Goal: Task Accomplishment & Management: Use online tool/utility

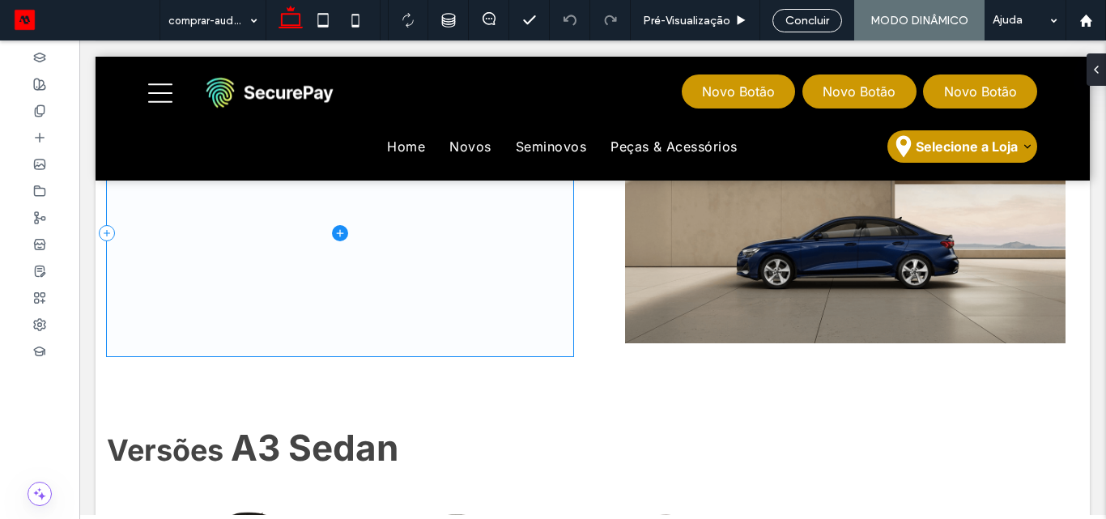
scroll to position [964, 0]
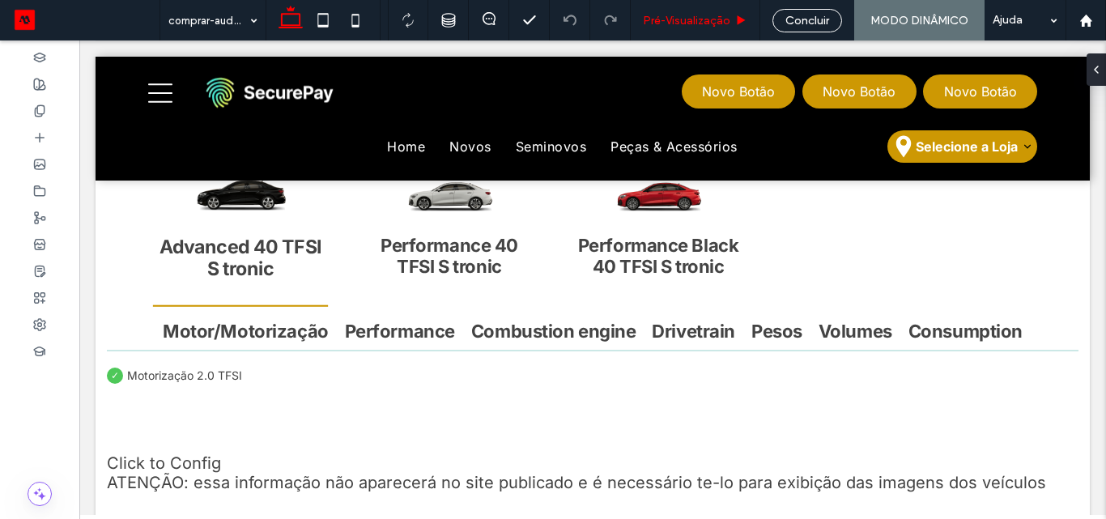
drag, startPoint x: 719, startPoint y: 17, endPoint x: 364, endPoint y: 360, distance: 493.0
click at [719, 17] on span "Pré-Visualizaçāo" at bounding box center [686, 21] width 87 height 14
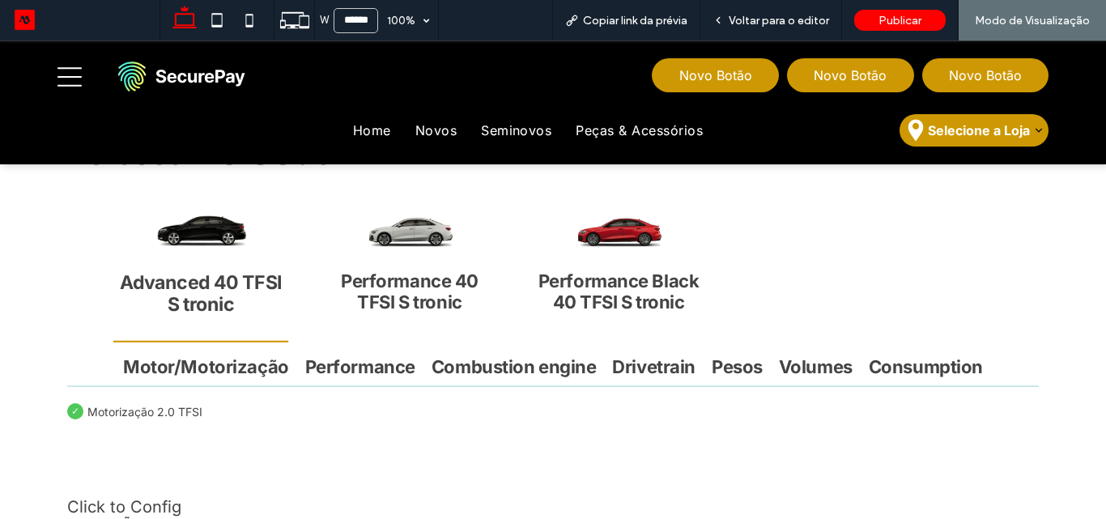
scroll to position [1006, 0]
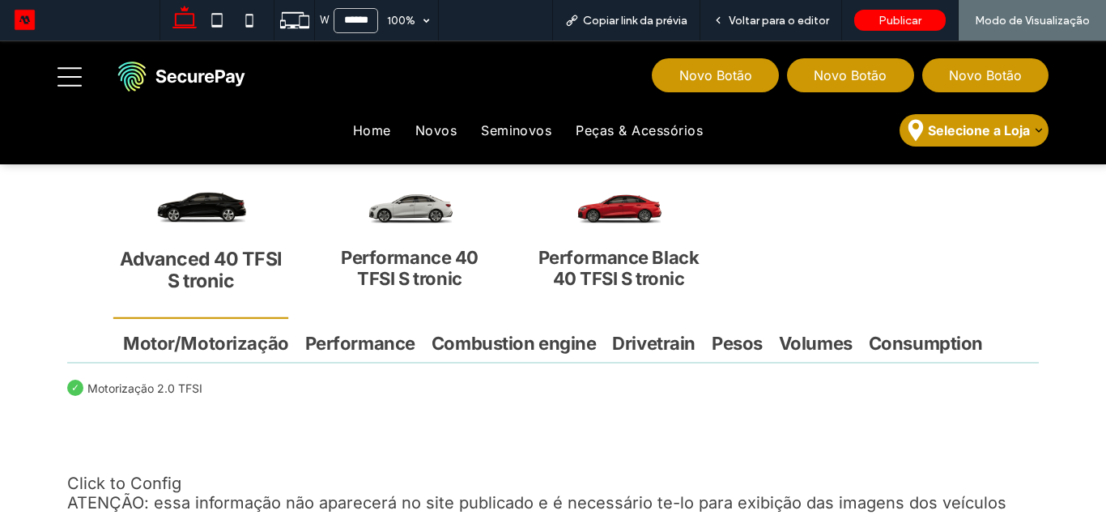
click at [332, 339] on h5 "Performance" at bounding box center [360, 343] width 110 height 21
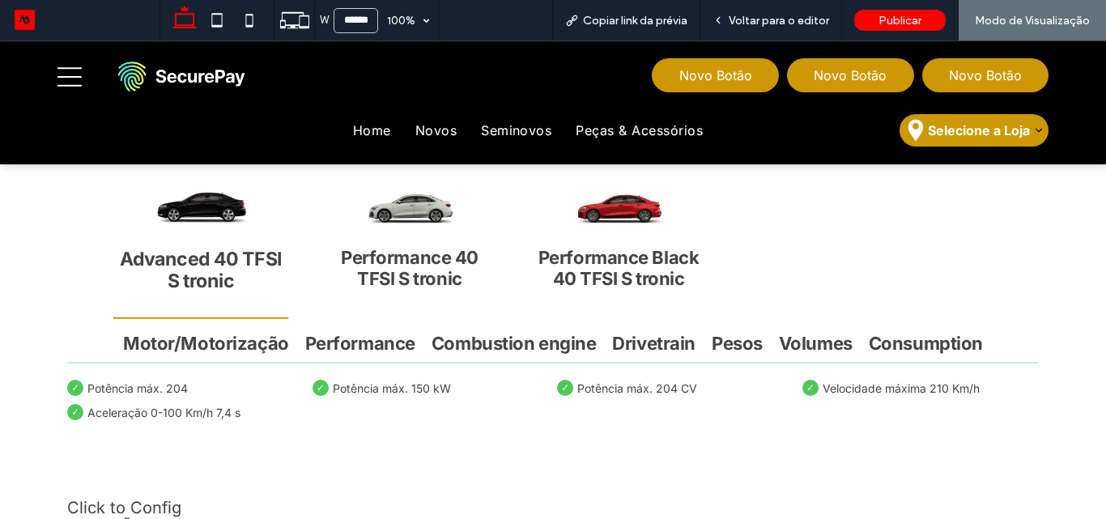
click at [492, 334] on h5 "Combustion engine" at bounding box center [514, 343] width 165 height 21
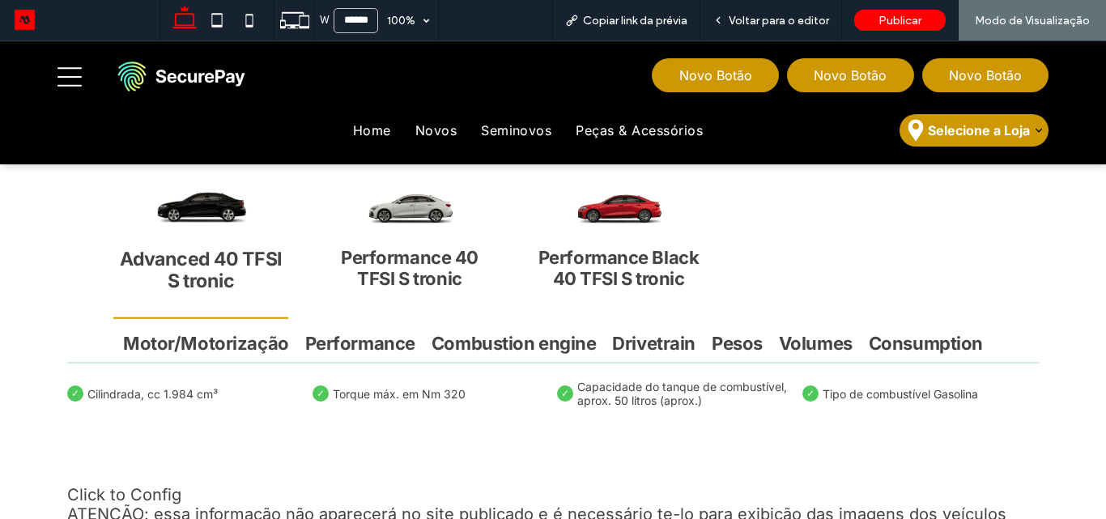
click at [360, 334] on h5 "Performance" at bounding box center [360, 343] width 110 height 21
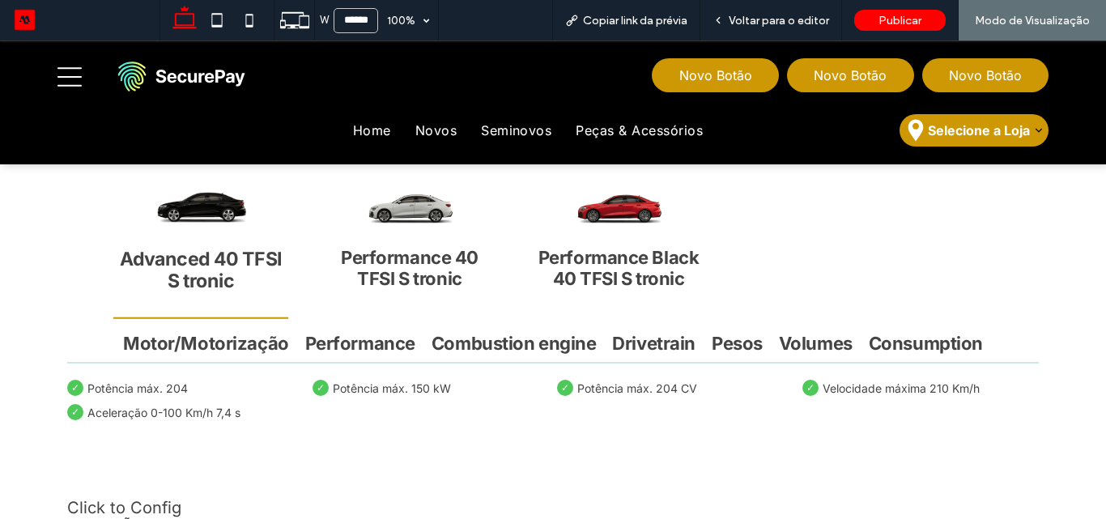
click at [271, 334] on h5 "Motor/Motorização" at bounding box center [206, 343] width 166 height 21
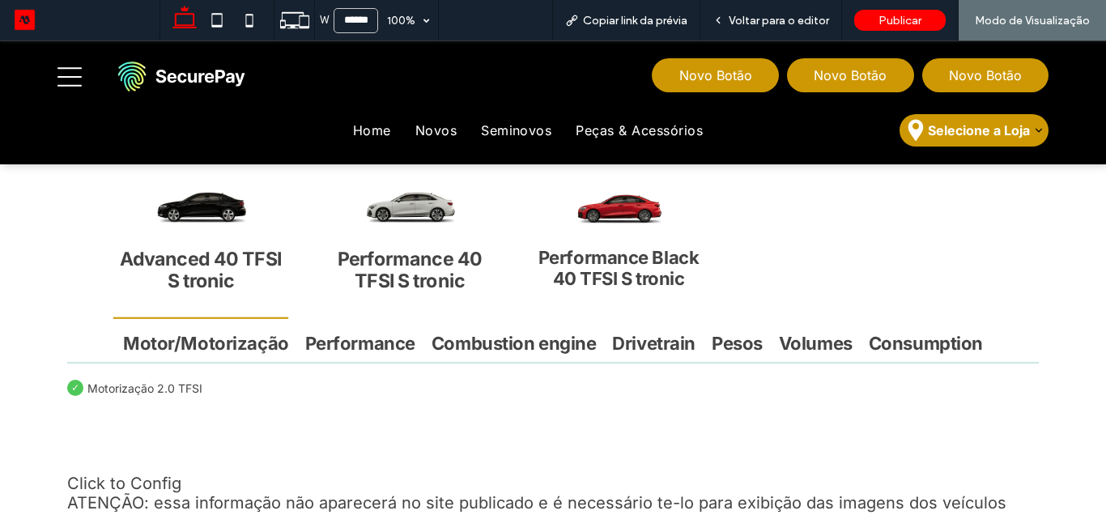
click at [390, 202] on img "2 / 3" at bounding box center [409, 198] width 175 height 87
click at [258, 216] on img "1 / 3" at bounding box center [200, 198] width 175 height 87
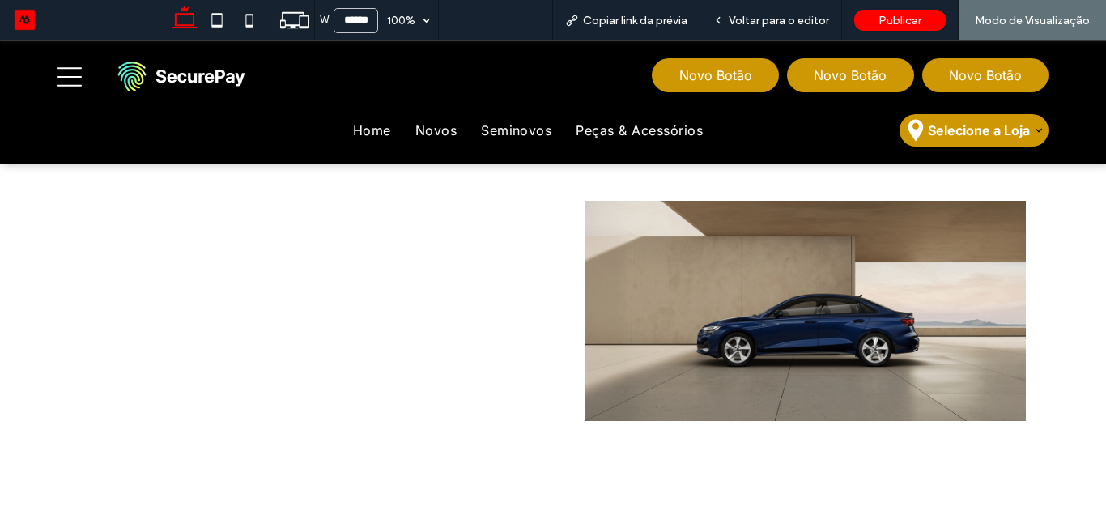
scroll to position [277, 0]
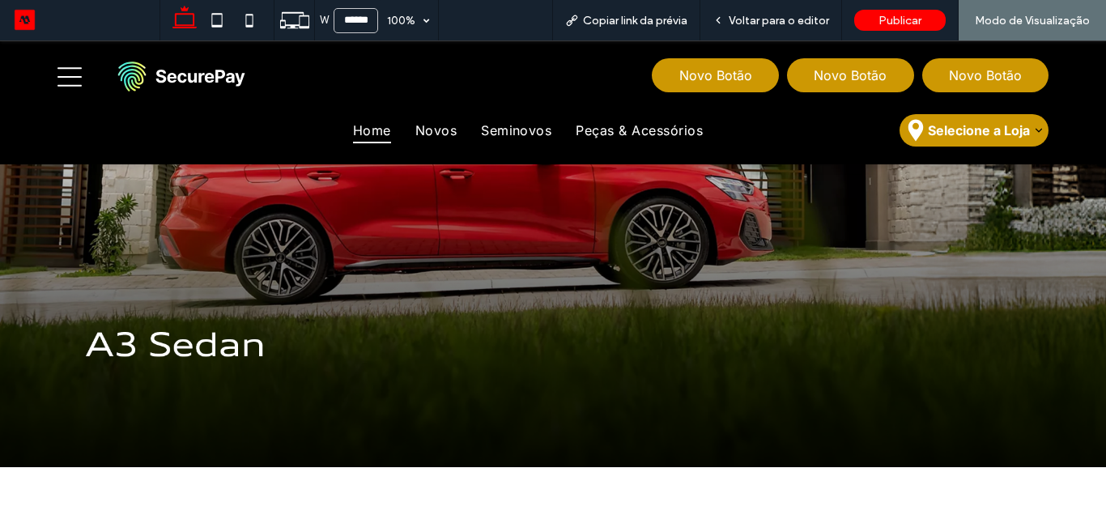
click at [377, 130] on span "Home" at bounding box center [372, 130] width 38 height 24
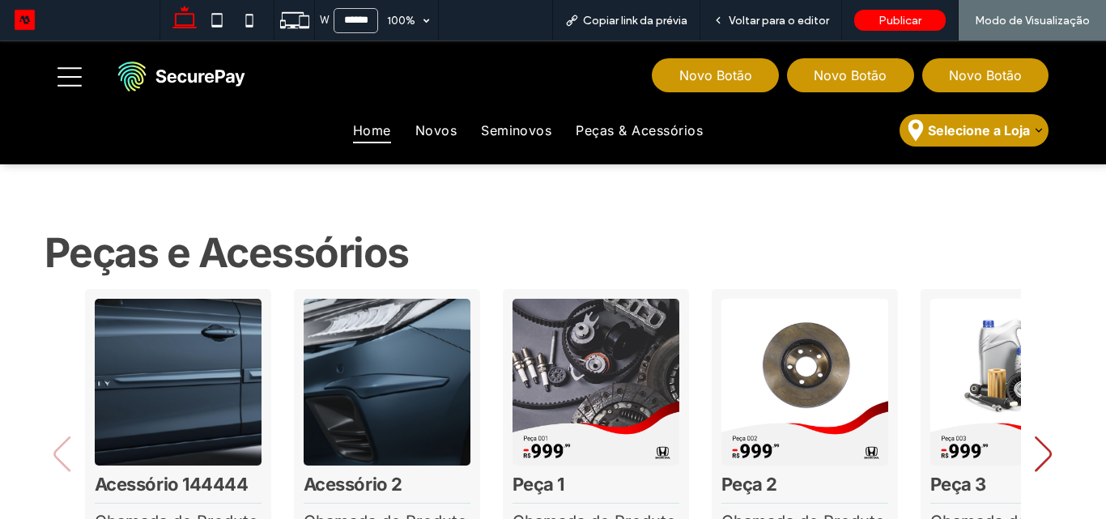
scroll to position [2178, 0]
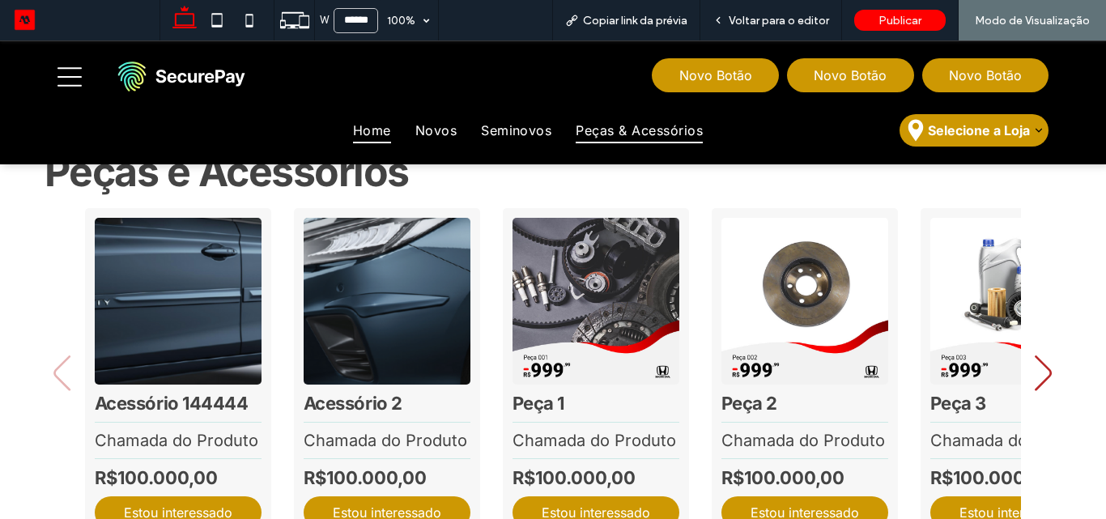
click at [649, 129] on span "Peças & Acessórios" at bounding box center [639, 130] width 127 height 24
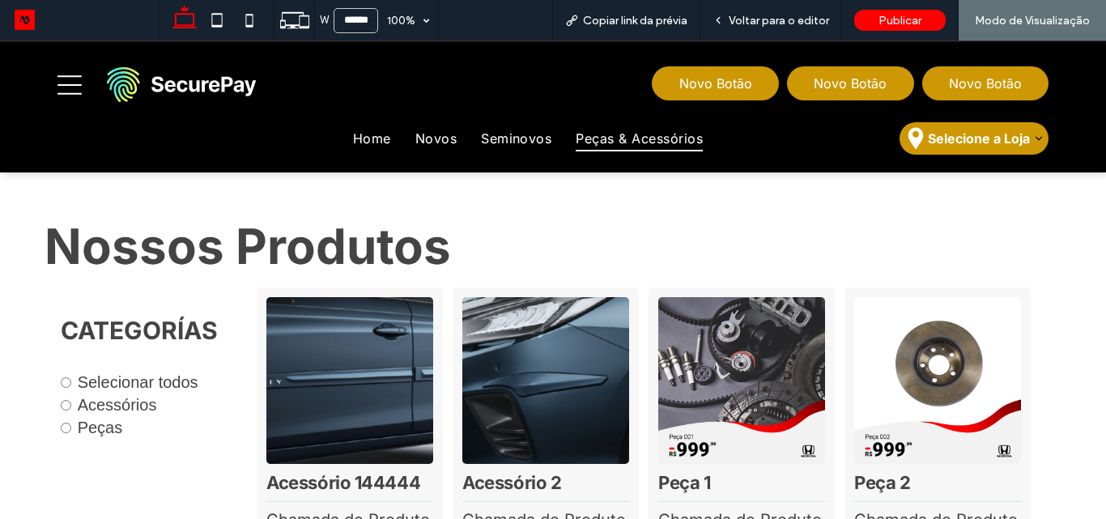
click at [645, 136] on span "Peças & Acessórios" at bounding box center [639, 138] width 127 height 24
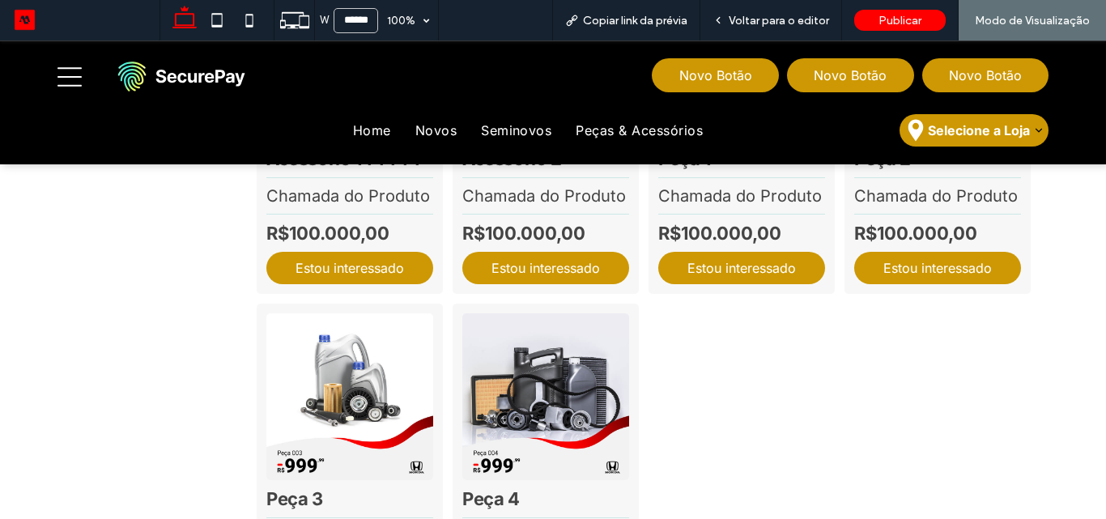
scroll to position [154, 0]
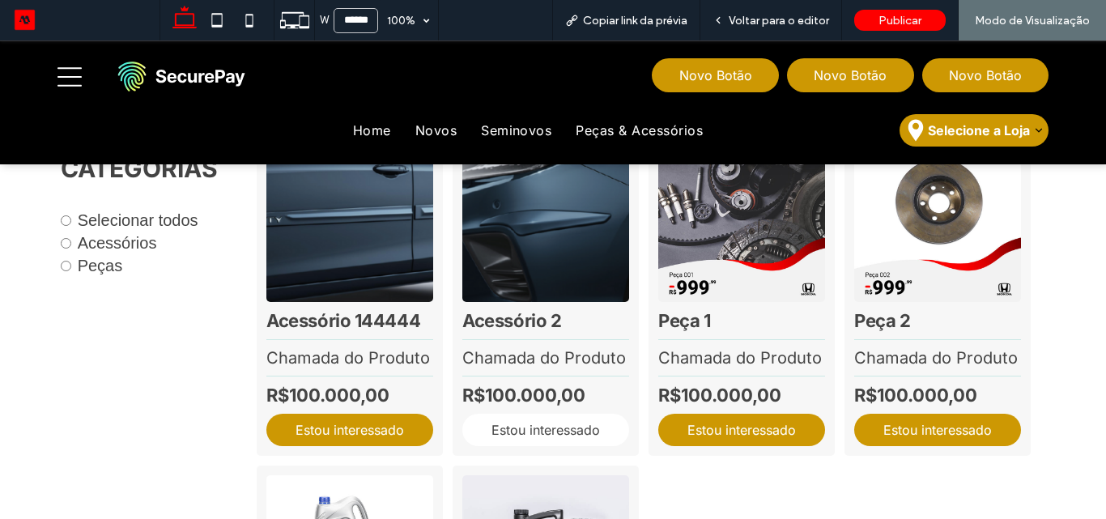
click at [560, 436] on link "Estou interessado" at bounding box center [545, 430] width 167 height 32
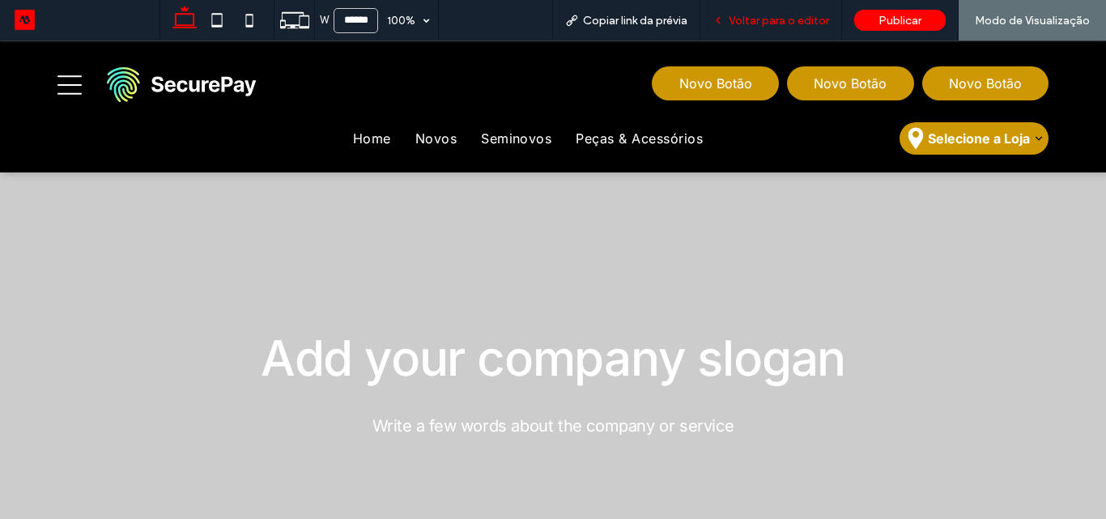
click at [793, 23] on span "Voltar para o editor" at bounding box center [779, 21] width 100 height 14
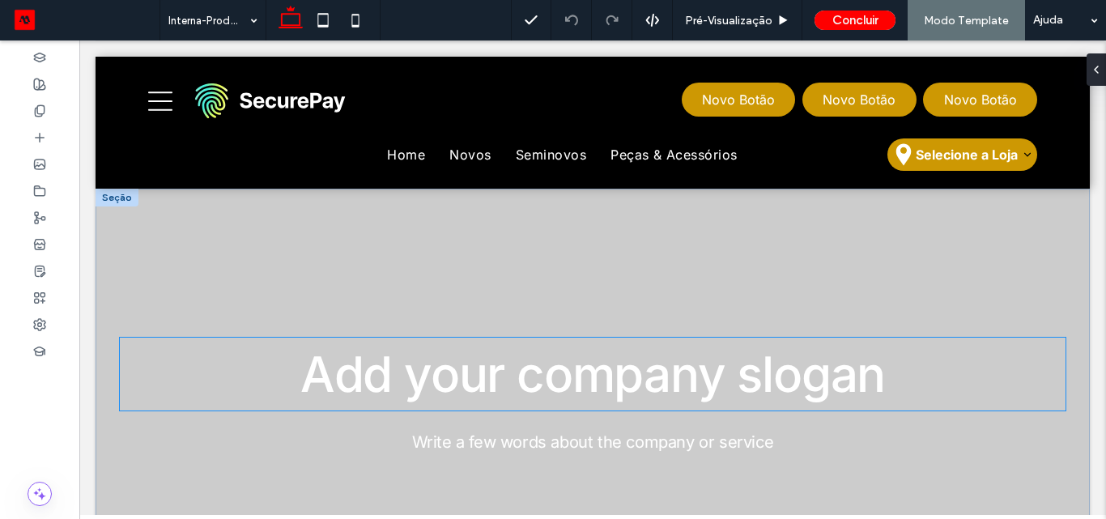
click at [397, 362] on span "Add your company slogan" at bounding box center [592, 374] width 585 height 58
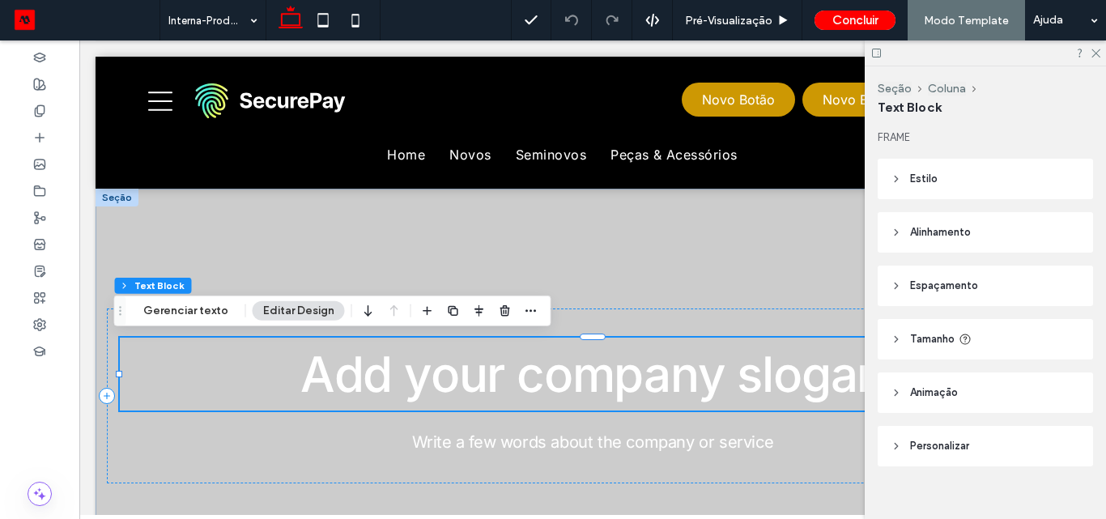
click at [423, 381] on span "Add your company slogan" at bounding box center [592, 374] width 585 height 58
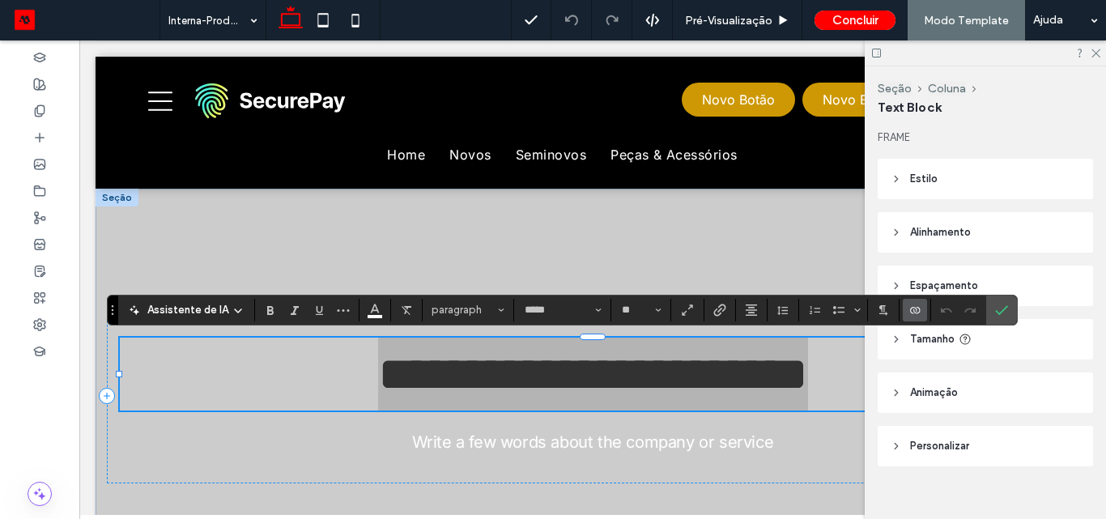
click at [908, 300] on span "Conectar-se a dados" at bounding box center [911, 310] width 7 height 23
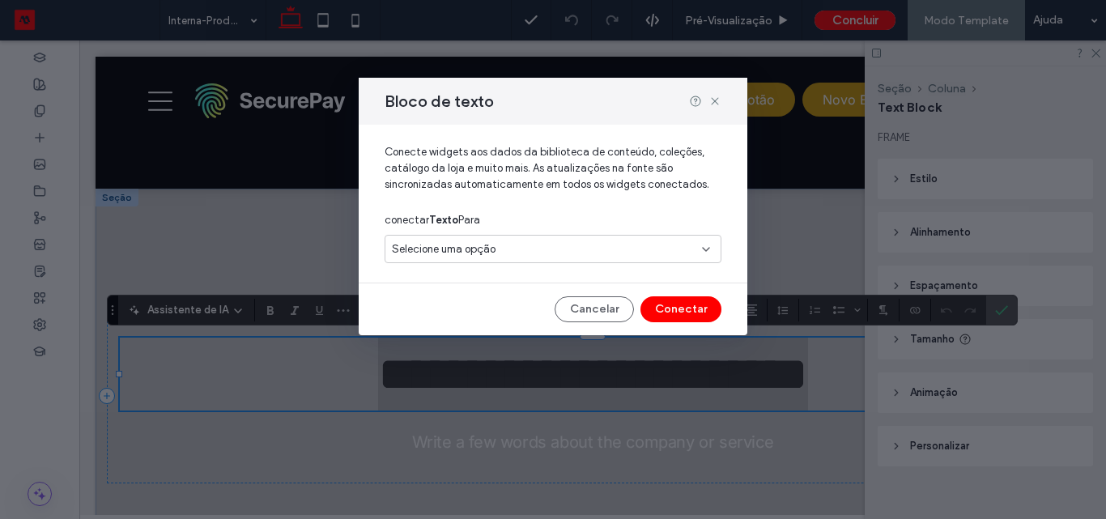
click at [619, 245] on div "Selecione uma opção" at bounding box center [543, 249] width 303 height 16
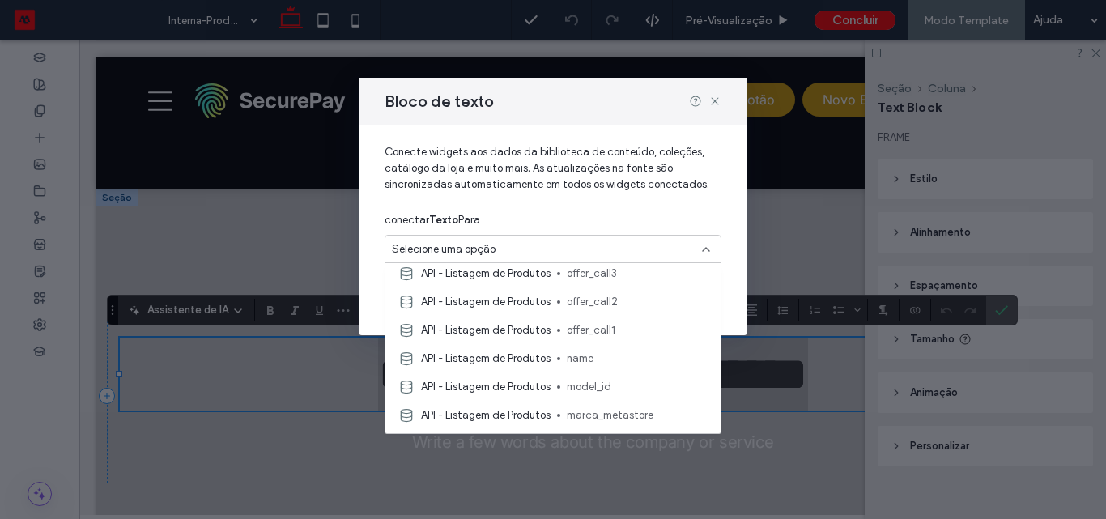
scroll to position [567, 0]
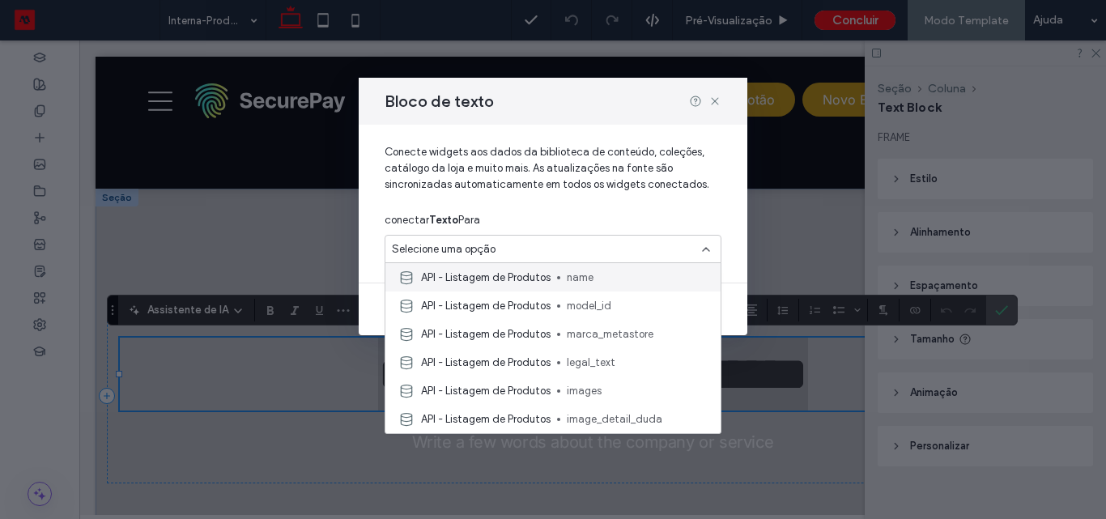
click at [639, 281] on span "name" at bounding box center [637, 278] width 141 height 16
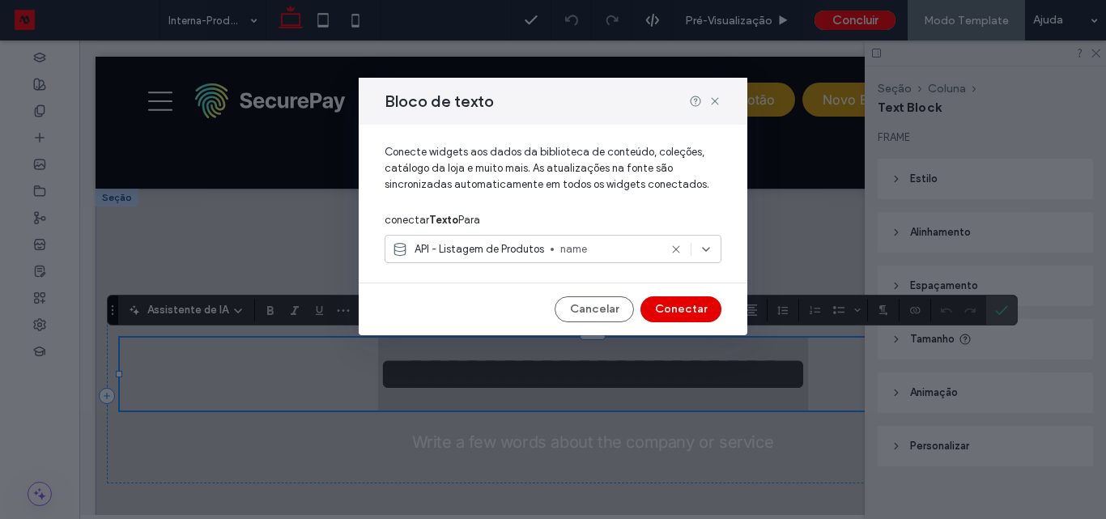
click at [690, 310] on button "Conectar" at bounding box center [680, 309] width 81 height 26
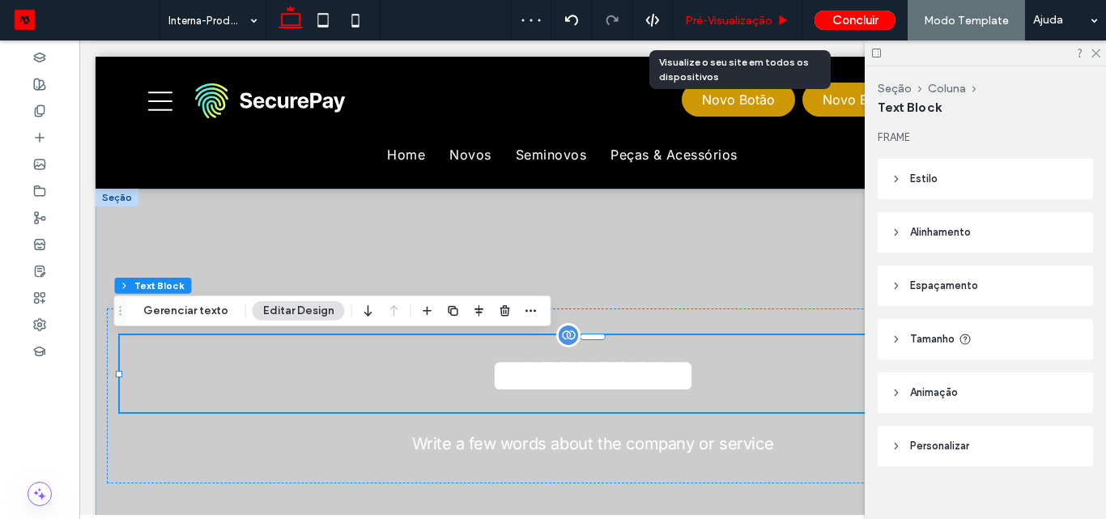
click at [738, 23] on span "Pré-Visualizaçāo" at bounding box center [728, 21] width 87 height 14
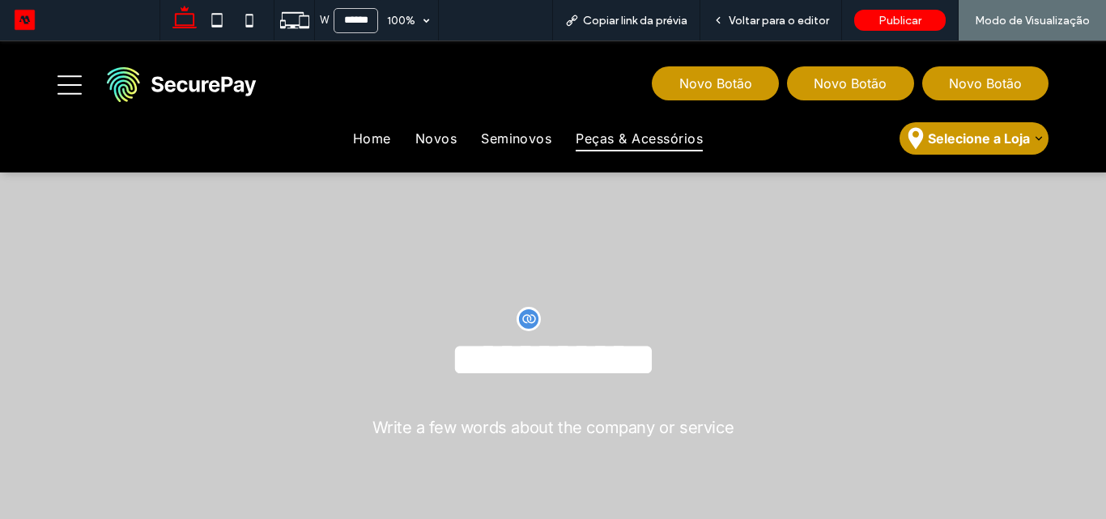
click at [621, 131] on span "Peças & Acessórios" at bounding box center [639, 138] width 127 height 24
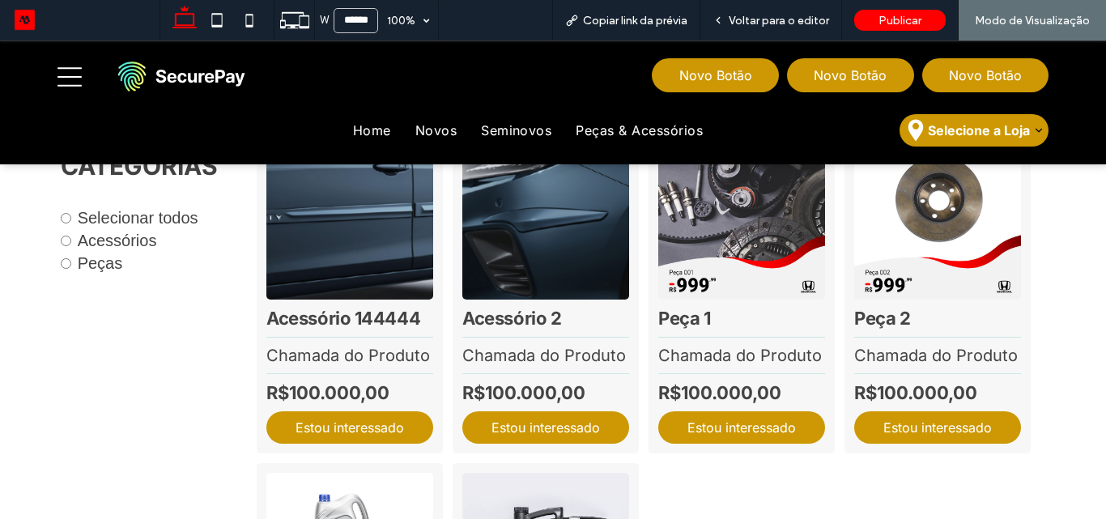
scroll to position [235, 0]
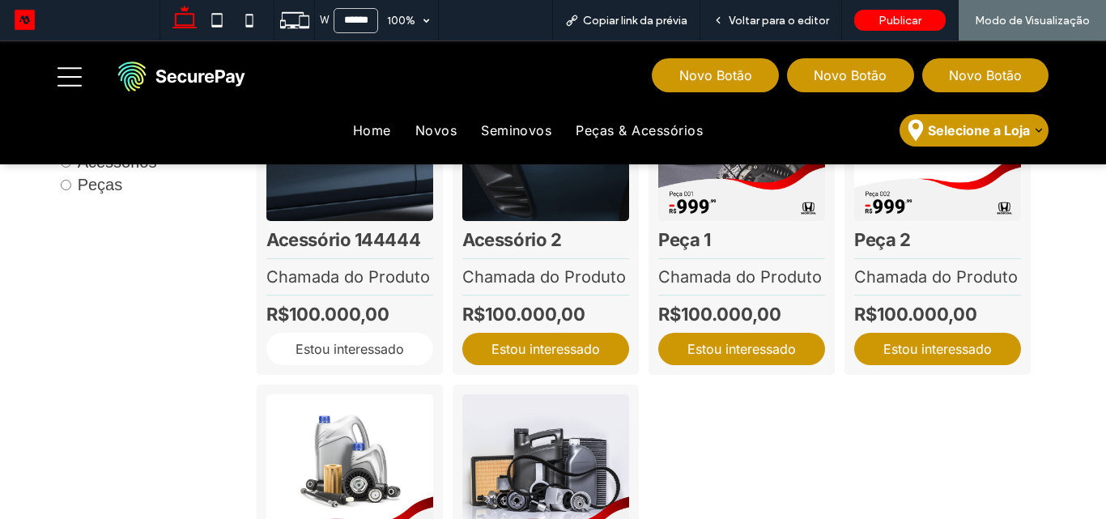
click at [347, 351] on link "Estou interessado" at bounding box center [349, 349] width 167 height 32
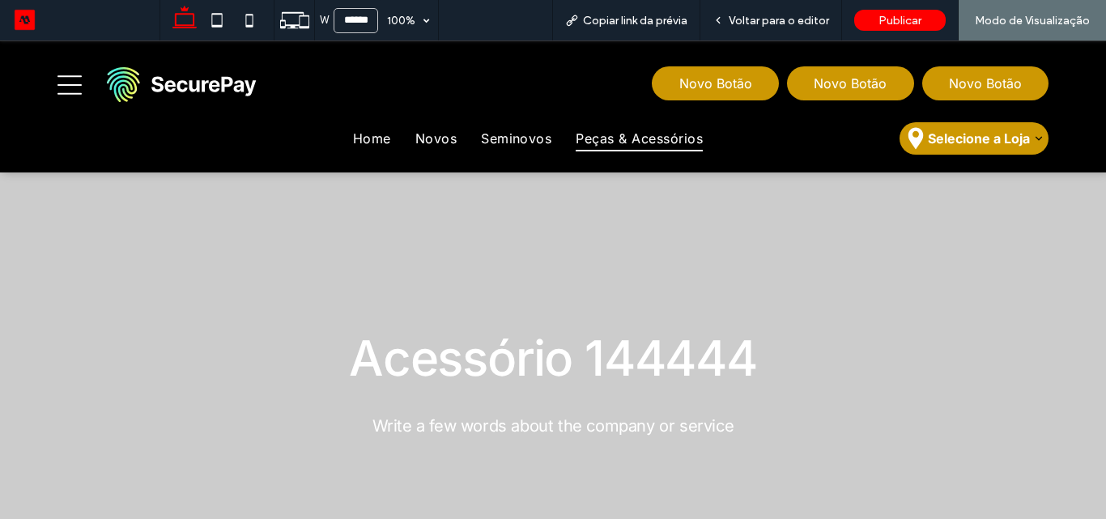
click at [622, 145] on span "Peças & Acessórios" at bounding box center [639, 138] width 127 height 24
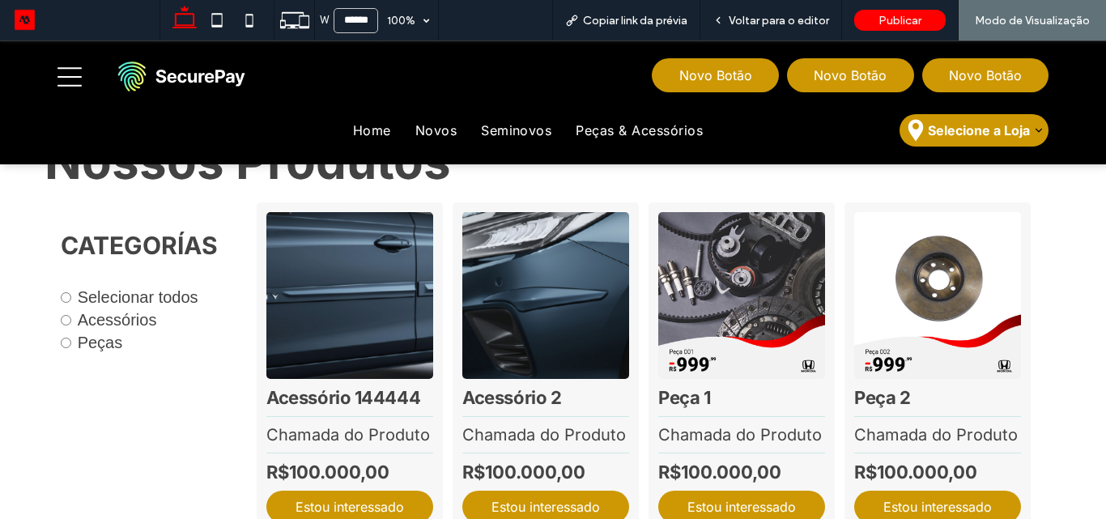
scroll to position [73, 0]
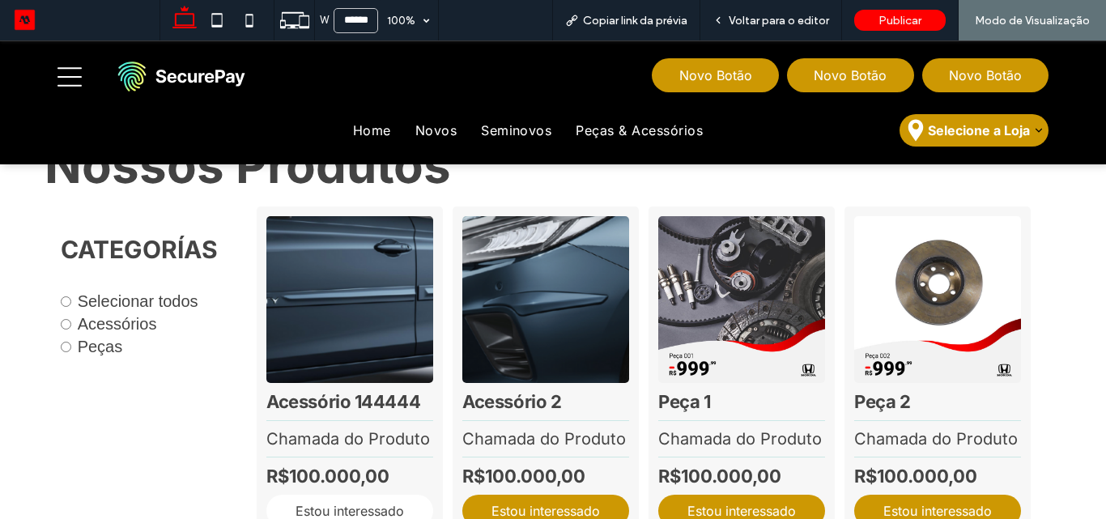
click at [386, 512] on link "Estou interessado" at bounding box center [349, 511] width 167 height 32
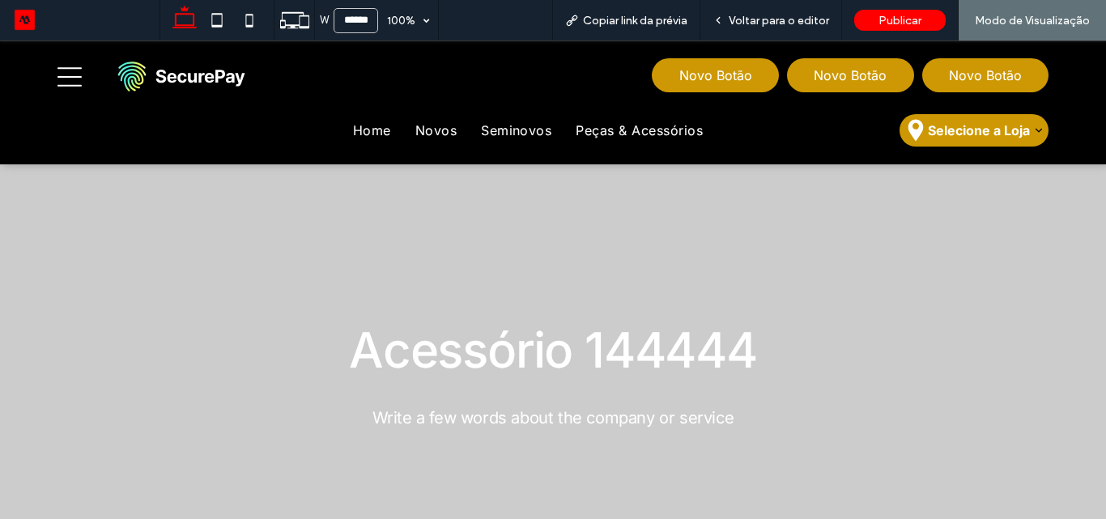
scroll to position [154, 0]
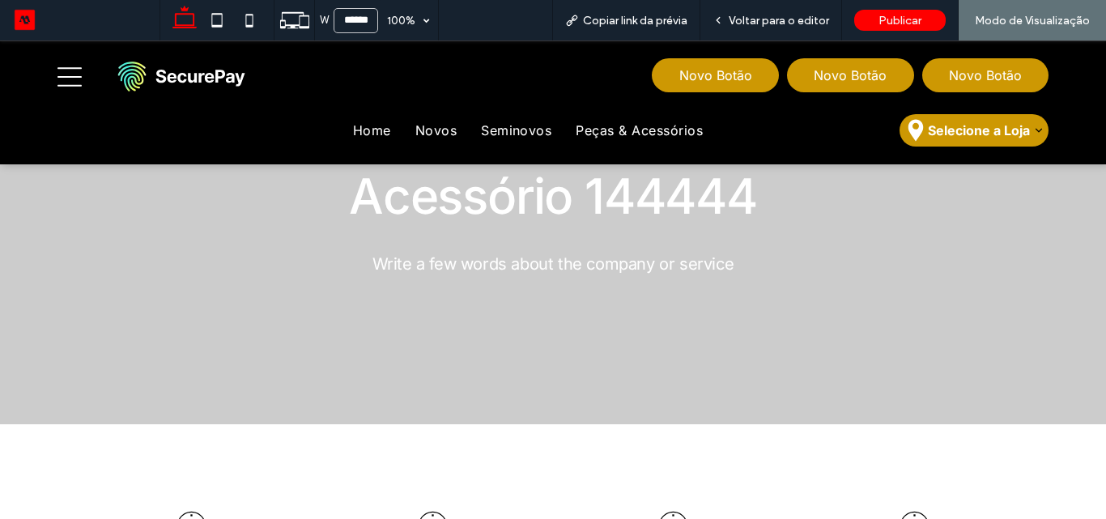
click at [566, 267] on span "Write a few words about the company or service" at bounding box center [553, 263] width 362 height 19
click at [792, 21] on span "Voltar para o editor" at bounding box center [779, 21] width 100 height 14
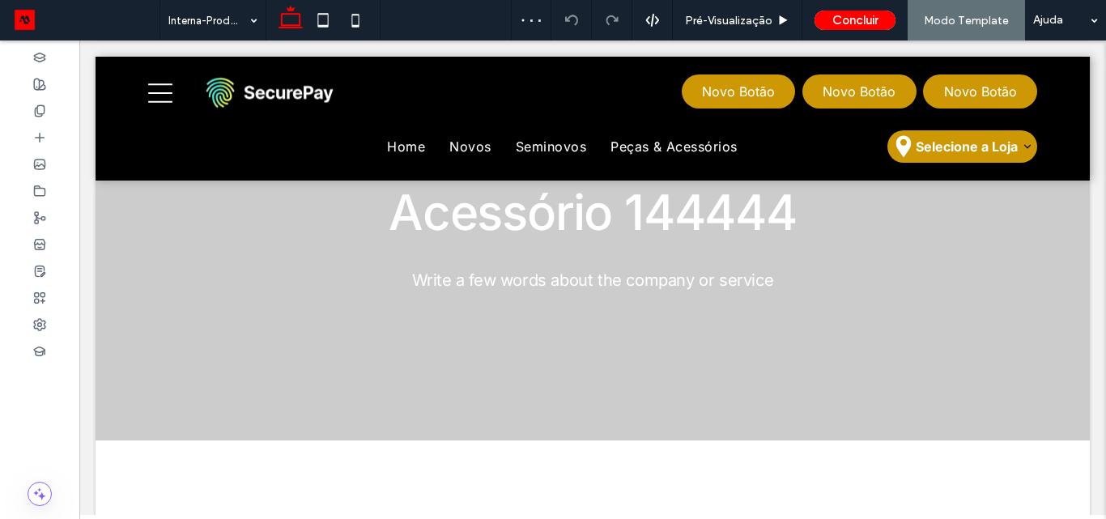
scroll to position [170, 0]
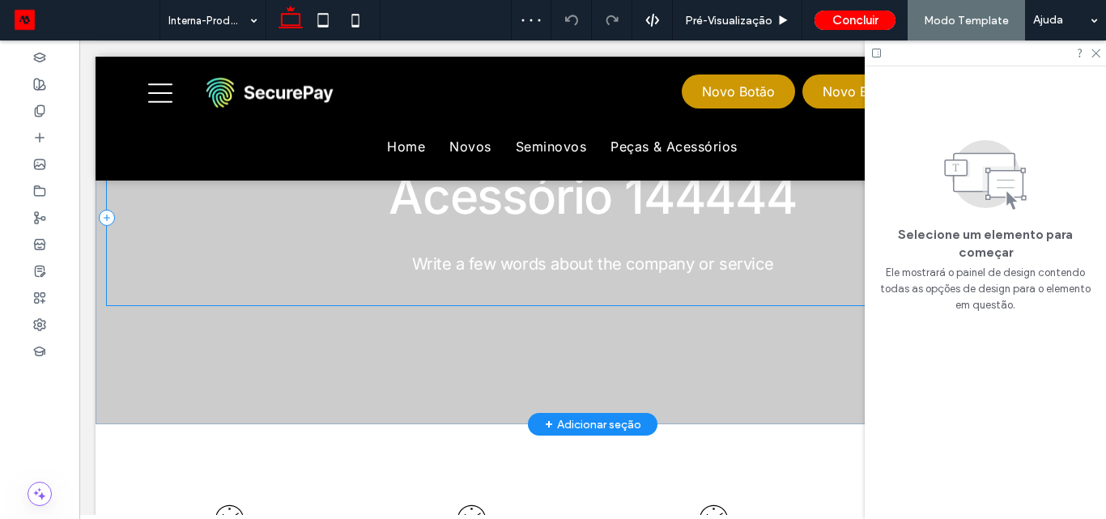
click at [575, 272] on span "Write a few words about the company or service" at bounding box center [593, 263] width 362 height 19
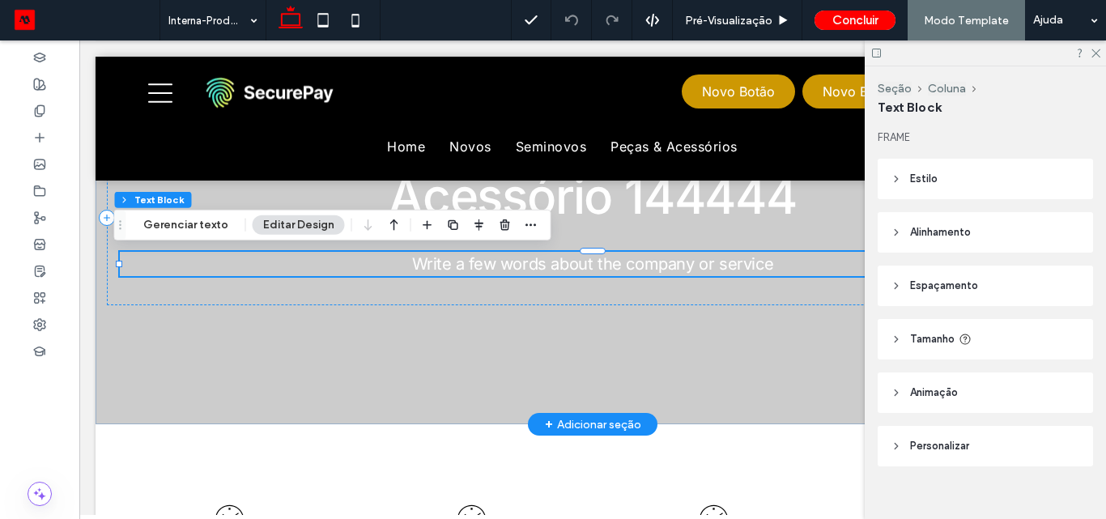
click at [575, 272] on span "Write a few words about the company or service" at bounding box center [593, 263] width 362 height 19
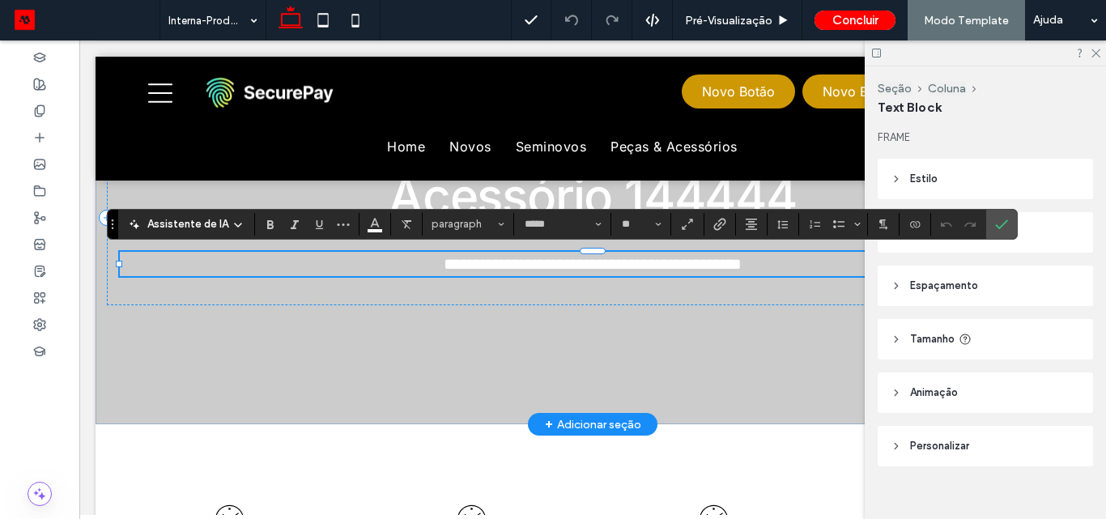
click at [575, 272] on span "**********" at bounding box center [593, 264] width 298 height 16
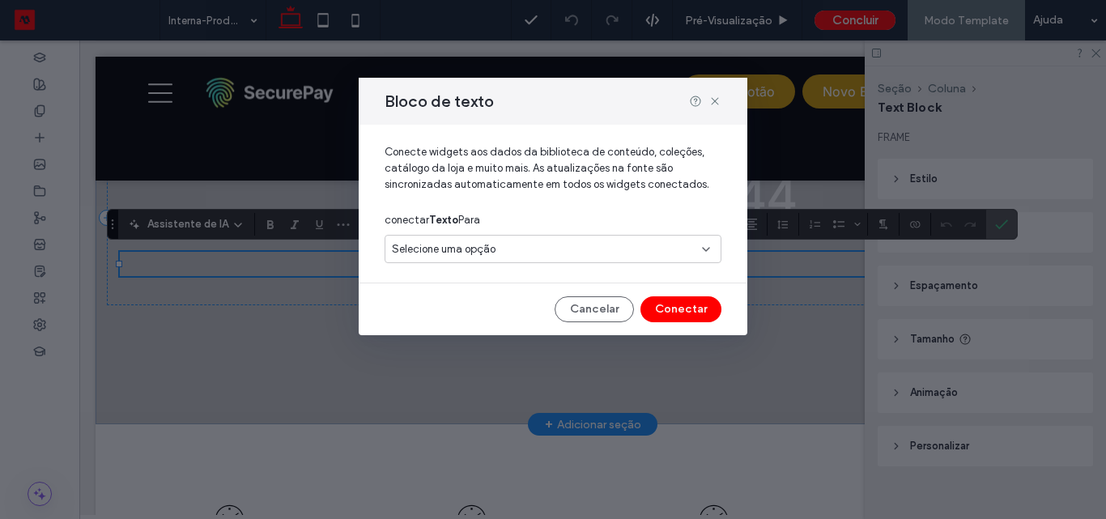
click at [607, 259] on div "Selecione uma opção" at bounding box center [553, 249] width 337 height 28
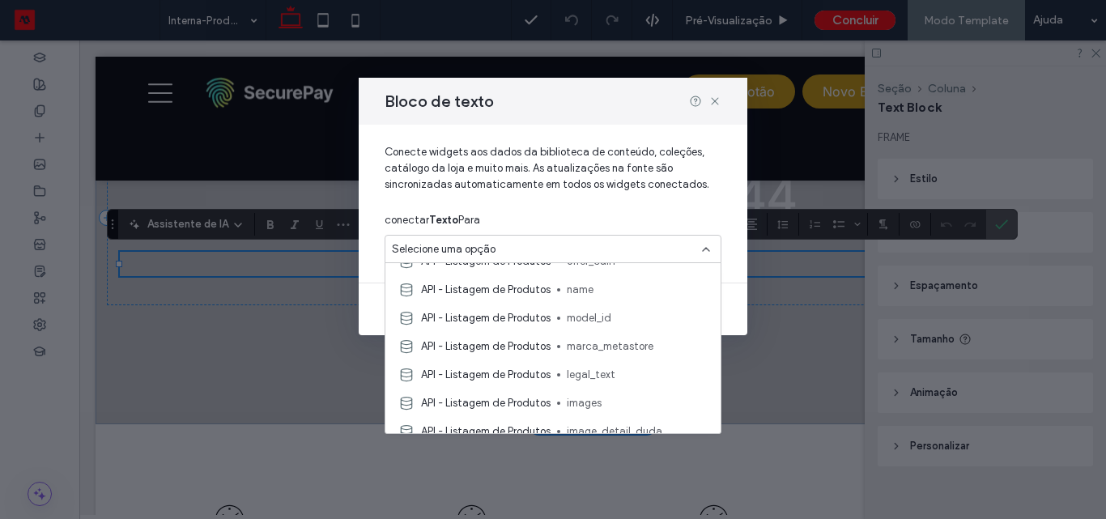
scroll to position [0, 0]
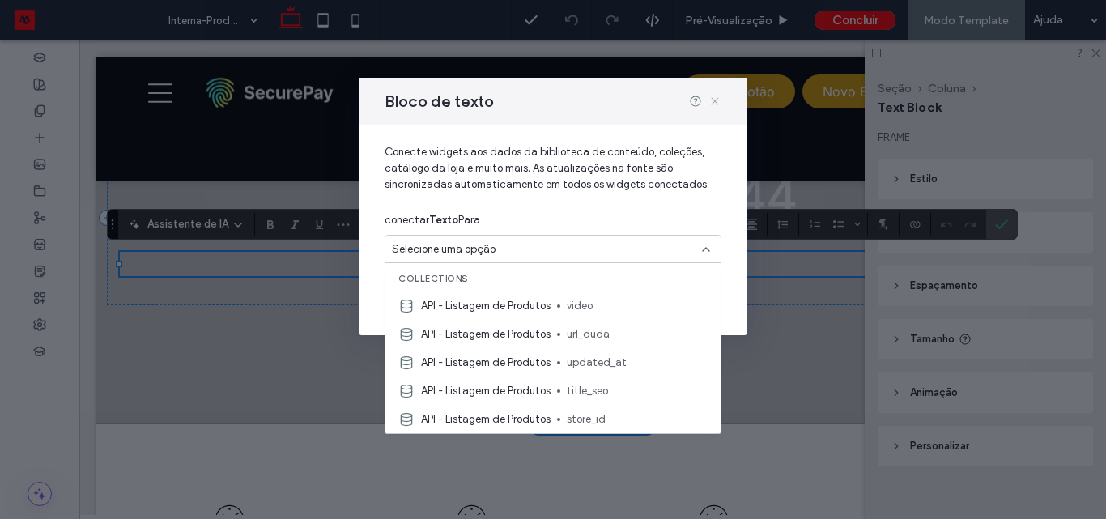
click at [717, 100] on icon at bounding box center [714, 101] width 13 height 13
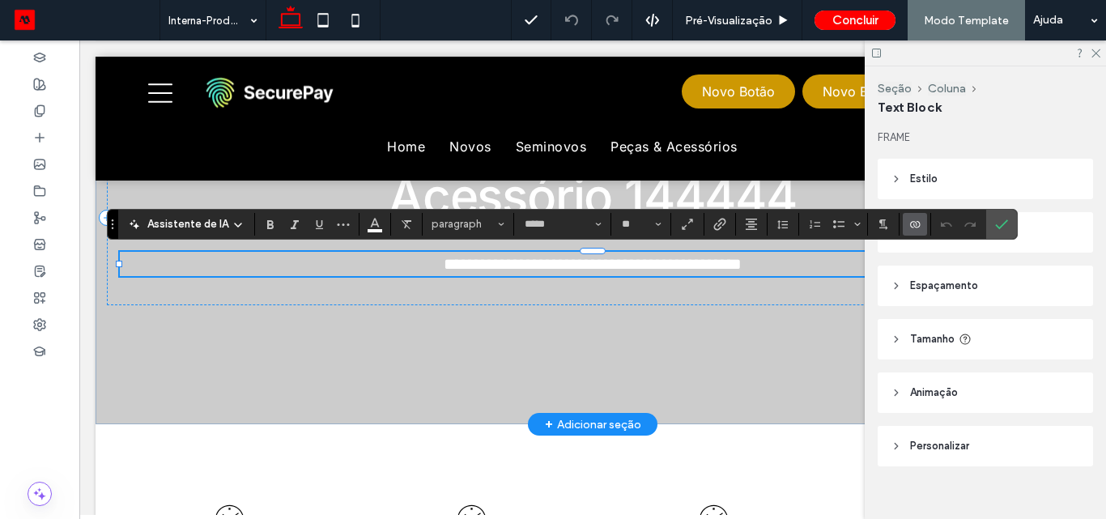
click at [908, 224] on icon "Conectar-se a dados" at bounding box center [914, 224] width 13 height 13
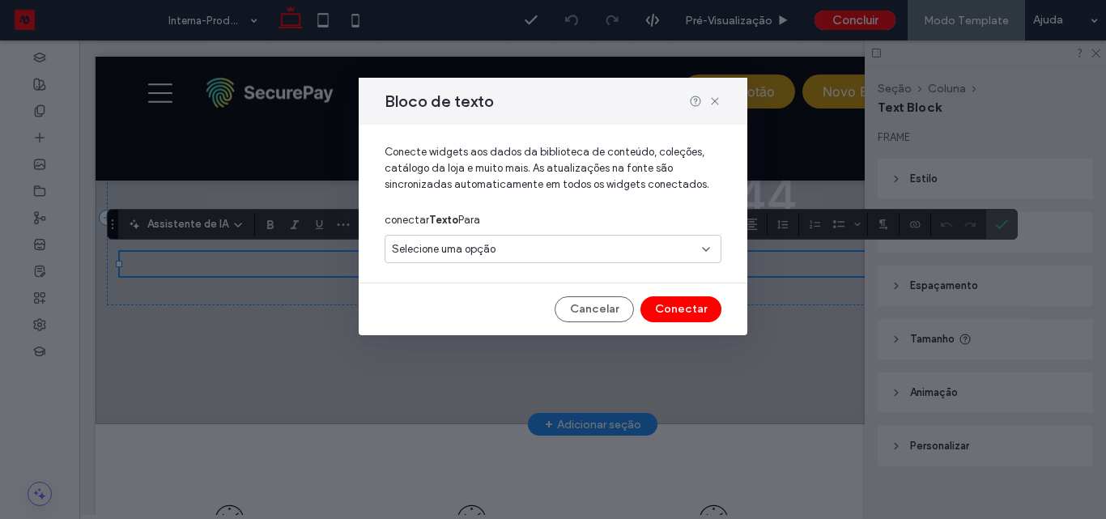
click at [615, 251] on div "Selecione uma opção" at bounding box center [543, 249] width 303 height 16
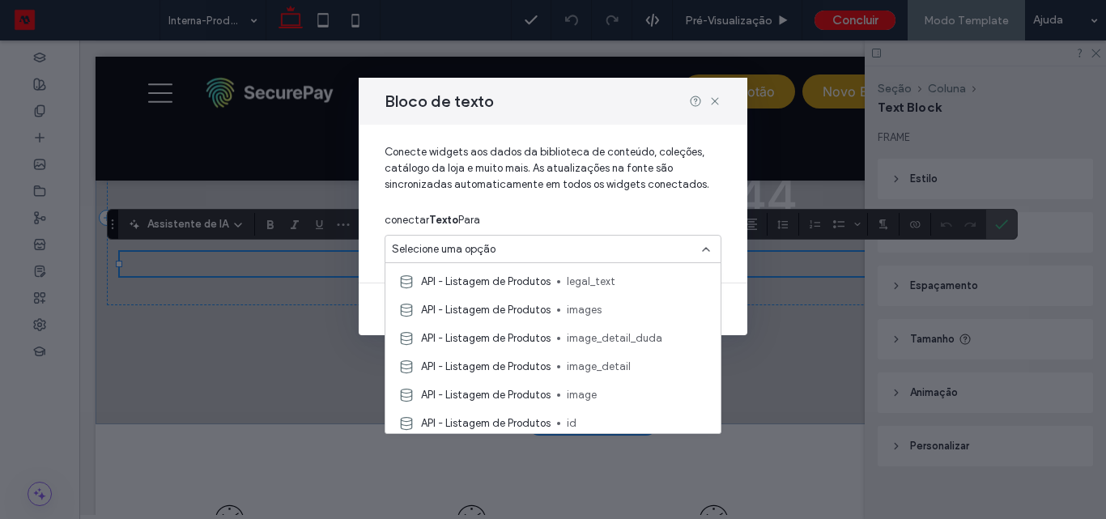
scroll to position [729, 0]
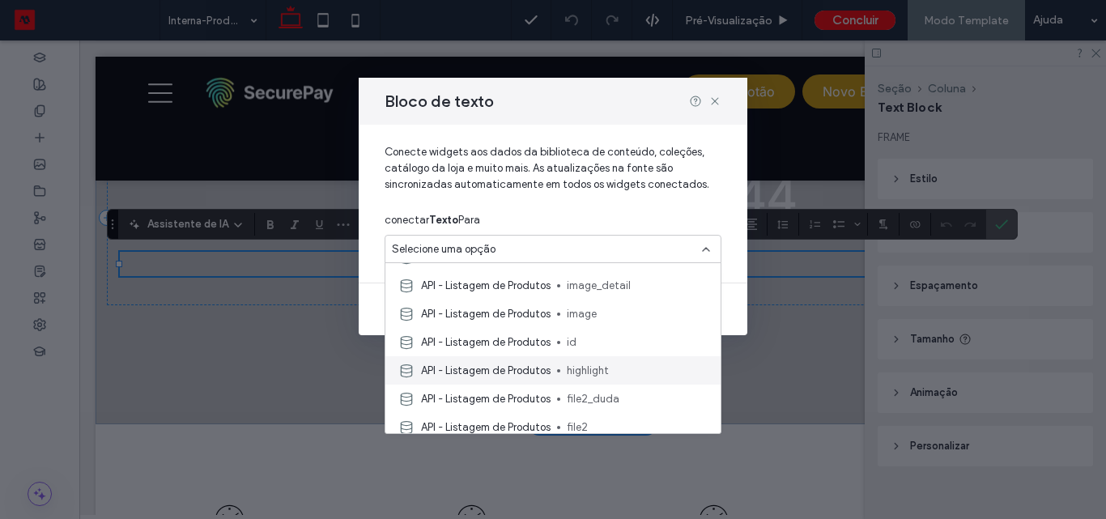
click at [605, 369] on span "highlight" at bounding box center [637, 371] width 141 height 16
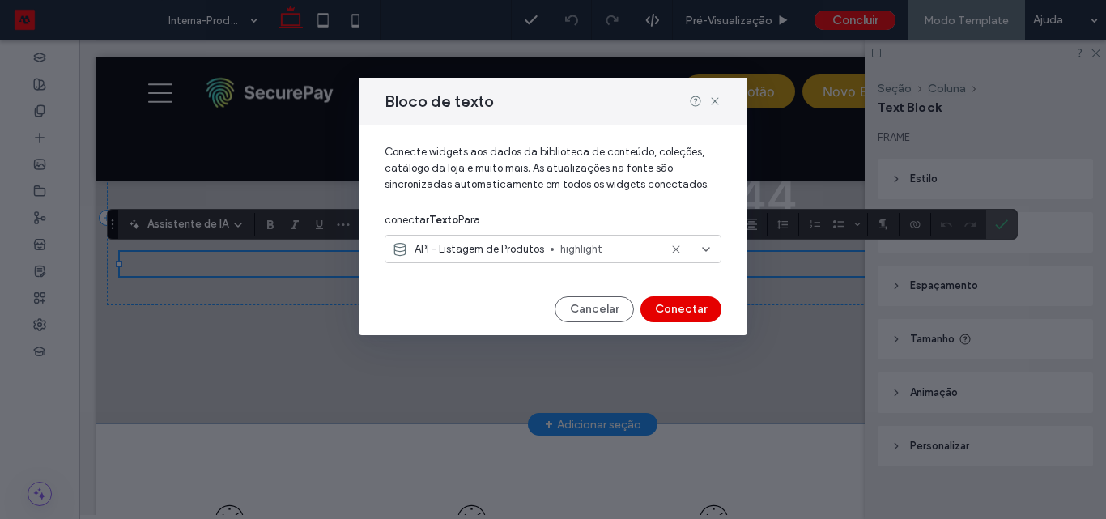
click at [687, 302] on button "Conectar" at bounding box center [680, 309] width 81 height 26
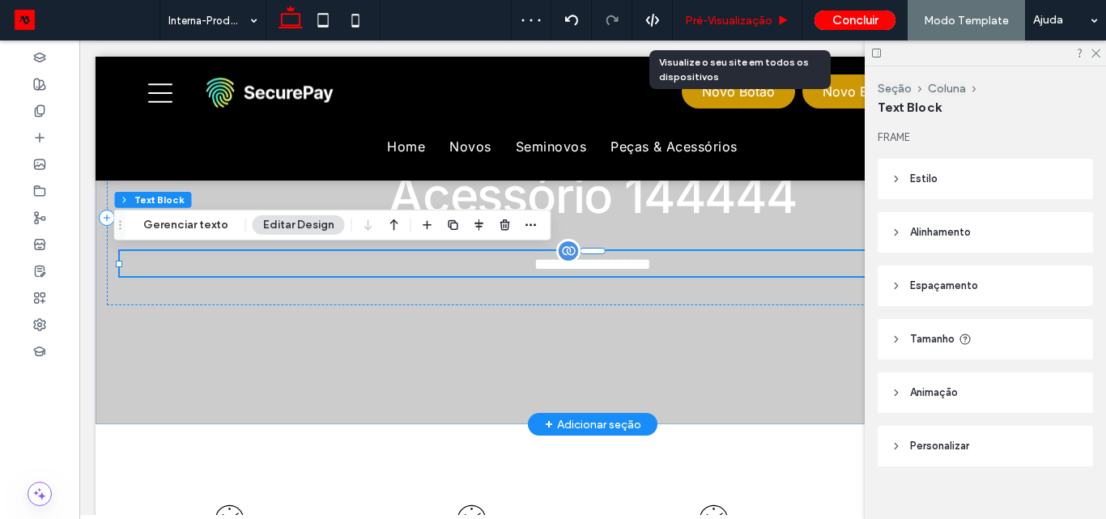
click at [723, 19] on span "Pré-Visualizaçāo" at bounding box center [728, 21] width 87 height 14
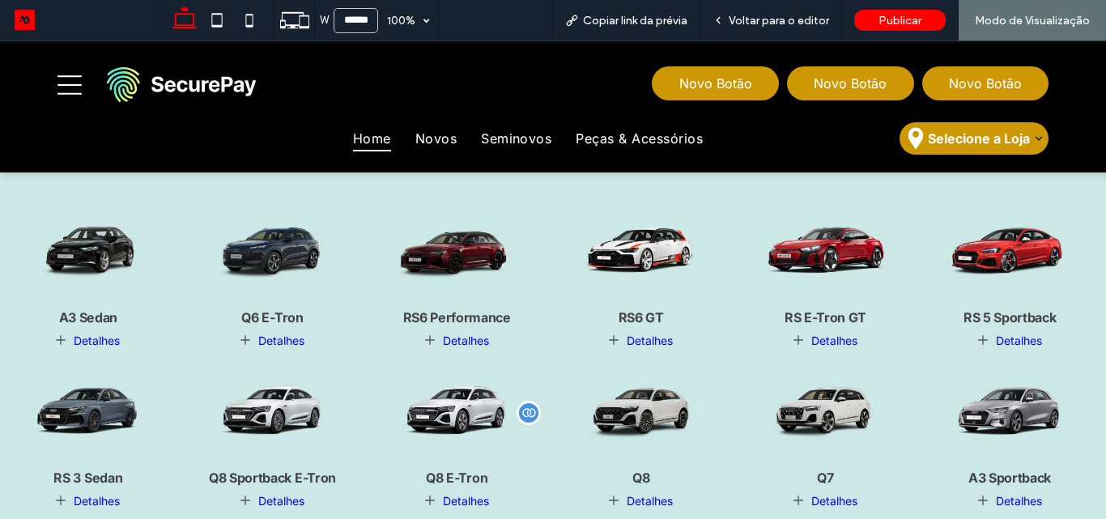
click at [362, 139] on span "Home" at bounding box center [372, 138] width 38 height 24
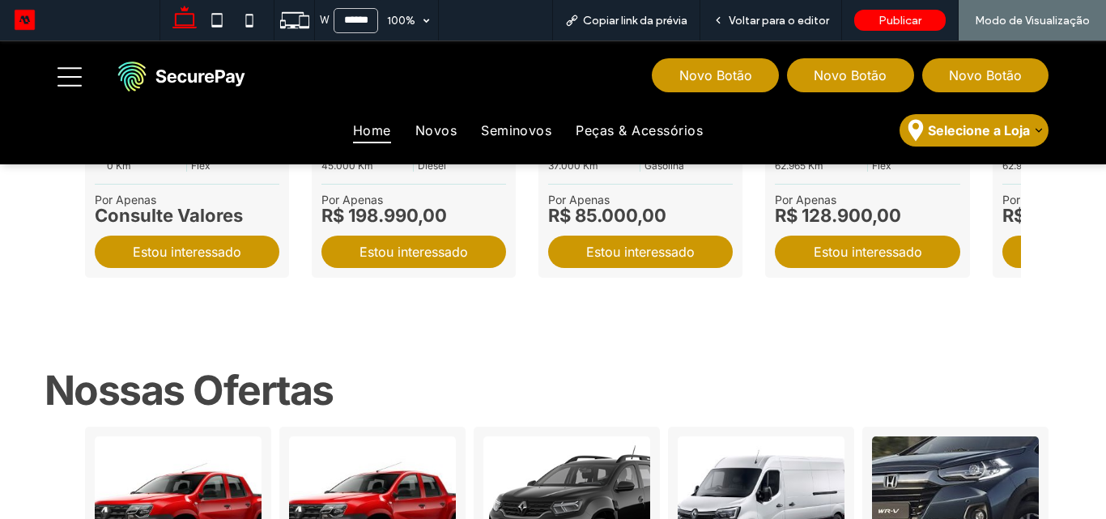
scroll to position [1206, 0]
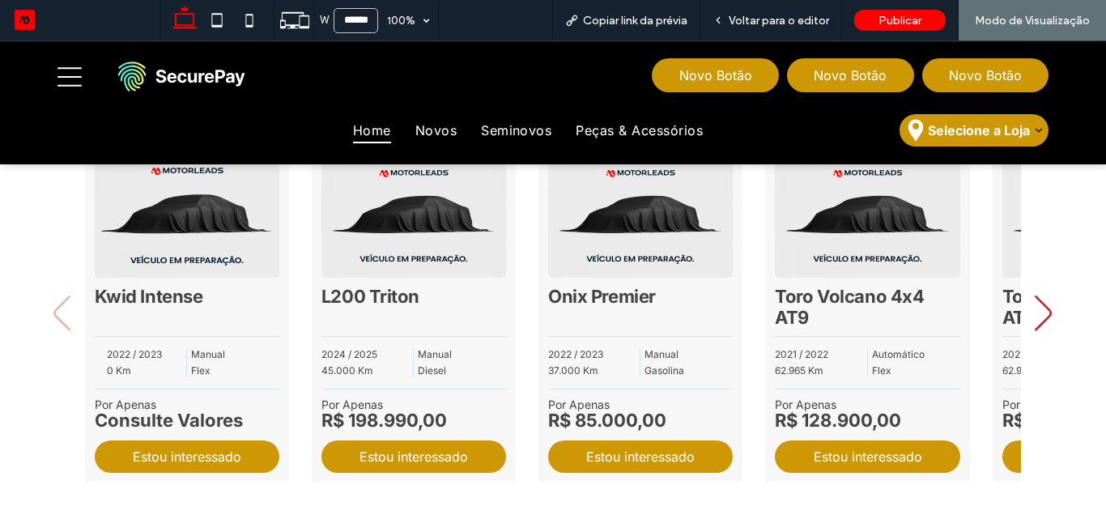
click at [232, 223] on img "1 / 5" at bounding box center [187, 216] width 194 height 130
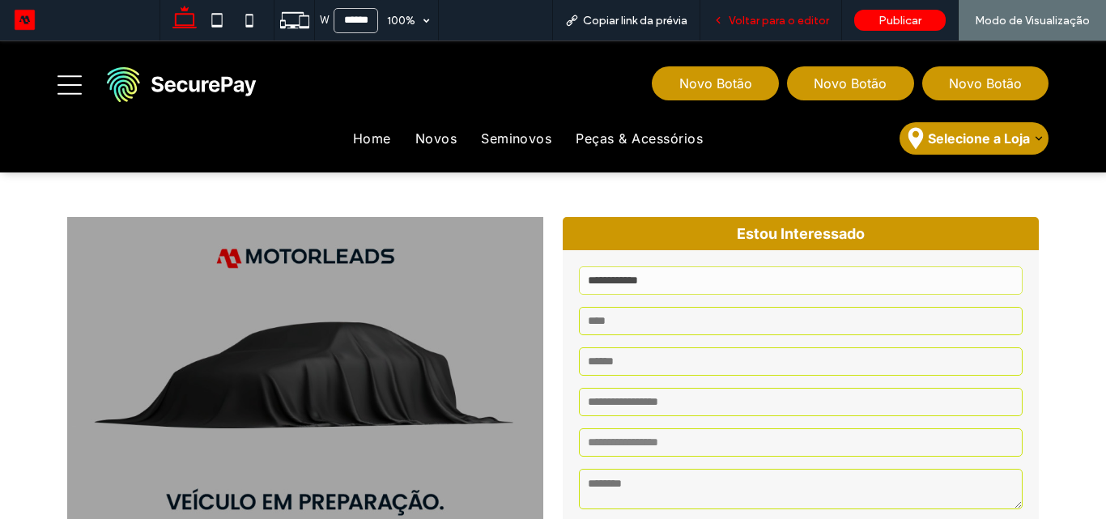
click at [820, 21] on span "Voltar para o editor" at bounding box center [779, 21] width 100 height 14
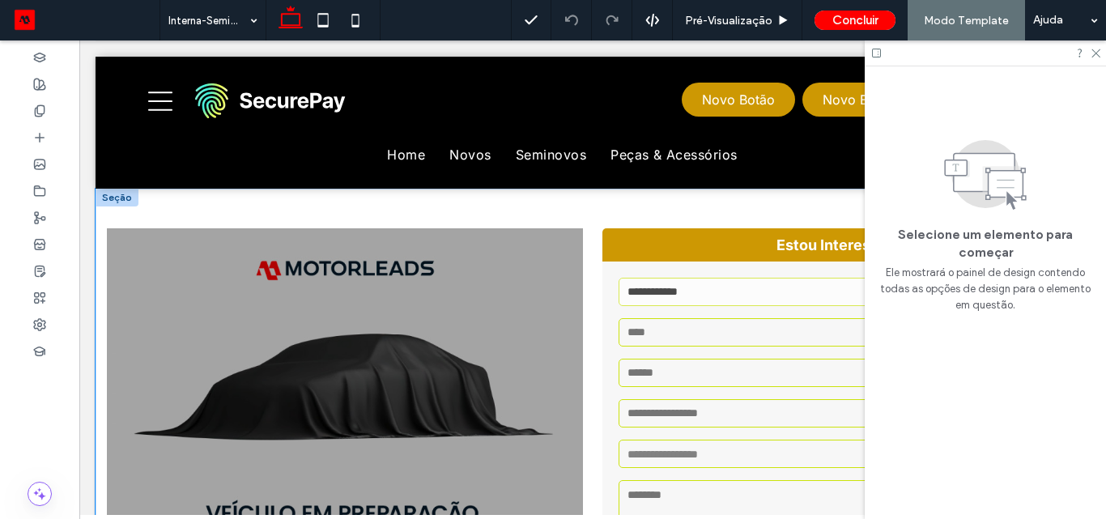
click at [546, 274] on div at bounding box center [345, 390] width 476 height 324
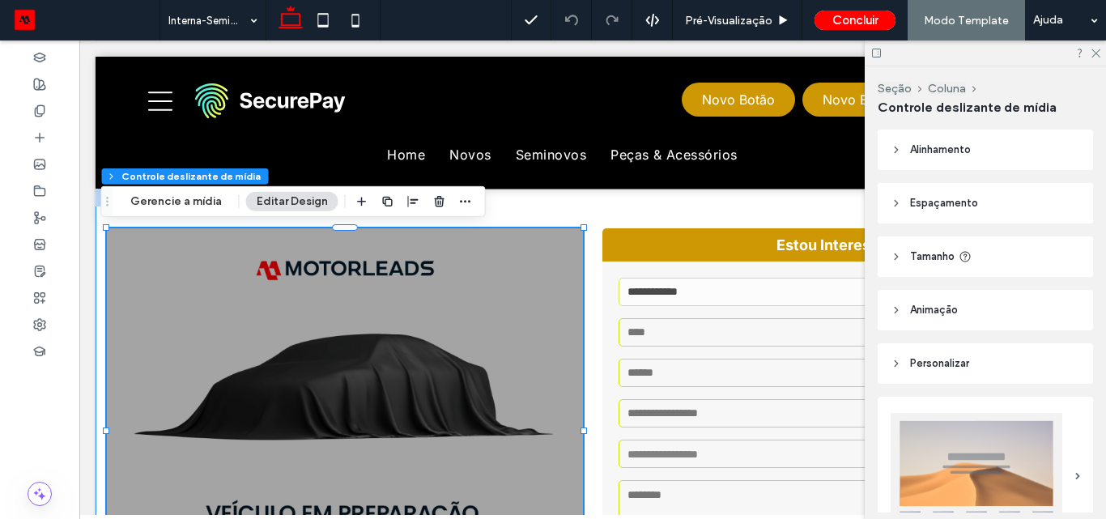
click at [661, 262] on div "**********" at bounding box center [840, 437] width 476 height 350
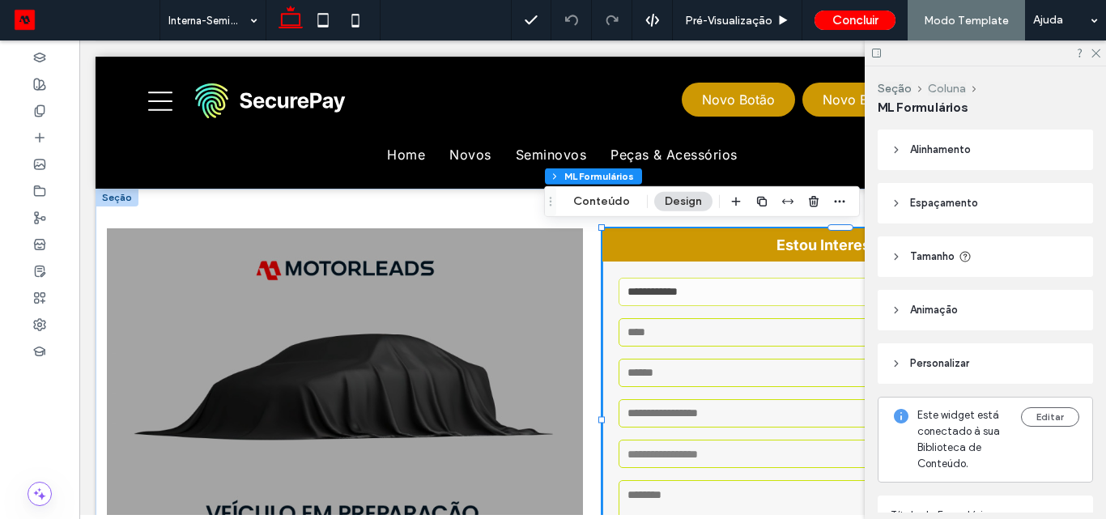
click at [951, 87] on button "Coluna" at bounding box center [947, 89] width 38 height 14
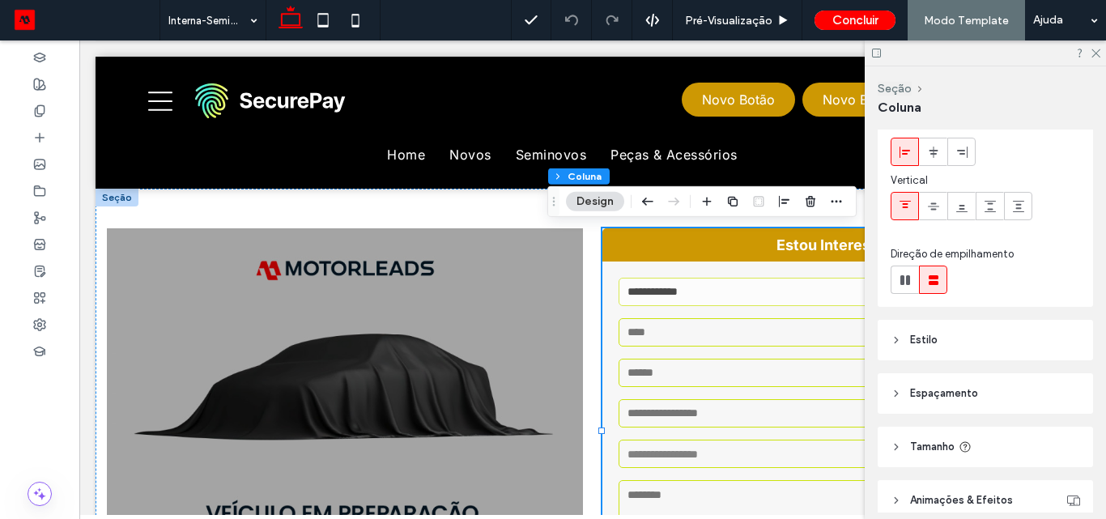
scroll to position [154, 0]
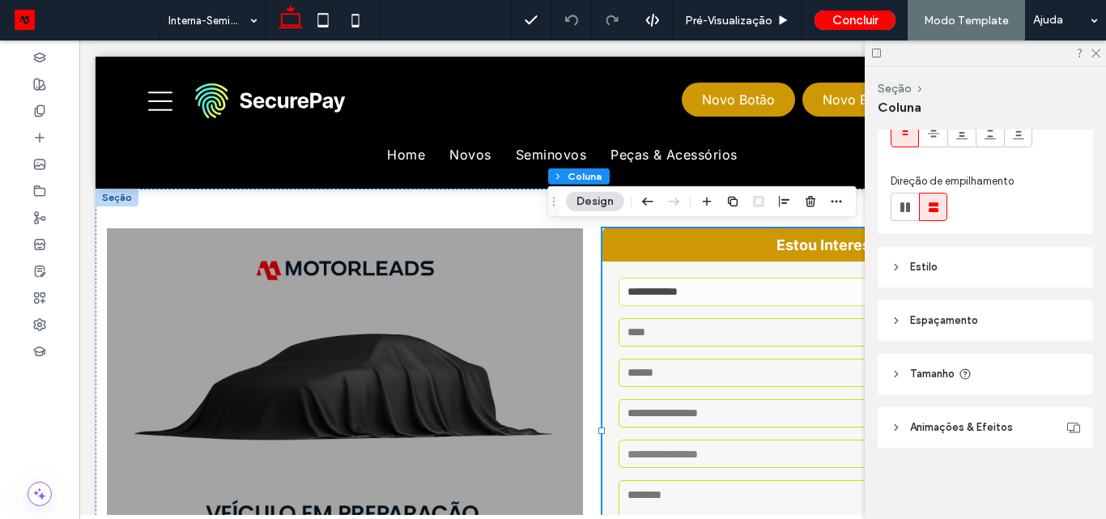
click at [986, 371] on header "Tamanho" at bounding box center [985, 374] width 215 height 40
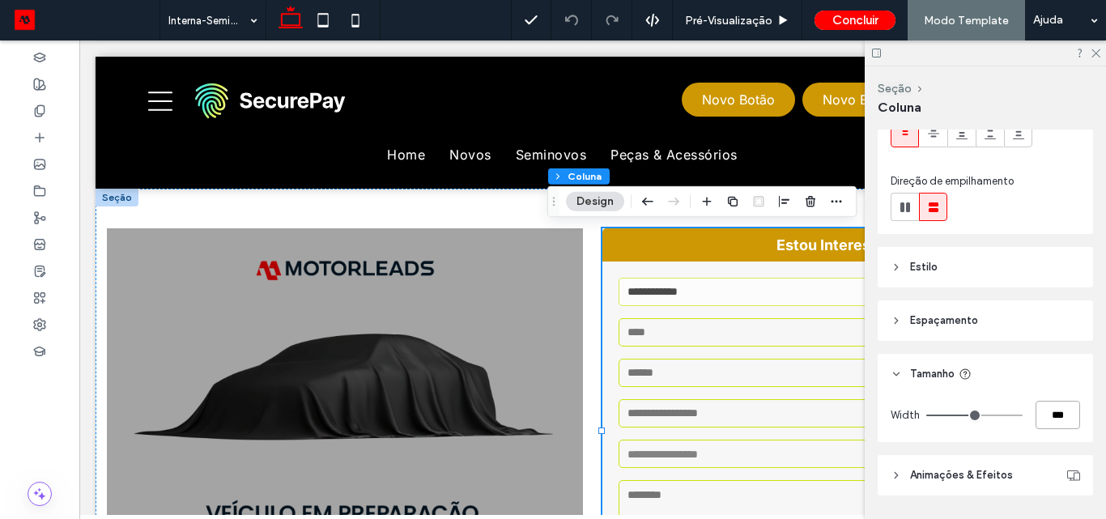
click at [1036, 411] on input "***" at bounding box center [1058, 415] width 45 height 28
type input "**"
type input "***"
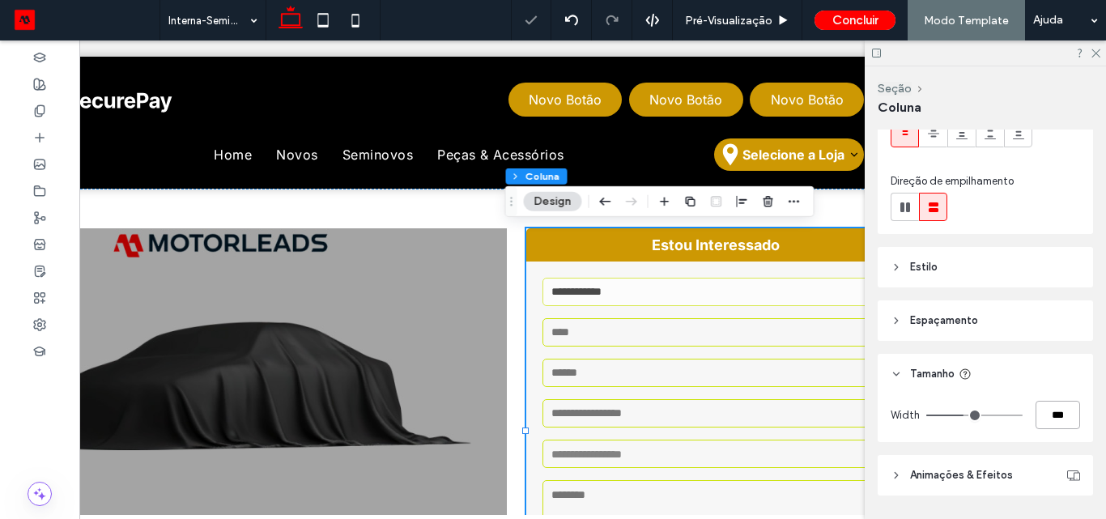
scroll to position [0, 241]
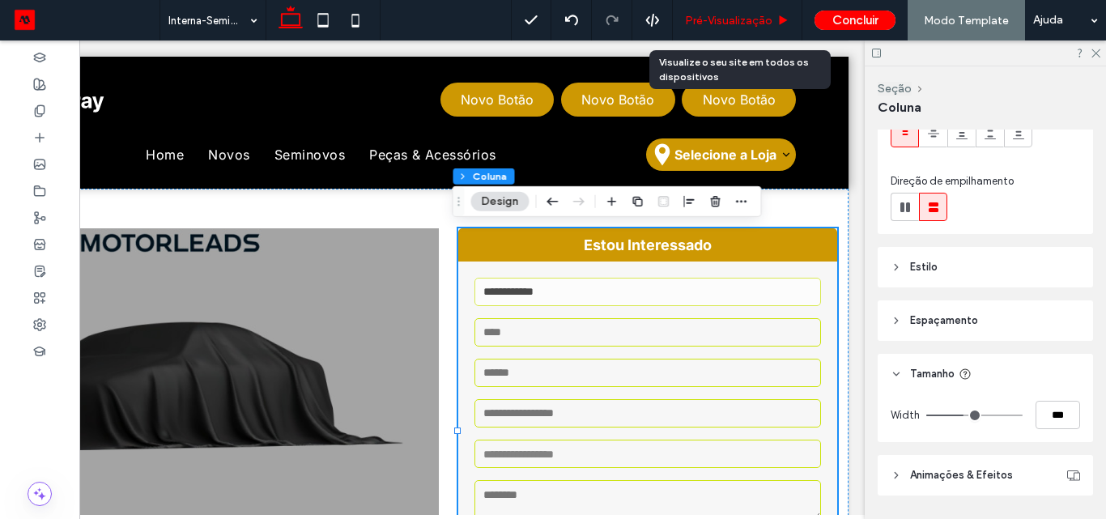
click at [759, 15] on span "Pré-Visualizaçāo" at bounding box center [728, 21] width 87 height 14
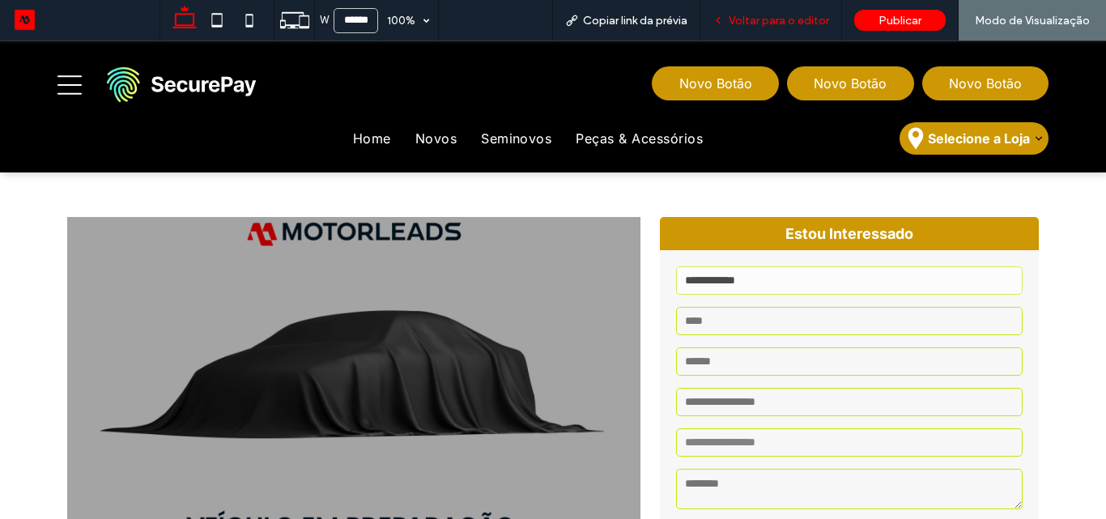
click at [777, 19] on span "Voltar para o editor" at bounding box center [779, 21] width 100 height 14
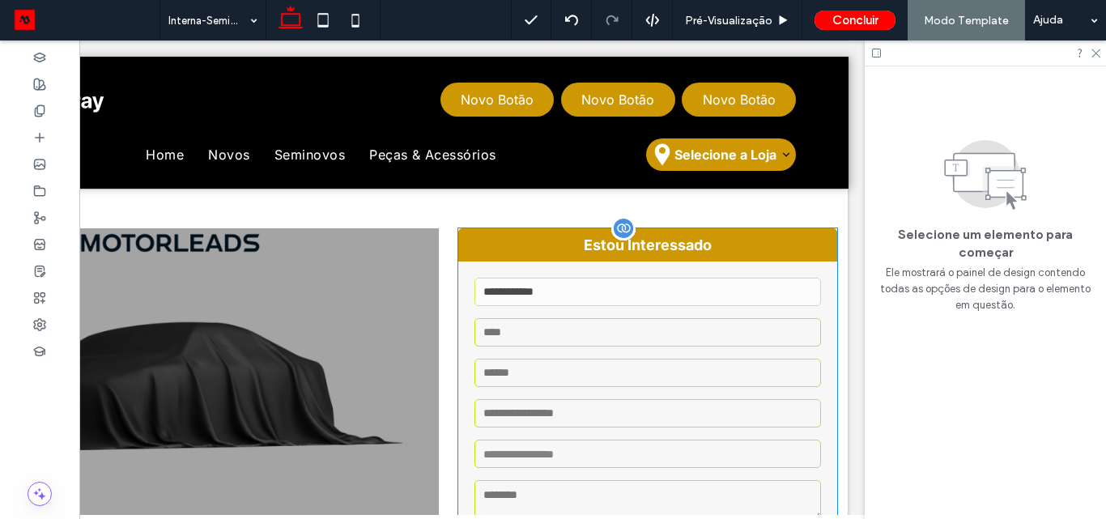
click at [733, 257] on strong "Estou Interessado" at bounding box center [647, 244] width 379 height 33
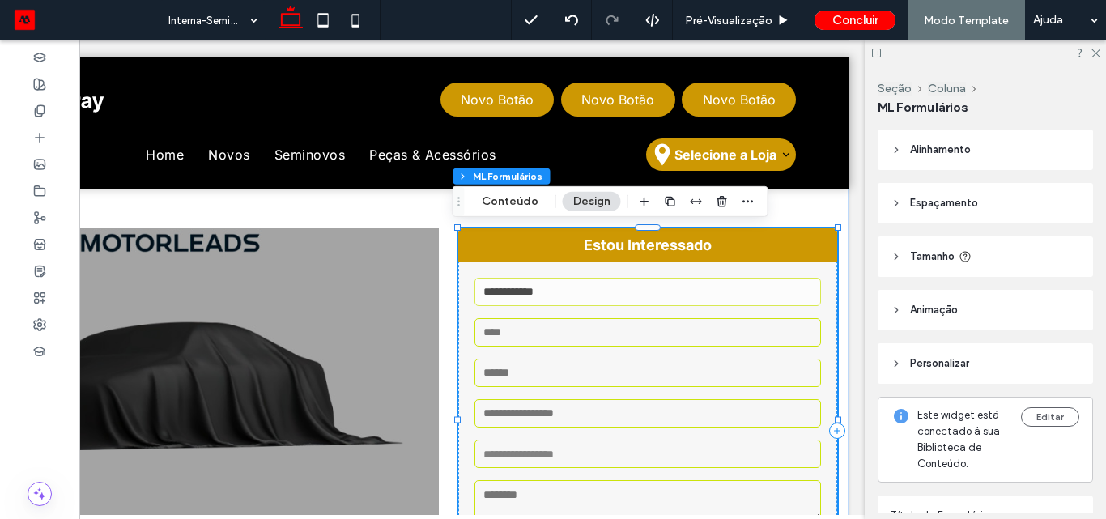
click at [1017, 248] on header "Tamanho" at bounding box center [985, 256] width 215 height 40
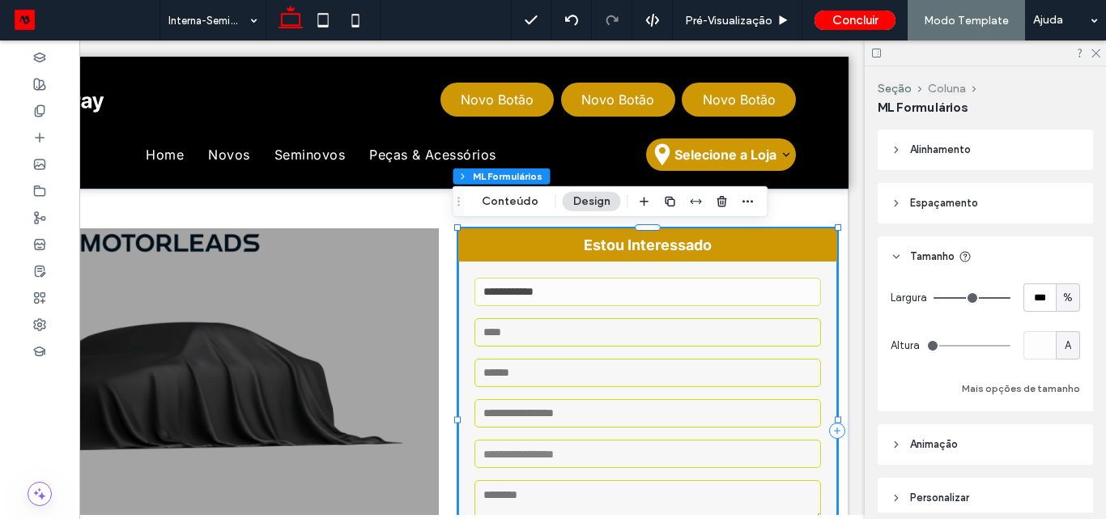
click at [947, 87] on button "Coluna" at bounding box center [947, 89] width 38 height 14
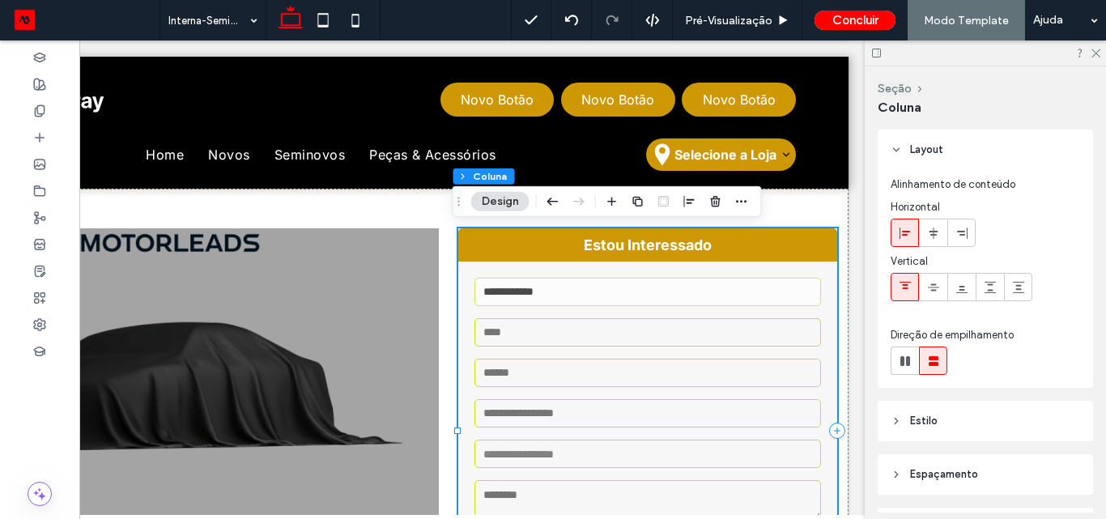
scroll to position [202, 0]
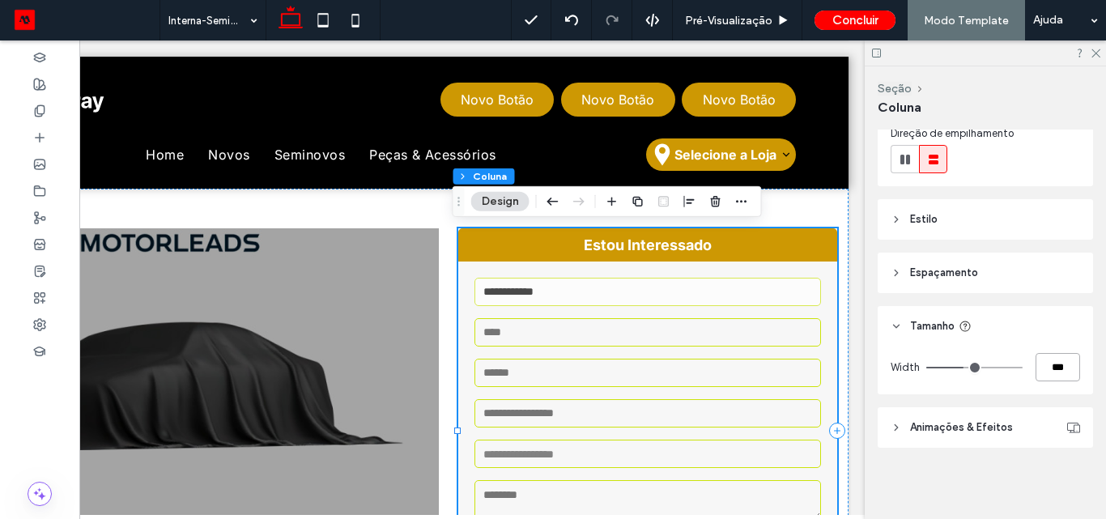
click at [1044, 368] on input "***" at bounding box center [1058, 367] width 45 height 28
type input "**"
type input "***"
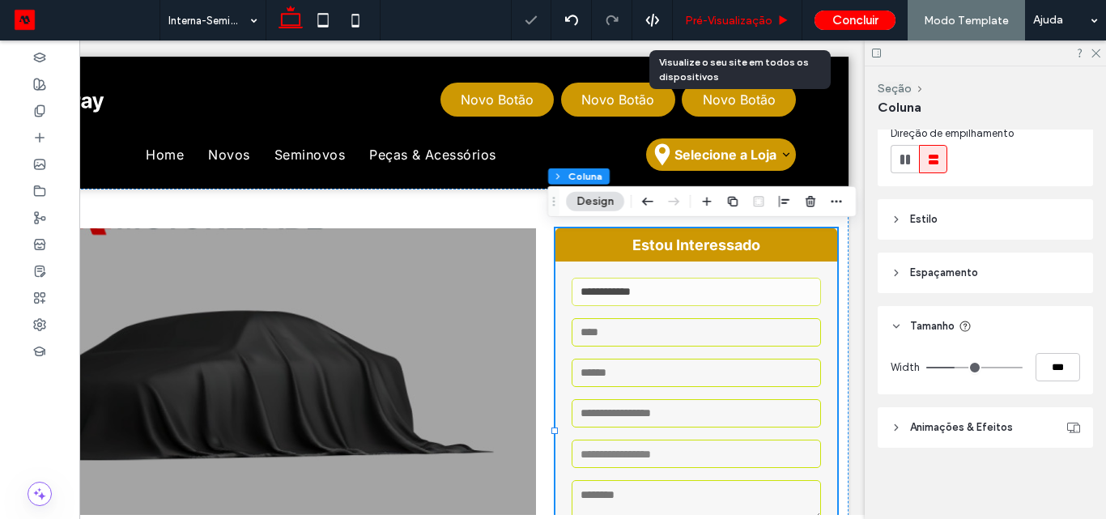
click at [729, 30] on div "Pré-Visualizaçāo" at bounding box center [738, 20] width 130 height 40
click at [734, 21] on span "Pré-Visualizaçāo" at bounding box center [728, 21] width 87 height 14
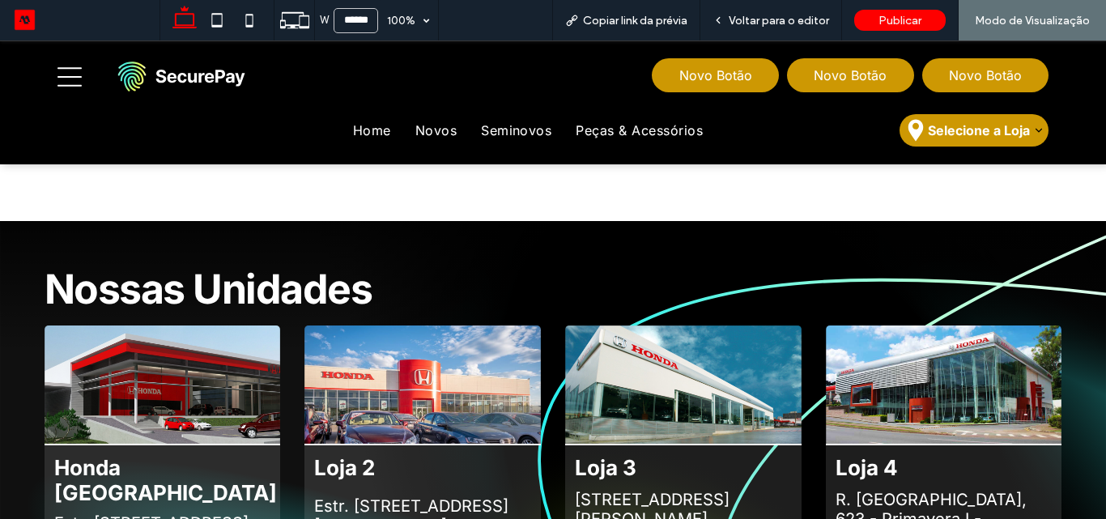
scroll to position [73, 0]
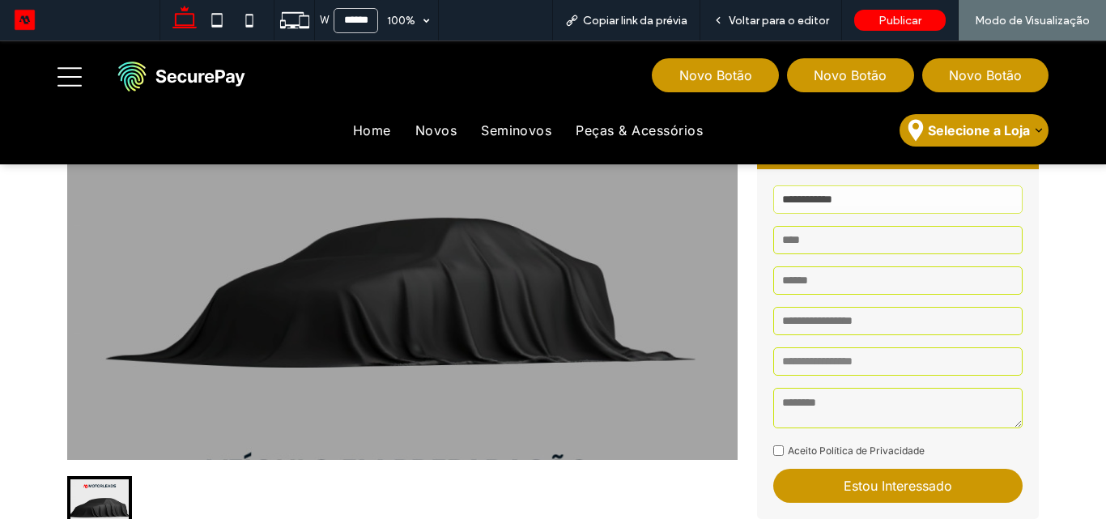
click at [410, 237] on div at bounding box center [402, 298] width 670 height 324
click at [798, 20] on span "Voltar para o editor" at bounding box center [779, 21] width 100 height 14
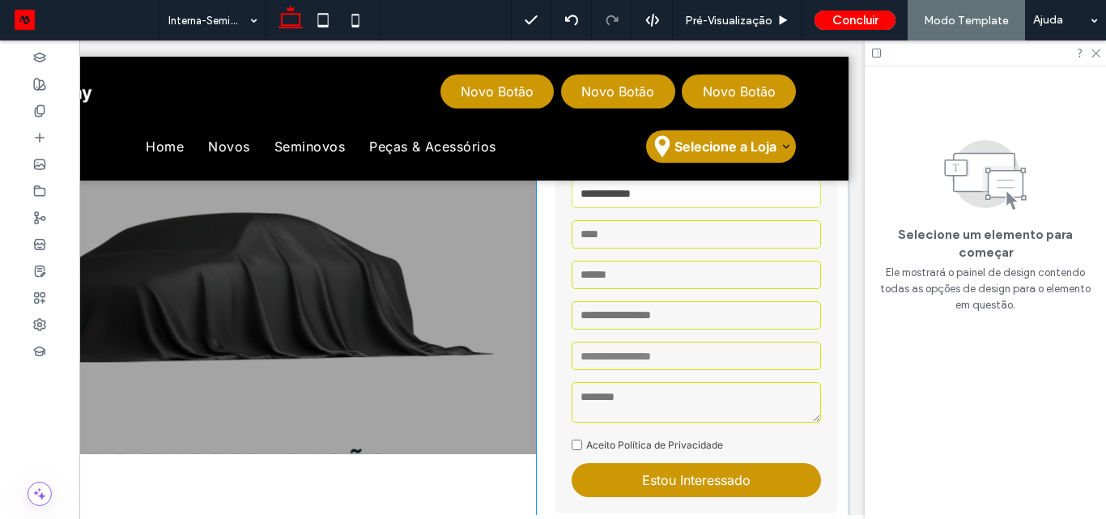
scroll to position [85, 0]
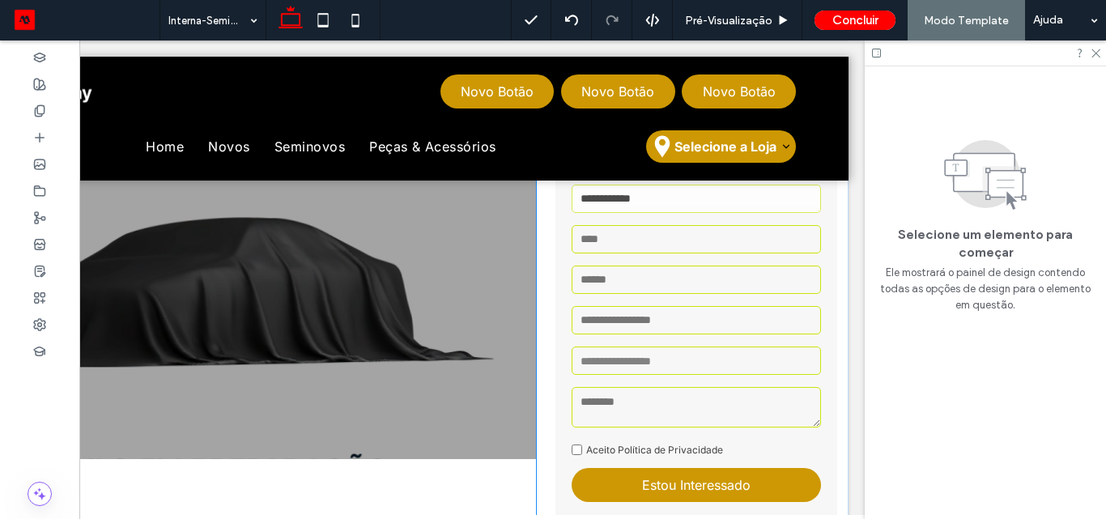
click at [296, 315] on div at bounding box center [201, 297] width 670 height 324
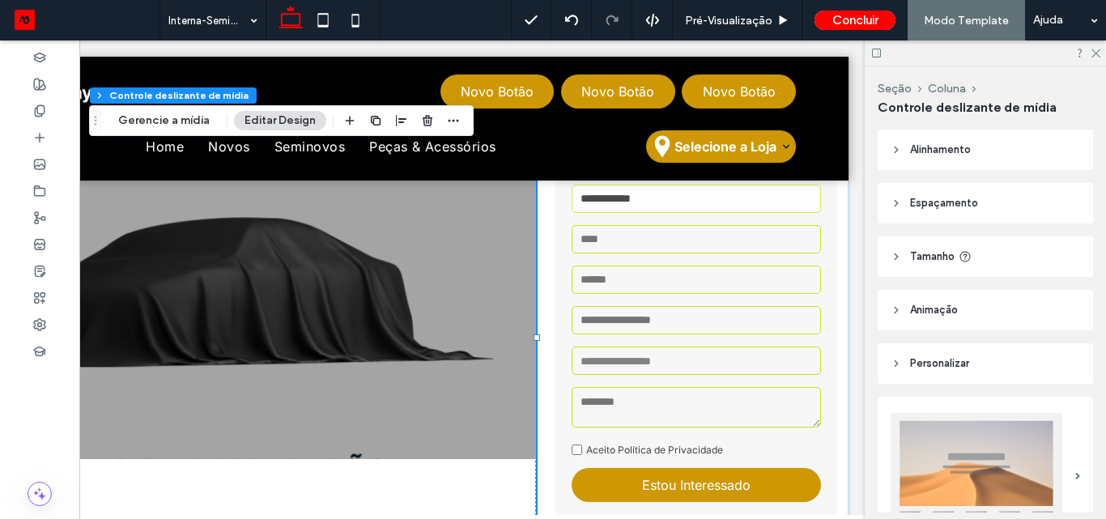
click at [317, 306] on div at bounding box center [201, 297] width 670 height 324
click at [437, 120] on div at bounding box center [401, 120] width 123 height 29
click at [449, 120] on icon "button" at bounding box center [453, 120] width 13 height 13
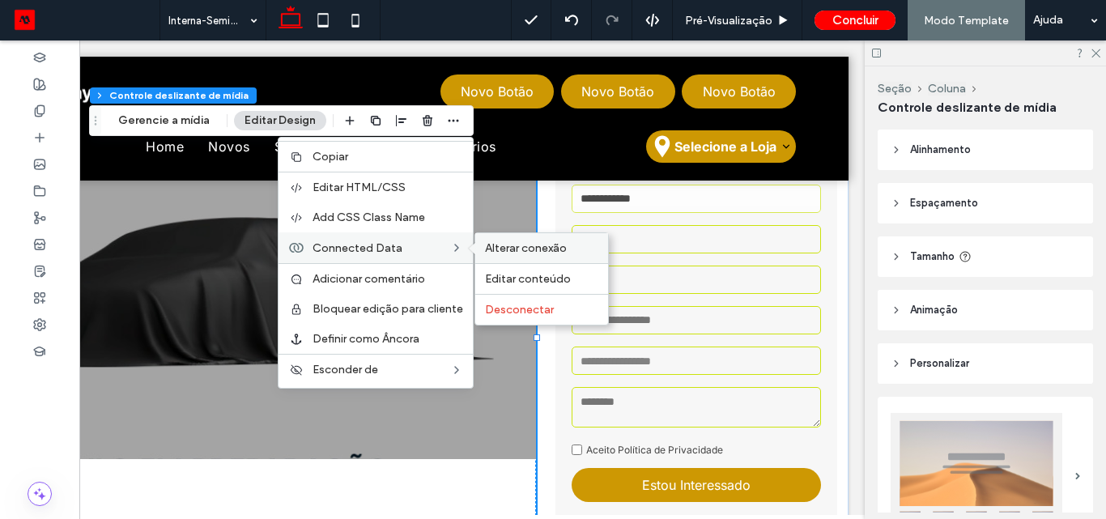
click at [504, 246] on span "Alterar conexão" at bounding box center [526, 248] width 82 height 14
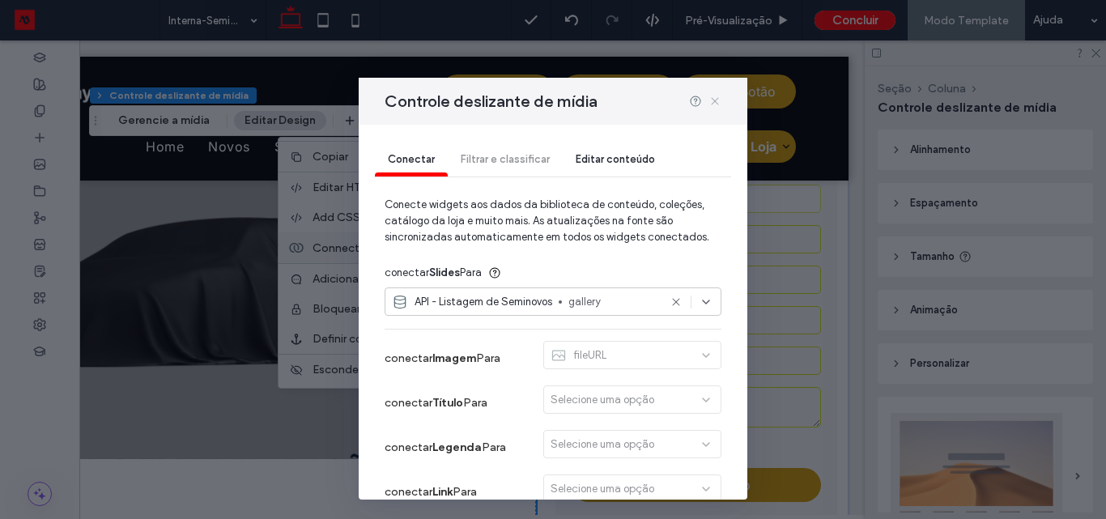
click at [717, 101] on icon at bounding box center [714, 101] width 13 height 13
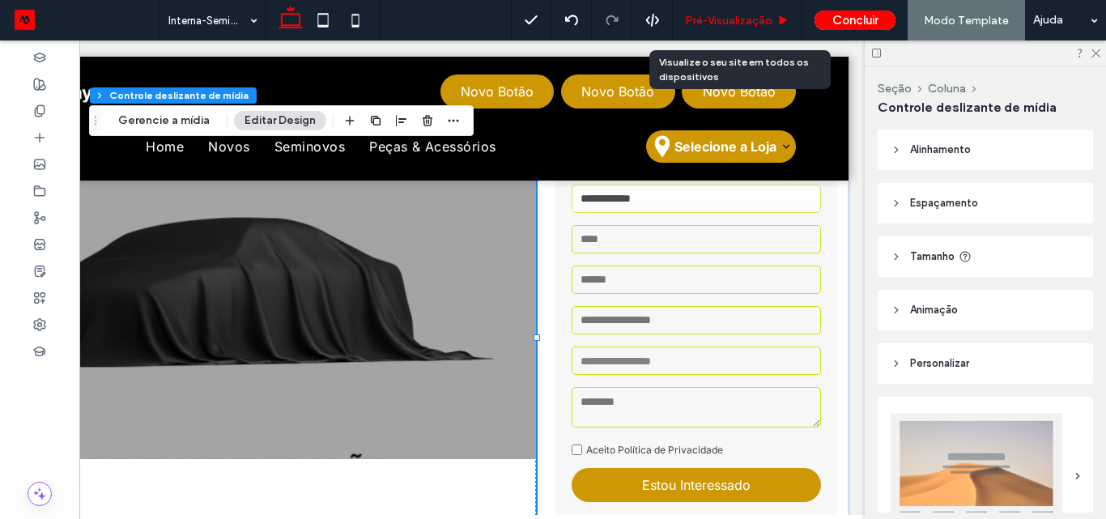
click at [734, 24] on span "Pré-Visualizaçāo" at bounding box center [728, 21] width 87 height 14
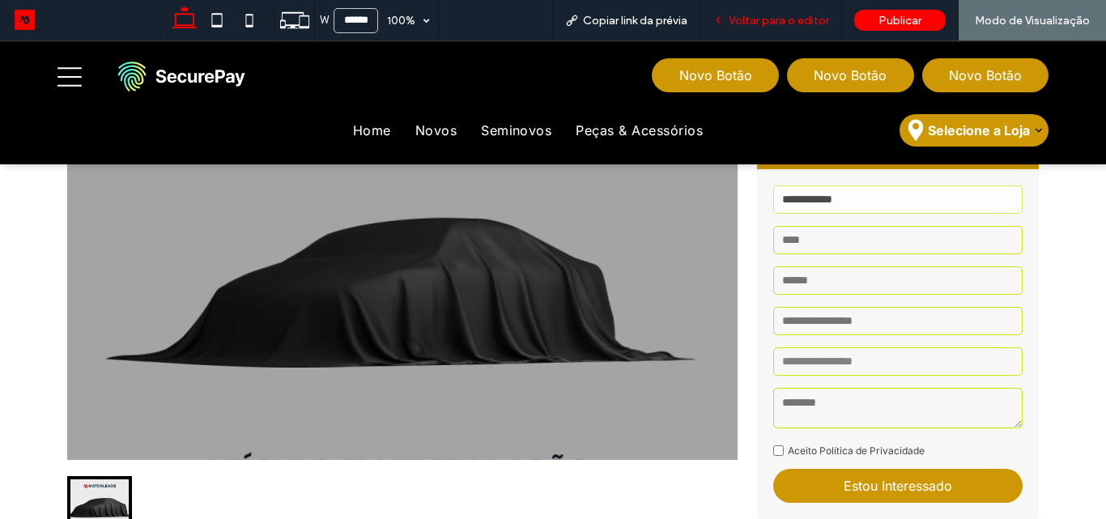
scroll to position [73, 0]
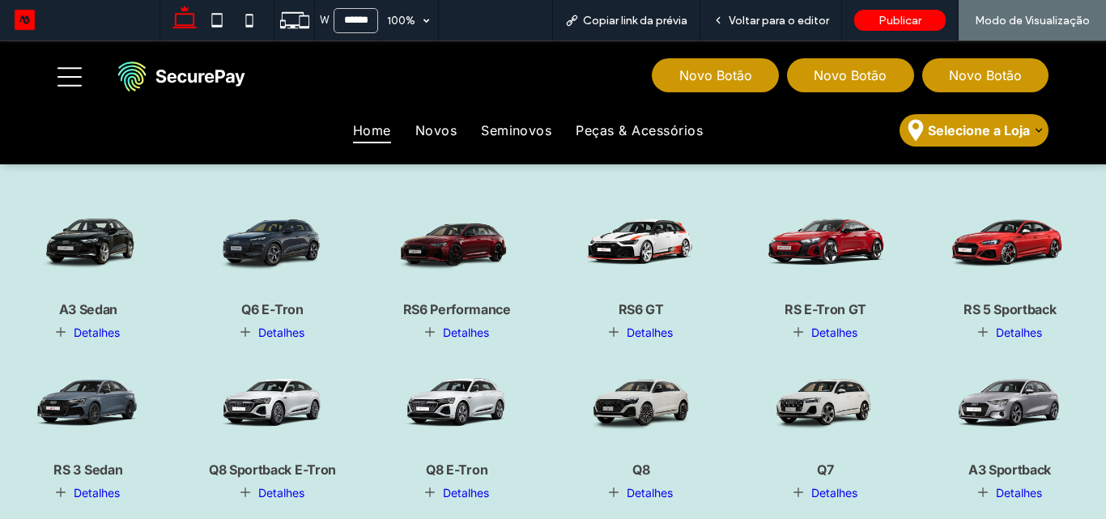
click at [373, 125] on span "Home" at bounding box center [372, 130] width 38 height 24
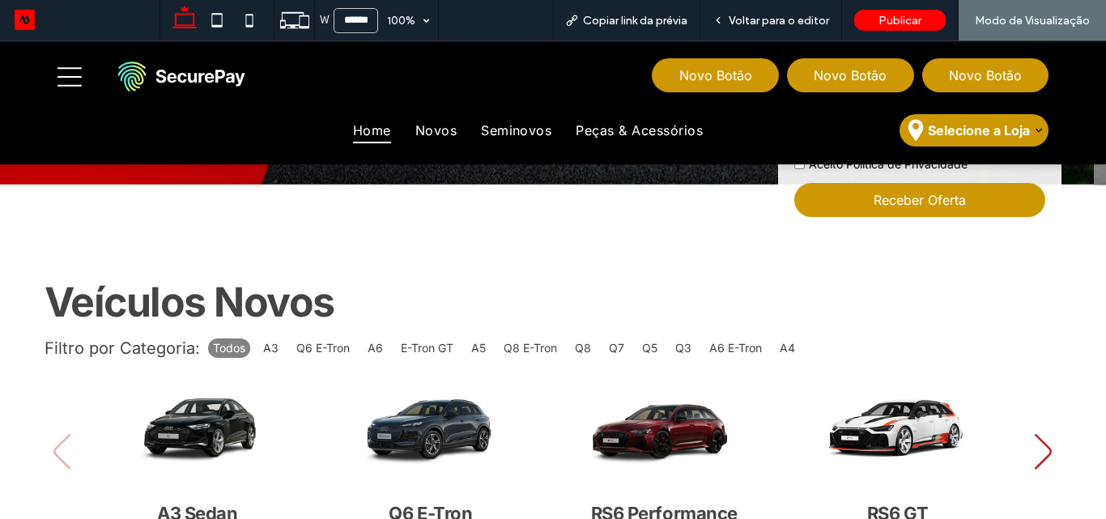
scroll to position [478, 0]
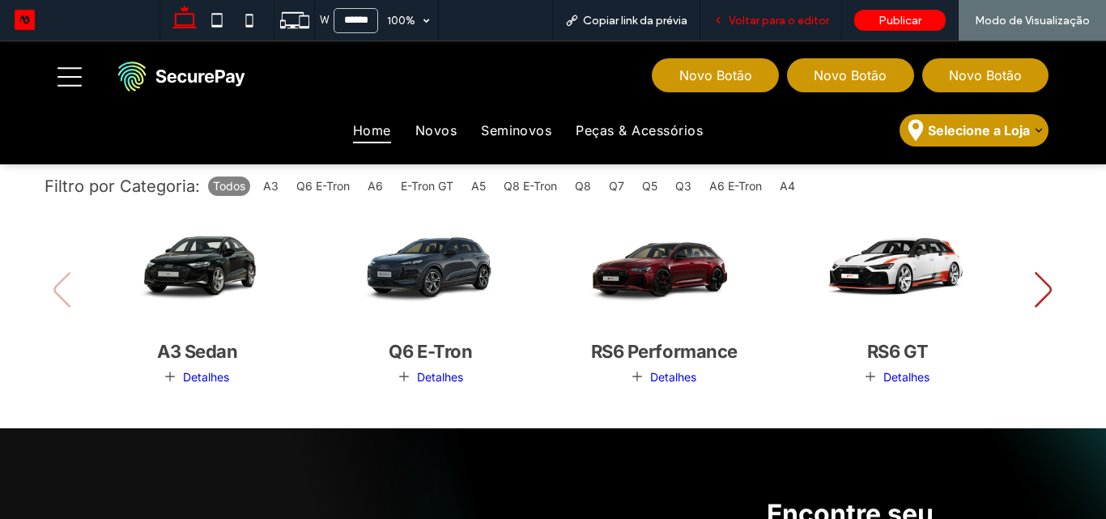
click at [774, 23] on span "Voltar para o editor" at bounding box center [779, 21] width 100 height 14
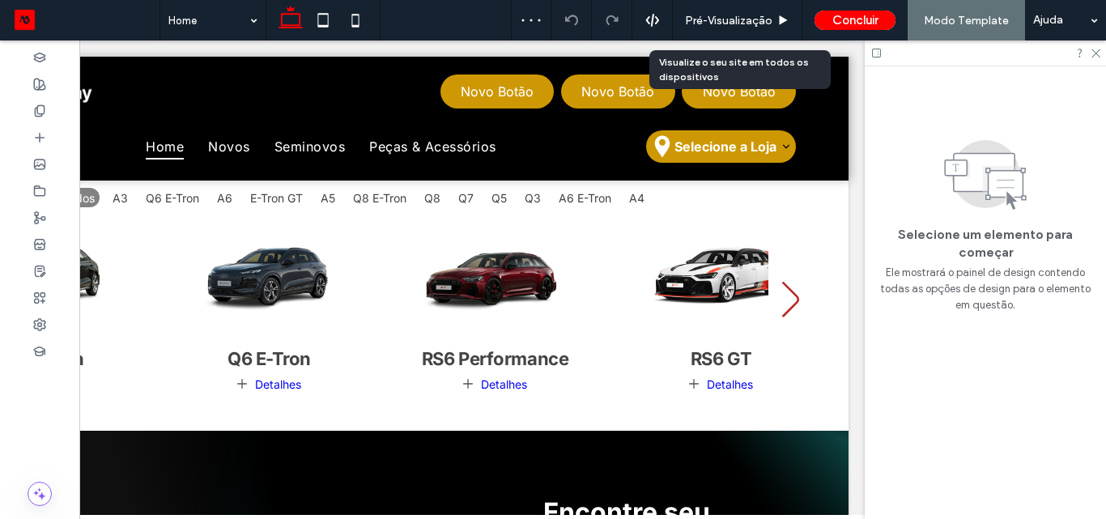
scroll to position [494, 0]
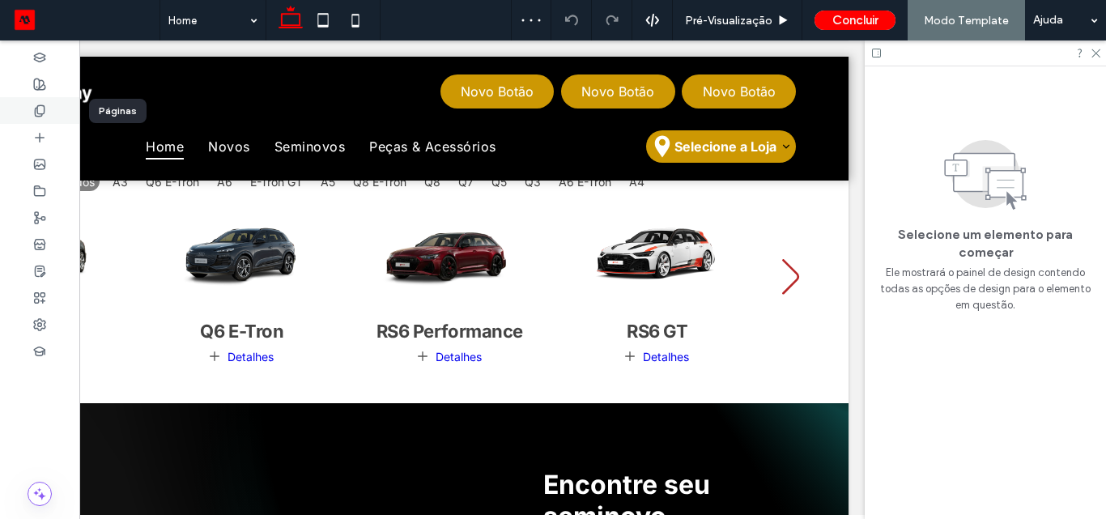
click at [41, 114] on use at bounding box center [39, 110] width 9 height 11
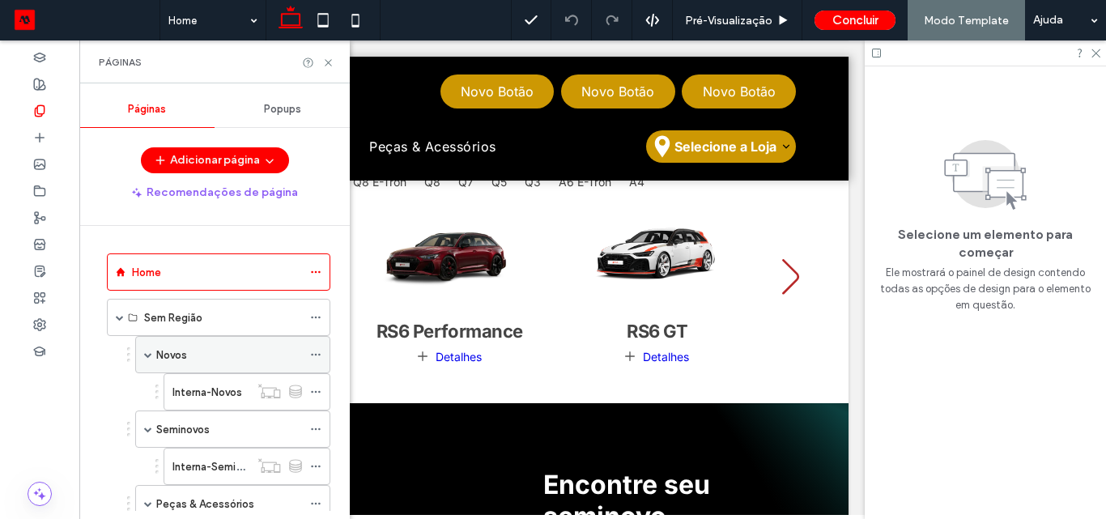
click at [143, 352] on div "Novos" at bounding box center [232, 354] width 195 height 37
click at [146, 356] on span at bounding box center [148, 355] width 8 height 8
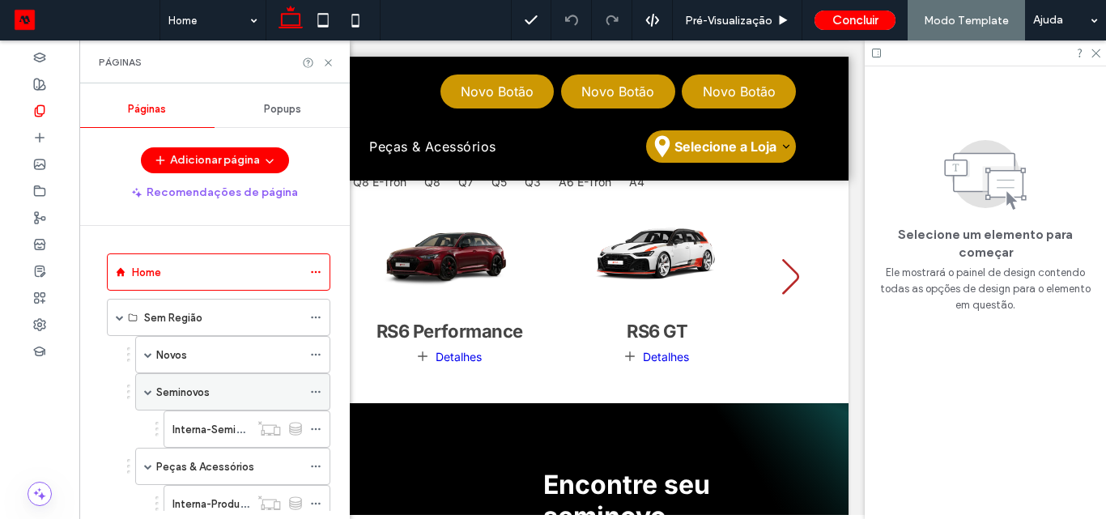
click at [147, 394] on span at bounding box center [148, 392] width 8 height 8
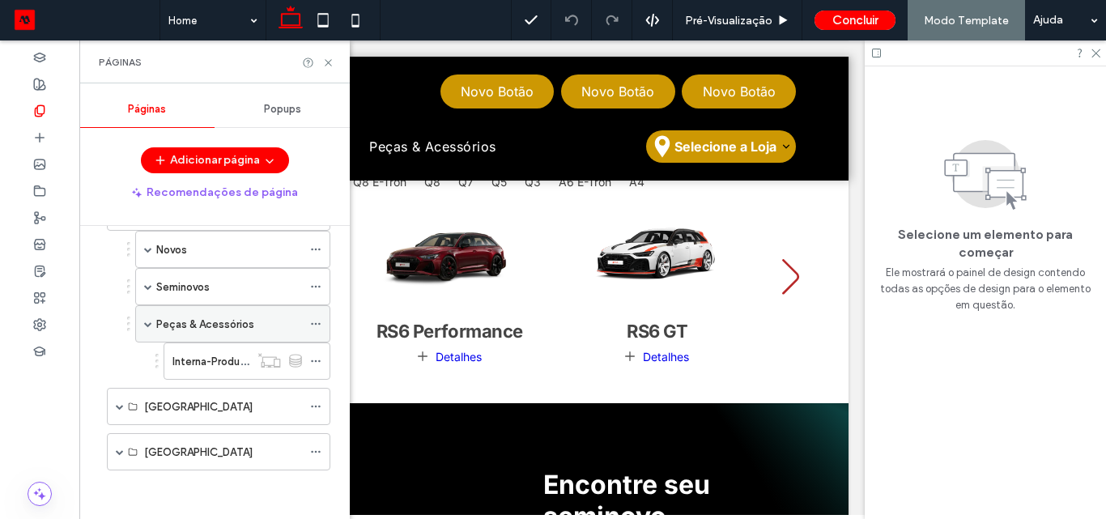
click at [151, 326] on span at bounding box center [148, 324] width 8 height 8
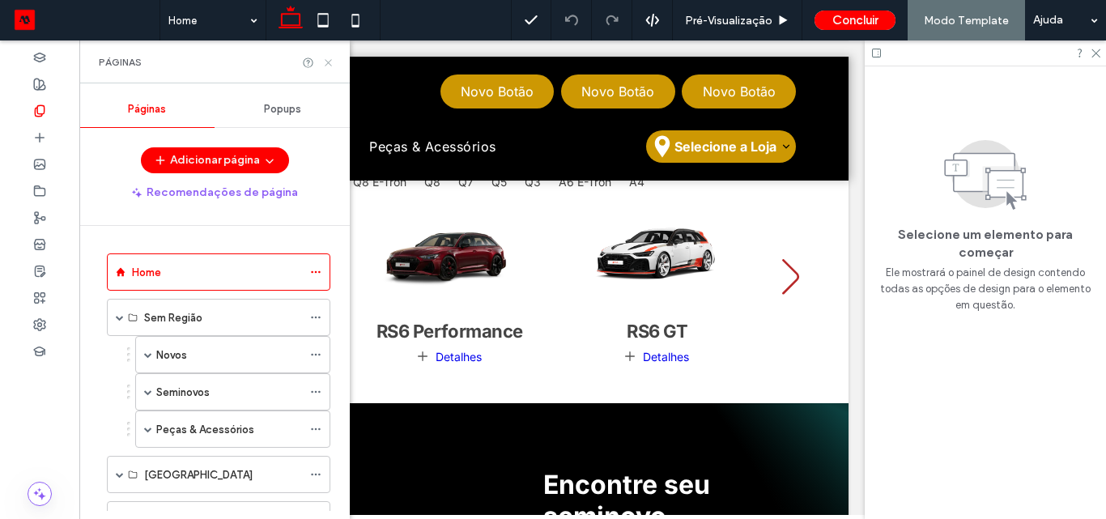
click at [331, 61] on icon at bounding box center [328, 63] width 12 height 12
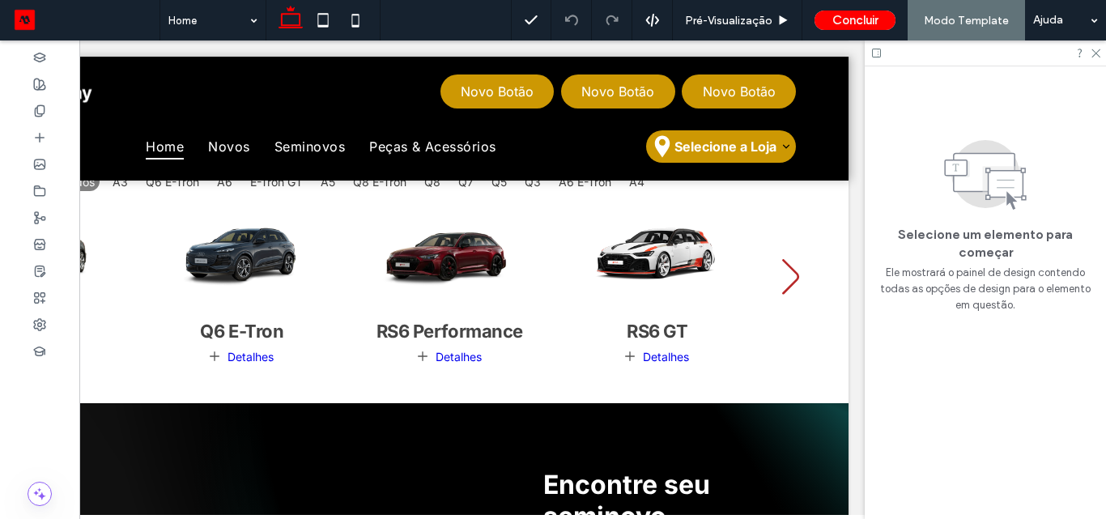
click at [1105, 53] on div at bounding box center [985, 52] width 241 height 25
click at [1096, 53] on use at bounding box center [1095, 53] width 9 height 9
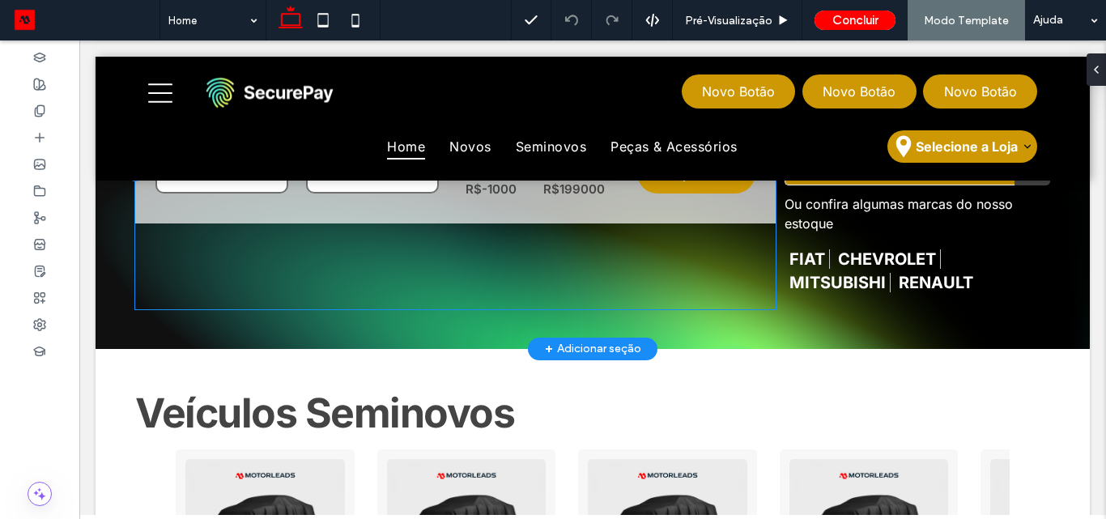
scroll to position [656, 0]
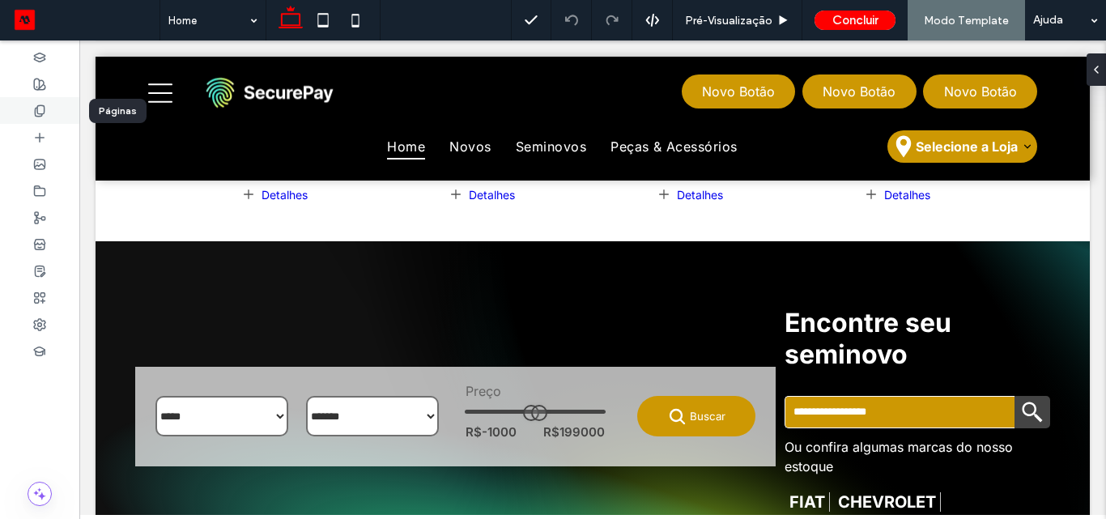
click at [38, 116] on use at bounding box center [39, 110] width 9 height 11
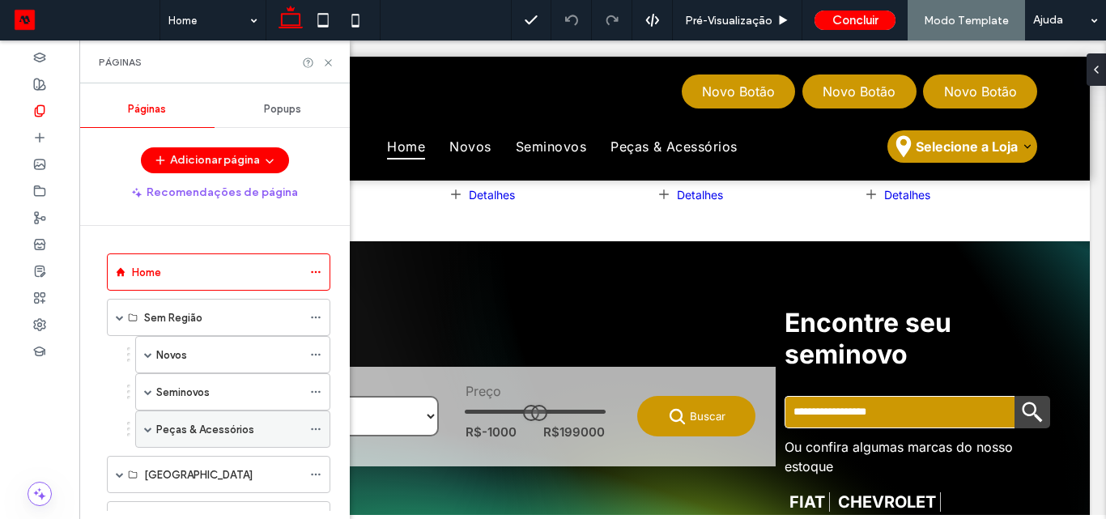
click at [316, 430] on use at bounding box center [315, 429] width 9 height 2
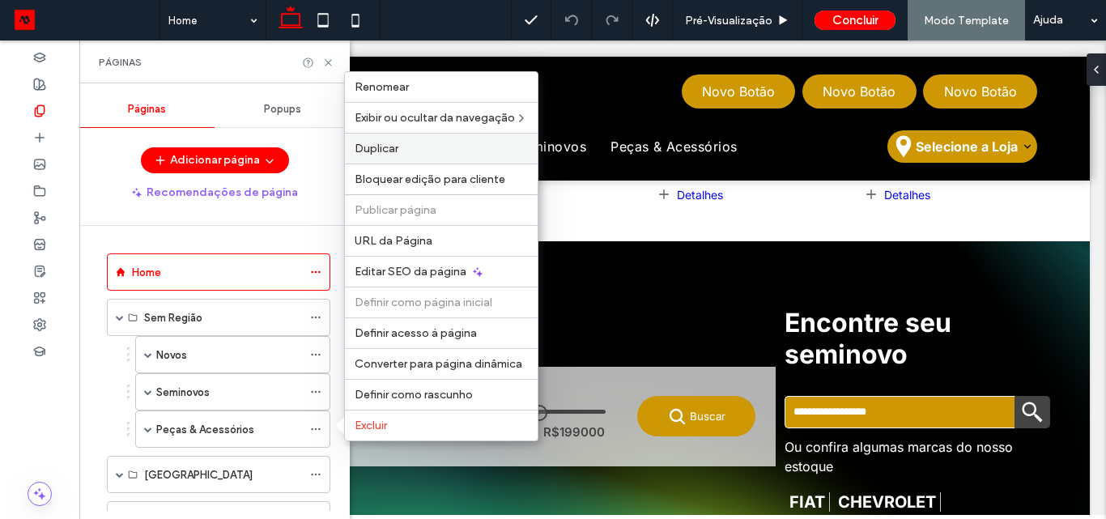
click at [422, 148] on label "Duplicar" at bounding box center [441, 149] width 173 height 14
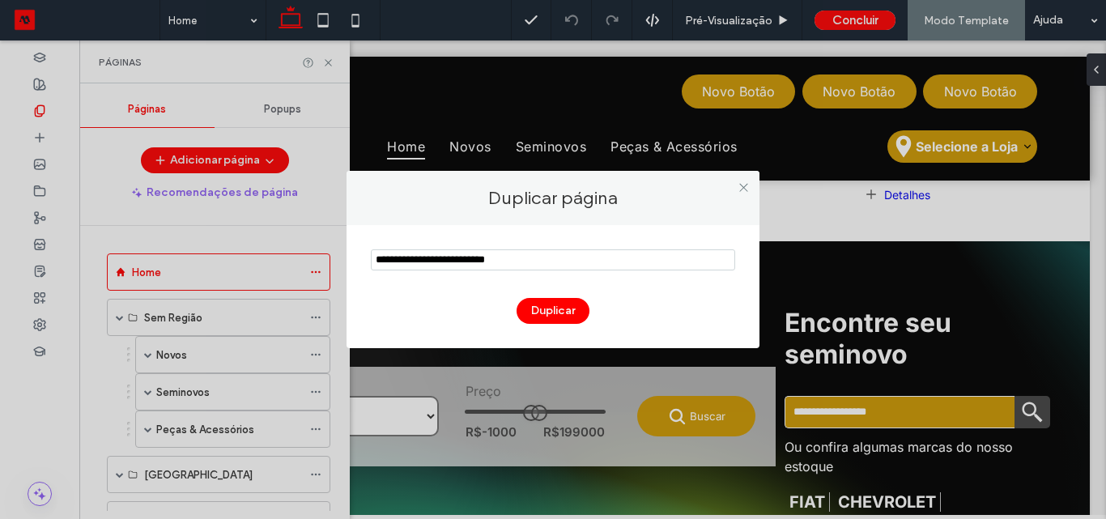
click at [561, 262] on input "notEmpty" at bounding box center [553, 259] width 364 height 21
click input "notEmpty"
click icon
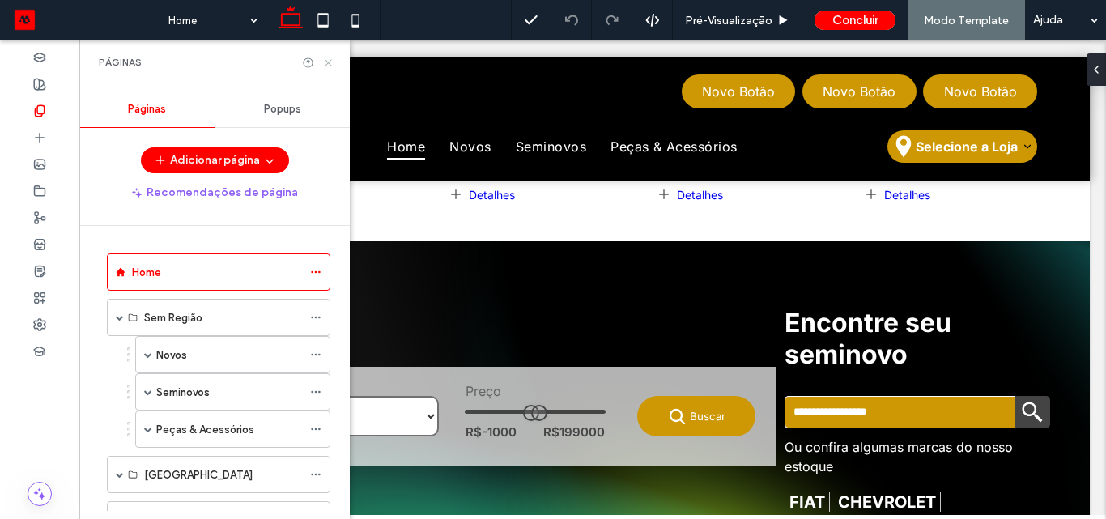
click icon
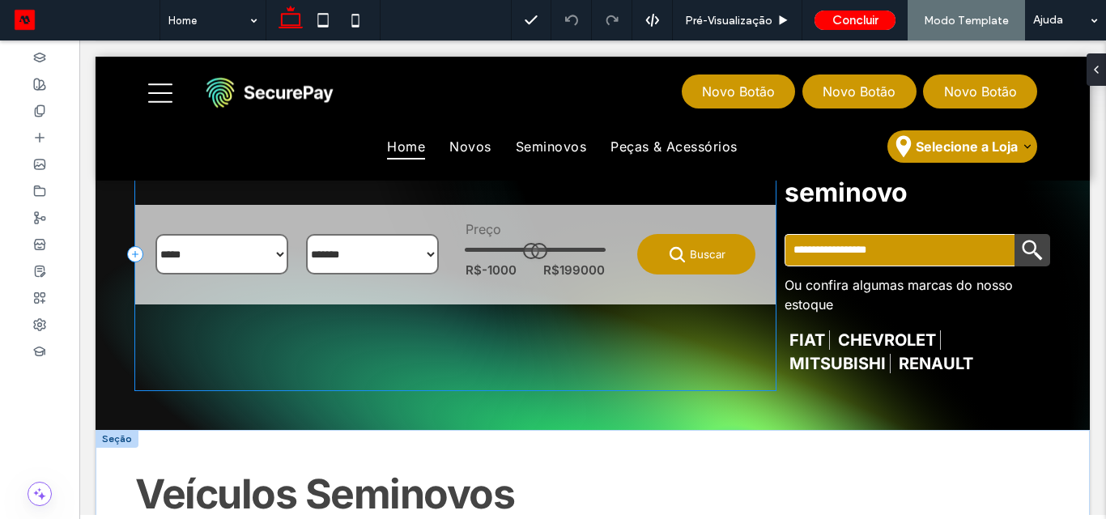
scroll to position [1223, 0]
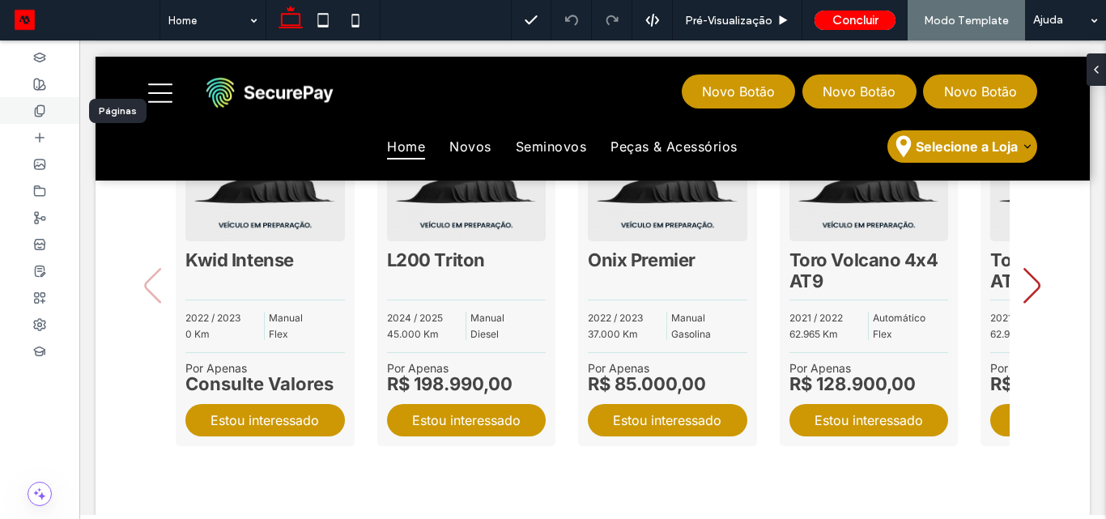
click icon
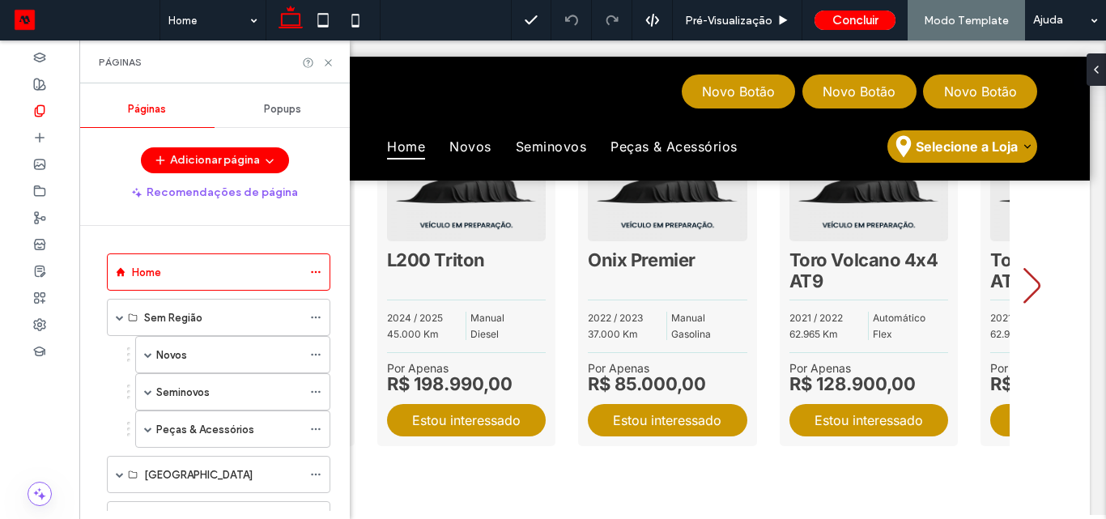
scroll to position [68, 0]
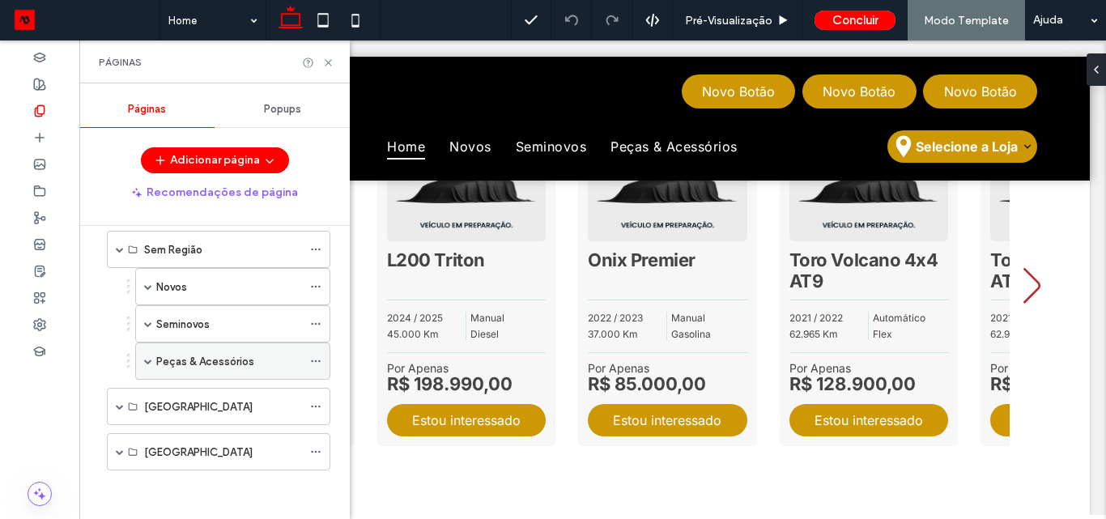
drag, startPoint x: 283, startPoint y: 355, endPoint x: 321, endPoint y: 362, distance: 38.7
click icon
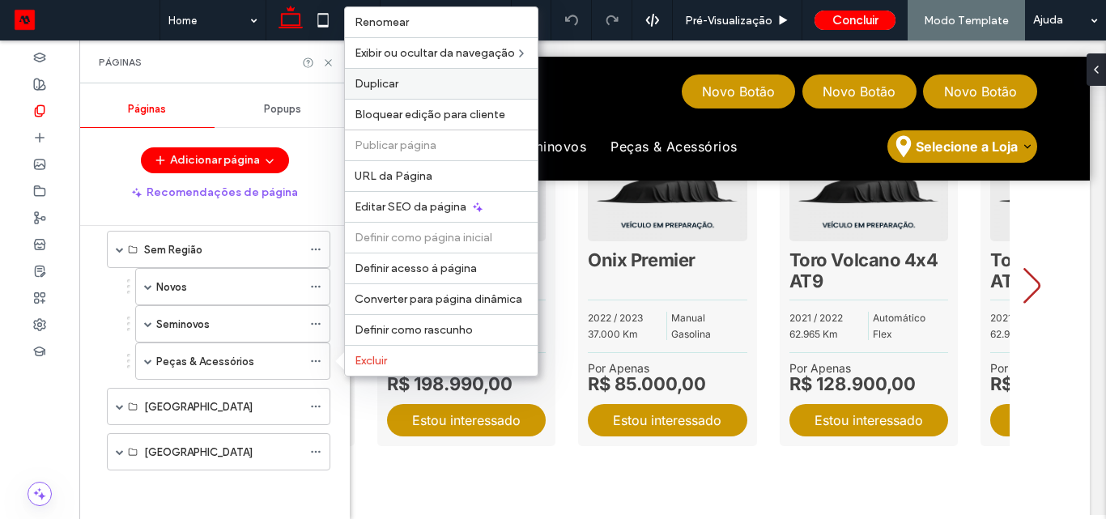
click span "Duplicar"
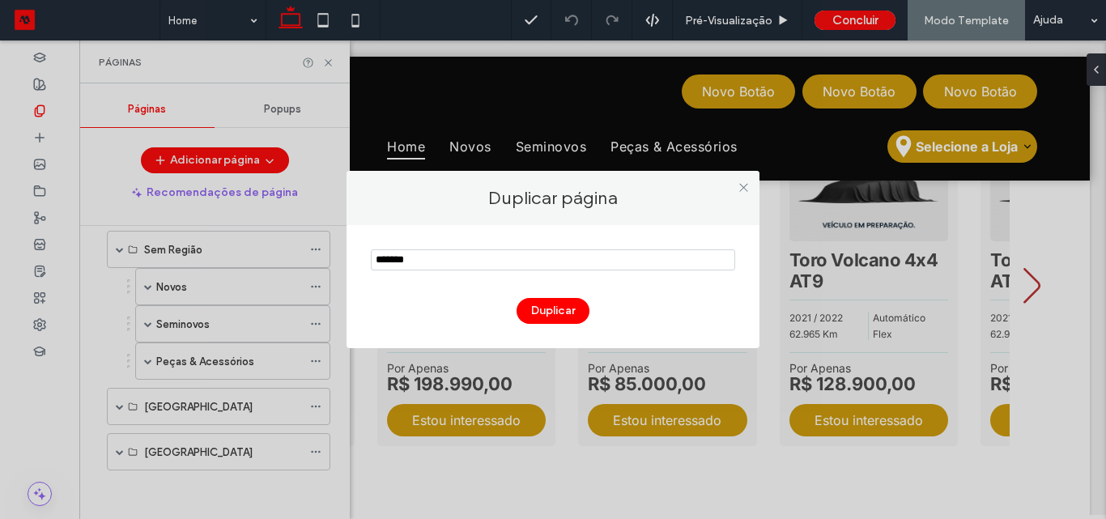
type input "*******"
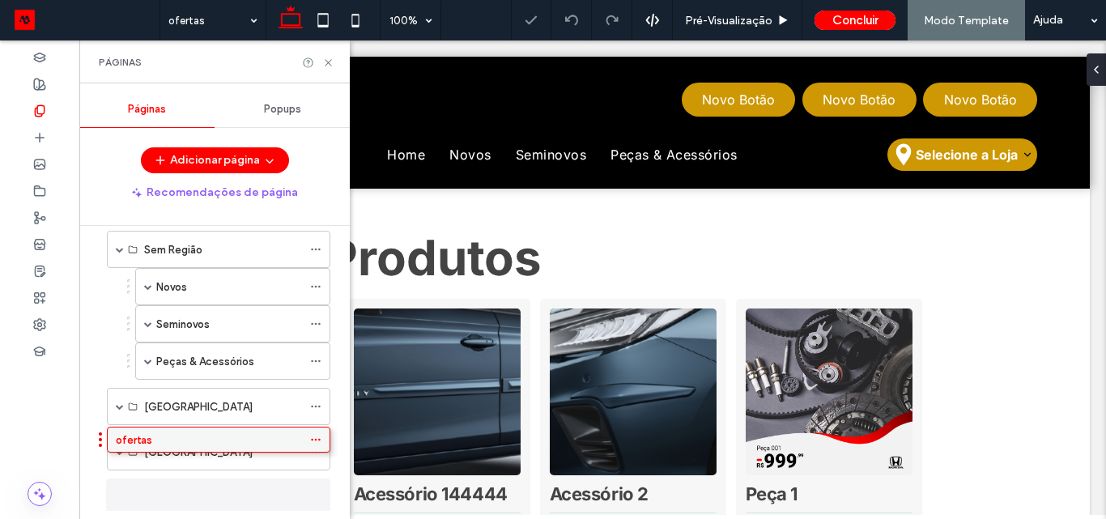
scroll to position [100, 0]
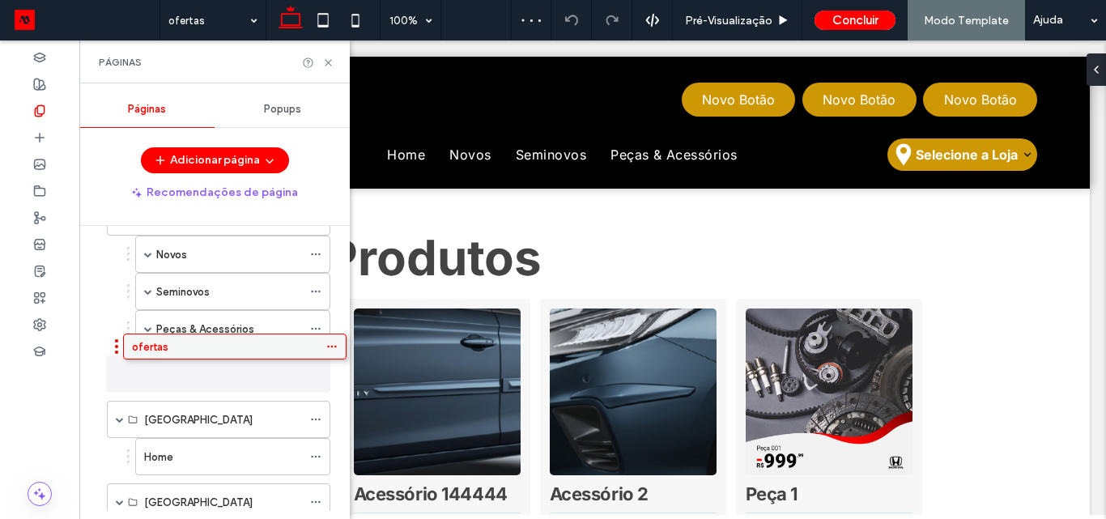
drag, startPoint x: 176, startPoint y: 503, endPoint x: 192, endPoint y: 358, distance: 145.8
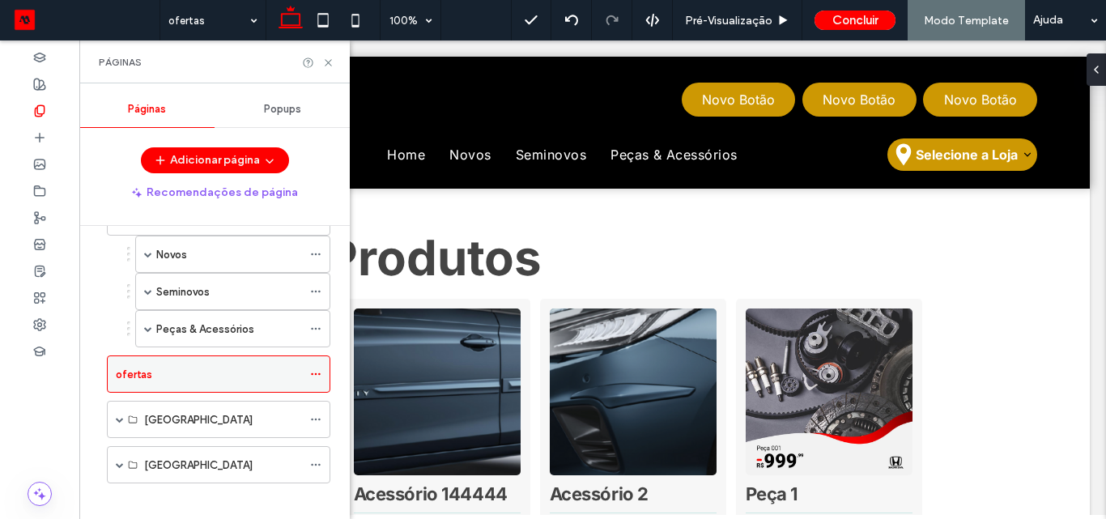
click icon
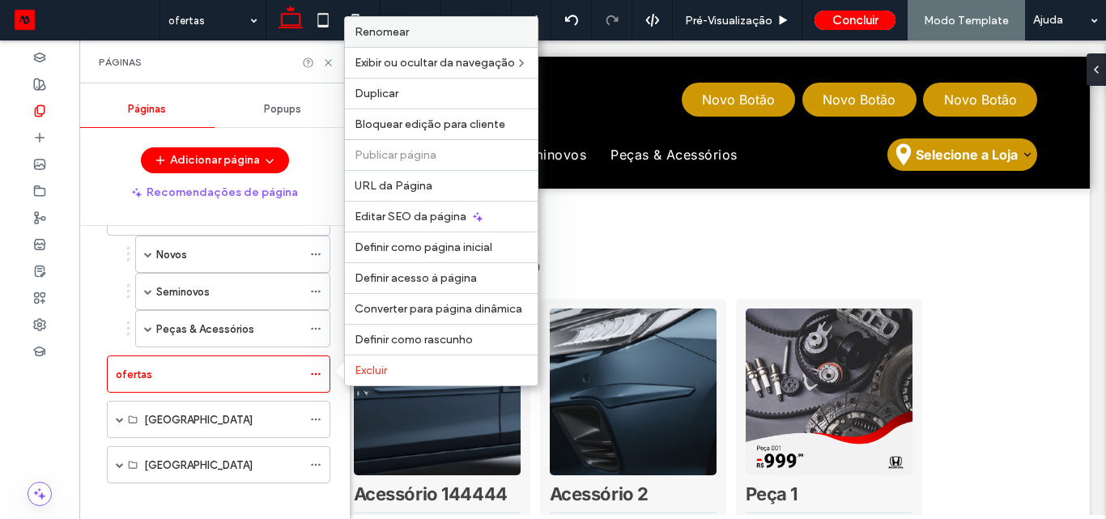
click span "Renomear"
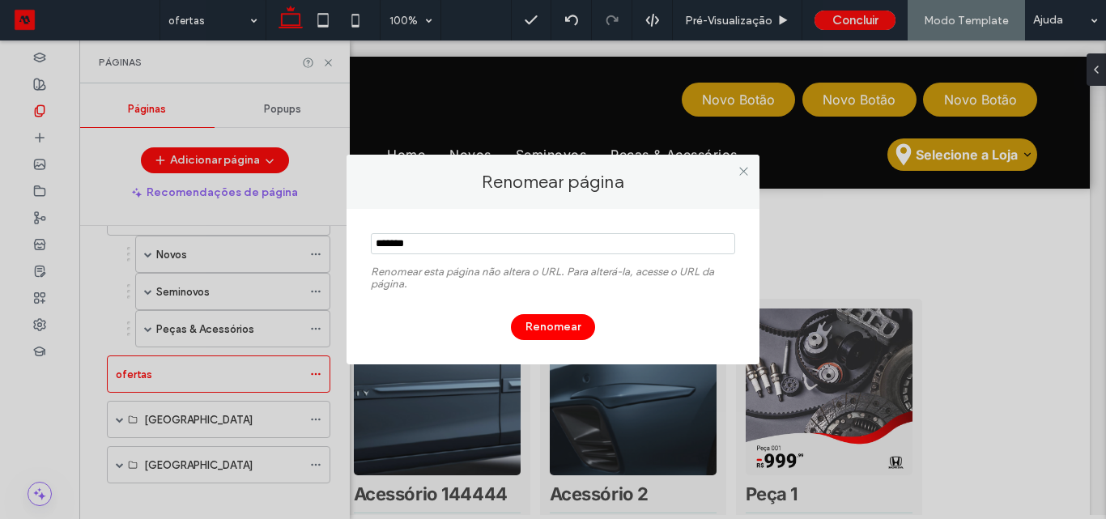
type input "*******"
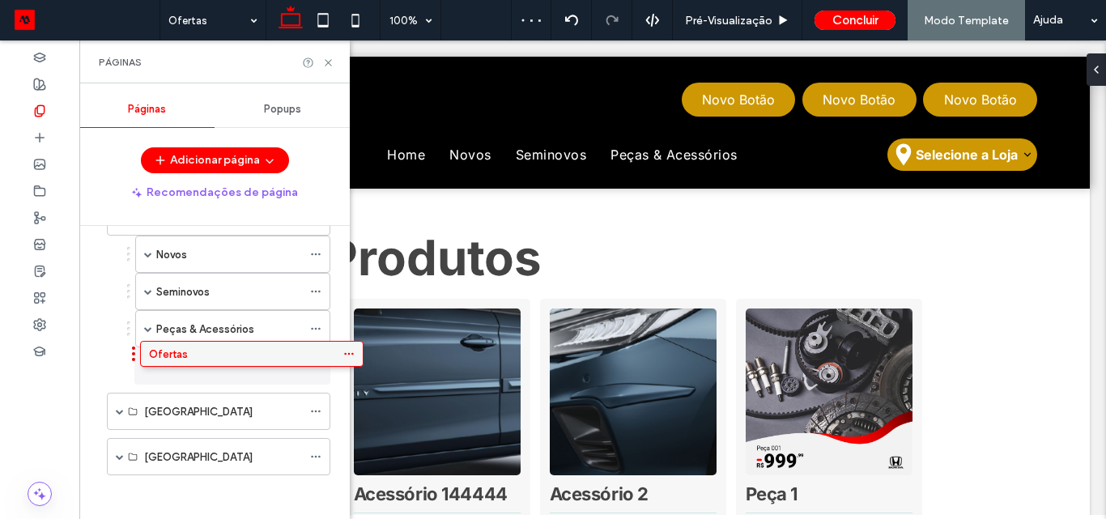
drag, startPoint x: 149, startPoint y: 370, endPoint x: 182, endPoint y: 357, distance: 35.6
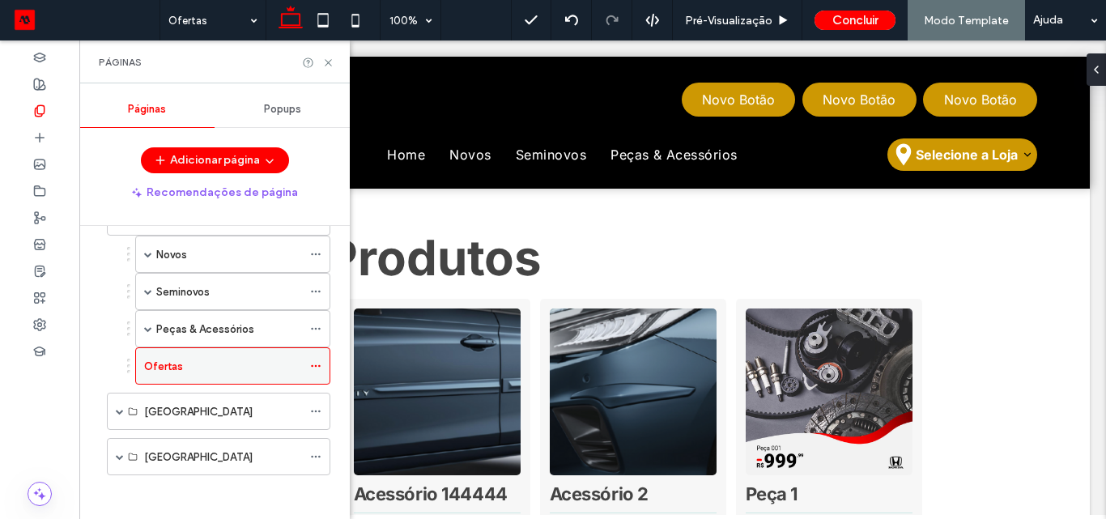
scroll to position [105, 0]
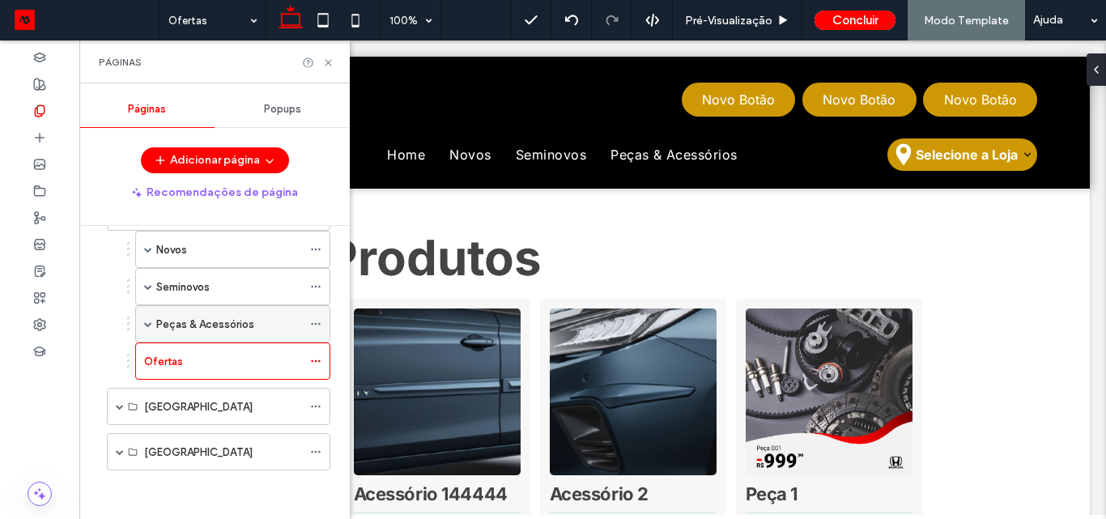
click icon
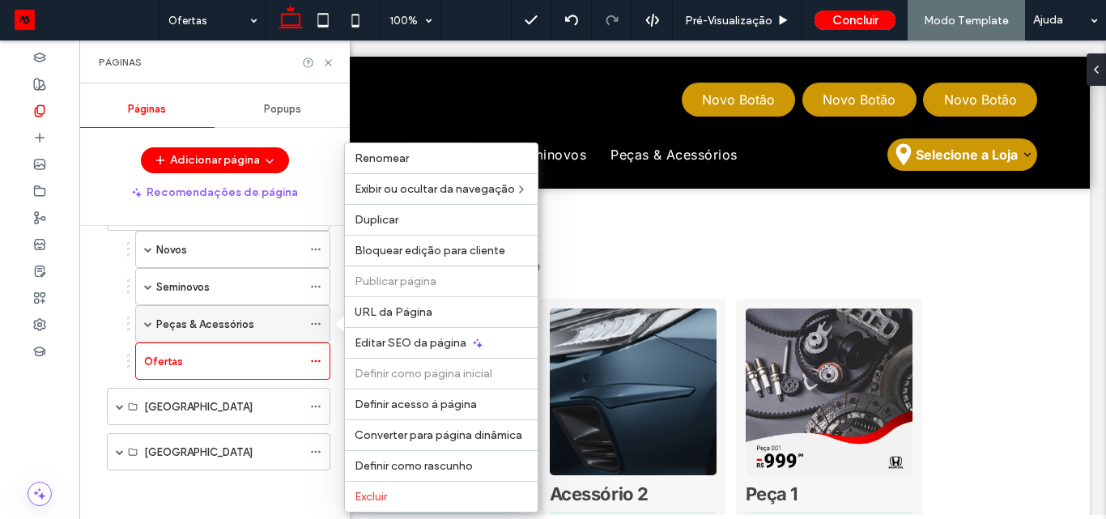
click use
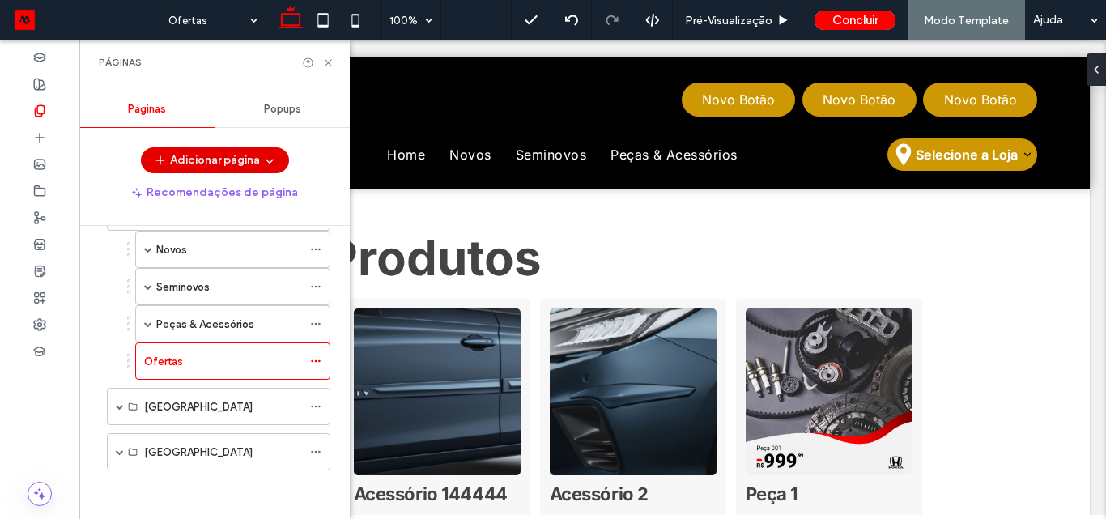
click button "Adicionar página"
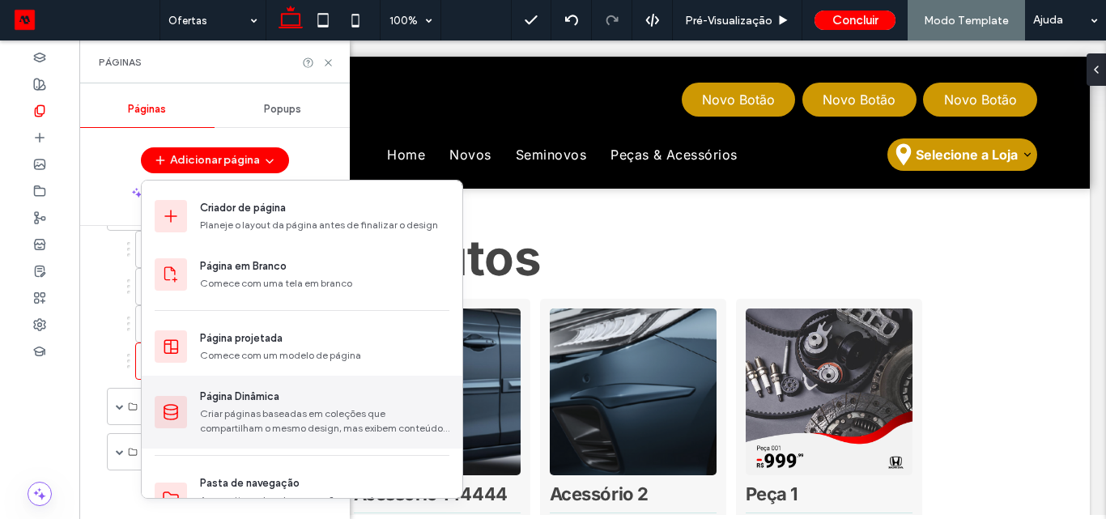
click div "Criar páginas baseadas em coleções que compartilham o mesmo design, mas exibem …"
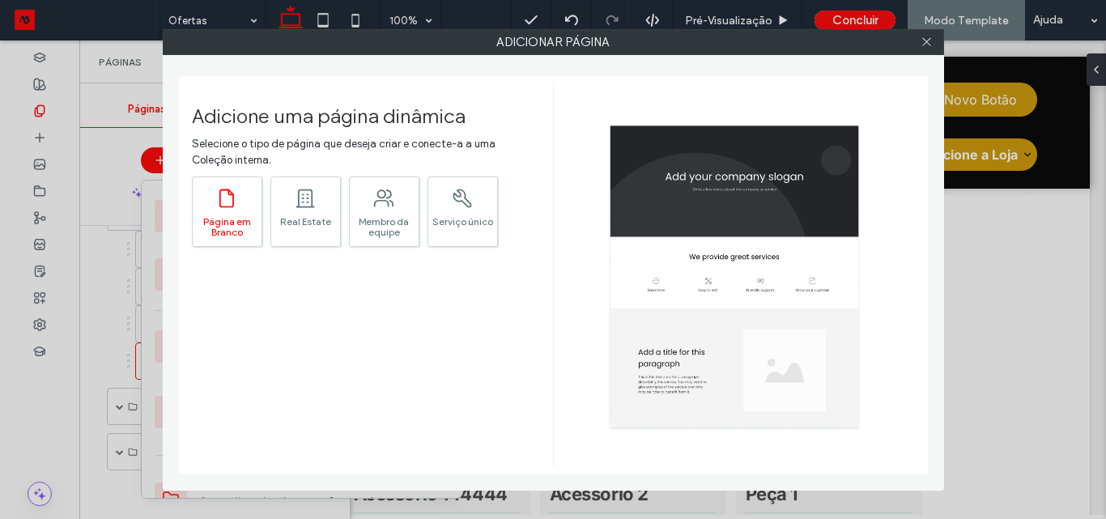
click div "Página em Branco"
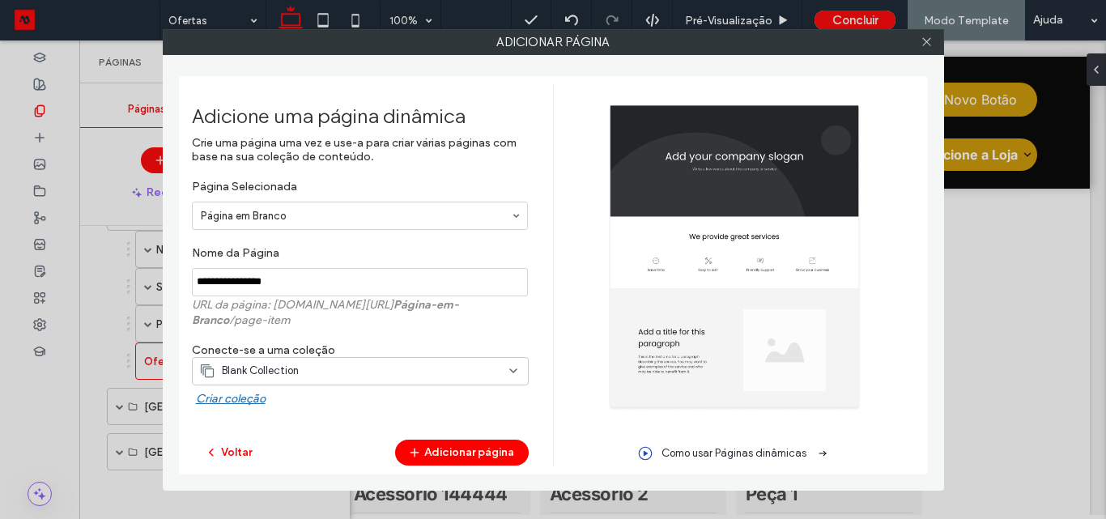
click input "notEmpty"
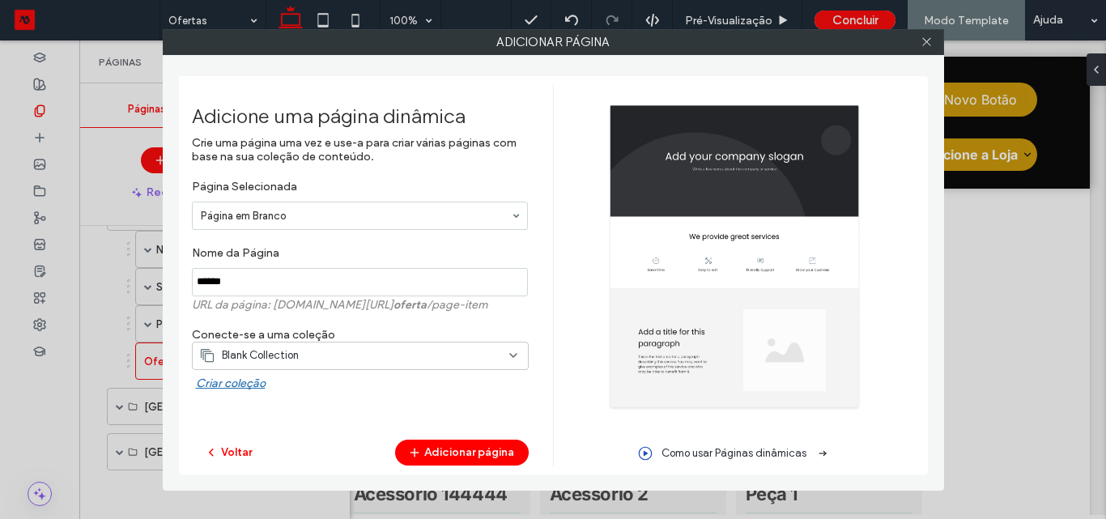
type input "******"
click div "Blank Collection"
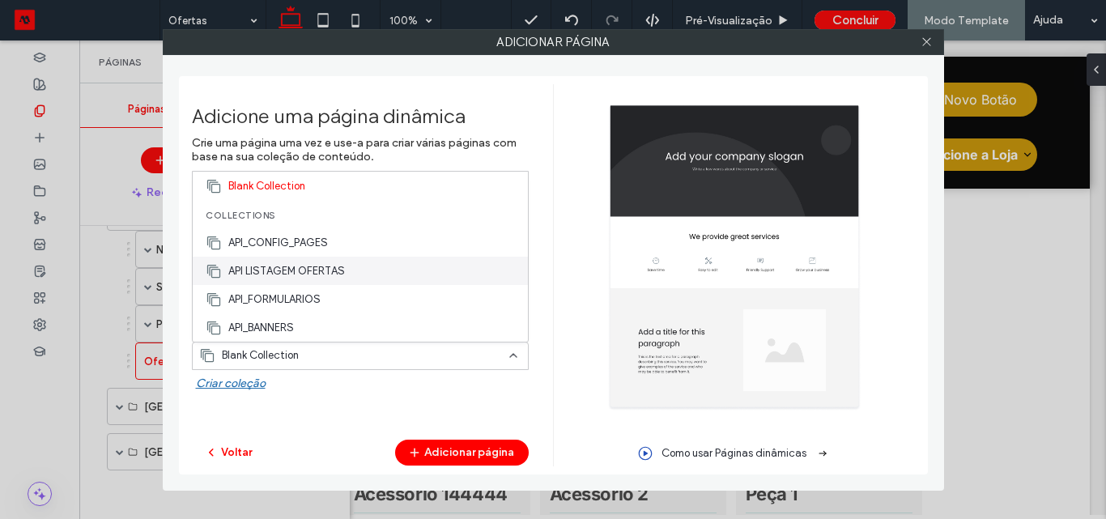
click span "API LISTAGEM OFERTAS"
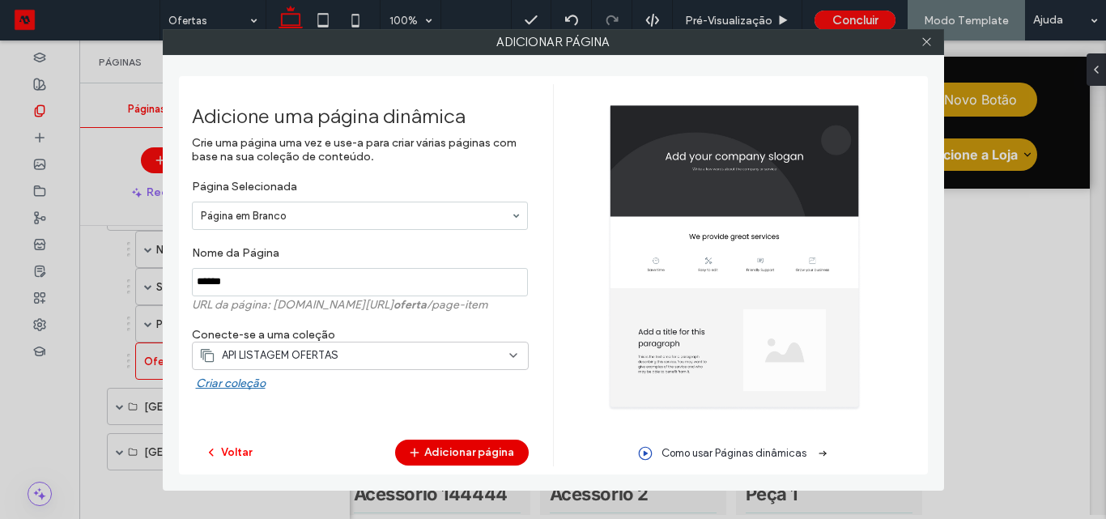
click button "Adicionar página"
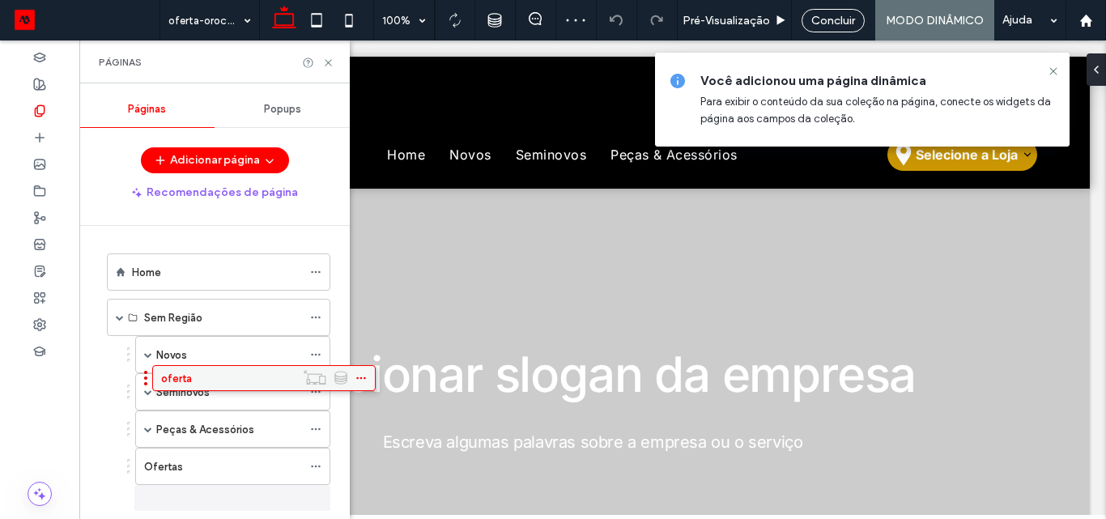
scroll to position [105, 0]
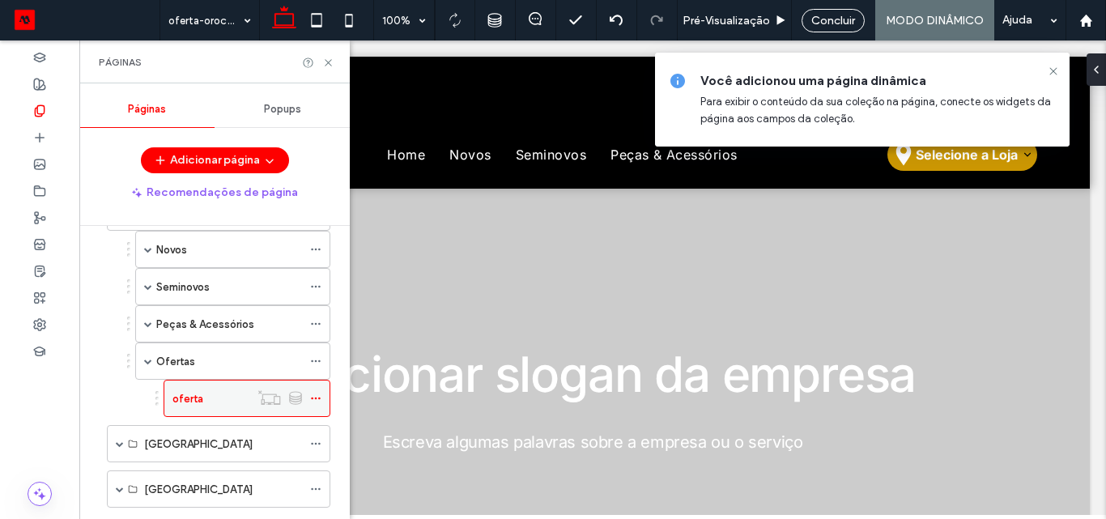
click at [318, 399] on icon at bounding box center [315, 398] width 11 height 11
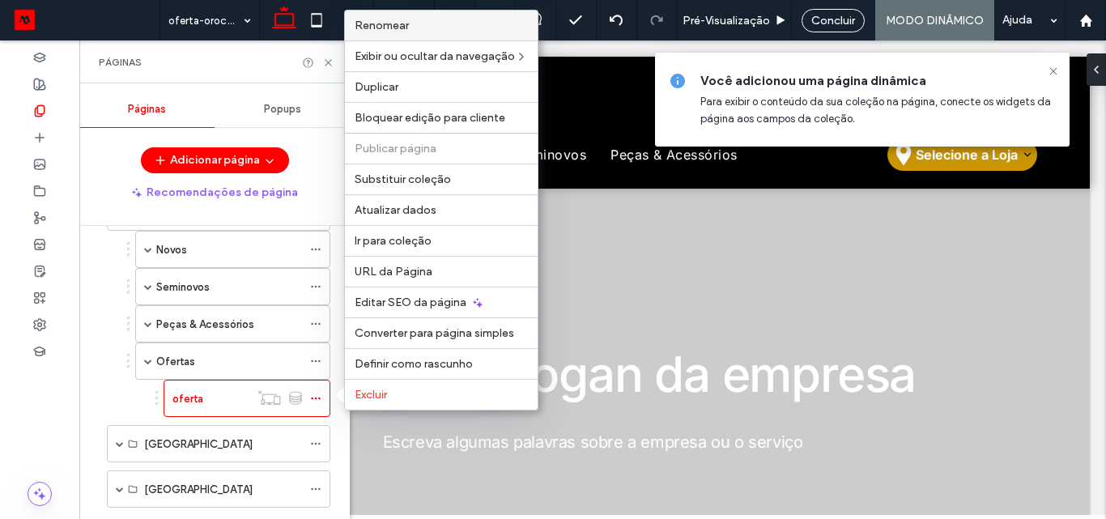
click at [445, 22] on label "Renomear" at bounding box center [441, 26] width 173 height 14
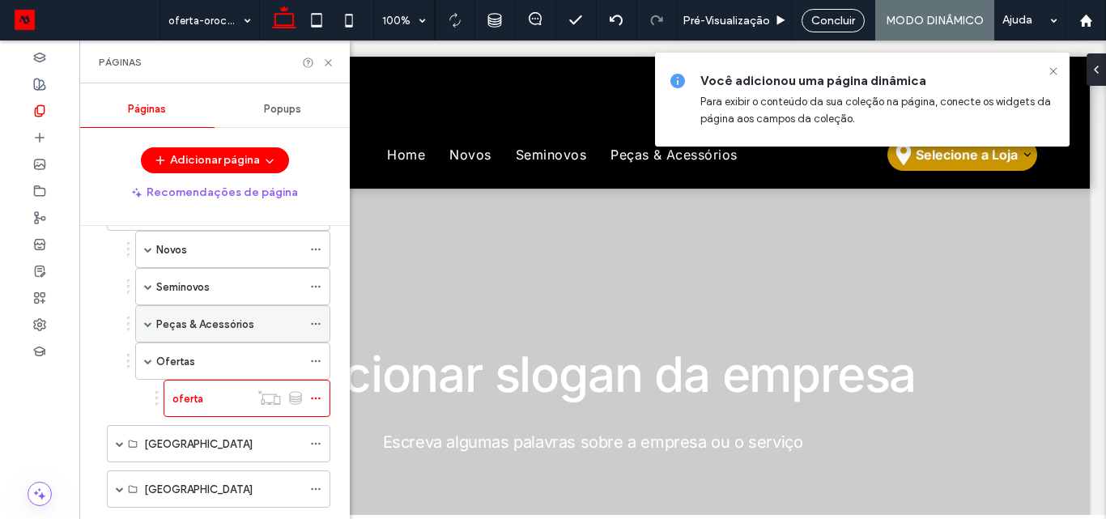
click at [152, 332] on div "Peças & Acessórios" at bounding box center [232, 323] width 195 height 37
click at [151, 324] on span at bounding box center [148, 324] width 8 height 8
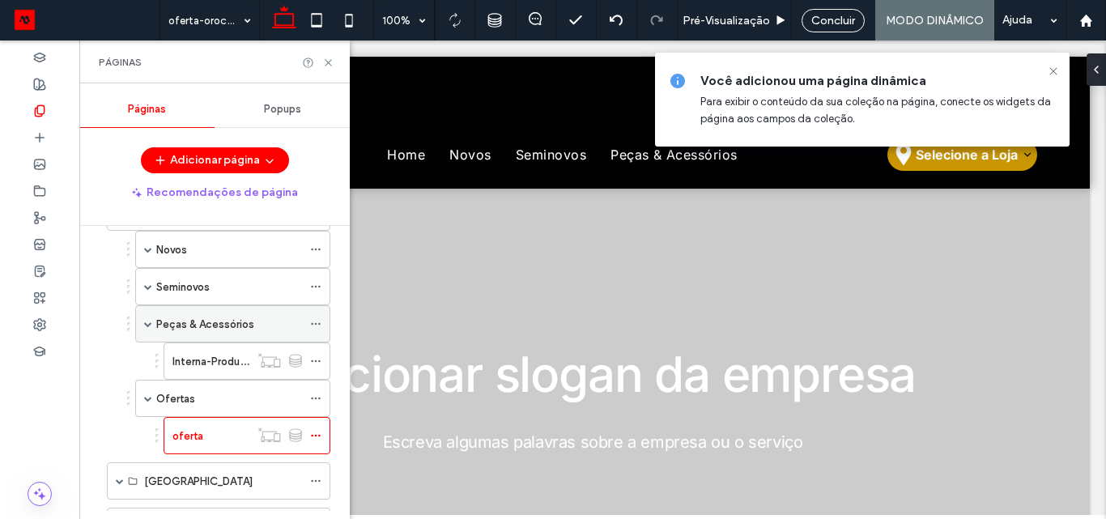
click at [151, 324] on span at bounding box center [148, 324] width 8 height 8
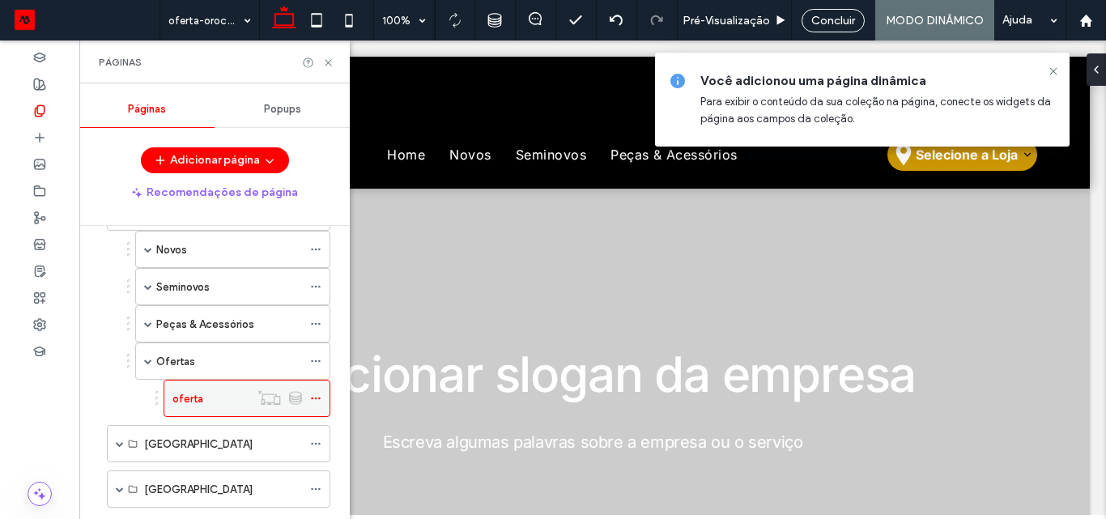
click at [315, 398] on icon at bounding box center [315, 398] width 11 height 11
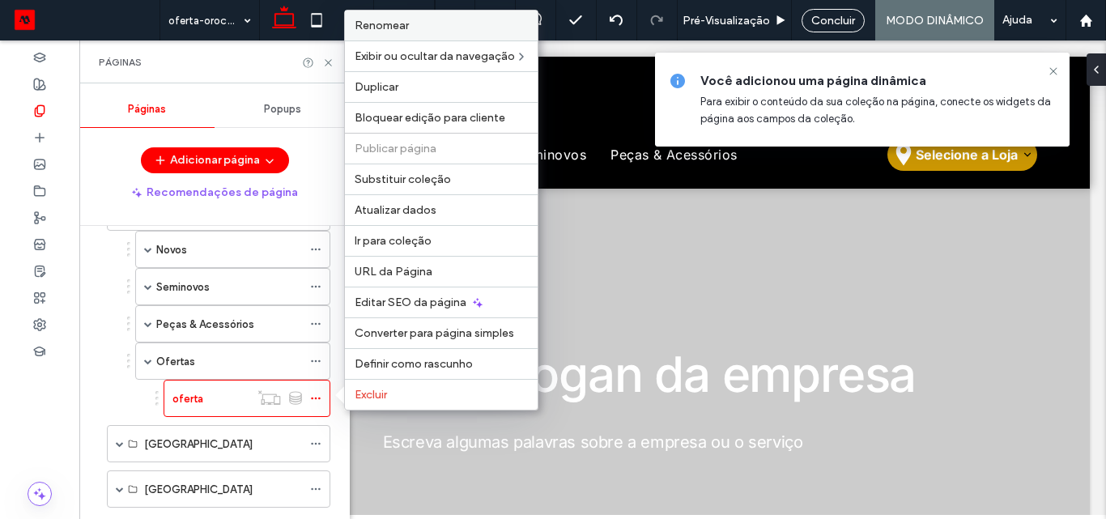
click at [440, 23] on label "Renomear" at bounding box center [441, 26] width 173 height 14
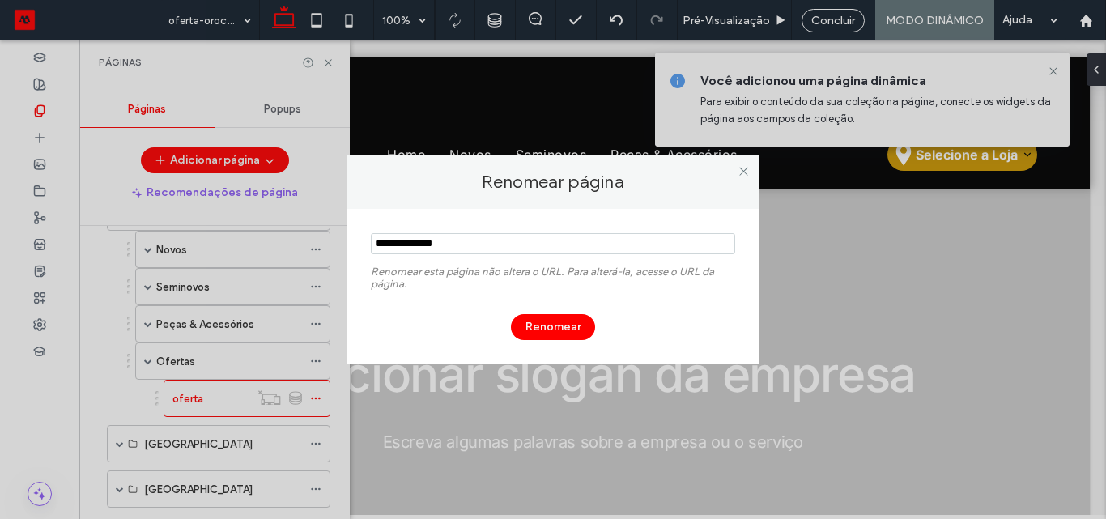
type input "**********"
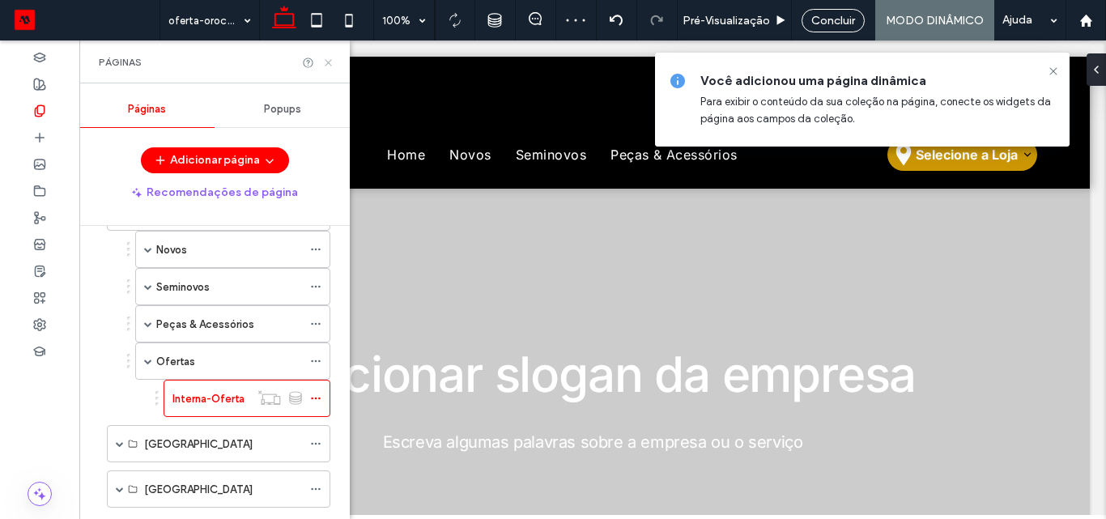
click at [328, 67] on icon at bounding box center [328, 63] width 12 height 12
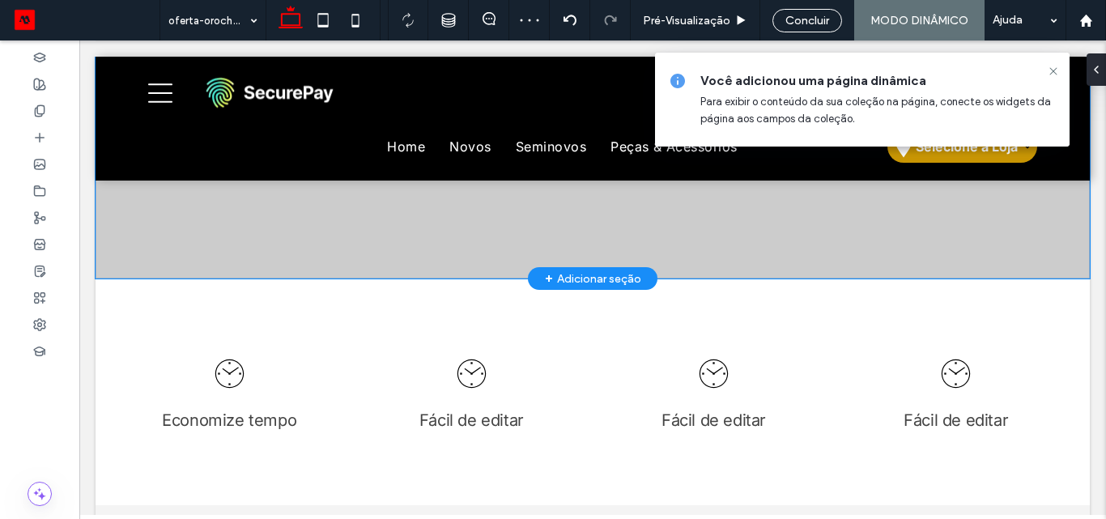
scroll to position [0, 0]
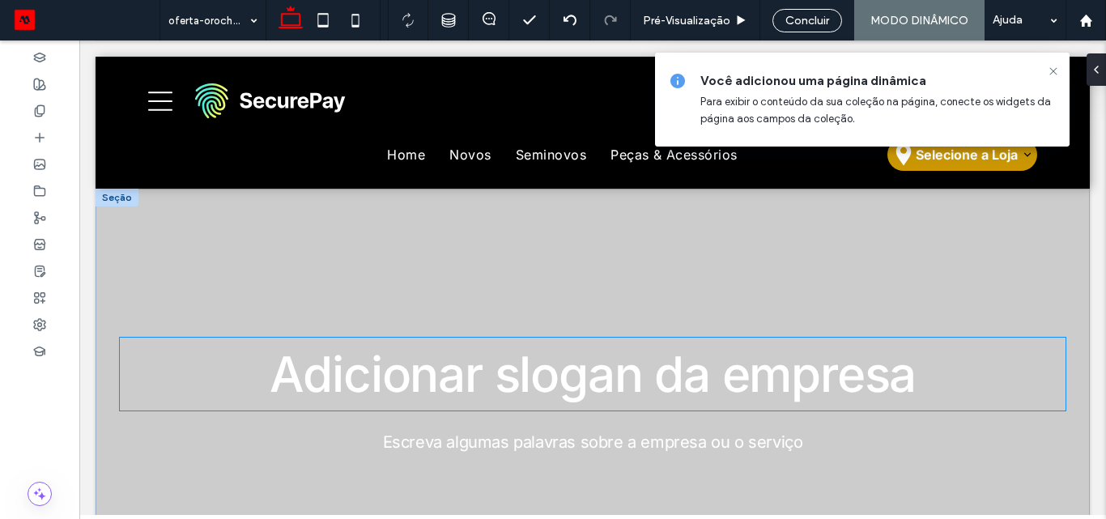
click at [453, 384] on span "Adicionar slogan da empresa" at bounding box center [593, 374] width 647 height 58
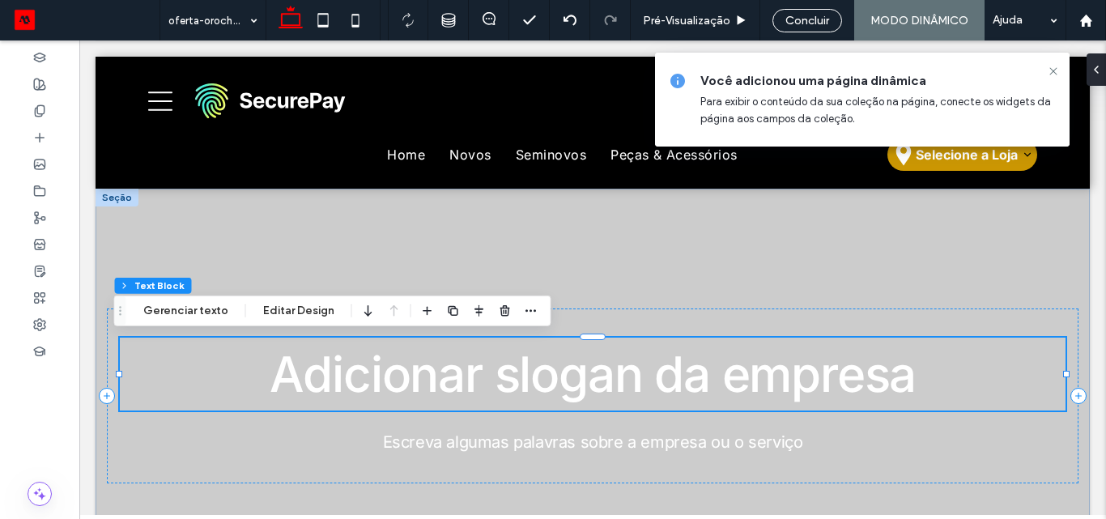
click at [453, 384] on span "Adicionar slogan da empresa" at bounding box center [593, 374] width 647 height 58
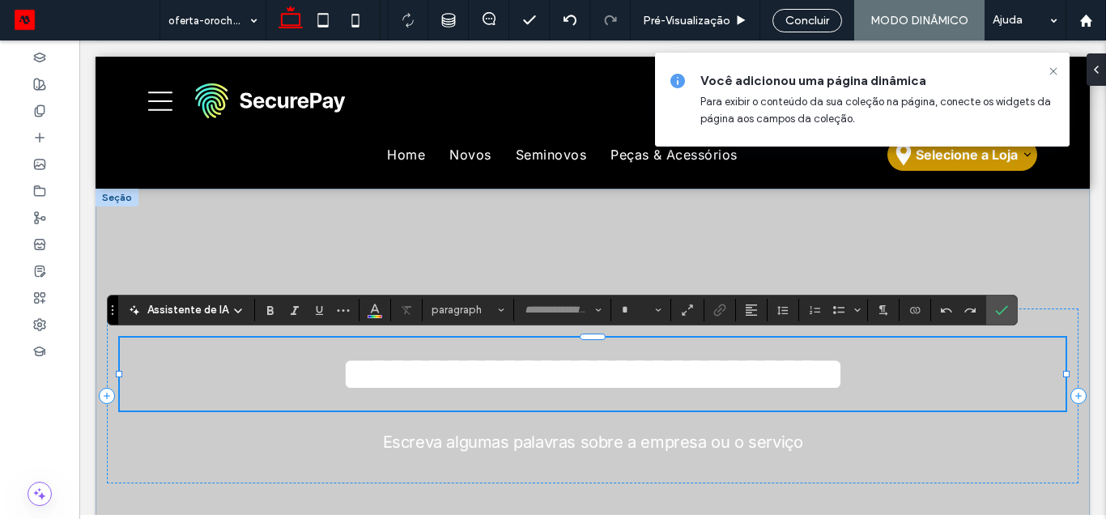
type input "*****"
type input "**"
click at [453, 384] on span "**********" at bounding box center [593, 374] width 504 height 49
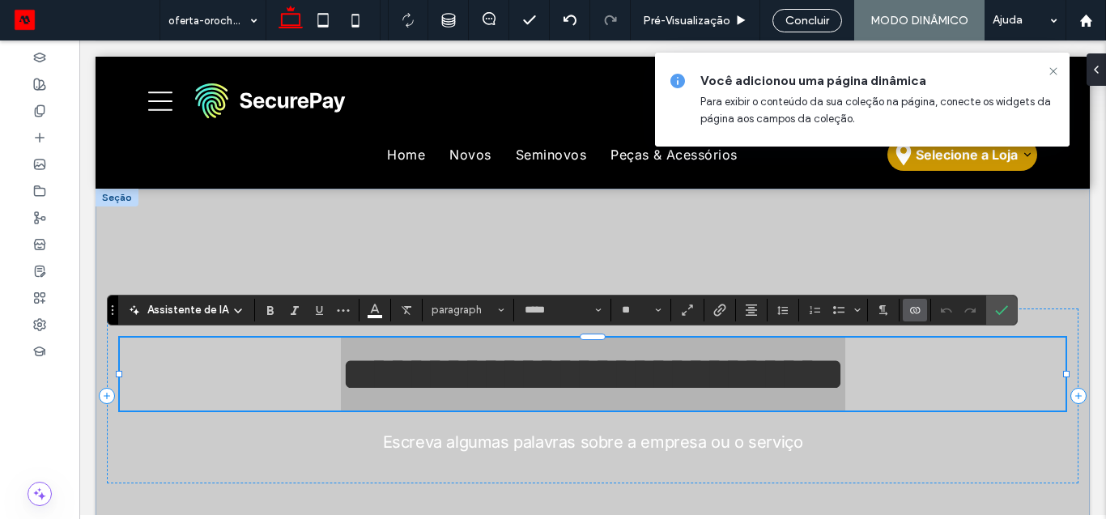
click at [911, 312] on icon "Conectar-se a dados" at bounding box center [914, 310] width 13 height 13
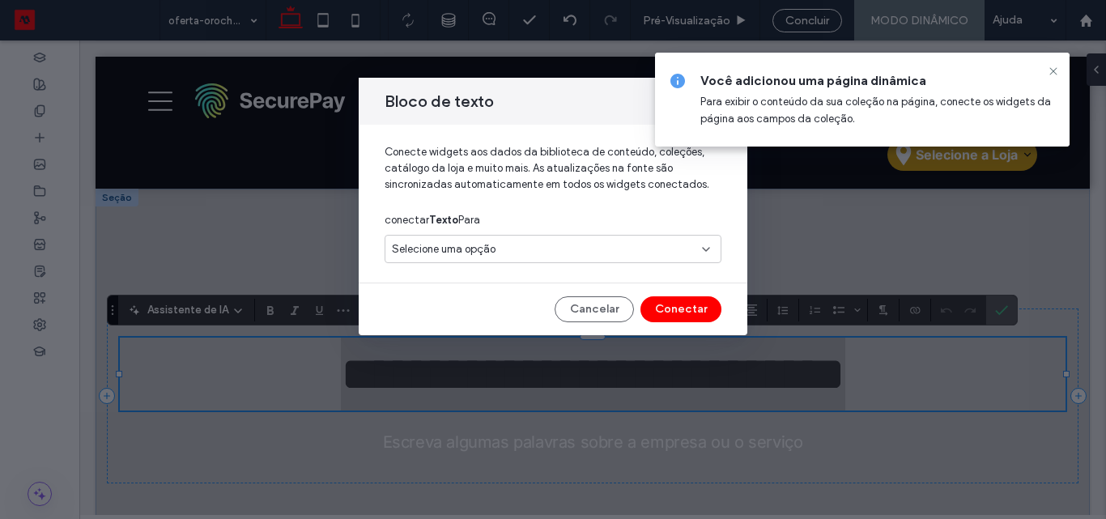
click at [580, 245] on div "Selecione uma opção" at bounding box center [543, 249] width 303 height 16
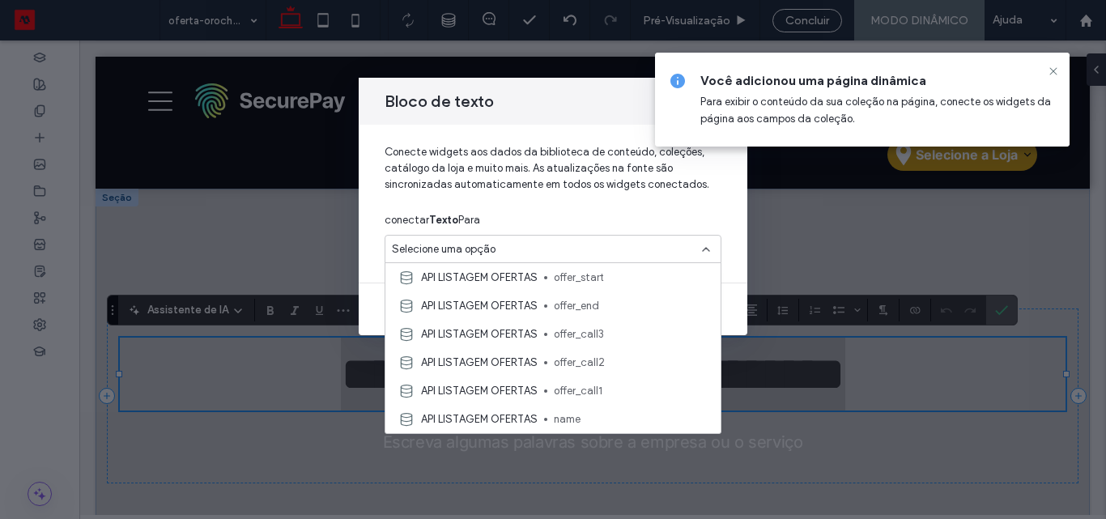
scroll to position [648, 0]
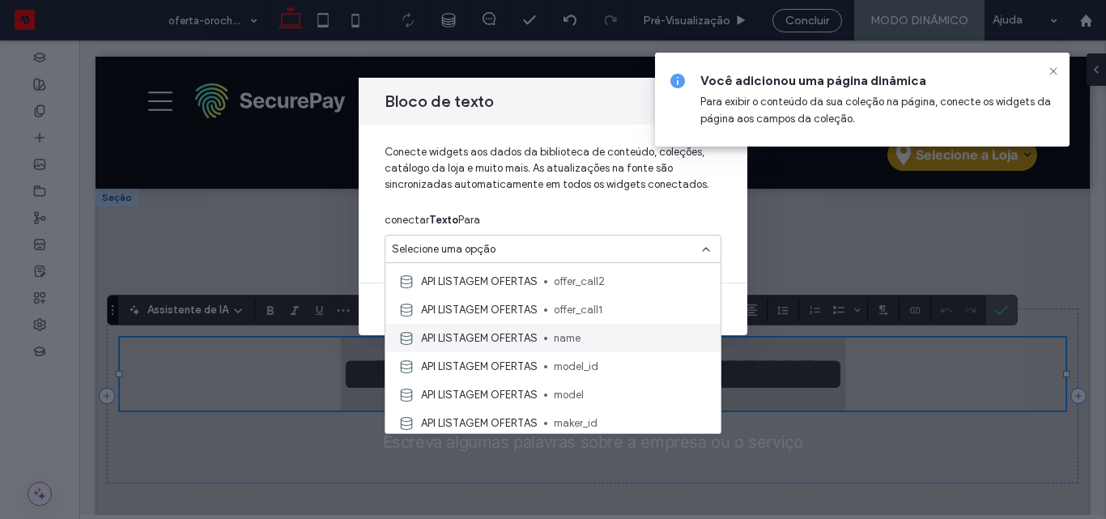
click at [564, 338] on span "name" at bounding box center [631, 338] width 154 height 16
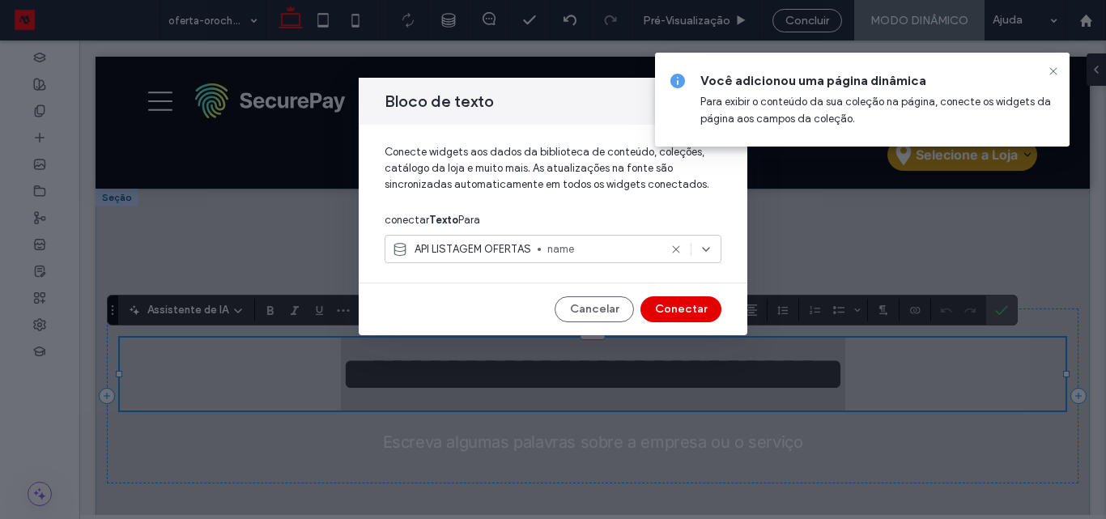
click at [700, 308] on button "Conectar" at bounding box center [680, 309] width 81 height 26
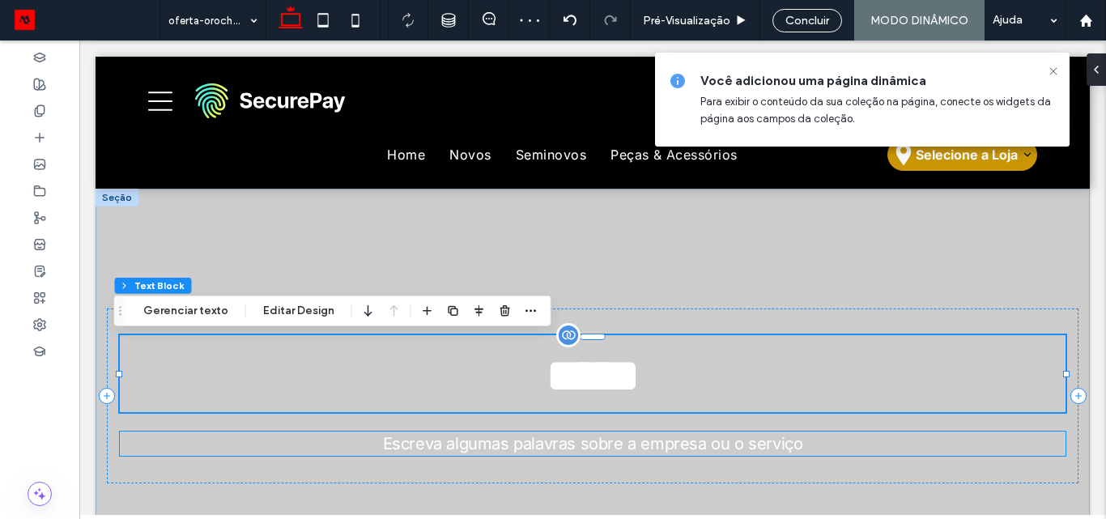
click at [644, 445] on span "Escreva algumas palavras sobre a empresa ou o serviço" at bounding box center [593, 443] width 420 height 19
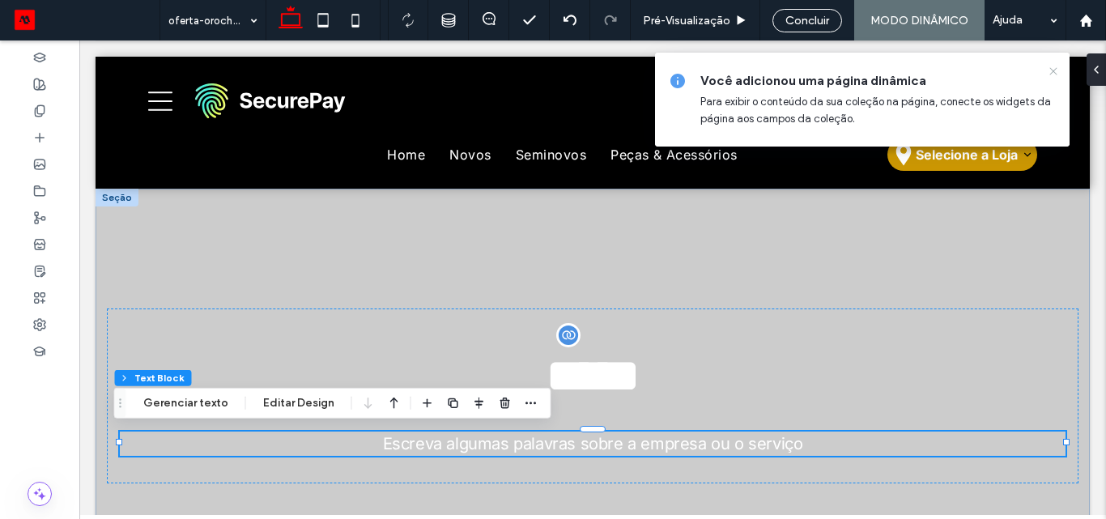
click at [1054, 69] on icon at bounding box center [1053, 71] width 13 height 13
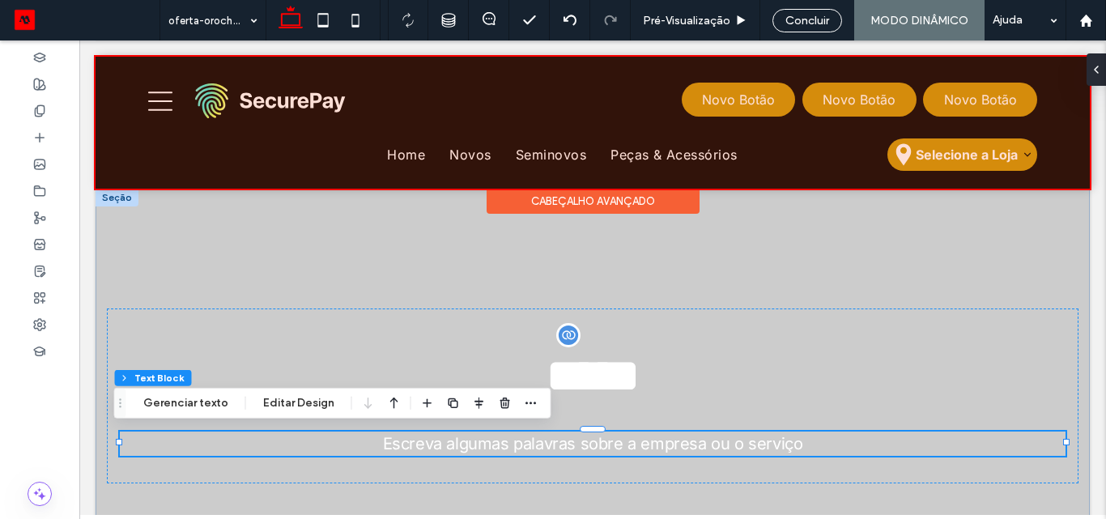
click at [581, 138] on div at bounding box center [593, 123] width 994 height 132
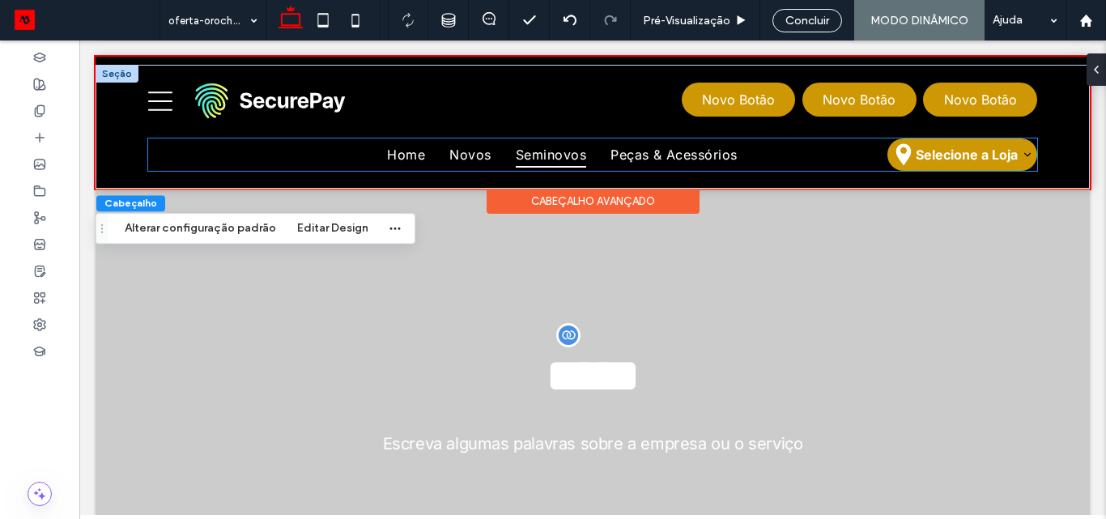
click at [564, 165] on span "Seminovos" at bounding box center [551, 155] width 70 height 24
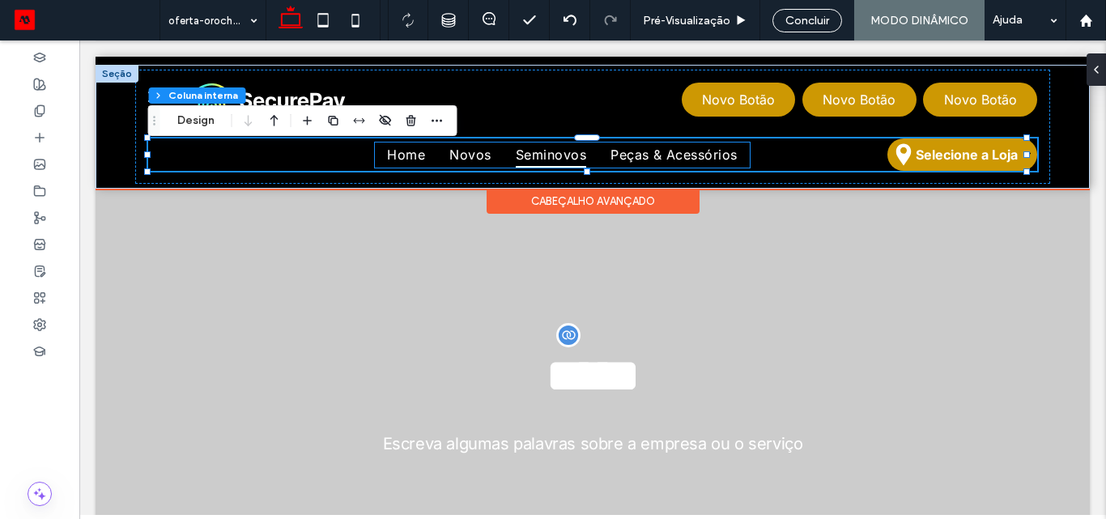
click at [559, 161] on span "Seminovos" at bounding box center [551, 155] width 70 height 24
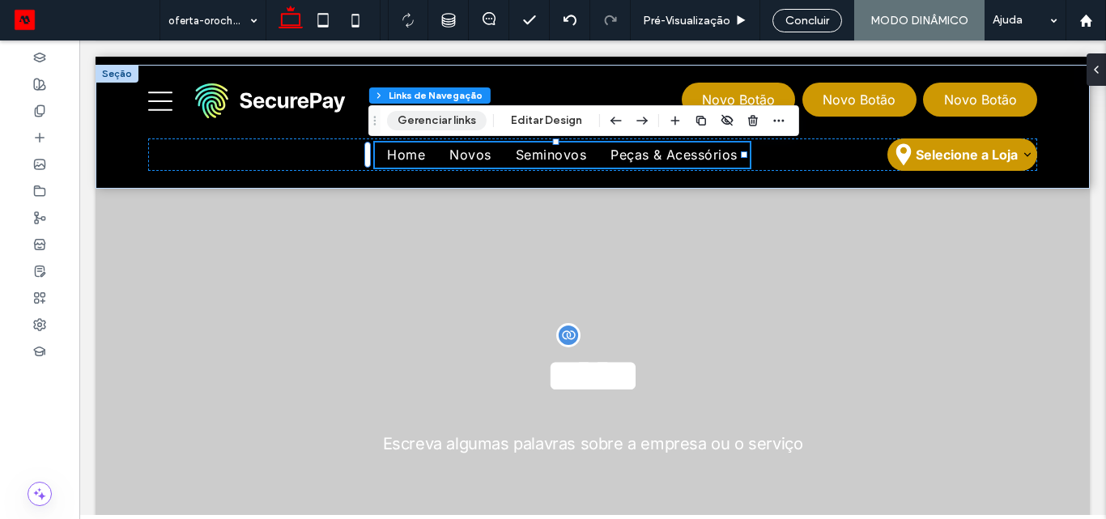
click at [478, 124] on button "Gerenciar links" at bounding box center [437, 120] width 100 height 19
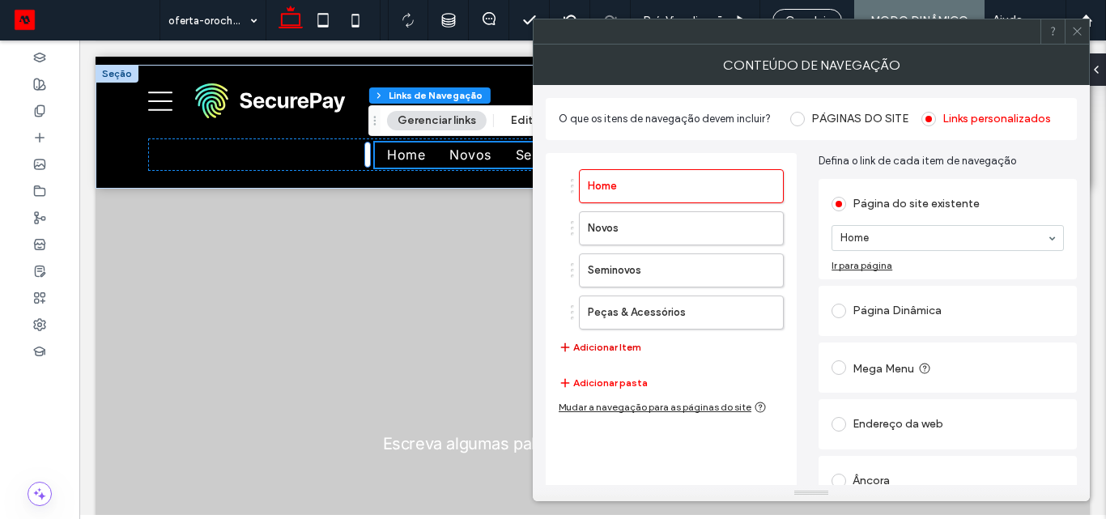
click at [607, 341] on button "Adicionar Item" at bounding box center [600, 347] width 83 height 19
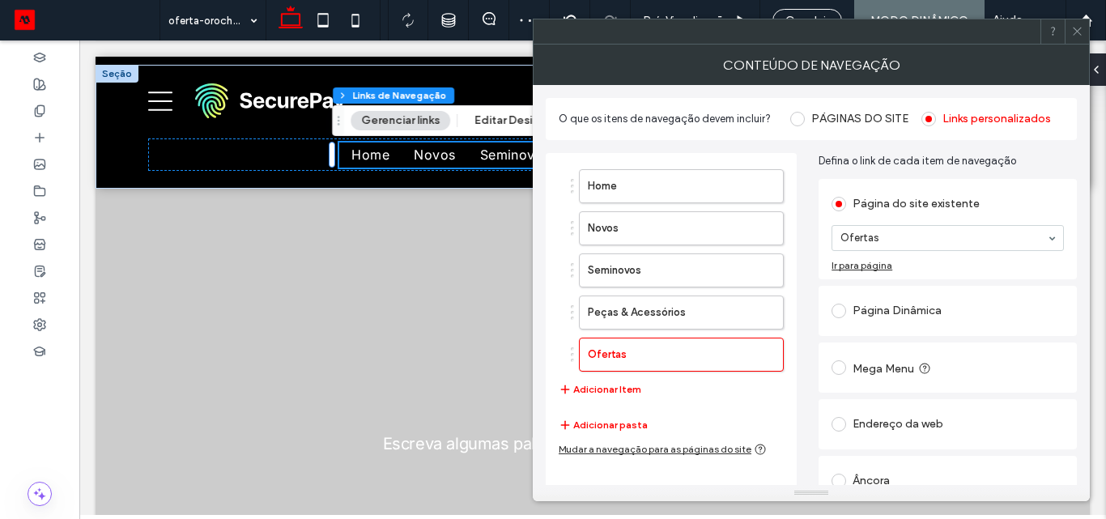
click at [1082, 28] on icon at bounding box center [1077, 31] width 12 height 12
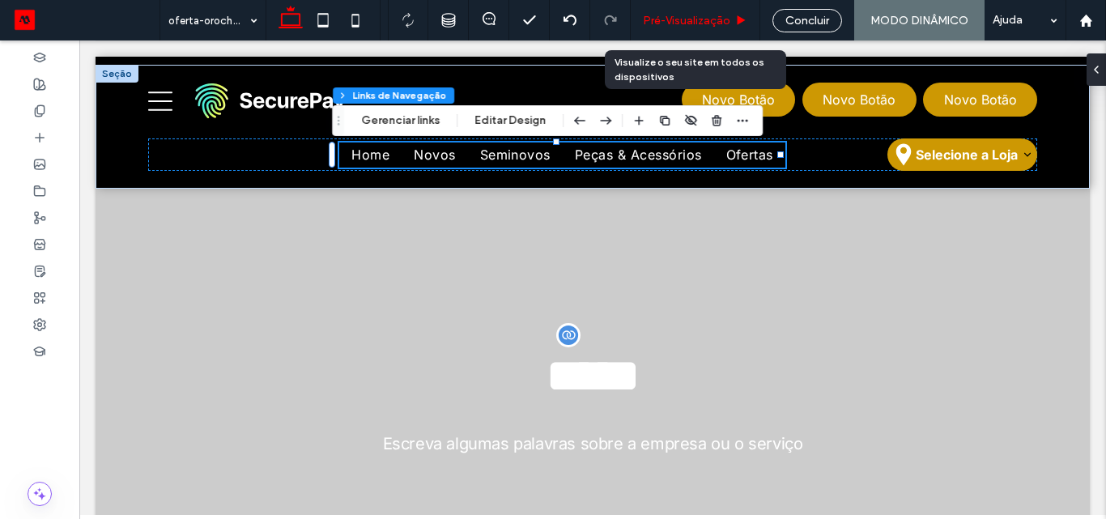
click at [712, 30] on div "Pré-Visualizaçāo" at bounding box center [696, 20] width 130 height 40
drag, startPoint x: 719, startPoint y: 16, endPoint x: 286, endPoint y: 317, distance: 527.6
click at [719, 16] on span "Pré-Visualizaçāo" at bounding box center [686, 21] width 87 height 14
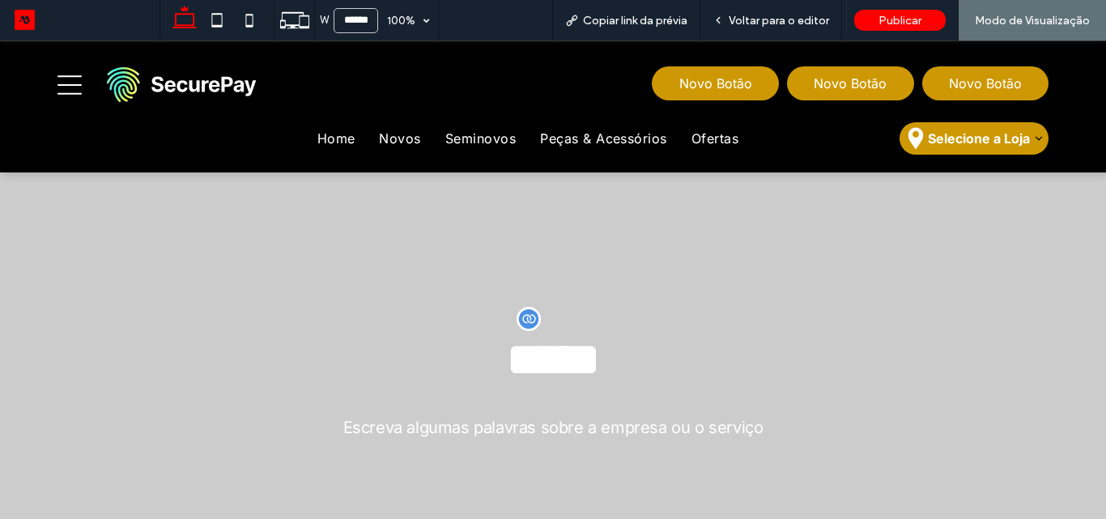
click at [337, 518] on div "***** ﻿ Escreva algumas palavras sobre a empresa ou o serviço" at bounding box center [553, 379] width 972 height 414
click at [324, 135] on span "Home" at bounding box center [336, 138] width 38 height 24
click at [744, 20] on div at bounding box center [553, 259] width 1106 height 519
click at [806, 15] on span "Voltar para o editor" at bounding box center [779, 21] width 100 height 14
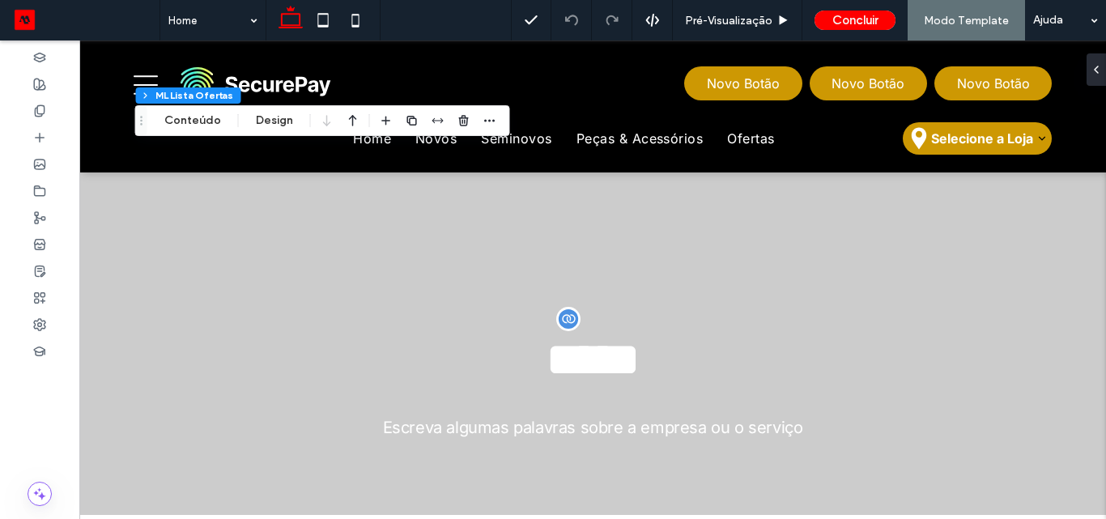
type input "*"
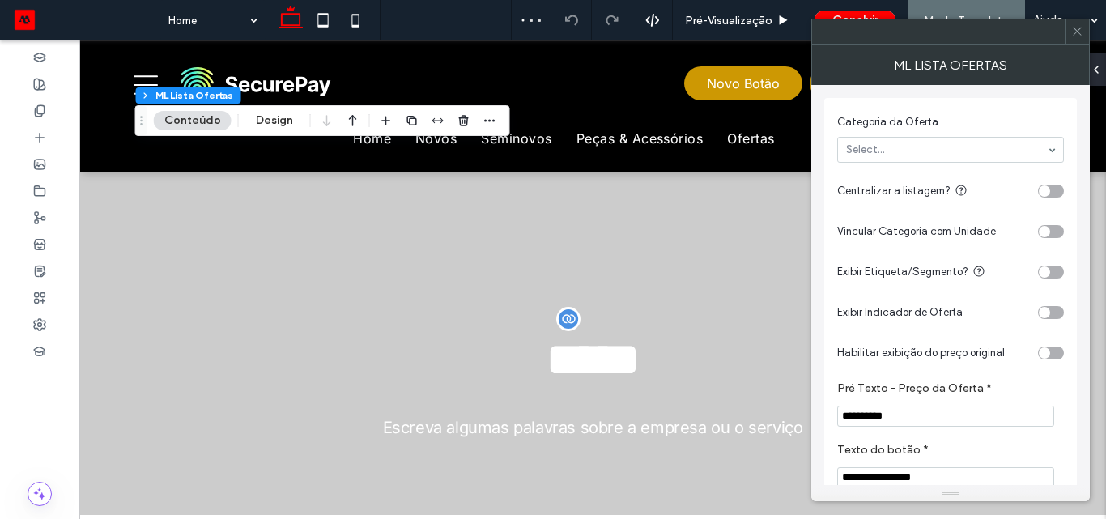
scroll to position [136, 0]
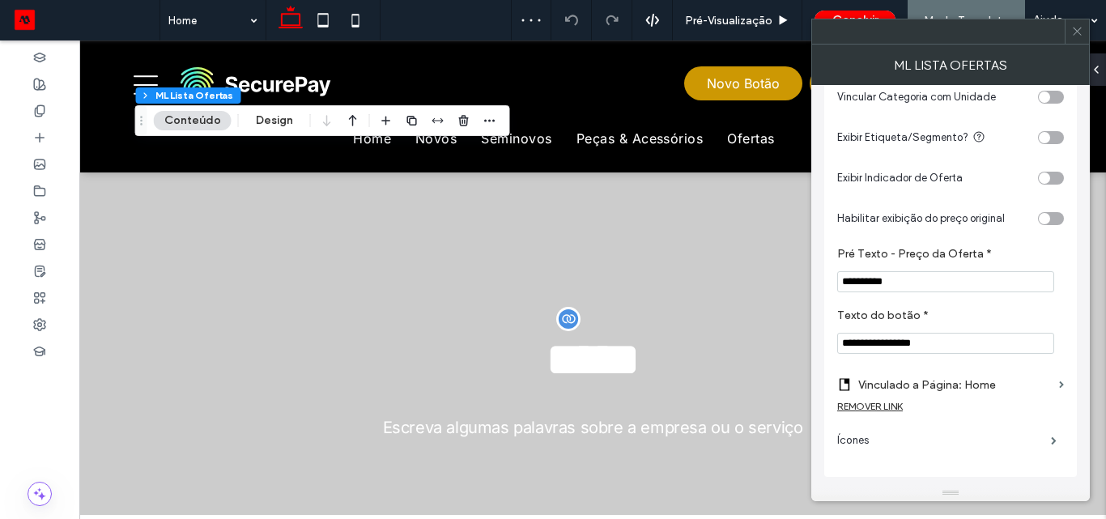
click at [951, 371] on label "Vinculado a Página: Home" at bounding box center [955, 385] width 194 height 30
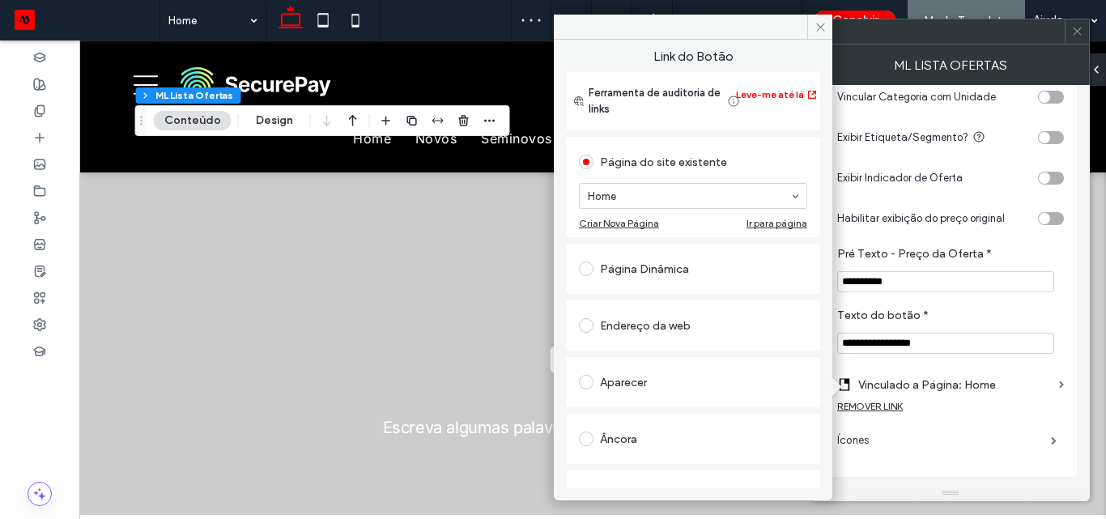
click at [642, 276] on div "Página Dinâmica" at bounding box center [693, 269] width 228 height 26
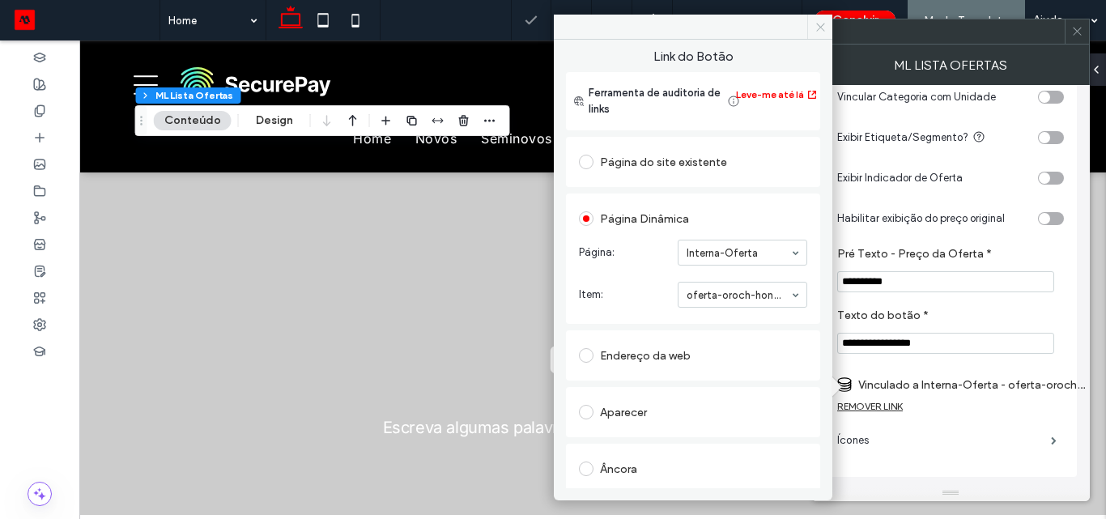
click at [817, 19] on span at bounding box center [819, 27] width 25 height 24
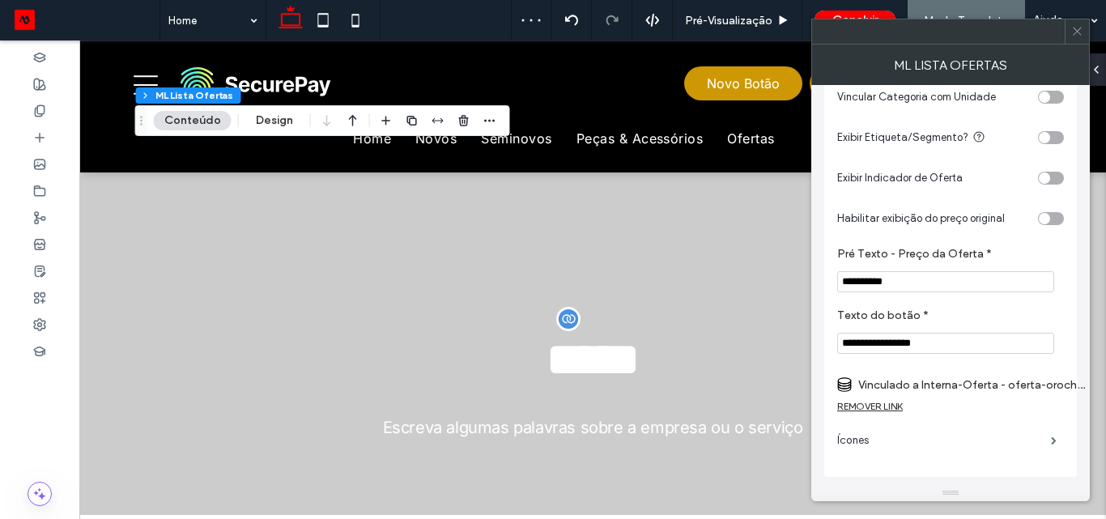
click at [1082, 30] on icon at bounding box center [1077, 31] width 12 height 12
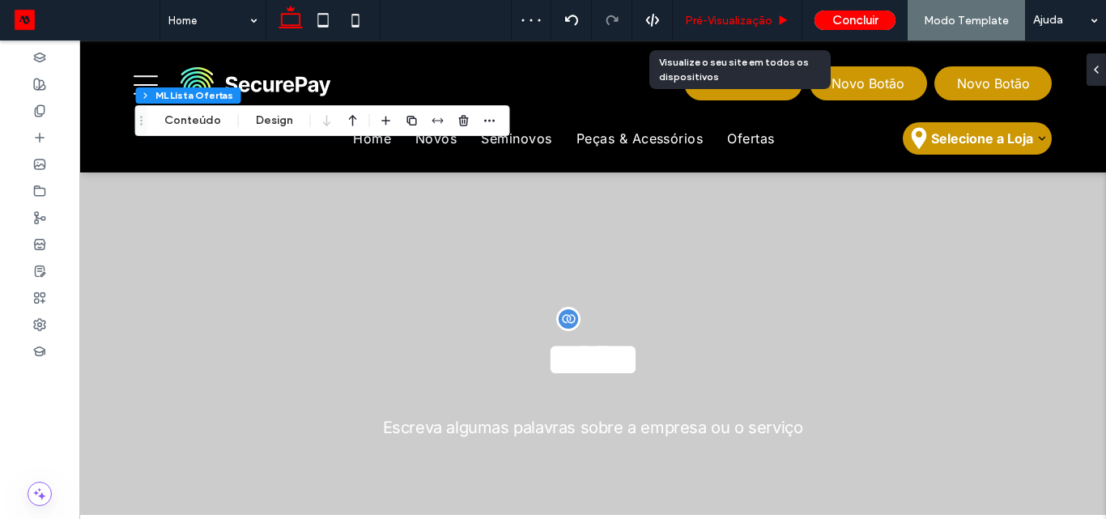
click at [722, 23] on span "Pré-Visualizaçāo" at bounding box center [728, 21] width 87 height 14
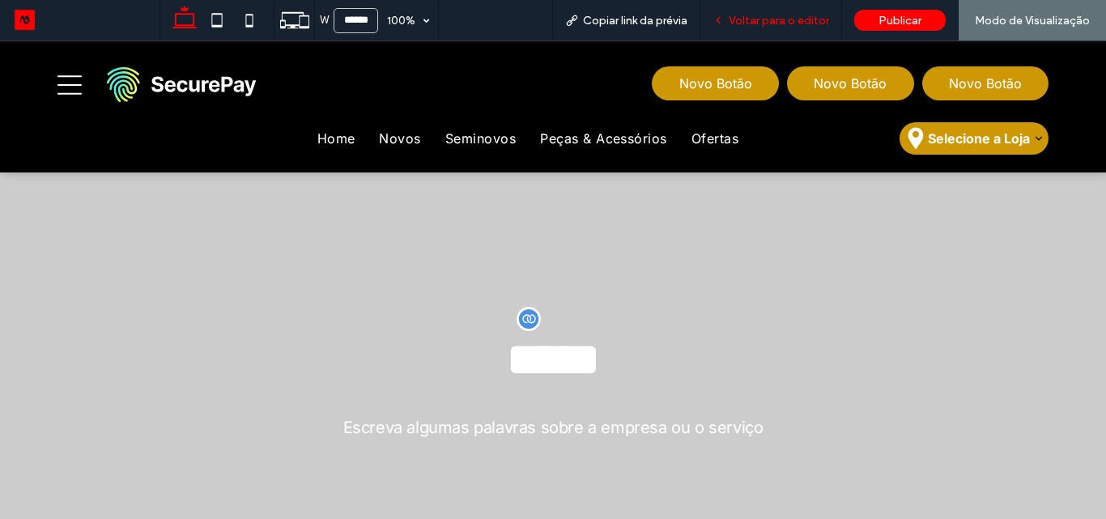
click at [771, 19] on span "Voltar para o editor" at bounding box center [779, 21] width 100 height 14
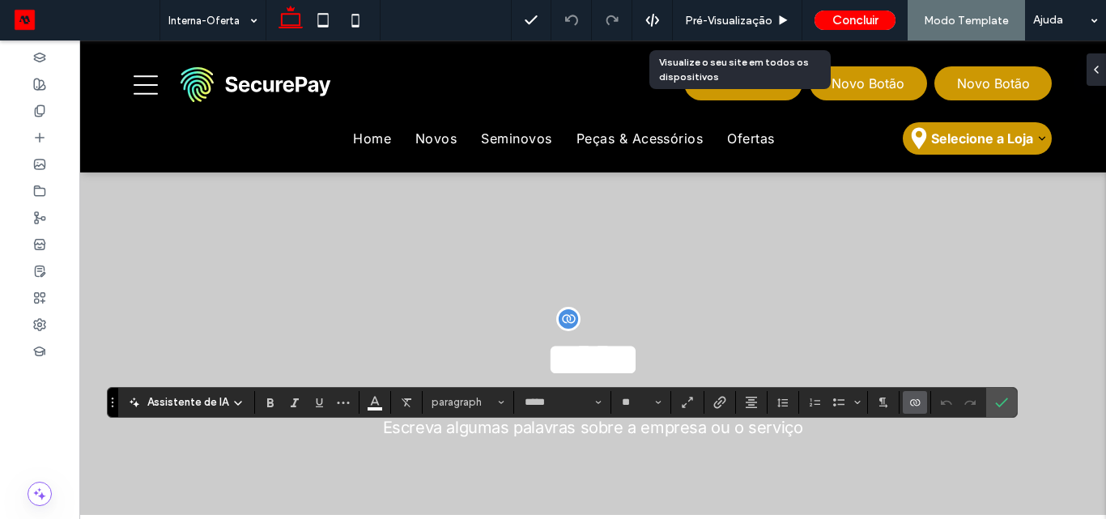
click at [908, 400] on icon "Conectar-se a dados" at bounding box center [914, 402] width 13 height 13
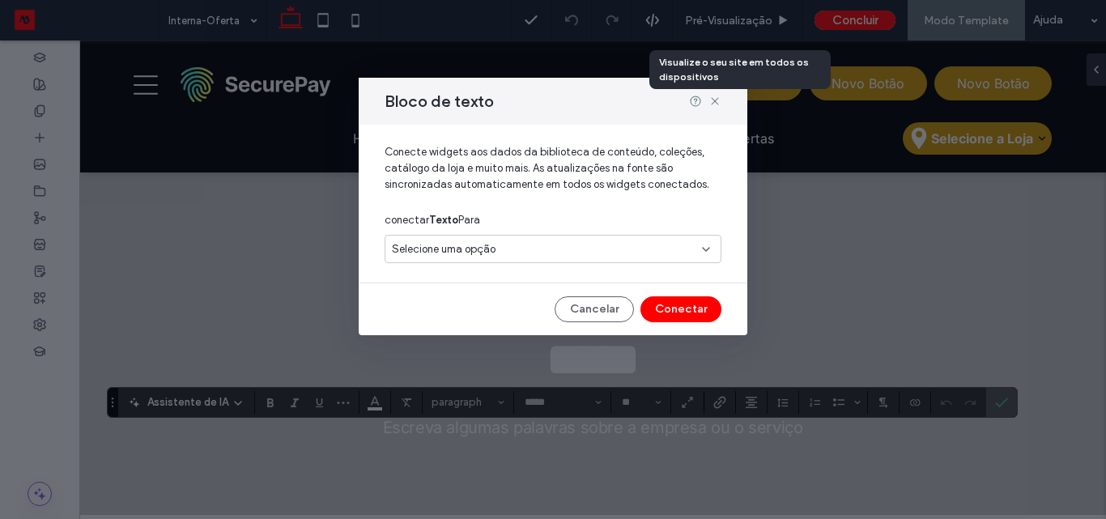
click at [607, 238] on div "Selecione uma opção" at bounding box center [553, 249] width 337 height 28
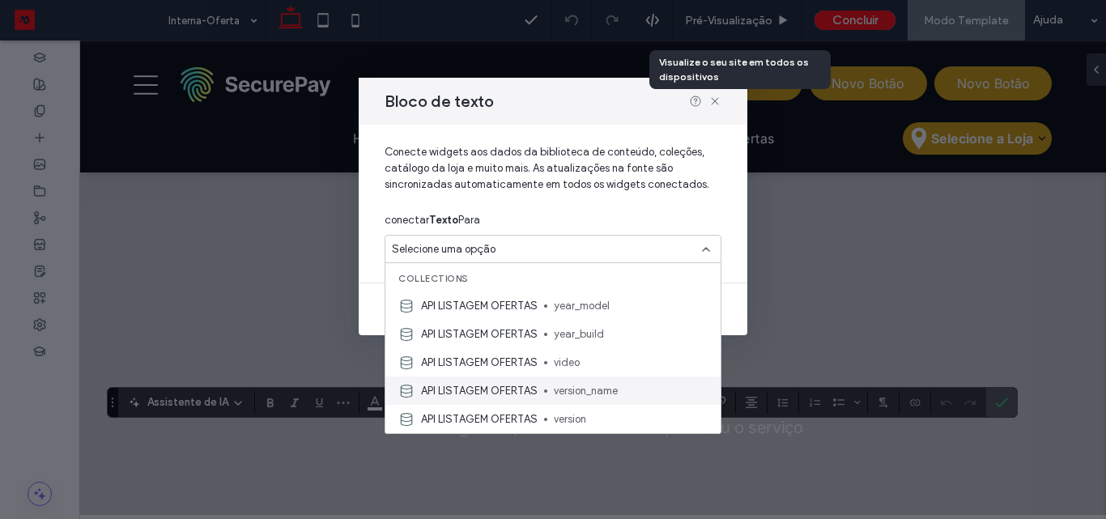
click at [621, 394] on span "version_name" at bounding box center [631, 391] width 154 height 16
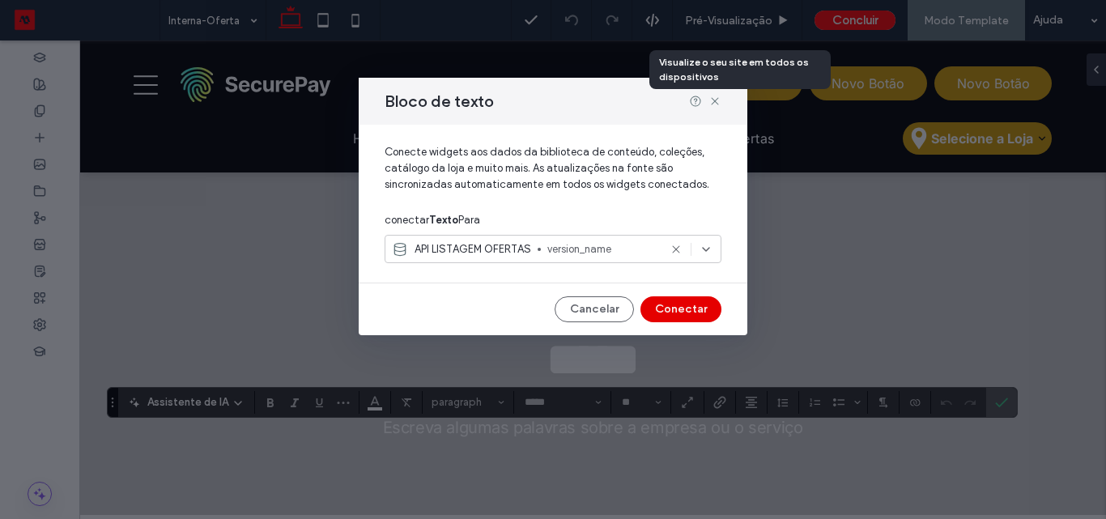
click at [683, 310] on button "Conectar" at bounding box center [680, 309] width 81 height 26
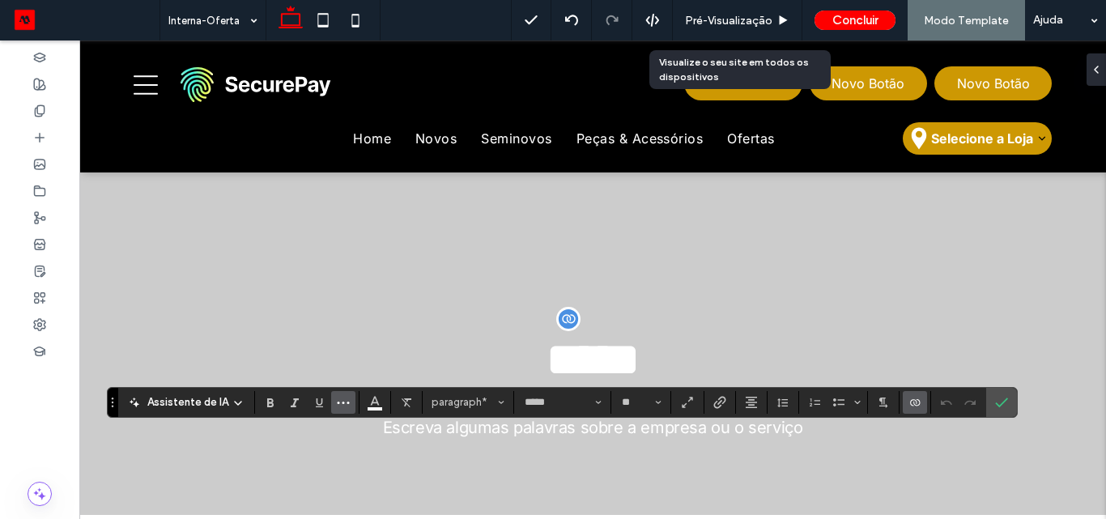
click at [350, 405] on button "Mais" at bounding box center [343, 402] width 24 height 23
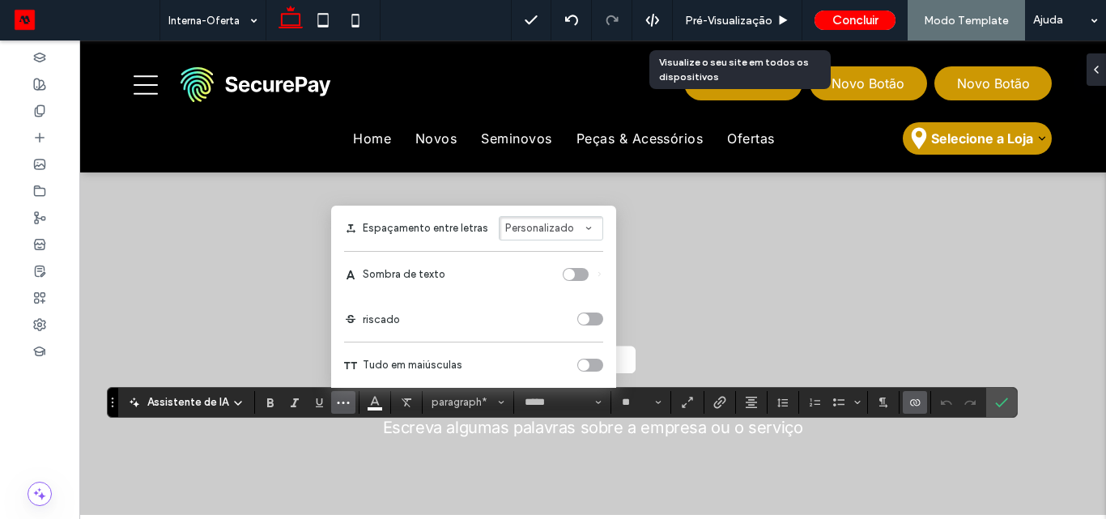
click at [591, 363] on div "toggle" at bounding box center [590, 365] width 26 height 13
click at [1009, 405] on label "Confirmar" at bounding box center [1001, 402] width 24 height 29
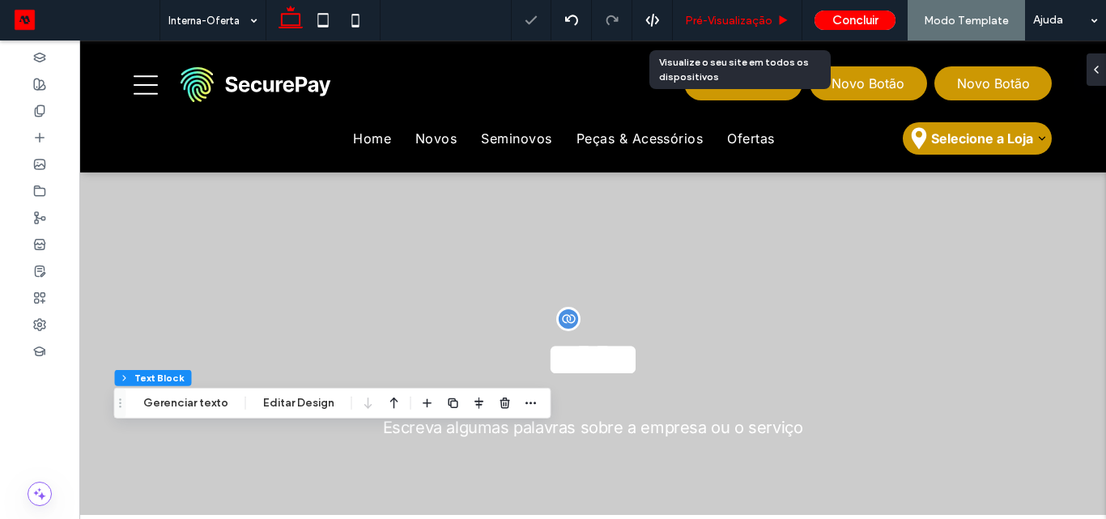
click at [765, 22] on span "Pré-Visualizaçāo" at bounding box center [728, 21] width 87 height 14
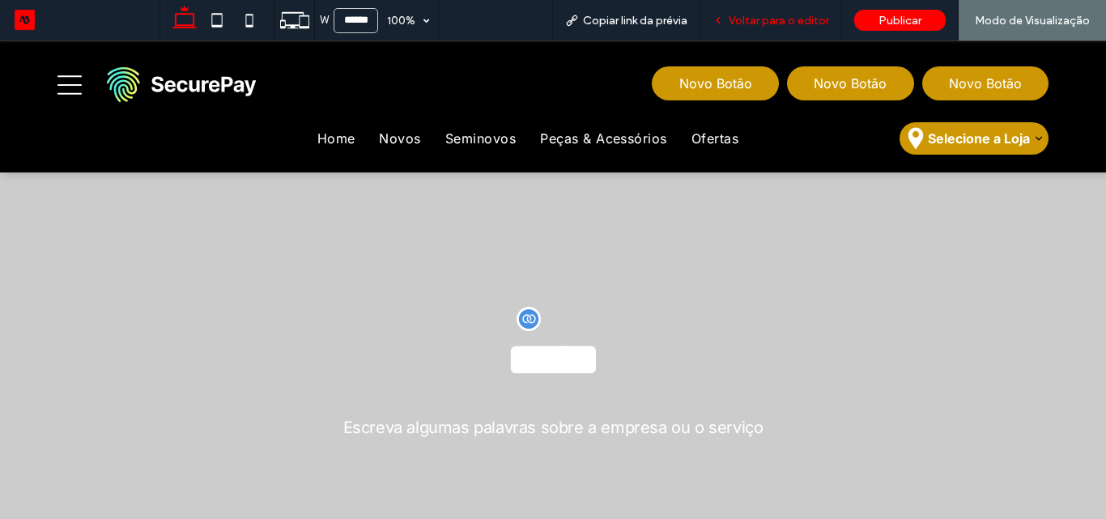
click at [776, 15] on span "Voltar para o editor" at bounding box center [779, 21] width 100 height 14
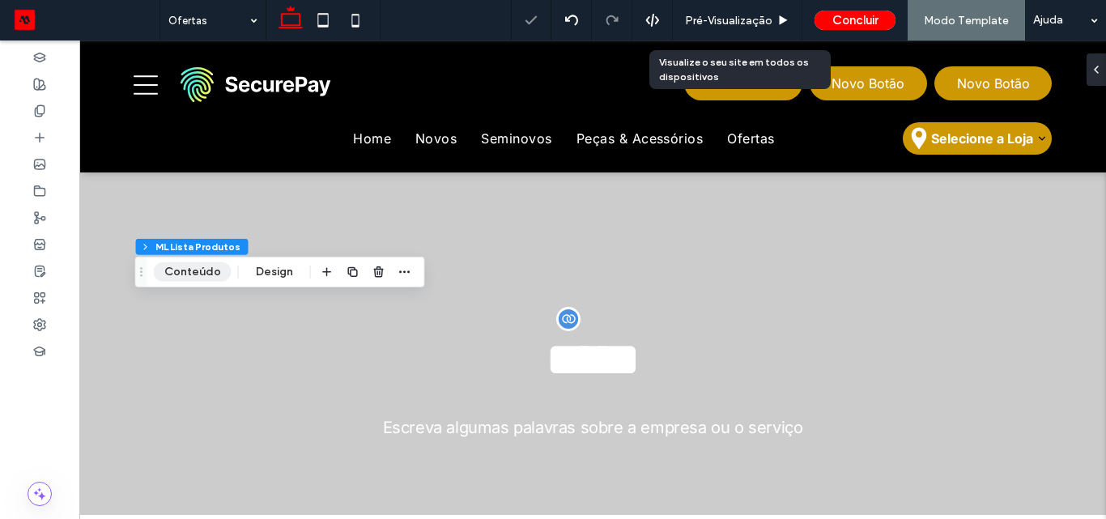
click at [185, 269] on button "Conteúdo" at bounding box center [193, 271] width 78 height 19
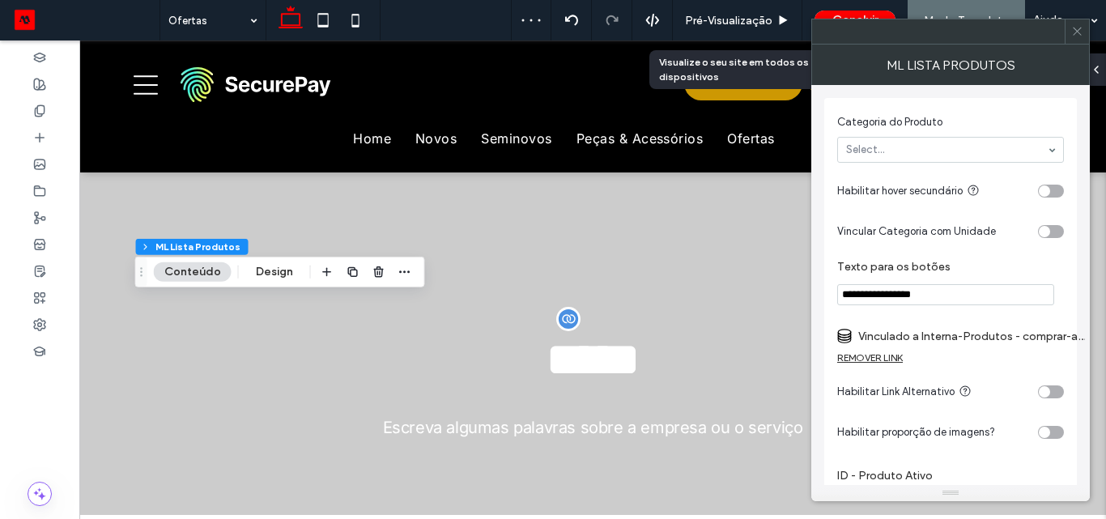
click at [188, 270] on button "Conteúdo" at bounding box center [193, 271] width 78 height 19
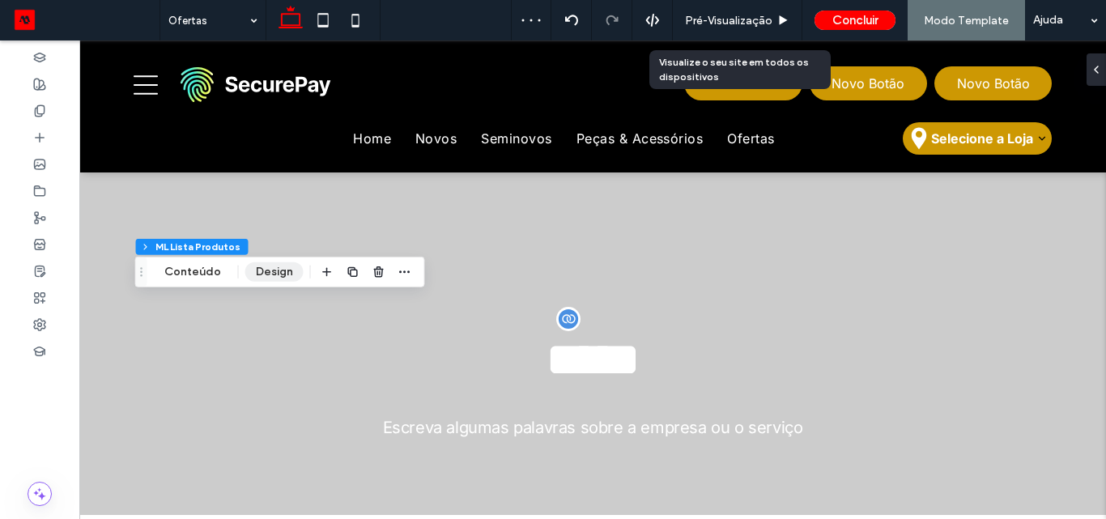
click at [262, 268] on button "Design" at bounding box center [274, 271] width 58 height 19
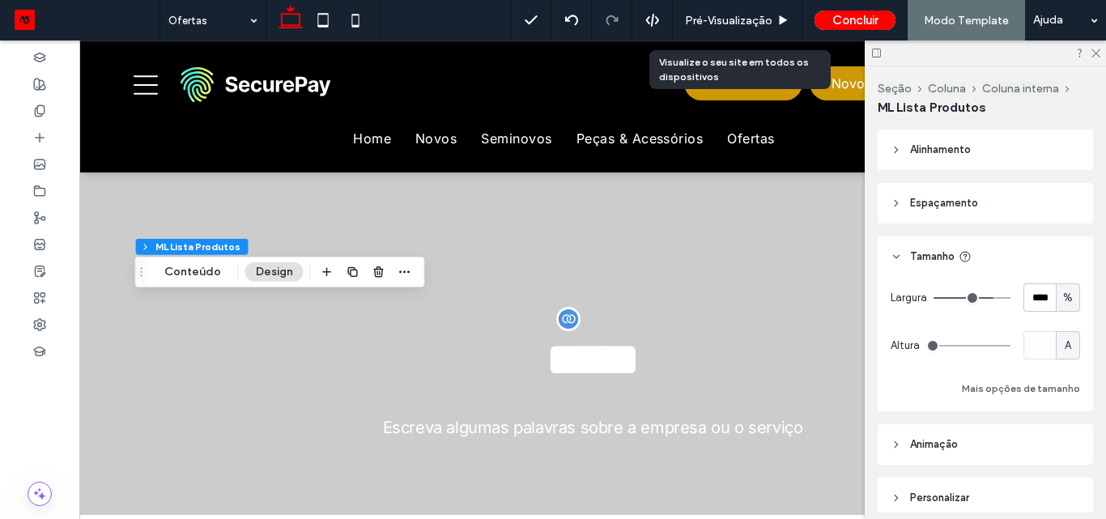
click at [1063, 292] on span "%" at bounding box center [1068, 298] width 10 height 16
type input "**"
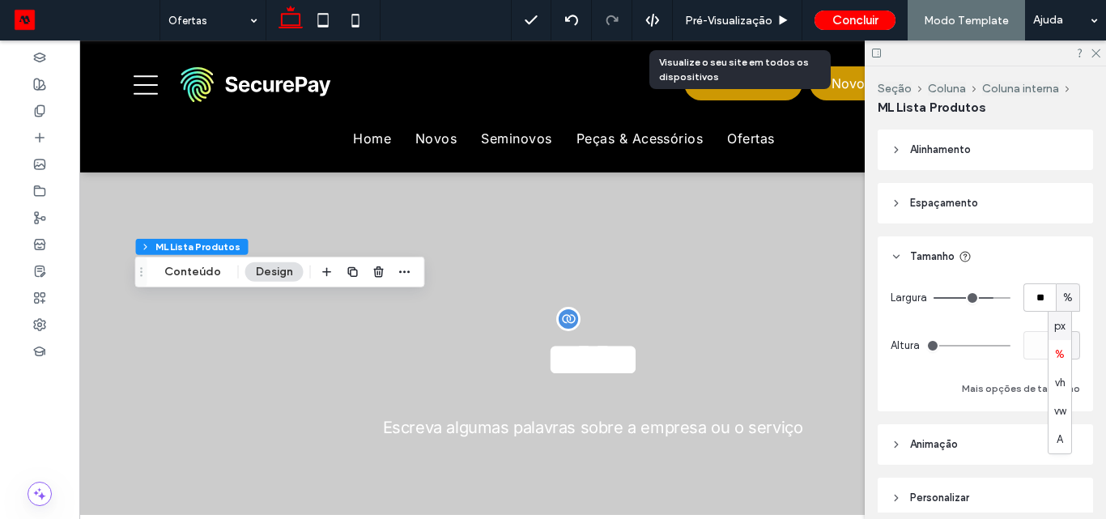
type input "**"
type input "***"
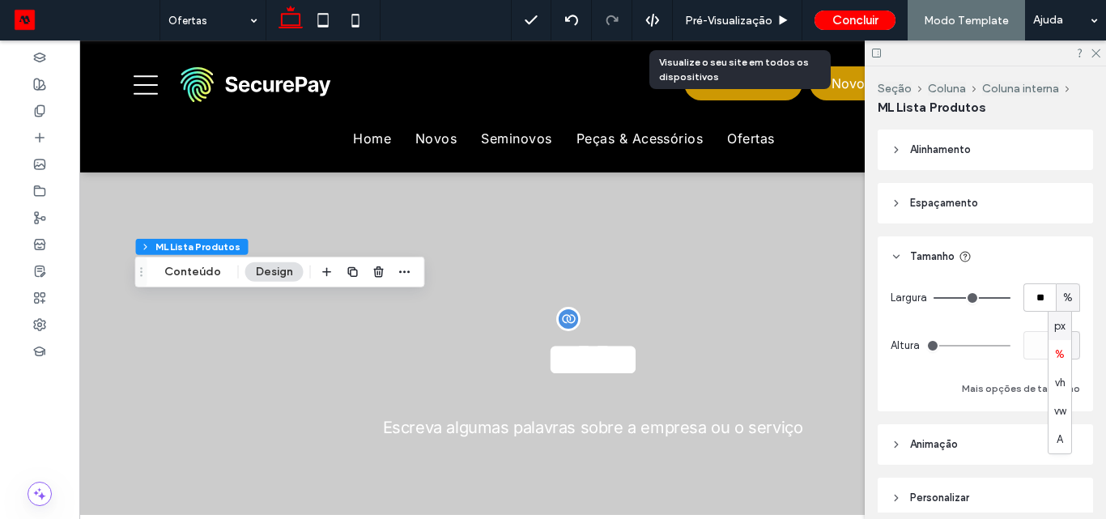
type input "***"
drag, startPoint x: 979, startPoint y: 301, endPoint x: 1058, endPoint y: 285, distance: 81.0
type input "***"
click at [1010, 297] on input "range" at bounding box center [972, 298] width 77 height 2
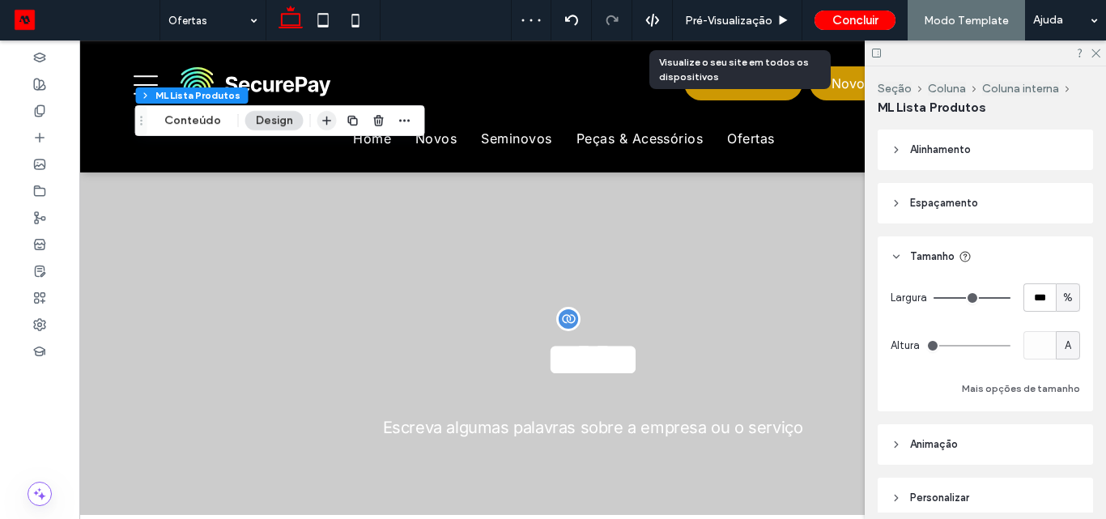
click at [322, 124] on icon "button" at bounding box center [327, 120] width 13 height 13
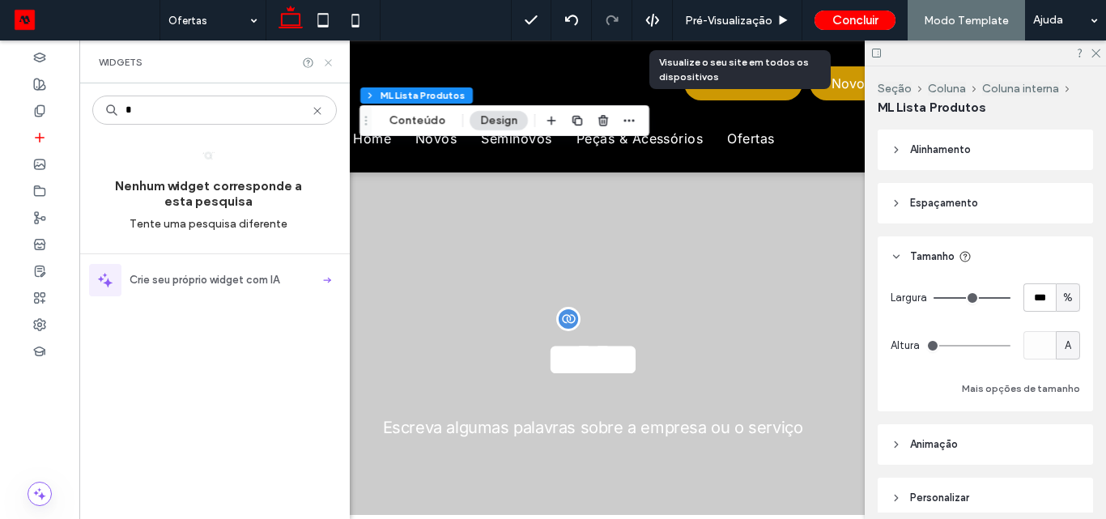
type input "*"
click at [329, 57] on icon at bounding box center [328, 63] width 12 height 12
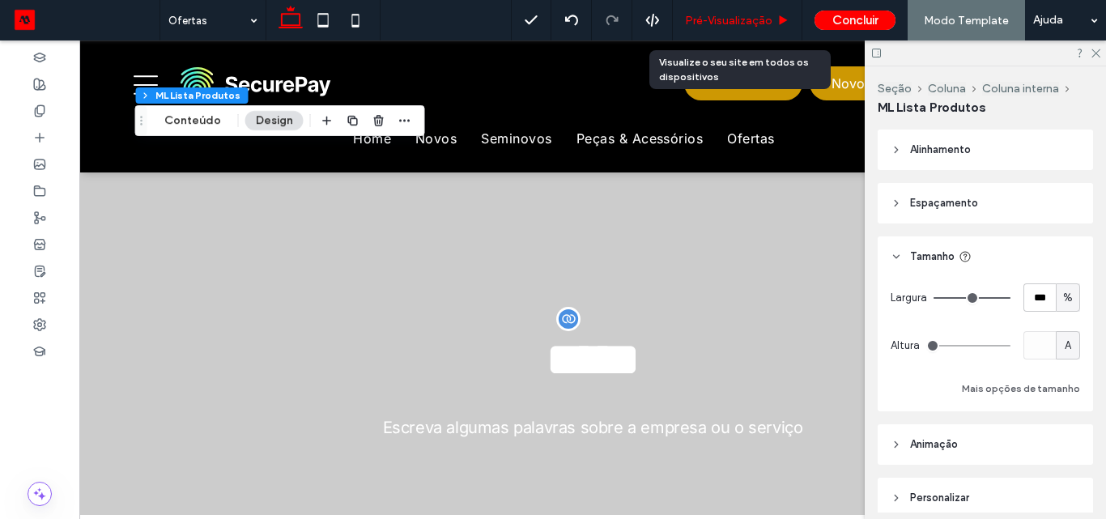
click at [747, 14] on span "Pré-Visualizaçāo" at bounding box center [728, 21] width 87 height 14
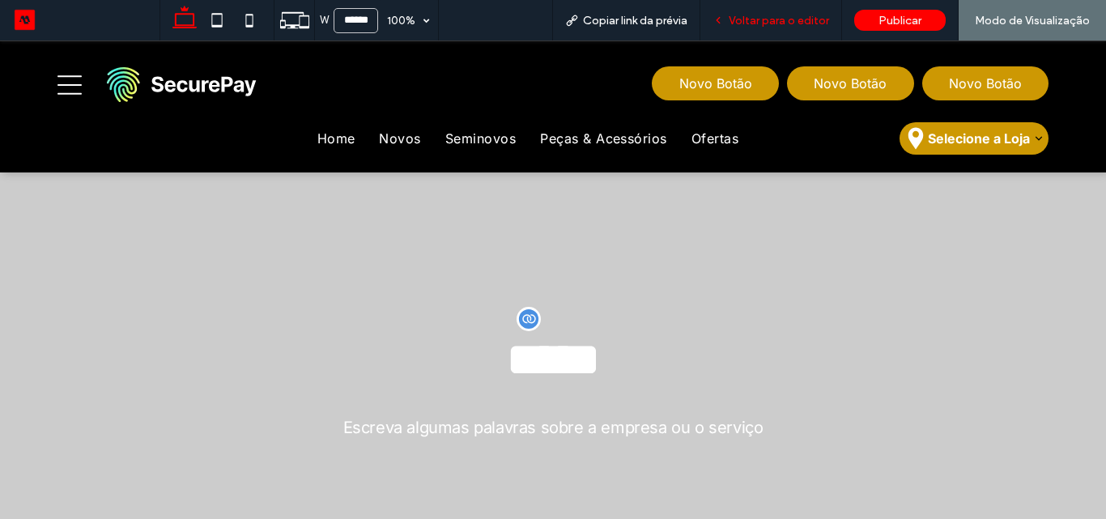
click at [768, 21] on span "Voltar para o editor" at bounding box center [779, 21] width 100 height 14
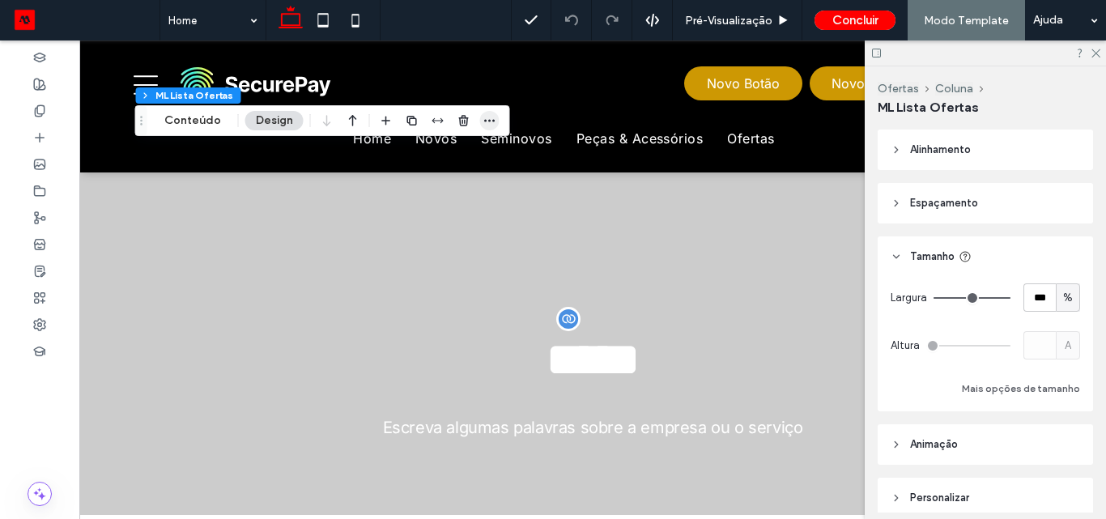
click at [486, 120] on icon "button" at bounding box center [489, 120] width 13 height 13
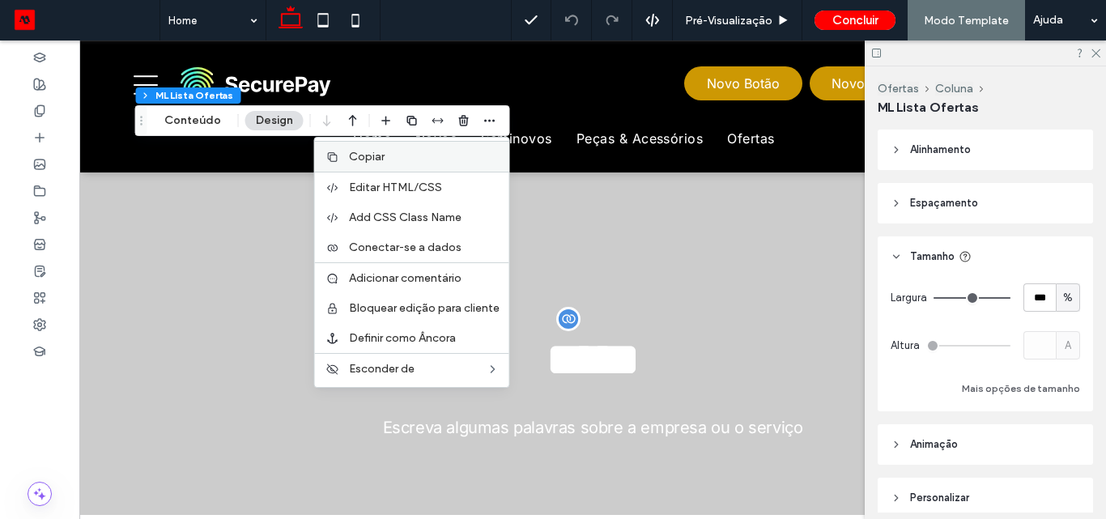
click at [432, 160] on label "Copiar" at bounding box center [424, 157] width 151 height 14
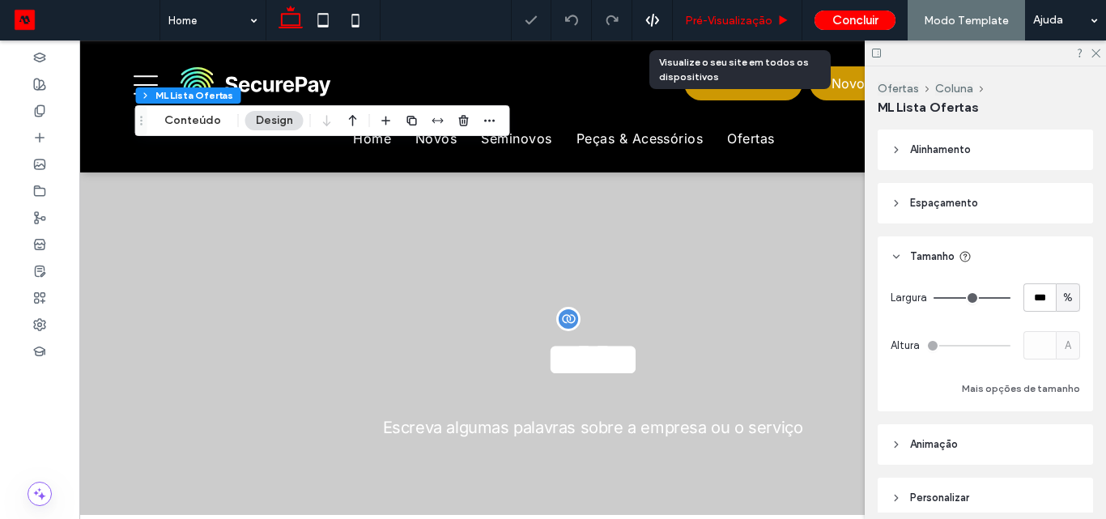
click at [730, 19] on span "Pré-Visualizaçāo" at bounding box center [728, 21] width 87 height 14
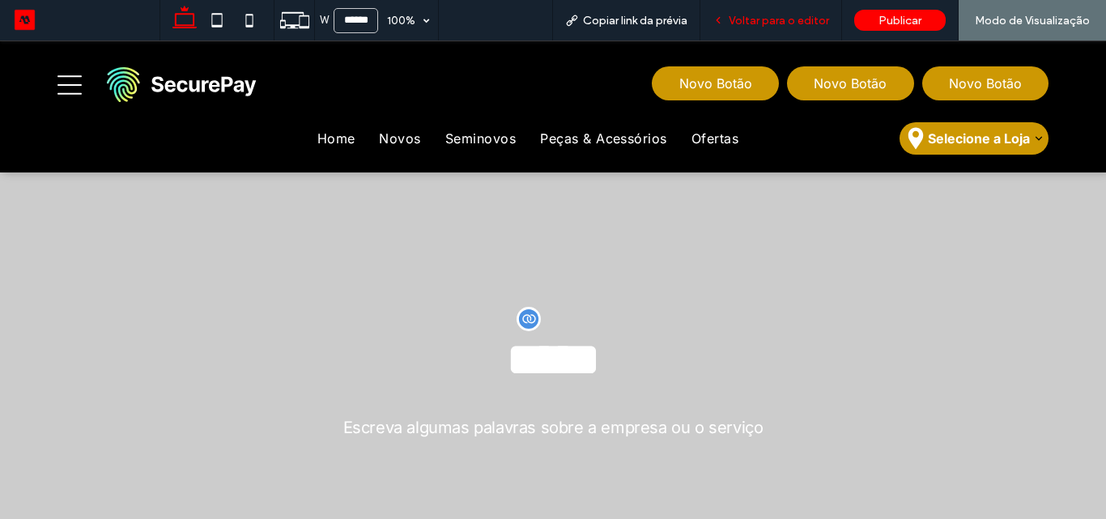
click at [796, 15] on span "Voltar para o editor" at bounding box center [779, 21] width 100 height 14
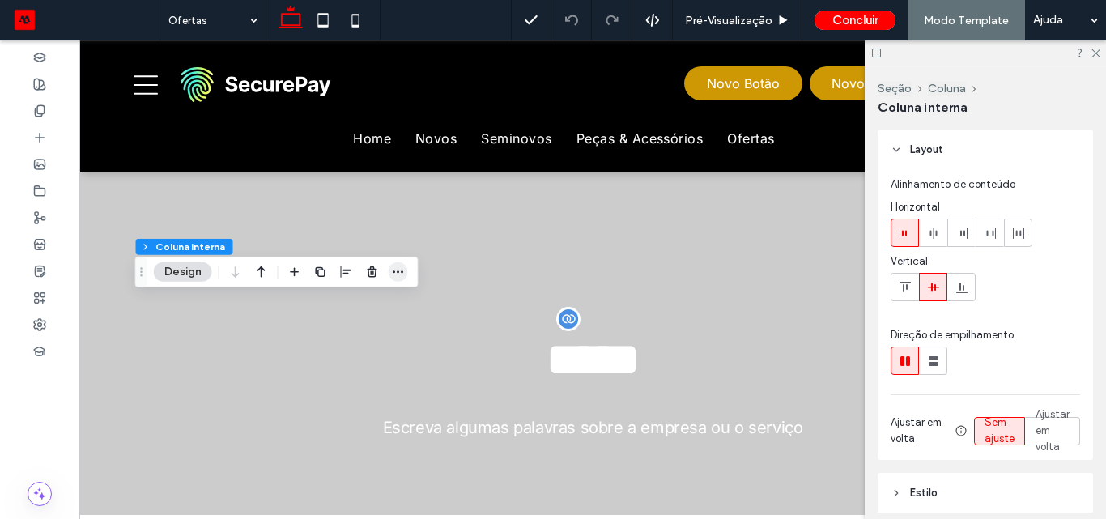
click at [400, 270] on icon "button" at bounding box center [398, 272] width 13 height 13
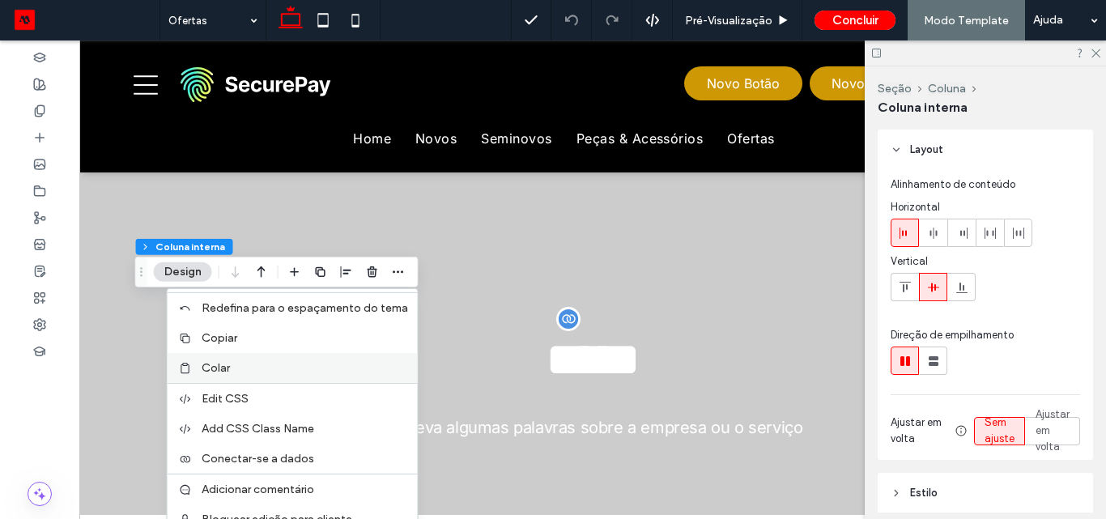
click at [259, 364] on label "Colar" at bounding box center [305, 368] width 206 height 14
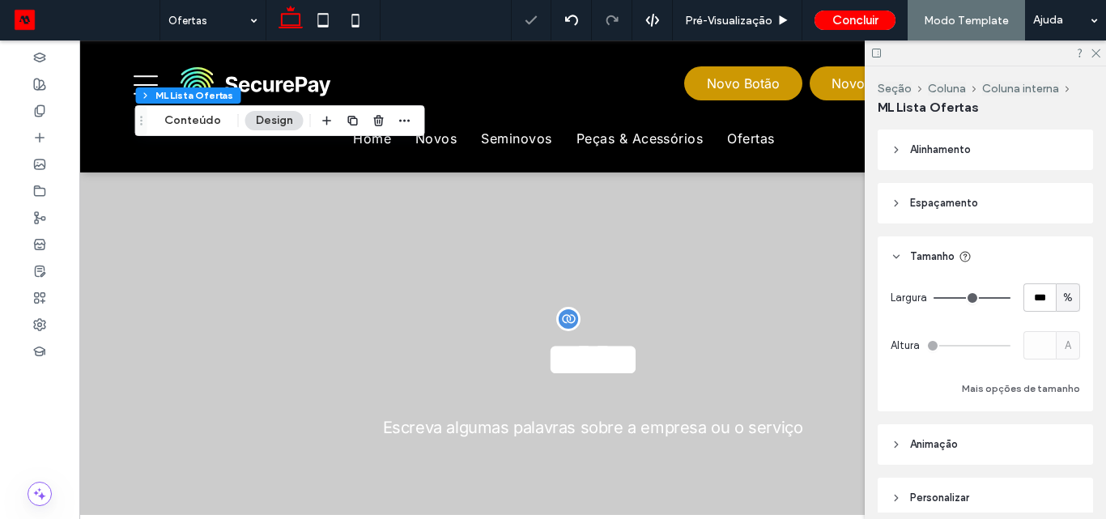
type input "*"
click at [1049, 87] on button "Coluna interna" at bounding box center [1020, 89] width 77 height 14
type input "*"
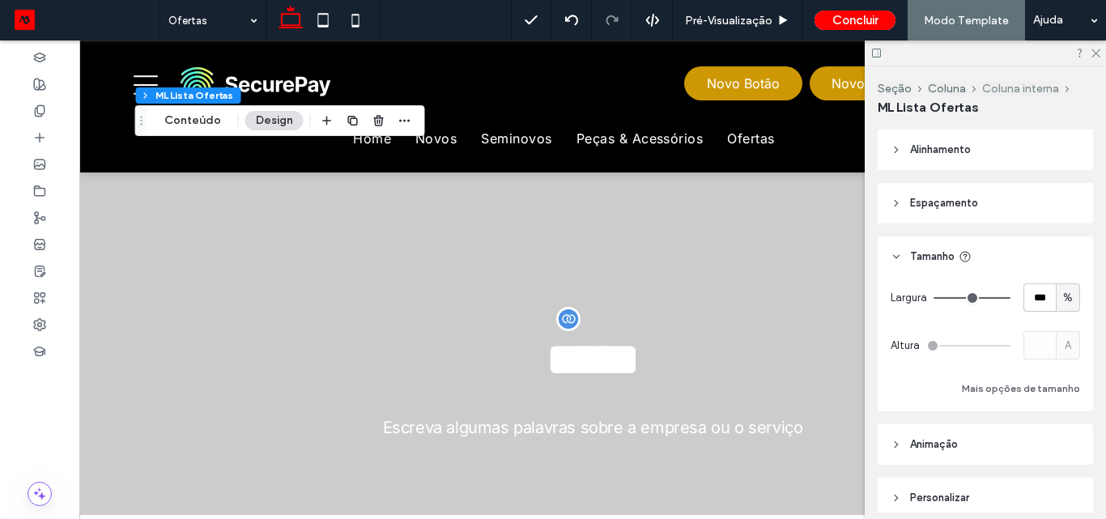
click at [1003, 86] on button "Coluna interna" at bounding box center [1020, 89] width 77 height 14
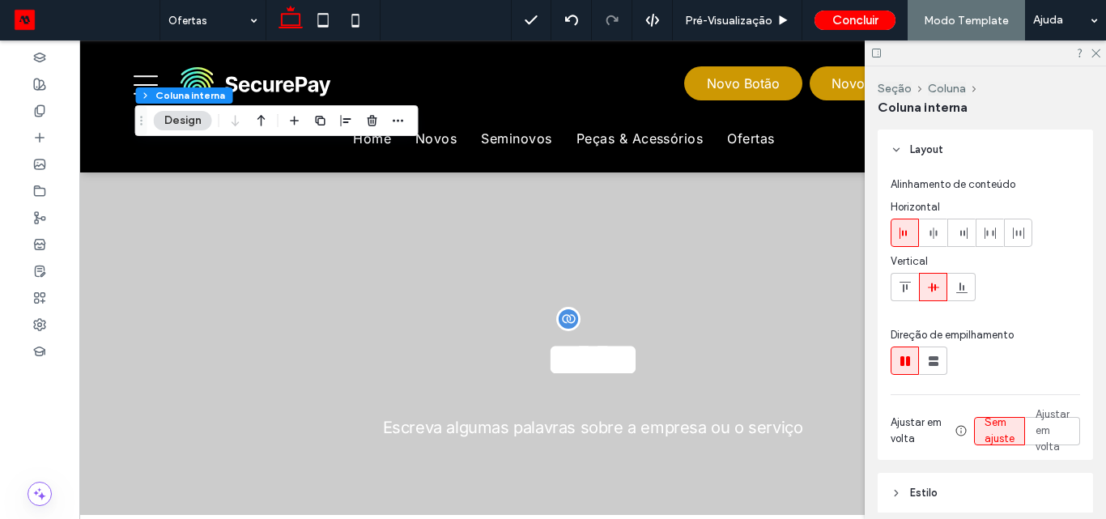
scroll to position [162, 0]
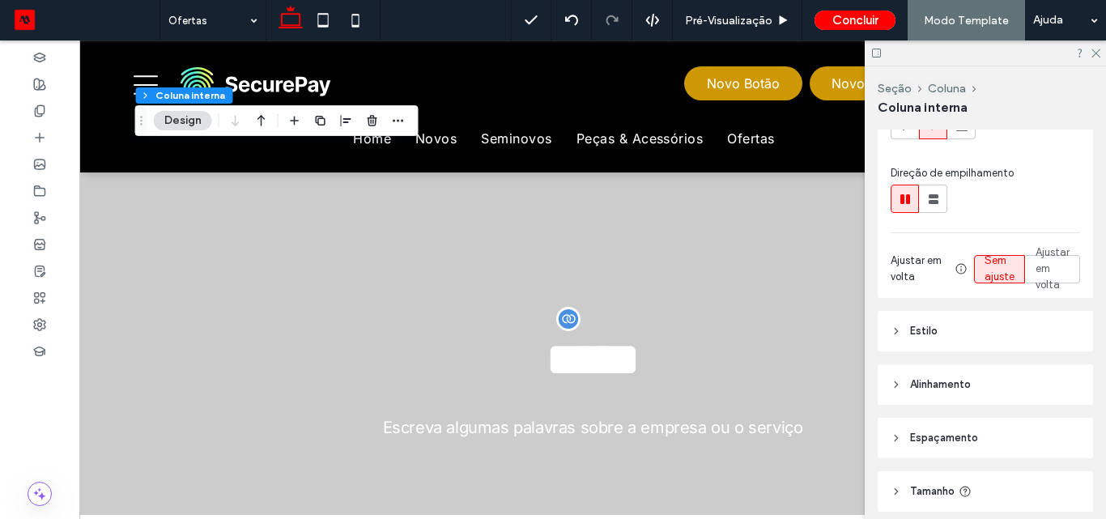
click at [955, 496] on span "Tamanho" at bounding box center [932, 491] width 45 height 16
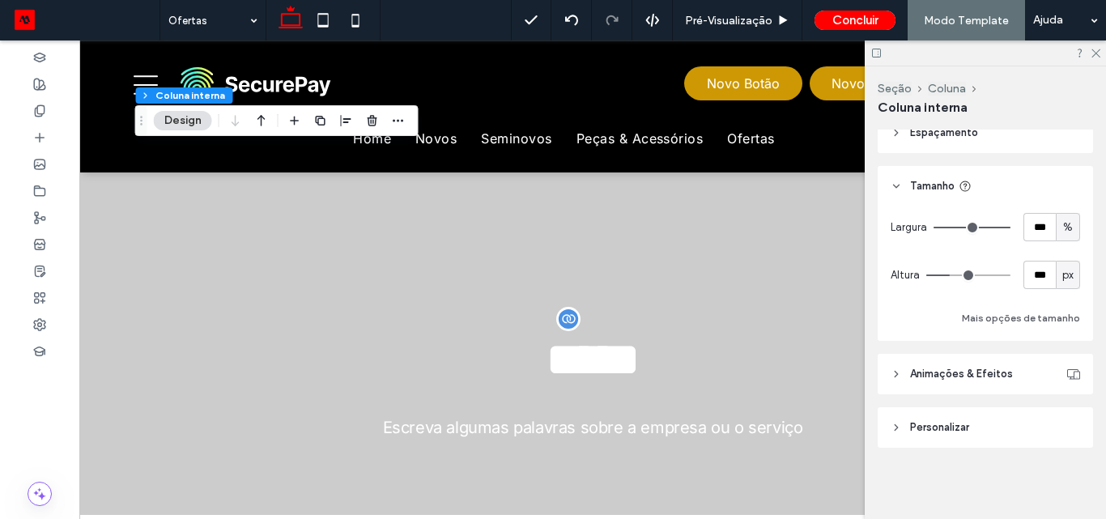
click at [1062, 273] on span "px" at bounding box center [1067, 275] width 11 height 16
click at [1057, 418] on span "A" at bounding box center [1060, 417] width 6 height 16
type input "*"
click at [1099, 60] on div at bounding box center [985, 52] width 241 height 25
click at [1099, 55] on icon at bounding box center [1095, 52] width 11 height 11
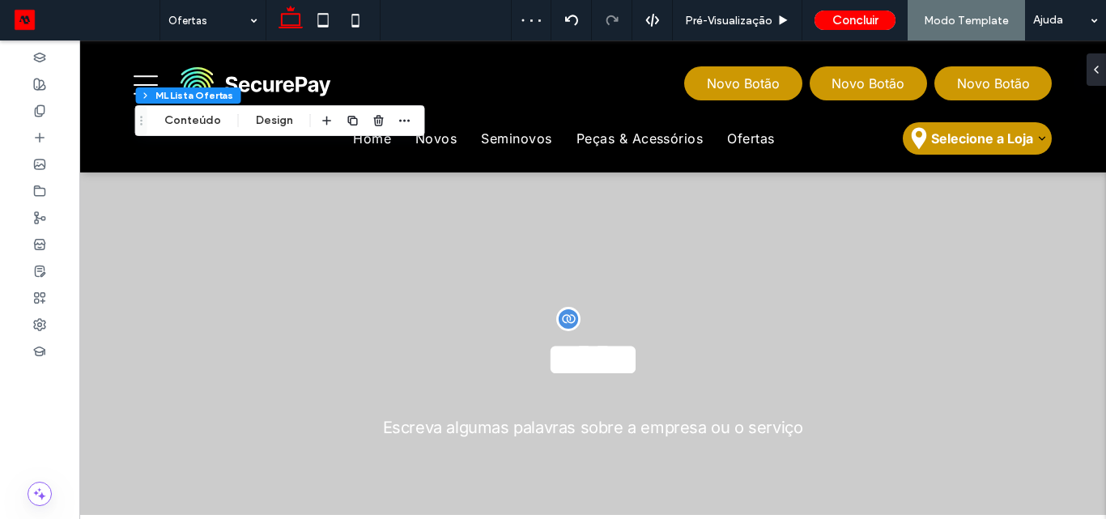
type input "*"
click at [269, 112] on button "Design" at bounding box center [274, 120] width 58 height 19
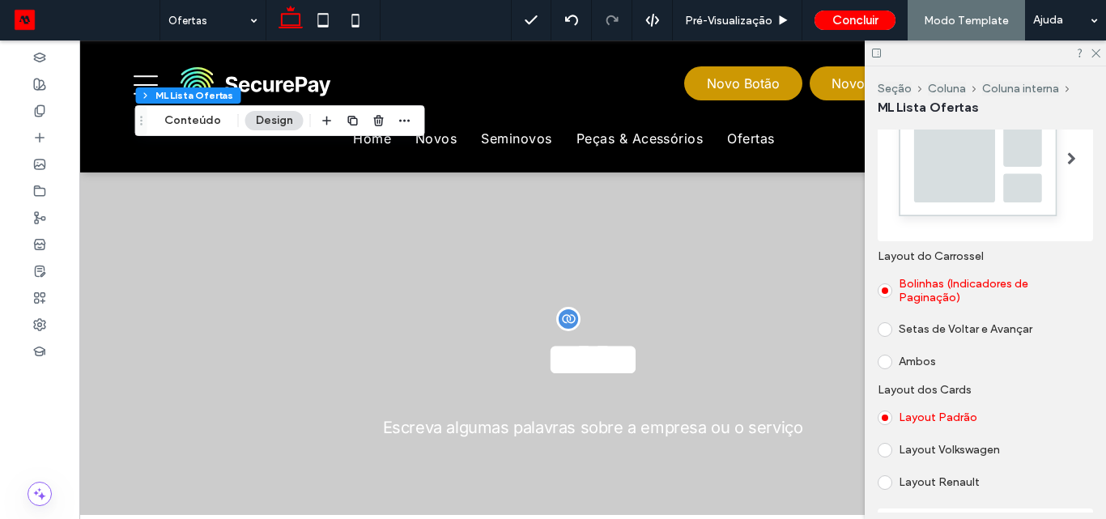
scroll to position [405, 0]
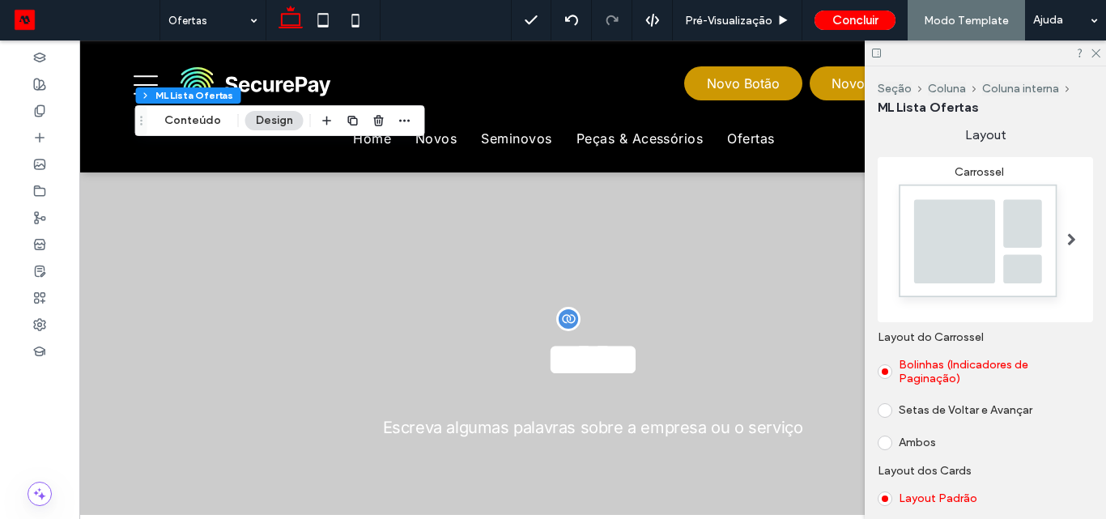
click at [985, 245] on img at bounding box center [979, 245] width 177 height 132
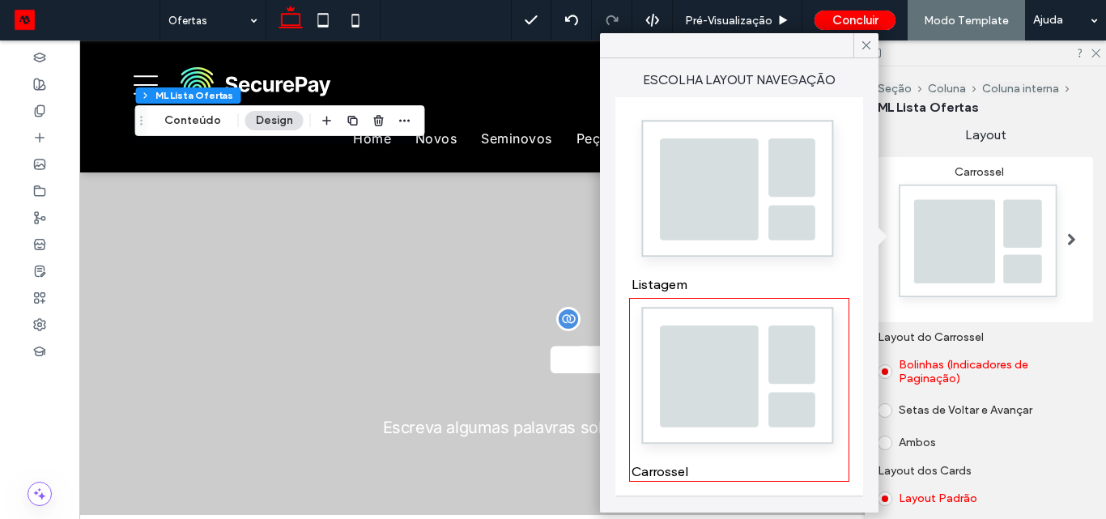
click at [732, 202] on img at bounding box center [739, 193] width 215 height 160
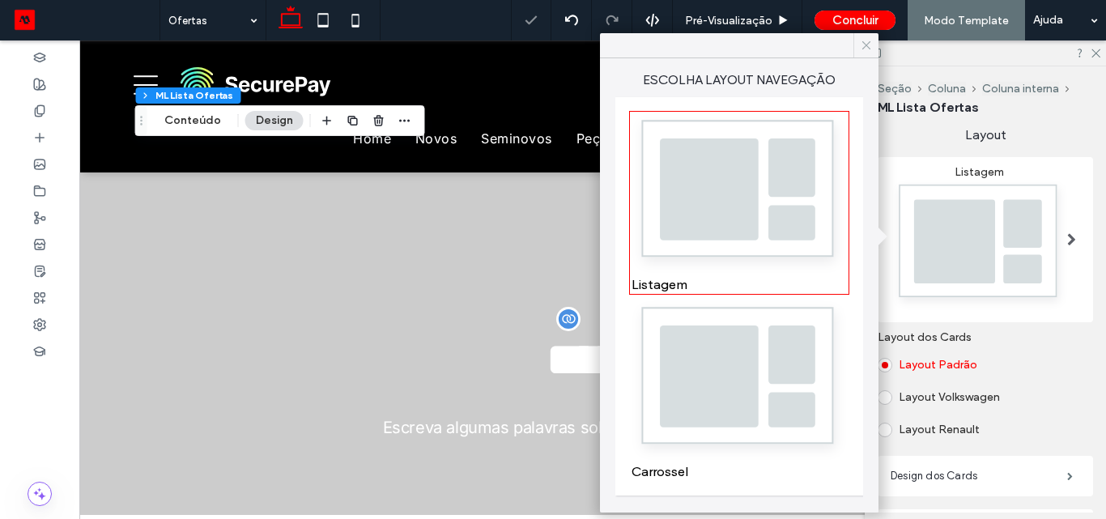
click at [864, 39] on icon at bounding box center [866, 45] width 15 height 15
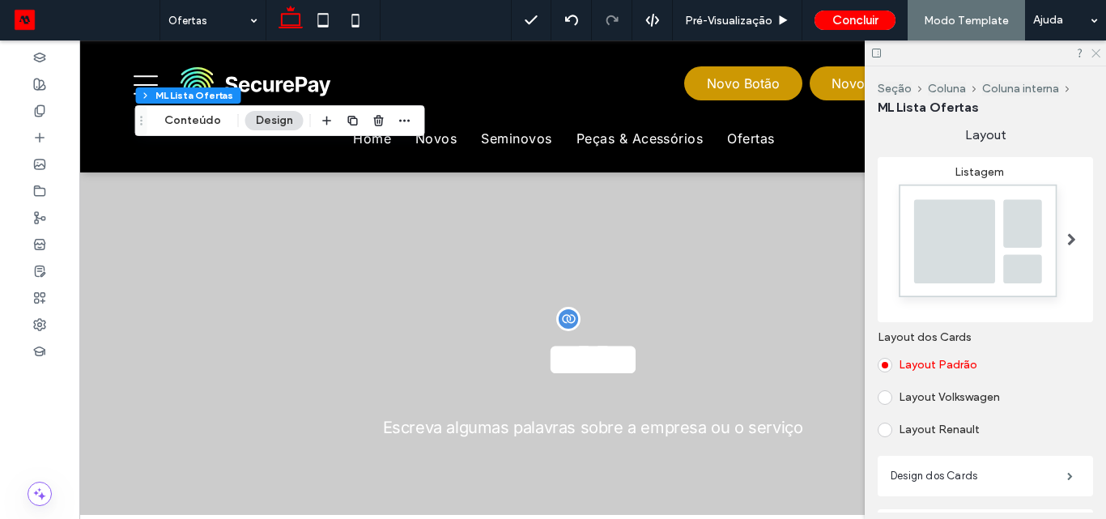
click at [1093, 50] on use at bounding box center [1095, 53] width 9 height 9
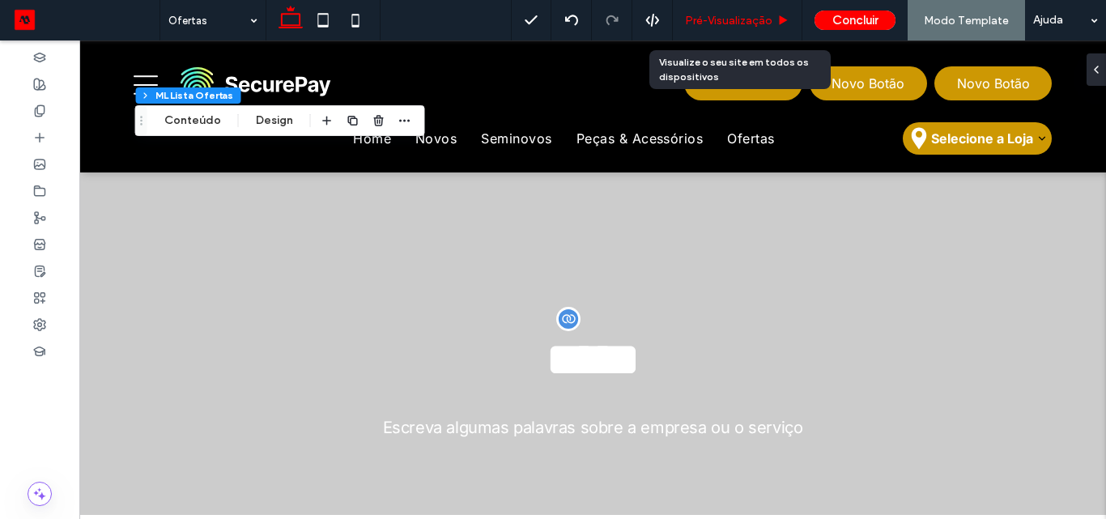
click at [764, 26] on span "Pré-Visualizaçāo" at bounding box center [728, 21] width 87 height 14
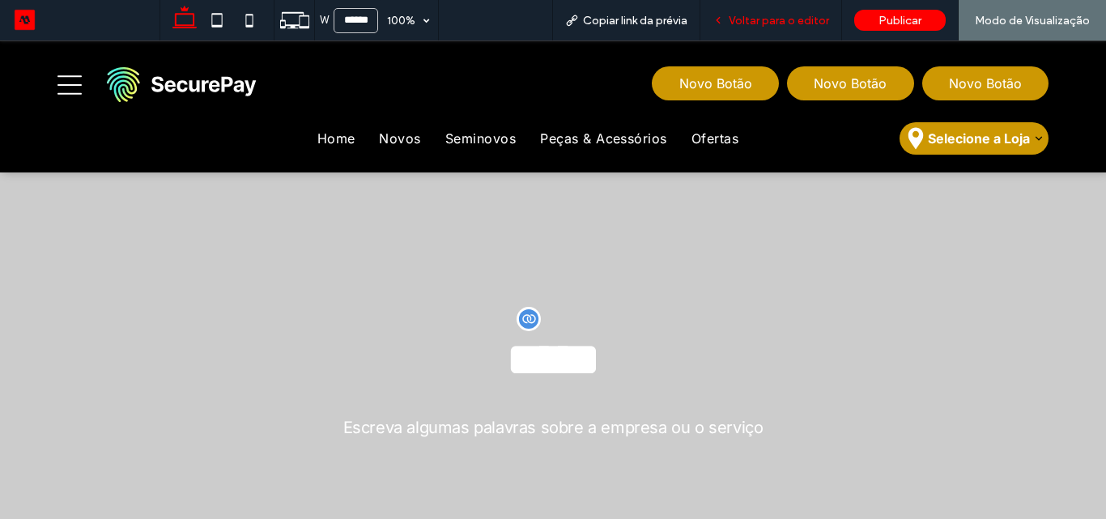
click at [806, 18] on span "Voltar para o editor" at bounding box center [779, 21] width 100 height 14
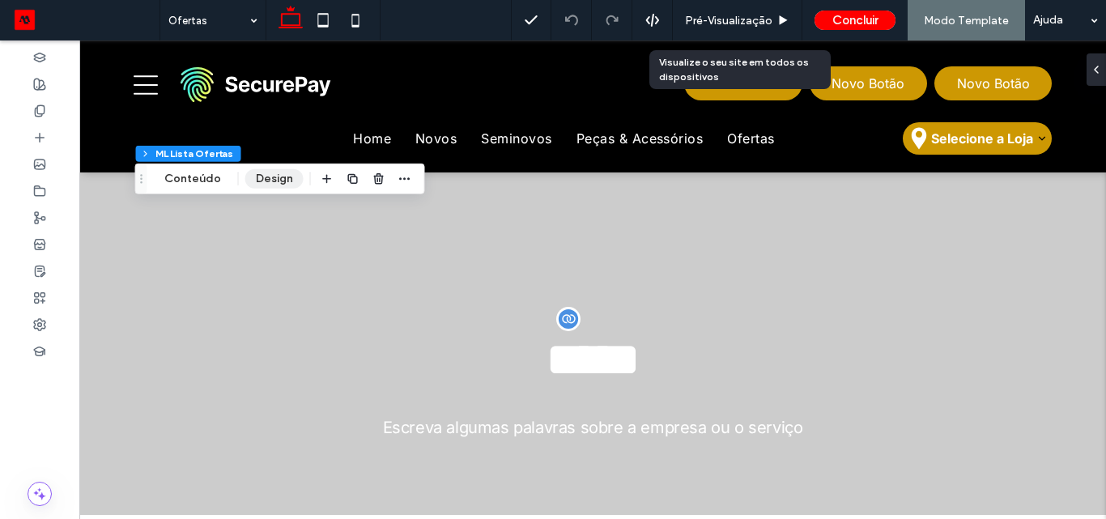
click at [253, 170] on button "Design" at bounding box center [274, 178] width 58 height 19
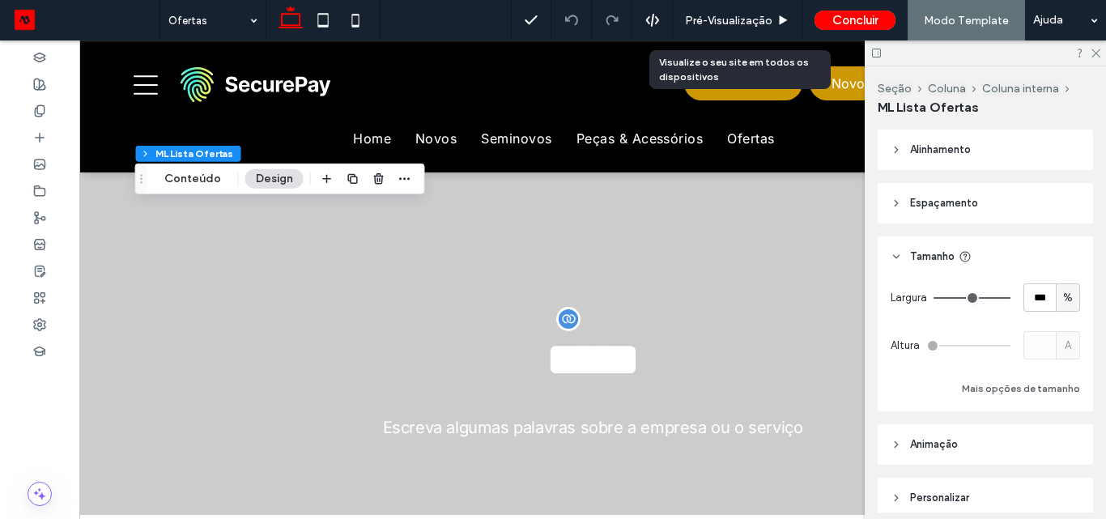
click at [253, 170] on button "Design" at bounding box center [274, 178] width 58 height 19
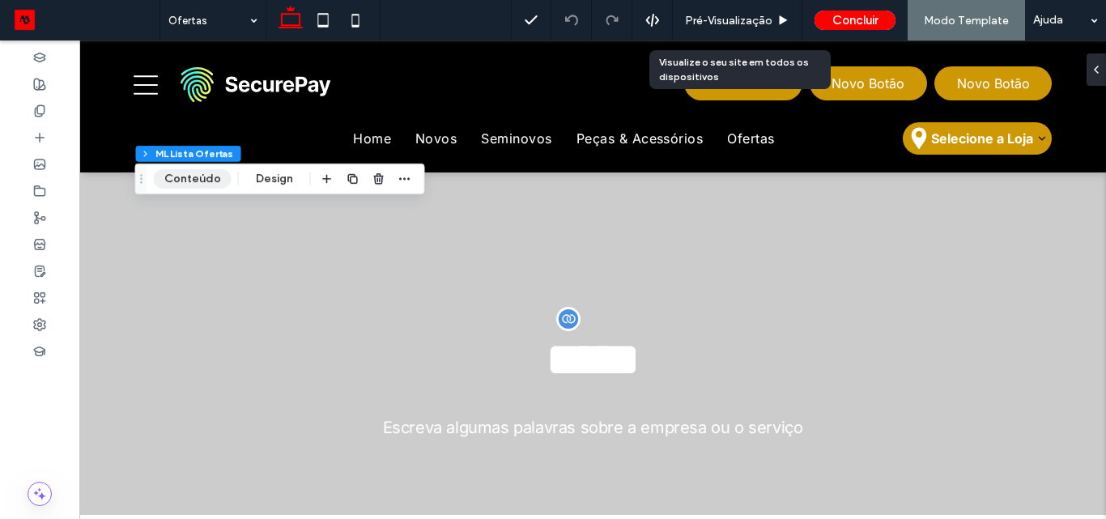
click at [186, 176] on button "Conteúdo" at bounding box center [193, 178] width 78 height 19
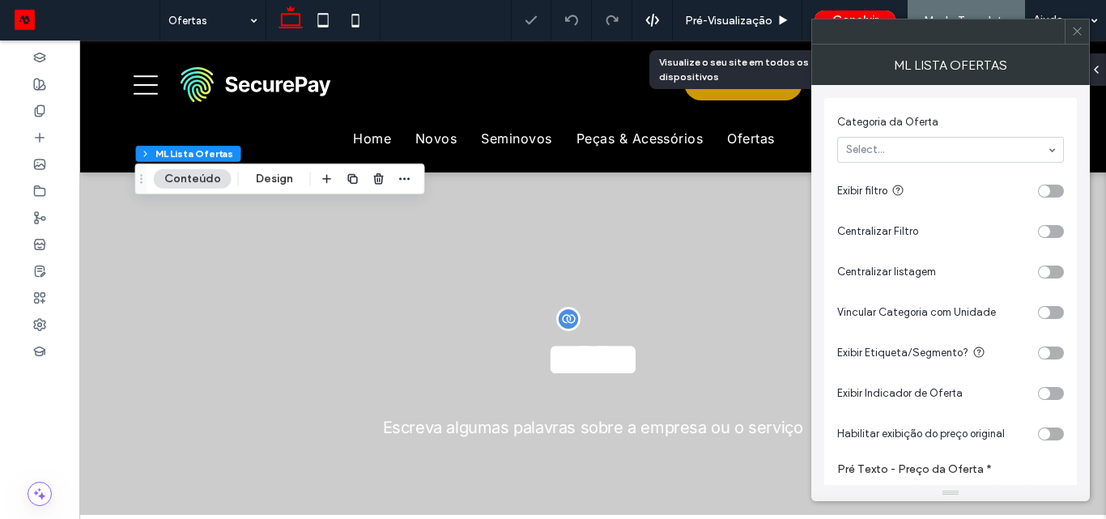
scroll to position [217, 0]
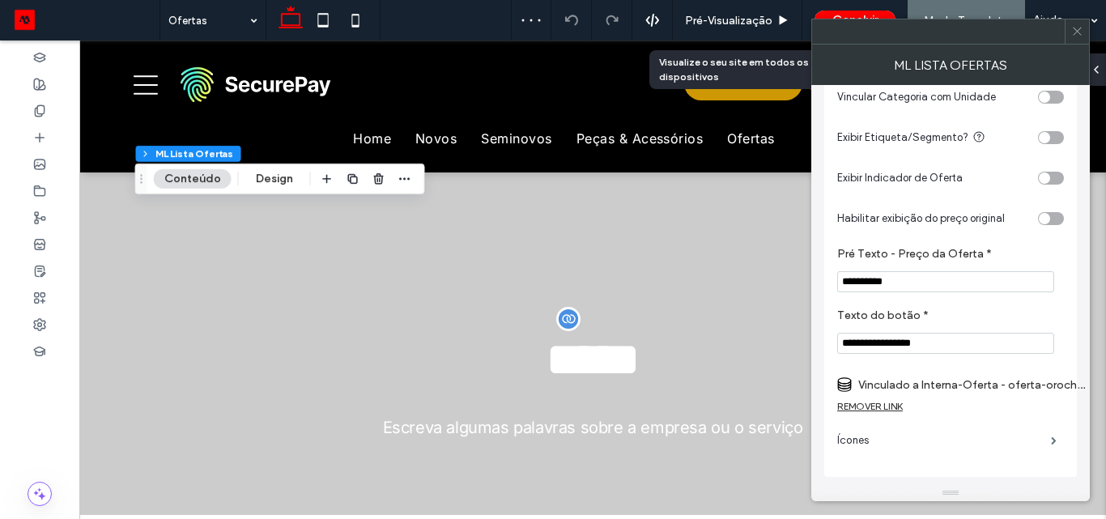
click at [1001, 386] on label "Vinculado a Interna-Oferta - oferta-oroch-honda-sao-paulo" at bounding box center [971, 385] width 227 height 30
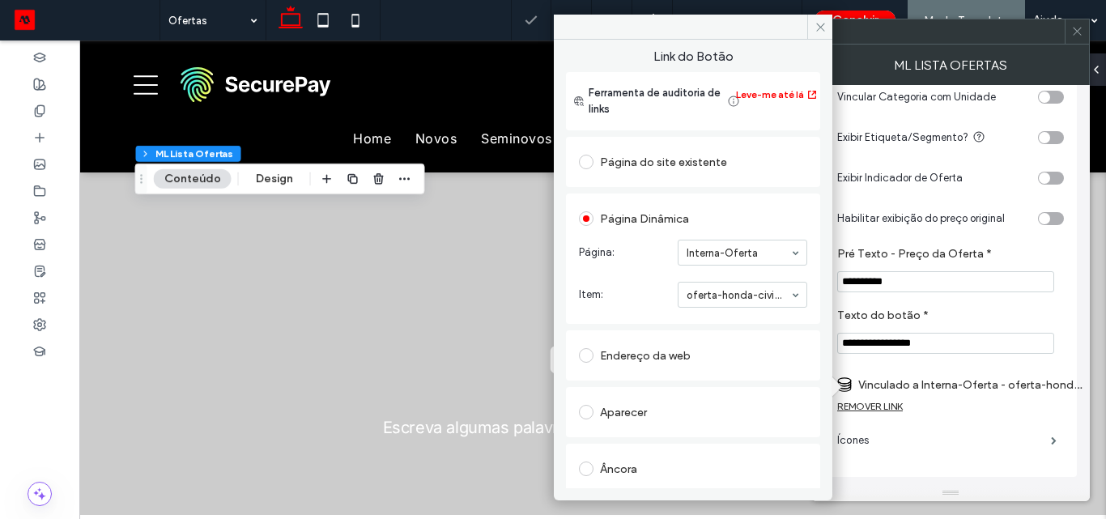
click at [743, 291] on input at bounding box center [739, 294] width 104 height 11
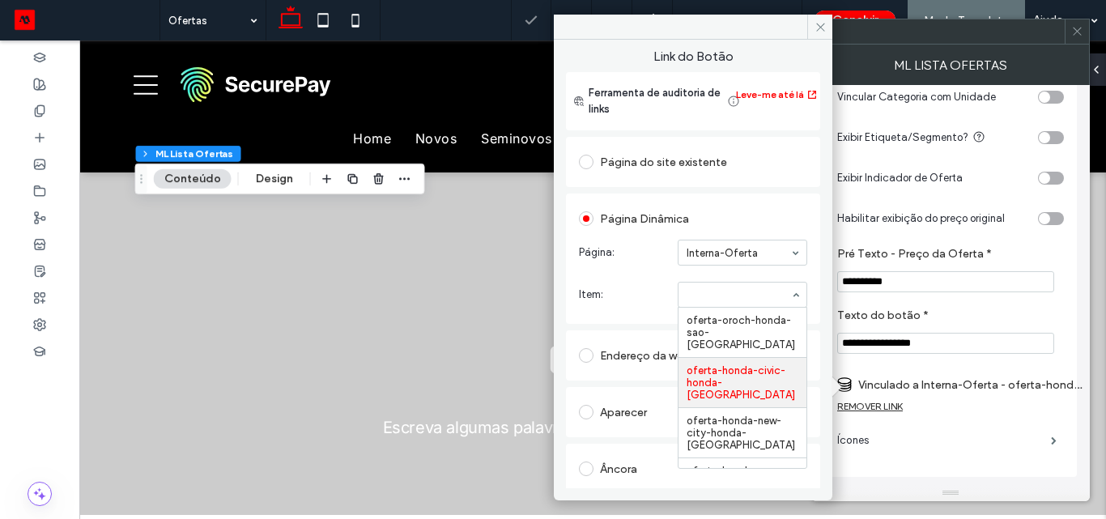
scroll to position [38, 0]
click at [747, 284] on div at bounding box center [743, 295] width 128 height 24
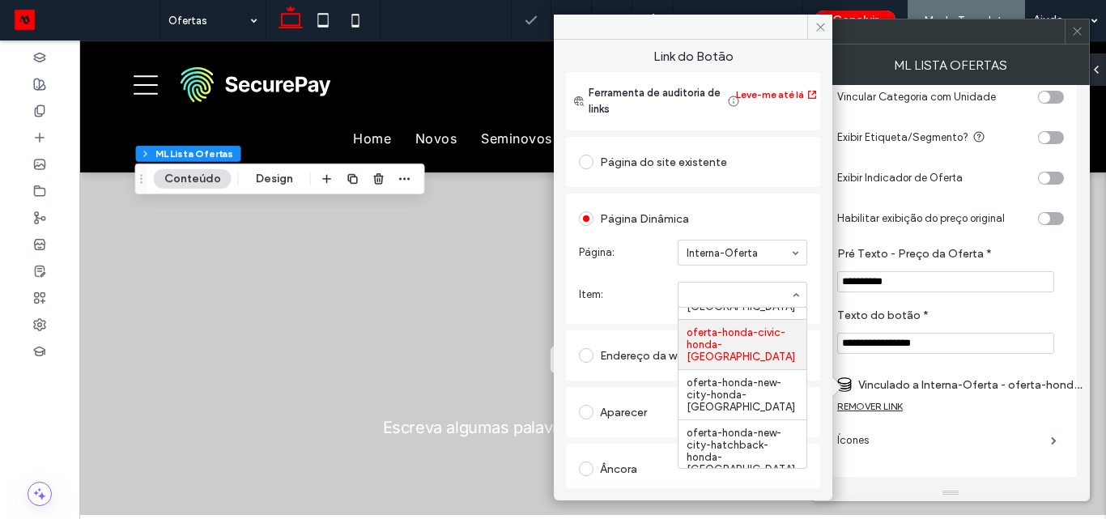
scroll to position [0, 0]
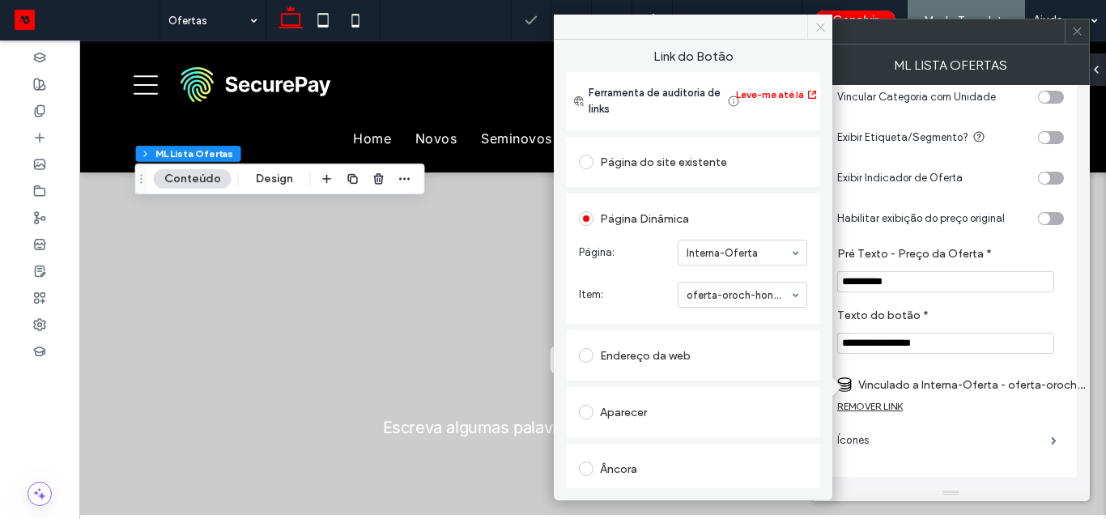
click at [821, 21] on icon at bounding box center [821, 27] width 12 height 12
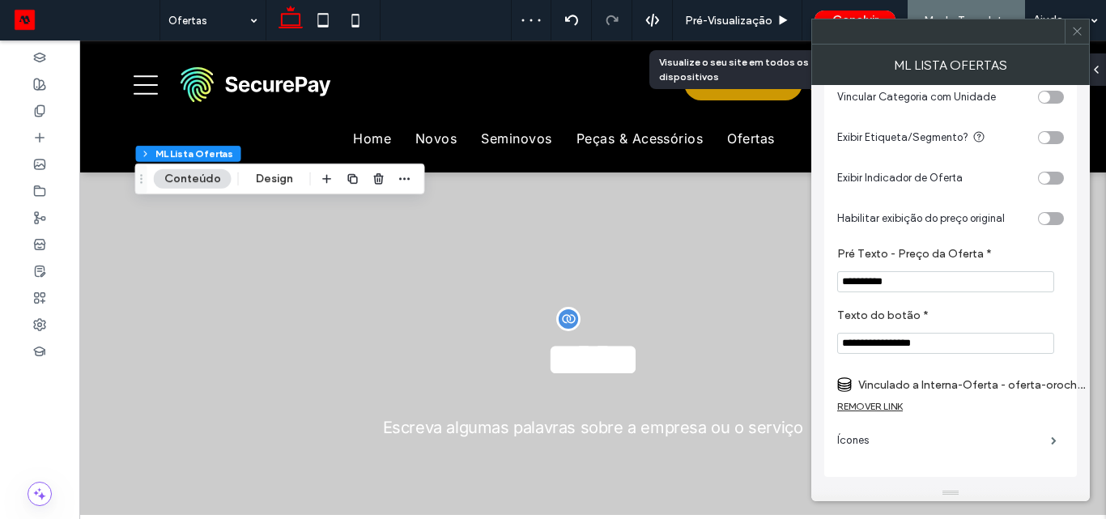
click at [1074, 33] on icon at bounding box center [1077, 31] width 12 height 12
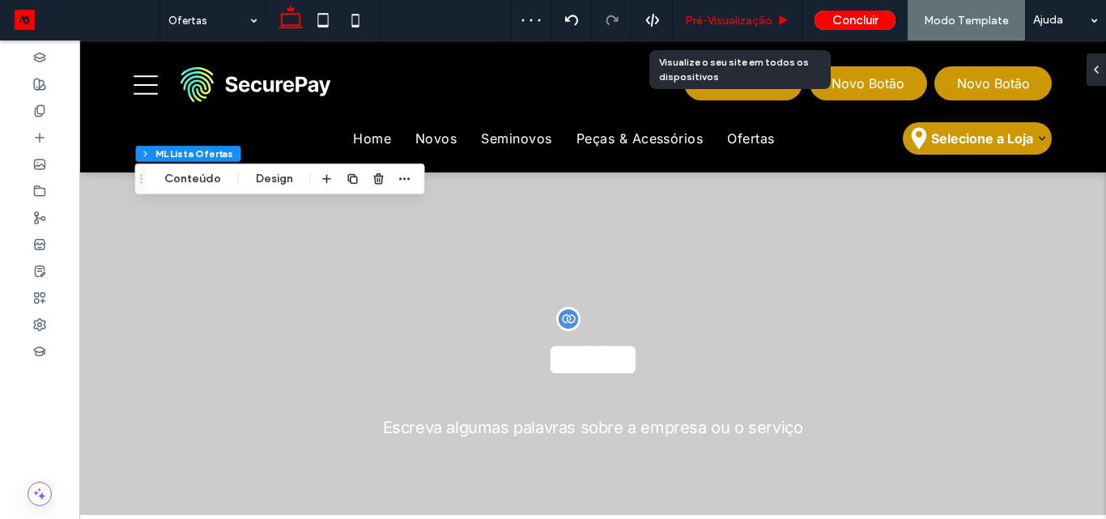
click at [749, 28] on div "Pré-Visualizaçāo" at bounding box center [738, 20] width 130 height 40
click at [748, 19] on span "Pré-Visualizaçāo" at bounding box center [728, 21] width 87 height 14
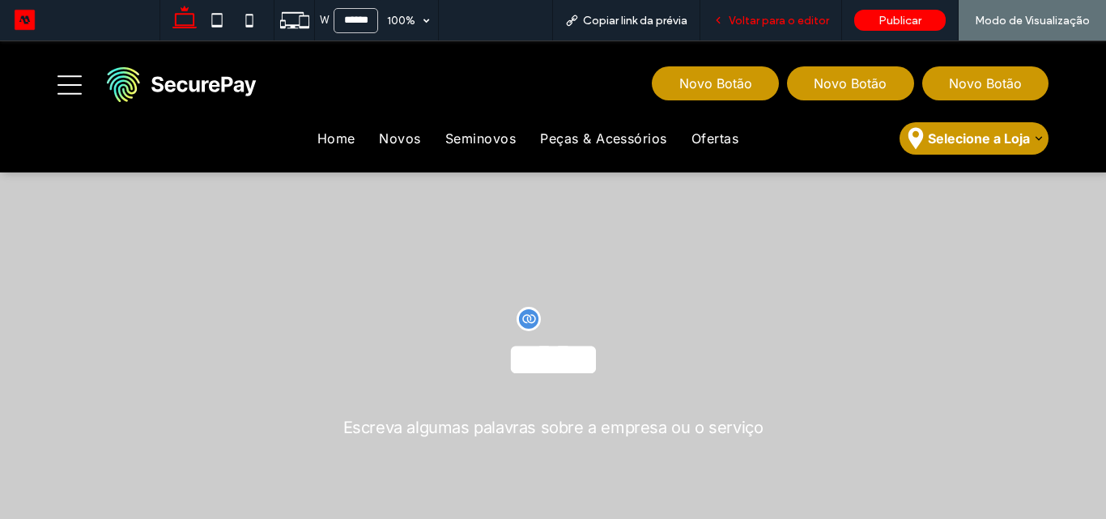
click at [785, 15] on span "Voltar para o editor" at bounding box center [779, 21] width 100 height 14
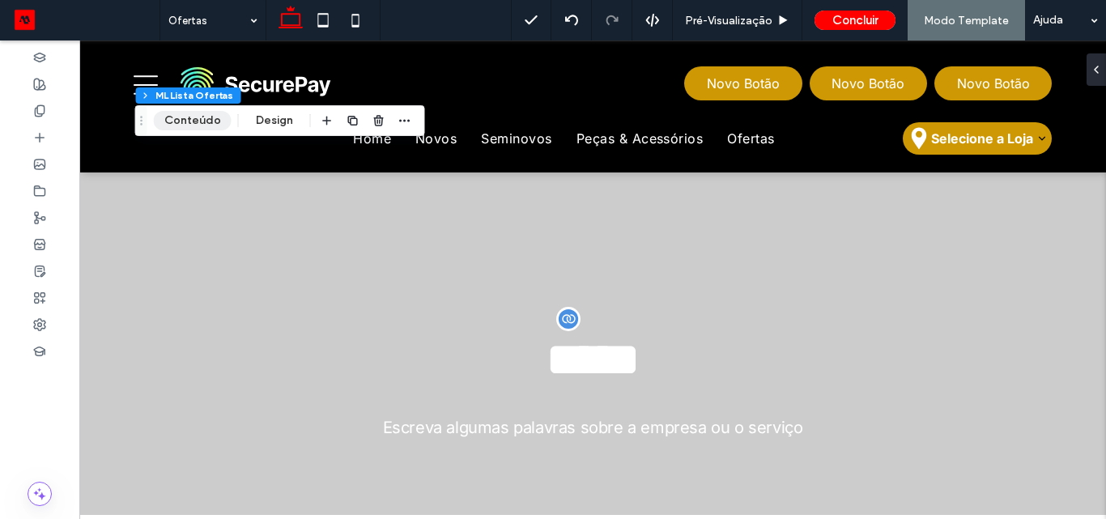
click at [190, 113] on button "Conteúdo" at bounding box center [193, 120] width 78 height 19
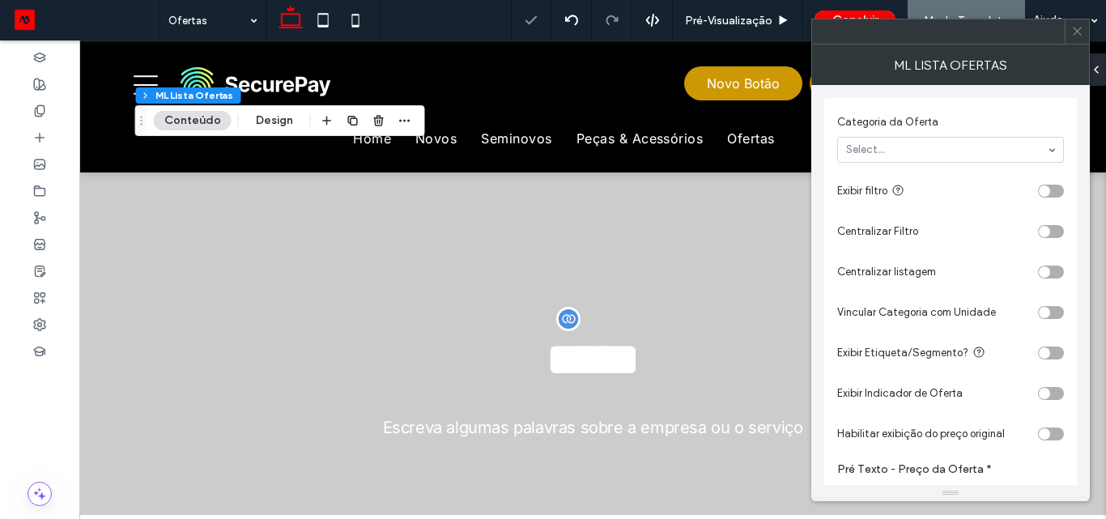
scroll to position [217, 0]
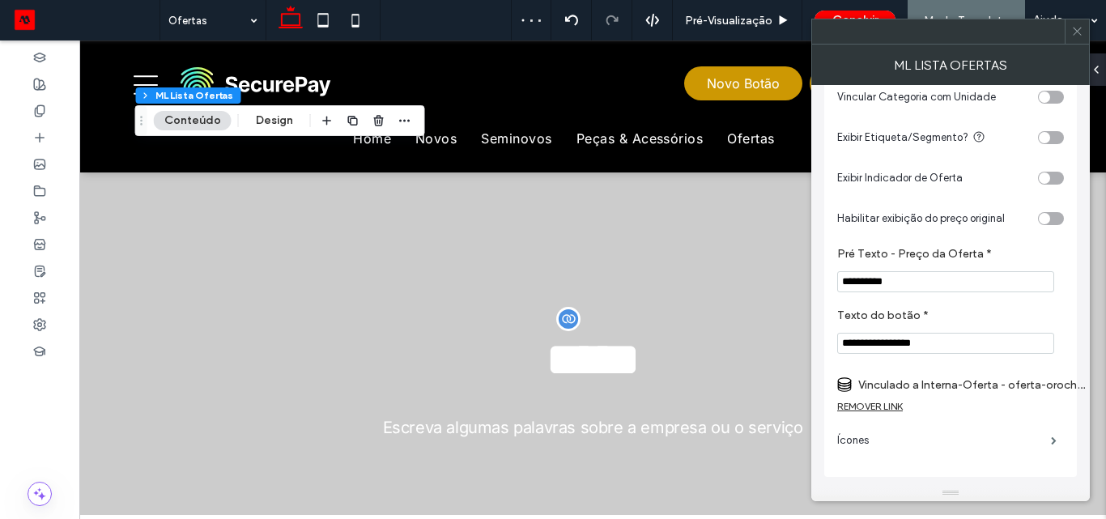
click at [871, 406] on div "REMOVER LINK" at bounding box center [870, 406] width 66 height 12
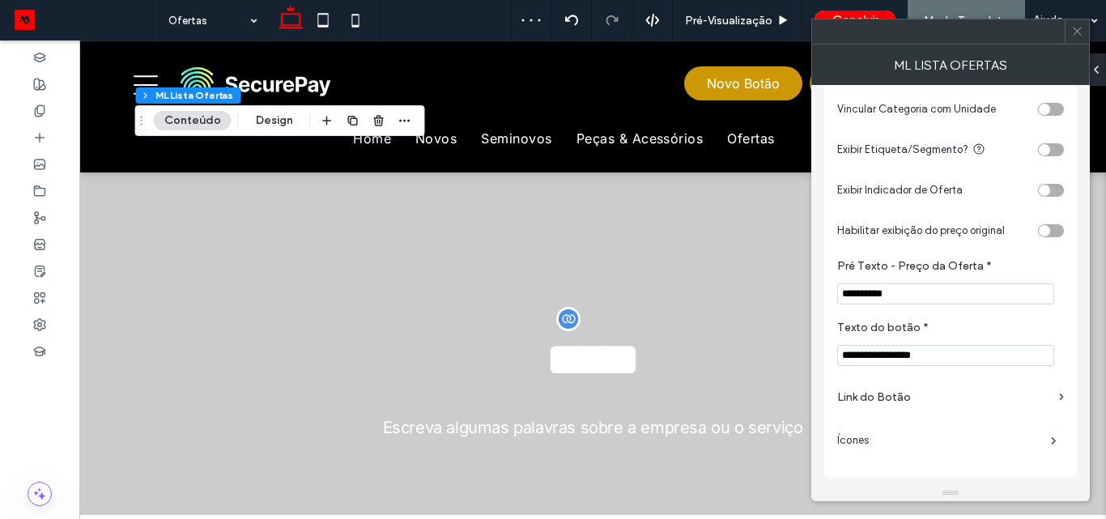
click at [909, 394] on label "Link do Botão" at bounding box center [944, 397] width 215 height 30
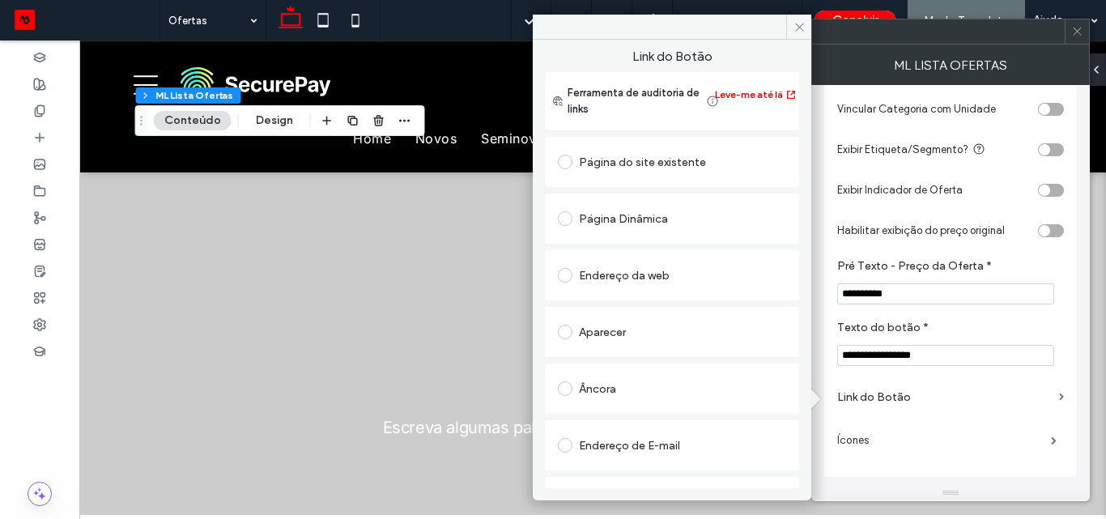
click at [640, 201] on div "Página Dinâmica" at bounding box center [672, 219] width 254 height 50
click at [636, 210] on div "Página Dinâmica" at bounding box center [672, 219] width 228 height 26
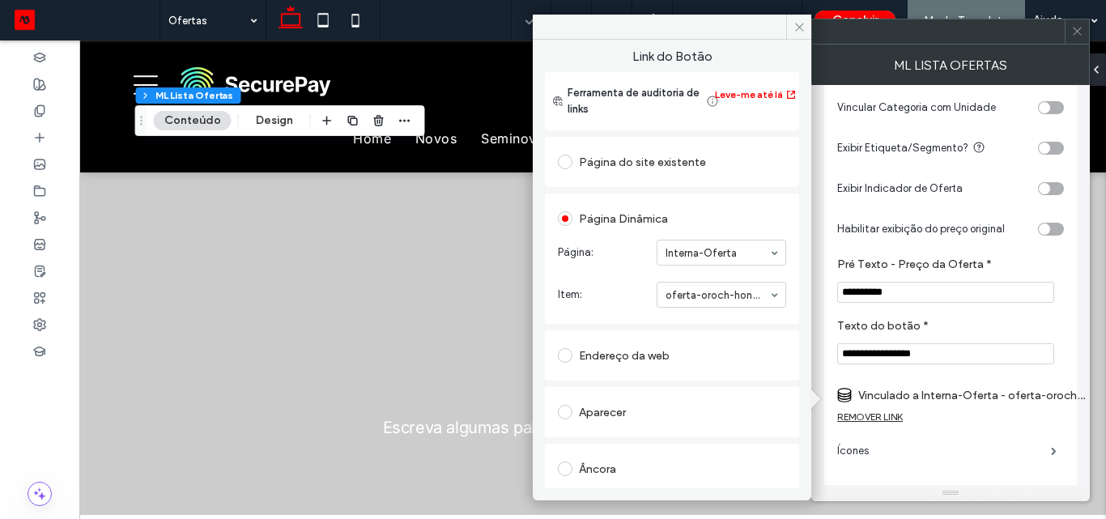
scroll to position [217, 0]
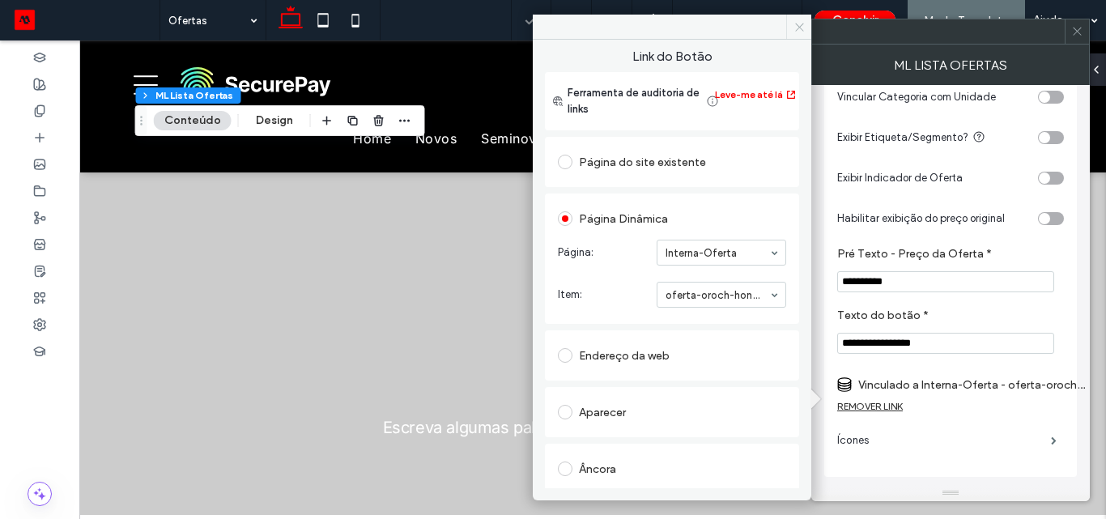
click at [801, 23] on icon at bounding box center [799, 27] width 12 height 12
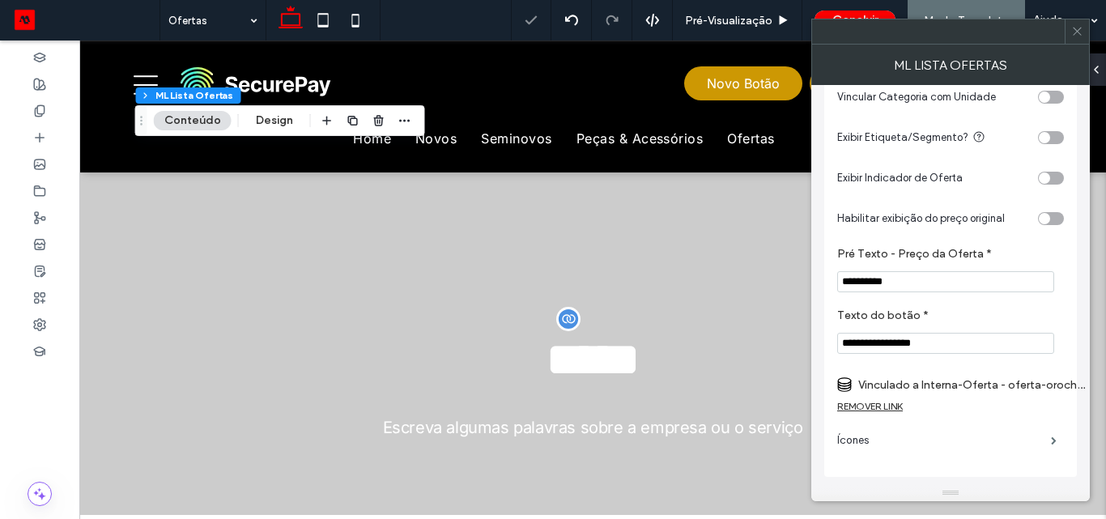
click at [1087, 39] on div at bounding box center [1077, 31] width 24 height 24
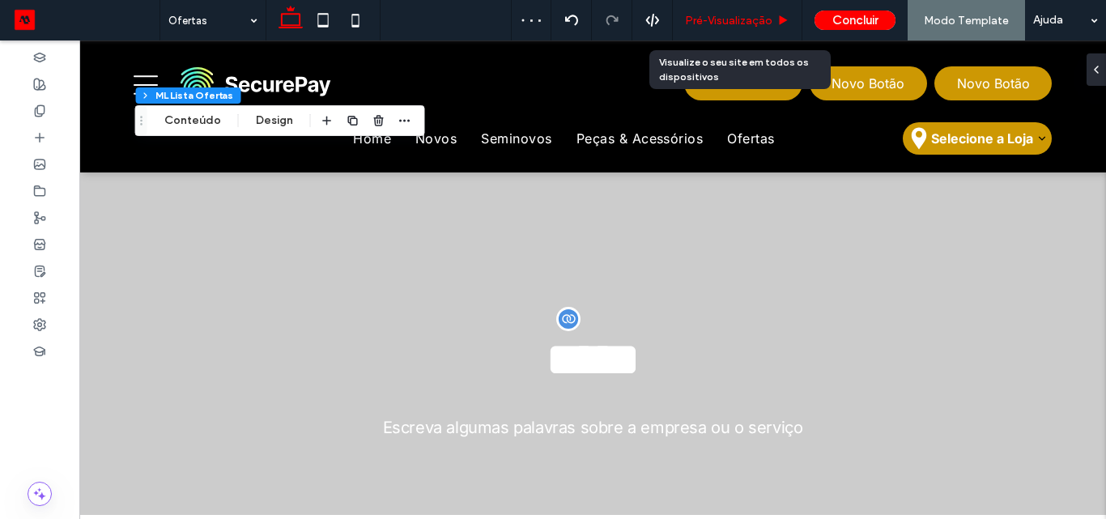
click at [733, 27] on span "Pré-Visualizaçāo" at bounding box center [728, 21] width 87 height 14
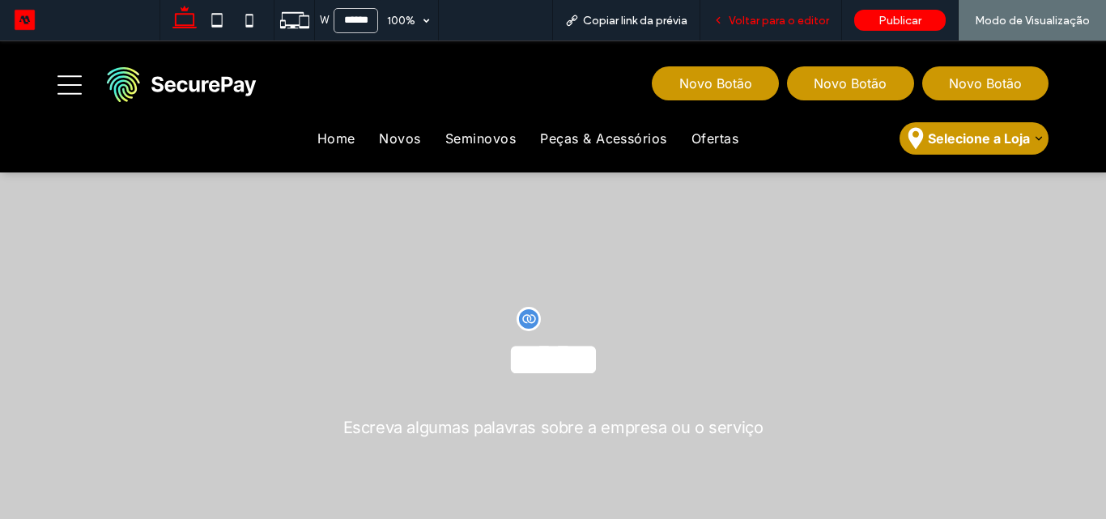
click at [769, 17] on span "Voltar para o editor" at bounding box center [779, 21] width 100 height 14
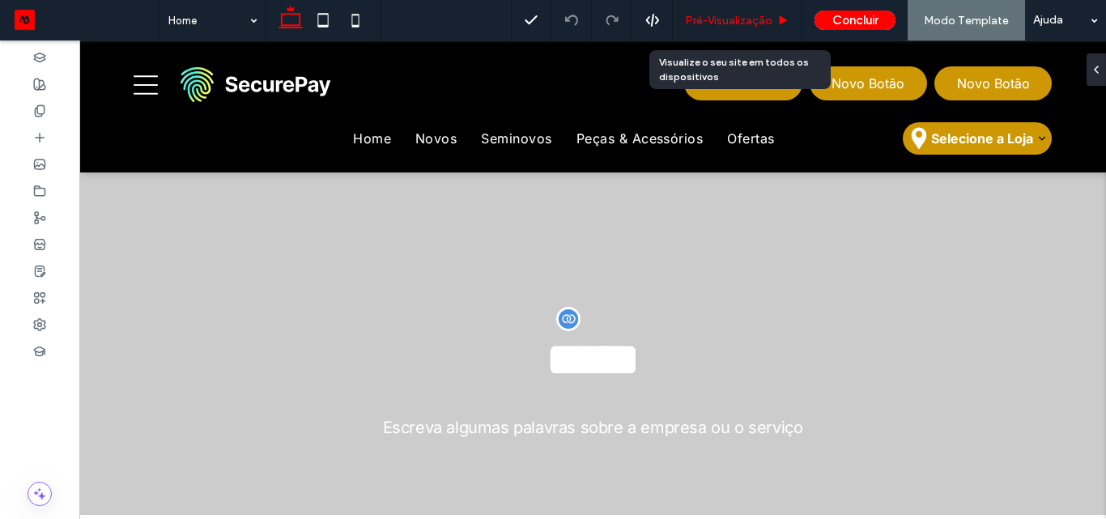
click at [751, 19] on span "Pré-Visualizaçāo" at bounding box center [728, 21] width 87 height 14
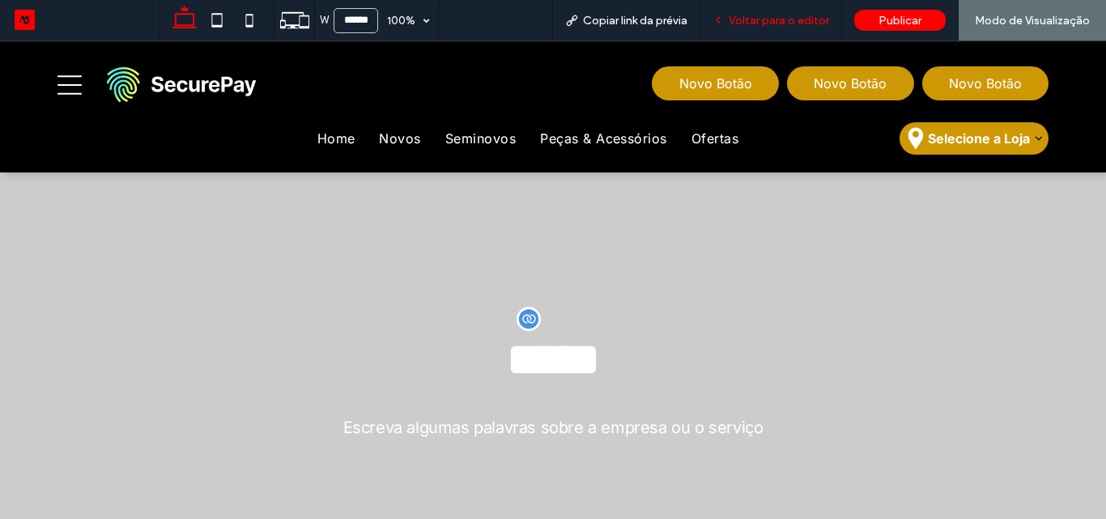
click at [785, 21] on span "Voltar para o editor" at bounding box center [779, 21] width 100 height 14
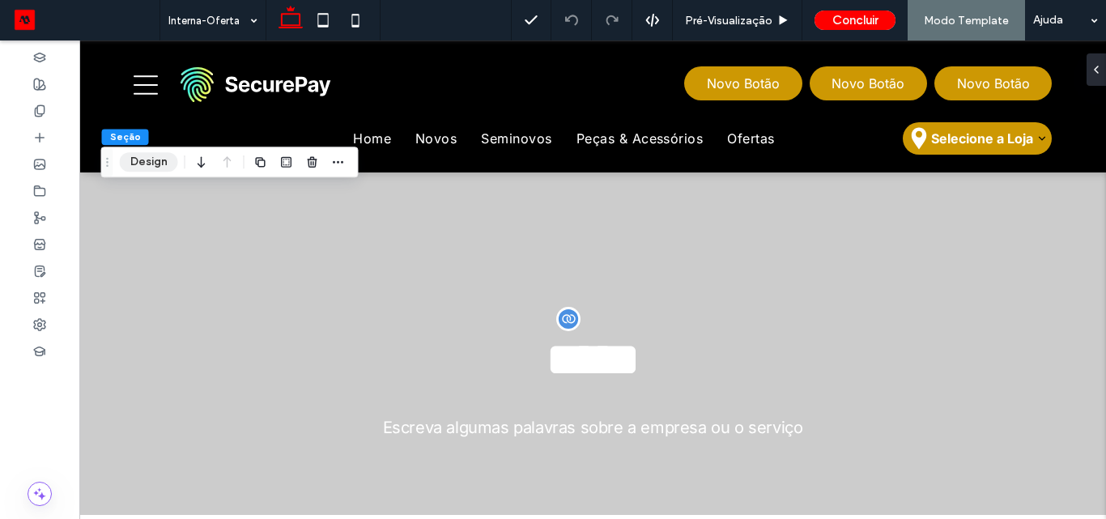
click at [146, 152] on button "Design" at bounding box center [149, 161] width 58 height 19
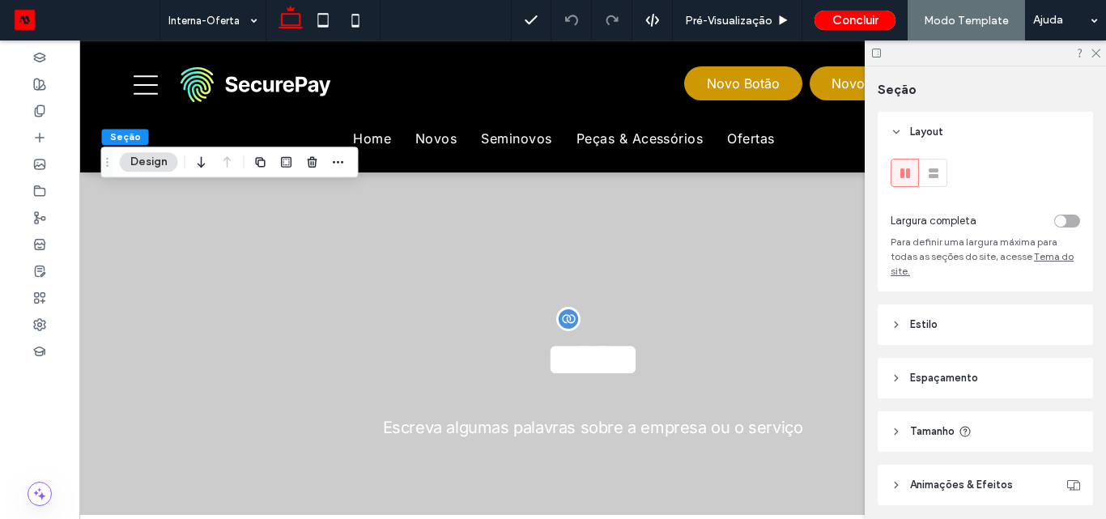
click at [1100, 47] on div at bounding box center [985, 52] width 241 height 25
click at [1100, 53] on div at bounding box center [985, 52] width 241 height 25
click at [1091, 53] on icon at bounding box center [1095, 52] width 11 height 11
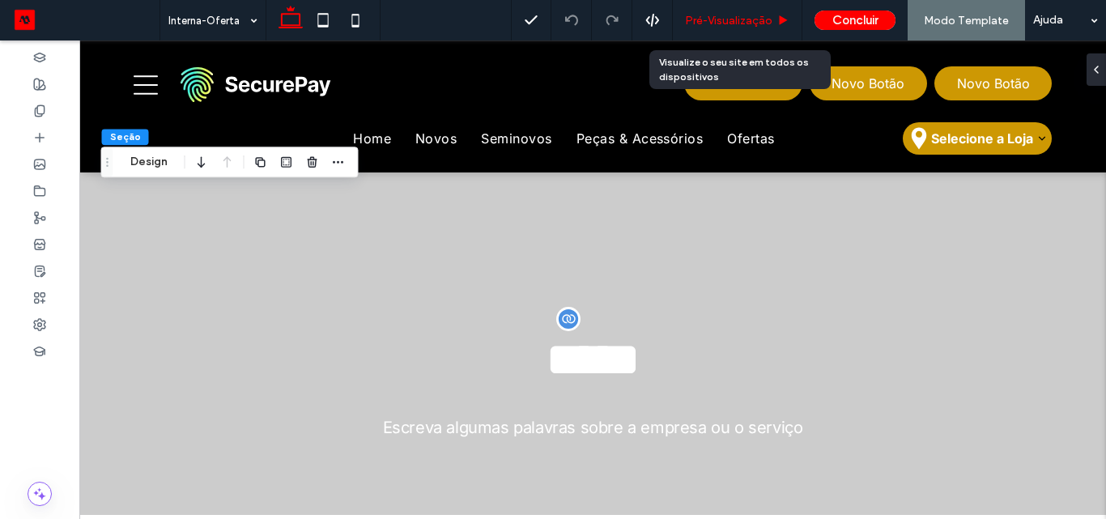
click at [713, 9] on div "Pré-Visualizaçāo" at bounding box center [738, 20] width 130 height 40
click at [755, 21] on span "Pré-Visualizaçāo" at bounding box center [728, 21] width 87 height 14
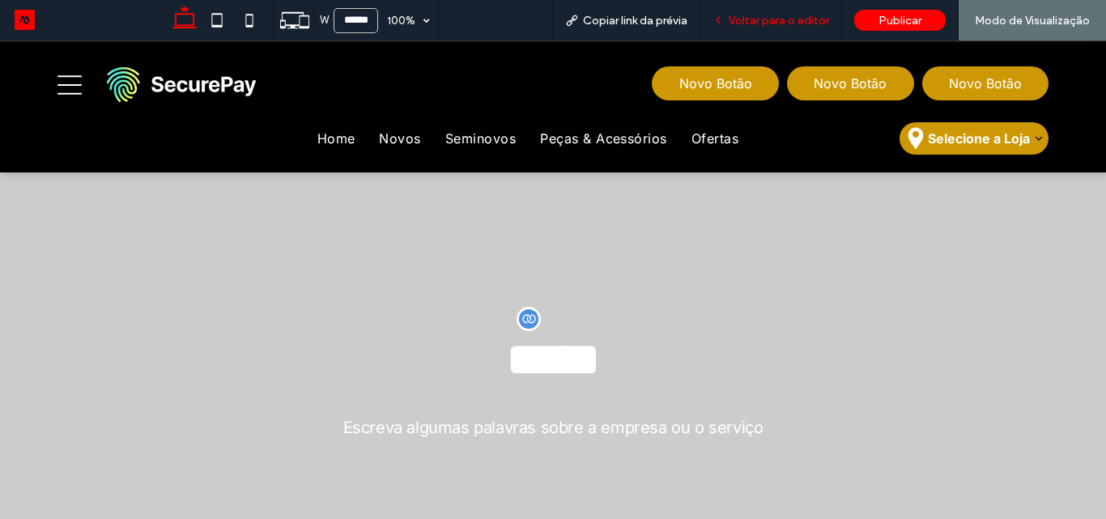
click at [797, 20] on span "Voltar para o editor" at bounding box center [779, 21] width 100 height 14
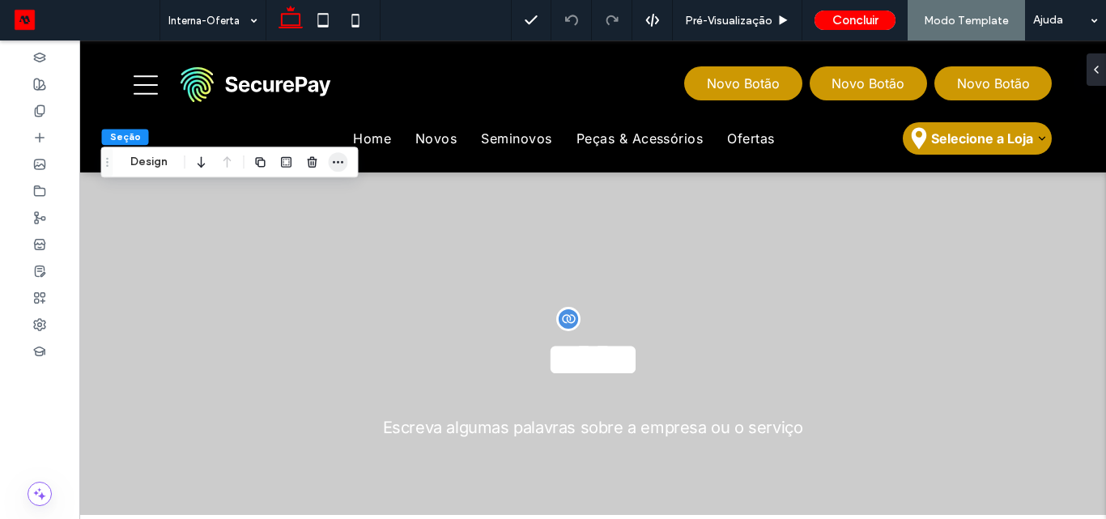
click at [332, 158] on icon "button" at bounding box center [338, 161] width 13 height 13
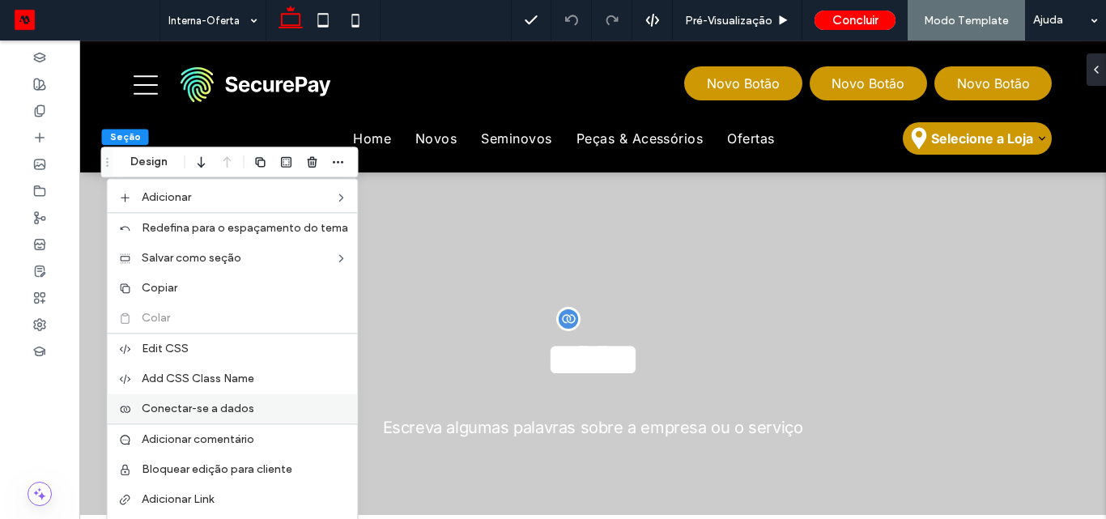
click at [282, 411] on label "Conectar-se a dados" at bounding box center [245, 409] width 206 height 14
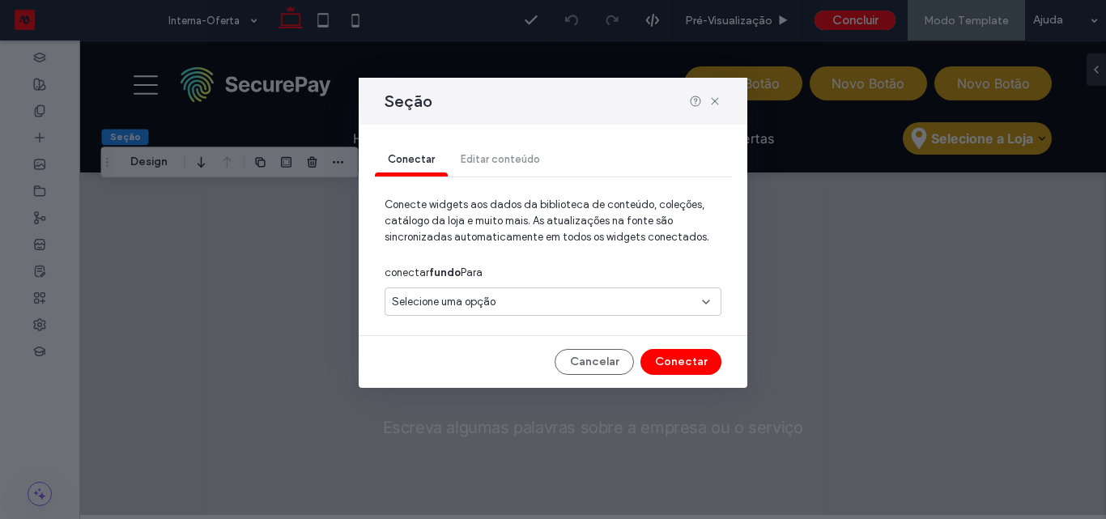
click at [565, 300] on div "Selecione uma opção" at bounding box center [543, 302] width 303 height 16
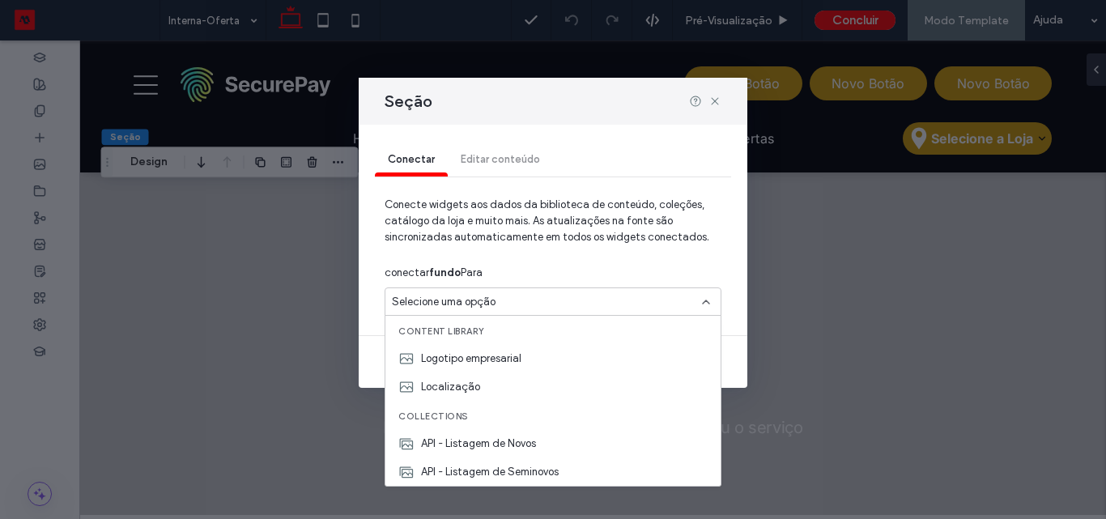
click at [654, 264] on div "conectar fundo Para" at bounding box center [553, 272] width 337 height 29
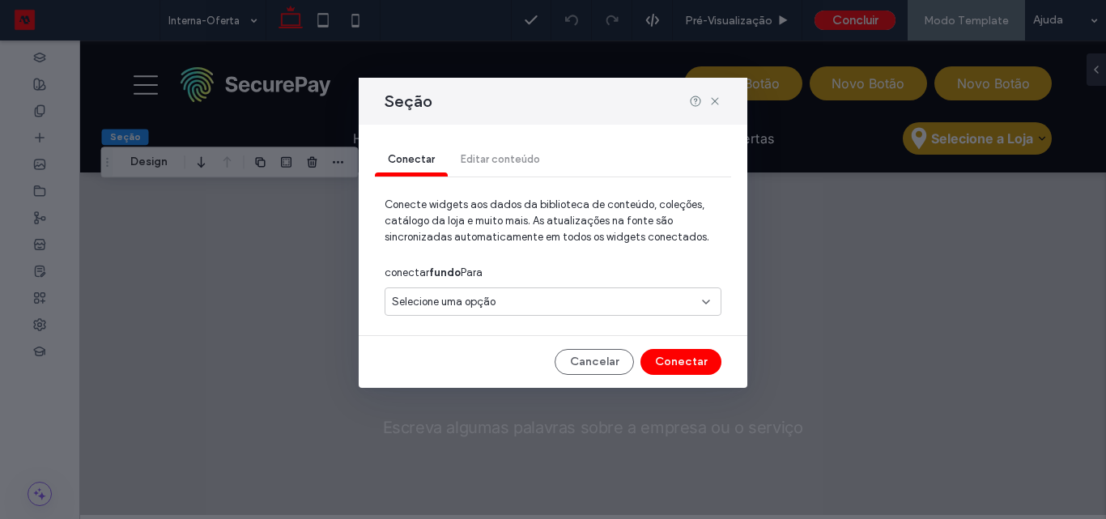
click at [578, 297] on div "Selecione uma opção" at bounding box center [543, 302] width 303 height 16
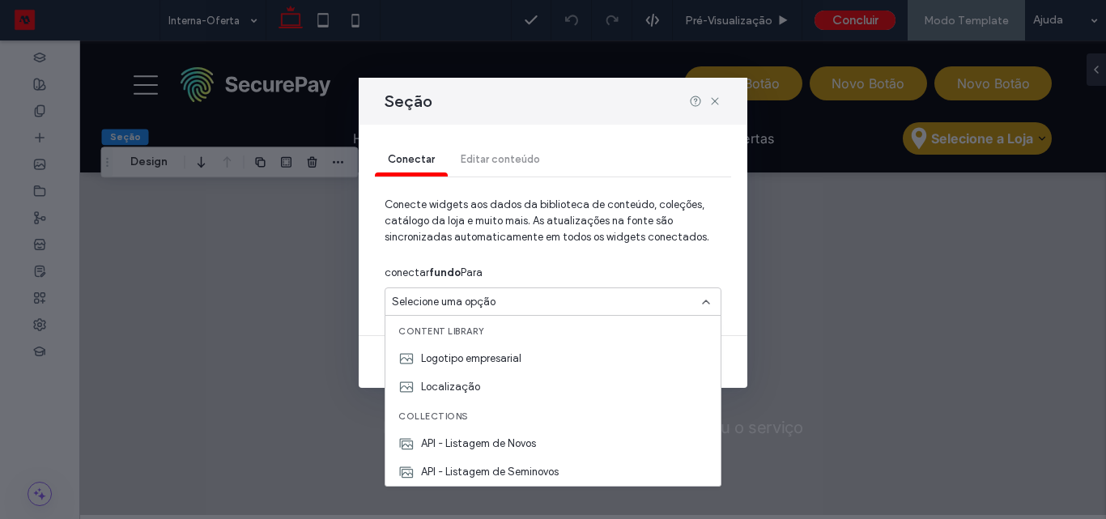
click at [578, 297] on div "Selecione uma opção" at bounding box center [543, 302] width 303 height 16
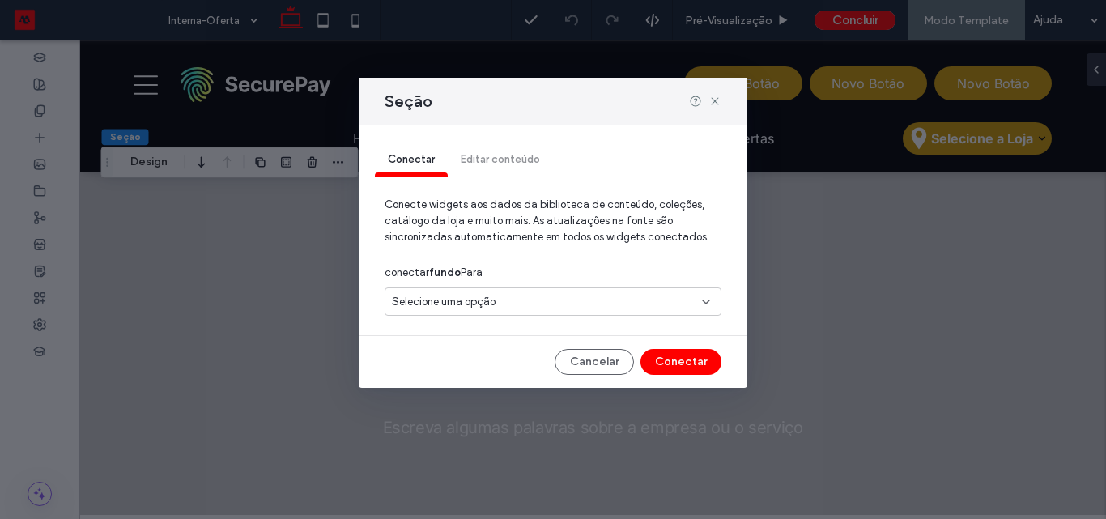
click at [154, 171] on div "Seção Conectar Editar conteúdo Conecte widgets aos dados da biblioteca de conte…" at bounding box center [553, 259] width 1106 height 519
drag, startPoint x: 37, startPoint y: 107, endPoint x: 84, endPoint y: 125, distance: 50.2
click at [38, 107] on div "Seção Conectar Editar conteúdo Conecte widgets aos dados da biblioteca de conte…" at bounding box center [553, 259] width 1106 height 519
click at [714, 106] on icon at bounding box center [714, 101] width 13 height 13
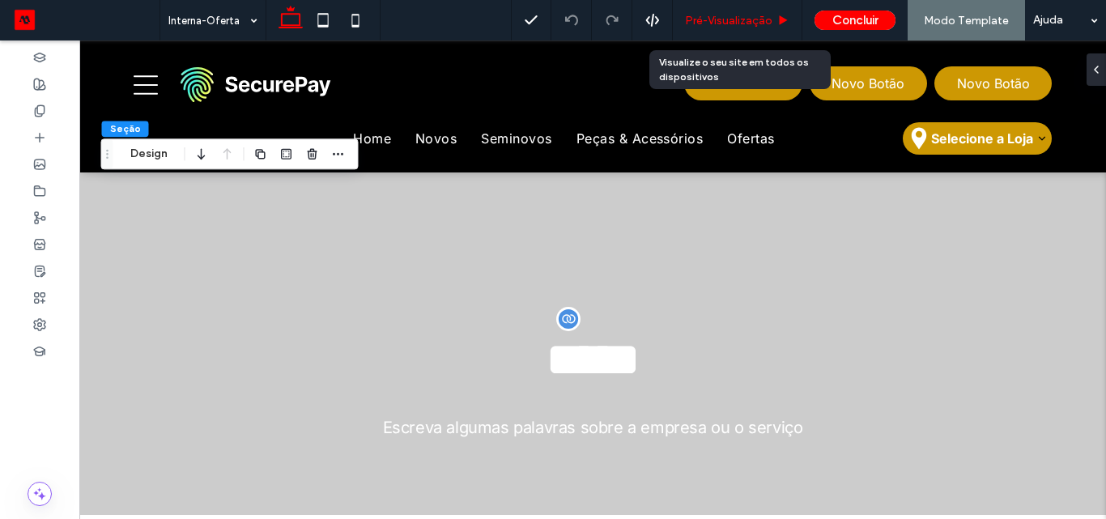
click at [751, 21] on span "Pré-Visualizaçāo" at bounding box center [728, 21] width 87 height 14
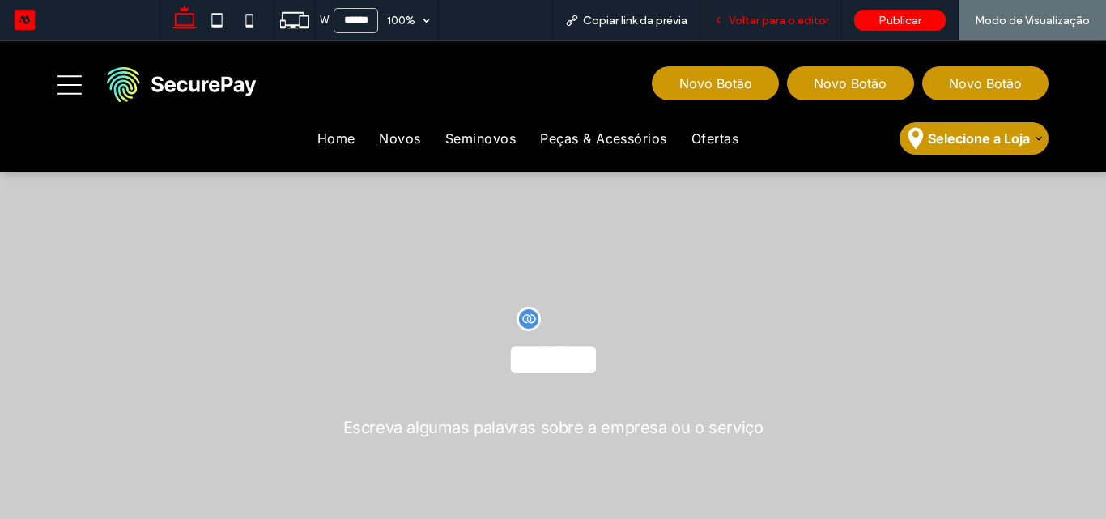
click at [772, 14] on span "Voltar para o editor" at bounding box center [779, 21] width 100 height 14
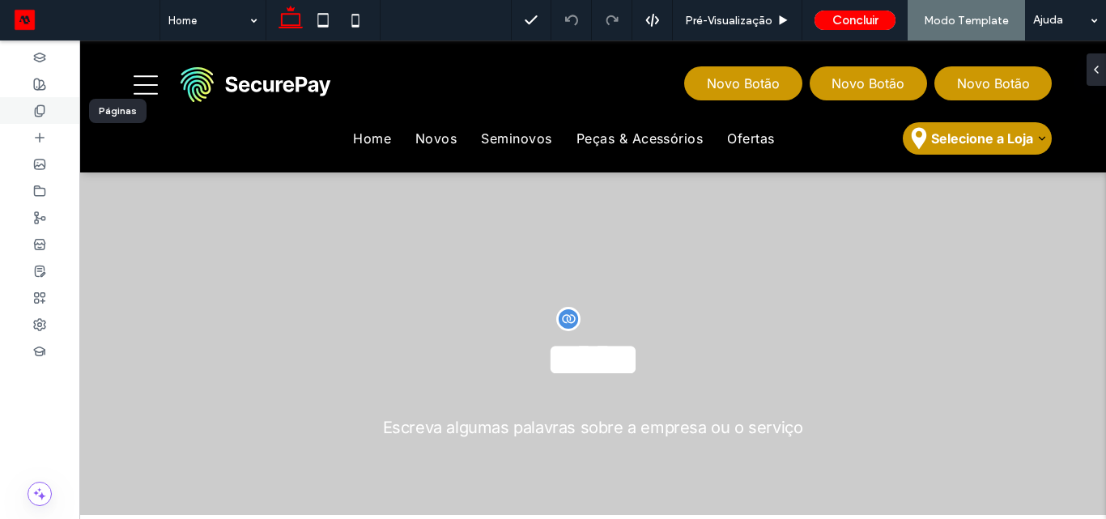
click at [36, 118] on div at bounding box center [39, 110] width 79 height 27
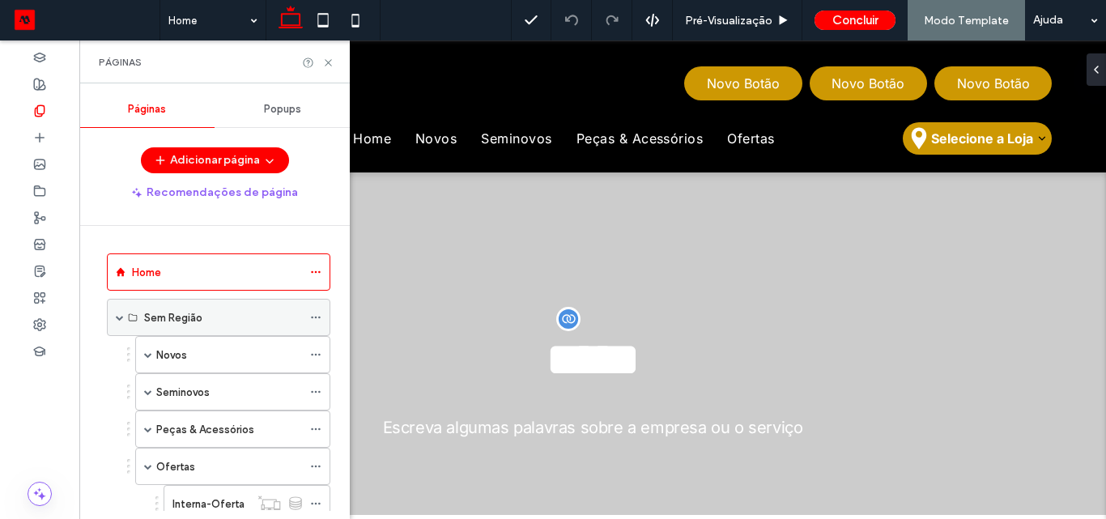
scroll to position [143, 0]
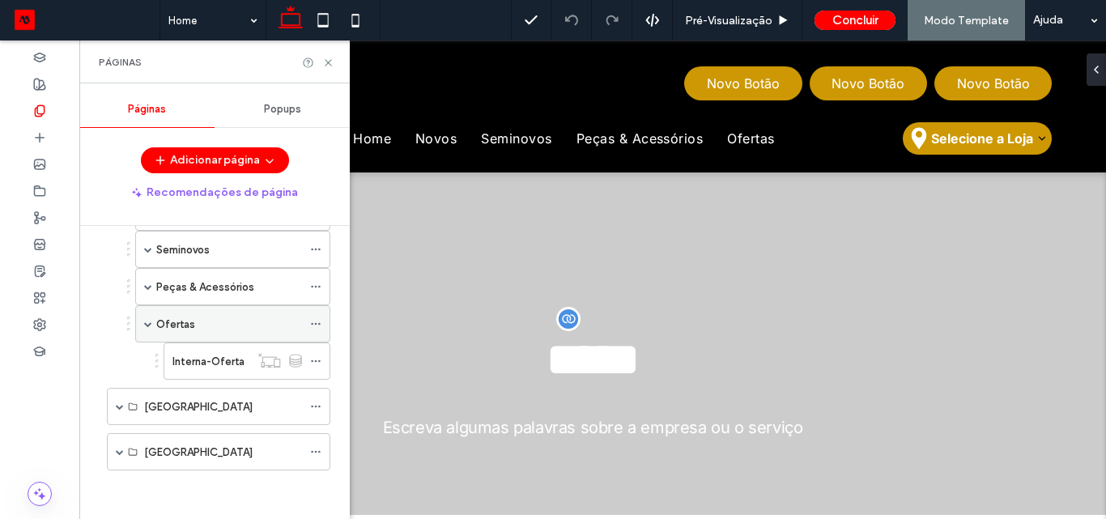
click at [149, 326] on span at bounding box center [148, 324] width 8 height 8
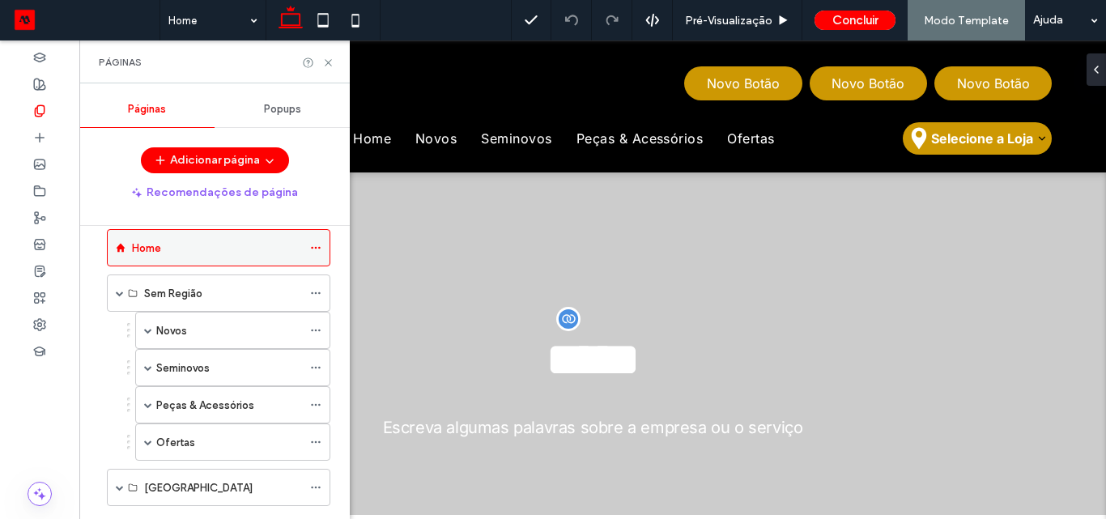
scroll to position [105, 0]
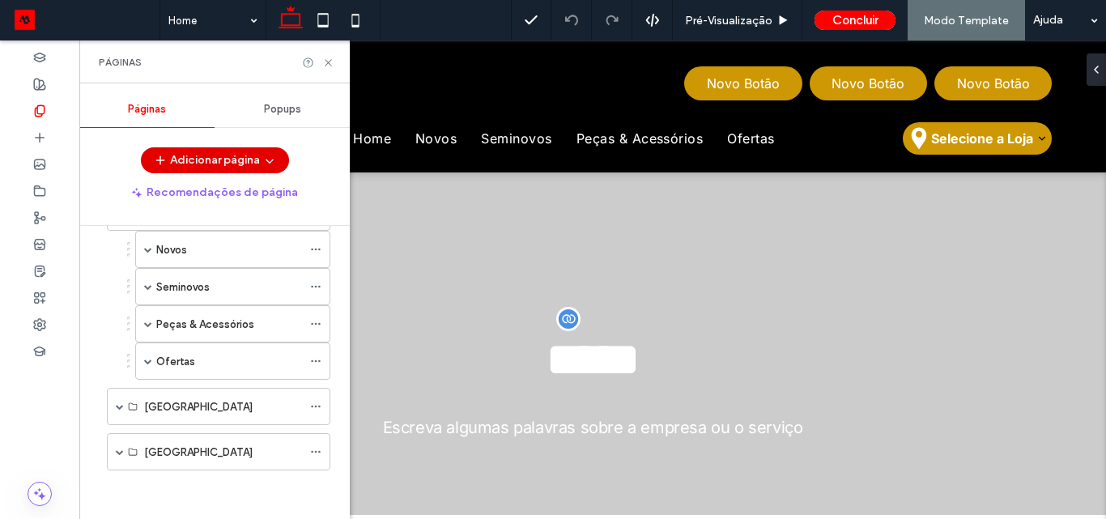
click at [225, 164] on button "Adicionar página" at bounding box center [215, 160] width 148 height 26
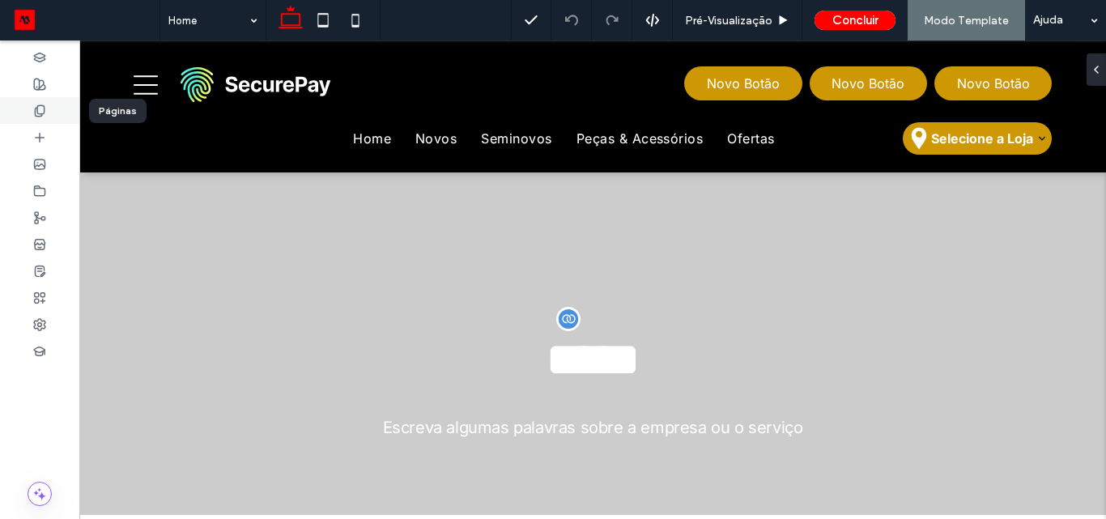
click at [39, 110] on icon at bounding box center [39, 110] width 13 height 13
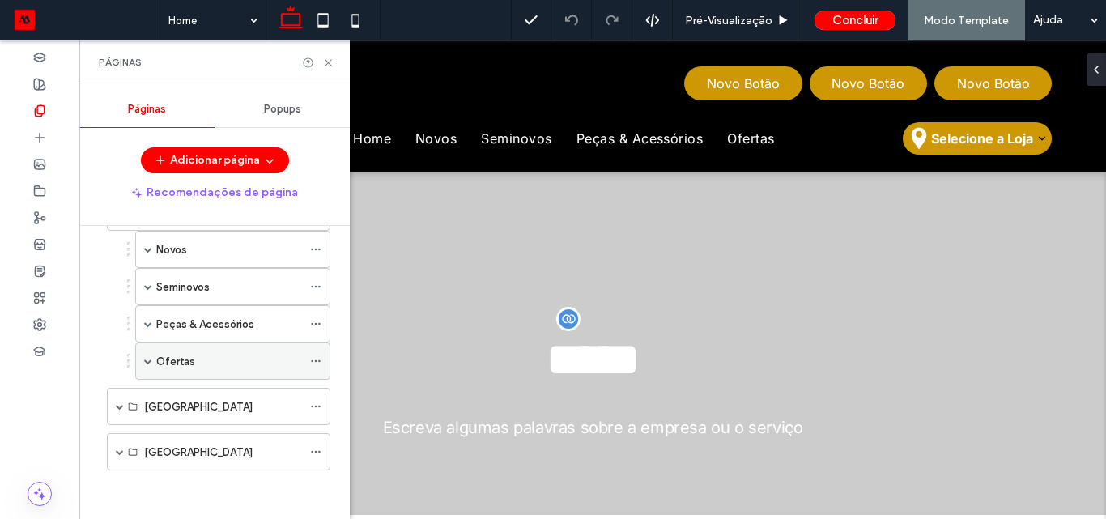
click at [313, 358] on icon at bounding box center [315, 360] width 11 height 11
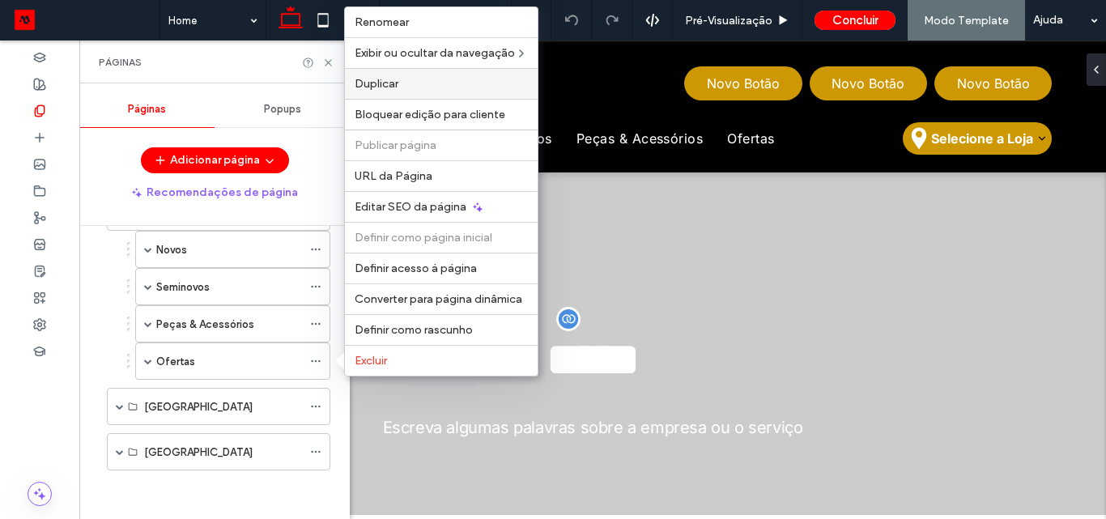
click at [412, 87] on label "Duplicar" at bounding box center [441, 84] width 173 height 14
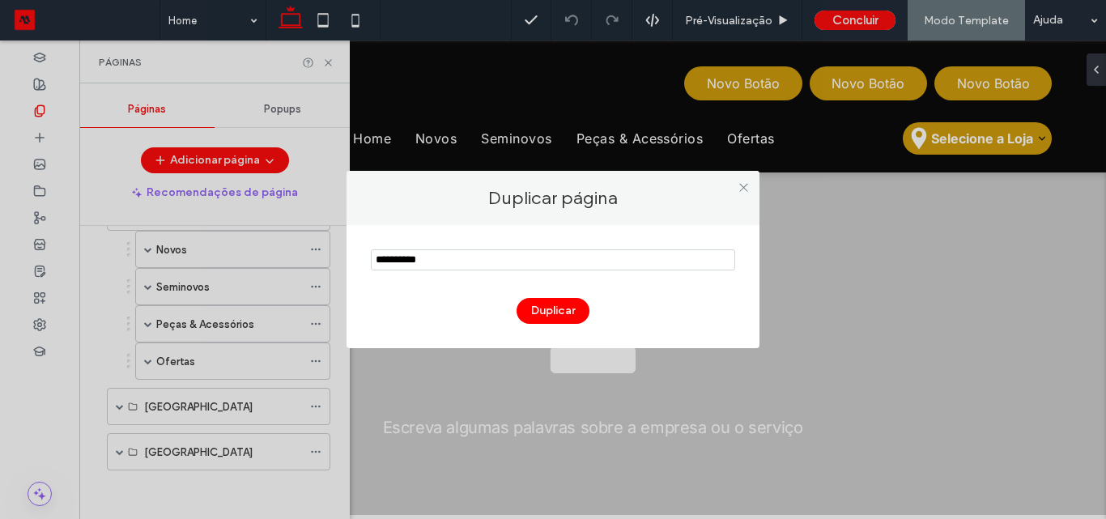
type input "**********"
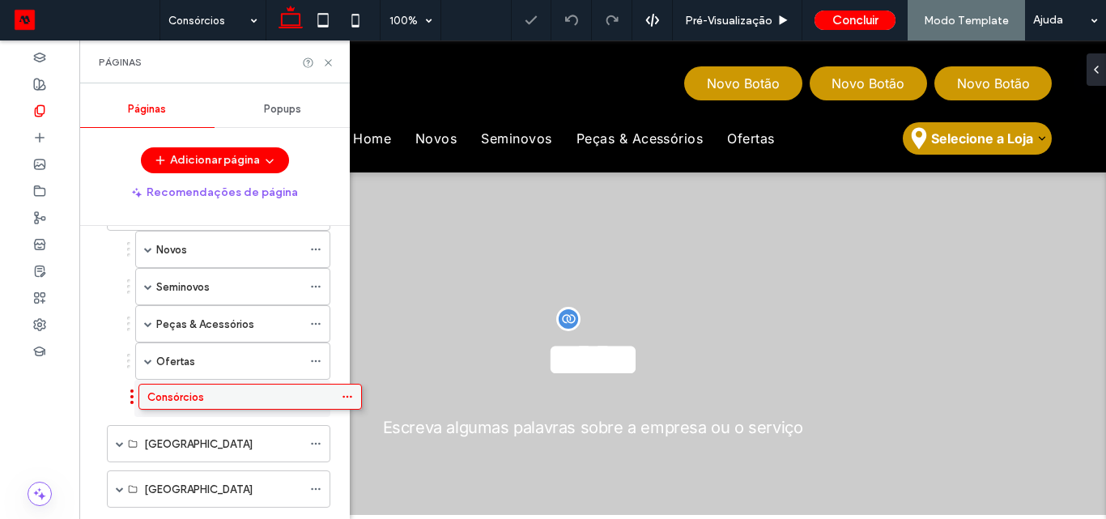
drag, startPoint x: 126, startPoint y: 486, endPoint x: 158, endPoint y: 391, distance: 99.9
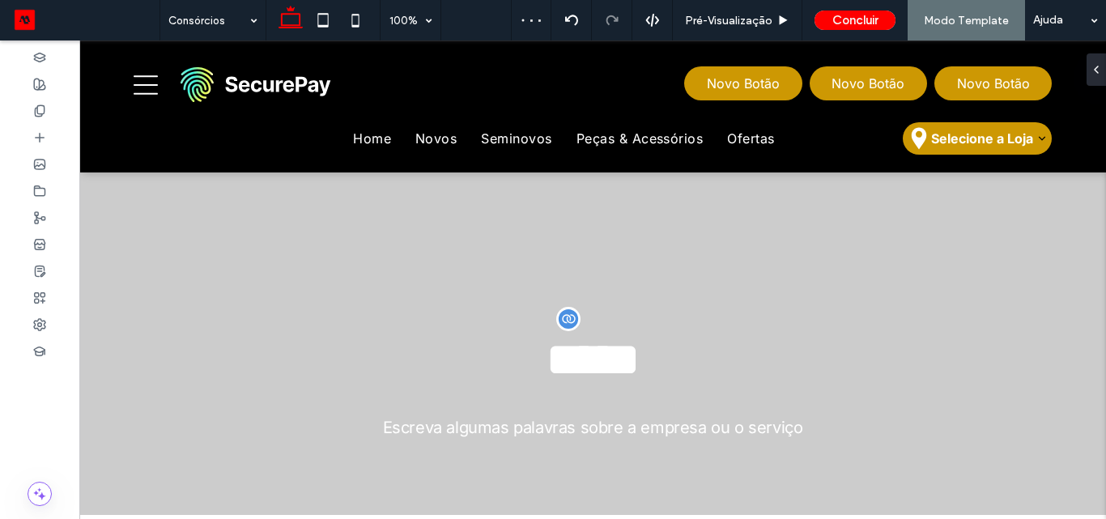
type input "*****"
type input "**"
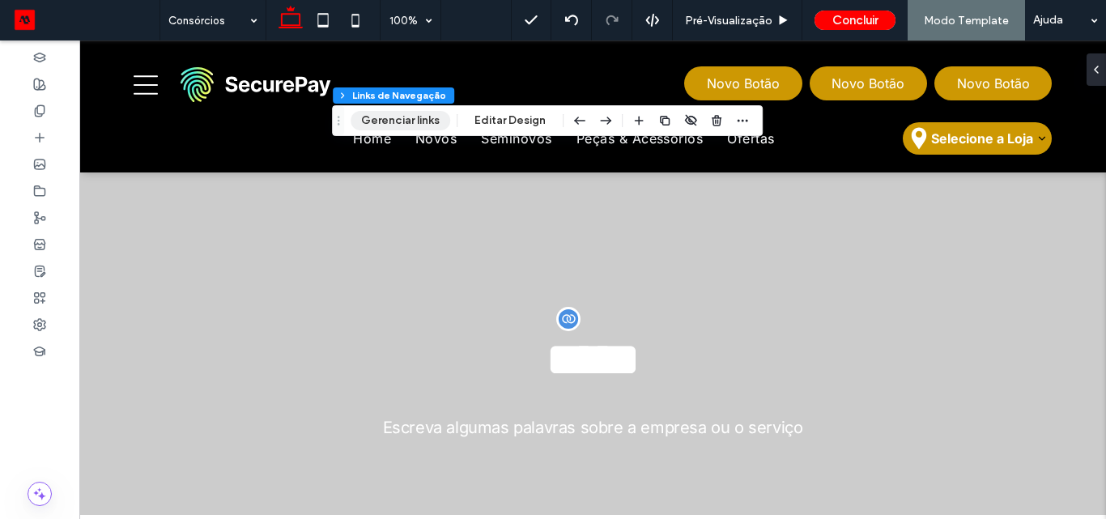
click at [398, 122] on button "Gerenciar links" at bounding box center [401, 120] width 100 height 19
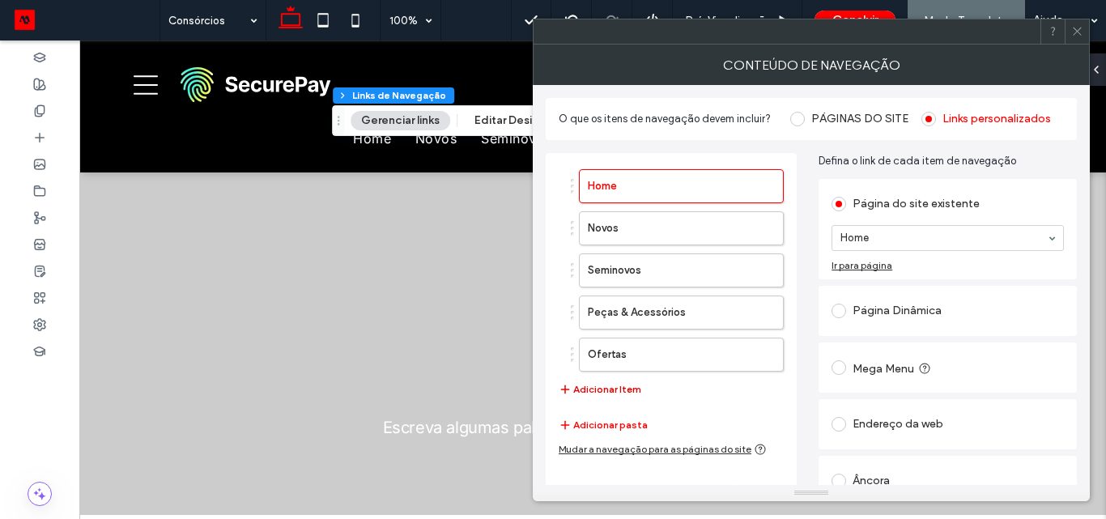
click at [611, 390] on button "Adicionar Item" at bounding box center [600, 389] width 83 height 19
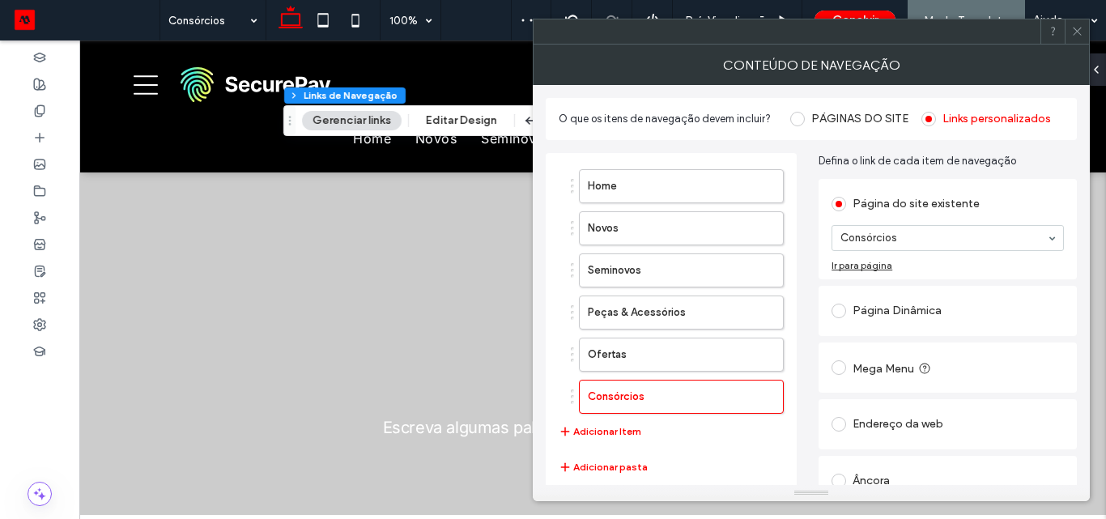
click at [1076, 38] on span at bounding box center [1077, 31] width 12 height 24
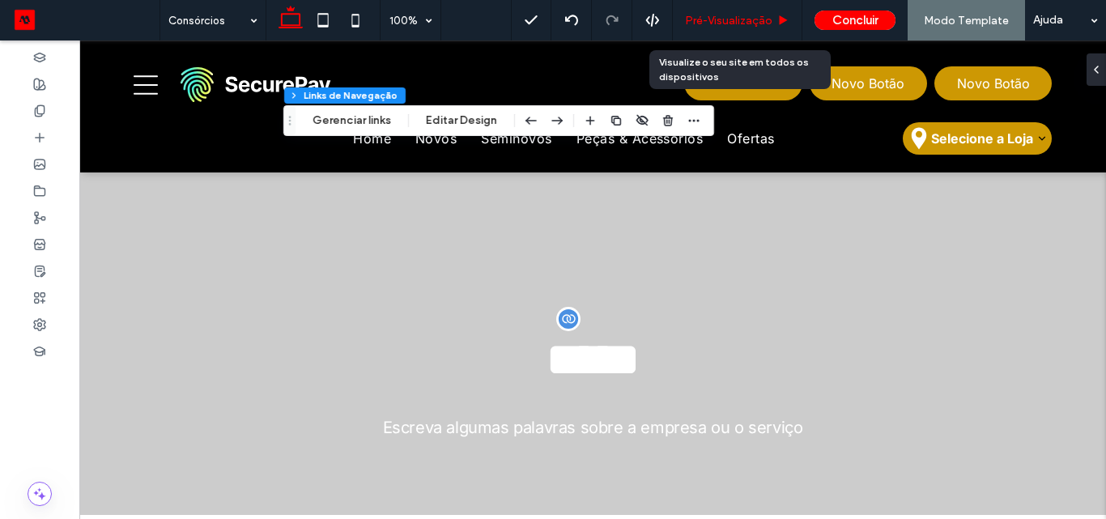
click at [724, 19] on span "Pré-Visualizaçāo" at bounding box center [728, 21] width 87 height 14
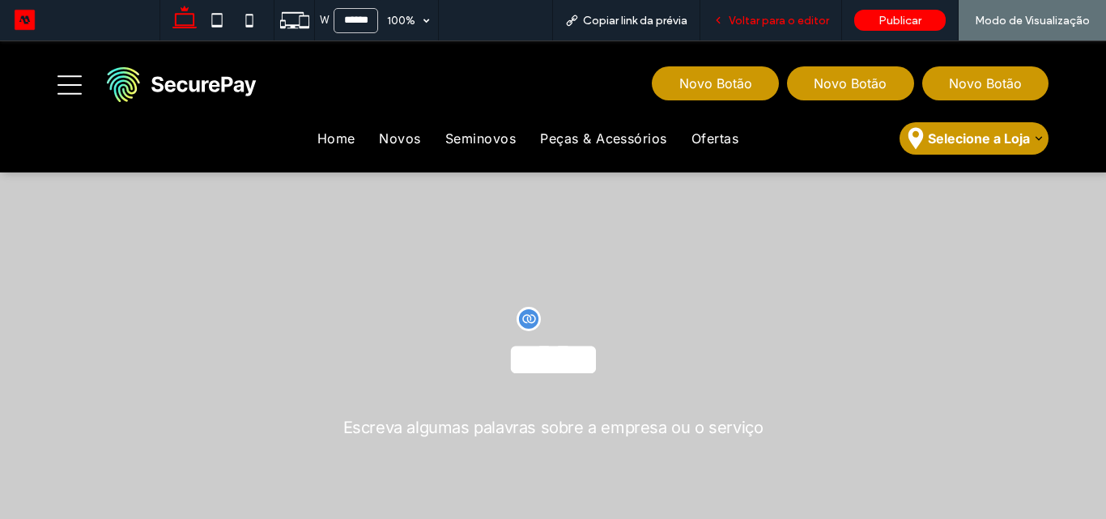
click at [789, 23] on span "Voltar para o editor" at bounding box center [779, 21] width 100 height 14
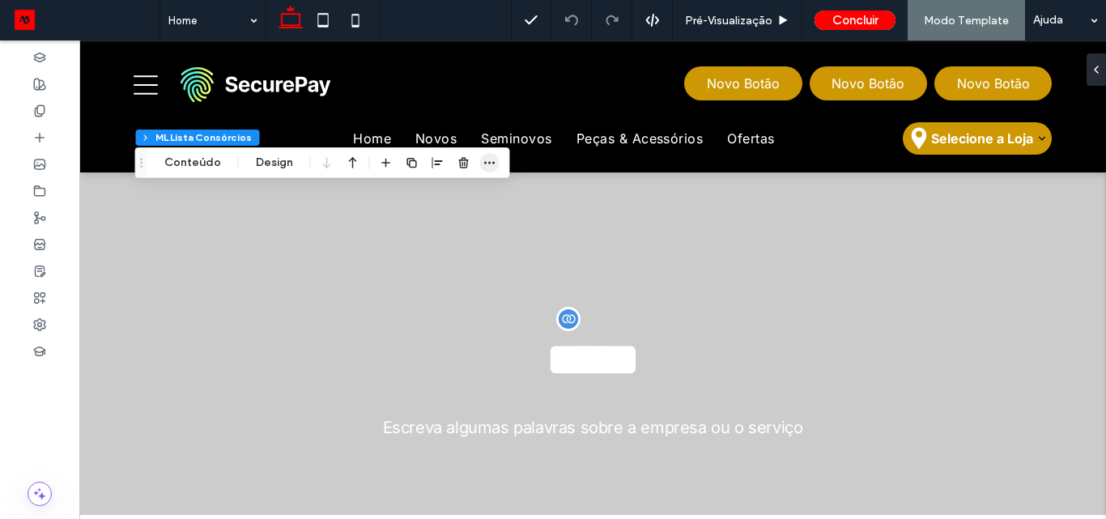
click at [492, 163] on icon "button" at bounding box center [489, 162] width 13 height 13
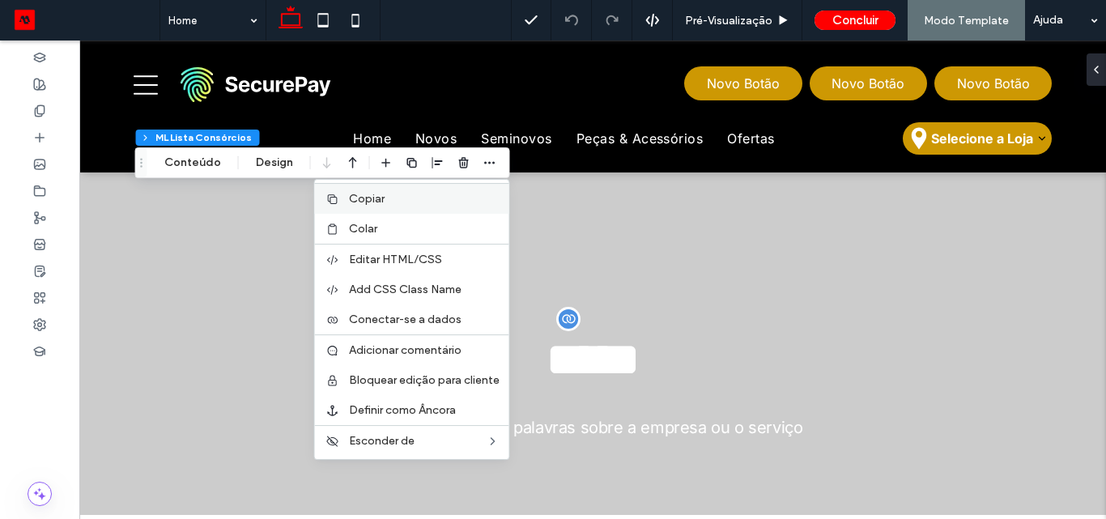
click at [434, 204] on label "Copiar" at bounding box center [424, 199] width 151 height 14
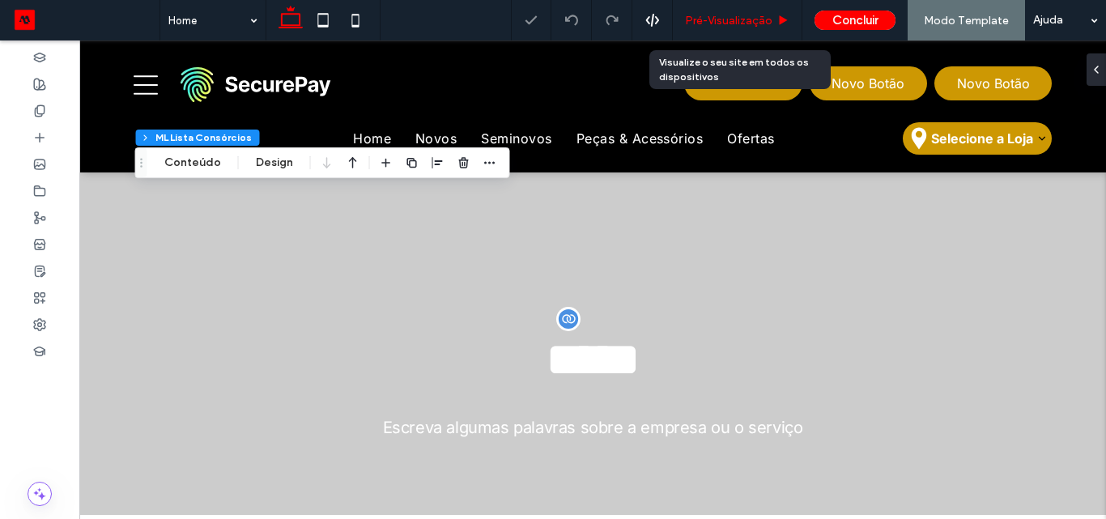
click at [706, 23] on span "Pré-Visualizaçāo" at bounding box center [728, 21] width 87 height 14
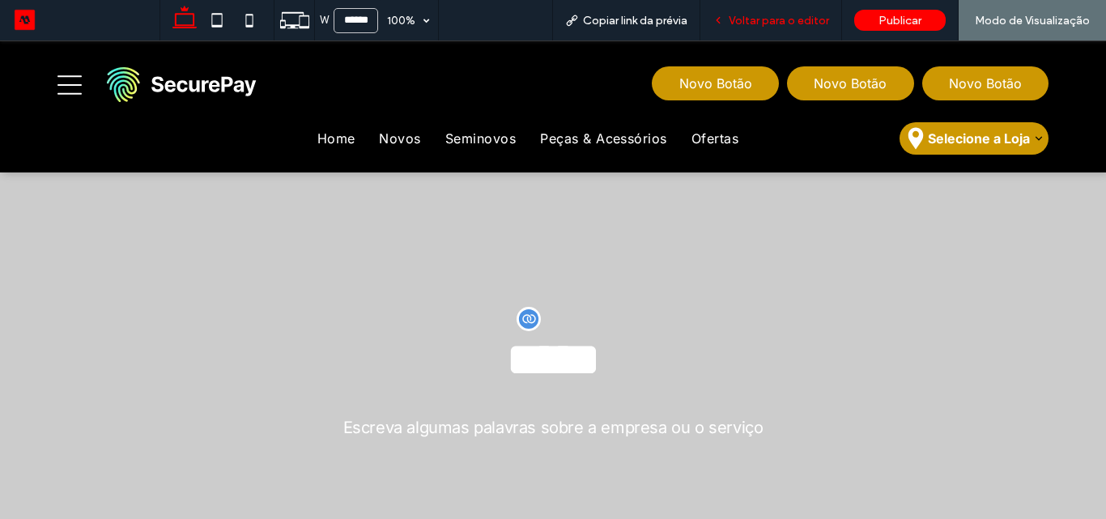
click at [805, 18] on span "Voltar para o editor" at bounding box center [779, 21] width 100 height 14
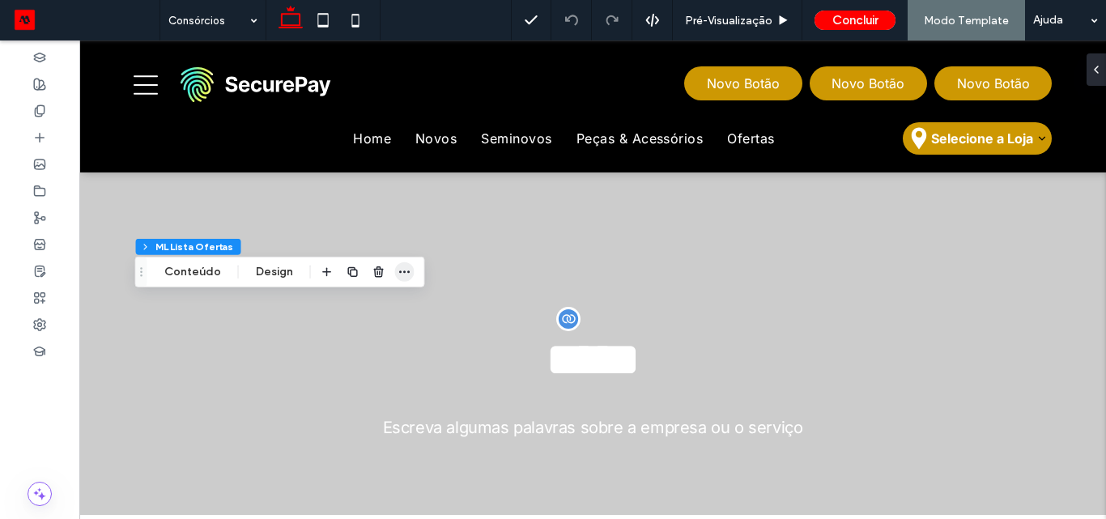
click at [398, 269] on icon "button" at bounding box center [404, 272] width 13 height 13
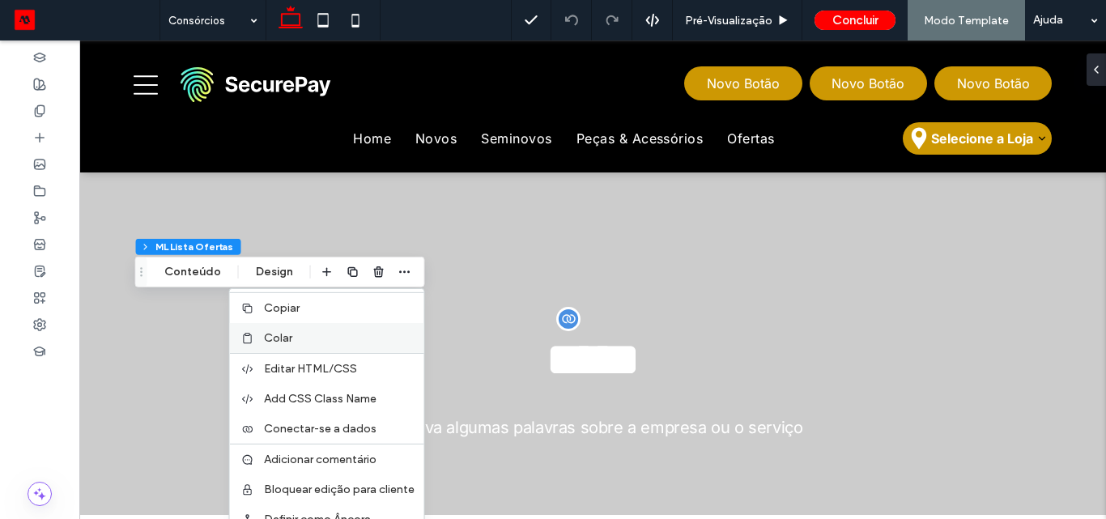
click at [329, 337] on label "Colar" at bounding box center [339, 338] width 151 height 14
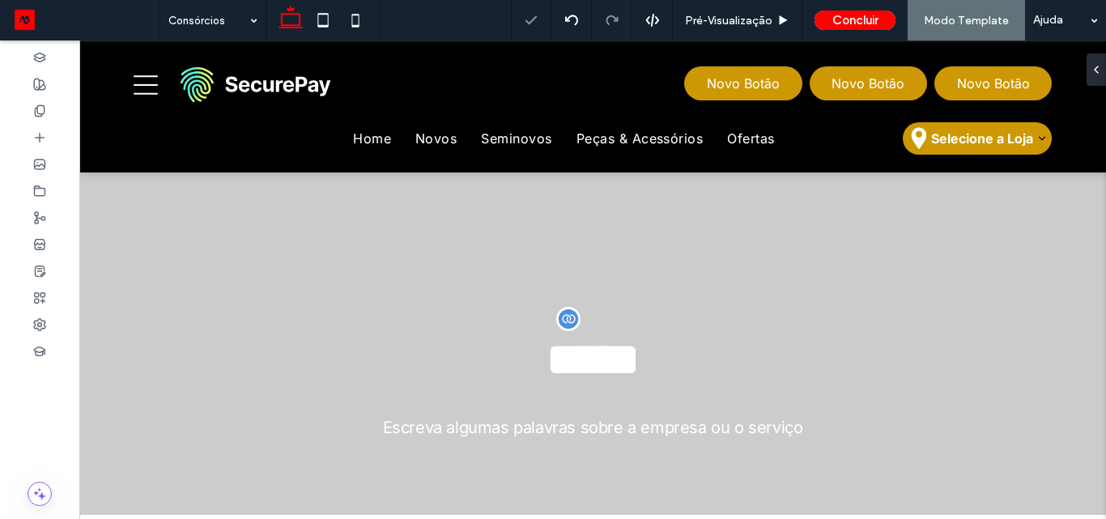
type input "*"
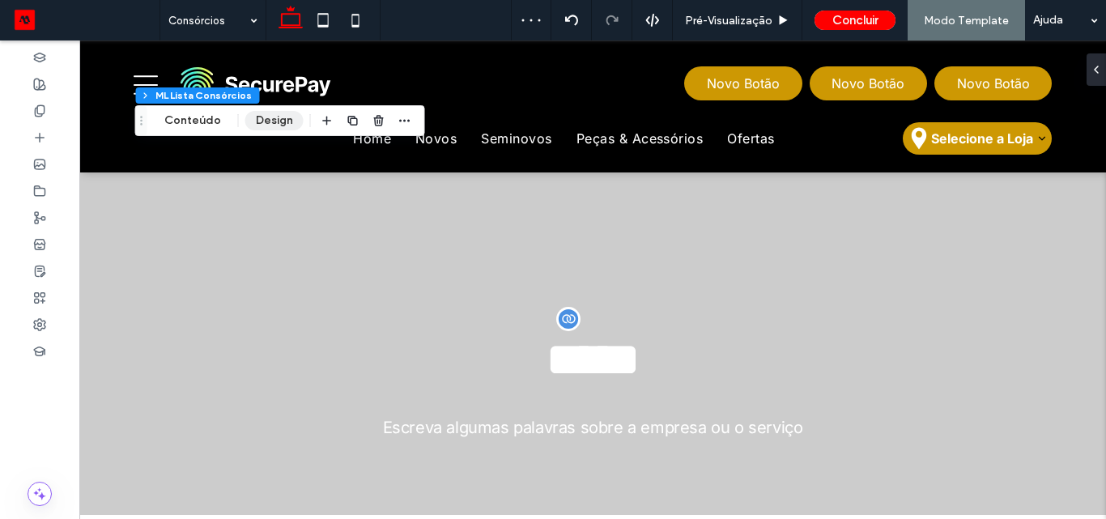
click at [263, 119] on button "Design" at bounding box center [274, 120] width 58 height 19
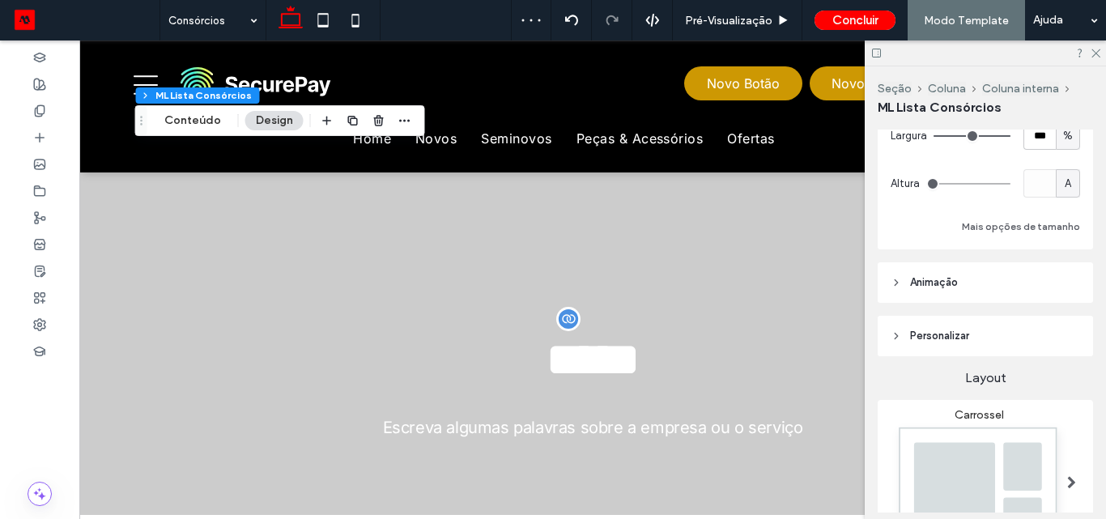
scroll to position [243, 0]
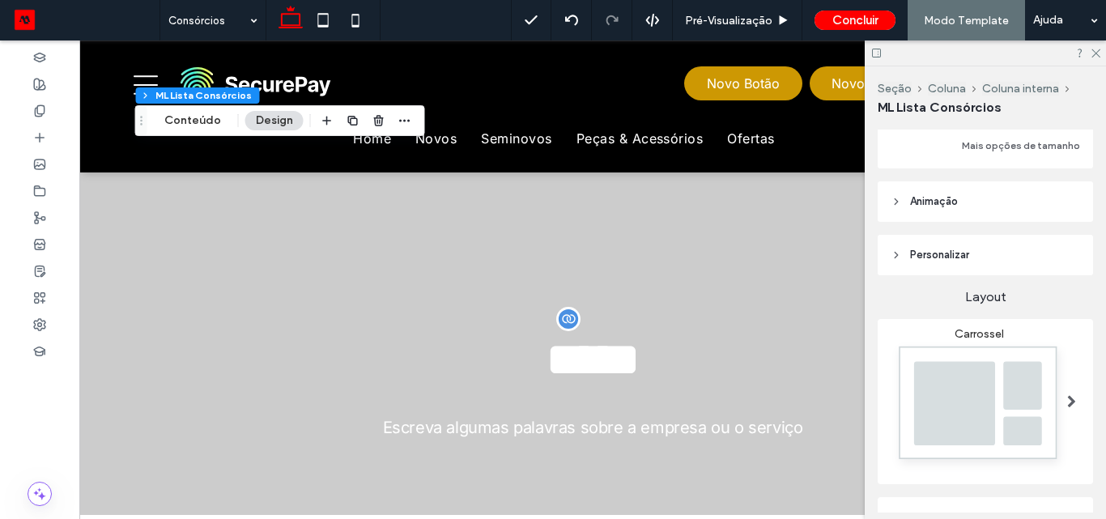
click at [996, 379] on img at bounding box center [979, 407] width 177 height 132
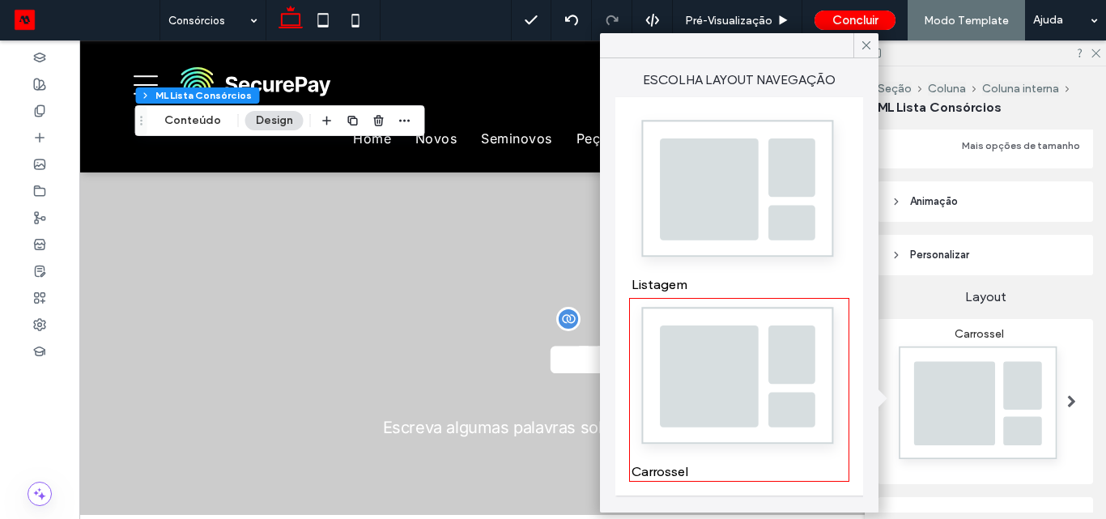
click at [710, 185] on img at bounding box center [739, 193] width 215 height 160
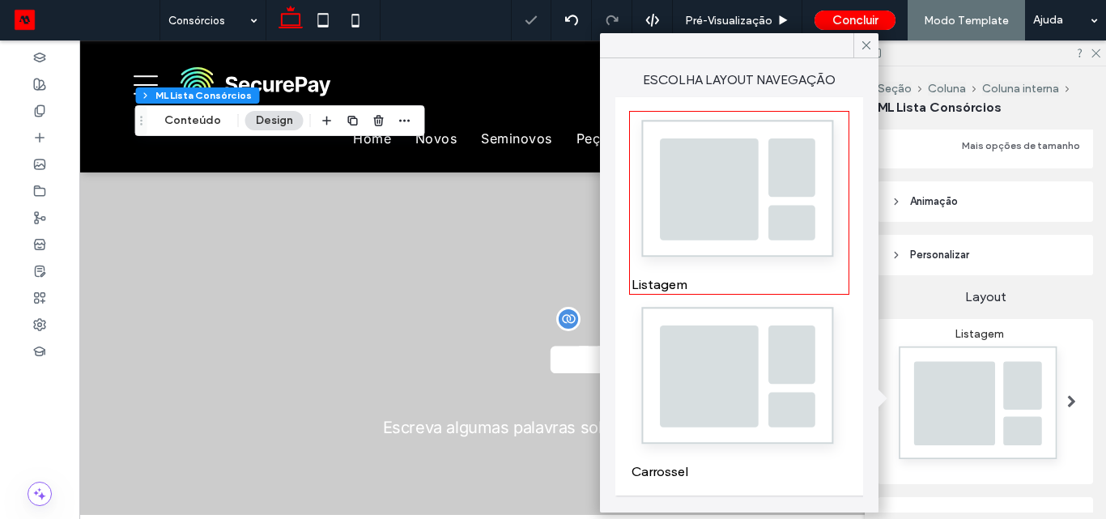
click at [864, 37] on span at bounding box center [866, 45] width 15 height 24
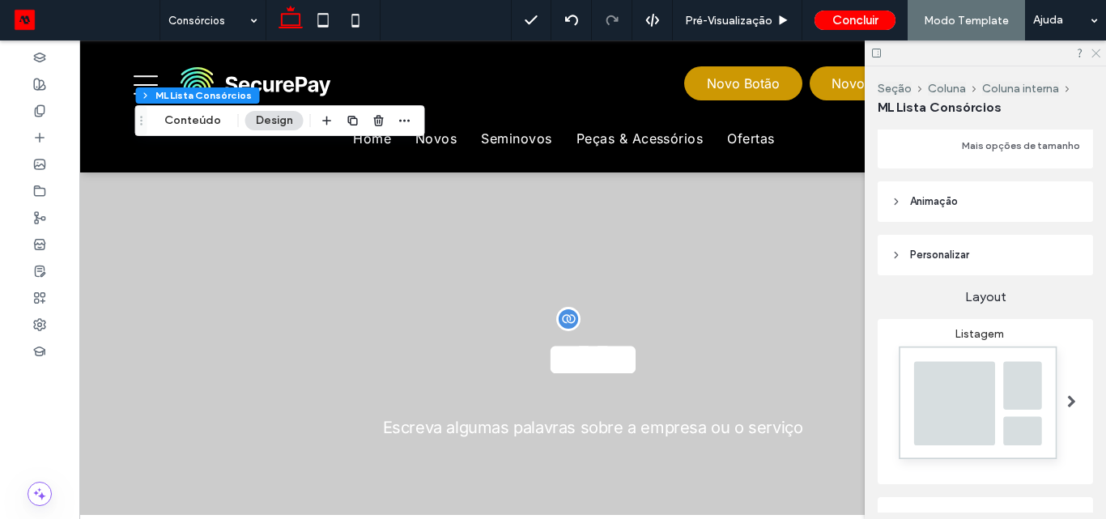
click at [1090, 52] on icon at bounding box center [1095, 52] width 11 height 11
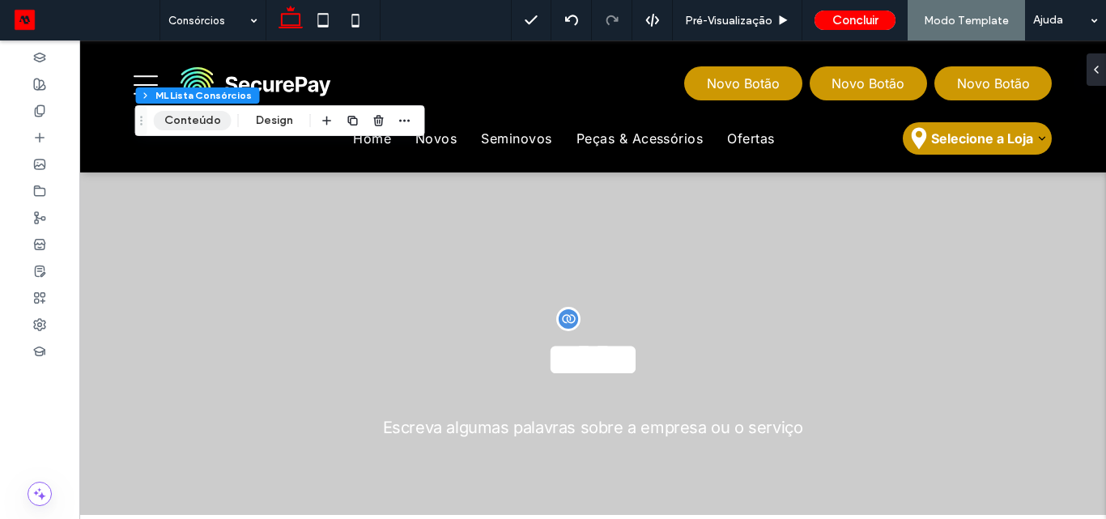
click at [168, 122] on button "Conteúdo" at bounding box center [193, 120] width 78 height 19
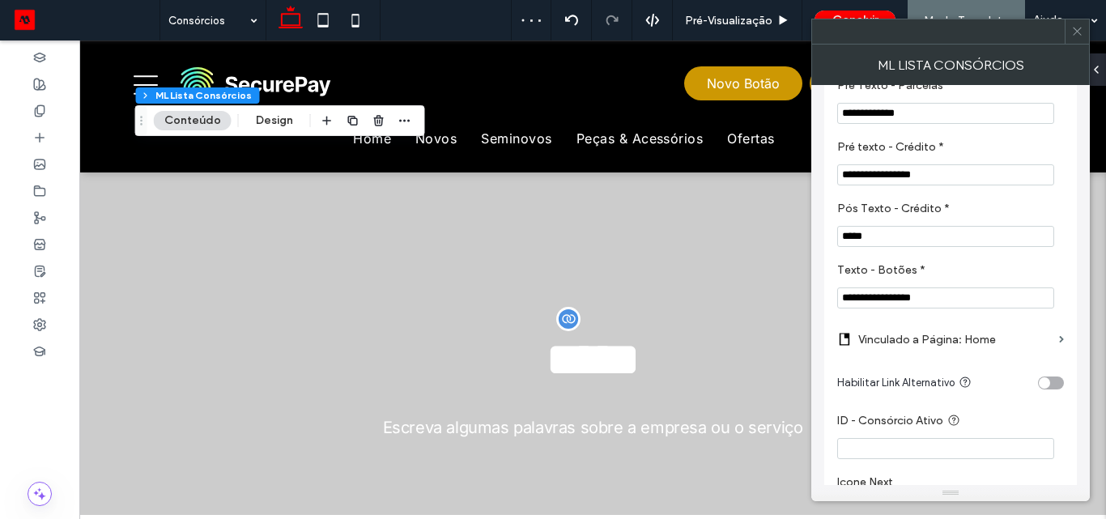
scroll to position [324, 0]
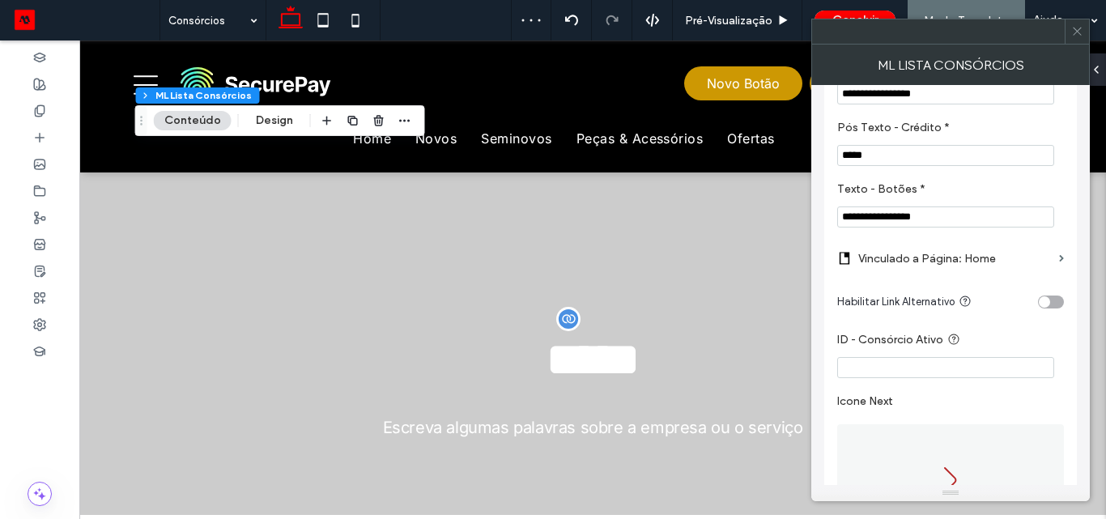
click at [921, 261] on label "Vinculado a Página: Home" at bounding box center [955, 259] width 194 height 30
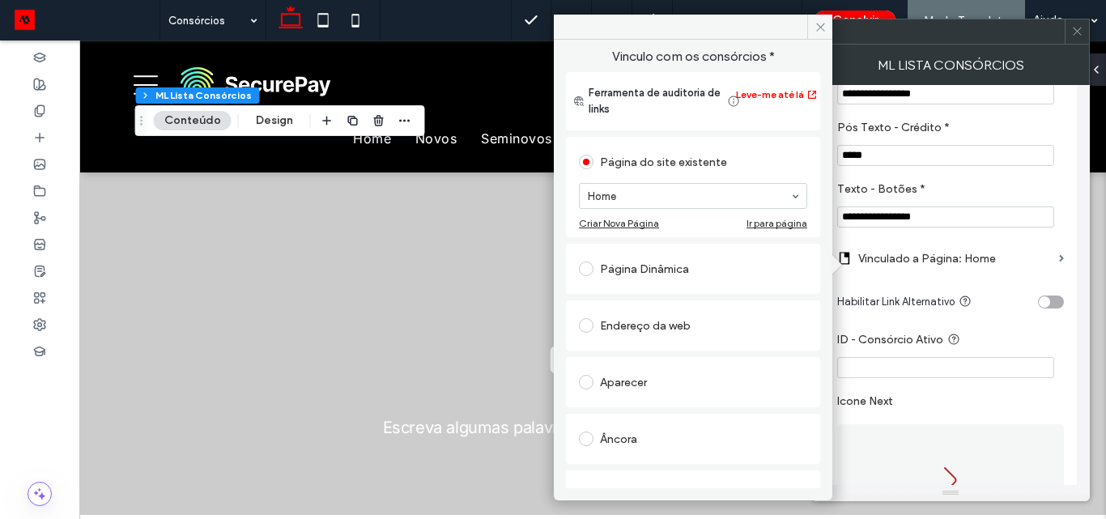
click at [887, 279] on section "Vinculado a Página: Home" at bounding box center [950, 259] width 227 height 46
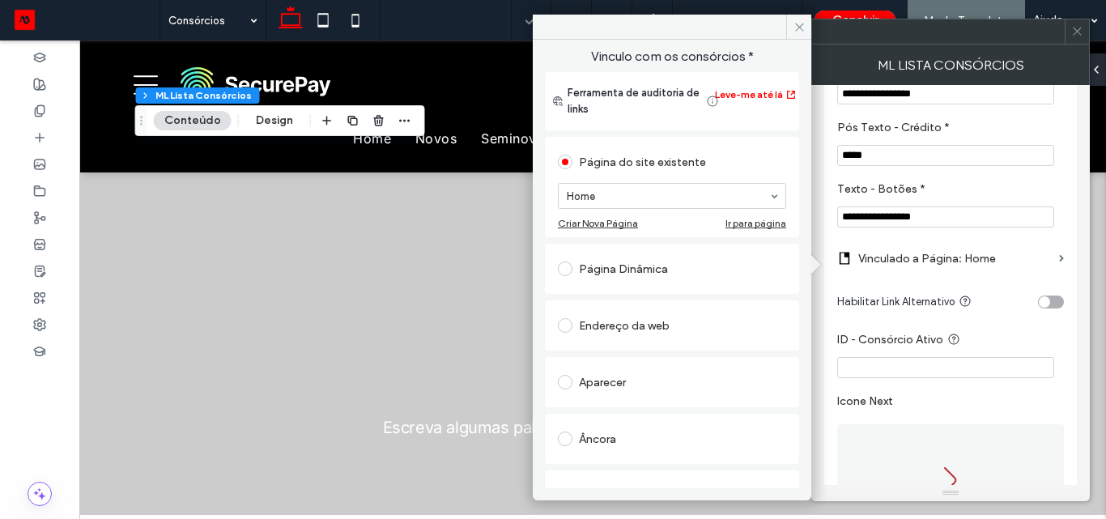
click at [972, 259] on label "Vinculado a Página: Home" at bounding box center [955, 259] width 194 height 30
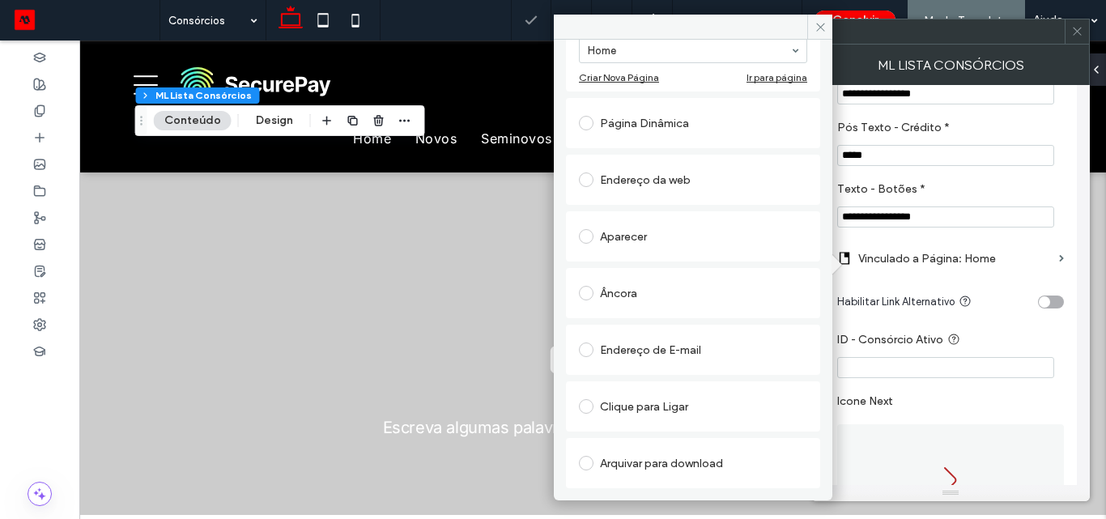
scroll to position [0, 0]
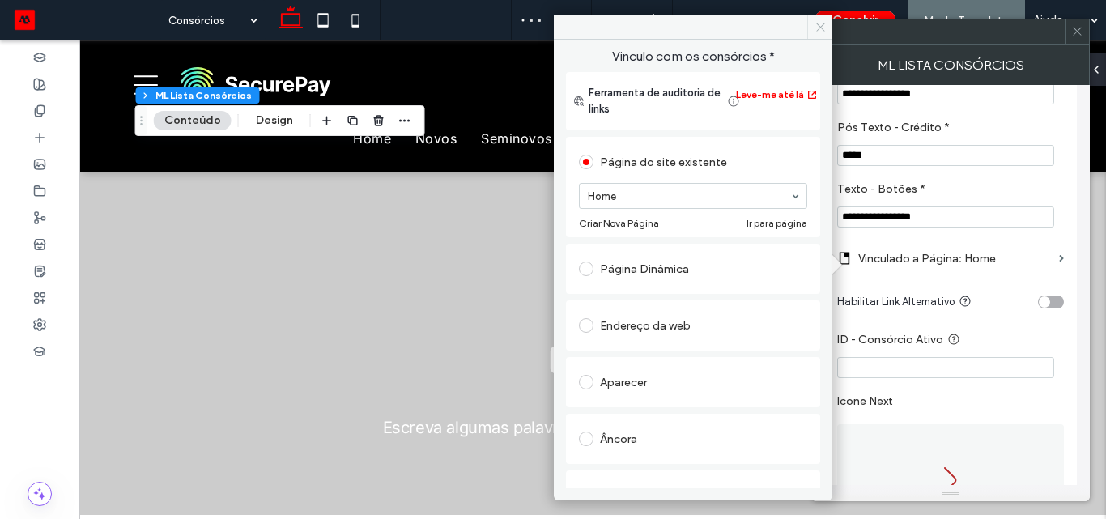
click at [819, 27] on icon at bounding box center [821, 27] width 12 height 12
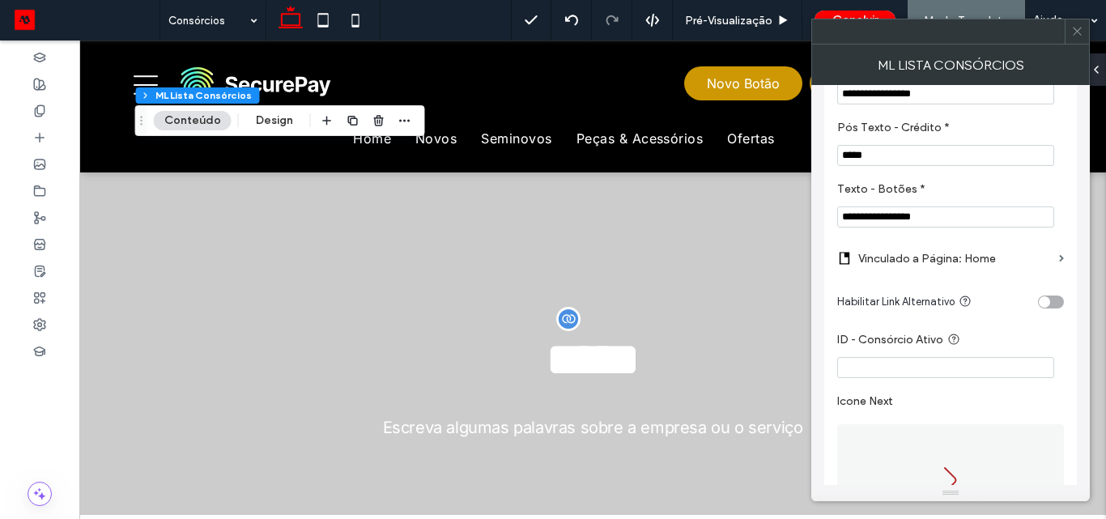
click at [1078, 36] on icon at bounding box center [1077, 31] width 12 height 12
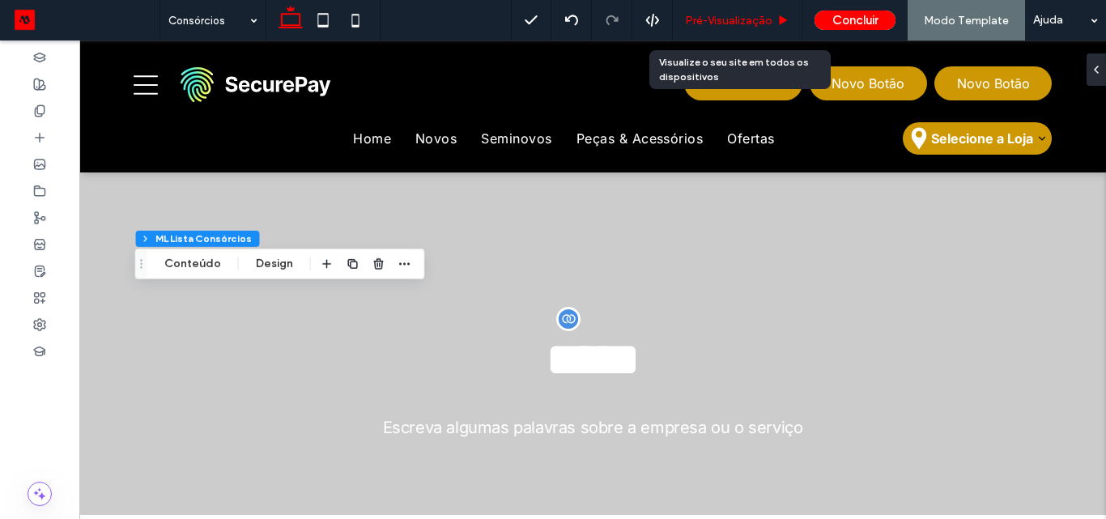
click at [758, 12] on div "Pré-Visualizaçāo" at bounding box center [738, 20] width 130 height 40
click at [744, 23] on span "Pré-Visualizaçāo" at bounding box center [728, 21] width 87 height 14
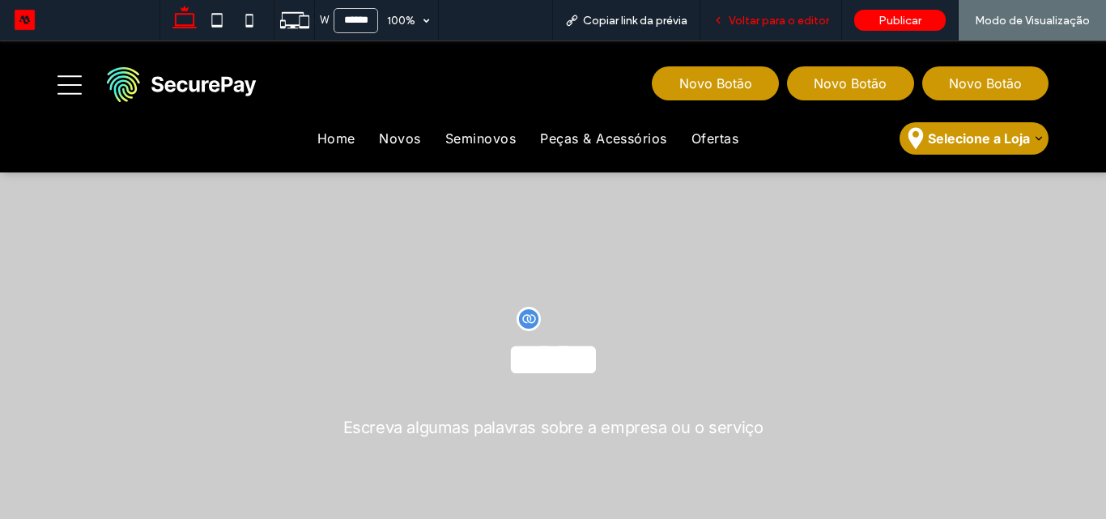
click at [781, 20] on span "Voltar para o editor" at bounding box center [779, 21] width 100 height 14
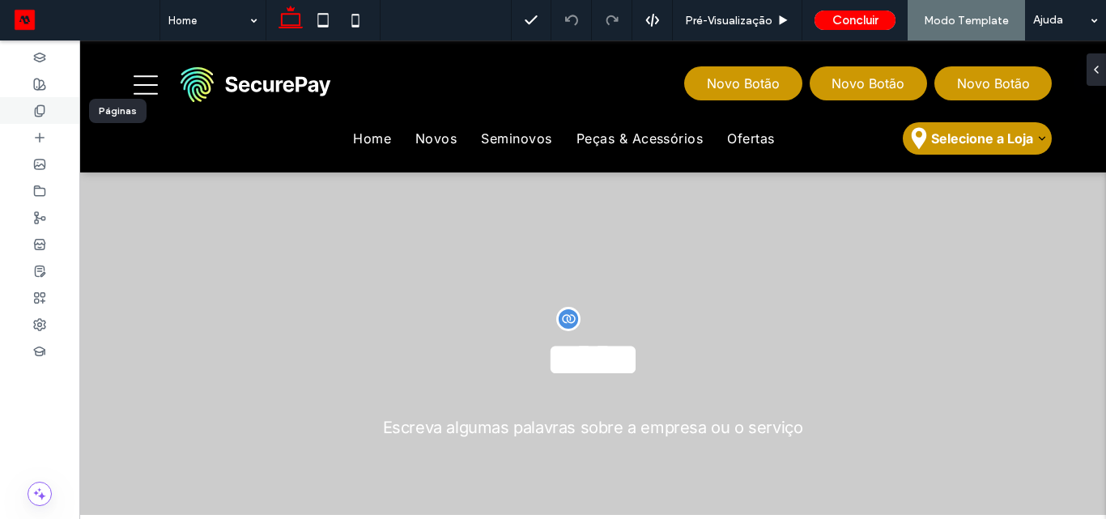
click at [36, 113] on icon at bounding box center [39, 110] width 13 height 13
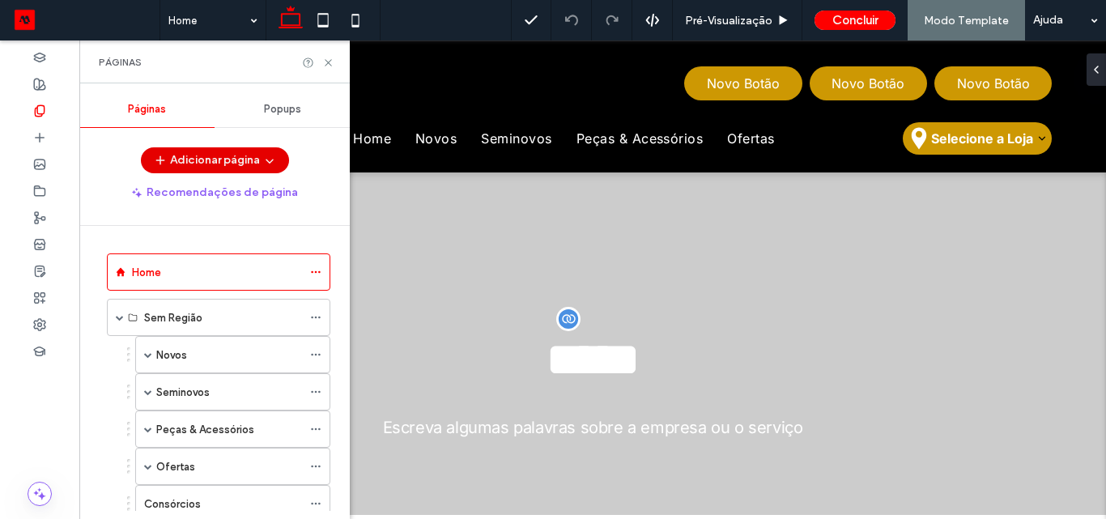
click at [212, 155] on button "Adicionar página" at bounding box center [215, 160] width 148 height 26
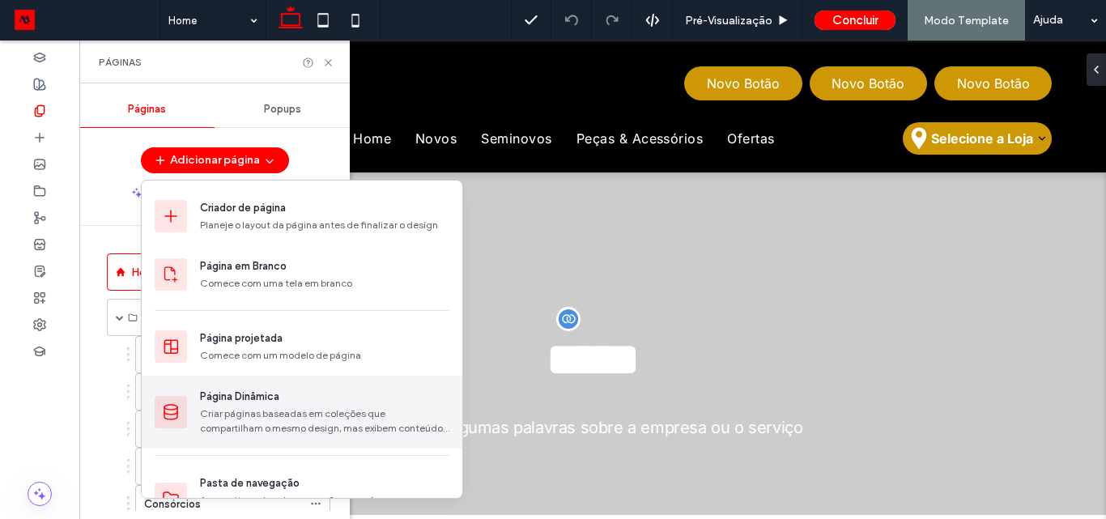
click at [232, 401] on div "Página Dinâmica" at bounding box center [239, 397] width 79 height 16
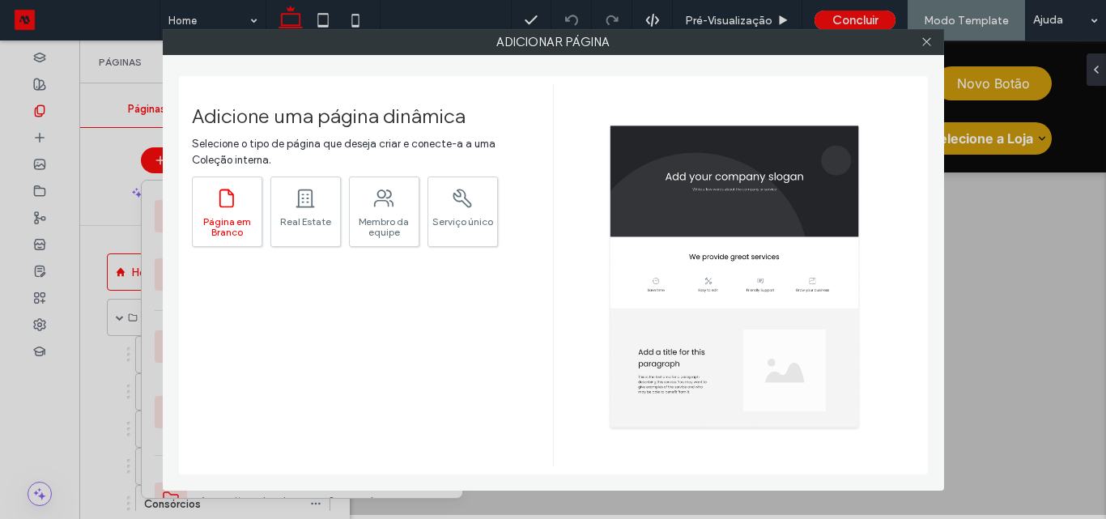
click at [236, 223] on div "Página em Branco" at bounding box center [227, 226] width 69 height 21
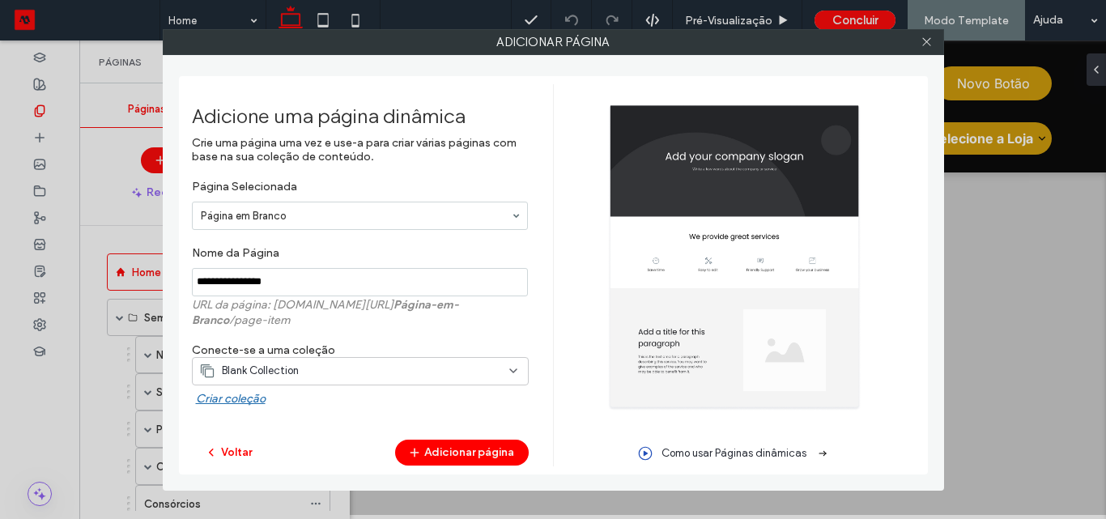
click at [309, 279] on input "notEmpty" at bounding box center [360, 282] width 336 height 28
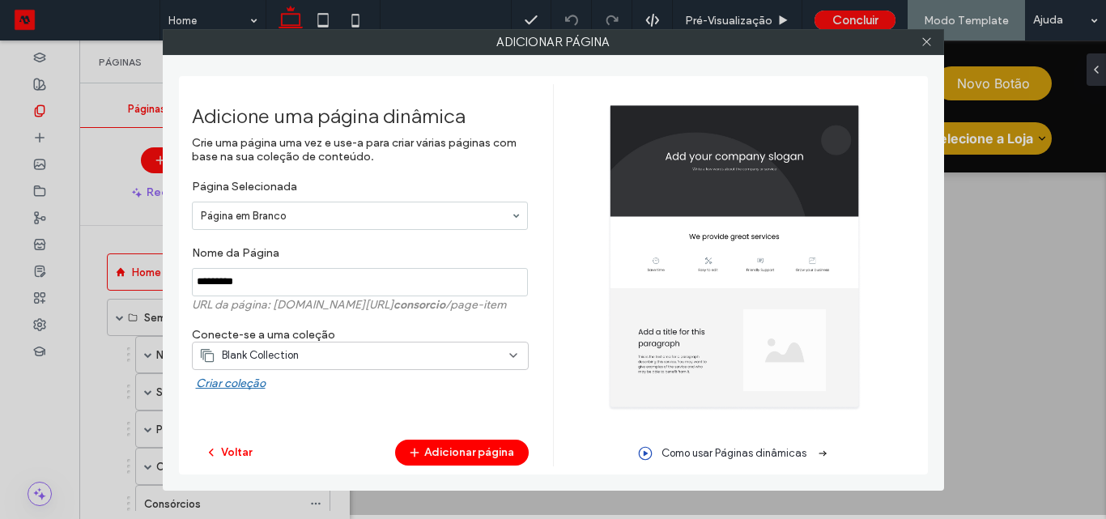
type input "*********"
click at [358, 352] on div "Blank Collection" at bounding box center [350, 355] width 303 height 16
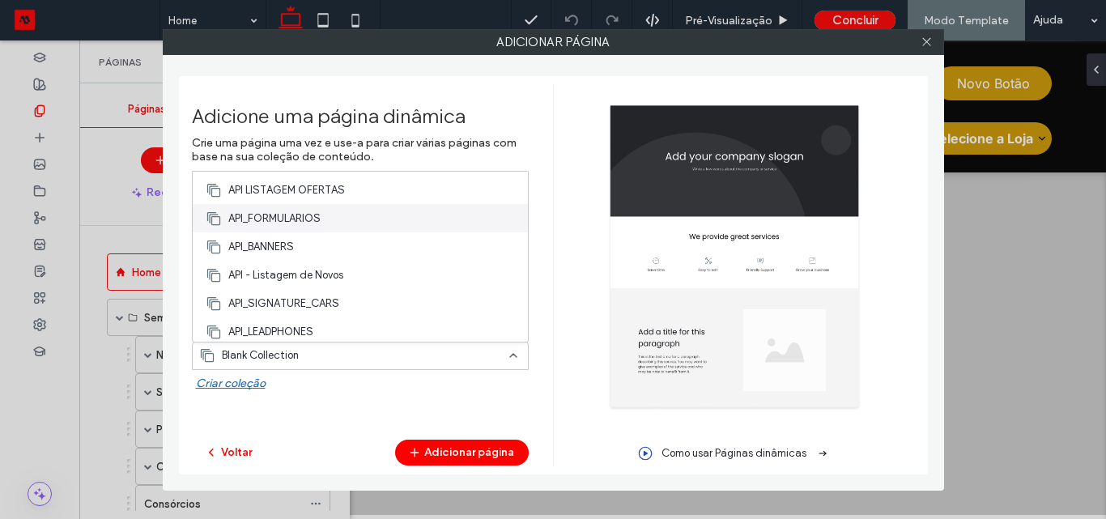
scroll to position [162, 0]
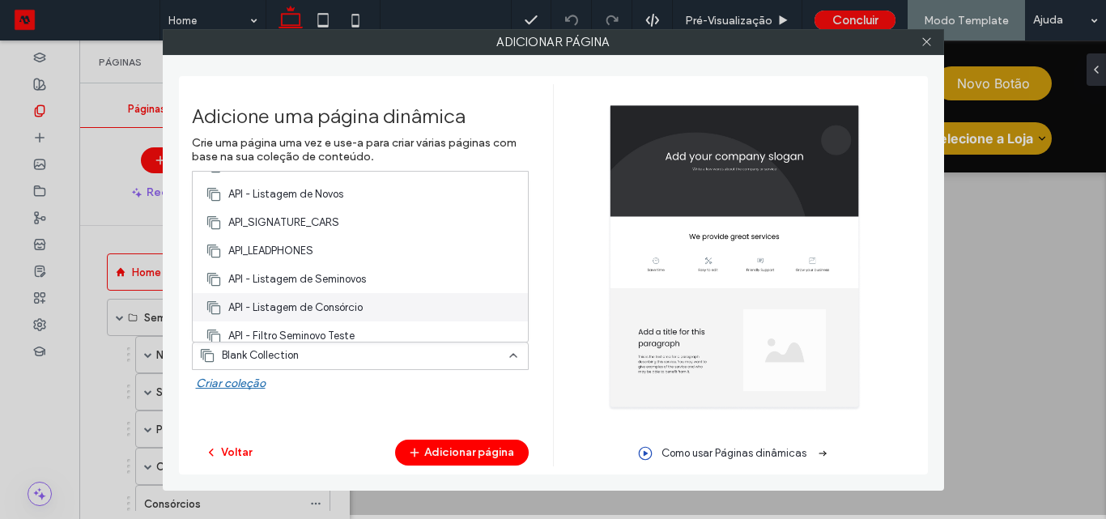
click at [354, 313] on span "API - Listagem de Consórcio" at bounding box center [295, 308] width 134 height 16
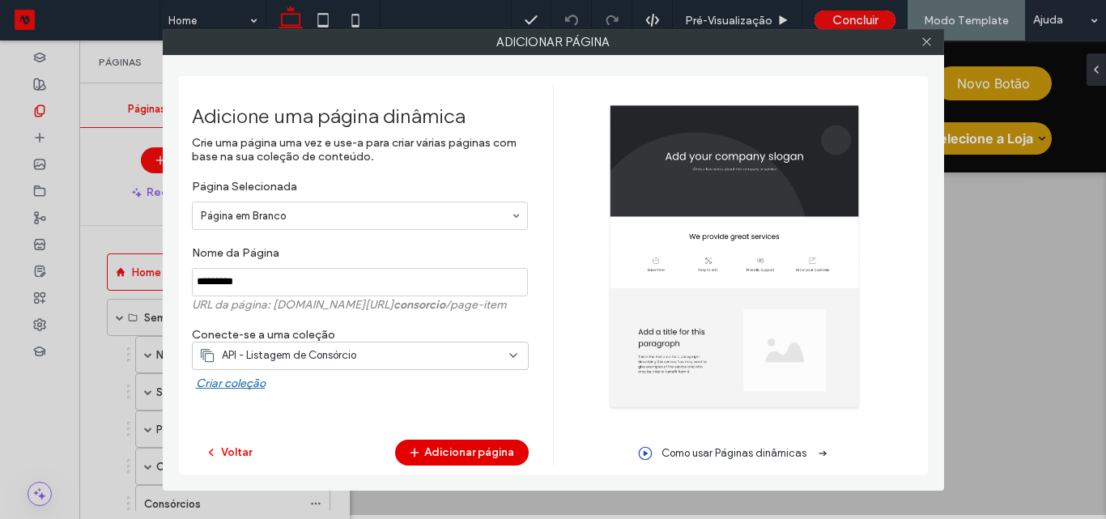
click at [468, 447] on button "Adicionar página" at bounding box center [462, 453] width 134 height 26
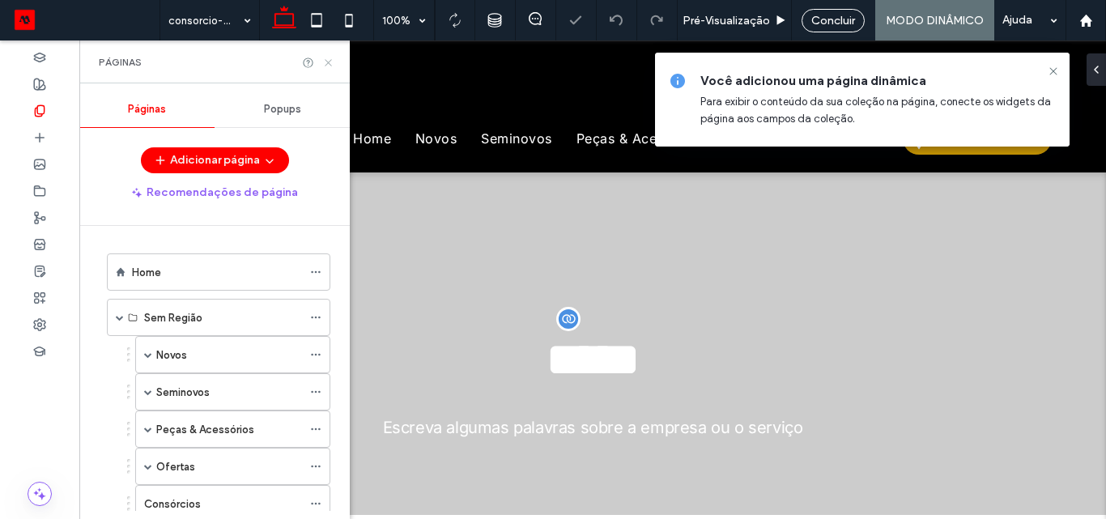
click at [324, 57] on icon at bounding box center [328, 63] width 12 height 12
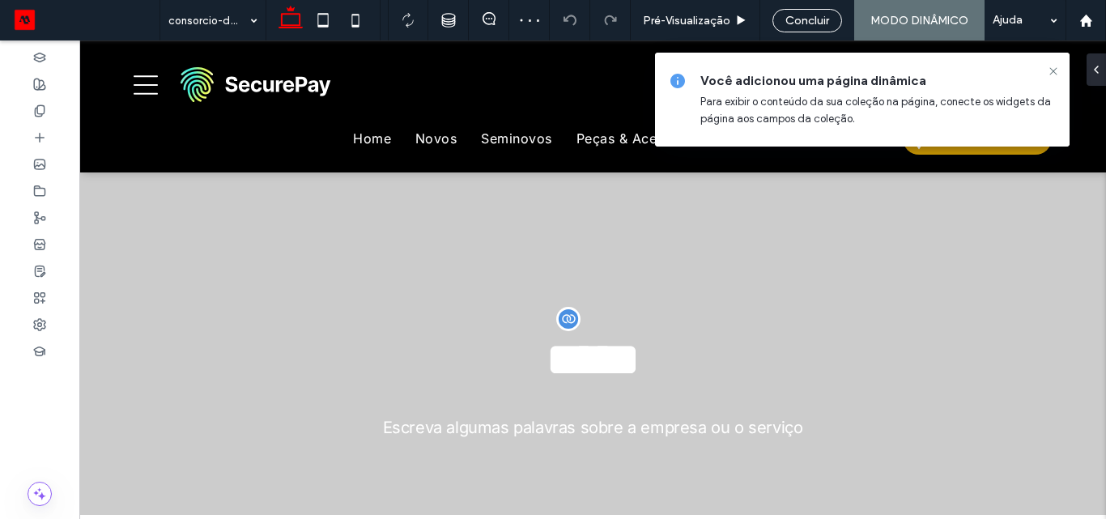
type input "*****"
type input "**"
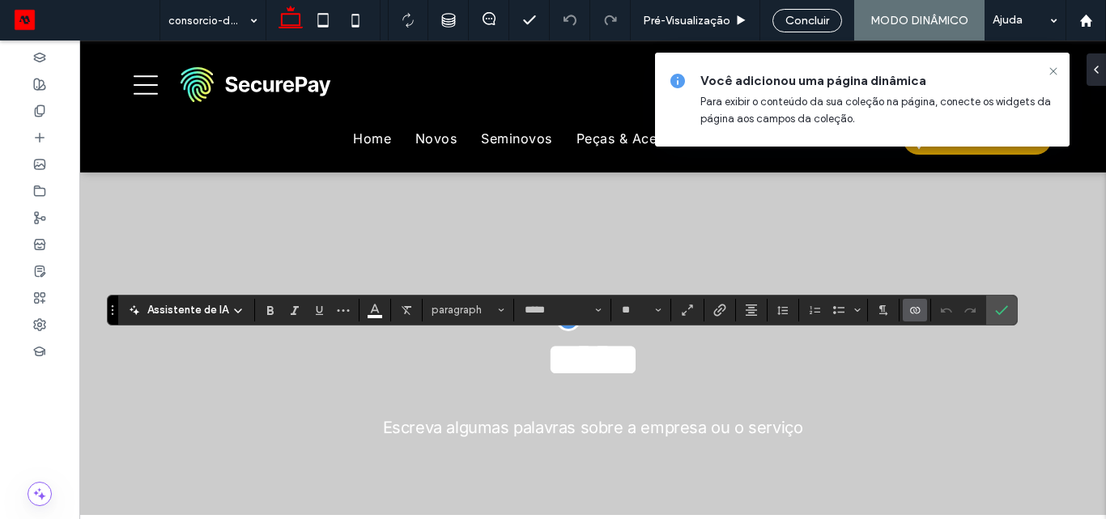
click at [910, 308] on icon "Conectar-se a dados" at bounding box center [914, 310] width 13 height 13
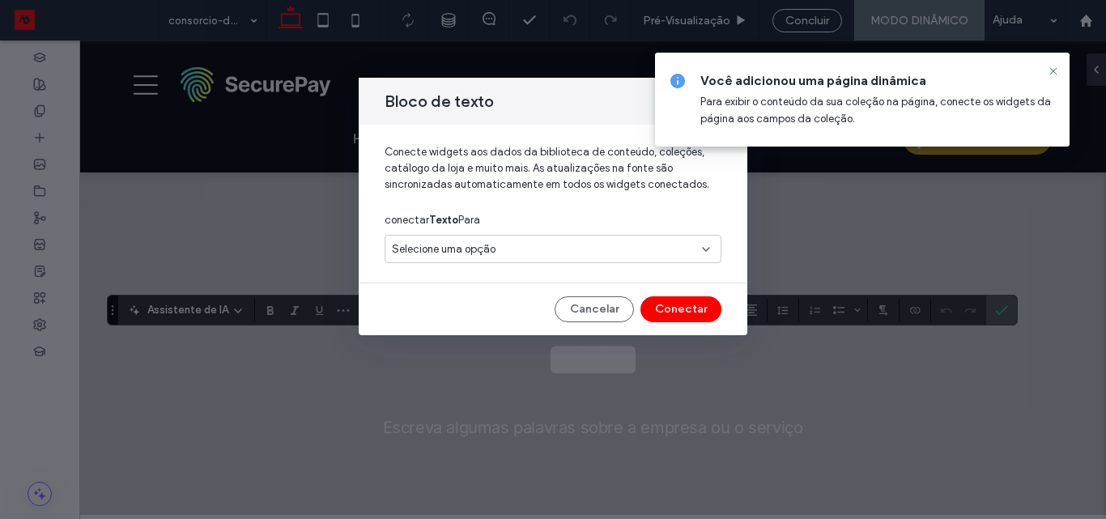
click at [589, 243] on div "Selecione uma opção" at bounding box center [543, 249] width 303 height 16
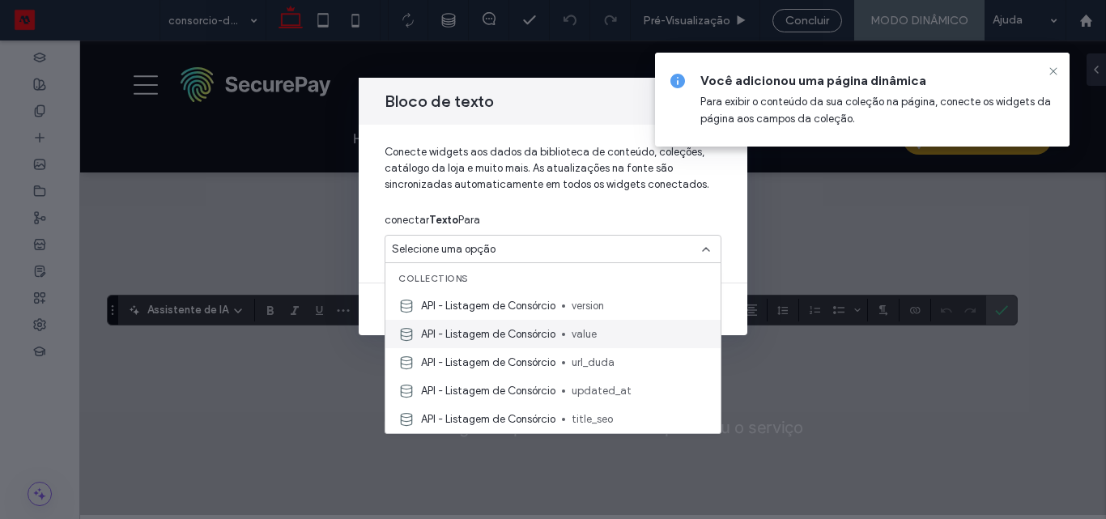
scroll to position [81, 0]
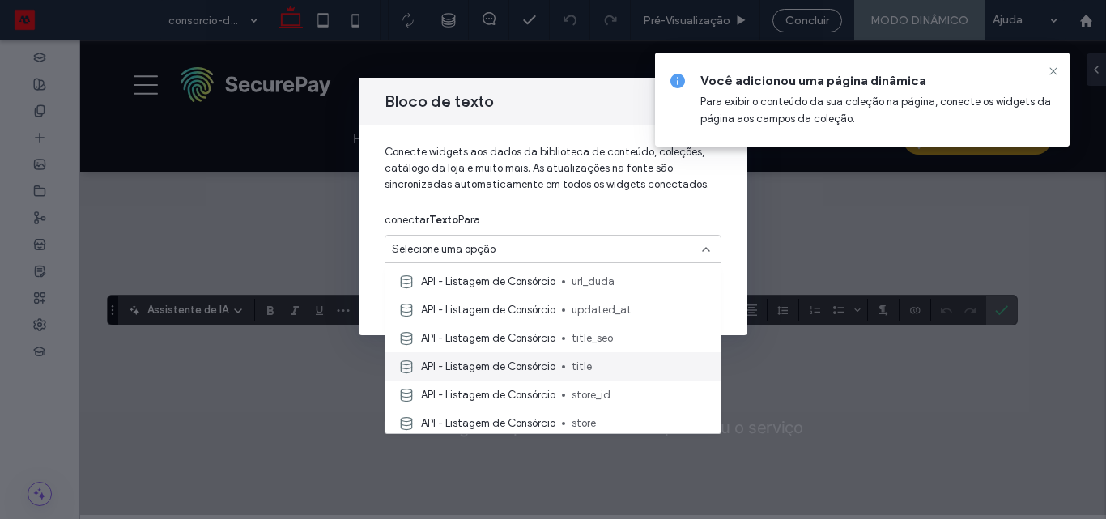
click at [576, 366] on span "title" at bounding box center [640, 367] width 136 height 16
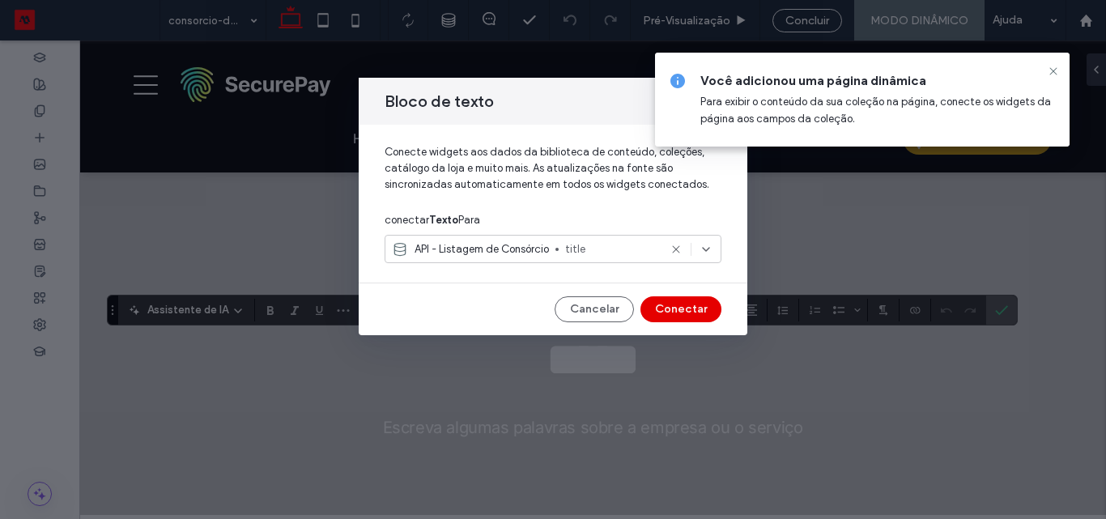
click at [692, 306] on button "Conectar" at bounding box center [680, 309] width 81 height 26
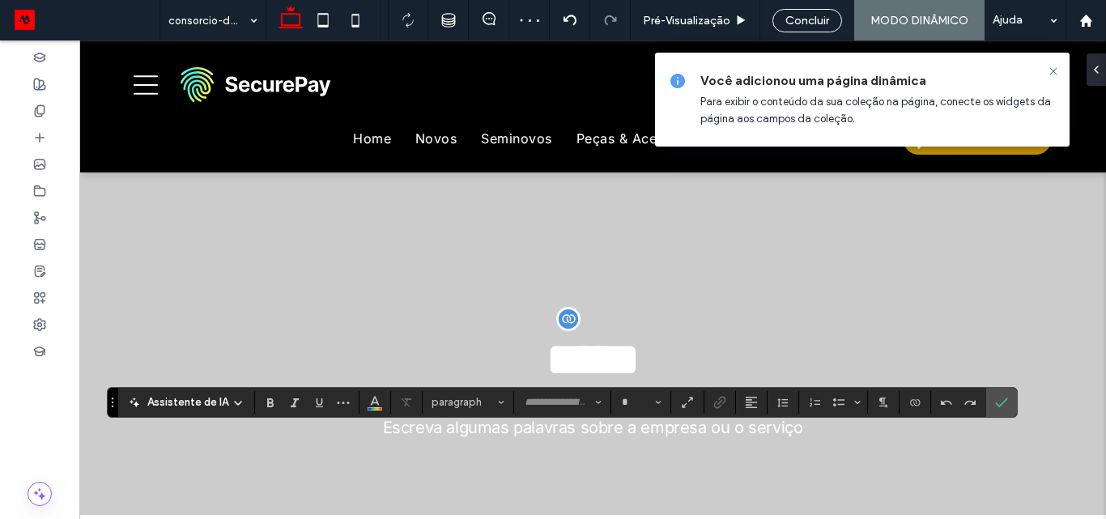
type input "*****"
type input "**"
click at [908, 403] on icon "Conectar-se a dados" at bounding box center [914, 402] width 13 height 13
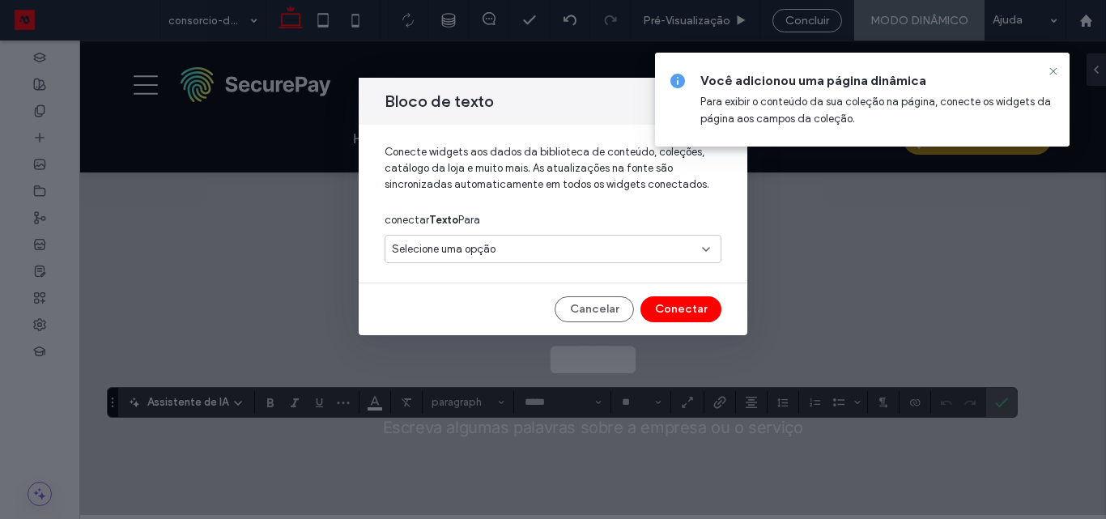
click at [596, 261] on div "Selecione uma opção" at bounding box center [553, 249] width 337 height 28
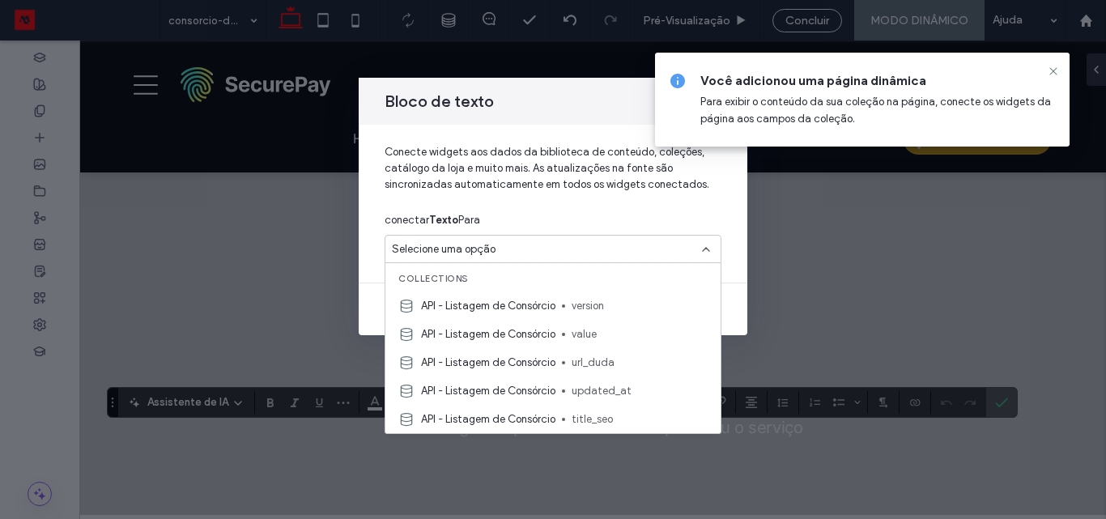
click at [1047, 81] on span "Você adicionou uma página dinâmica" at bounding box center [878, 81] width 356 height 18
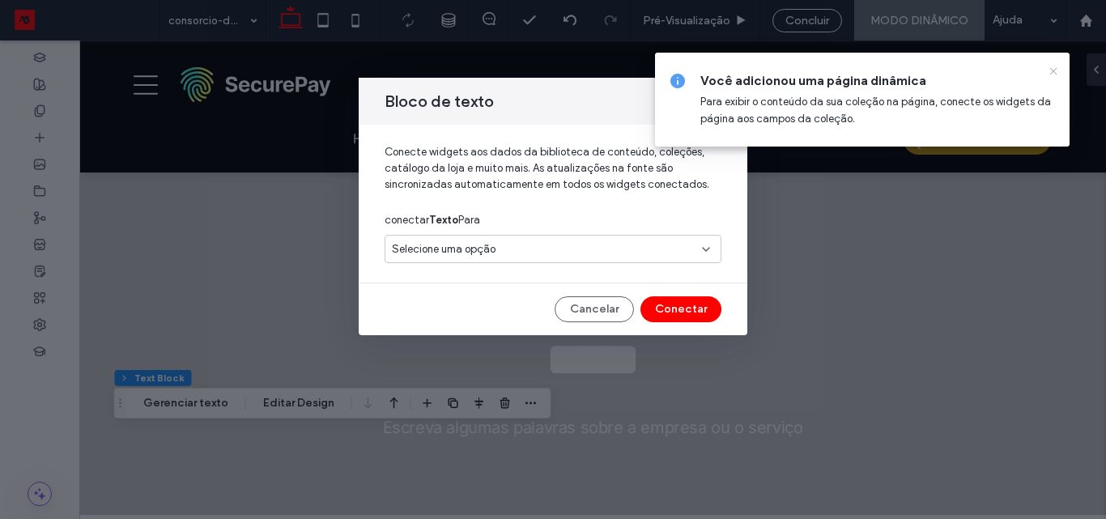
click at [1053, 72] on icon at bounding box center [1053, 71] width 13 height 13
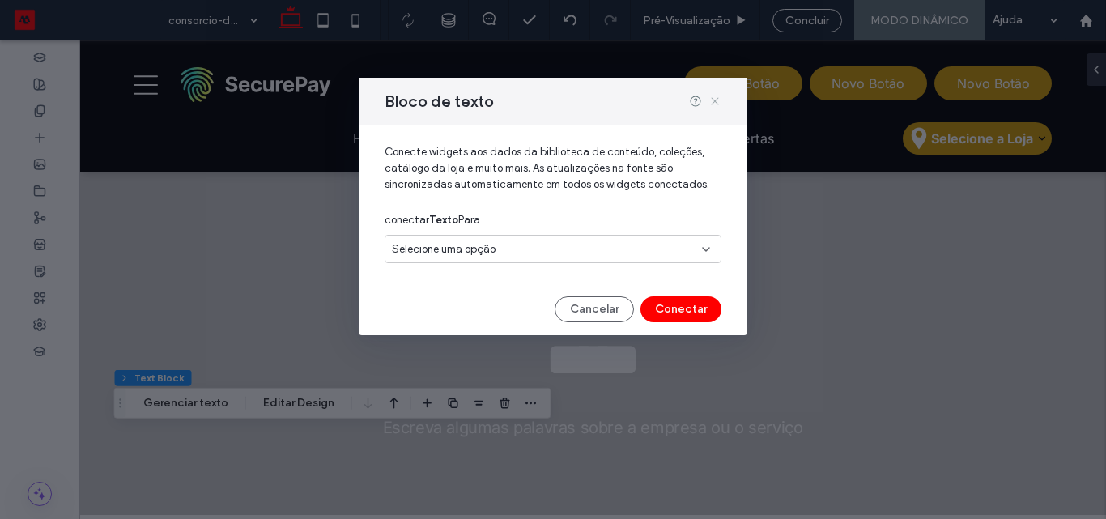
click at [719, 99] on icon at bounding box center [714, 101] width 13 height 13
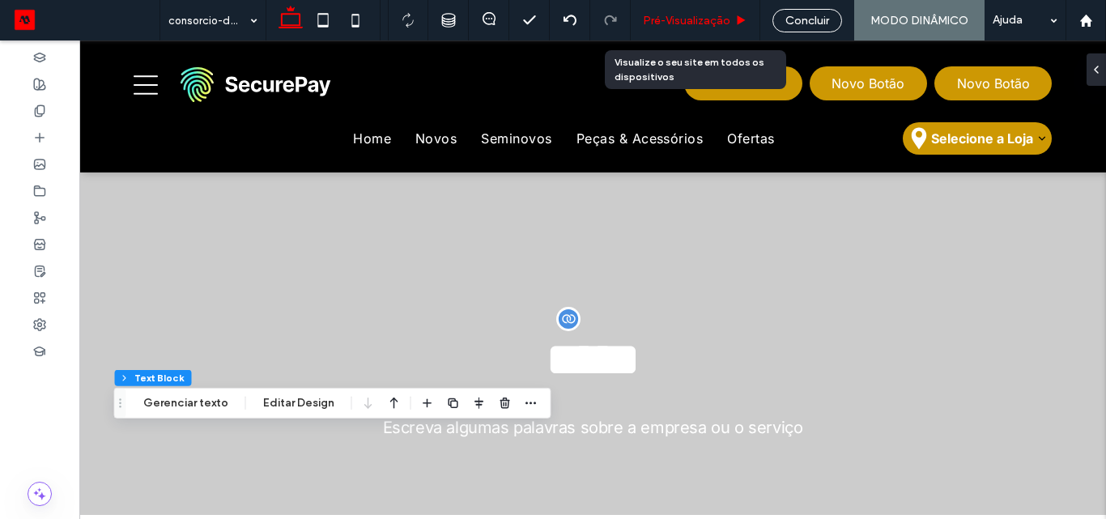
click at [685, 23] on span "Pré-Visualizaçāo" at bounding box center [686, 21] width 87 height 14
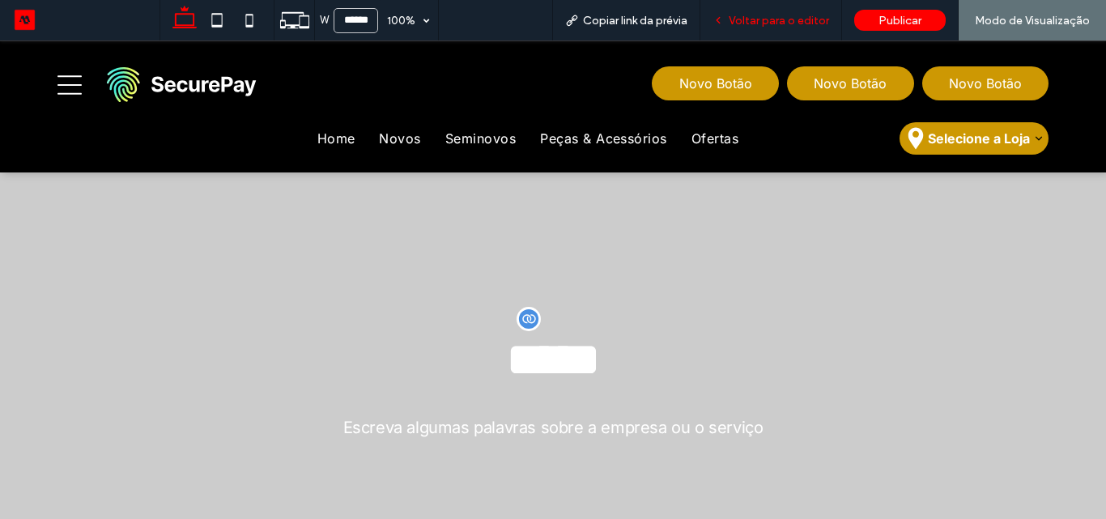
click at [785, 23] on span "Voltar para o editor" at bounding box center [779, 21] width 100 height 14
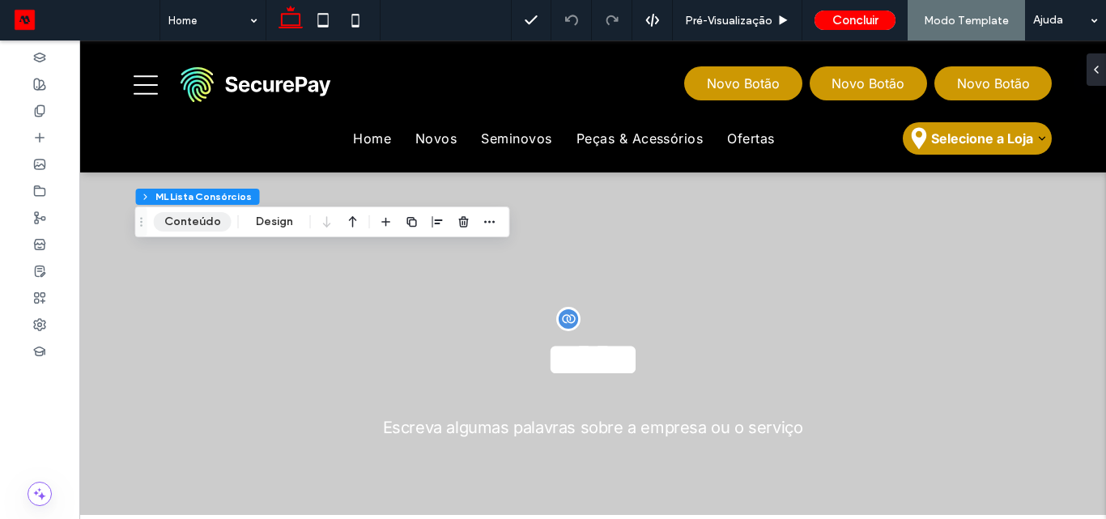
click at [189, 223] on button "Conteúdo" at bounding box center [193, 221] width 78 height 19
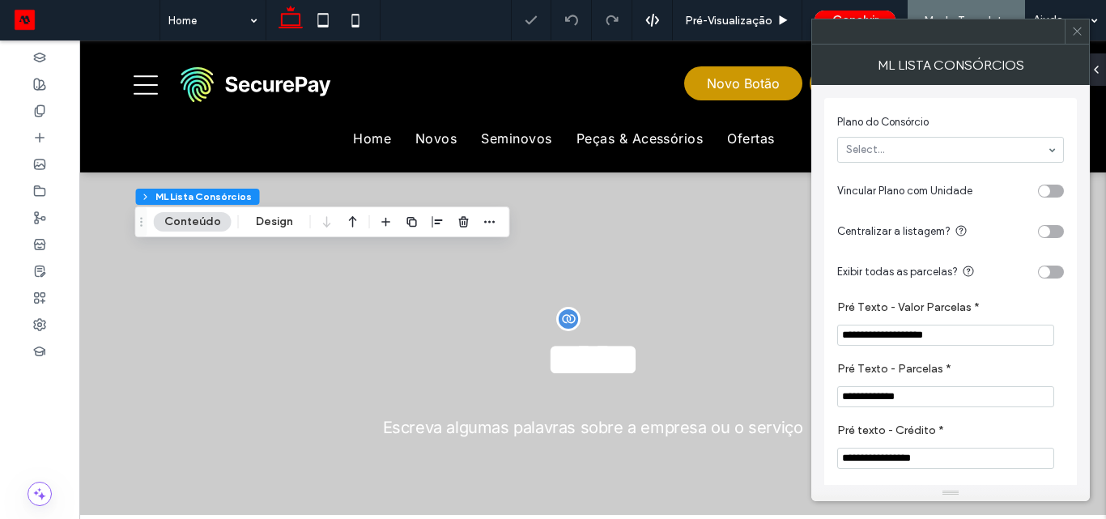
scroll to position [243, 0]
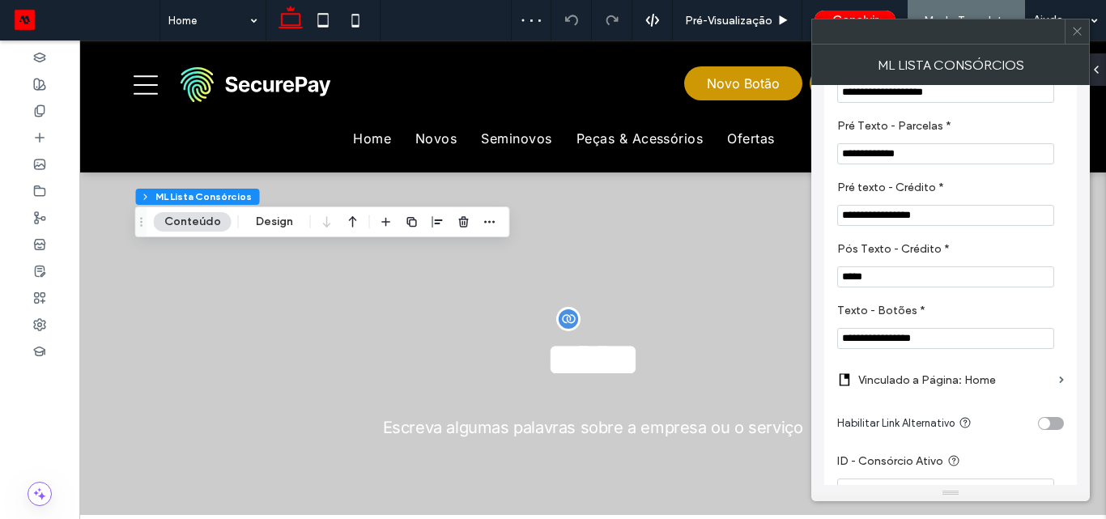
click at [987, 381] on label "Vinculado a Página: Home" at bounding box center [955, 380] width 194 height 30
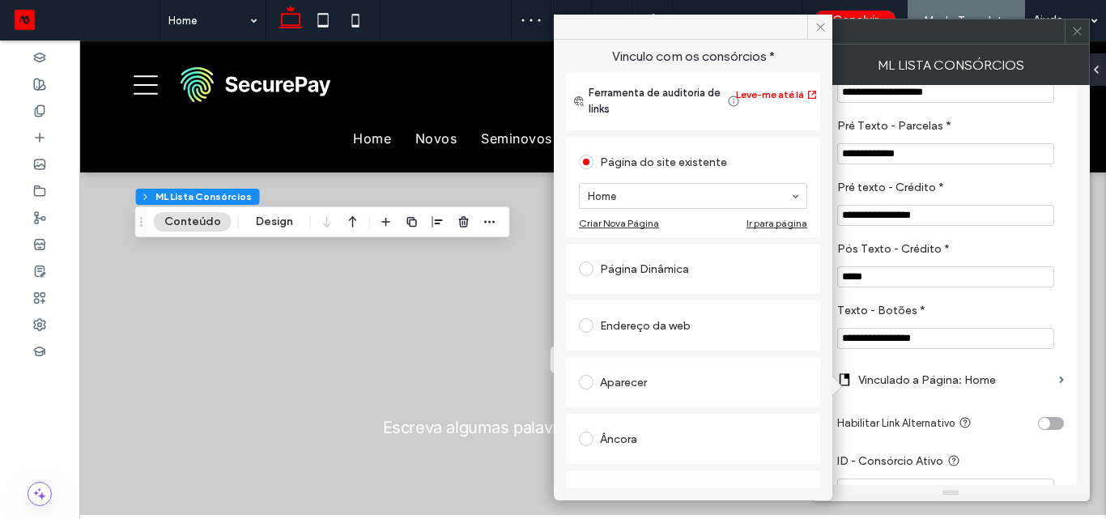
click at [665, 267] on div "Página Dinâmica" at bounding box center [693, 269] width 228 height 26
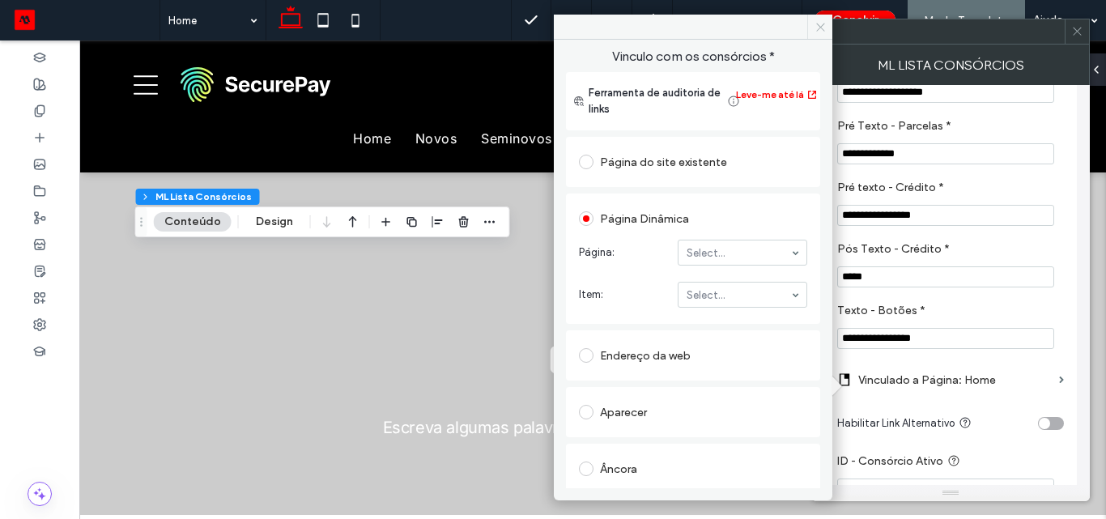
click at [820, 21] on icon at bounding box center [821, 27] width 12 height 12
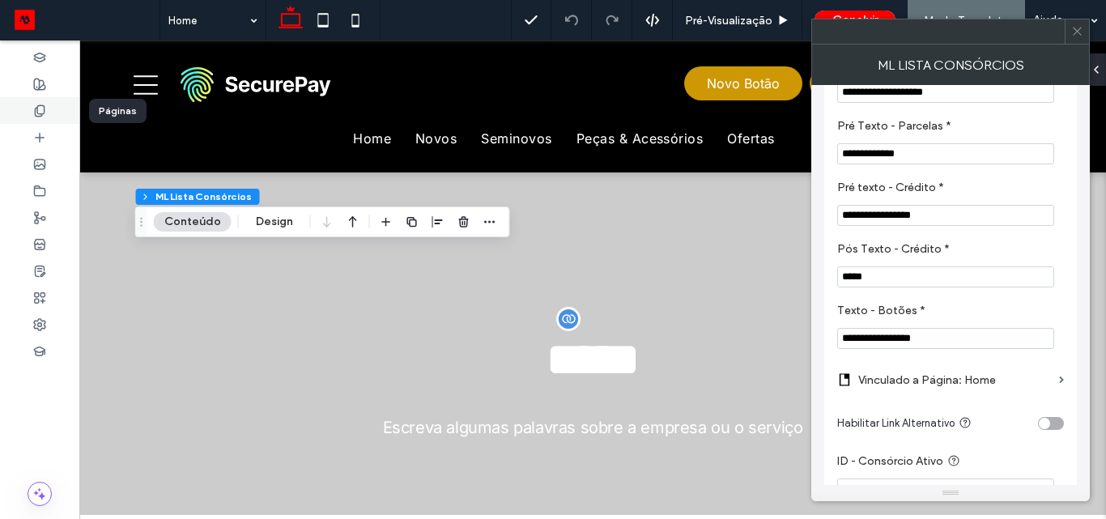
click at [44, 103] on div at bounding box center [39, 110] width 79 height 27
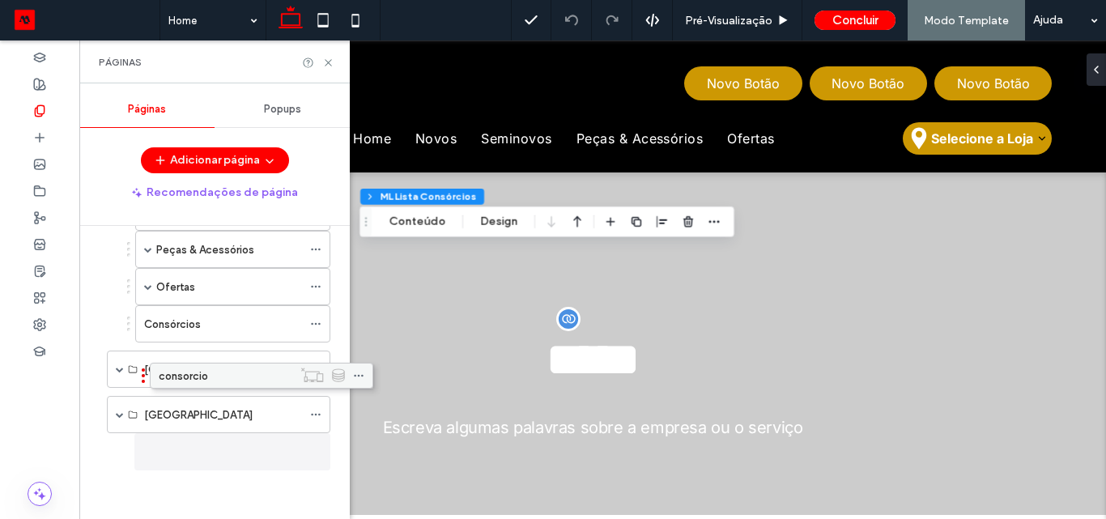
scroll to position [180, 0]
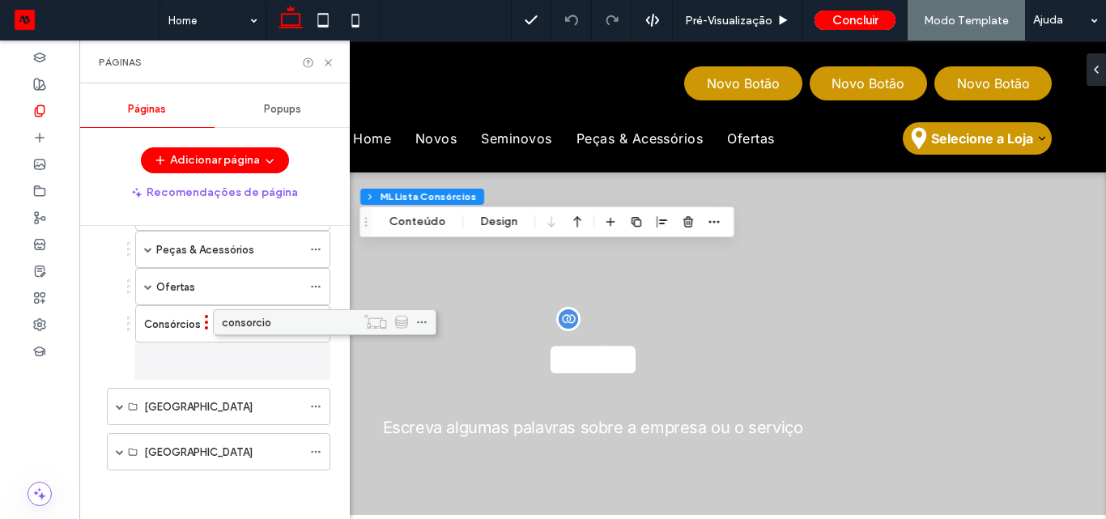
drag, startPoint x: 159, startPoint y: 449, endPoint x: 265, endPoint y: 325, distance: 163.1
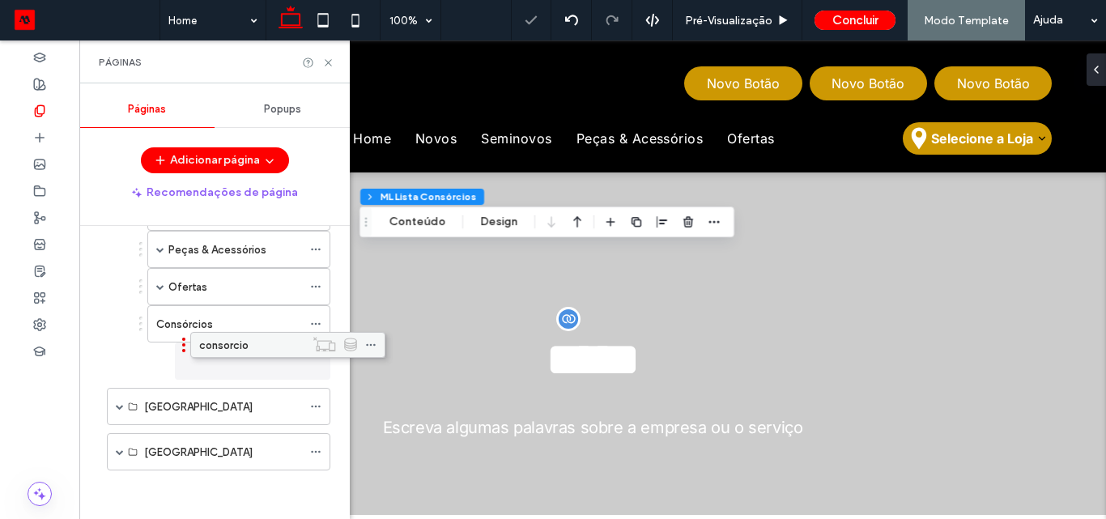
drag, startPoint x: 172, startPoint y: 362, endPoint x: 219, endPoint y: 355, distance: 47.5
click at [321, 359] on icon at bounding box center [315, 360] width 11 height 11
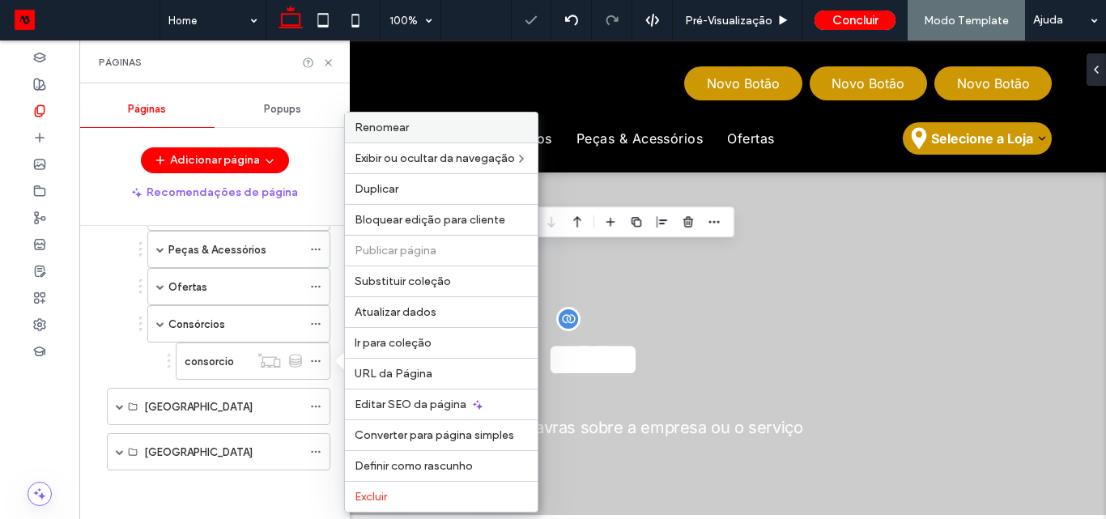
click at [402, 118] on div "Renomear" at bounding box center [441, 128] width 193 height 30
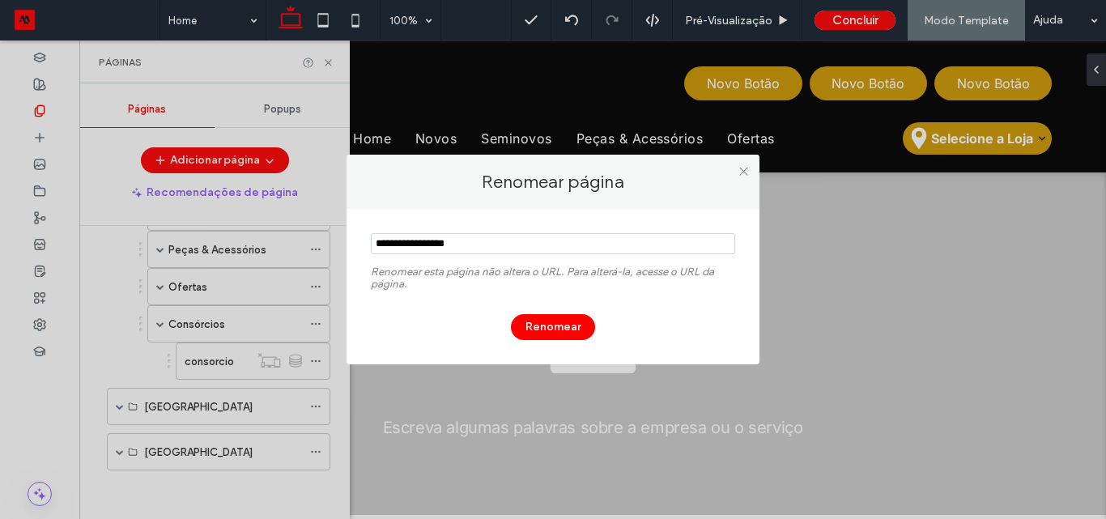
type input "**********"
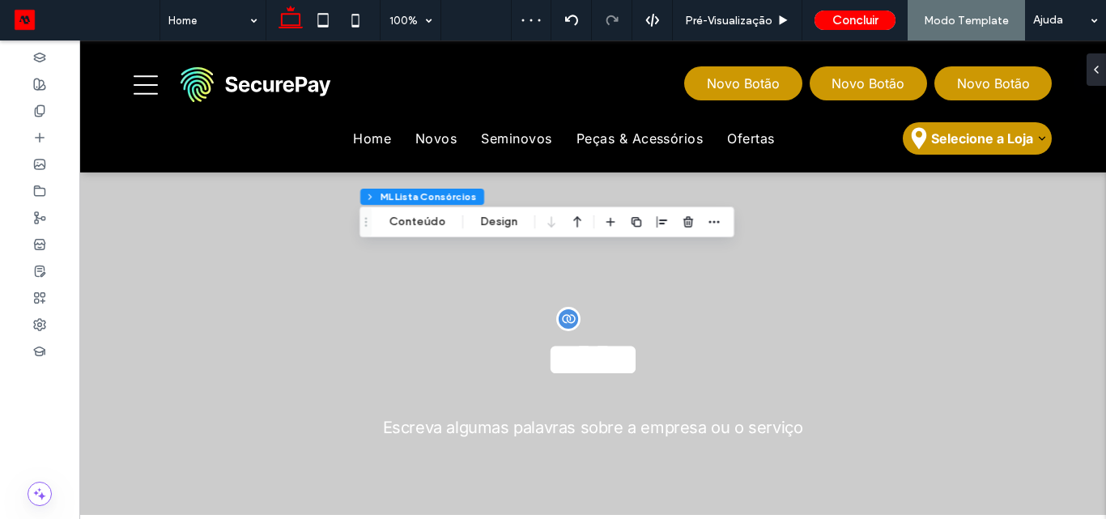
click at [431, 210] on div "Consórcios Coluna ML Lista Consórcios Conteúdo Design" at bounding box center [547, 221] width 375 height 31
click at [430, 219] on button "Conteúdo" at bounding box center [417, 221] width 78 height 19
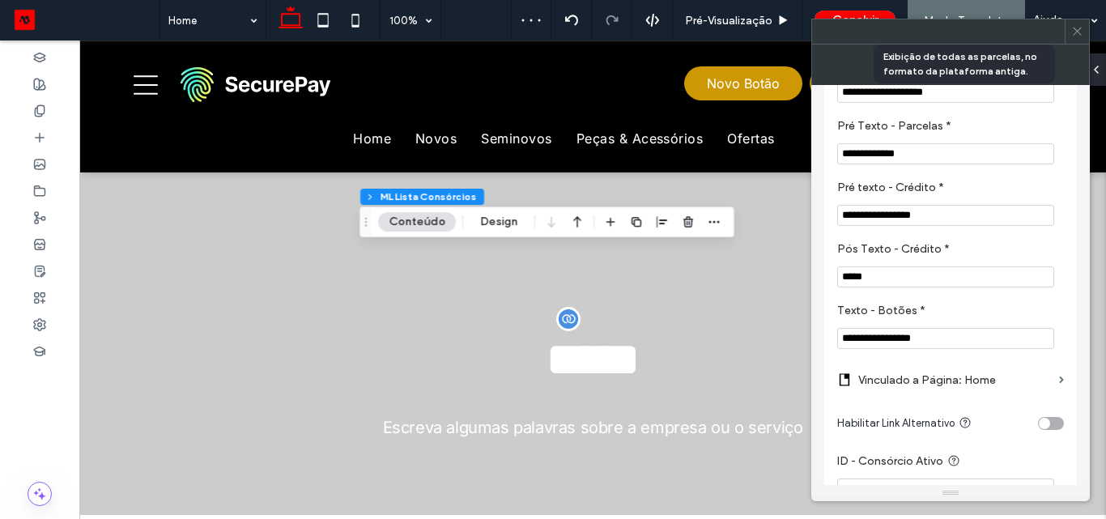
scroll to position [324, 0]
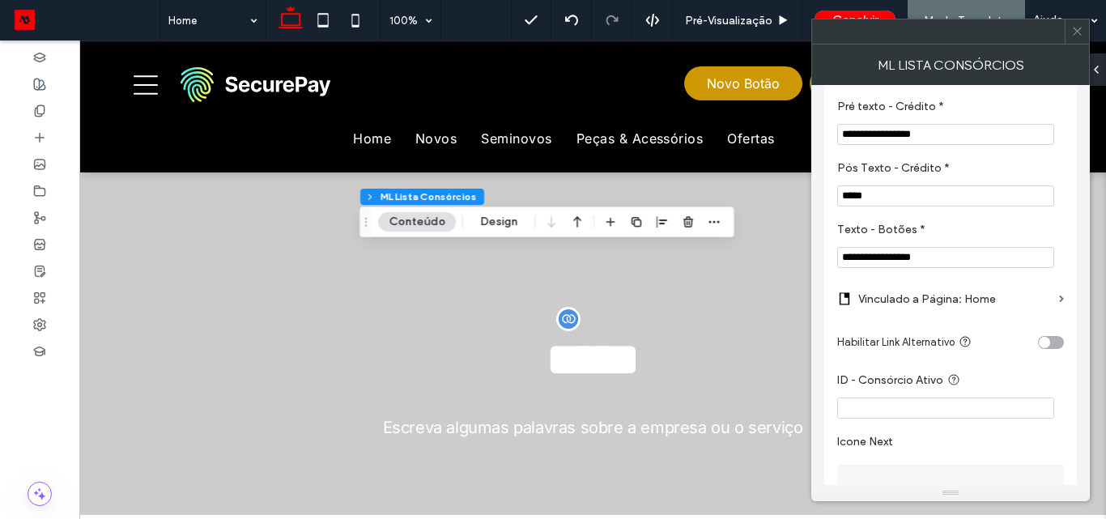
click at [967, 304] on label "Vinculado a Página: Home" at bounding box center [955, 299] width 194 height 30
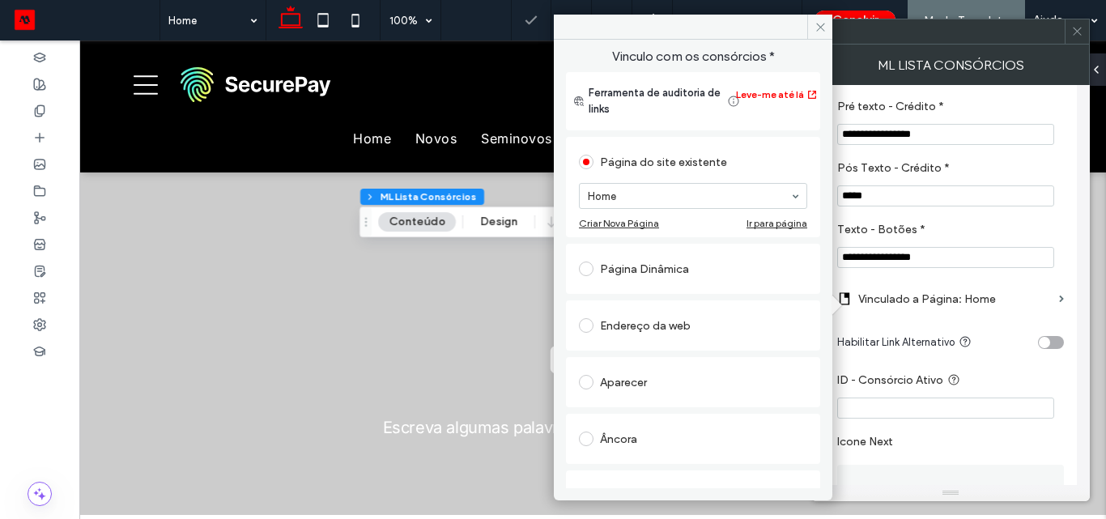
click at [666, 270] on div "Página Dinâmica" at bounding box center [693, 269] width 228 height 26
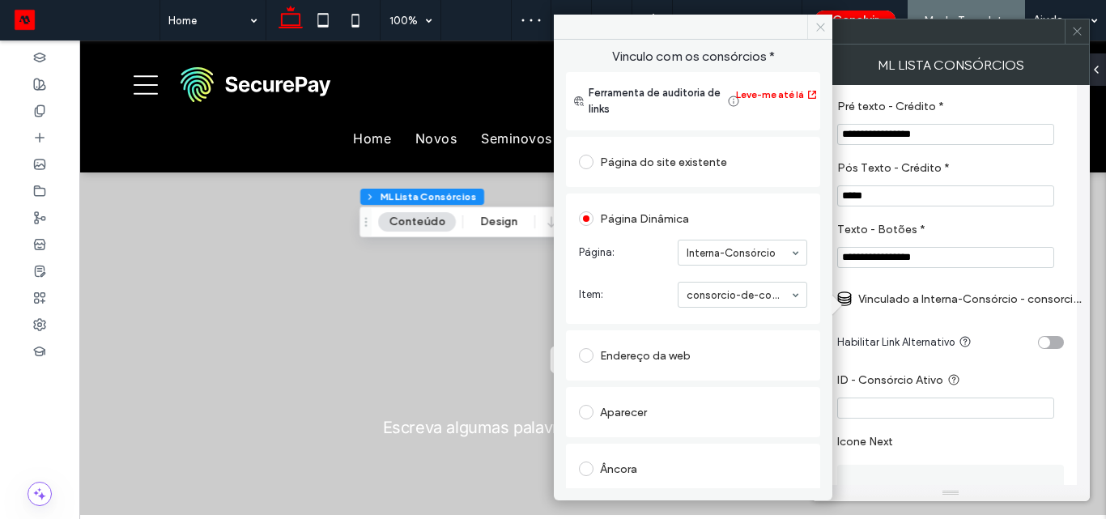
click at [820, 23] on icon at bounding box center [821, 27] width 12 height 12
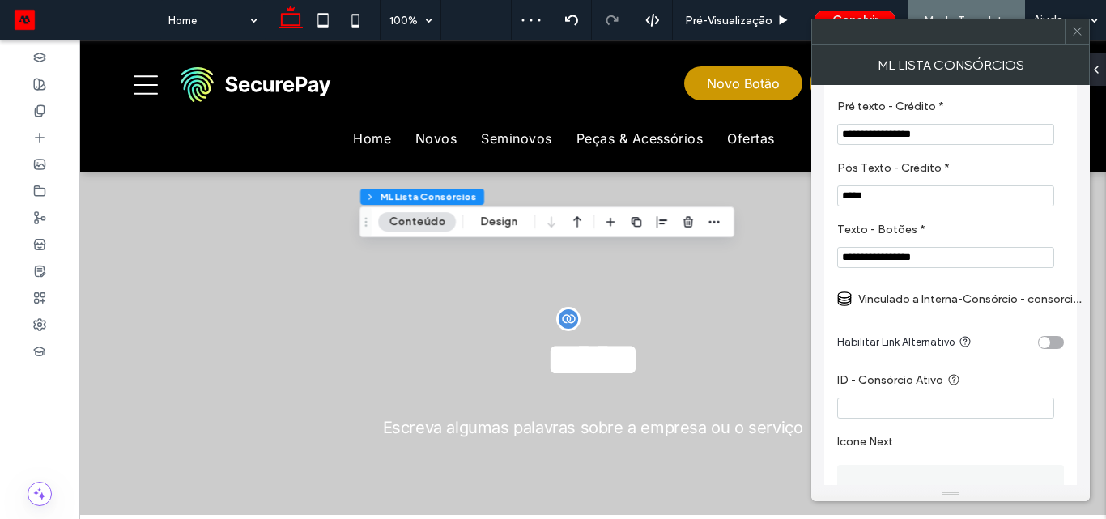
click at [1077, 30] on icon at bounding box center [1077, 31] width 12 height 12
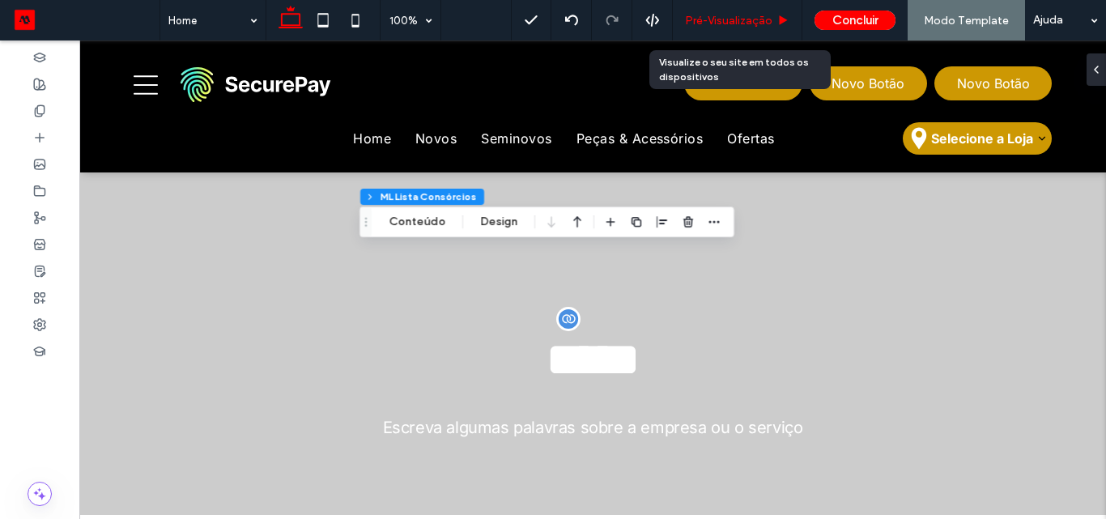
click at [772, 28] on div "Pré-Visualizaçāo" at bounding box center [738, 20] width 130 height 40
click at [765, 22] on span "Pré-Visualizaçāo" at bounding box center [728, 21] width 87 height 14
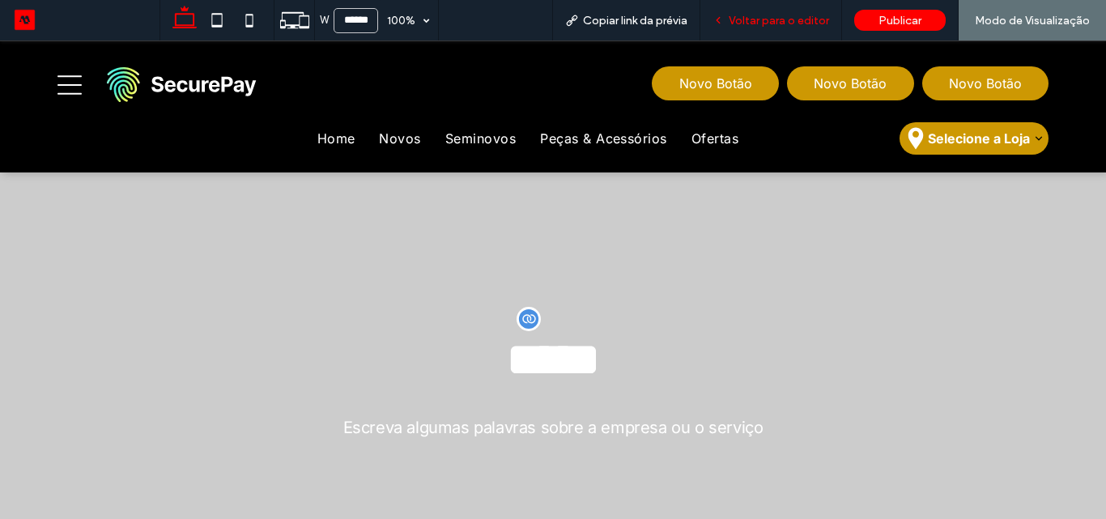
click at [793, 21] on span "Voltar para o editor" at bounding box center [779, 21] width 100 height 14
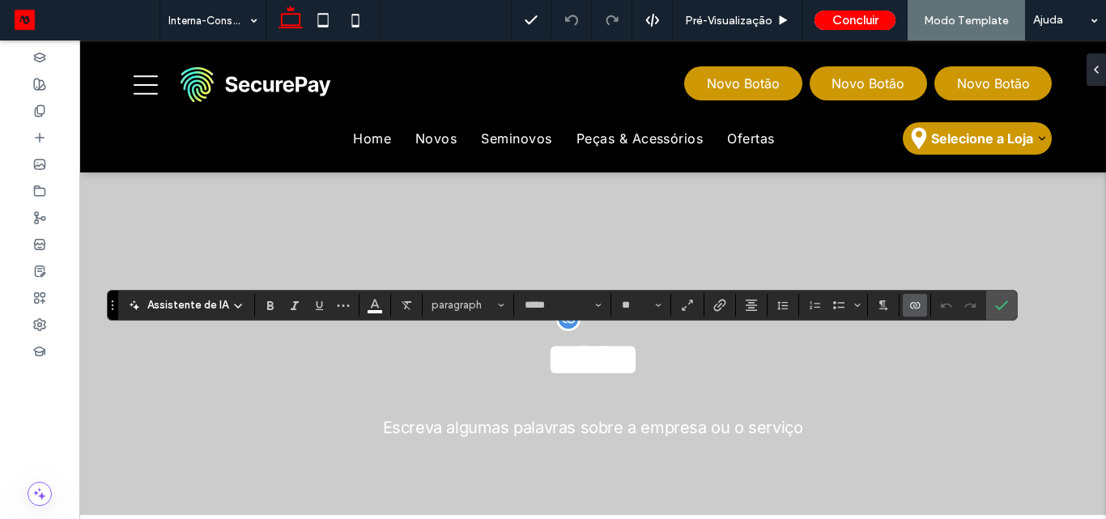
click at [911, 303] on use "Conectar-se a dados" at bounding box center [915, 305] width 10 height 6
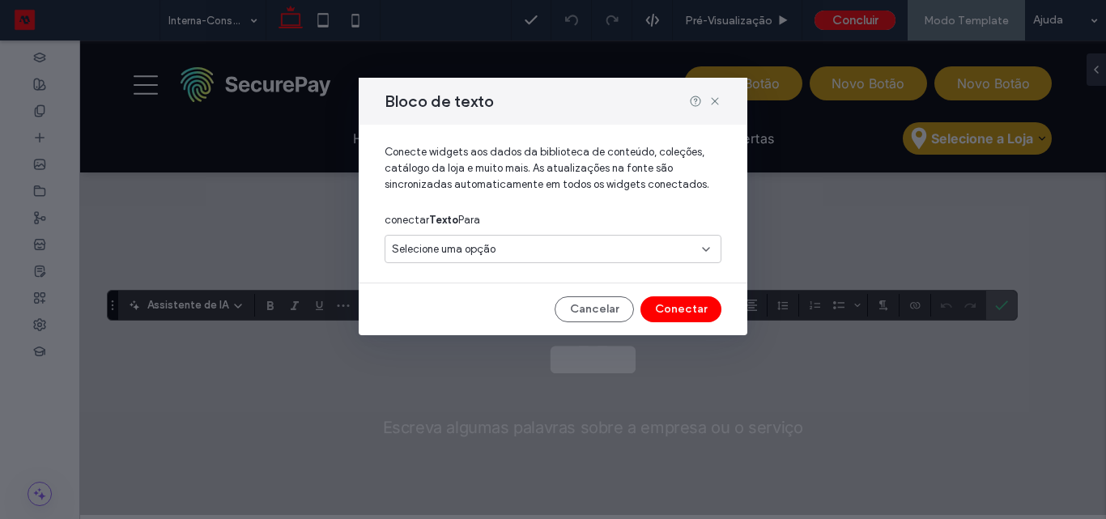
click at [576, 245] on div "Selecione uma opção" at bounding box center [543, 249] width 303 height 16
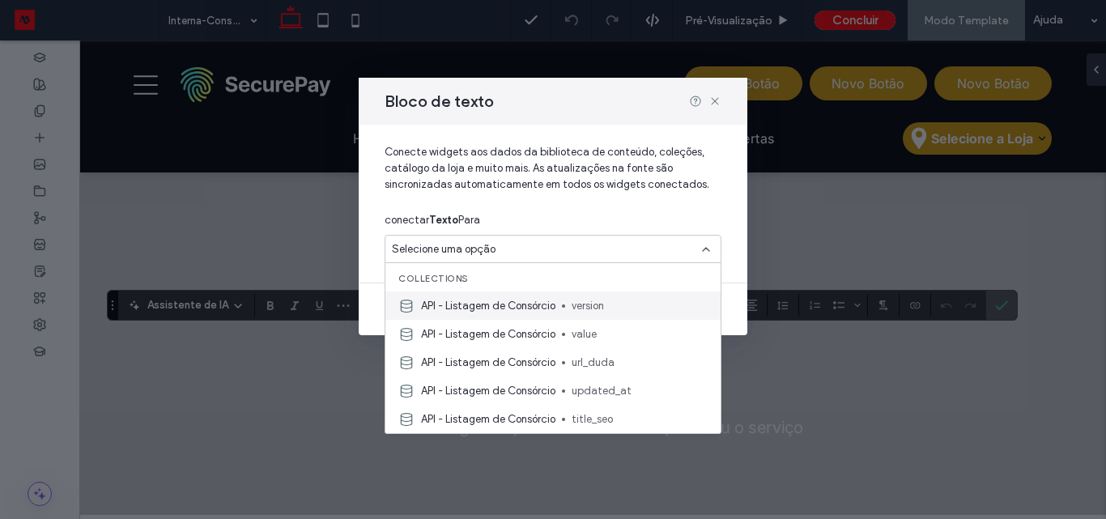
click at [637, 299] on span "version" at bounding box center [640, 306] width 136 height 16
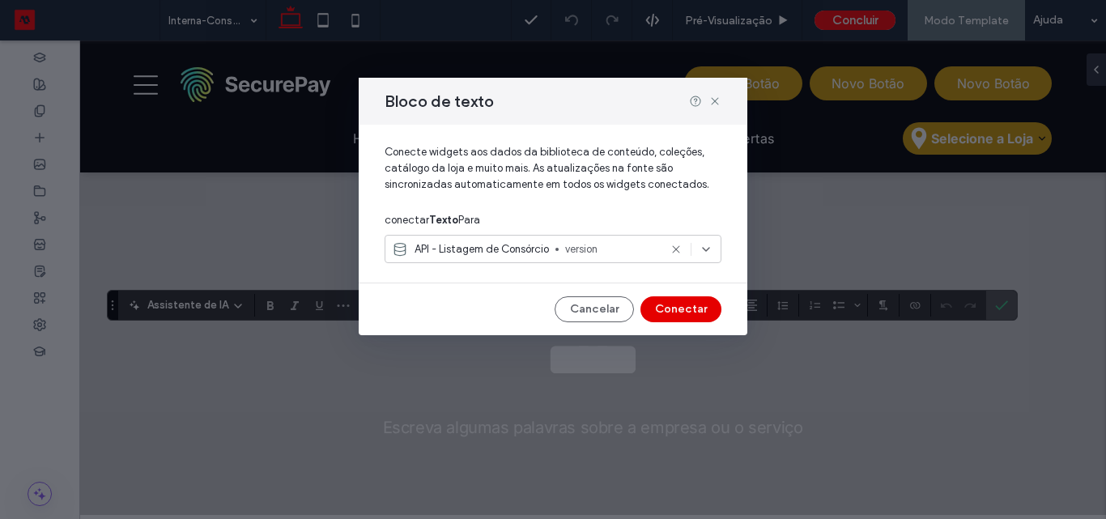
click at [682, 314] on button "Conectar" at bounding box center [680, 309] width 81 height 26
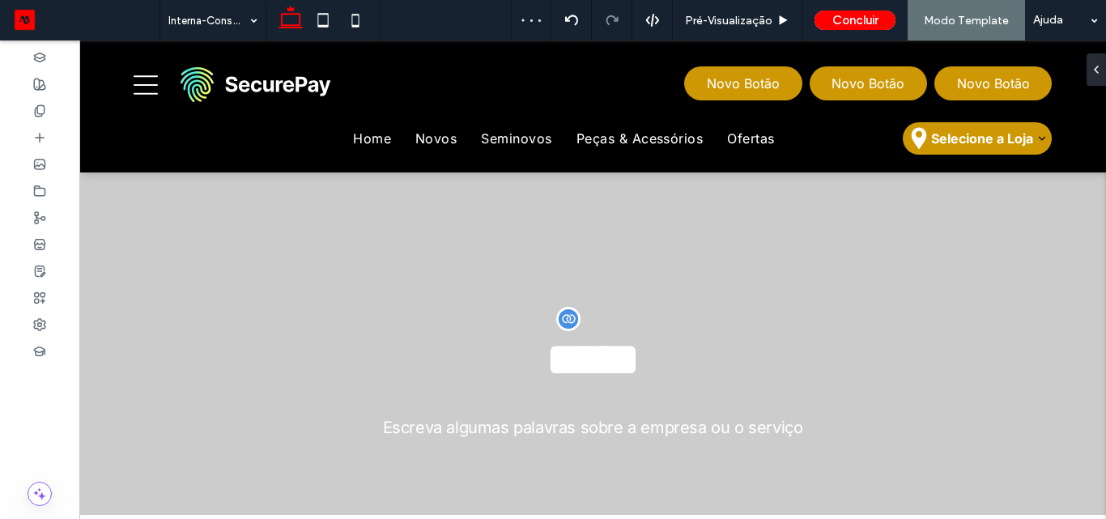
type input "*****"
type input "**"
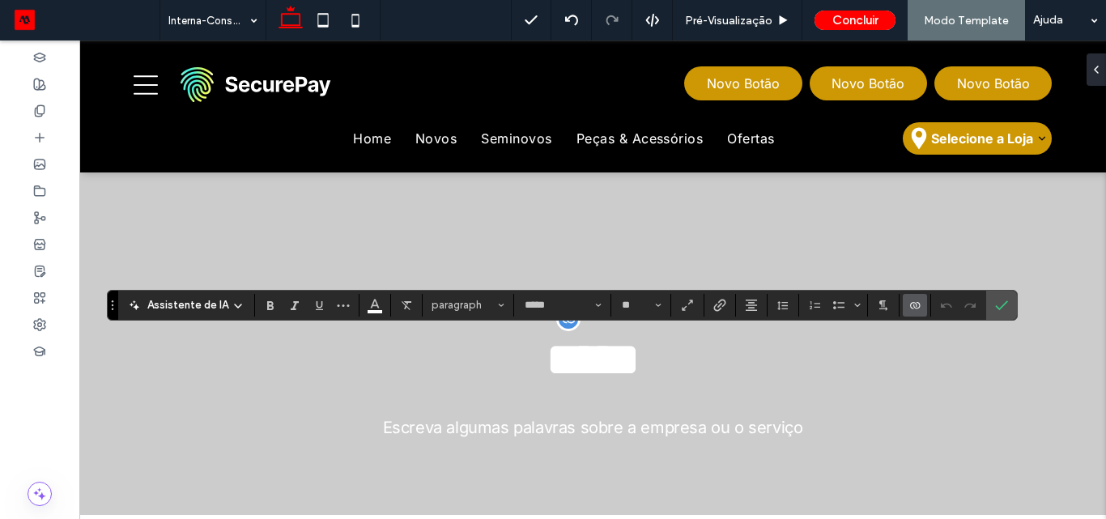
click at [916, 307] on icon "Conectar-se a dados" at bounding box center [914, 305] width 13 height 13
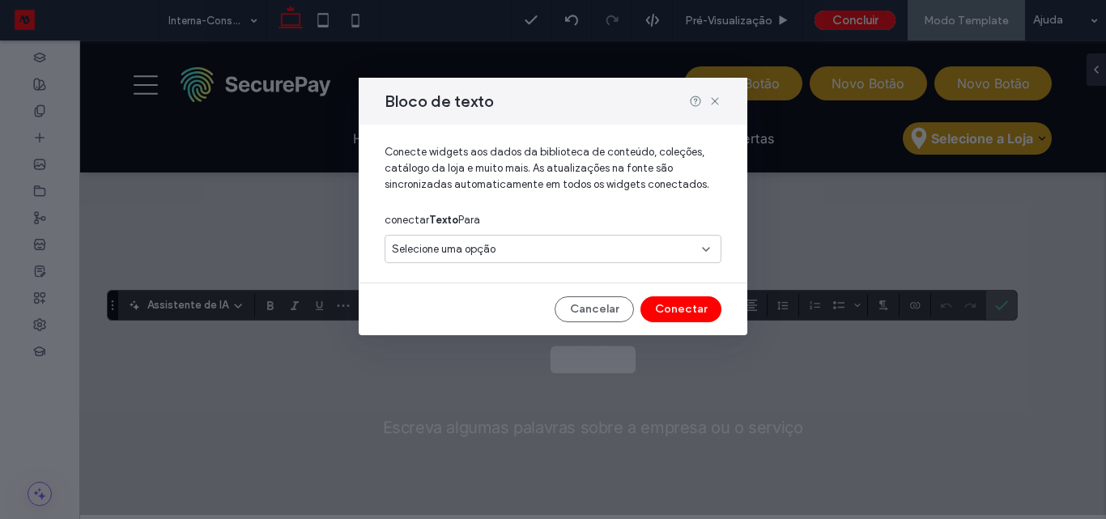
click at [554, 240] on div "Selecione uma opção" at bounding box center [553, 249] width 337 height 28
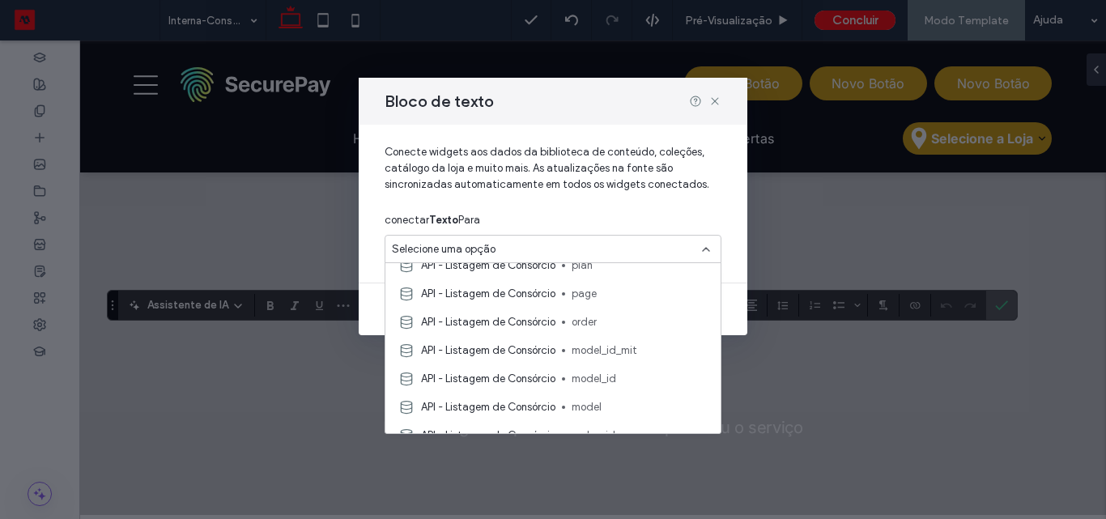
scroll to position [405, 0]
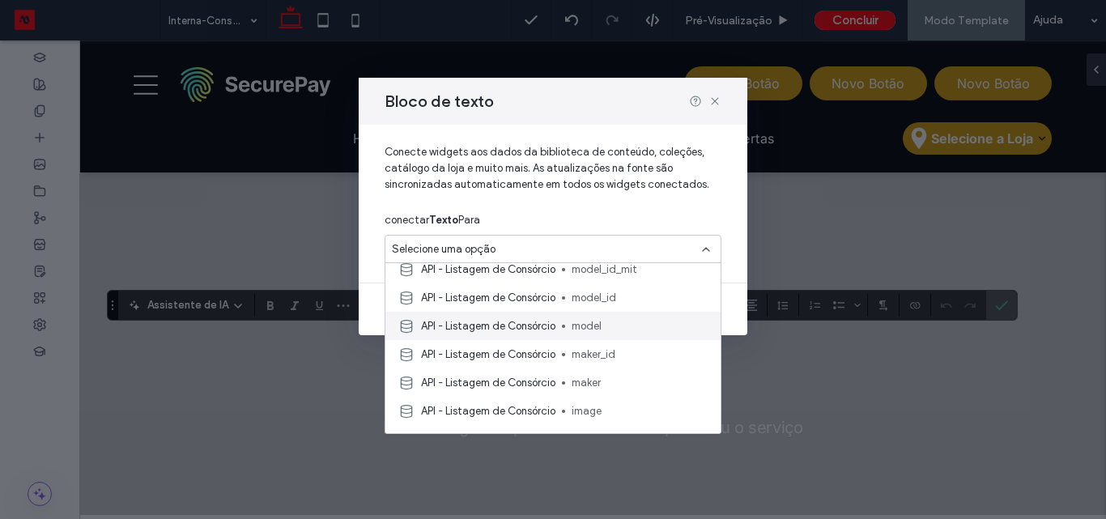
click at [606, 332] on span "model" at bounding box center [640, 326] width 136 height 16
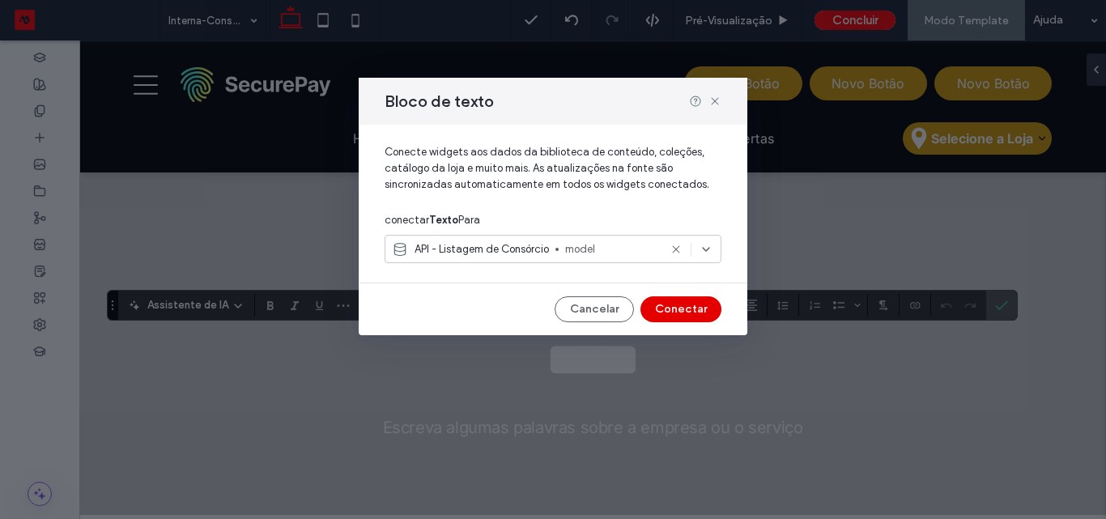
click at [699, 321] on button "Conectar" at bounding box center [680, 309] width 81 height 26
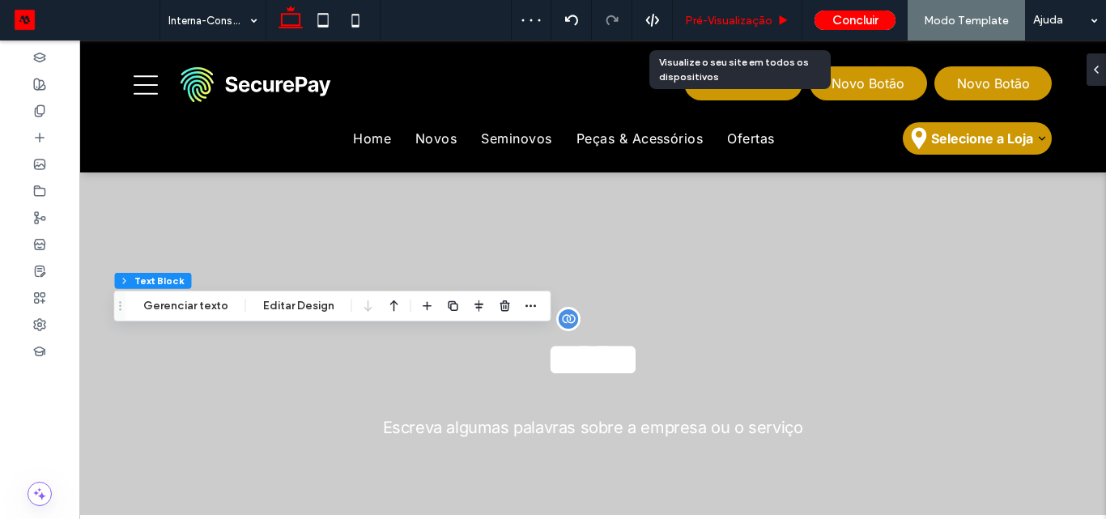
click at [755, 26] on span "Pré-Visualizaçāo" at bounding box center [728, 21] width 87 height 14
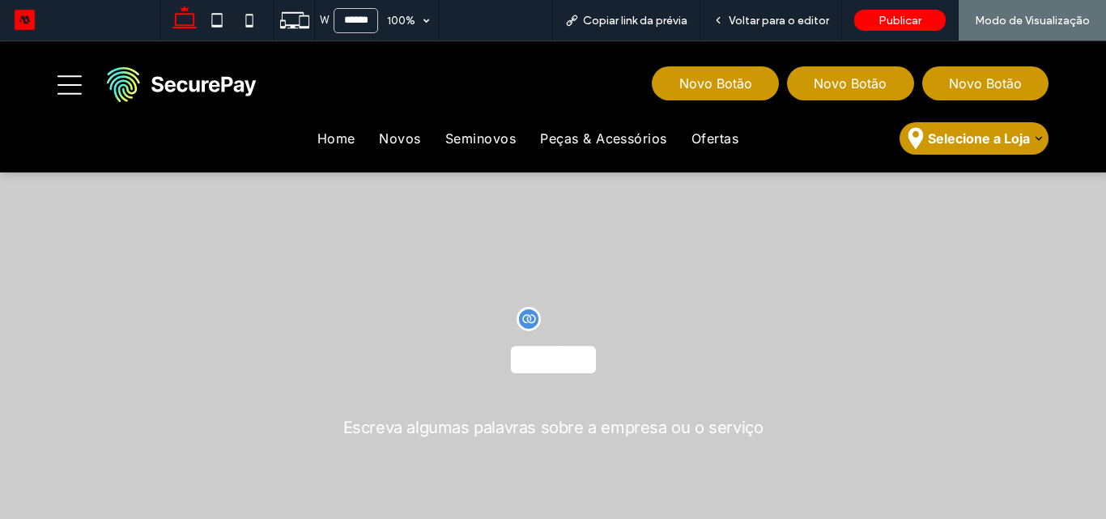
click at [755, 26] on span "Voltar para o editor" at bounding box center [779, 21] width 100 height 14
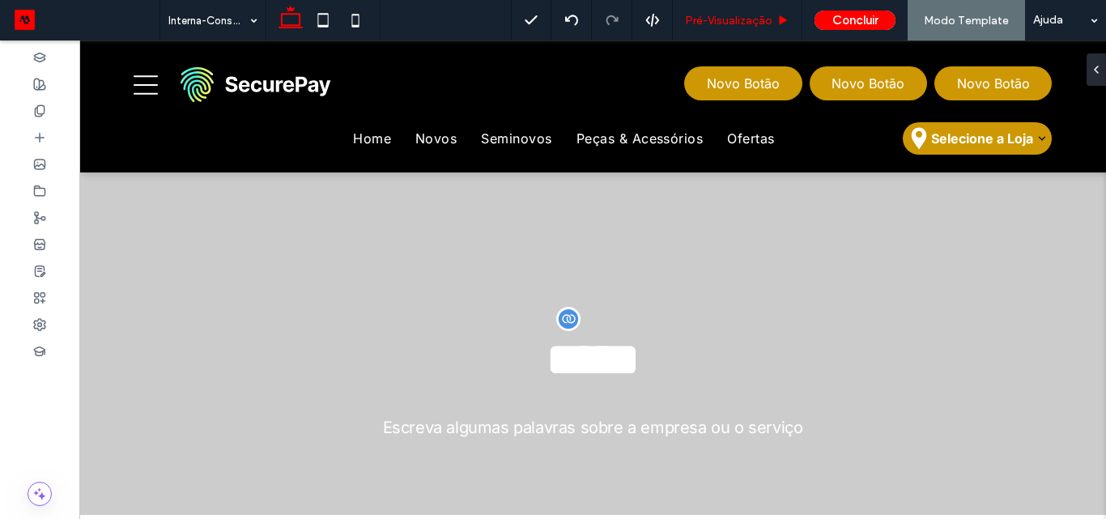
type input "*****"
type input "**"
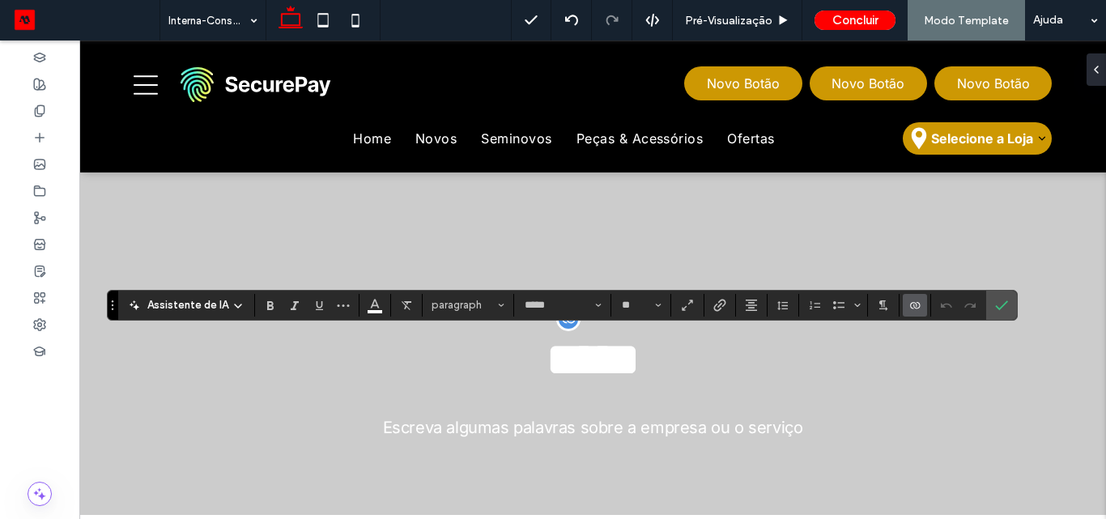
click at [908, 309] on icon "Conectar-se a dados" at bounding box center [914, 305] width 13 height 13
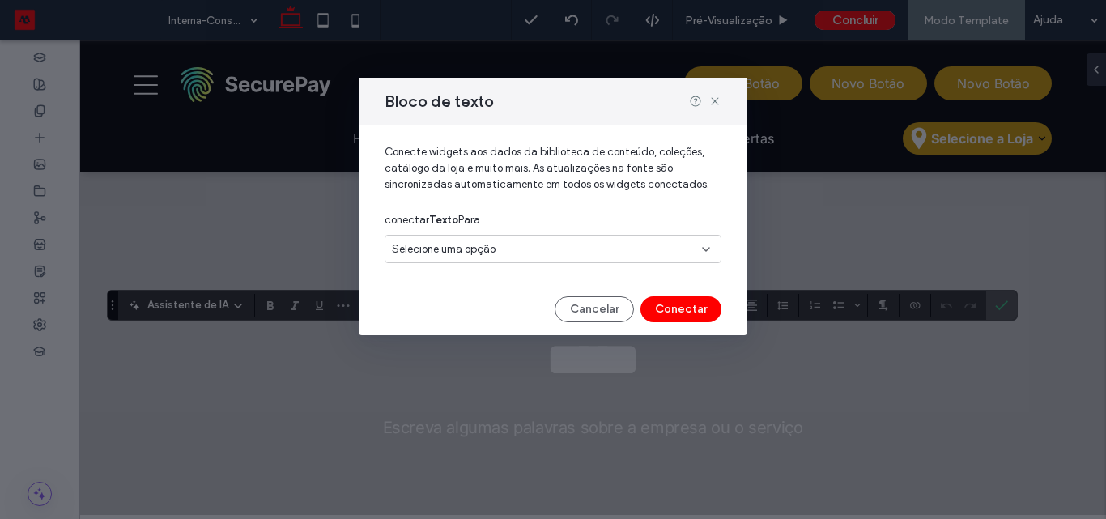
click at [621, 247] on div "Selecione uma opção" at bounding box center [543, 249] width 303 height 16
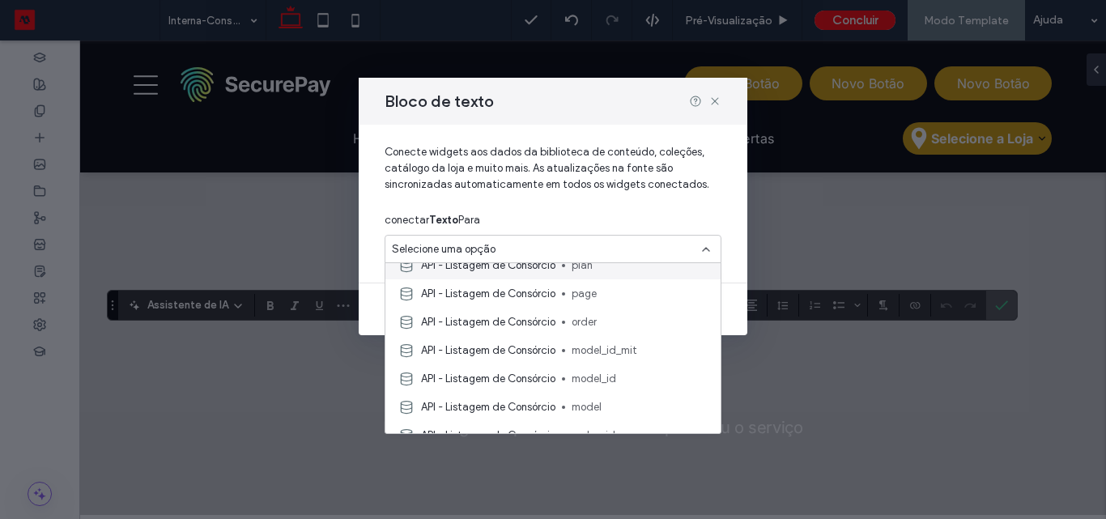
scroll to position [405, 0]
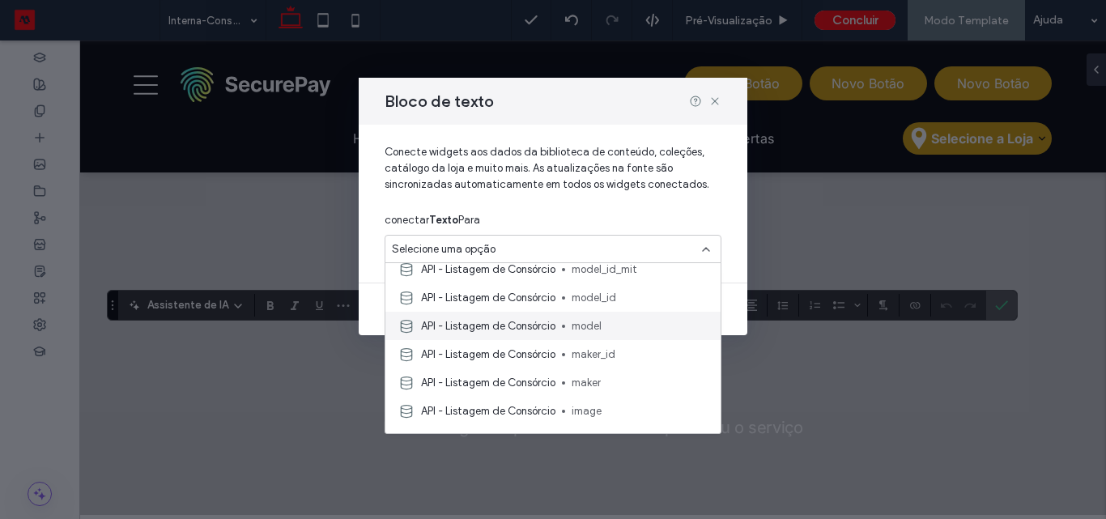
click at [572, 321] on span "model" at bounding box center [640, 326] width 136 height 16
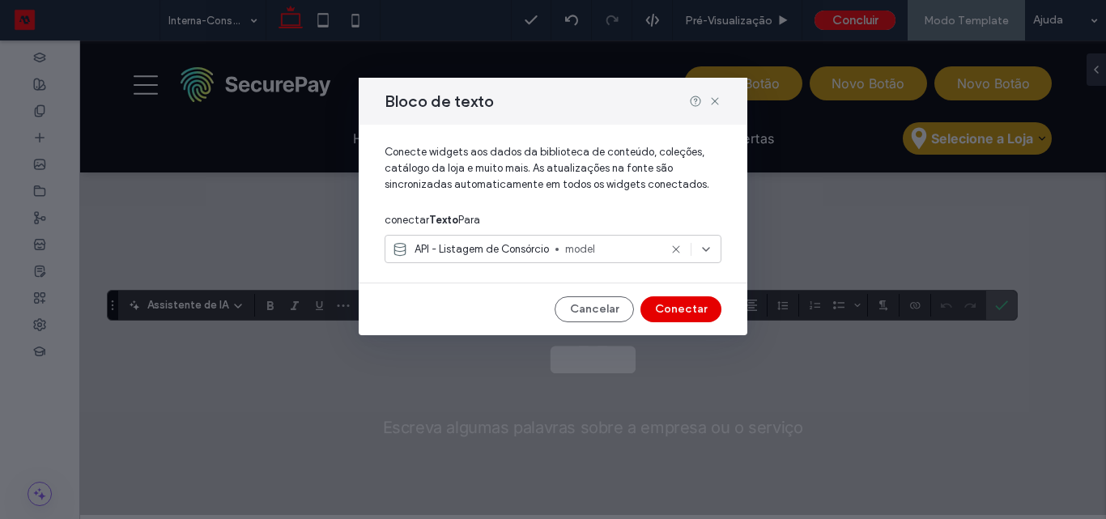
click at [695, 315] on button "Conectar" at bounding box center [680, 309] width 81 height 26
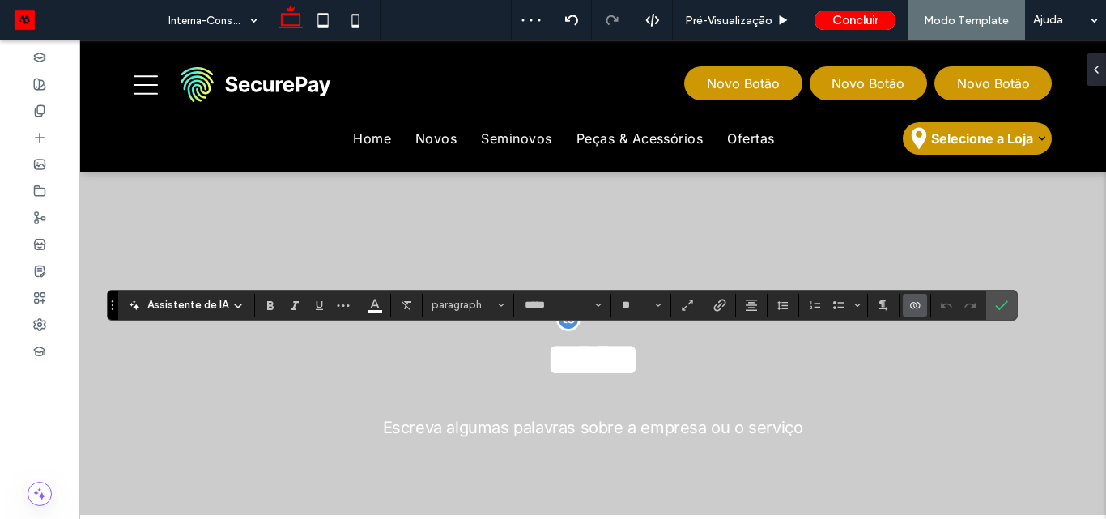
click at [916, 308] on use "Conectar-se a dados" at bounding box center [915, 305] width 10 height 6
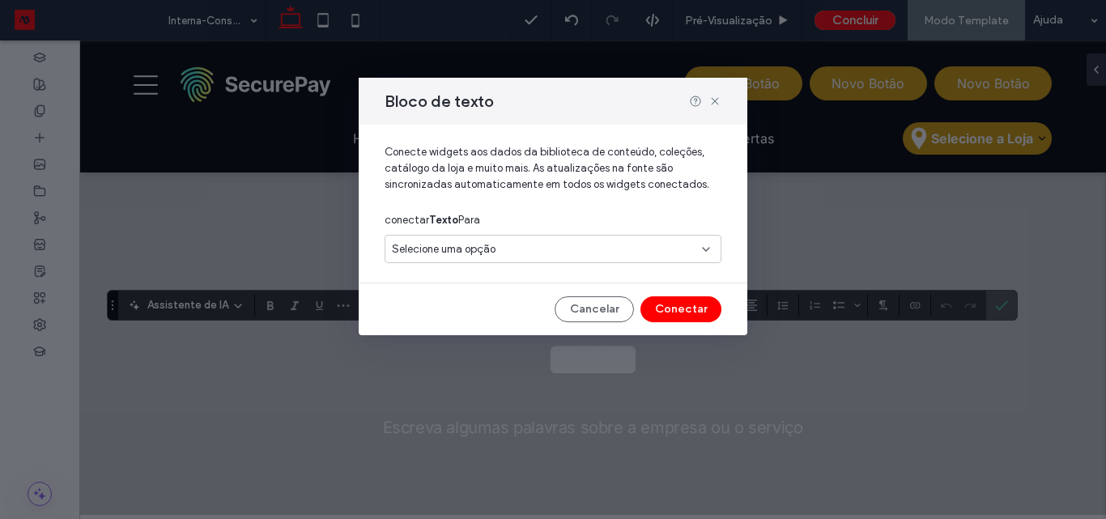
click at [675, 249] on div "Selecione uma opção" at bounding box center [543, 249] width 303 height 16
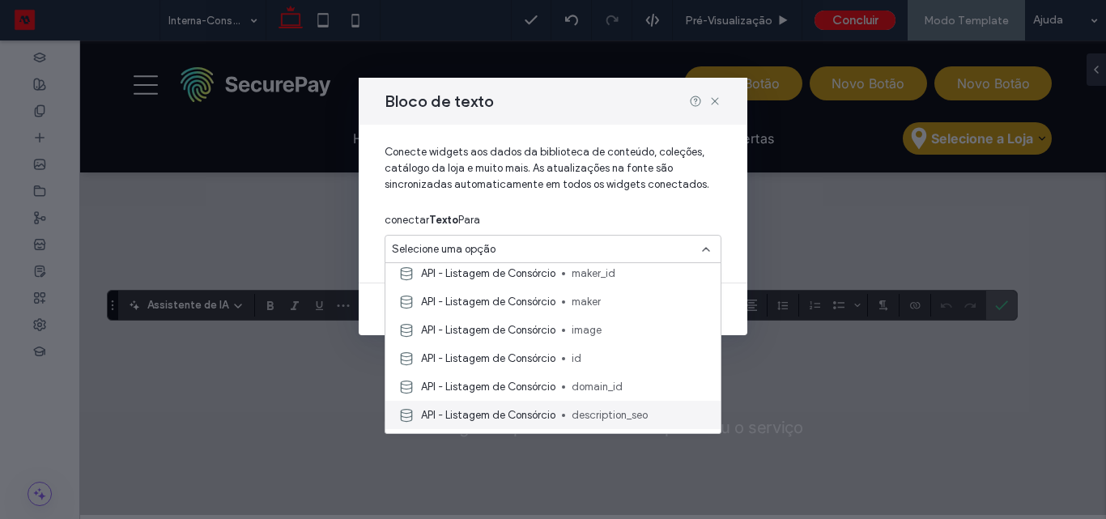
scroll to position [567, 0]
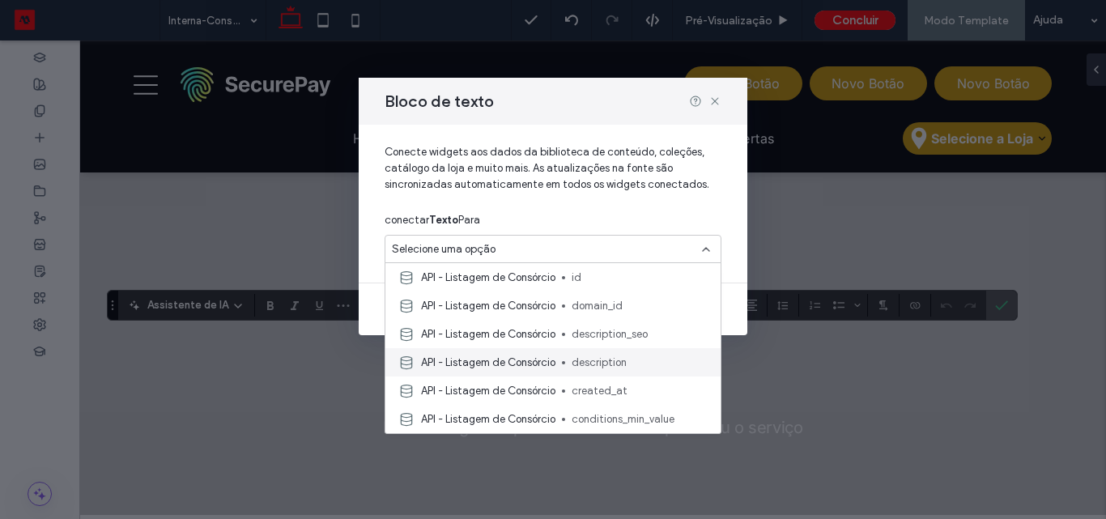
click at [661, 360] on span "description" at bounding box center [640, 363] width 136 height 16
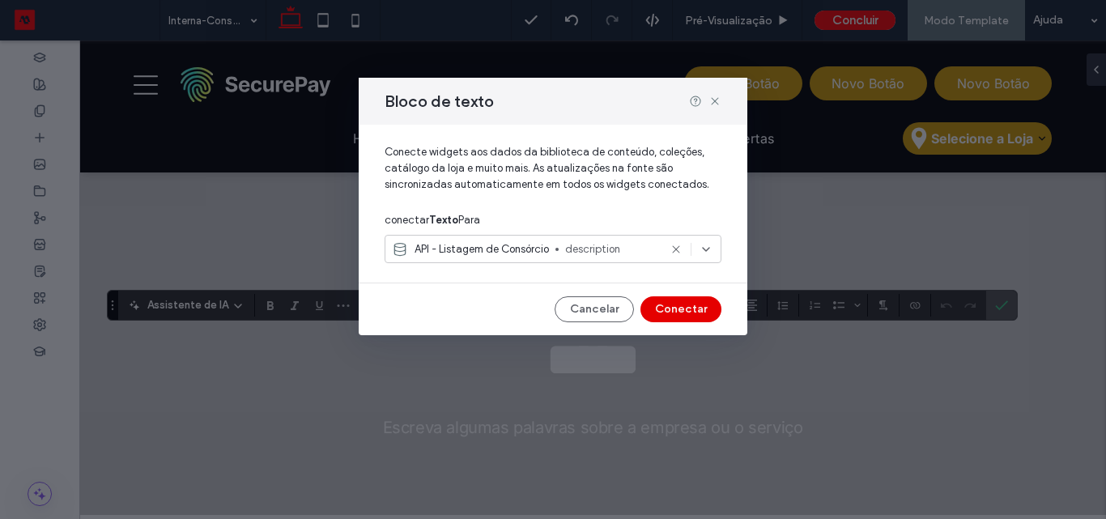
click at [708, 310] on button "Conectar" at bounding box center [680, 309] width 81 height 26
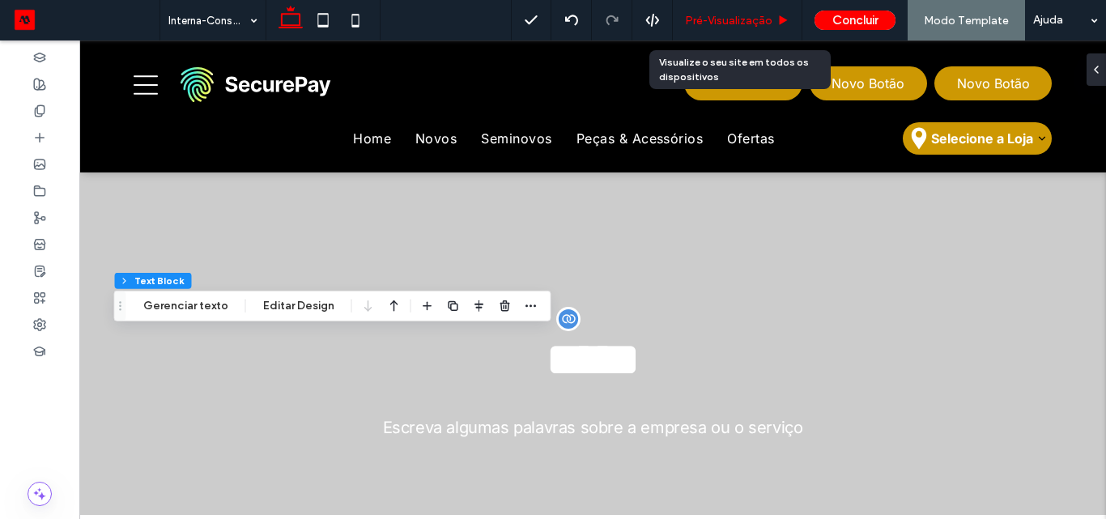
click at [742, 28] on div "Pré-Visualizaçāo" at bounding box center [738, 20] width 130 height 40
click at [742, 17] on span "Pré-Visualizaçāo" at bounding box center [728, 21] width 87 height 14
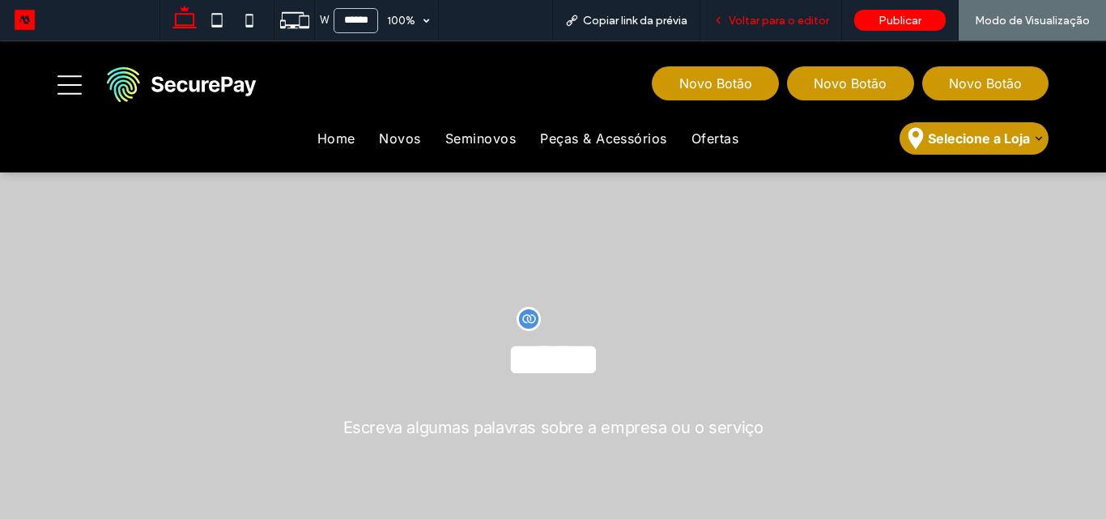
click at [789, 19] on span "Voltar para o editor" at bounding box center [779, 21] width 100 height 14
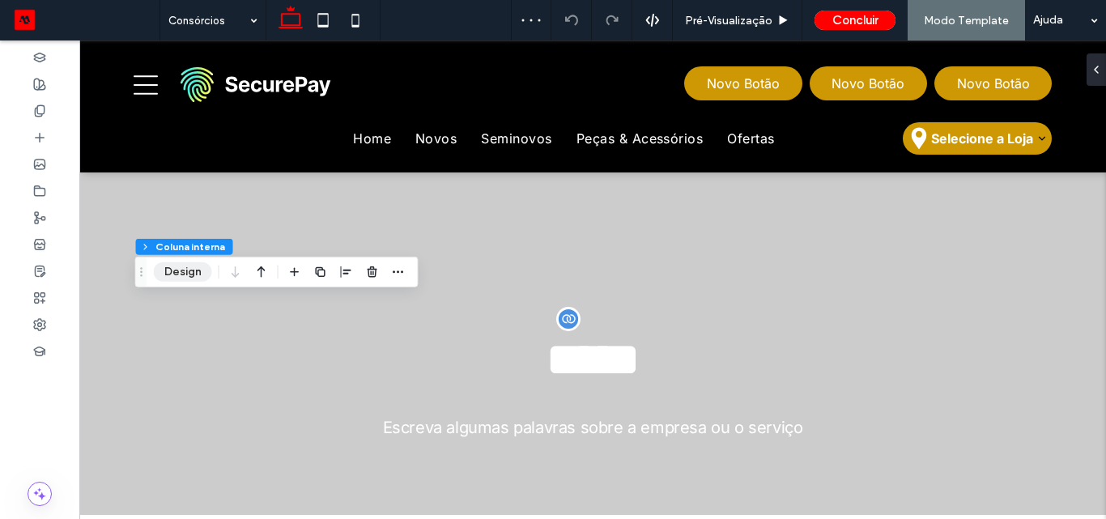
click at [176, 266] on button "Design" at bounding box center [183, 271] width 58 height 19
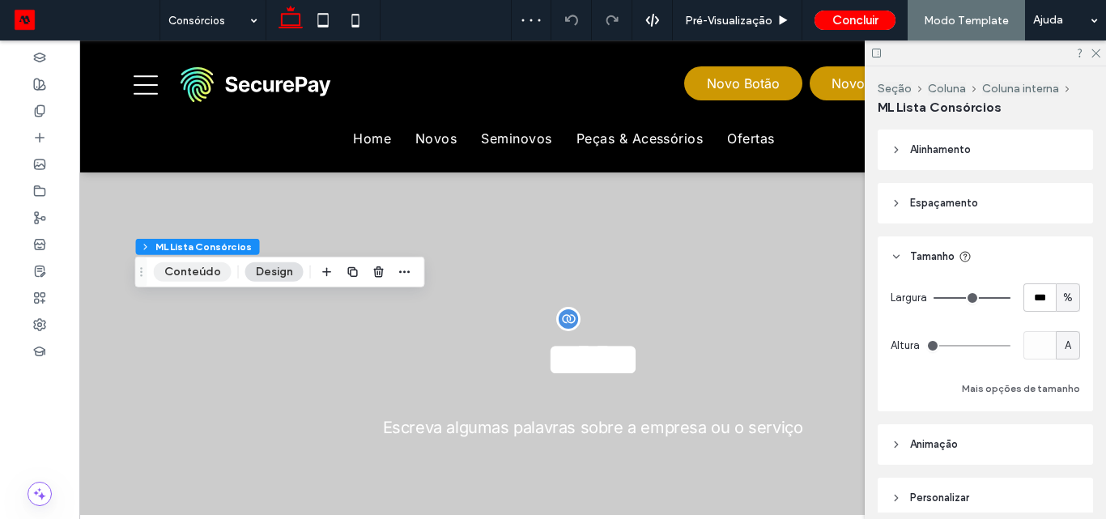
click at [185, 268] on button "Conteúdo" at bounding box center [193, 271] width 78 height 19
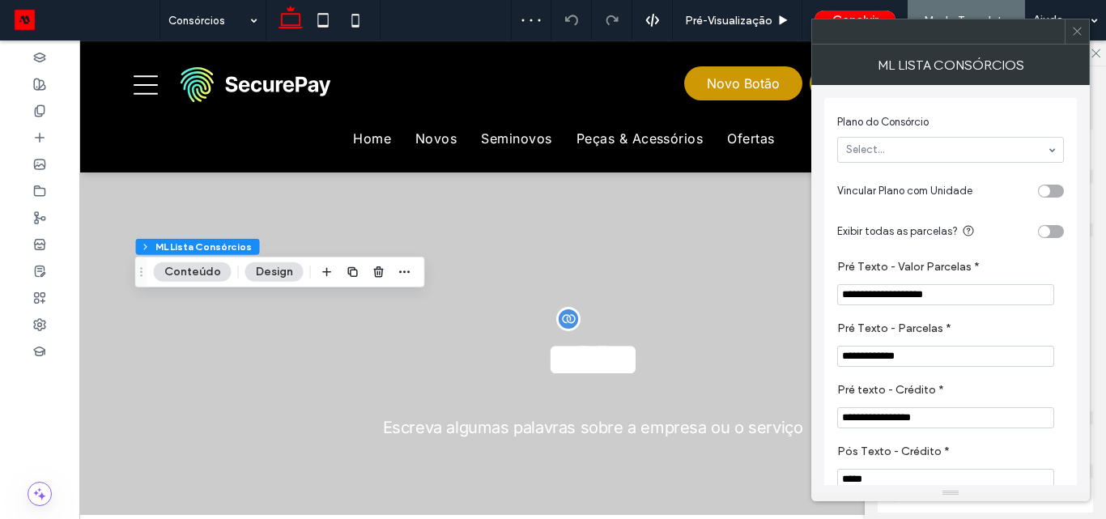
scroll to position [405, 0]
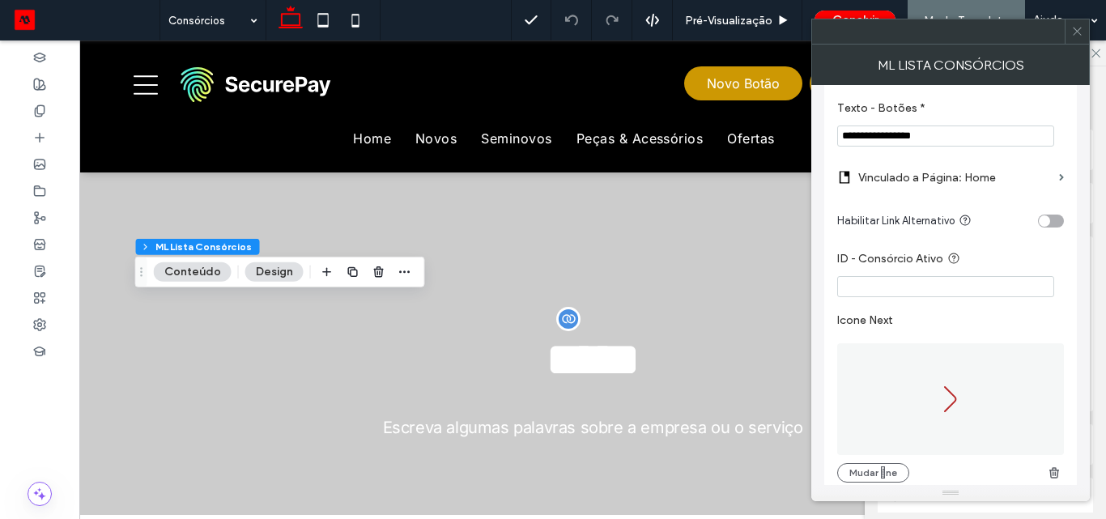
click at [953, 178] on label "Vinculado a Página: Home" at bounding box center [955, 178] width 194 height 30
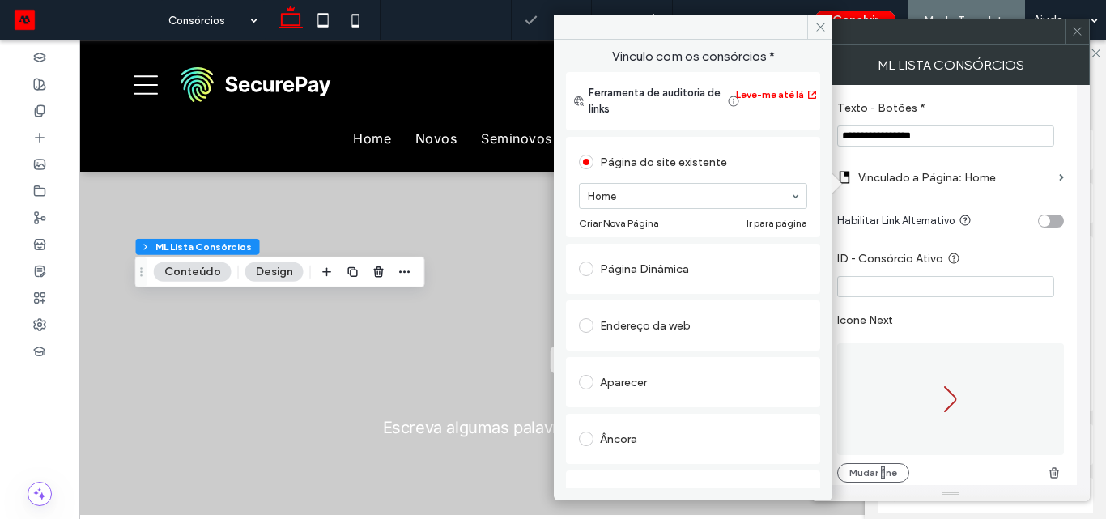
click at [673, 267] on div "Página Dinâmica" at bounding box center [693, 269] width 228 height 26
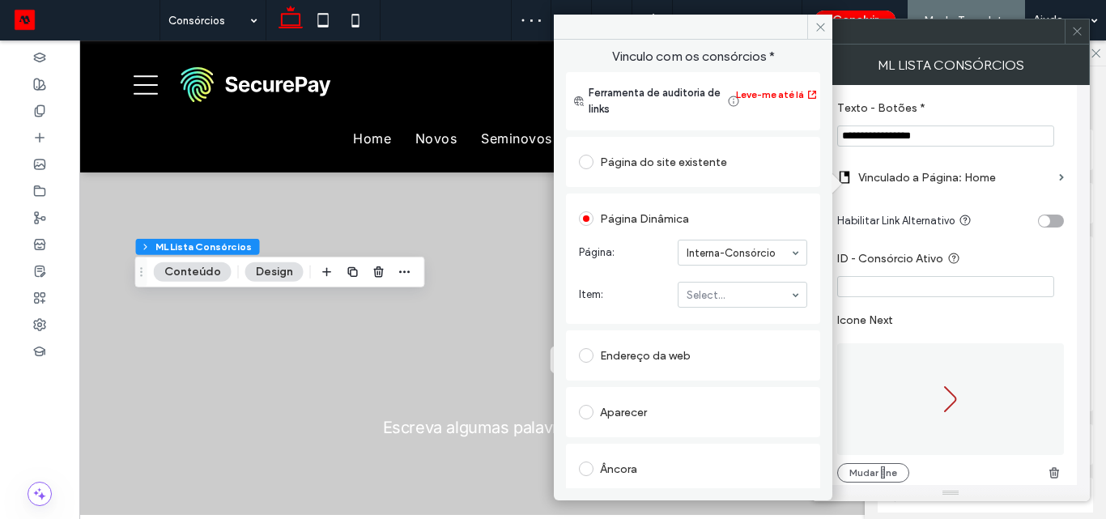
click at [710, 309] on section "Item: Select..." at bounding box center [693, 295] width 228 height 42
click at [819, 23] on icon at bounding box center [821, 27] width 12 height 12
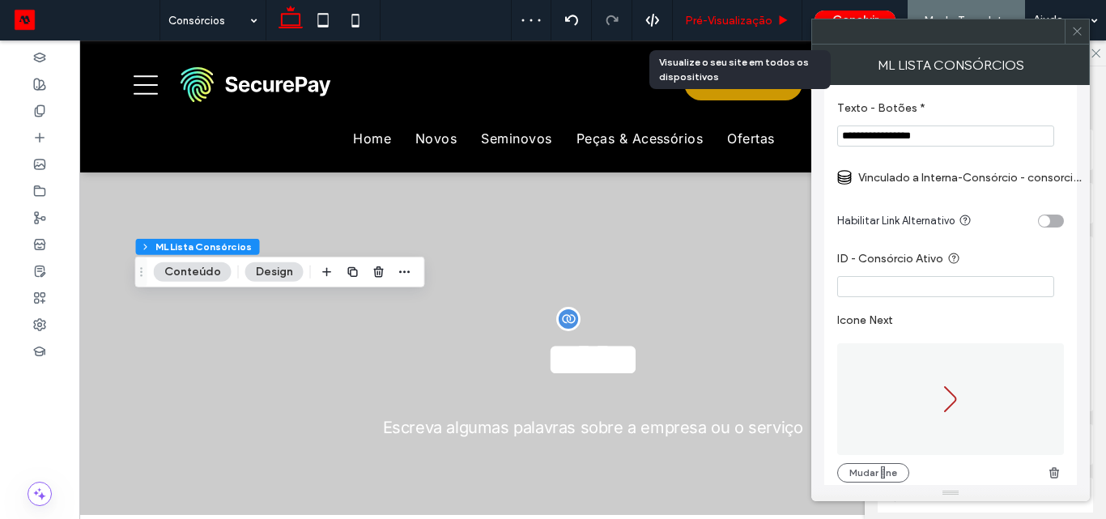
click at [776, 23] on div "Pré-Visualizaçāo" at bounding box center [737, 21] width 129 height 14
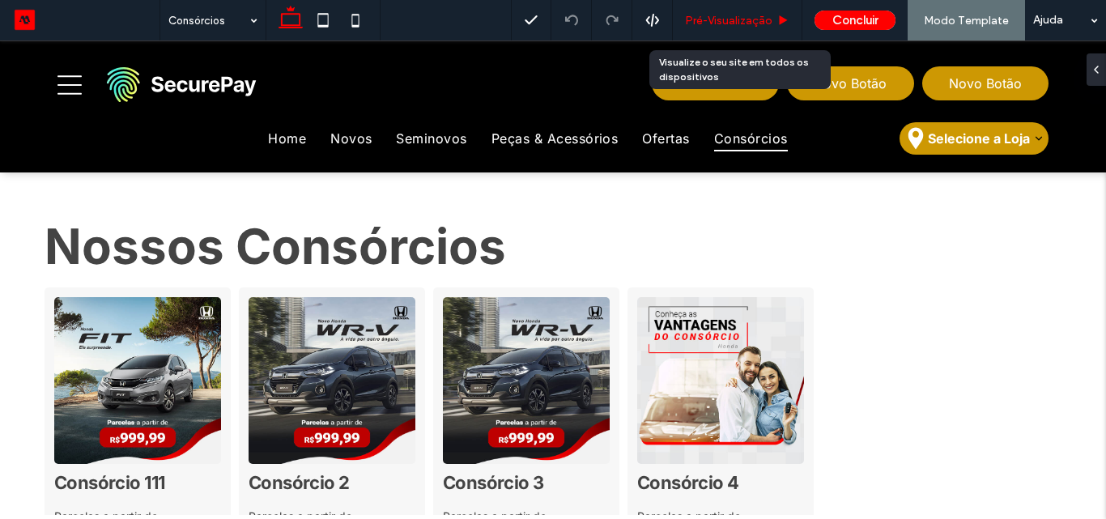
click at [736, 14] on span "Pré-Visualizaçāo" at bounding box center [728, 21] width 87 height 14
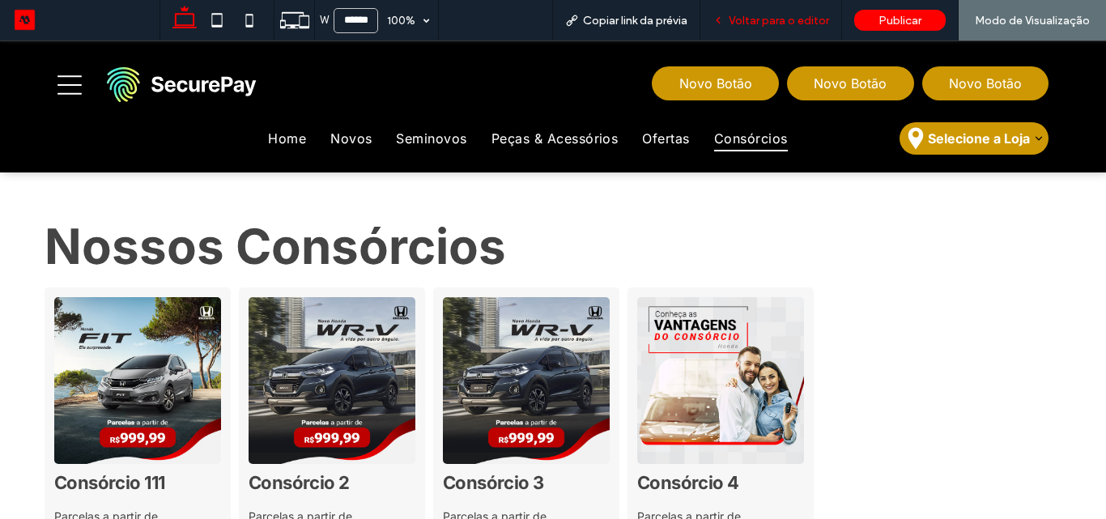
click at [747, 9] on div "Voltar para o editor" at bounding box center [771, 20] width 142 height 40
click at [756, 14] on span "Voltar para o editor" at bounding box center [779, 21] width 100 height 14
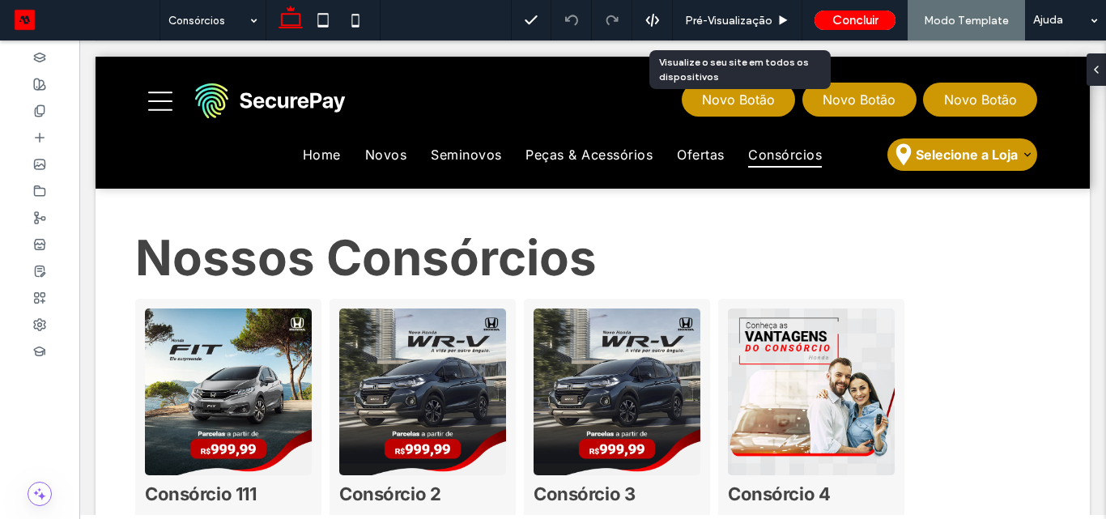
click at [756, 14] on span "Pré-Visualizaçāo" at bounding box center [728, 21] width 87 height 14
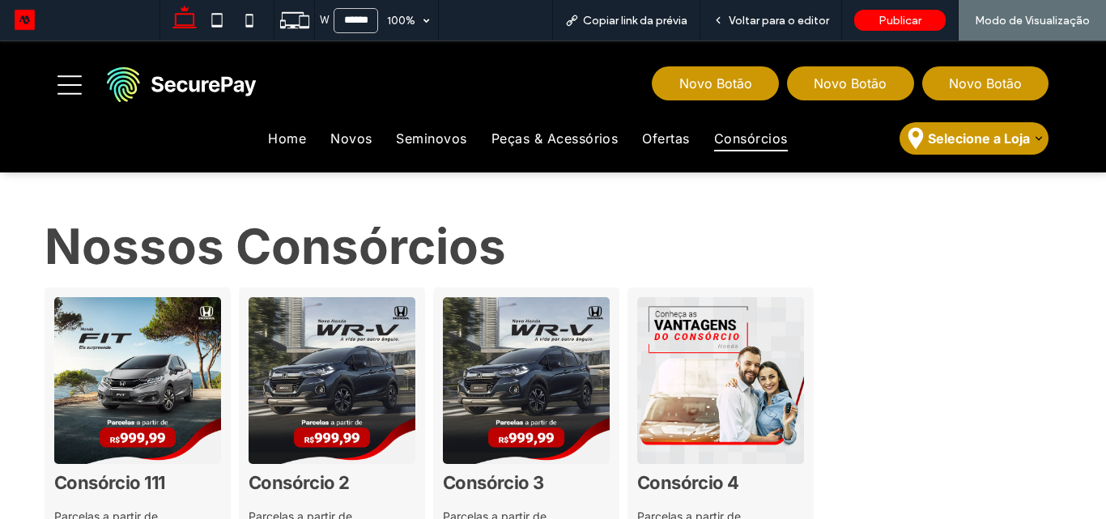
click at [728, 347] on 4 at bounding box center [720, 380] width 167 height 167
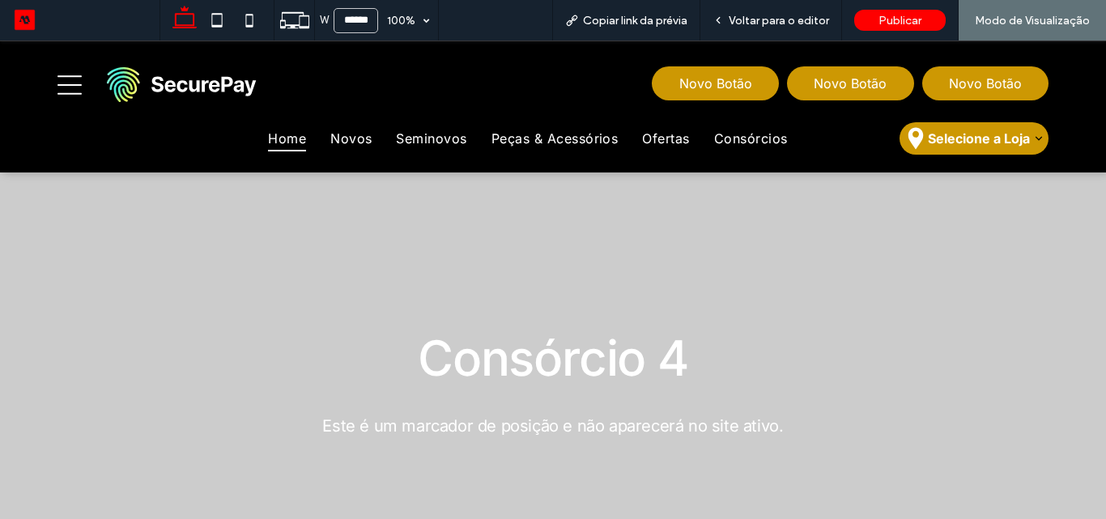
click at [277, 139] on span "Home" at bounding box center [287, 138] width 38 height 24
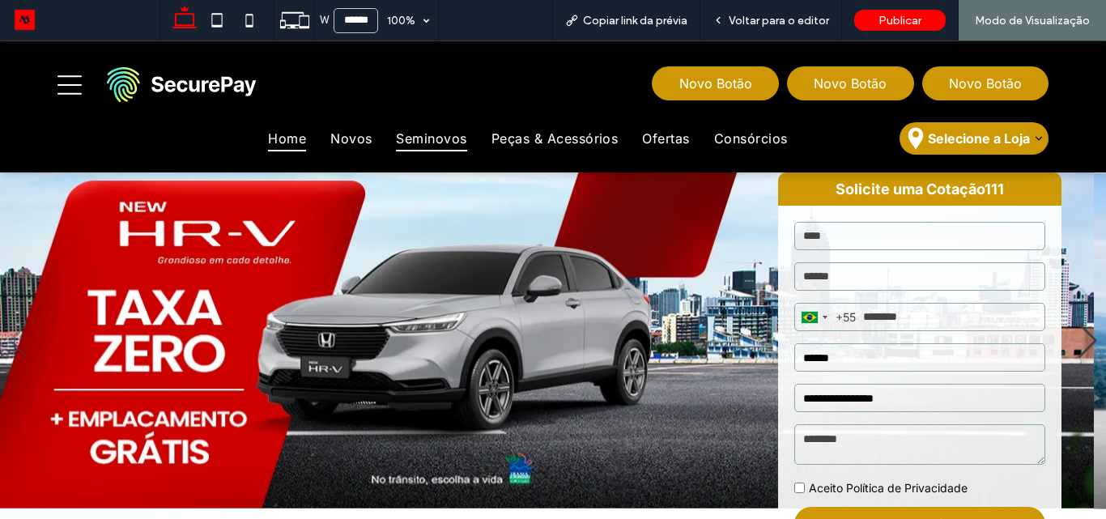
click at [430, 130] on span "Seminovos" at bounding box center [431, 138] width 70 height 24
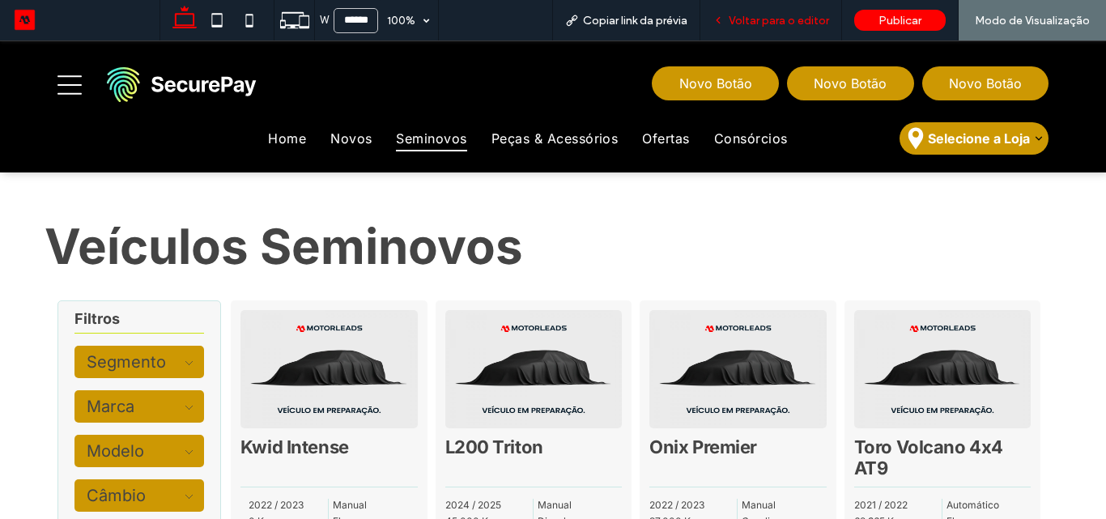
click at [769, 14] on span "Voltar para o editor" at bounding box center [779, 21] width 100 height 14
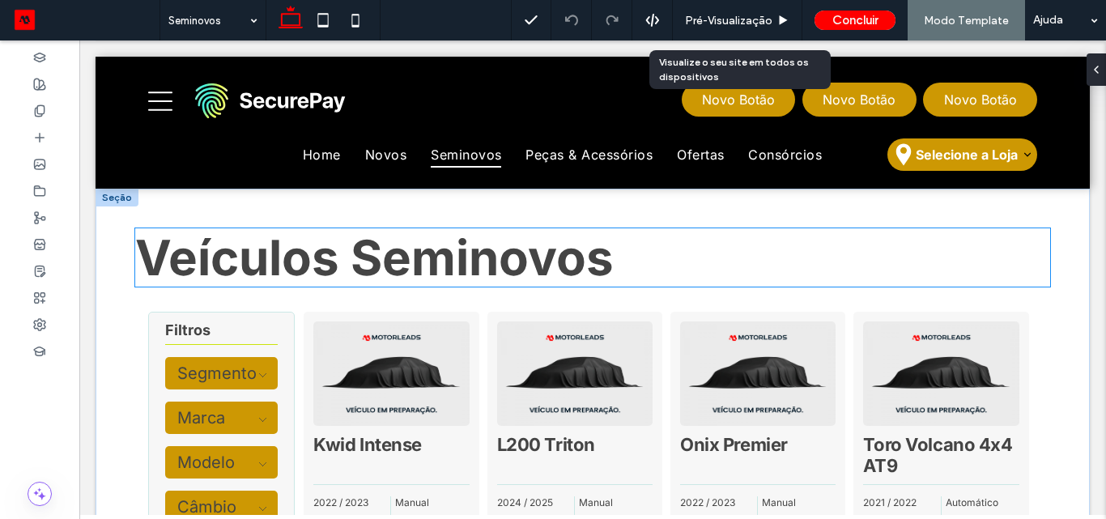
click at [236, 282] on span "Veículos Seminovos" at bounding box center [374, 257] width 479 height 58
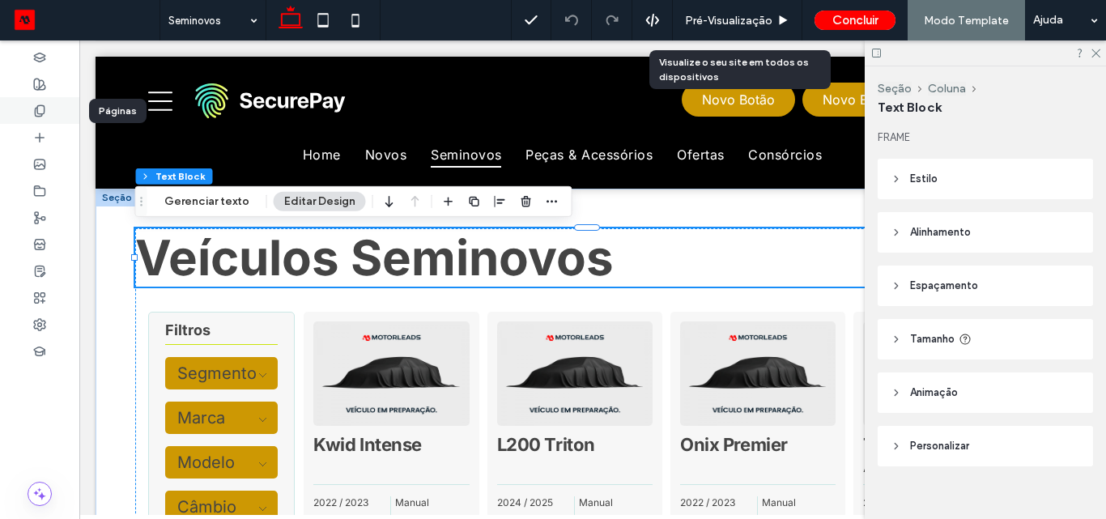
click at [40, 100] on div at bounding box center [39, 110] width 79 height 27
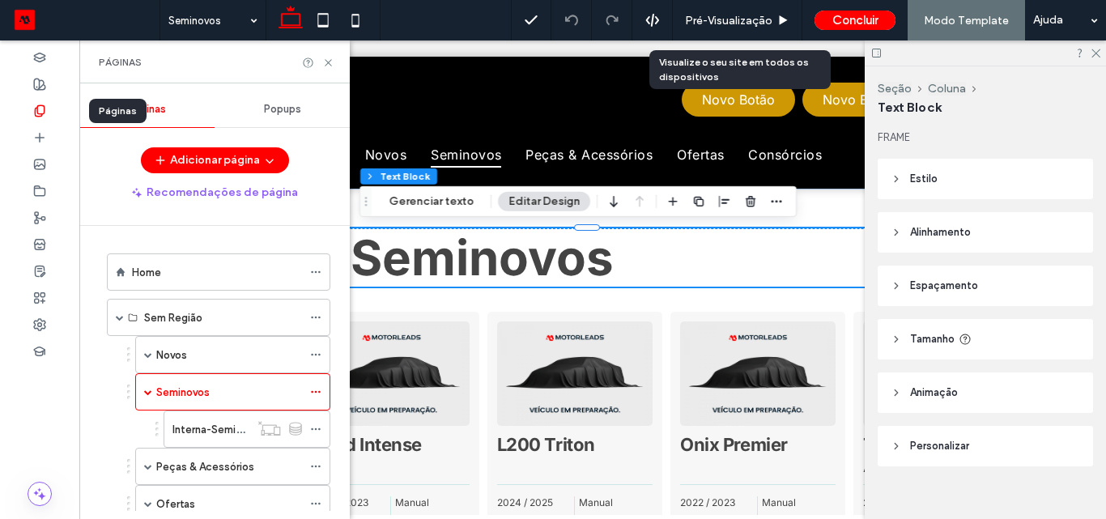
click at [40, 100] on div at bounding box center [39, 110] width 79 height 27
click at [40, 51] on icon at bounding box center [39, 57] width 13 height 13
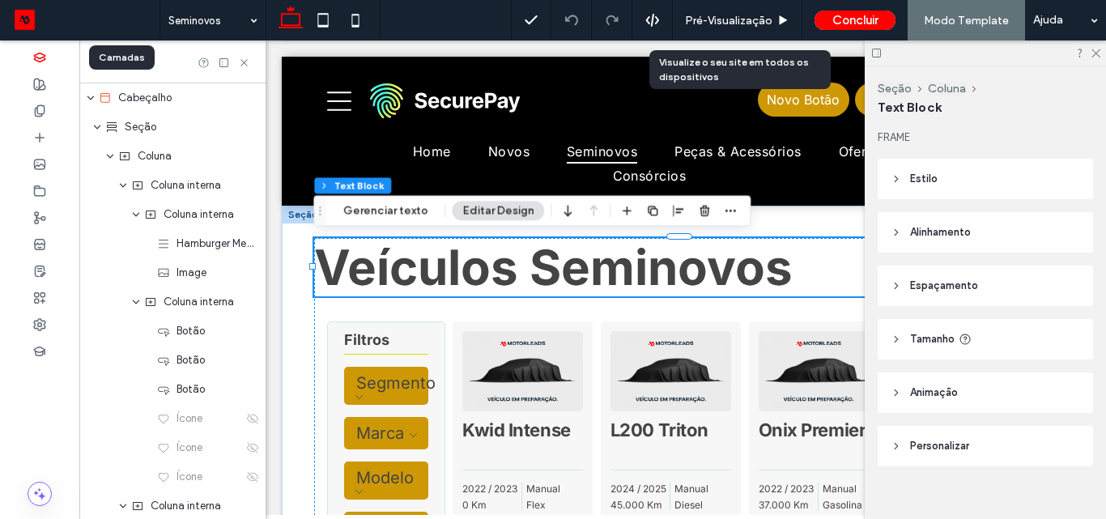
scroll to position [496, 0]
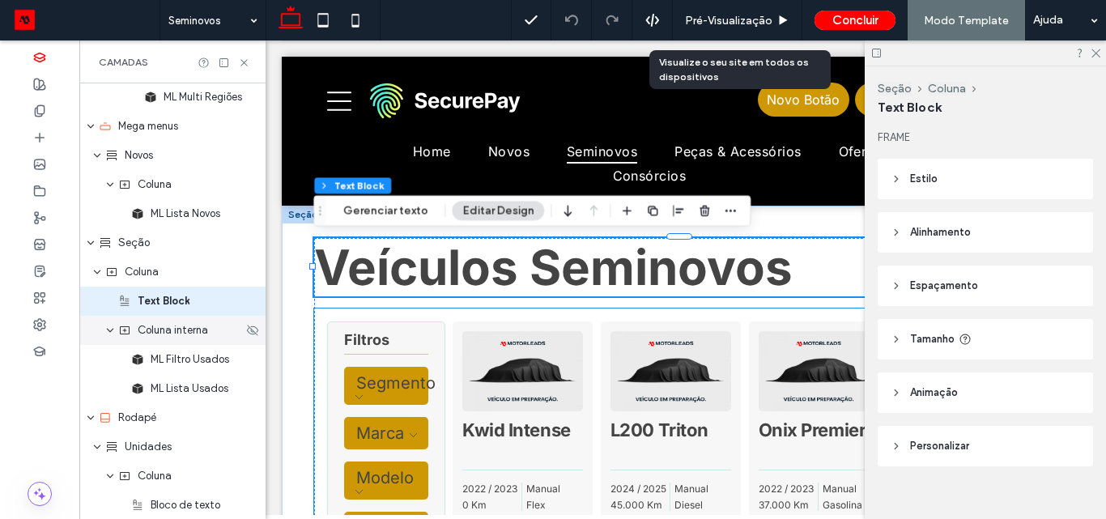
click at [111, 334] on icon "expand Coluna interna" at bounding box center [110, 330] width 10 height 13
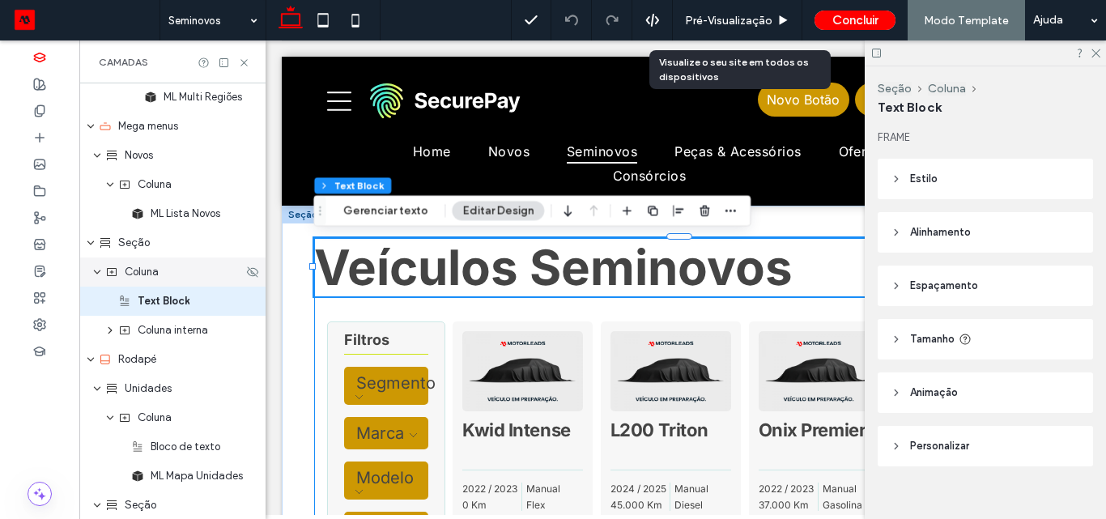
click at [149, 281] on div "Coluna" at bounding box center [172, 271] width 186 height 29
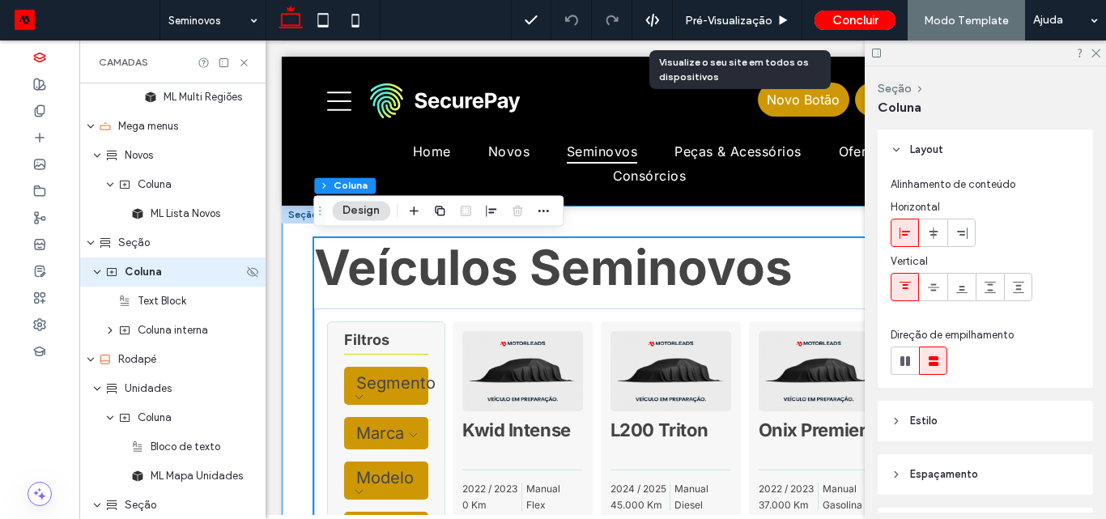
scroll to position [467, 0]
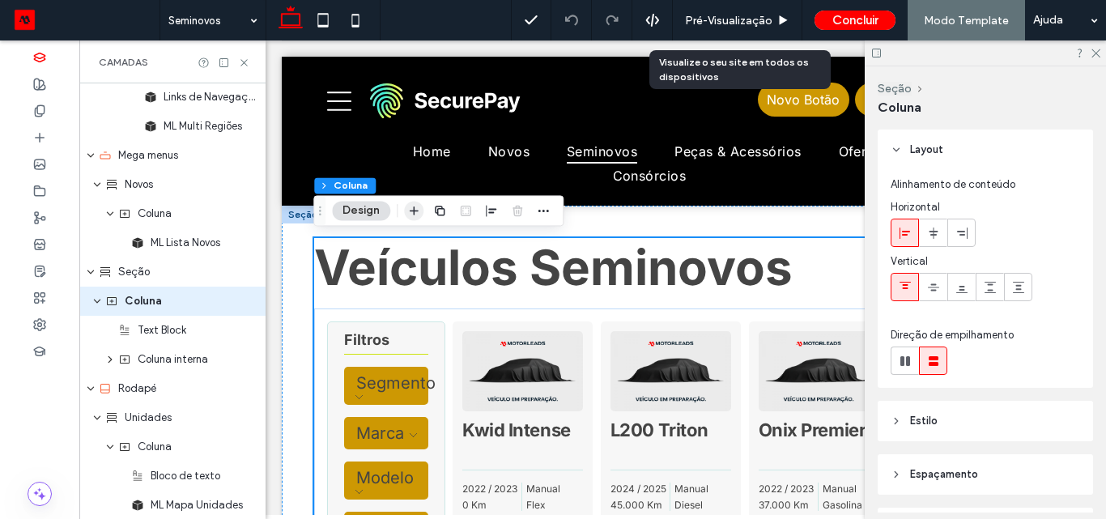
click at [411, 217] on icon "button" at bounding box center [413, 210] width 13 height 13
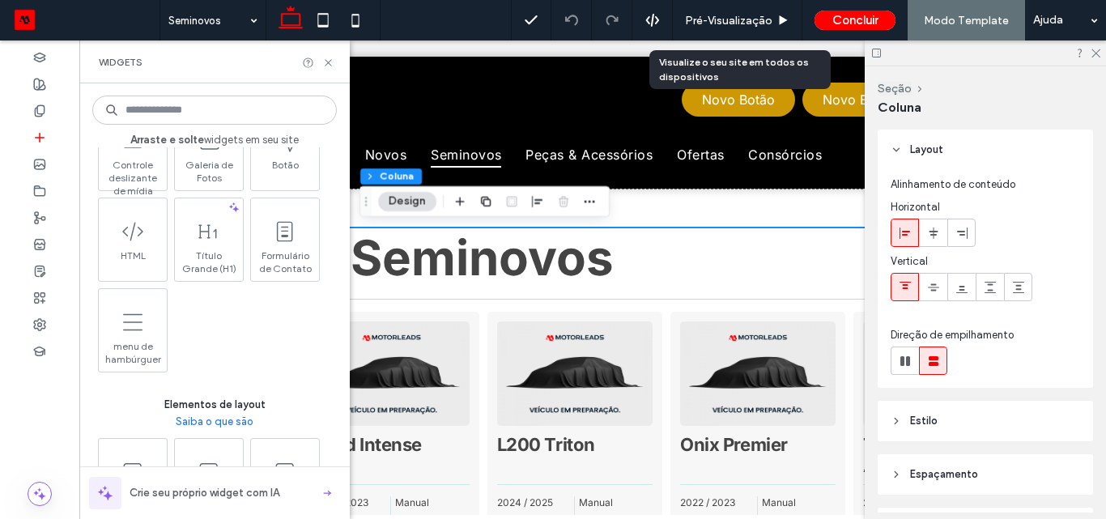
scroll to position [648, 0]
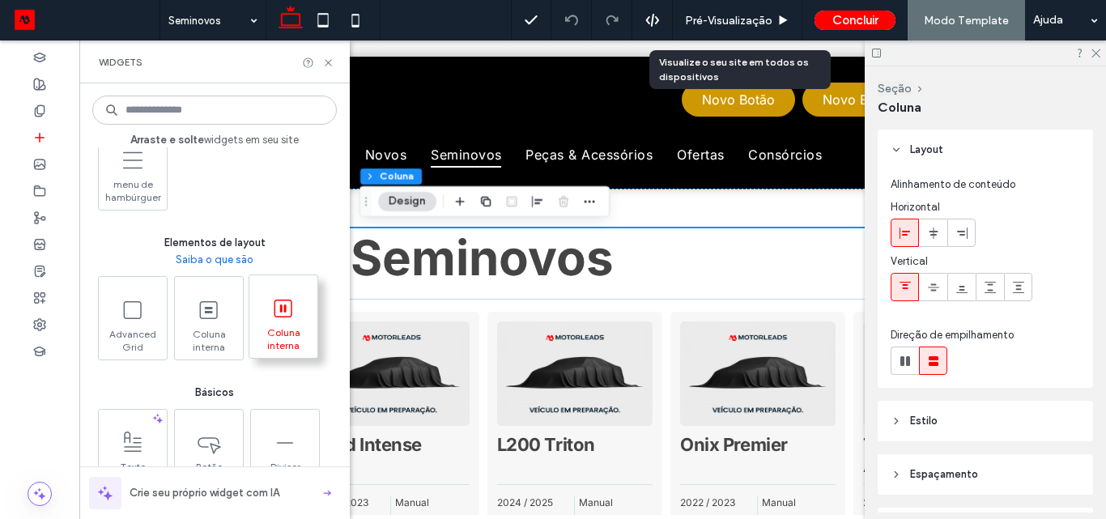
click at [274, 321] on icon at bounding box center [283, 309] width 26 height 26
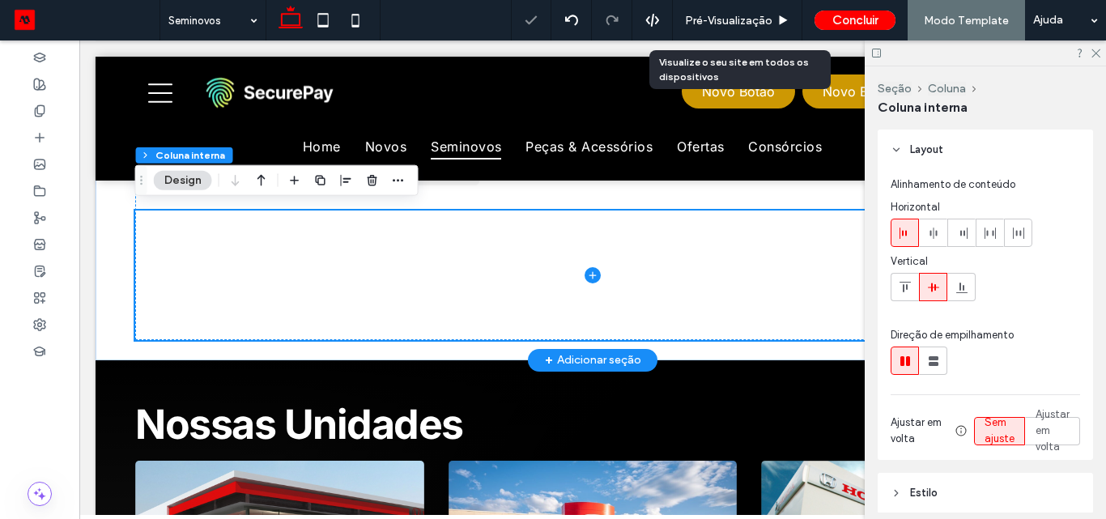
scroll to position [602, 0]
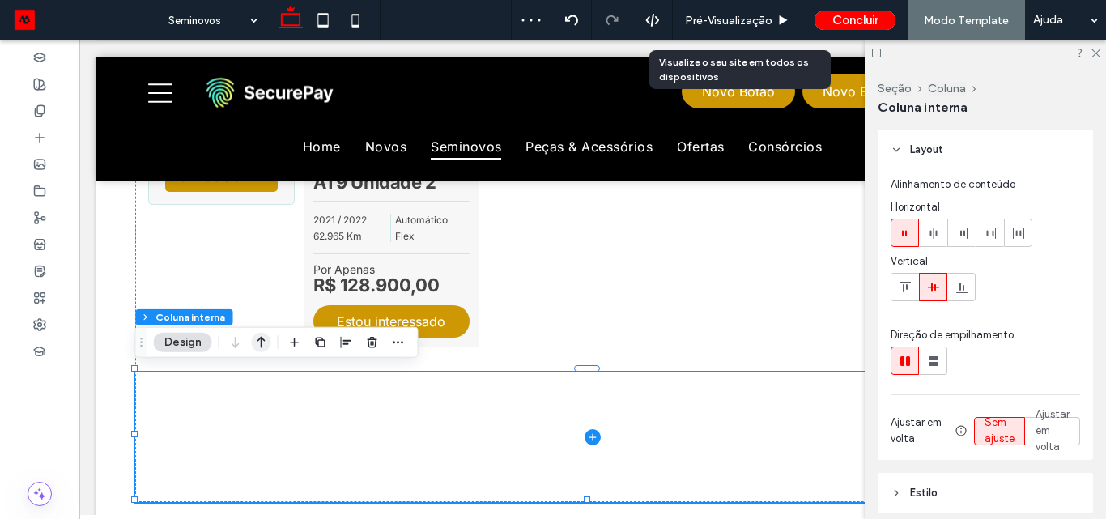
click at [262, 344] on use "button" at bounding box center [261, 342] width 8 height 11
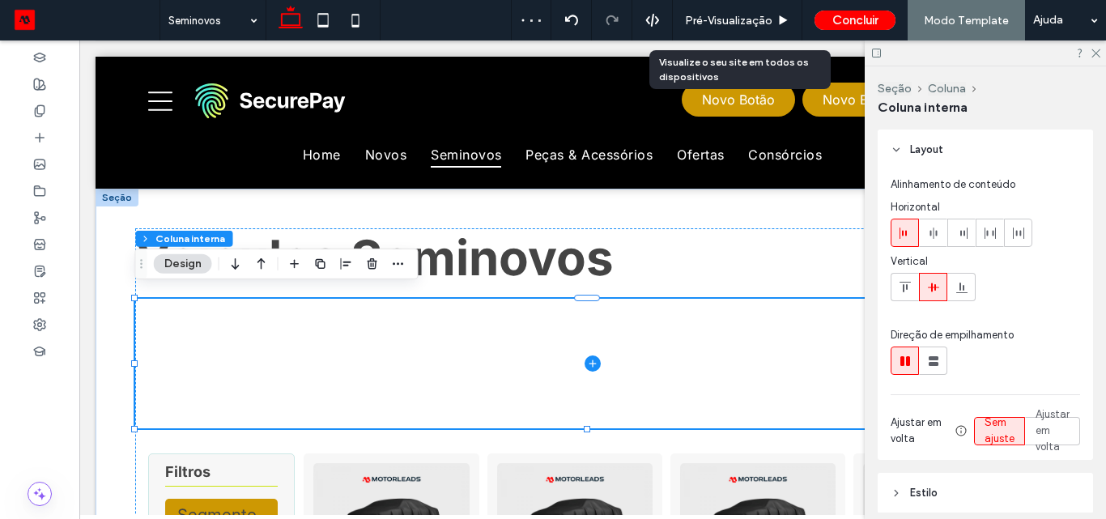
scroll to position [243, 0]
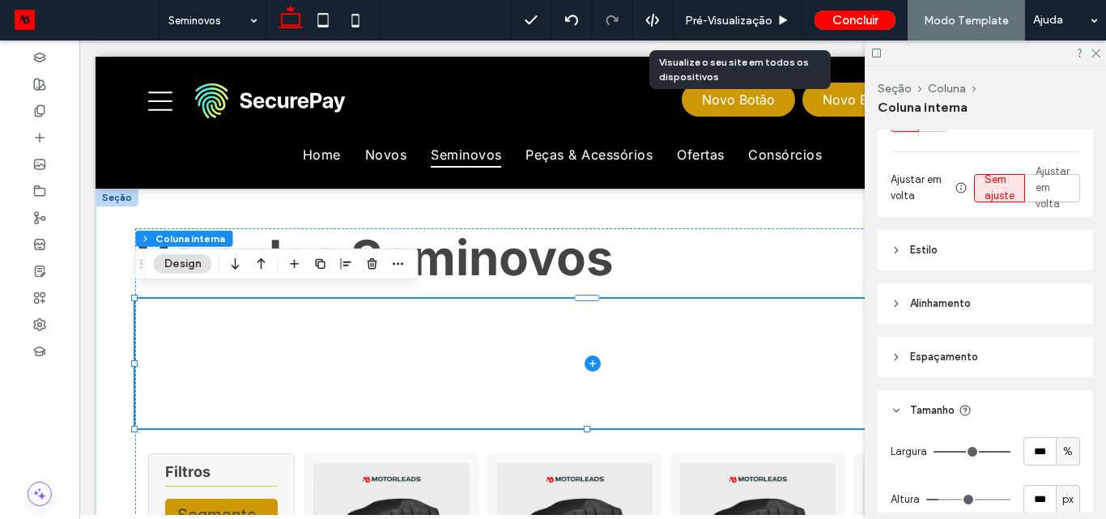
click at [1062, 496] on span "px" at bounding box center [1067, 499] width 11 height 16
click at [586, 368] on icon at bounding box center [593, 363] width 16 height 16
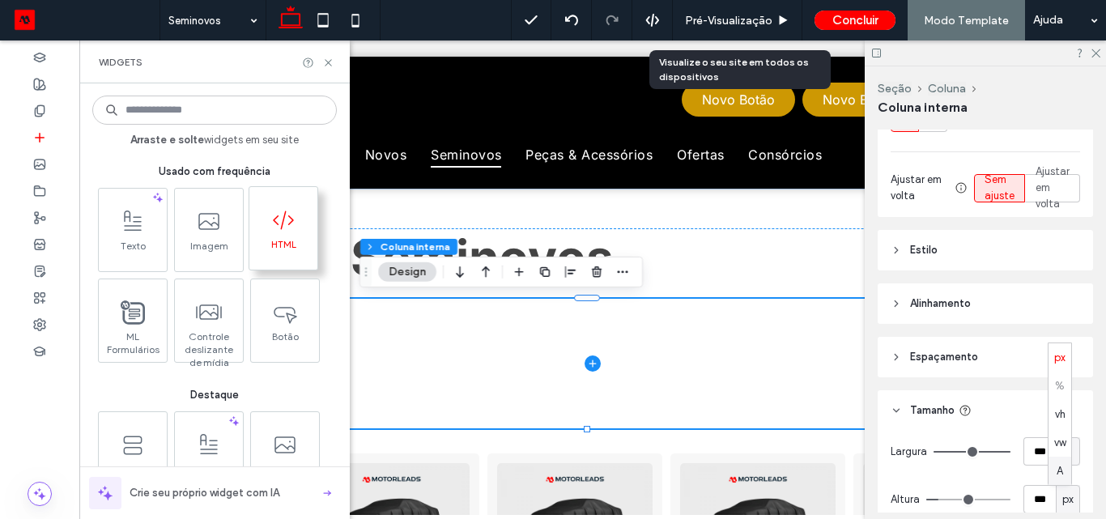
click at [286, 232] on icon at bounding box center [283, 220] width 26 height 26
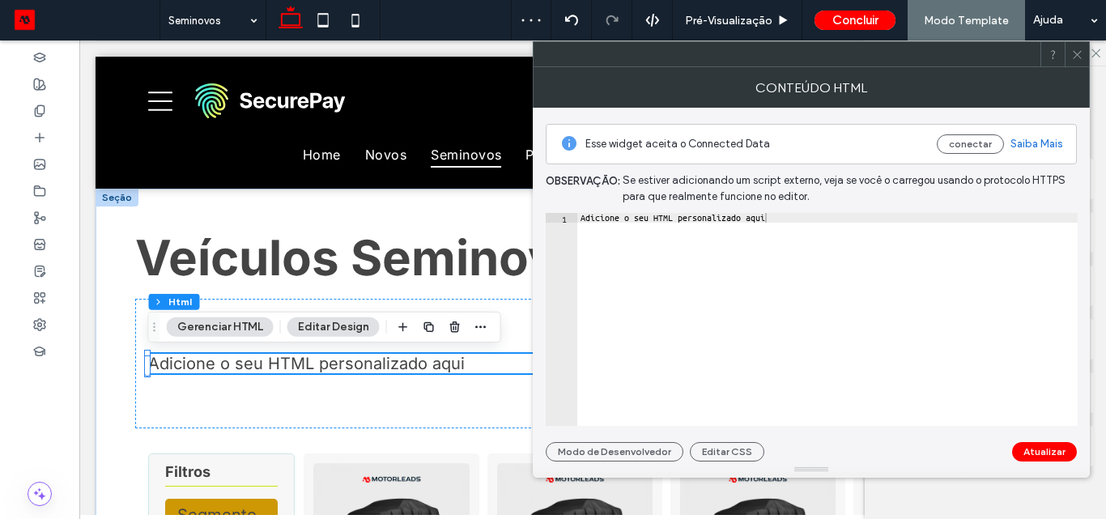
click at [1074, 60] on icon at bounding box center [1077, 55] width 12 height 12
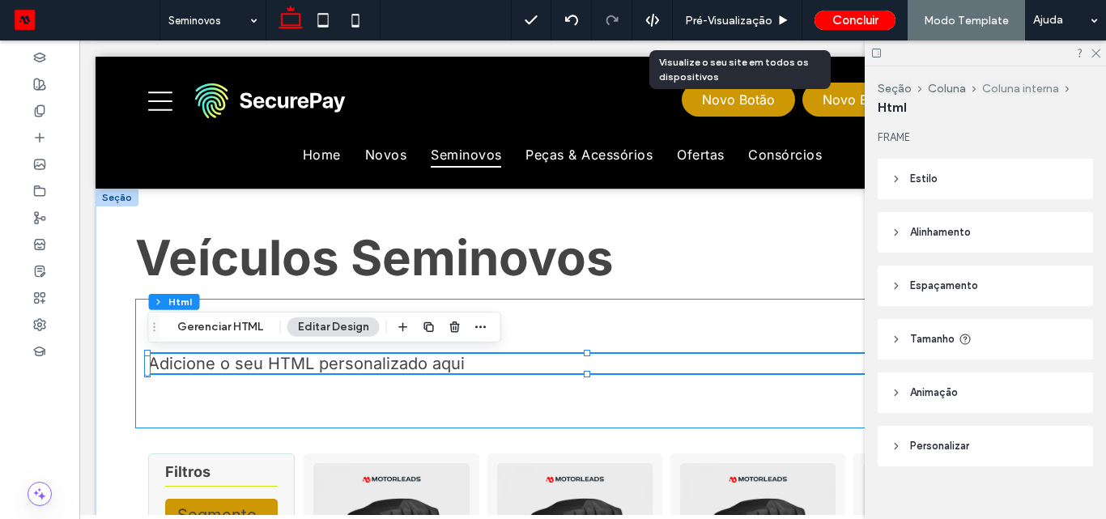
click at [1010, 87] on button "Coluna interna" at bounding box center [1020, 89] width 77 height 14
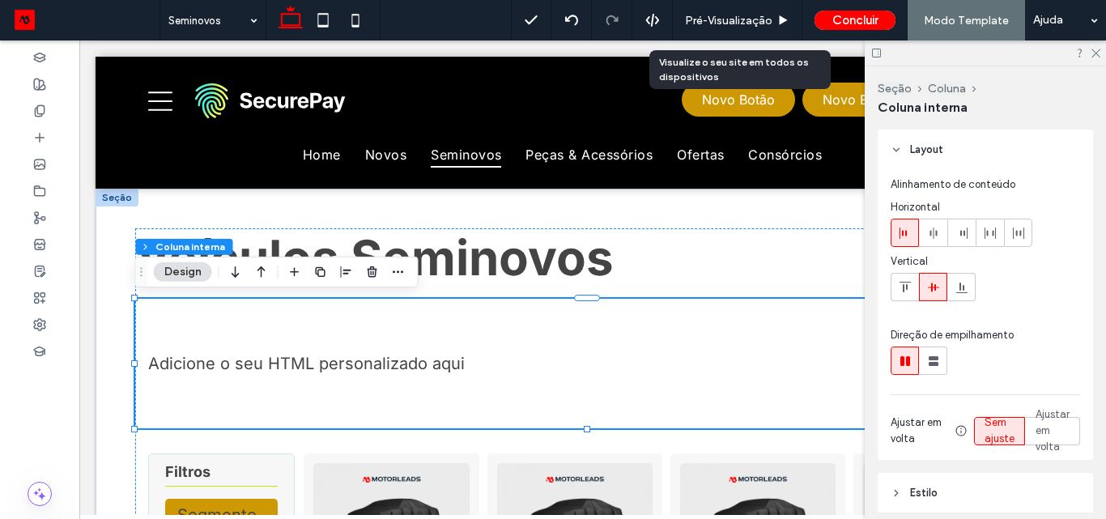
scroll to position [467, 0]
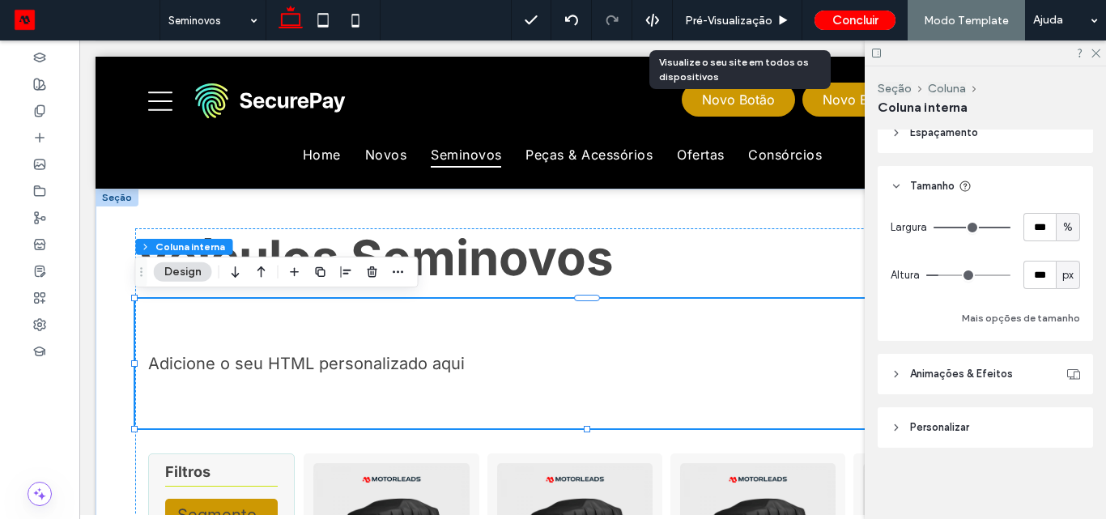
click at [1062, 267] on span "px" at bounding box center [1067, 275] width 11 height 16
click at [1061, 419] on span "A" at bounding box center [1060, 417] width 6 height 16
type input "*"
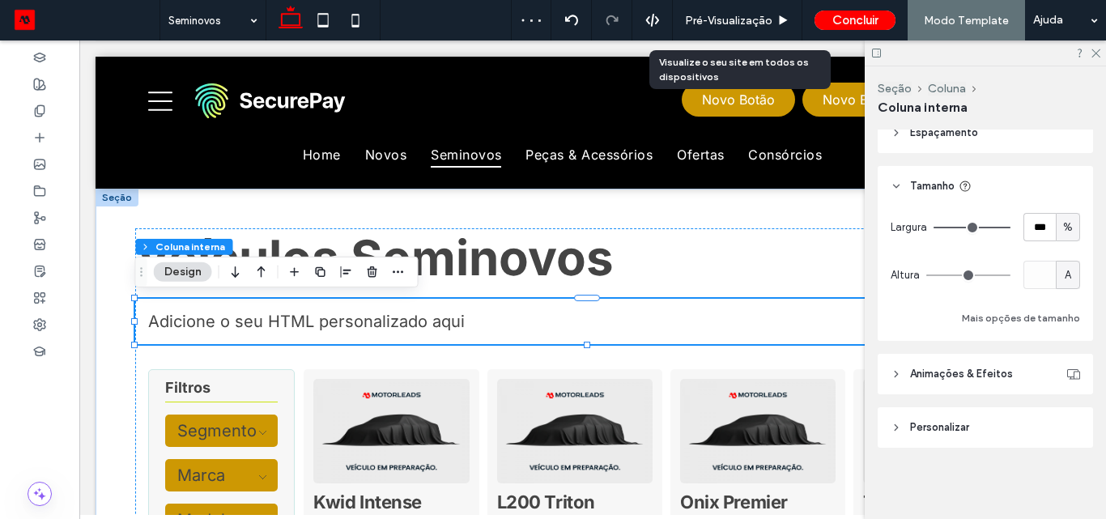
scroll to position [386, 0]
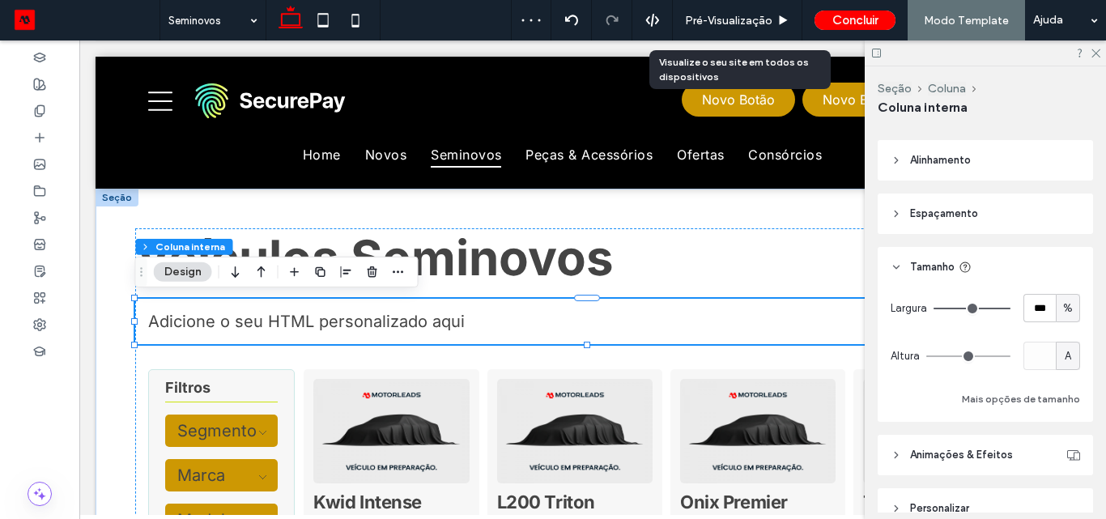
click at [961, 202] on header "Espaçamento" at bounding box center [985, 214] width 215 height 40
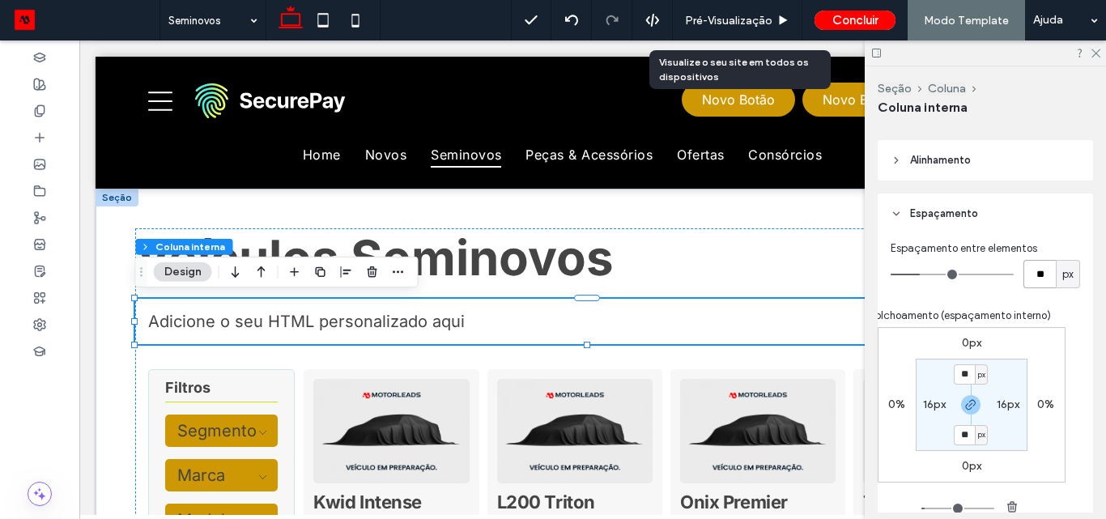
click at [1027, 284] on input "**" at bounding box center [1039, 274] width 32 height 28
type input "*"
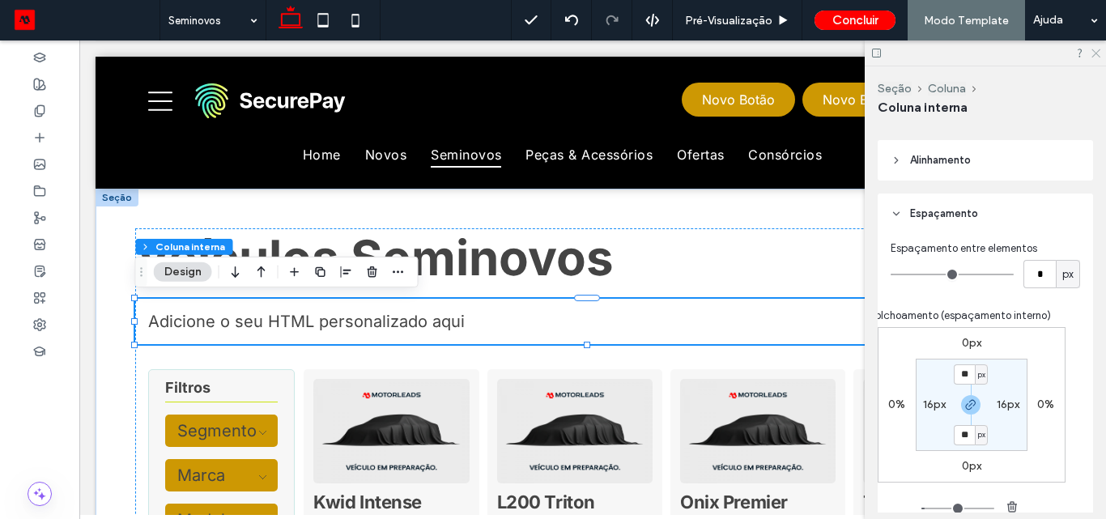
click at [1097, 49] on icon at bounding box center [1095, 52] width 11 height 11
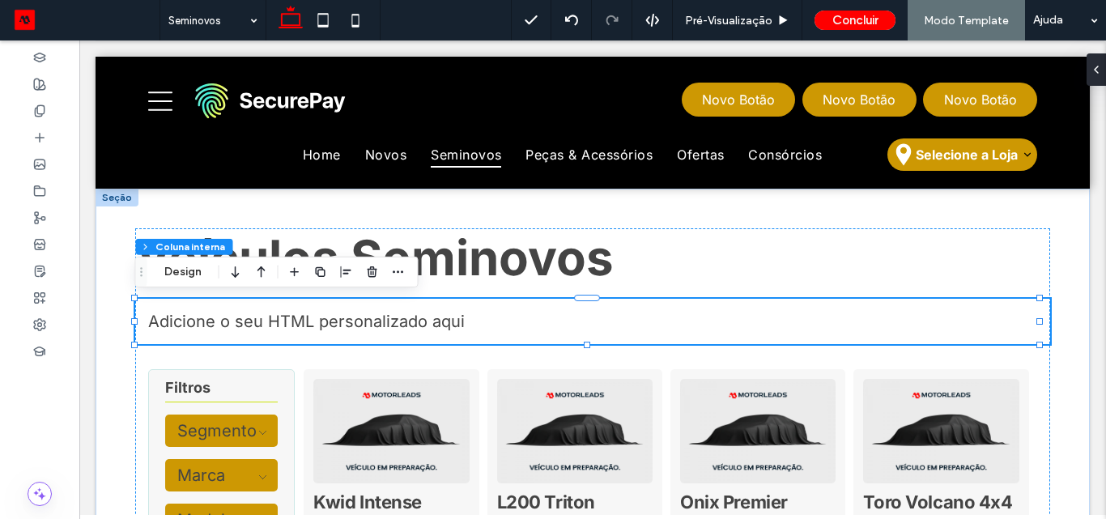
click at [259, 313] on div "Adicione o seu HTML personalizado aqui" at bounding box center [592, 321] width 889 height 19
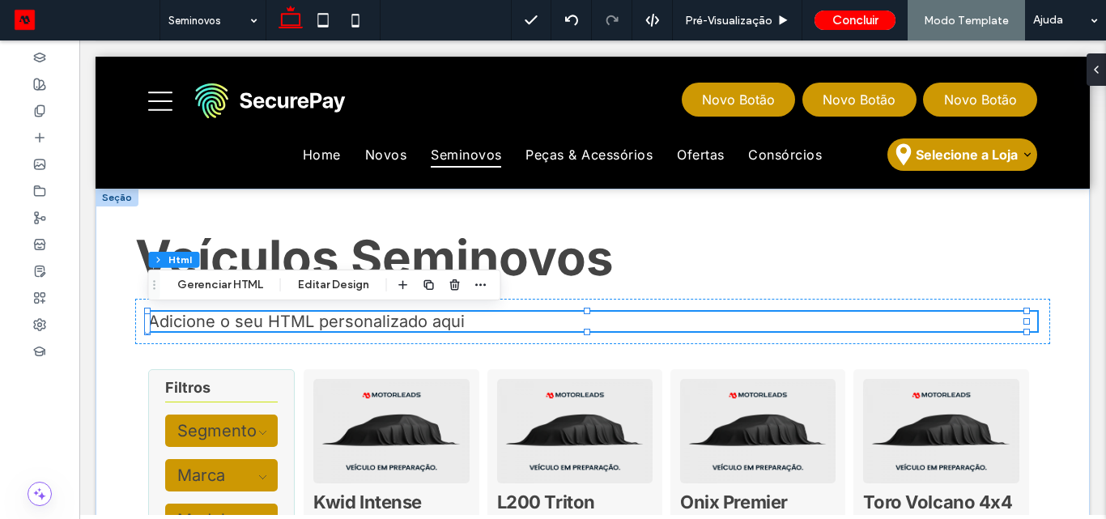
click at [254, 321] on div "Adicione o seu HTML personalizado aqui" at bounding box center [592, 321] width 889 height 19
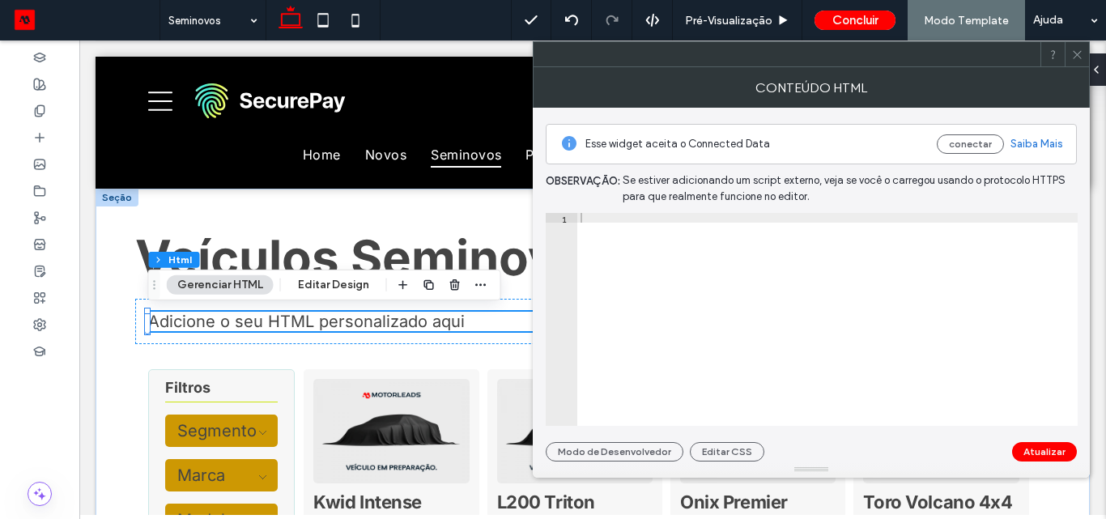
click at [254, 321] on div "Adicione o seu HTML personalizado aqui" at bounding box center [592, 321] width 889 height 19
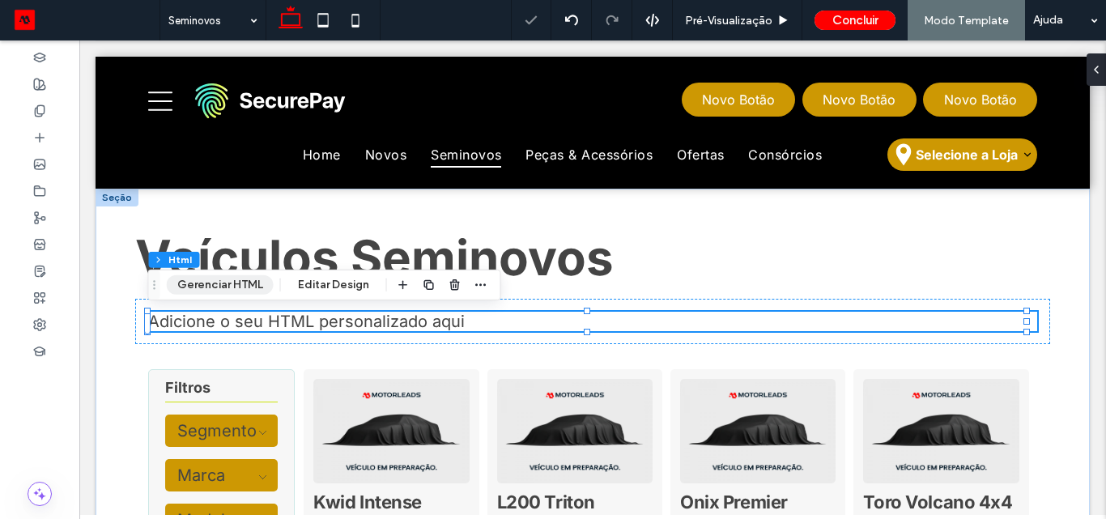
click at [239, 285] on button "Gerenciar HTML" at bounding box center [220, 284] width 107 height 19
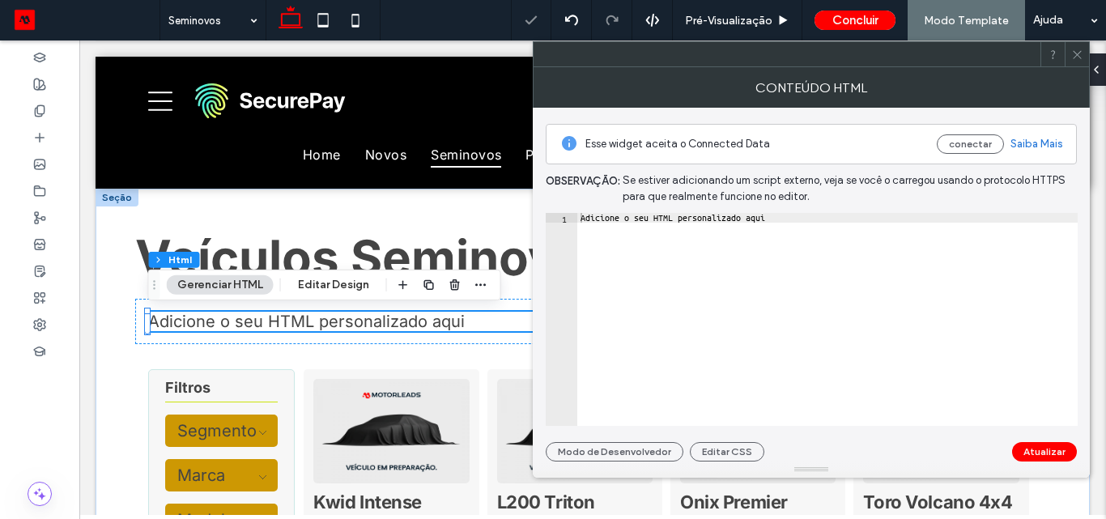
click at [636, 282] on div "Adicione o seu HTML personalizado aqui" at bounding box center [827, 329] width 500 height 232
paste textarea "Cursor at row 1"
type textarea "*****"
click at [1053, 450] on button "Atualizar" at bounding box center [1044, 451] width 65 height 19
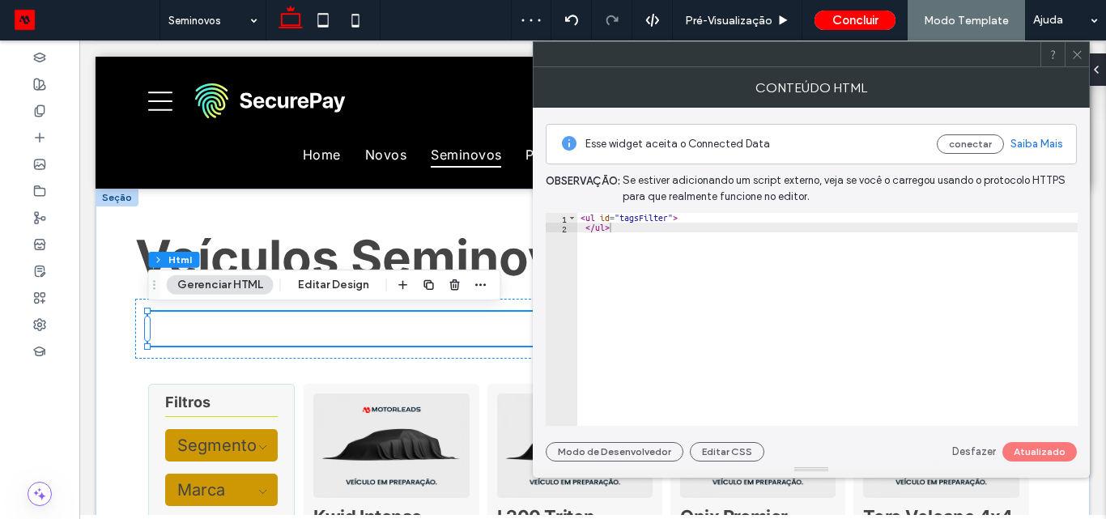
click at [1080, 57] on icon at bounding box center [1077, 55] width 12 height 12
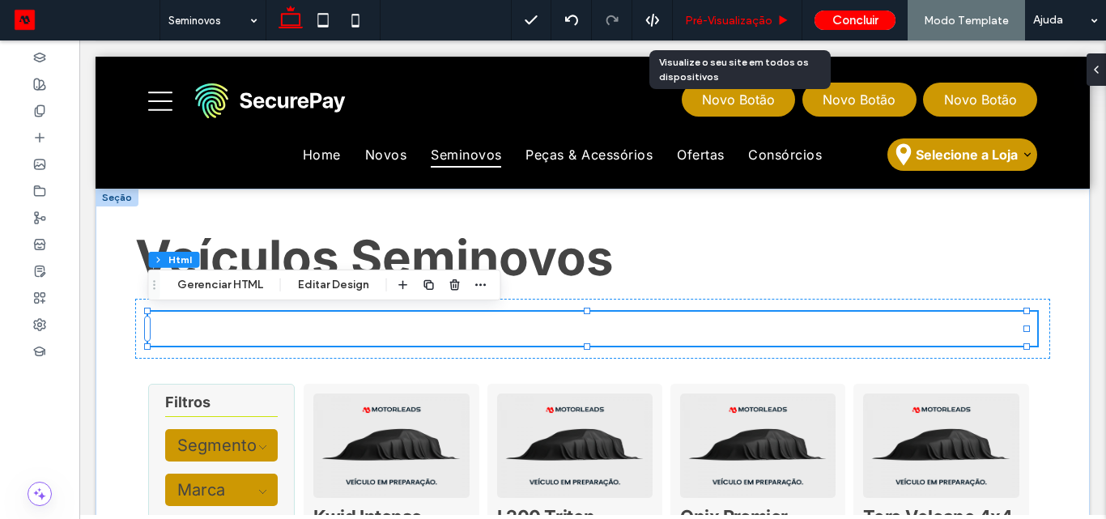
click at [762, 21] on span "Pré-Visualizaçāo" at bounding box center [728, 21] width 87 height 14
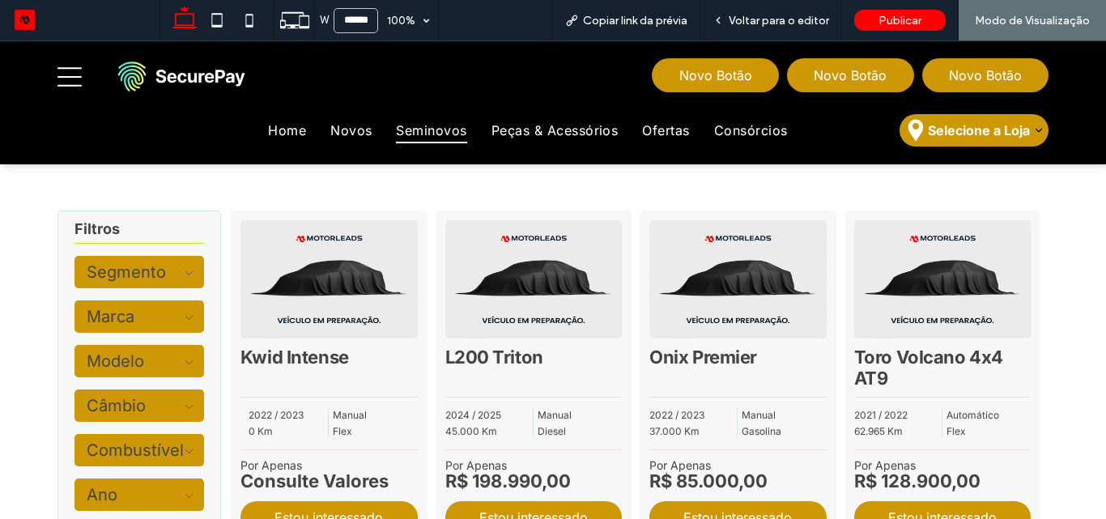
scroll to position [235, 0]
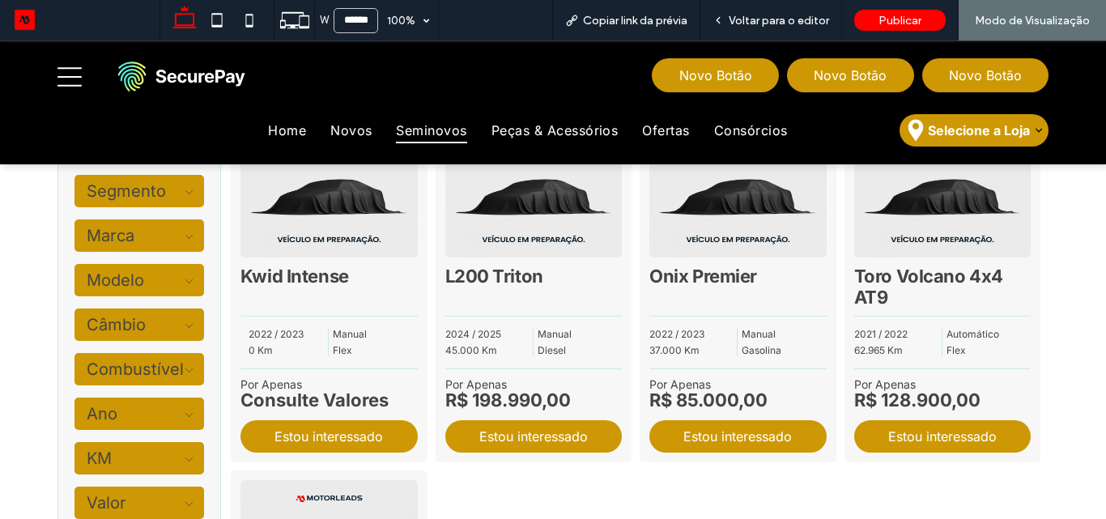
click at [116, 236] on span "Marca" at bounding box center [111, 235] width 48 height 19
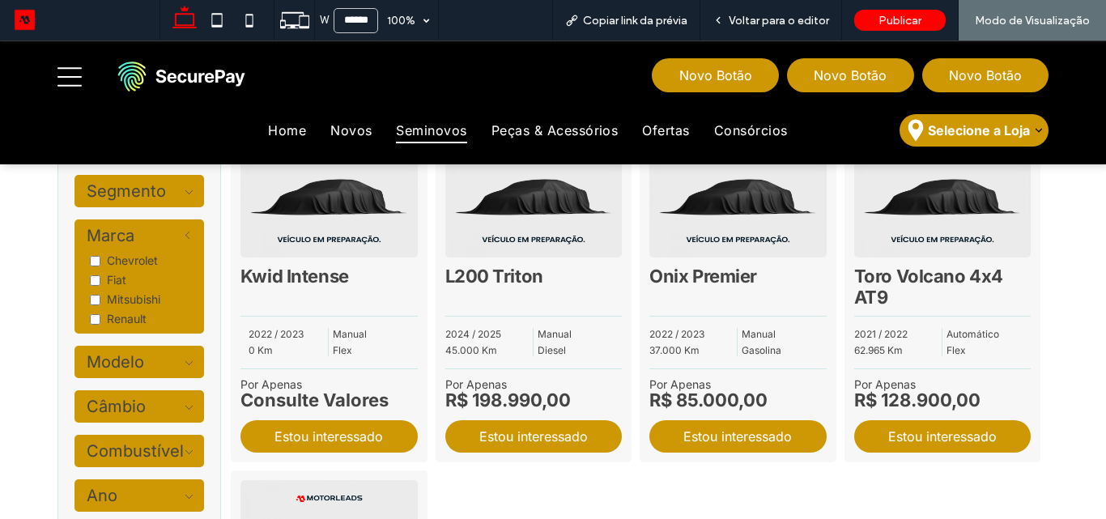
click at [115, 274] on label "Fiat" at bounding box center [139, 280] width 105 height 15
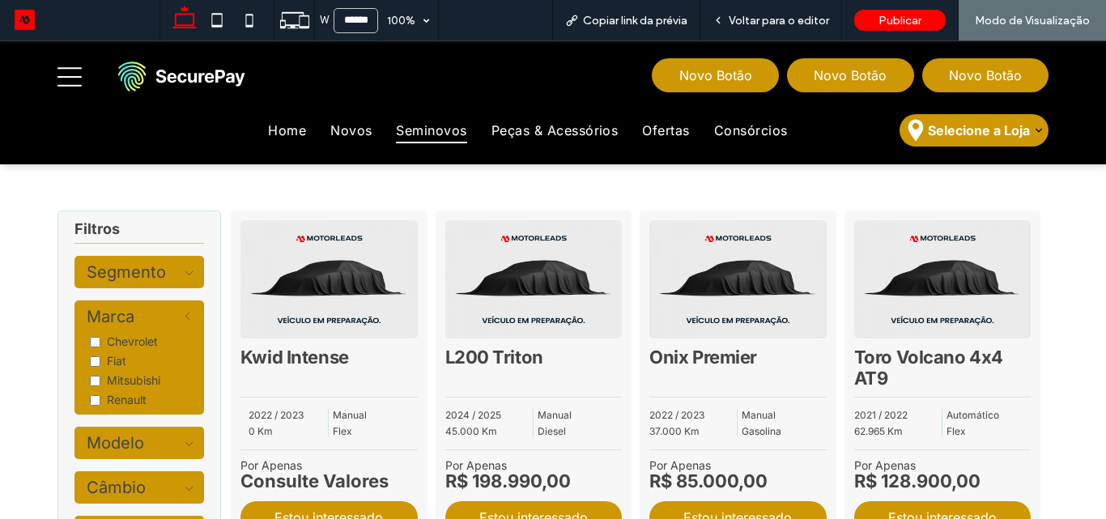
scroll to position [73, 0]
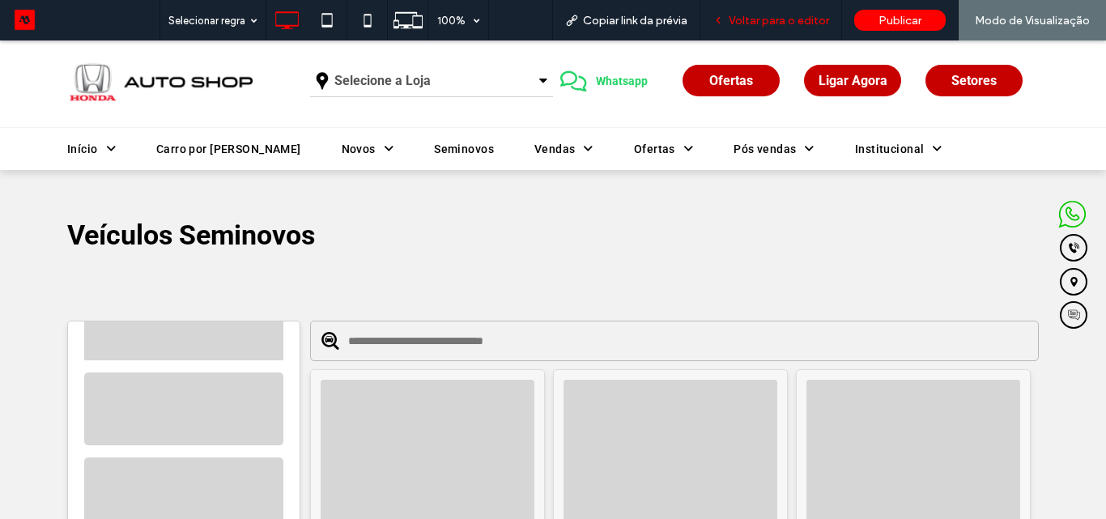
click at [815, 23] on span "Voltar para o editor" at bounding box center [779, 21] width 100 height 14
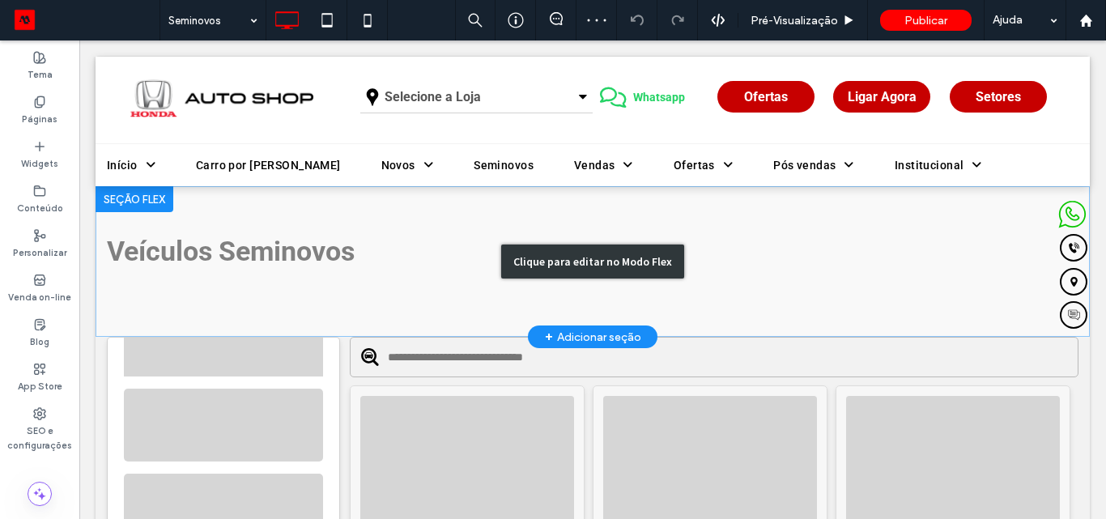
click at [283, 292] on div "Clique para editar no Modo Flex" at bounding box center [593, 261] width 994 height 151
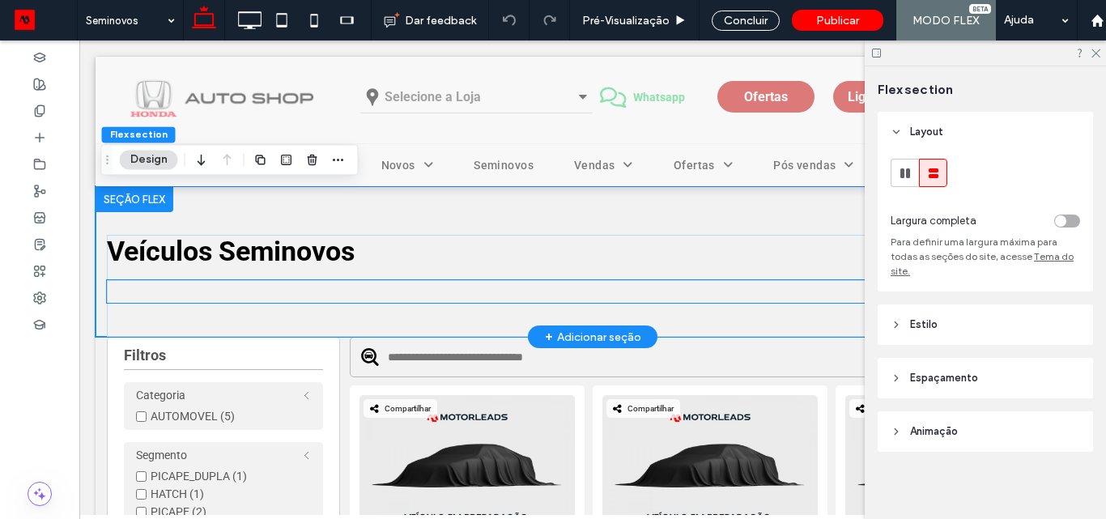
click at [220, 296] on div at bounding box center [508, 291] width 802 height 23
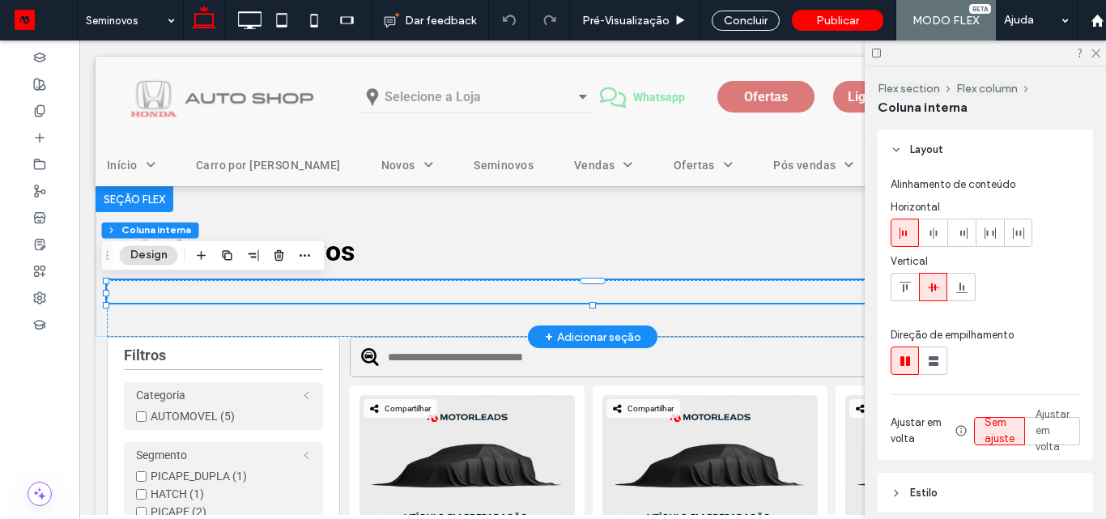
click at [220, 296] on div at bounding box center [508, 291] width 802 height 23
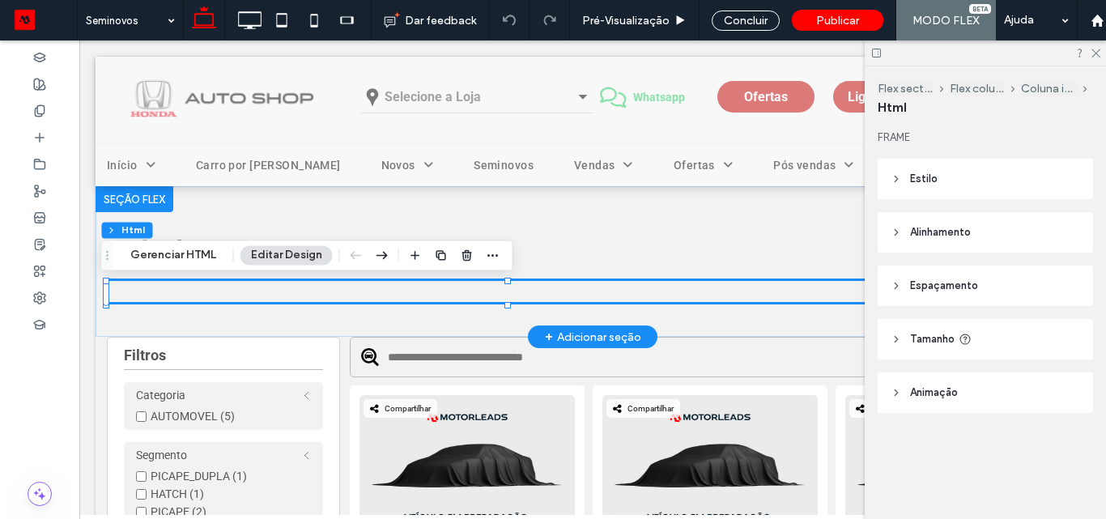
click at [220, 296] on div at bounding box center [508, 291] width 802 height 23
click at [200, 257] on button "Gerenciar HTML" at bounding box center [173, 254] width 107 height 19
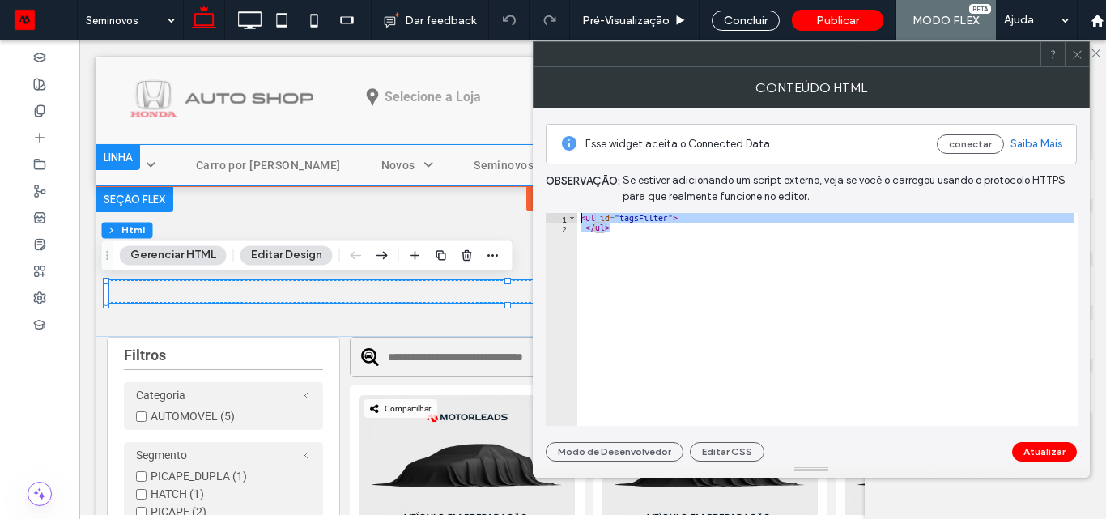
drag, startPoint x: 710, startPoint y: 276, endPoint x: 492, endPoint y: 177, distance: 239.2
type textarea "**********"
click at [1083, 49] on icon at bounding box center [1077, 55] width 12 height 12
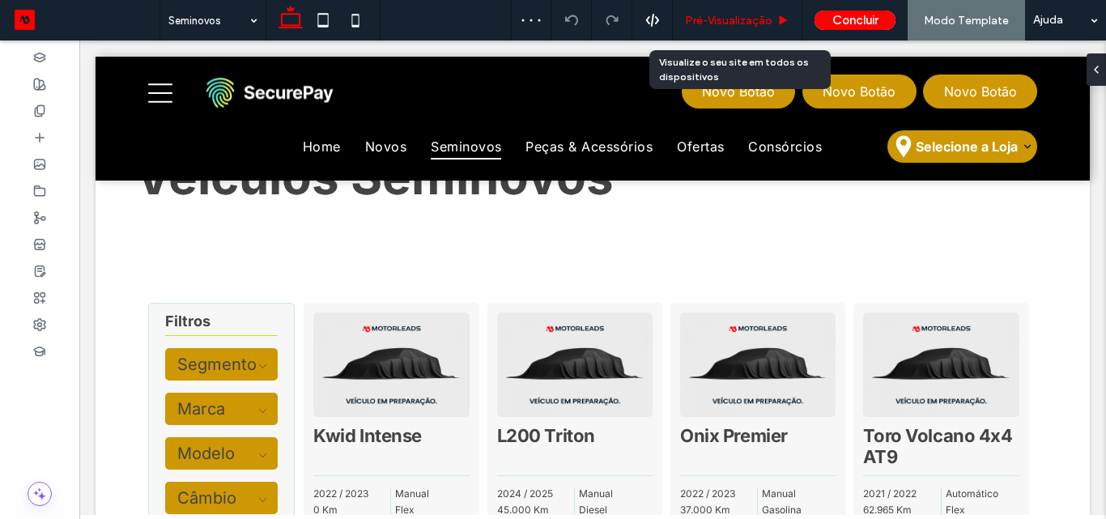
click at [741, 19] on span "Pré-Visualizaçāo" at bounding box center [728, 21] width 87 height 14
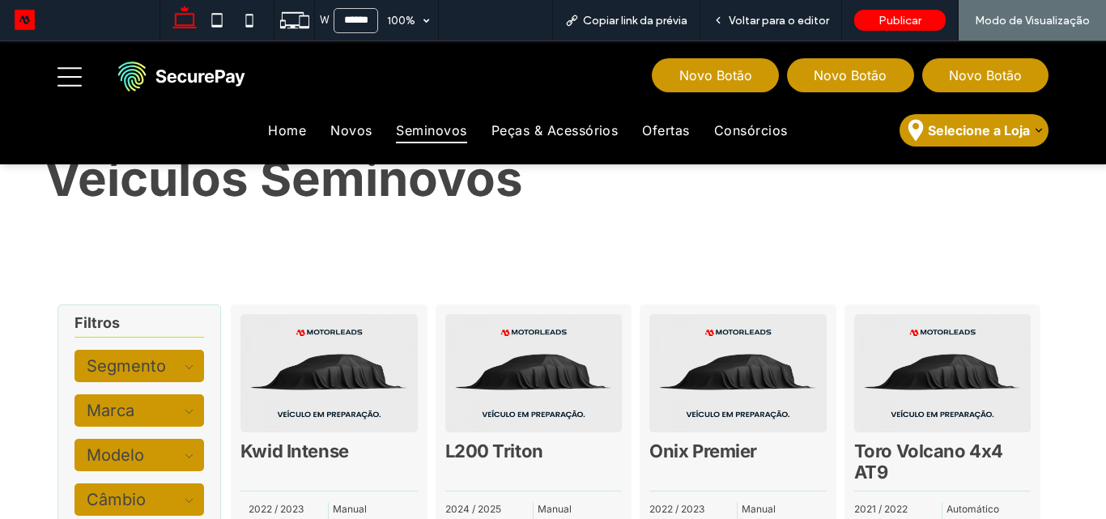
scroll to position [61, 0]
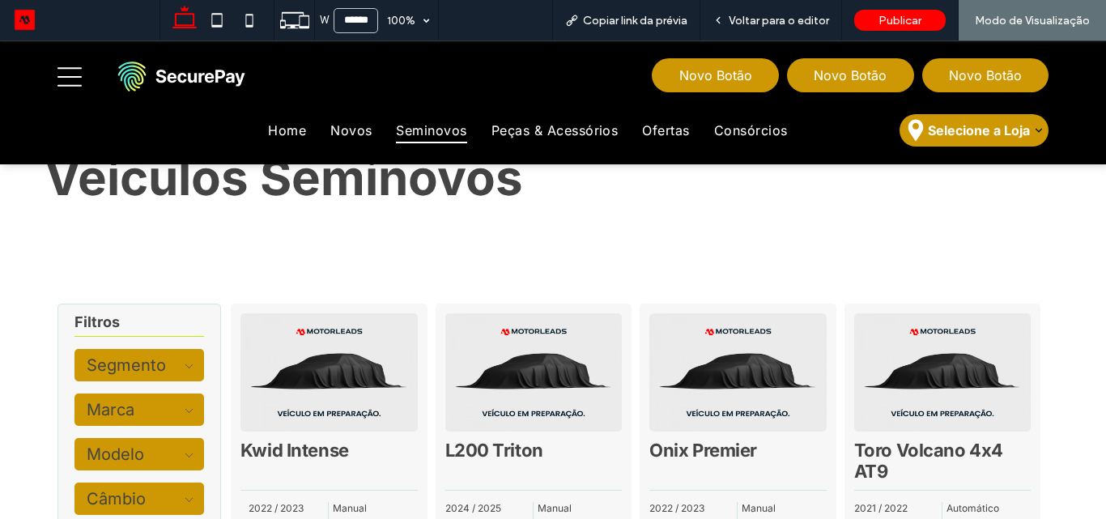
click at [161, 394] on details "Marca Chevrolet Fiat Mitsubishi Renault" at bounding box center [139, 410] width 130 height 32
click at [113, 414] on span "Marca" at bounding box center [111, 409] width 48 height 19
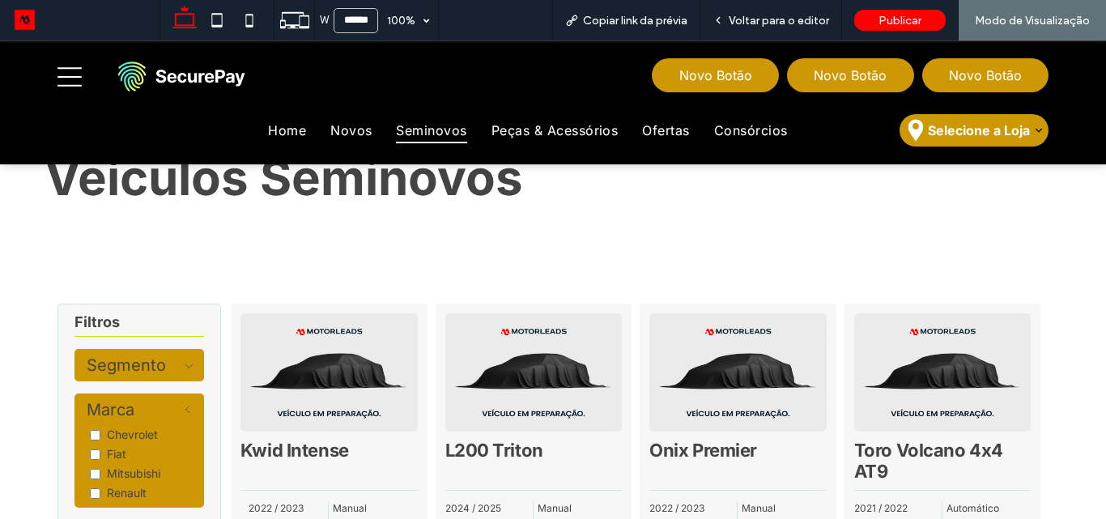
click at [111, 434] on label "Chevrolet" at bounding box center [139, 435] width 105 height 15
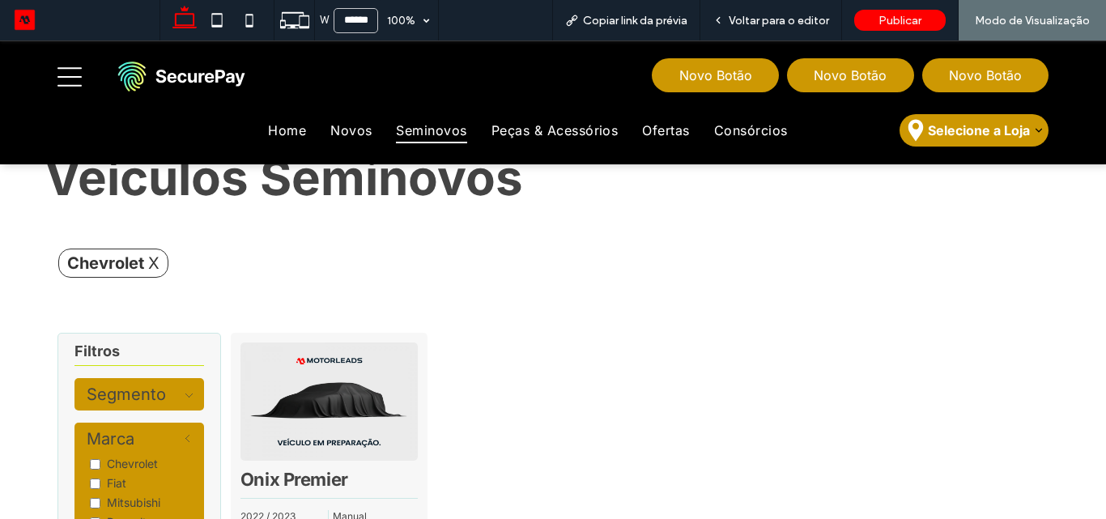
click at [151, 261] on span "X" at bounding box center [153, 262] width 11 height 19
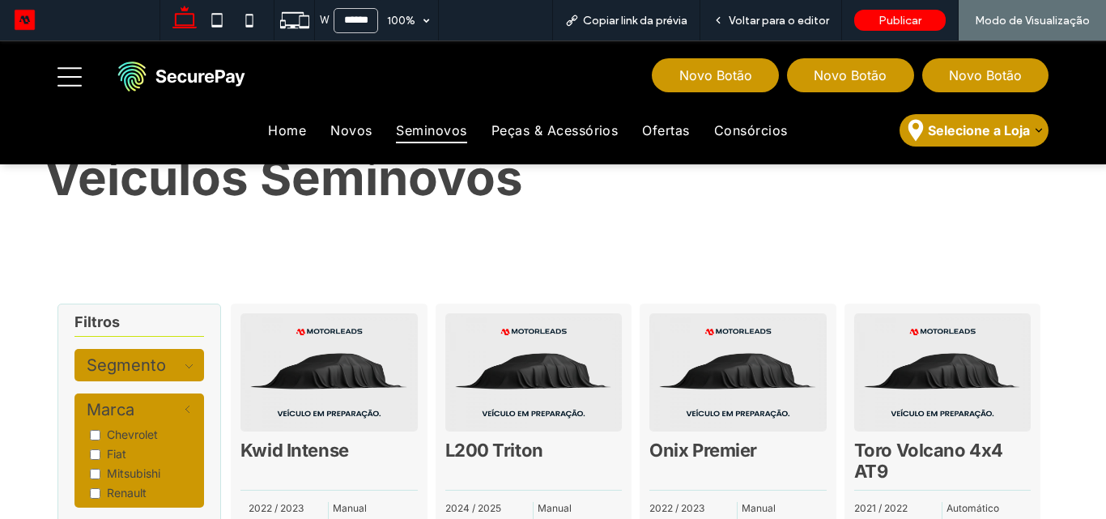
click at [168, 410] on summary "Marca" at bounding box center [139, 409] width 105 height 19
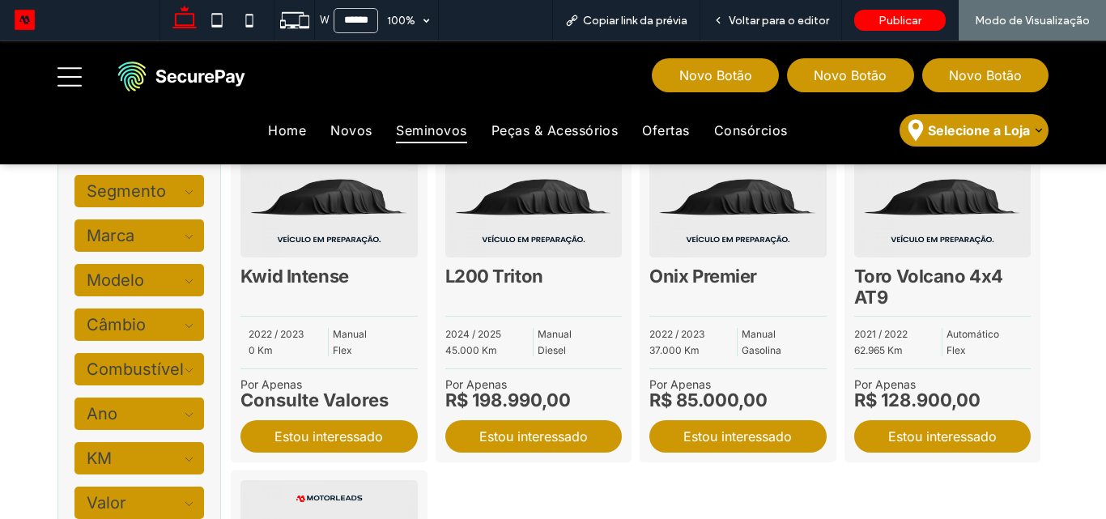
scroll to position [154, 0]
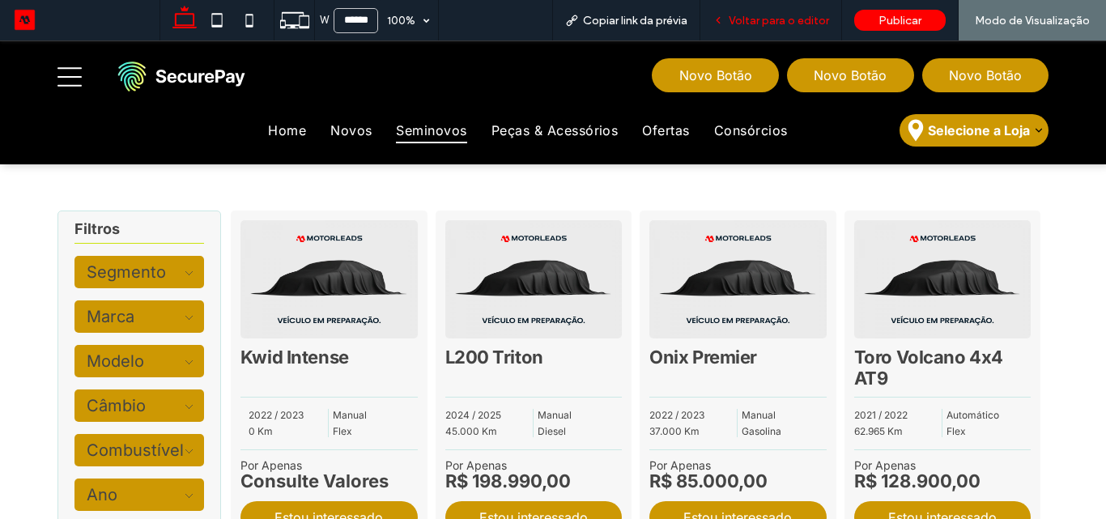
click at [780, 19] on span "Voltar para o editor" at bounding box center [779, 21] width 100 height 14
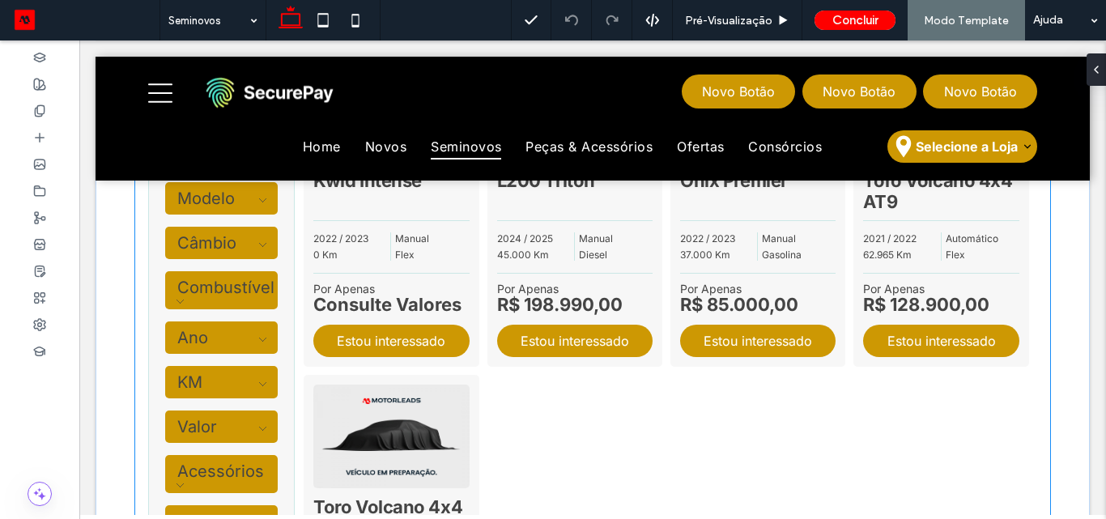
scroll to position [85, 0]
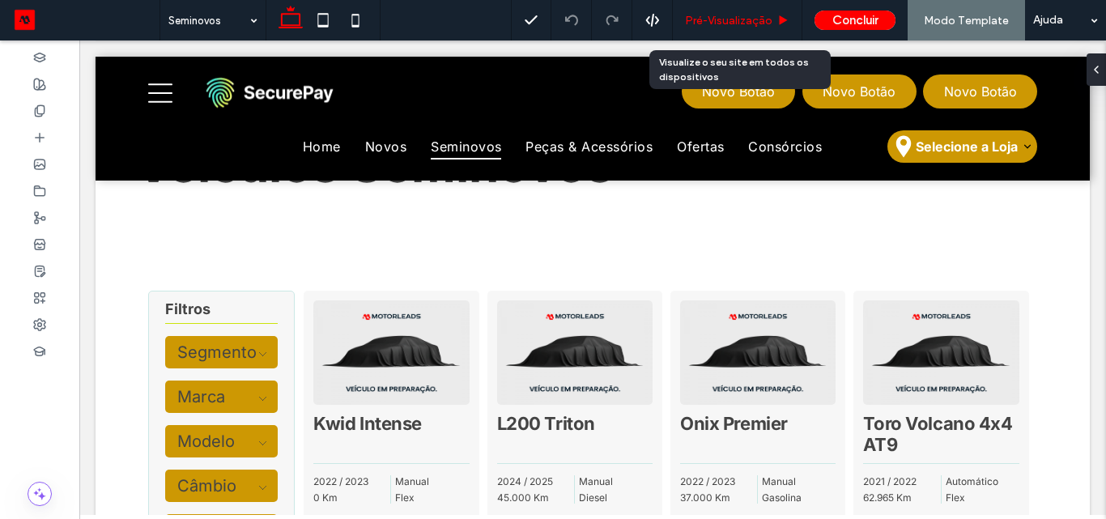
click at [747, 28] on div "Pré-Visualizaçāo" at bounding box center [738, 20] width 130 height 40
click at [747, 22] on span "Pré-Visualizaçāo" at bounding box center [728, 21] width 87 height 14
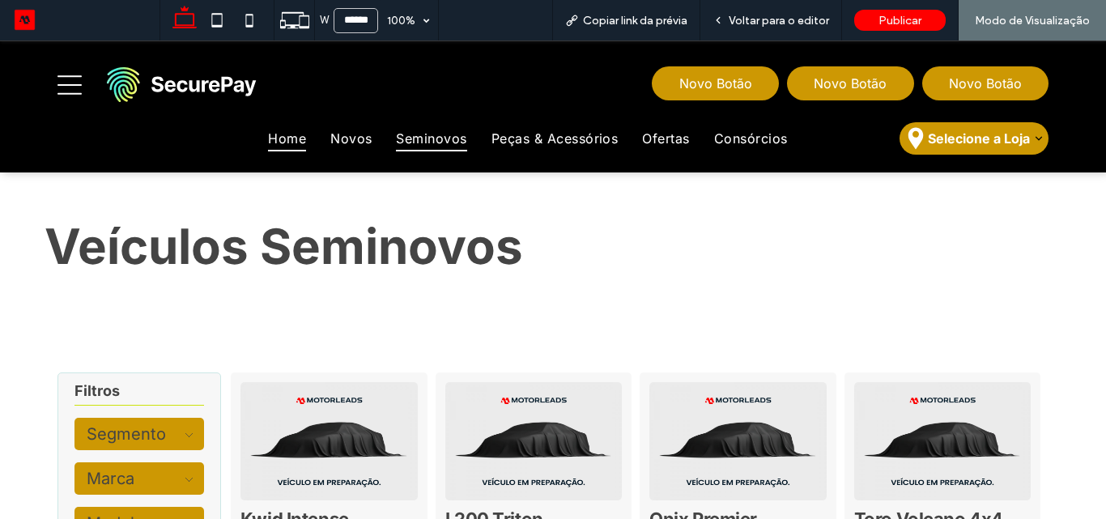
click at [272, 138] on span "Home" at bounding box center [287, 138] width 38 height 24
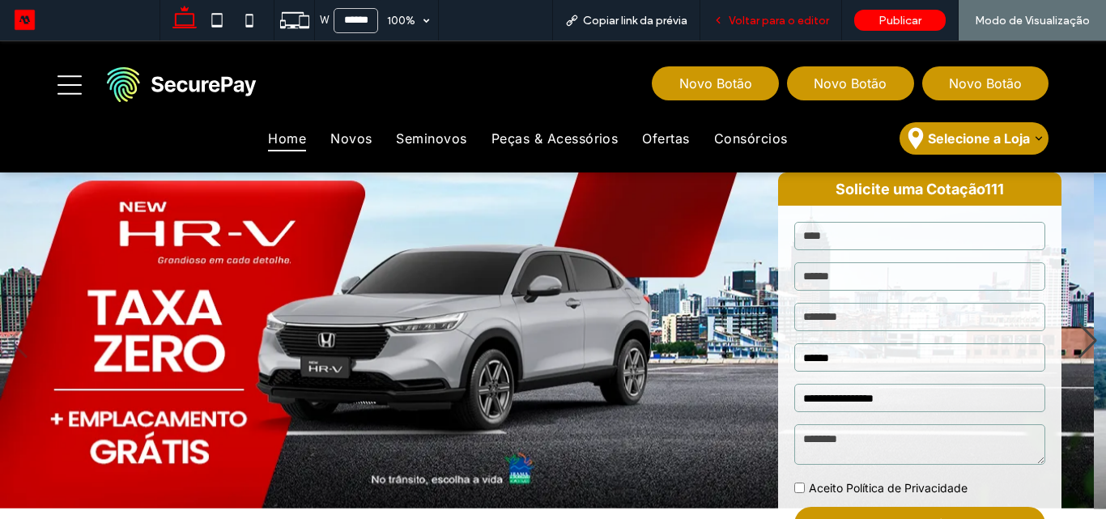
click at [789, 15] on span "Voltar para o editor" at bounding box center [779, 21] width 100 height 14
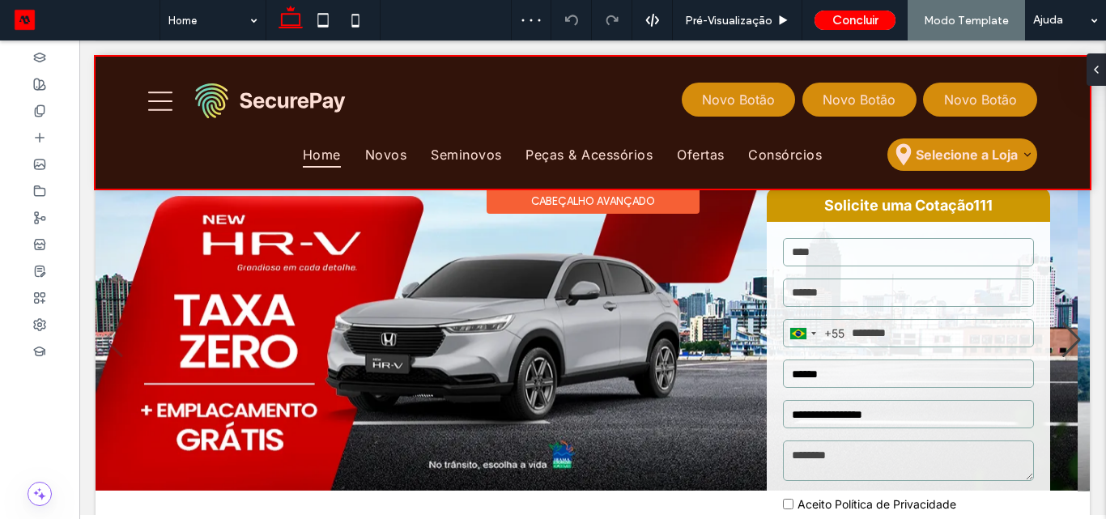
click at [739, 103] on div at bounding box center [593, 123] width 994 height 132
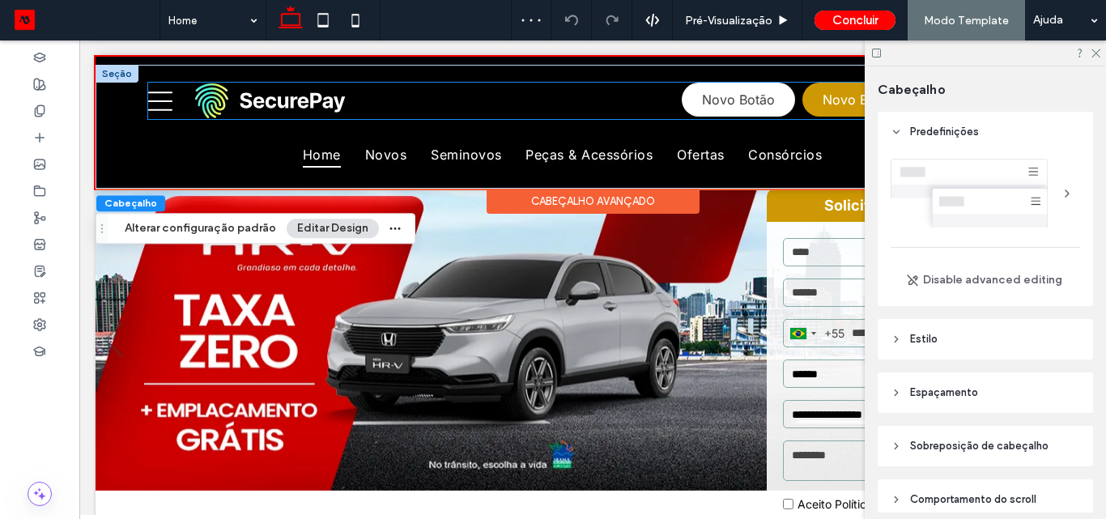
click at [706, 103] on span "Novo Botão" at bounding box center [738, 99] width 73 height 16
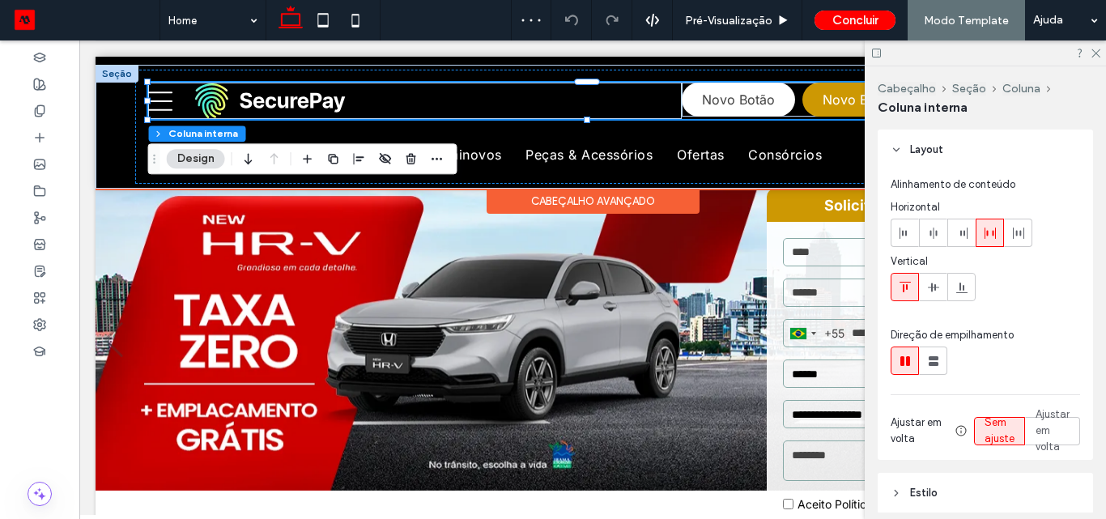
click at [706, 103] on span "Novo Botão" at bounding box center [738, 99] width 73 height 16
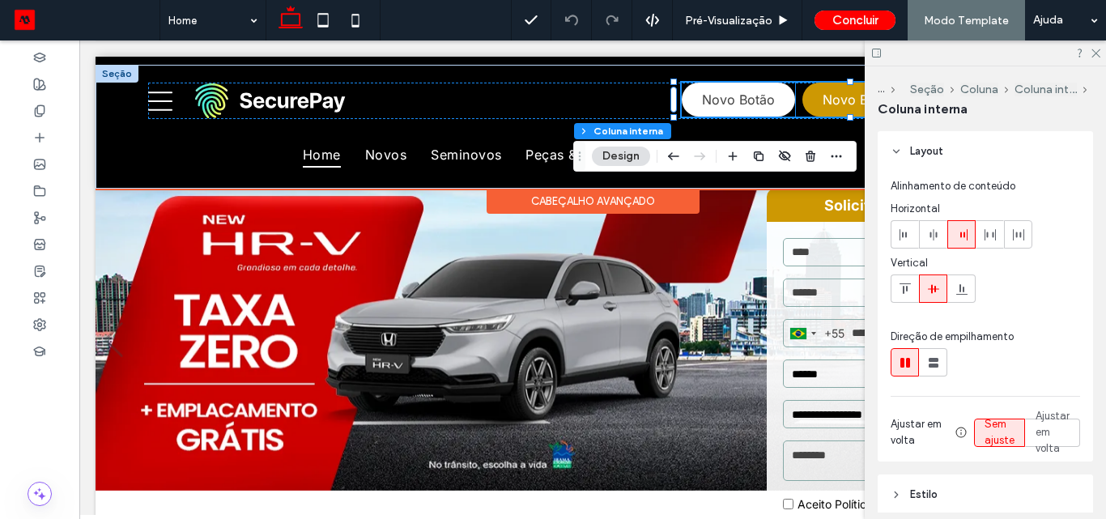
click at [744, 103] on span "Novo Botão" at bounding box center [738, 99] width 73 height 16
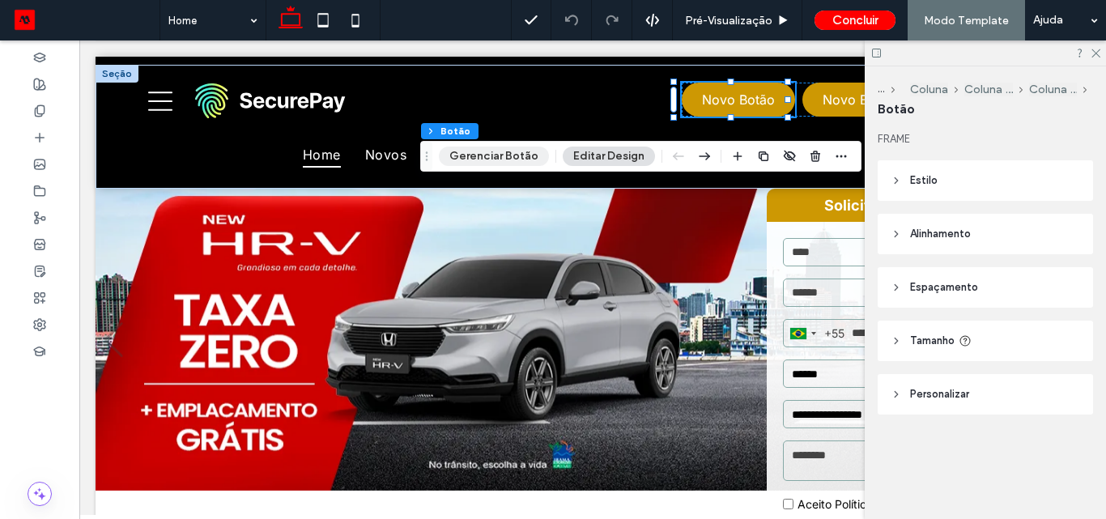
click at [506, 155] on button "Gerenciar Botão" at bounding box center [494, 156] width 110 height 19
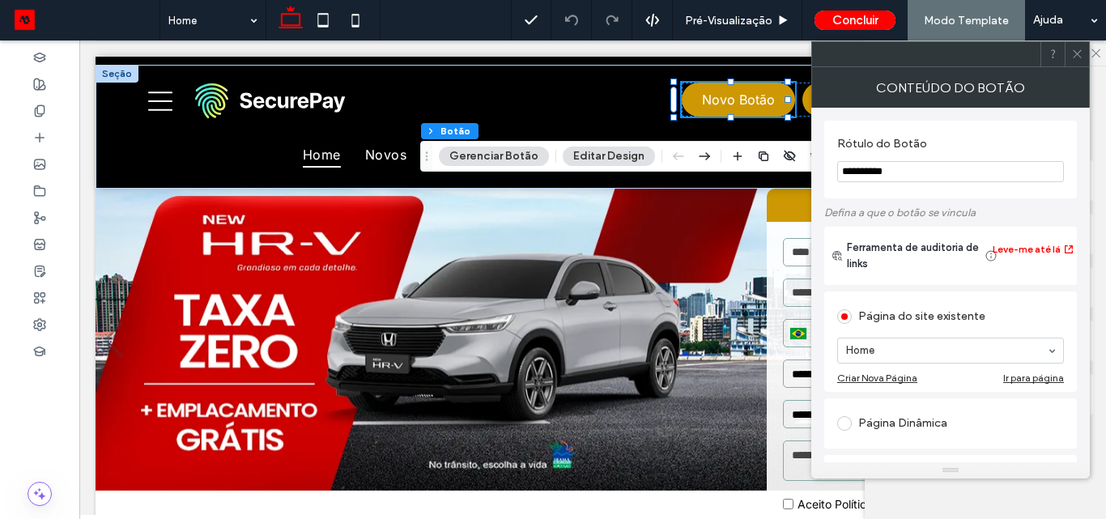
click at [928, 165] on input "**********" at bounding box center [950, 171] width 227 height 21
type input "**********"
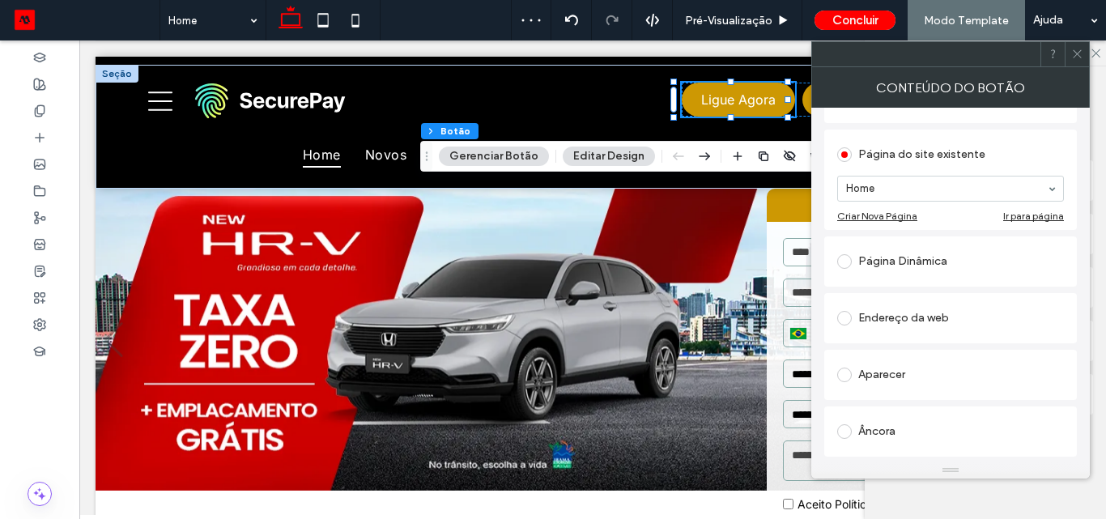
click at [898, 382] on div "Aparecer" at bounding box center [950, 375] width 227 height 26
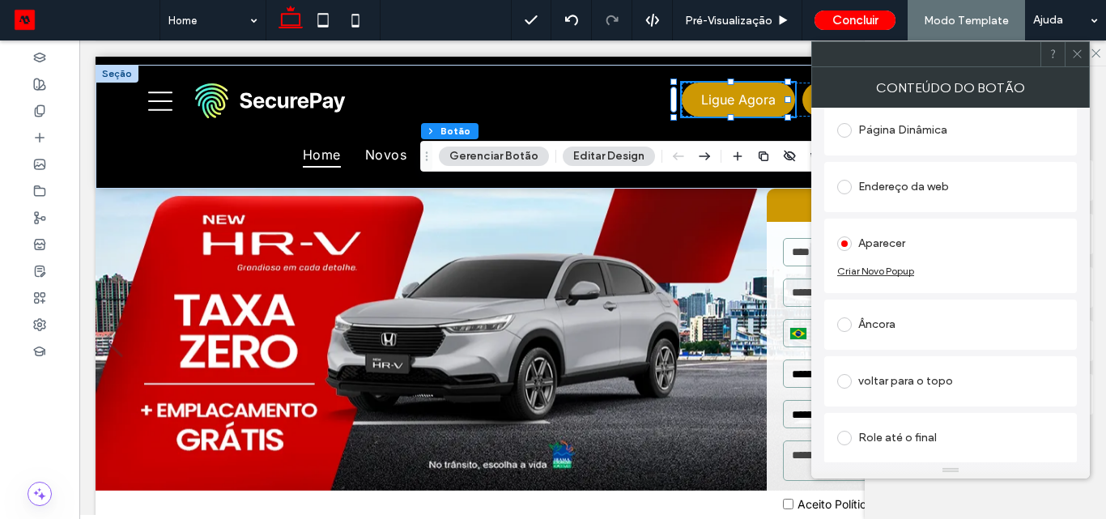
scroll to position [81, 0]
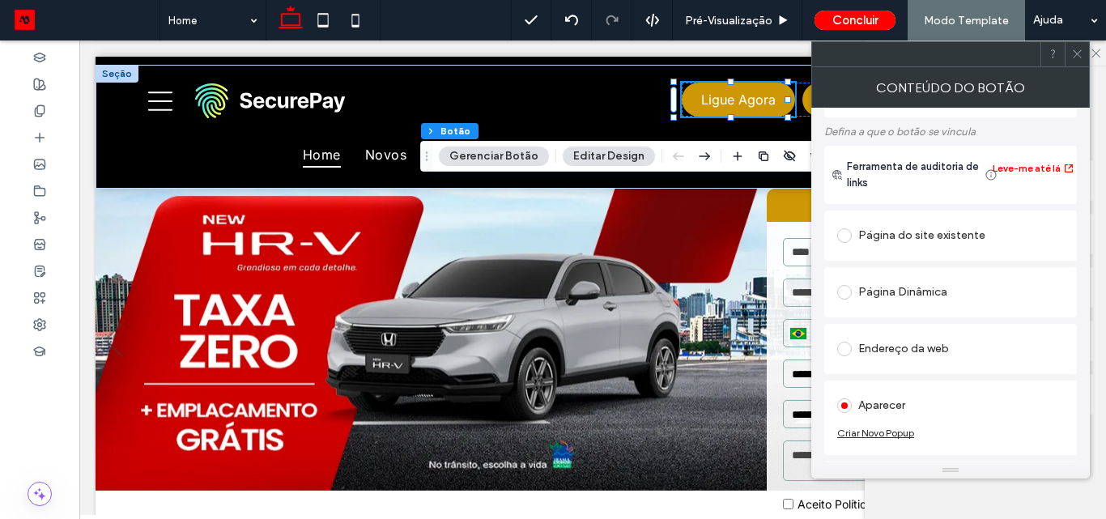
click at [1071, 55] on icon at bounding box center [1077, 54] width 12 height 12
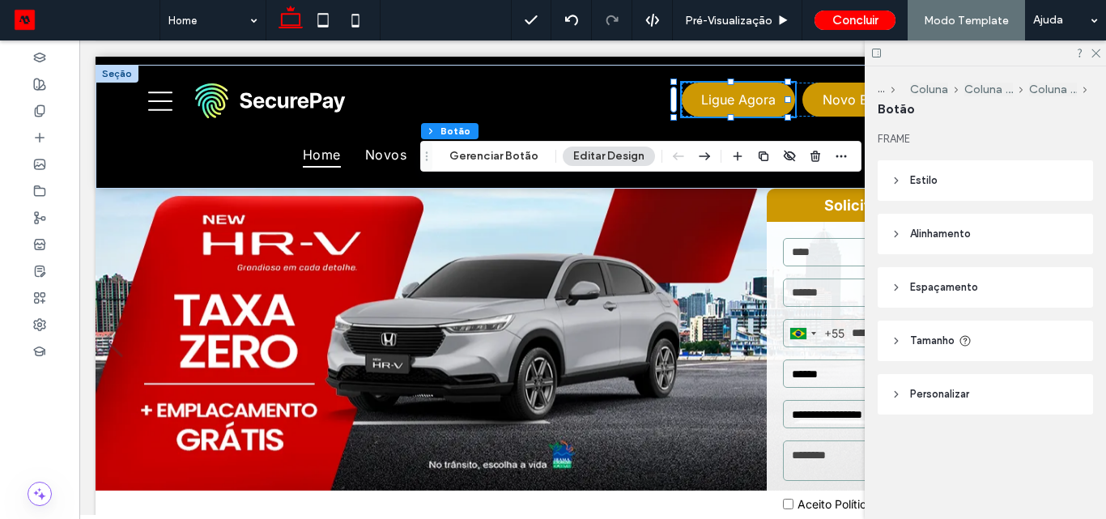
click at [1091, 46] on div at bounding box center [985, 52] width 241 height 25
click at [1093, 49] on icon at bounding box center [1095, 52] width 11 height 11
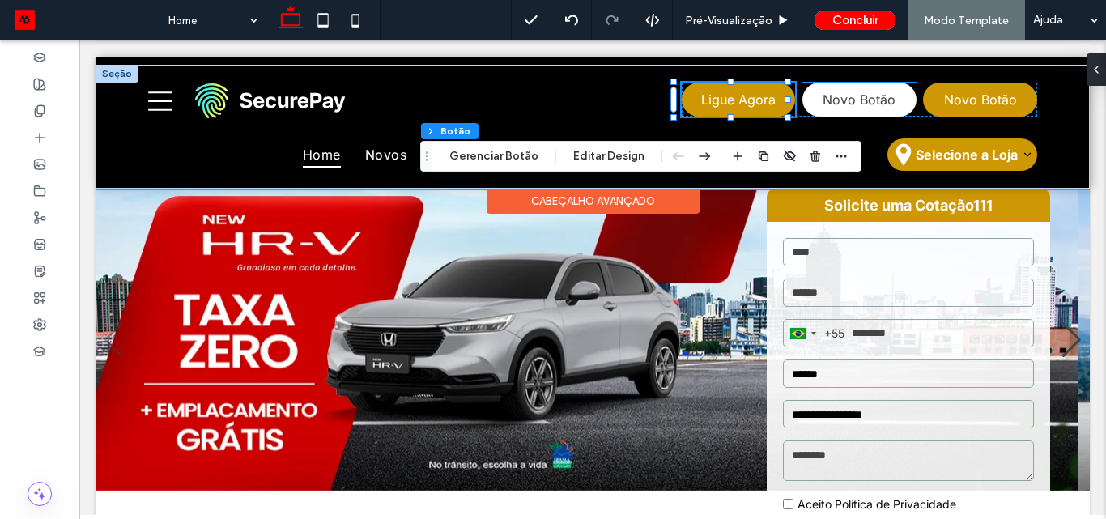
click at [857, 104] on span "Novo Botão" at bounding box center [859, 99] width 73 height 16
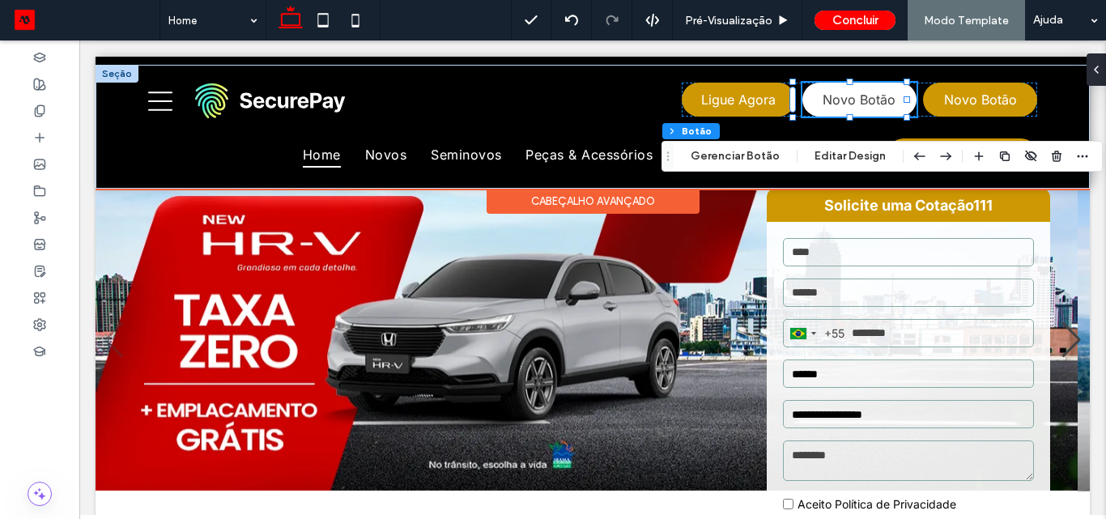
click at [857, 104] on span "Novo Botão" at bounding box center [859, 99] width 73 height 16
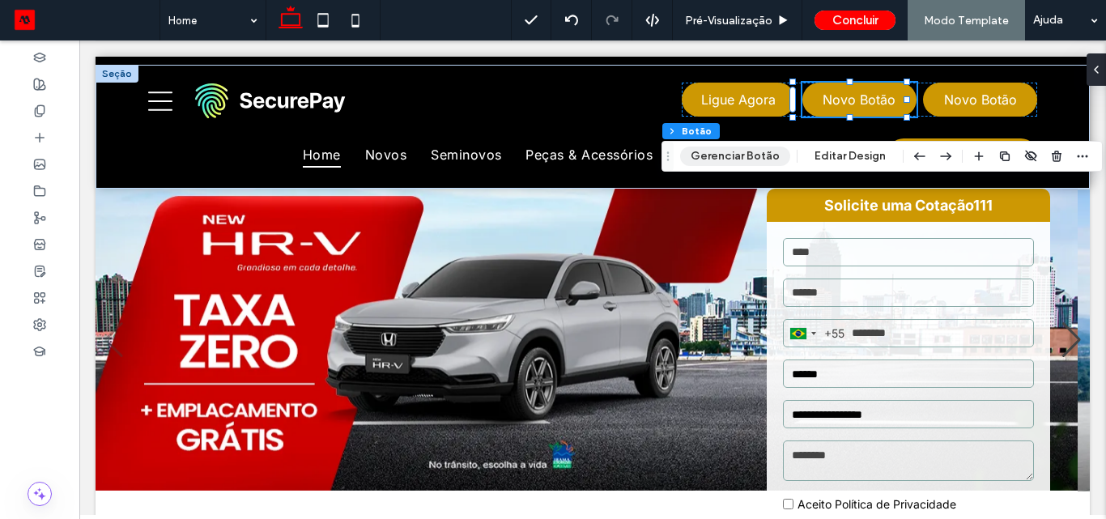
click at [748, 147] on button "Gerenciar Botão" at bounding box center [735, 156] width 110 height 19
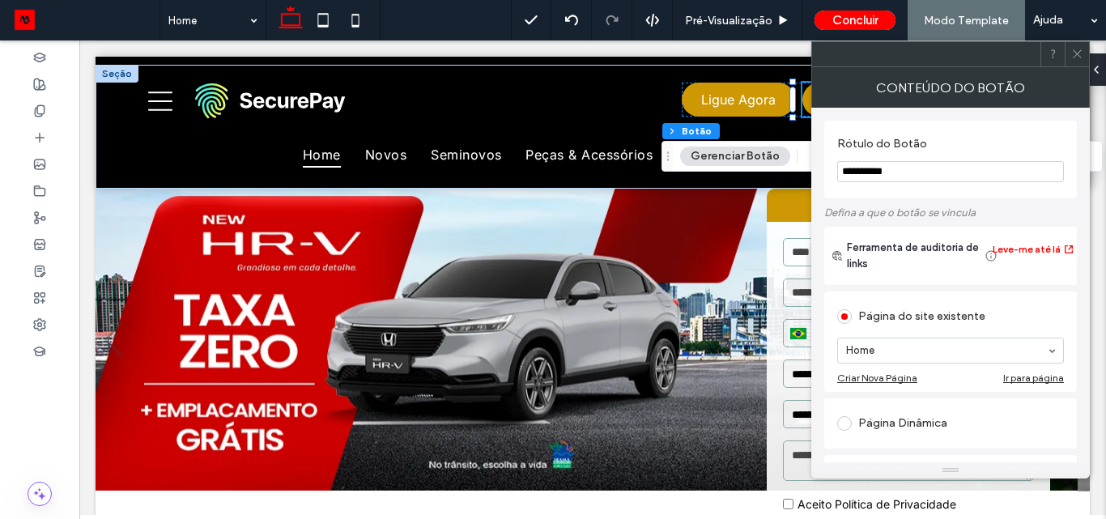
click at [954, 172] on input "**********" at bounding box center [950, 171] width 227 height 21
type input "********"
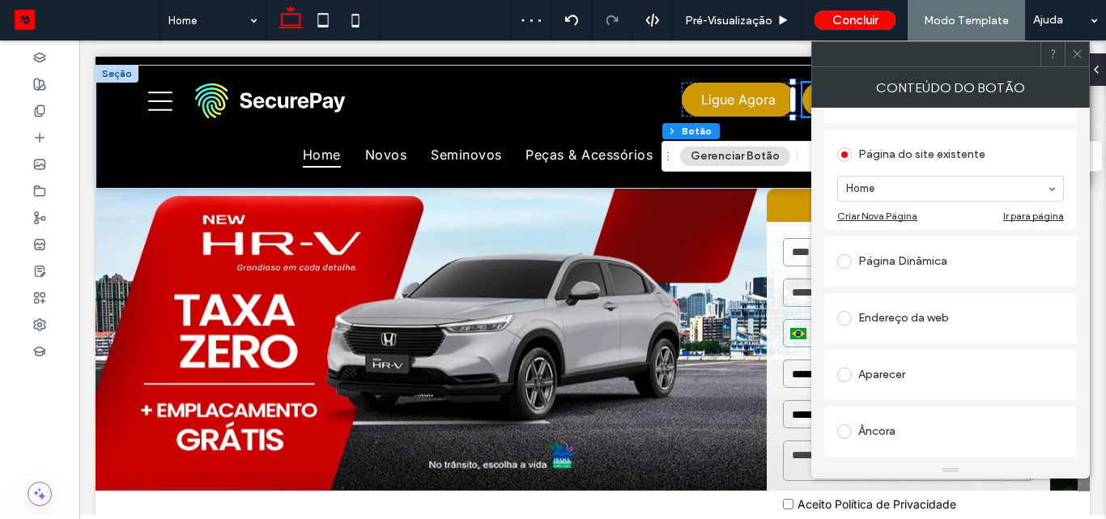
scroll to position [243, 0]
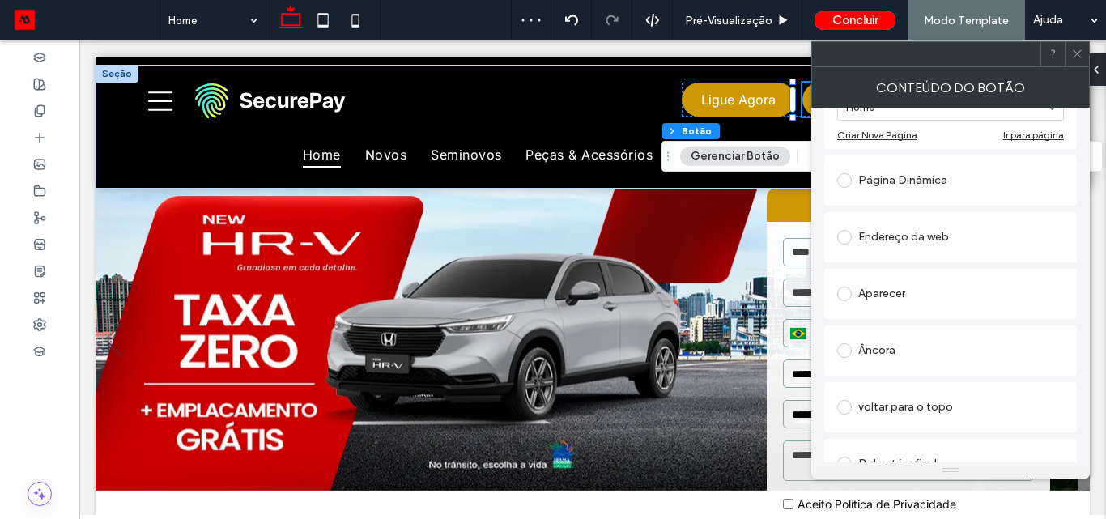
click at [887, 300] on div "Aparecer" at bounding box center [950, 294] width 227 height 26
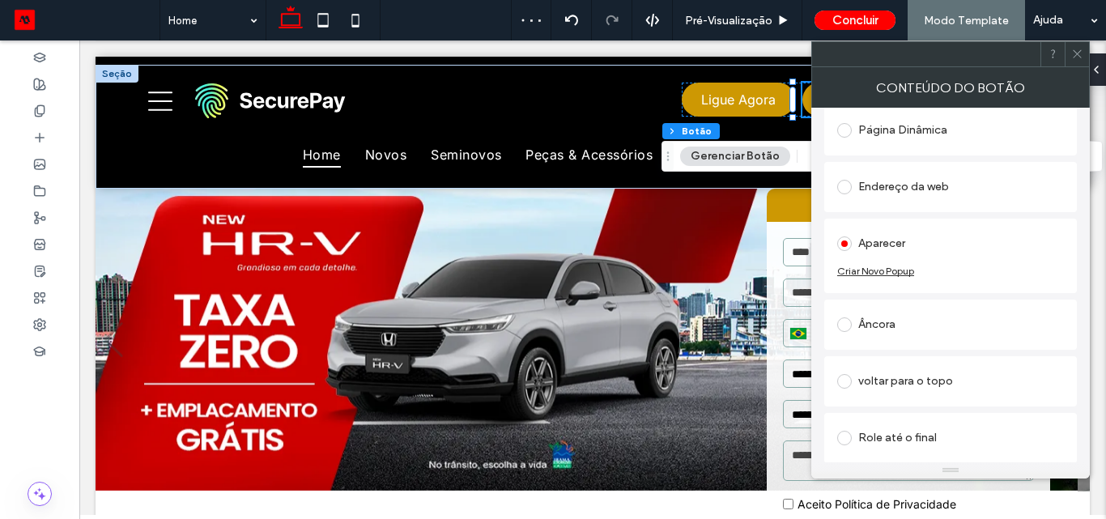
click at [1076, 53] on use at bounding box center [1077, 54] width 8 height 8
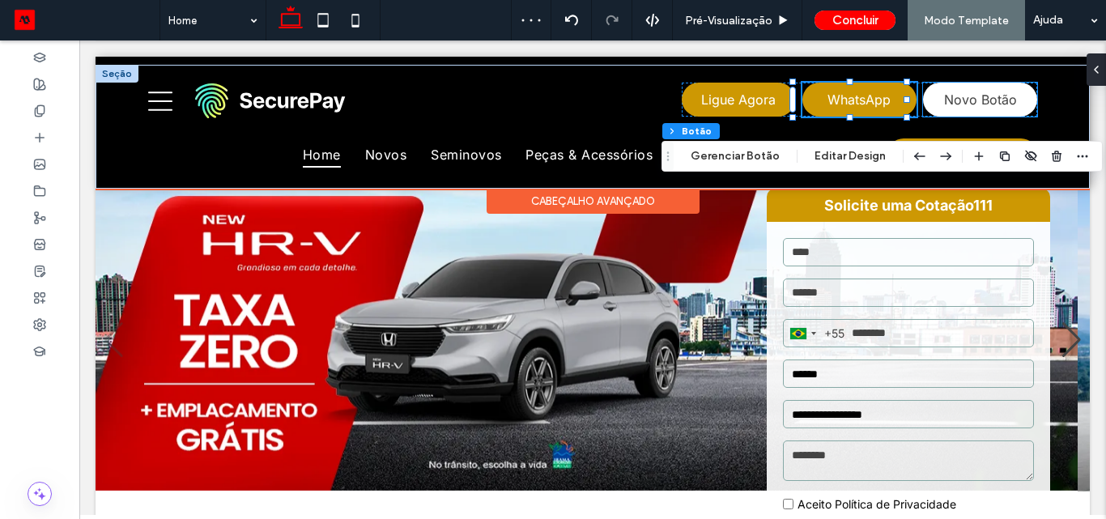
click at [981, 108] on link "Novo Botão" at bounding box center [980, 100] width 114 height 34
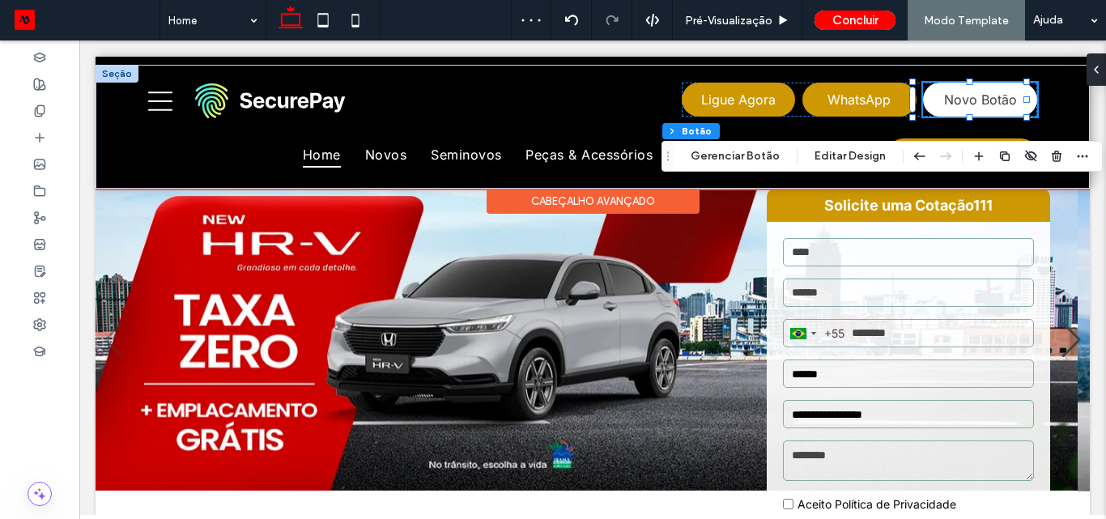
type input "**"
click at [964, 92] on span "Novo Botão" at bounding box center [980, 99] width 73 height 16
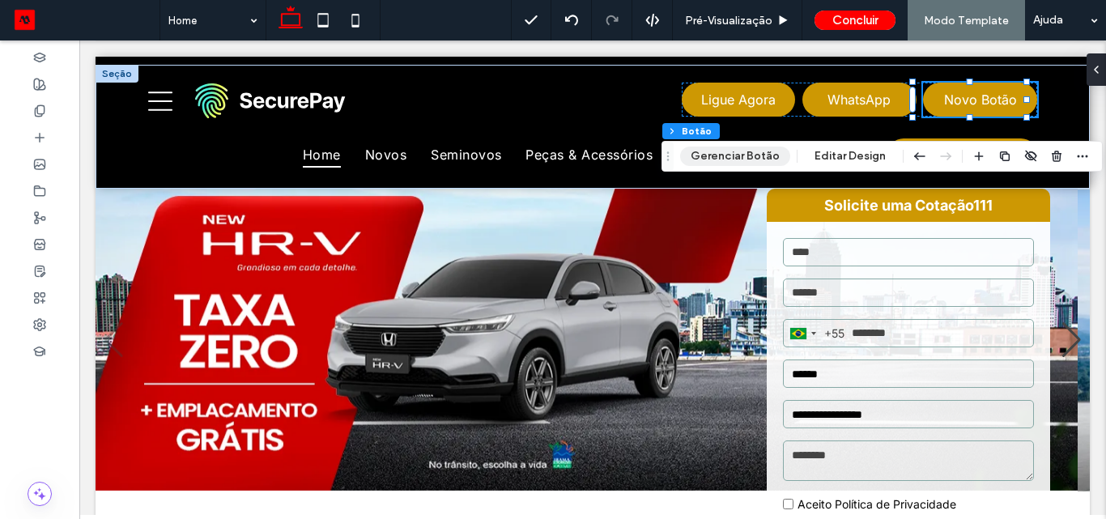
click at [740, 151] on button "Gerenciar Botão" at bounding box center [735, 156] width 110 height 19
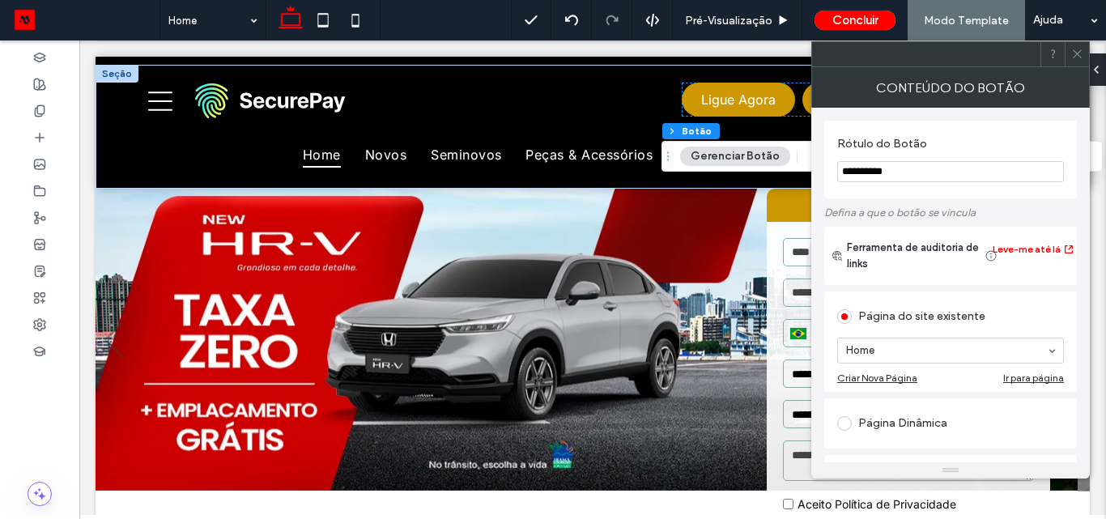
click at [920, 168] on input "**********" at bounding box center [950, 171] width 227 height 21
type input "*******"
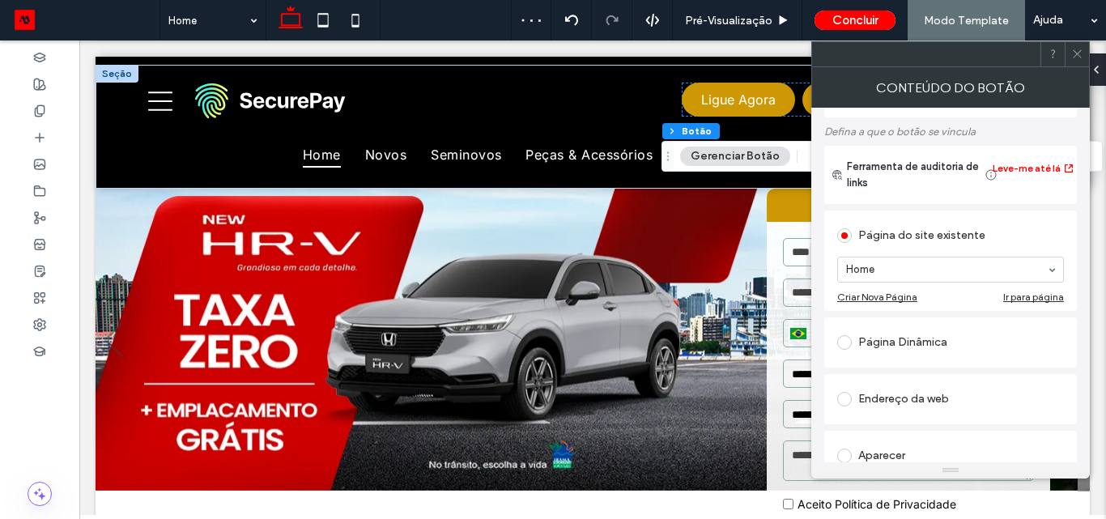
scroll to position [162, 0]
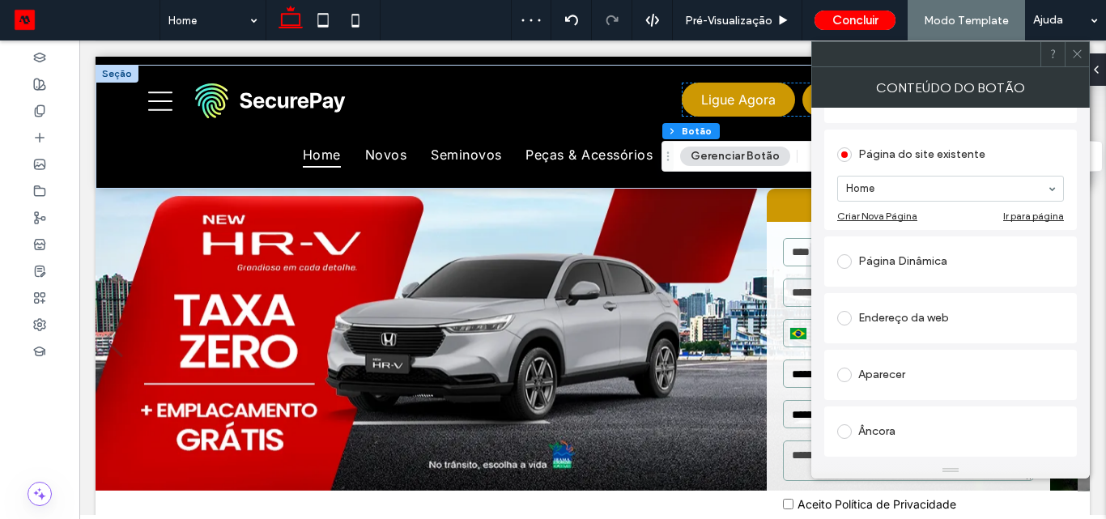
click at [891, 368] on div "Aparecer" at bounding box center [950, 375] width 227 height 26
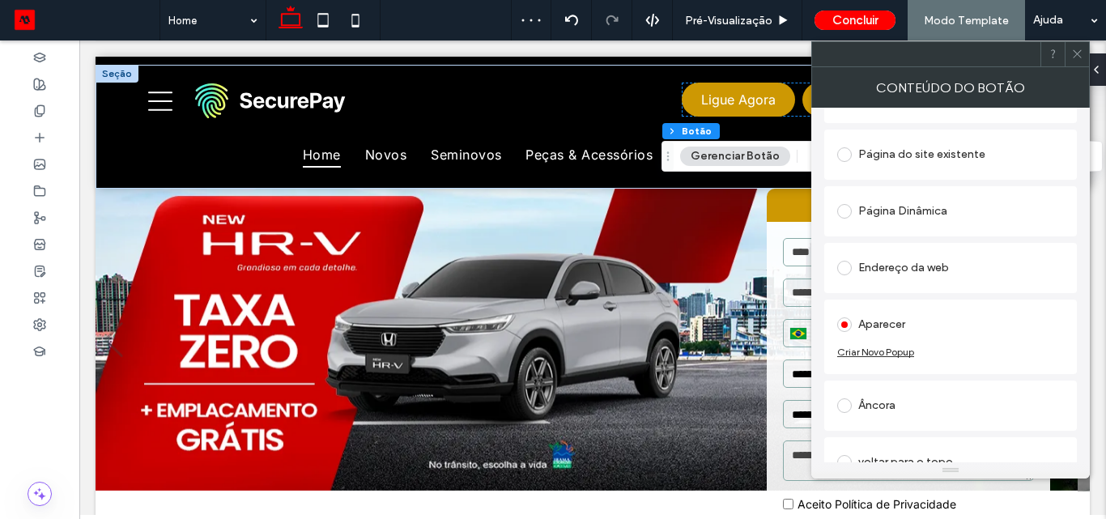
click at [1081, 63] on span at bounding box center [1077, 54] width 12 height 24
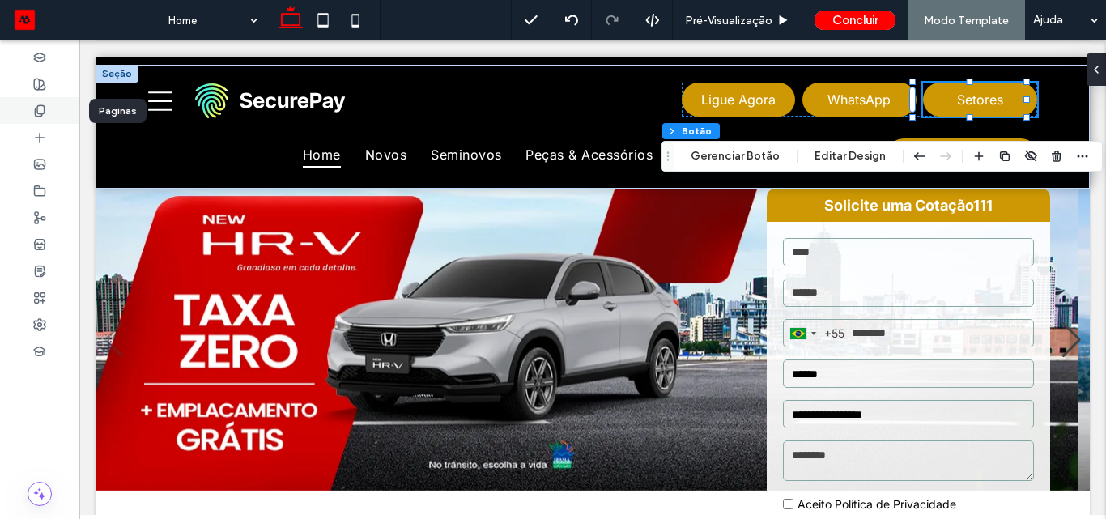
click at [32, 108] on div at bounding box center [39, 110] width 79 height 27
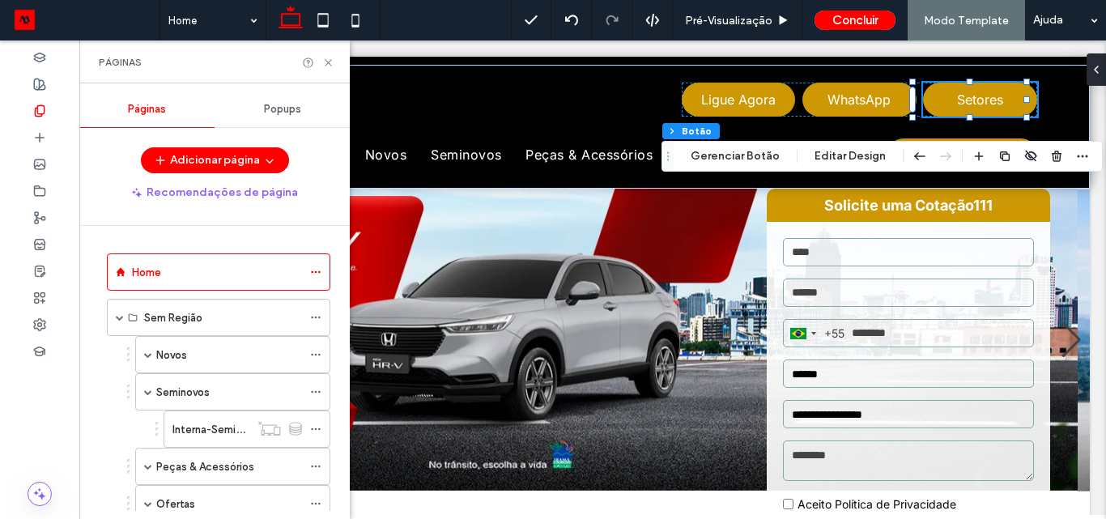
click at [288, 115] on span "Popups" at bounding box center [282, 109] width 37 height 13
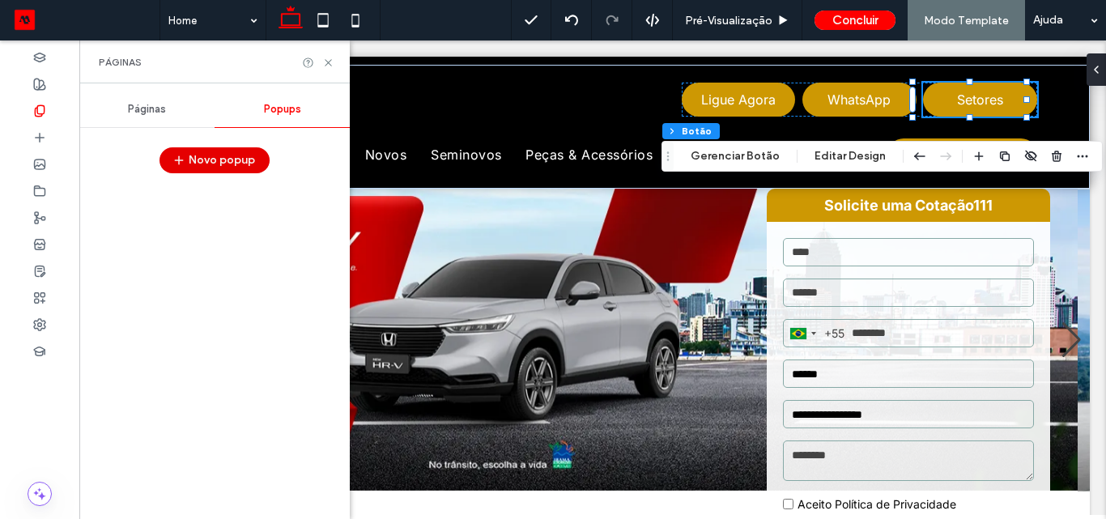
click at [219, 166] on button "Novo popup" at bounding box center [215, 160] width 110 height 26
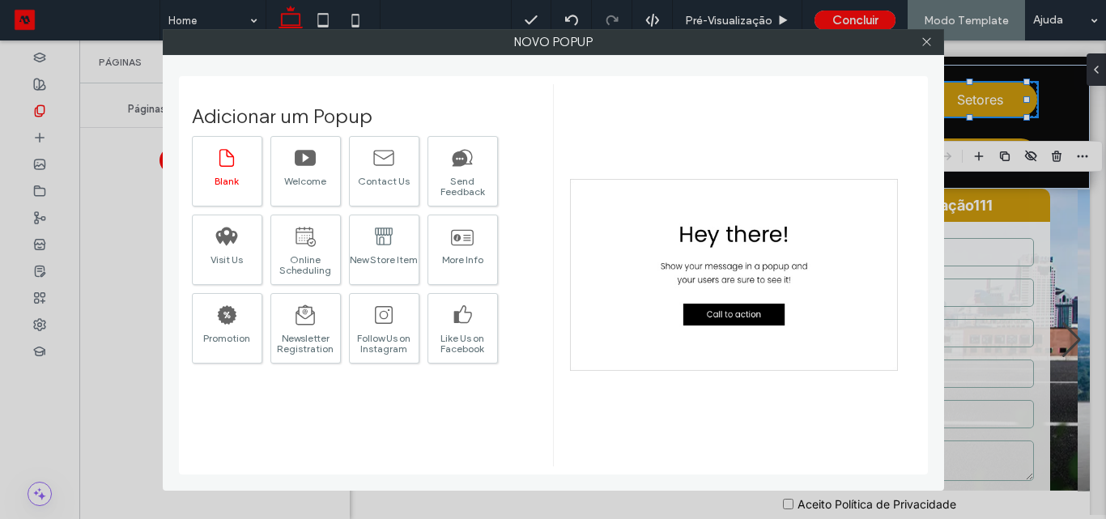
click at [232, 152] on icon at bounding box center [226, 158] width 23 height 23
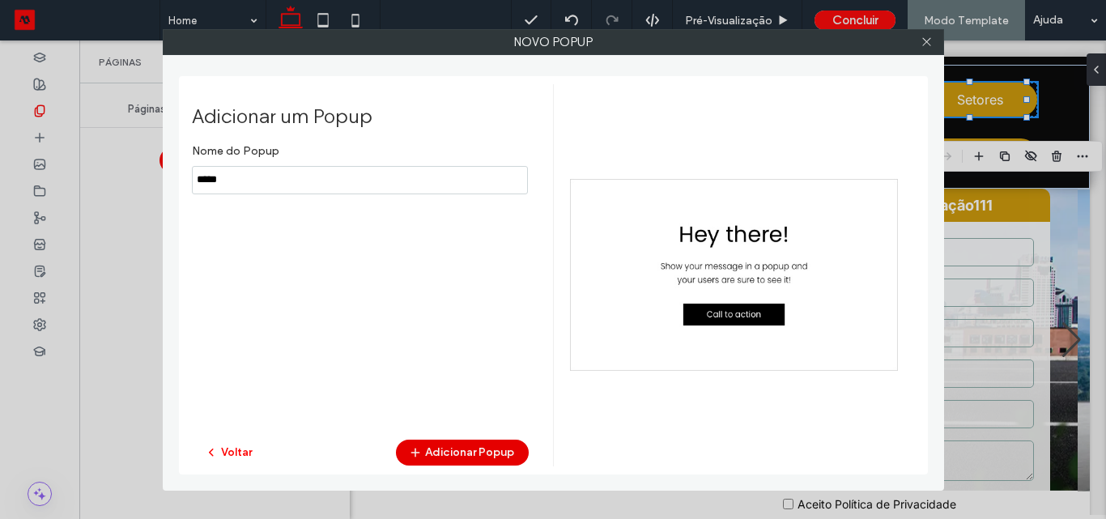
click at [447, 449] on button "Adicionar Popup" at bounding box center [462, 453] width 133 height 26
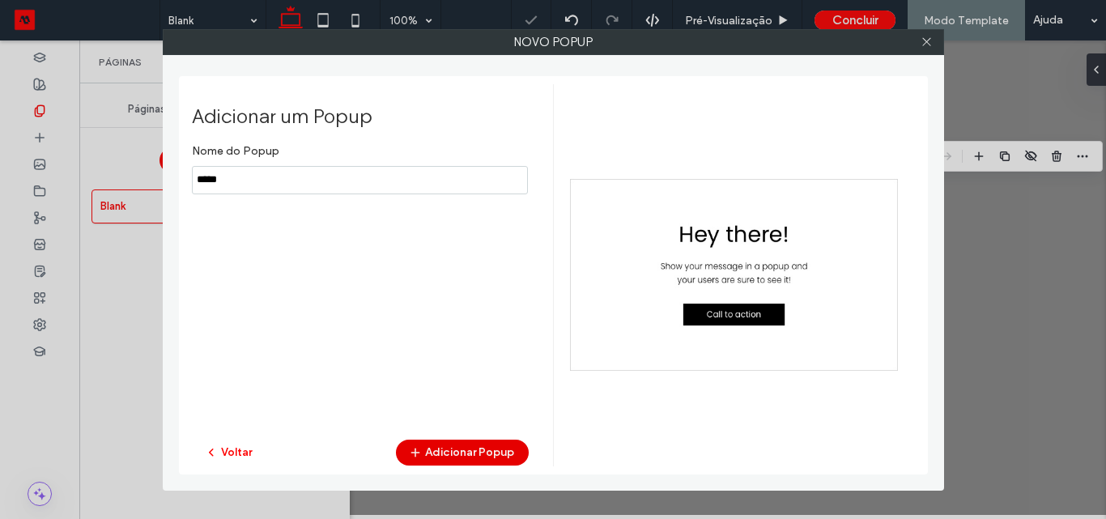
scroll to position [0, 0]
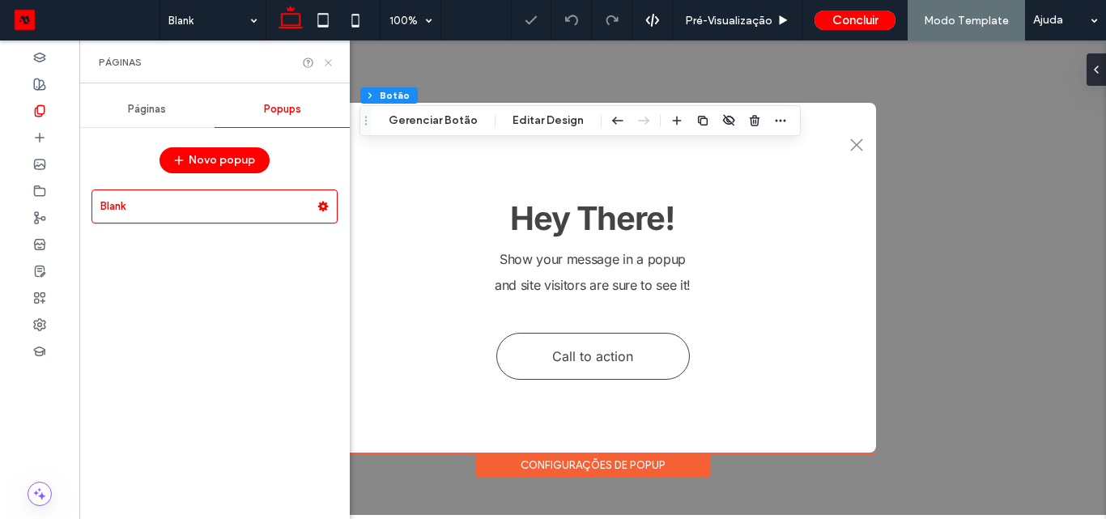
click at [328, 61] on icon at bounding box center [328, 63] width 12 height 12
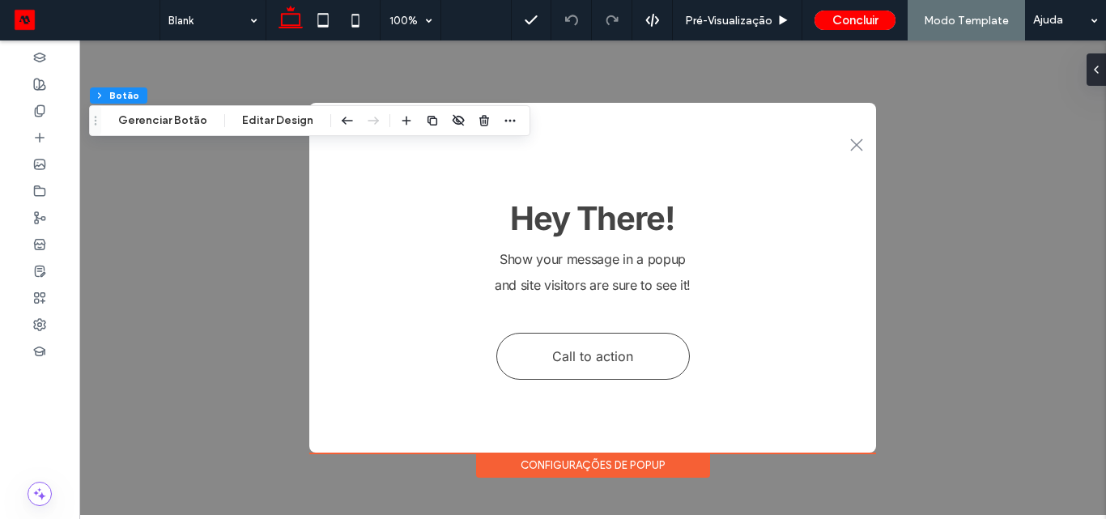
click at [243, 247] on div ".st0-1091118977{fill-rule:evenodd;clip-rule:evenodd;} + Adicionar seção Hey The…" at bounding box center [592, 277] width 1027 height 474
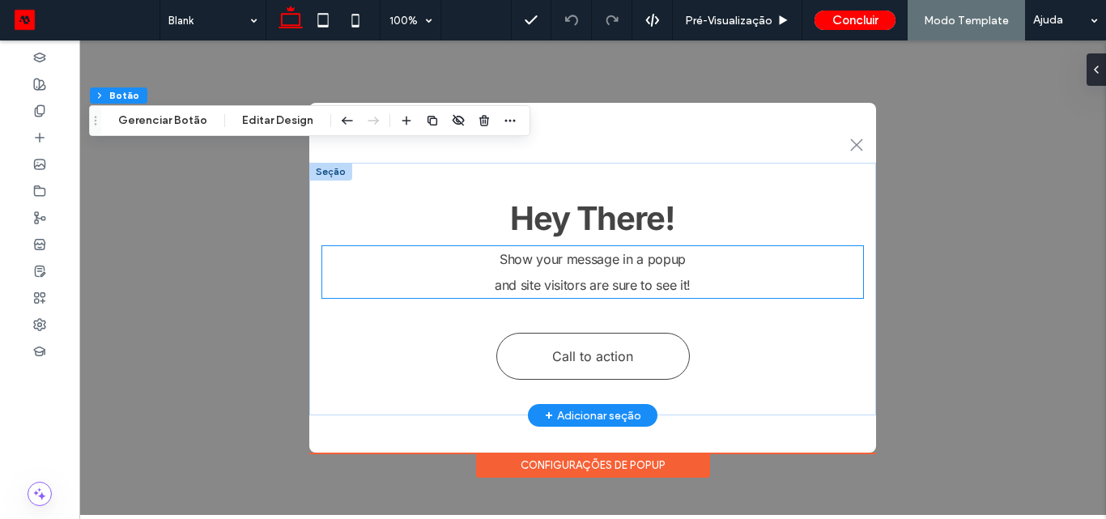
click at [425, 293] on p "and site visitors are sure to see it!" at bounding box center [592, 285] width 541 height 26
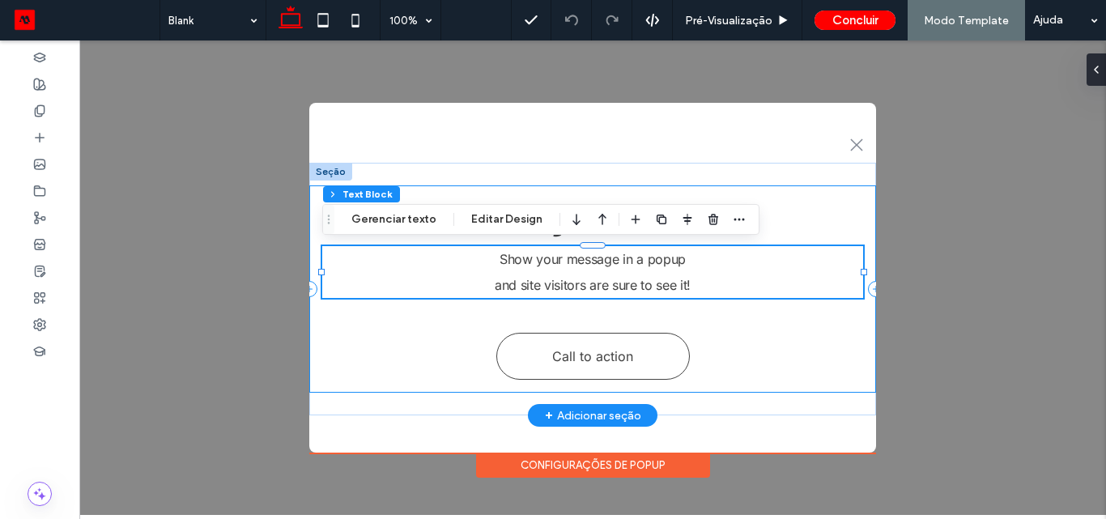
click at [432, 340] on div "Hey There! Show your message in a popup and site visitors are sure to see it! C…" at bounding box center [592, 288] width 567 height 207
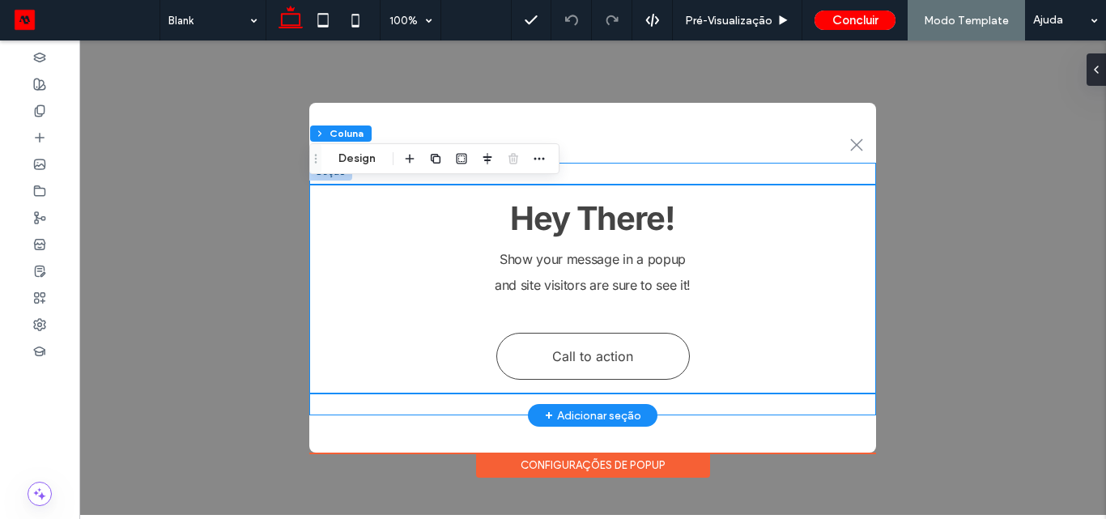
click at [625, 177] on div "Hey There! Show your message in a popup and site visitors are sure to see it! C…" at bounding box center [592, 289] width 567 height 253
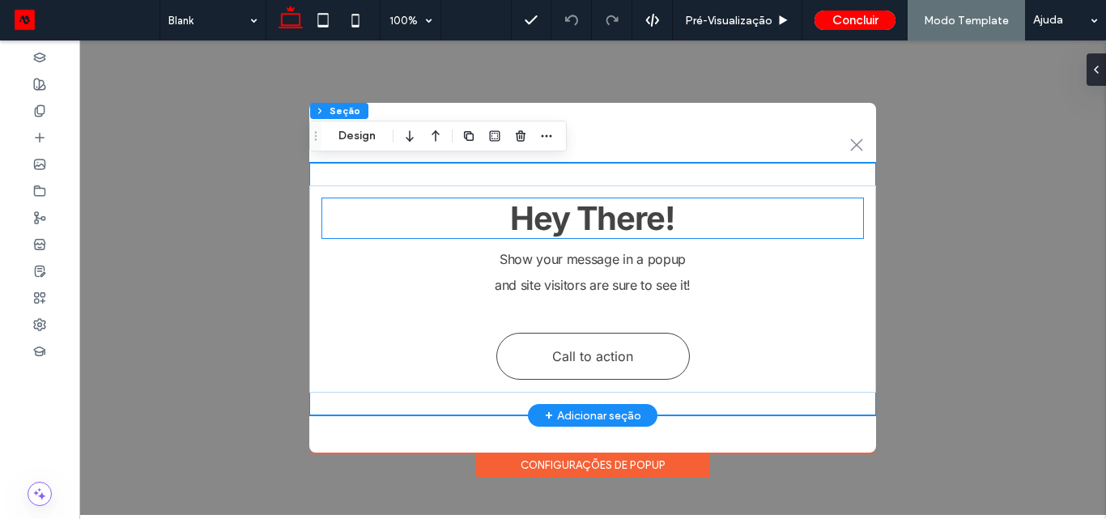
click at [623, 200] on span "Hey There!" at bounding box center [592, 218] width 164 height 40
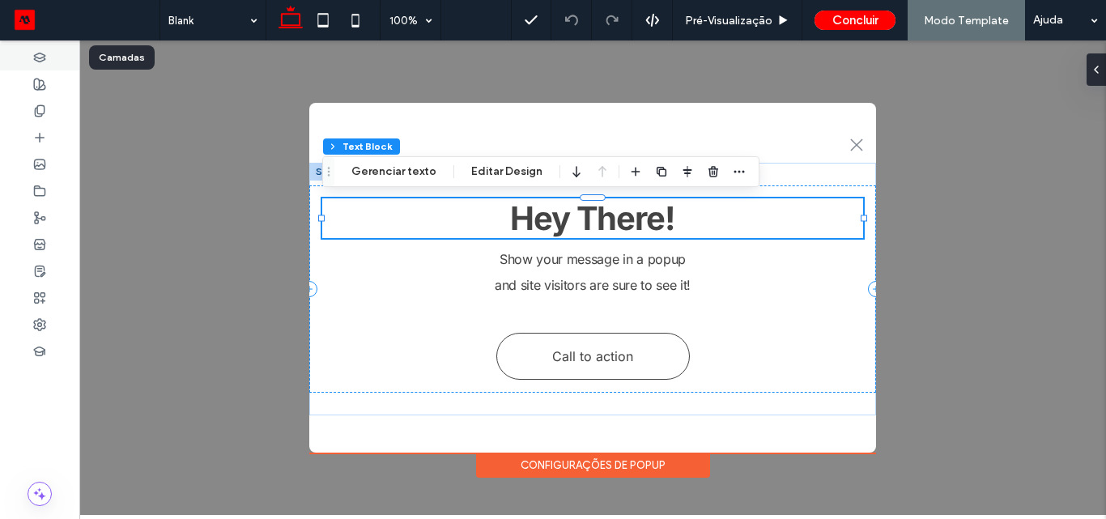
click at [30, 67] on div at bounding box center [39, 57] width 79 height 27
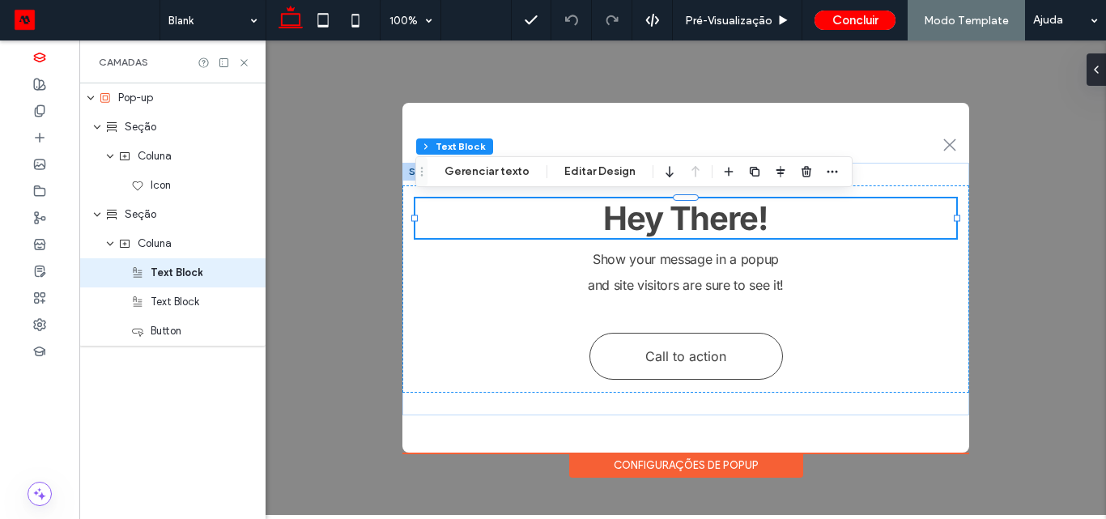
click at [673, 467] on div "Configurações de Popup" at bounding box center [686, 465] width 234 height 25
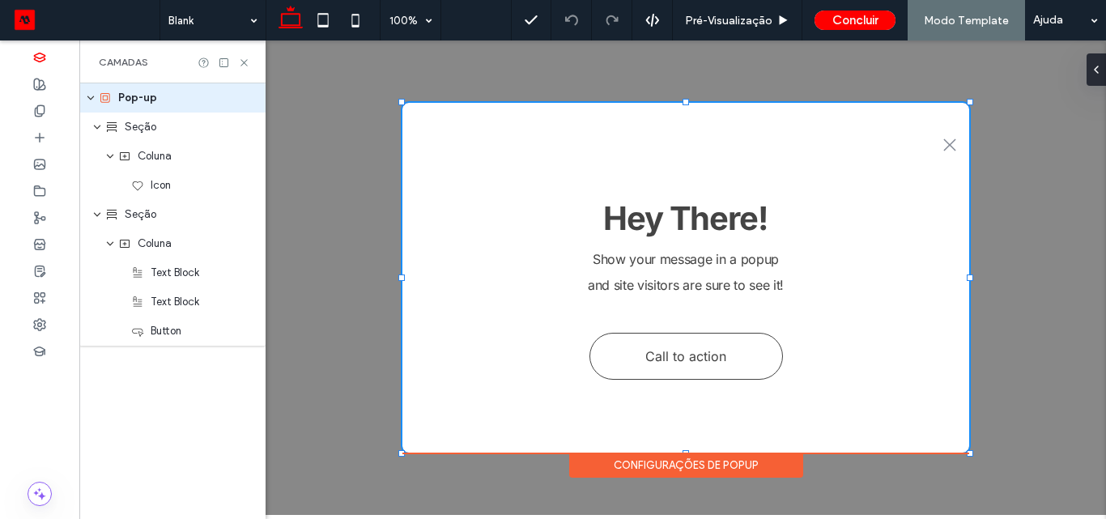
click at [673, 467] on div "Configurações de Popup" at bounding box center [686, 465] width 234 height 25
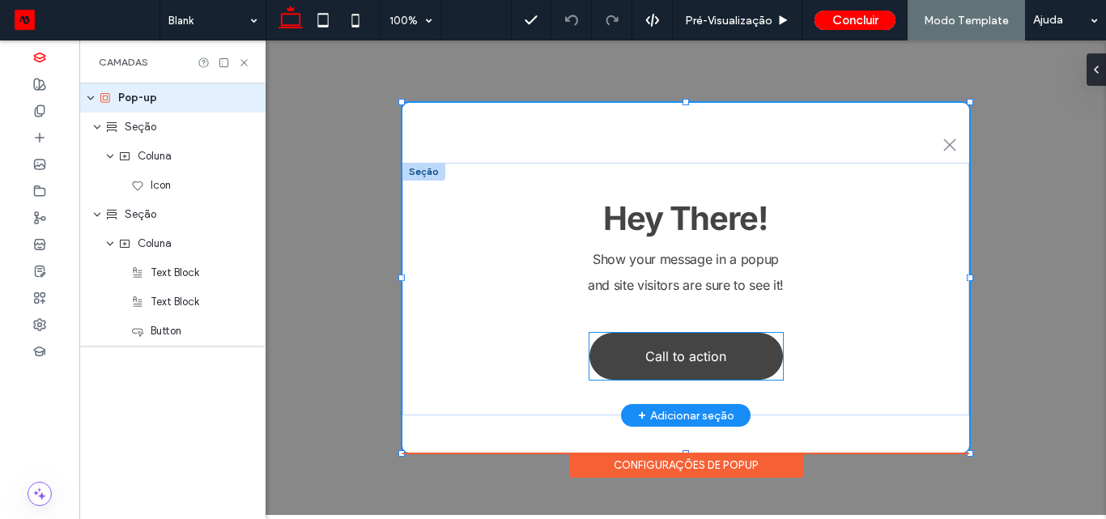
click at [705, 345] on link "Call to action" at bounding box center [686, 356] width 194 height 47
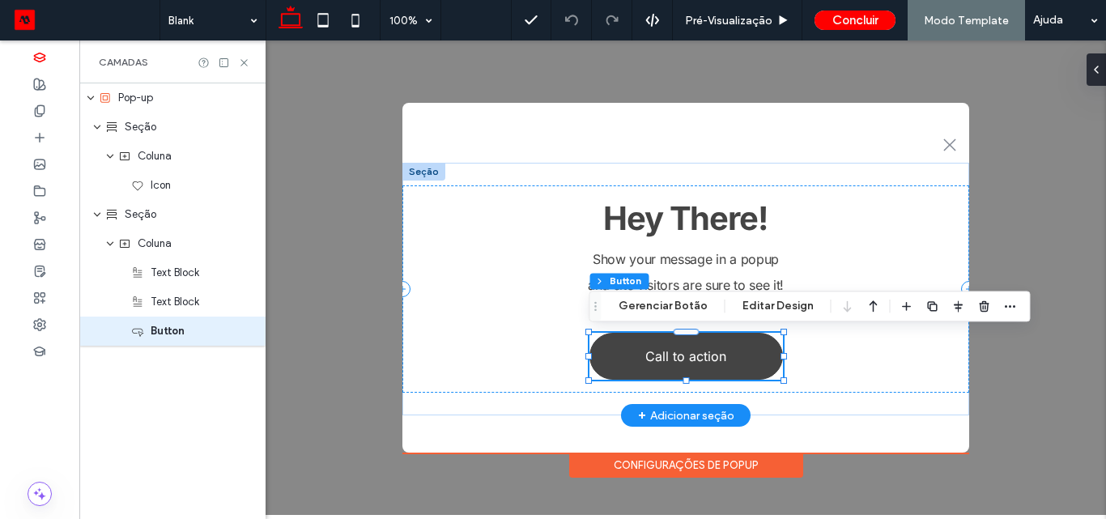
type input "**"
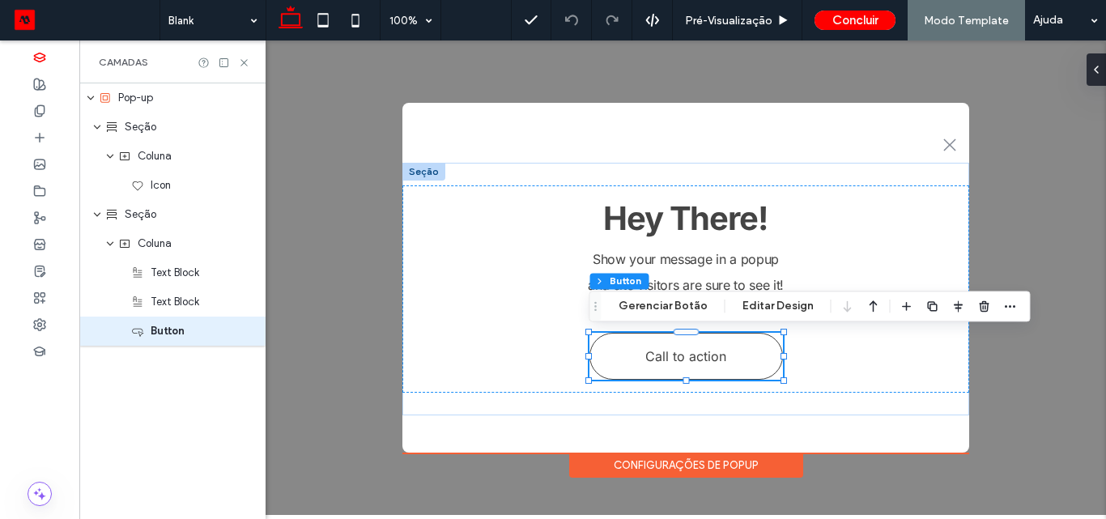
click at [708, 462] on div "Configurações de Popup" at bounding box center [686, 465] width 234 height 25
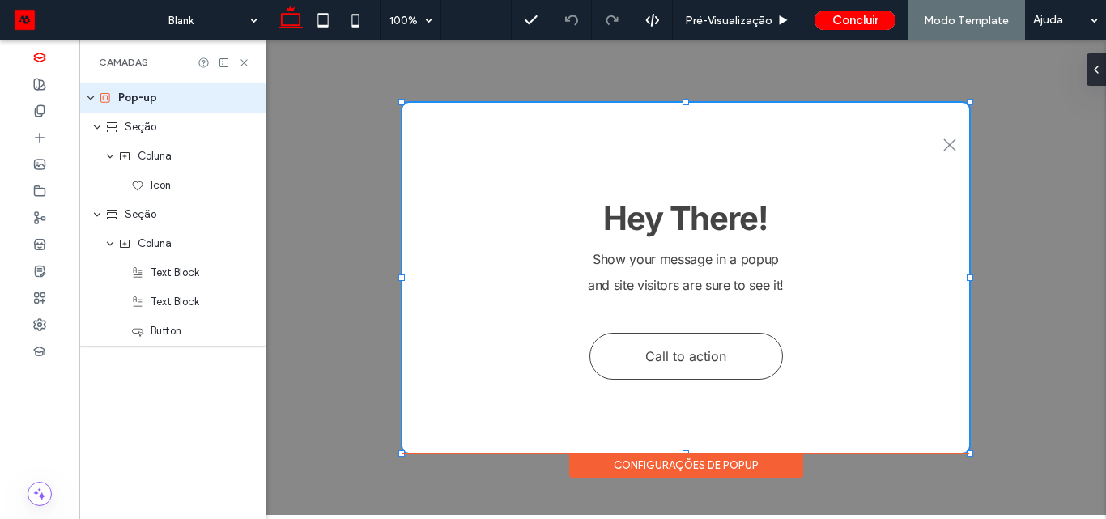
click at [725, 466] on div "Configurações de Popup" at bounding box center [686, 465] width 234 height 25
click at [663, 471] on div "Configurações de Popup" at bounding box center [686, 465] width 234 height 25
click at [612, 474] on div "Configurações de Popup" at bounding box center [686, 465] width 234 height 25
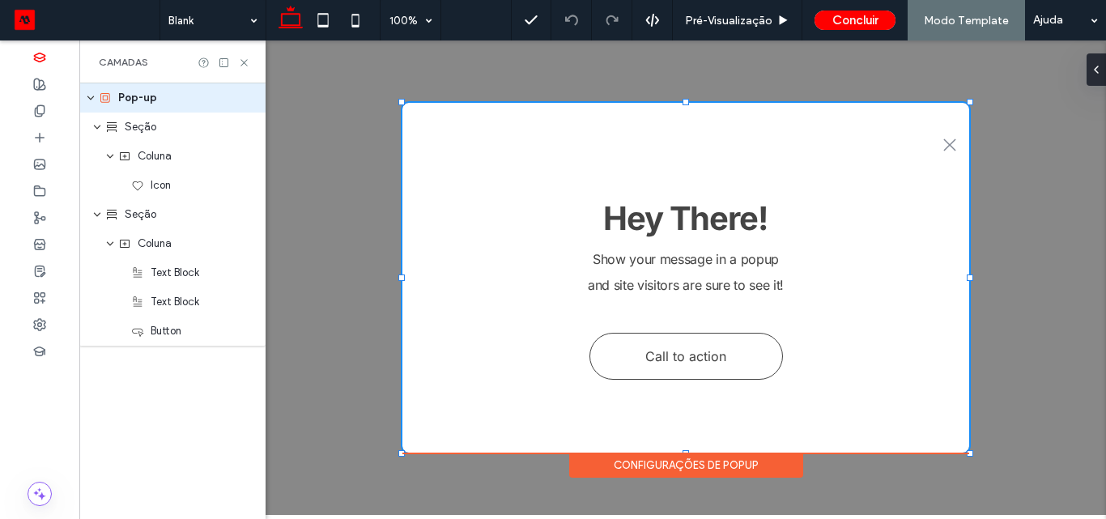
click at [153, 99] on span "Pop-up" at bounding box center [137, 98] width 39 height 16
click at [703, 466] on div "Configurações de Popup" at bounding box center [686, 465] width 234 height 25
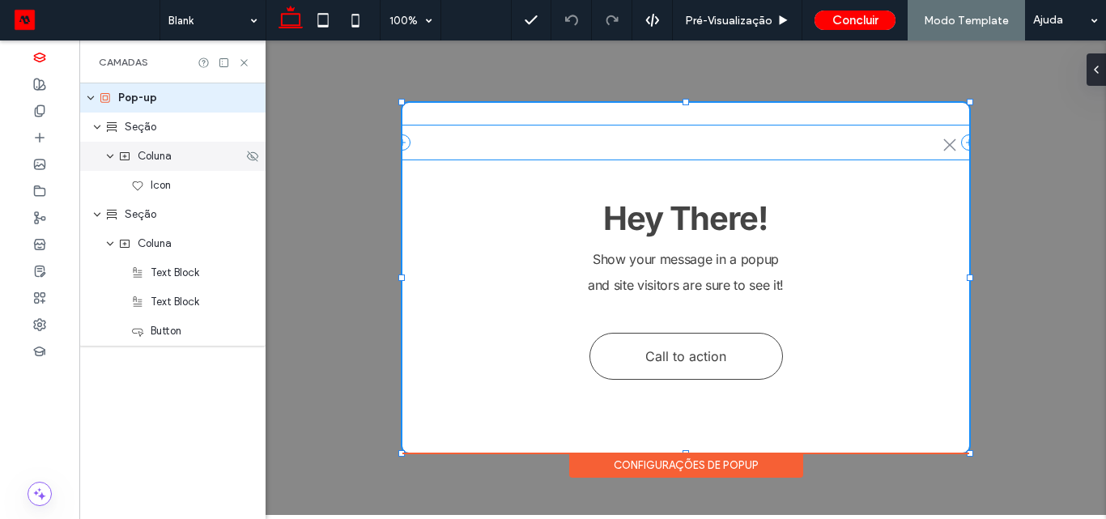
click at [114, 155] on icon "expand Coluna" at bounding box center [110, 156] width 10 height 13
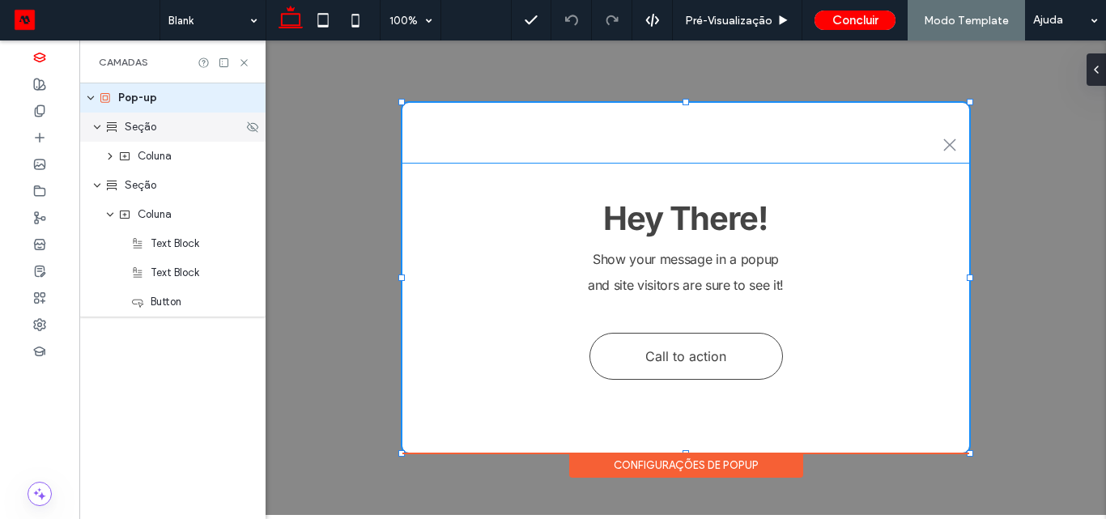
click at [96, 129] on icon "expand Seção" at bounding box center [97, 127] width 10 height 13
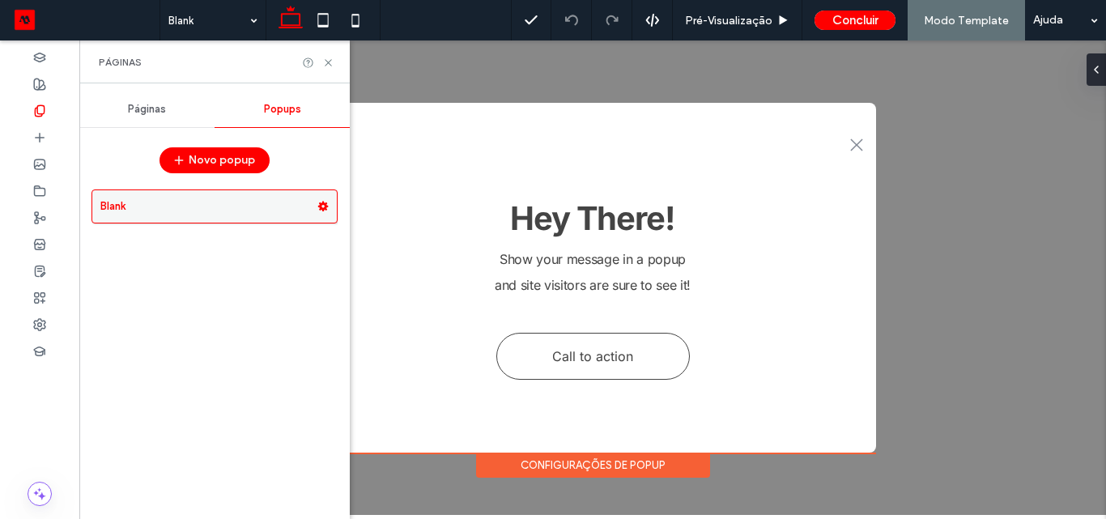
click at [330, 206] on div at bounding box center [326, 206] width 19 height 24
click at [328, 207] on icon at bounding box center [322, 206] width 11 height 11
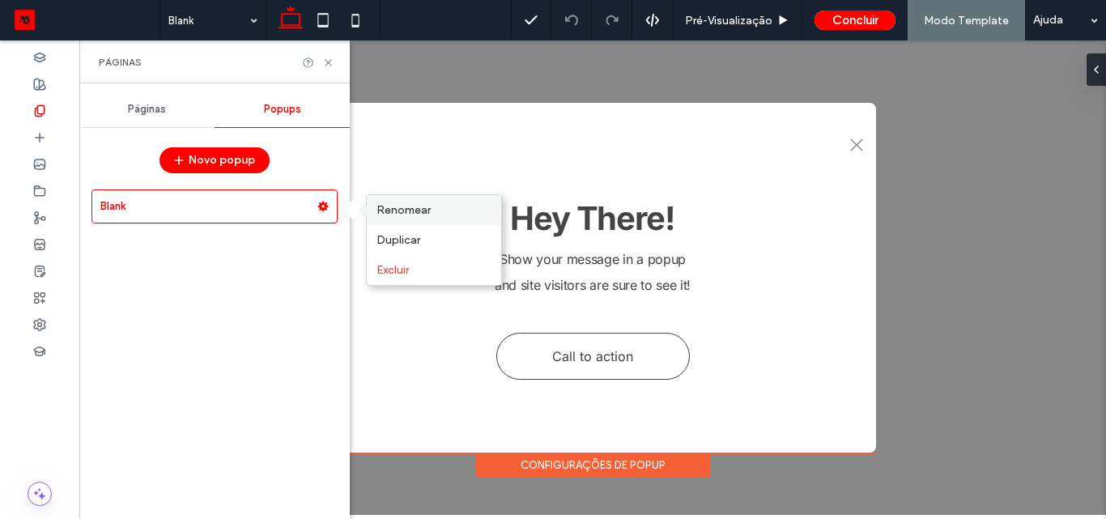
click at [420, 216] on span "Renomear" at bounding box center [404, 210] width 54 height 14
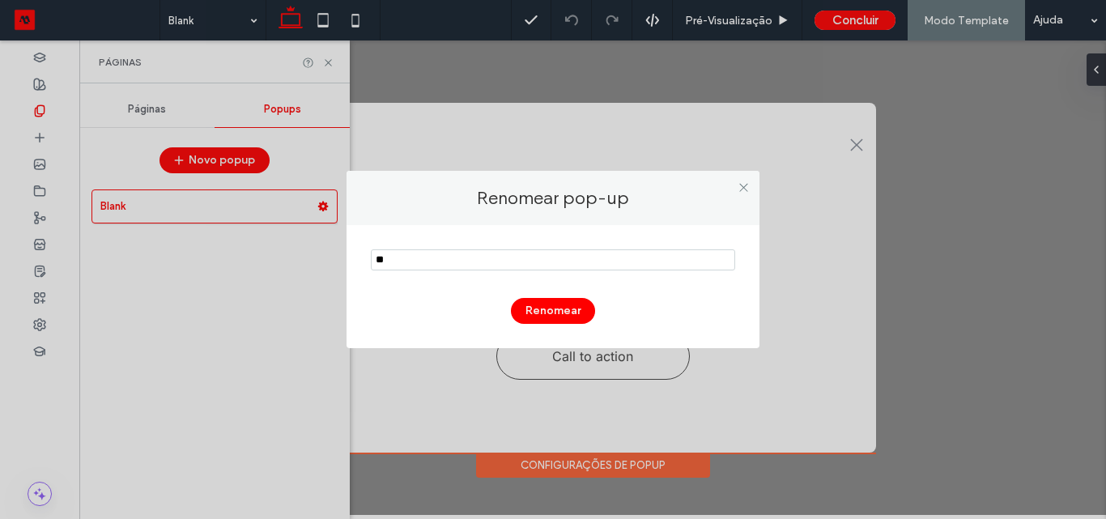
type input "*"
type input "**********"
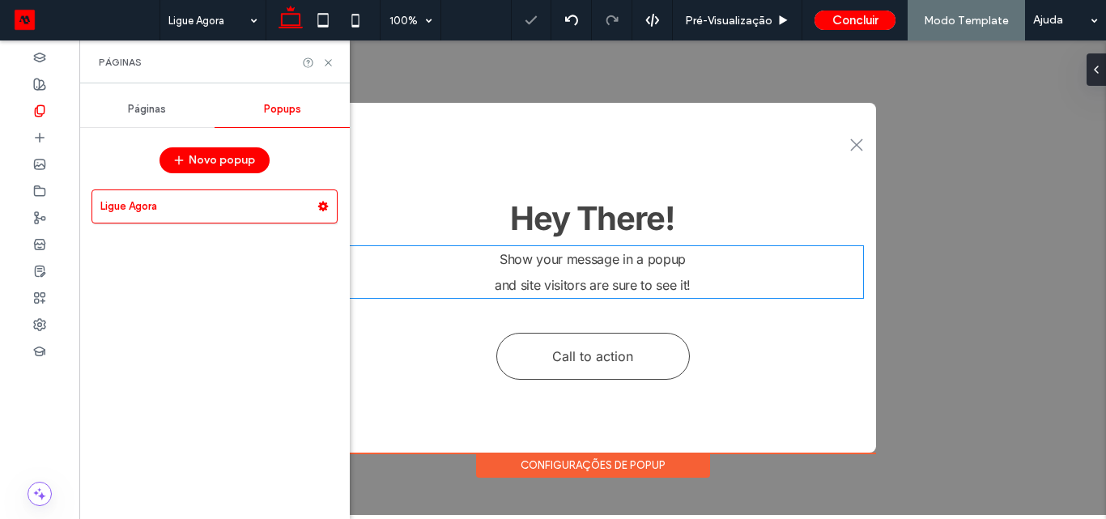
drag, startPoint x: 208, startPoint y: 285, endPoint x: 201, endPoint y: 278, distance: 10.3
click at [206, 285] on div "Ligue Agora" at bounding box center [214, 346] width 246 height 330
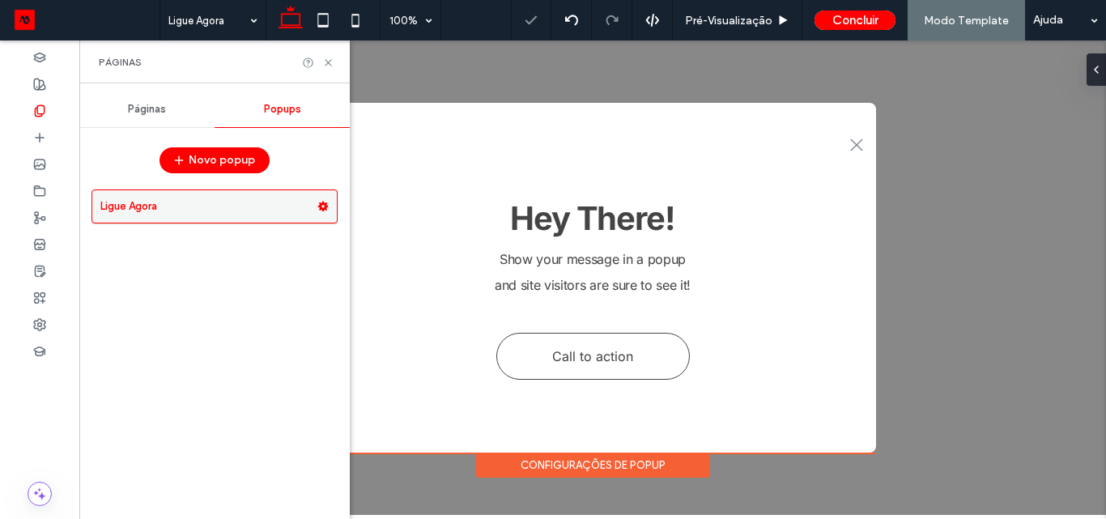
click at [271, 207] on label "Ligue Agora" at bounding box center [208, 206] width 217 height 32
click at [317, 202] on icon at bounding box center [322, 206] width 11 height 11
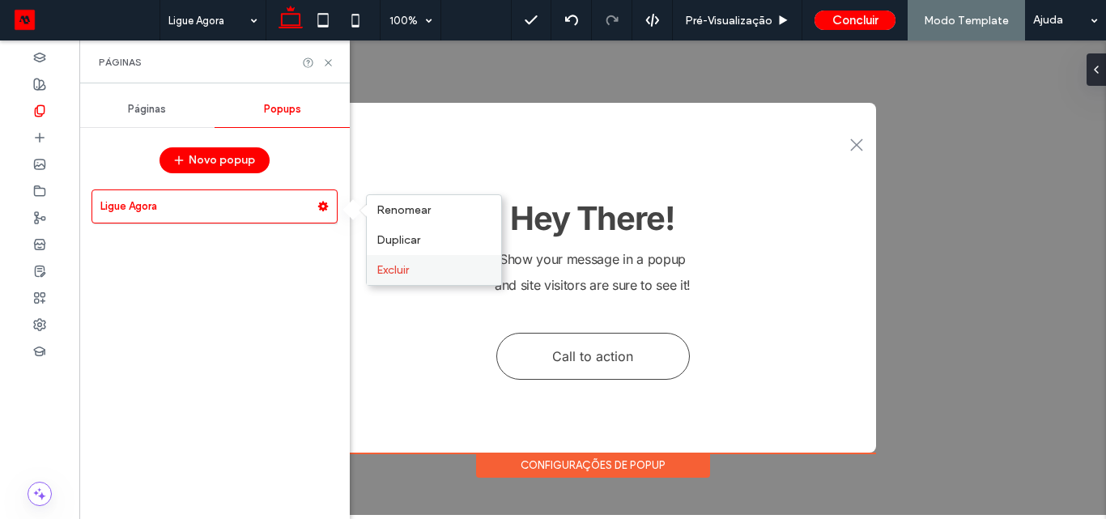
click at [408, 262] on div "Excluir" at bounding box center [434, 270] width 134 height 30
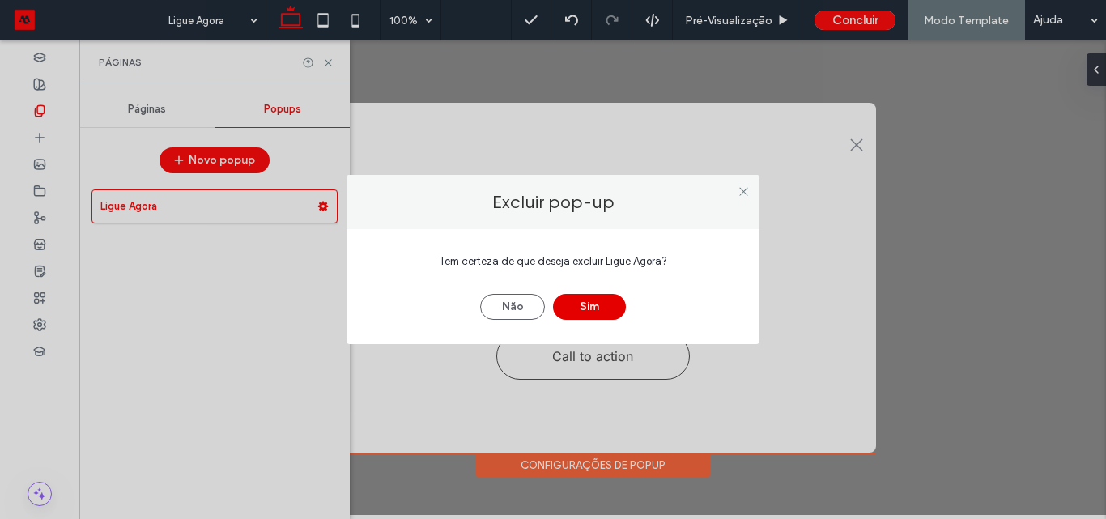
click at [597, 298] on button "Sim" at bounding box center [589, 307] width 73 height 26
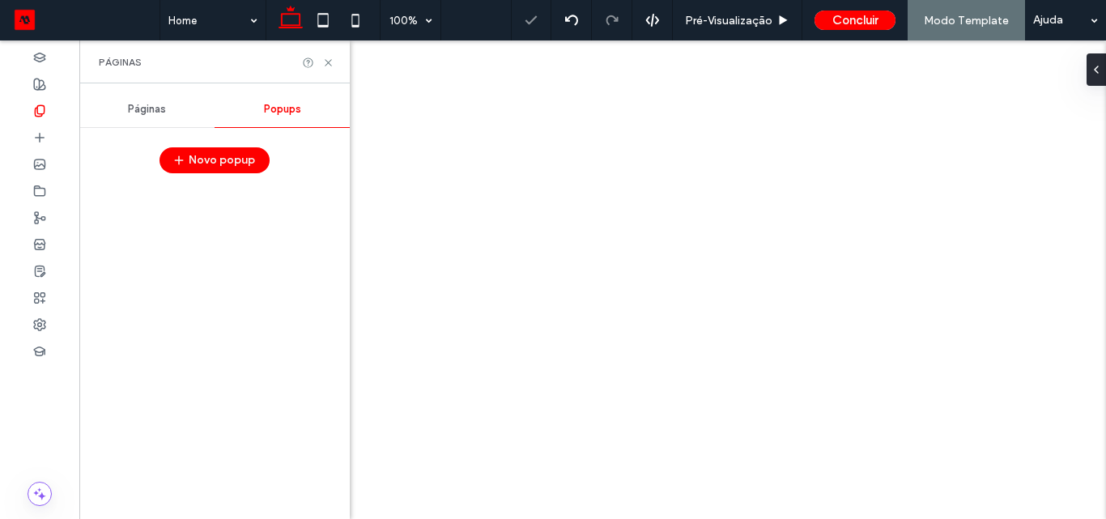
click at [254, 228] on div at bounding box center [553, 259] width 1106 height 519
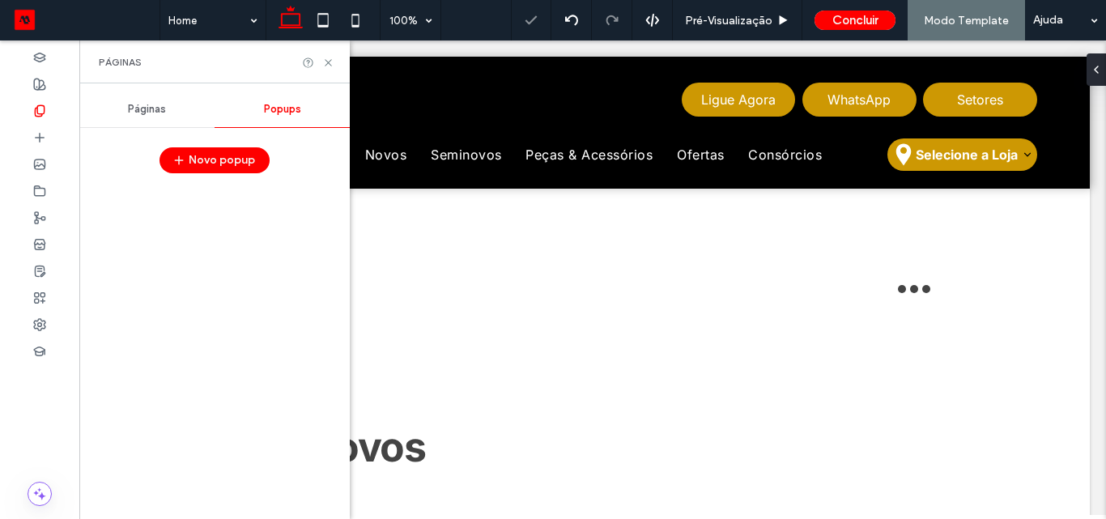
click at [223, 157] on button "Novo popup" at bounding box center [215, 160] width 110 height 26
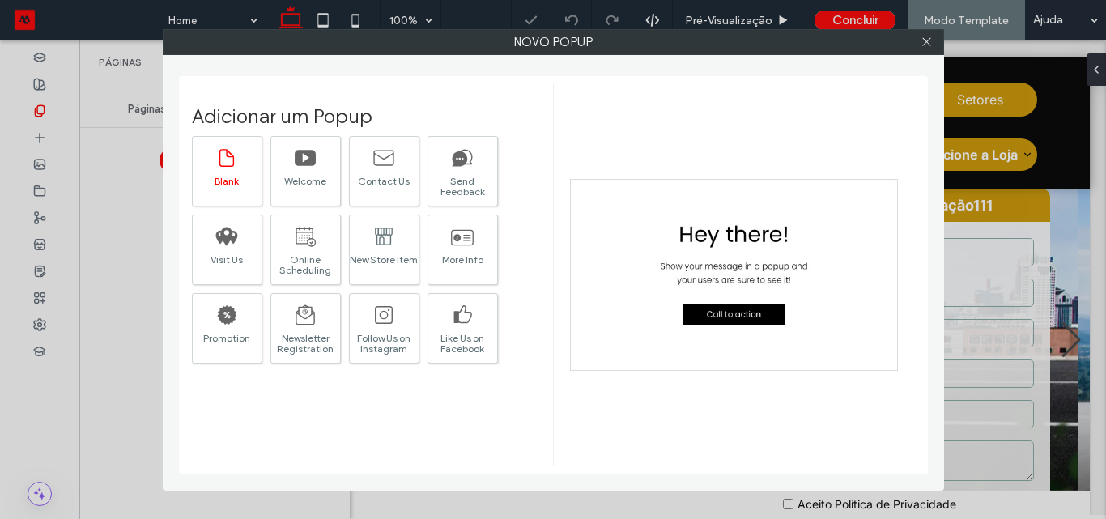
click at [244, 166] on div "Blank" at bounding box center [227, 171] width 70 height 70
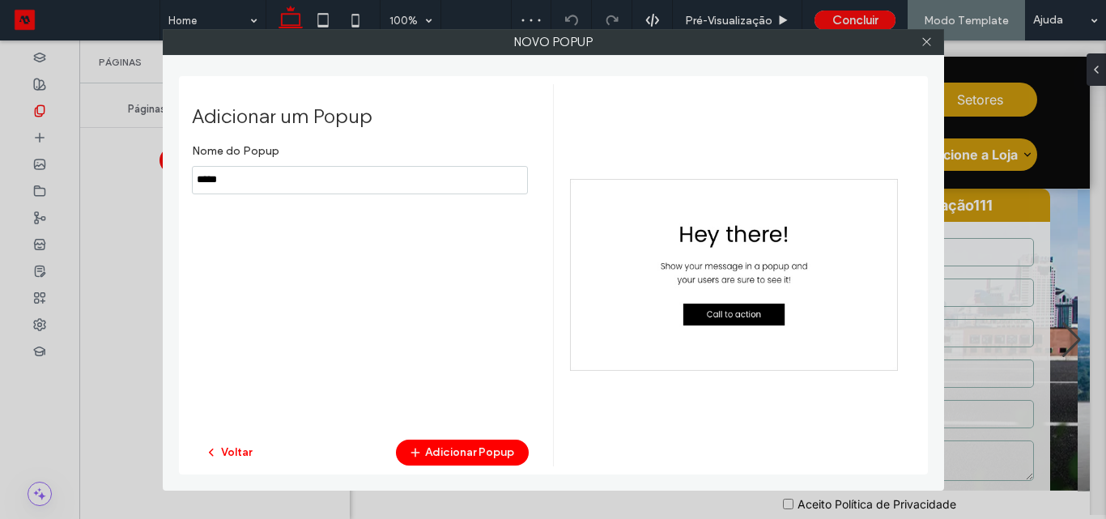
click at [268, 177] on input "notEmpty" at bounding box center [360, 180] width 336 height 28
type input "**********"
click at [499, 457] on button "Adicionar Popup" at bounding box center [462, 453] width 133 height 26
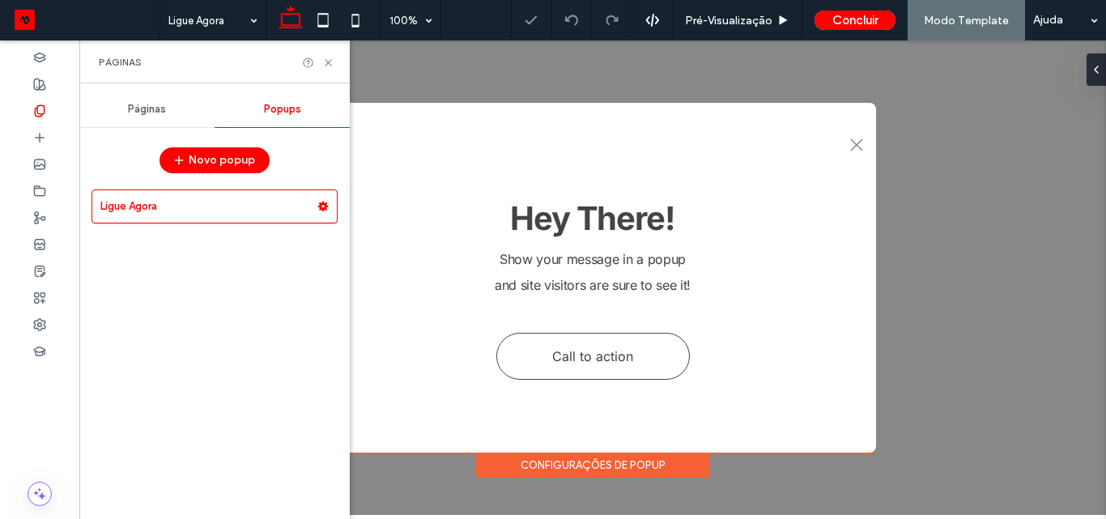
click at [184, 334] on div "Ligue Agora" at bounding box center [214, 346] width 246 height 330
click at [232, 155] on button "Novo popup" at bounding box center [215, 160] width 110 height 26
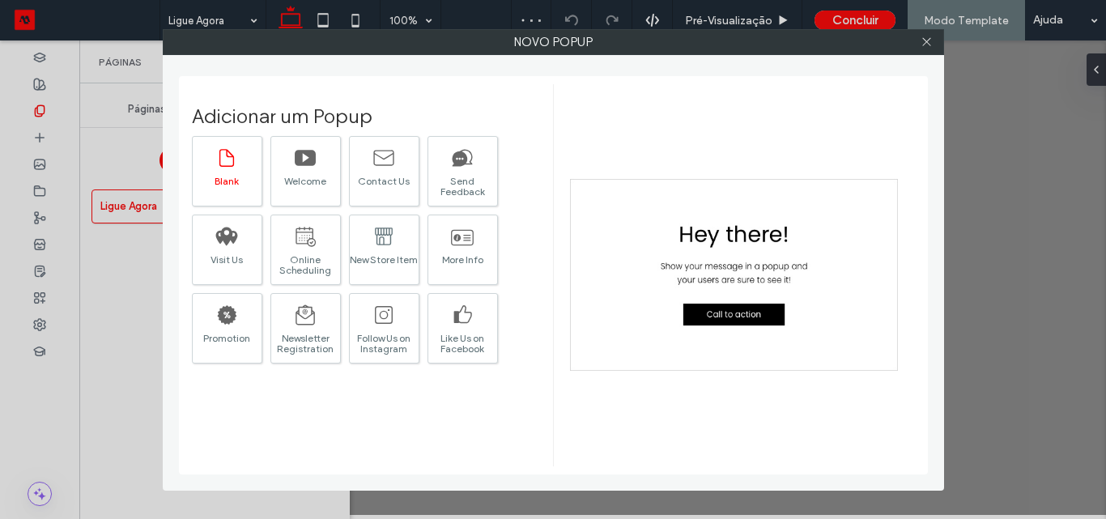
click at [249, 160] on div "Blank" at bounding box center [227, 171] width 70 height 70
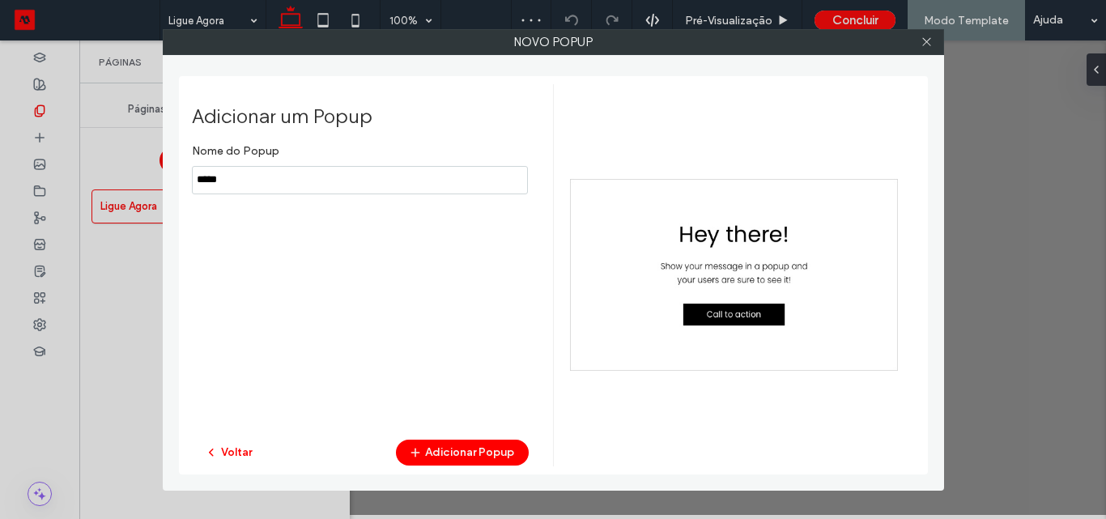
click at [245, 180] on input "notEmpty" at bounding box center [360, 180] width 336 height 28
type input "********"
click at [444, 445] on button "Adicionar Popup" at bounding box center [462, 453] width 133 height 26
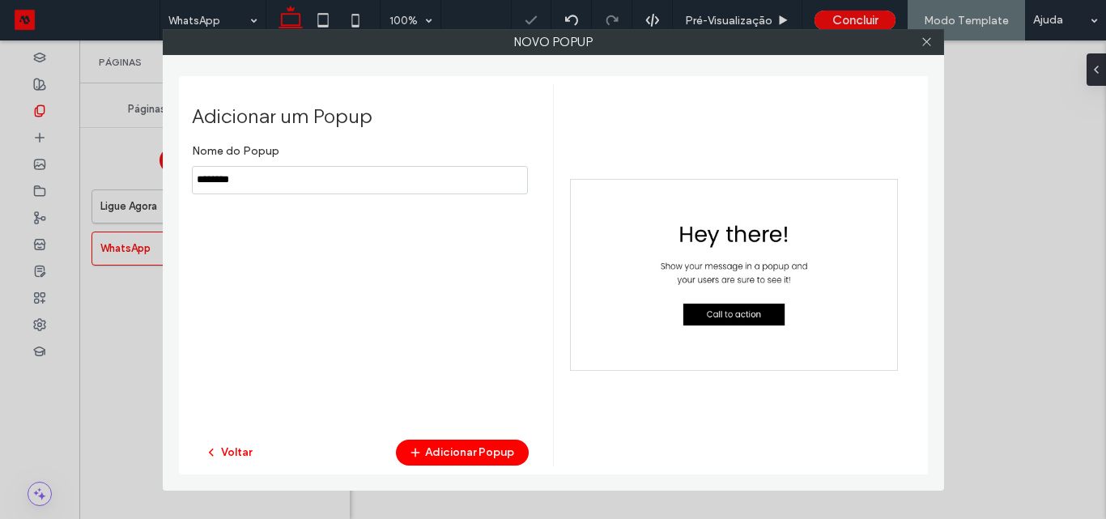
click at [75, 338] on div at bounding box center [553, 259] width 1106 height 519
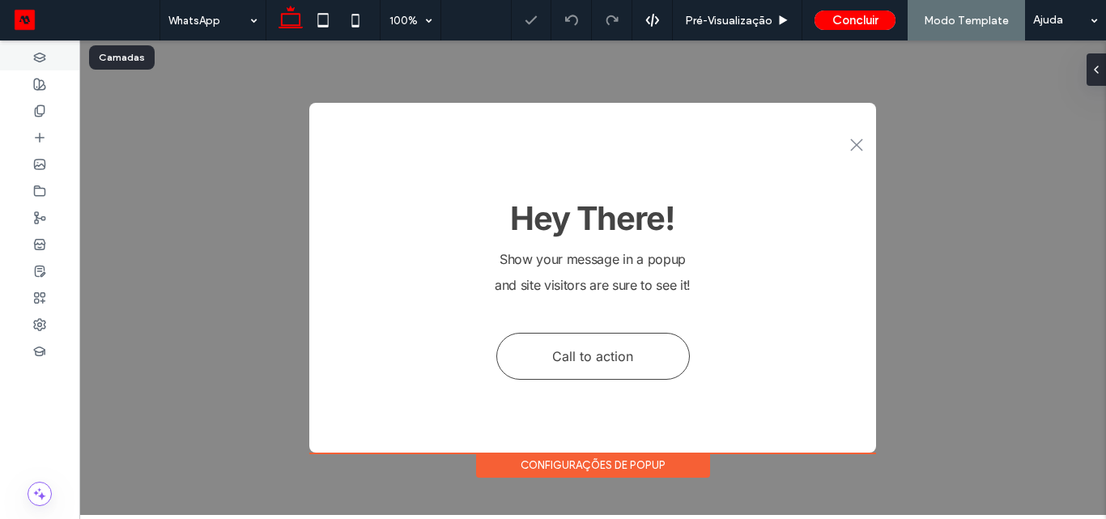
click at [44, 59] on use at bounding box center [39, 57] width 11 height 9
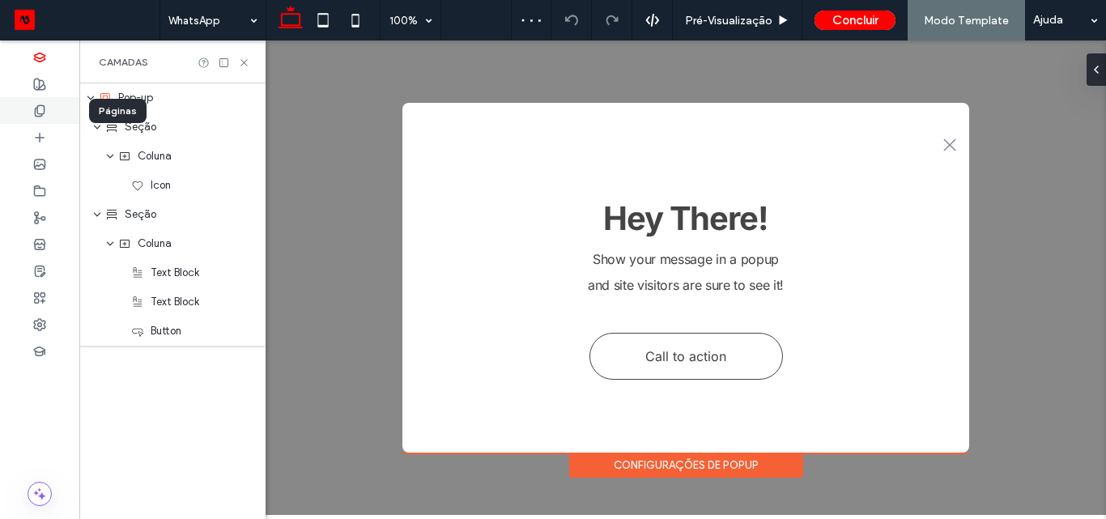
click at [46, 117] on div at bounding box center [39, 110] width 79 height 27
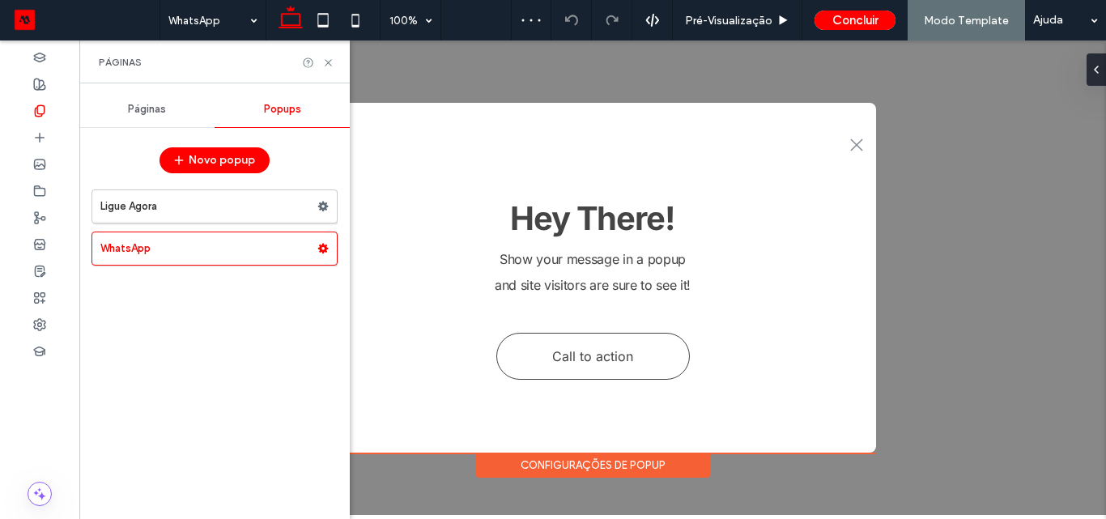
click at [274, 106] on span "Popups" at bounding box center [282, 109] width 37 height 13
click at [219, 154] on button "Novo popup" at bounding box center [215, 160] width 110 height 26
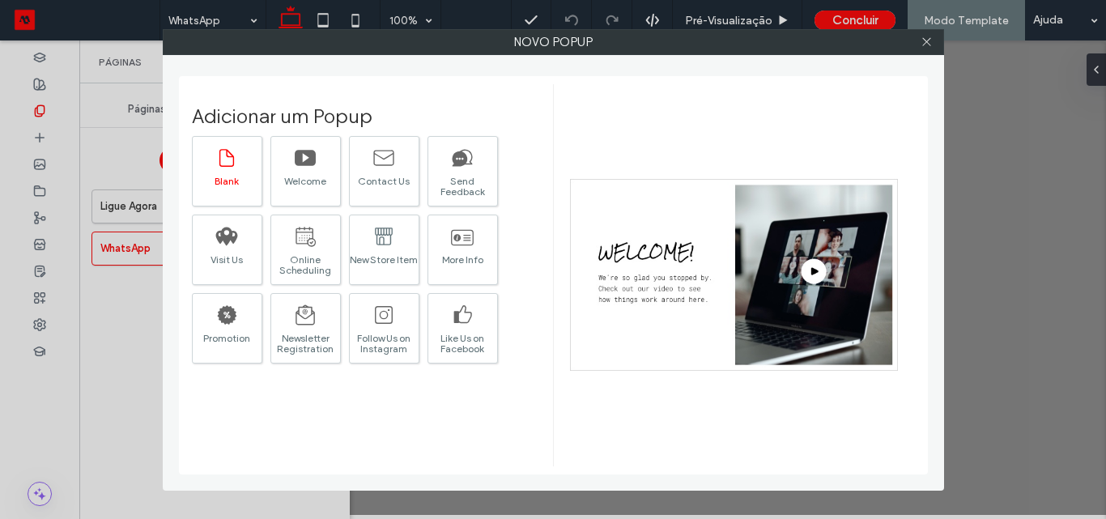
click at [230, 156] on icon at bounding box center [226, 158] width 15 height 18
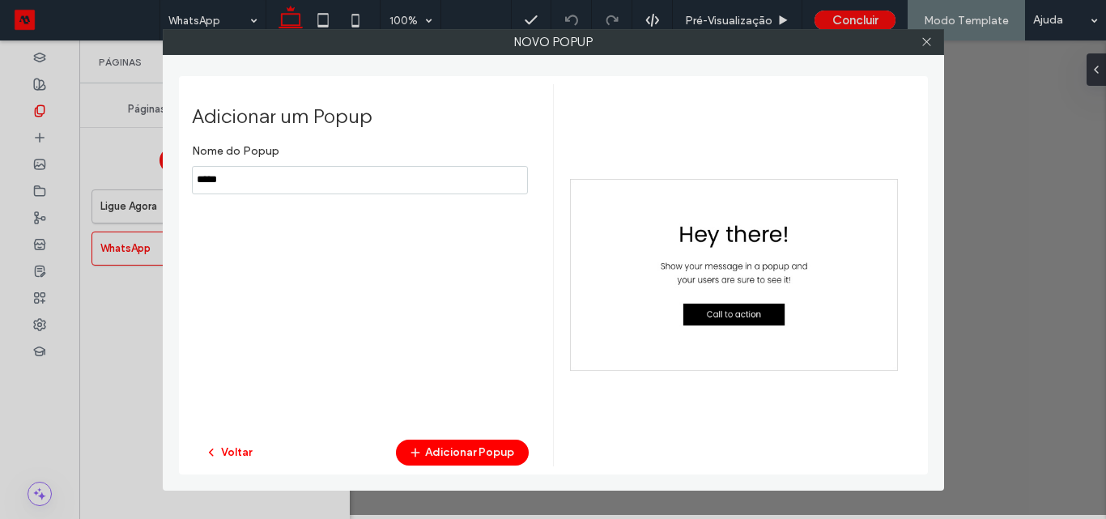
click at [262, 176] on input "notEmpty" at bounding box center [360, 180] width 336 height 28
type input "*******"
click at [450, 462] on button "Adicionar Popup" at bounding box center [462, 453] width 133 height 26
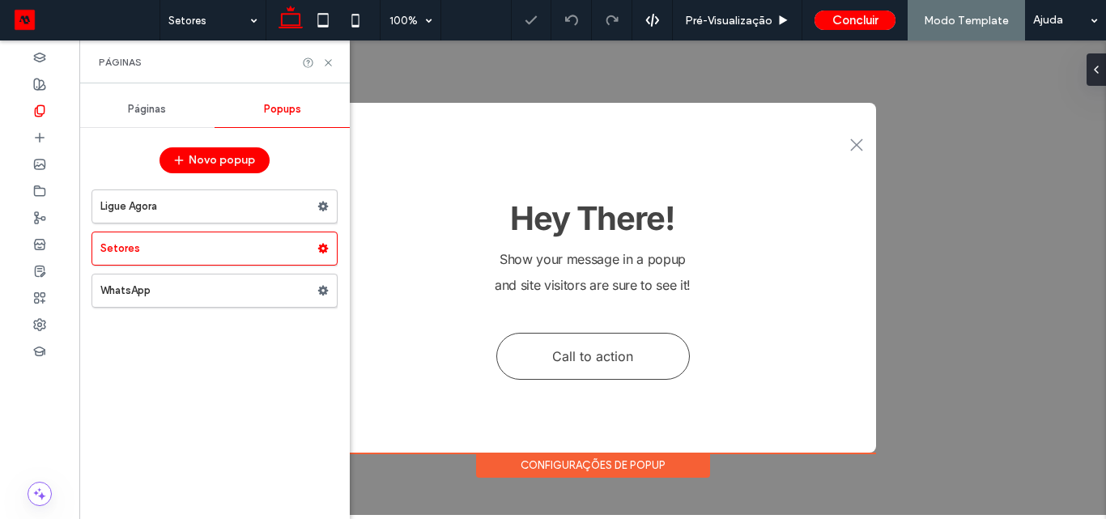
click at [155, 360] on div "Ligue Agora Setores WhatsApp" at bounding box center [214, 346] width 246 height 330
click at [170, 202] on label "Ligue Agora" at bounding box center [208, 206] width 217 height 32
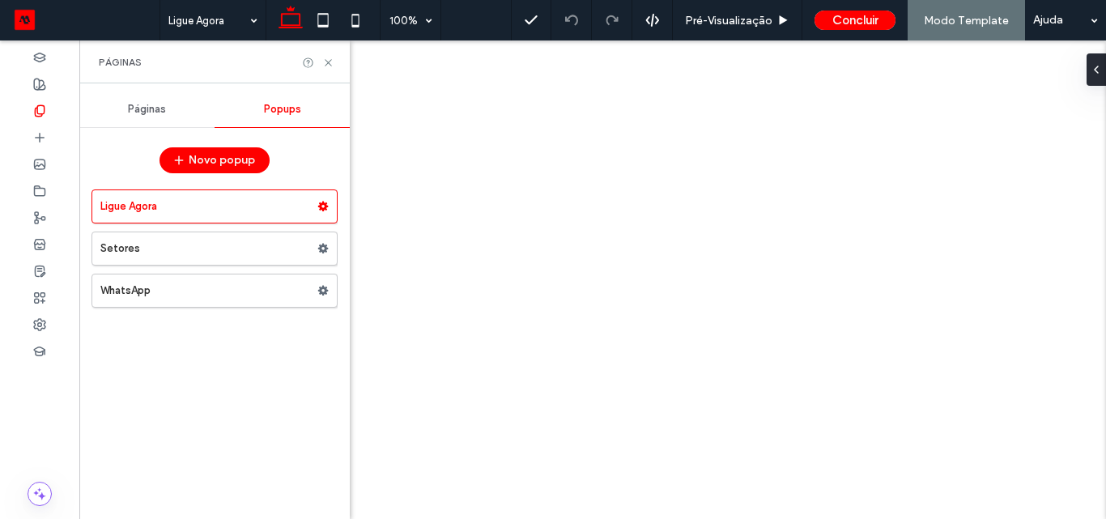
click at [196, 248] on div at bounding box center [553, 259] width 1106 height 519
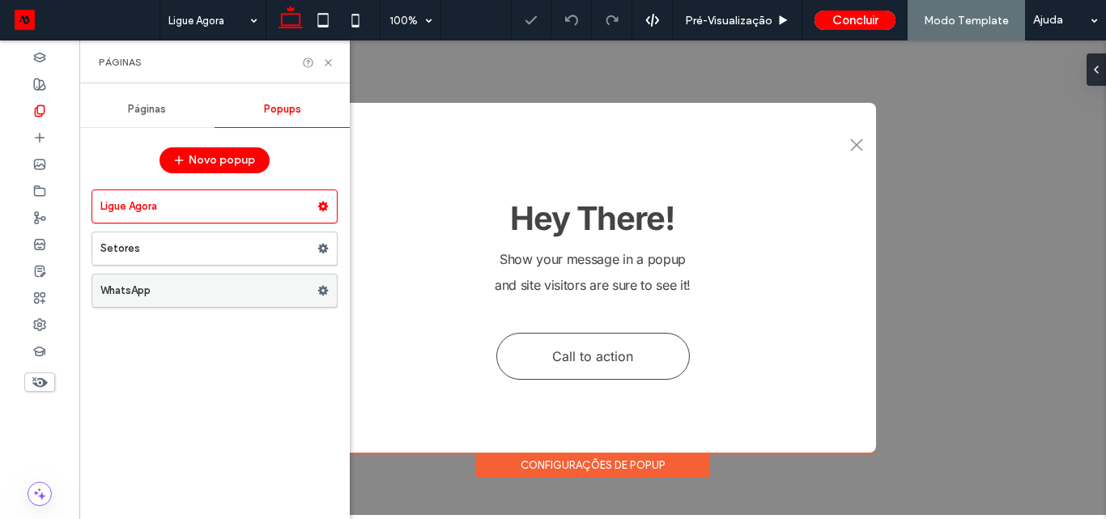
click at [203, 276] on label "WhatsApp" at bounding box center [208, 290] width 217 height 32
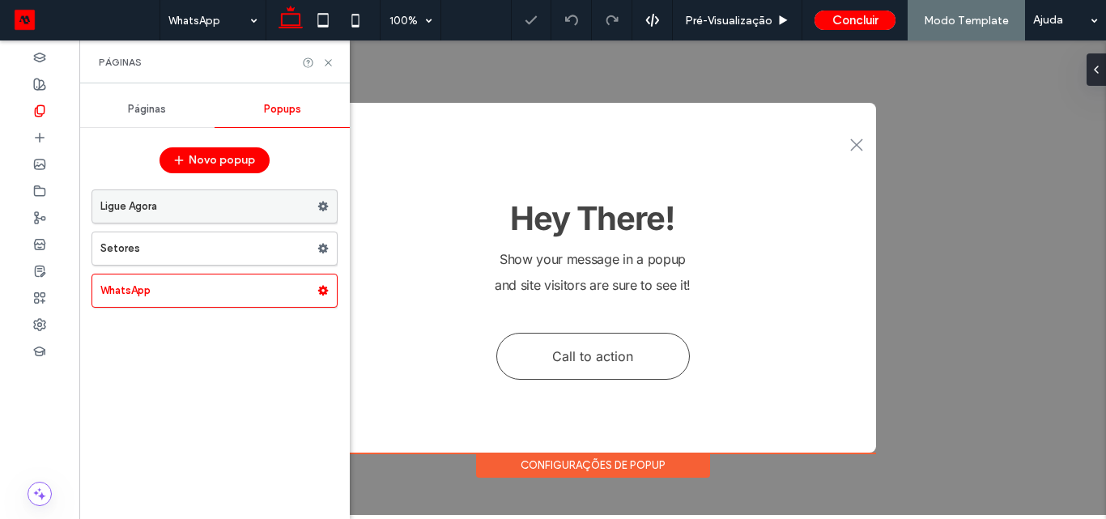
click at [198, 199] on label "Ligue Agora" at bounding box center [208, 206] width 217 height 32
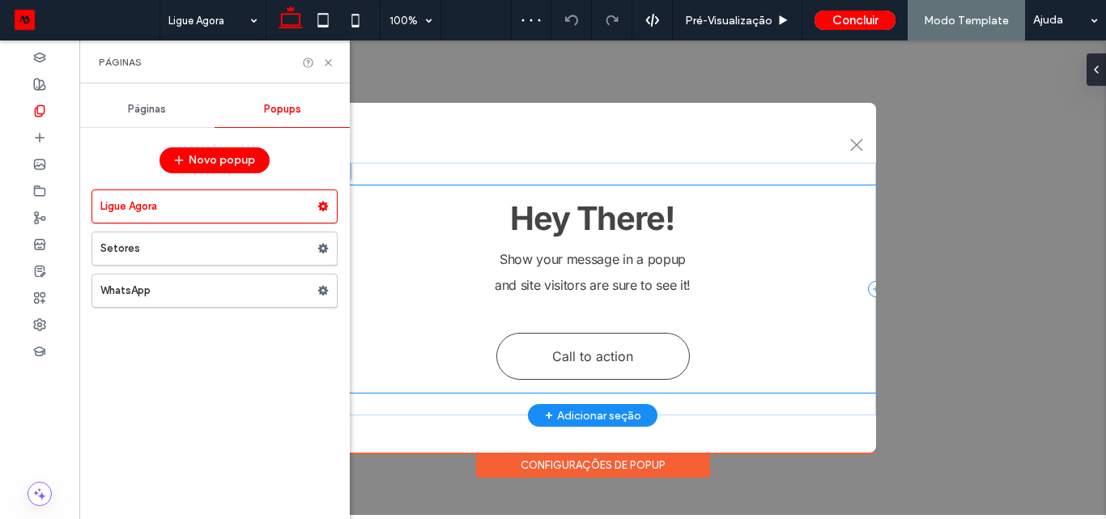
click at [445, 189] on div "Hey There! Show your message in a popup and site visitors are sure to see it! C…" at bounding box center [592, 288] width 567 height 207
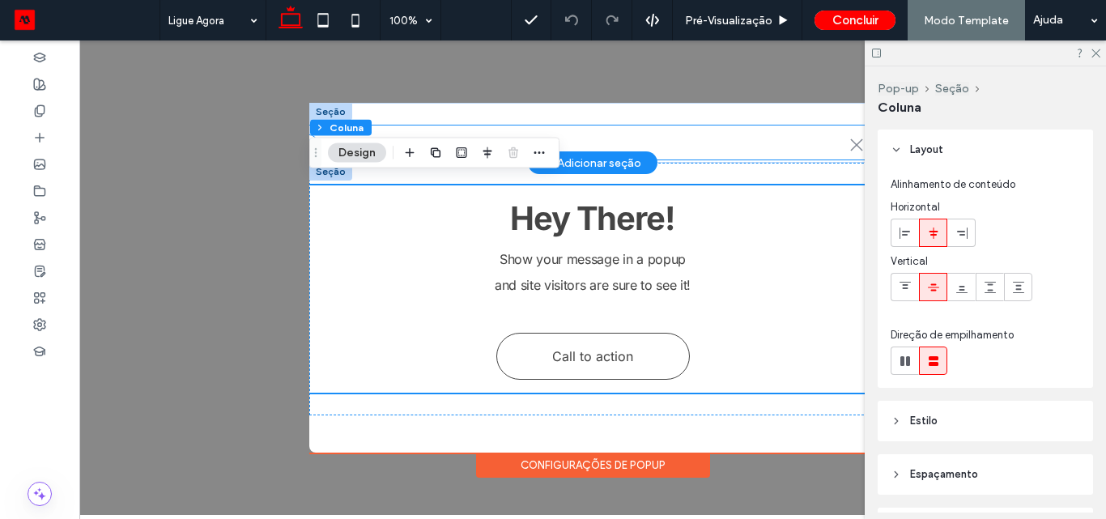
click at [619, 127] on div ".st0-1091118977{fill-rule:evenodd;clip-rule:evenodd;}" at bounding box center [592, 143] width 567 height 34
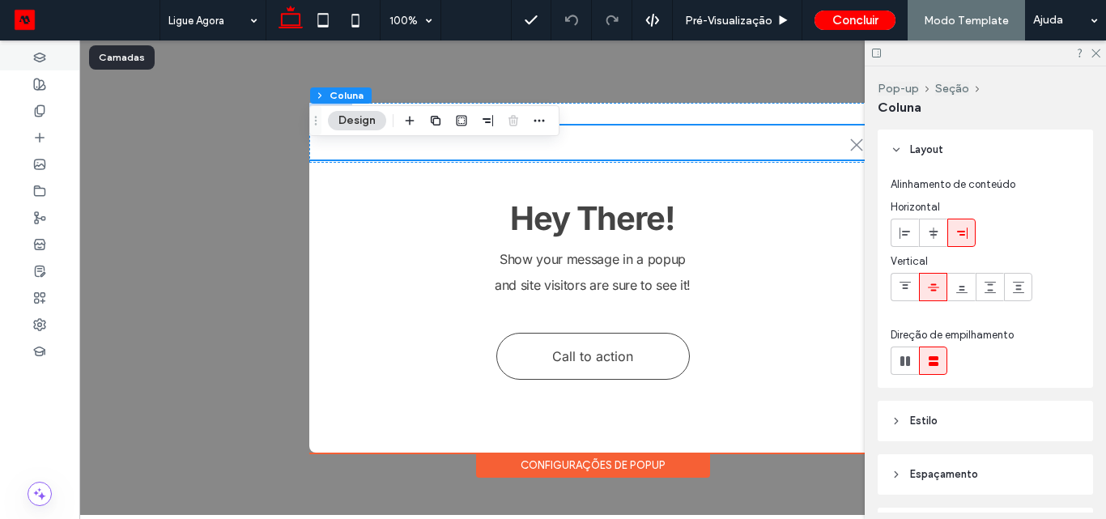
click at [48, 53] on div at bounding box center [39, 57] width 79 height 27
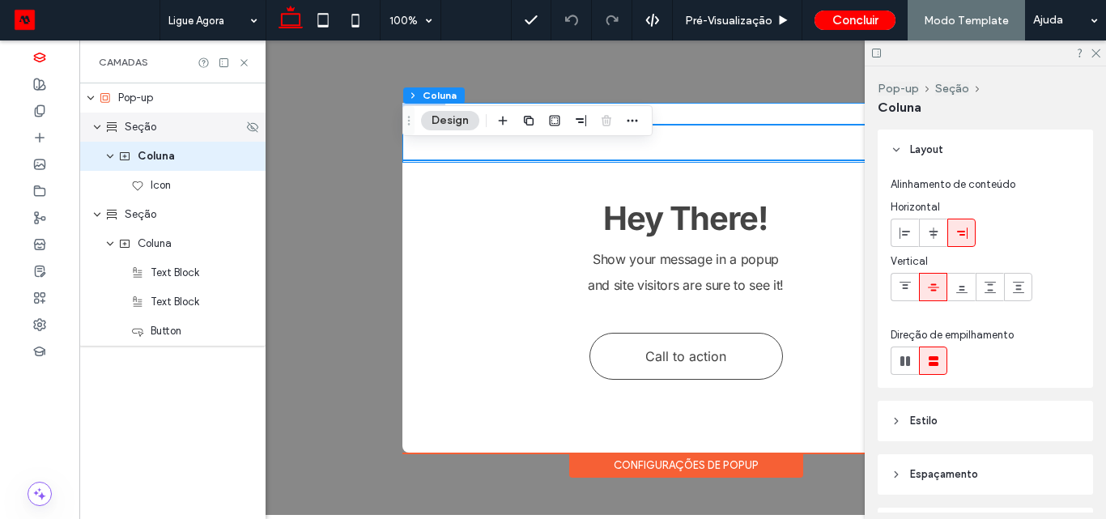
click at [130, 129] on span "Seção" at bounding box center [141, 127] width 32 height 16
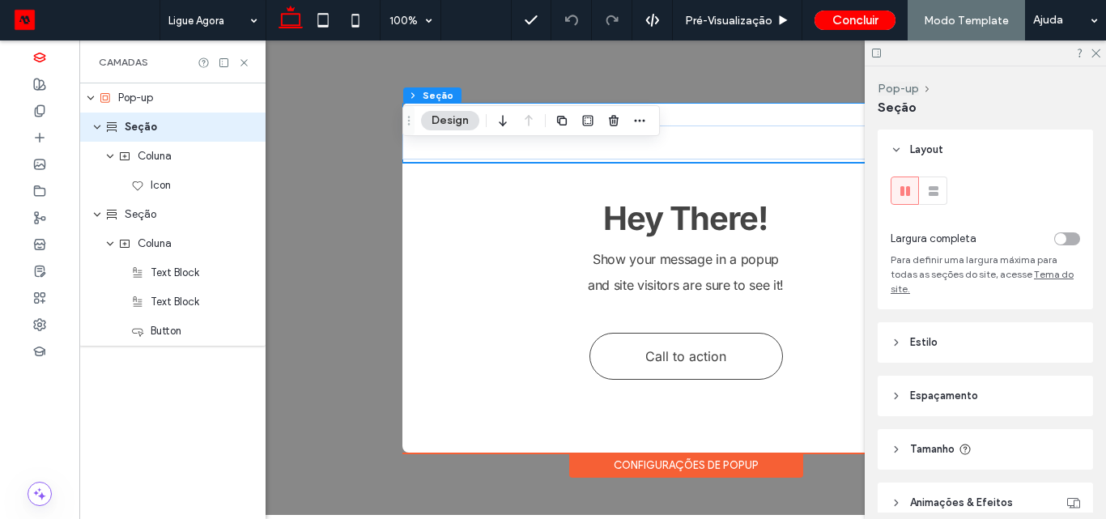
scroll to position [75, 0]
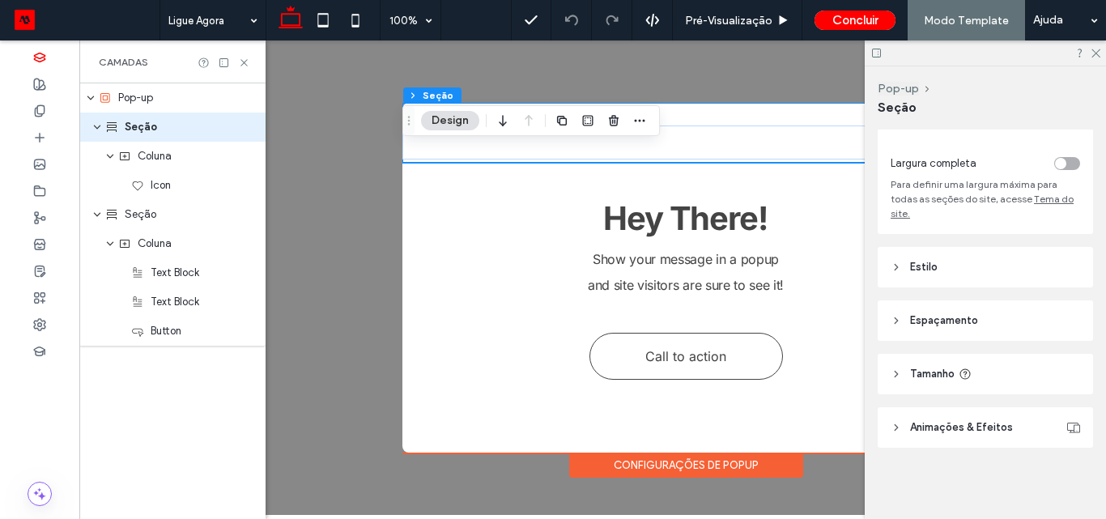
click at [972, 372] on icon at bounding box center [965, 374] width 13 height 13
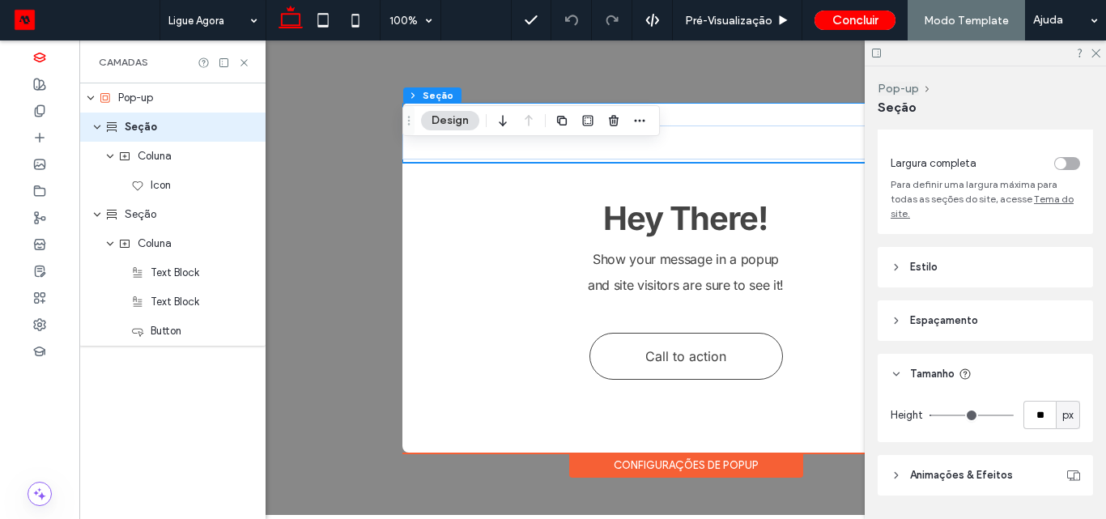
click at [1019, 371] on header "Tamanho" at bounding box center [985, 374] width 215 height 40
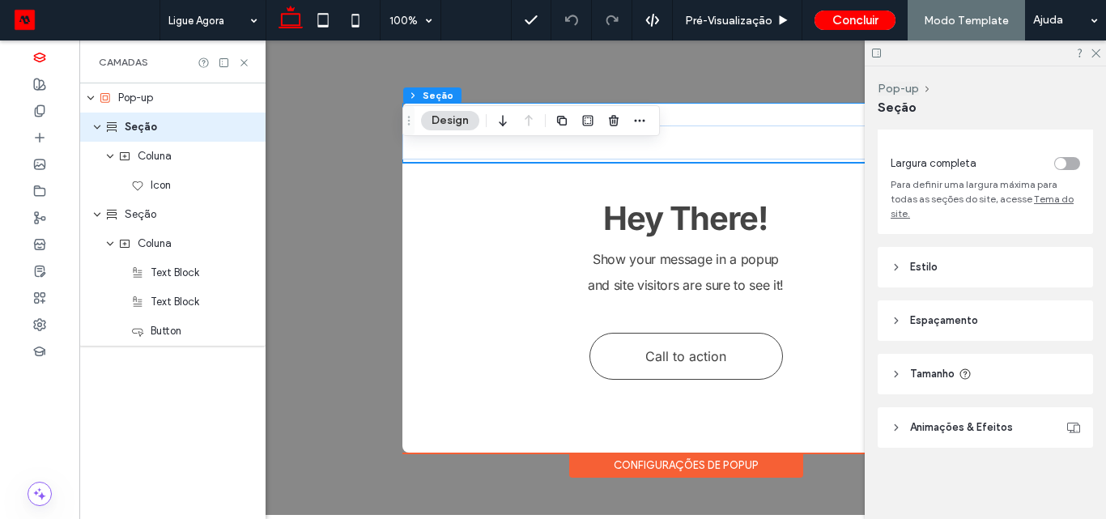
click at [1000, 312] on header "Espaçamento" at bounding box center [985, 320] width 215 height 40
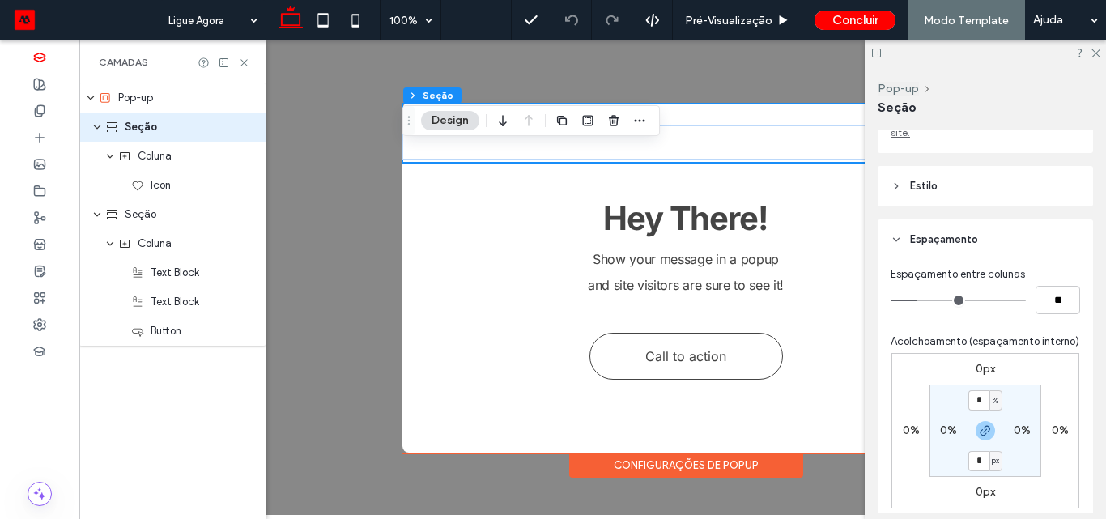
scroll to position [237, 0]
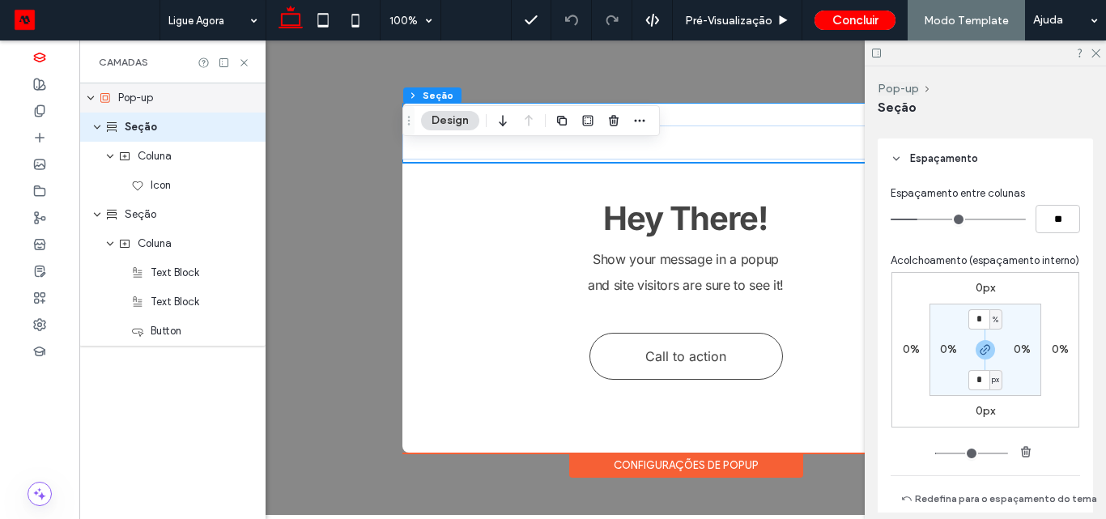
click at [164, 96] on div "Pop-up" at bounding box center [177, 98] width 157 height 16
click at [164, 117] on div "Seção" at bounding box center [172, 127] width 186 height 29
click at [166, 160] on span "Coluna" at bounding box center [155, 156] width 34 height 16
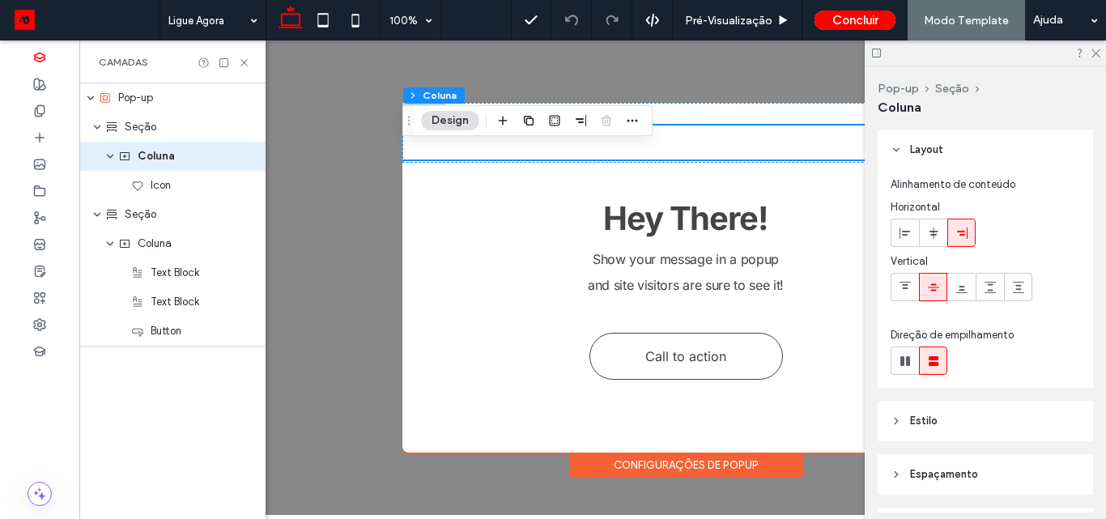
scroll to position [202, 0]
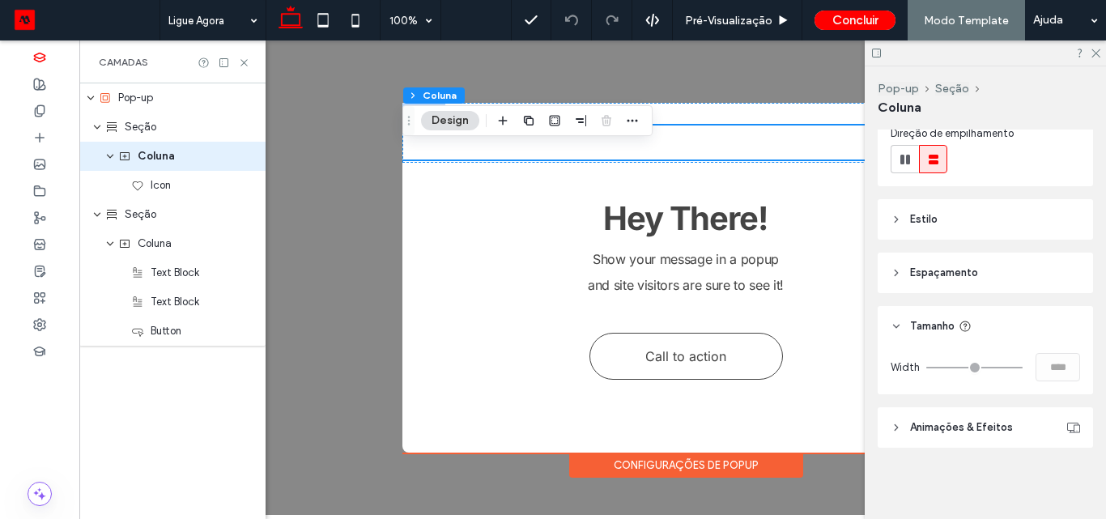
click at [964, 266] on span "Espaçamento" at bounding box center [944, 273] width 68 height 16
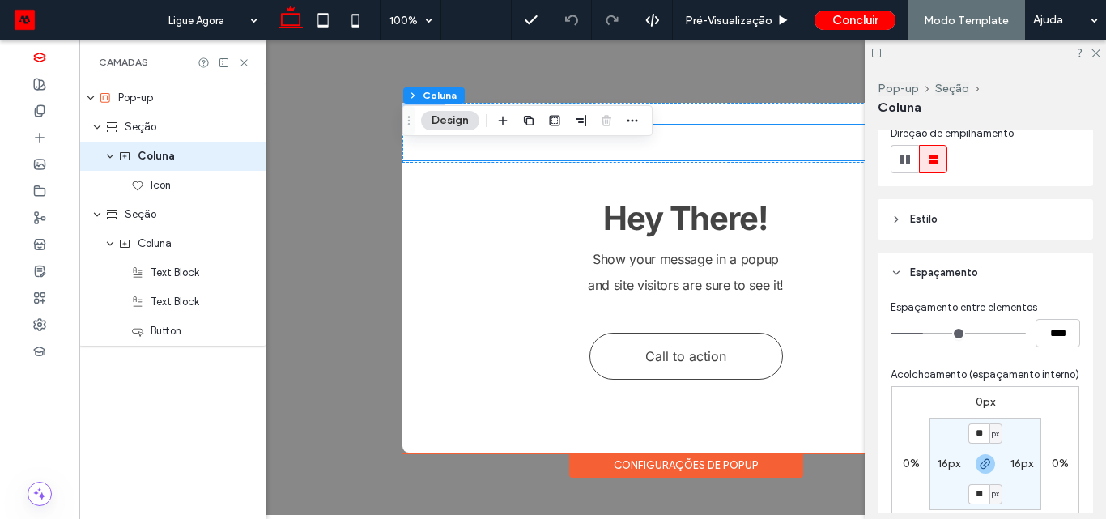
scroll to position [283, 0]
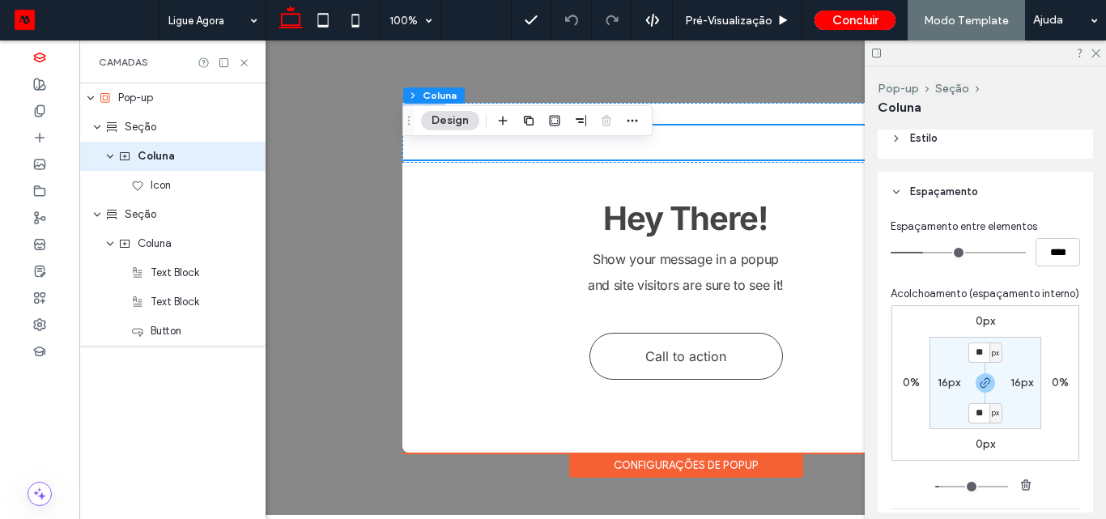
click at [973, 196] on span "Espaçamento" at bounding box center [944, 192] width 68 height 16
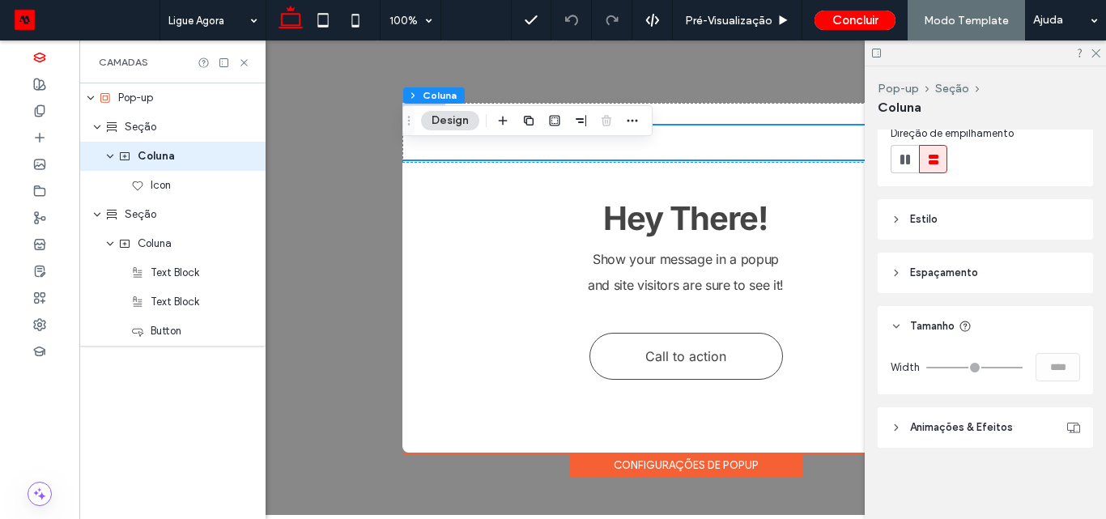
scroll to position [202, 0]
click at [1096, 52] on icon at bounding box center [1095, 52] width 11 height 11
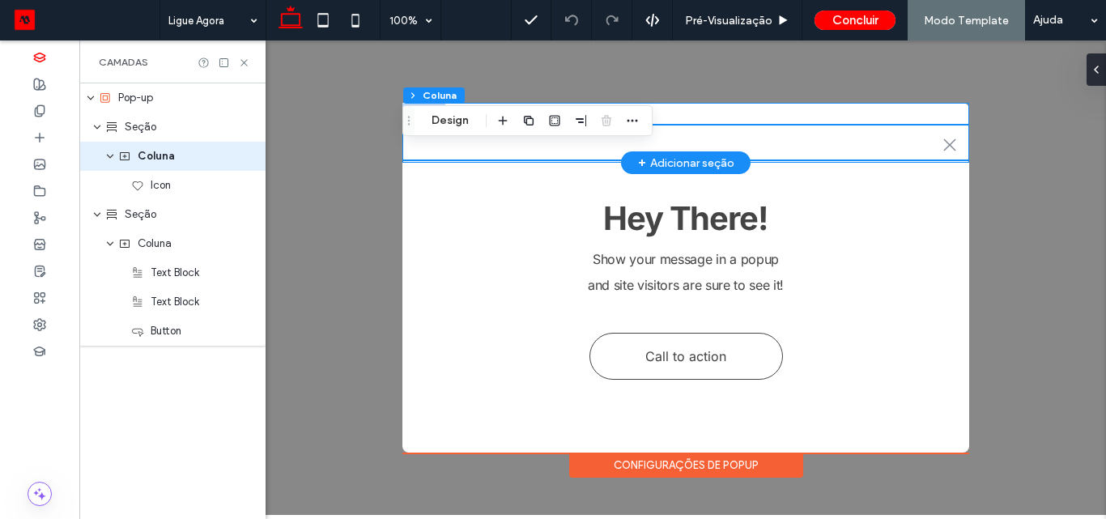
click at [793, 112] on div ".st0-1091118977{fill-rule:evenodd;clip-rule:evenodd;}" at bounding box center [685, 133] width 567 height 60
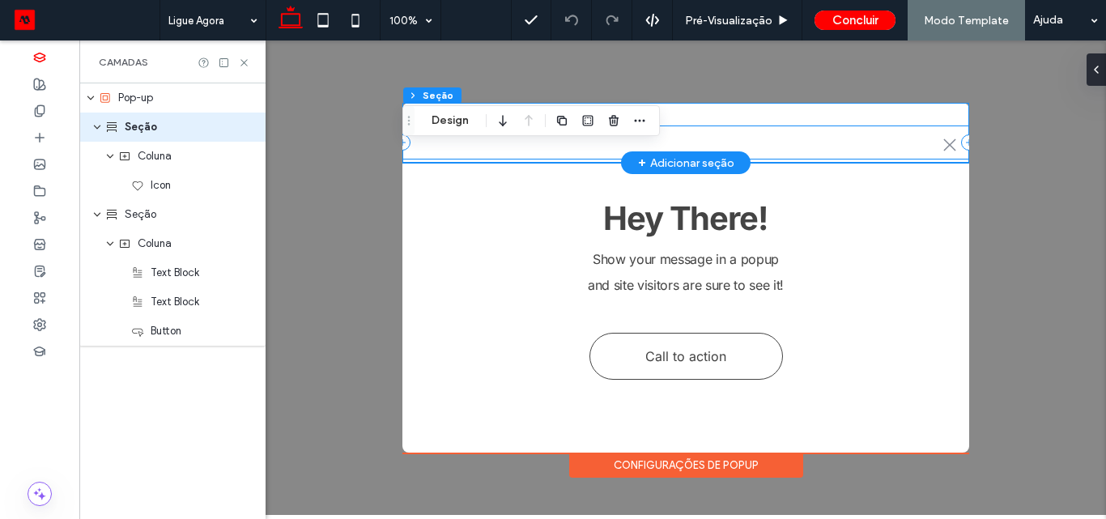
click at [802, 145] on div ".st0-1091118977{fill-rule:evenodd;clip-rule:evenodd;}" at bounding box center [685, 143] width 567 height 34
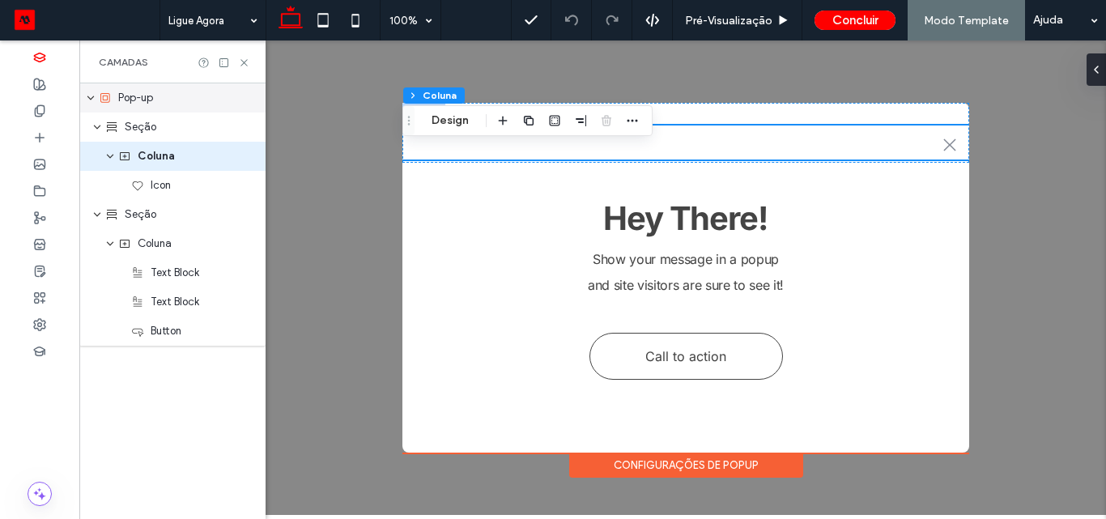
click at [168, 104] on div "Pop-up" at bounding box center [177, 98] width 157 height 16
click at [716, 463] on div "Configurações de Popup" at bounding box center [686, 465] width 234 height 25
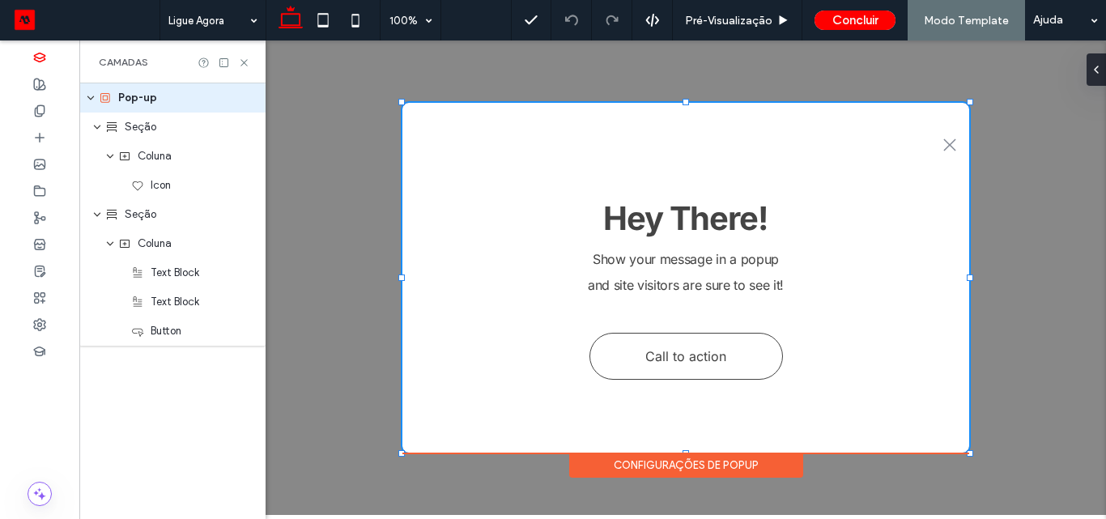
click at [716, 463] on div "Configurações de Popup" at bounding box center [686, 465] width 234 height 25
click at [635, 483] on div ".st0-1091118977{fill-rule:evenodd;clip-rule:evenodd;} + Adicionar seção Hey The…" at bounding box center [686, 277] width 840 height 474
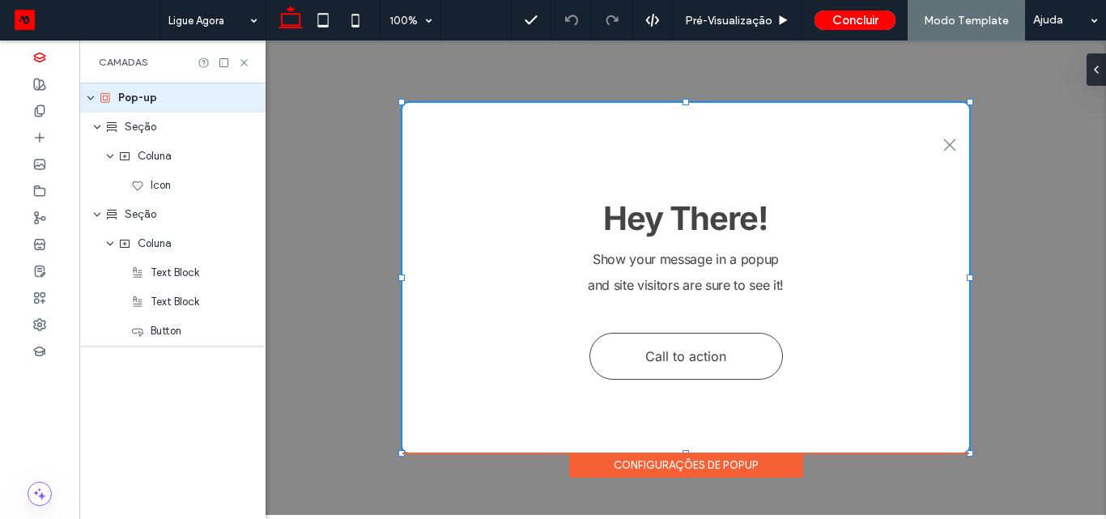
click at [637, 467] on div "Configurações de Popup" at bounding box center [686, 465] width 234 height 25
click at [630, 464] on div "Configurações de Popup" at bounding box center [686, 465] width 234 height 25
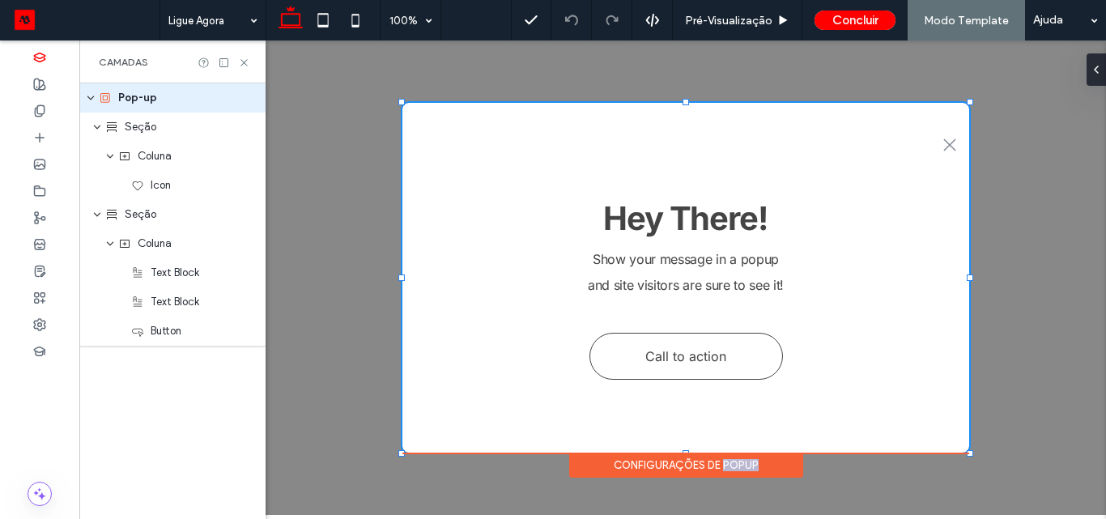
click at [630, 464] on div "Configurações de Popup" at bounding box center [686, 465] width 234 height 25
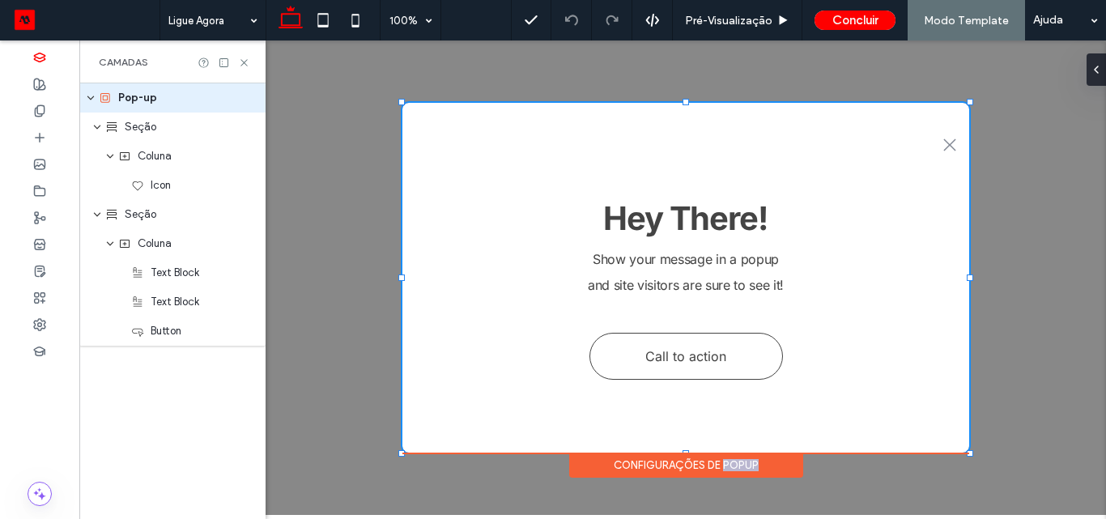
click at [630, 464] on div "Configurações de Popup" at bounding box center [686, 465] width 234 height 25
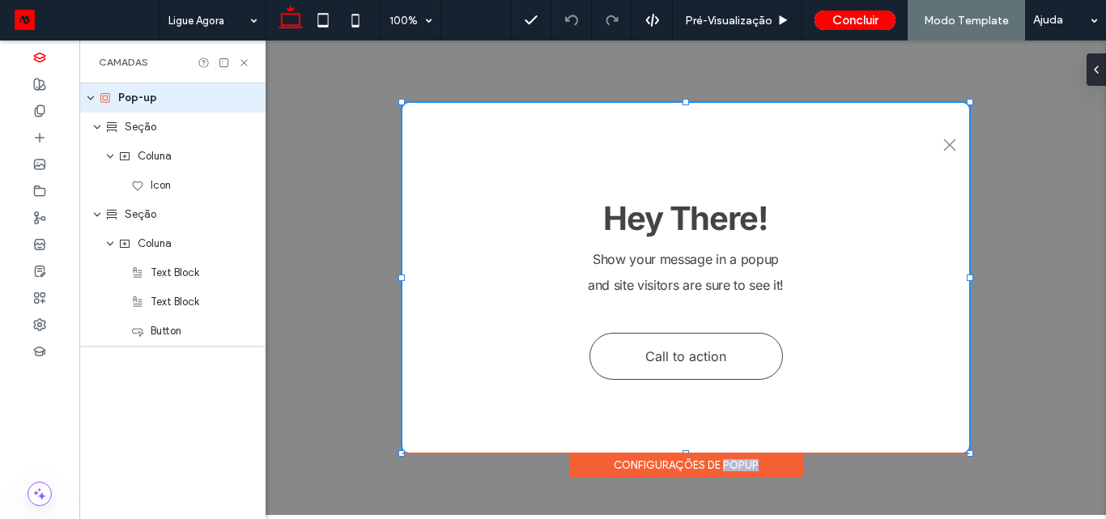
click at [630, 464] on div "Configurações de Popup" at bounding box center [686, 465] width 234 height 25
click at [630, 463] on div "Configurações de Popup" at bounding box center [686, 465] width 234 height 25
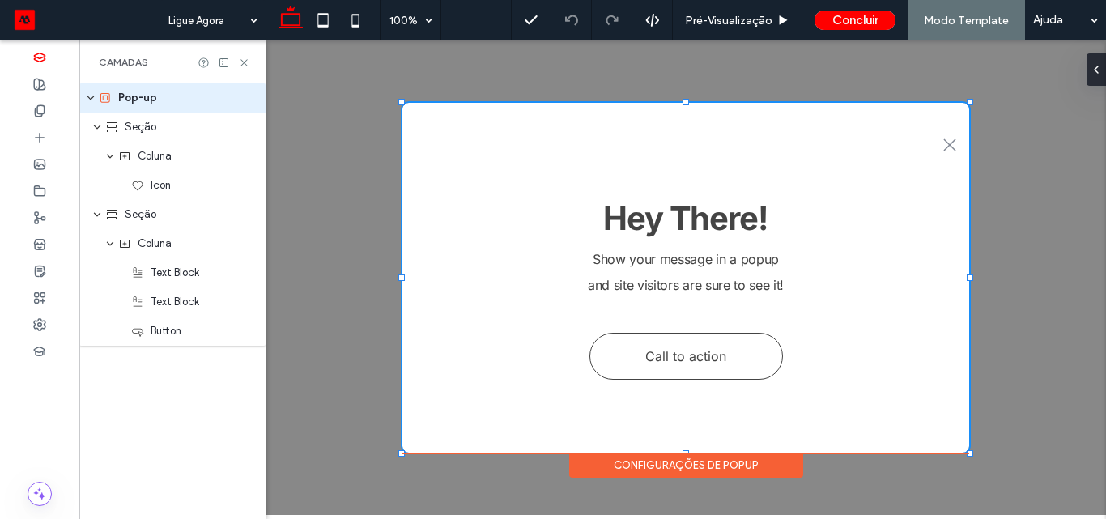
click at [870, 472] on div ".st0-1091118977{fill-rule:evenodd;clip-rule:evenodd;} + Adicionar seção Hey The…" at bounding box center [686, 277] width 840 height 474
click at [740, 468] on div "Configurações de Popup" at bounding box center [686, 465] width 234 height 25
click at [838, 470] on div ".st0-1091118977{fill-rule:evenodd;clip-rule:evenodd;} + Adicionar seção Hey The…" at bounding box center [686, 277] width 840 height 474
click at [733, 463] on div "Configurações de Popup" at bounding box center [686, 465] width 234 height 25
click at [941, 466] on div ".st0-1091118977{fill-rule:evenodd;clip-rule:evenodd;} + Adicionar seção Hey The…" at bounding box center [686, 277] width 840 height 474
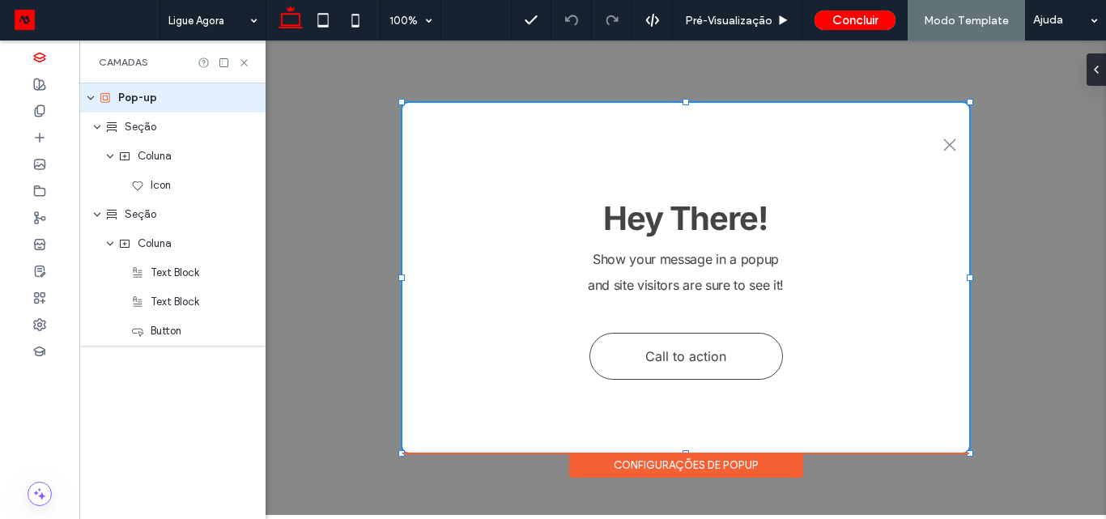
click at [942, 466] on div ".st0-1091118977{fill-rule:evenodd;clip-rule:evenodd;} + Adicionar seção Hey The…" at bounding box center [686, 277] width 840 height 474
click at [755, 464] on div "Configurações de Popup" at bounding box center [686, 465] width 234 height 25
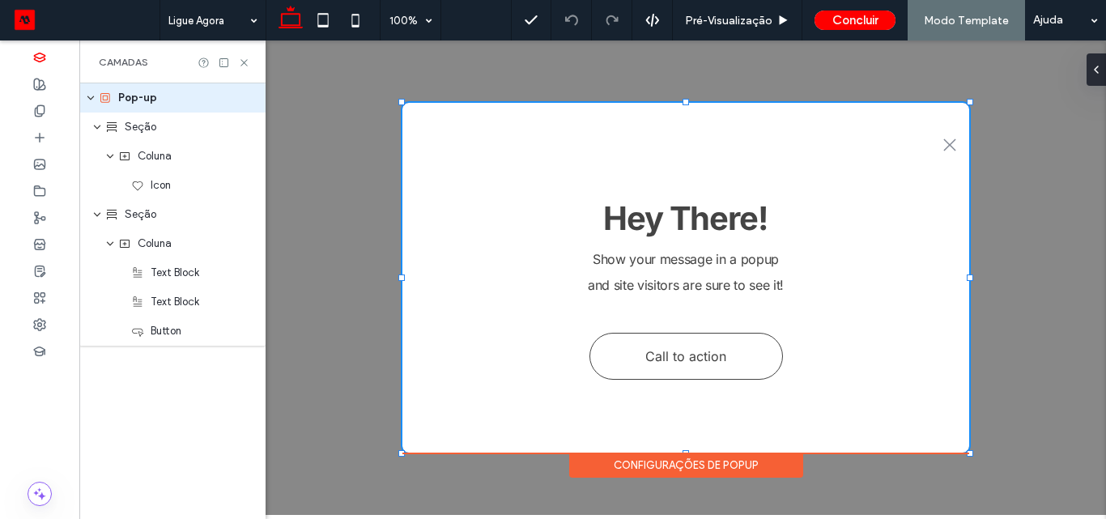
click at [514, 457] on div ".st0-1091118977{fill-rule:evenodd;clip-rule:evenodd;} + Adicionar seção Hey The…" at bounding box center [686, 277] width 840 height 474
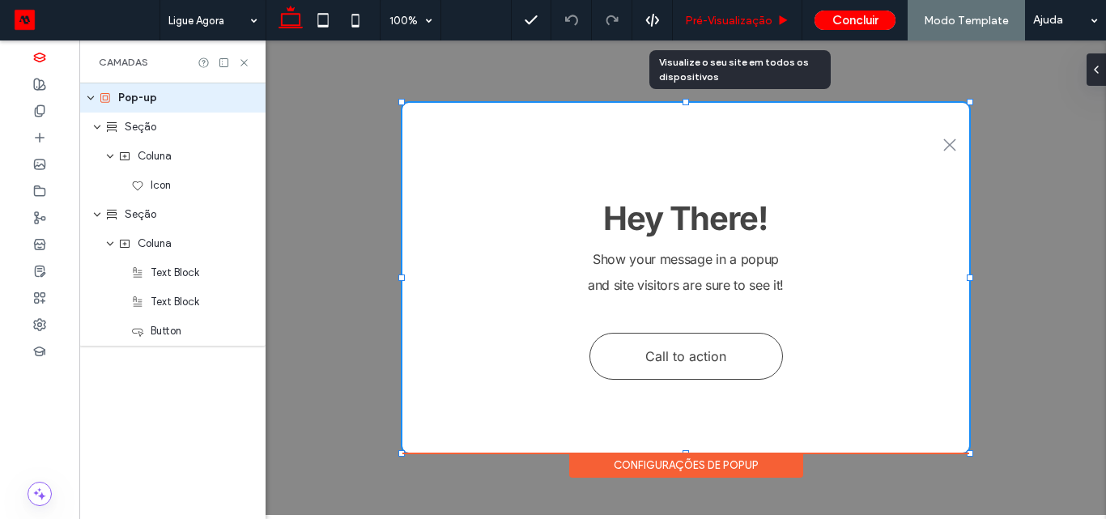
click at [751, 19] on span "Pré-Visualizaçāo" at bounding box center [728, 21] width 87 height 14
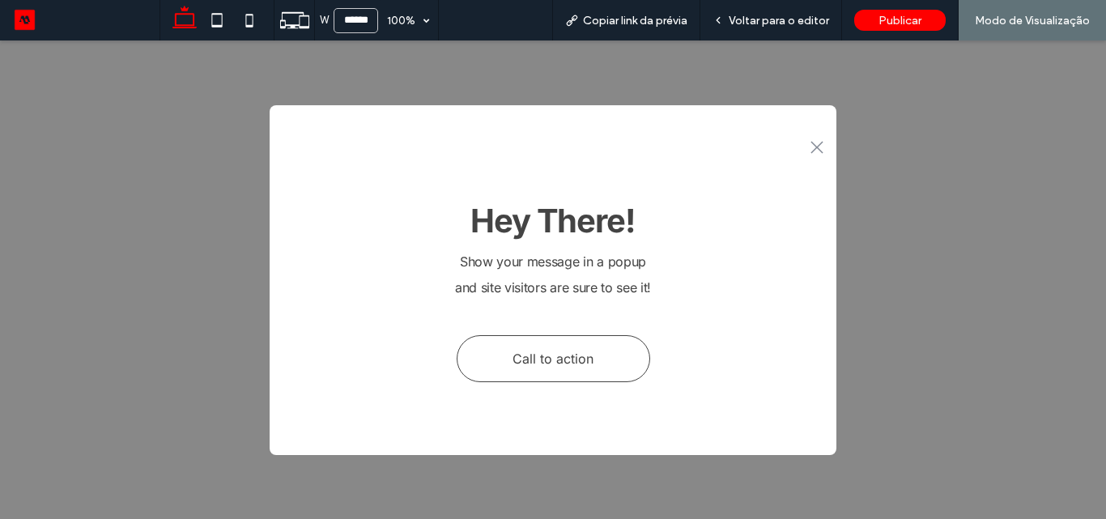
click at [819, 147] on icon ".st0-1091118977{fill-rule:evenodd;clip-rule:evenodd;}" at bounding box center [816, 147] width 13 height 13
click at [776, 15] on span "Voltar para o editor" at bounding box center [779, 21] width 100 height 14
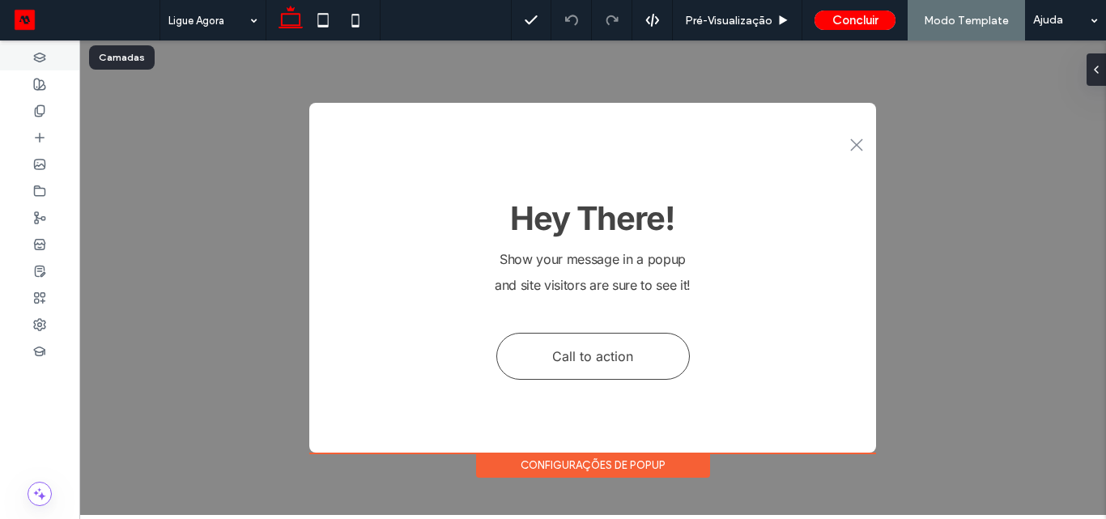
click at [39, 64] on div at bounding box center [39, 57] width 79 height 27
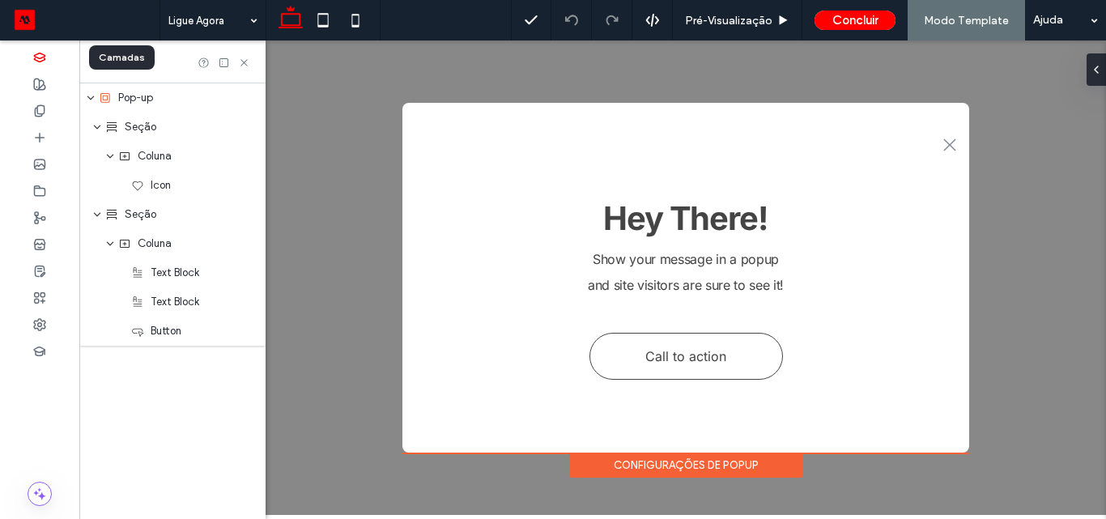
click at [39, 64] on div at bounding box center [39, 57] width 79 height 27
click at [39, 108] on icon at bounding box center [39, 110] width 13 height 13
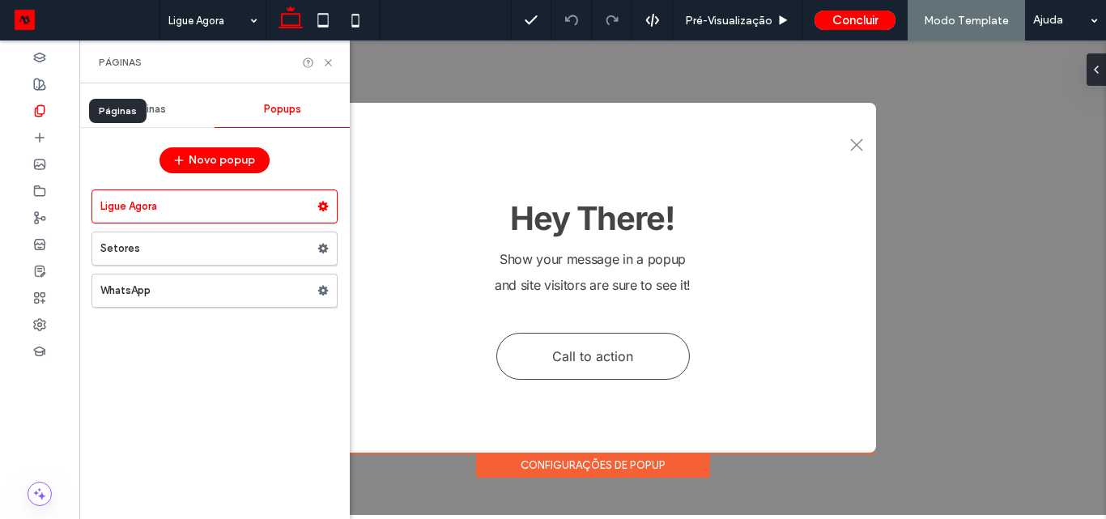
click at [145, 109] on span "Páginas" at bounding box center [147, 109] width 38 height 13
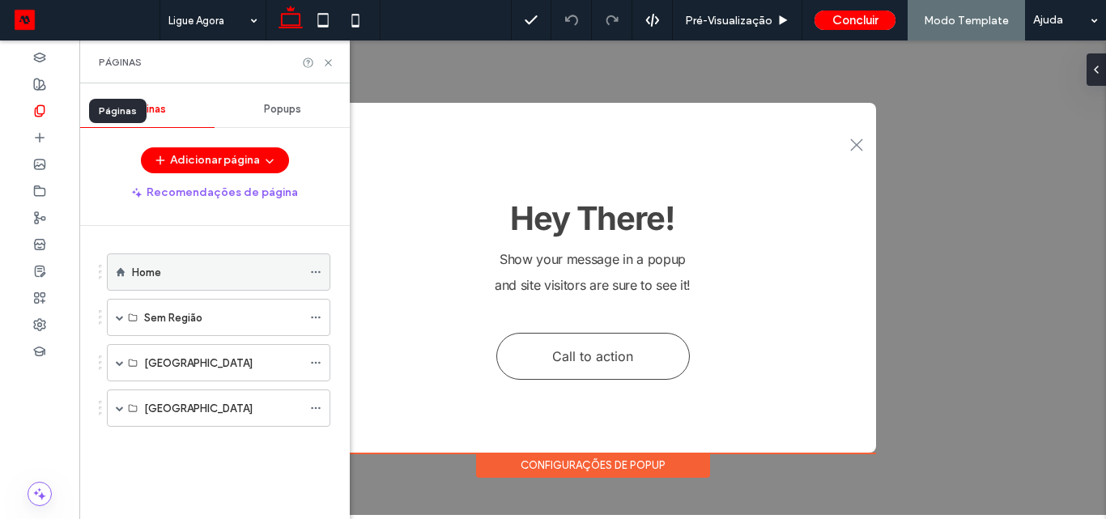
click at [177, 278] on div "Home" at bounding box center [217, 272] width 170 height 17
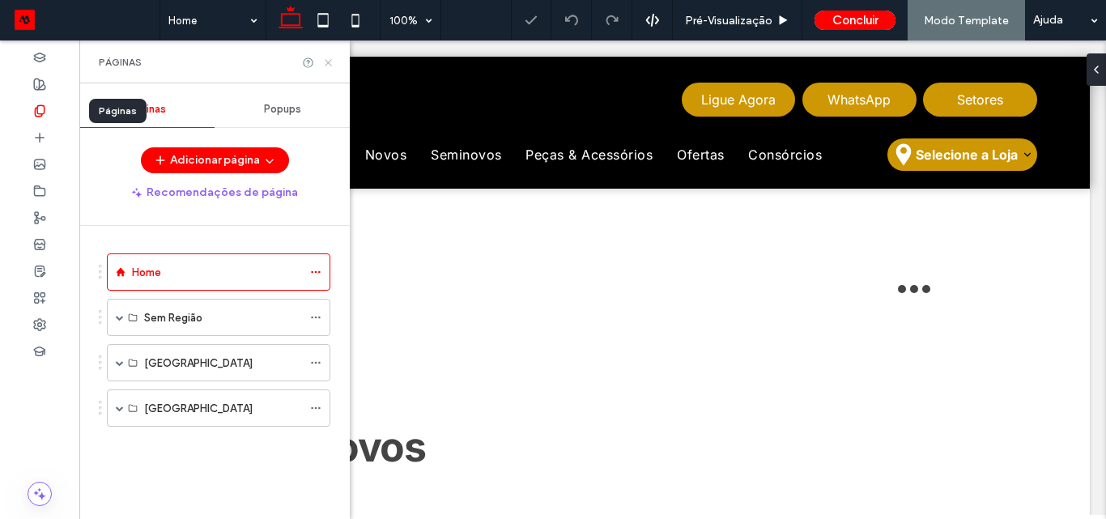
click at [331, 61] on icon at bounding box center [328, 63] width 12 height 12
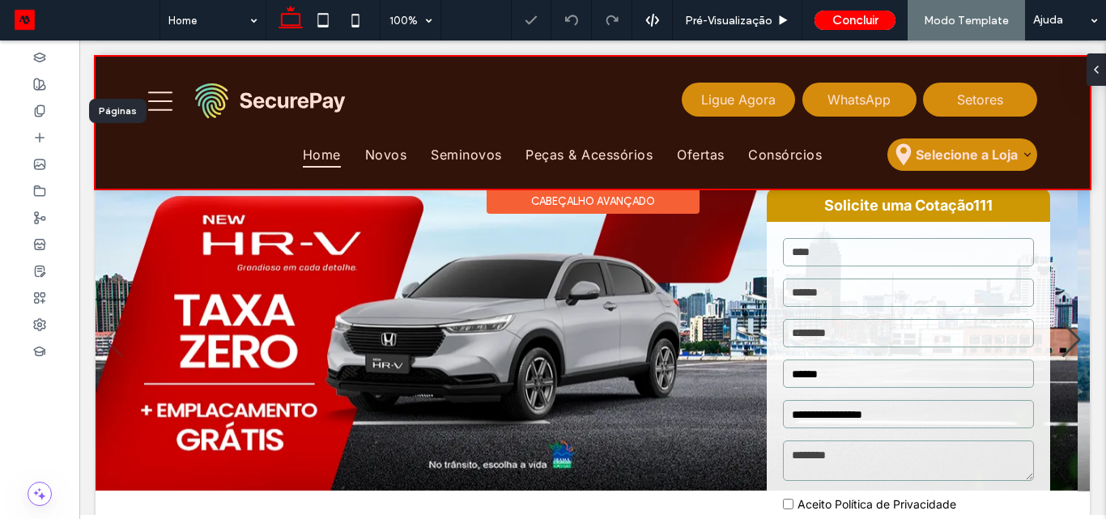
click at [717, 89] on div at bounding box center [593, 123] width 994 height 132
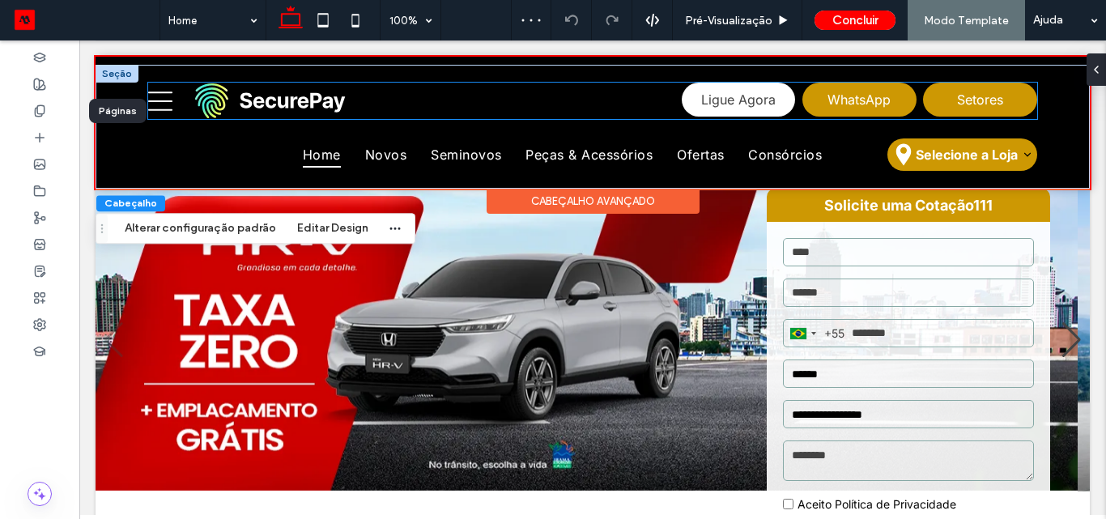
click at [742, 93] on span "Ligue Agora" at bounding box center [738, 99] width 74 height 16
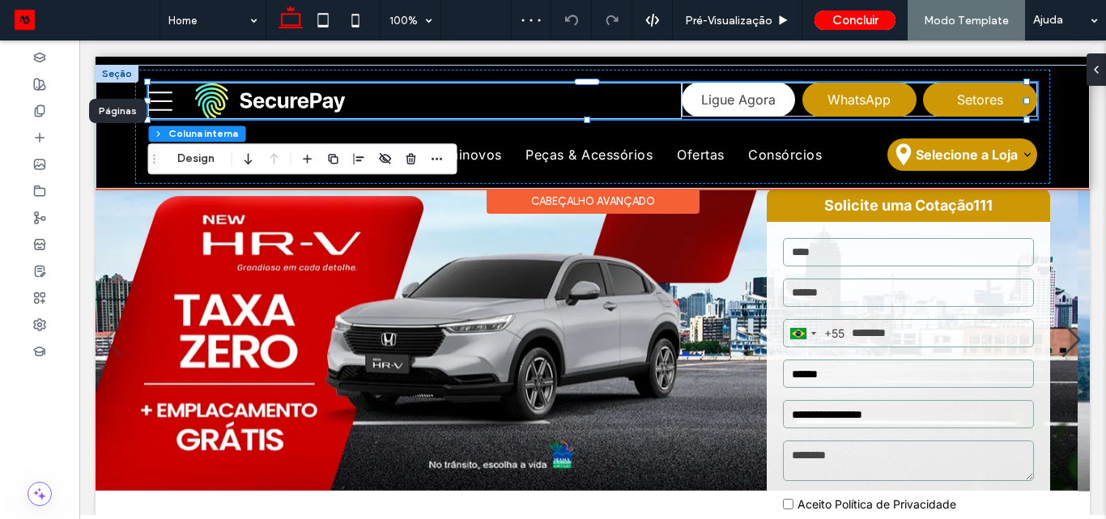
click at [742, 93] on span "Ligue Agora" at bounding box center [738, 99] width 74 height 16
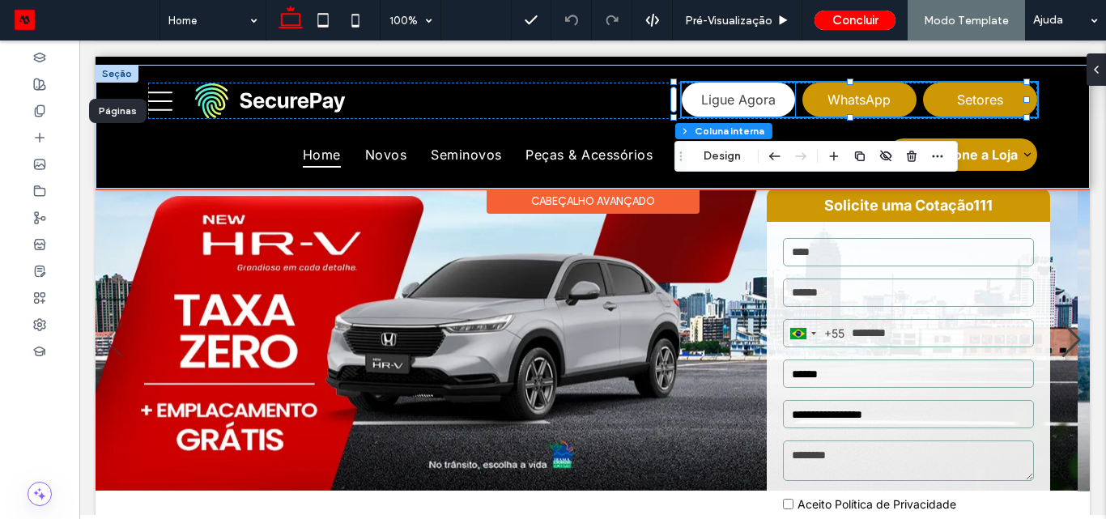
click at [703, 94] on span "Ligue Agora" at bounding box center [738, 99] width 74 height 16
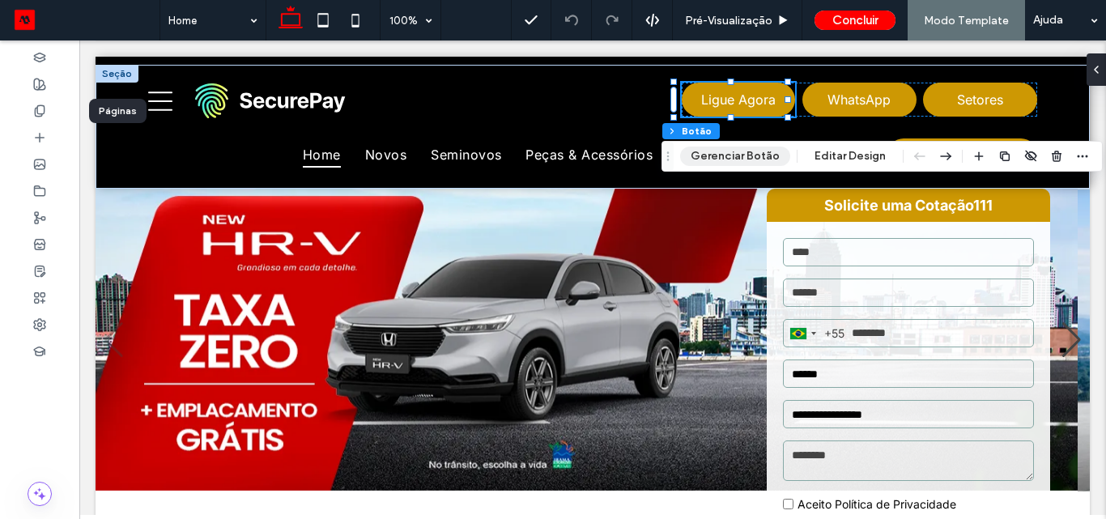
click at [714, 157] on button "Gerenciar Botão" at bounding box center [735, 156] width 110 height 19
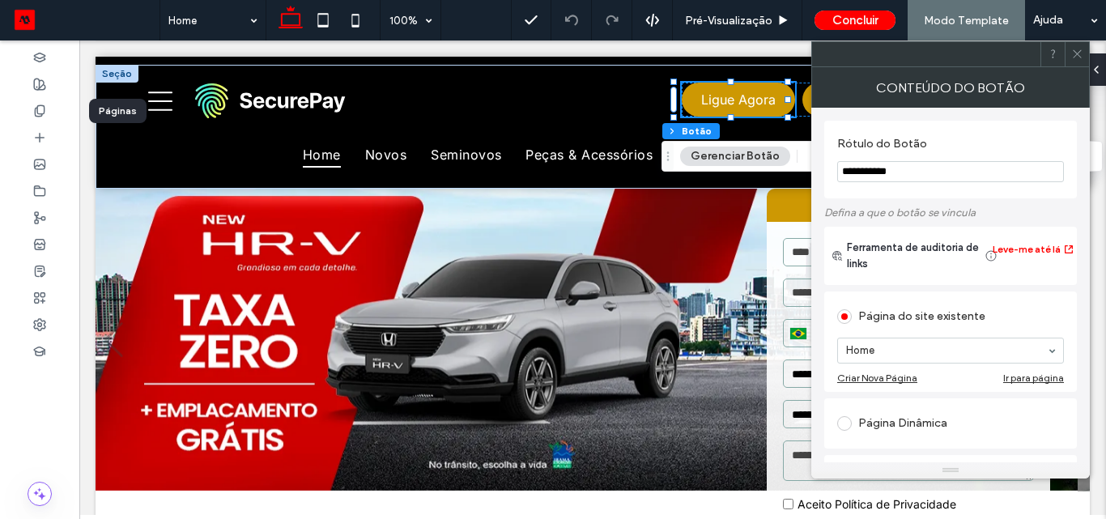
scroll to position [81, 0]
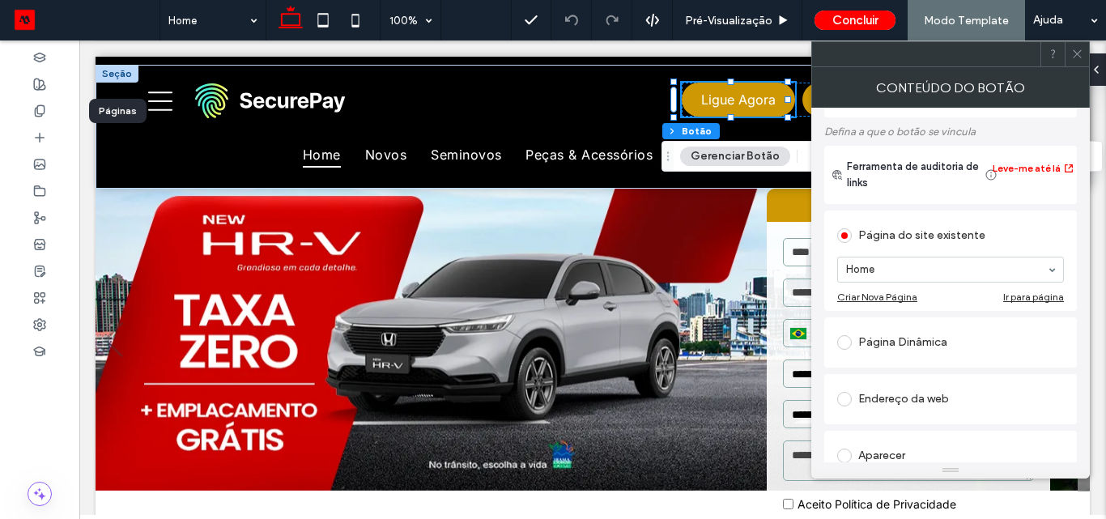
click at [917, 168] on span "Ferramenta de auditoria de links" at bounding box center [914, 175] width 134 height 32
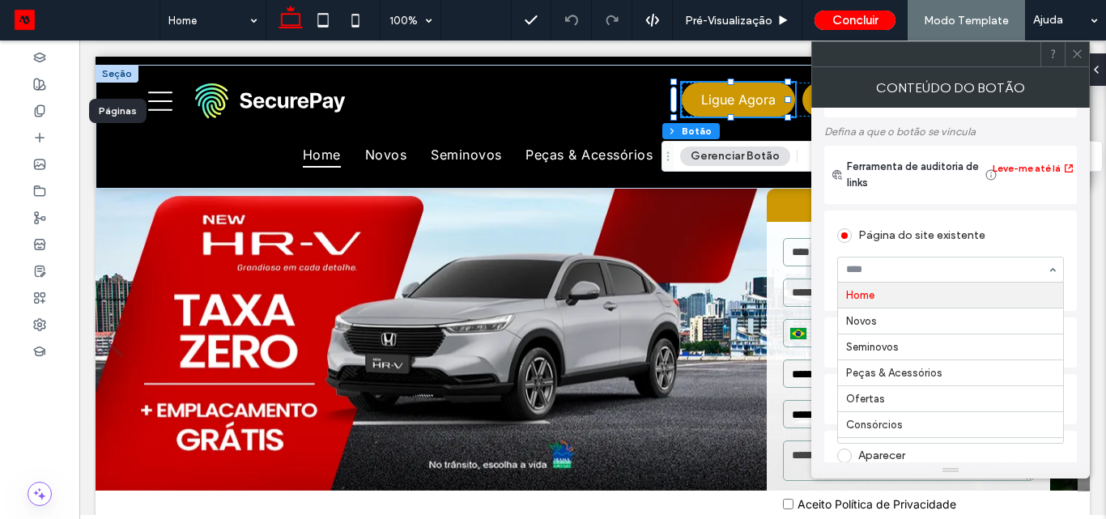
click at [906, 279] on div at bounding box center [950, 269] width 225 height 24
click at [904, 240] on div "Página do site existente" at bounding box center [950, 236] width 227 height 26
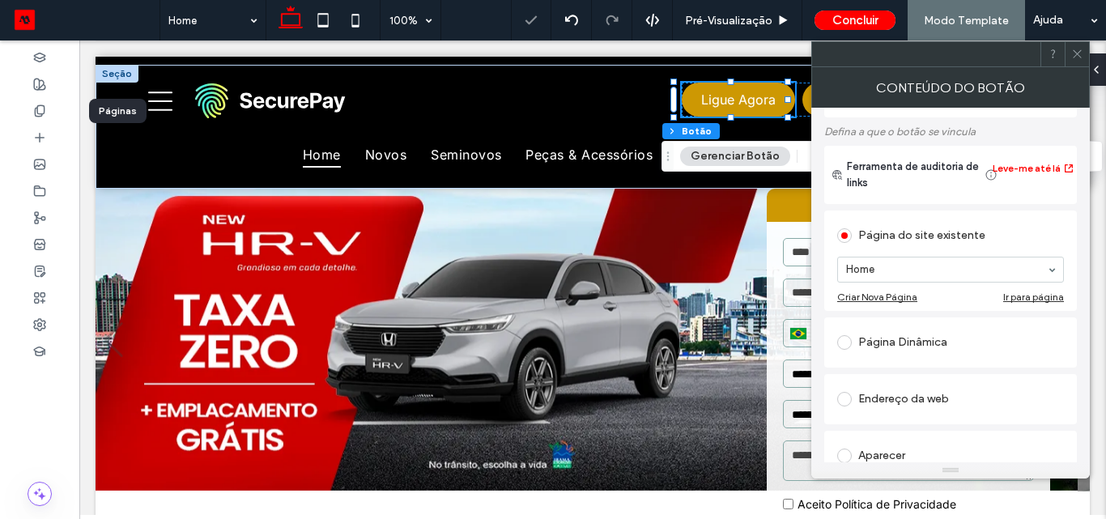
scroll to position [243, 0]
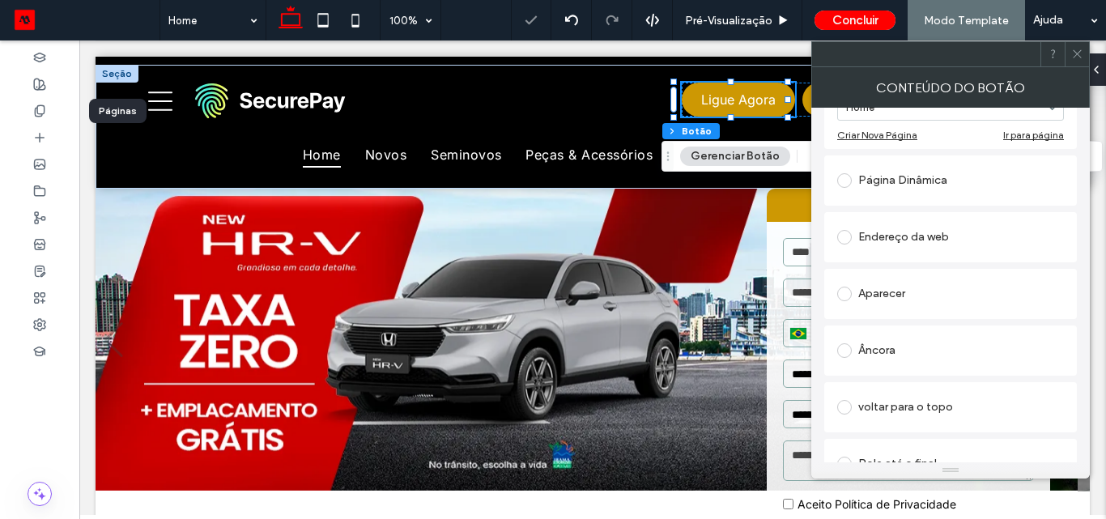
click at [904, 291] on div "Aparecer" at bounding box center [950, 294] width 227 height 26
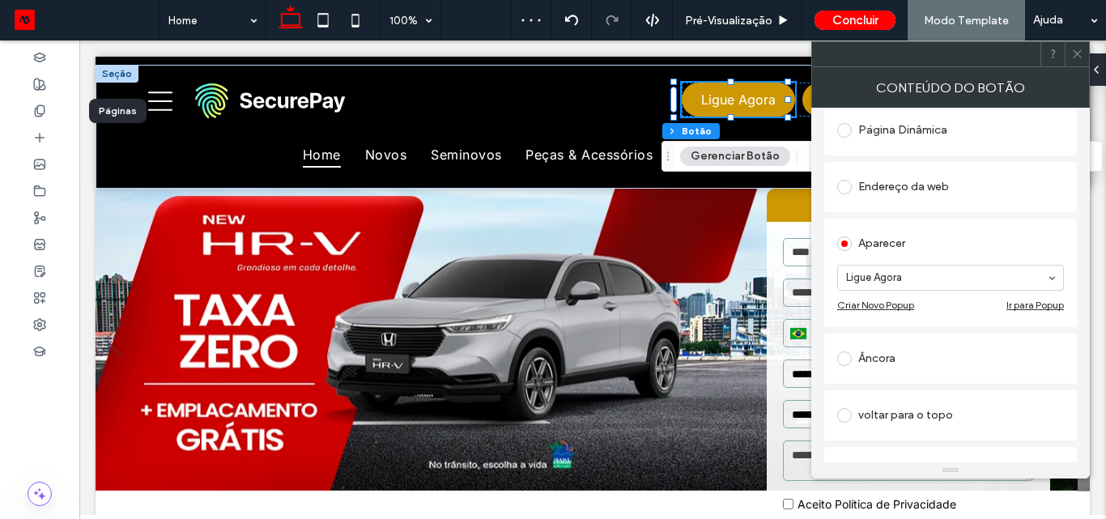
click at [1078, 52] on icon at bounding box center [1077, 54] width 12 height 12
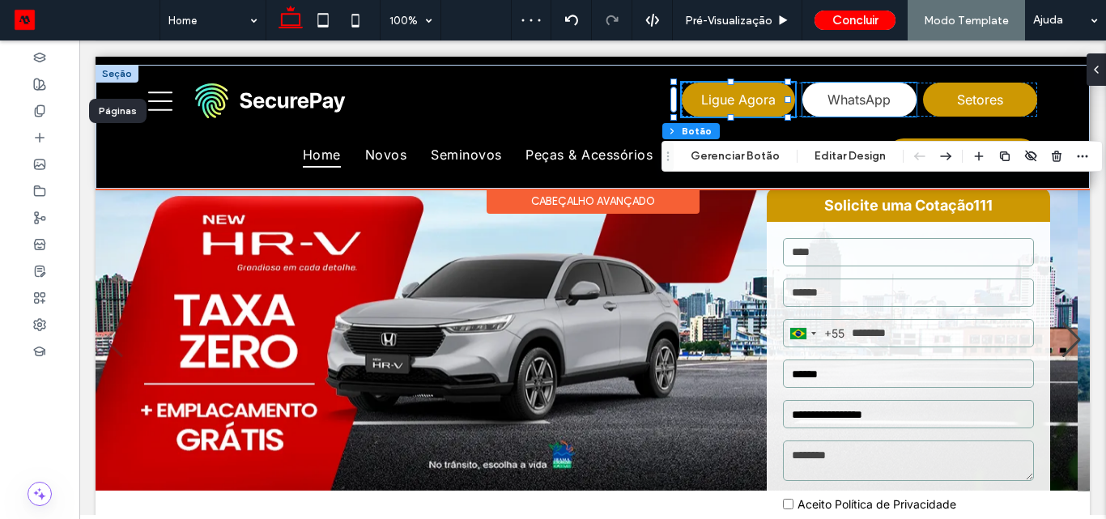
click at [828, 104] on span "WhatsApp" at bounding box center [858, 99] width 63 height 16
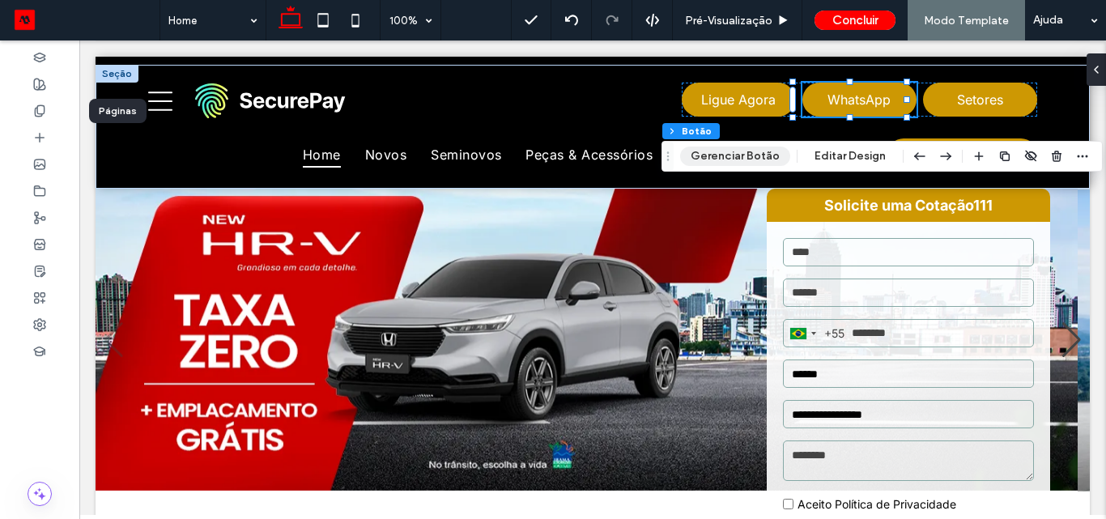
click at [759, 153] on button "Gerenciar Botão" at bounding box center [735, 156] width 110 height 19
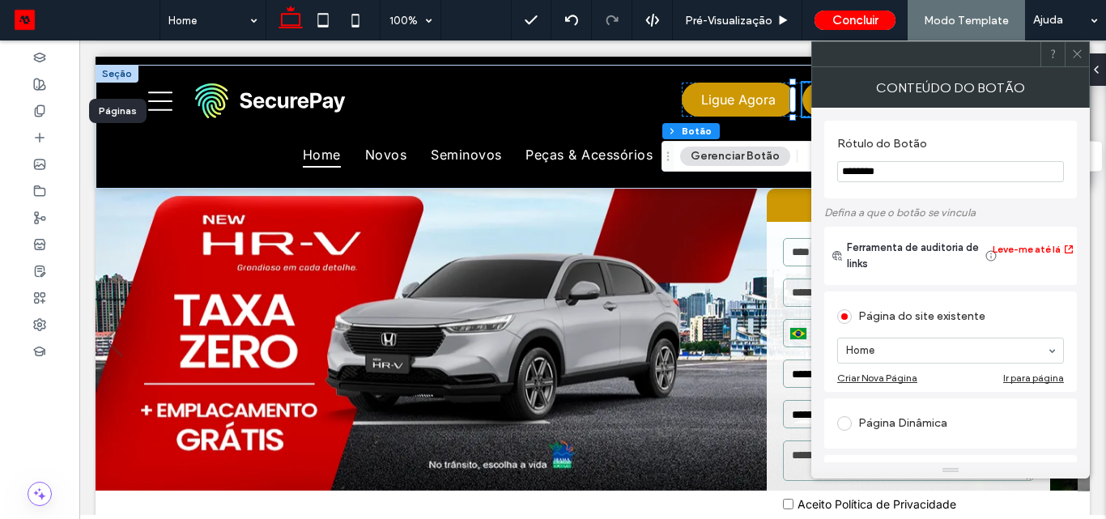
scroll to position [162, 0]
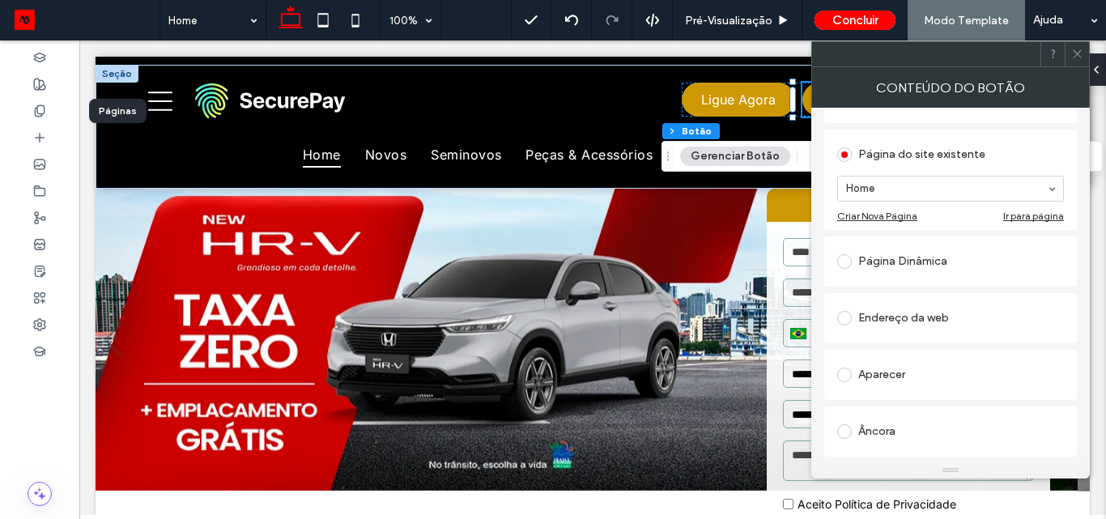
click at [902, 377] on div "Aparecer" at bounding box center [950, 375] width 227 height 26
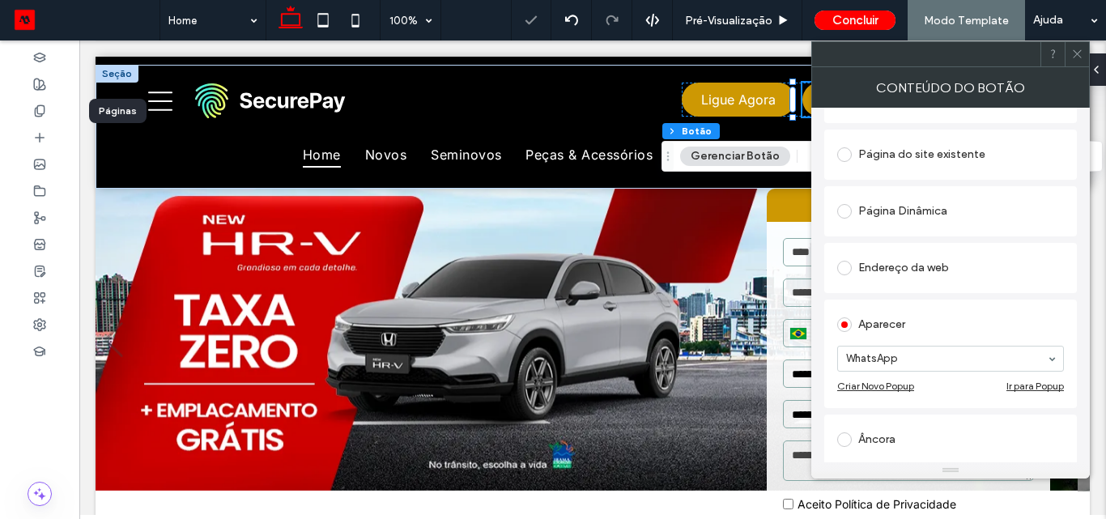
click at [1074, 51] on use at bounding box center [1077, 54] width 8 height 8
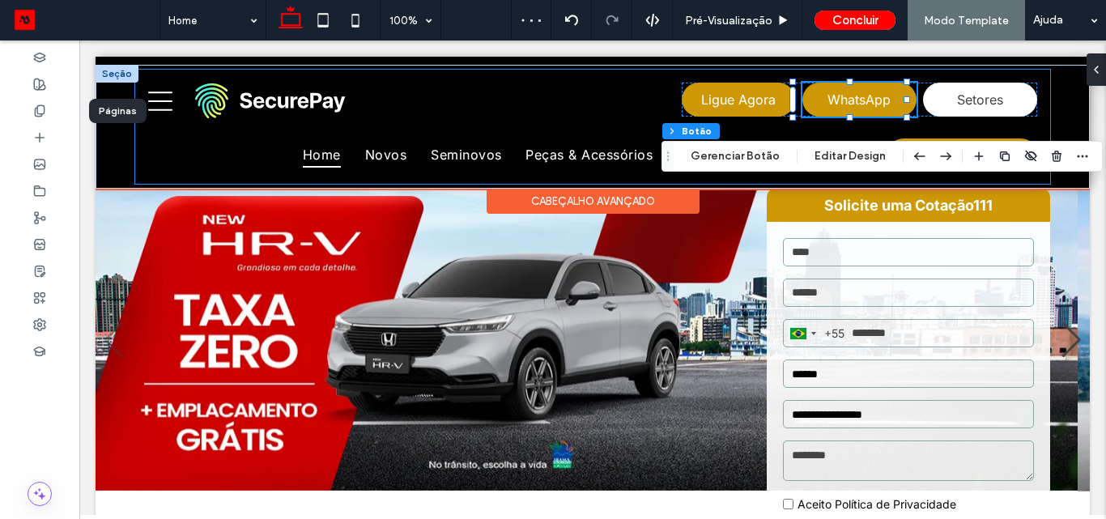
click at [957, 100] on span "Setores" at bounding box center [980, 99] width 46 height 16
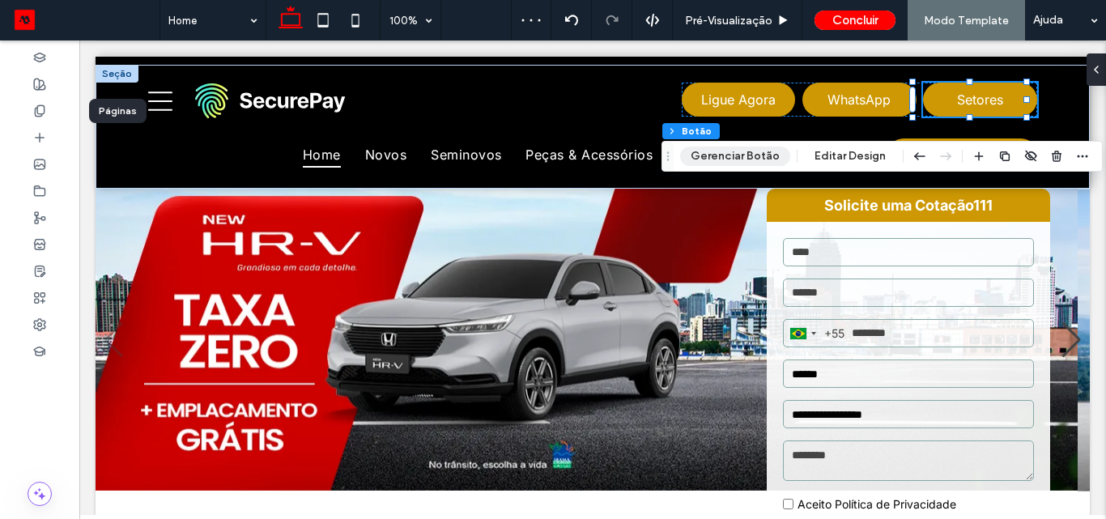
click at [738, 155] on button "Gerenciar Botão" at bounding box center [735, 156] width 110 height 19
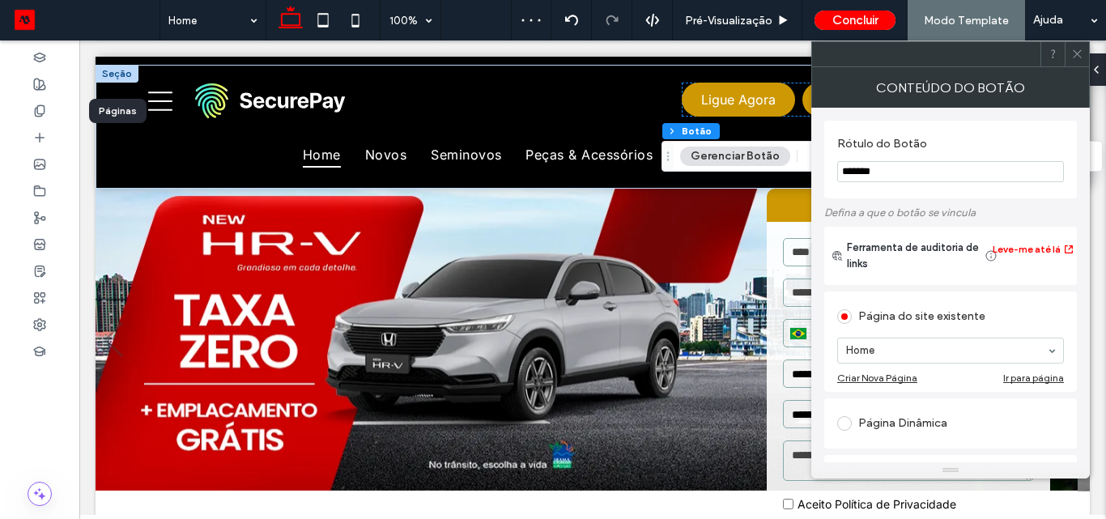
scroll to position [243, 0]
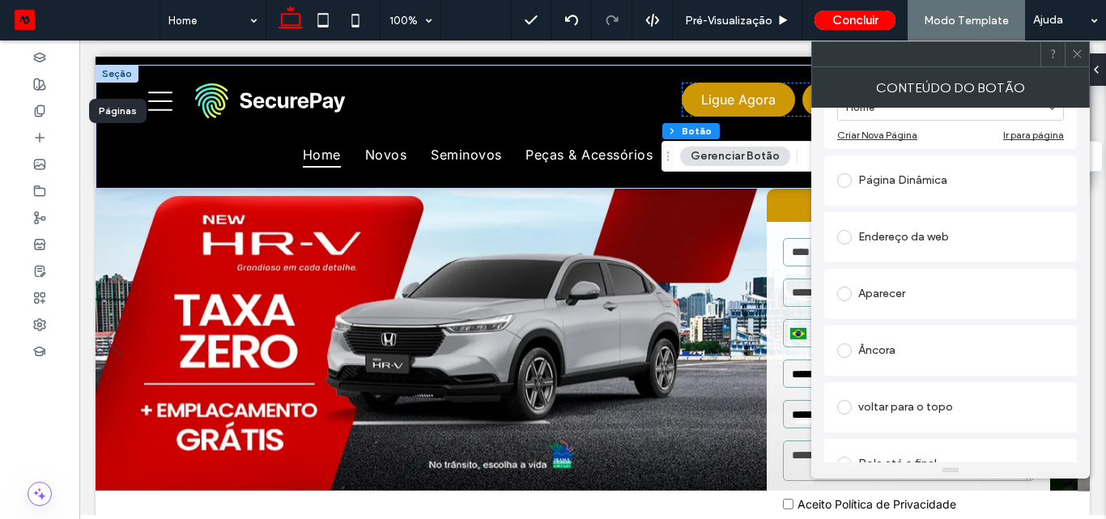
click at [897, 294] on div "Aparecer" at bounding box center [950, 294] width 227 height 26
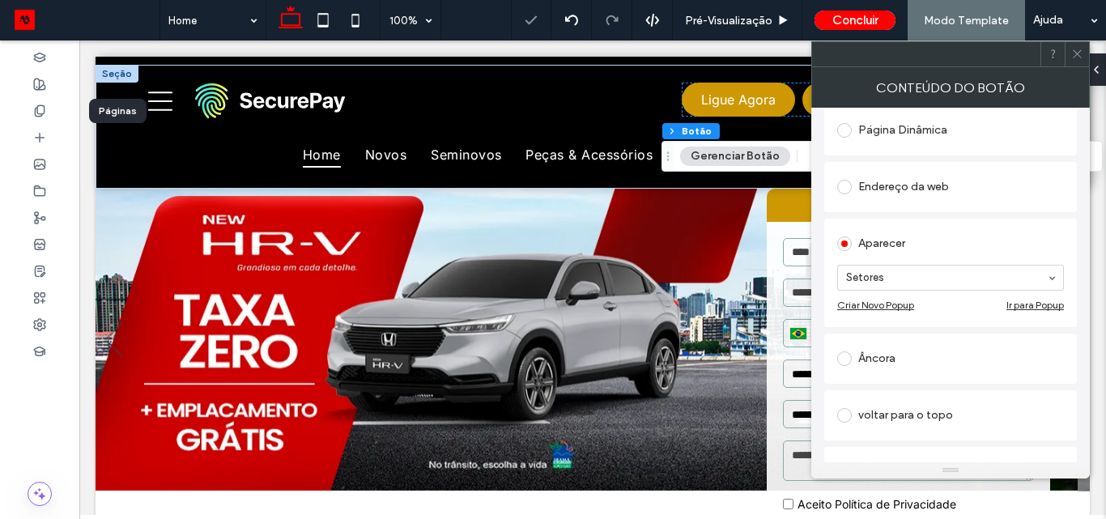
click at [1074, 53] on icon at bounding box center [1077, 54] width 12 height 12
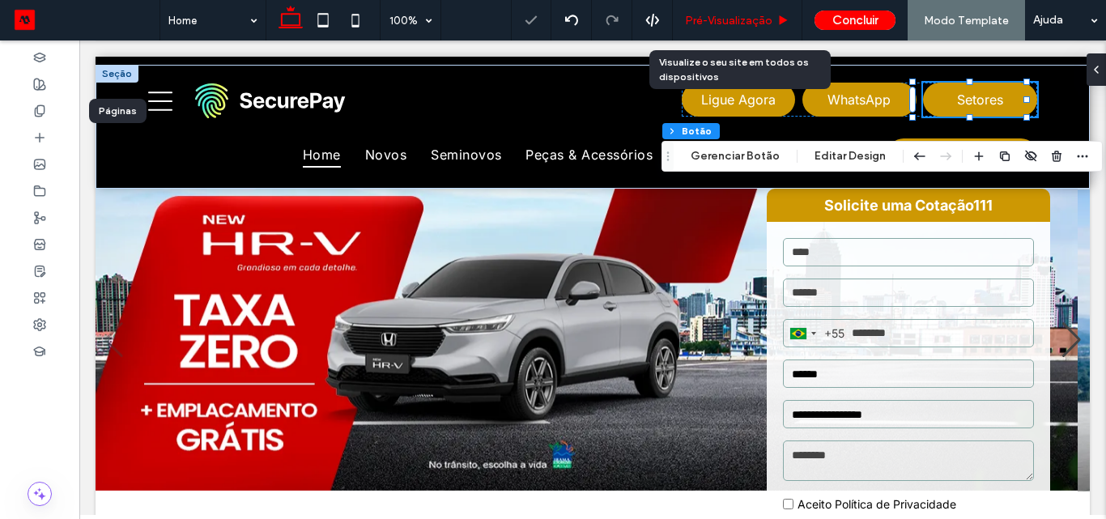
click at [734, 28] on div "Pré-Visualizaçāo" at bounding box center [738, 20] width 130 height 40
click at [742, 16] on span "Pré-Visualizaçāo" at bounding box center [728, 21] width 87 height 14
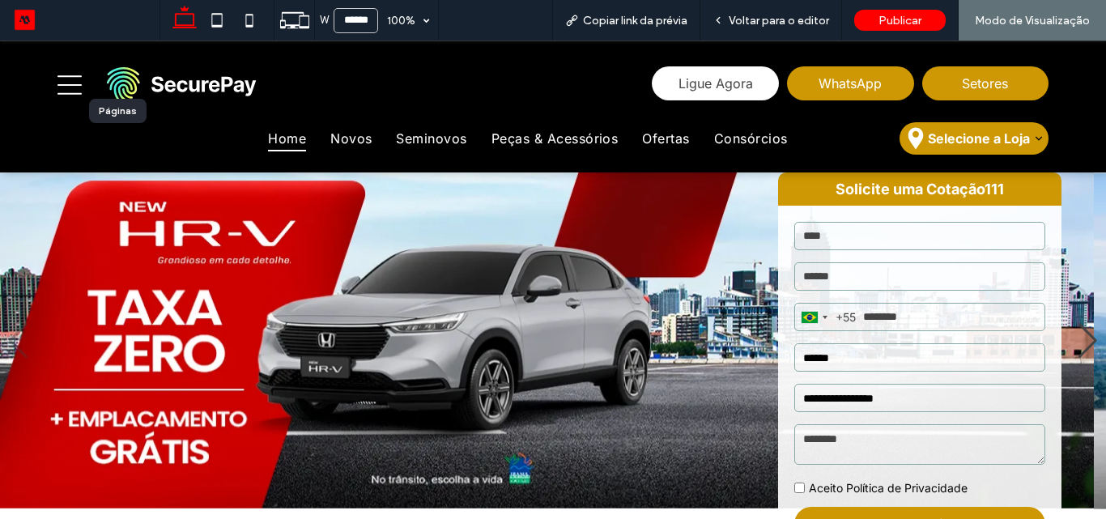
click at [713, 84] on span "Ligue Agora" at bounding box center [716, 83] width 74 height 16
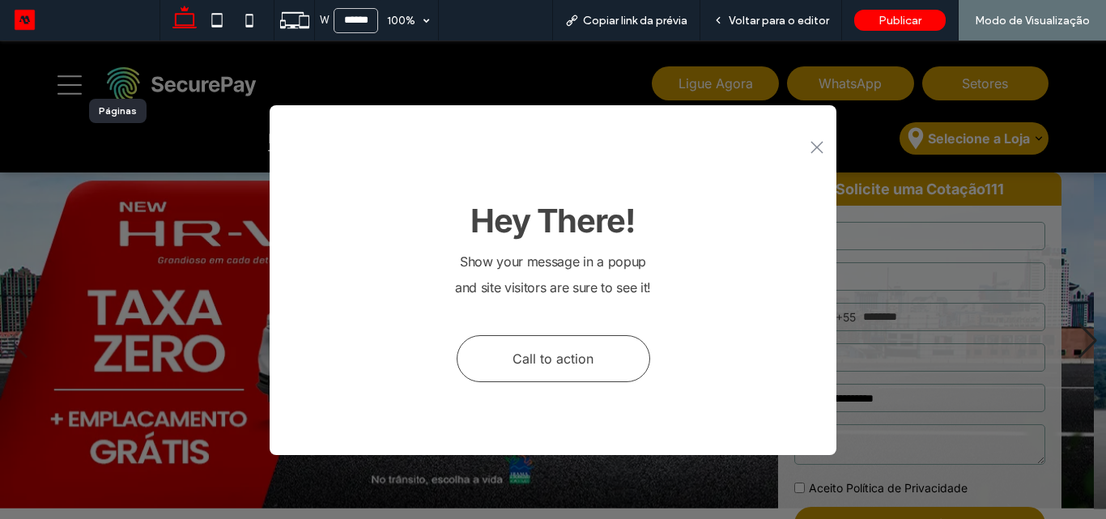
click at [816, 146] on icon at bounding box center [816, 147] width 12 height 12
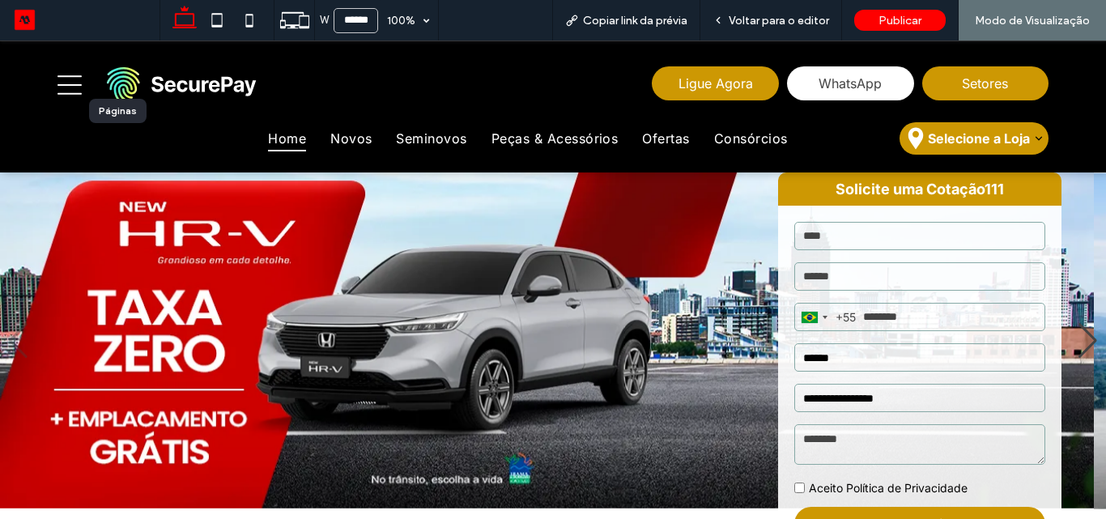
click at [819, 88] on span "WhatsApp" at bounding box center [850, 83] width 63 height 16
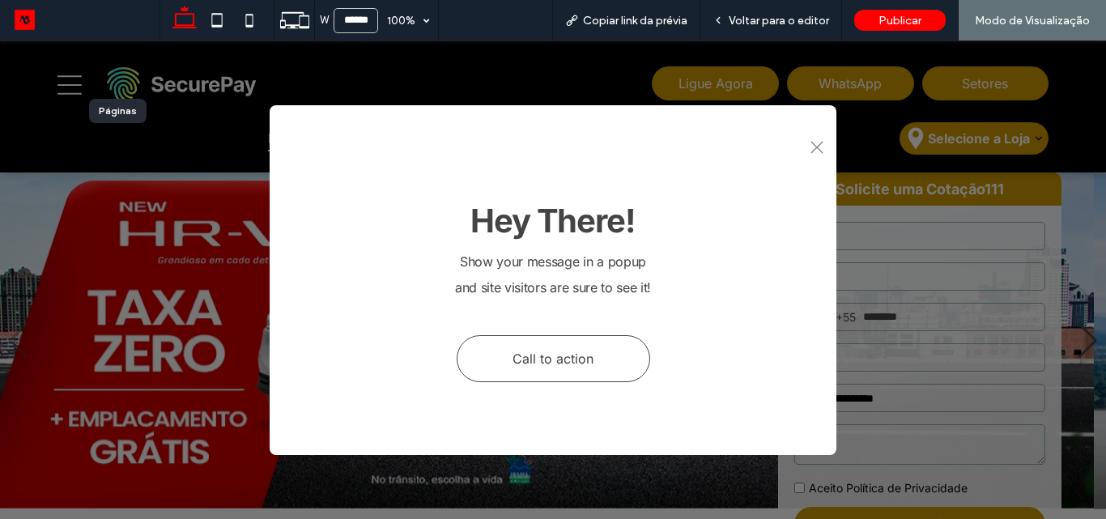
click at [819, 151] on icon ".st0-1091118977{fill-rule:evenodd;clip-rule:evenodd;}" at bounding box center [816, 147] width 13 height 13
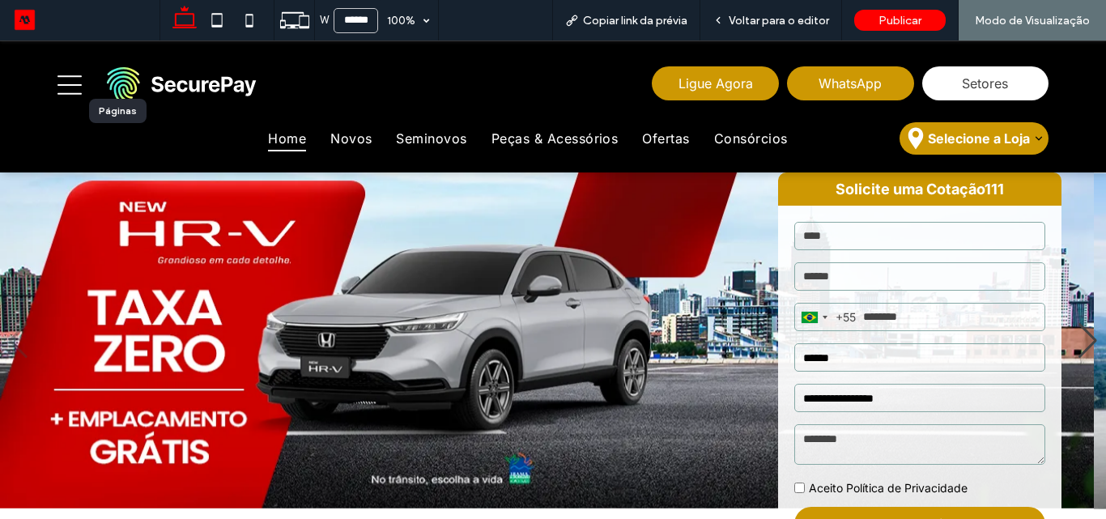
click at [962, 79] on span "Setores" at bounding box center [985, 83] width 46 height 16
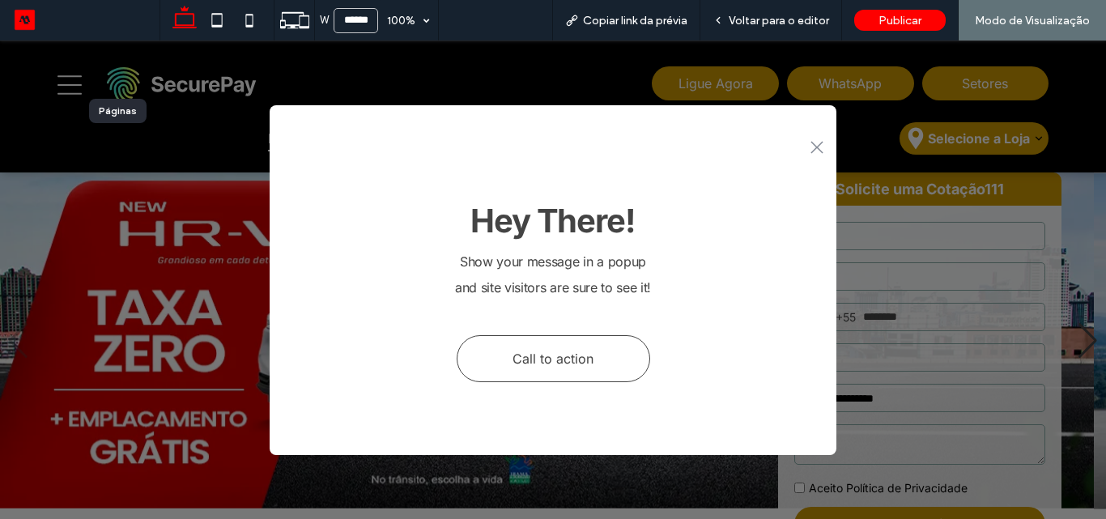
click at [816, 147] on icon at bounding box center [816, 147] width 12 height 12
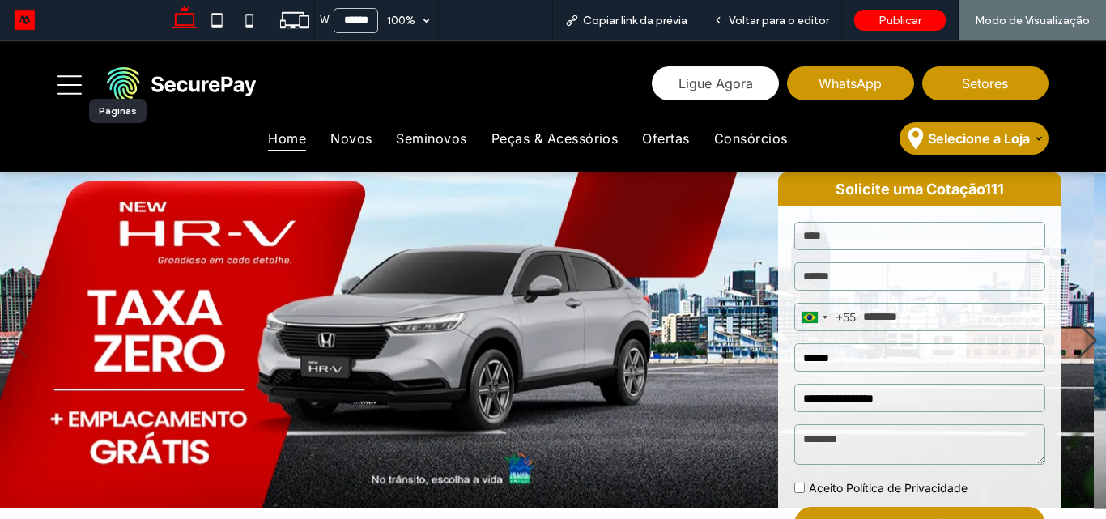
click at [744, 87] on span "Ligue Agora" at bounding box center [716, 83] width 74 height 16
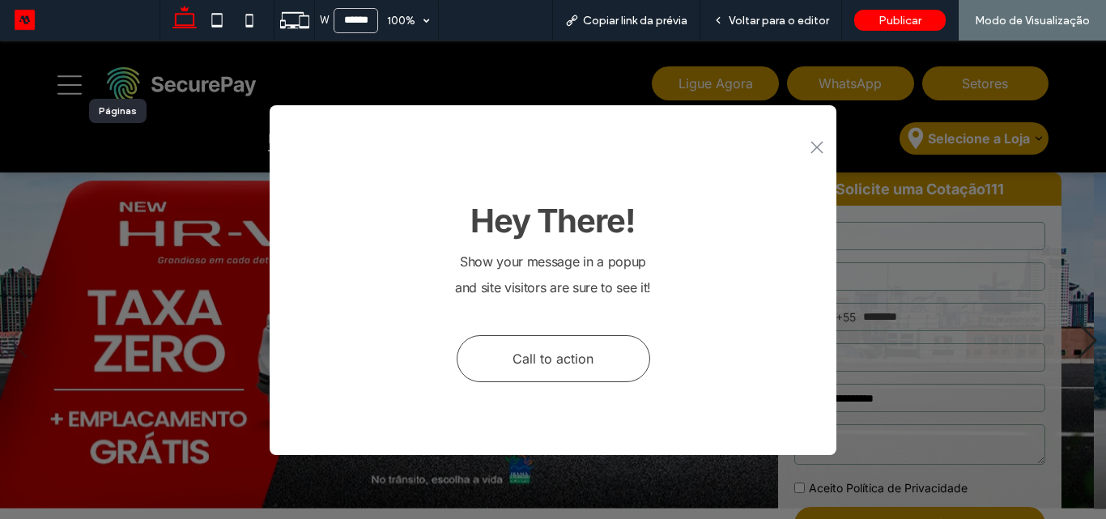
click at [812, 149] on icon ".st0-1091118977{fill-rule:evenodd;clip-rule:evenodd;}" at bounding box center [816, 147] width 13 height 13
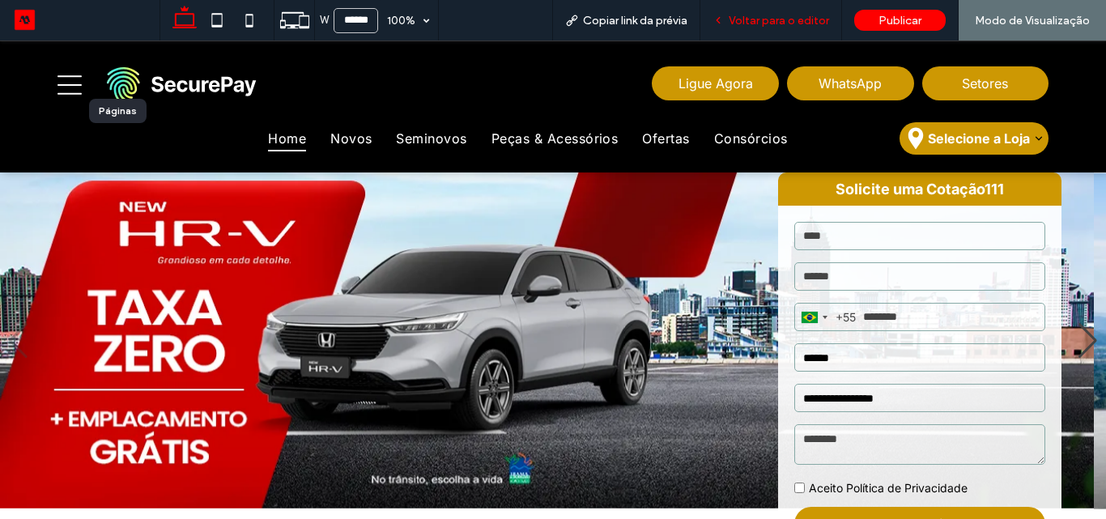
click at [798, 21] on span "Voltar para o editor" at bounding box center [779, 21] width 100 height 14
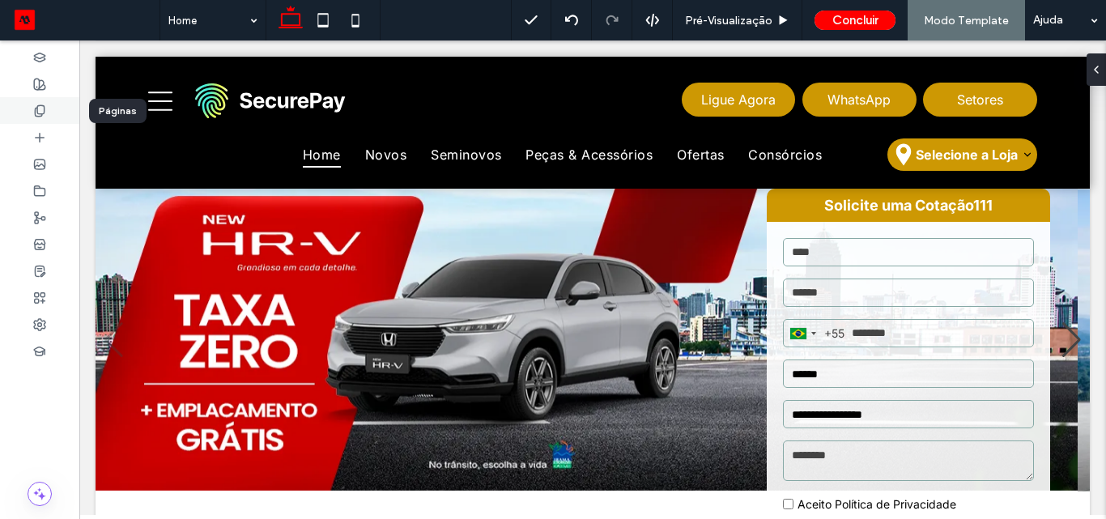
click at [41, 112] on icon at bounding box center [39, 110] width 13 height 13
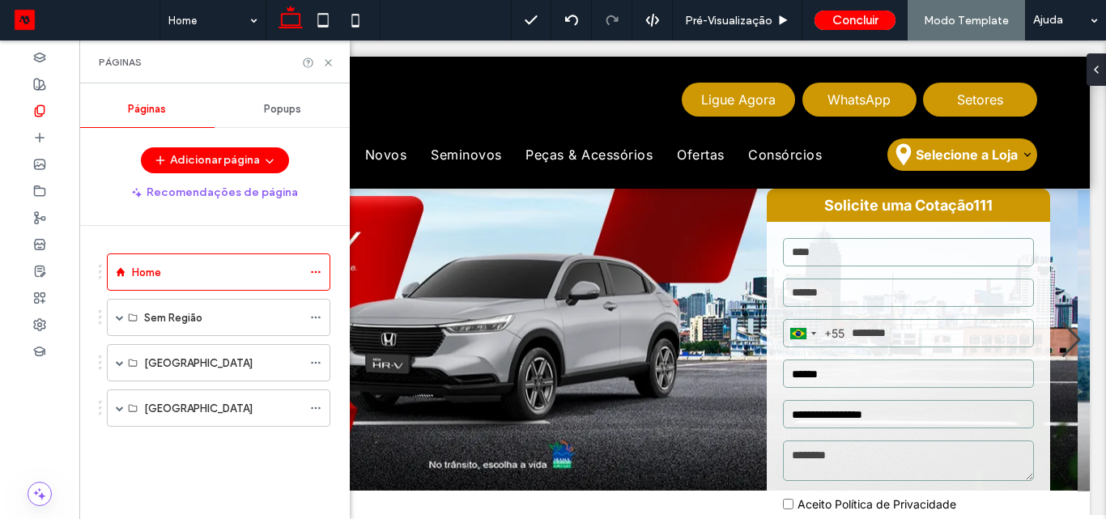
click at [301, 107] on div "Popups" at bounding box center [282, 109] width 135 height 36
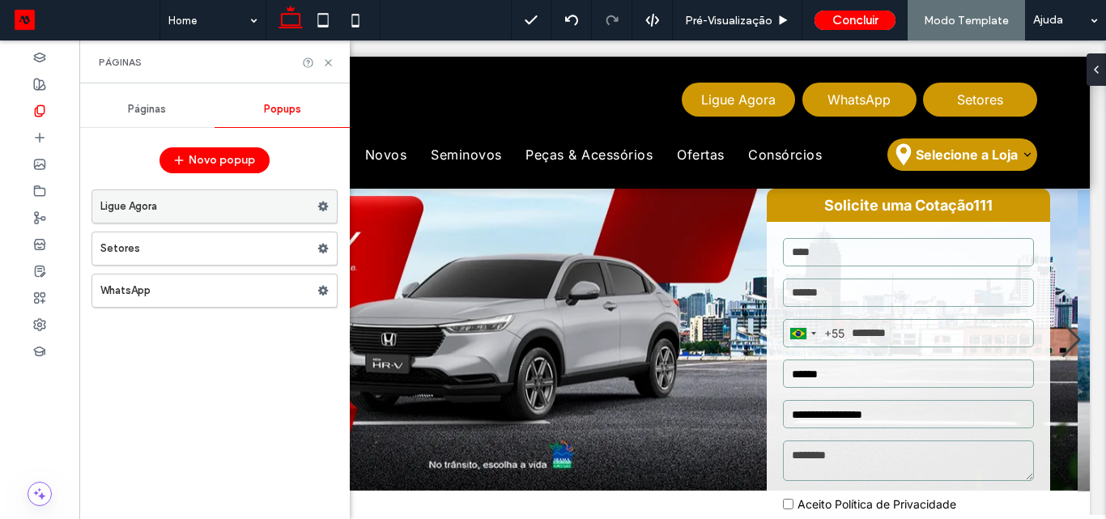
click at [236, 195] on label "Ligue Agora" at bounding box center [208, 206] width 217 height 32
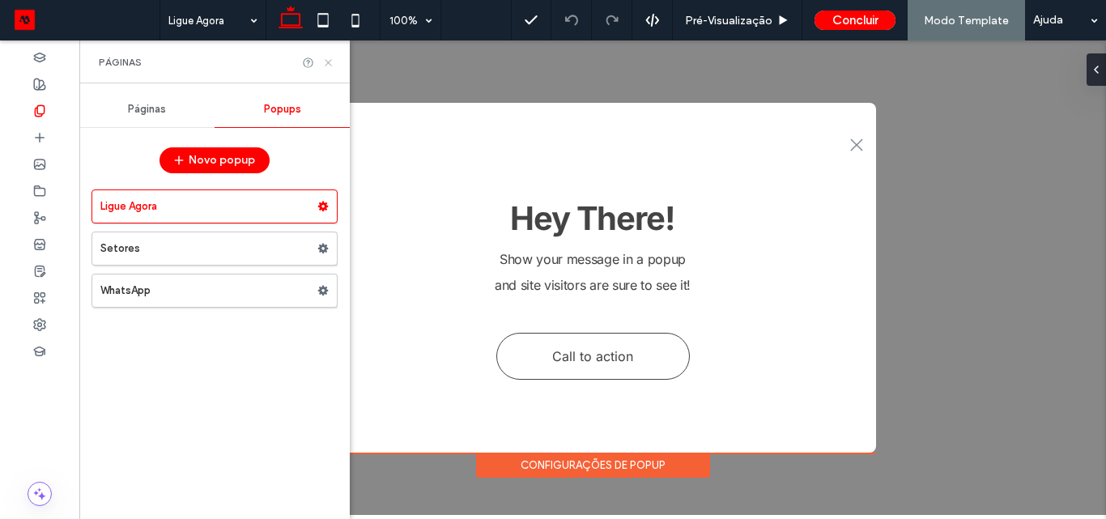
click at [329, 61] on icon at bounding box center [328, 63] width 12 height 12
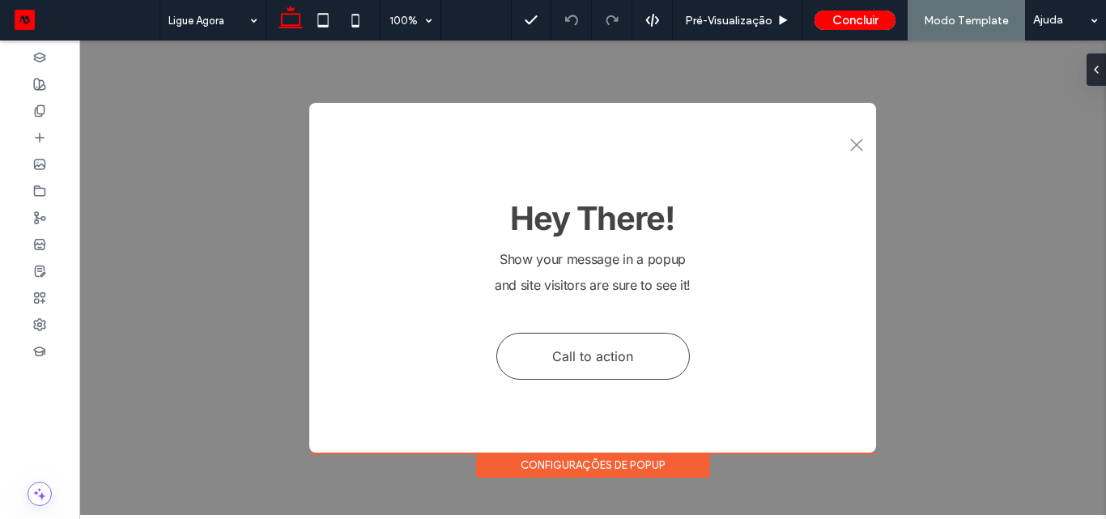
click at [630, 463] on div "Configurações de Popup" at bounding box center [593, 465] width 234 height 25
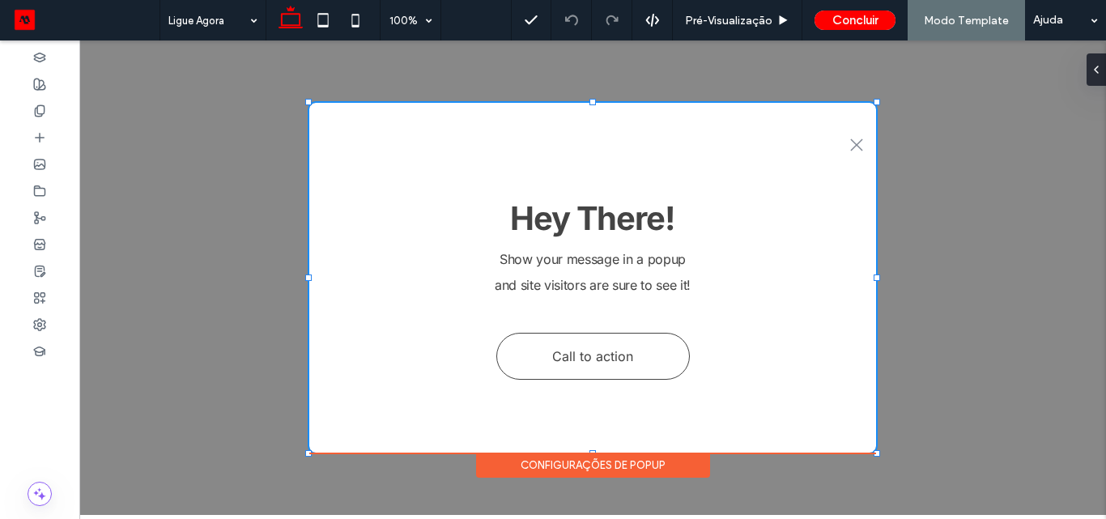
click at [630, 463] on div "Configurações de Popup" at bounding box center [593, 465] width 234 height 25
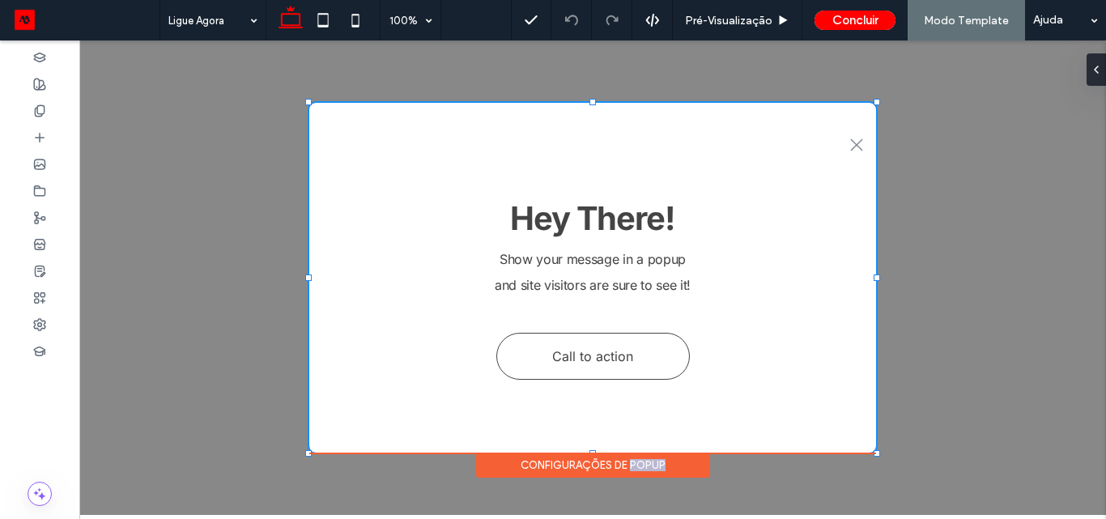
click at [628, 463] on div "Configurações de Popup" at bounding box center [593, 465] width 234 height 25
click at [626, 463] on div "Configurações de Popup" at bounding box center [593, 465] width 234 height 25
click at [624, 463] on div "Configurações de Popup" at bounding box center [593, 465] width 234 height 25
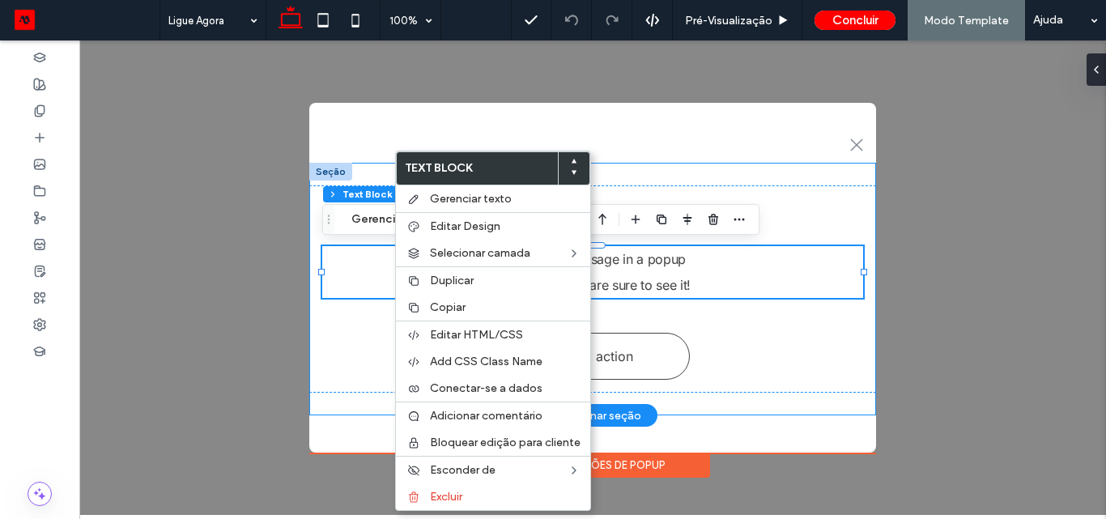
click at [770, 170] on div "Hey There! Show your message in a popup and site visitors are sure to see it! C…" at bounding box center [592, 289] width 567 height 253
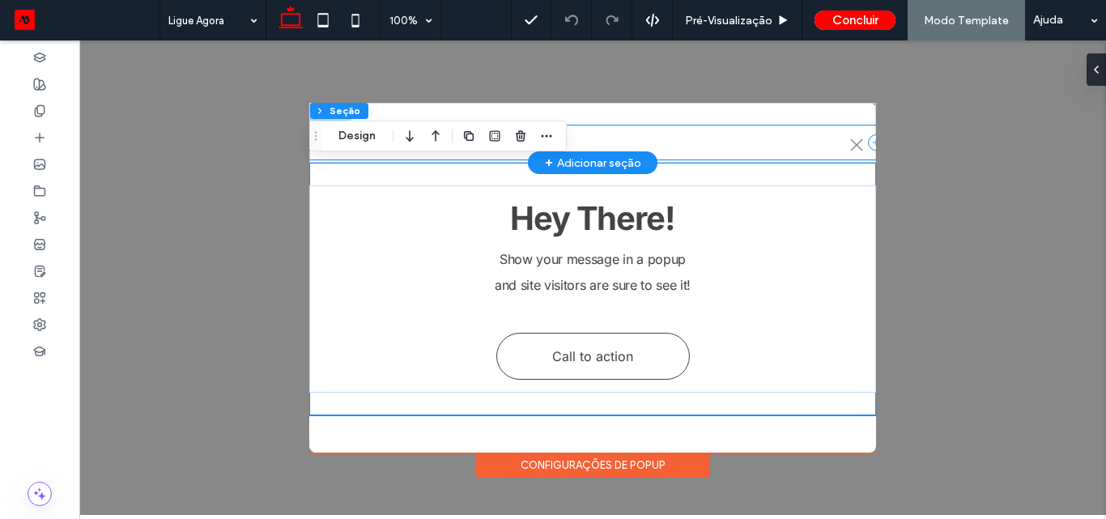
click at [765, 132] on div ".st0-1091118977{fill-rule:evenodd;clip-rule:evenodd;}" at bounding box center [592, 143] width 567 height 34
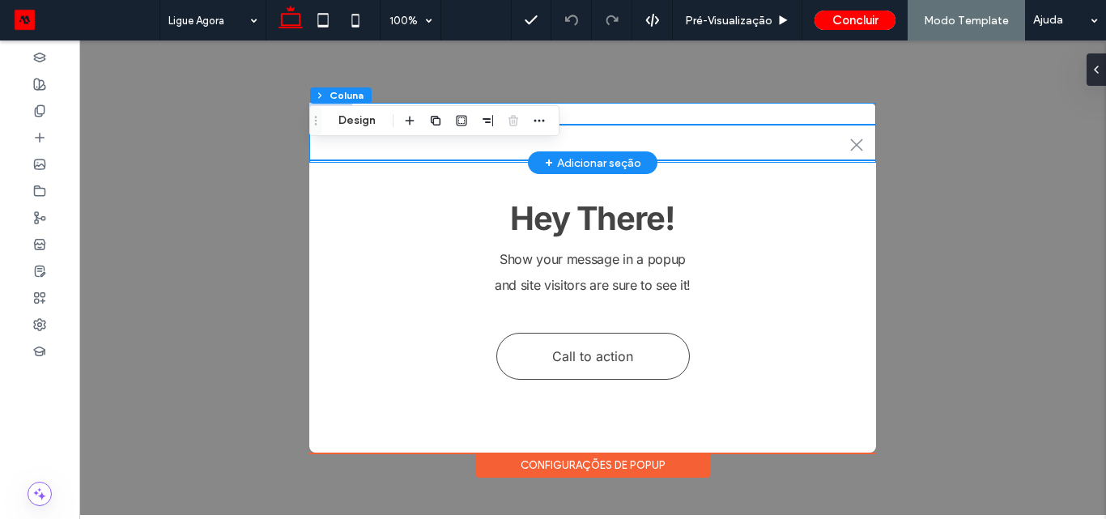
click at [765, 113] on div ".st0-1091118977{fill-rule:evenodd;clip-rule:evenodd;}" at bounding box center [592, 133] width 567 height 60
click at [764, 138] on div ".st0-1091118977{fill-rule:evenodd;clip-rule:evenodd;}" at bounding box center [592, 143] width 567 height 34
click at [648, 472] on div "Configurações de Popup" at bounding box center [593, 465] width 234 height 25
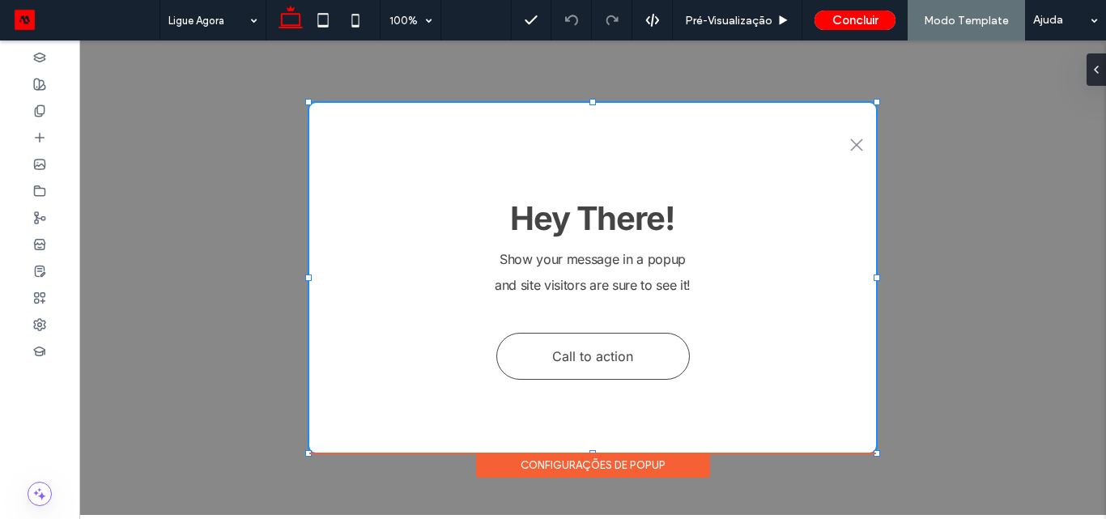
click at [647, 470] on div "Configurações de Popup" at bounding box center [593, 465] width 234 height 25
click at [809, 471] on div ".st0-1091118977{fill-rule:evenodd;clip-rule:evenodd;} + Adicionar seção Hey The…" at bounding box center [592, 277] width 1027 height 474
click at [632, 469] on div "Configurações de Popup" at bounding box center [593, 465] width 234 height 25
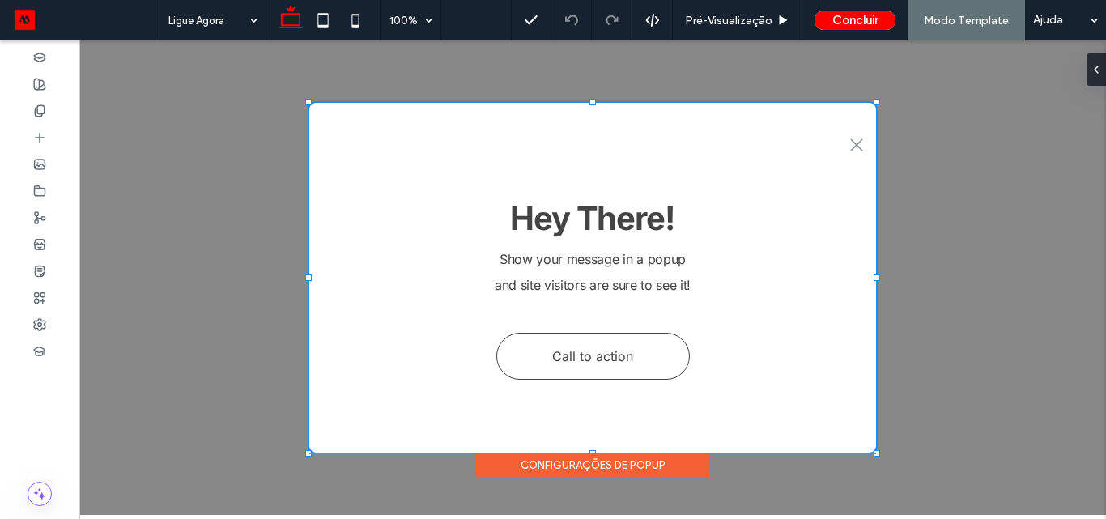
click at [632, 469] on div "Configurações de Popup" at bounding box center [593, 465] width 234 height 25
click at [799, 485] on div ".st0-1091118977{fill-rule:evenodd;clip-rule:evenodd;} + Adicionar seção Hey The…" at bounding box center [592, 277] width 1027 height 474
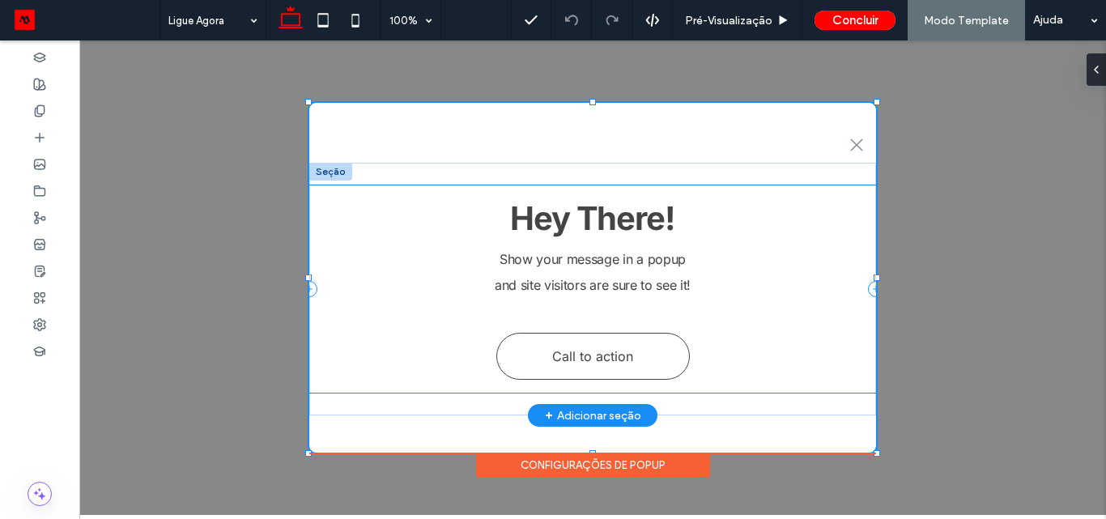
click at [709, 188] on div "Hey There! Show your message in a popup and site visitors are sure to see it! C…" at bounding box center [592, 288] width 567 height 207
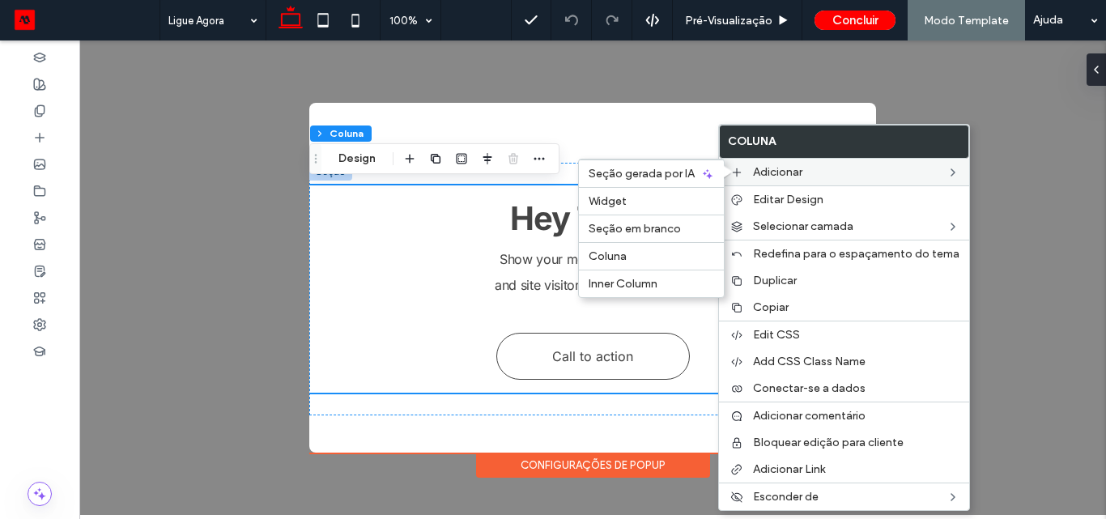
click at [827, 168] on label "Adicionar" at bounding box center [850, 172] width 194 height 14
click at [643, 201] on label "Widget" at bounding box center [652, 201] width 126 height 14
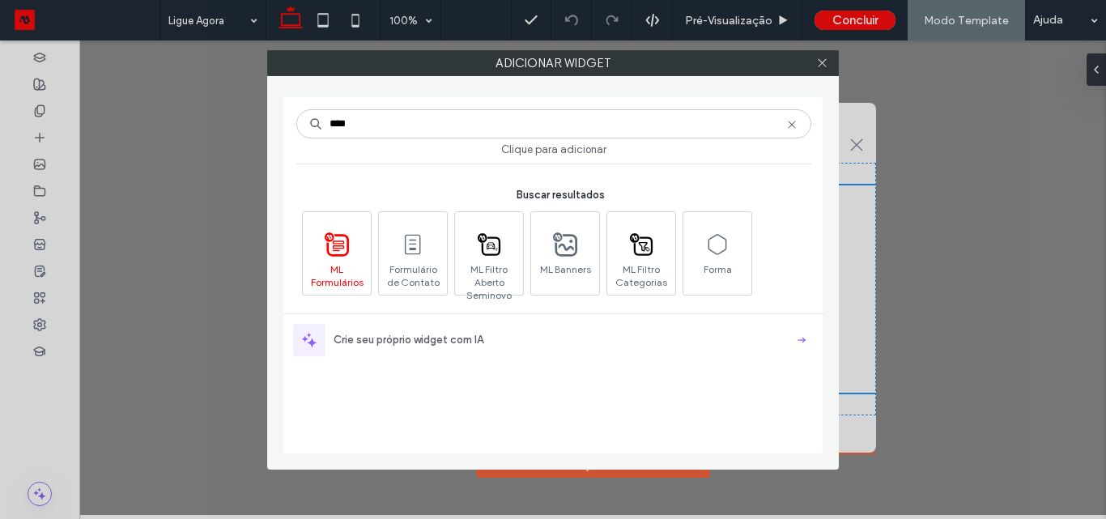
type input "****"
click at [347, 249] on icon at bounding box center [337, 244] width 24 height 24
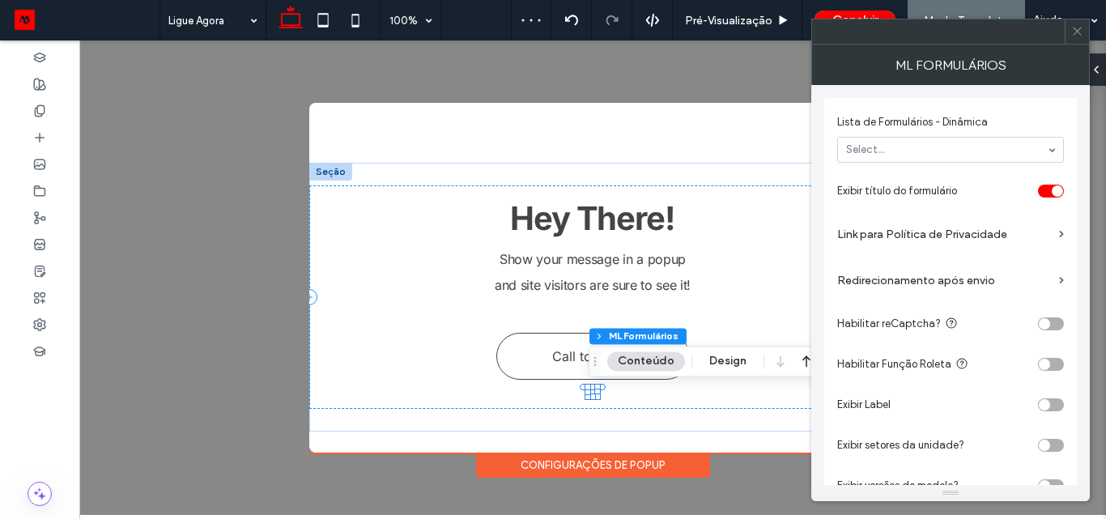
click at [937, 133] on section "Lista de Formulários - Dinâmica Select..." at bounding box center [950, 138] width 227 height 65
type input "*"
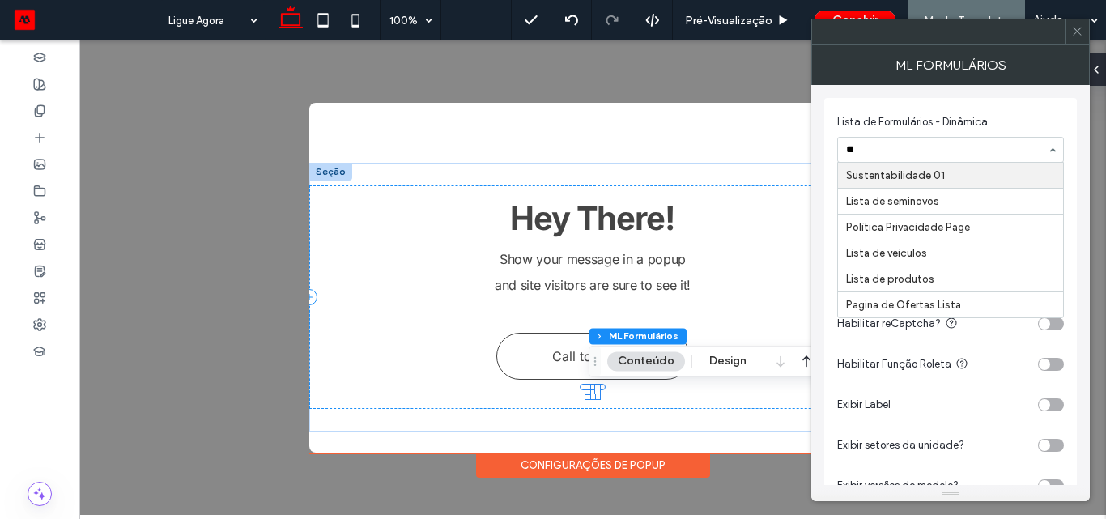
type input "*"
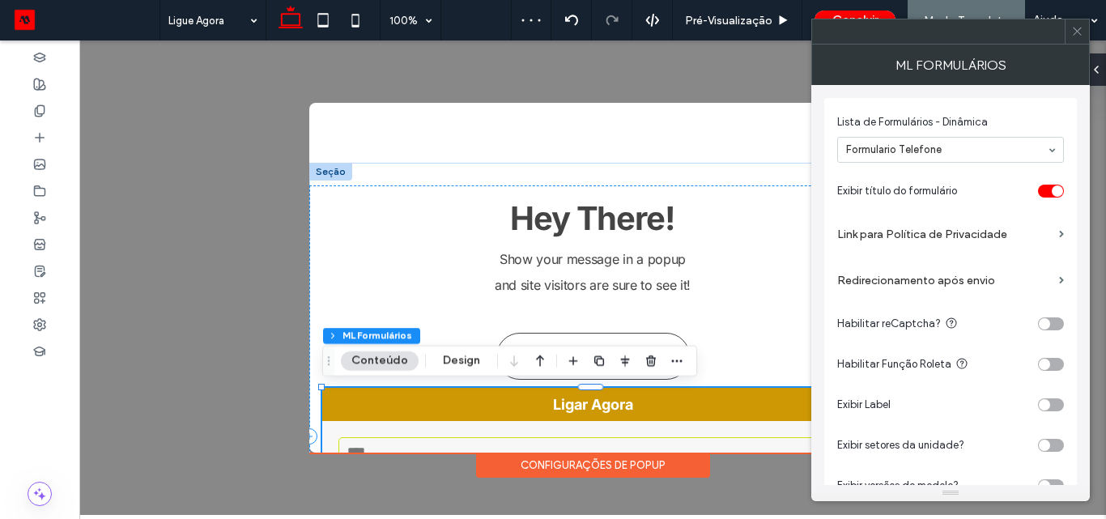
click at [1078, 36] on icon at bounding box center [1077, 31] width 12 height 12
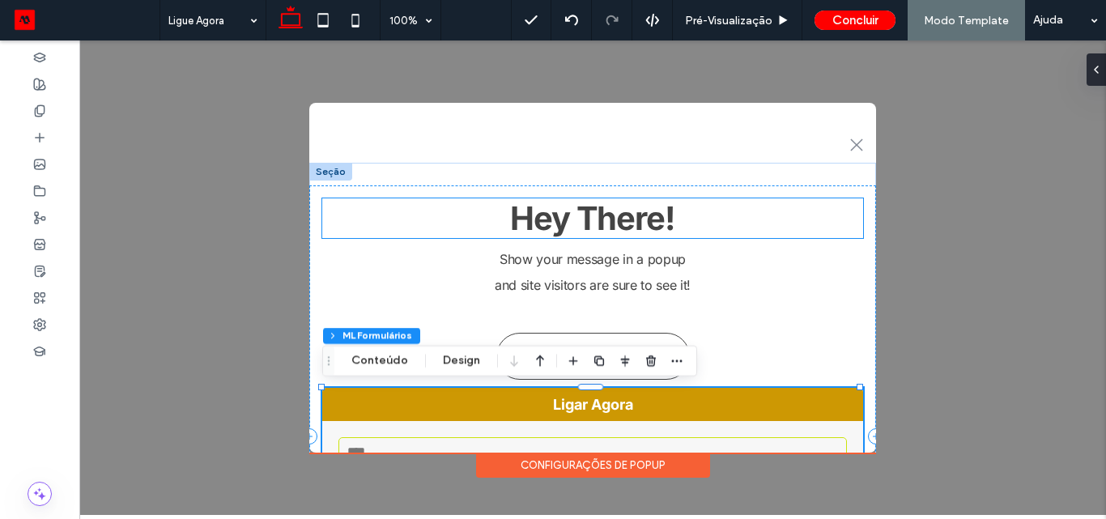
click at [657, 211] on span "Hey There!" at bounding box center [592, 218] width 164 height 40
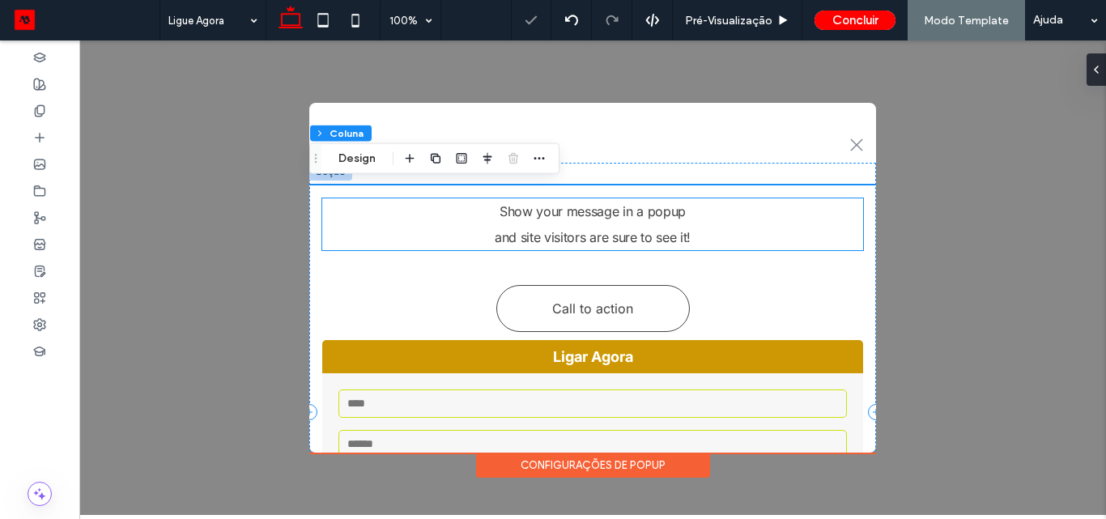
click at [657, 211] on span "Show your message in a popup" at bounding box center [593, 211] width 186 height 16
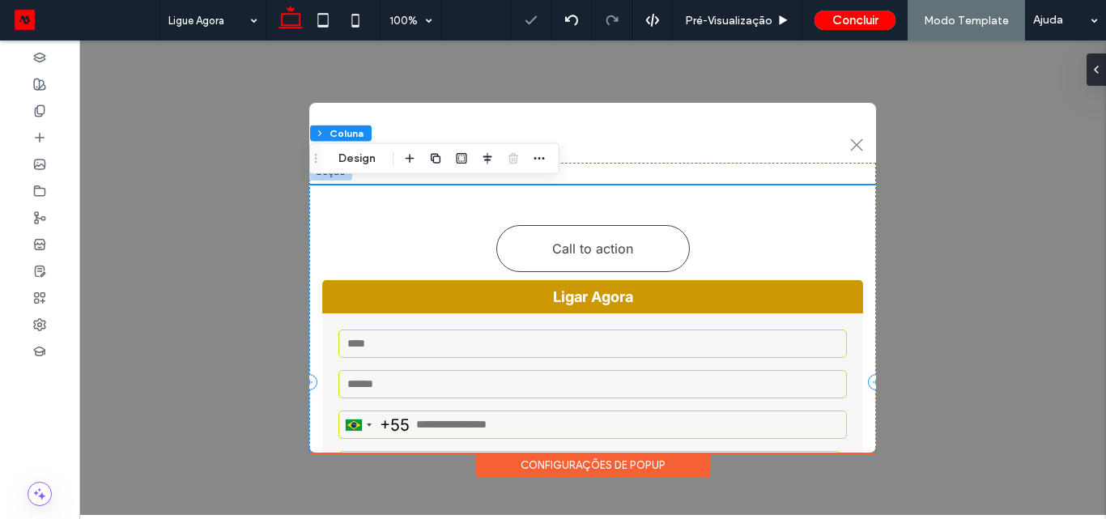
click at [657, 211] on div "Call to action Ligar Agora Brazil +55 +55 244 results found Afghanistan +93 Alb…" at bounding box center [592, 382] width 567 height 394
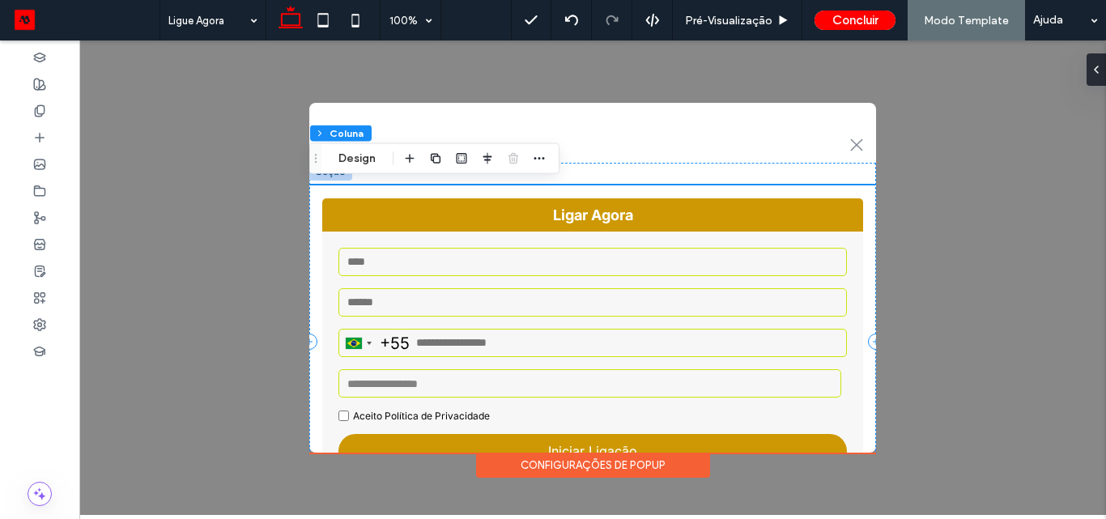
click at [798, 187] on div "Ligar Agora Brazil +55 +55 244 results found Afghanistan +93 Albania +355 Alger…" at bounding box center [592, 341] width 567 height 312
click at [367, 161] on button "Design" at bounding box center [357, 158] width 58 height 19
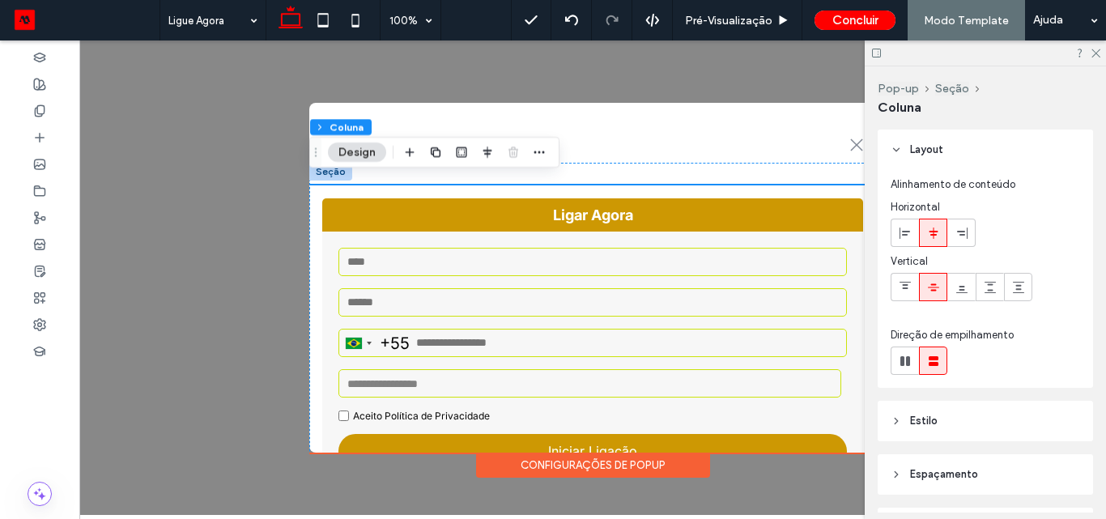
scroll to position [202, 0]
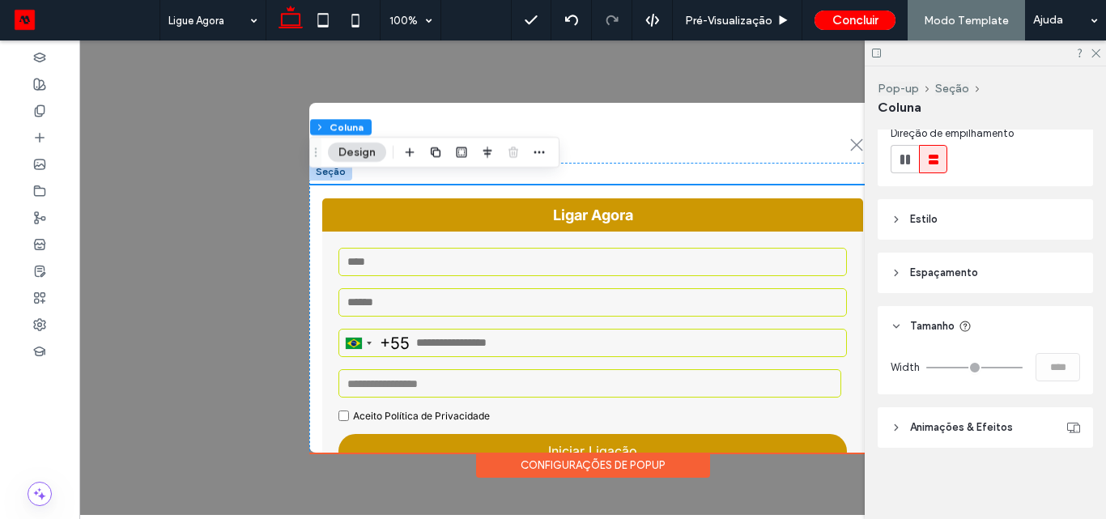
click at [986, 270] on header "Espaçamento" at bounding box center [985, 273] width 215 height 40
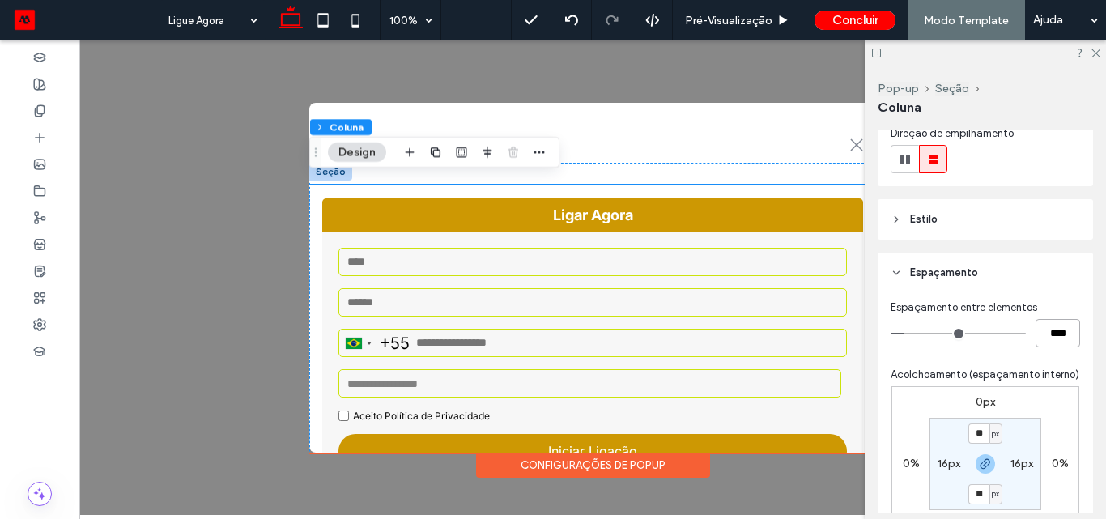
click at [1057, 334] on input "****" at bounding box center [1058, 333] width 45 height 28
type input "*"
type input "***"
type input "*"
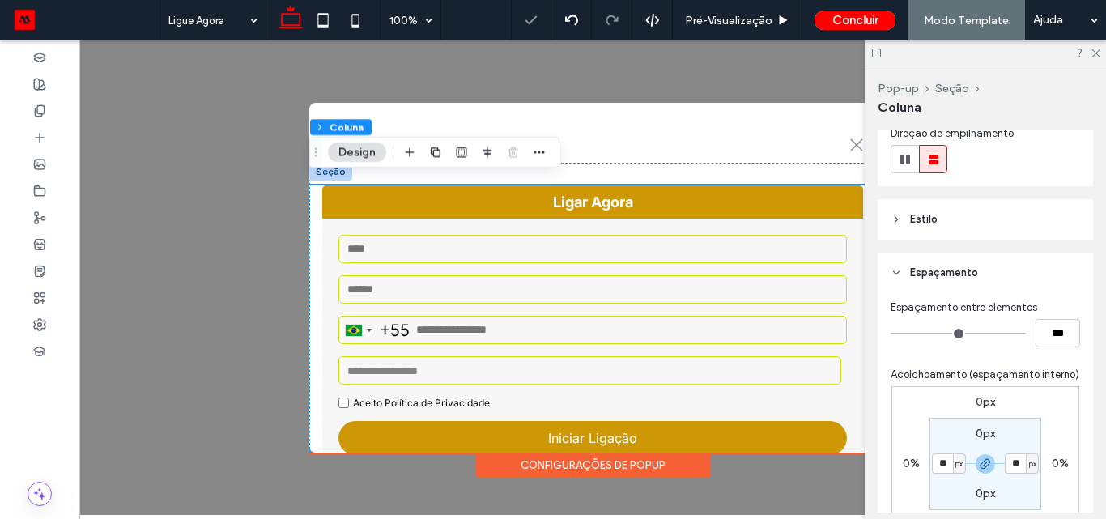
type input "*"
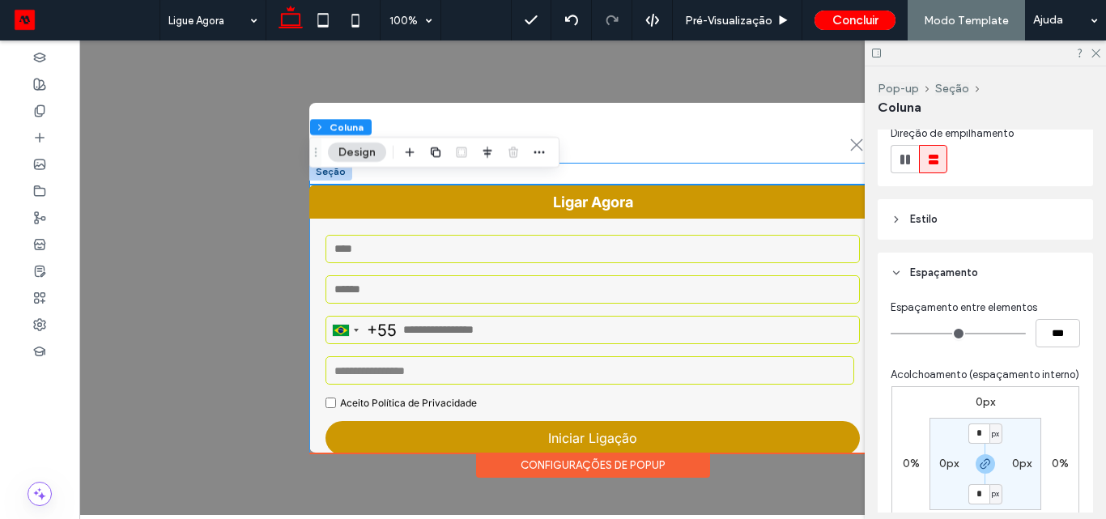
click at [740, 164] on div "Ligar Agora Brazil +55 +55 244 results found Afghanistan +93 Albania +355 Alger…" at bounding box center [592, 328] width 567 height 331
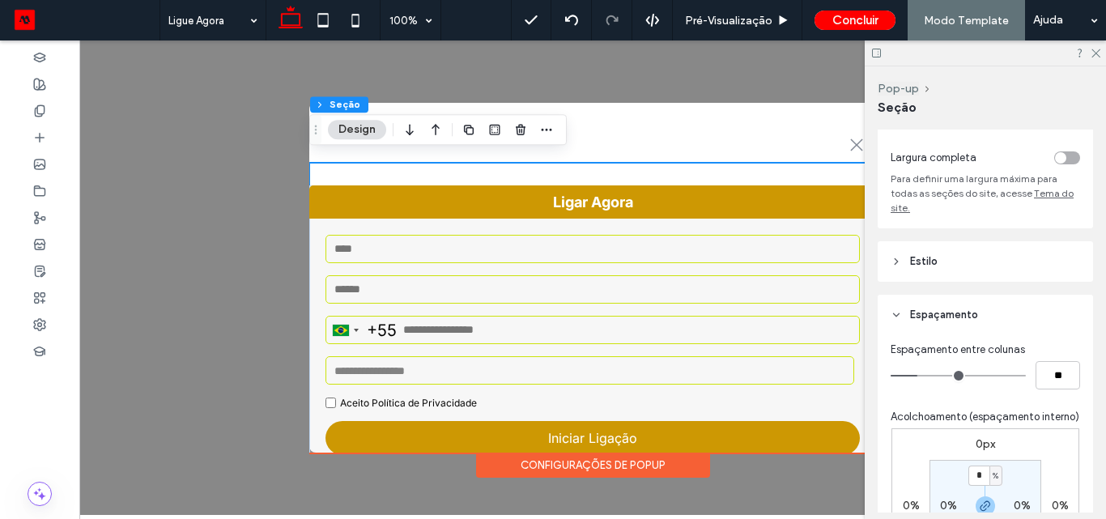
scroll to position [243, 0]
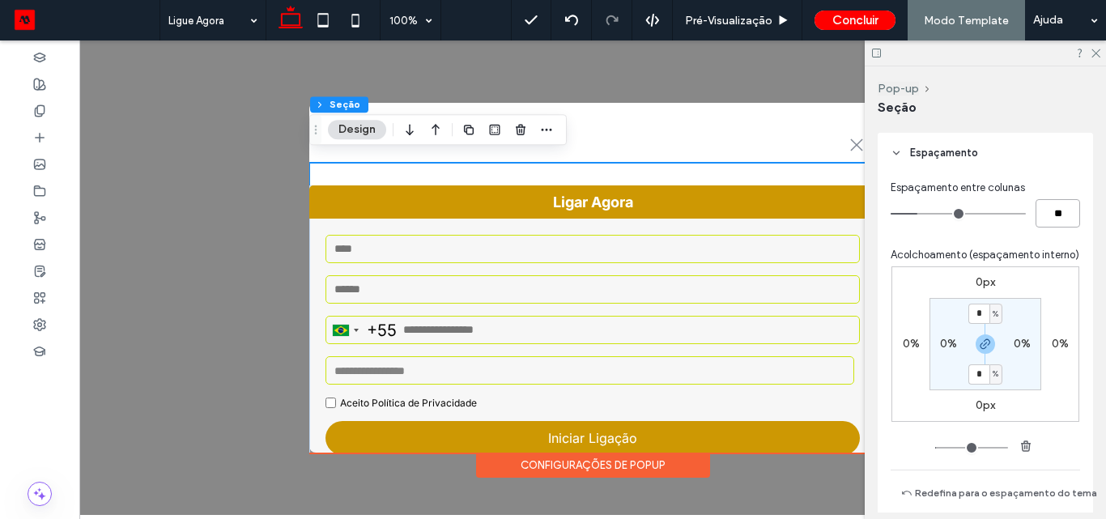
click at [1047, 212] on input "**" at bounding box center [1058, 213] width 45 height 28
type input "*"
type input "**"
type input "*"
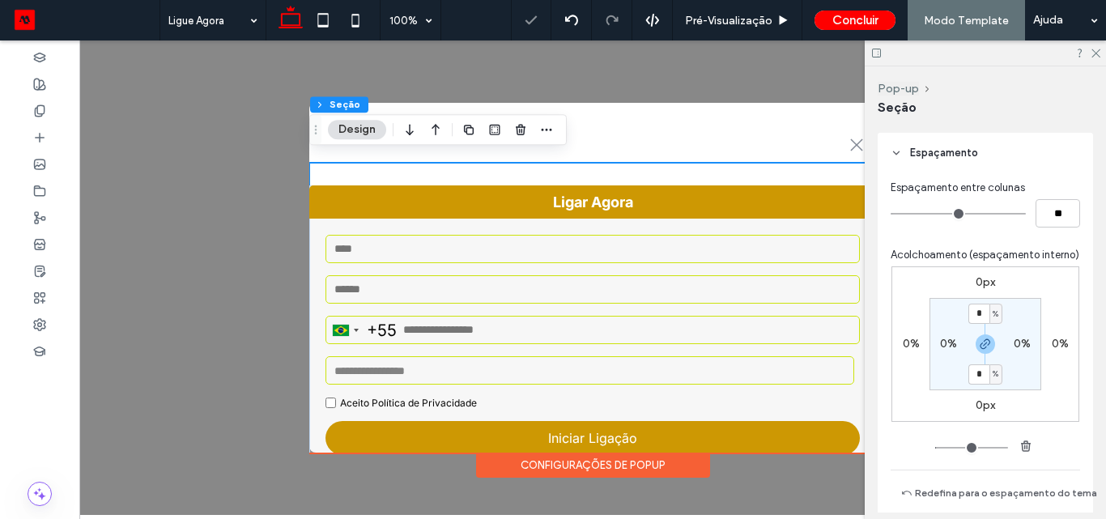
type input "*"
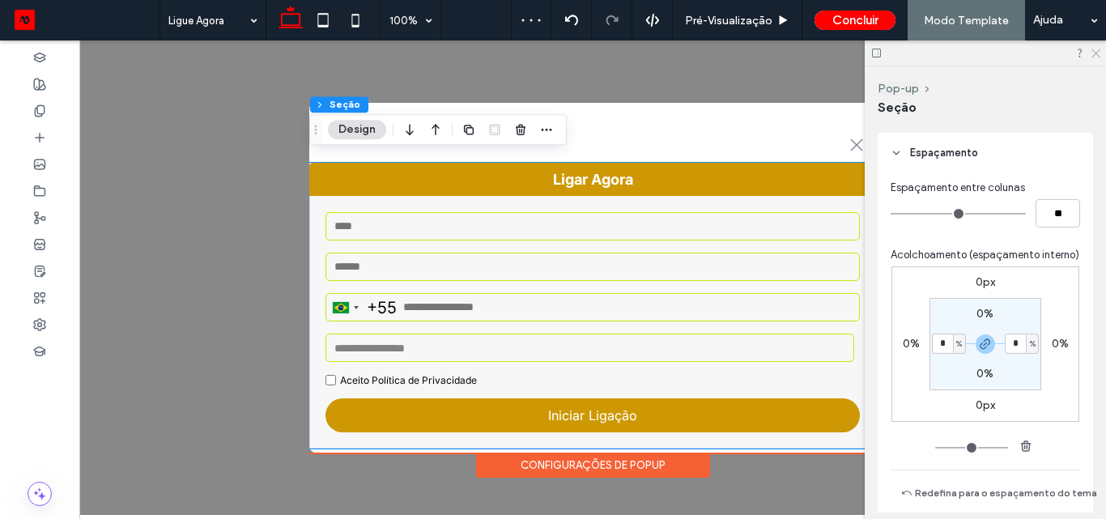
click at [1093, 51] on icon at bounding box center [1095, 52] width 11 height 11
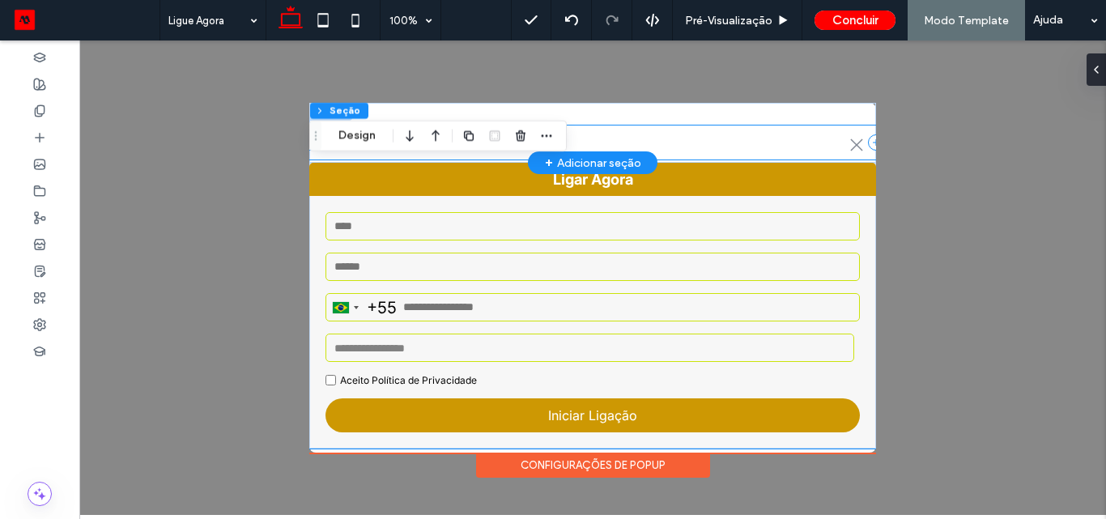
click at [700, 138] on div ".st0-1091118977{fill-rule:evenodd;clip-rule:evenodd;}" at bounding box center [592, 143] width 567 height 34
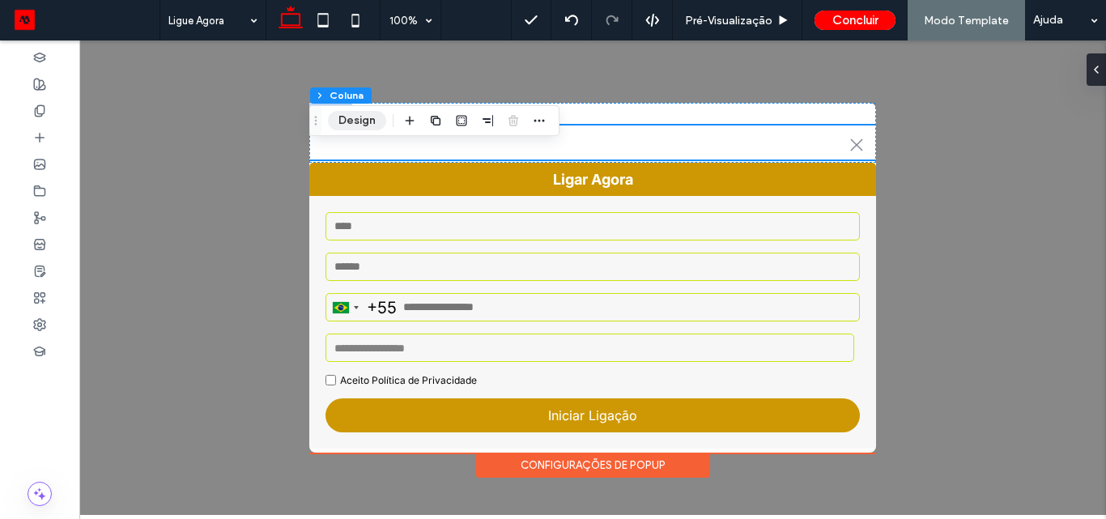
click at [361, 121] on button "Design" at bounding box center [357, 120] width 58 height 19
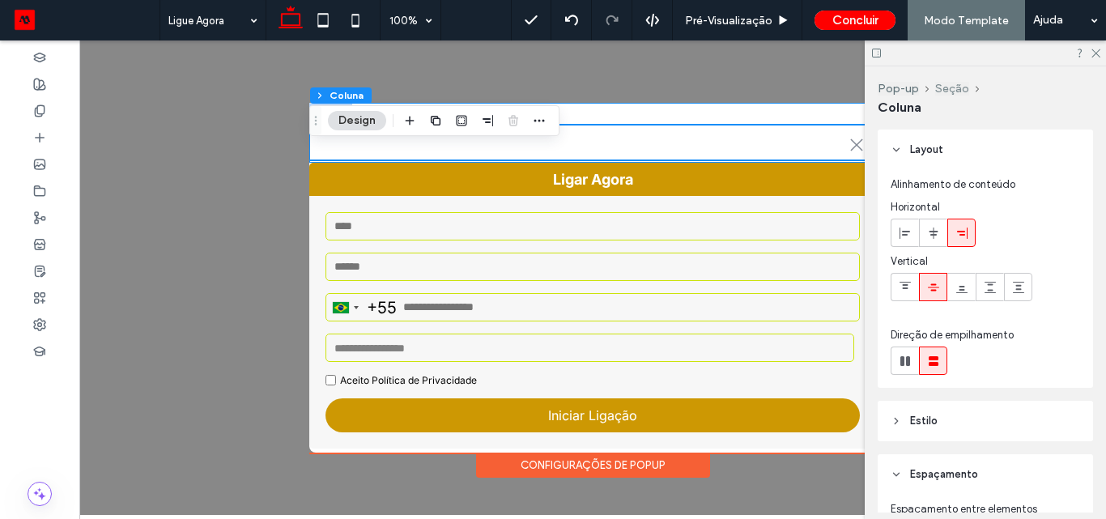
click at [942, 90] on button "Seção" at bounding box center [952, 89] width 34 height 14
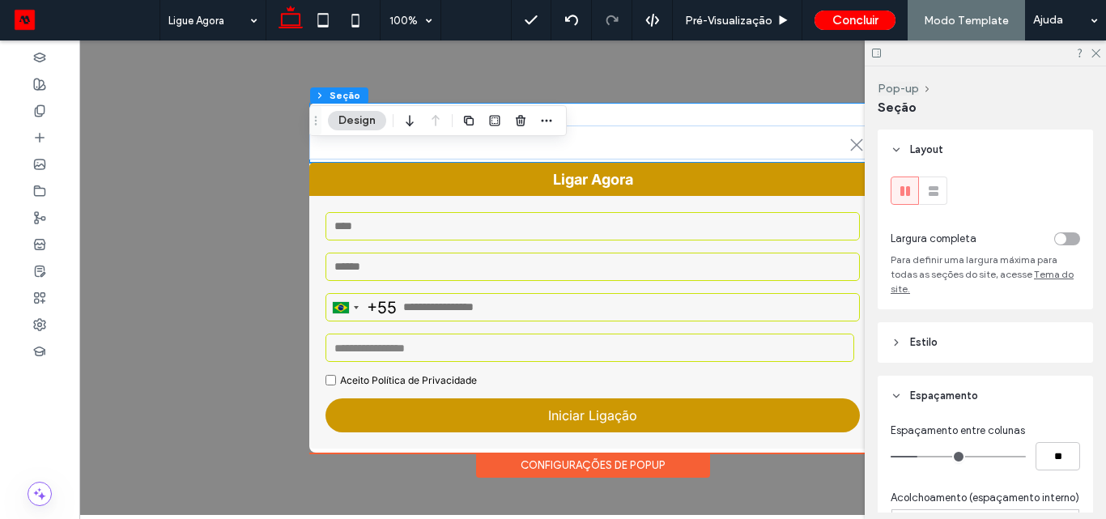
scroll to position [162, 0]
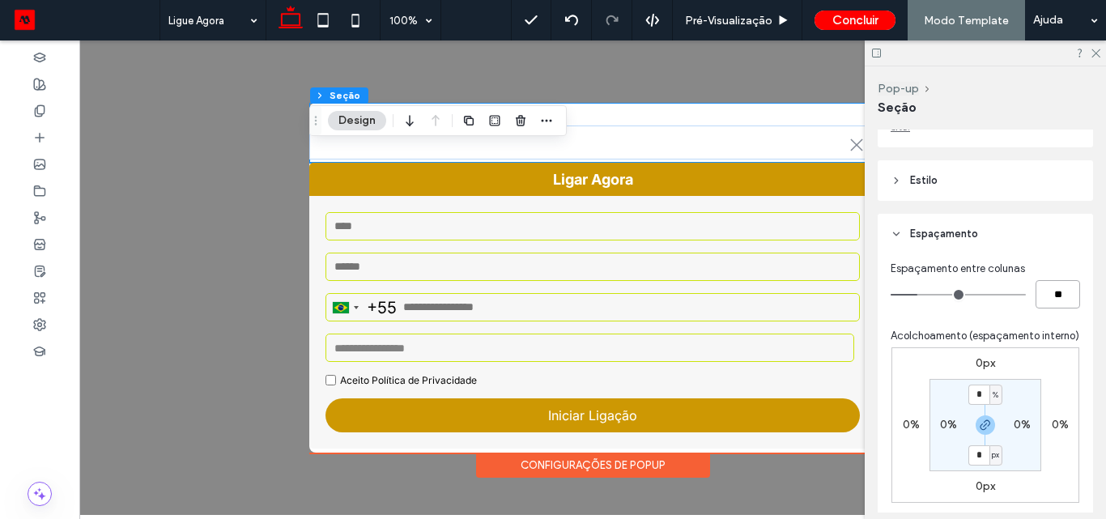
drag, startPoint x: 1036, startPoint y: 297, endPoint x: 1105, endPoint y: 308, distance: 69.8
click at [1037, 297] on input "**" at bounding box center [1058, 294] width 45 height 28
type input "*"
type input "**"
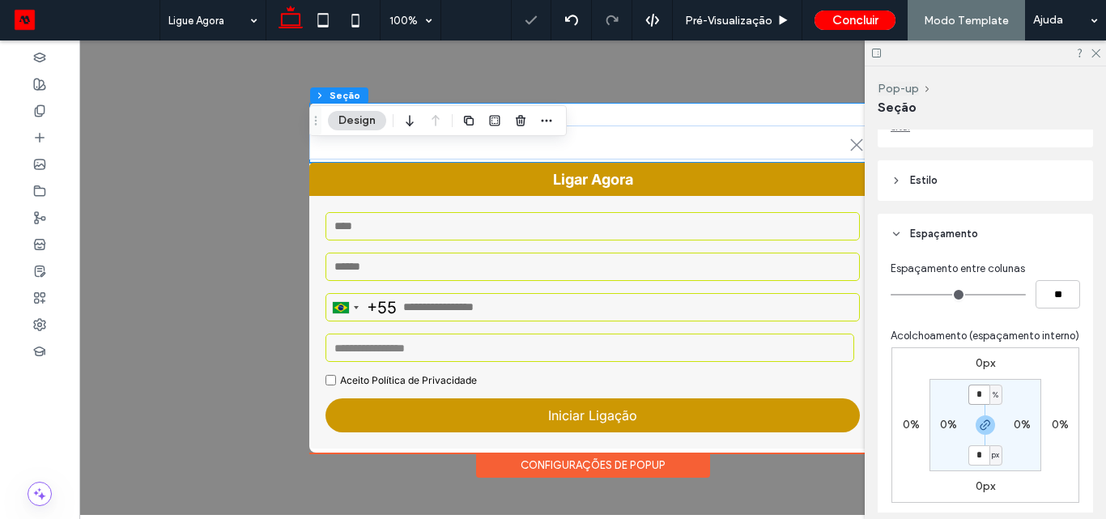
type input "*"
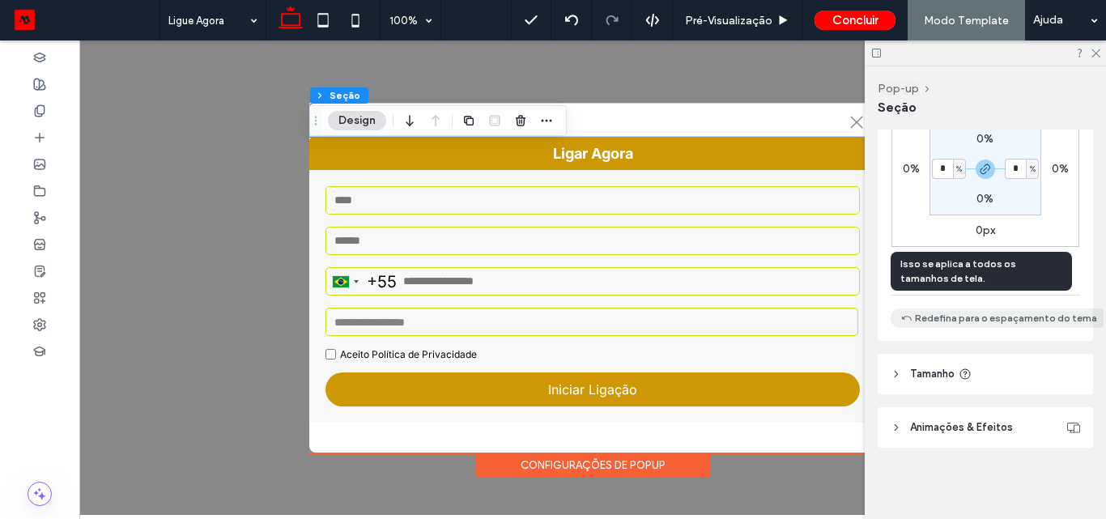
scroll to position [0, 0]
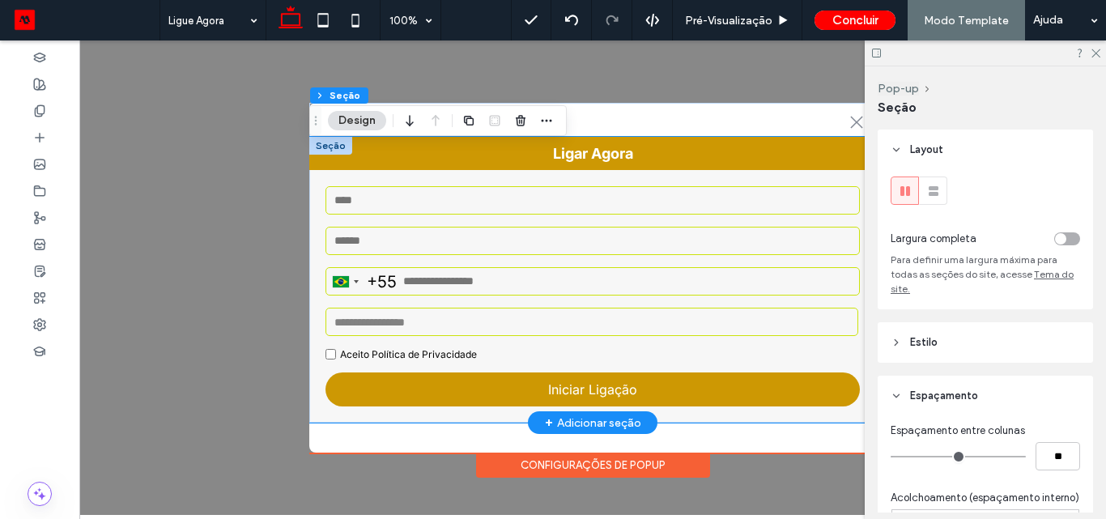
click at [623, 241] on input "email" at bounding box center [592, 241] width 534 height 28
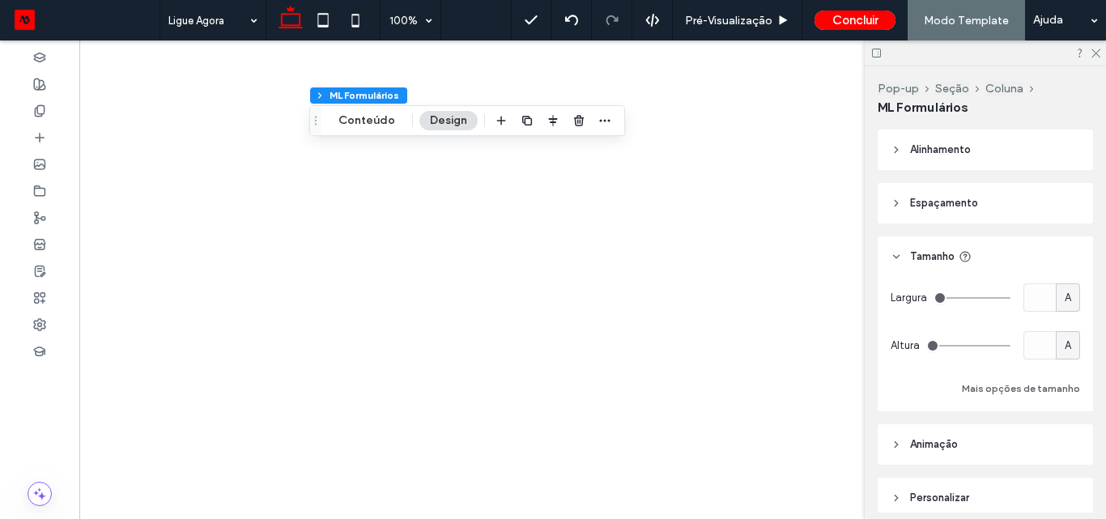
click at [357, 115] on button "Conteúdo" at bounding box center [367, 120] width 78 height 19
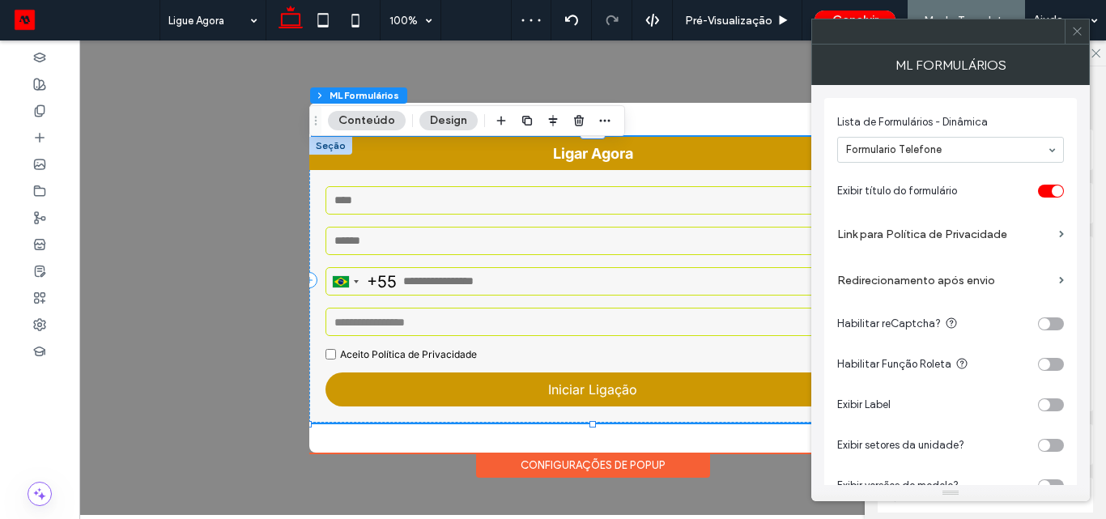
click at [1053, 191] on div "toggle" at bounding box center [1057, 190] width 11 height 11
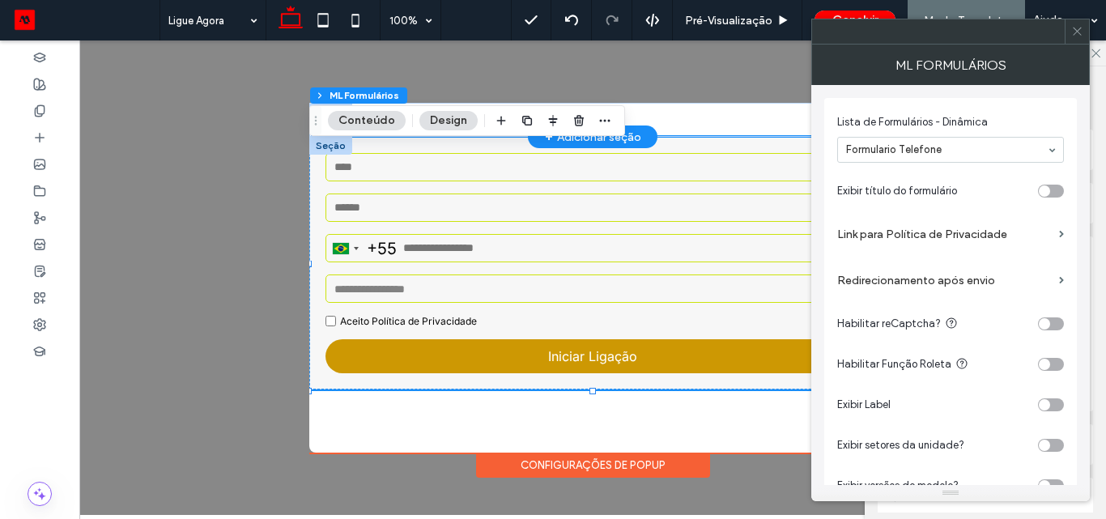
click at [724, 107] on div ".st0-1091118977{fill-rule:evenodd;clip-rule:evenodd;}" at bounding box center [592, 120] width 567 height 34
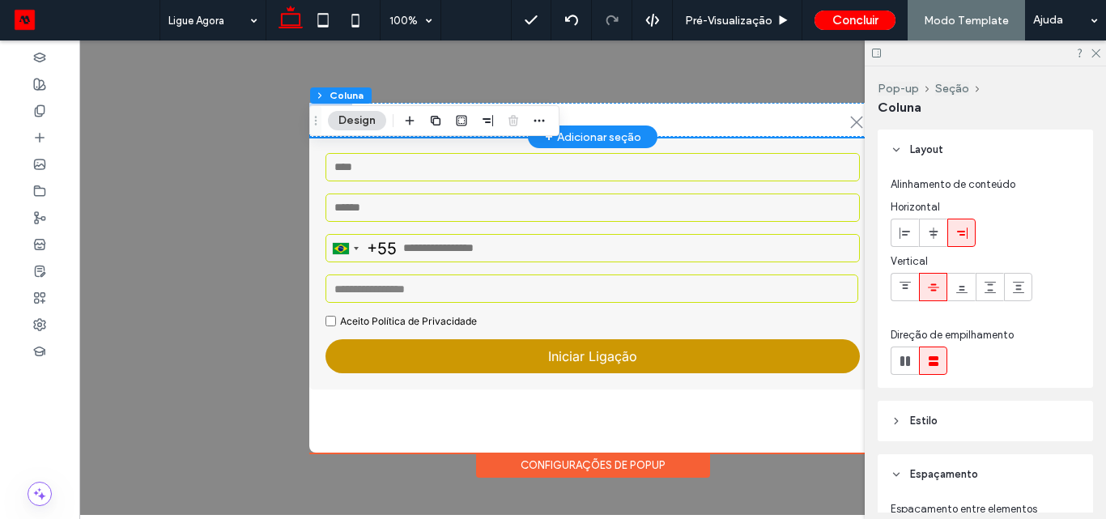
click at [724, 110] on div ".st0-1091118977{fill-rule:evenodd;clip-rule:evenodd;}" at bounding box center [592, 120] width 567 height 34
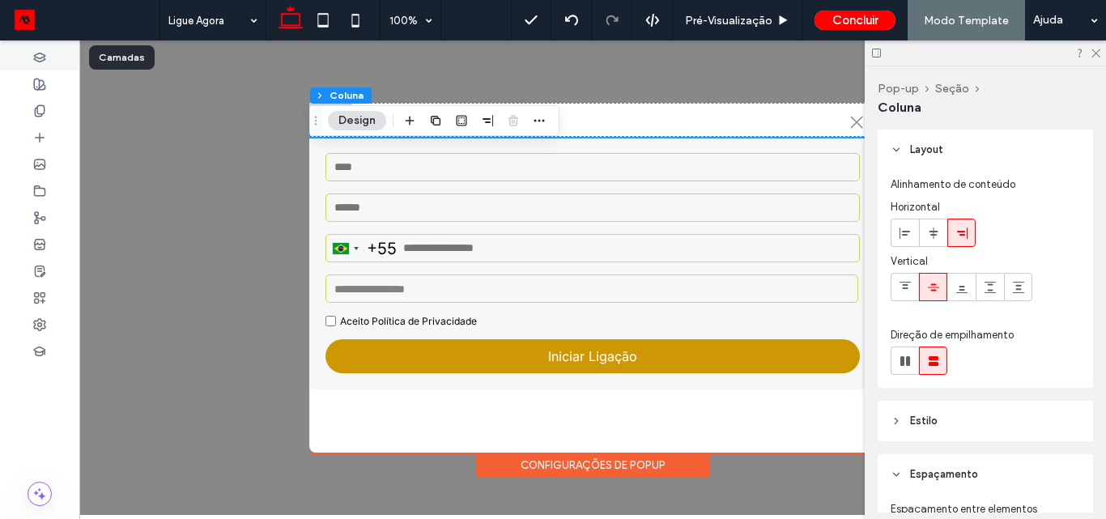
click at [30, 52] on div at bounding box center [39, 57] width 79 height 27
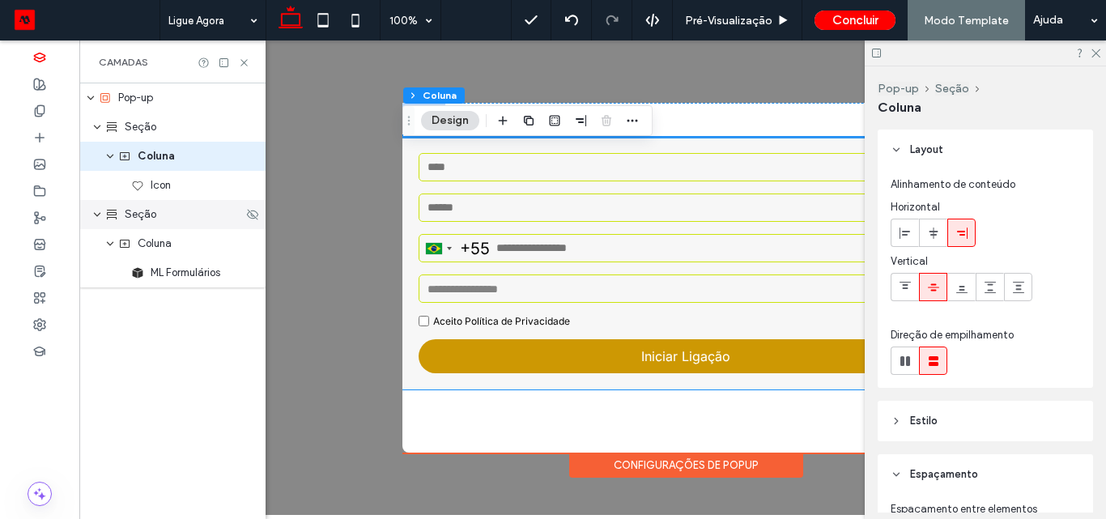
click at [162, 211] on div "Seção" at bounding box center [174, 214] width 138 height 16
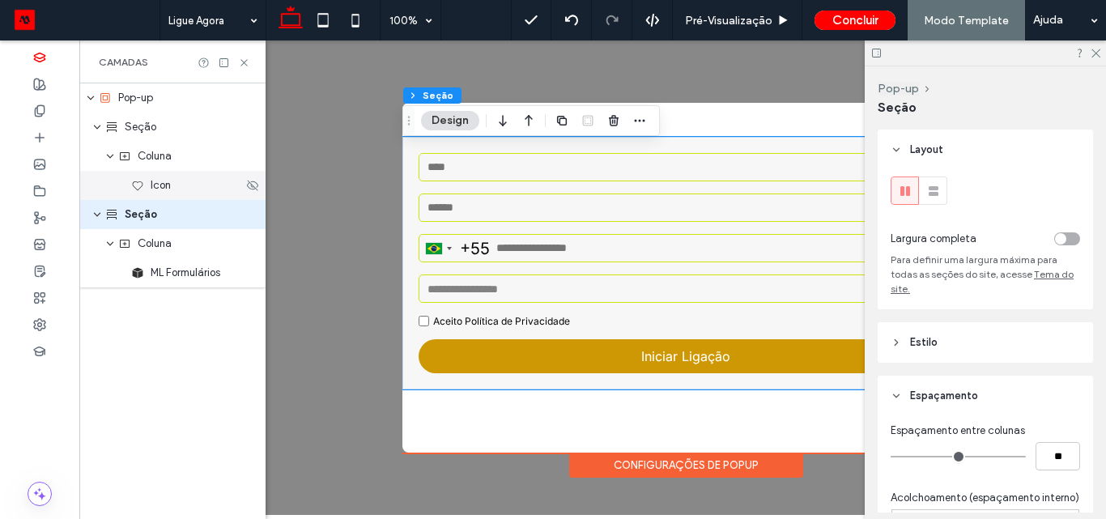
click at [164, 181] on span "Icon" at bounding box center [161, 185] width 20 height 16
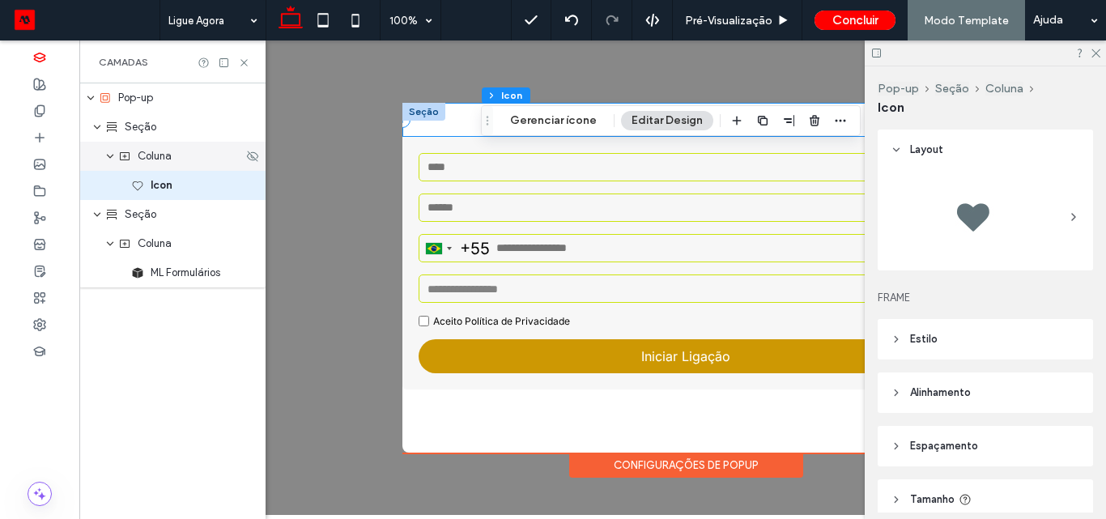
click at [175, 162] on div "Coluna" at bounding box center [180, 156] width 125 height 16
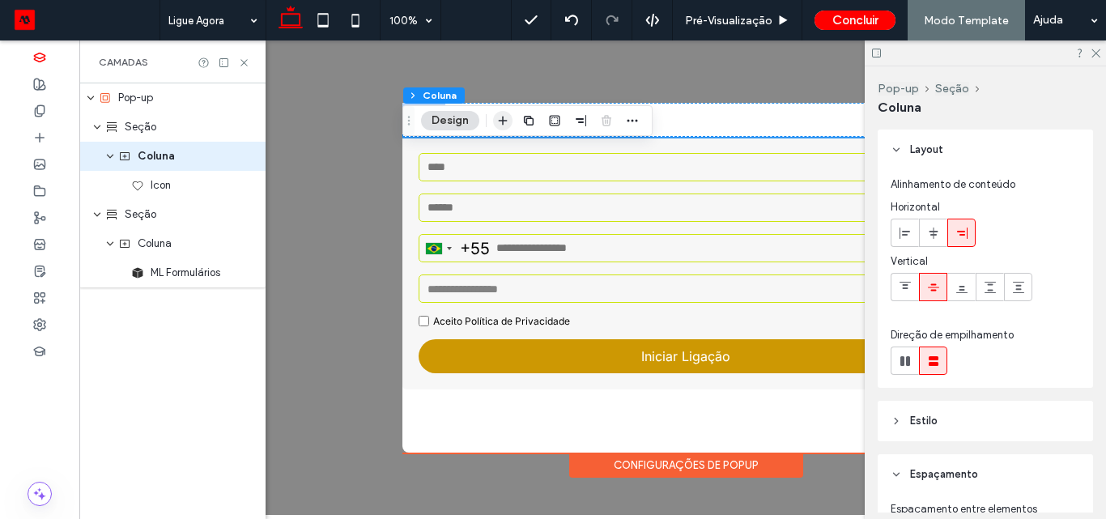
click at [500, 121] on use "button" at bounding box center [503, 121] width 9 height 9
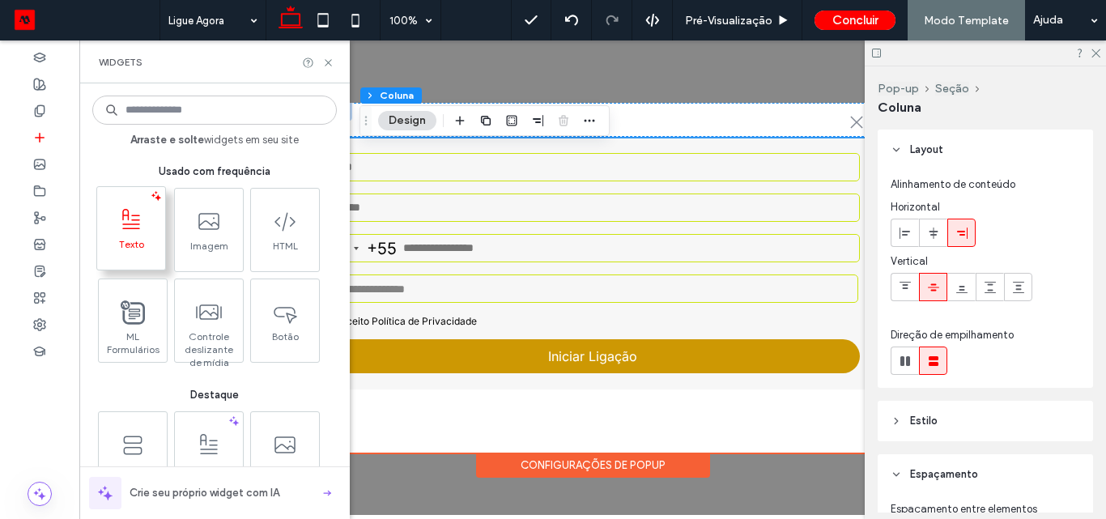
click at [160, 228] on span at bounding box center [131, 220] width 68 height 36
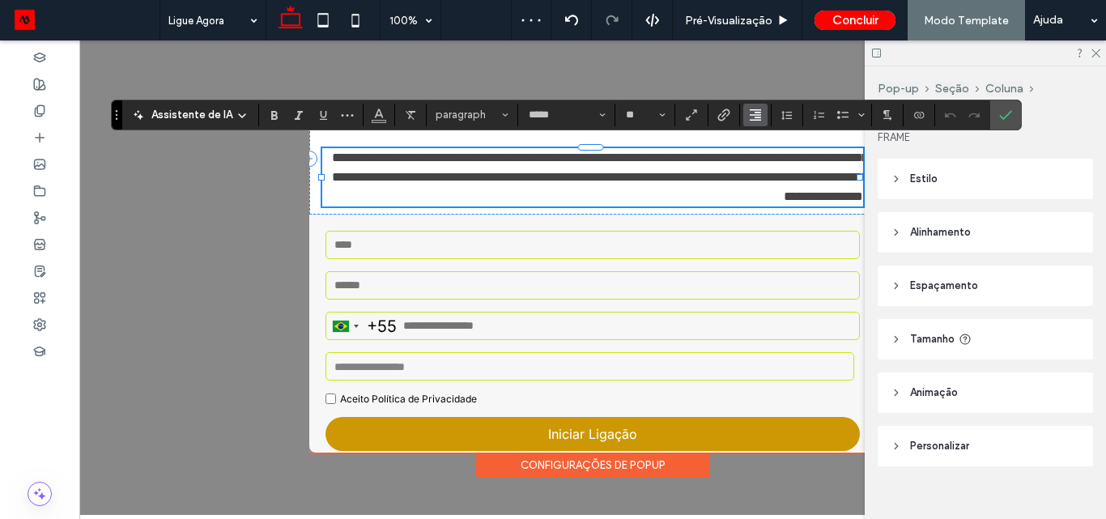
click at [749, 119] on icon "Alinhamento" at bounding box center [755, 114] width 13 height 13
click at [766, 153] on label "ui.textEditor.alignment.center" at bounding box center [771, 164] width 57 height 23
click at [751, 121] on icon "Alinhamento" at bounding box center [755, 114] width 13 height 13
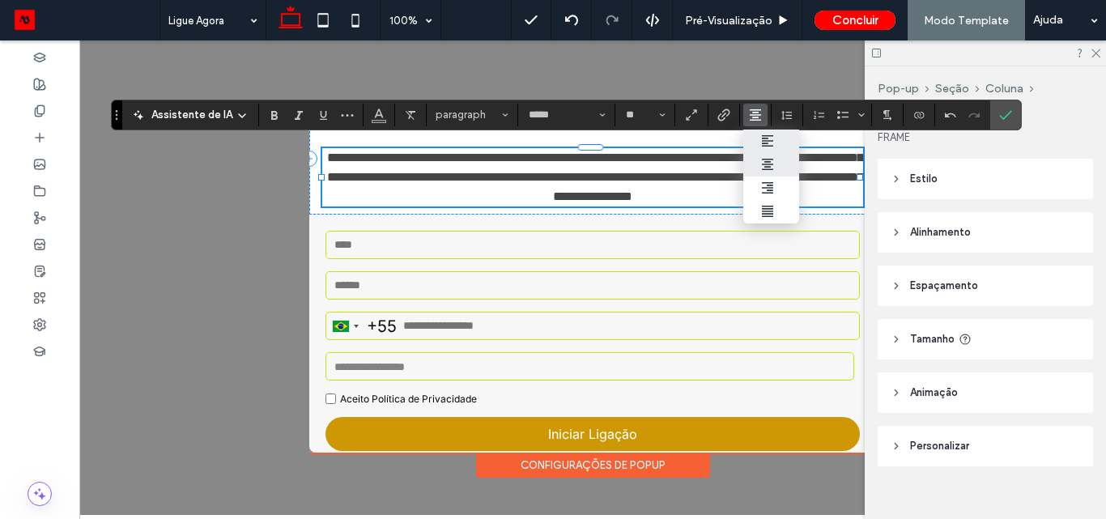
click at [758, 143] on label "ui.textEditor.alignment.left" at bounding box center [771, 141] width 57 height 23
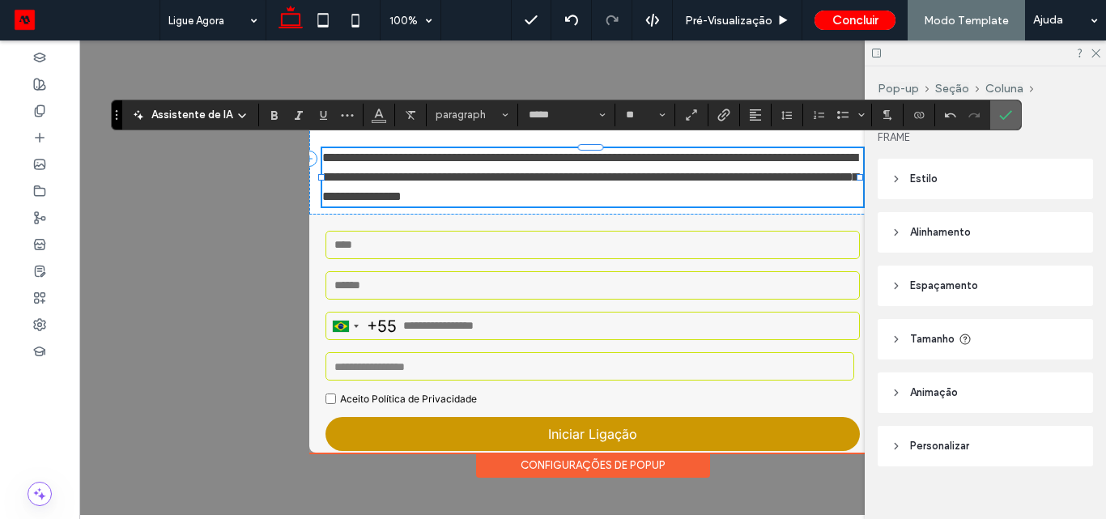
click at [1009, 122] on span "Confirmar" at bounding box center [1005, 115] width 13 height 28
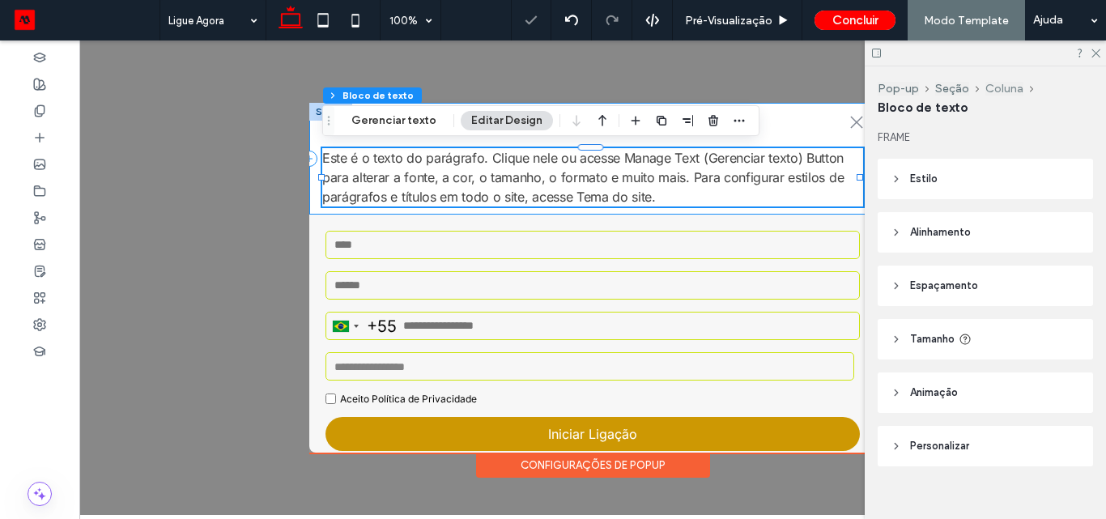
click at [1014, 84] on button "Coluna" at bounding box center [1004, 89] width 38 height 14
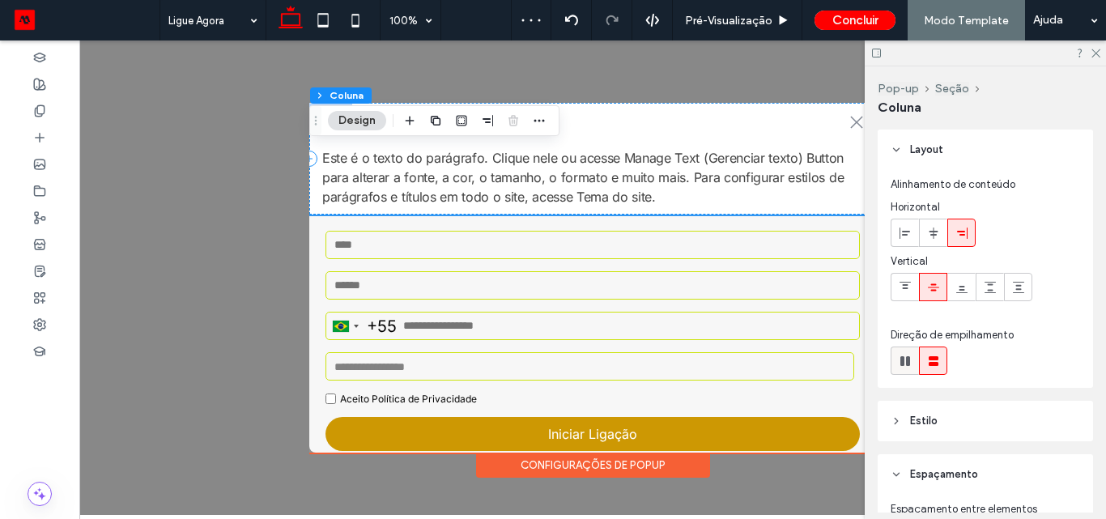
click at [906, 359] on use at bounding box center [905, 361] width 10 height 10
type input "*"
type input "**"
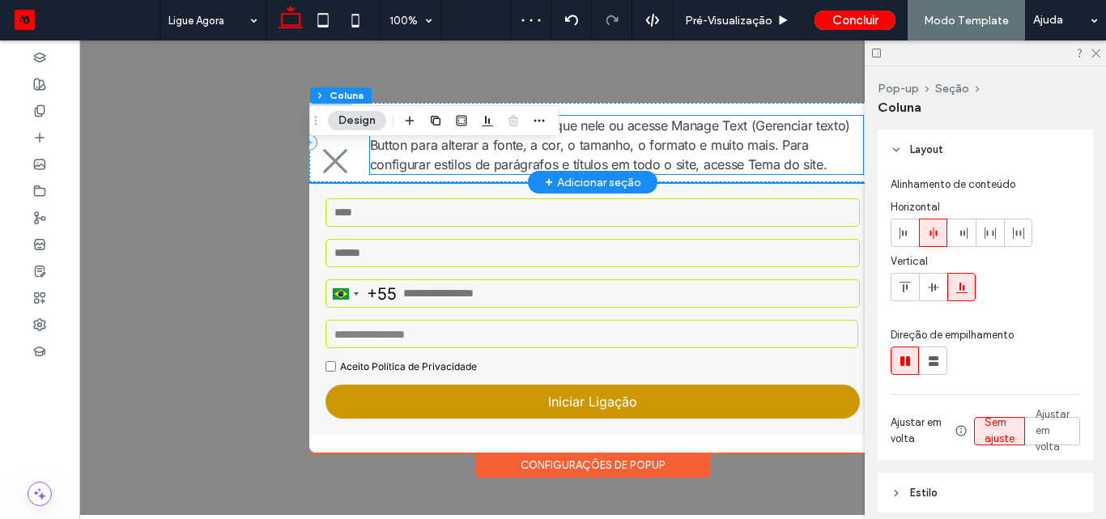
click at [611, 154] on span "Este é o texto do parágrafo. Clique nele ou acesse Manage Text (Gerenciar texto…" at bounding box center [610, 144] width 480 height 55
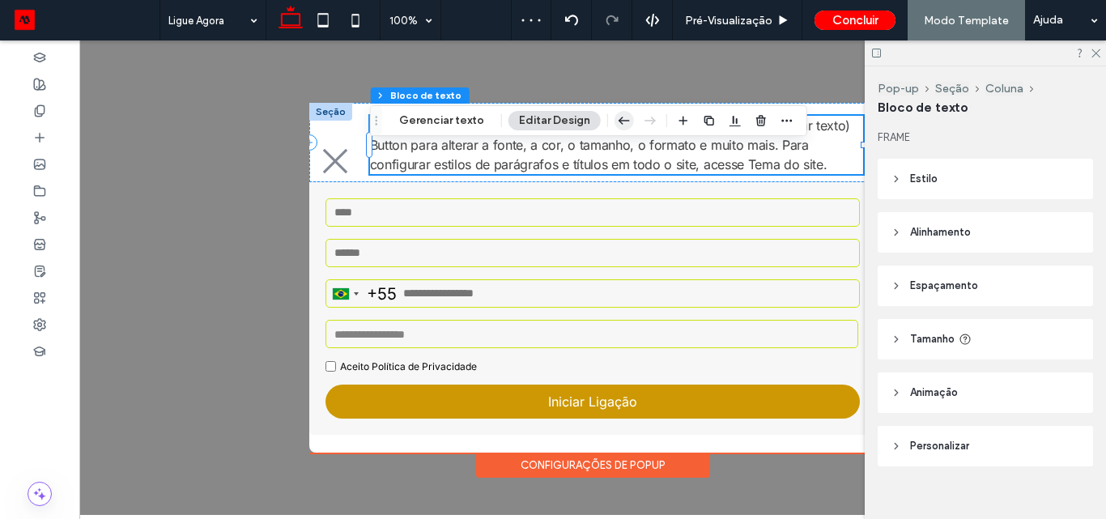
click at [621, 119] on icon "button" at bounding box center [624, 120] width 19 height 29
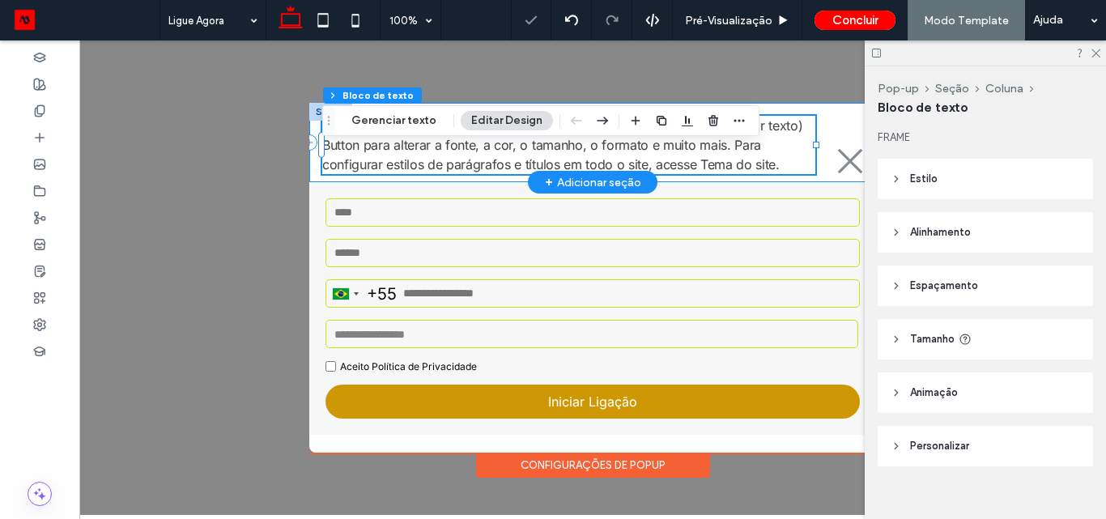
click at [850, 113] on div "Este é o texto do parágrafo. Clique nele ou acesse Manage Text (Gerenciar texto…" at bounding box center [592, 142] width 567 height 79
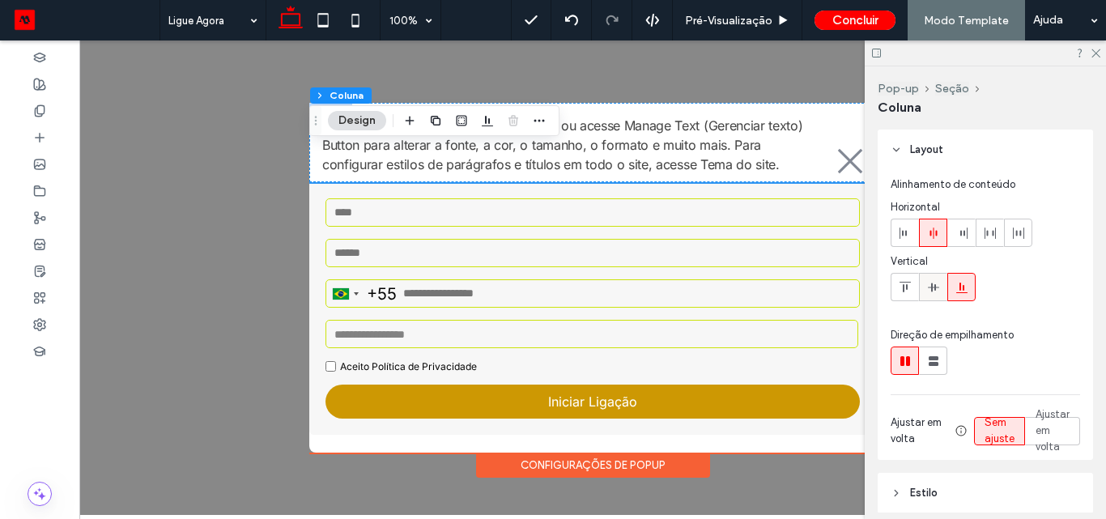
click at [932, 283] on icon at bounding box center [933, 287] width 13 height 13
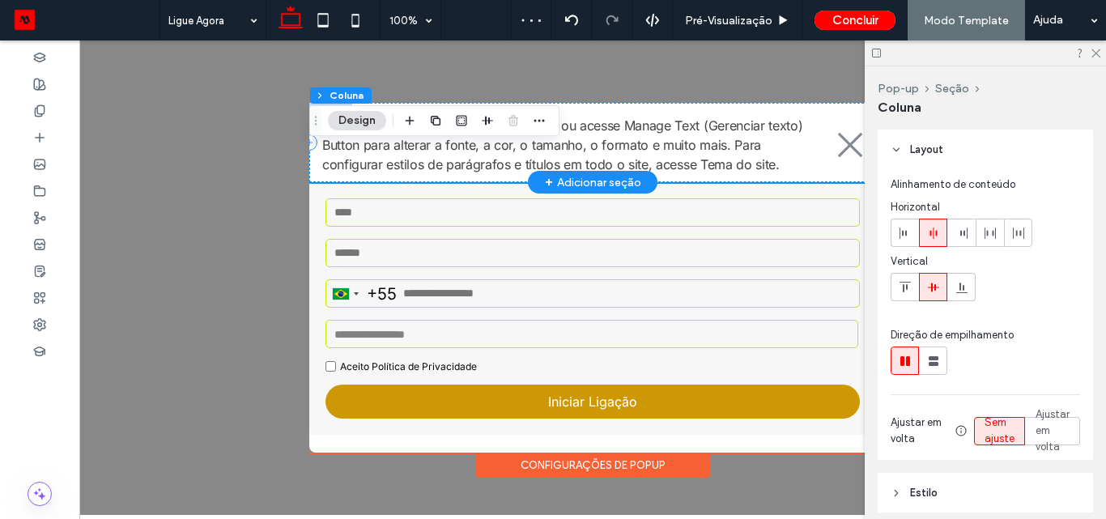
click at [846, 144] on icon at bounding box center [850, 145] width 24 height 24
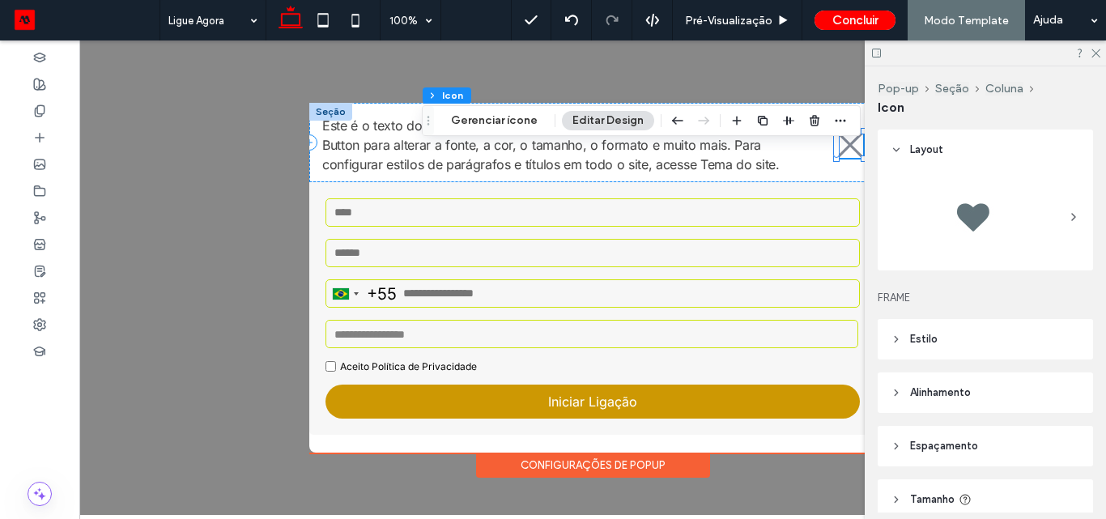
scroll to position [162, 0]
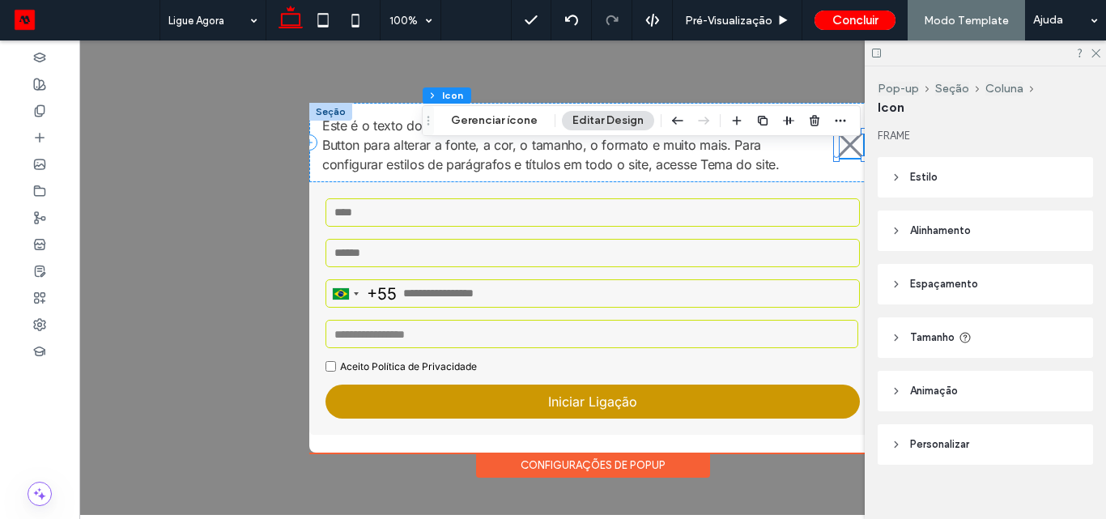
click at [963, 343] on icon at bounding box center [965, 337] width 13 height 13
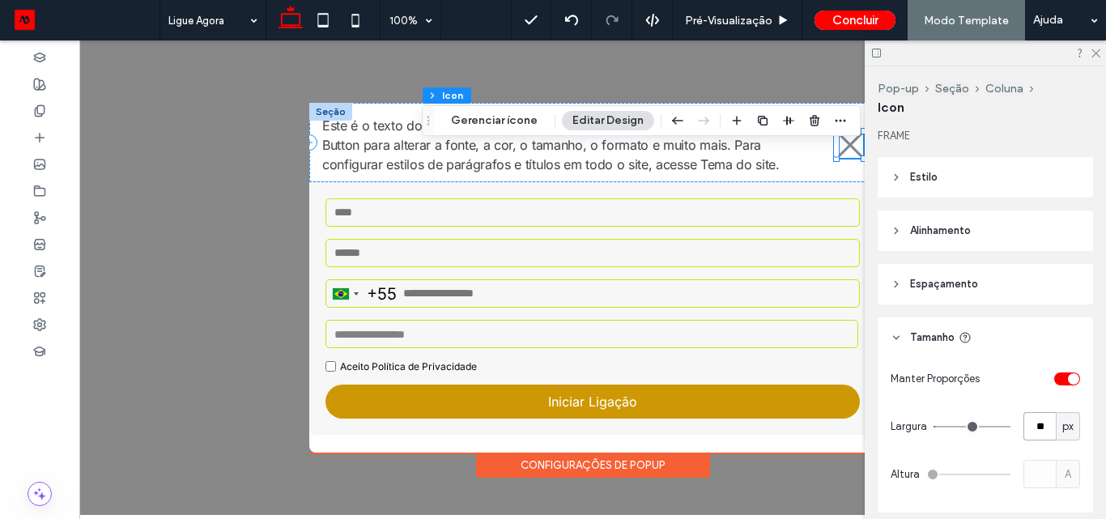
click at [1029, 428] on input "**" at bounding box center [1039, 426] width 32 height 28
type input "**"
click at [960, 343] on icon at bounding box center [965, 337] width 13 height 13
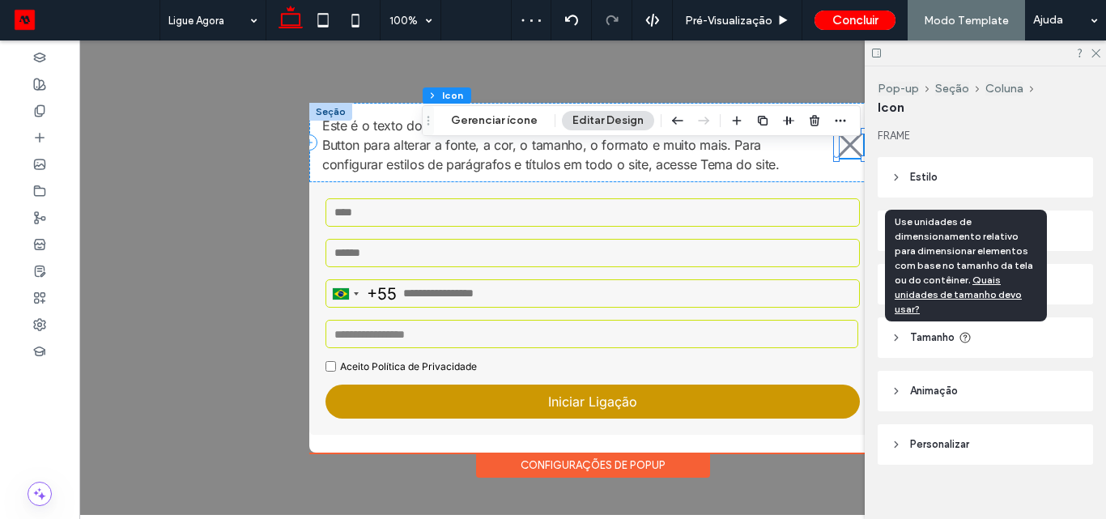
click at [1022, 343] on header "Tamanho" at bounding box center [985, 337] width 215 height 40
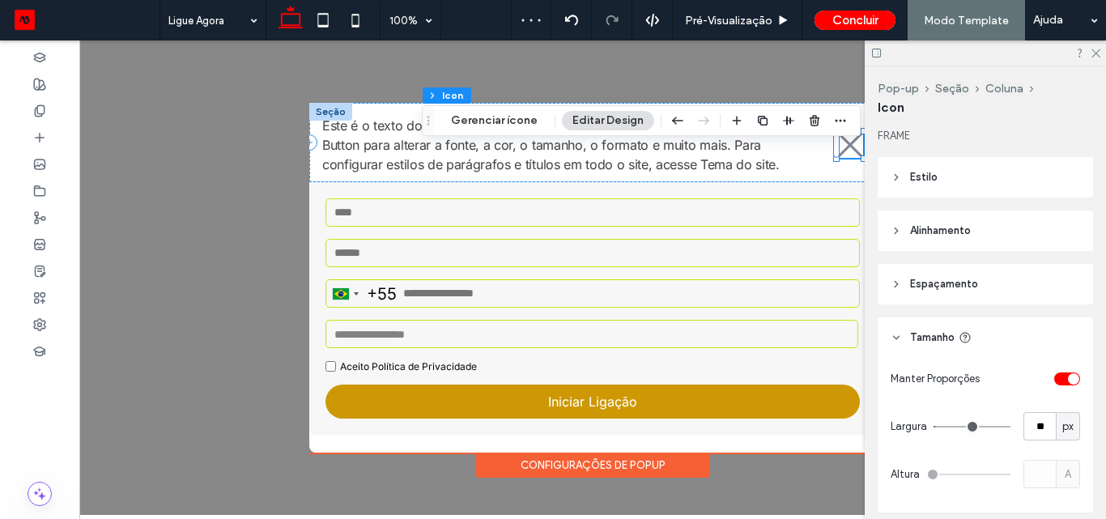
click at [1020, 343] on header "Tamanho" at bounding box center [985, 337] width 215 height 40
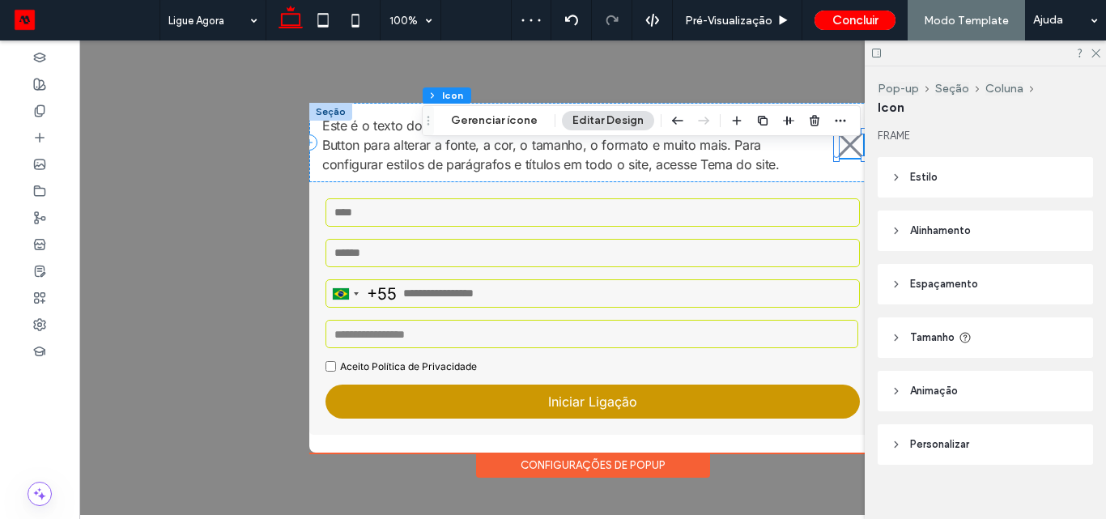
click at [1002, 101] on div "Icon" at bounding box center [985, 108] width 215 height 18
click at [1001, 87] on button "Coluna" at bounding box center [1004, 89] width 38 height 14
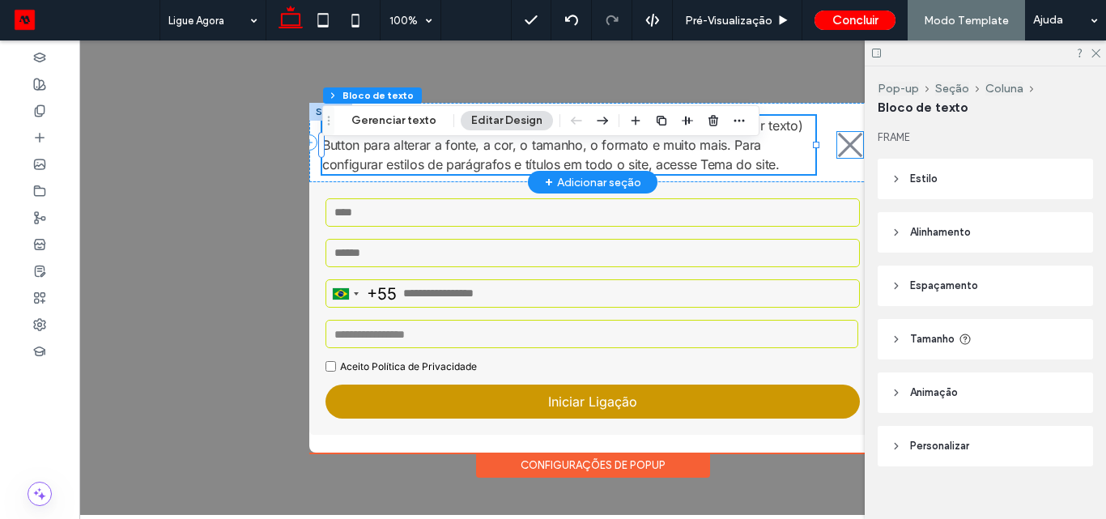
click at [852, 144] on icon ".st0-1091118977{fill-rule:evenodd;clip-rule:evenodd;}" at bounding box center [850, 145] width 26 height 26
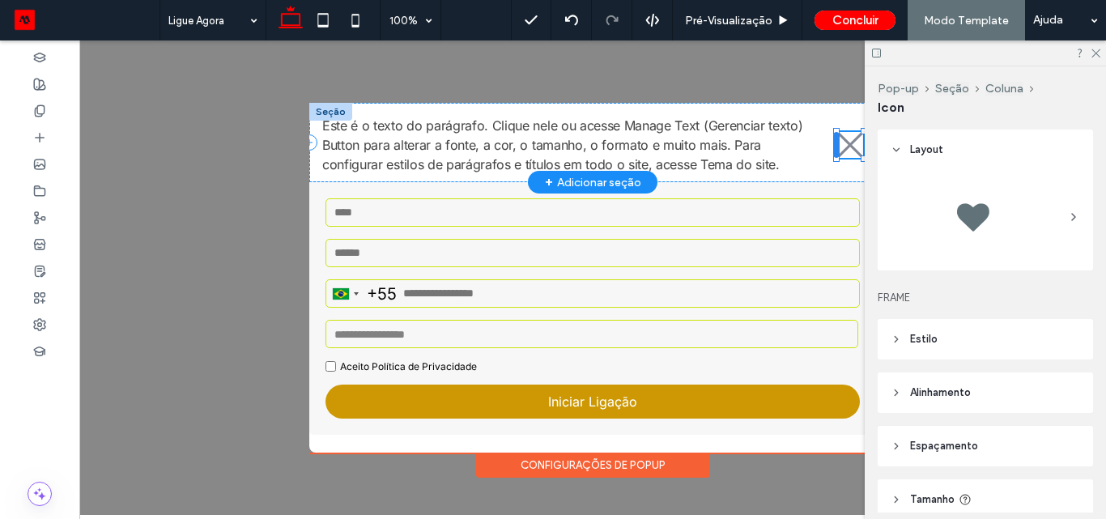
click at [838, 144] on div at bounding box center [836, 145] width 6 height 26
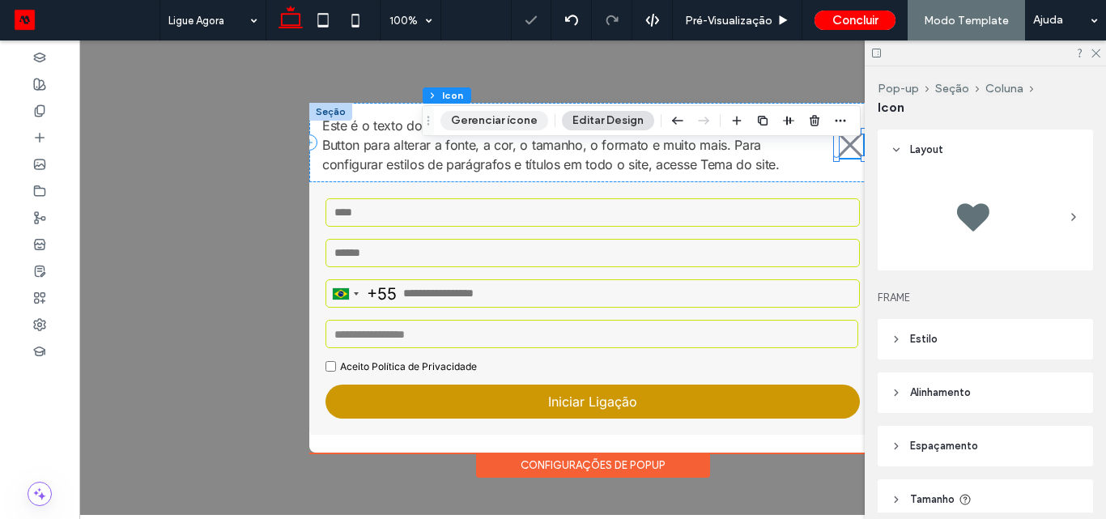
click at [513, 124] on button "Gerenciar ícone" at bounding box center [494, 120] width 108 height 19
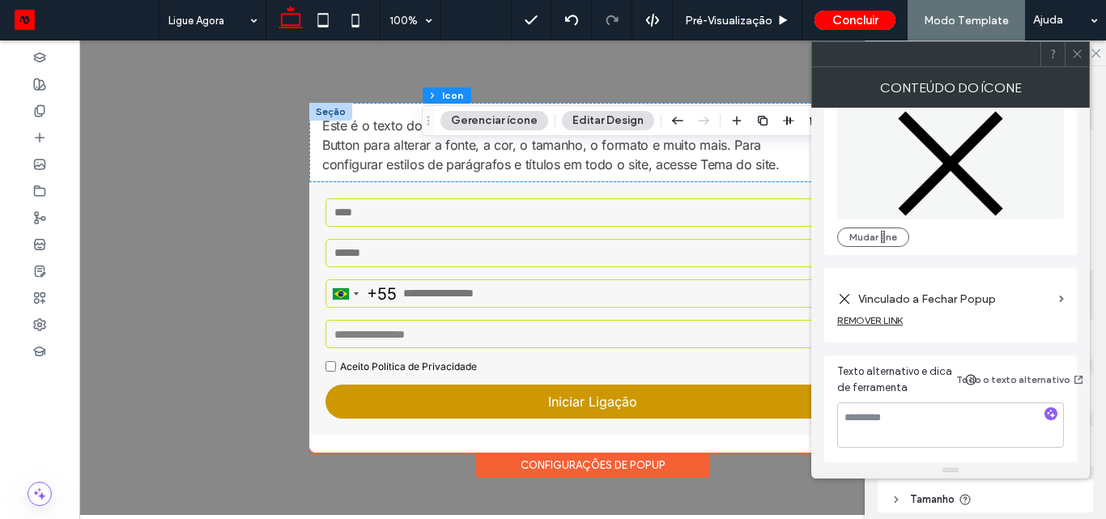
scroll to position [0, 0]
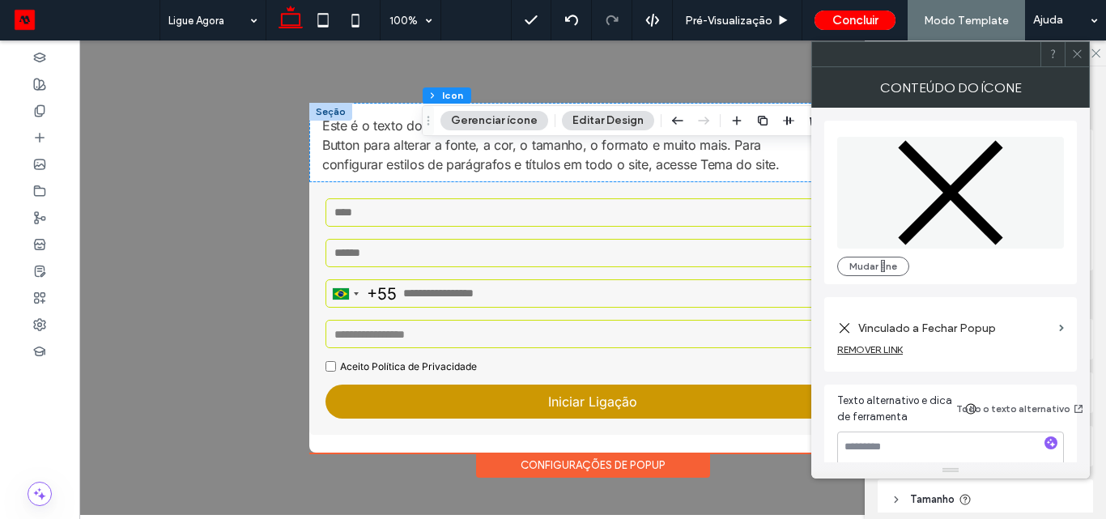
click at [1079, 50] on icon at bounding box center [1077, 54] width 12 height 12
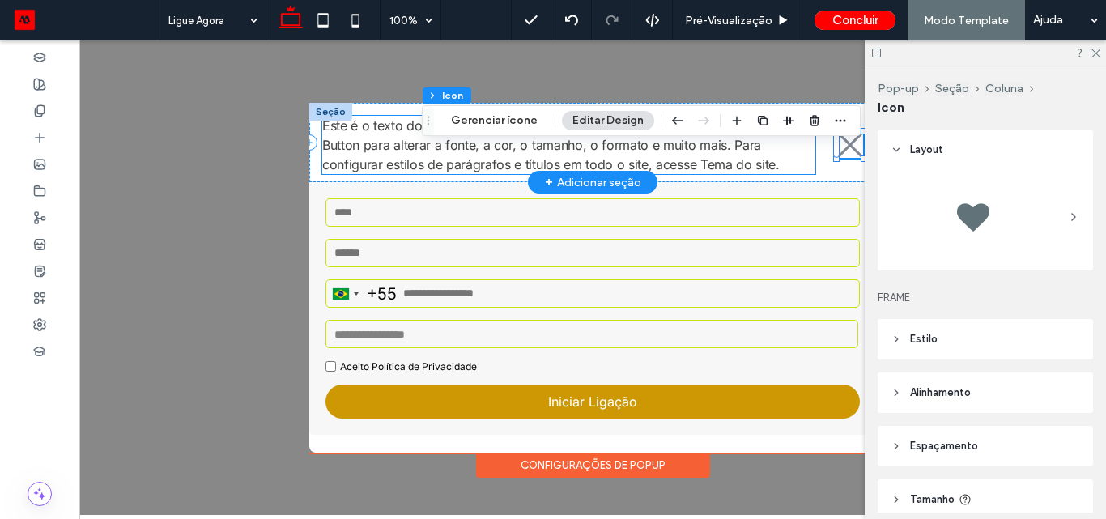
click at [638, 163] on span "Este é o texto do parágrafo. Clique nele ou acesse Manage Text (Gerenciar texto…" at bounding box center [562, 144] width 480 height 55
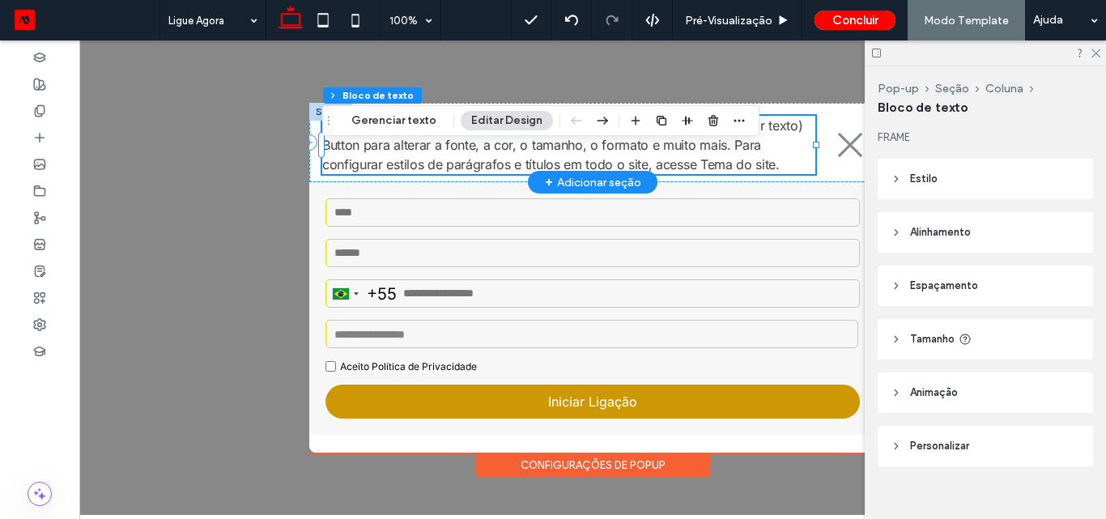
click at [638, 163] on span "Este é o texto do parágrafo. Clique nele ou acesse Manage Text (Gerenciar texto…" at bounding box center [562, 144] width 480 height 55
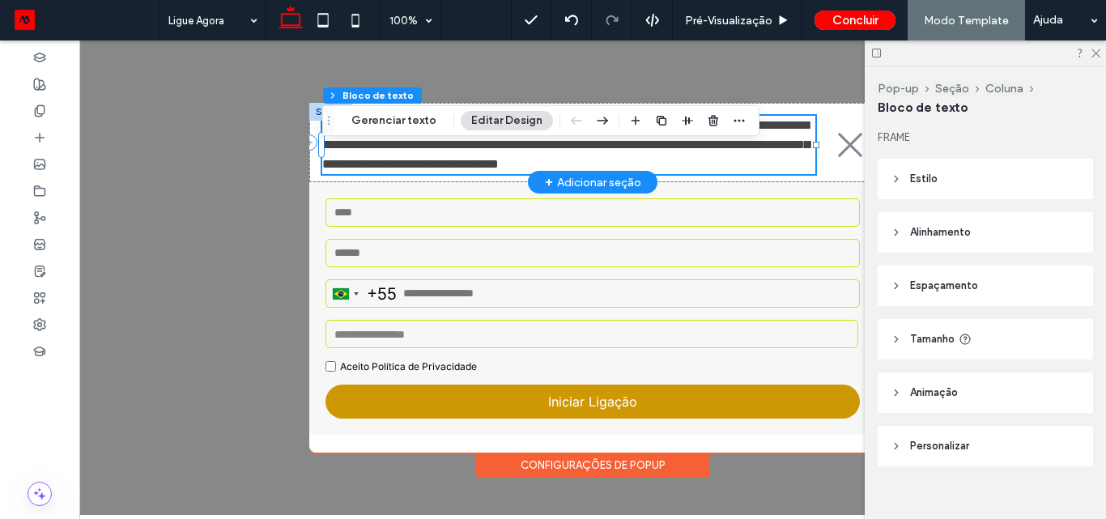
click at [638, 163] on span "**********" at bounding box center [565, 144] width 487 height 51
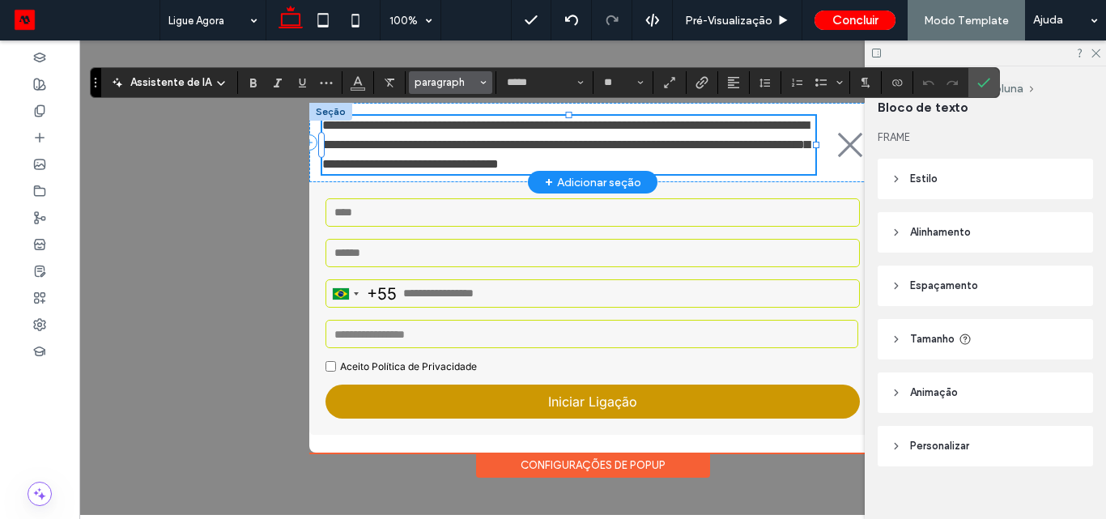
click at [486, 87] on button "paragraph" at bounding box center [451, 82] width 84 height 23
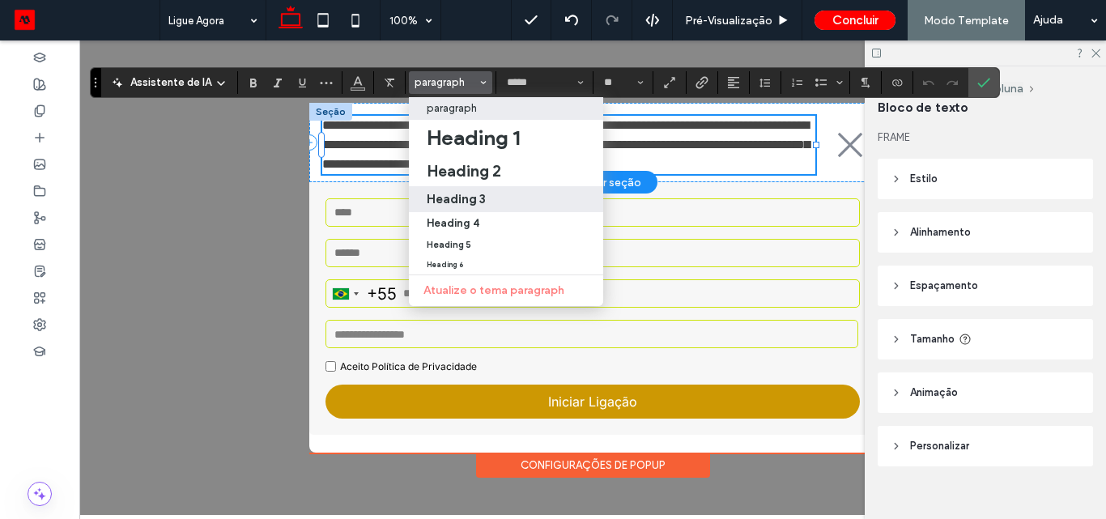
click at [488, 191] on div "Heading 3" at bounding box center [506, 198] width 159 height 15
type input "**"
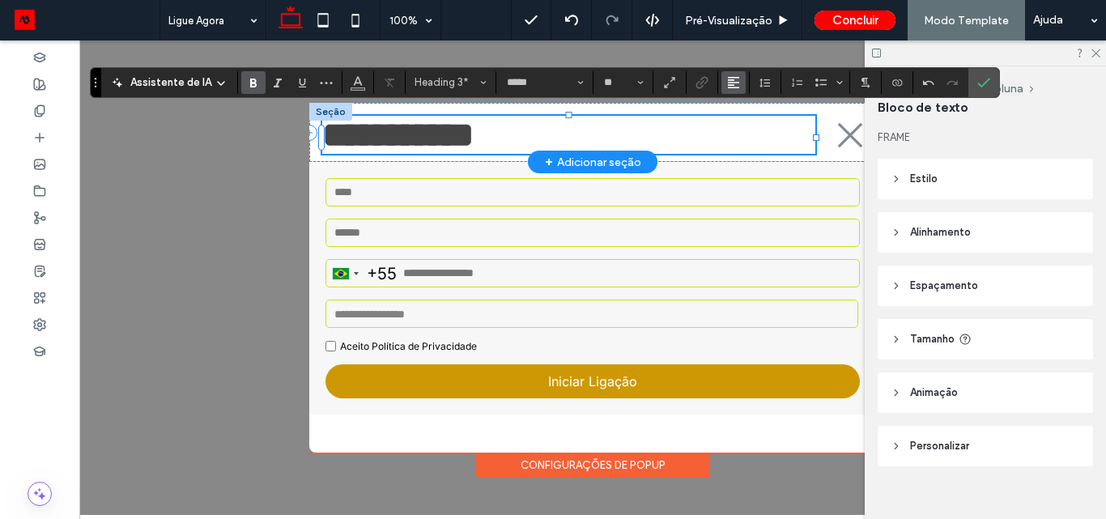
click at [735, 77] on use "Alinhamento" at bounding box center [733, 82] width 11 height 11
click at [740, 138] on use "ui.textEditor.alignment.center" at bounding box center [745, 131] width 11 height 11
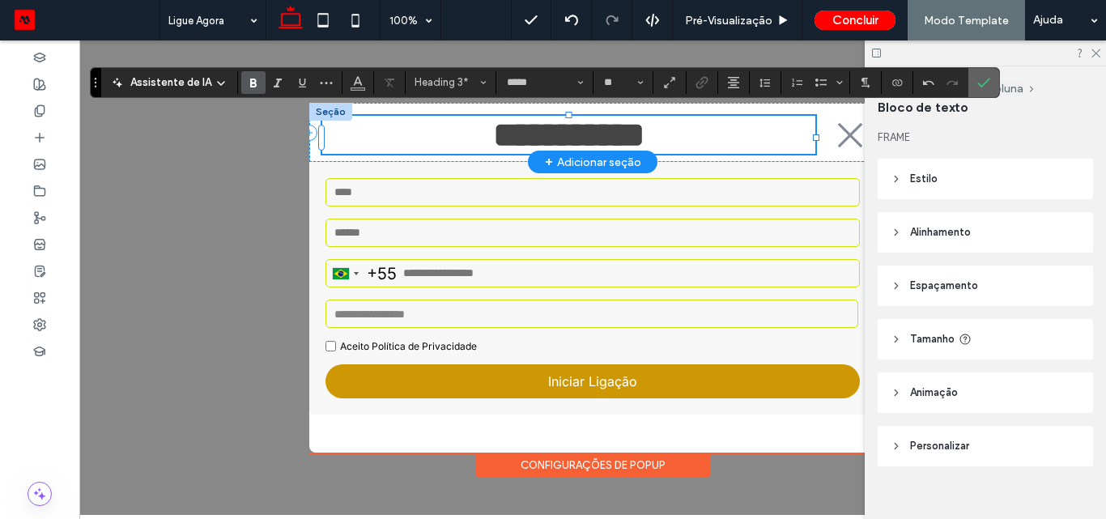
click at [985, 81] on use "Confirmar" at bounding box center [983, 83] width 13 height 10
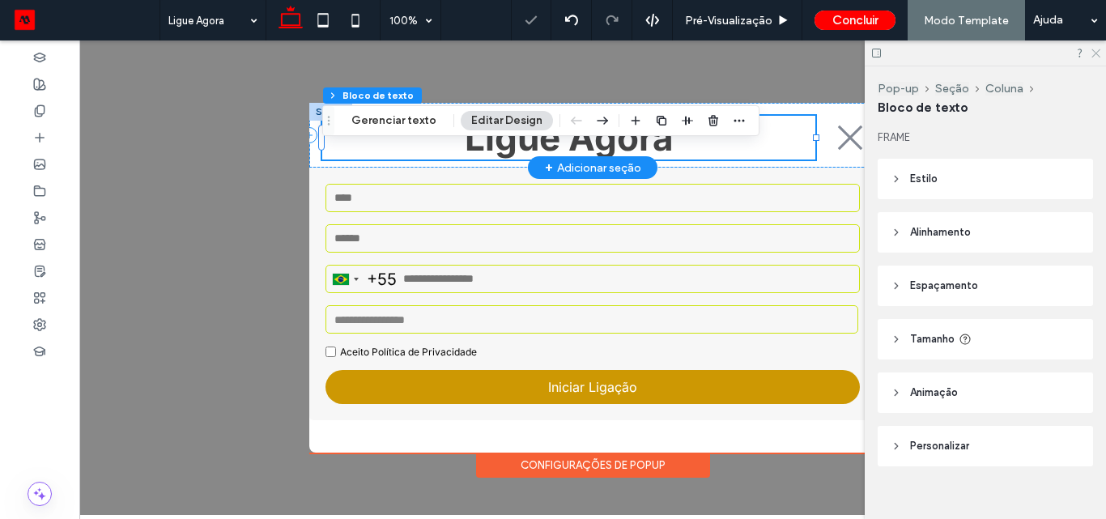
click at [1093, 52] on icon at bounding box center [1095, 52] width 11 height 11
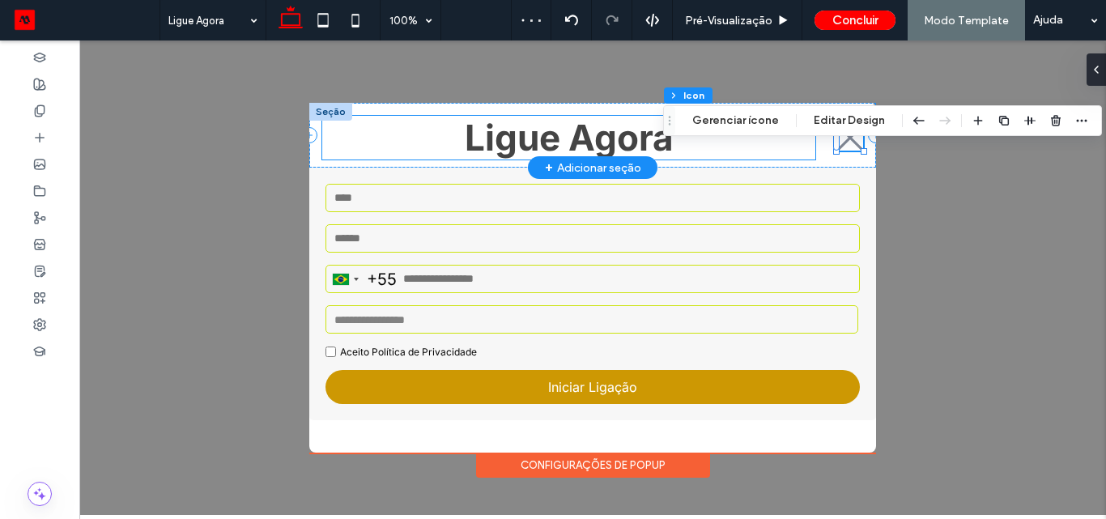
click at [793, 144] on h3 "Ligue Agora" at bounding box center [568, 138] width 493 height 44
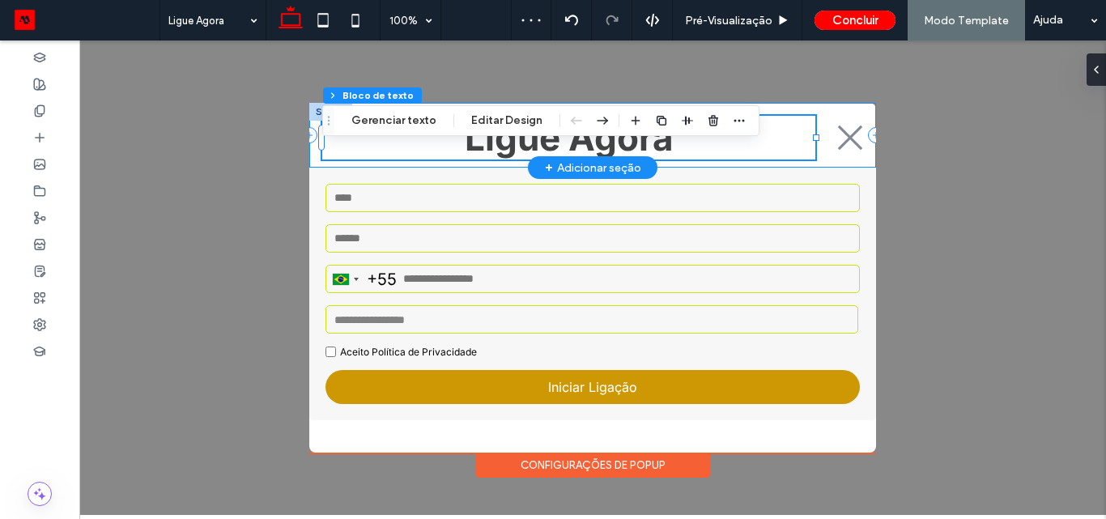
click at [823, 144] on div "Ligue Agora .st0-1091118977{fill-rule:evenodd;clip-rule:evenodd;}" at bounding box center [592, 135] width 567 height 65
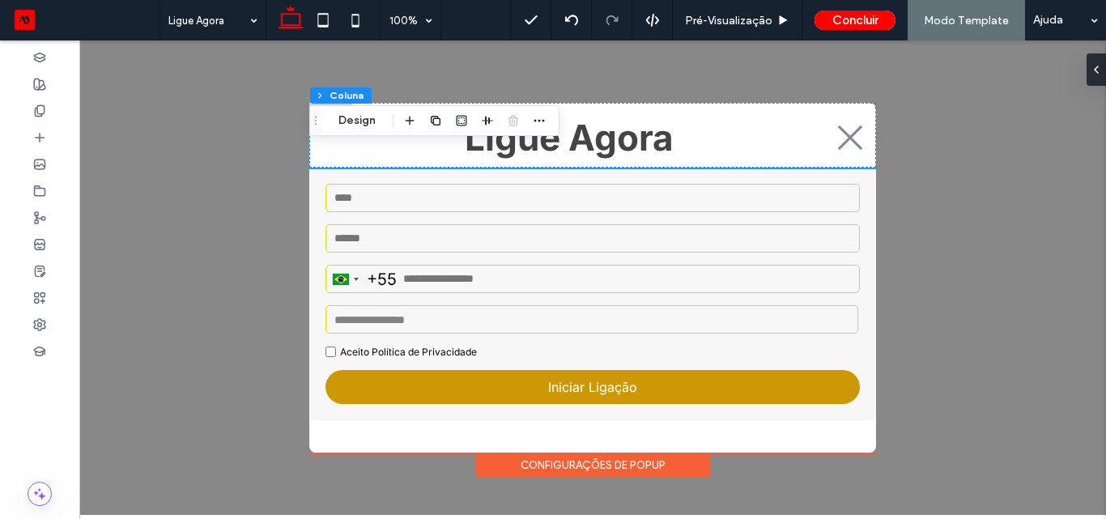
click at [368, 130] on div "Pop-up Seção Coluna Design" at bounding box center [434, 120] width 250 height 31
click at [364, 112] on button "Design" at bounding box center [357, 120] width 58 height 19
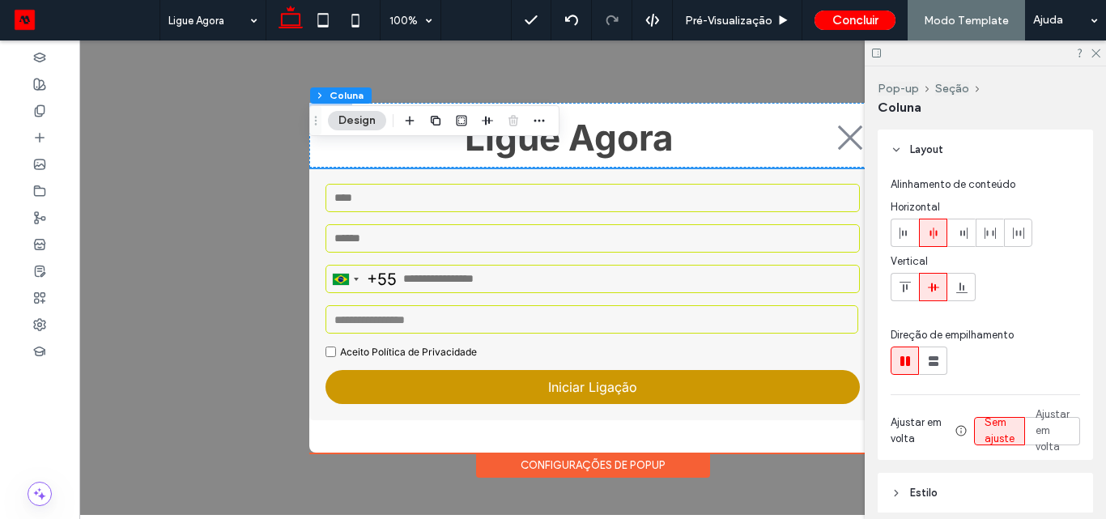
scroll to position [243, 0]
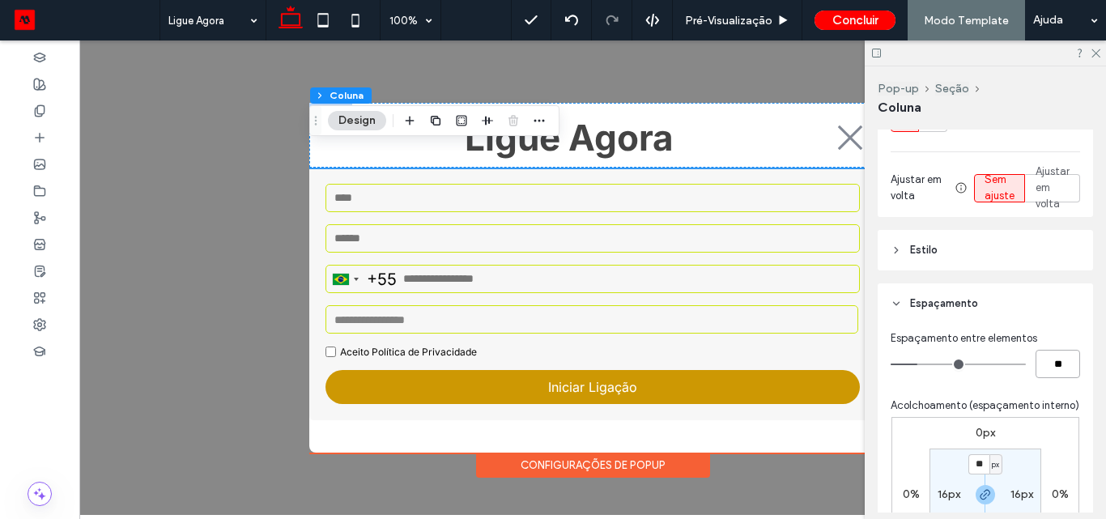
click at [1055, 353] on input "**" at bounding box center [1058, 364] width 45 height 28
type input "*"
type input "**"
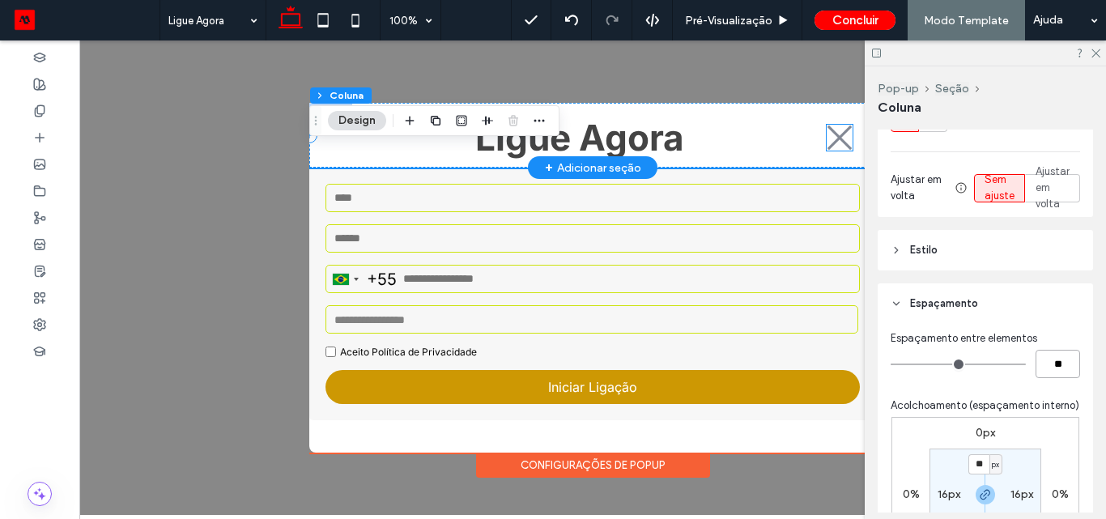
click at [843, 139] on icon ".st0-1091118977{fill-rule:evenodd;clip-rule:evenodd;}" at bounding box center [840, 138] width 26 height 26
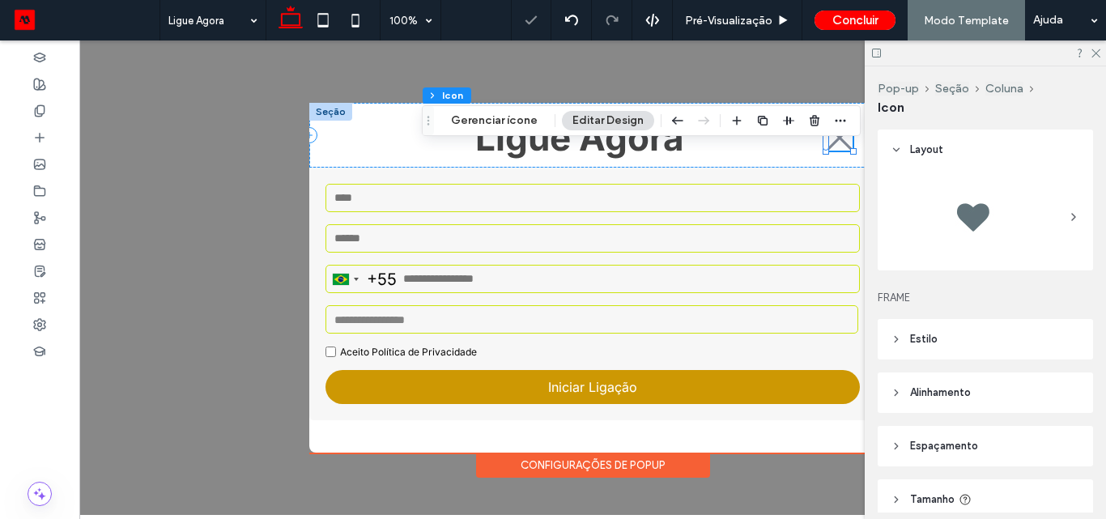
scroll to position [179, 0]
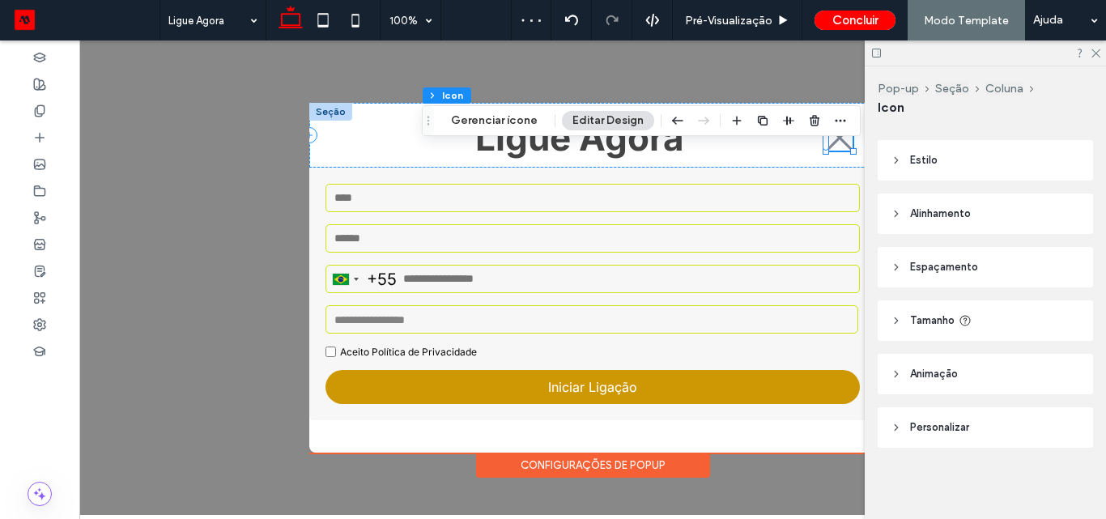
click at [1017, 321] on header "Tamanho" at bounding box center [985, 320] width 215 height 40
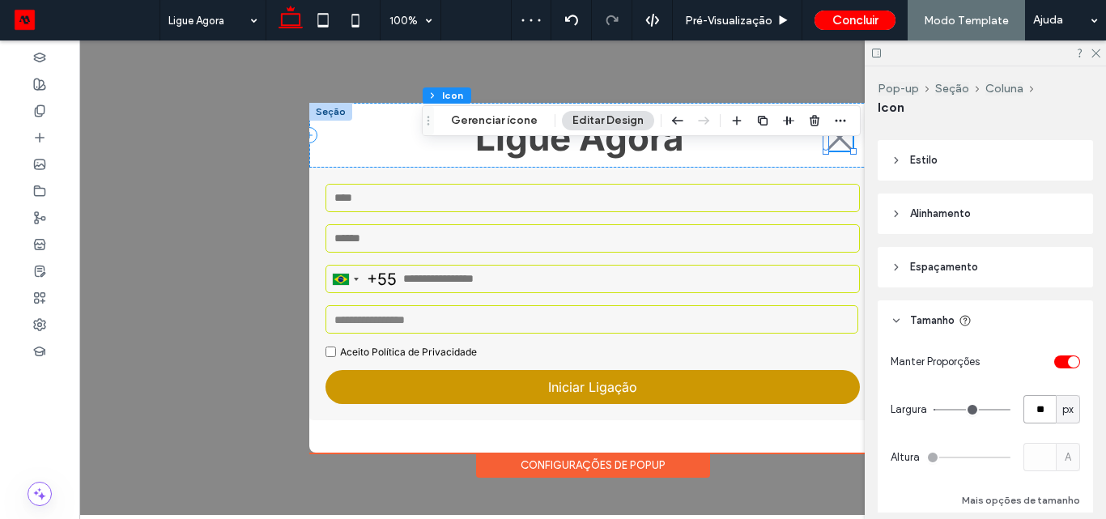
click at [1040, 412] on input "**" at bounding box center [1039, 409] width 32 height 28
type input "**"
click at [974, 321] on header "Tamanho" at bounding box center [985, 320] width 215 height 40
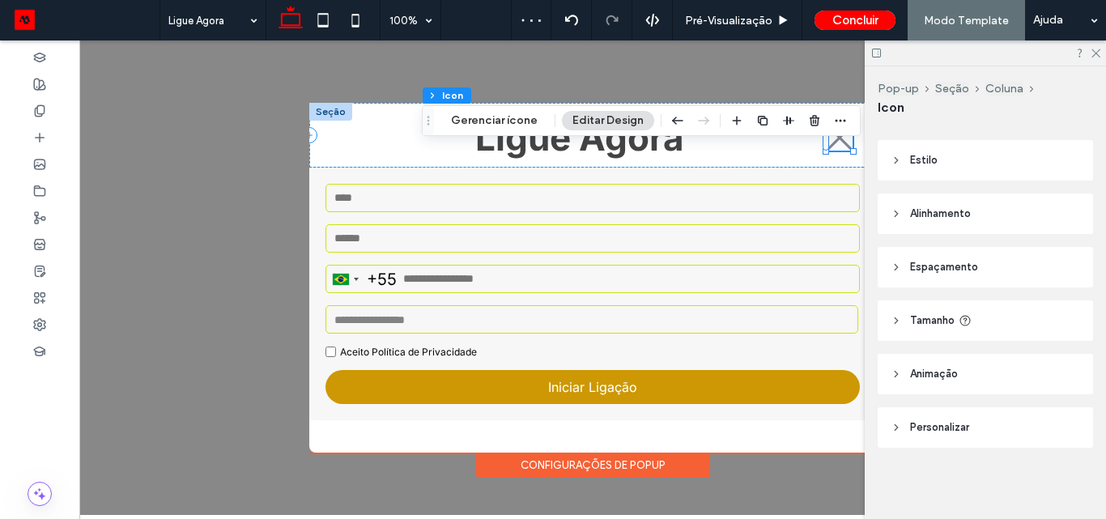
click at [981, 260] on header "Espaçamento" at bounding box center [985, 267] width 215 height 40
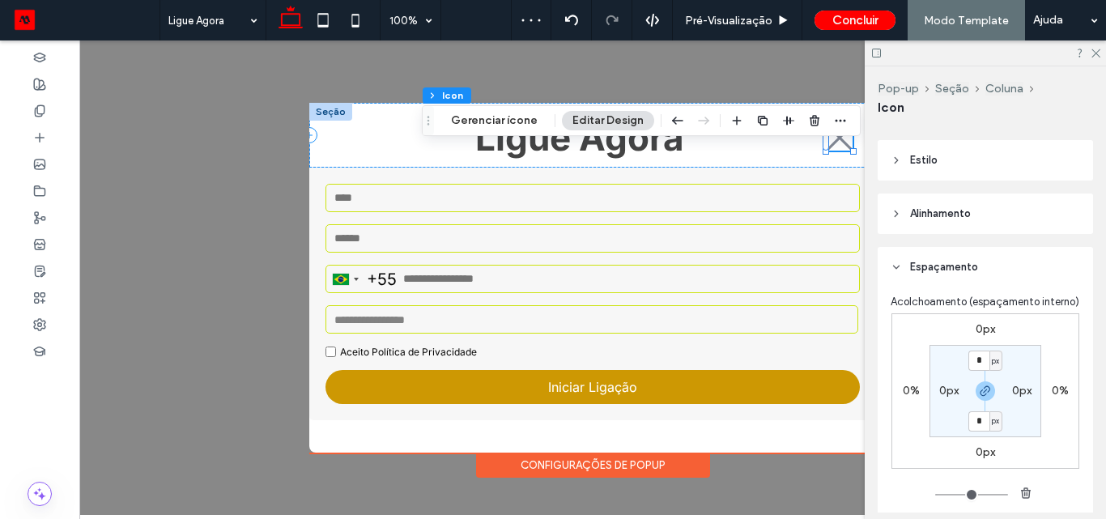
click at [981, 260] on header "Espaçamento" at bounding box center [985, 267] width 215 height 40
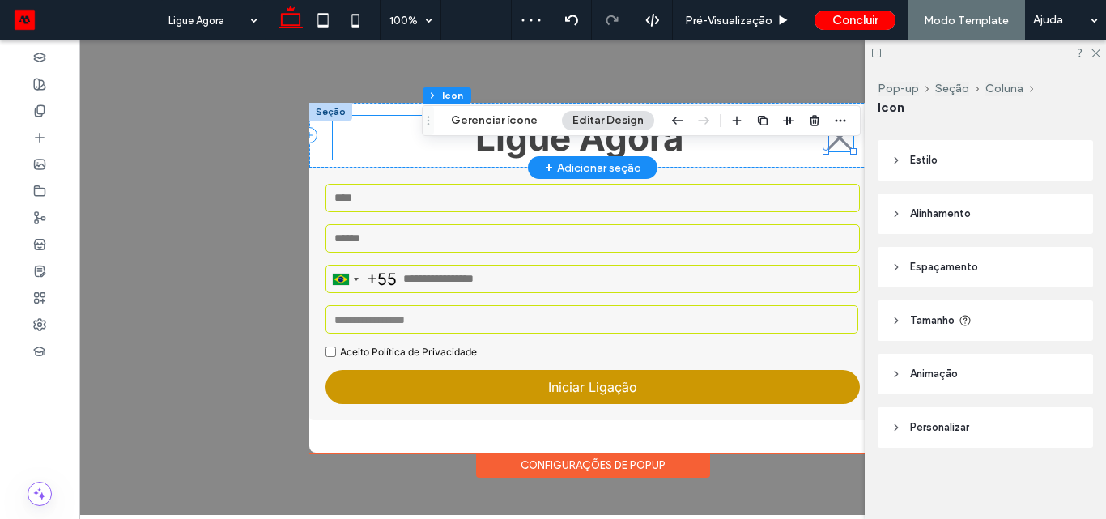
click at [704, 150] on h3 "Ligue Agora" at bounding box center [579, 138] width 493 height 44
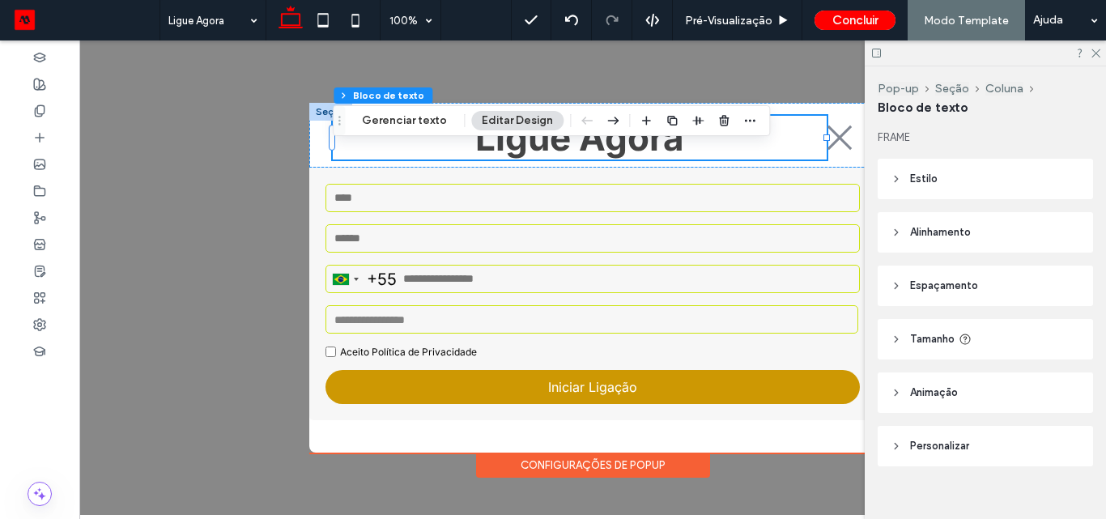
click at [996, 337] on header "Tamanho" at bounding box center [985, 339] width 215 height 40
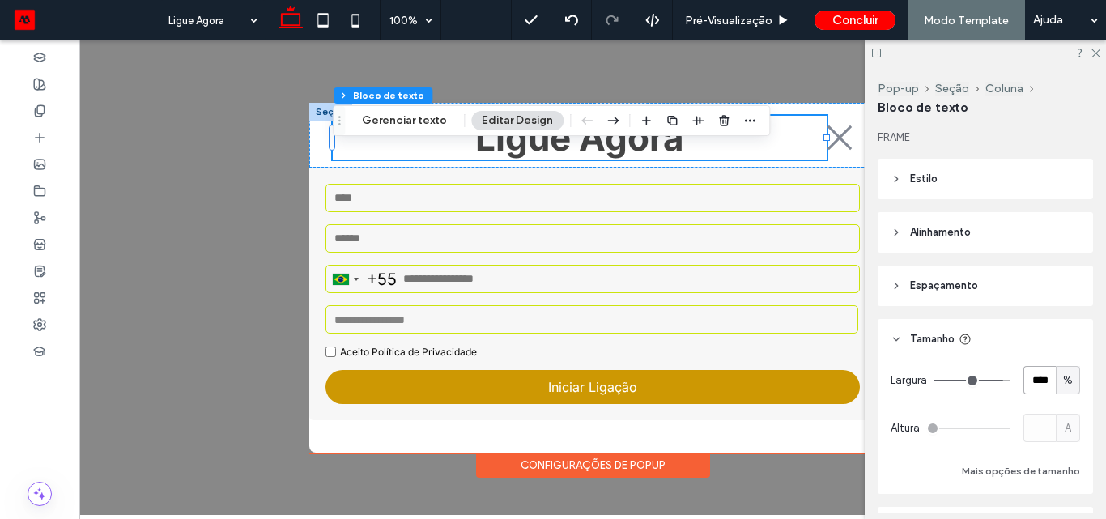
click at [1035, 378] on input "****" at bounding box center [1039, 380] width 32 height 28
type input "**"
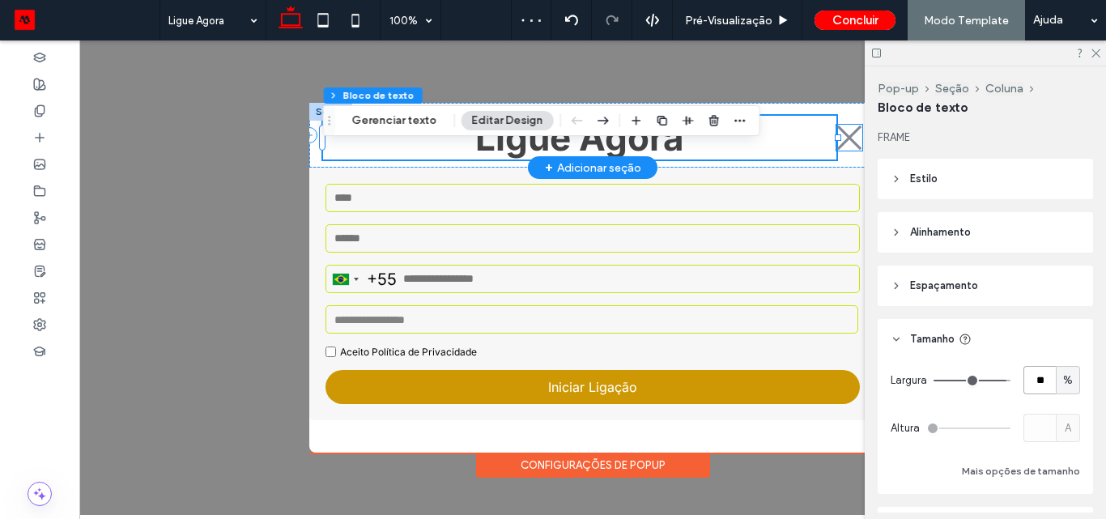
click at [854, 140] on icon ".st0-1091118977{fill-rule:evenodd;clip-rule:evenodd;}" at bounding box center [849, 138] width 26 height 26
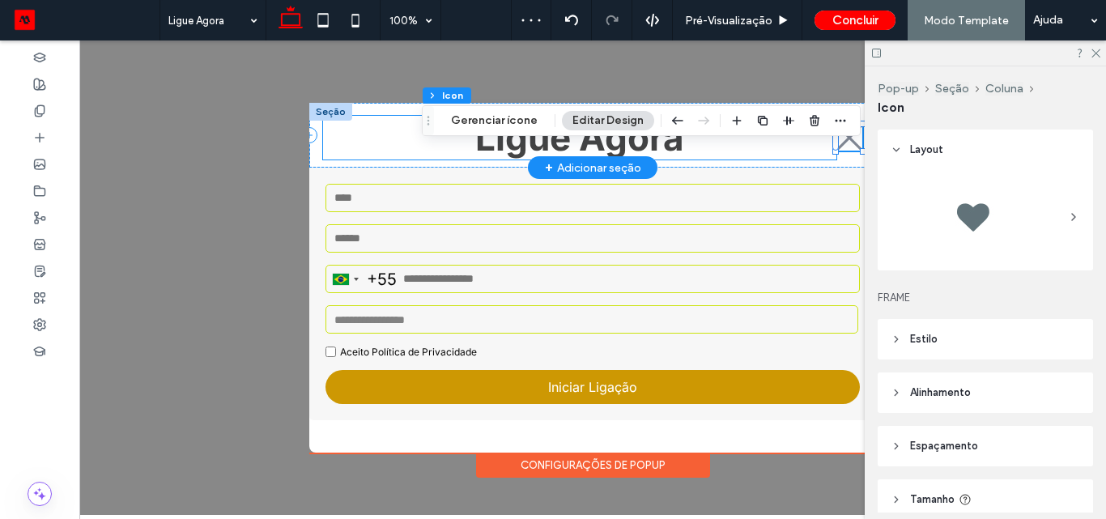
click at [802, 141] on h3 "Ligue Agora" at bounding box center [580, 138] width 514 height 44
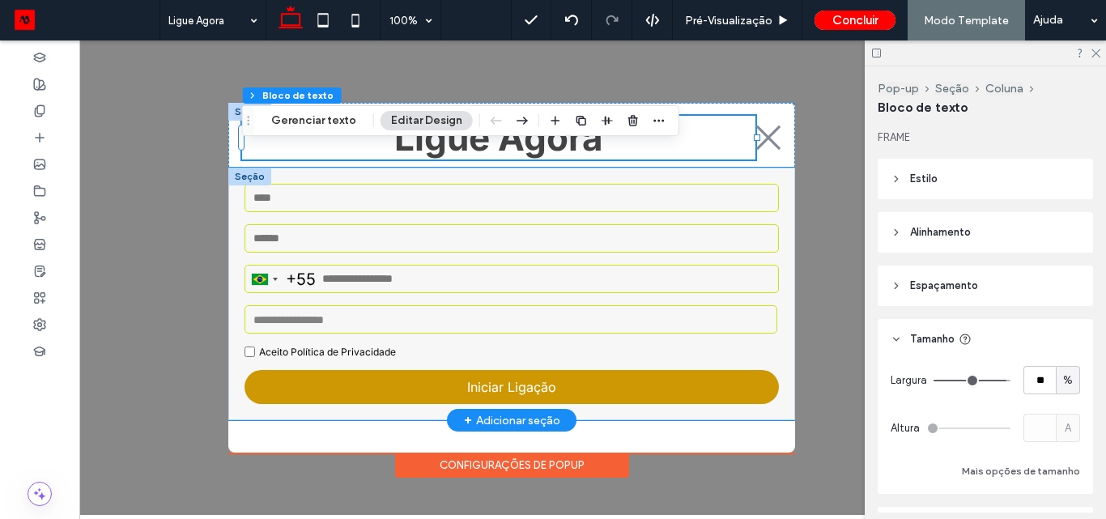
scroll to position [0, 162]
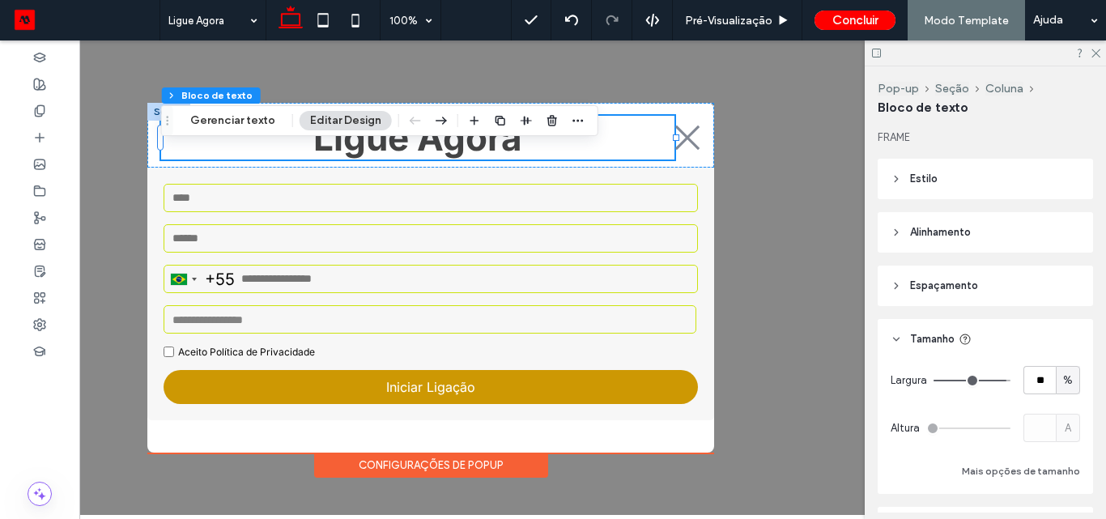
click at [781, 189] on div "Ligue Agora .st0-1091118977{fill-rule:evenodd;clip-rule:evenodd;} + Adicionar s…" at bounding box center [430, 277] width 1027 height 474
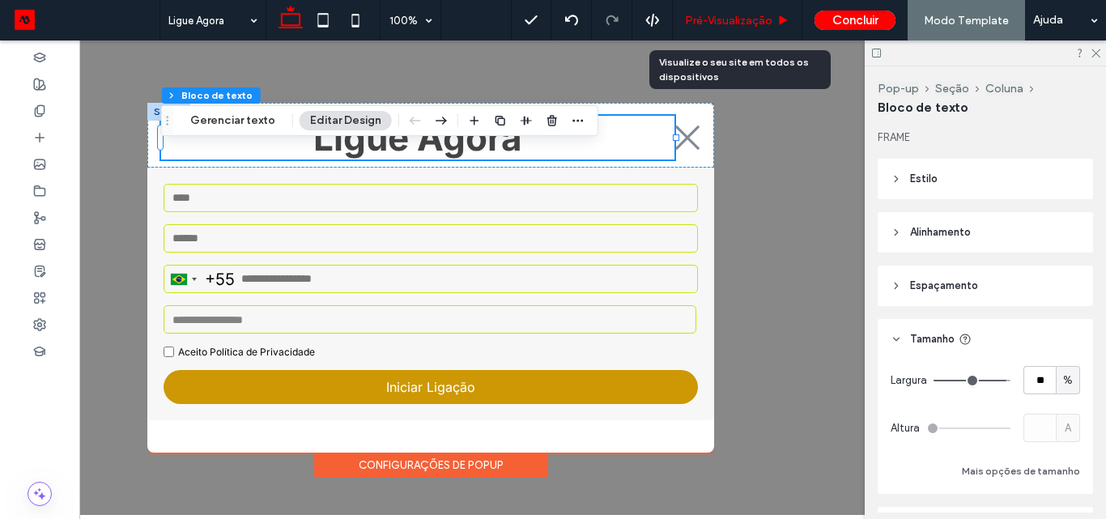
click at [734, 15] on span "Pré-Visualizaçāo" at bounding box center [728, 21] width 87 height 14
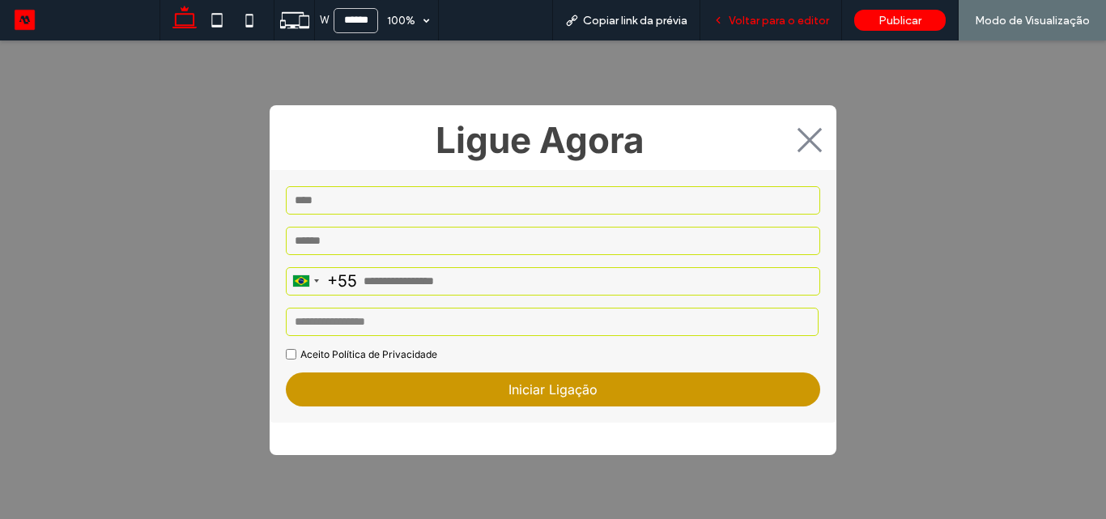
click at [791, 19] on span "Voltar para o editor" at bounding box center [779, 21] width 100 height 14
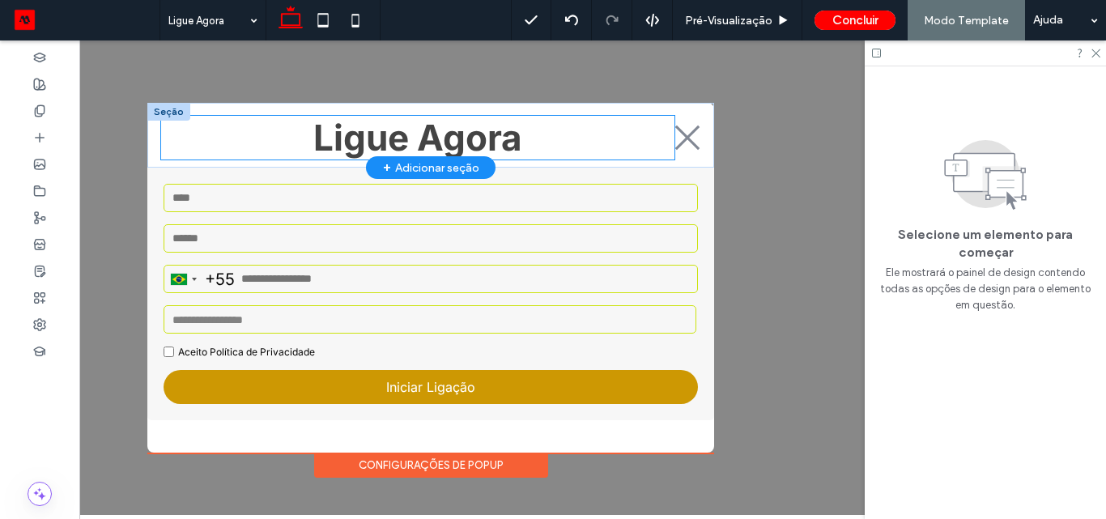
click at [584, 129] on h3 "Ligue Agora" at bounding box center [418, 138] width 514 height 44
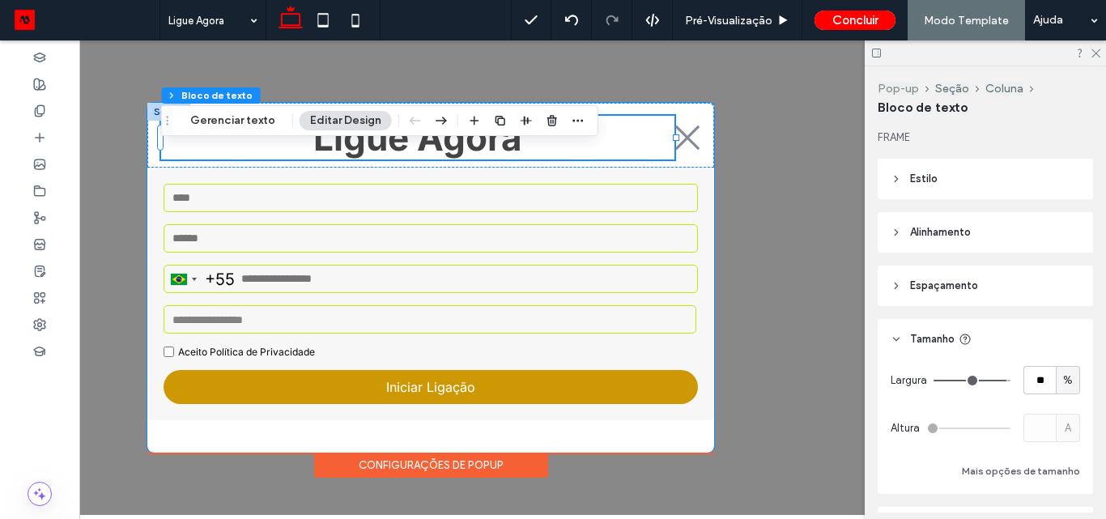
click at [901, 90] on button "Pop-up" at bounding box center [898, 89] width 41 height 14
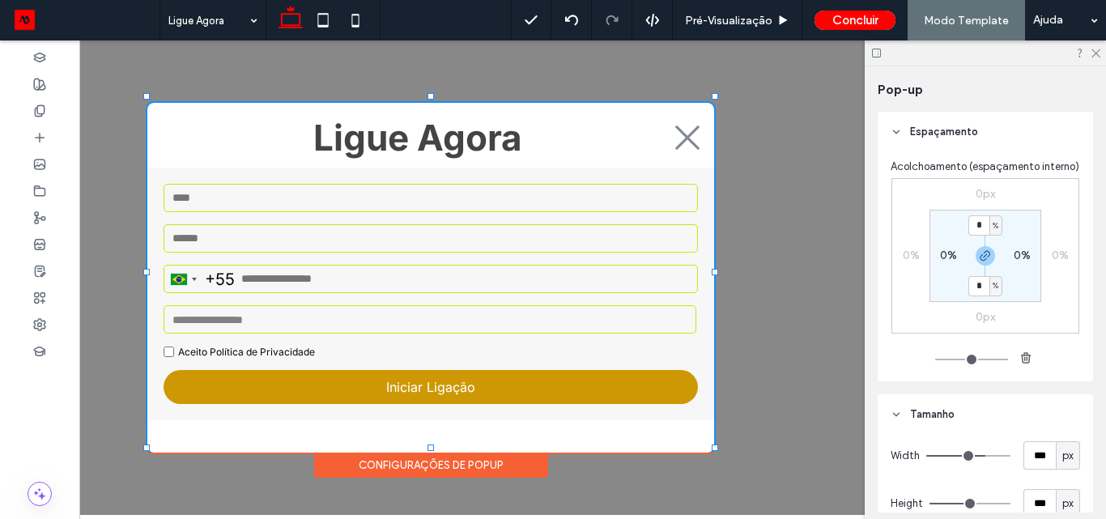
scroll to position [162, 0]
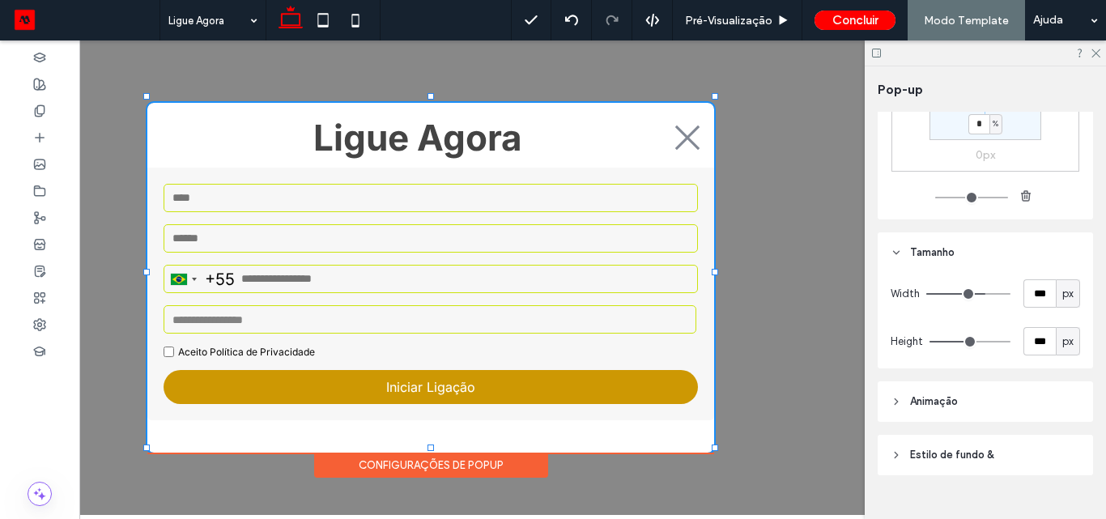
click at [1062, 302] on span "px" at bounding box center [1067, 294] width 11 height 16
click at [1060, 350] on div "px" at bounding box center [1068, 342] width 16 height 16
click at [1069, 412] on div "vh" at bounding box center [1060, 414] width 23 height 28
type input "**"
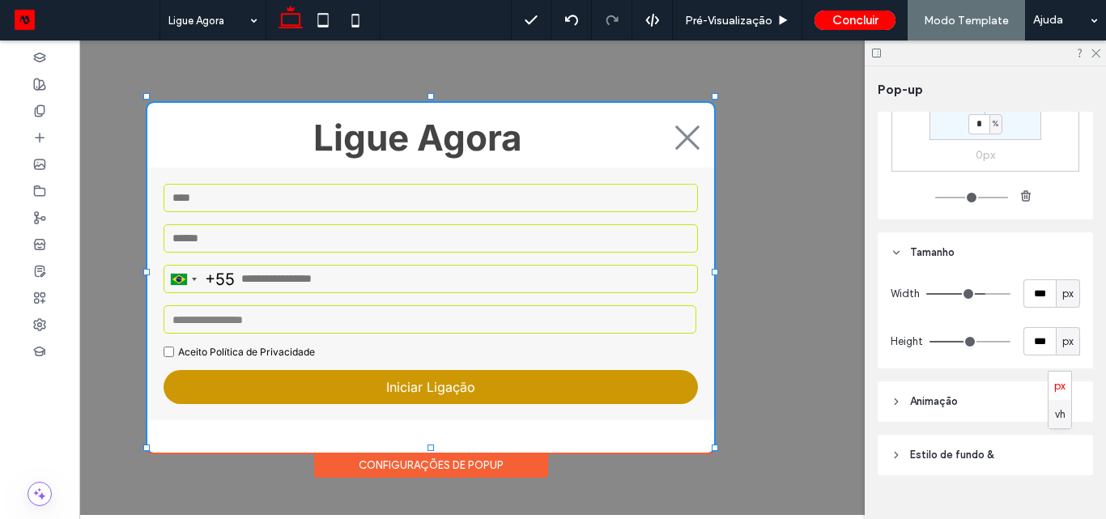
type input "****"
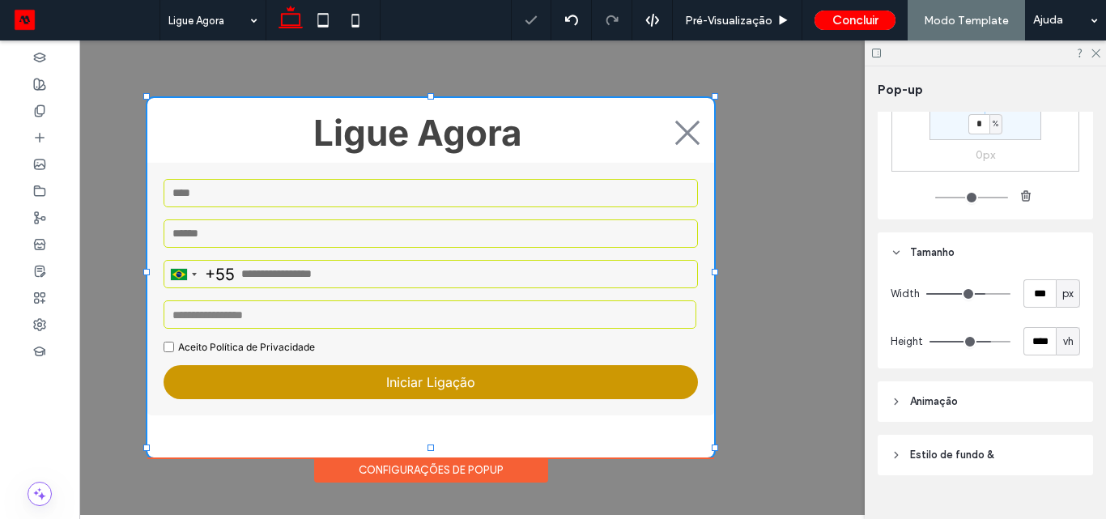
drag, startPoint x: 895, startPoint y: 390, endPoint x: 849, endPoint y: 367, distance: 51.8
type input "*"
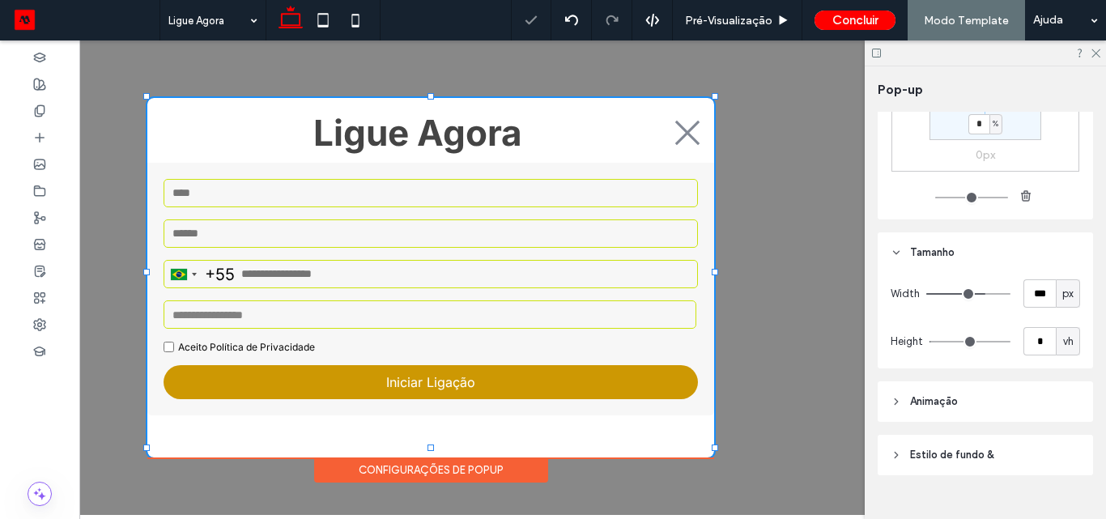
type input "*"
drag, startPoint x: 939, startPoint y: 359, endPoint x: 856, endPoint y: 364, distance: 83.6
click at [930, 342] on input "range" at bounding box center [970, 342] width 81 height 2
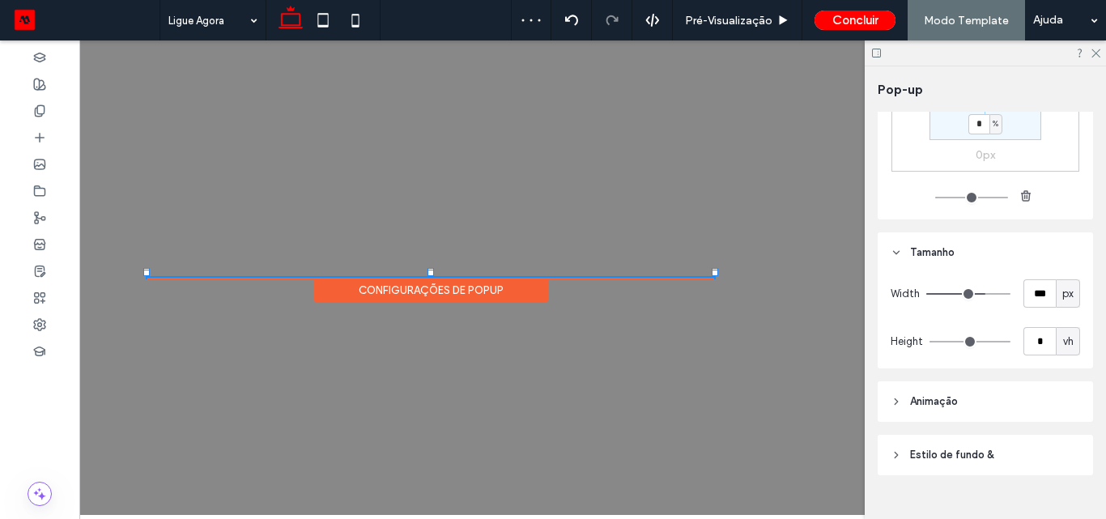
type input "**"
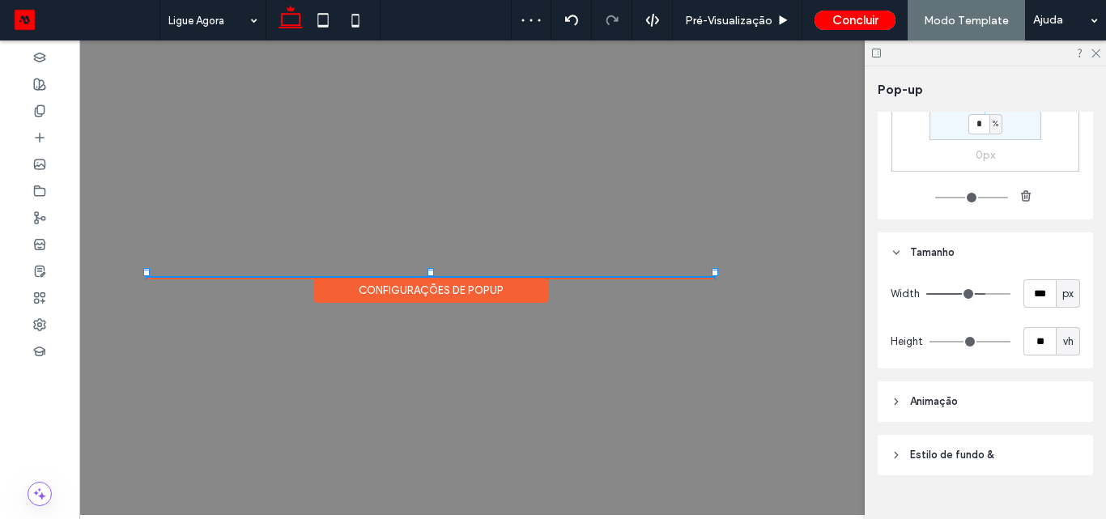
type input "**"
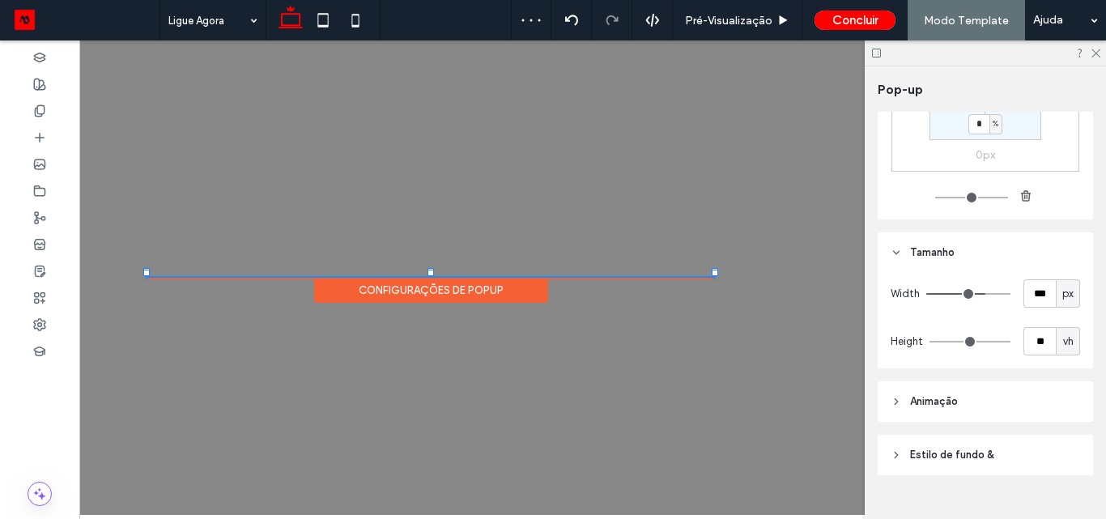
type input "**"
drag, startPoint x: 939, startPoint y: 356, endPoint x: 971, endPoint y: 355, distance: 31.6
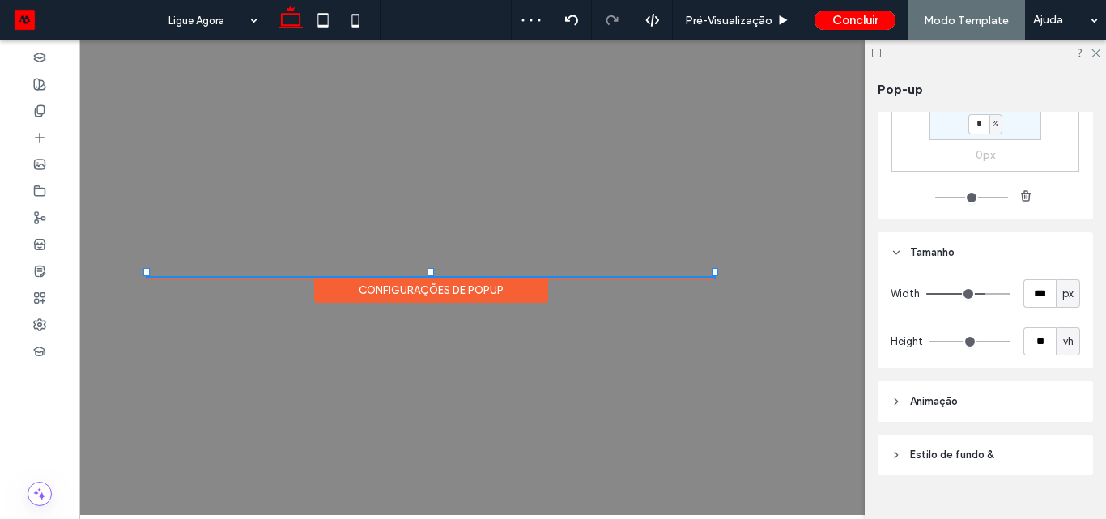
click at [971, 342] on input "range" at bounding box center [970, 342] width 81 height 2
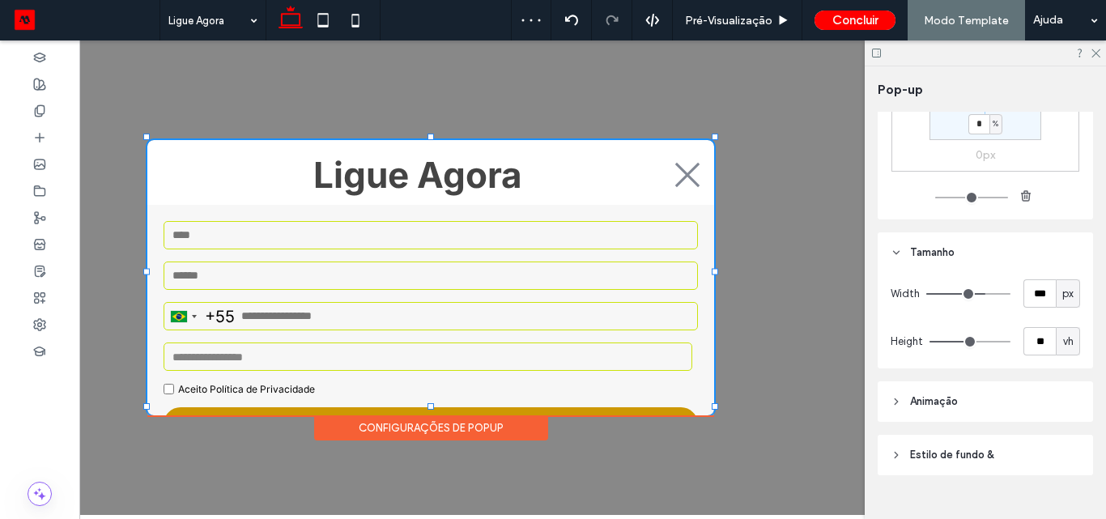
type input "**"
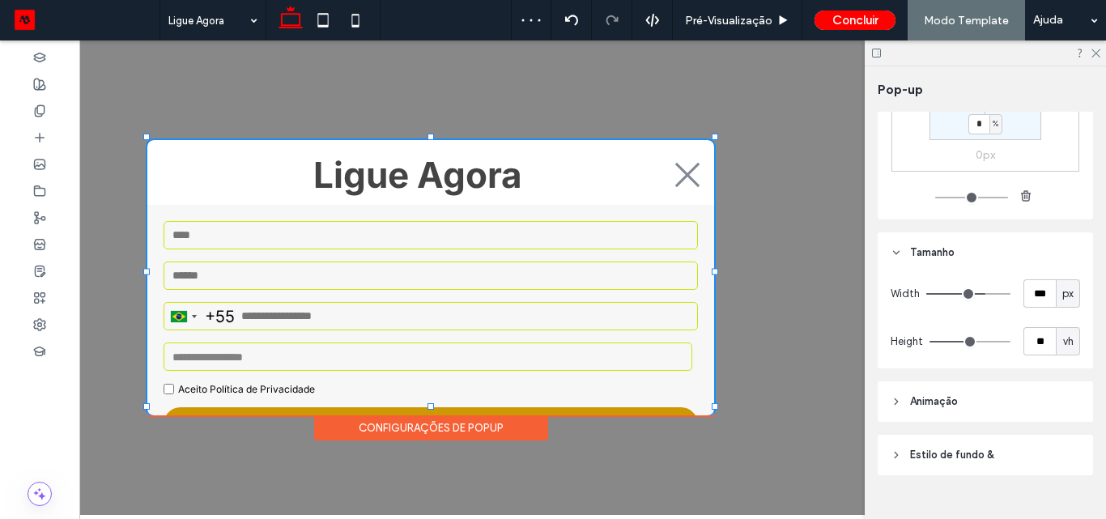
type input "**"
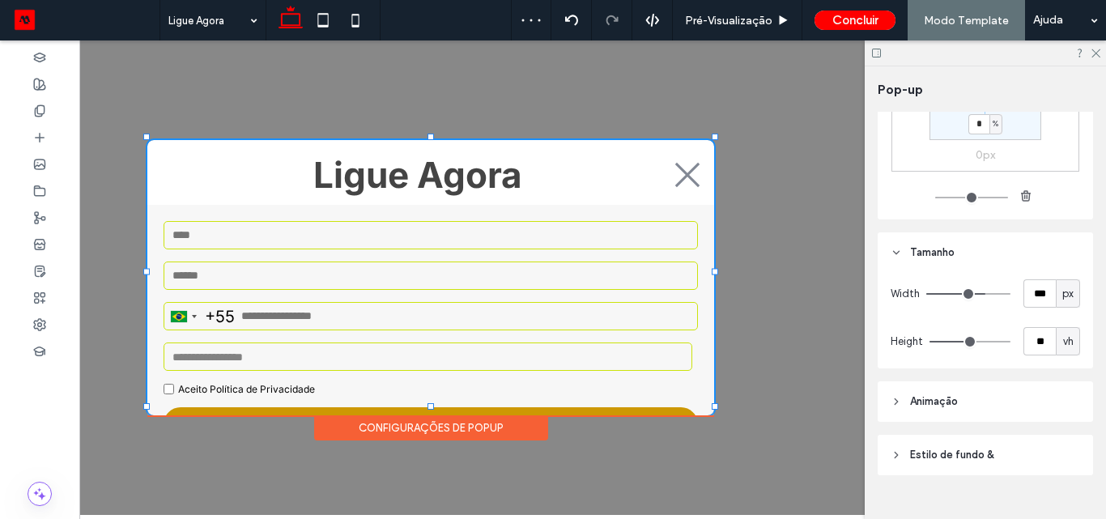
type input "**"
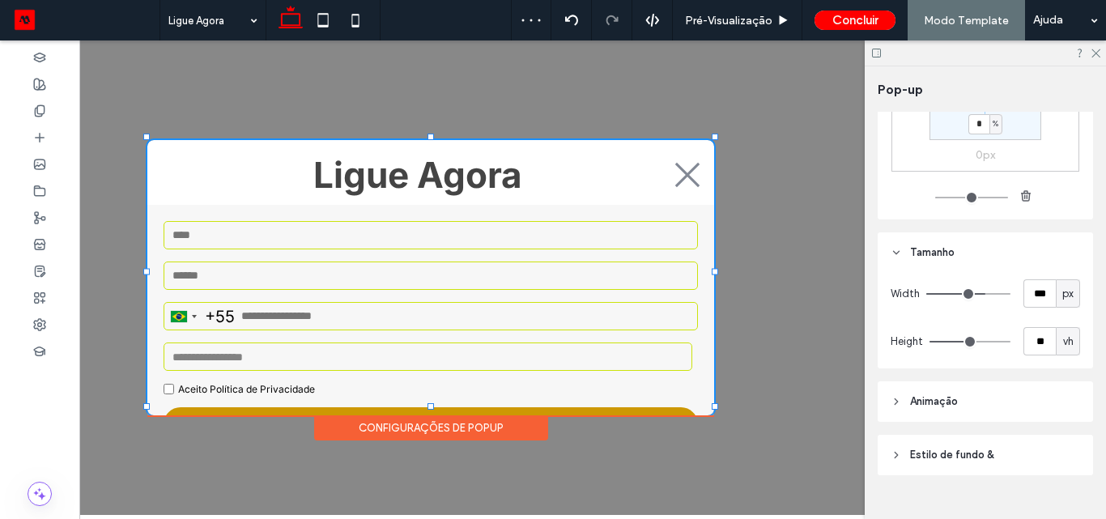
type input "**"
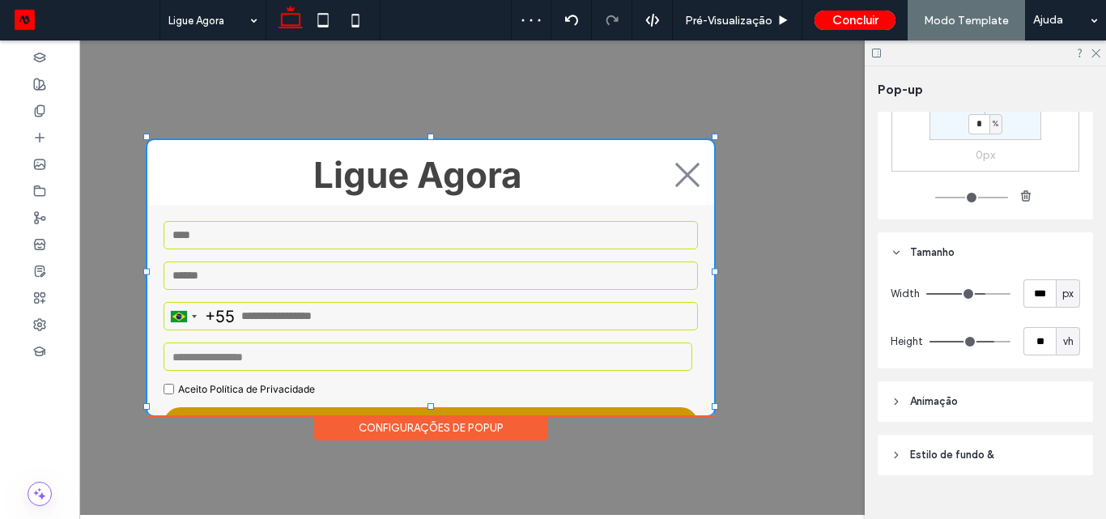
type input "**"
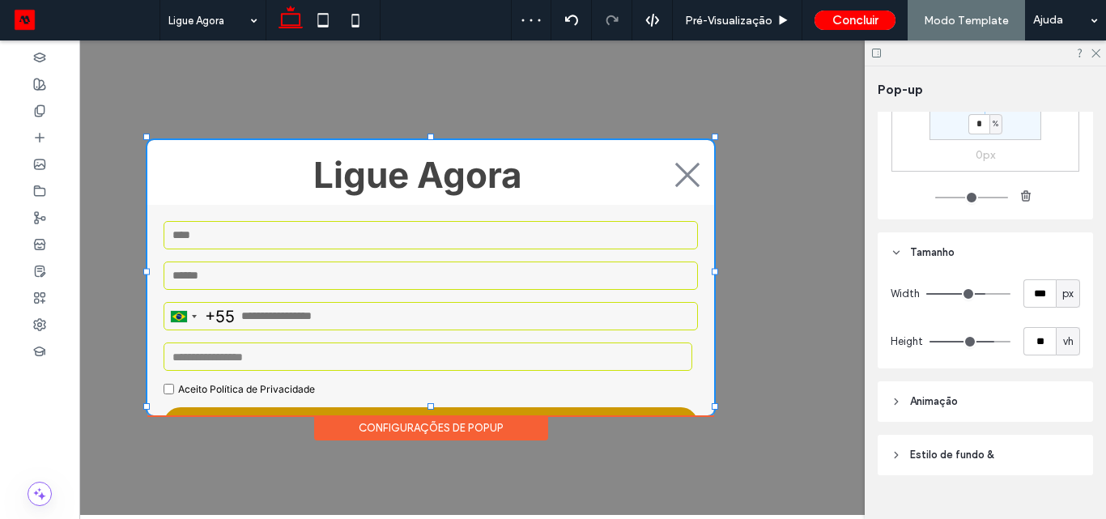
type input "**"
drag, startPoint x: 972, startPoint y: 355, endPoint x: 987, endPoint y: 356, distance: 15.4
type input "**"
click at [987, 342] on input "range" at bounding box center [970, 342] width 81 height 2
type input "**"
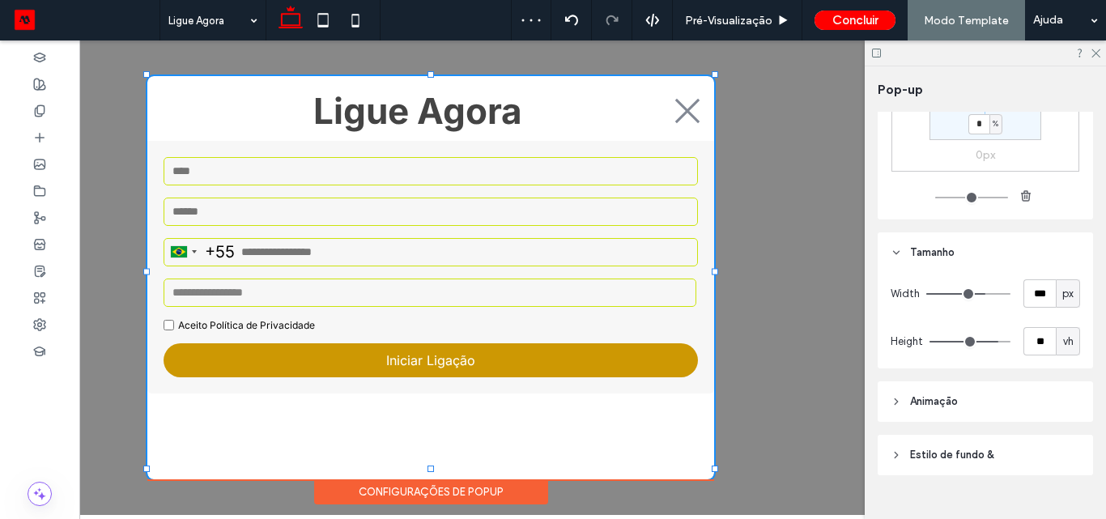
type input "**"
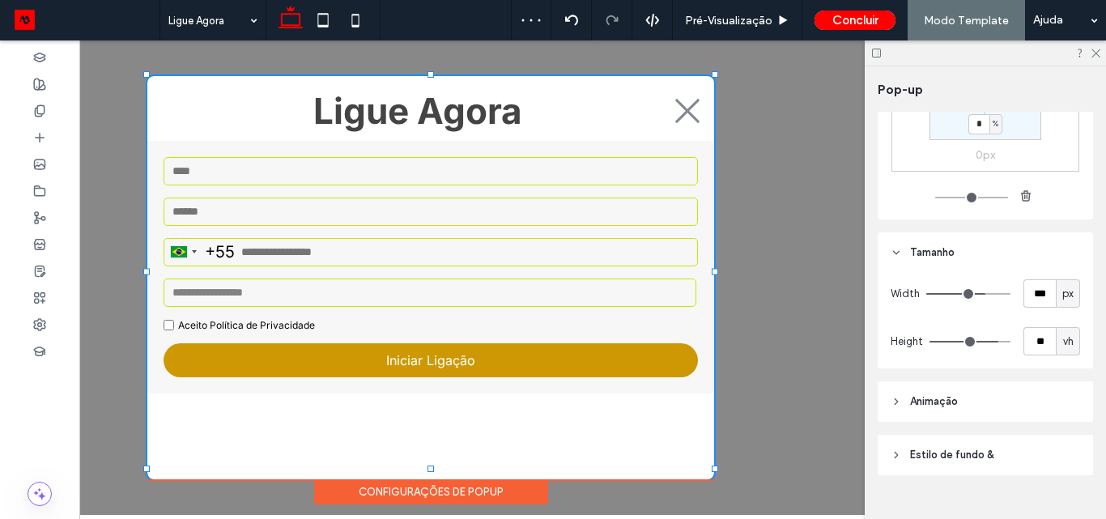
type input "**"
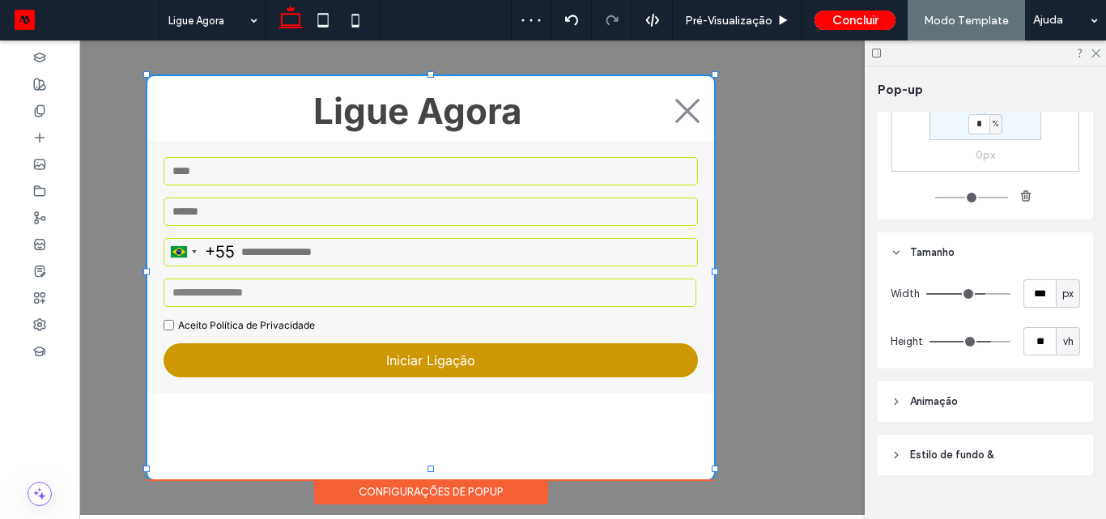
type input "**"
click at [981, 342] on input "range" at bounding box center [970, 342] width 81 height 2
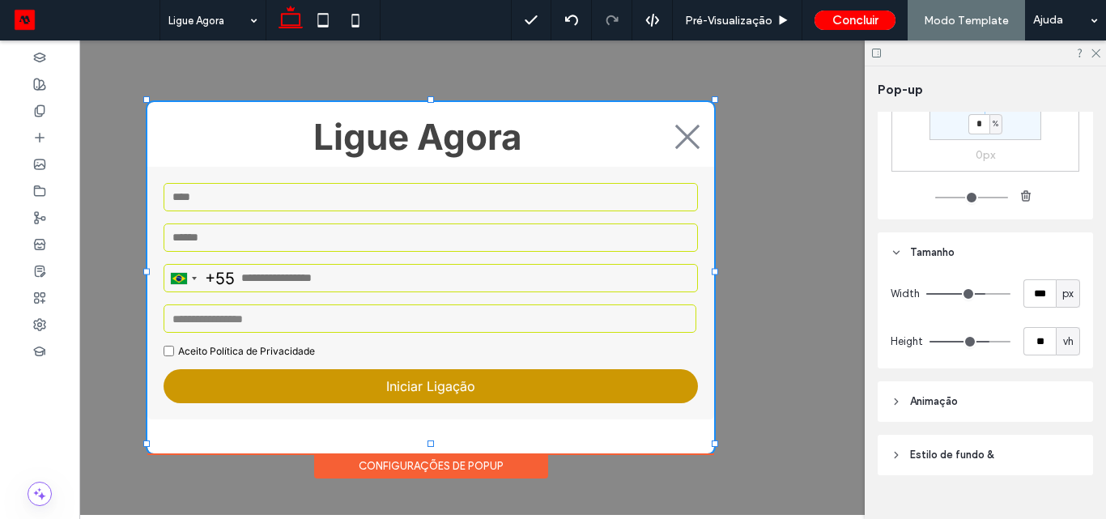
type input "**"
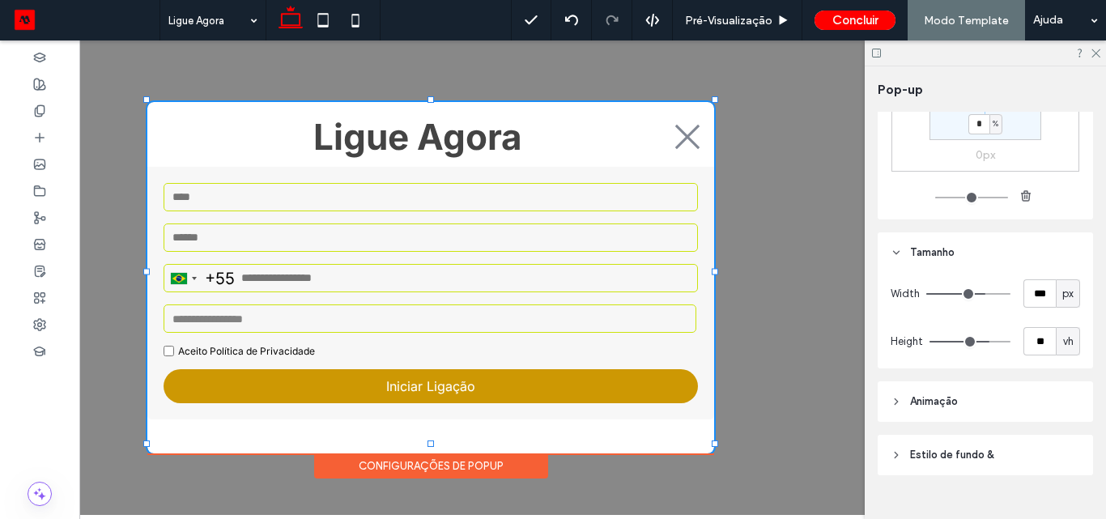
type input "**"
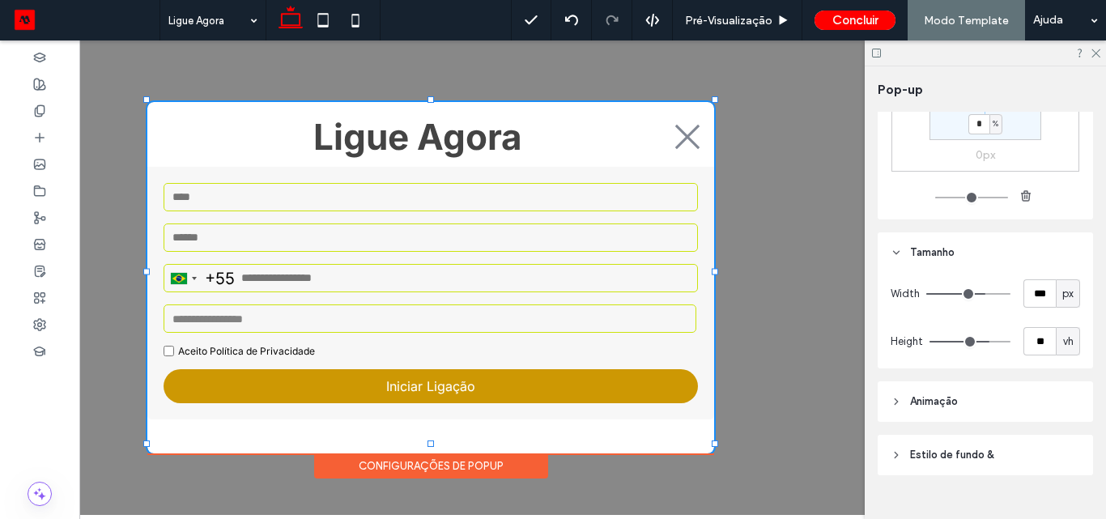
type input "**"
click at [973, 342] on input "range" at bounding box center [970, 342] width 81 height 2
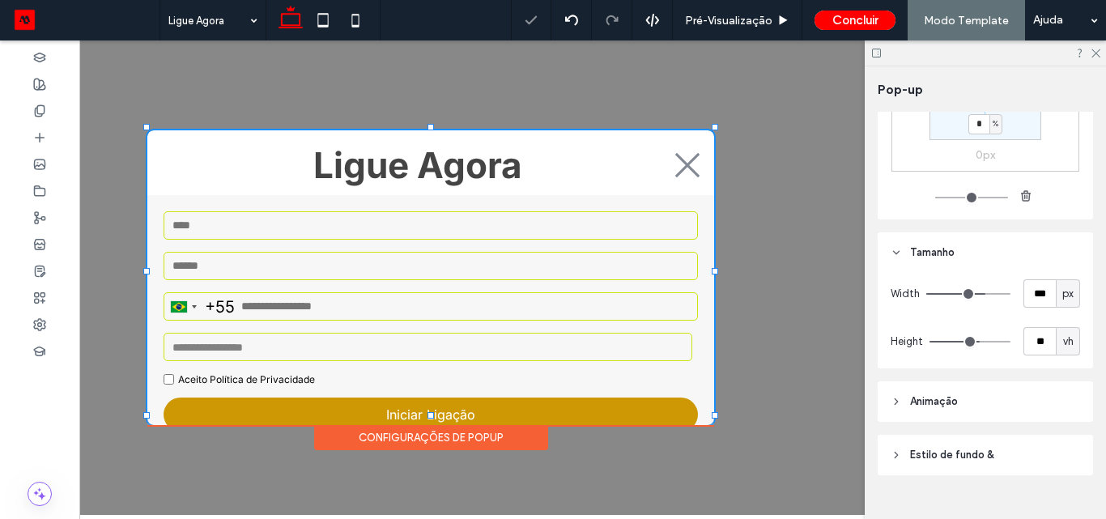
type input "**"
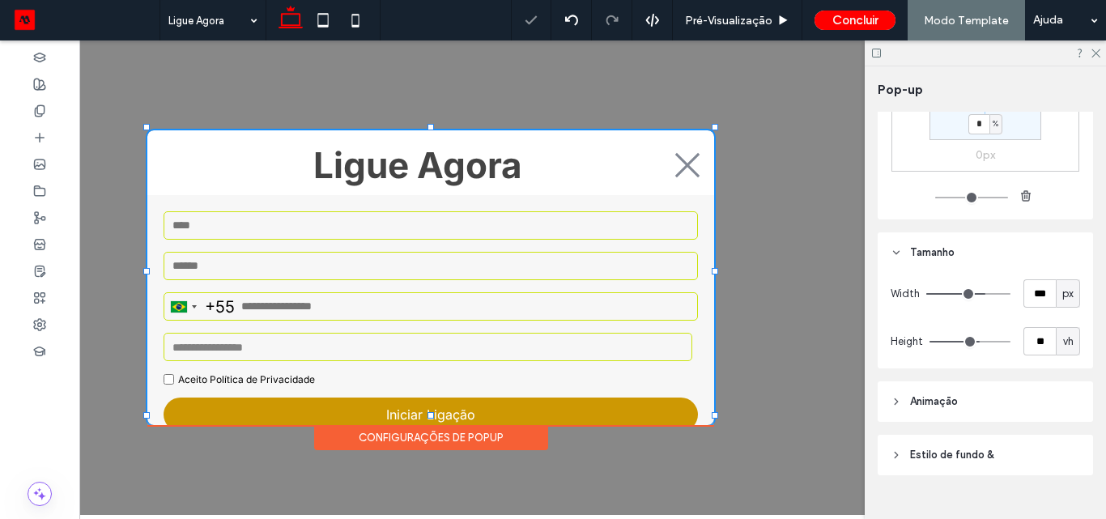
type input "**"
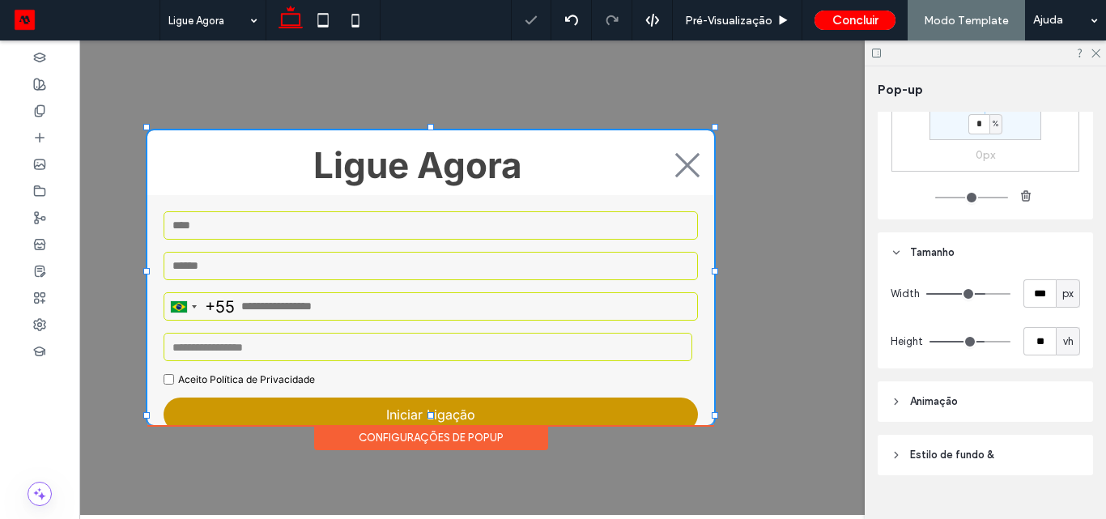
type input "**"
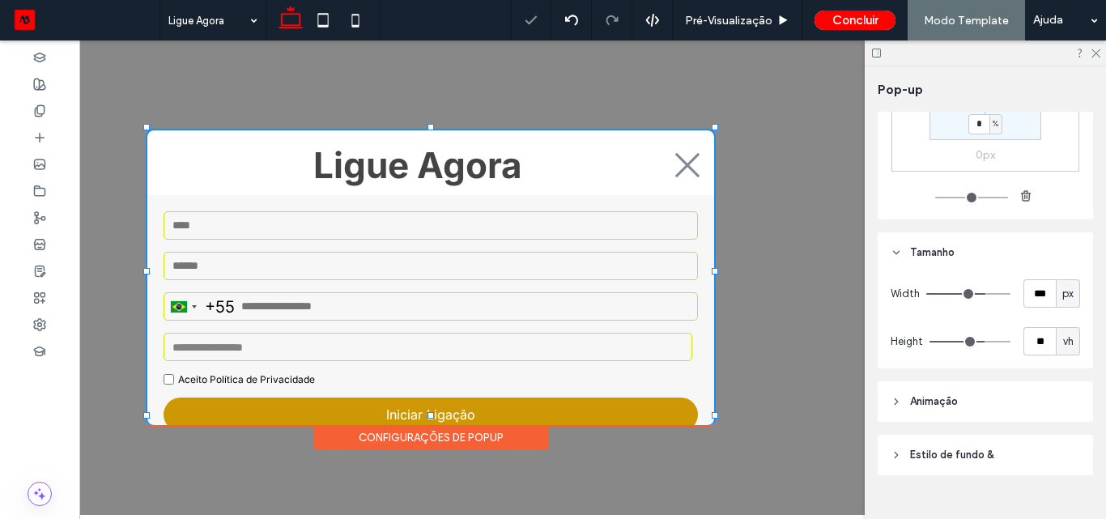
type input "**"
drag, startPoint x: 973, startPoint y: 356, endPoint x: 983, endPoint y: 360, distance: 10.2
click at [983, 342] on input "range" at bounding box center [970, 342] width 81 height 2
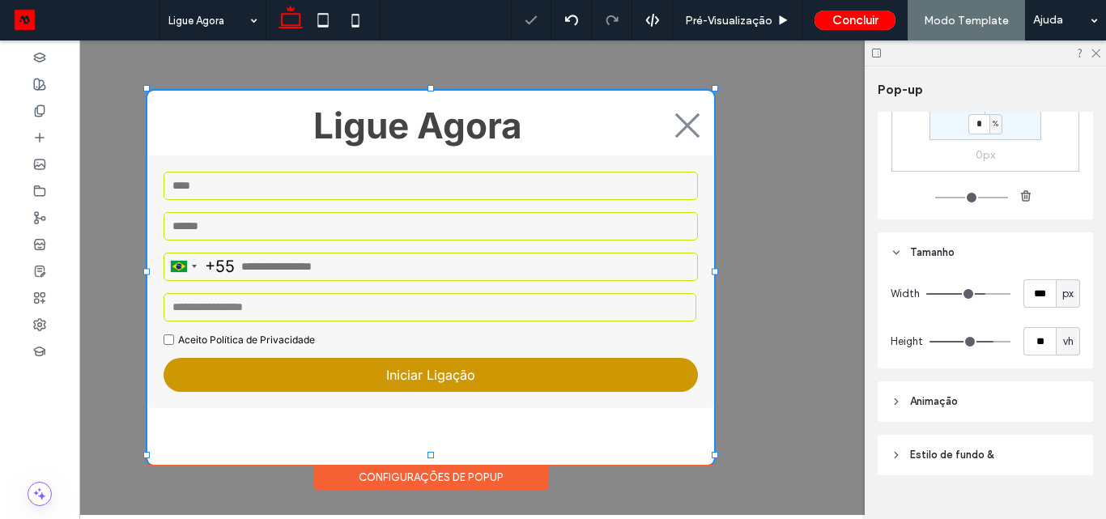
type input "**"
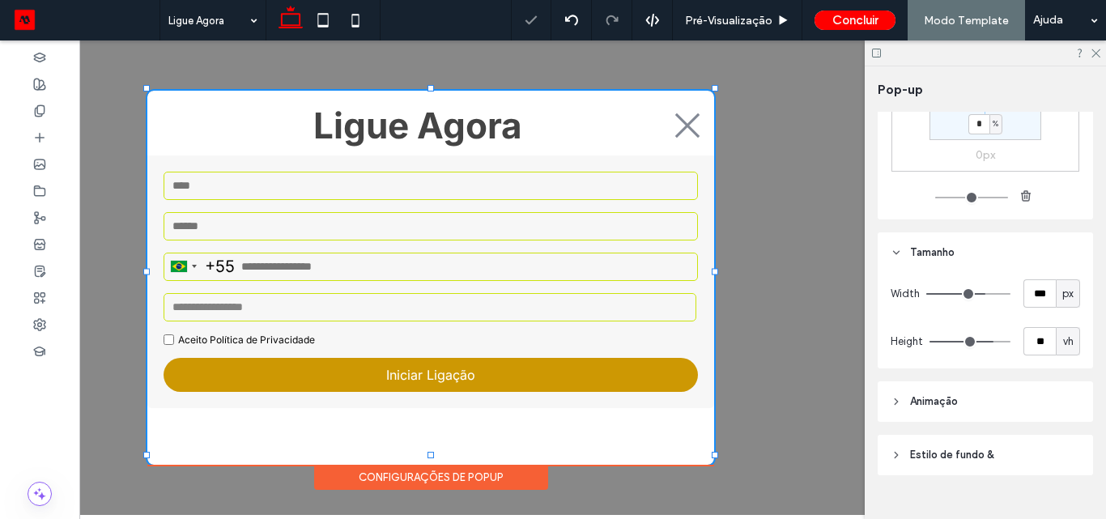
type input "**"
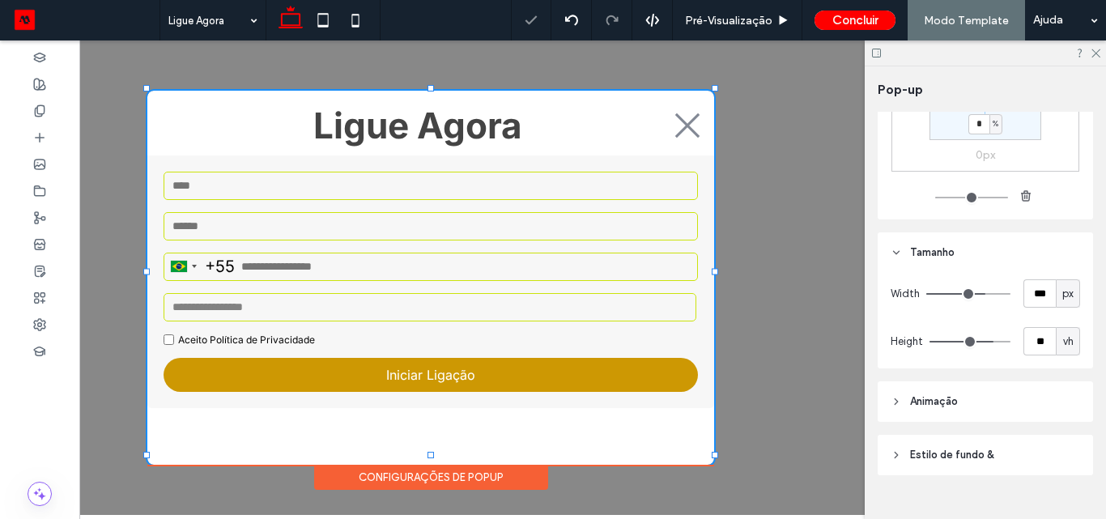
type input "**"
drag, startPoint x: 983, startPoint y: 360, endPoint x: 972, endPoint y: 360, distance: 11.3
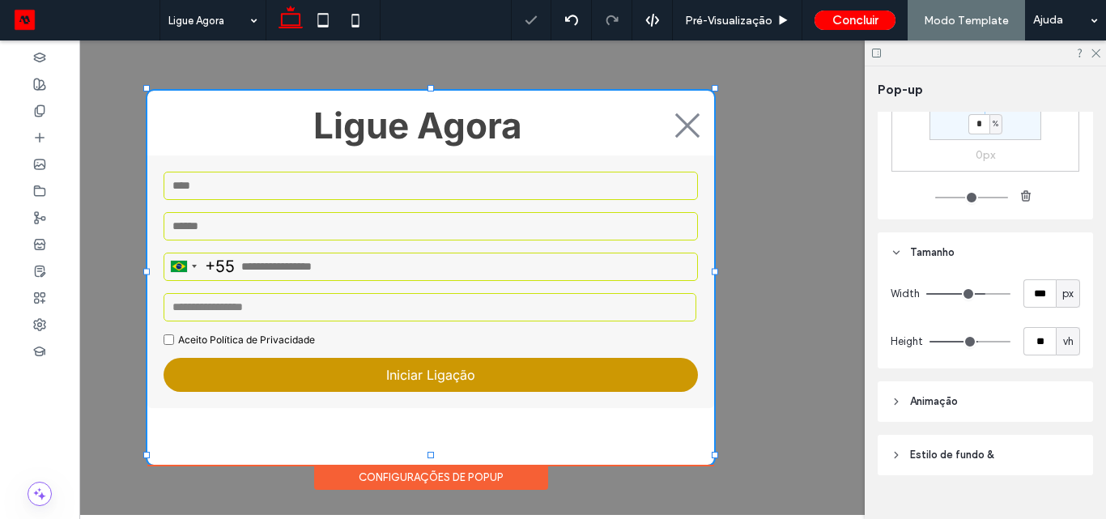
click at [972, 342] on input "range" at bounding box center [970, 342] width 81 height 2
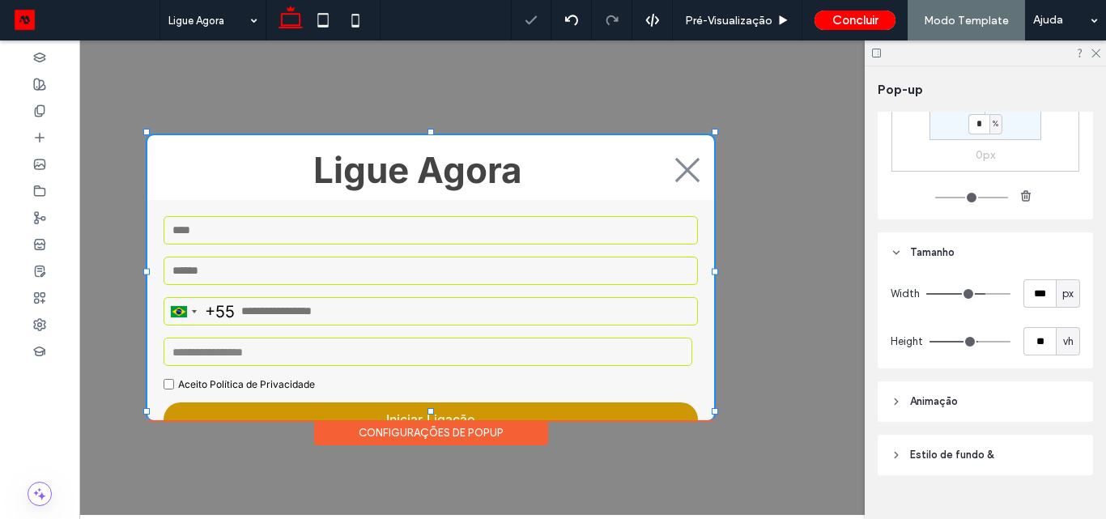
type input "**"
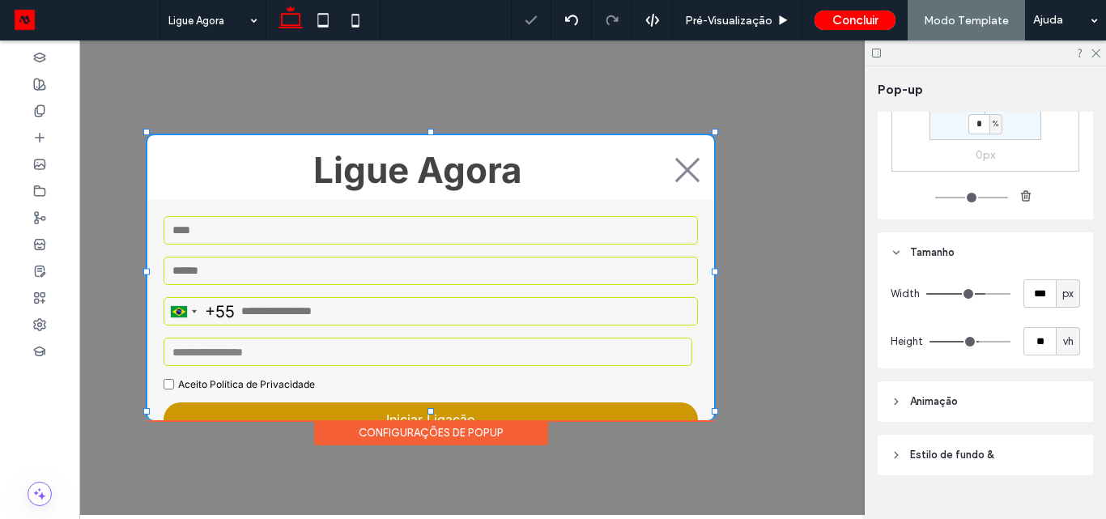
type input "**"
click at [975, 342] on input "range" at bounding box center [970, 342] width 81 height 2
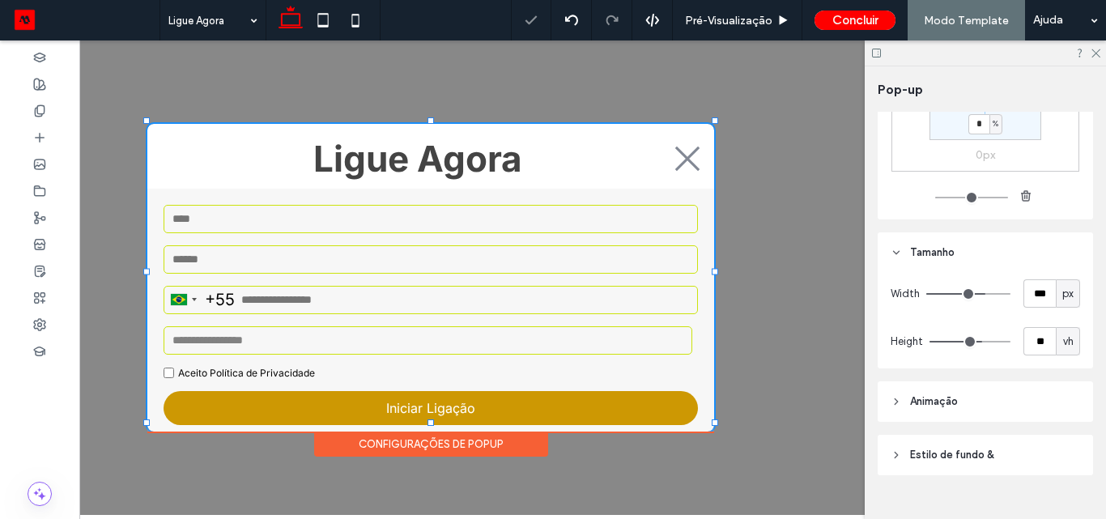
click at [1063, 350] on span "vh" at bounding box center [1068, 342] width 11 height 16
drag, startPoint x: 1061, startPoint y: 359, endPoint x: 1053, endPoint y: 370, distance: 13.5
click at [1063, 350] on span "vh" at bounding box center [1068, 342] width 11 height 16
click at [1054, 382] on span "px" at bounding box center [1059, 386] width 11 height 16
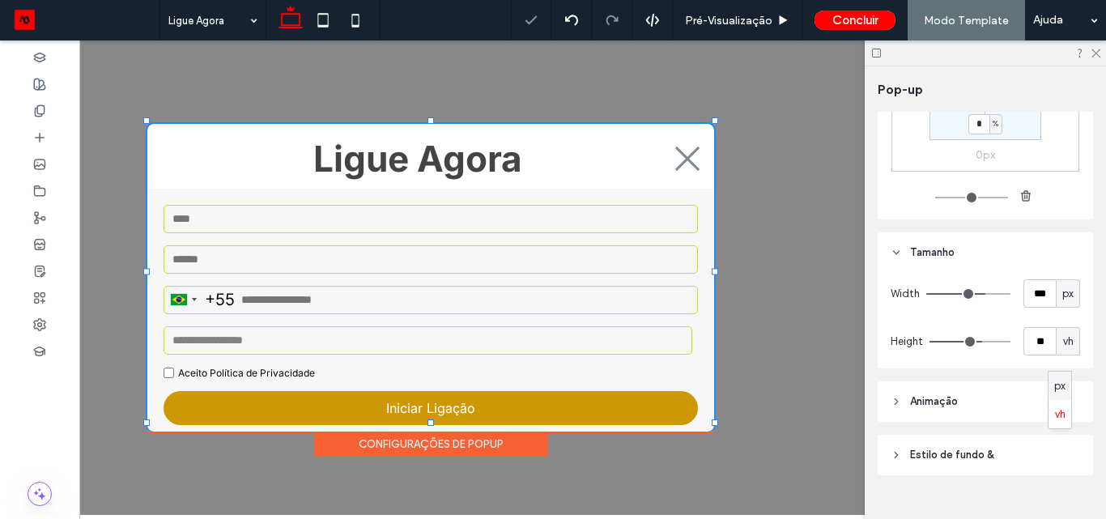
type input "***"
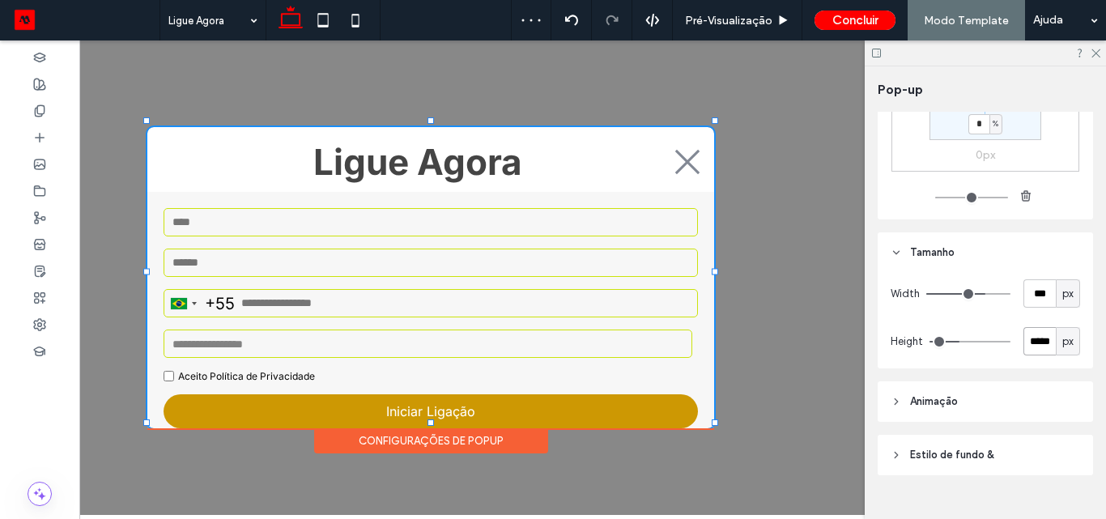
click at [1023, 347] on input "*****" at bounding box center [1039, 341] width 32 height 28
type input "***"
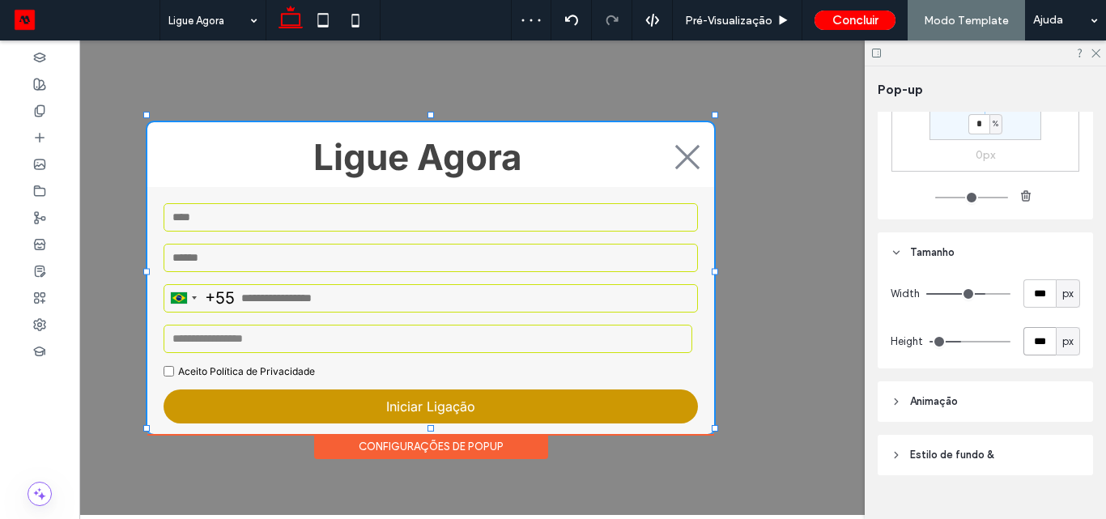
type input "***"
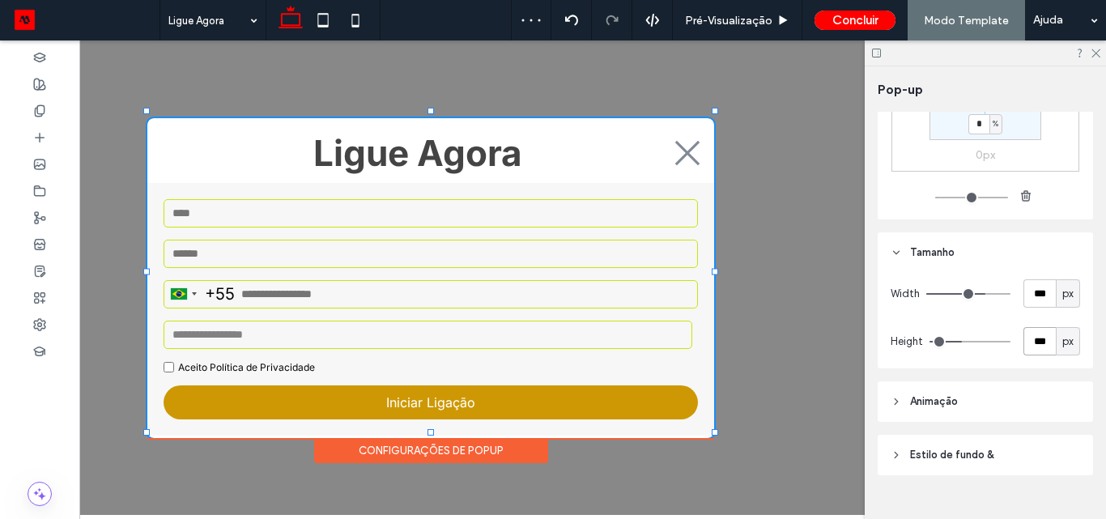
type input "***"
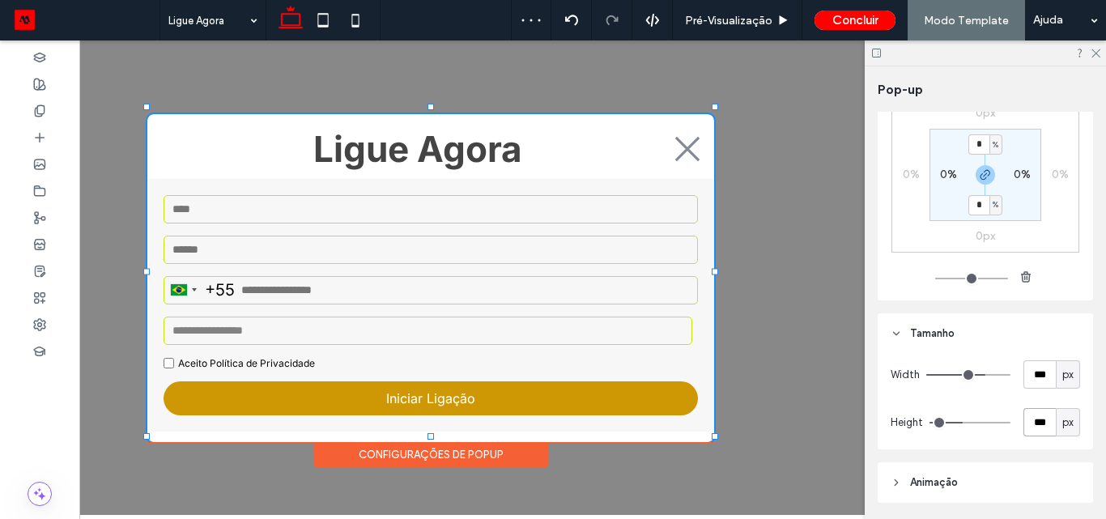
scroll to position [0, 0]
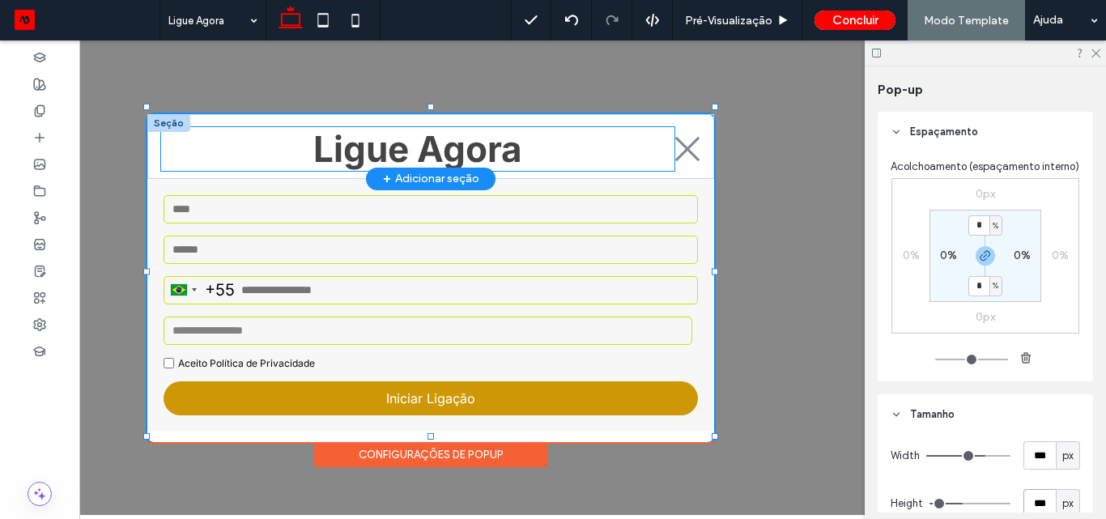
click at [623, 149] on h3 "Ligue Agora" at bounding box center [418, 149] width 514 height 44
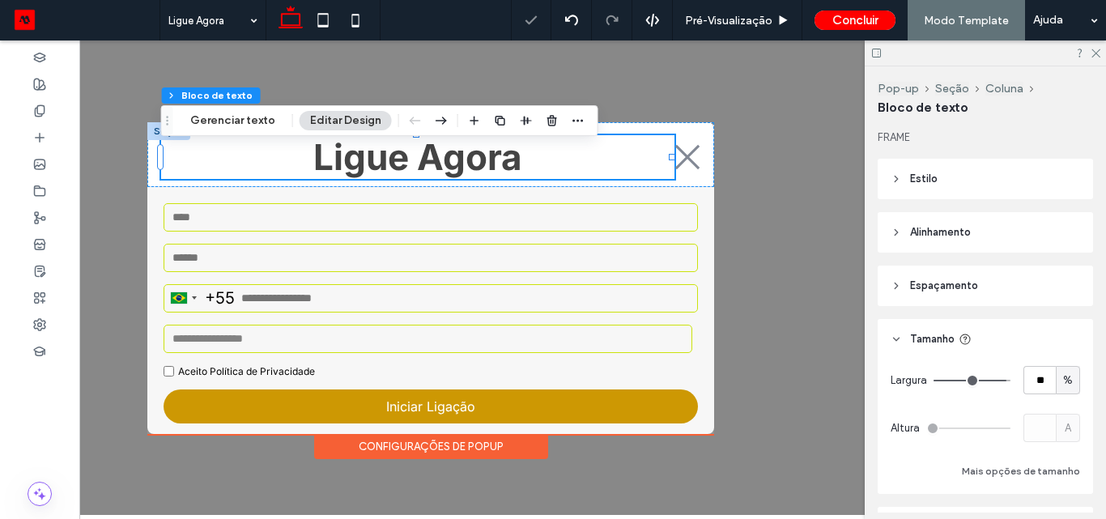
click at [941, 79] on div "Pop-up Seção Coluna Bloco de texto" at bounding box center [985, 97] width 215 height 63
click at [942, 86] on button "Seção" at bounding box center [952, 89] width 34 height 14
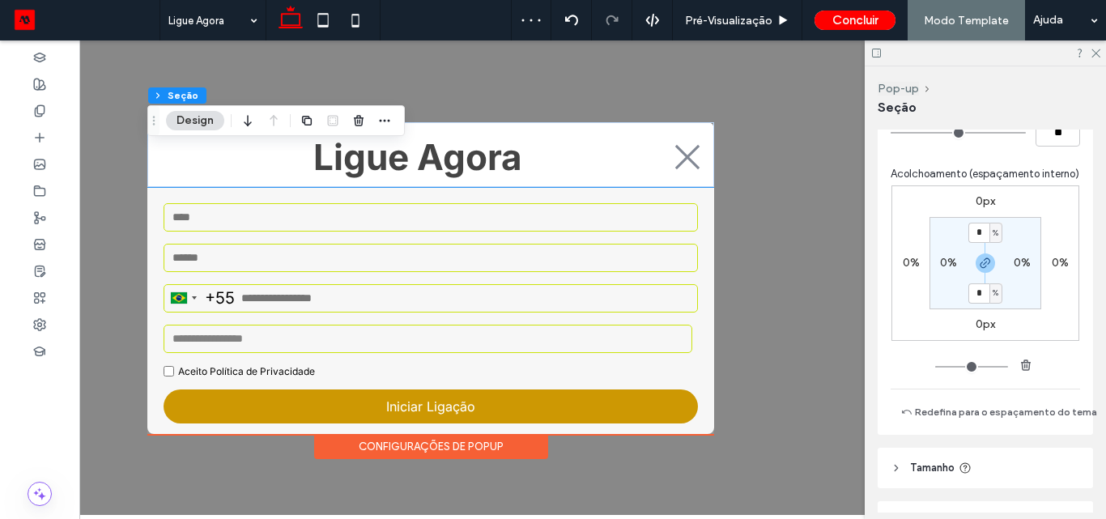
scroll to position [442, 0]
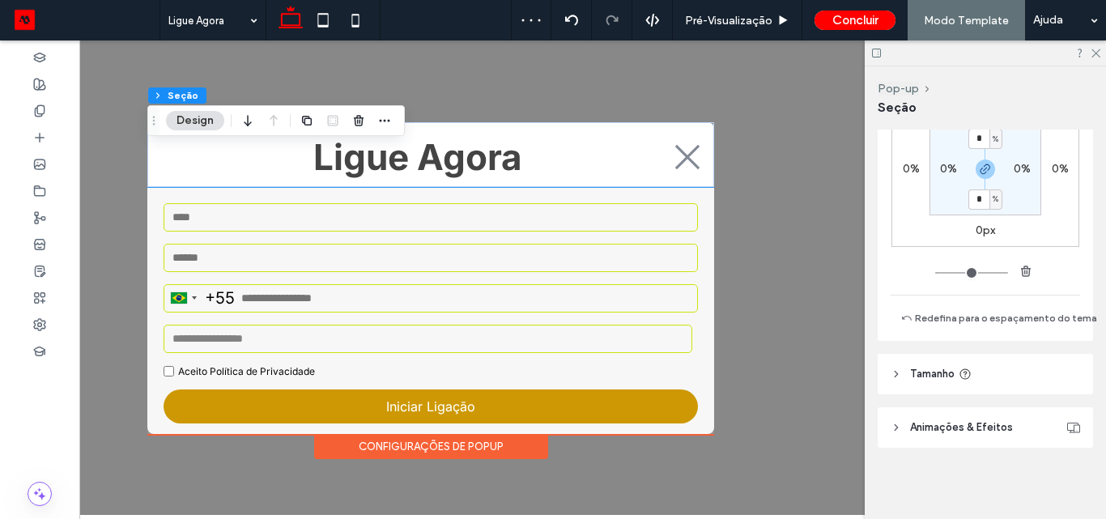
click at [1015, 373] on header "Tamanho" at bounding box center [985, 374] width 215 height 40
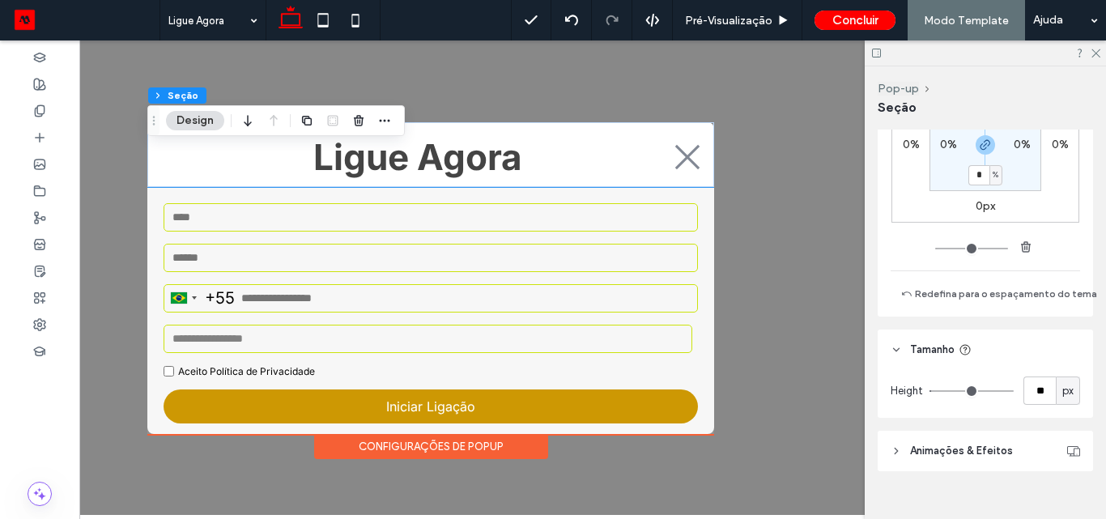
click at [1066, 399] on div "px" at bounding box center [1068, 391] width 16 height 16
click at [1053, 381] on div "A" at bounding box center [1060, 378] width 23 height 28
type input "*"
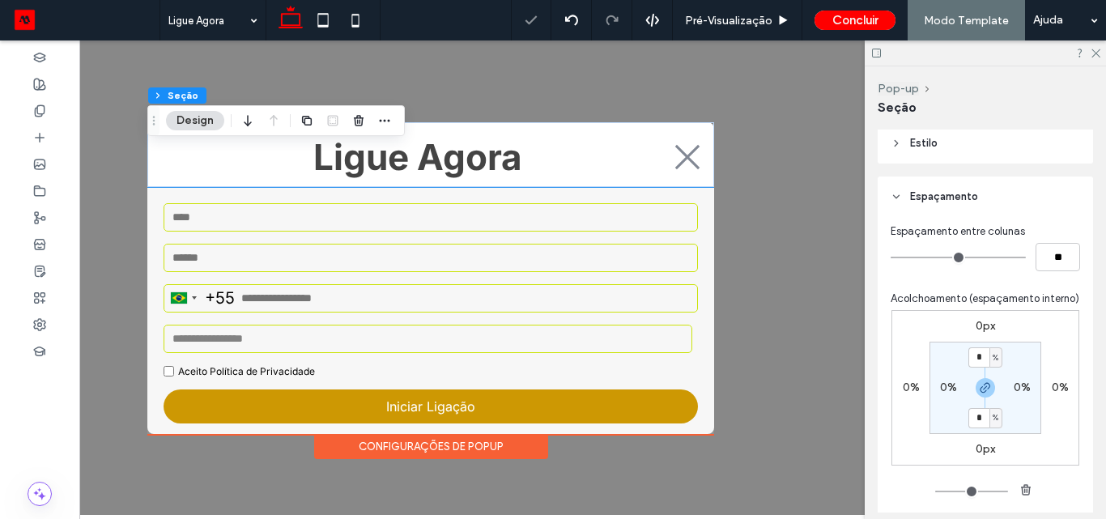
scroll to position [0, 0]
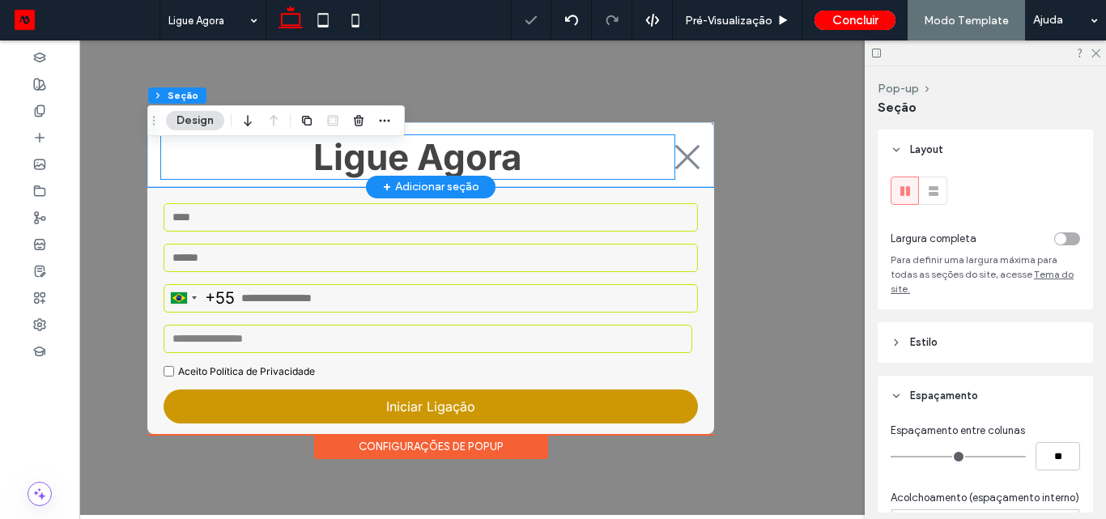
click at [580, 149] on h3 "Ligue Agora" at bounding box center [418, 157] width 514 height 44
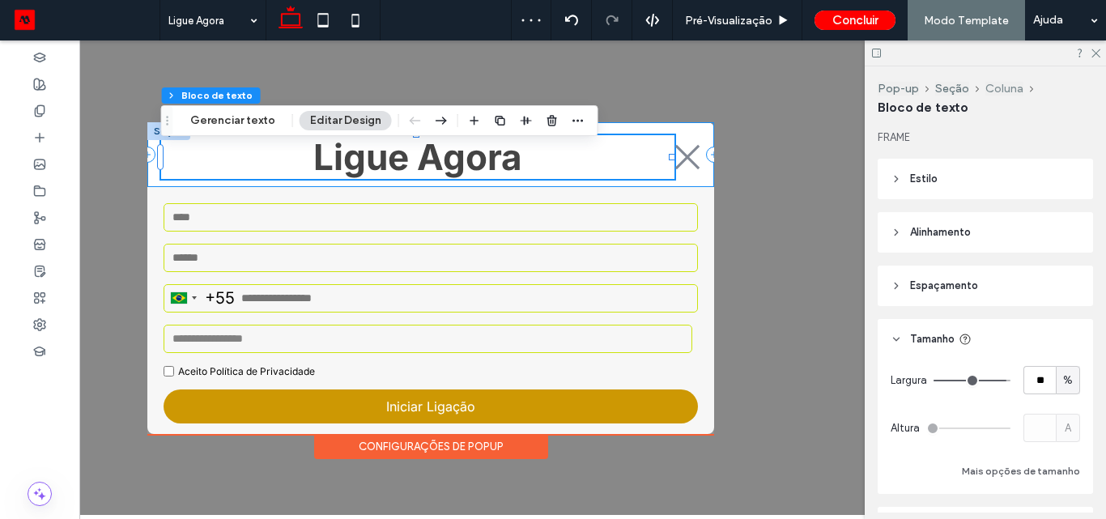
click at [989, 88] on button "Coluna" at bounding box center [1004, 89] width 38 height 14
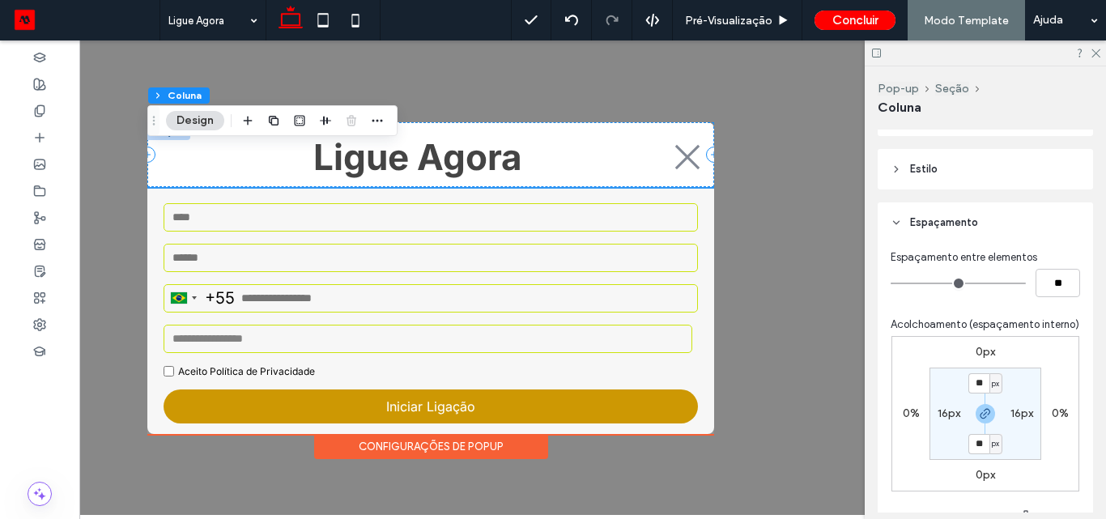
scroll to position [405, 0]
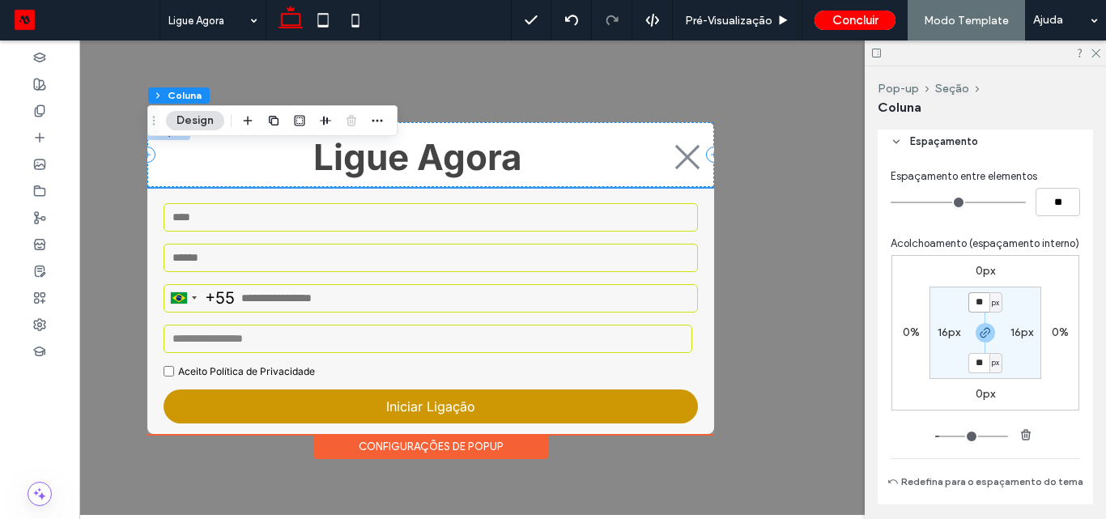
click at [982, 313] on input "**" at bounding box center [978, 302] width 21 height 20
type input "**"
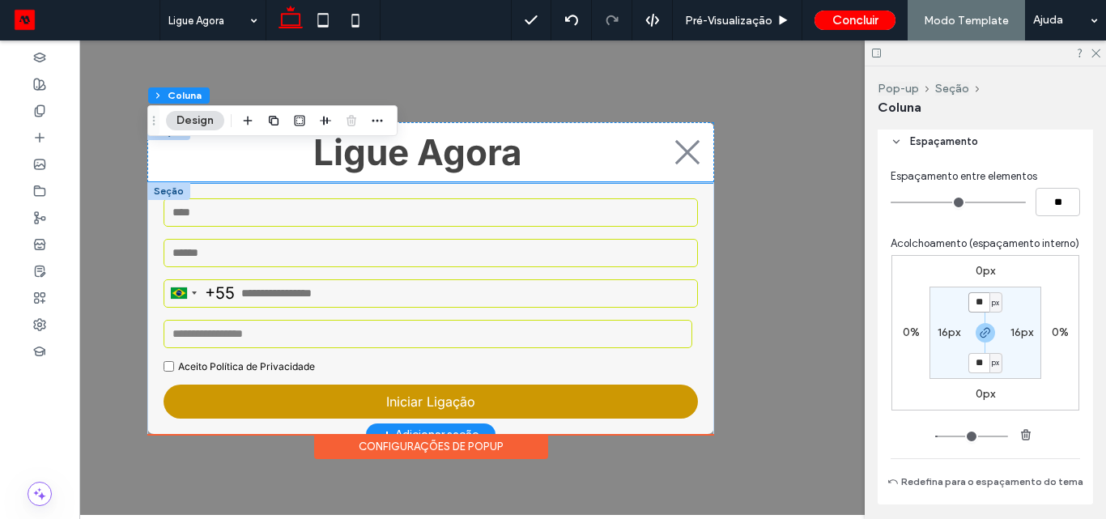
scroll to position [13, 0]
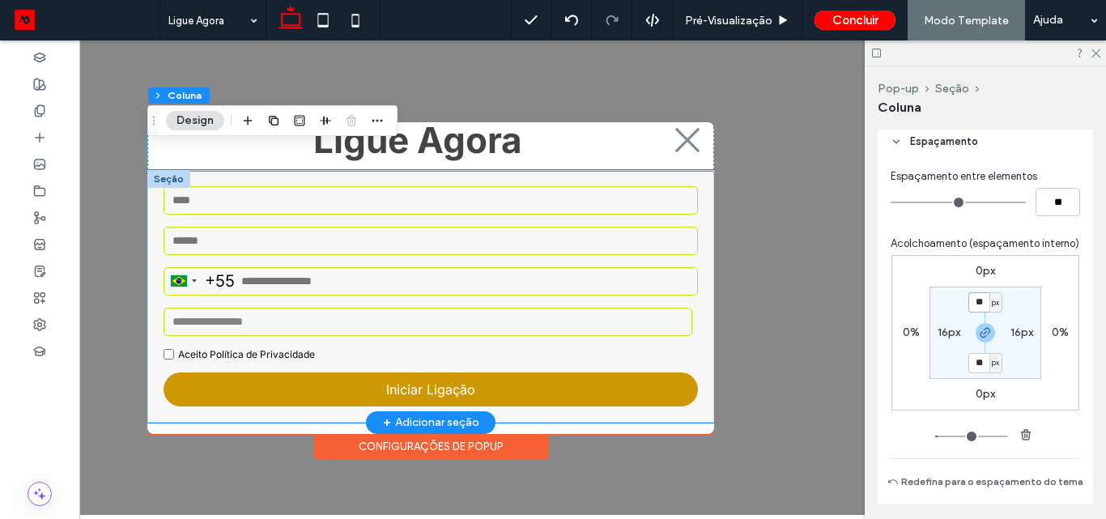
click at [590, 402] on div "Brazil +55 +55 244 results found Afghanistan +93 Albania +355 Algeria +213 Amer…" at bounding box center [430, 296] width 567 height 253
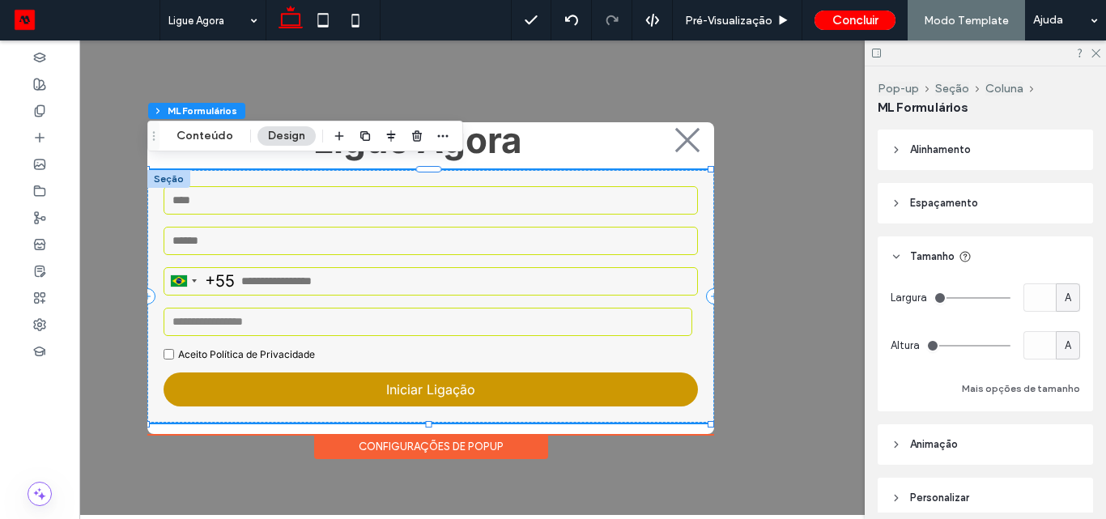
click at [590, 417] on div "Ligue Agora .st0-1091118977{fill-rule:evenodd;clip-rule:evenodd;} + Adicionar s…" at bounding box center [430, 278] width 567 height 312
click at [591, 422] on div "Ligue Agora .st0-1091118977{fill-rule:evenodd;clip-rule:evenodd;} + Adicionar s…" at bounding box center [430, 278] width 567 height 312
click at [607, 406] on div "Brazil +55 +55 244 results found Afghanistan +93 Albania +355 Algeria +213 Amer…" at bounding box center [430, 296] width 567 height 253
click at [942, 261] on span "Tamanho" at bounding box center [932, 257] width 45 height 16
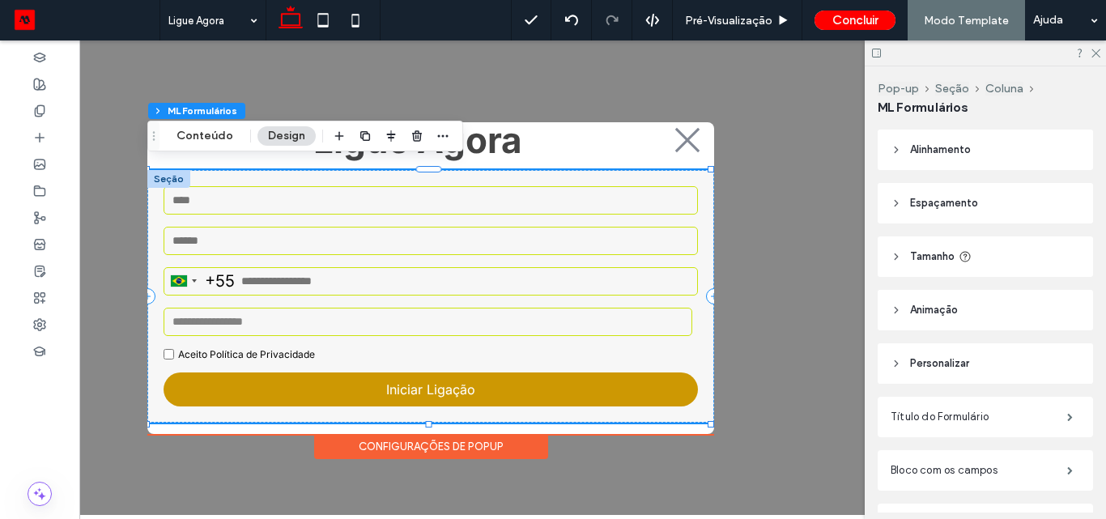
click at [945, 196] on span "Espaçamento" at bounding box center [944, 203] width 68 height 16
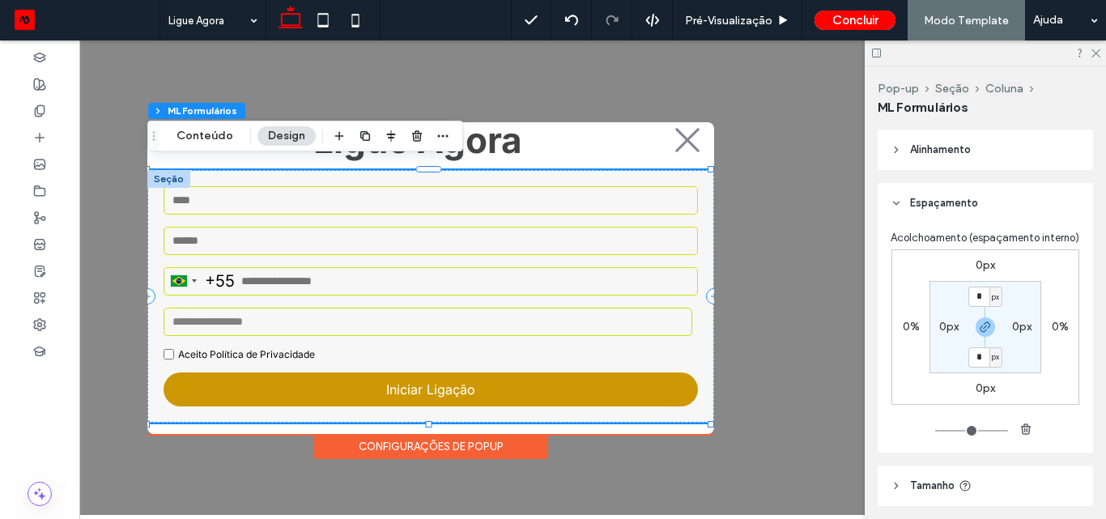
click at [945, 196] on span "Espaçamento" at bounding box center [944, 203] width 68 height 16
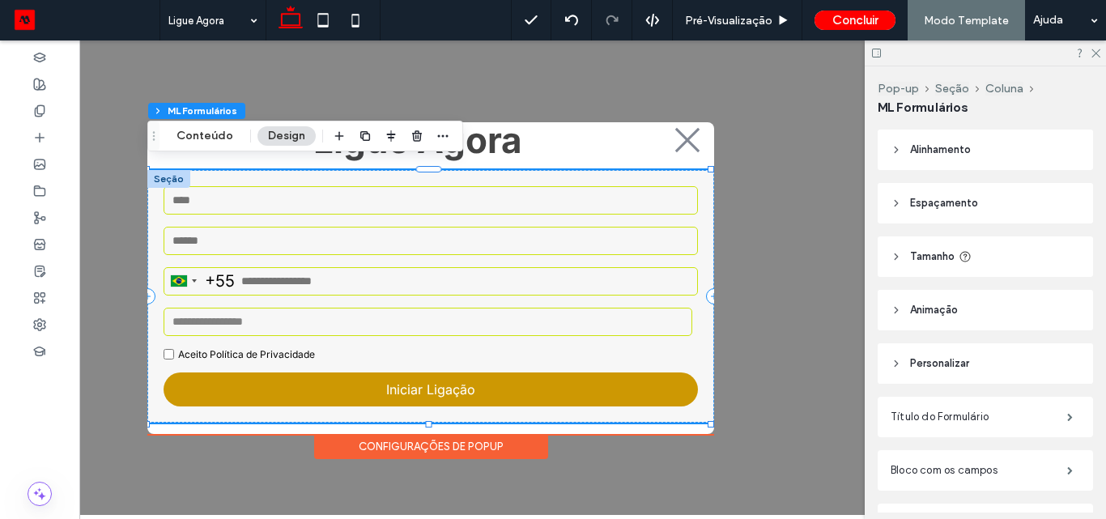
click at [945, 196] on span "Espaçamento" at bounding box center [944, 203] width 68 height 16
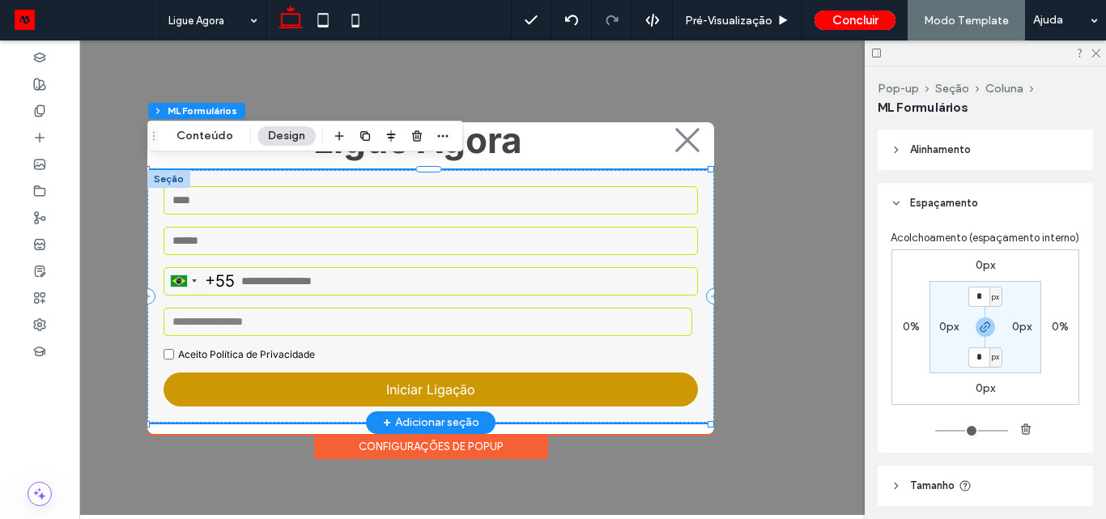
click at [622, 227] on input "email" at bounding box center [431, 241] width 534 height 28
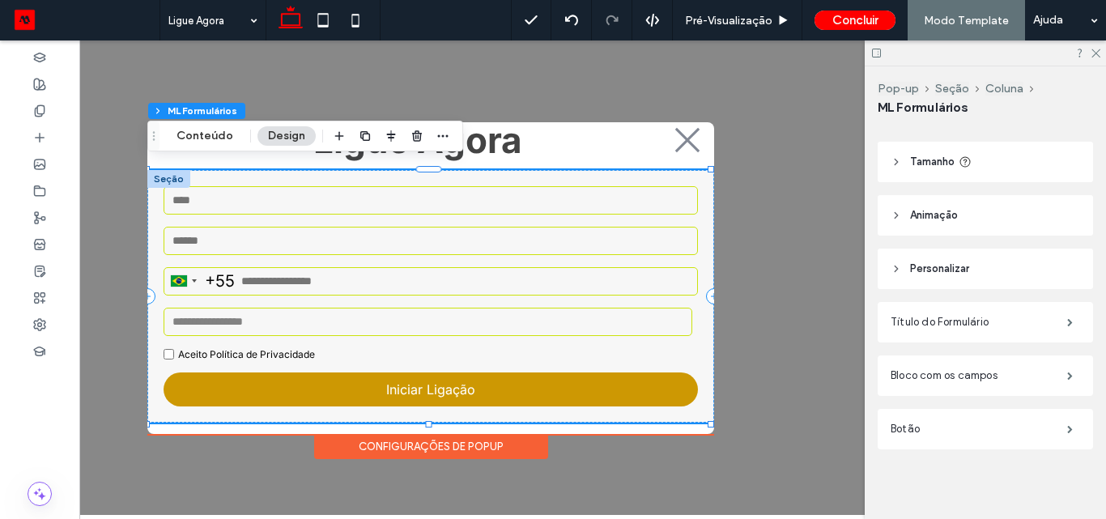
scroll to position [0, 0]
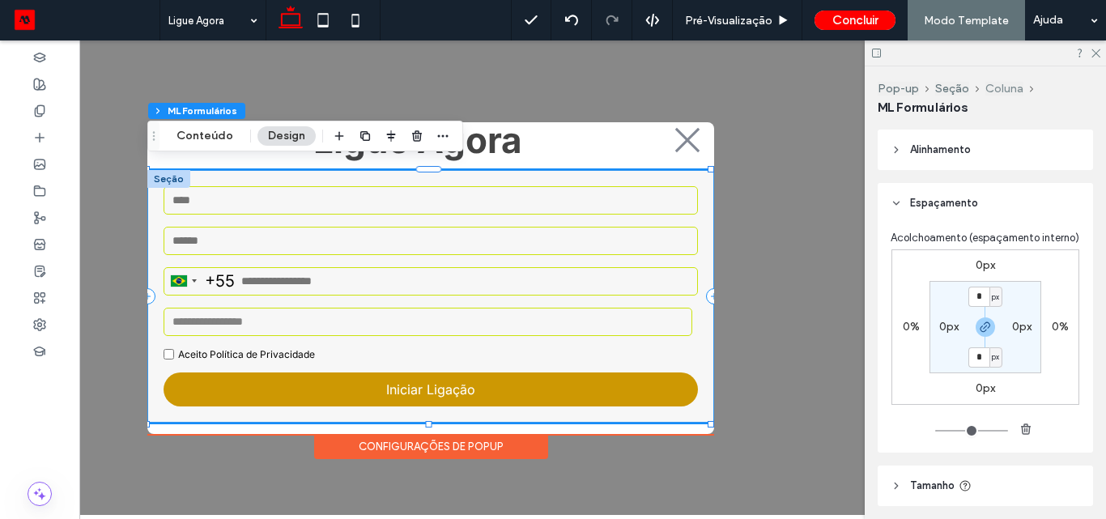
click at [1006, 85] on button "Coluna" at bounding box center [1004, 89] width 38 height 14
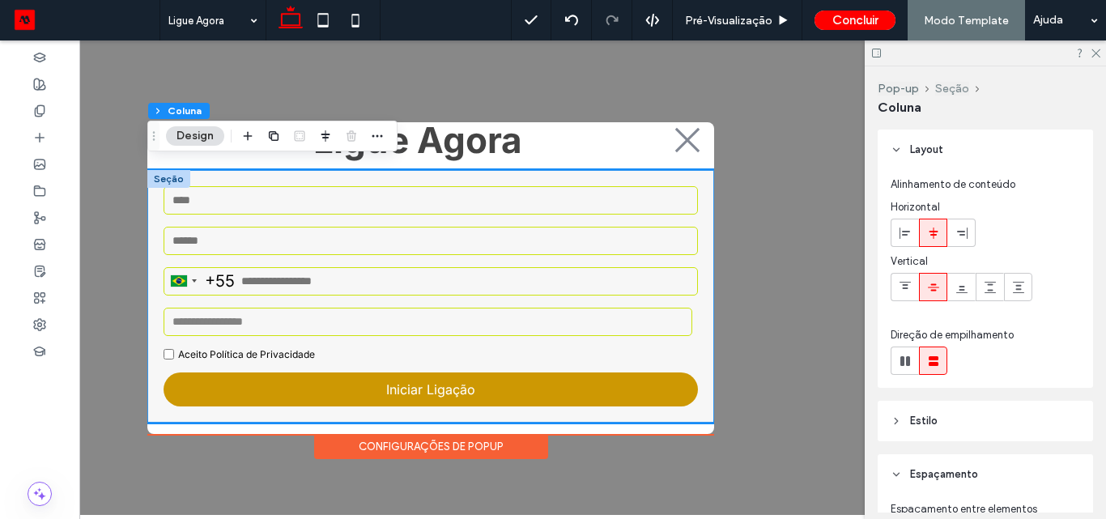
click at [948, 85] on button "Seção" at bounding box center [952, 89] width 34 height 14
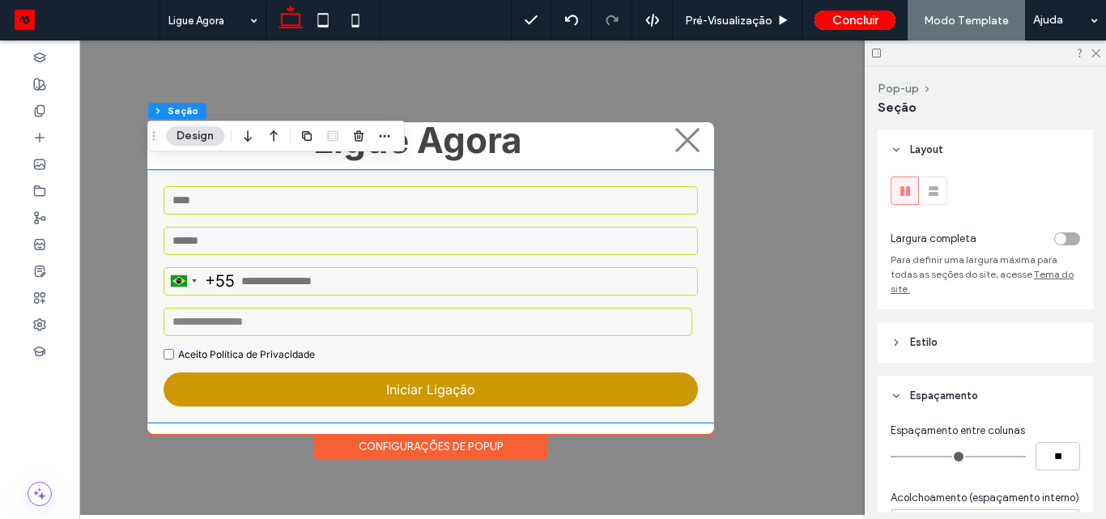
scroll to position [405, 0]
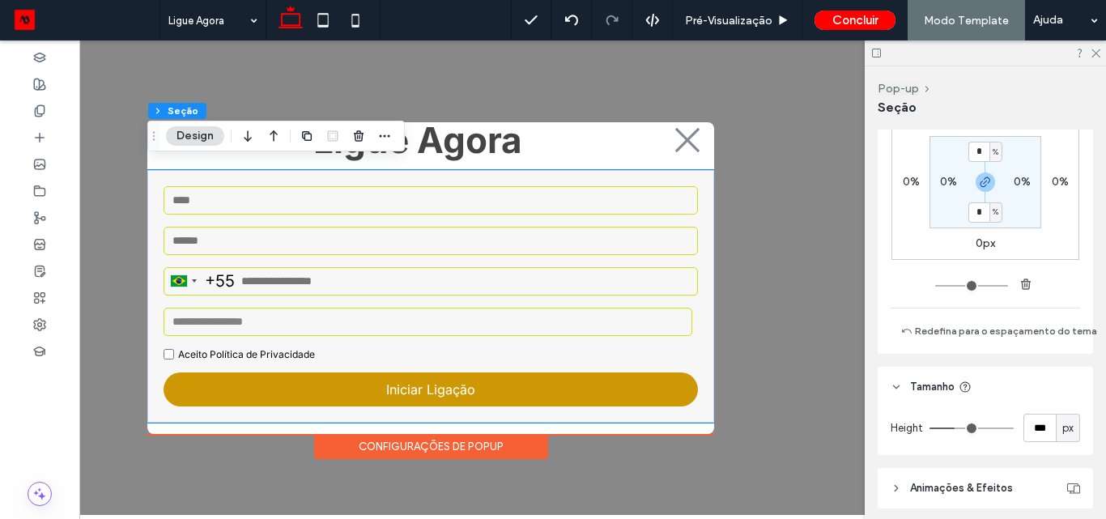
click at [1066, 436] on div "px" at bounding box center [1068, 428] width 16 height 16
click at [1061, 426] on div "A" at bounding box center [1060, 416] width 23 height 28
type input "*"
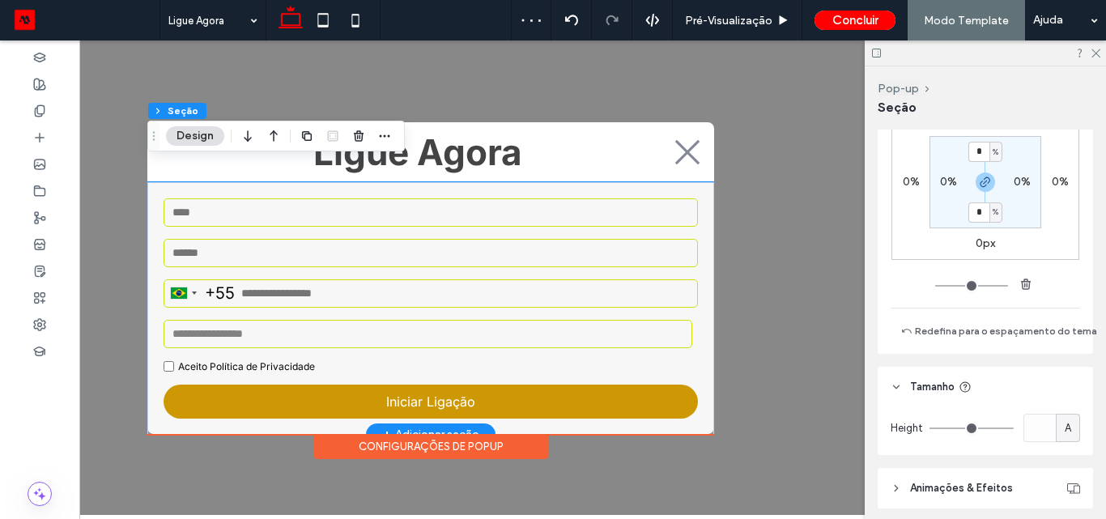
scroll to position [13, 0]
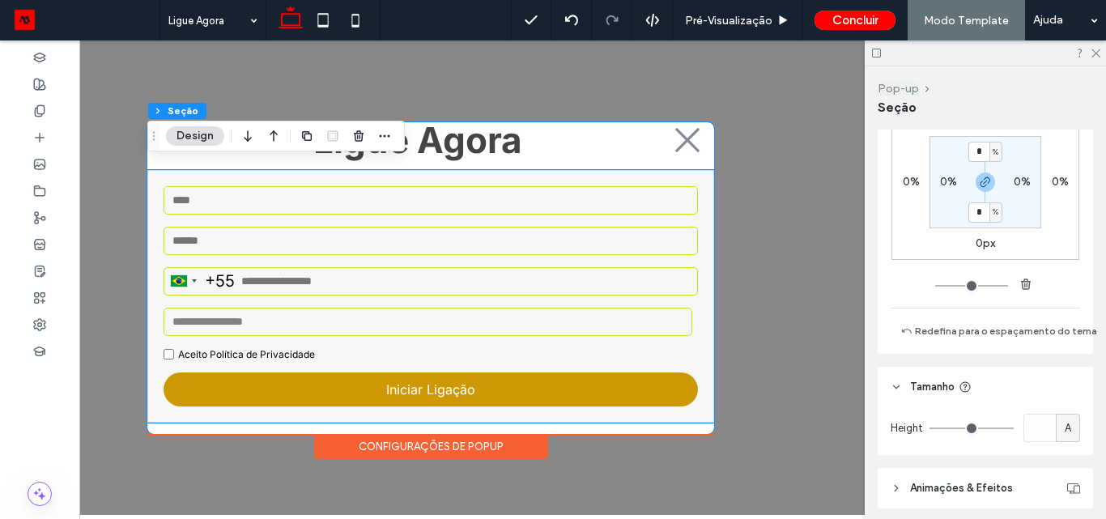
click at [895, 87] on button "Pop-up" at bounding box center [898, 89] width 41 height 14
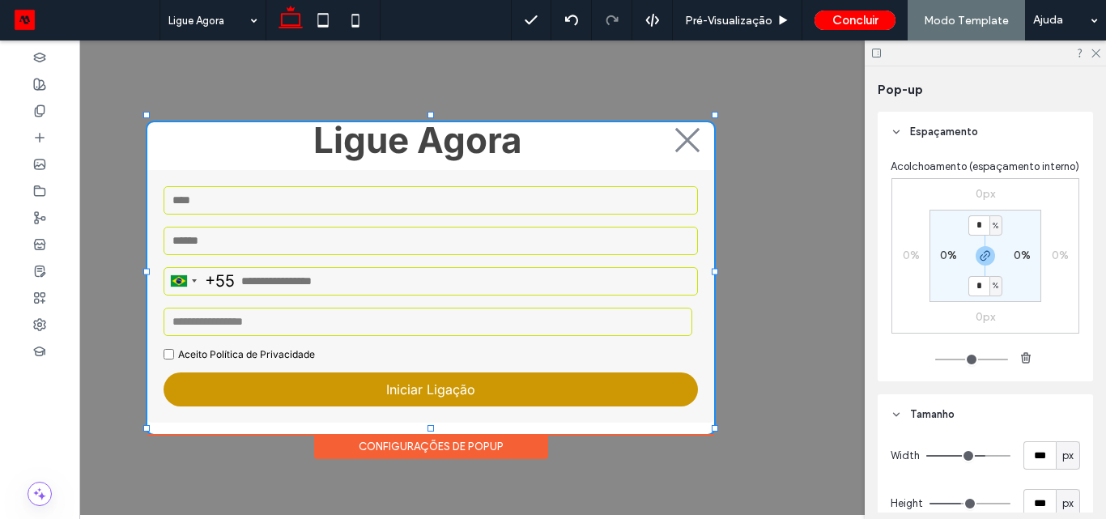
scroll to position [162, 0]
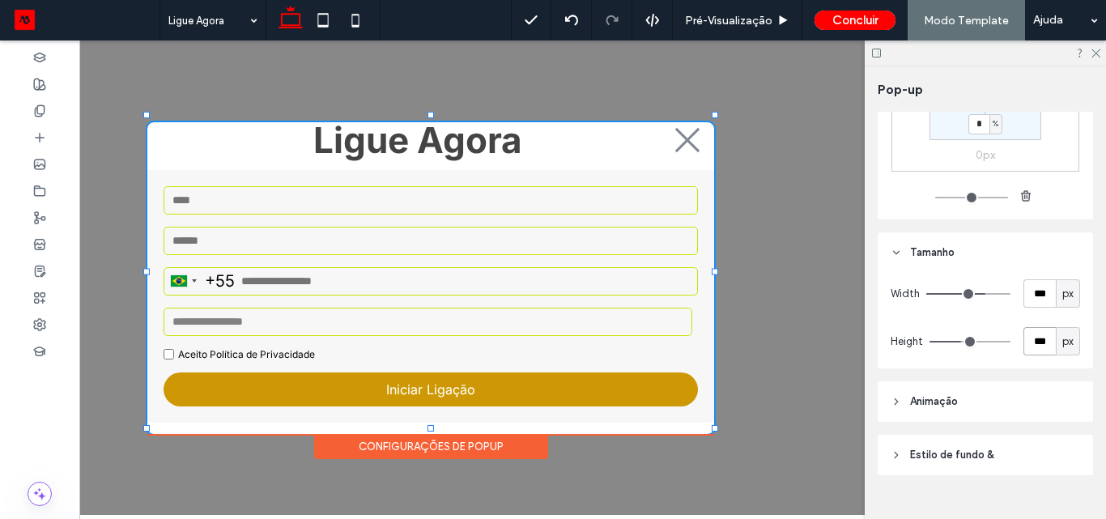
click at [1036, 352] on input "***" at bounding box center [1039, 341] width 32 height 28
type input "***"
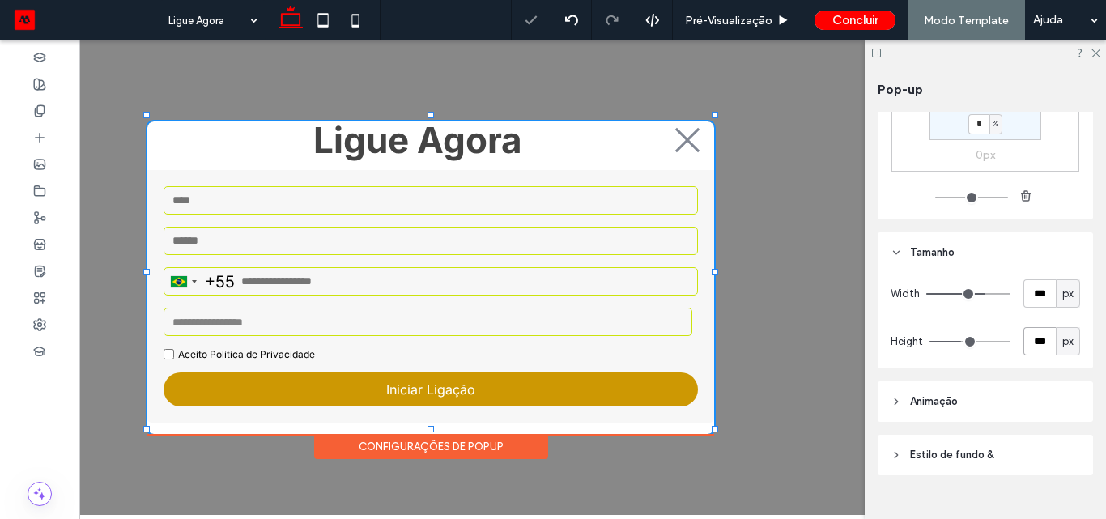
scroll to position [13, 0]
type input "***"
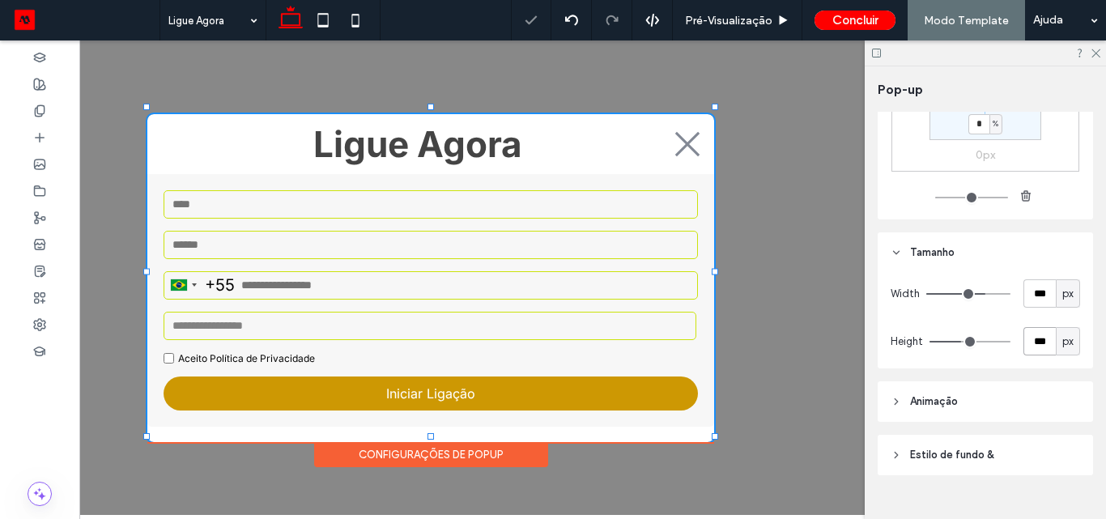
scroll to position [0, 0]
type input "***"
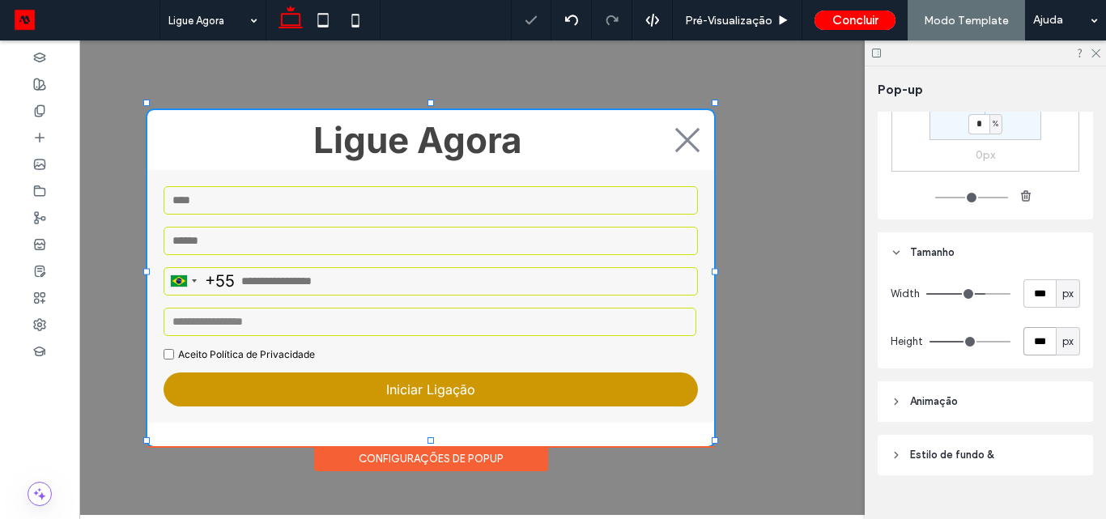
type input "***"
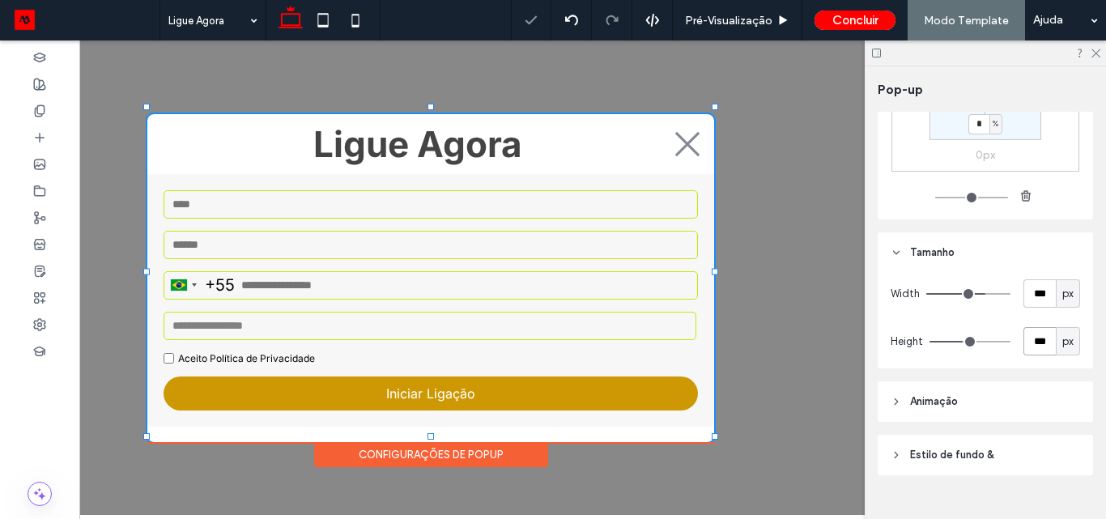
type input "***"
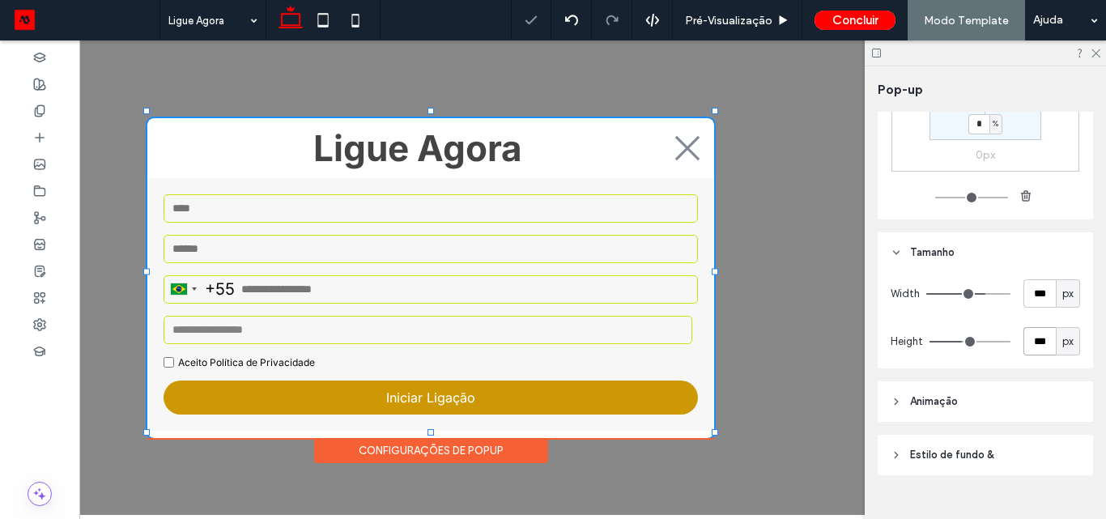
type input "***"
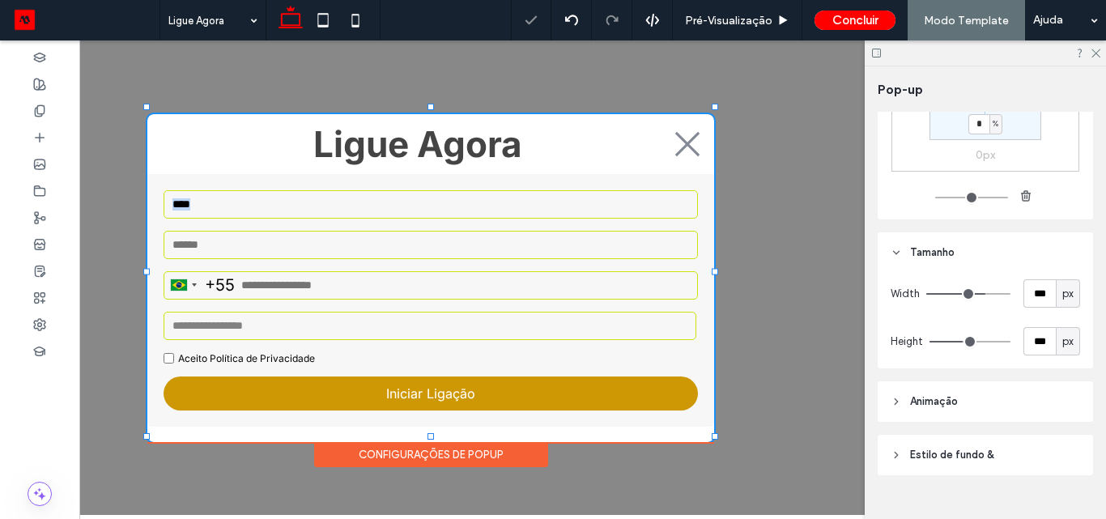
click at [798, 219] on div "Ligue Agora .st0-1091118977{fill-rule:evenodd;clip-rule:evenodd;} + Adicionar s…" at bounding box center [430, 277] width 1027 height 474
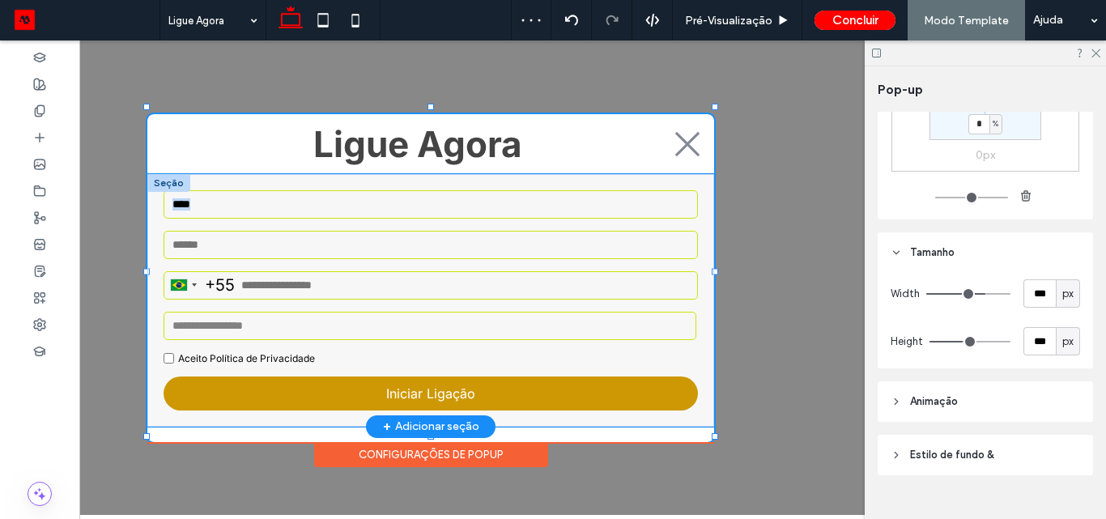
click at [705, 221] on div "Brazil +55 +55 244 results found Afghanistan +93 Albania +355 Algeria +213 Amer…" at bounding box center [430, 300] width 567 height 253
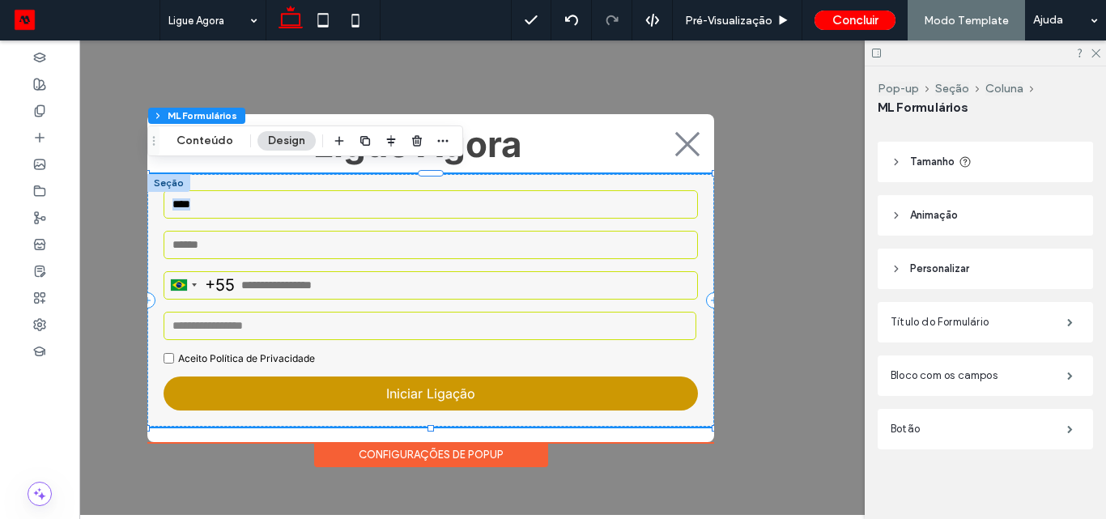
scroll to position [350, 0]
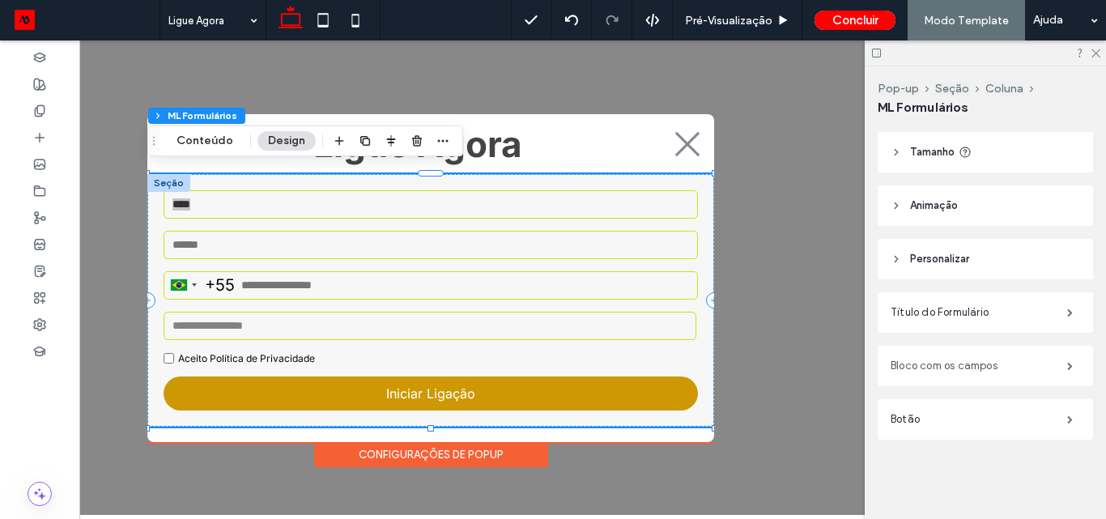
click at [950, 361] on label "Bloco com os campos" at bounding box center [979, 366] width 177 height 32
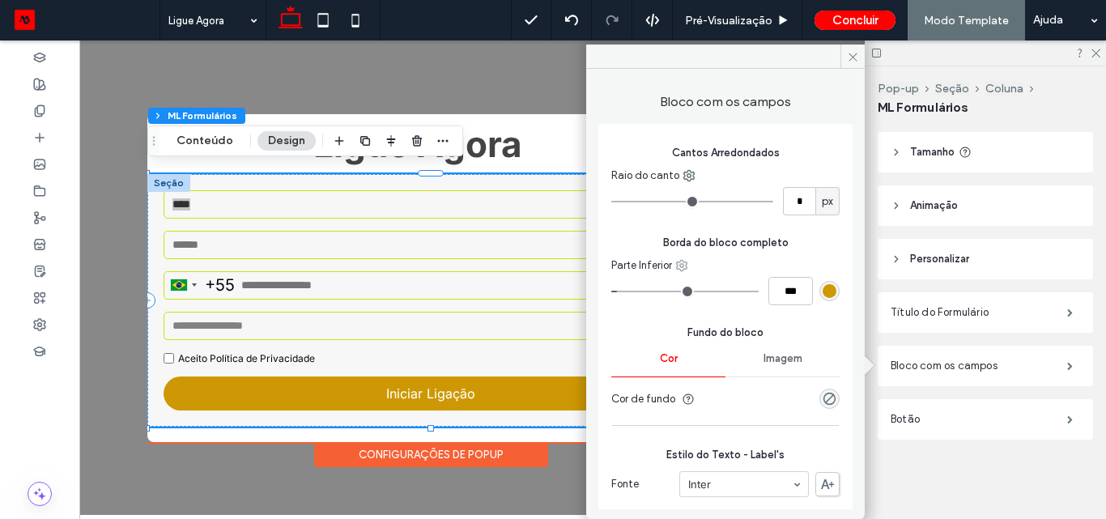
click at [687, 267] on use at bounding box center [682, 266] width 11 height 11
click at [720, 297] on span "Todos os lados" at bounding box center [743, 301] width 71 height 16
type input "*"
click at [777, 294] on input "***" at bounding box center [790, 291] width 45 height 28
type input "*"
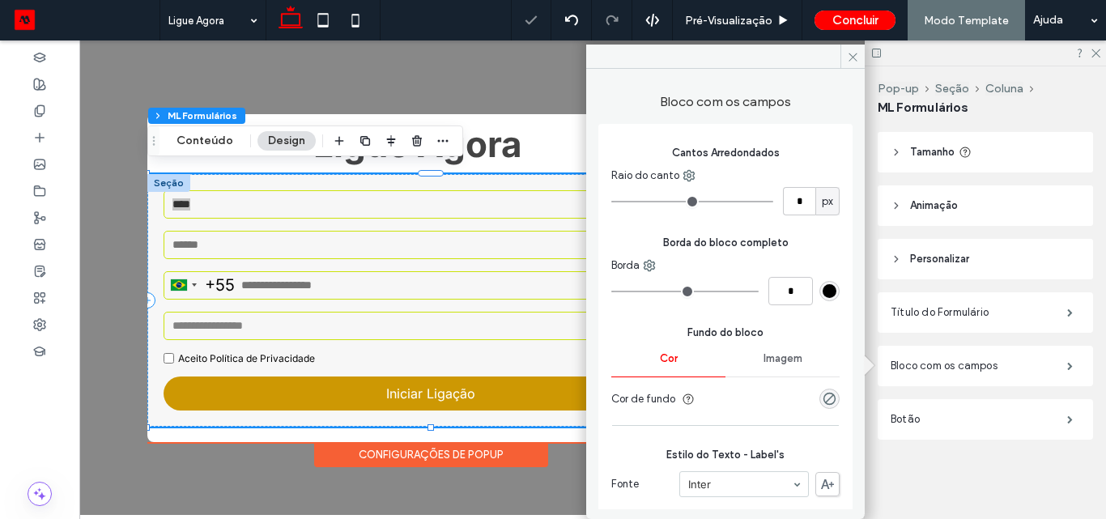
drag, startPoint x: 933, startPoint y: 3, endPoint x: 935, endPoint y: 14, distance: 10.8
click at [850, 54] on use at bounding box center [853, 57] width 8 height 8
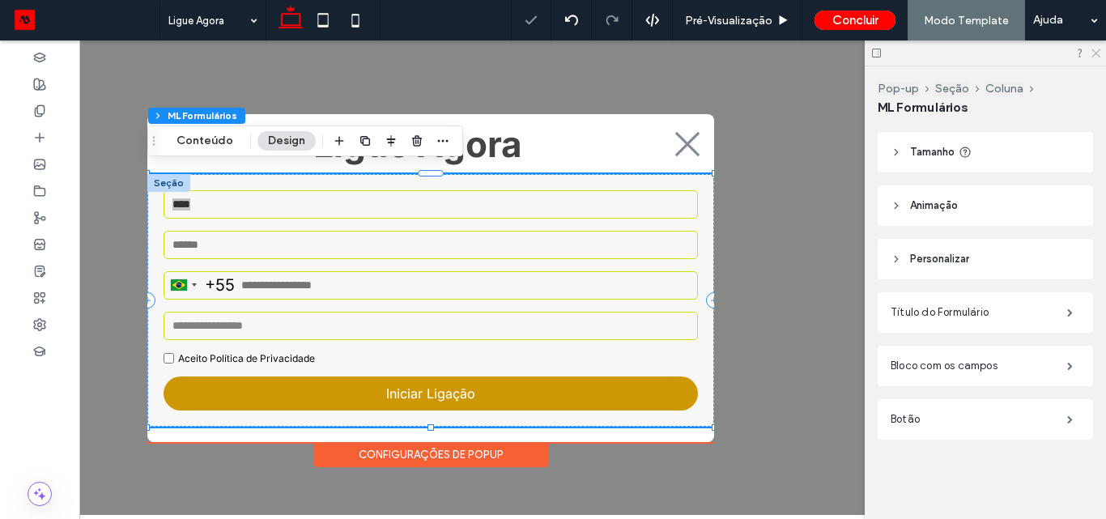
click at [1099, 53] on icon at bounding box center [1095, 52] width 11 height 11
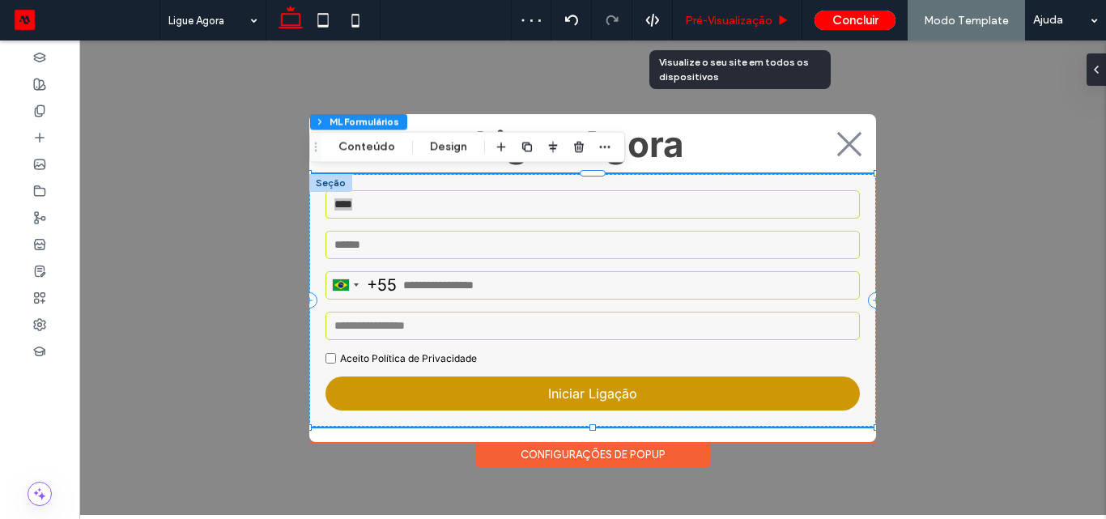
click at [734, 18] on span "Pré-Visualizaçāo" at bounding box center [728, 21] width 87 height 14
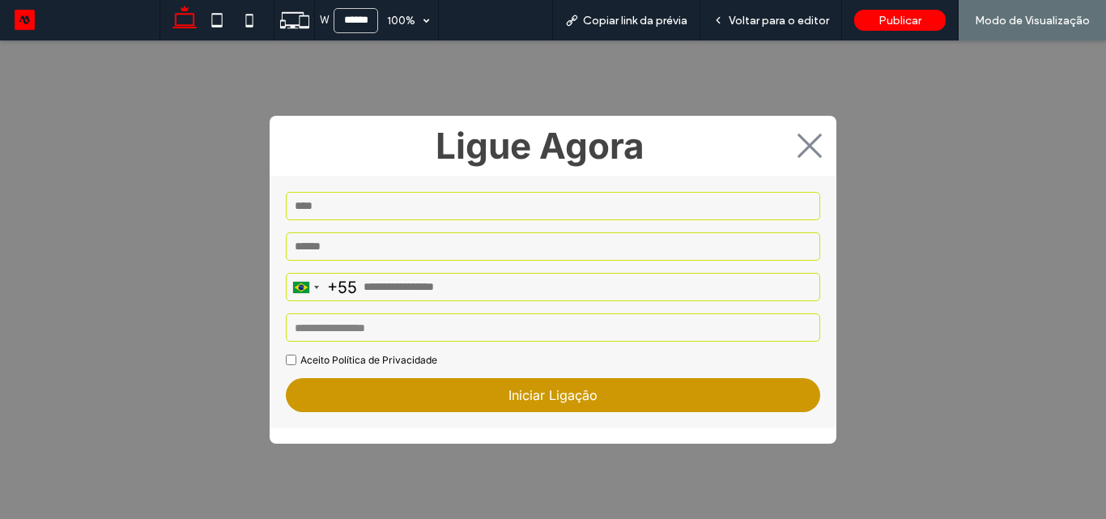
click at [959, 170] on div "Ligue Agora .st0-1091118977{fill-rule:evenodd;clip-rule:evenodd;} + Adicionar s…" at bounding box center [553, 279] width 1106 height 479
click at [775, 23] on span "Voltar para o editor" at bounding box center [779, 21] width 100 height 14
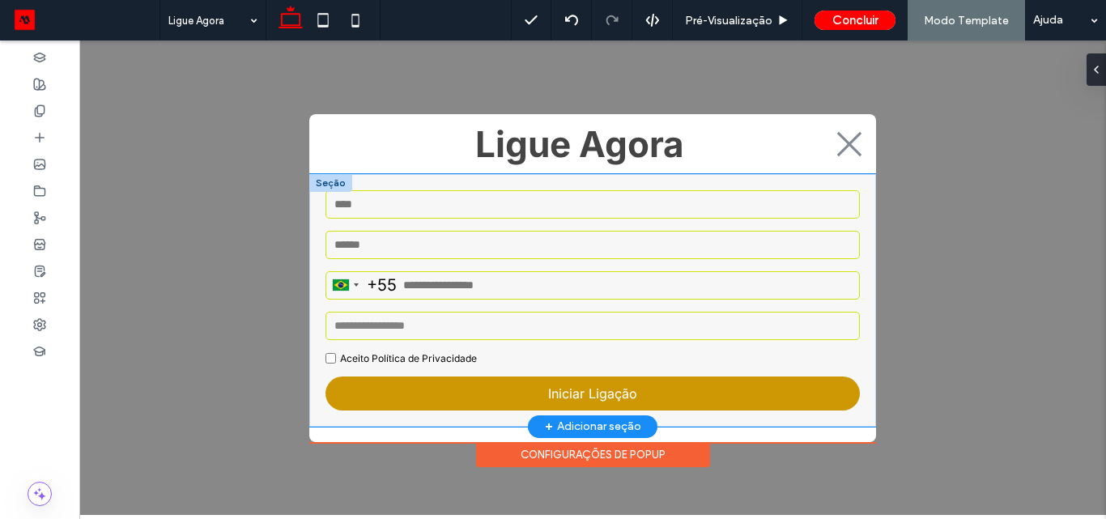
click at [719, 274] on input "tel" at bounding box center [592, 285] width 534 height 28
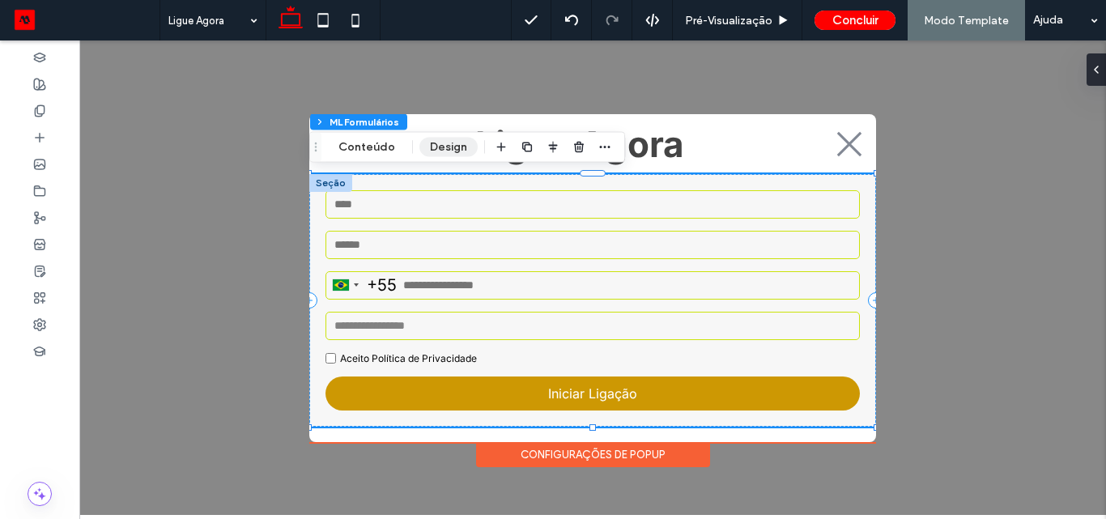
click at [440, 151] on button "Design" at bounding box center [448, 147] width 58 height 19
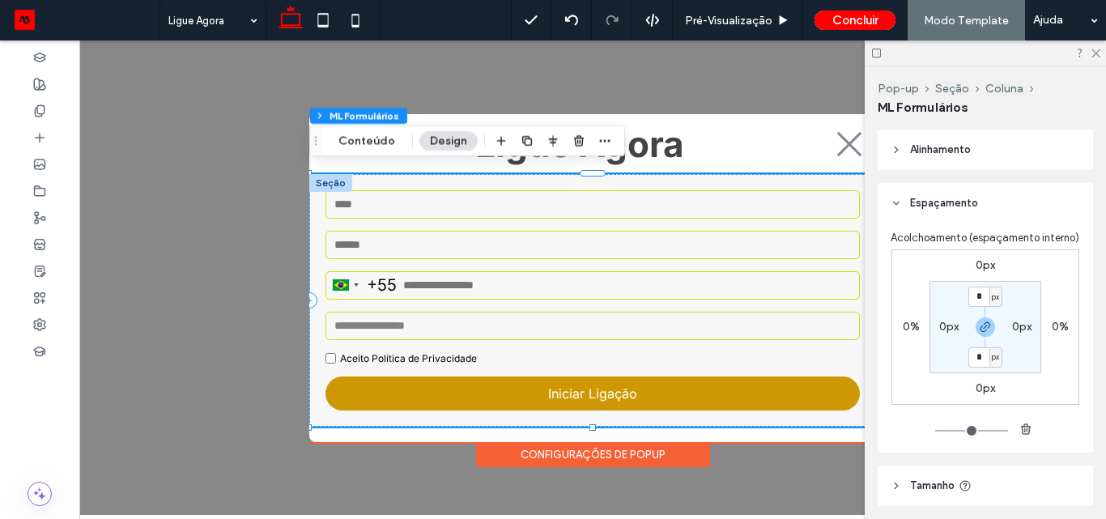
scroll to position [243, 0]
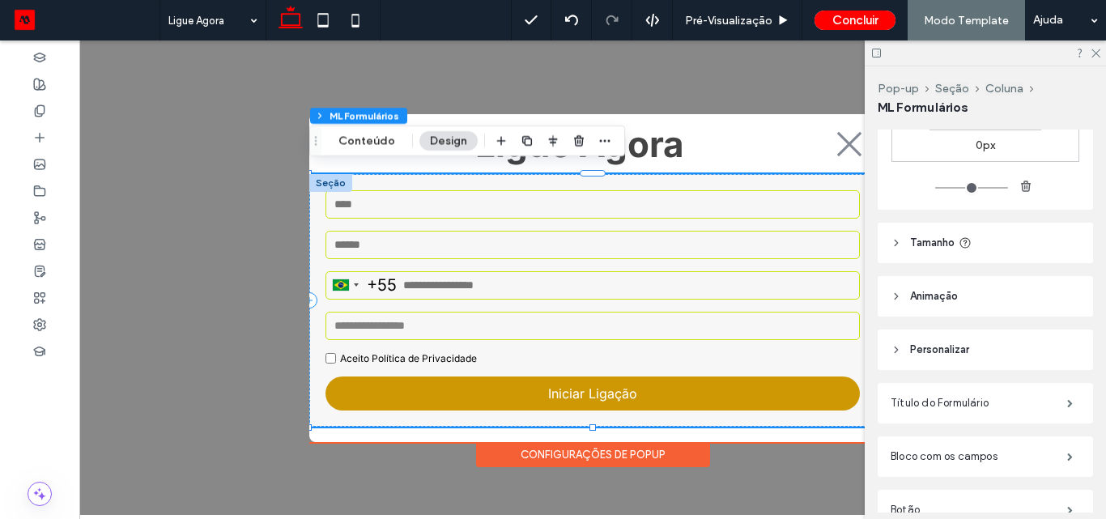
click at [979, 263] on header "Tamanho" at bounding box center [985, 243] width 215 height 40
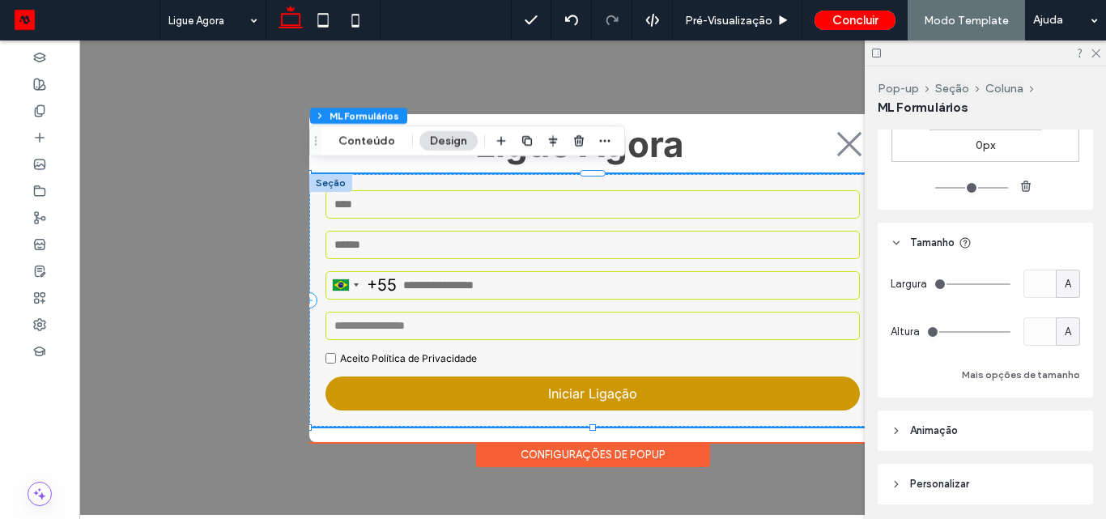
click at [1061, 346] on div "A" at bounding box center [1068, 331] width 24 height 28
click at [1002, 326] on div "Largura A Altura A Mais opções de tamanho" at bounding box center [985, 327] width 189 height 115
click at [1020, 385] on button "Mais opções de tamanho" at bounding box center [1021, 374] width 118 height 19
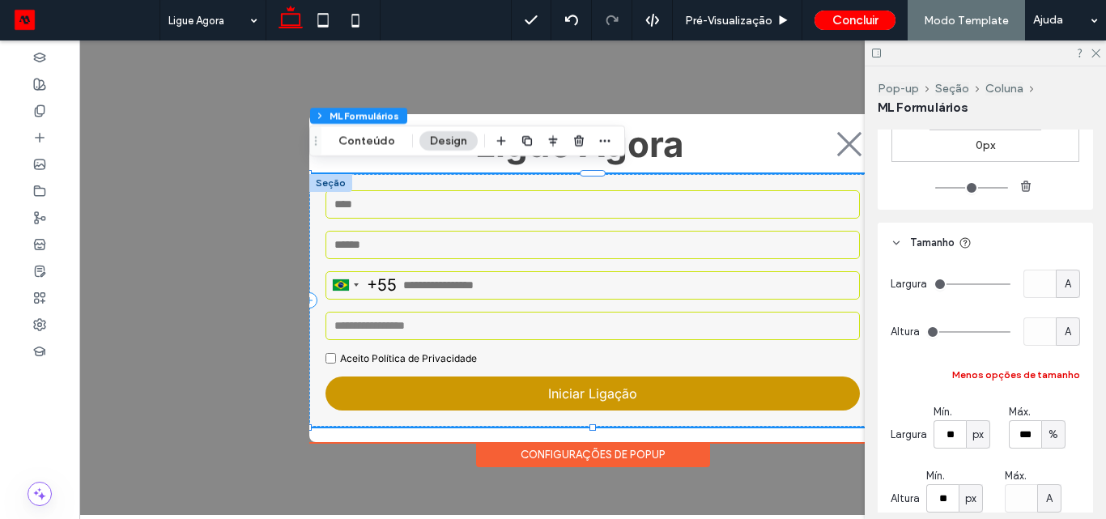
click at [1020, 385] on button "Menos opções de tamanho" at bounding box center [1016, 374] width 128 height 19
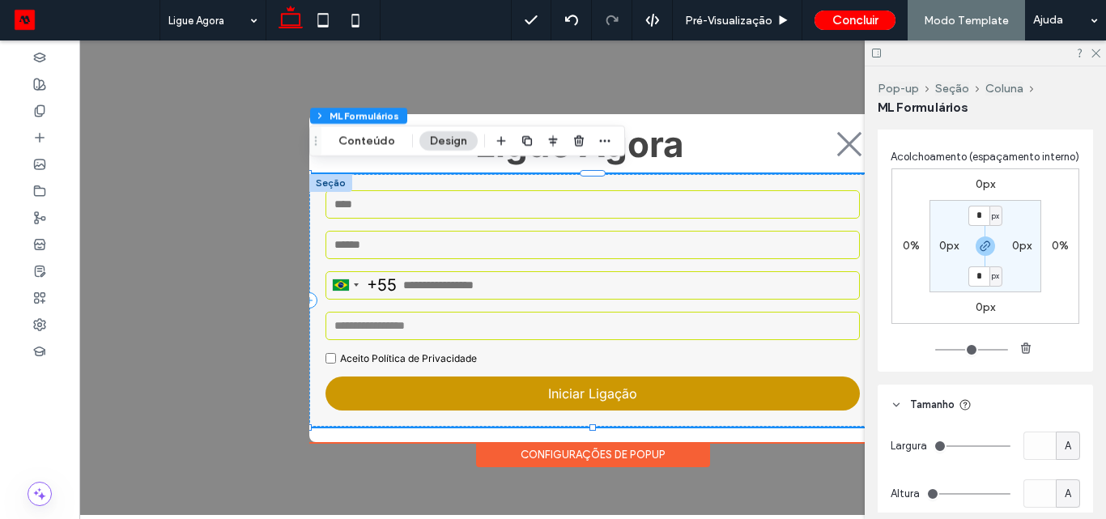
scroll to position [0, 0]
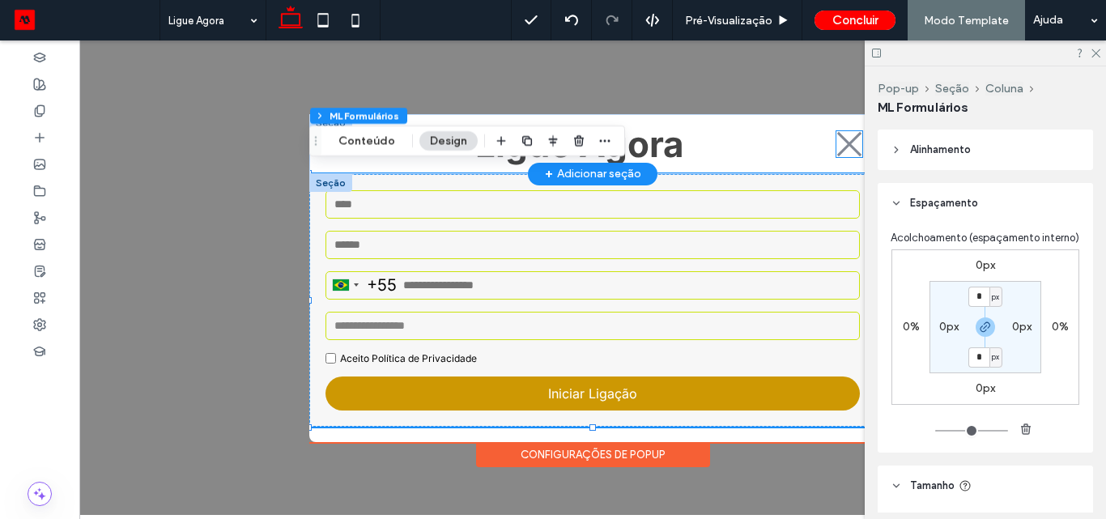
click at [848, 131] on icon ".st0-1091118977{fill-rule:evenodd;clip-rule:evenodd;}" at bounding box center [849, 144] width 26 height 26
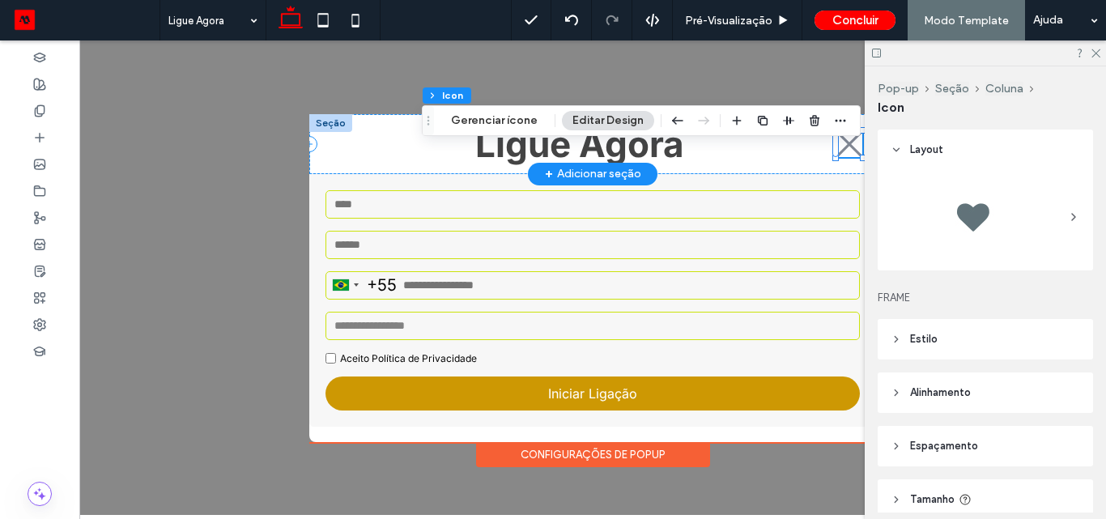
click at [849, 143] on icon ".st0-1091118977{fill-rule:evenodd;clip-rule:evenodd;}" at bounding box center [849, 144] width 26 height 26
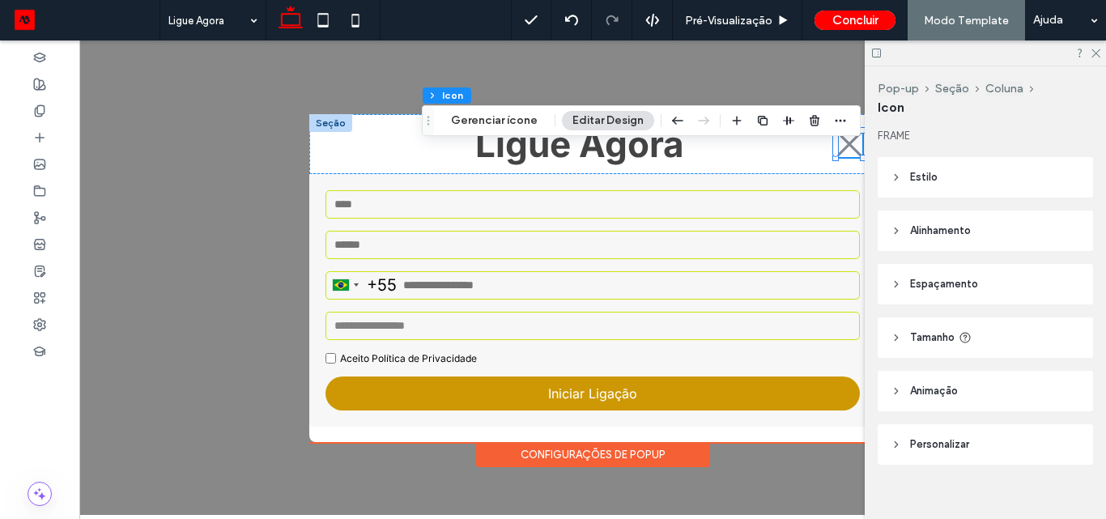
click at [993, 339] on header "Tamanho" at bounding box center [985, 337] width 215 height 40
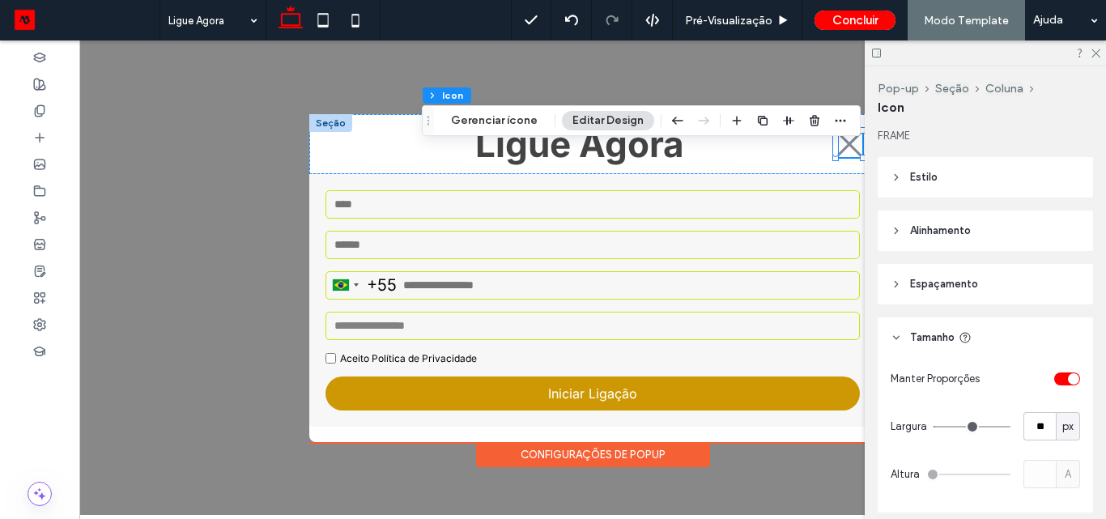
click at [1060, 383] on div "toggle" at bounding box center [1067, 378] width 26 height 13
type input "**"
click at [1060, 383] on div "toggle" at bounding box center [1067, 378] width 26 height 13
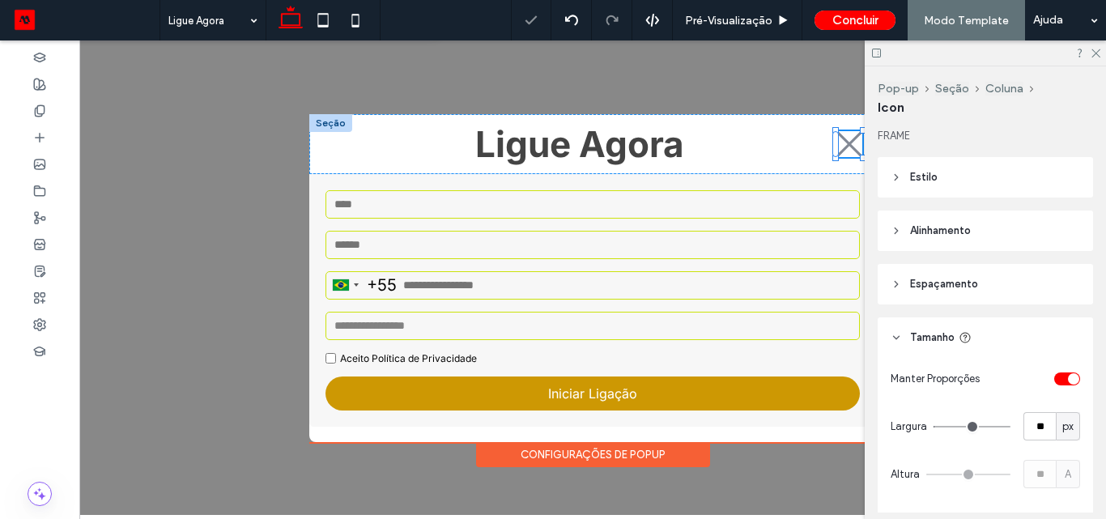
type input "*"
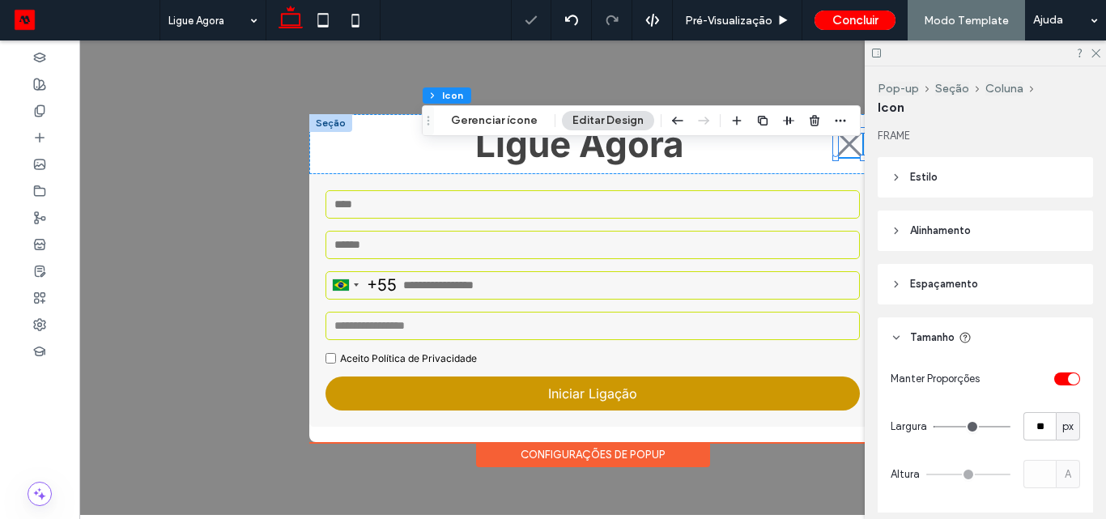
click at [1057, 380] on div "toggle" at bounding box center [1067, 378] width 26 height 13
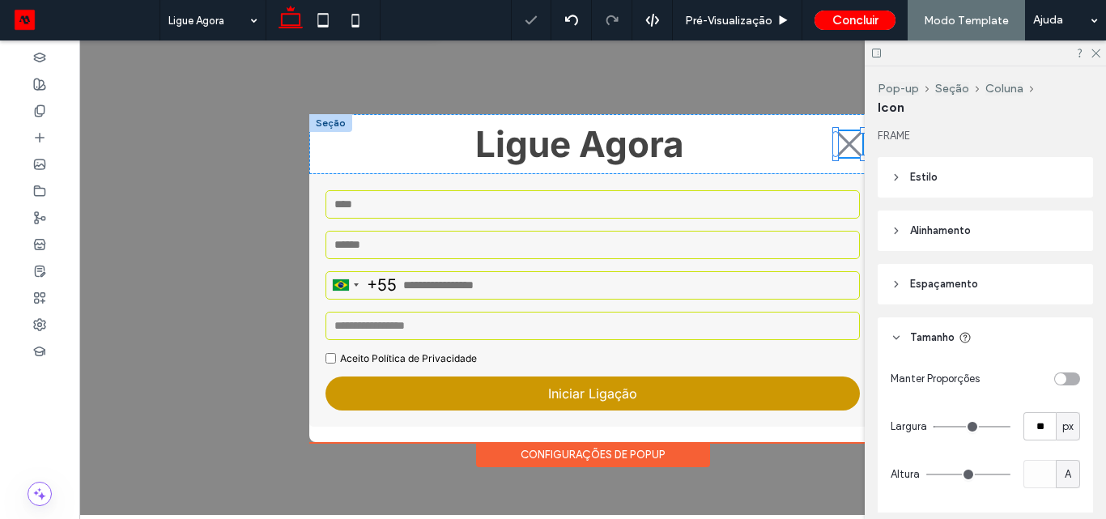
type input "**"
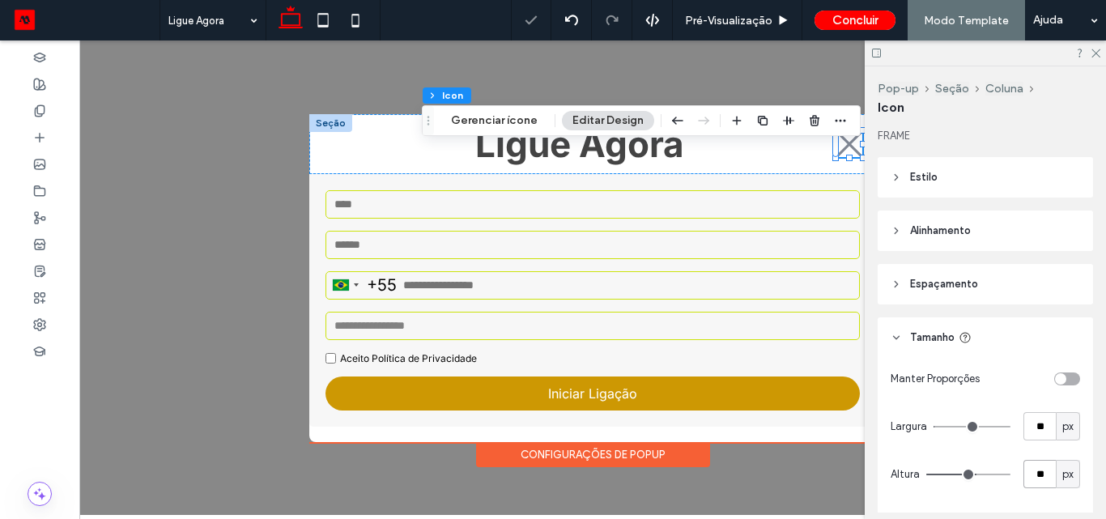
click at [1031, 462] on input "**" at bounding box center [1039, 474] width 32 height 28
type input "**"
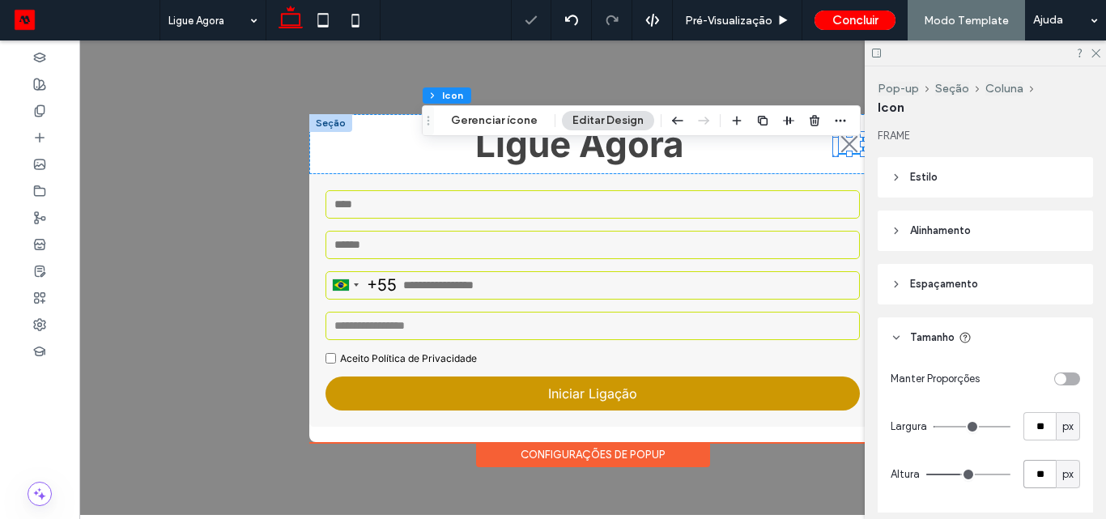
type input "**"
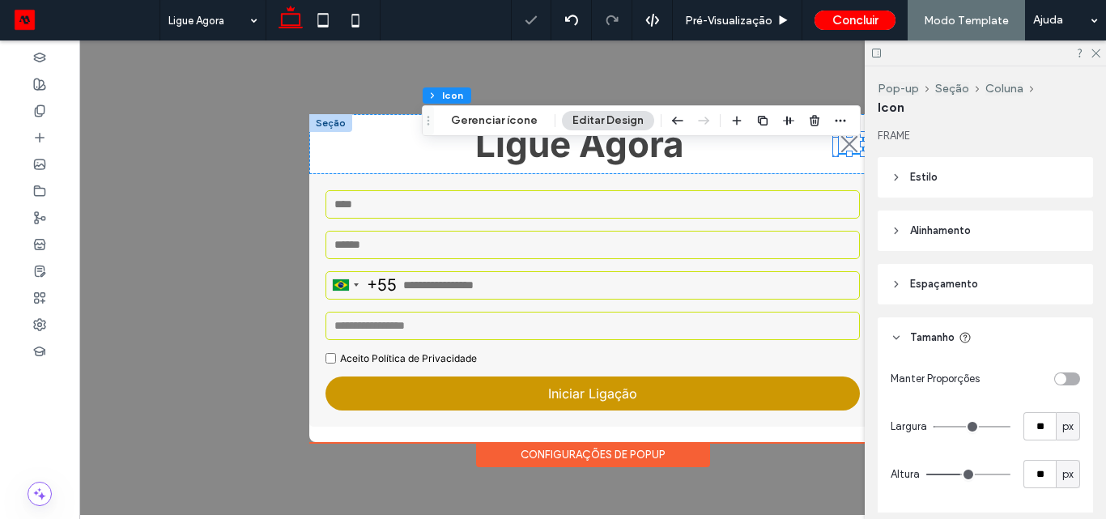
click at [1057, 370] on div "Manter Proporções" at bounding box center [985, 378] width 189 height 28
click at [1057, 377] on div "toggle" at bounding box center [1060, 378] width 11 height 11
type input "*"
click at [1023, 427] on input "**" at bounding box center [1039, 426] width 32 height 28
type input "*"
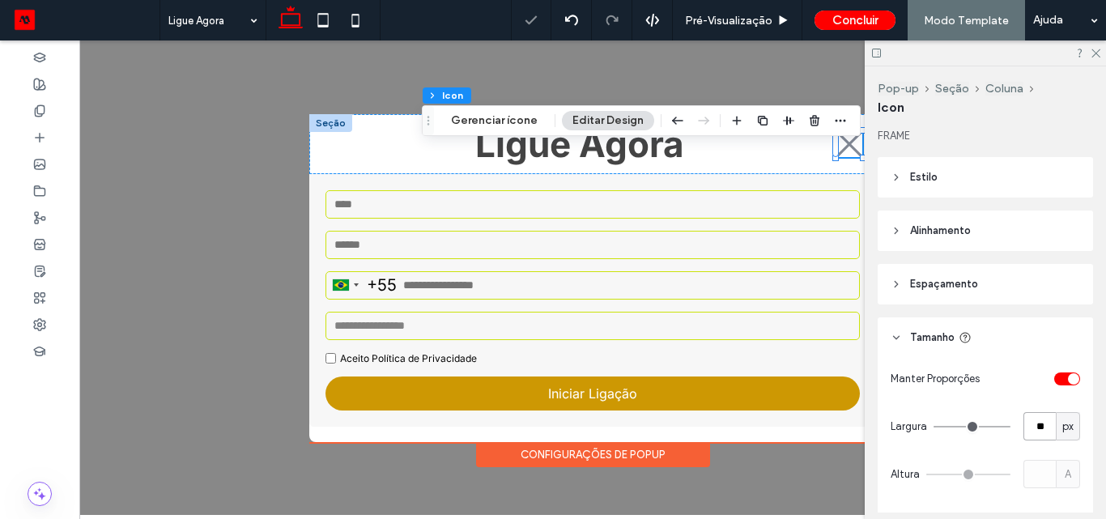
type input "*"
type input "**"
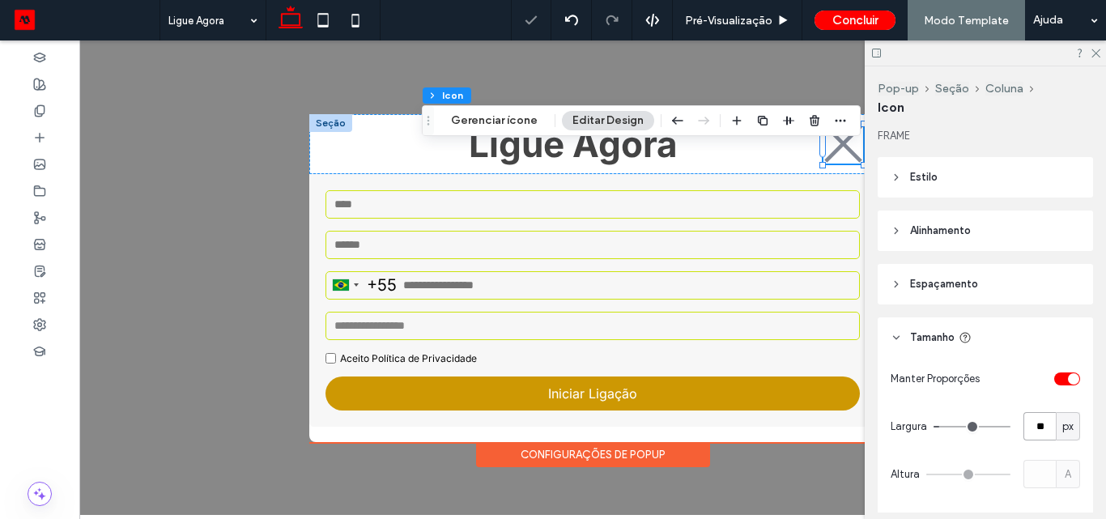
type input "**"
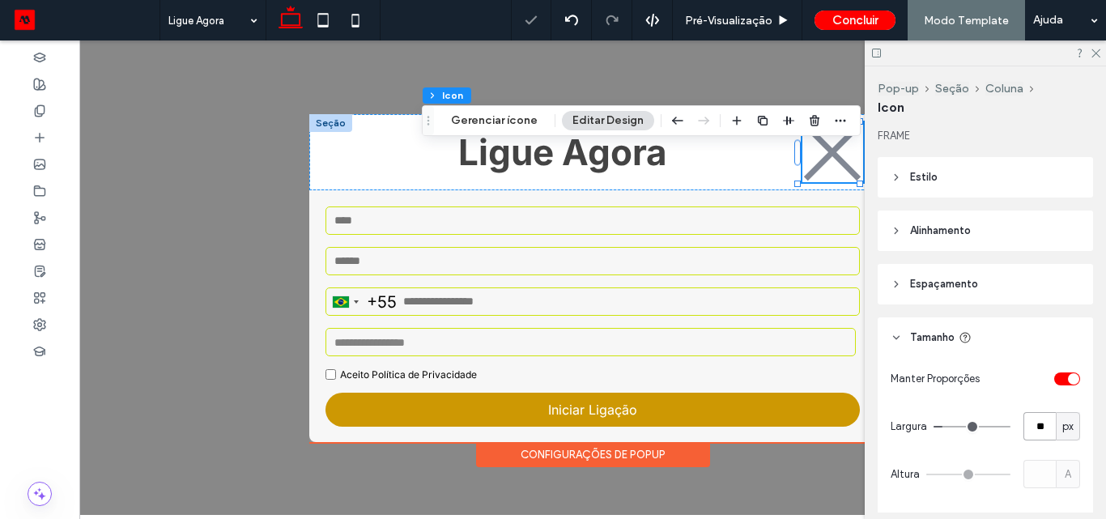
type input "**"
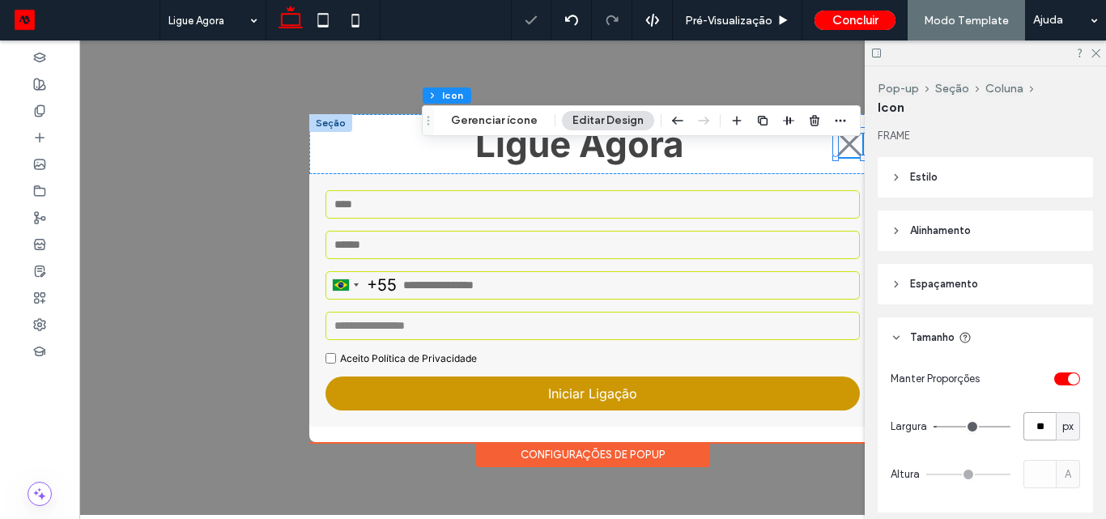
type input "**"
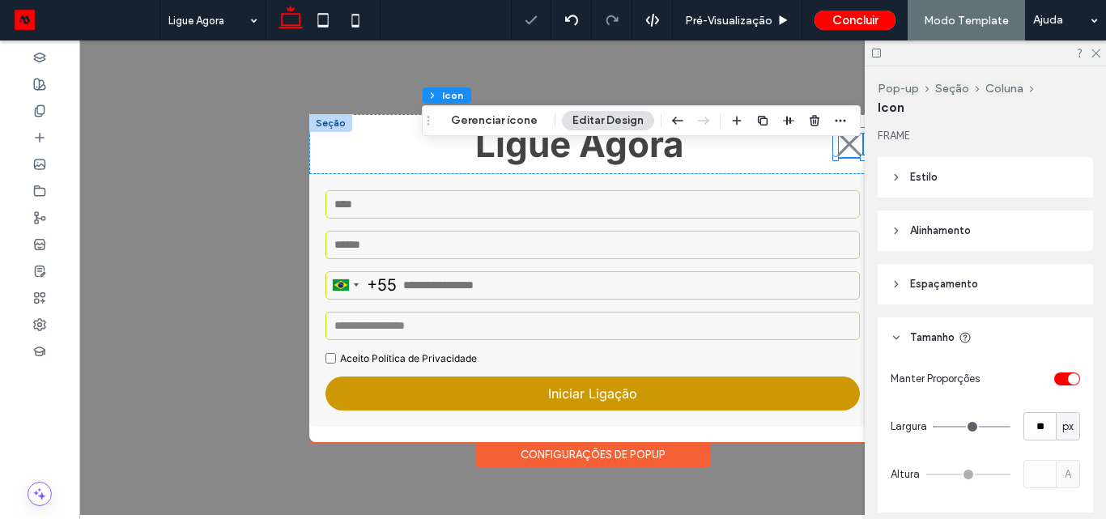
click at [1056, 381] on div "toggle" at bounding box center [1067, 378] width 26 height 13
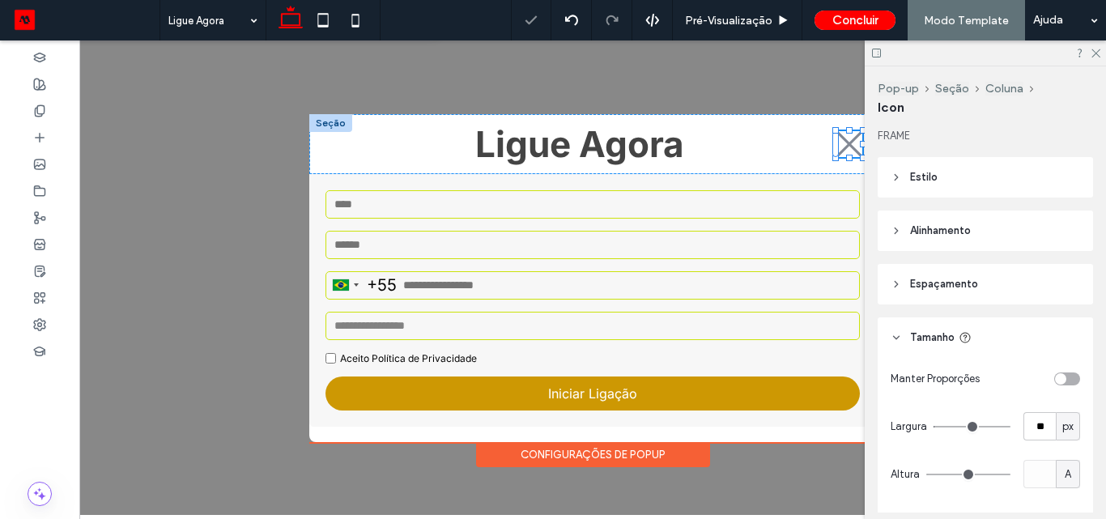
type input "**"
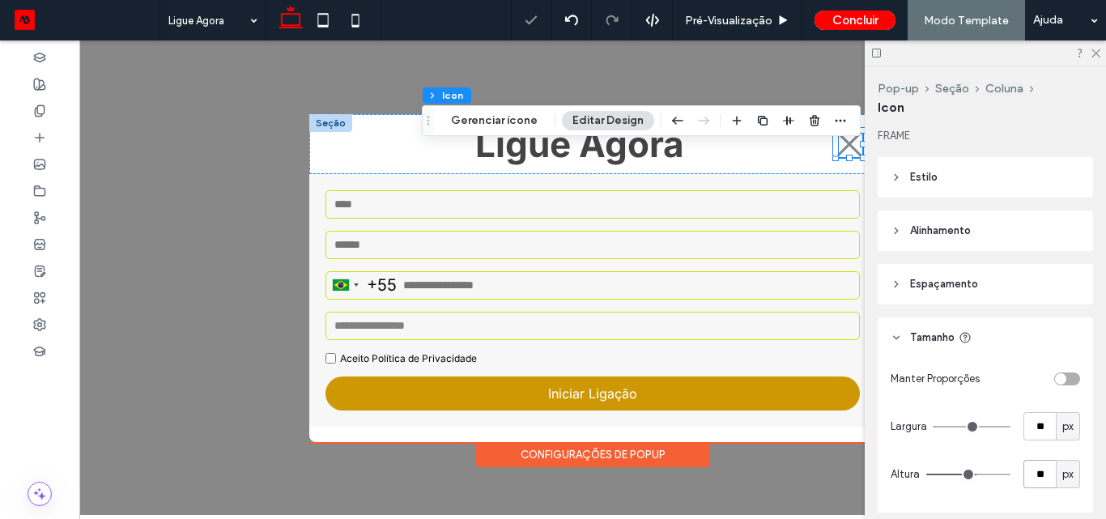
click at [1028, 472] on input "**" at bounding box center [1039, 474] width 32 height 28
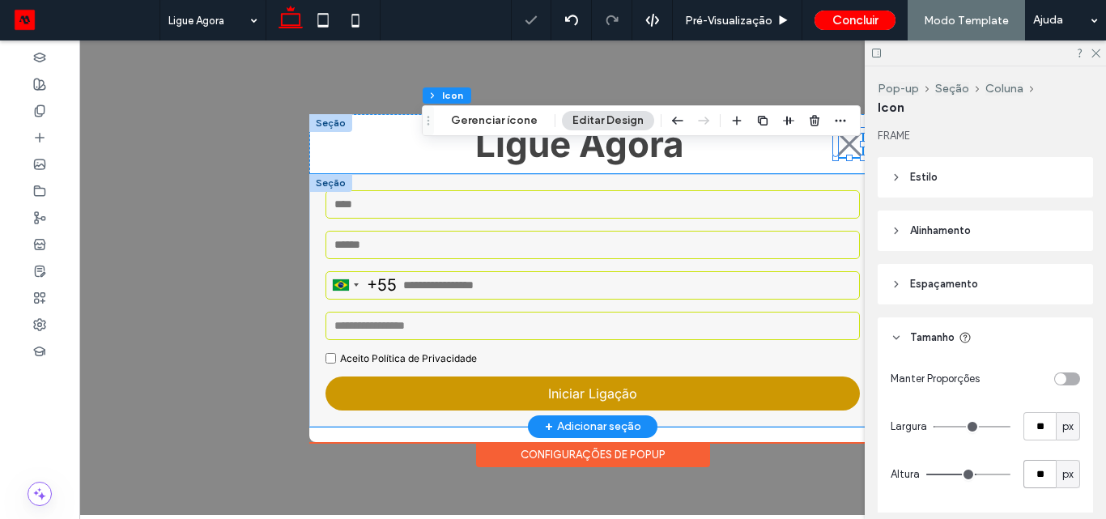
scroll to position [0, 162]
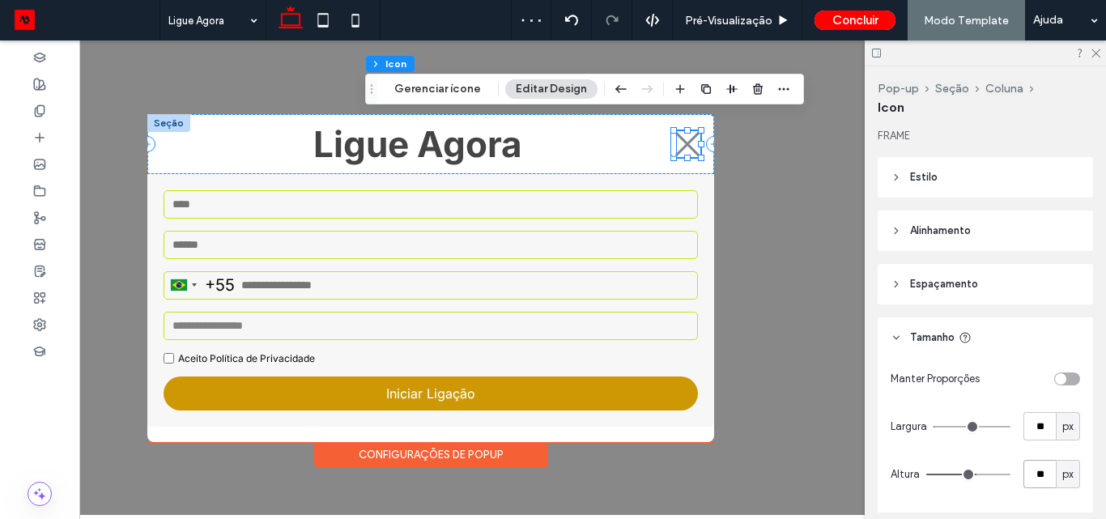
drag, startPoint x: 423, startPoint y: 122, endPoint x: 336, endPoint y: 90, distance: 92.5
click at [365, 90] on icon "Arrastar" at bounding box center [371, 88] width 13 height 11
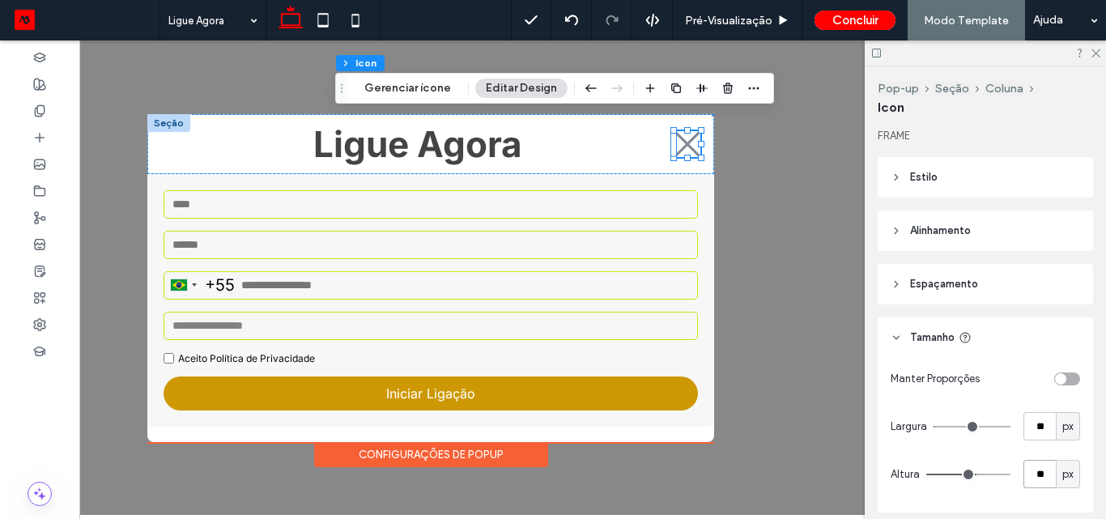
type input "**"
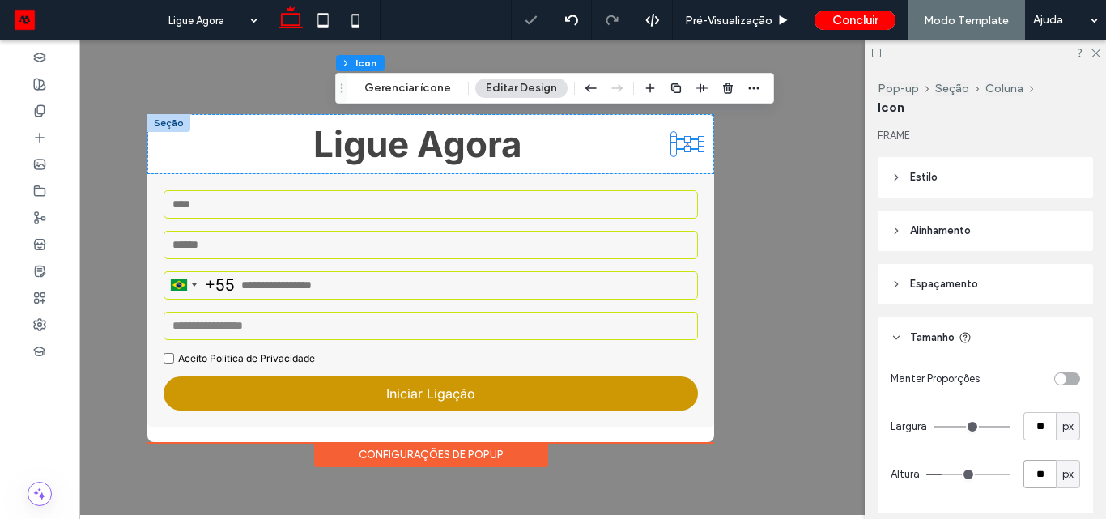
type input "**"
type input "*"
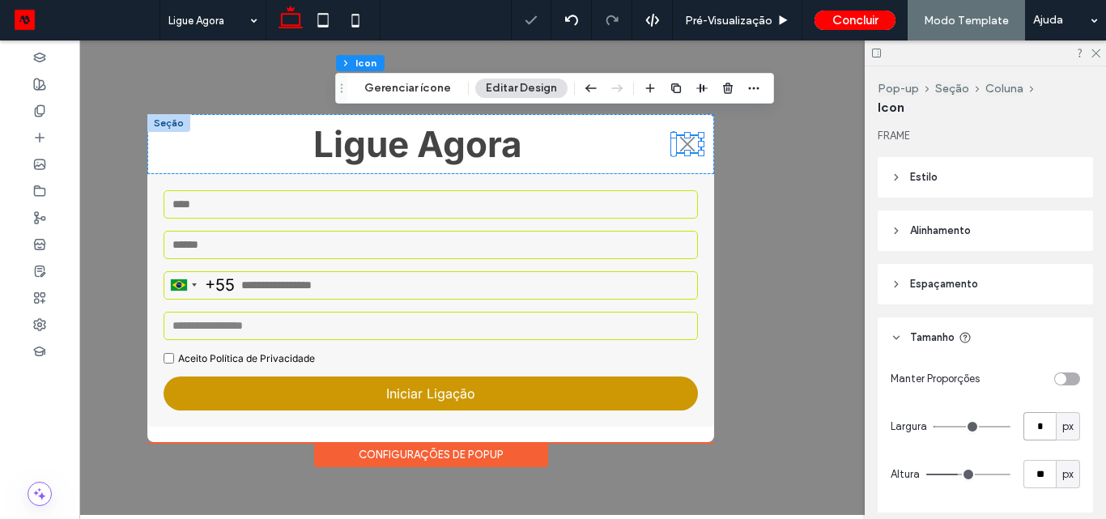
type input "*"
click at [794, 307] on div "Ligue Agora .st0-1091118977{fill-rule:evenodd;clip-rule:evenodd;} + Adicionar s…" at bounding box center [430, 277] width 1027 height 474
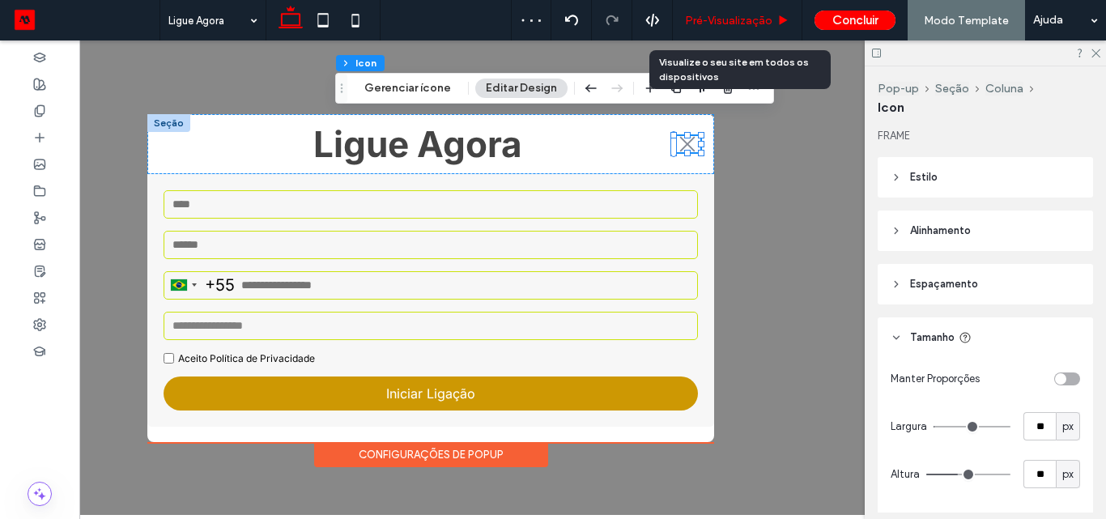
click at [747, 27] on span "Pré-Visualizaçāo" at bounding box center [728, 21] width 87 height 14
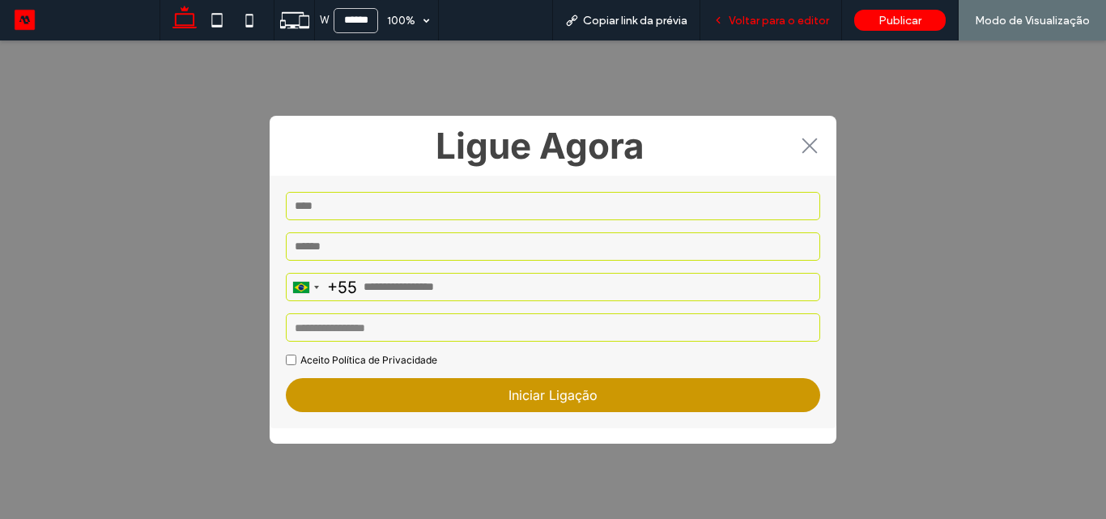
click at [810, 16] on span "Voltar para o editor" at bounding box center [779, 21] width 100 height 14
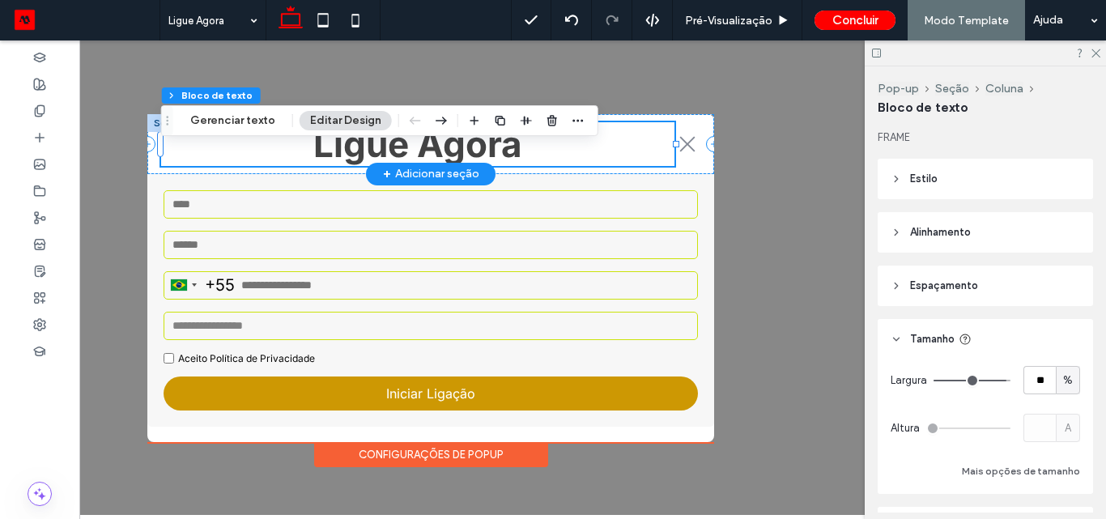
scroll to position [83, 0]
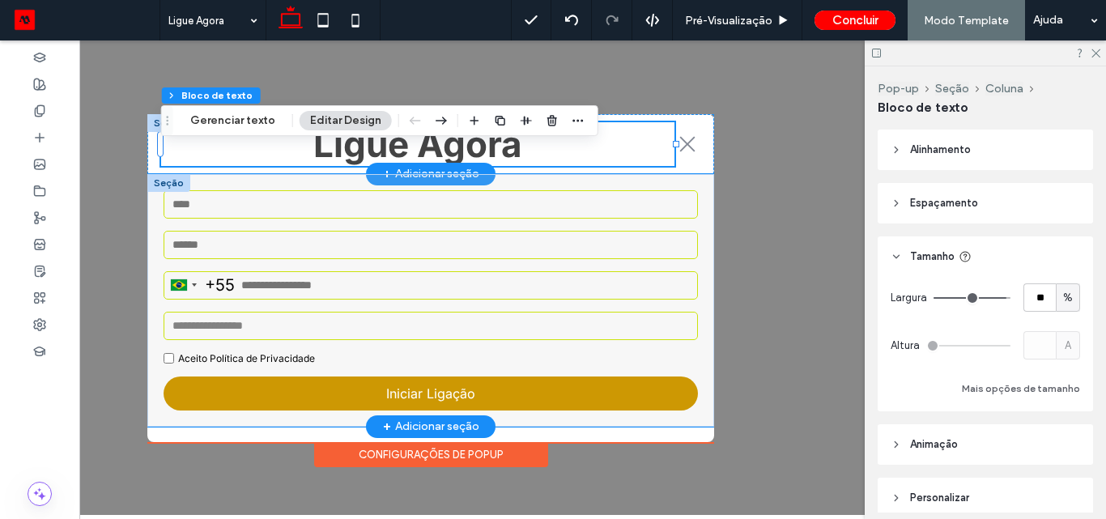
click at [664, 271] on input "tel" at bounding box center [431, 285] width 534 height 28
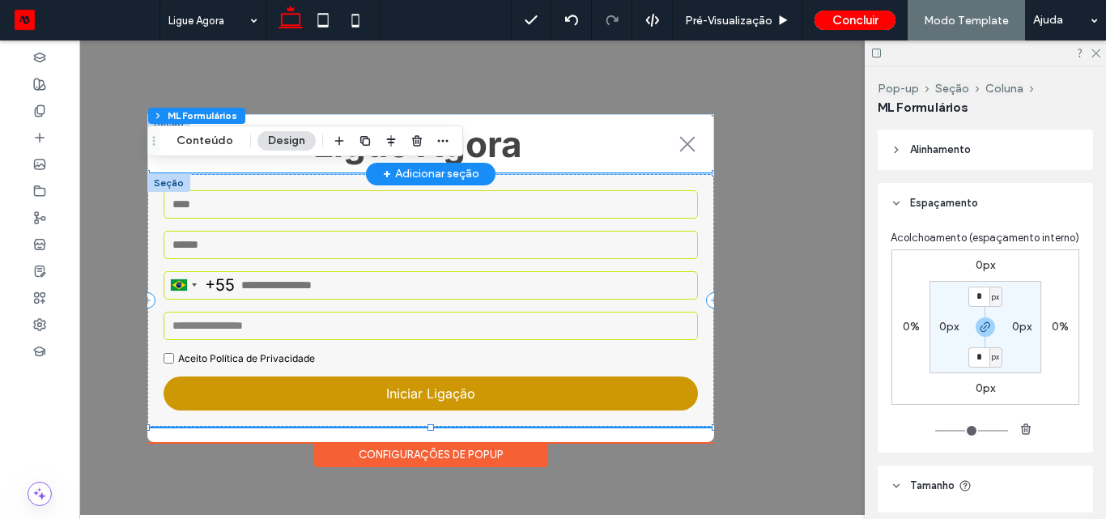
scroll to position [484, 0]
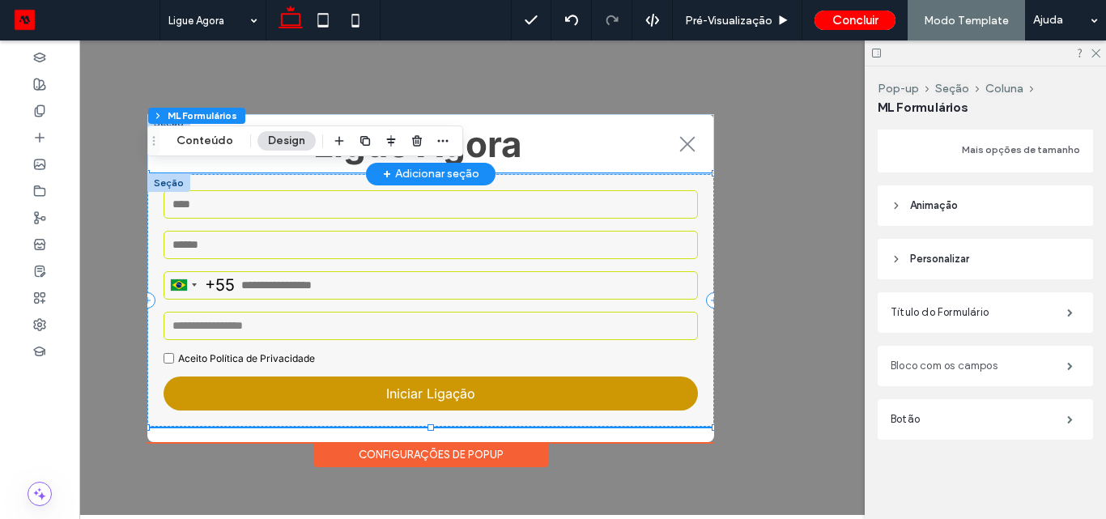
click at [959, 370] on label "Bloco com os campos" at bounding box center [979, 366] width 177 height 32
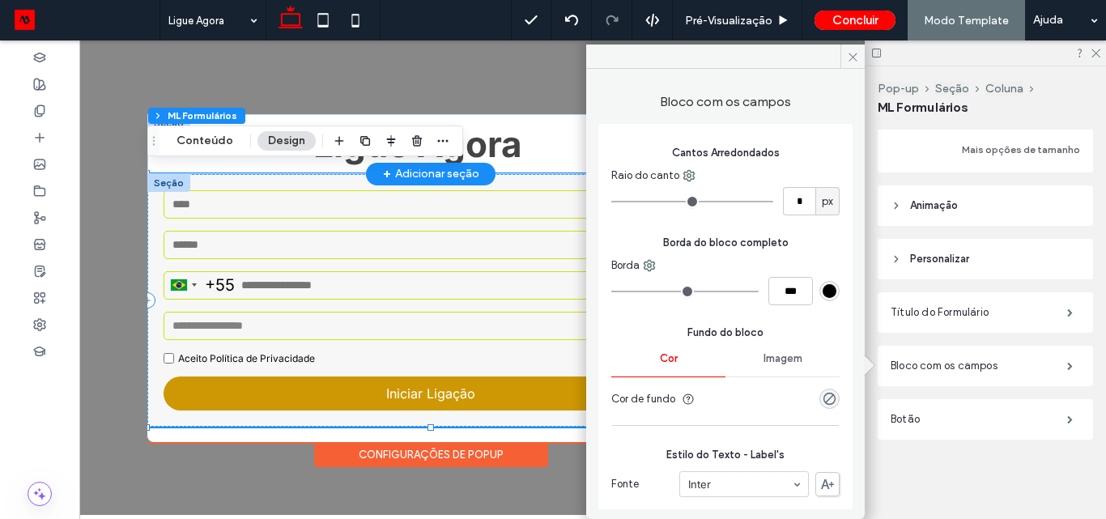
scroll to position [162, 0]
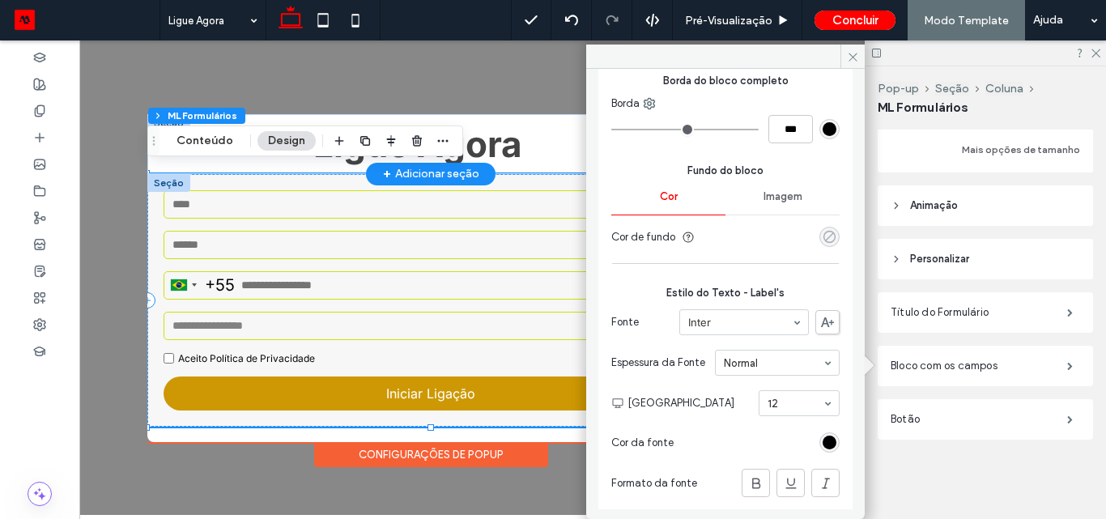
click at [824, 237] on icon "rgba(0, 0, 0, 0)" at bounding box center [830, 237] width 14 height 14
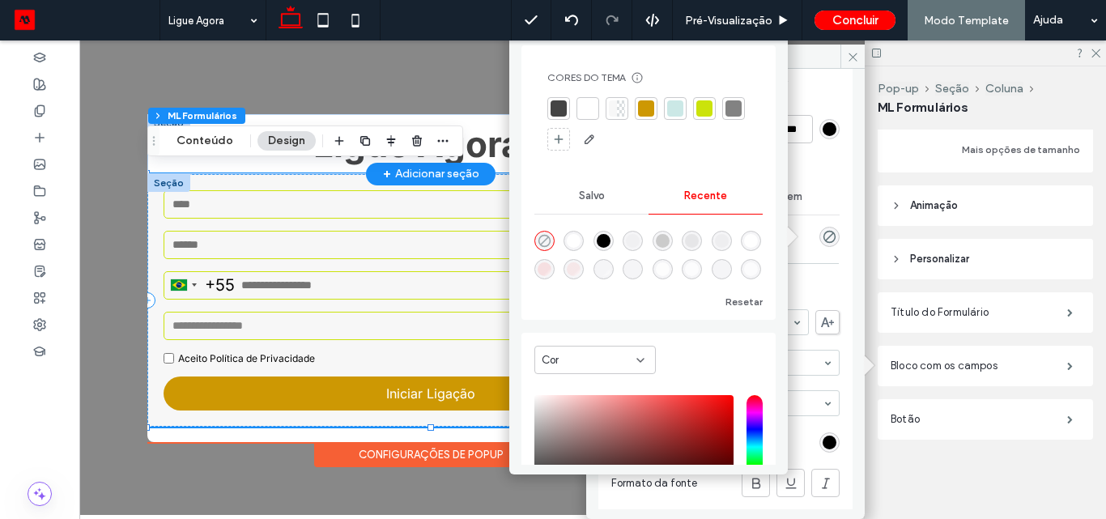
click at [549, 240] on icon "rgba(0, 0, 0, 0)" at bounding box center [545, 241] width 14 height 14
click at [852, 49] on span at bounding box center [852, 57] width 24 height 24
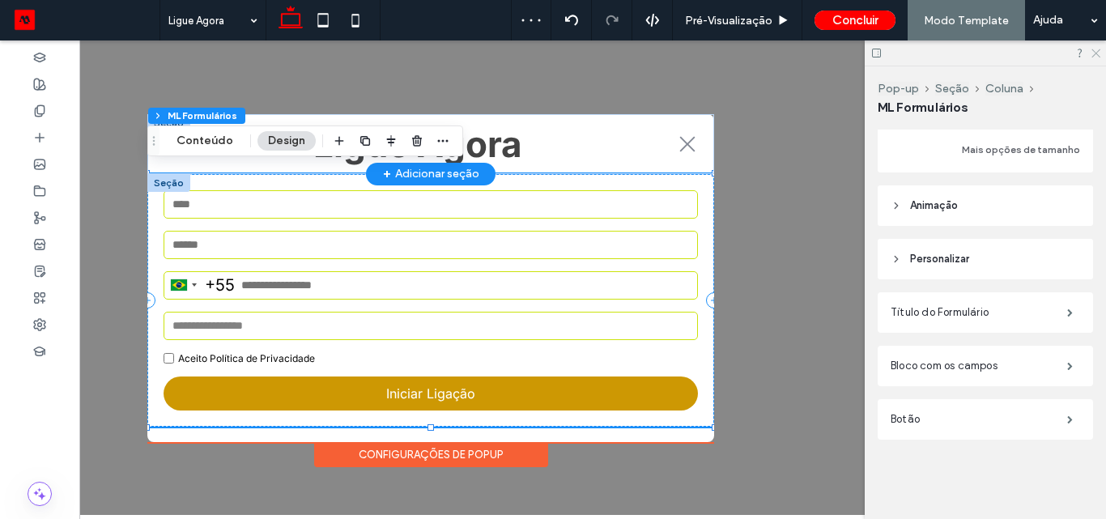
click at [1097, 50] on icon at bounding box center [1095, 52] width 11 height 11
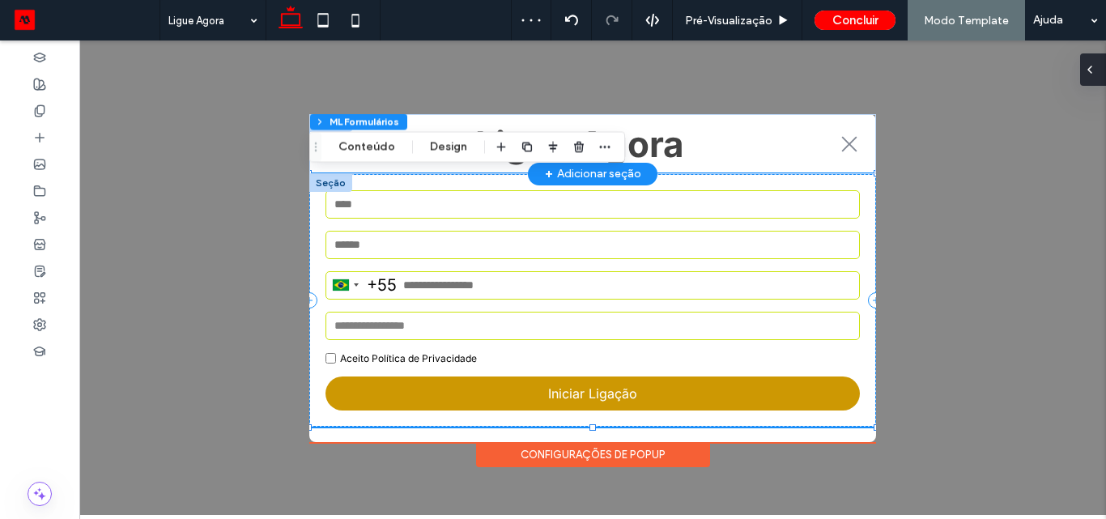
scroll to position [0, 0]
click at [997, 187] on div "Ligue Agora .st0-1091118977{fill-rule:evenodd;clip-rule:evenodd;} + Adicionar s…" at bounding box center [592, 277] width 1027 height 474
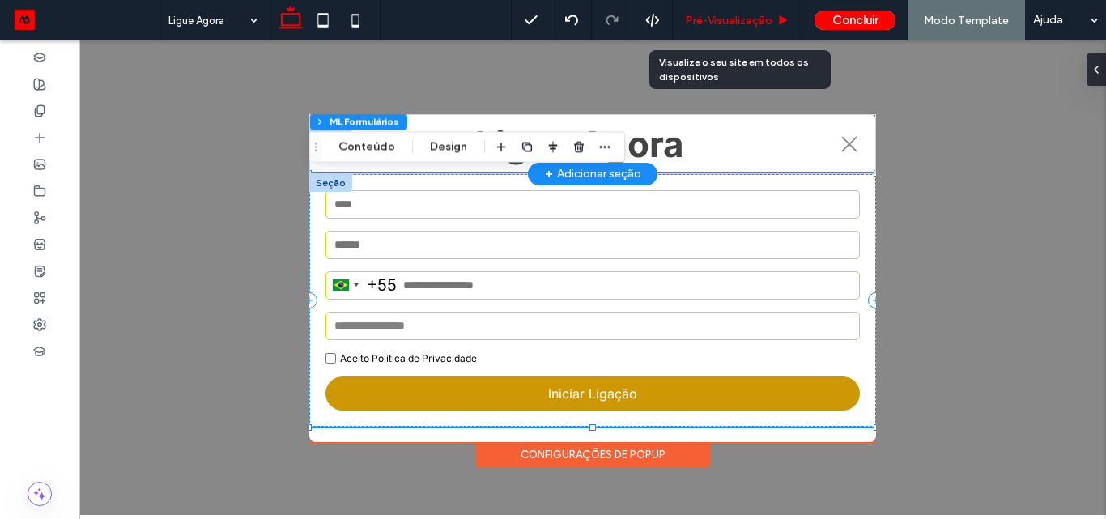
click at [772, 18] on span "Pré-Visualizaçāo" at bounding box center [728, 21] width 87 height 14
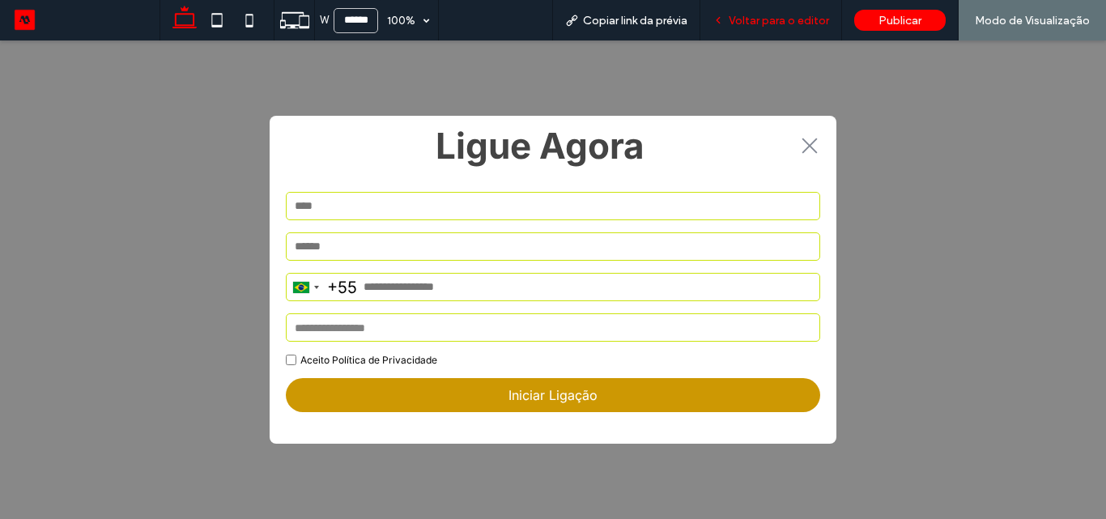
click at [776, 25] on span "Voltar para o editor" at bounding box center [779, 21] width 100 height 14
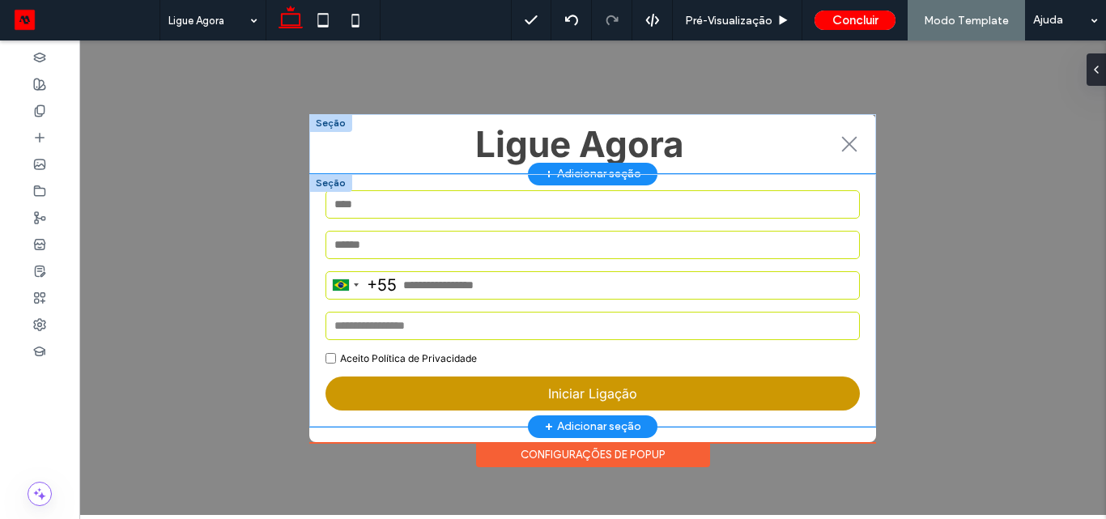
click at [704, 250] on input "email" at bounding box center [592, 245] width 534 height 28
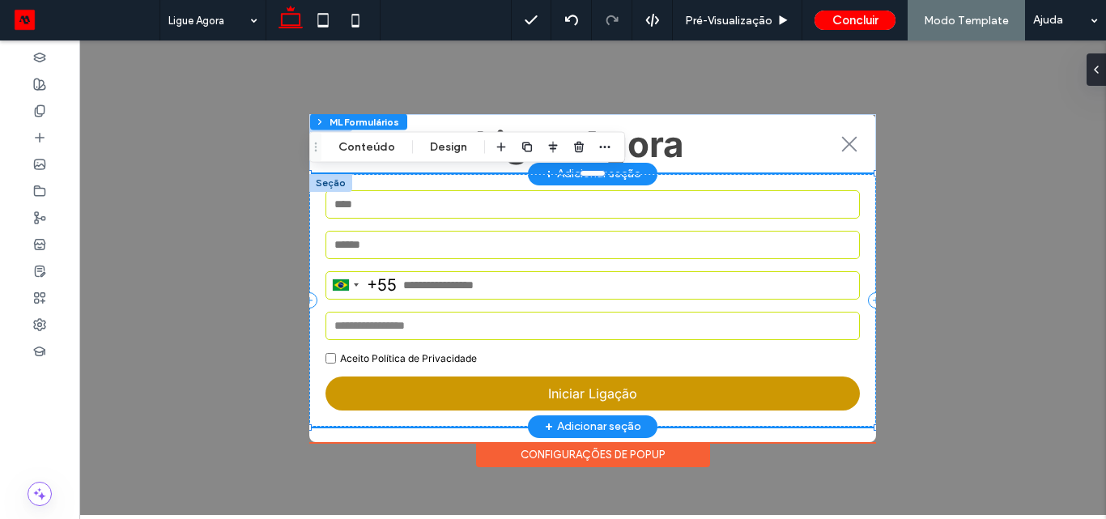
click at [705, 208] on input "text" at bounding box center [592, 204] width 534 height 28
click at [371, 147] on button "Conteúdo" at bounding box center [367, 147] width 78 height 19
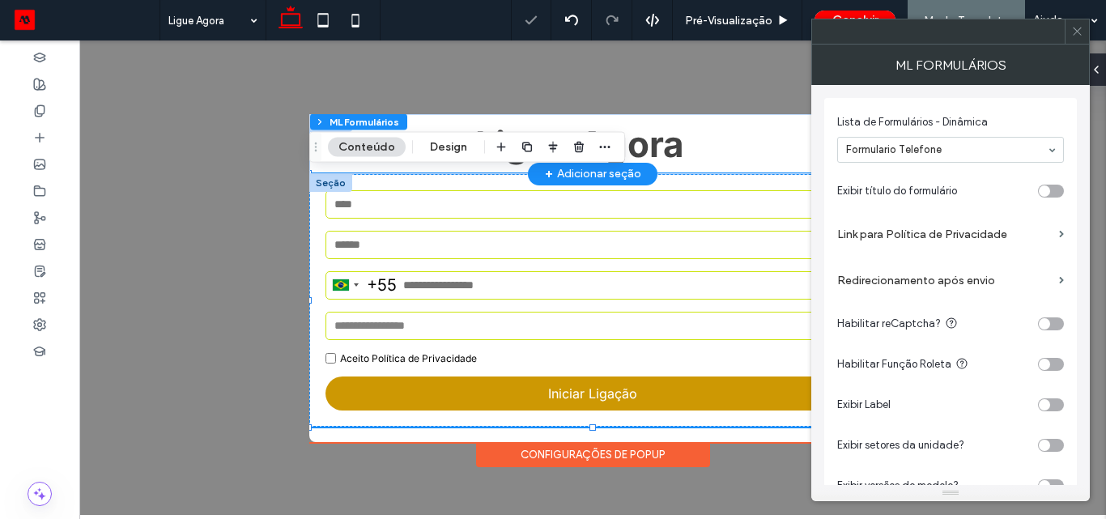
click at [371, 147] on button "Conteúdo" at bounding box center [367, 147] width 78 height 19
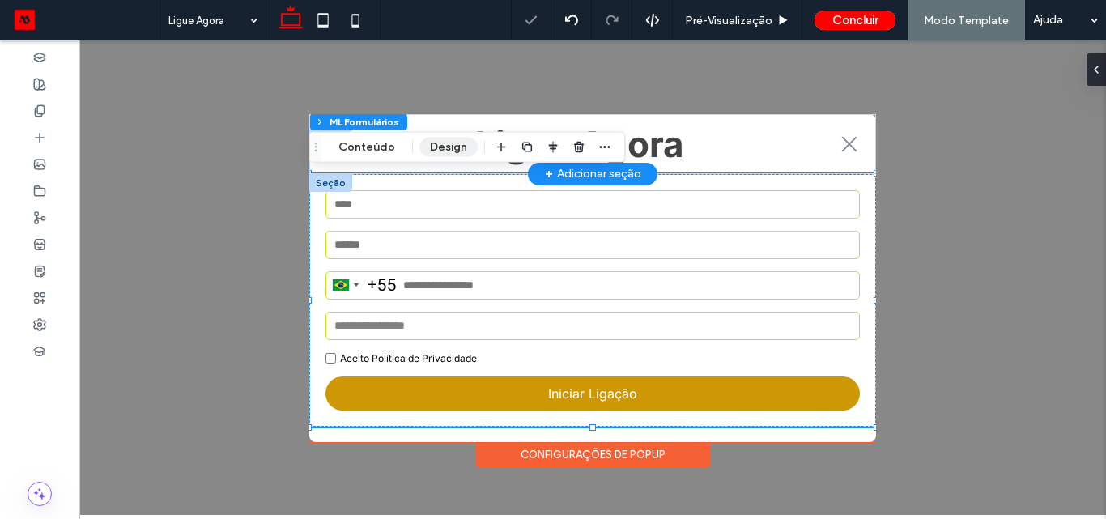
click at [455, 147] on button "Design" at bounding box center [448, 147] width 58 height 19
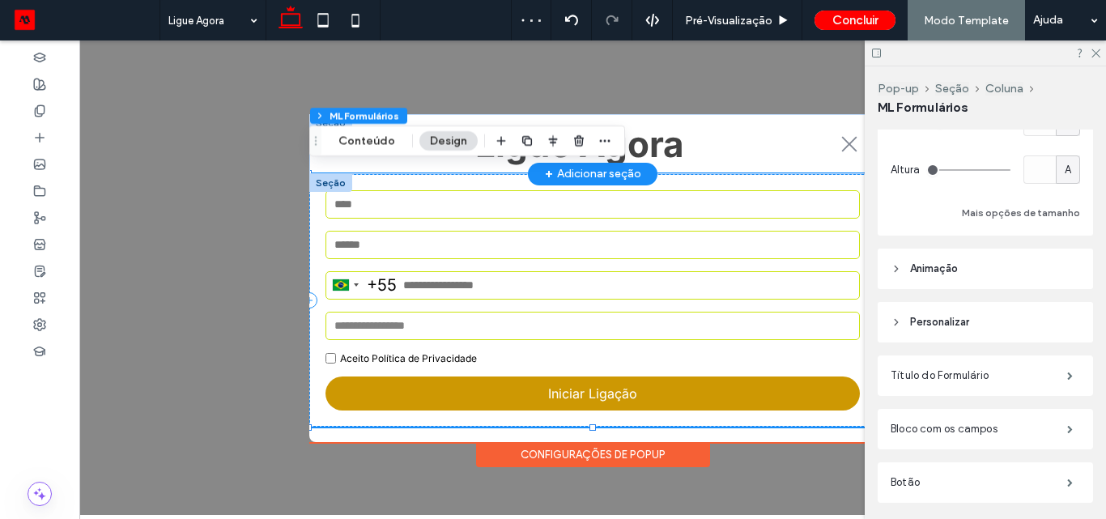
scroll to position [484, 0]
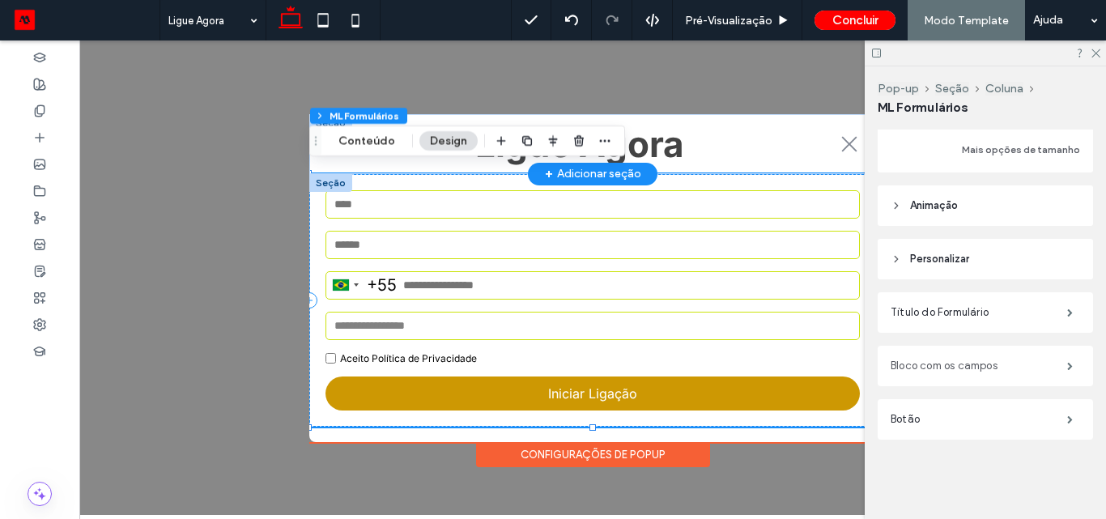
click at [966, 374] on label "Bloco com os campos" at bounding box center [979, 366] width 177 height 32
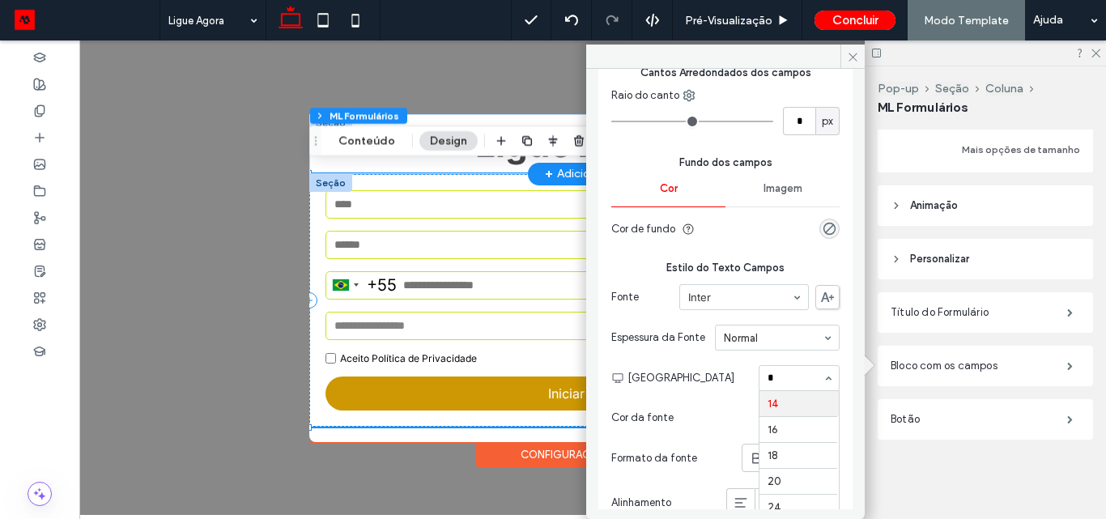
scroll to position [0, 0]
click at [794, 372] on input at bounding box center [795, 377] width 55 height 11
click at [779, 372] on input at bounding box center [795, 377] width 55 height 11
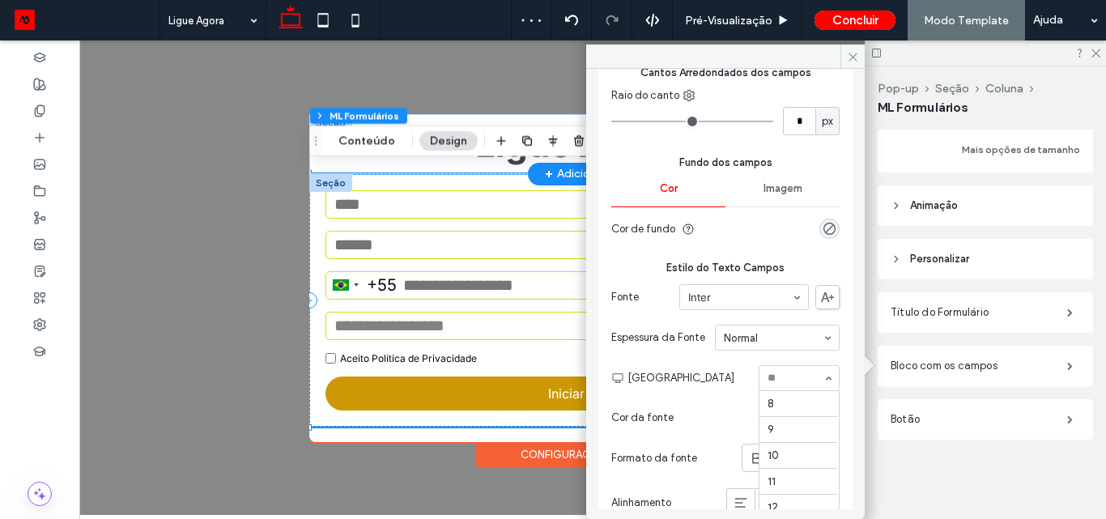
click at [774, 382] on input at bounding box center [795, 377] width 55 height 11
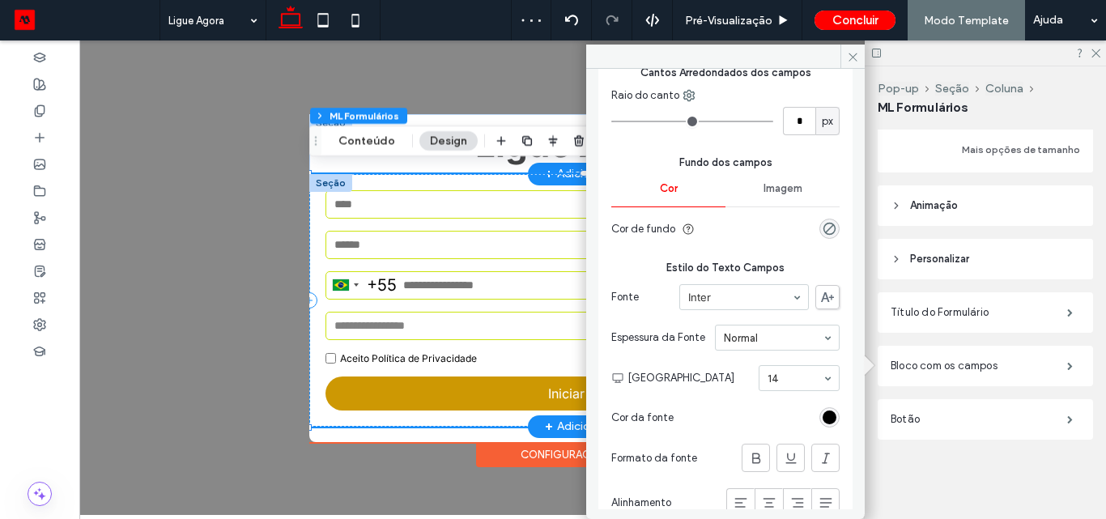
click at [389, 280] on div "+55" at bounding box center [382, 284] width 30 height 19
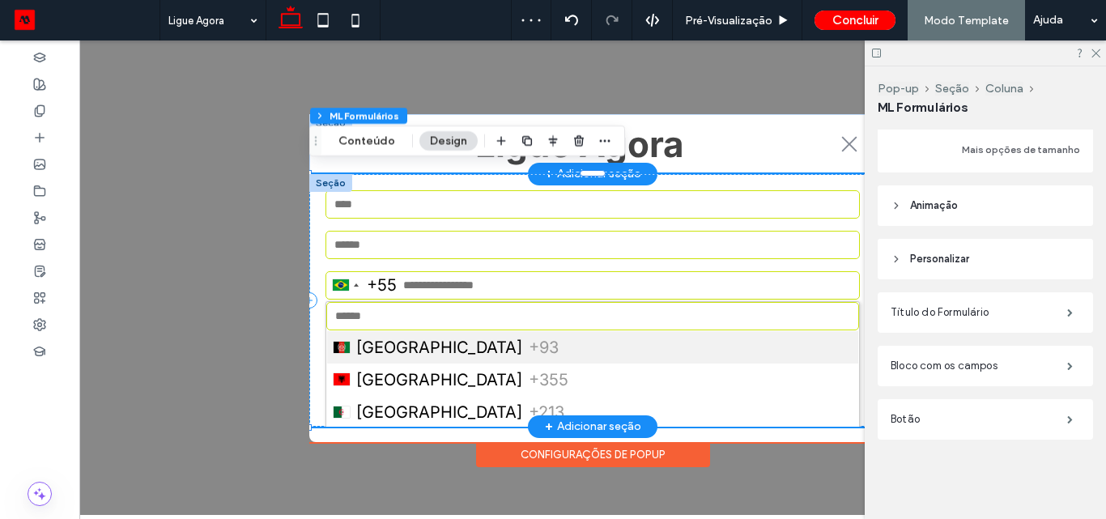
click at [389, 280] on div "+55" at bounding box center [382, 284] width 30 height 19
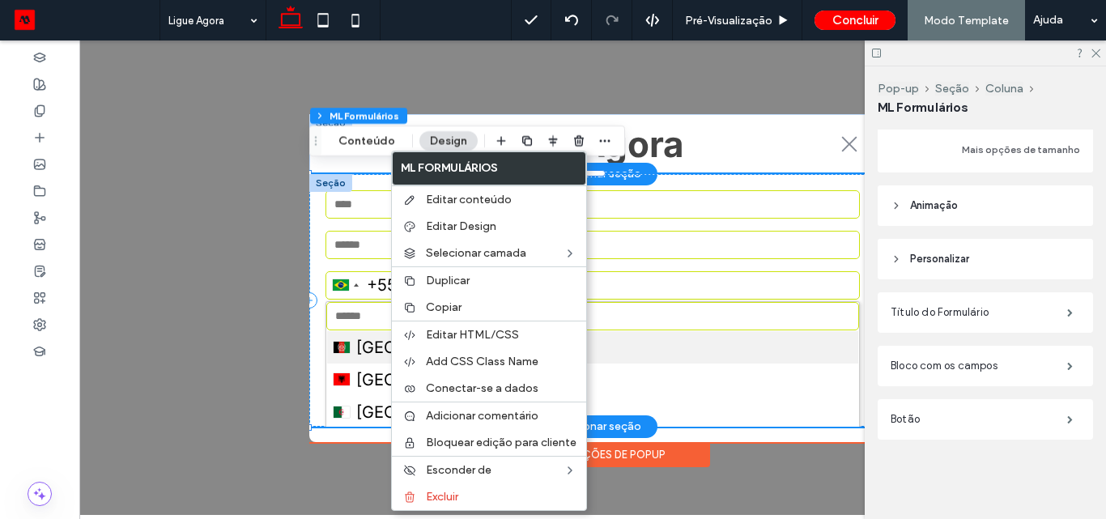
click at [389, 280] on div "+55" at bounding box center [382, 284] width 30 height 19
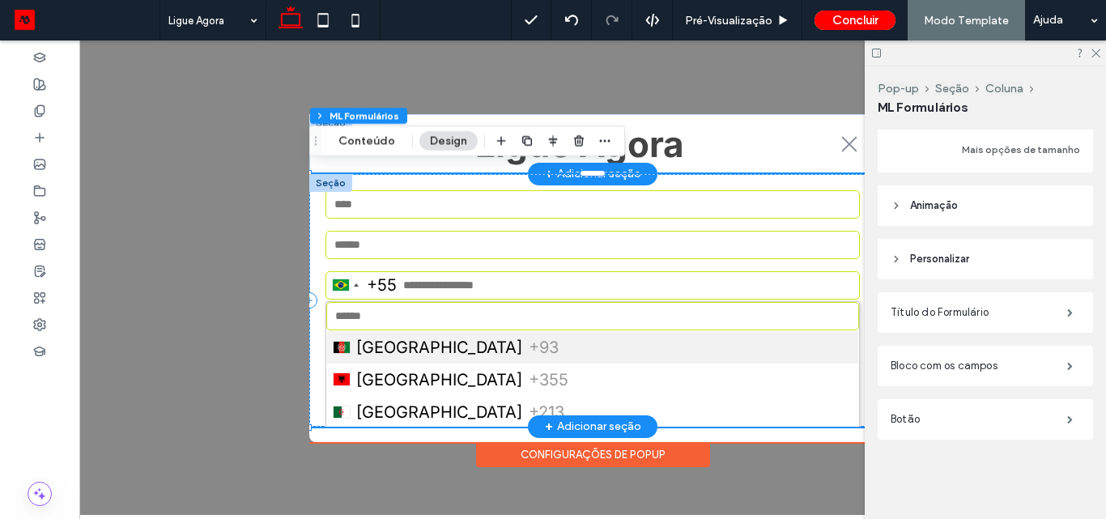
click at [819, 280] on input "tel" at bounding box center [592, 285] width 534 height 28
click at [409, 240] on input "email" at bounding box center [592, 245] width 534 height 28
click at [419, 282] on input "tel" at bounding box center [592, 285] width 534 height 28
click at [381, 281] on div "+55" at bounding box center [382, 284] width 30 height 19
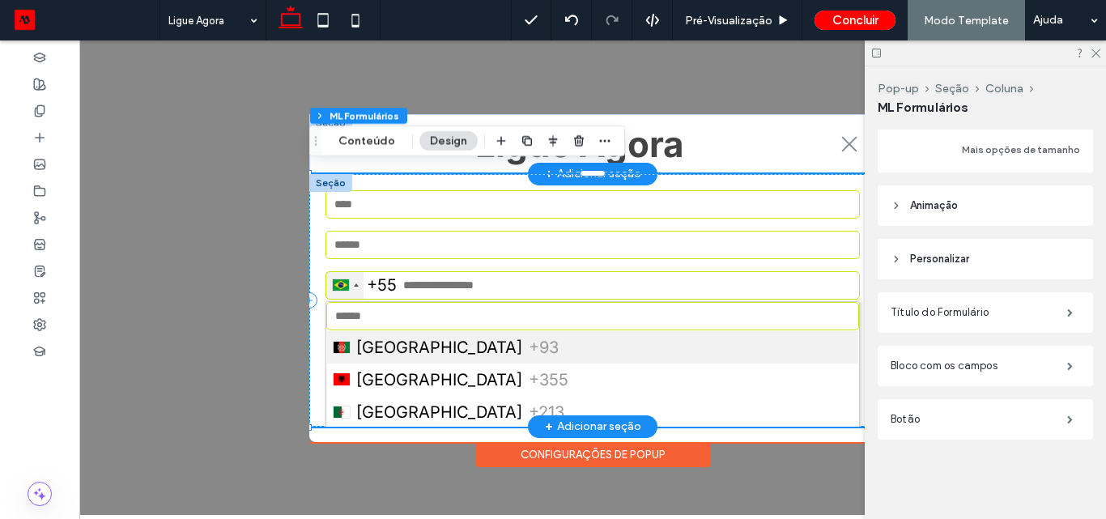
click at [352, 281] on div "[GEOGRAPHIC_DATA] +55" at bounding box center [344, 285] width 37 height 27
click at [353, 281] on div "[GEOGRAPHIC_DATA] +55" at bounding box center [344, 285] width 37 height 27
click at [356, 281] on div "[GEOGRAPHIC_DATA] +55" at bounding box center [344, 285] width 37 height 27
click at [381, 313] on input "Search" at bounding box center [592, 316] width 533 height 28
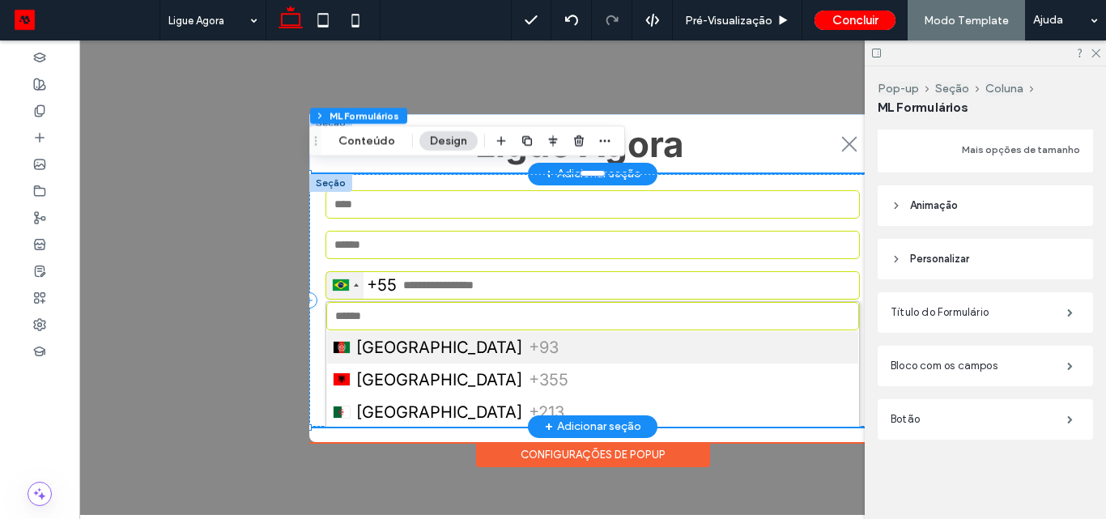
click at [381, 313] on input "Search" at bounding box center [592, 316] width 533 height 28
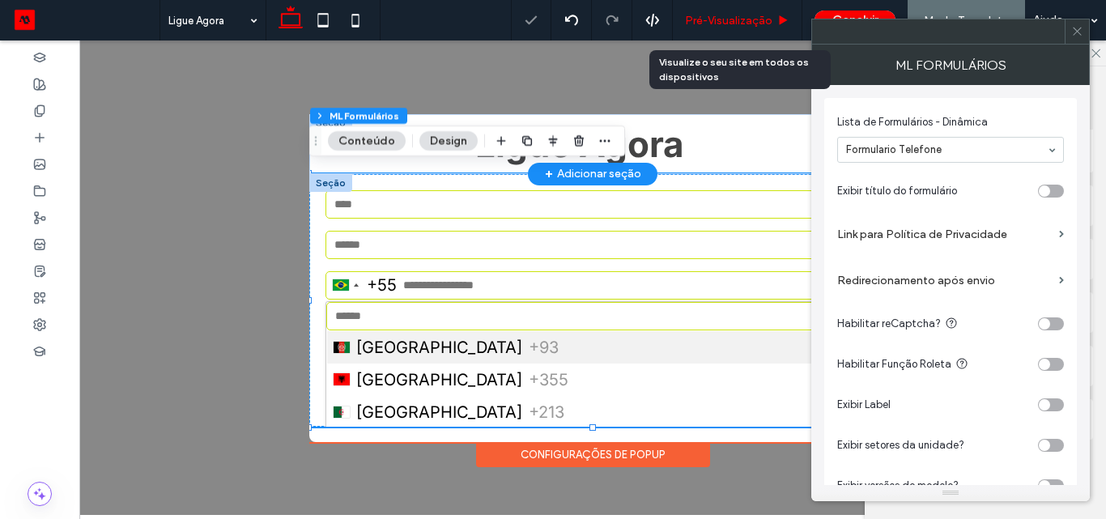
click at [717, 23] on span "Pré-Visualizaçāo" at bounding box center [728, 21] width 87 height 14
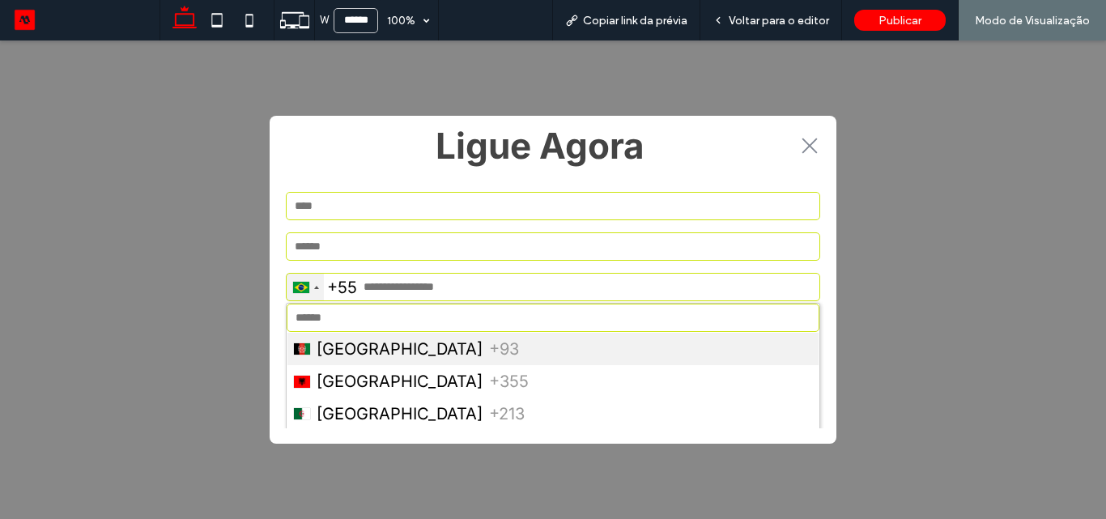
click at [396, 317] on input "Search" at bounding box center [553, 318] width 533 height 28
click at [405, 338] on li "[GEOGRAPHIC_DATA] +55" at bounding box center [552, 349] width 531 height 32
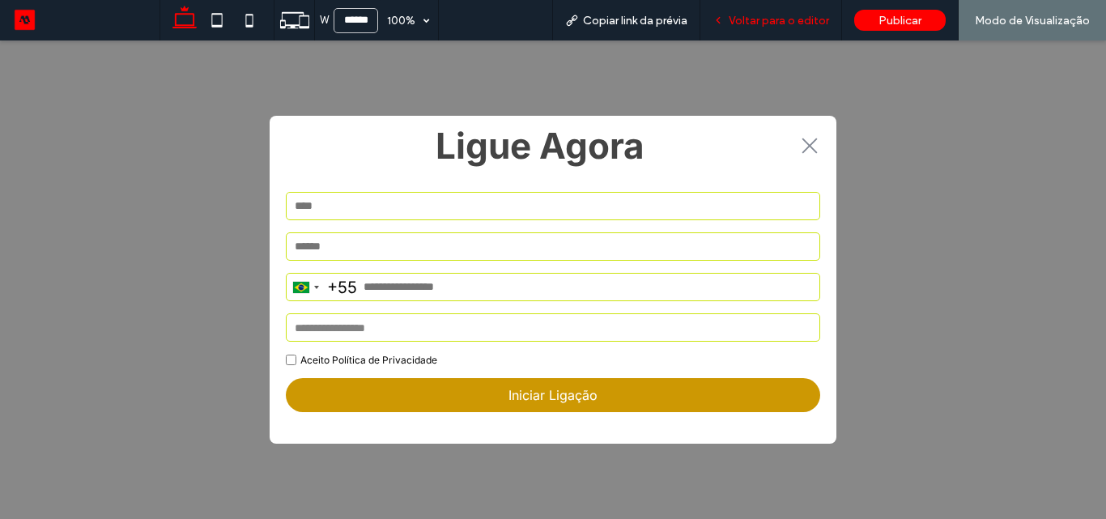
click at [824, 20] on span "Voltar para o editor" at bounding box center [779, 21] width 100 height 14
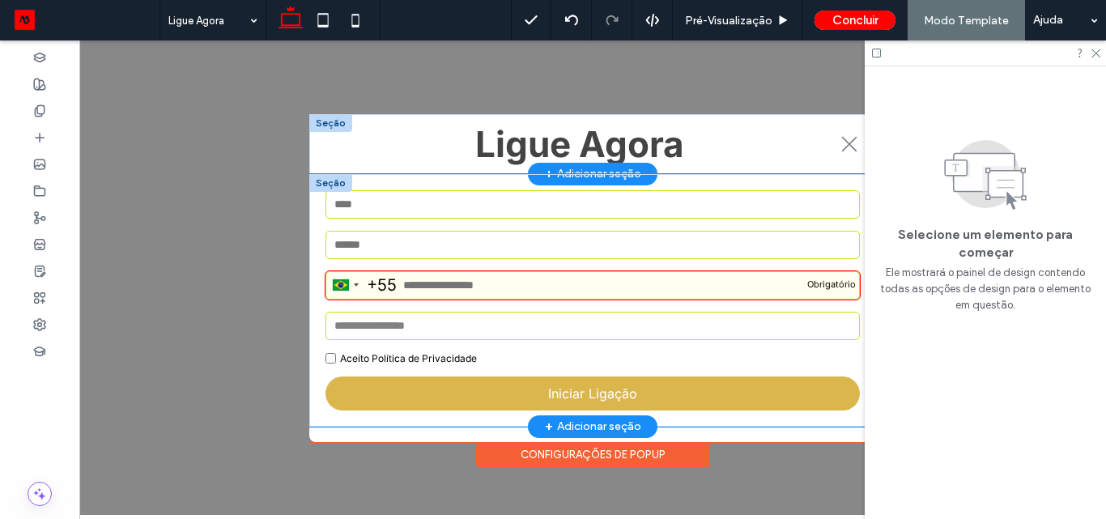
click at [708, 319] on select "**********" at bounding box center [592, 326] width 534 height 28
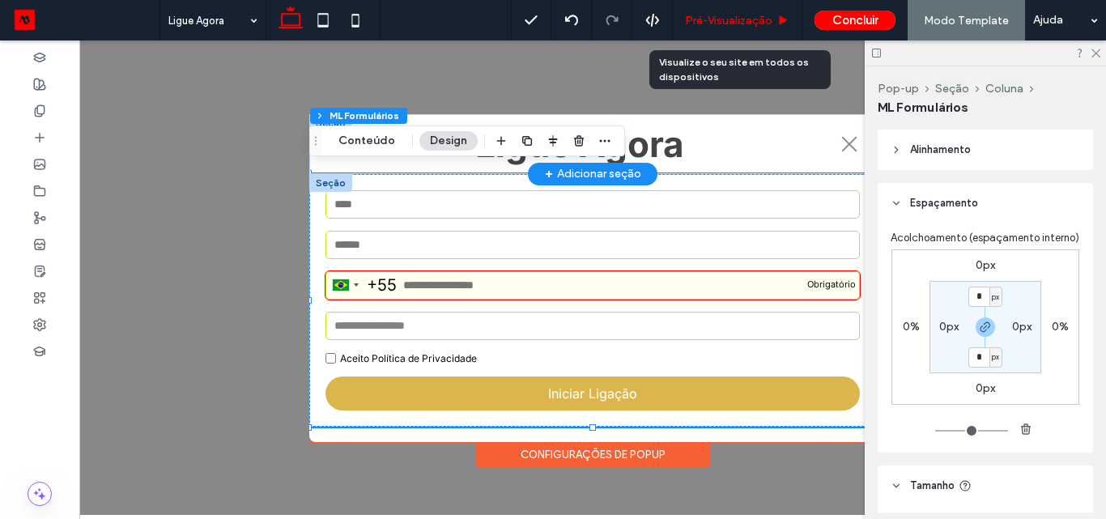
click at [764, 15] on span "Pré-Visualizaçāo" at bounding box center [728, 21] width 87 height 14
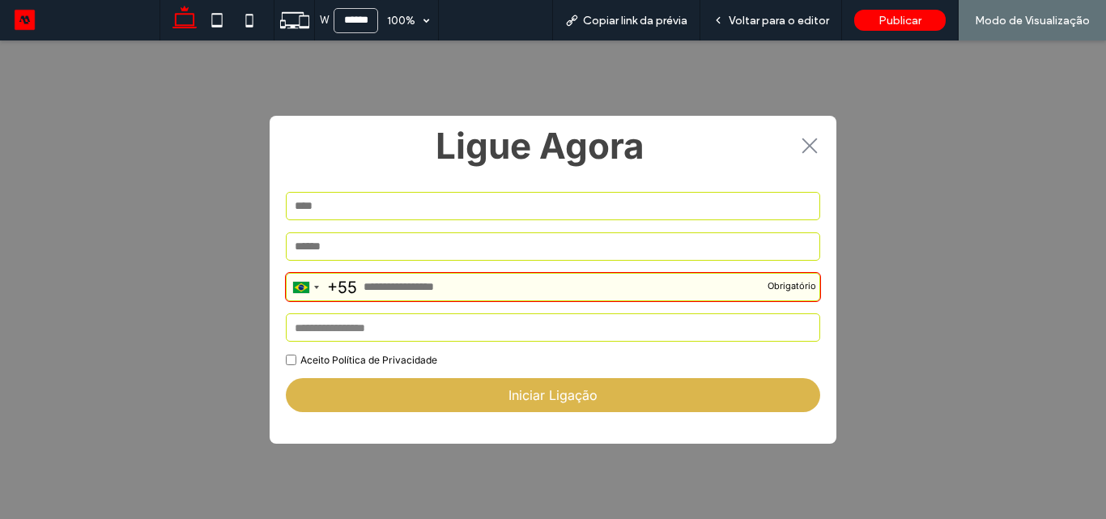
click at [734, 146] on h3 "Ligue Agora" at bounding box center [540, 146] width 514 height 44
click at [788, 25] on span "Voltar para o editor" at bounding box center [779, 21] width 100 height 14
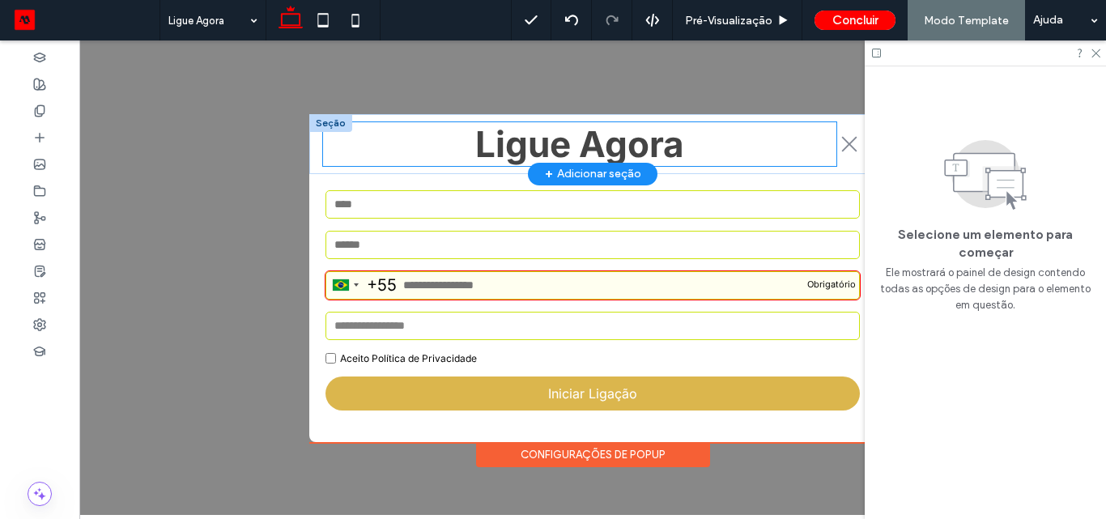
click at [745, 132] on h3 "Ligue Agora" at bounding box center [580, 144] width 514 height 44
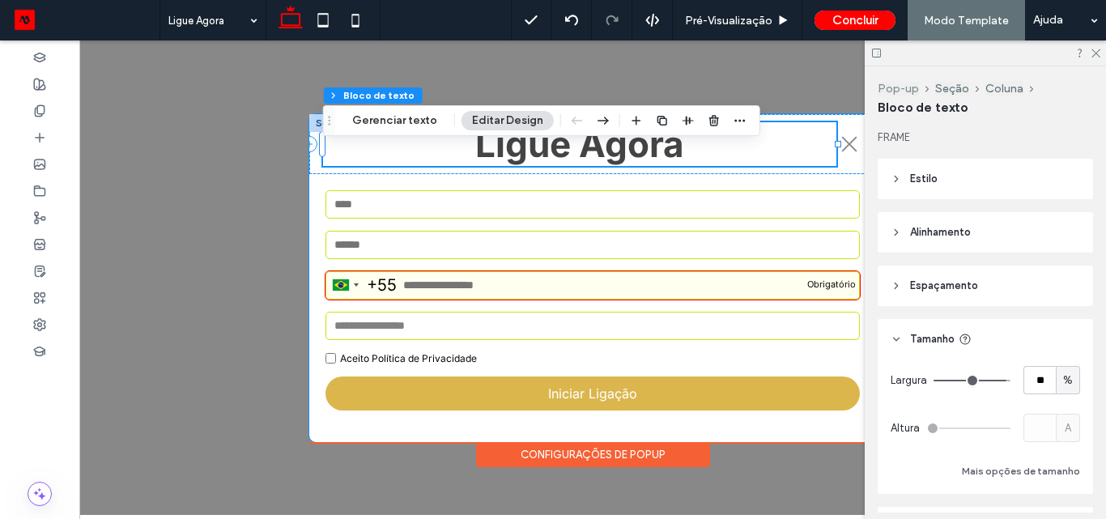
click at [899, 85] on button "Pop-up" at bounding box center [898, 89] width 41 height 14
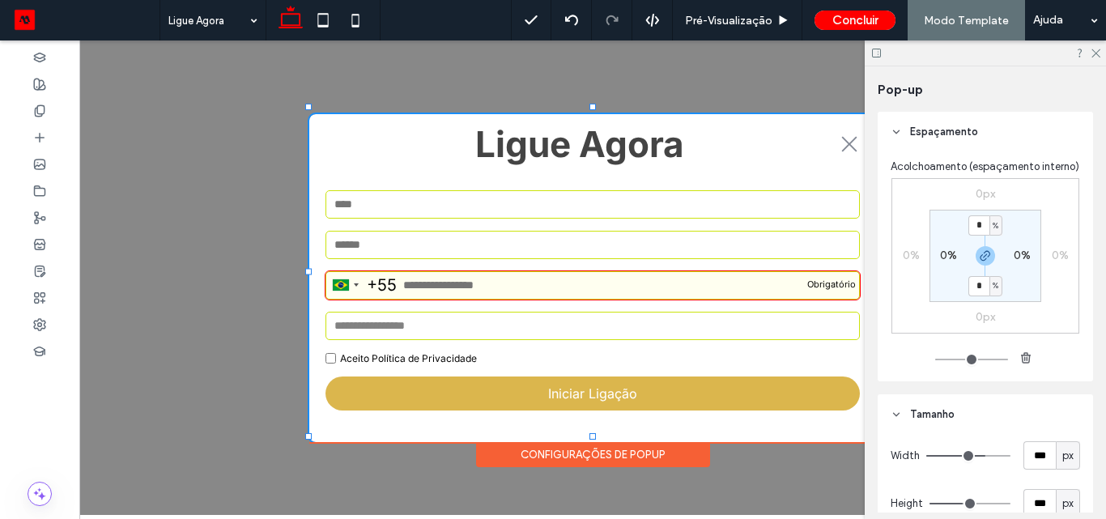
scroll to position [206, 0]
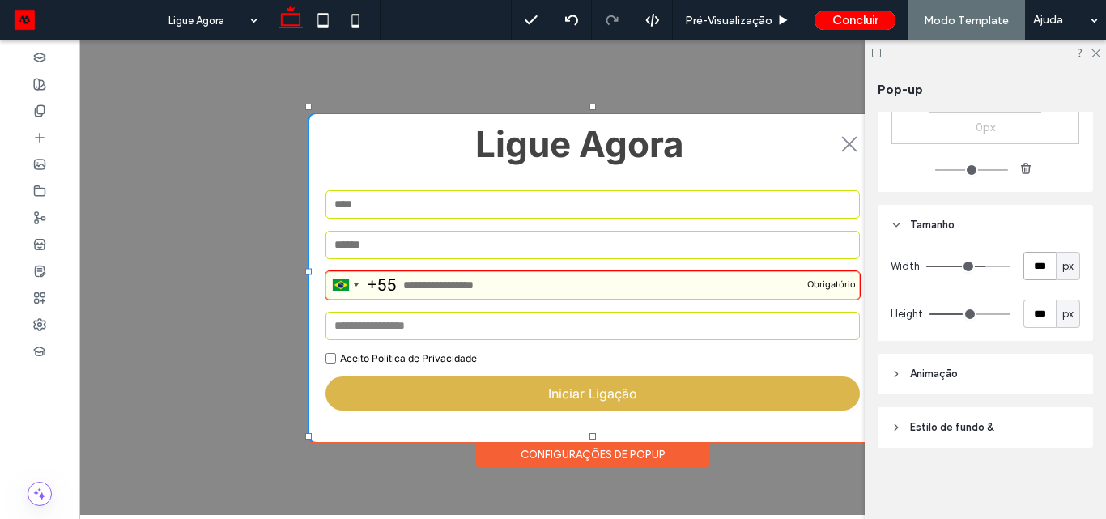
click at [1029, 256] on input "***" at bounding box center [1039, 266] width 32 height 28
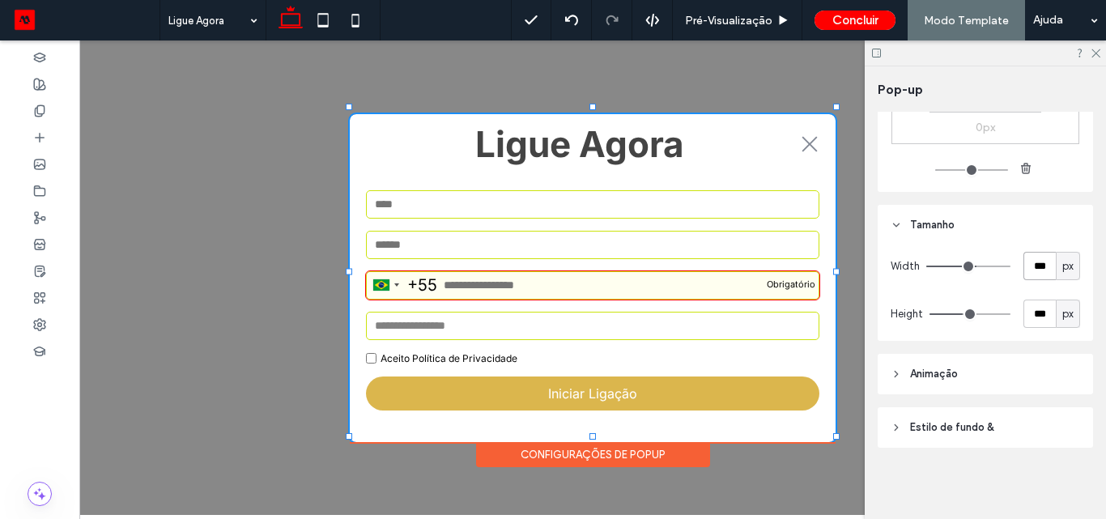
click at [1034, 262] on input "***" at bounding box center [1039, 266] width 32 height 28
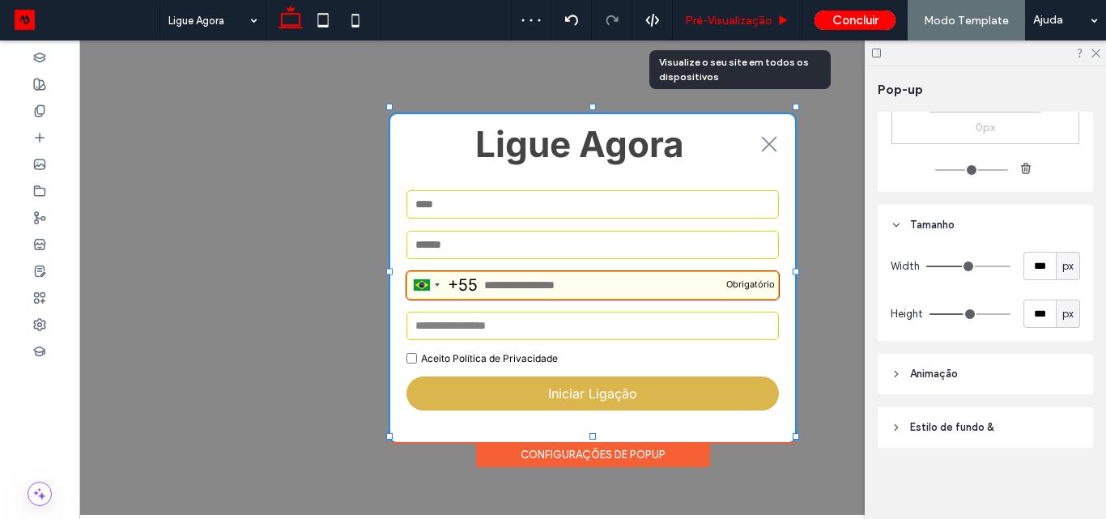
click at [750, 20] on span "Pré-Visualizaçāo" at bounding box center [728, 21] width 87 height 14
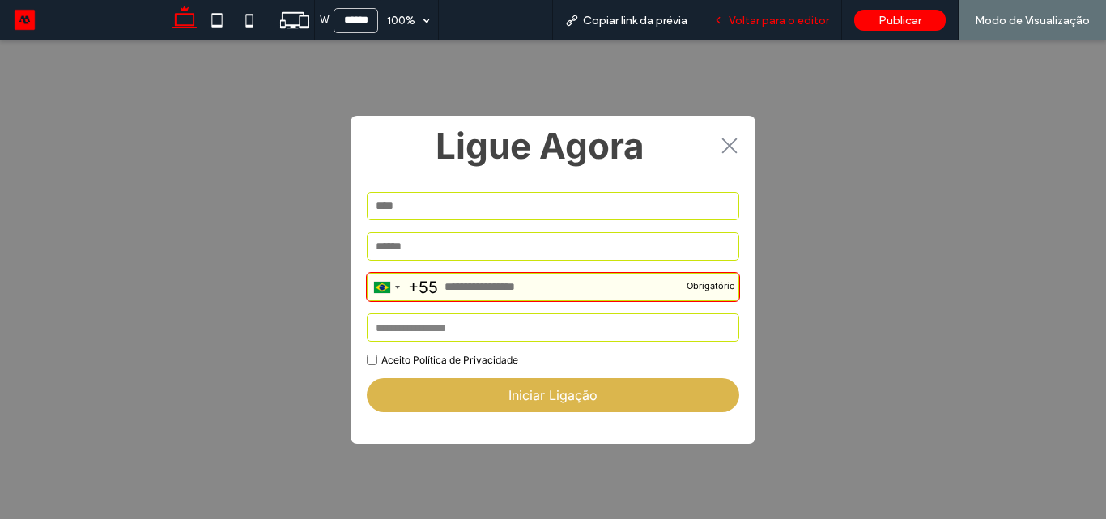
click at [775, 24] on span "Voltar para o editor" at bounding box center [779, 21] width 100 height 14
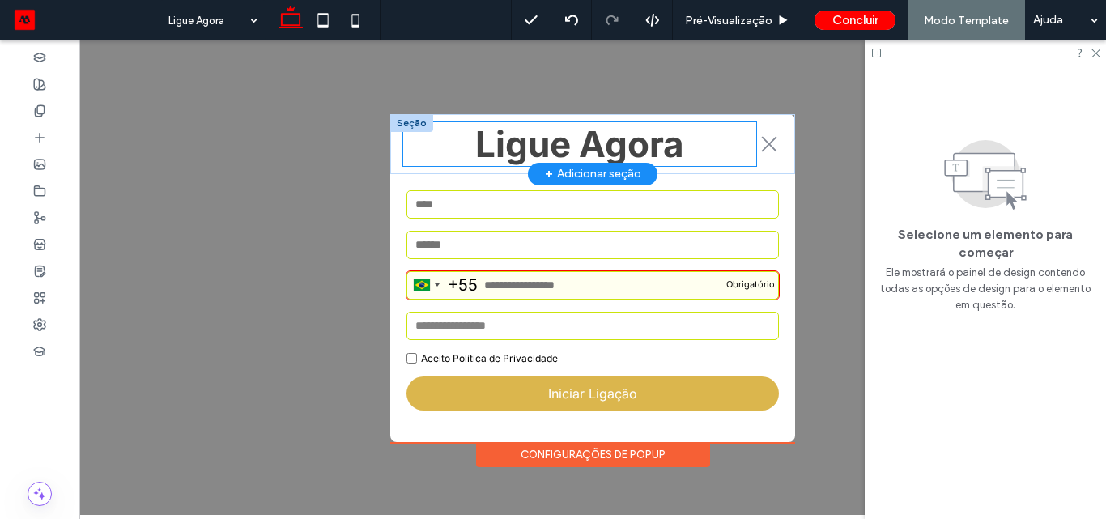
click at [600, 135] on span "Ligue Agora" at bounding box center [579, 144] width 209 height 44
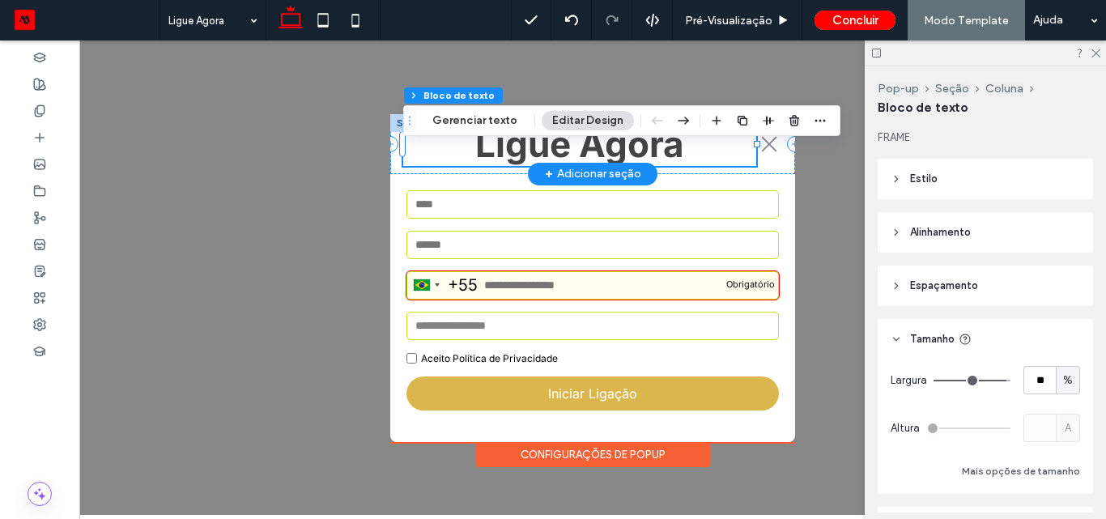
click at [600, 135] on div "Pop-up Seção Coluna Bloco de texto Gerenciar texto Editar Design" at bounding box center [621, 120] width 437 height 31
click at [593, 147] on span "Ligue Agora" at bounding box center [579, 144] width 209 height 44
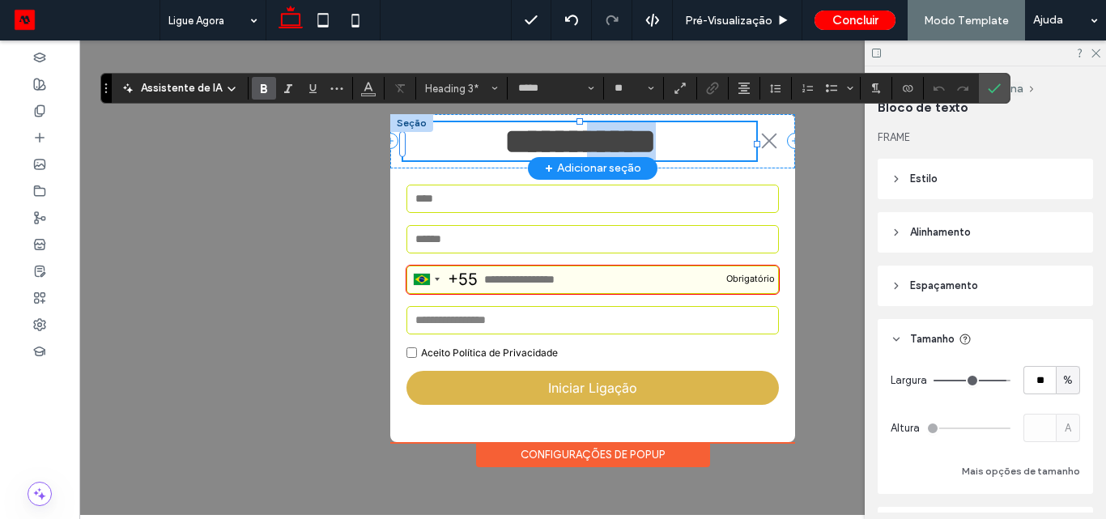
click at [593, 147] on span "**********" at bounding box center [579, 141] width 151 height 35
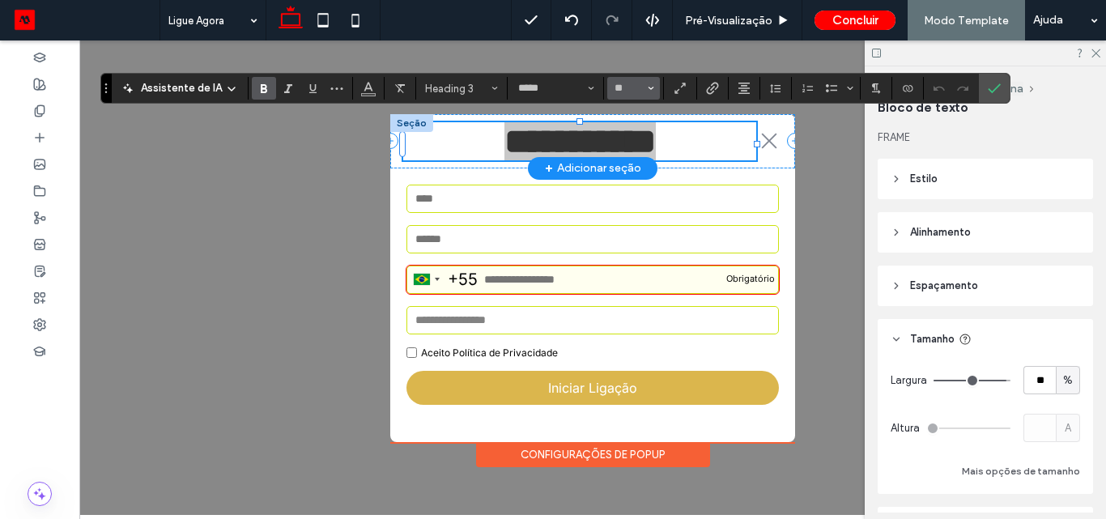
click at [643, 91] on button "**" at bounding box center [633, 88] width 53 height 23
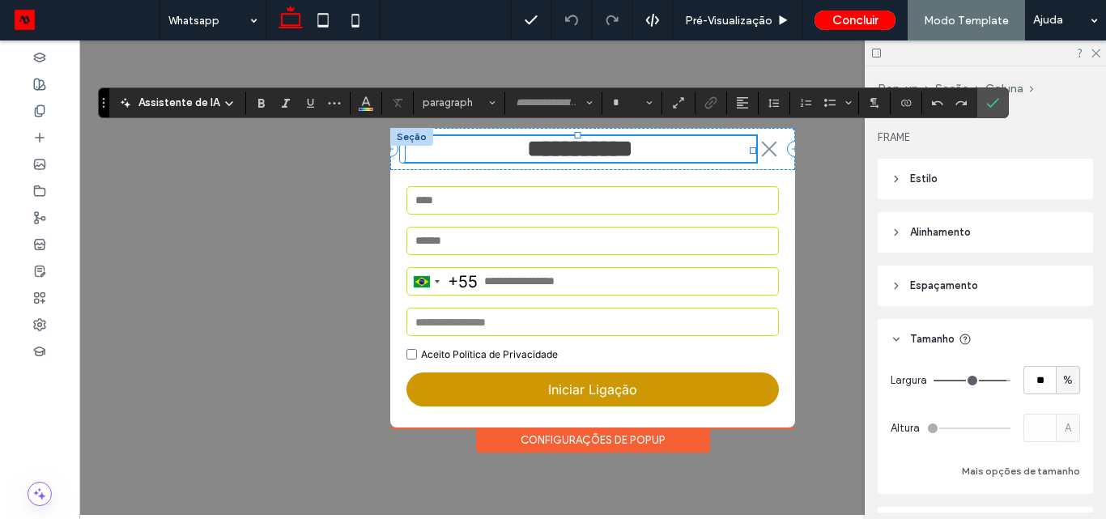
type input "*****"
type input "**"
click at [591, 151] on span "**********" at bounding box center [579, 148] width 105 height 23
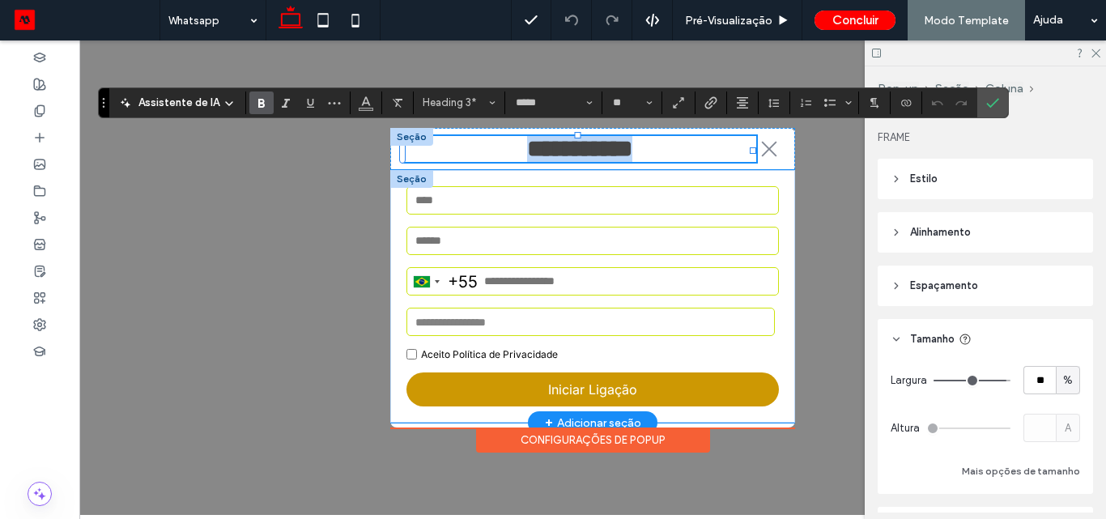
click at [538, 228] on input "email" at bounding box center [592, 241] width 372 height 28
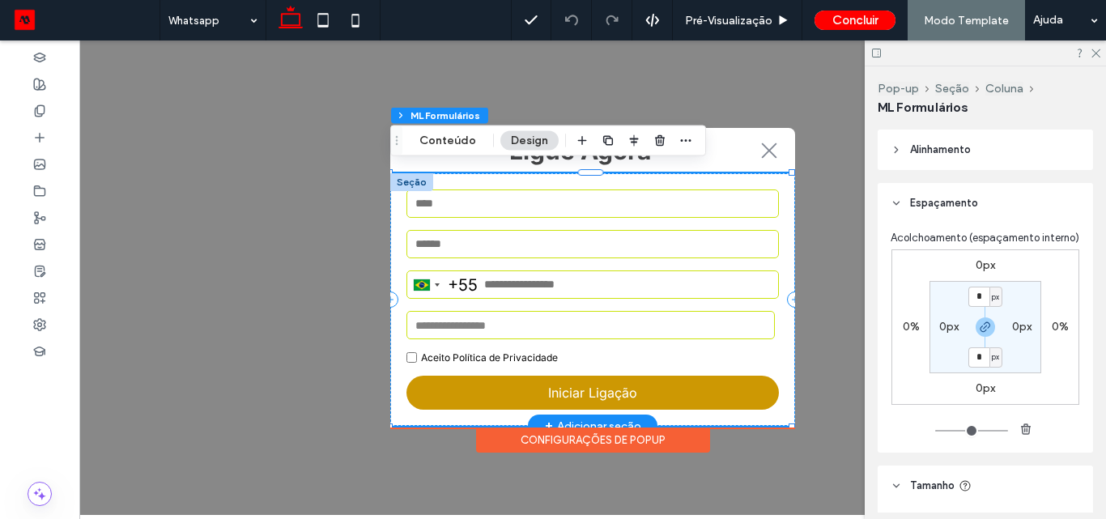
click at [538, 230] on input "email" at bounding box center [592, 244] width 372 height 28
click at [463, 155] on div "Pop-up Seção [PERSON_NAME] Formulários Conteúdo Design" at bounding box center [548, 141] width 316 height 31
click at [463, 140] on button "Conteúdo" at bounding box center [448, 140] width 78 height 19
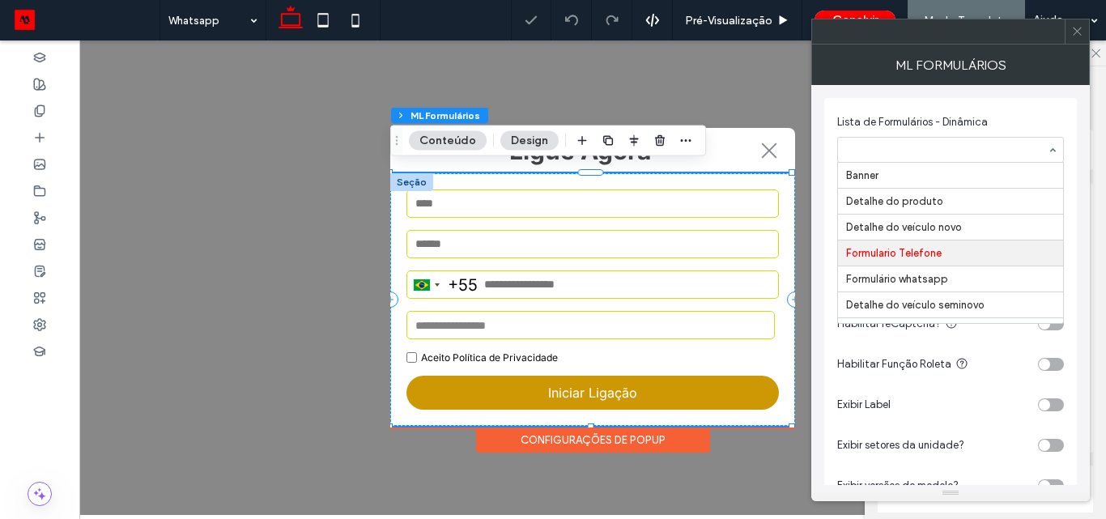
scroll to position [78, 0]
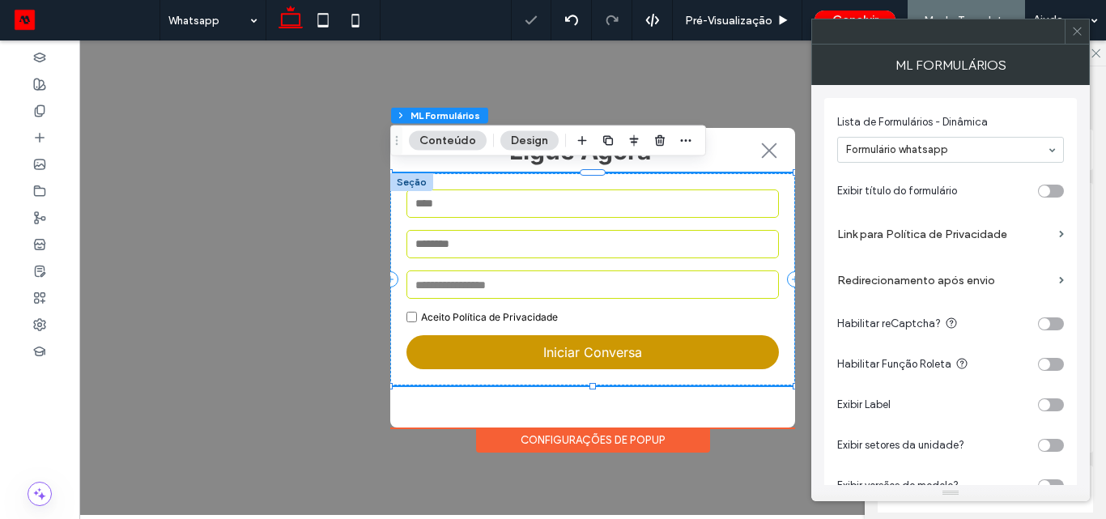
click at [1057, 189] on div "toggle" at bounding box center [1051, 191] width 26 height 13
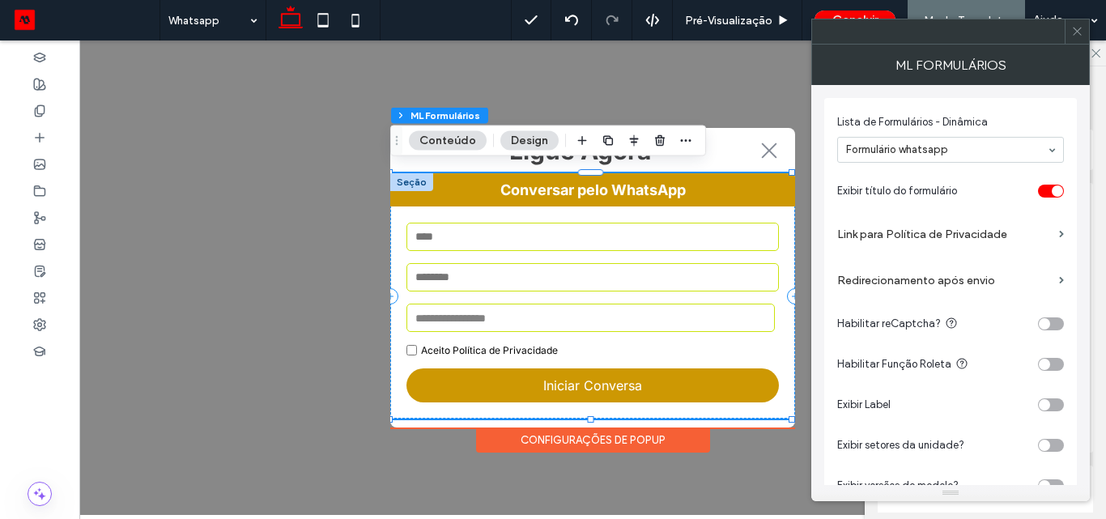
click at [1056, 189] on div "toggle" at bounding box center [1057, 190] width 11 height 11
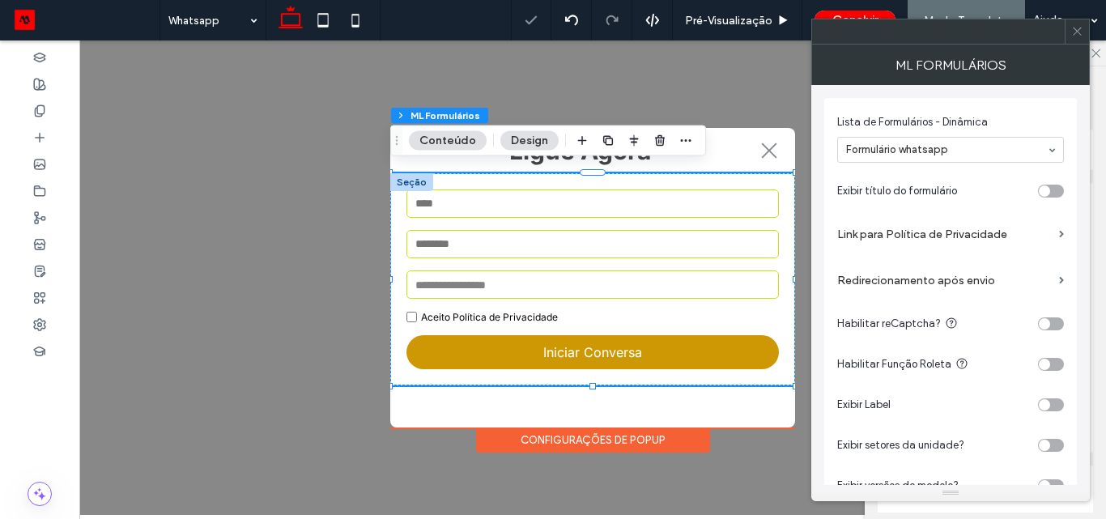
click at [1077, 40] on span at bounding box center [1077, 31] width 12 height 24
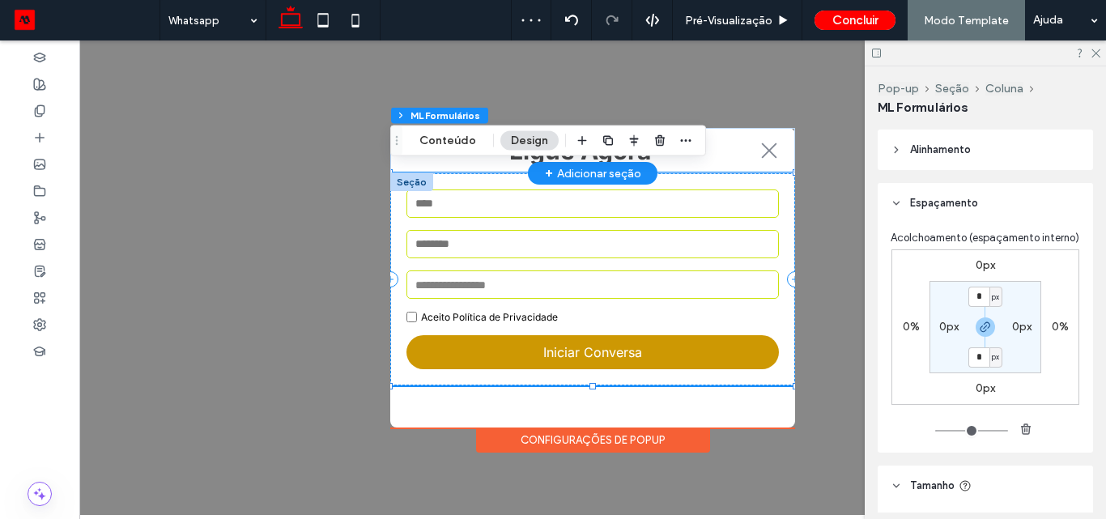
click at [717, 154] on h3 "Ligue Agora" at bounding box center [579, 150] width 353 height 29
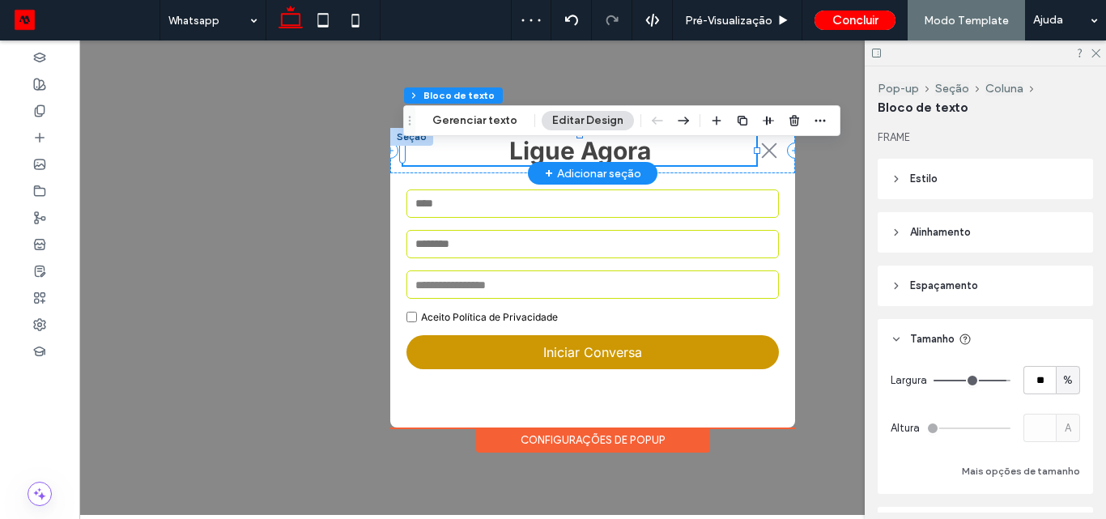
click at [652, 154] on h3 "Ligue Agora" at bounding box center [579, 150] width 353 height 29
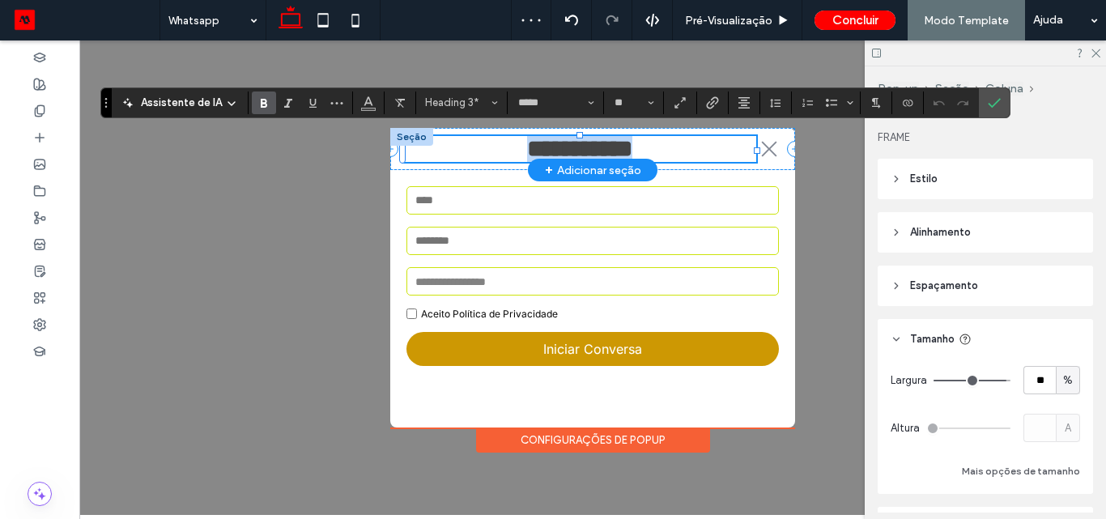
click at [652, 153] on h3 "**********" at bounding box center [579, 149] width 353 height 26
click at [988, 99] on icon "Confirmar" at bounding box center [994, 102] width 13 height 13
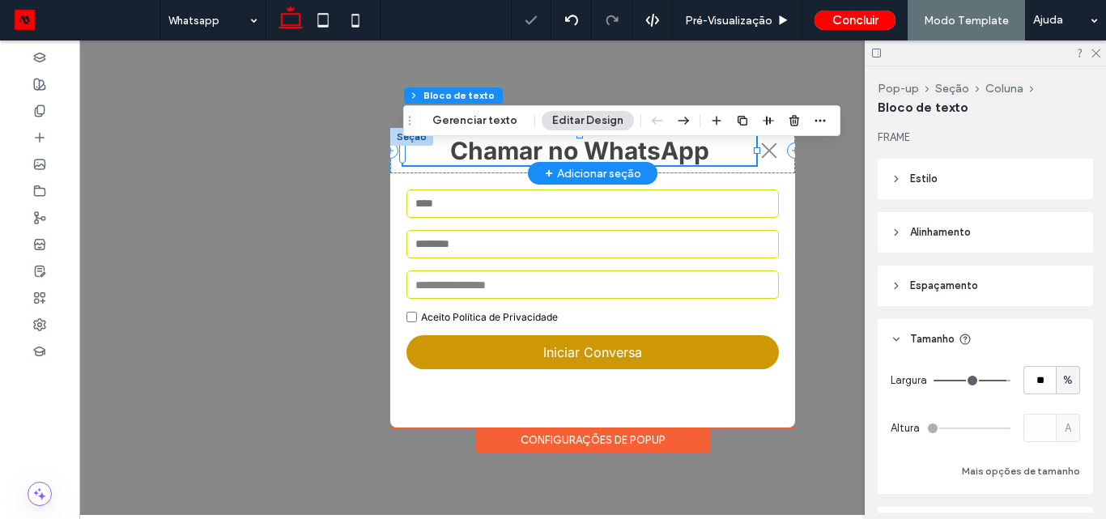
click at [827, 184] on div "**********" at bounding box center [592, 277] width 1027 height 474
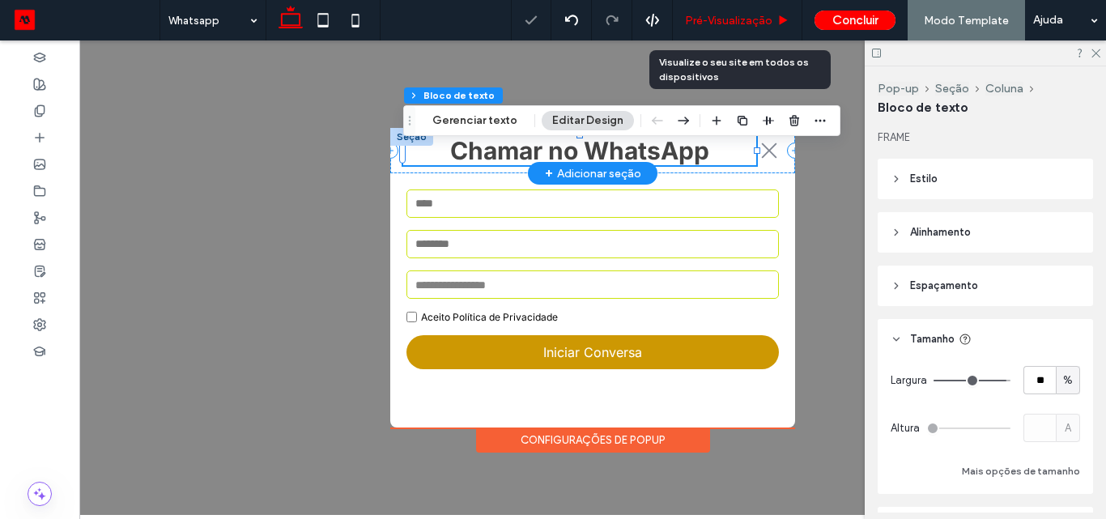
click at [742, 15] on span "Pré-Visualizaçāo" at bounding box center [728, 21] width 87 height 14
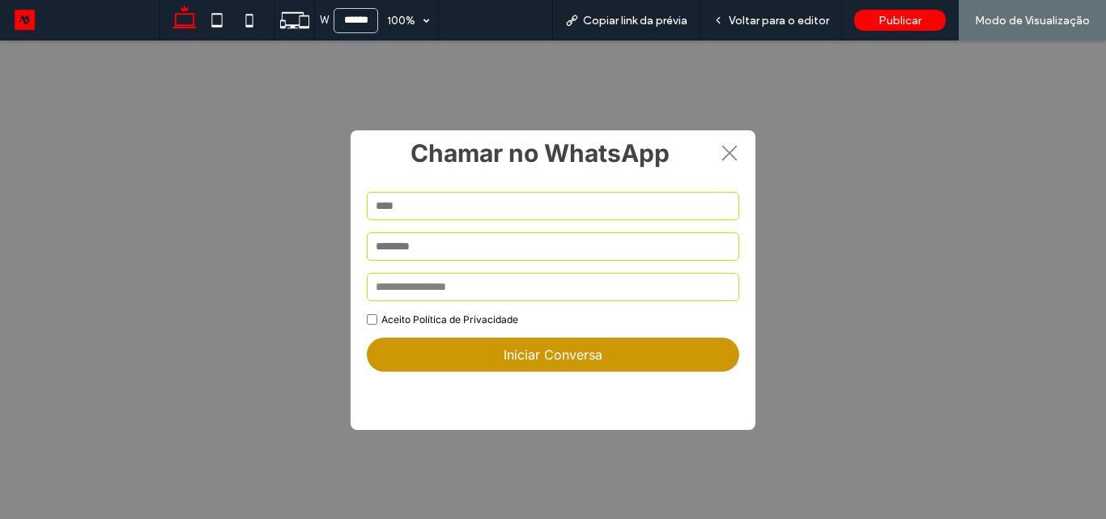
click at [742, 15] on span "Voltar para o editor" at bounding box center [779, 21] width 100 height 14
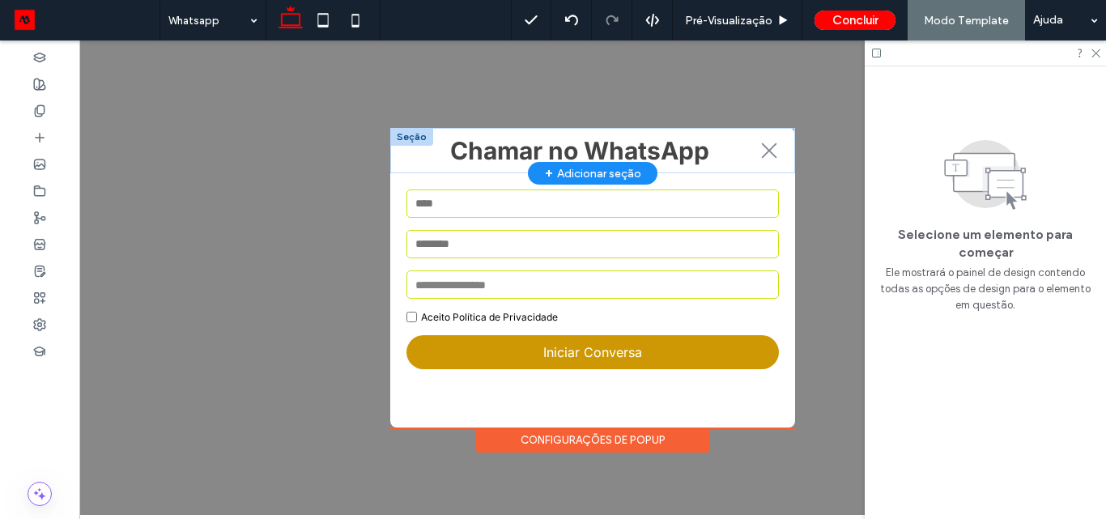
click at [705, 398] on div "**********" at bounding box center [592, 278] width 405 height 300
click at [717, 152] on h3 "Chamar no WhatsApp" at bounding box center [579, 150] width 353 height 29
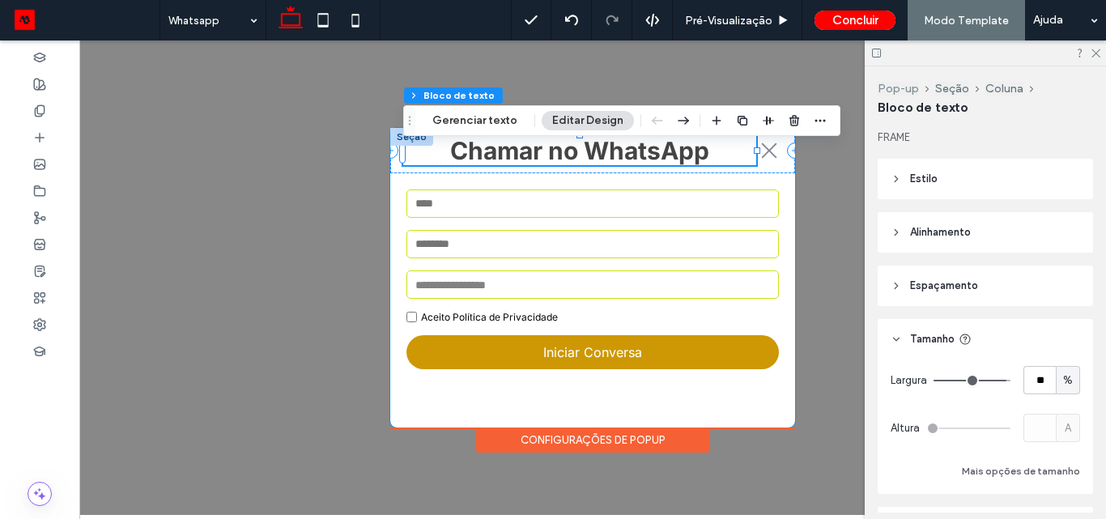
click at [898, 82] on button "Pop-up" at bounding box center [898, 89] width 41 height 14
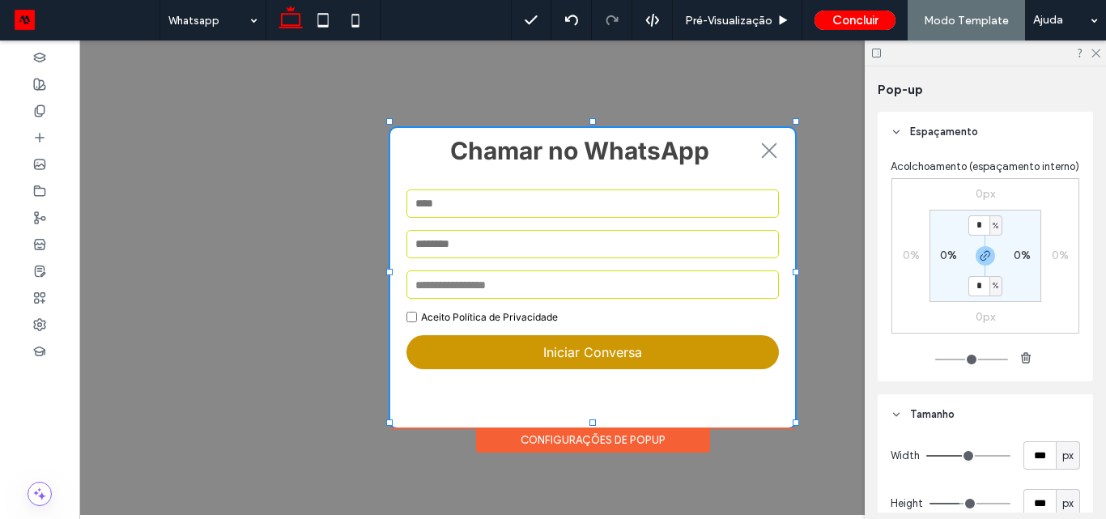
scroll to position [206, 0]
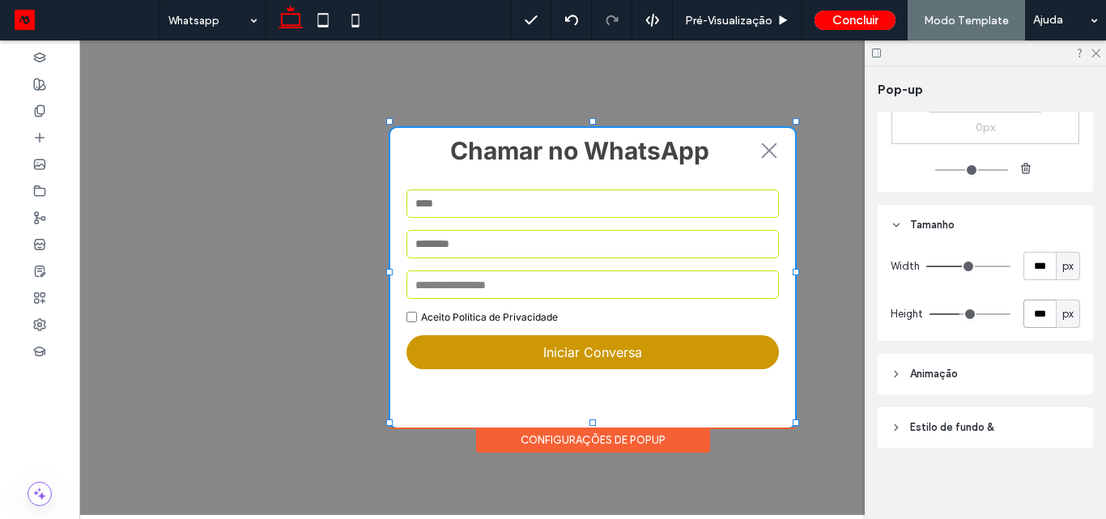
click at [1038, 304] on input "***" at bounding box center [1039, 314] width 32 height 28
type input "***"
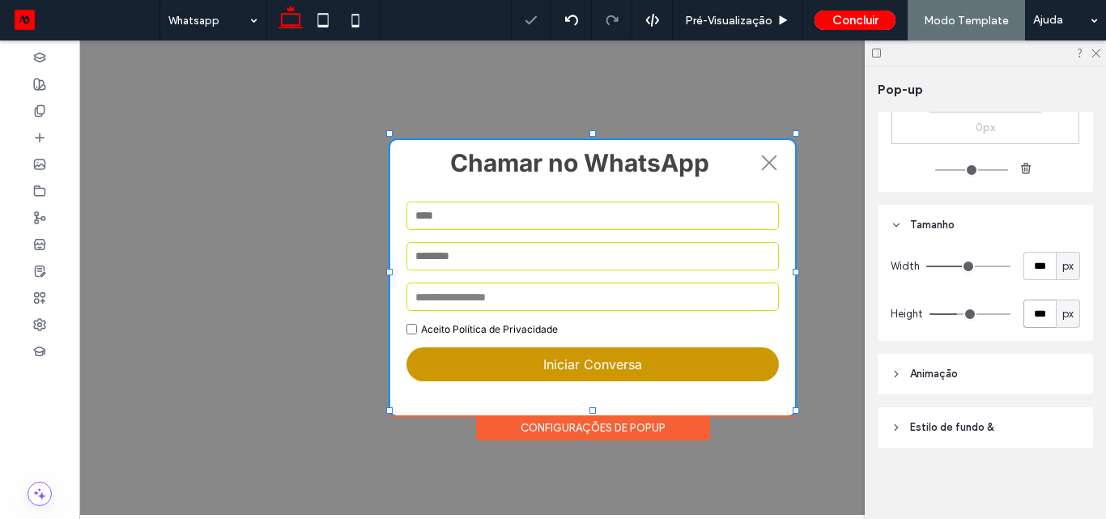
type input "***"
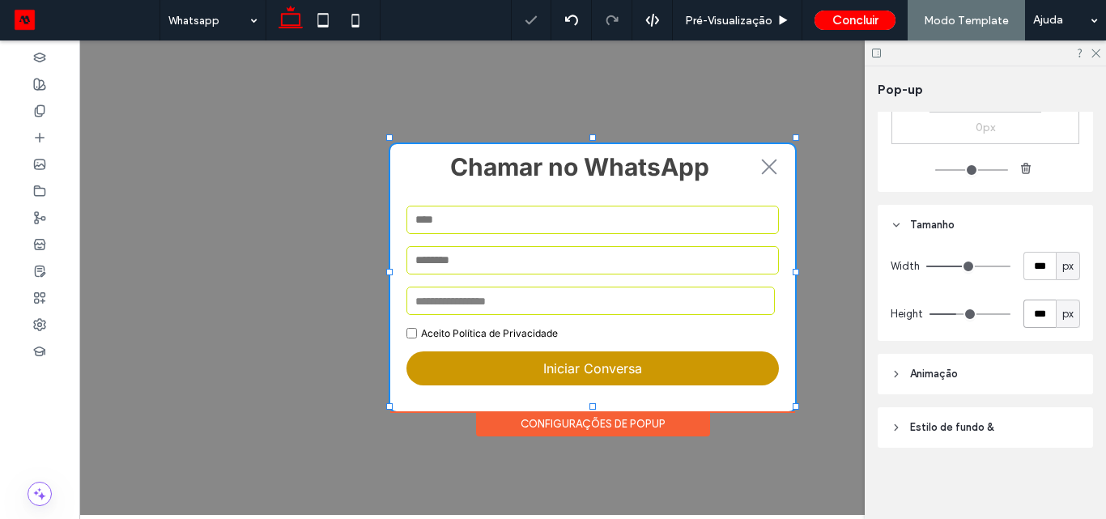
type input "***"
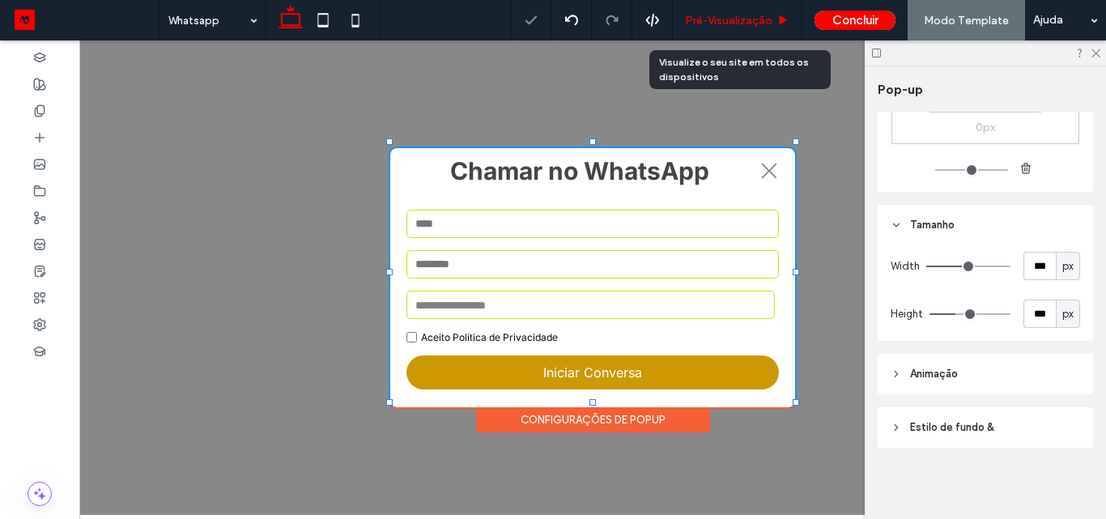
click at [757, 16] on span "Pré-Visualizaçāo" at bounding box center [728, 21] width 87 height 14
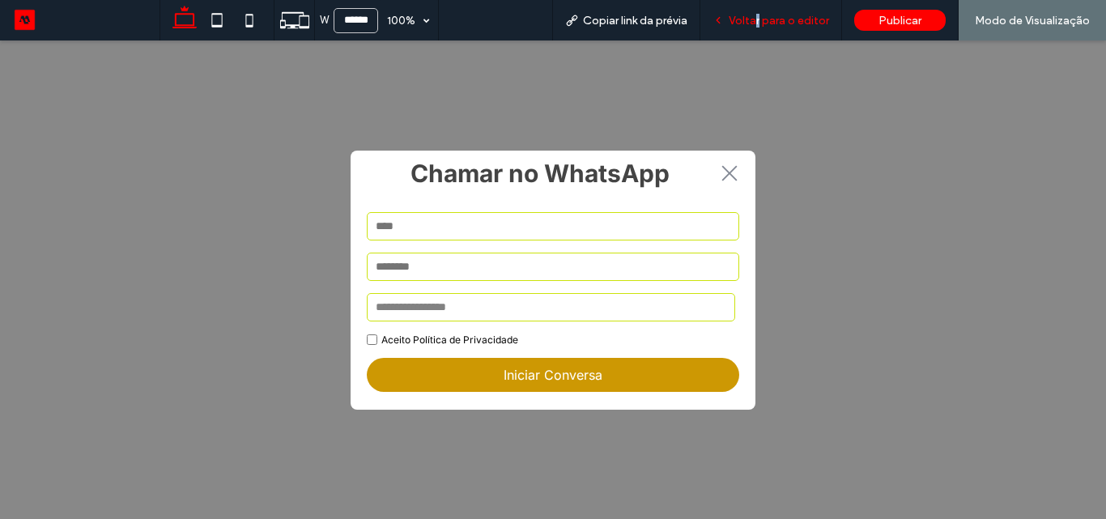
click at [762, 15] on span "Voltar para o editor" at bounding box center [779, 21] width 100 height 14
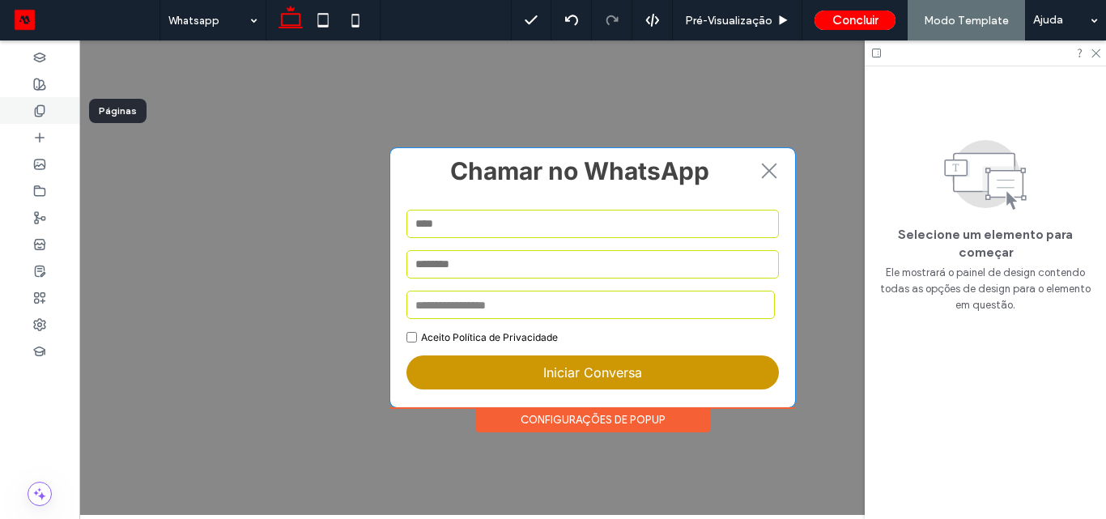
click at [31, 101] on div at bounding box center [39, 110] width 79 height 27
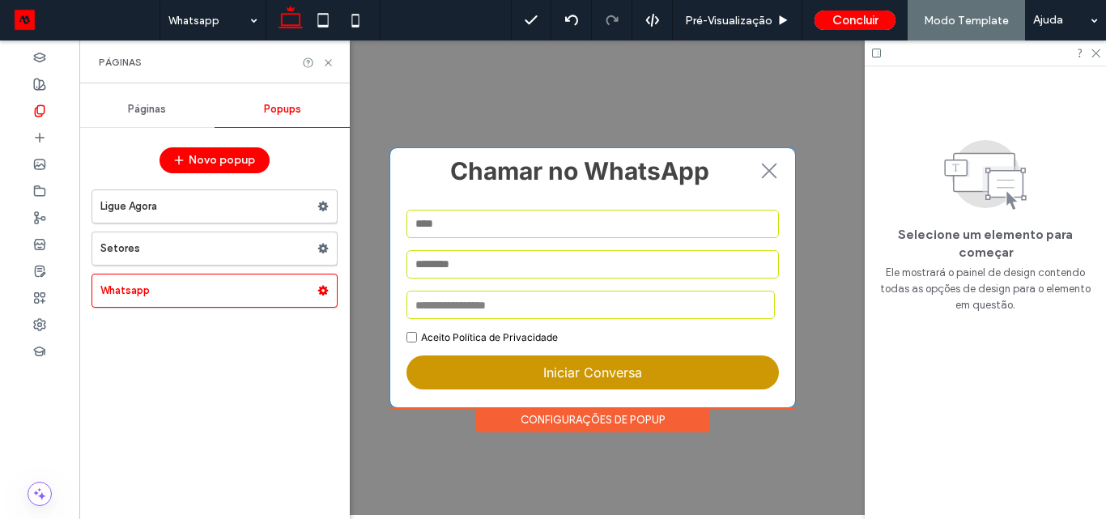
click at [164, 109] on span "Páginas" at bounding box center [147, 109] width 38 height 13
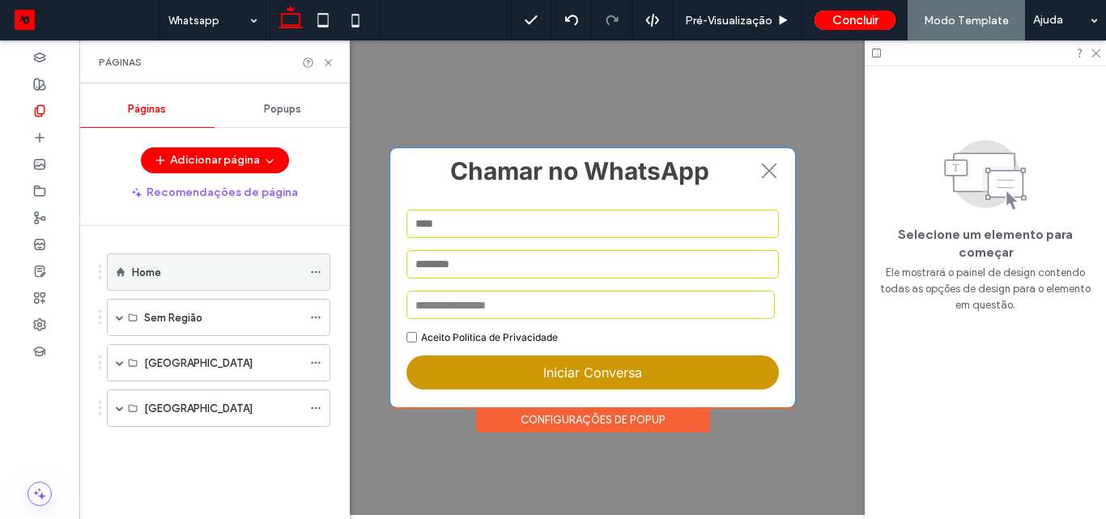
click at [172, 262] on div "Home" at bounding box center [217, 272] width 170 height 36
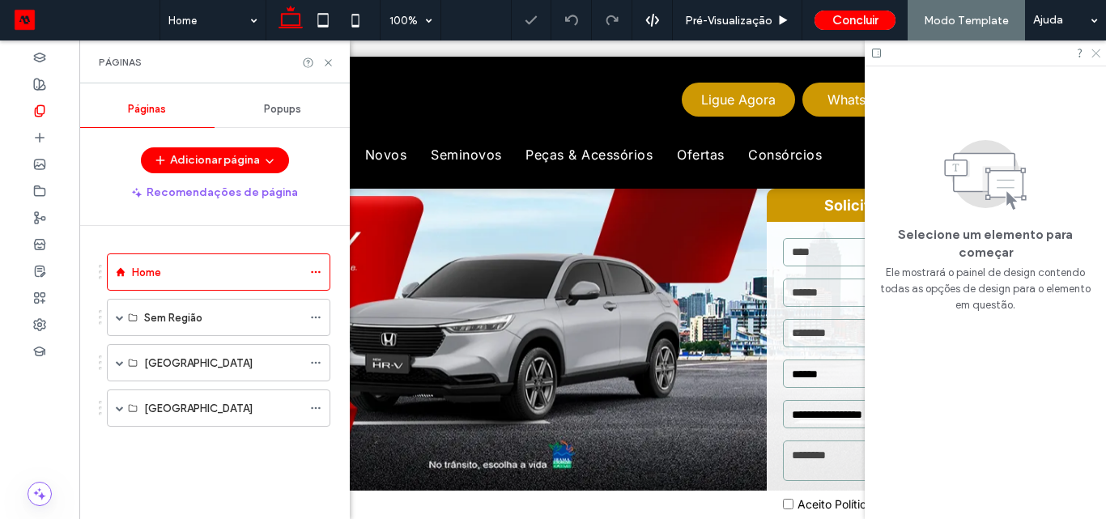
click at [1096, 56] on icon at bounding box center [1095, 52] width 11 height 11
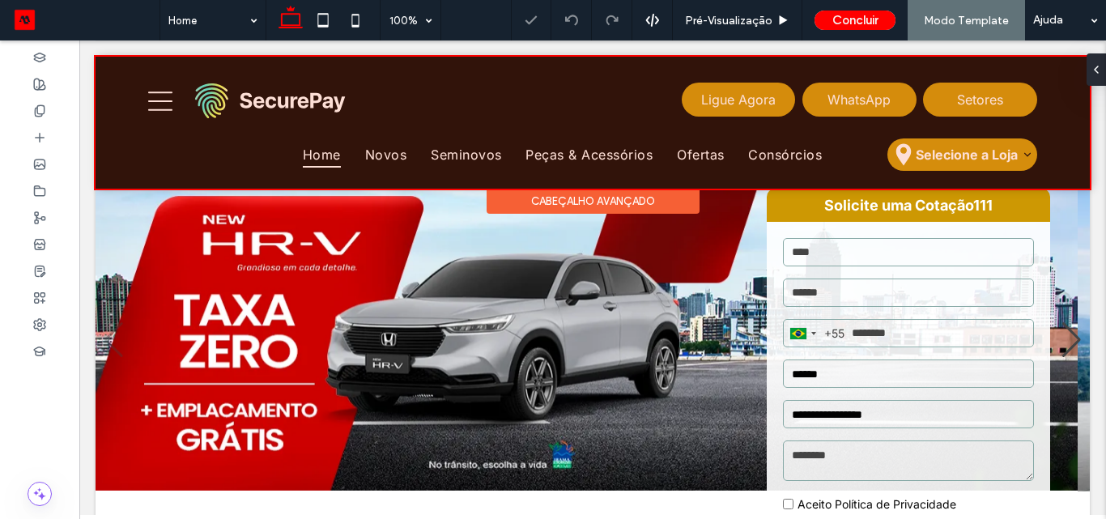
click at [832, 103] on div at bounding box center [593, 123] width 994 height 132
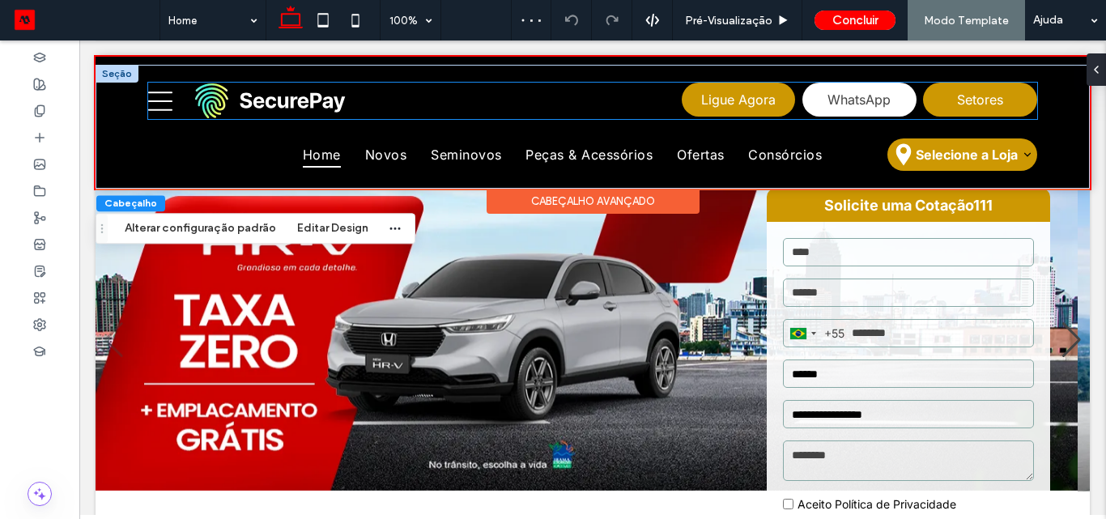
click at [843, 101] on span "WhatsApp" at bounding box center [858, 99] width 63 height 16
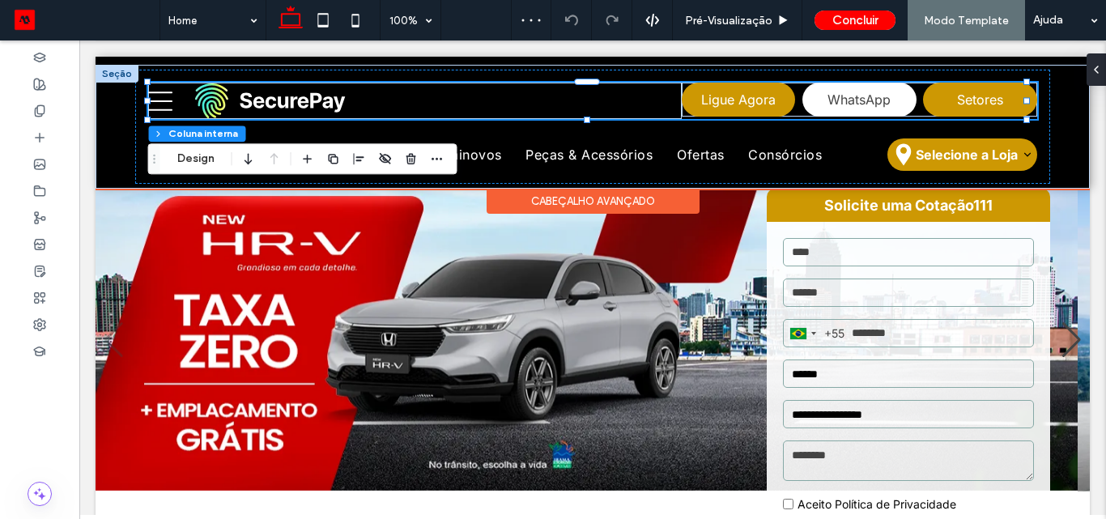
click at [843, 101] on span "WhatsApp" at bounding box center [858, 99] width 63 height 16
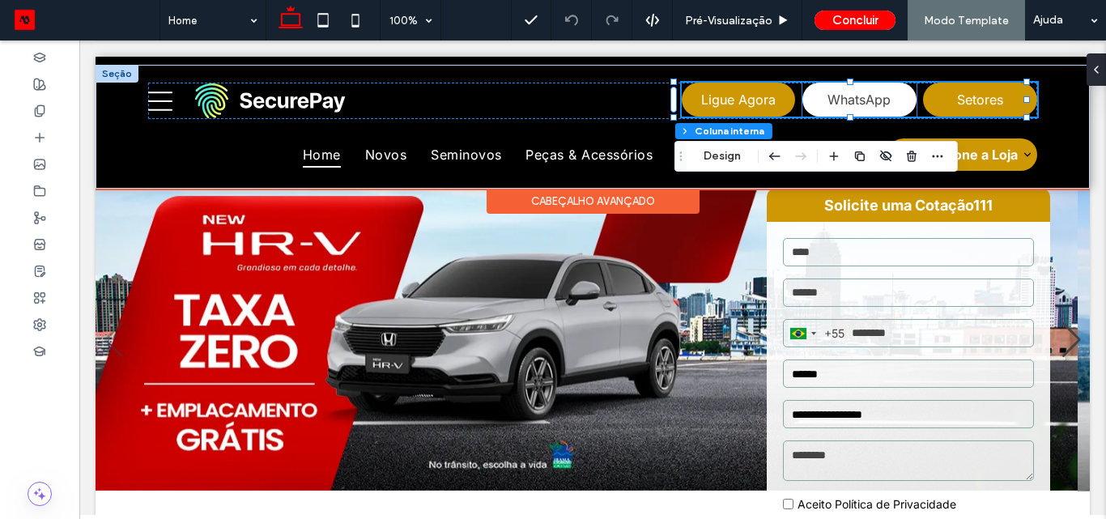
click at [843, 104] on span "WhatsApp" at bounding box center [858, 99] width 63 height 16
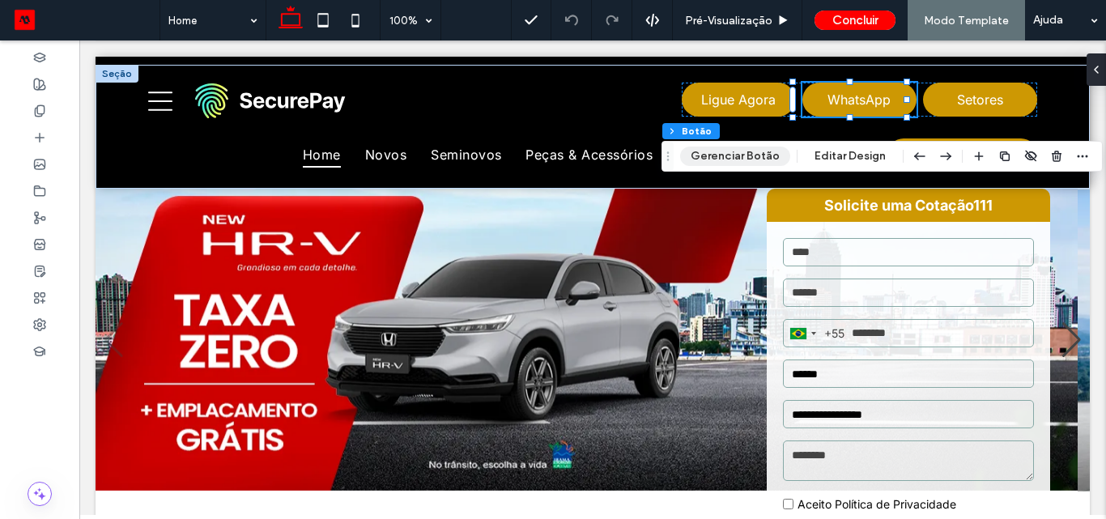
click at [735, 161] on button "Gerenciar Botão" at bounding box center [735, 156] width 110 height 19
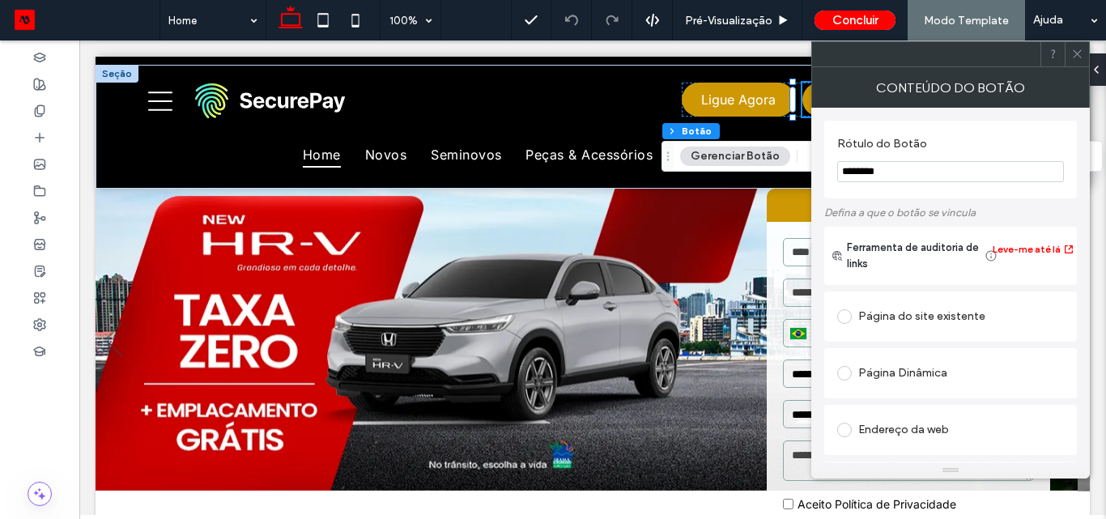
scroll to position [324, 0]
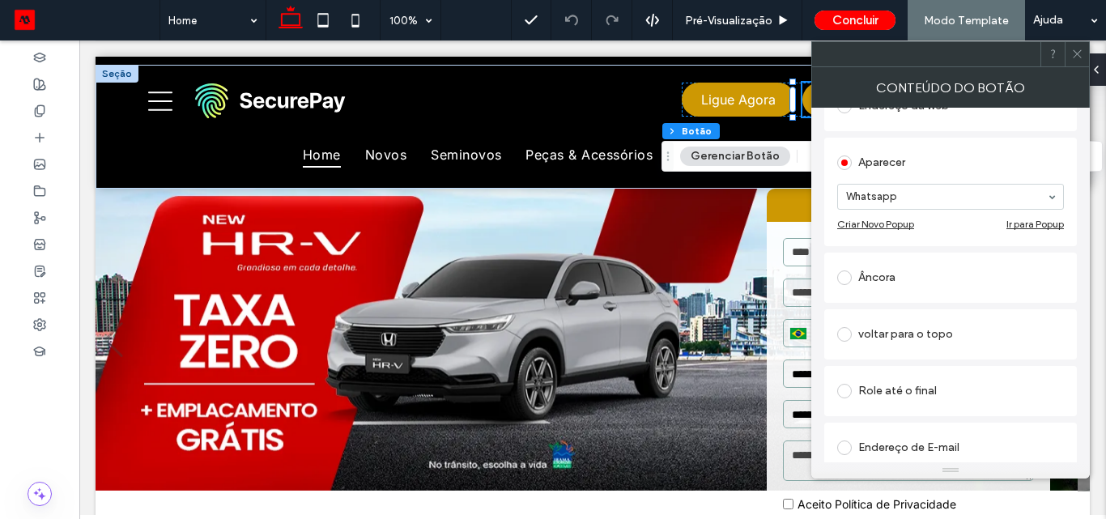
click at [1073, 54] on icon at bounding box center [1077, 54] width 12 height 12
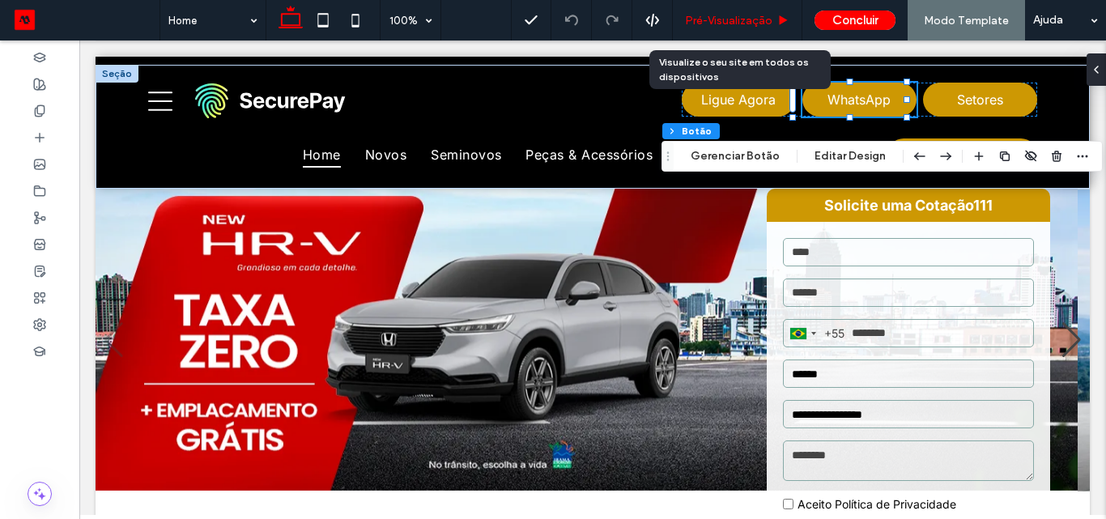
click at [735, 19] on span "Pré-Visualizaçāo" at bounding box center [728, 21] width 87 height 14
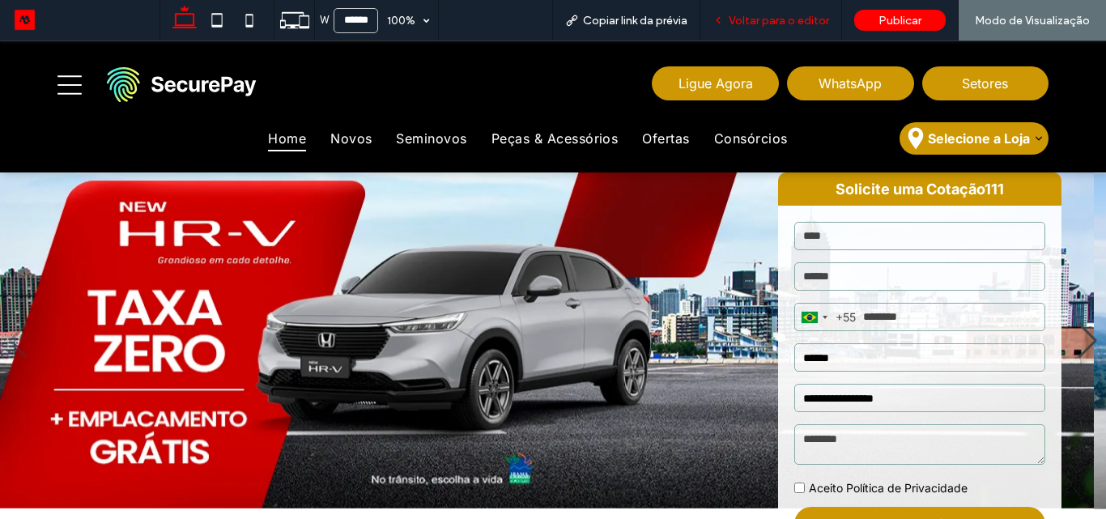
click at [794, 28] on div "Voltar para o editor" at bounding box center [771, 20] width 142 height 40
click at [755, 26] on span "Voltar para o editor" at bounding box center [779, 21] width 100 height 14
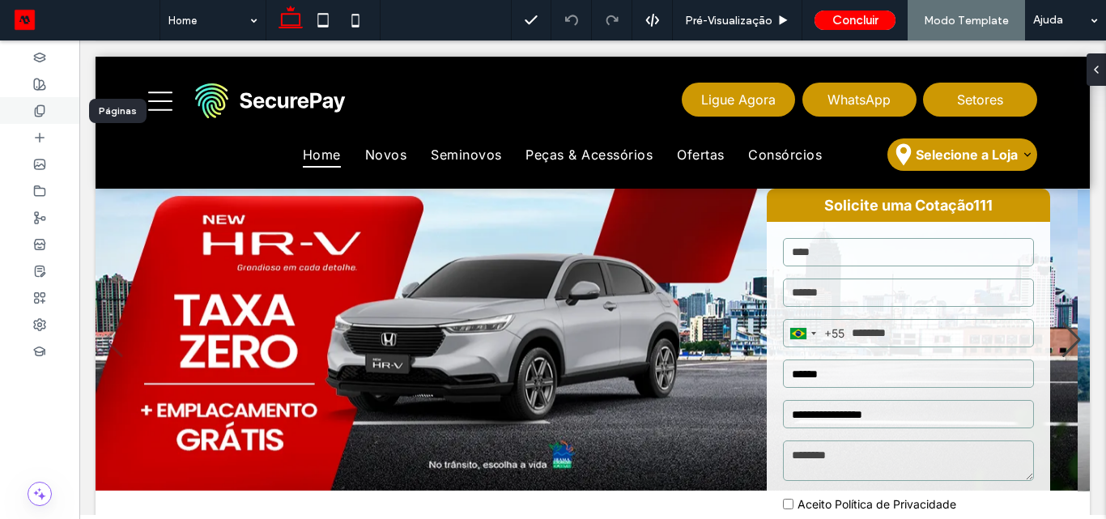
click at [43, 108] on icon at bounding box center [39, 110] width 13 height 13
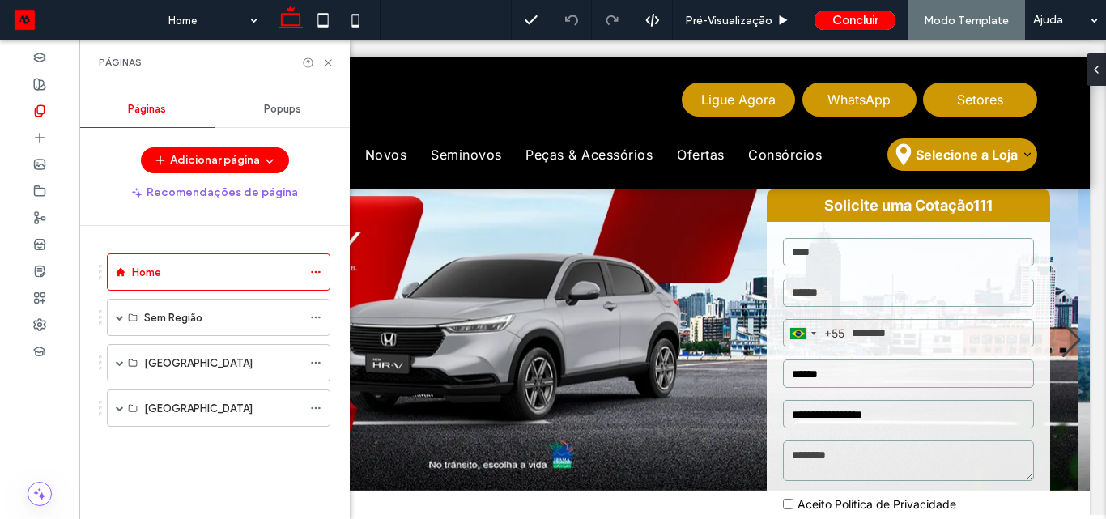
click at [273, 104] on span "Popups" at bounding box center [282, 109] width 37 height 13
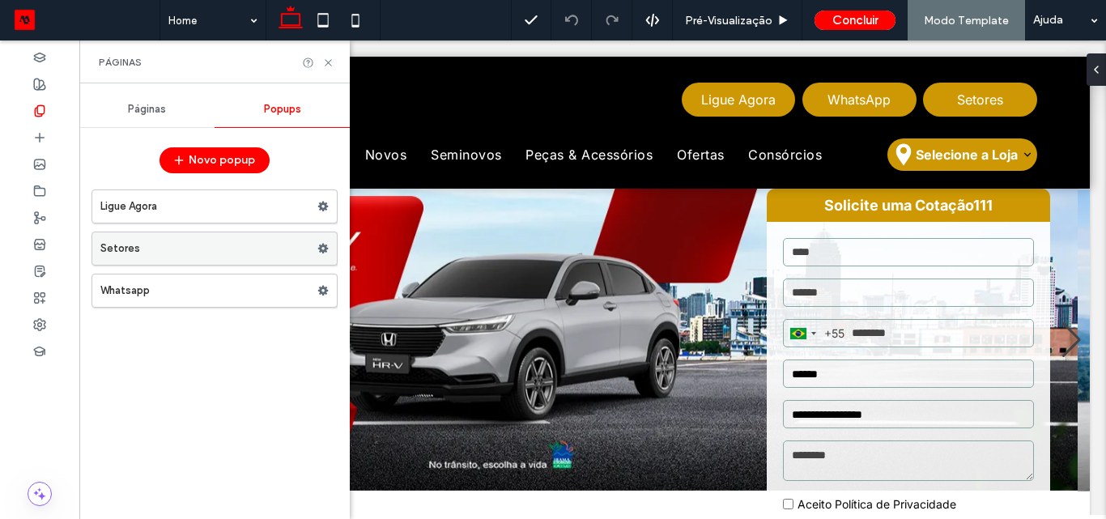
click at [177, 240] on label "Setores" at bounding box center [208, 248] width 217 height 32
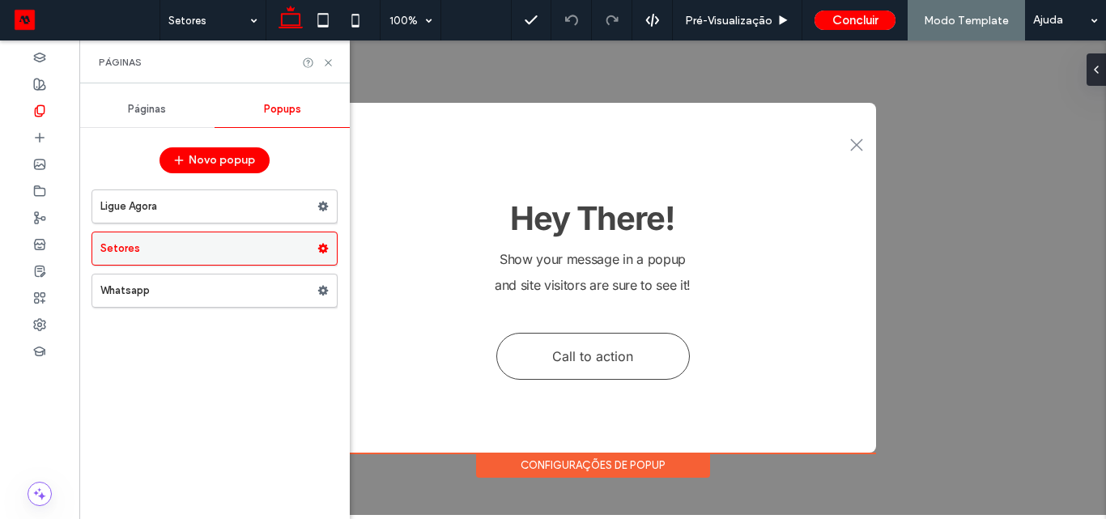
click at [324, 244] on use at bounding box center [323, 249] width 11 height 10
click at [230, 362] on div "Ligue Agora Setores Whatsapp" at bounding box center [214, 346] width 246 height 330
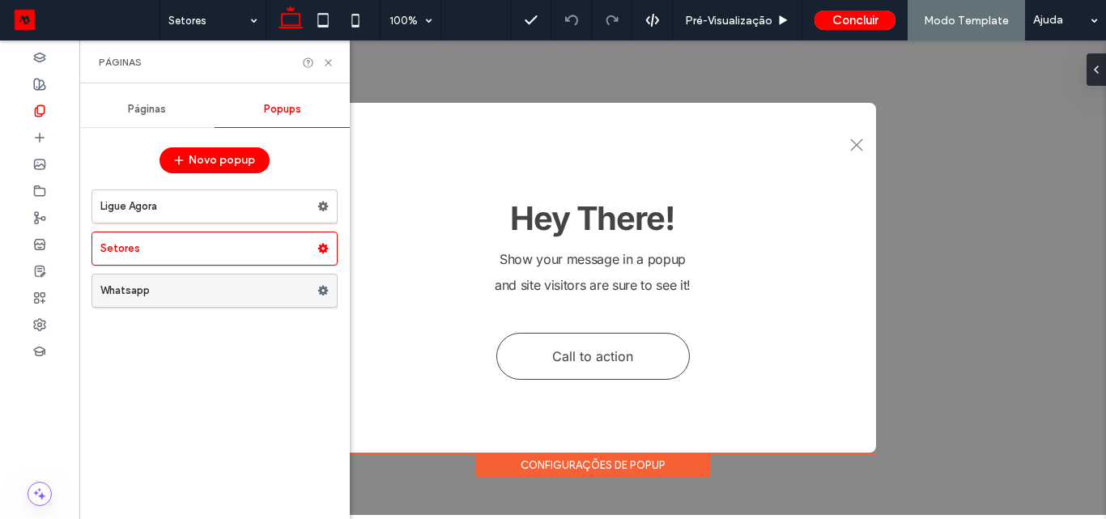
click at [245, 299] on label "Whatsapp" at bounding box center [208, 290] width 217 height 32
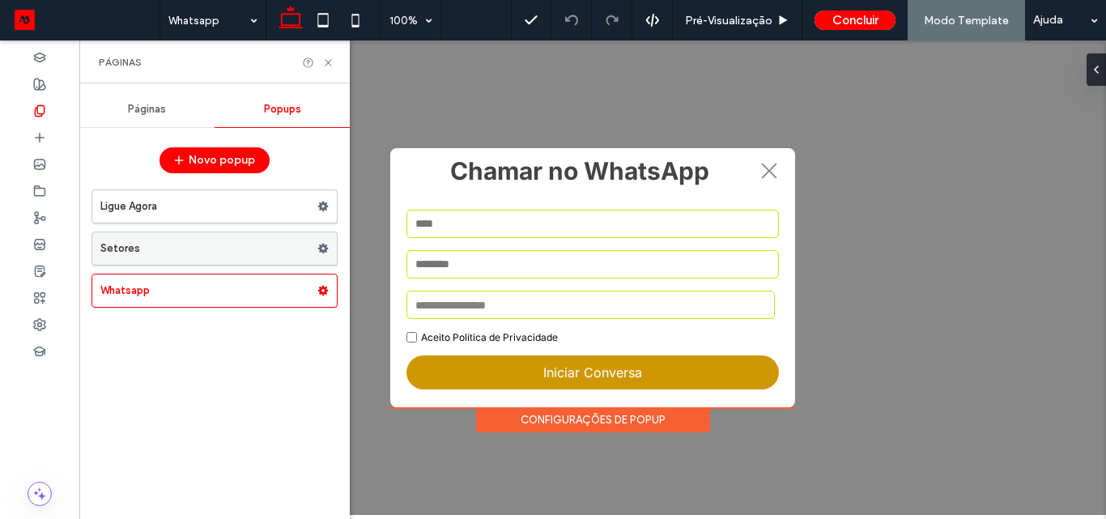
click at [235, 253] on label "Setores" at bounding box center [208, 248] width 217 height 32
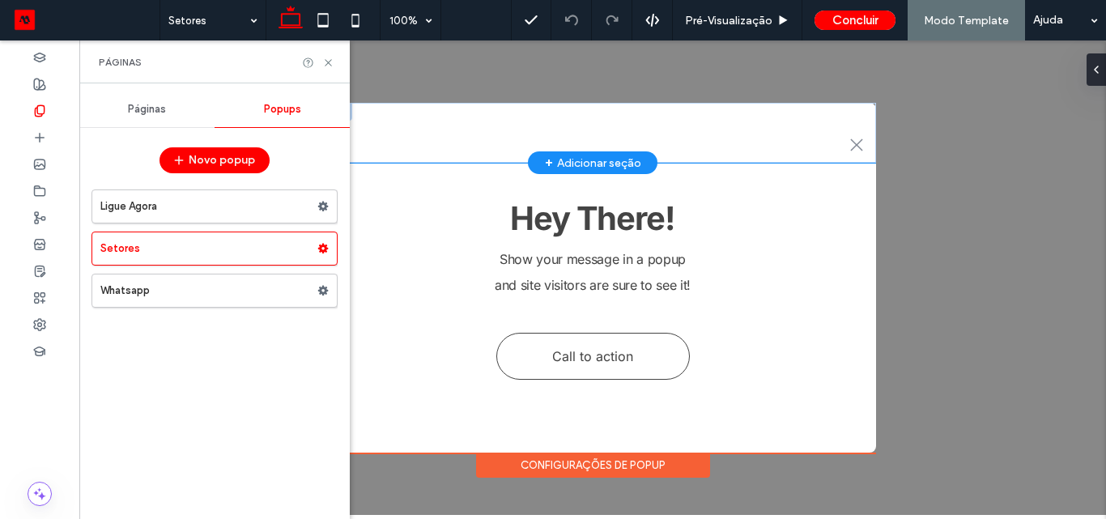
click at [632, 119] on div ".st0-1091118977{fill-rule:evenodd;clip-rule:evenodd;}" at bounding box center [592, 133] width 567 height 60
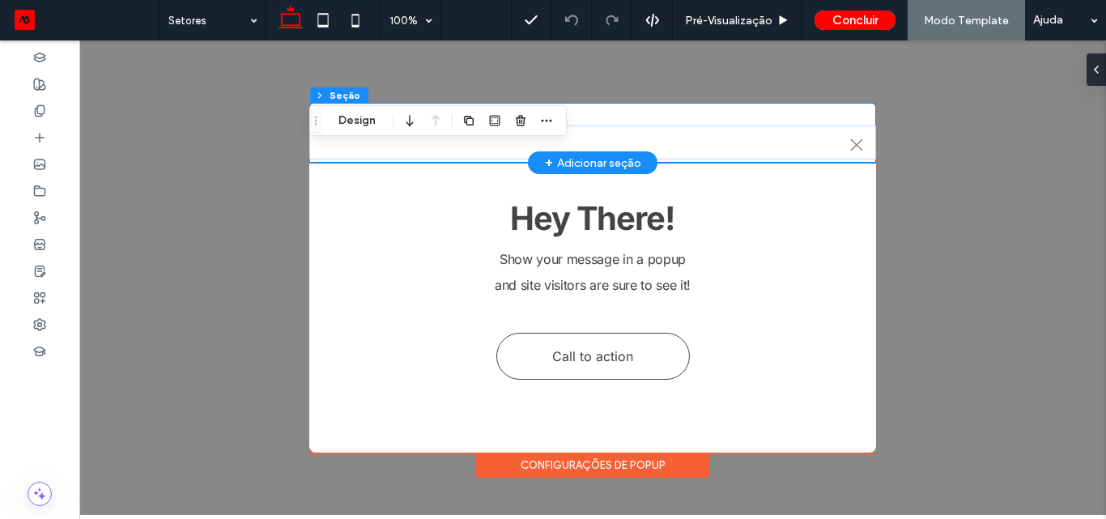
click at [632, 119] on div ".st0-1091118977{fill-rule:evenodd;clip-rule:evenodd;}" at bounding box center [592, 133] width 567 height 60
click at [639, 113] on div ".st0-1091118977{fill-rule:evenodd;clip-rule:evenodd;}" at bounding box center [592, 133] width 567 height 60
click at [356, 116] on button "Design" at bounding box center [357, 120] width 58 height 19
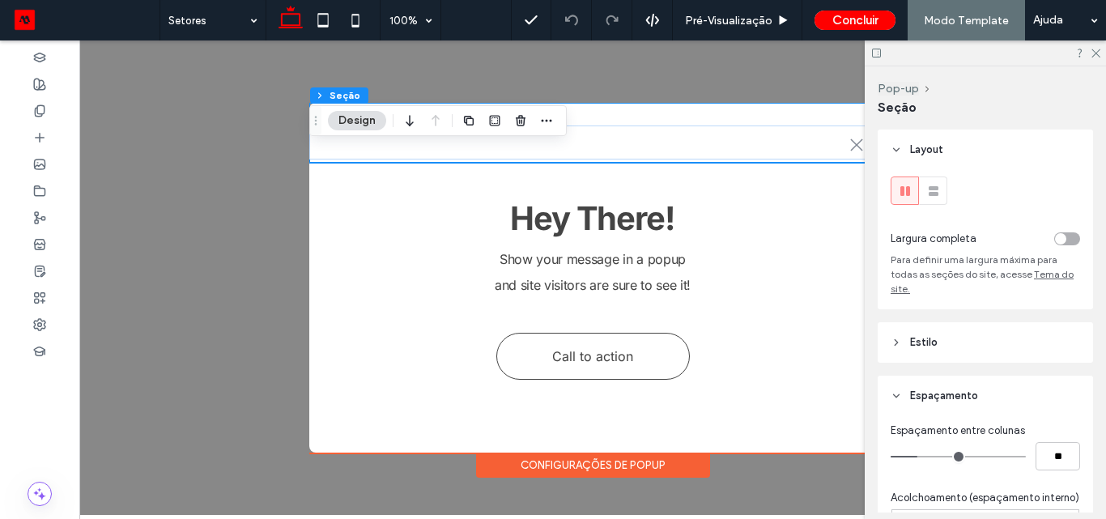
scroll to position [162, 0]
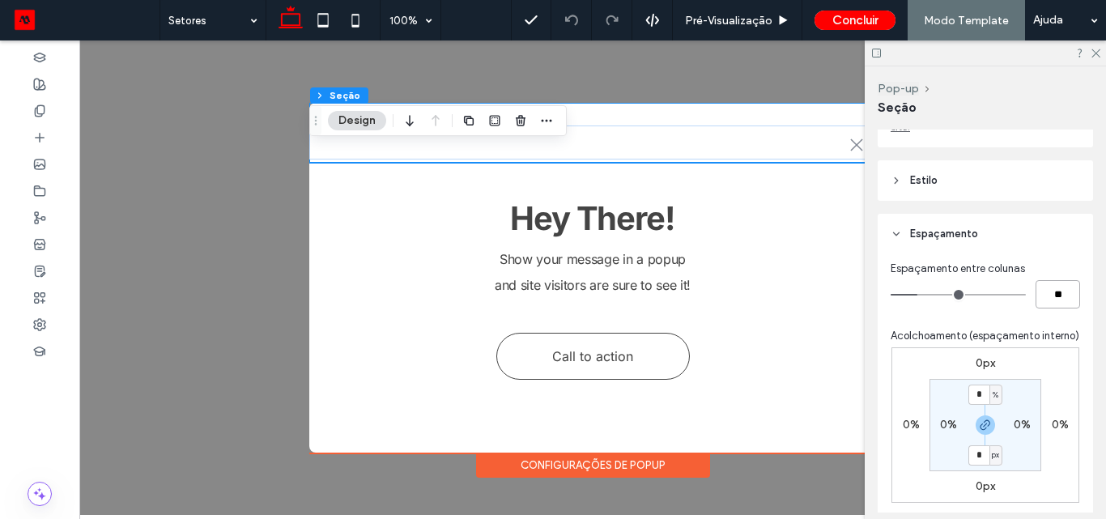
click at [1044, 298] on input "**" at bounding box center [1058, 294] width 45 height 28
type input "*"
type input "**"
type input "*"
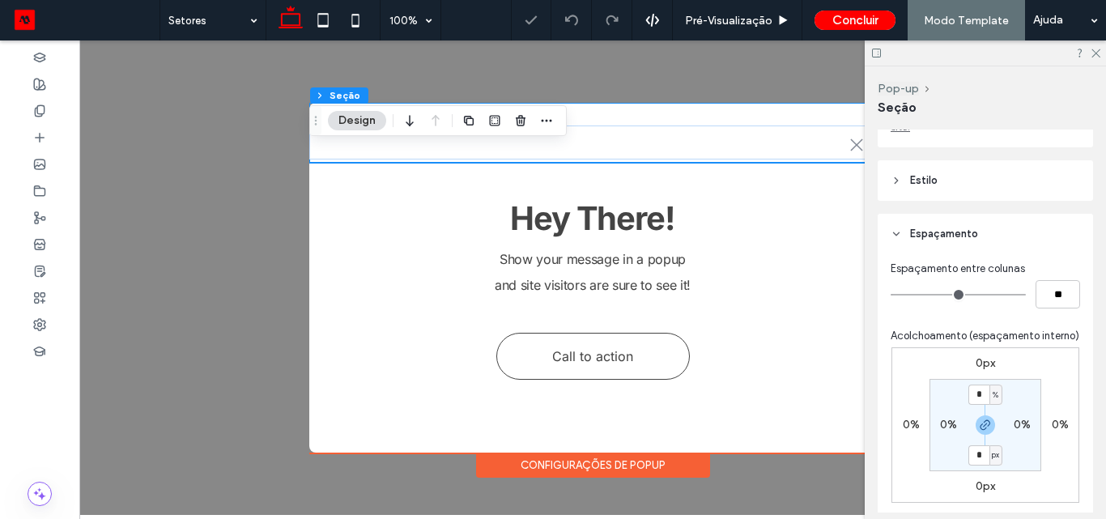
type input "*"
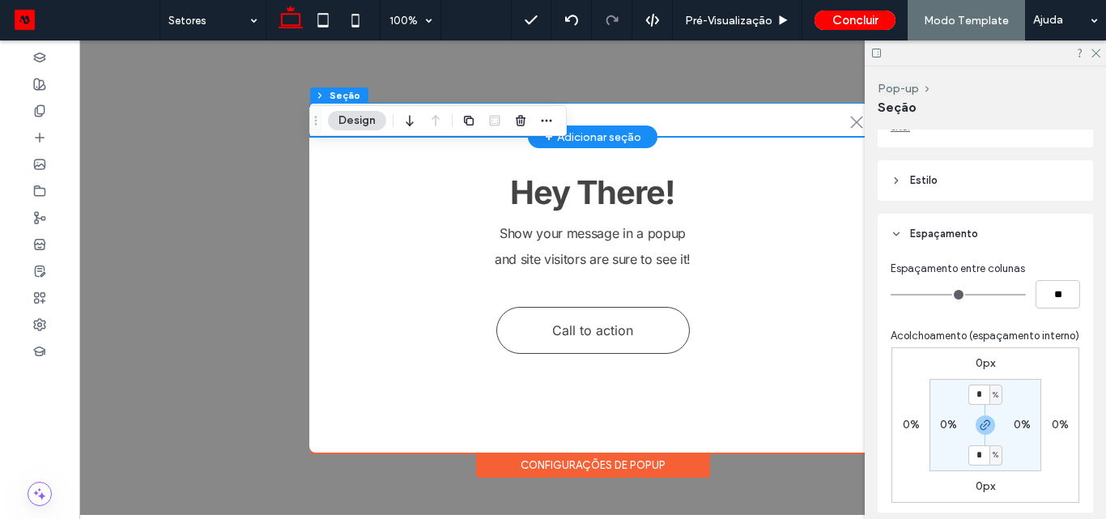
click at [784, 117] on div ".st0-1091118977{fill-rule:evenodd;clip-rule:evenodd;}" at bounding box center [592, 120] width 567 height 34
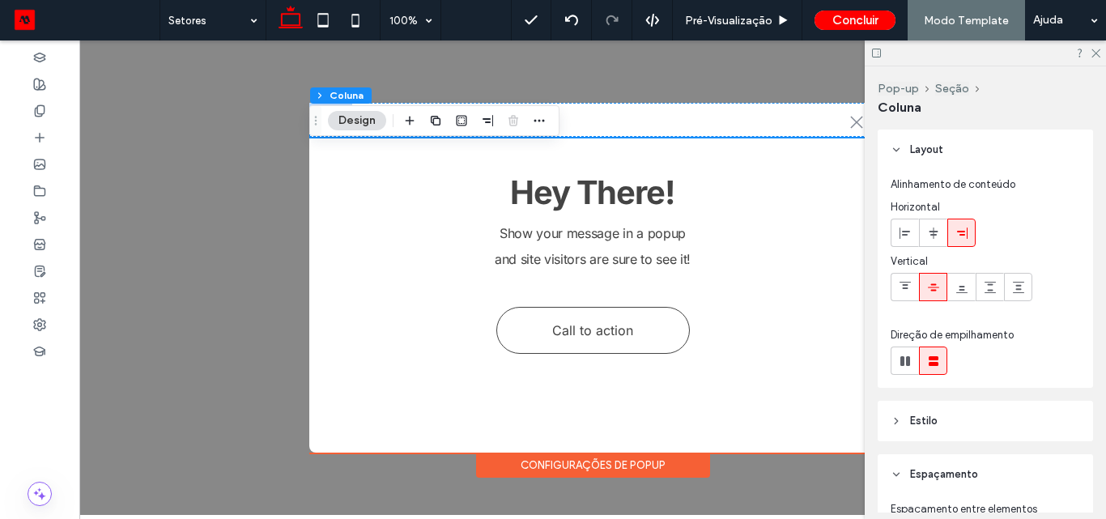
scroll to position [405, 0]
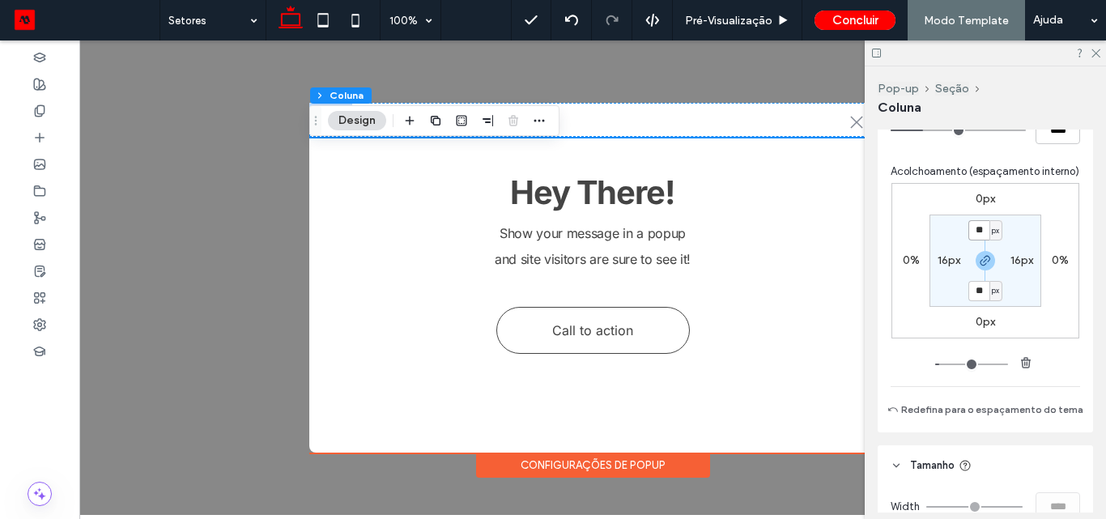
click at [975, 240] on input "**" at bounding box center [978, 230] width 21 height 20
type input "**"
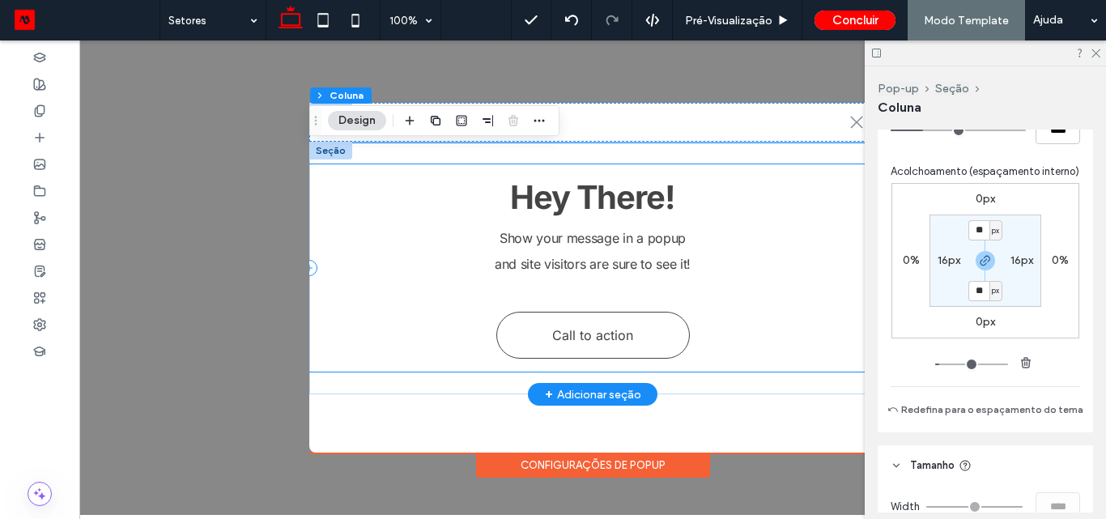
click at [770, 166] on div "Hey There! Show your message in a popup and site visitors are sure to see it! C…" at bounding box center [592, 267] width 567 height 207
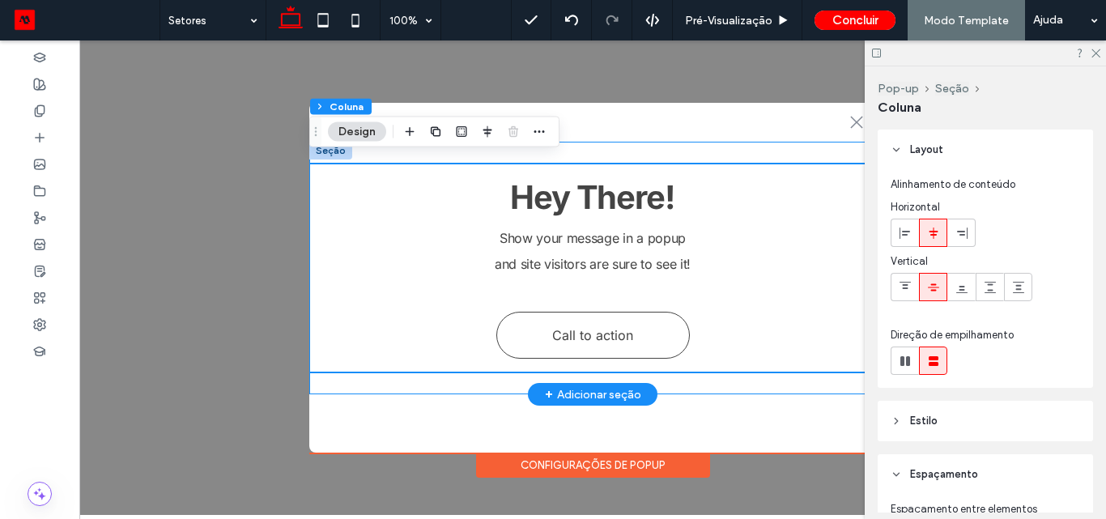
click at [772, 143] on div "Hey There! Show your message in a popup and site visitors are sure to see it! C…" at bounding box center [592, 268] width 567 height 253
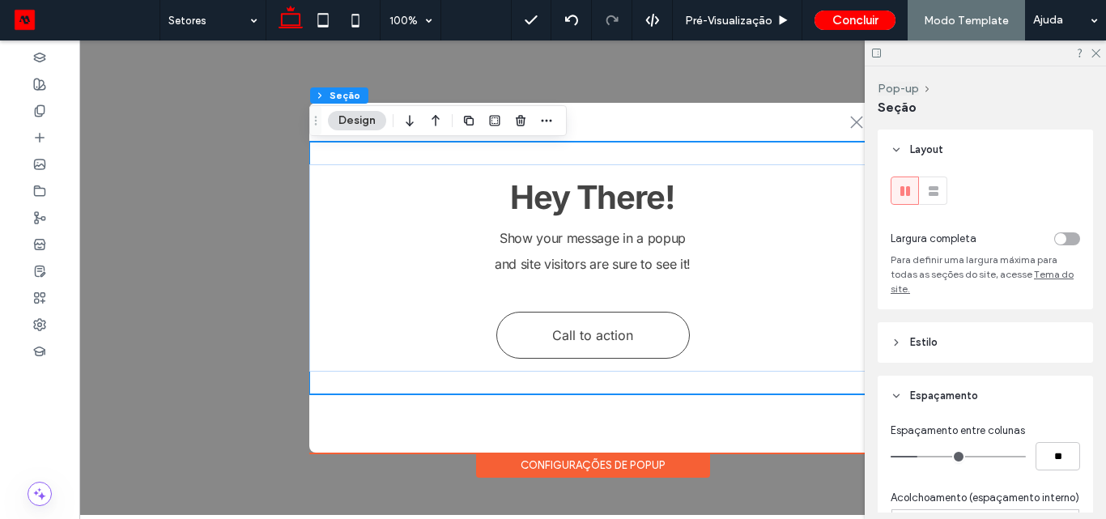
scroll to position [162, 0]
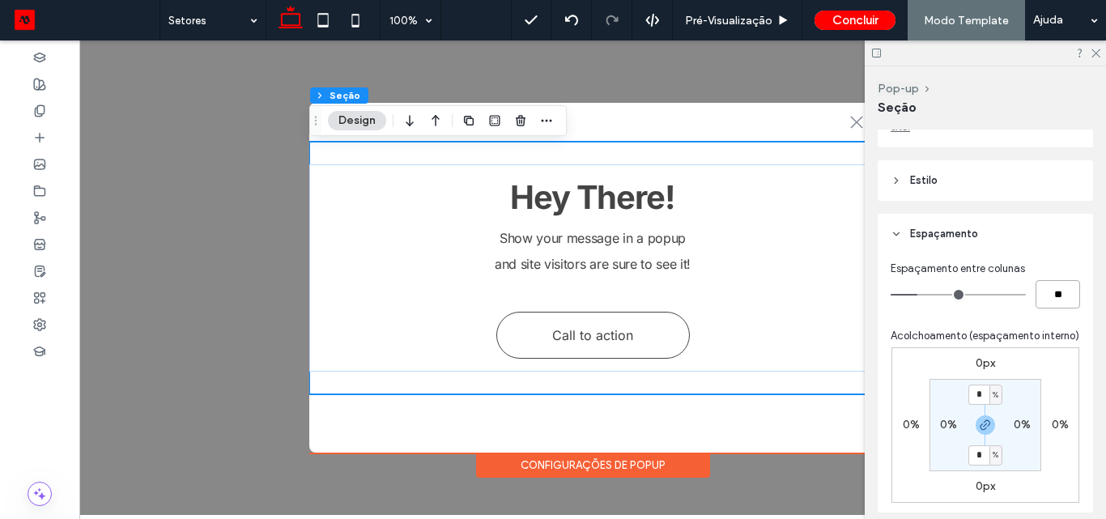
click at [1053, 295] on input "**" at bounding box center [1058, 294] width 45 height 28
type input "*"
type input "**"
type input "*"
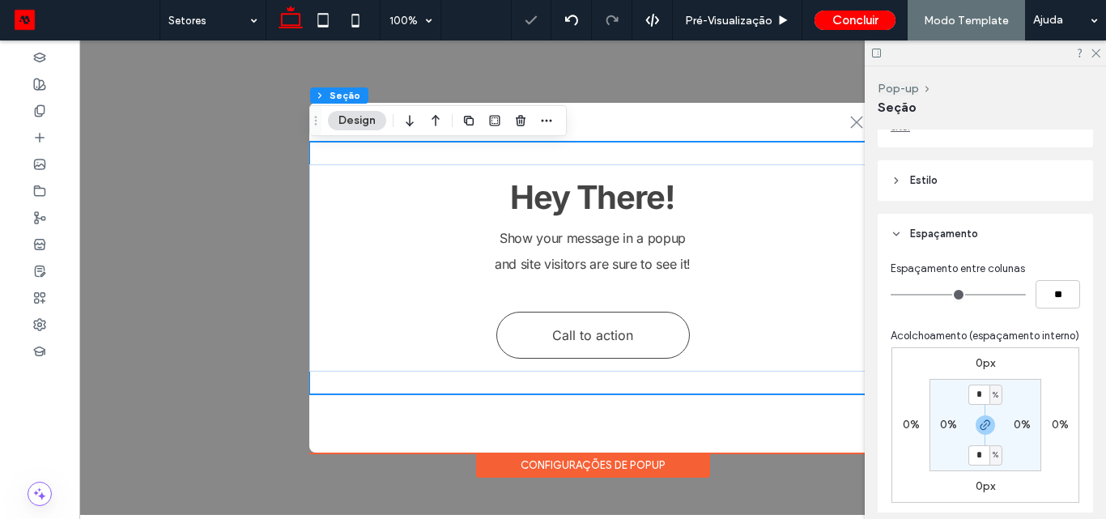
type input "*"
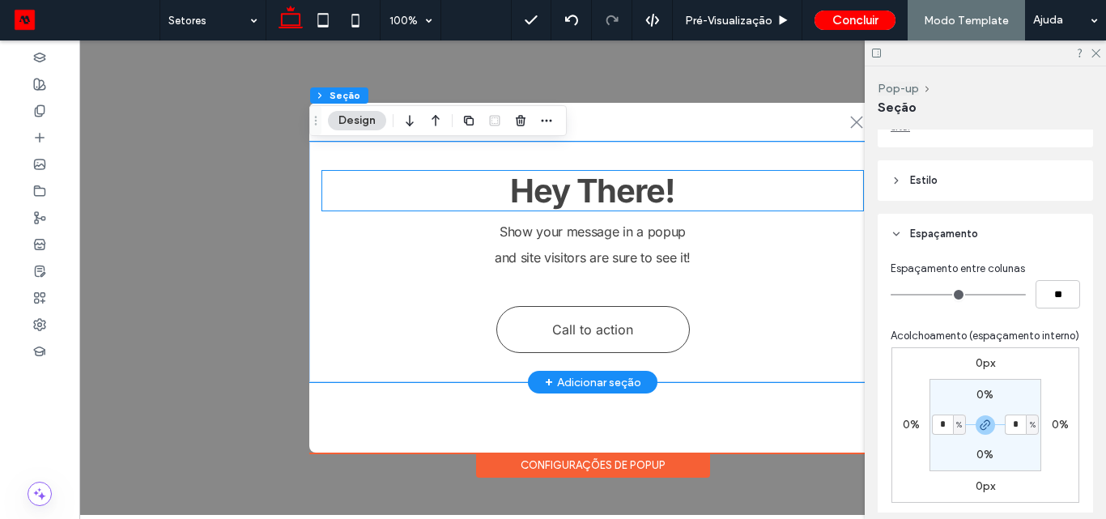
click at [726, 177] on h2 "Hey There!" at bounding box center [592, 191] width 541 height 40
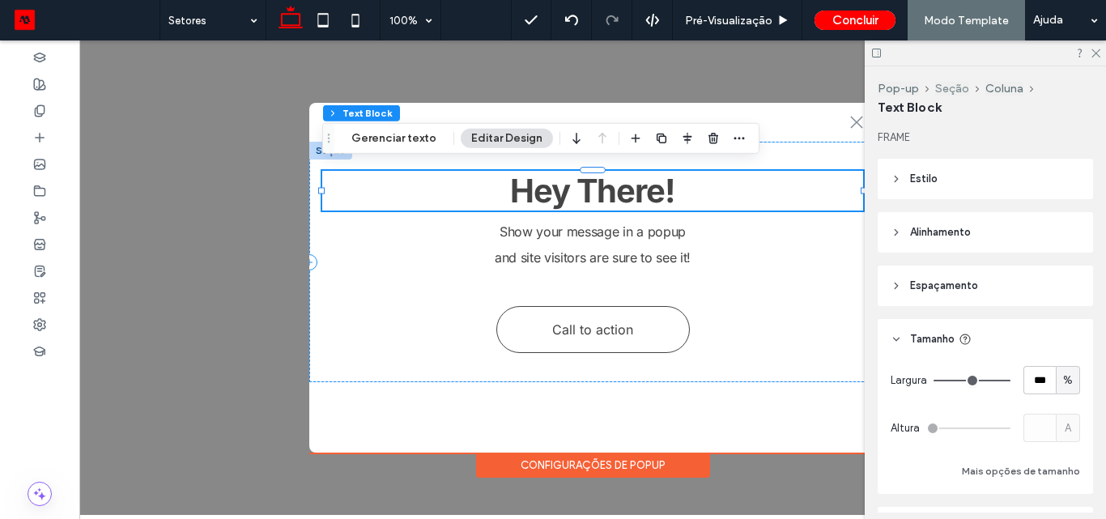
click at [954, 83] on button "Seção" at bounding box center [952, 89] width 34 height 14
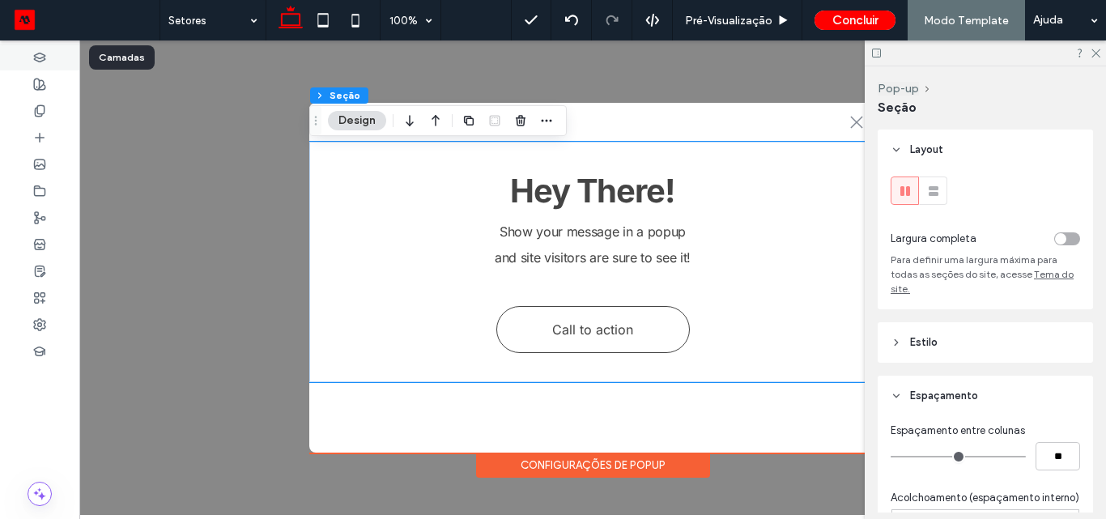
click at [49, 62] on div at bounding box center [39, 57] width 79 height 27
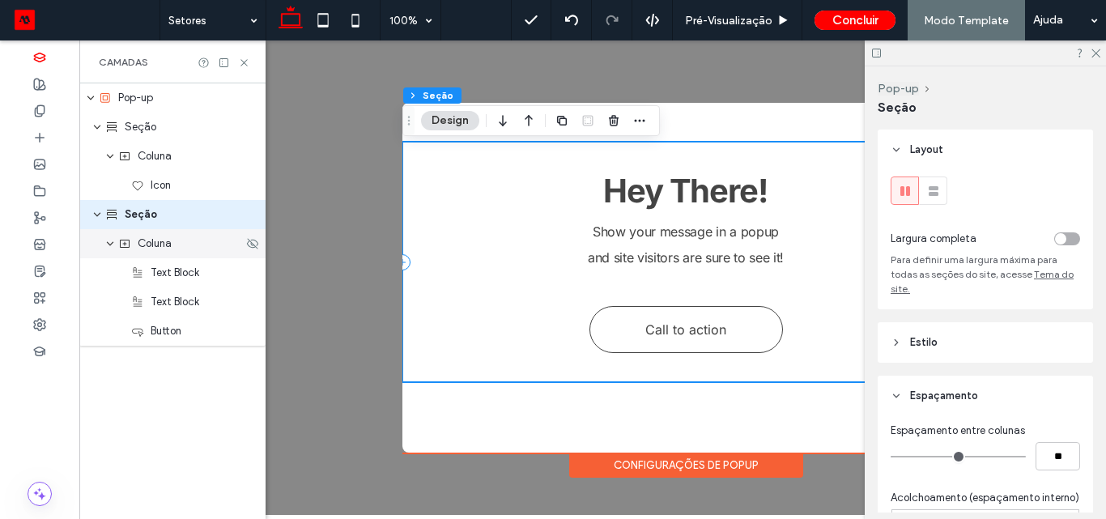
click at [148, 245] on span "Coluna" at bounding box center [155, 244] width 34 height 16
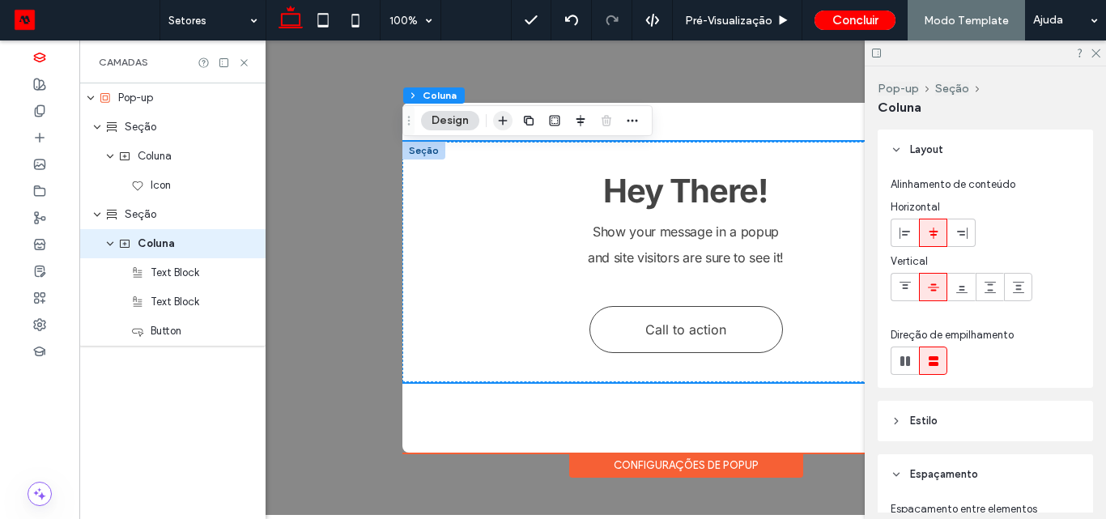
click at [502, 120] on icon "button" at bounding box center [502, 120] width 13 height 13
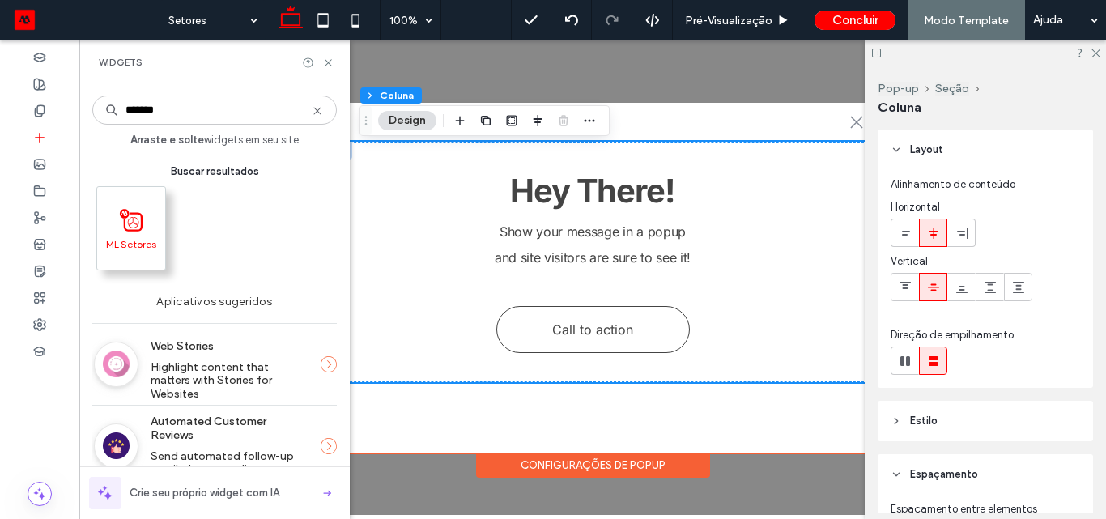
type input "*******"
click at [135, 222] on icon at bounding box center [131, 220] width 24 height 24
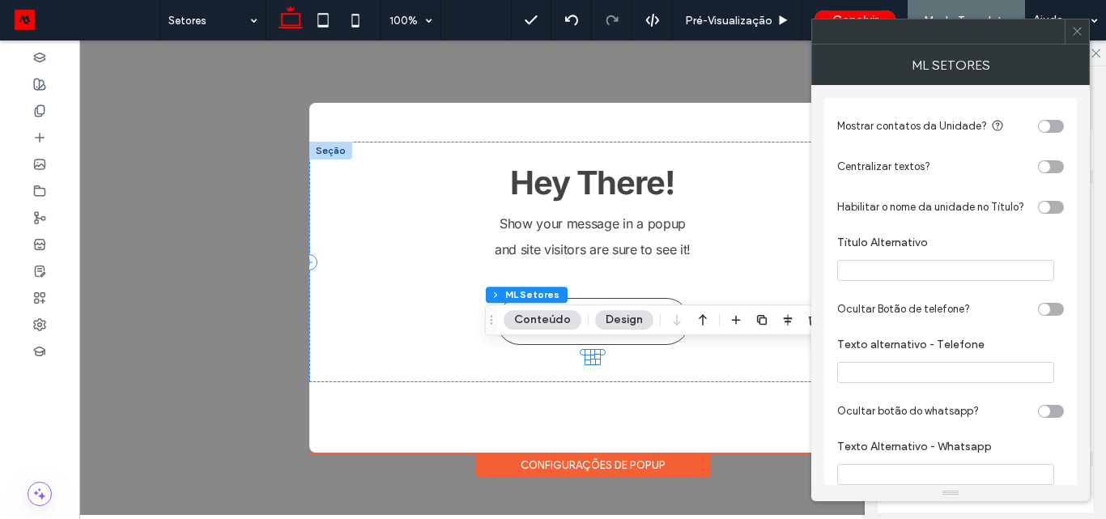
click at [1056, 132] on div "toggle" at bounding box center [1051, 126] width 26 height 13
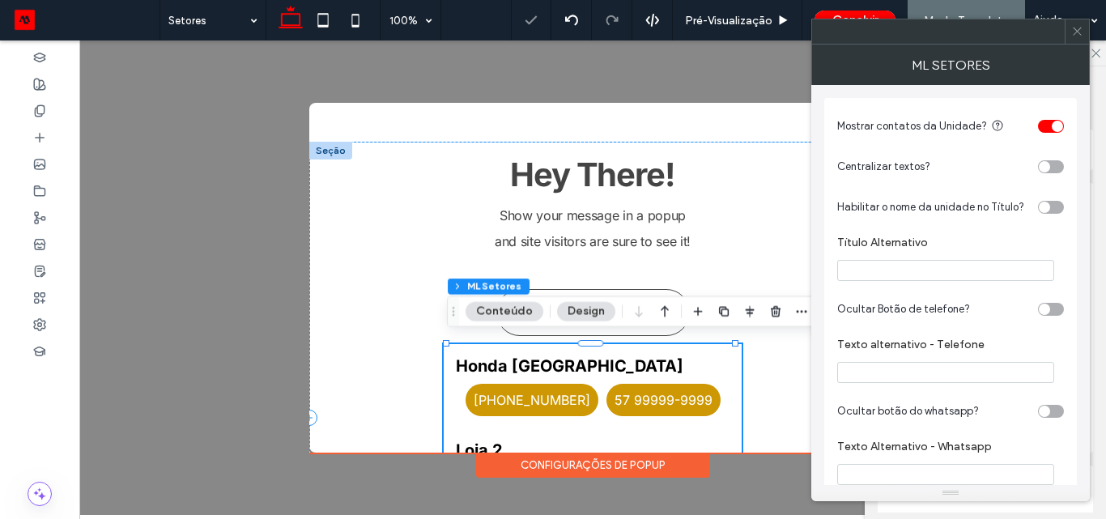
click at [1056, 132] on div "toggle" at bounding box center [1051, 126] width 26 height 13
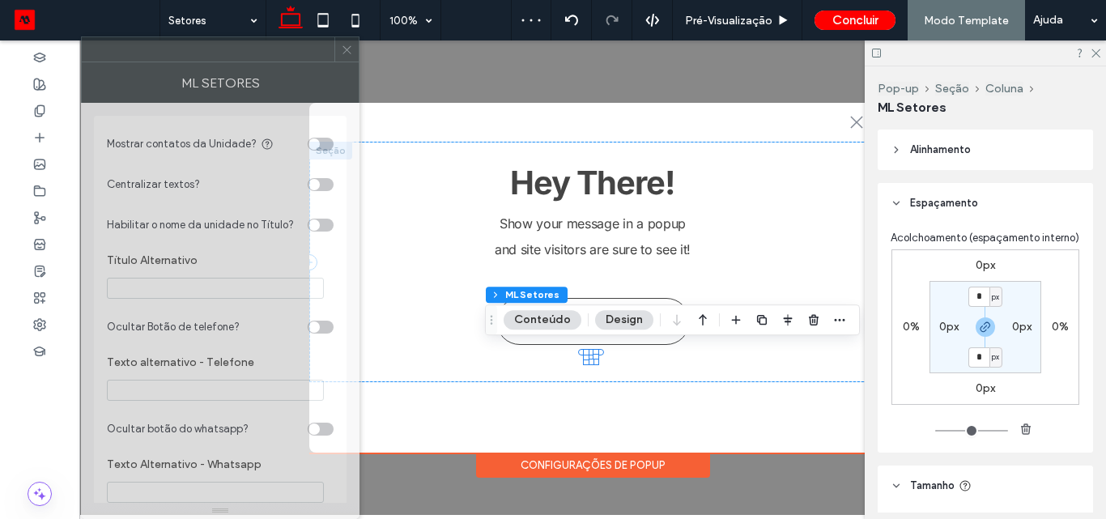
drag, startPoint x: 957, startPoint y: 40, endPoint x: 227, endPoint y: 62, distance: 730.7
click at [227, 62] on div "ML Setores Mostrar contatos da Unidade? Centralizar textos? Habilitar o nome da…" at bounding box center [220, 277] width 279 height 483
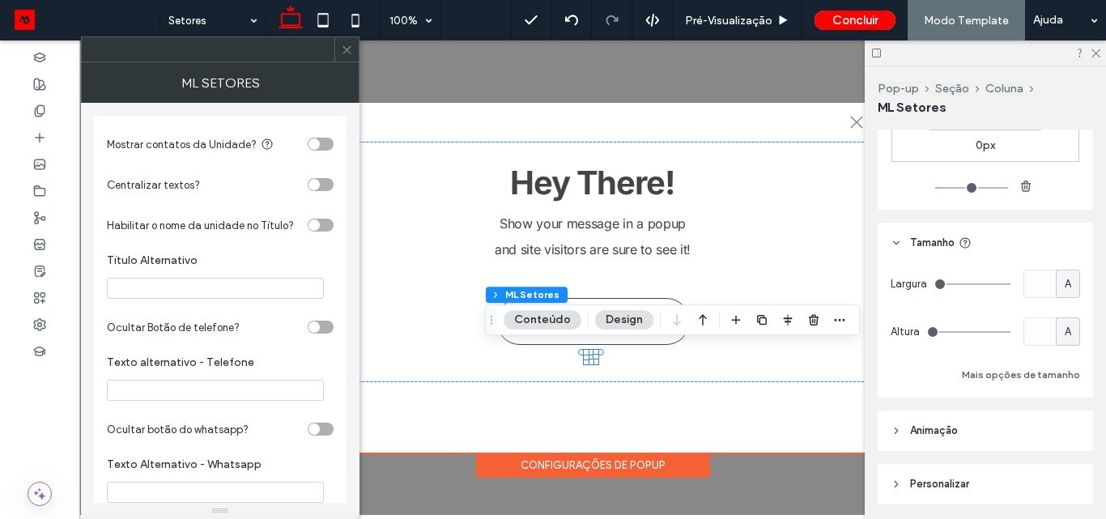
scroll to position [405, 0]
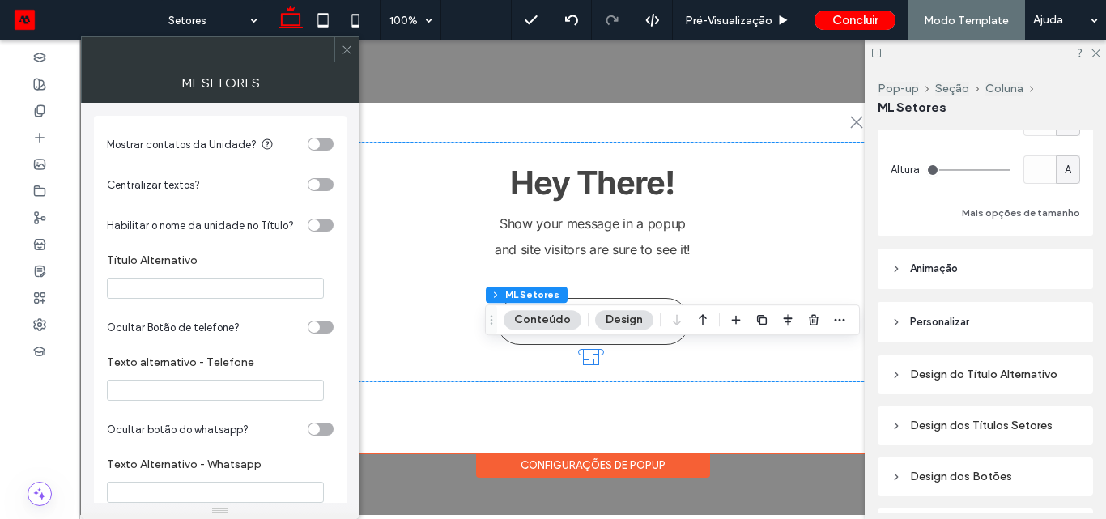
click at [940, 277] on span "Animaçāo" at bounding box center [934, 269] width 48 height 16
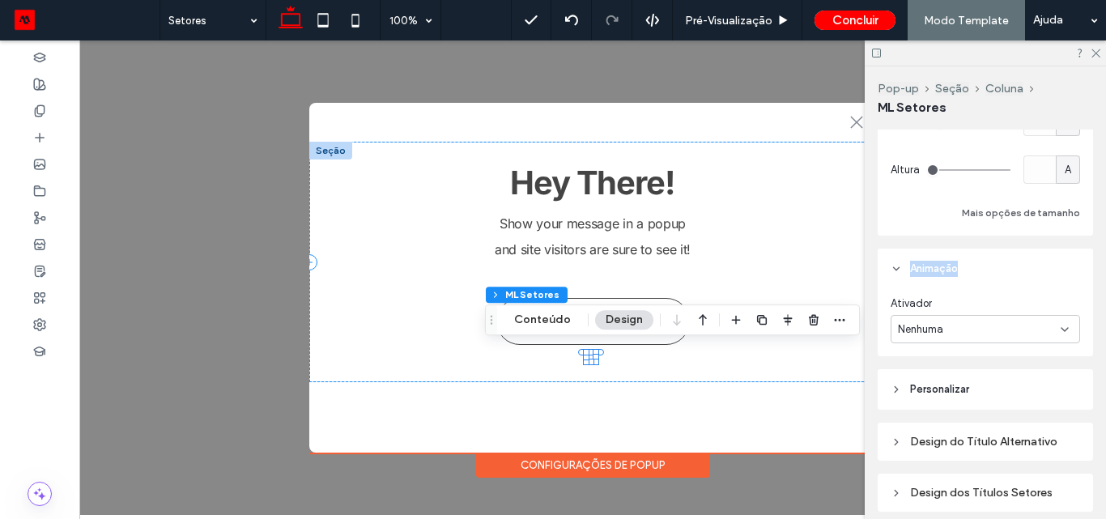
click at [940, 277] on span "Animaçāo" at bounding box center [934, 269] width 48 height 16
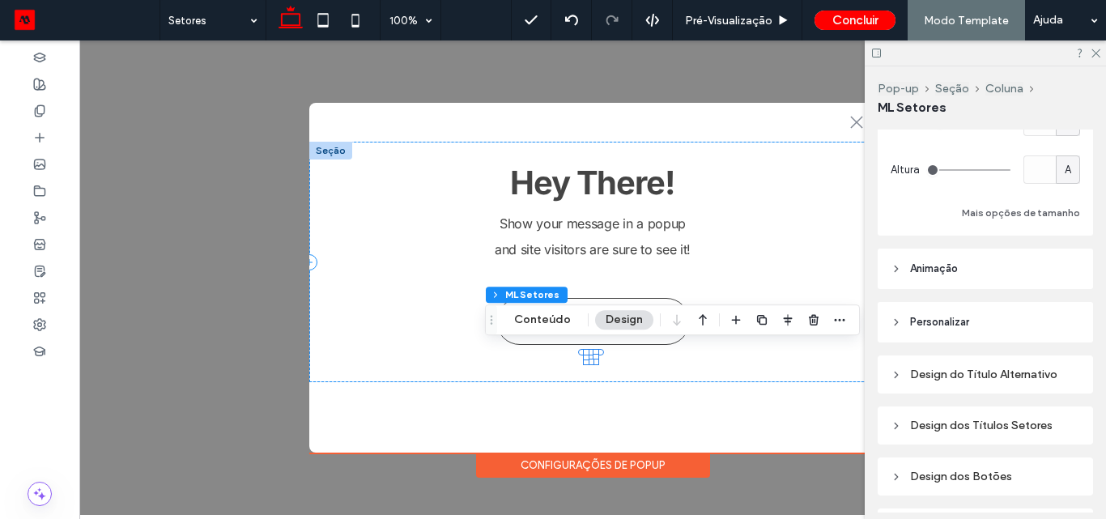
click at [1060, 130] on div "A" at bounding box center [1068, 122] width 16 height 16
click at [1057, 173] on span "px" at bounding box center [1059, 167] width 11 height 16
type input "**"
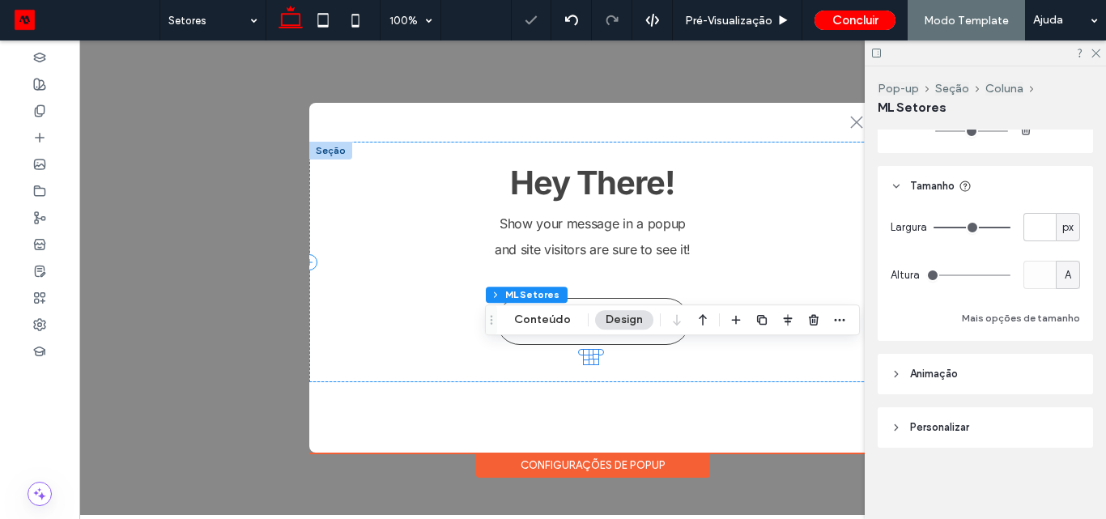
type input "**"
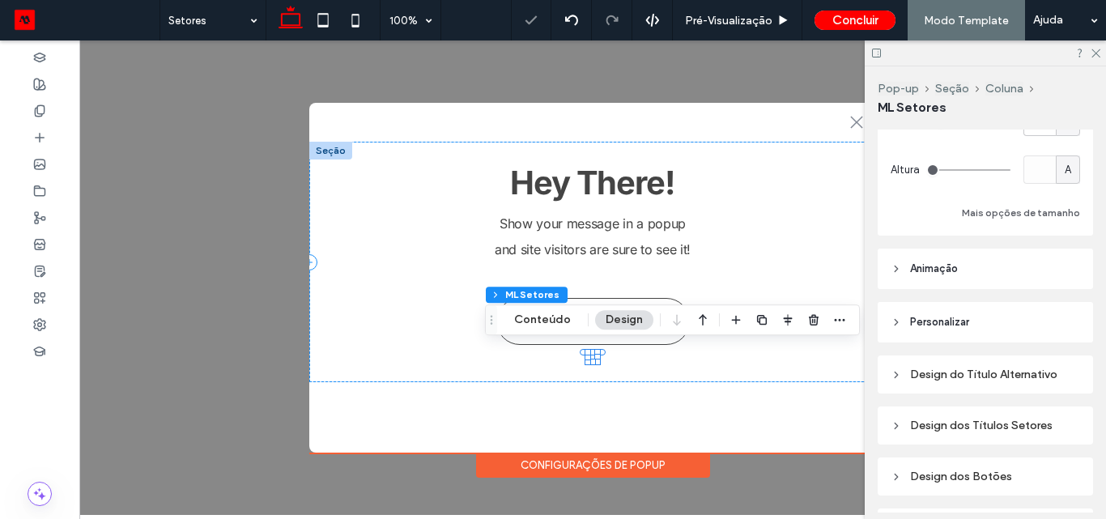
click at [1063, 152] on div "Largura ** px Altura A Mais opções de tamanho" at bounding box center [985, 165] width 189 height 115
click at [1062, 130] on span "px" at bounding box center [1067, 122] width 11 height 16
click at [1058, 192] on span "%" at bounding box center [1060, 195] width 10 height 16
type input "*"
type input "***"
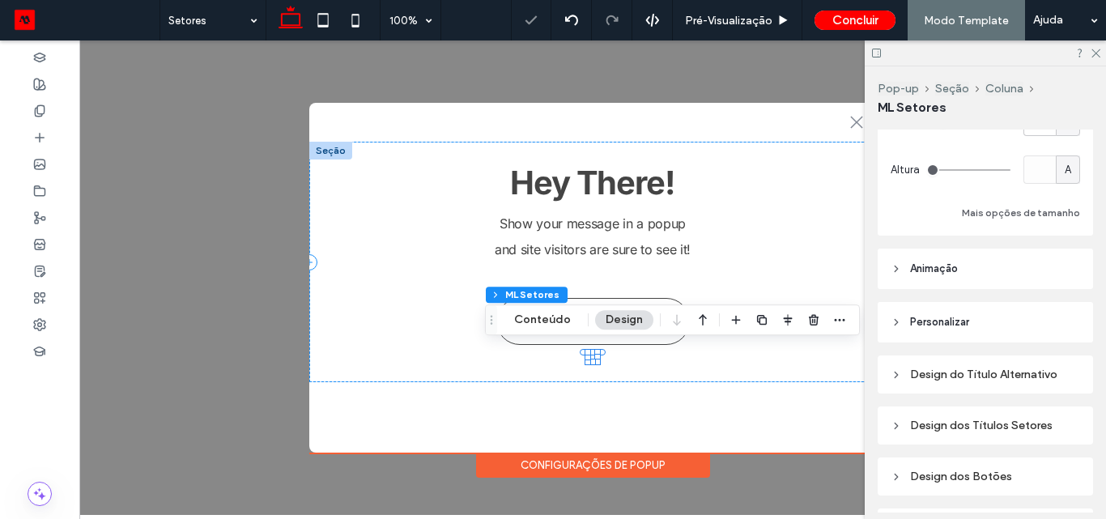
type input "*"
click at [934, 123] on input "range" at bounding box center [972, 122] width 77 height 2
type input "*"
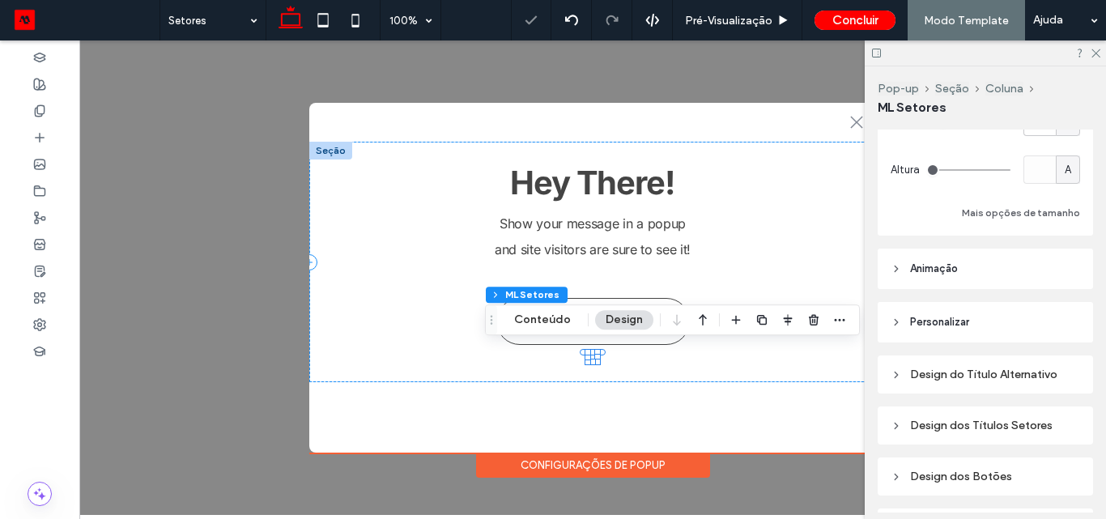
type input "**"
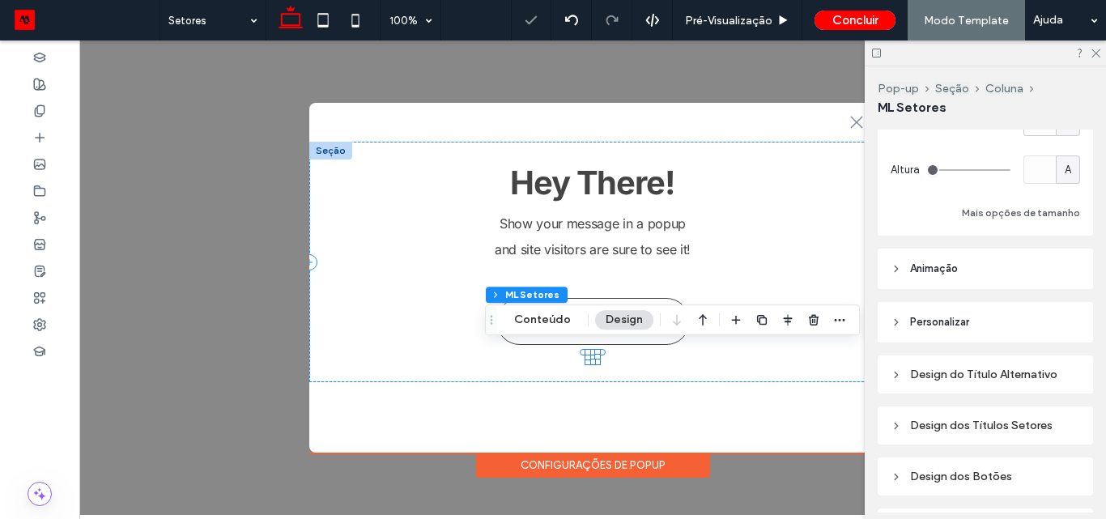
type input "**"
type input "***"
drag, startPoint x: 935, startPoint y: 139, endPoint x: 1105, endPoint y: 145, distance: 170.1
type input "***"
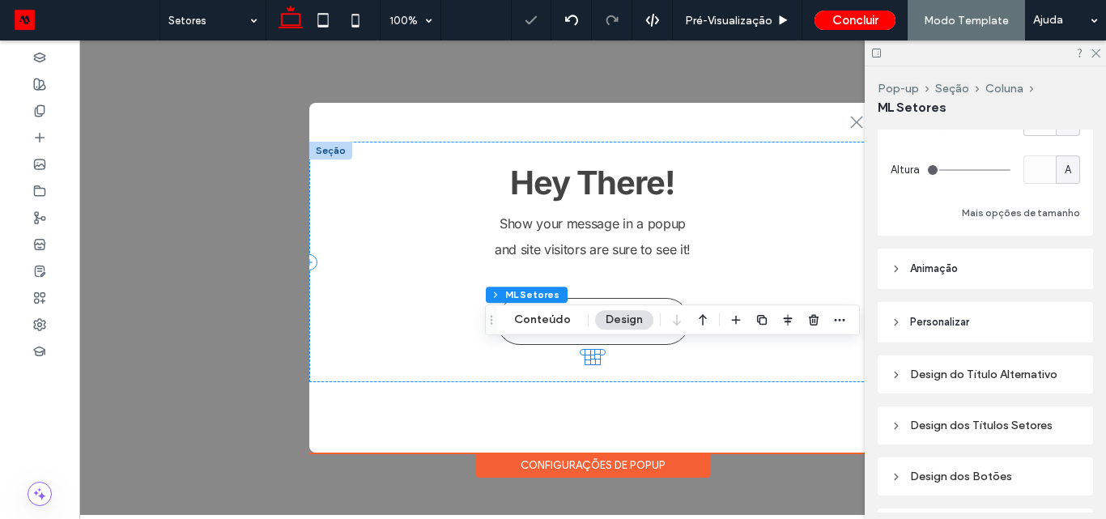
click at [1010, 123] on input "range" at bounding box center [972, 122] width 77 height 2
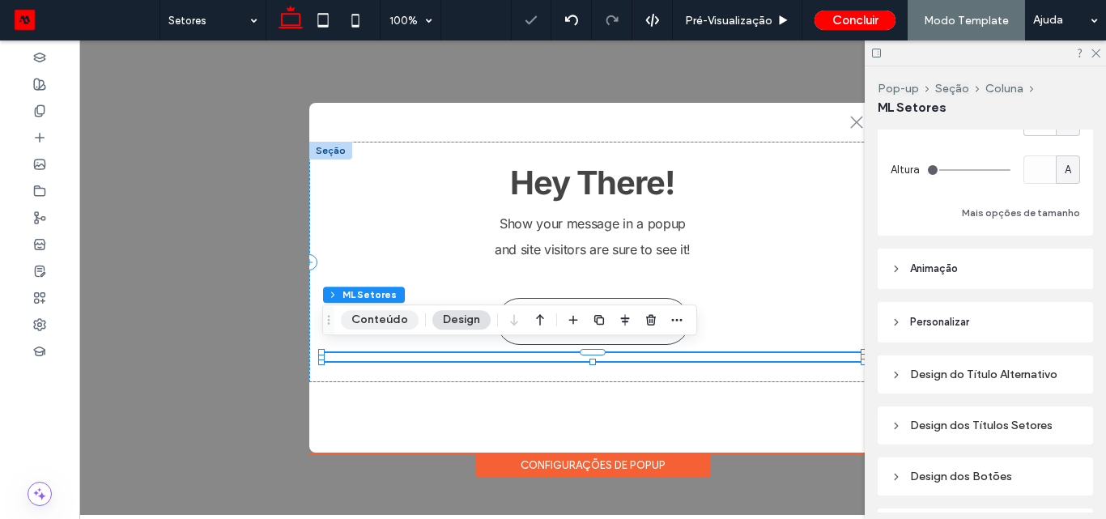
click at [394, 322] on button "Conteúdo" at bounding box center [380, 319] width 78 height 19
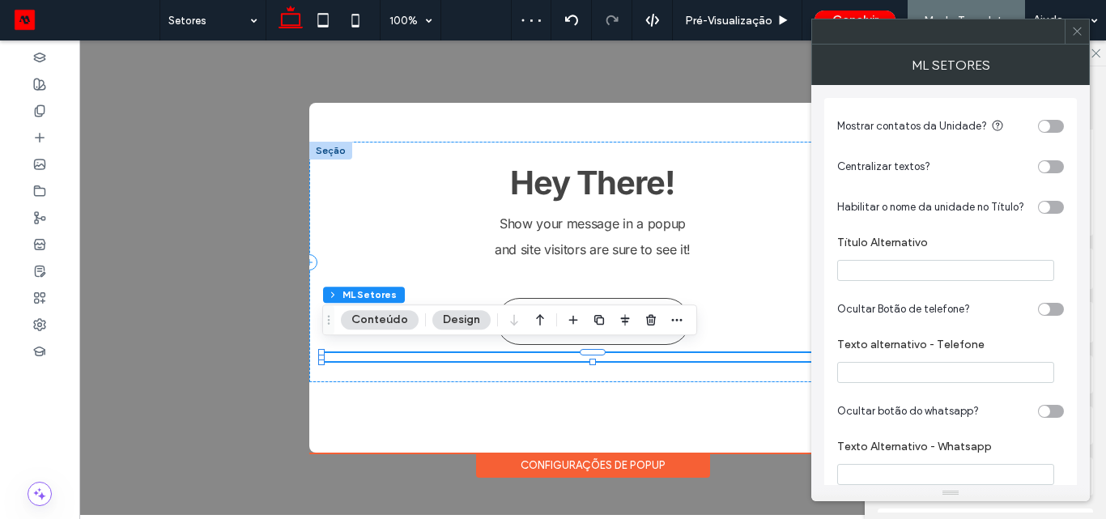
click at [1055, 126] on div "toggle" at bounding box center [1051, 126] width 26 height 13
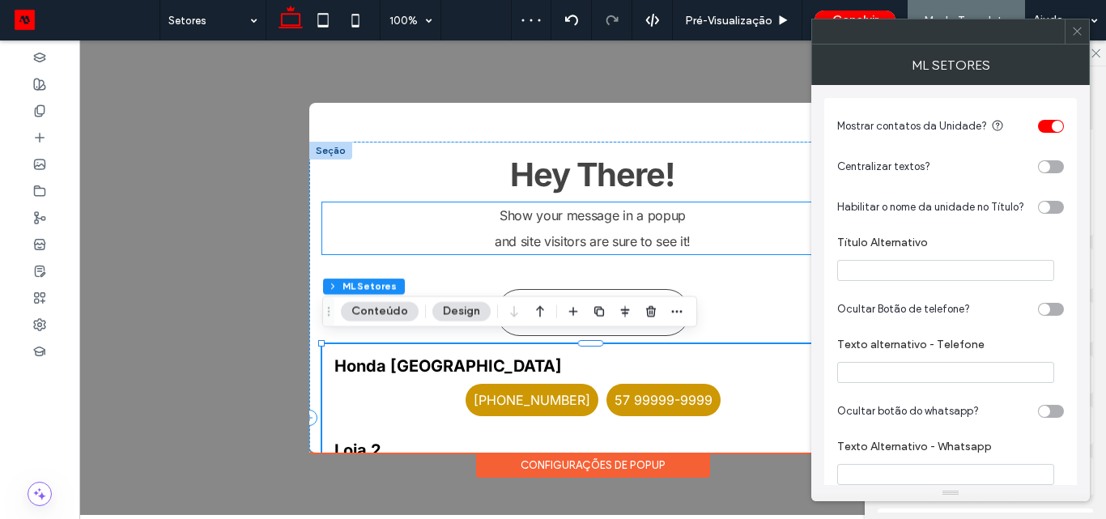
scroll to position [162, 0]
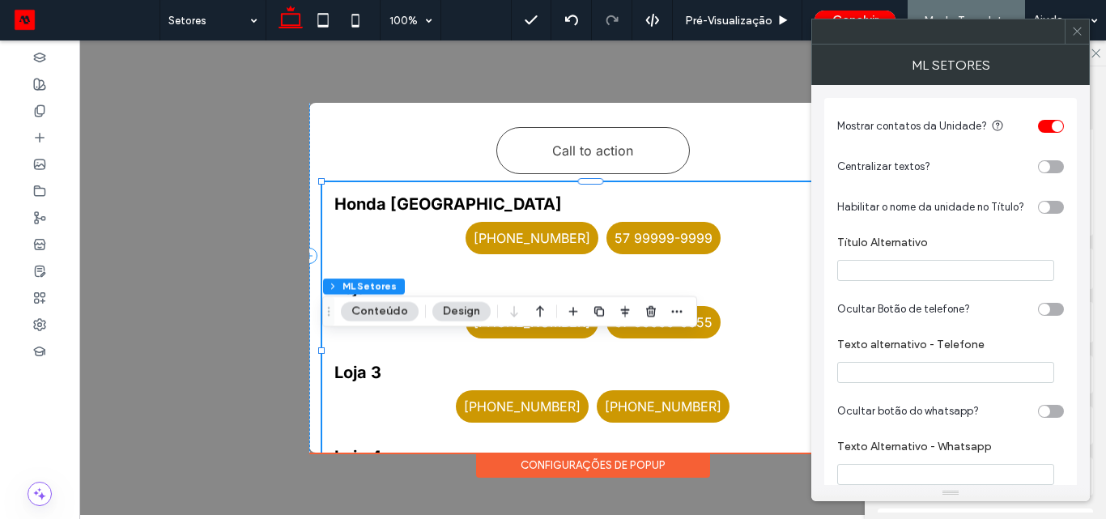
click at [1051, 165] on div "toggle" at bounding box center [1051, 166] width 26 height 13
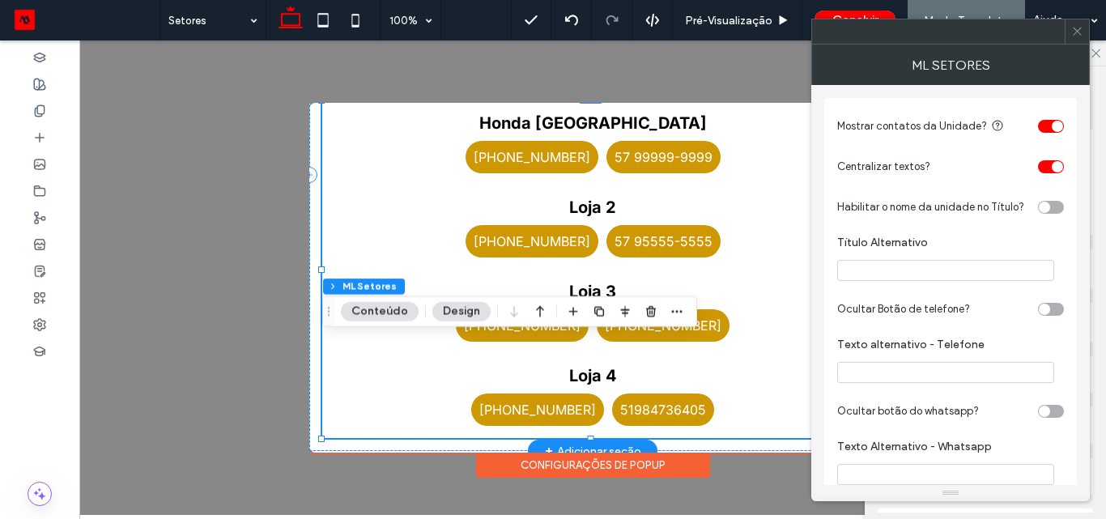
scroll to position [253, 0]
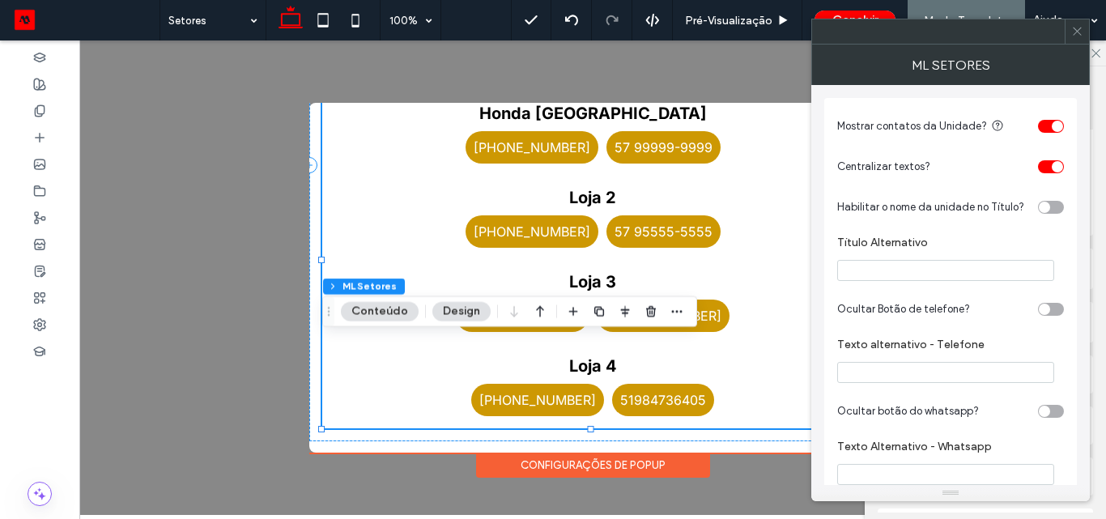
click at [1051, 202] on div "toggle" at bounding box center [1051, 207] width 26 height 13
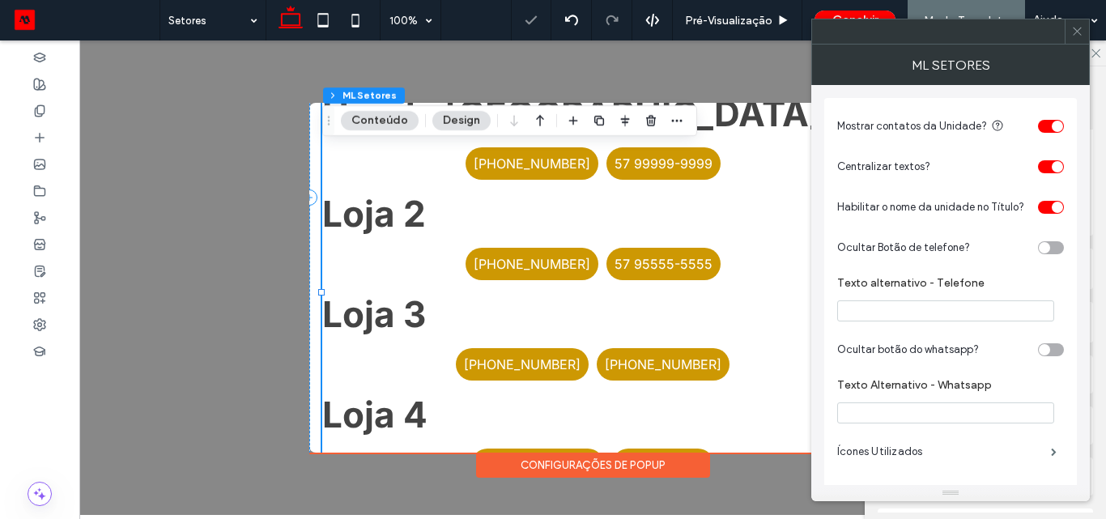
click at [1051, 202] on div "toggle" at bounding box center [1051, 207] width 26 height 13
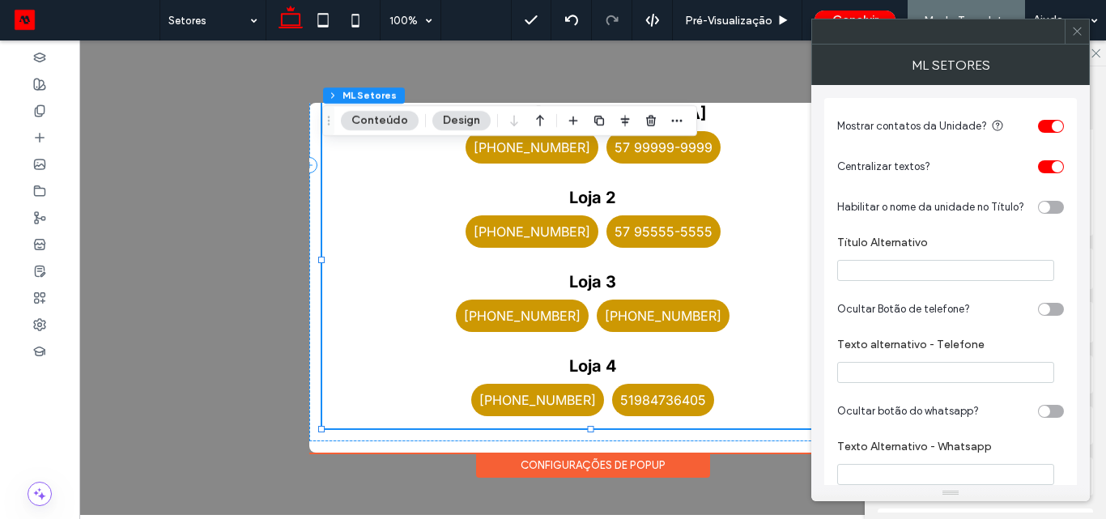
click at [1045, 313] on div "toggle" at bounding box center [1044, 309] width 11 height 11
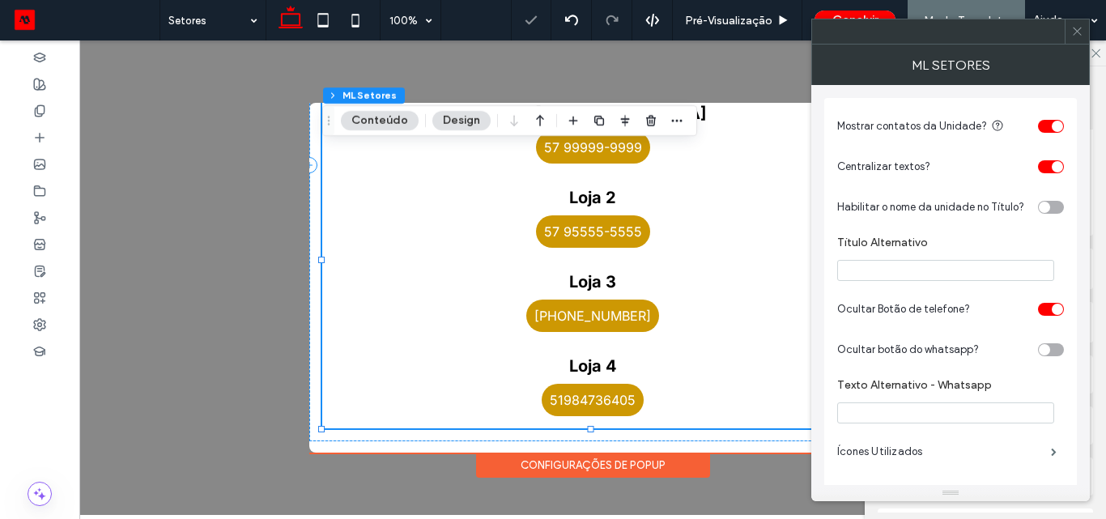
click at [1045, 313] on div "toggle" at bounding box center [1051, 309] width 26 height 13
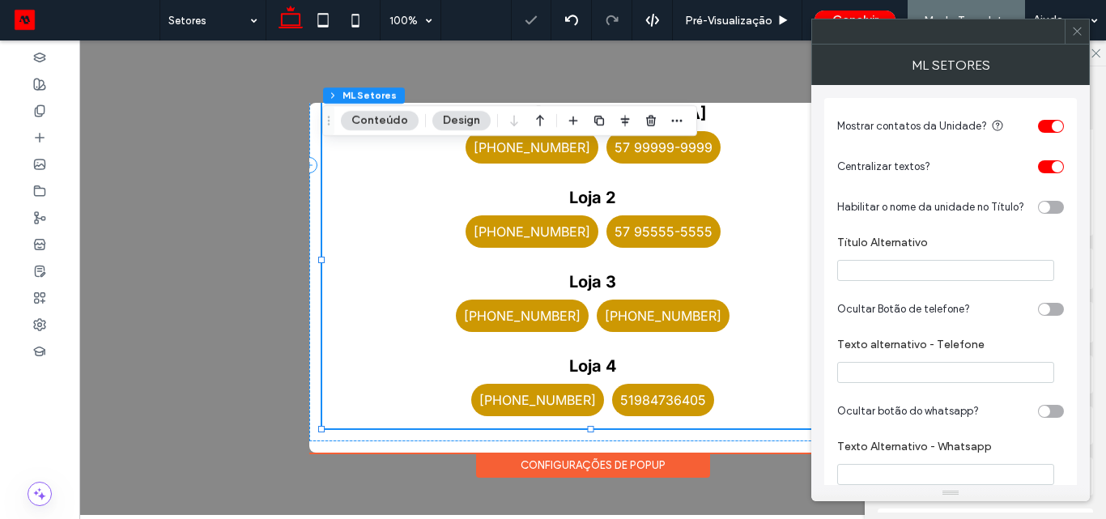
click at [938, 262] on input "Título Alternativo" at bounding box center [945, 270] width 217 height 21
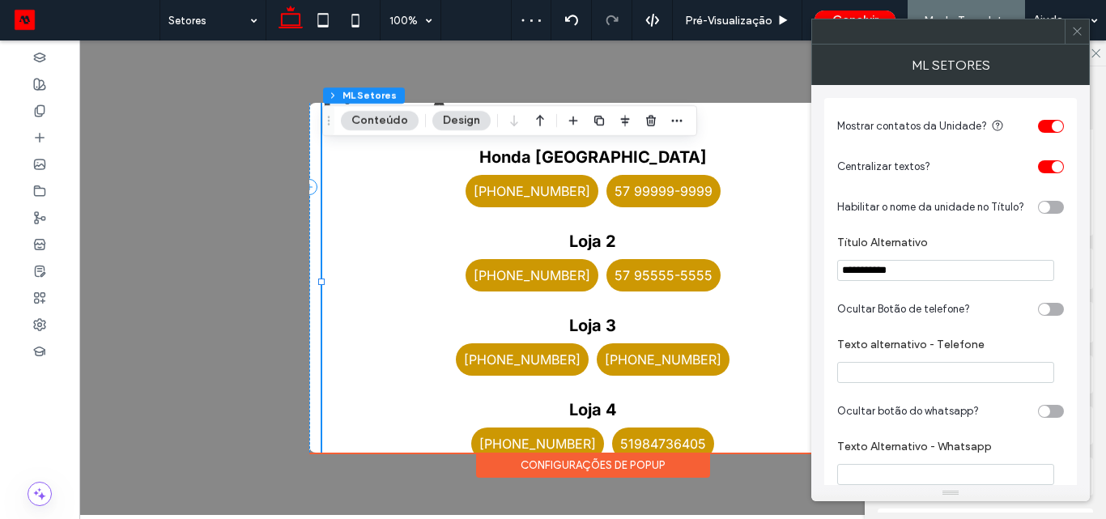
type input "**********"
click at [902, 373] on input "Texto alternativo - Telefone" at bounding box center [945, 372] width 217 height 21
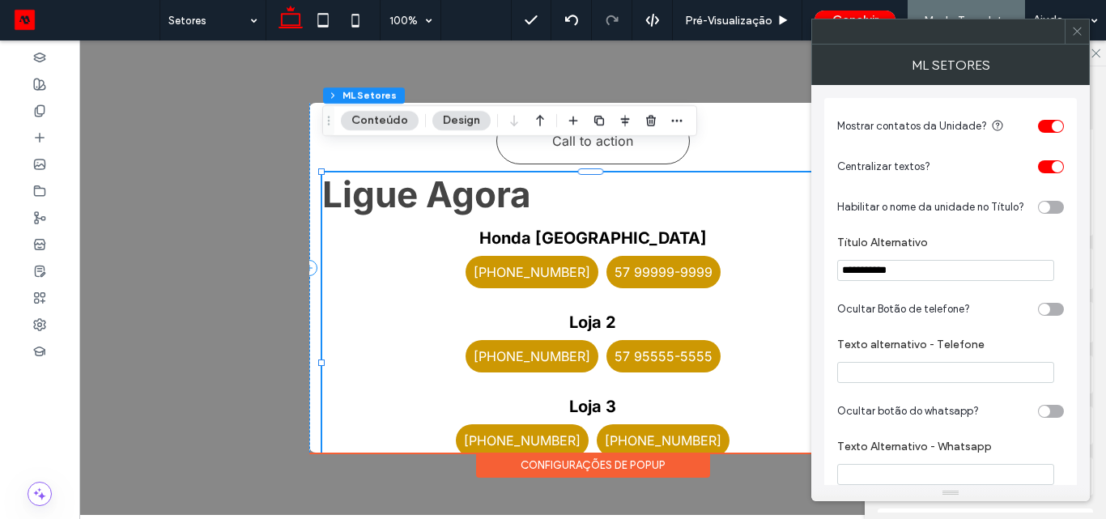
click at [937, 280] on input "**********" at bounding box center [945, 270] width 217 height 21
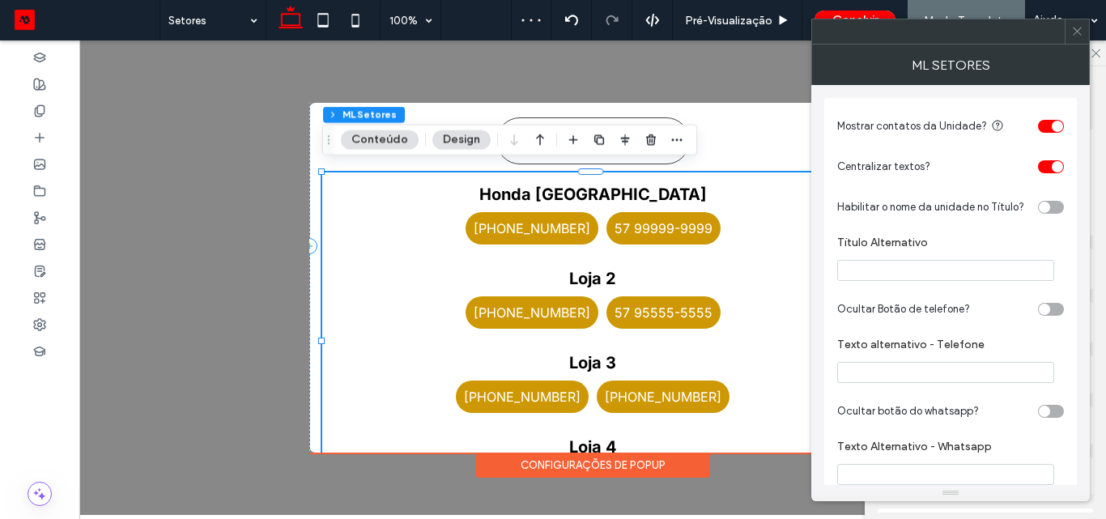
scroll to position [0, 0]
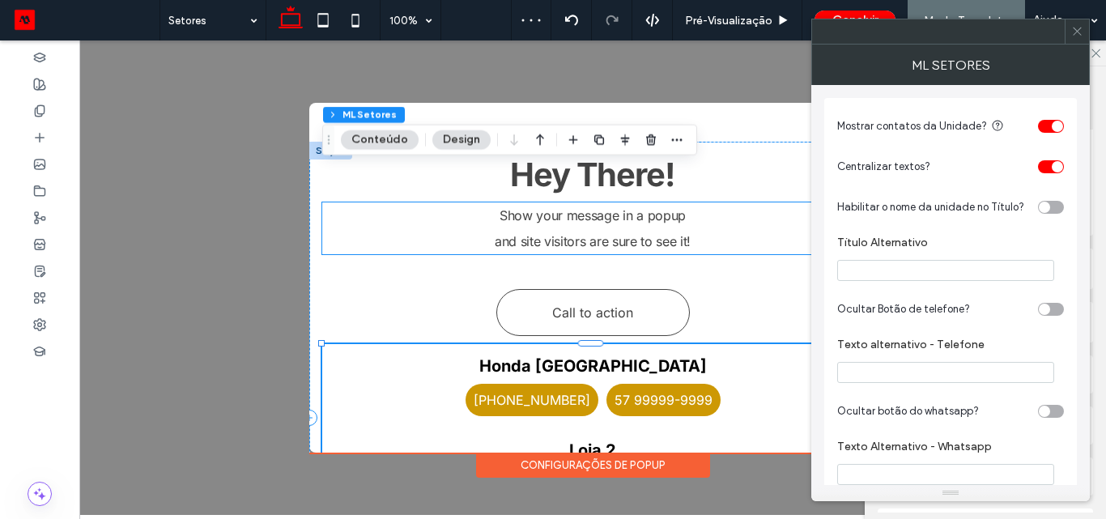
click at [700, 215] on p "Show your message in a popup" at bounding box center [592, 215] width 541 height 26
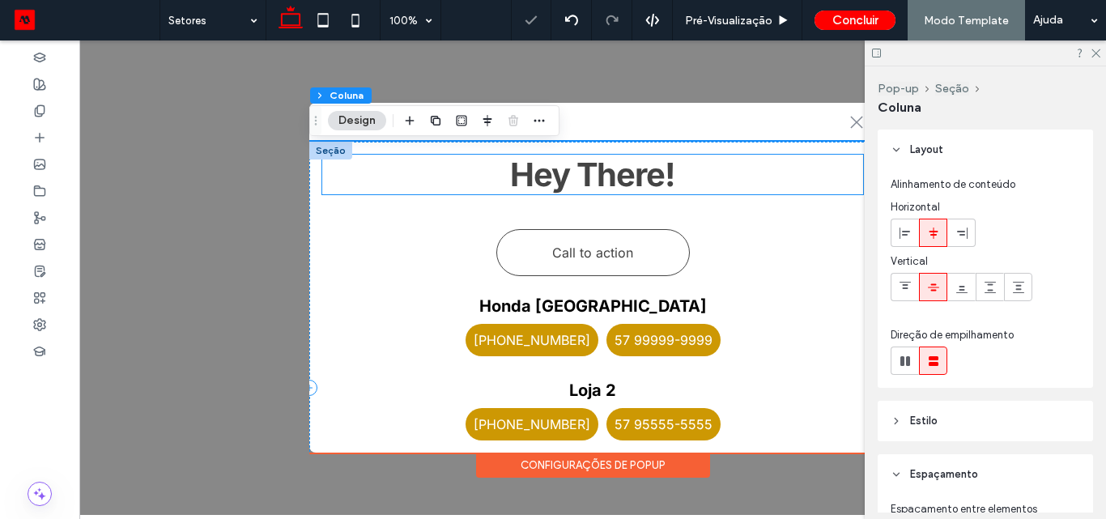
click at [697, 173] on h2 "Hey There!" at bounding box center [592, 175] width 541 height 40
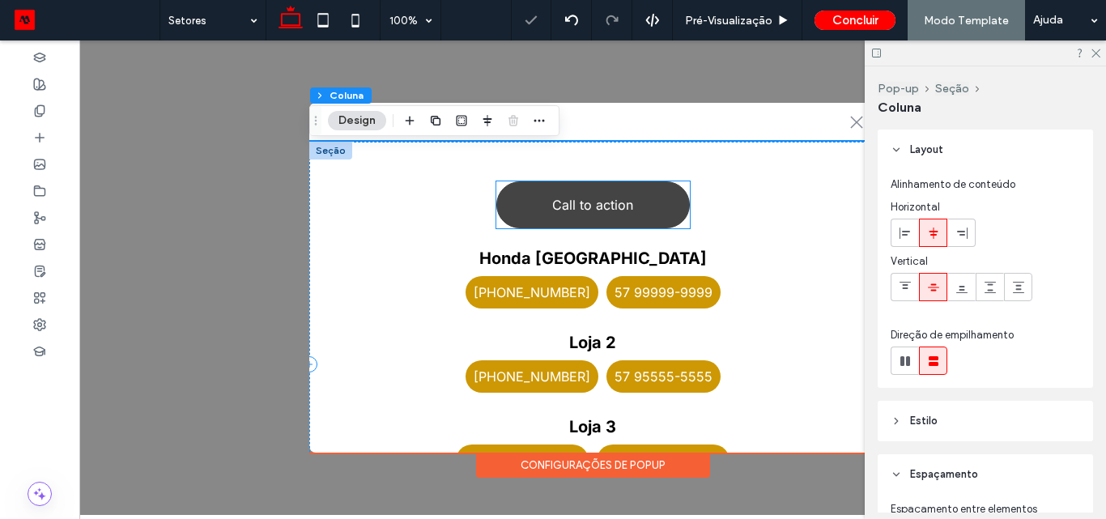
click at [656, 183] on link "Call to action" at bounding box center [593, 204] width 194 height 47
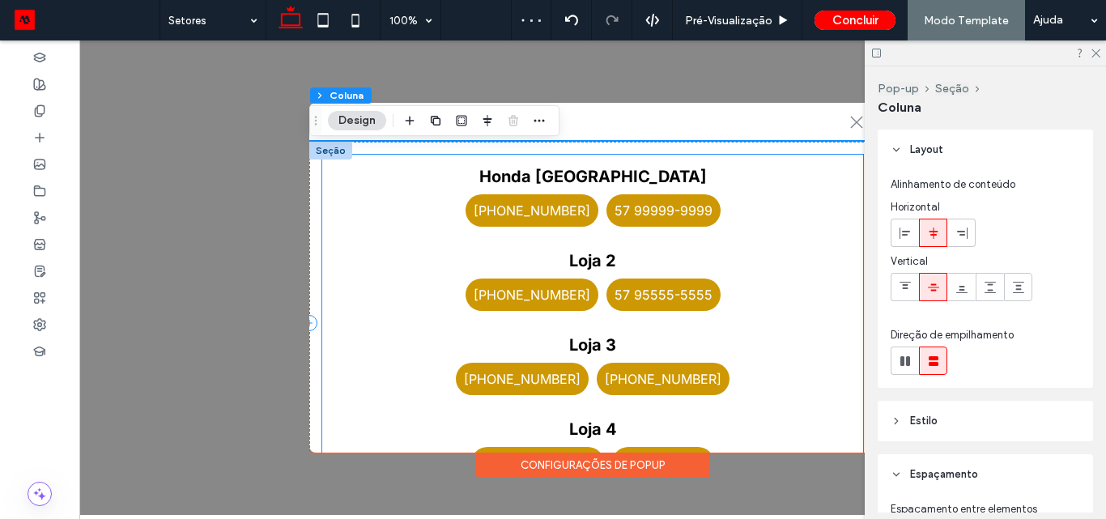
click at [778, 188] on div "Honda [GEOGRAPHIC_DATA] [PHONE_NUMBER] 57 99999-9999" at bounding box center [592, 197] width 541 height 84
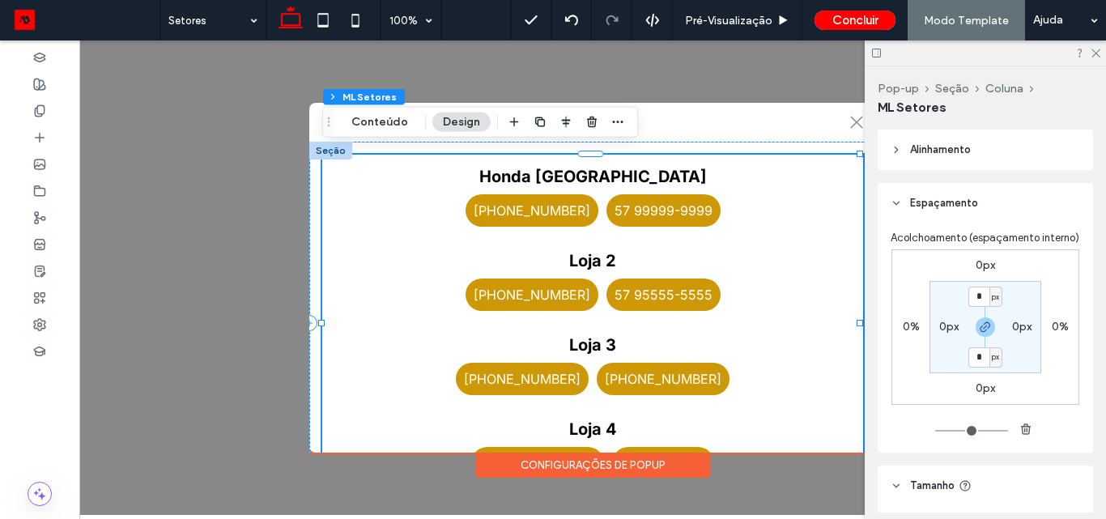
click at [653, 215] on link "57 99999-9999" at bounding box center [663, 210] width 114 height 32
click at [372, 121] on button "Conteúdo" at bounding box center [380, 122] width 78 height 19
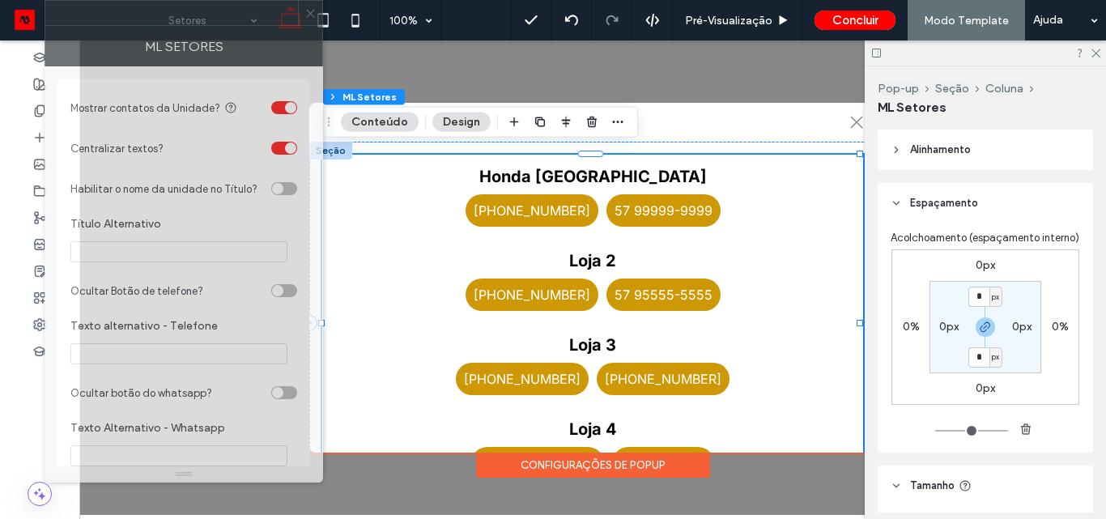
drag, startPoint x: 974, startPoint y: 38, endPoint x: 207, endPoint y: 18, distance: 767.0
click at [207, 18] on div at bounding box center [171, 13] width 253 height 24
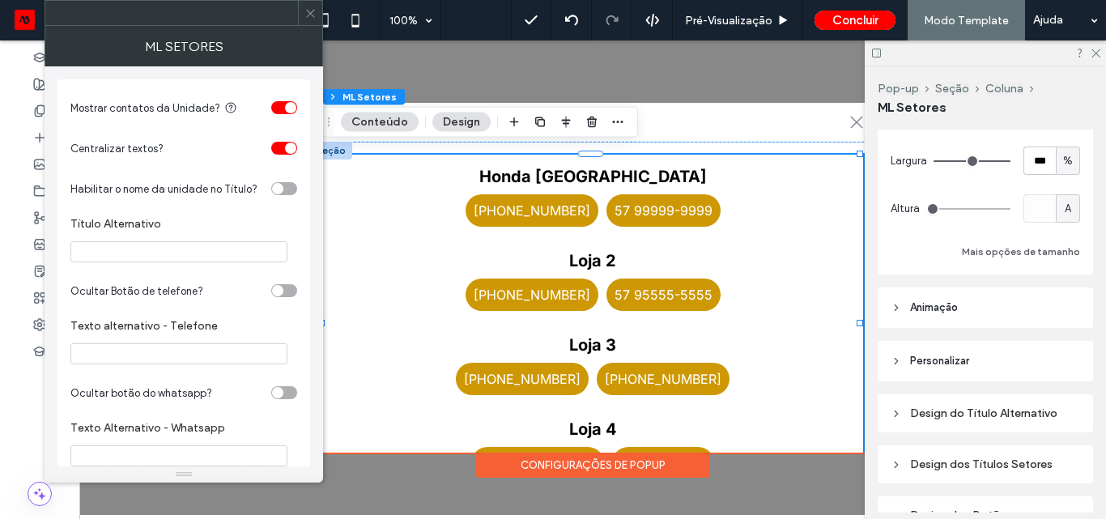
scroll to position [528, 0]
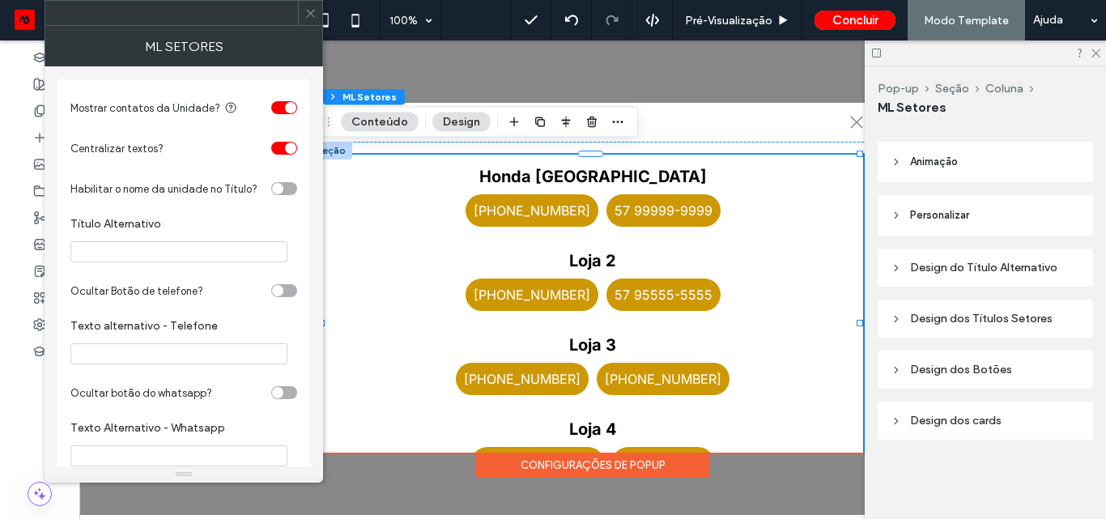
click at [1010, 266] on div "Design do Título Alternativo" at bounding box center [985, 268] width 189 height 14
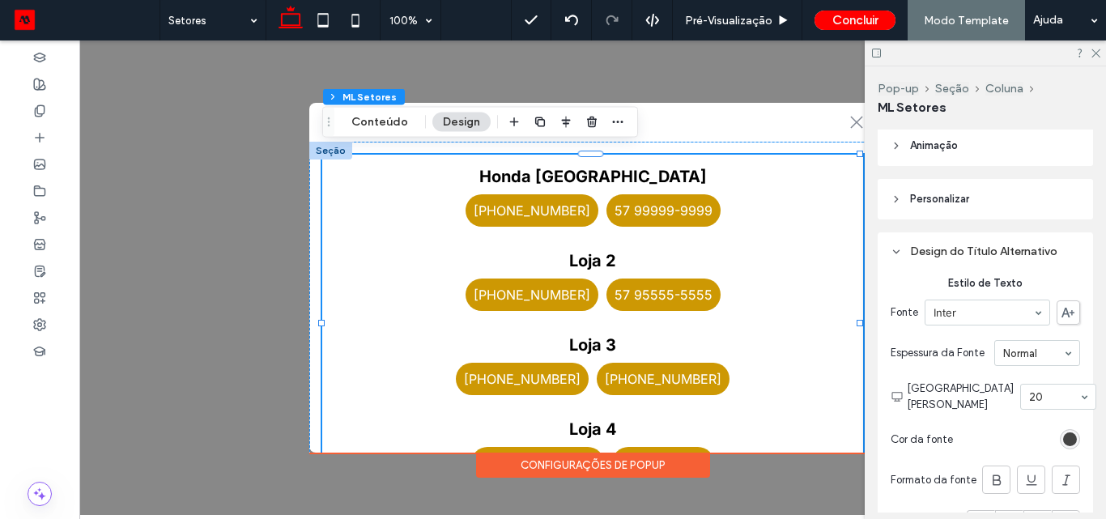
click at [1010, 258] on div "Design do Título Alternativo" at bounding box center [985, 252] width 189 height 14
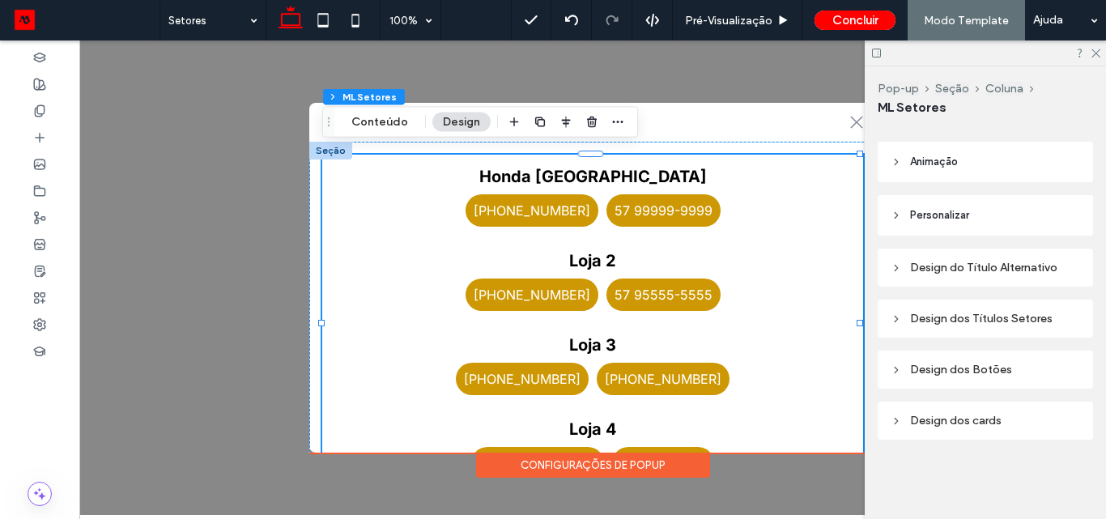
click at [993, 314] on div "Design dos Títulos Setores" at bounding box center [985, 319] width 189 height 14
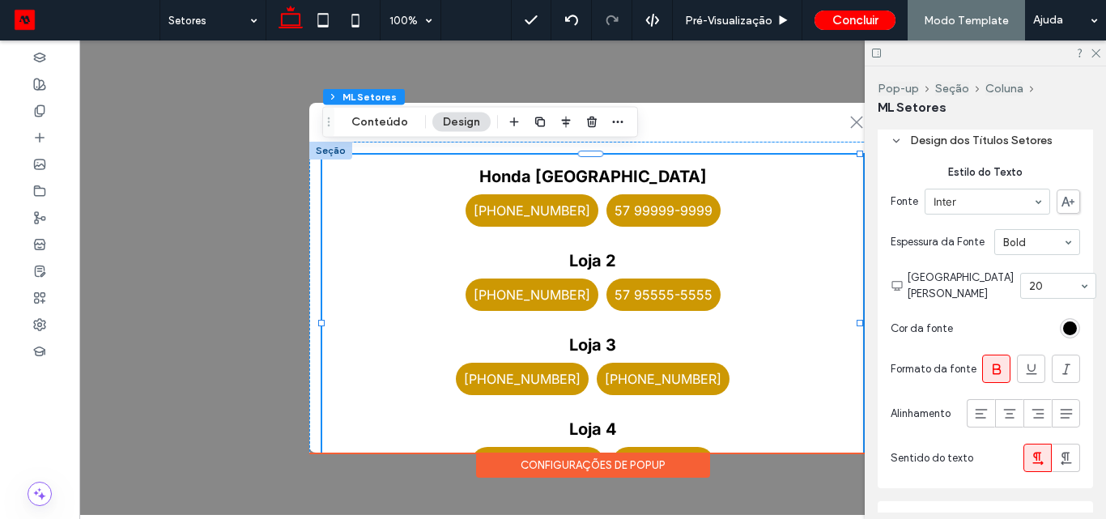
scroll to position [771, 0]
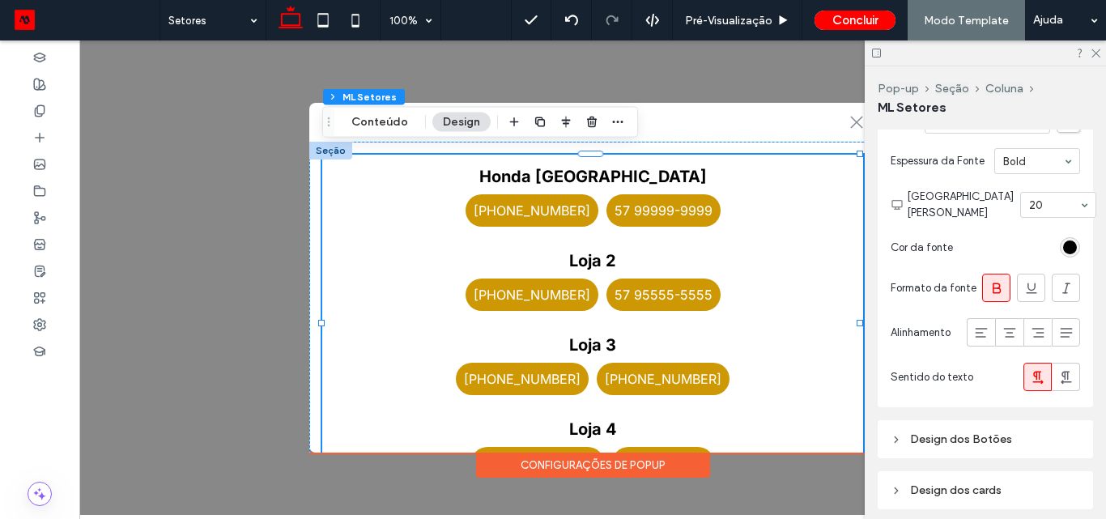
click at [993, 301] on span at bounding box center [997, 287] width 16 height 27
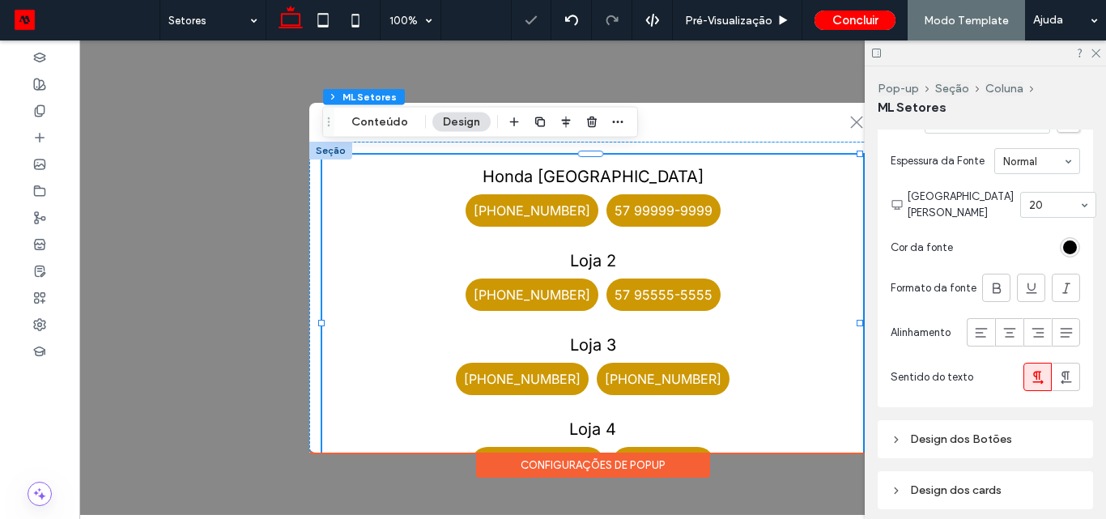
click at [993, 301] on span at bounding box center [997, 287] width 16 height 27
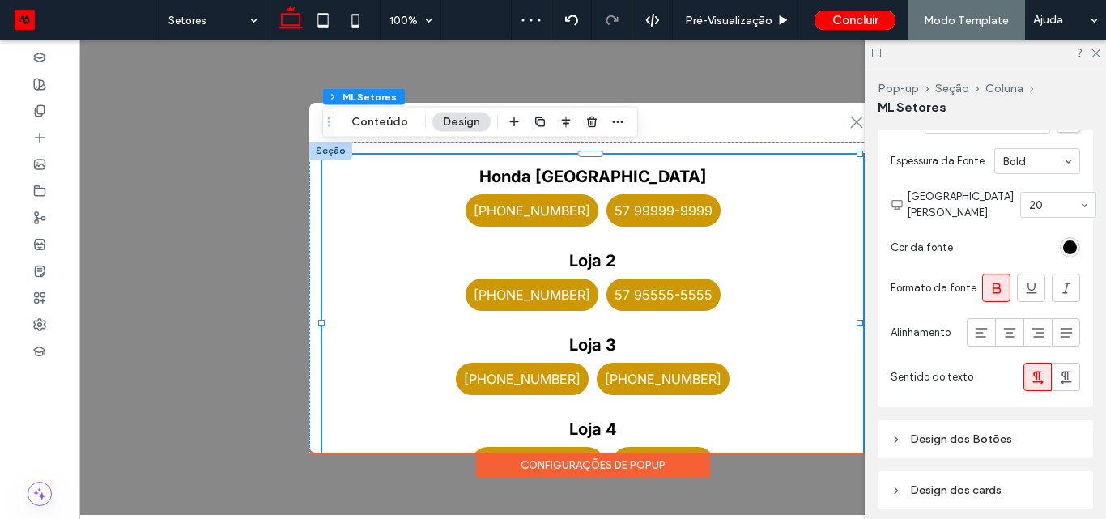
scroll to position [528, 0]
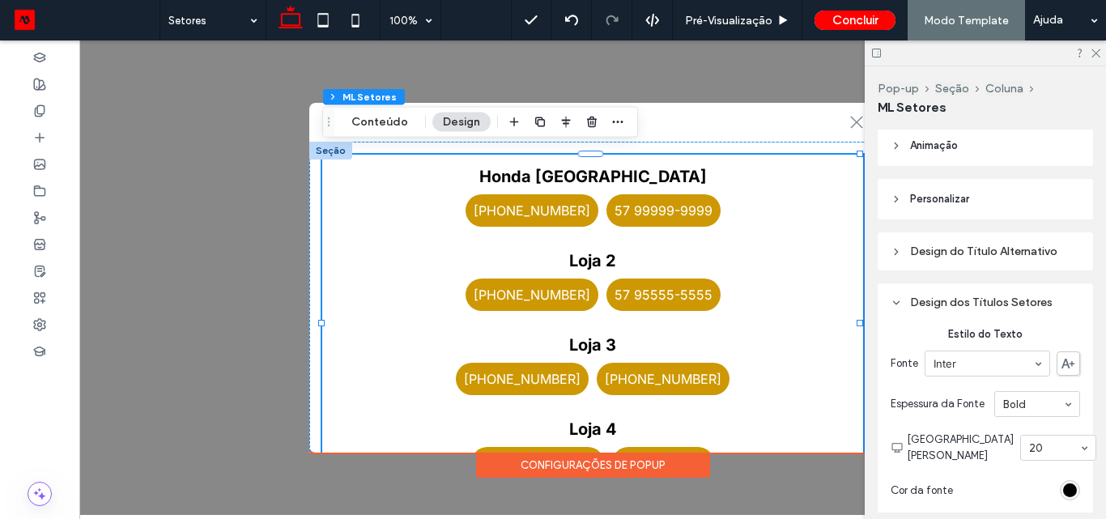
click at [959, 309] on div "Design dos Títulos Setores" at bounding box center [985, 303] width 189 height 14
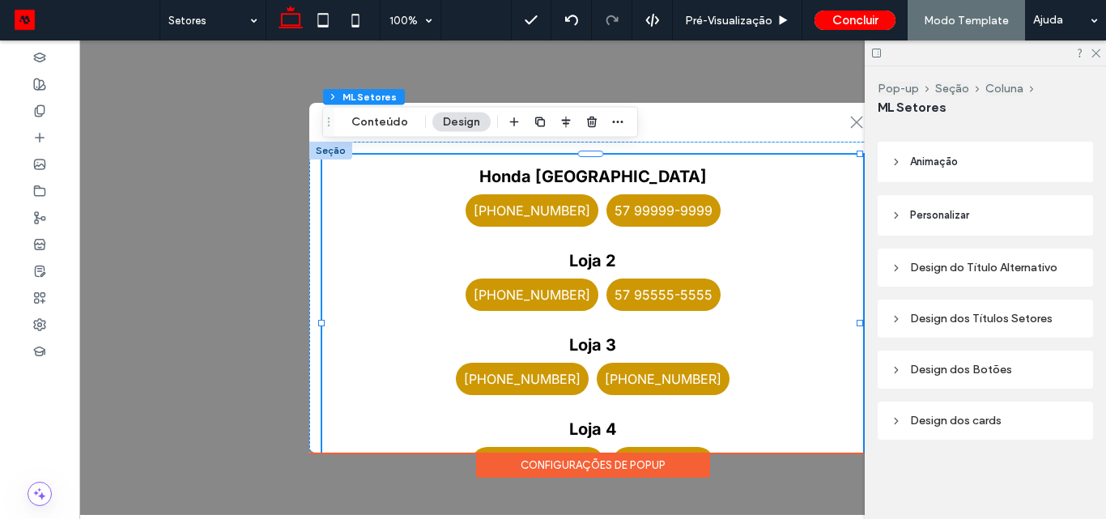
click at [966, 364] on div "Design dos Botões" at bounding box center [985, 370] width 189 height 14
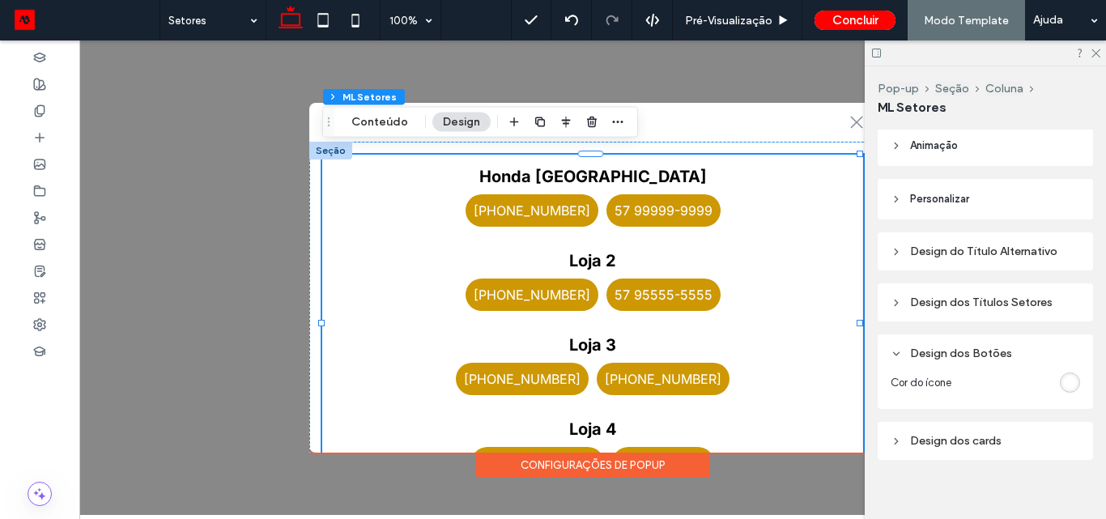
scroll to position [564, 0]
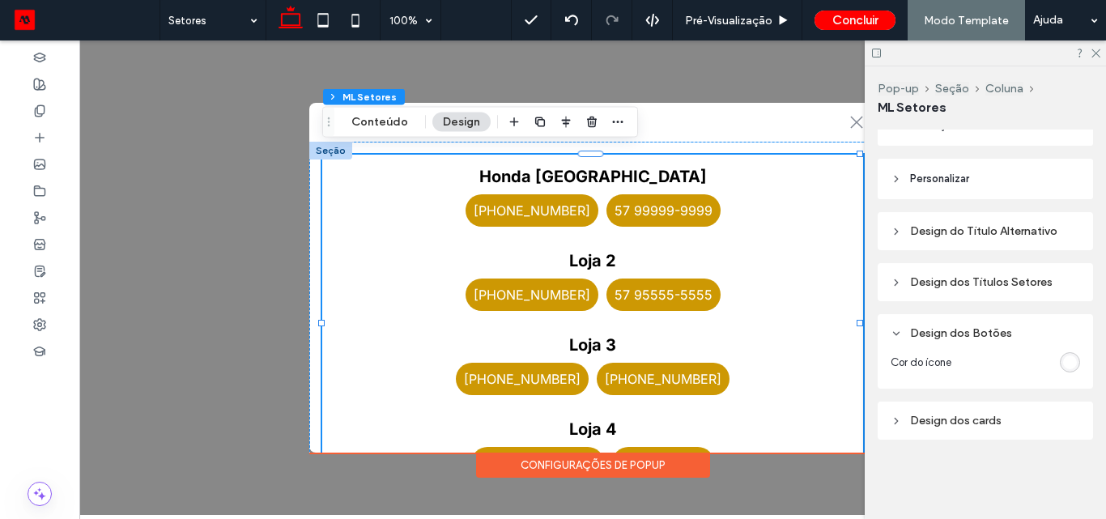
click at [971, 326] on div "Design dos Botões" at bounding box center [985, 333] width 189 height 14
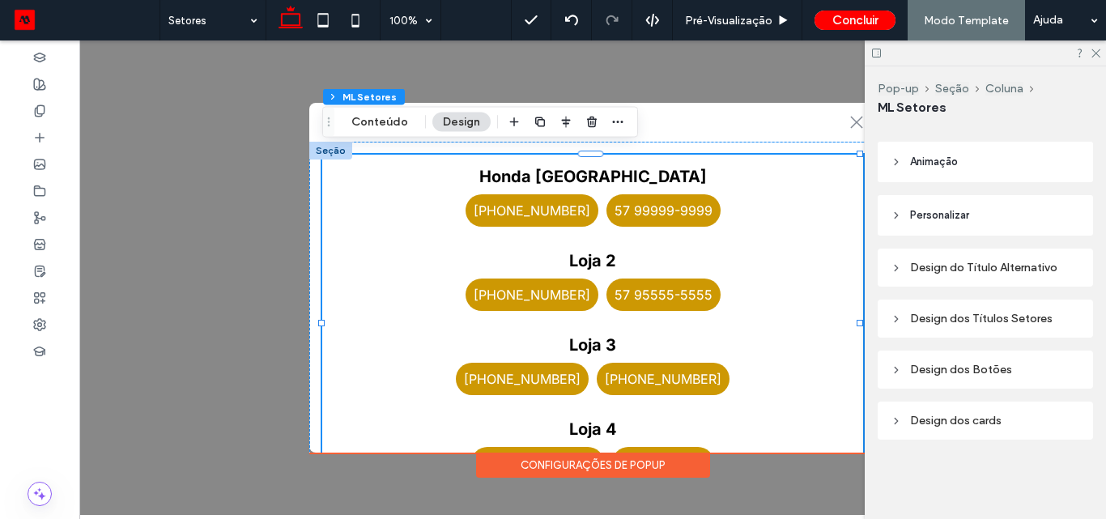
click at [957, 420] on div "Design dos cards" at bounding box center [985, 421] width 189 height 14
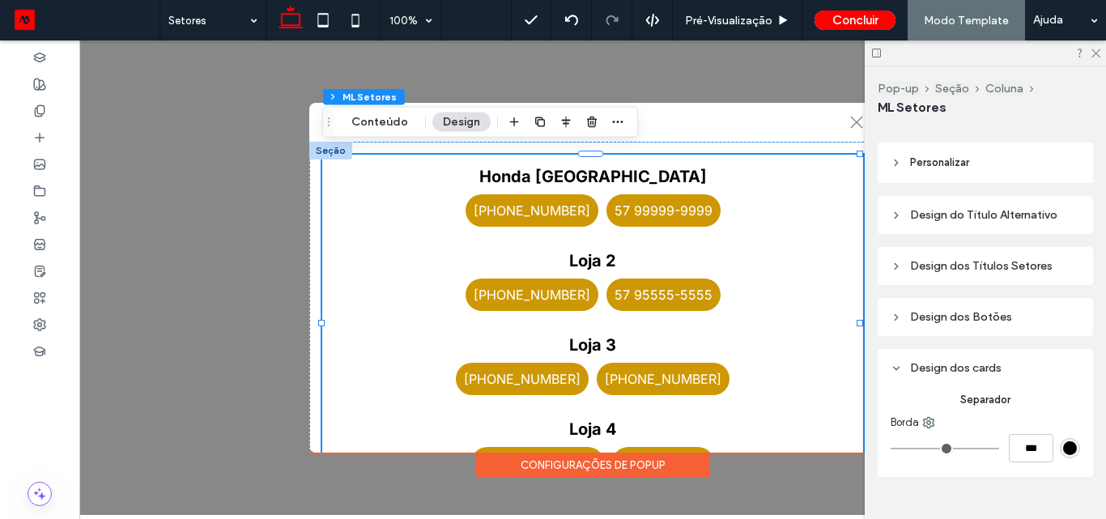
scroll to position [618, 0]
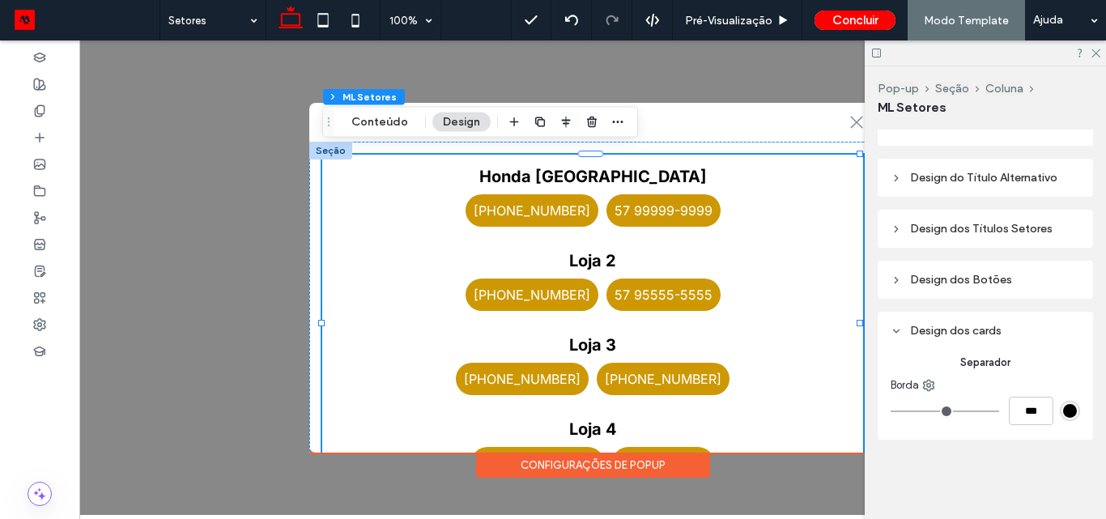
click at [943, 336] on div "Design dos cards" at bounding box center [985, 331] width 189 height 14
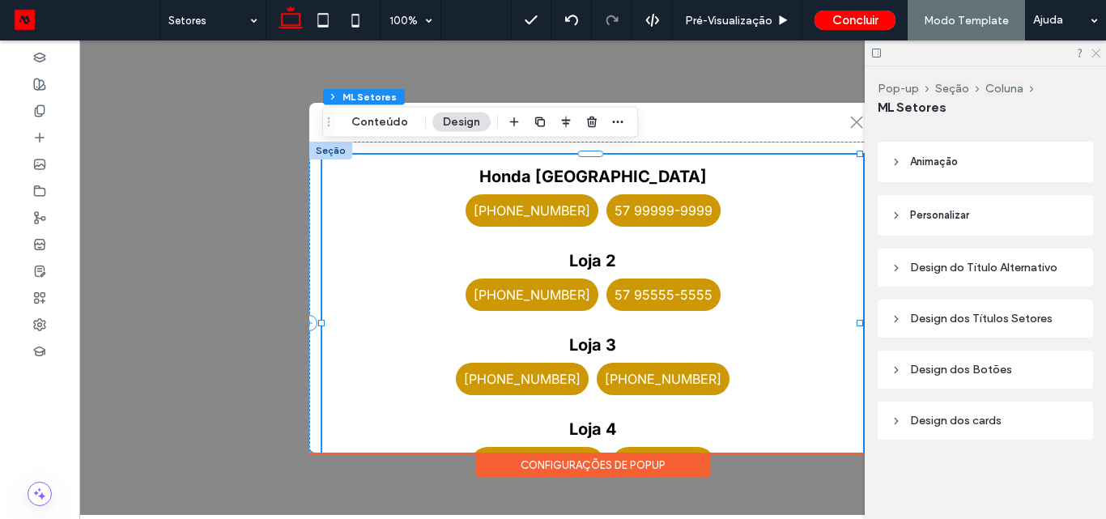
click at [1099, 56] on use at bounding box center [1095, 53] width 9 height 9
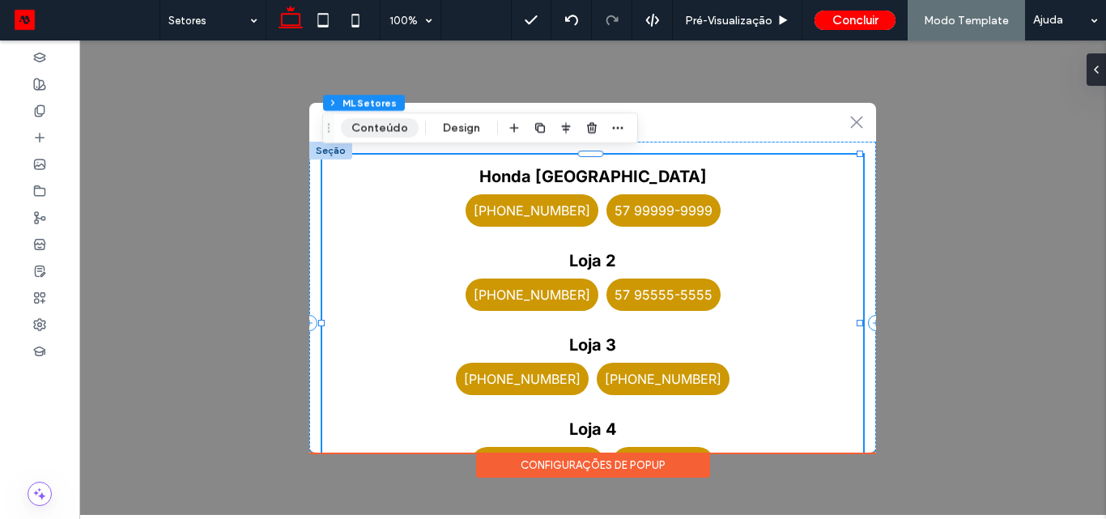
click at [395, 126] on button "Conteúdo" at bounding box center [380, 127] width 78 height 19
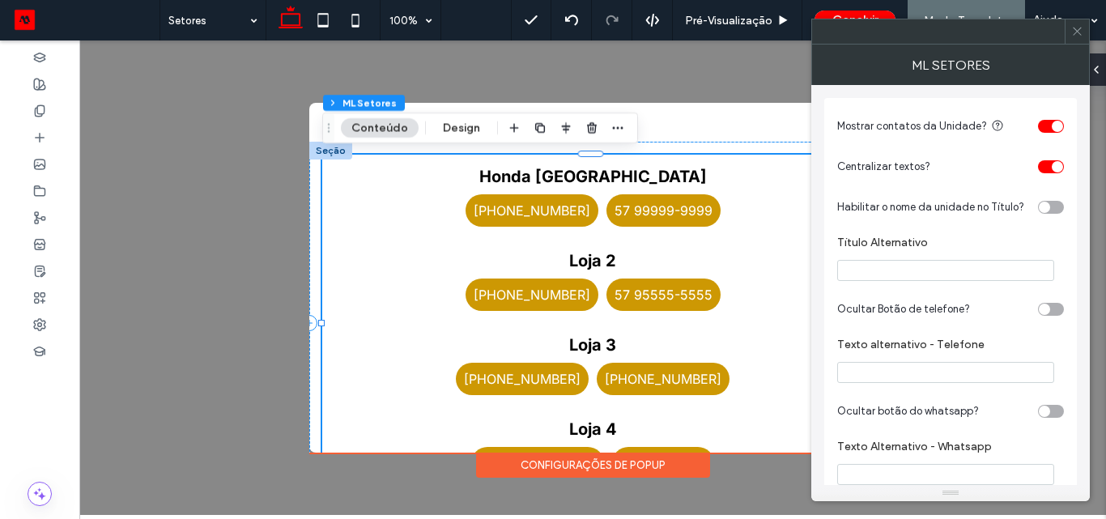
scroll to position [75, 0]
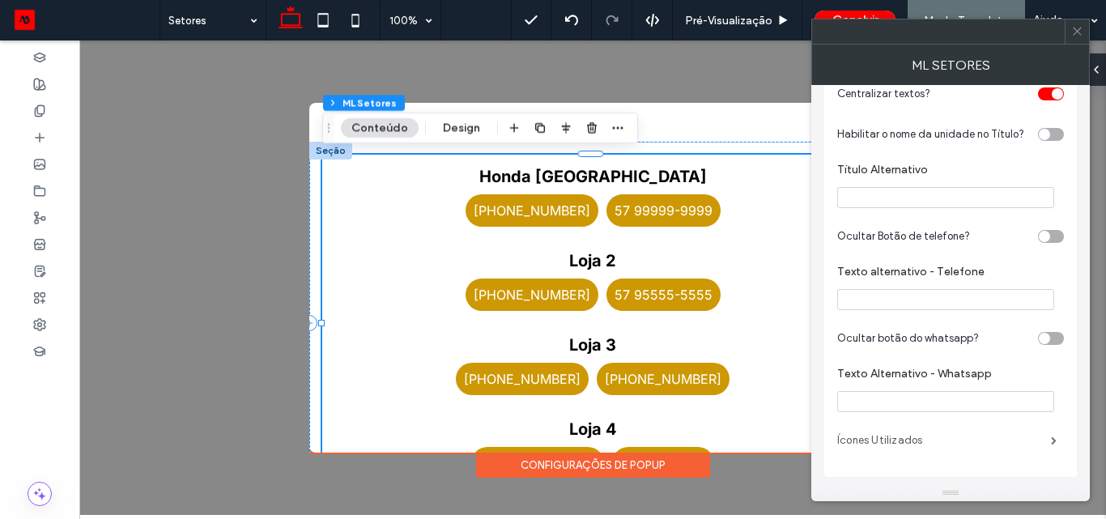
click at [909, 432] on label "Ícones Utilizados" at bounding box center [944, 440] width 214 height 32
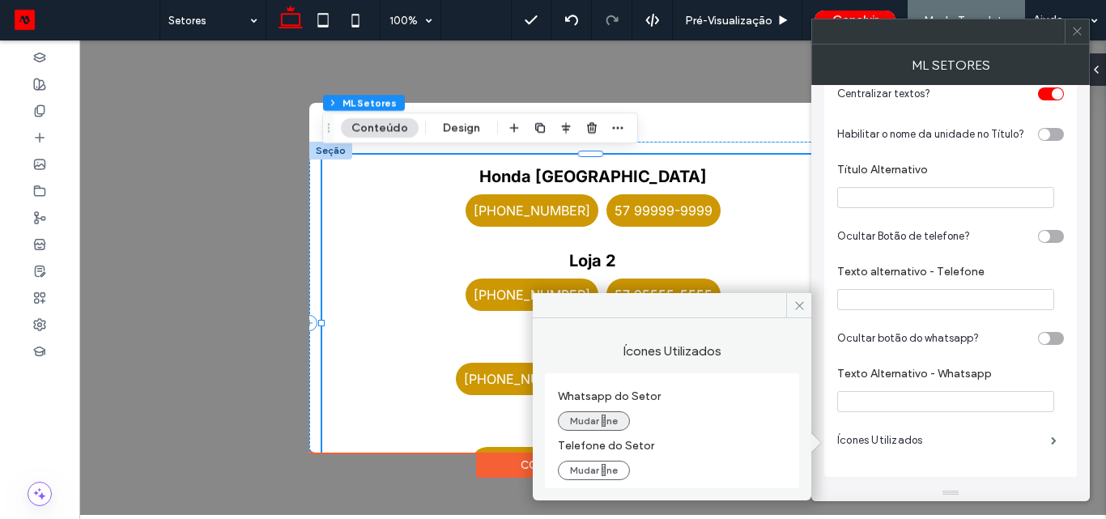
click at [589, 416] on button "Mudar ne" at bounding box center [594, 420] width 72 height 19
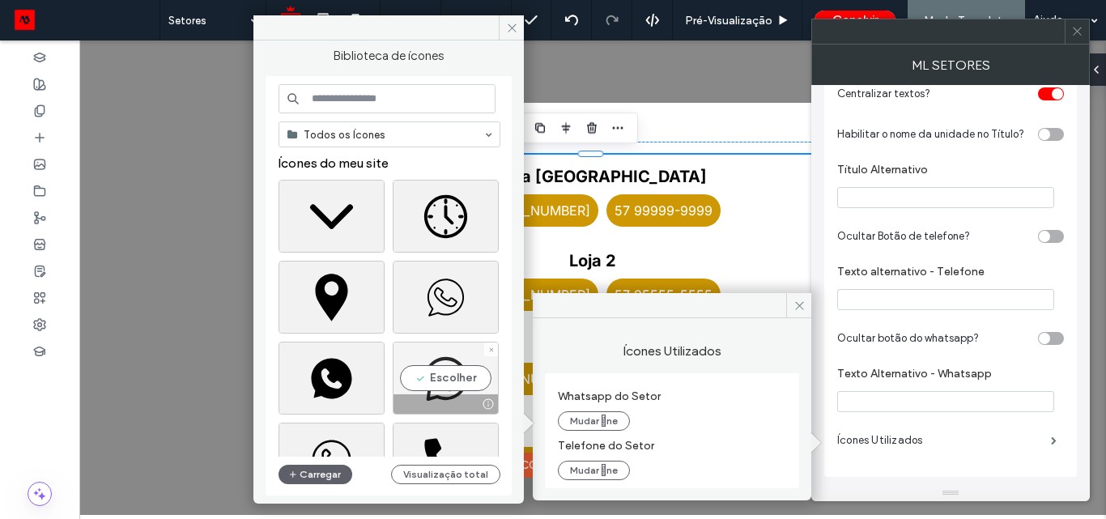
click at [459, 367] on div "Escolher" at bounding box center [446, 378] width 106 height 73
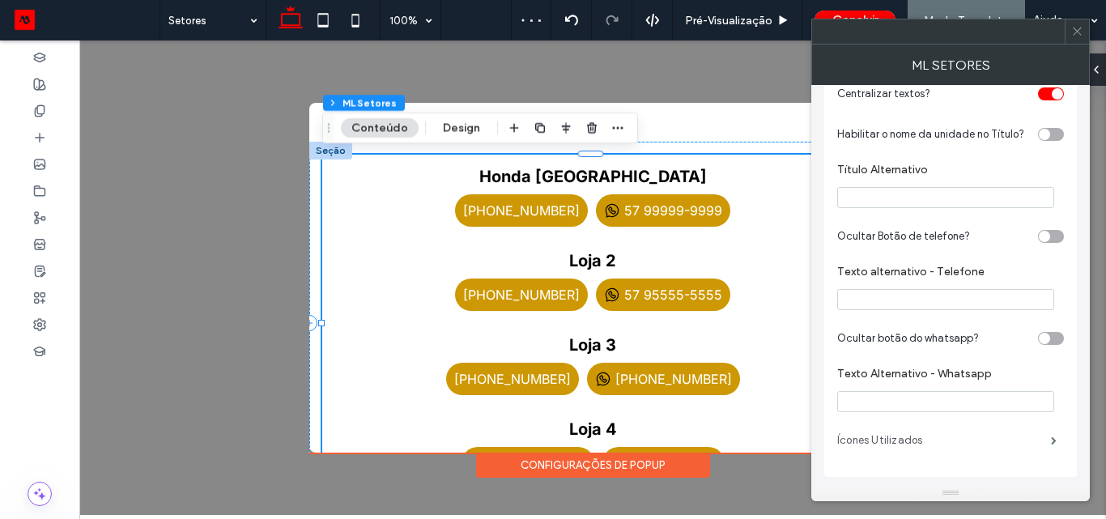
click at [908, 445] on label "Ícones Utilizados" at bounding box center [944, 440] width 214 height 32
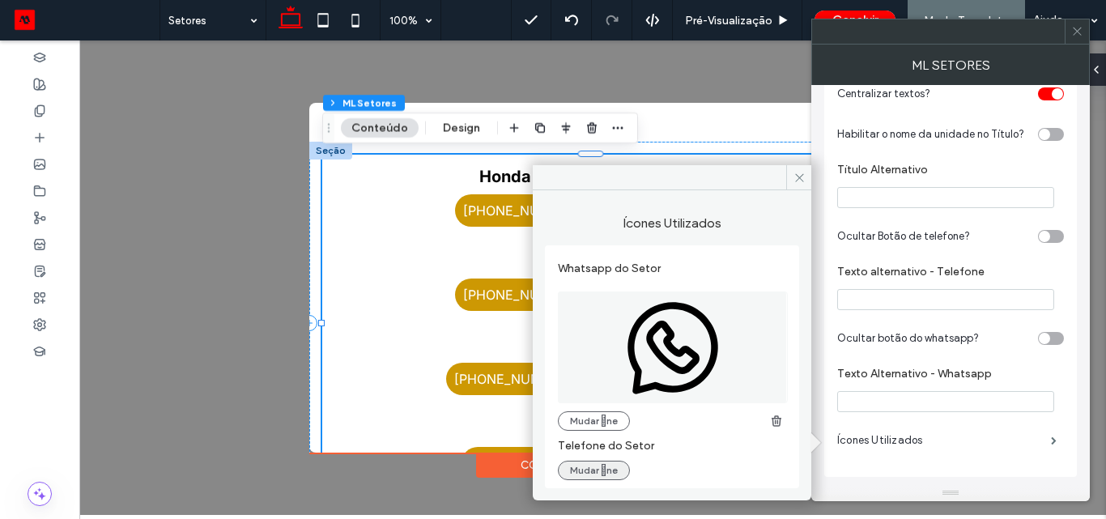
click at [611, 468] on button "Mudar ne" at bounding box center [594, 470] width 72 height 19
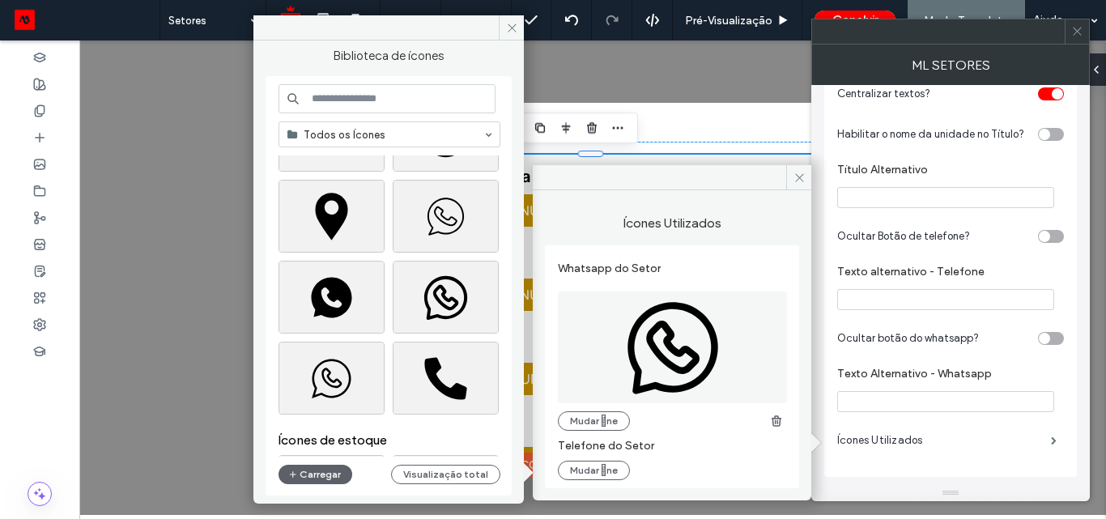
scroll to position [162, 0]
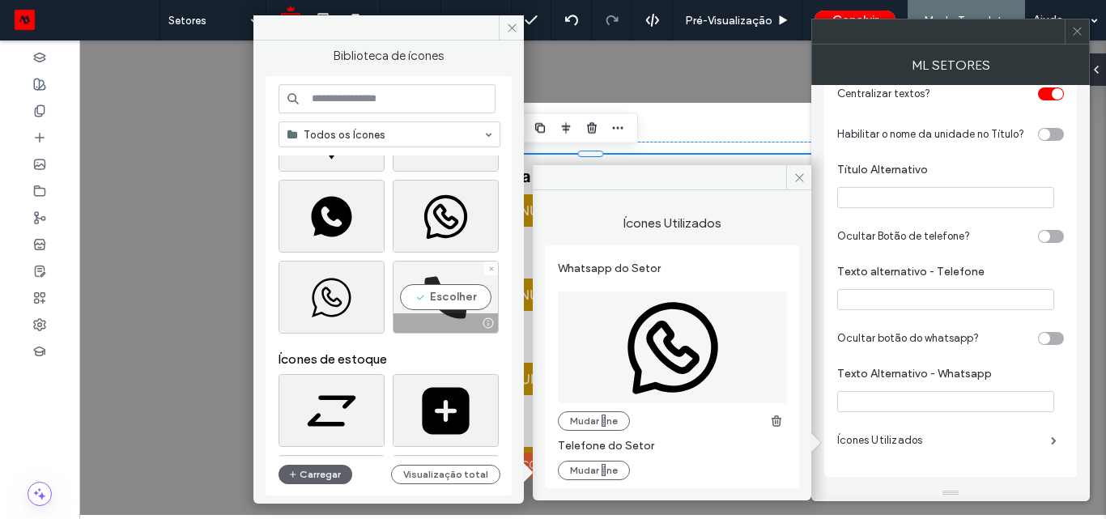
click at [446, 296] on div "Escolher" at bounding box center [446, 297] width 106 height 73
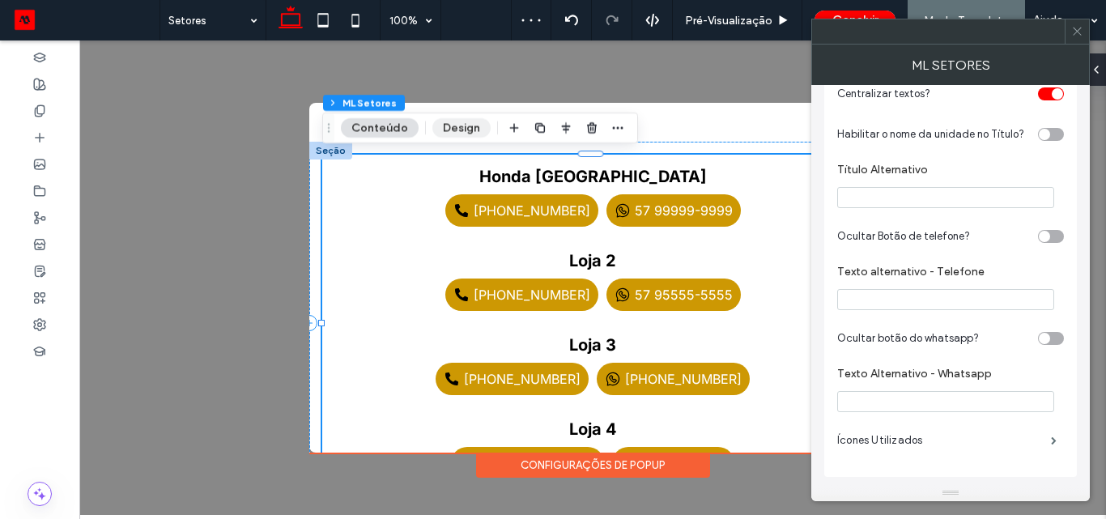
click at [444, 130] on button "Design" at bounding box center [461, 127] width 58 height 19
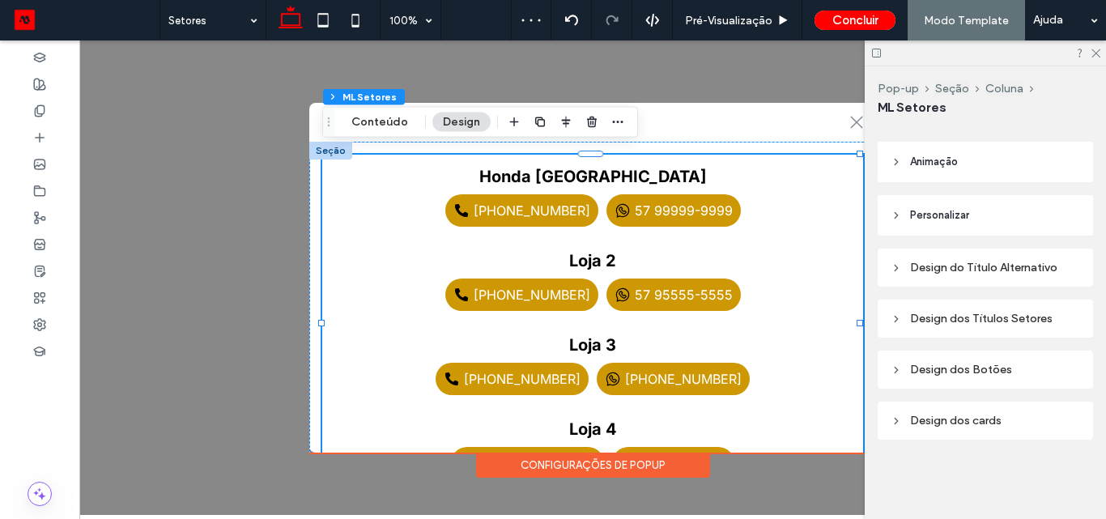
click at [972, 415] on div "Design dos cards" at bounding box center [985, 421] width 189 height 14
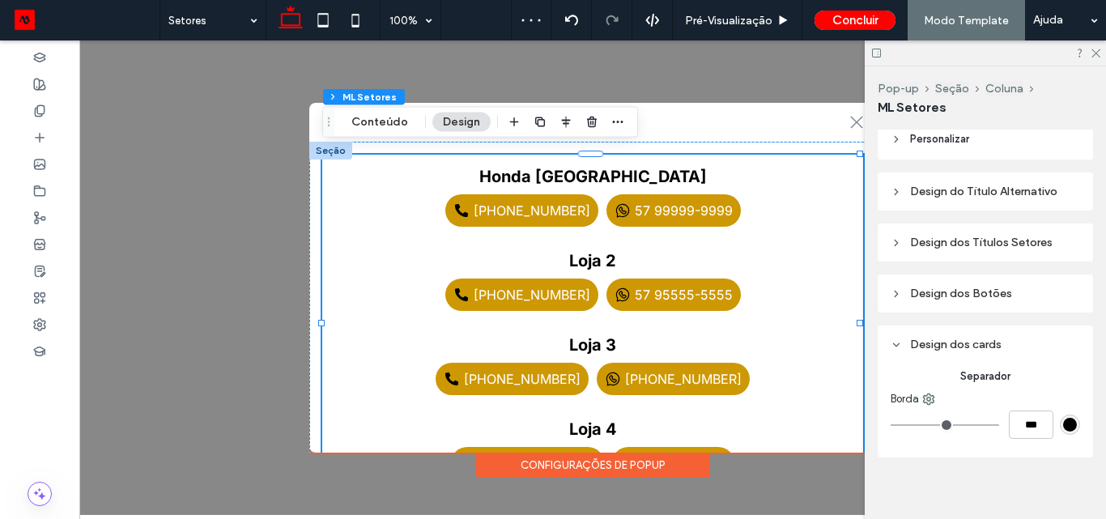
scroll to position [618, 0]
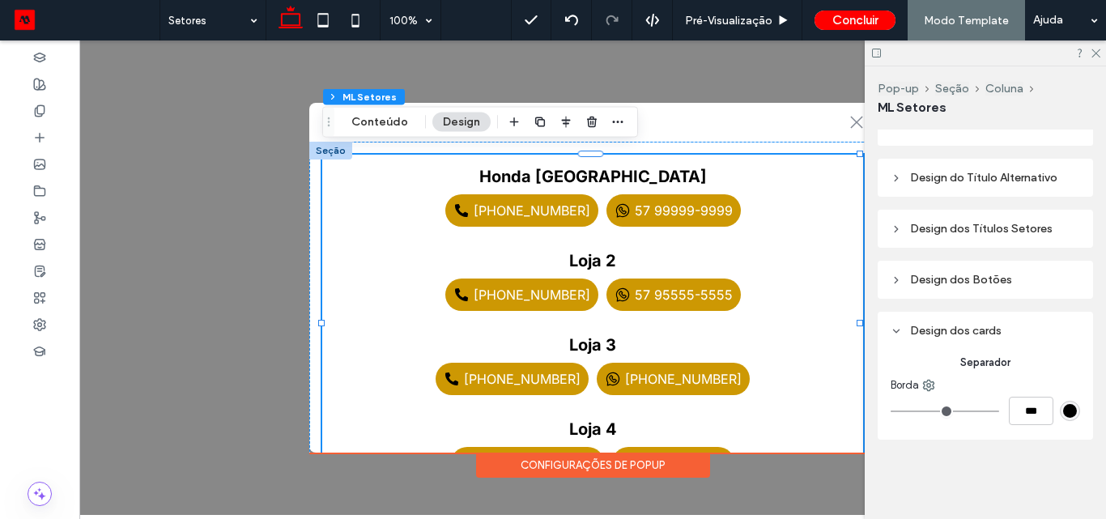
click at [1063, 414] on div "rgb(0, 0, 0)" at bounding box center [1070, 411] width 14 height 14
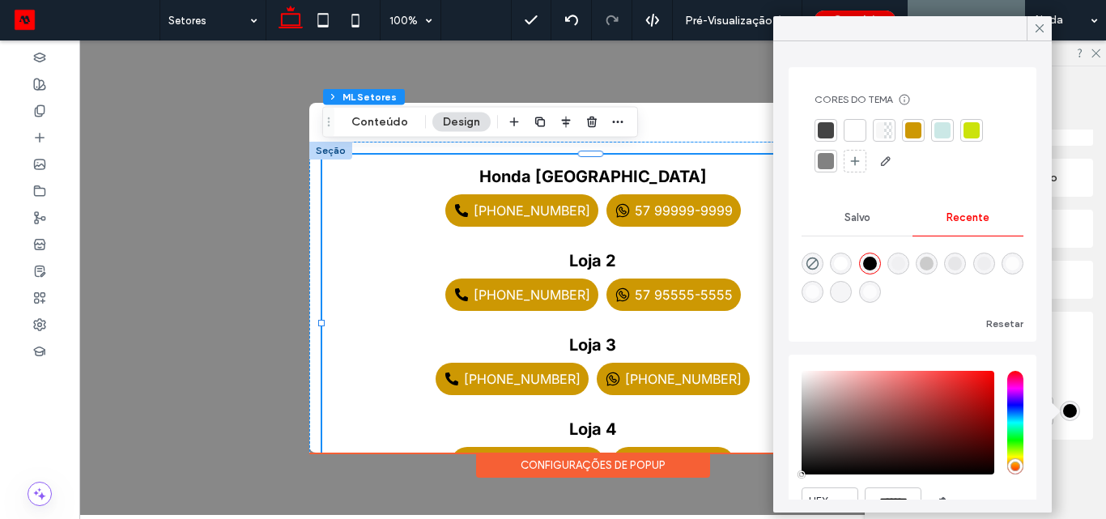
click at [844, 262] on div "rgba(255, 255, 255, 1)" at bounding box center [841, 264] width 14 height 14
type input "*"
type input "***"
type input "*******"
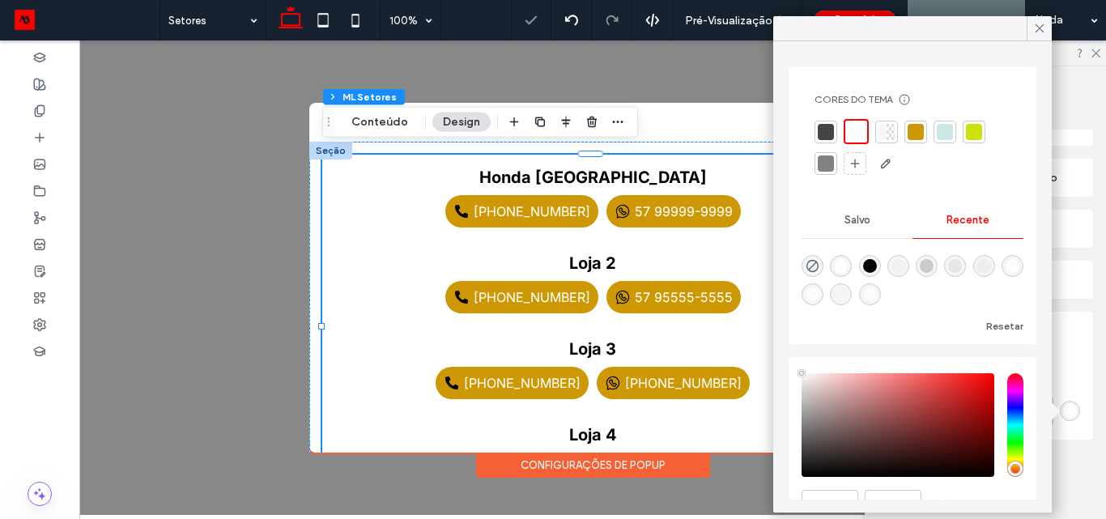
click at [856, 129] on div at bounding box center [856, 131] width 19 height 19
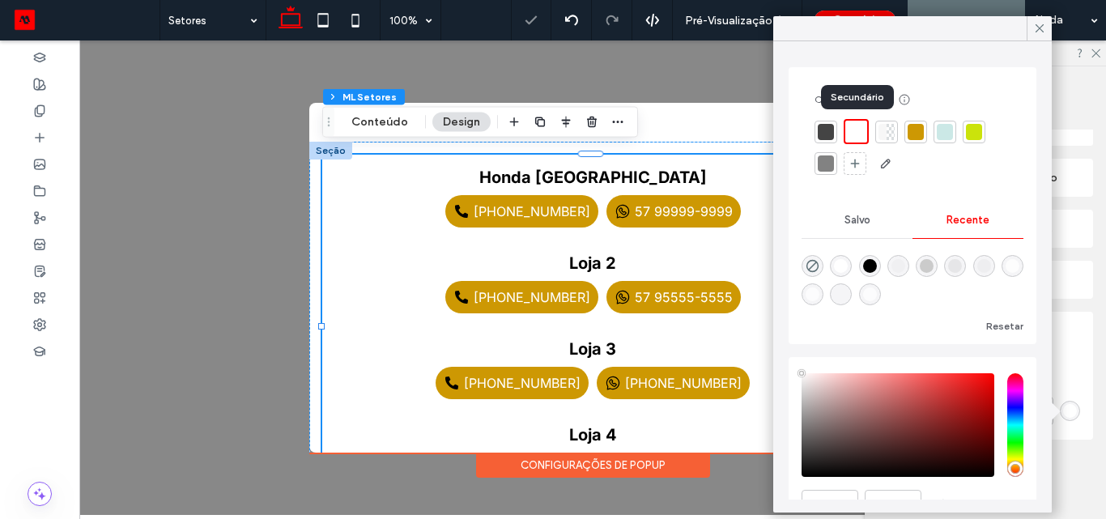
click at [856, 129] on div at bounding box center [856, 131] width 19 height 19
click at [841, 264] on div "rgba(255, 255, 255, 1)" at bounding box center [841, 266] width 14 height 14
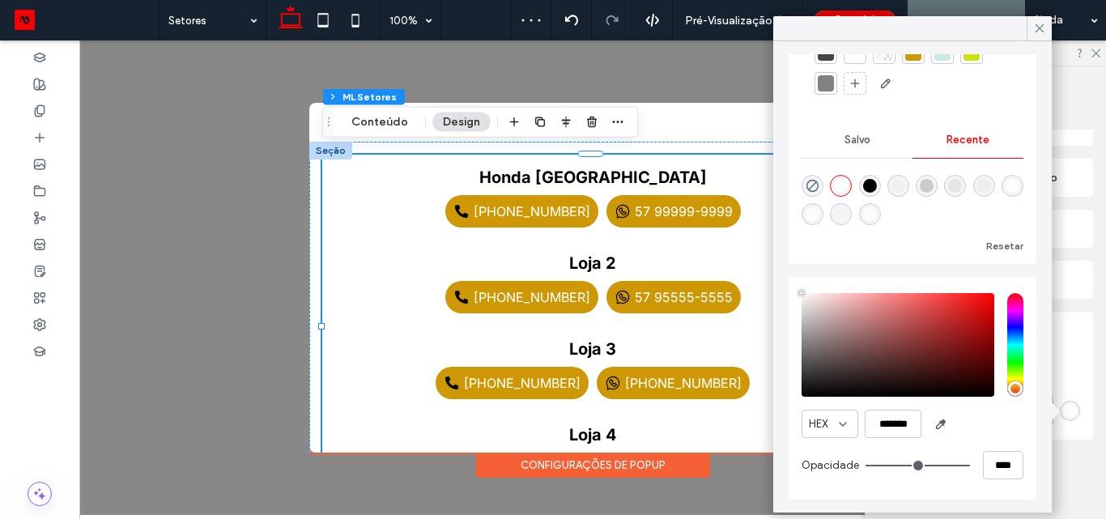
scroll to position [0, 0]
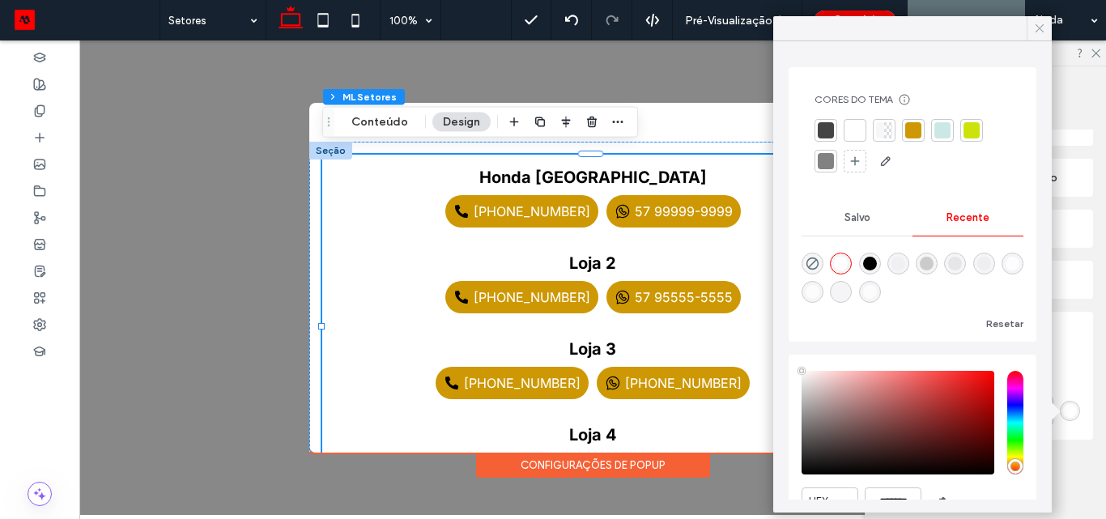
click at [1037, 21] on icon at bounding box center [1039, 28] width 15 height 15
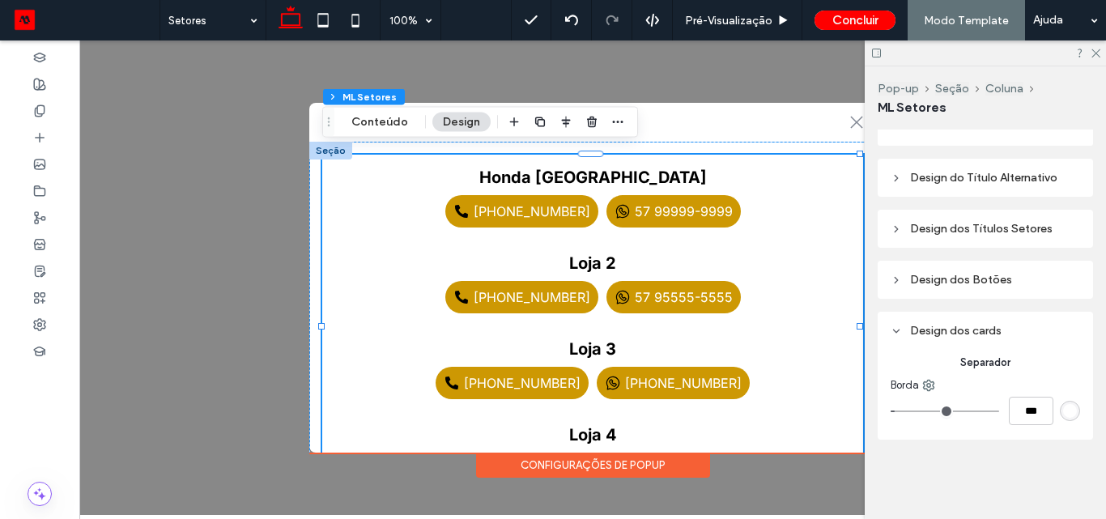
click at [997, 342] on div "Separador [PERSON_NAME] ***" at bounding box center [985, 387] width 189 height 90
click at [996, 332] on div "Design dos cards" at bounding box center [985, 331] width 189 height 14
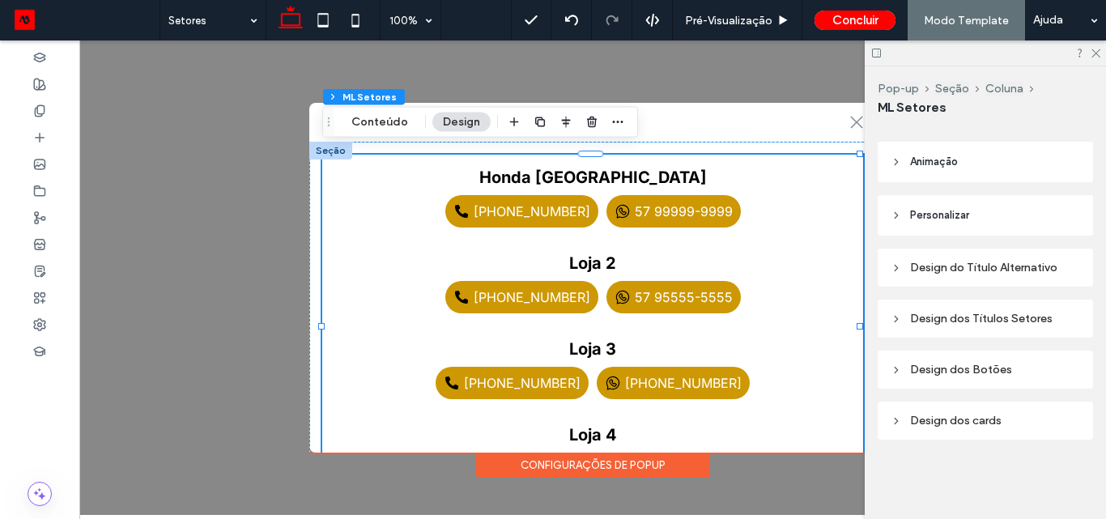
click at [1000, 385] on div "Design dos Botões" at bounding box center [985, 370] width 215 height 38
click at [1005, 373] on div "Design dos Botões" at bounding box center [985, 370] width 189 height 14
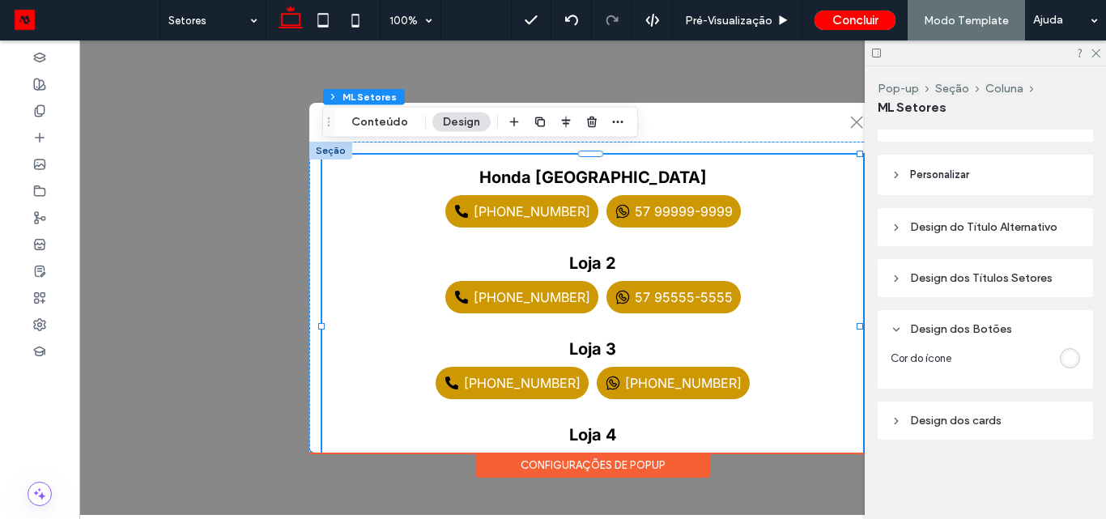
scroll to position [564, 0]
click at [1063, 360] on div "rgb(255, 255, 255)" at bounding box center [1070, 362] width 14 height 14
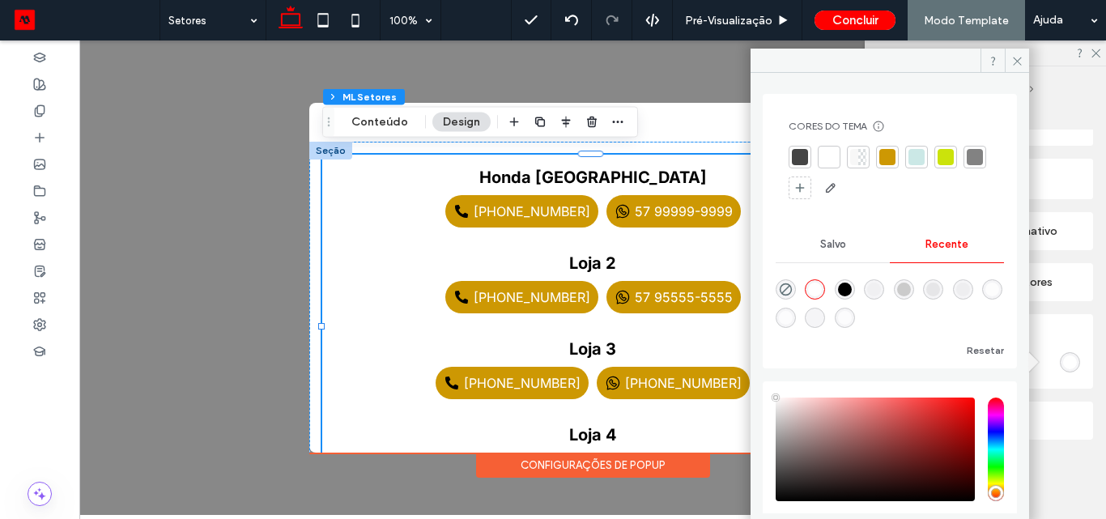
click at [829, 152] on div at bounding box center [829, 157] width 16 height 16
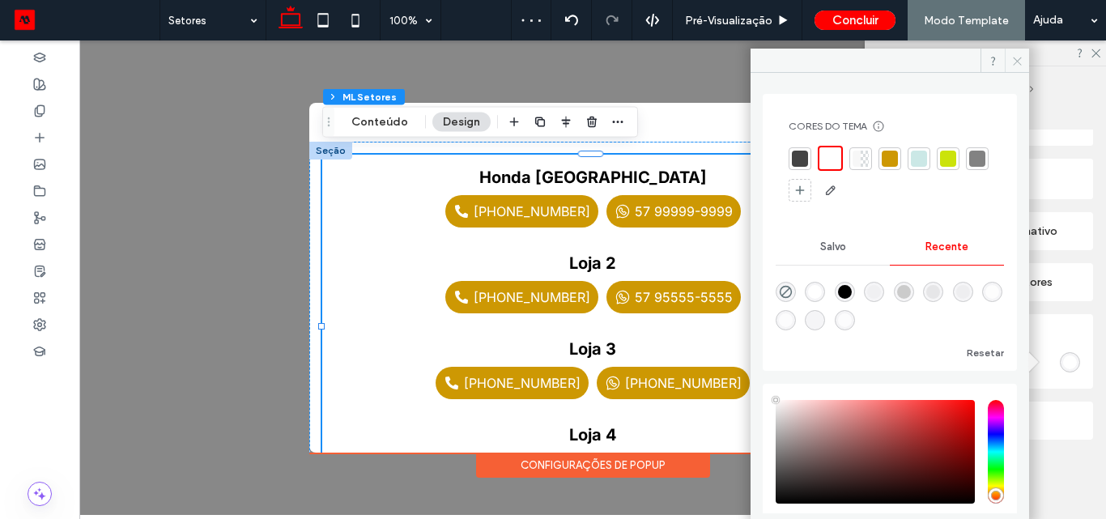
click at [1019, 61] on icon at bounding box center [1017, 61] width 12 height 12
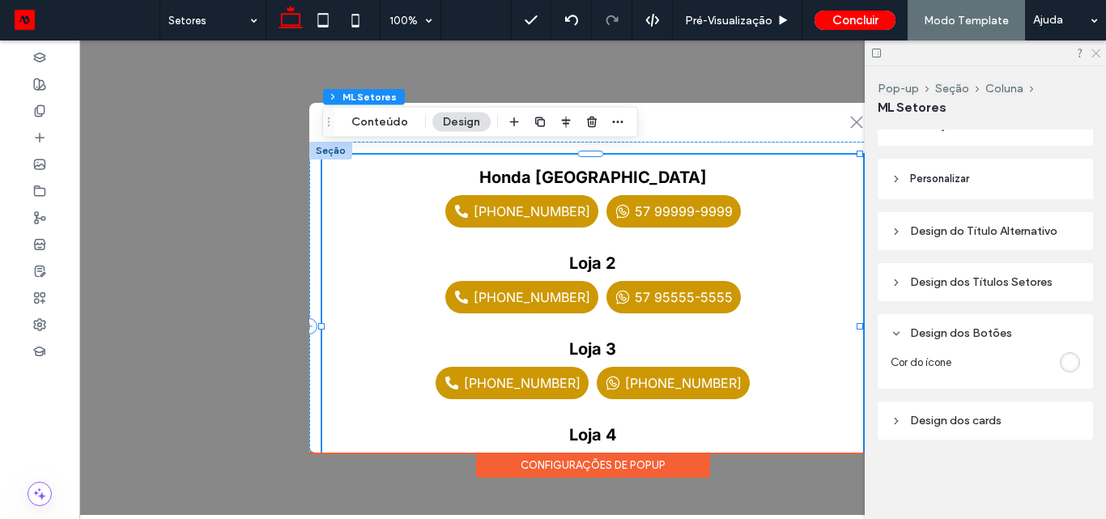
click at [1092, 54] on icon at bounding box center [1095, 52] width 11 height 11
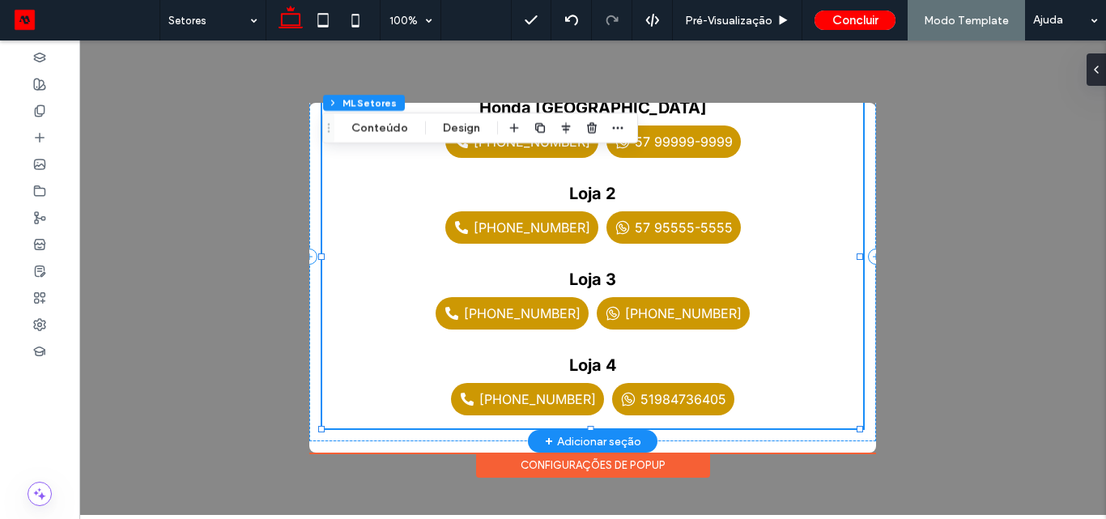
scroll to position [0, 0]
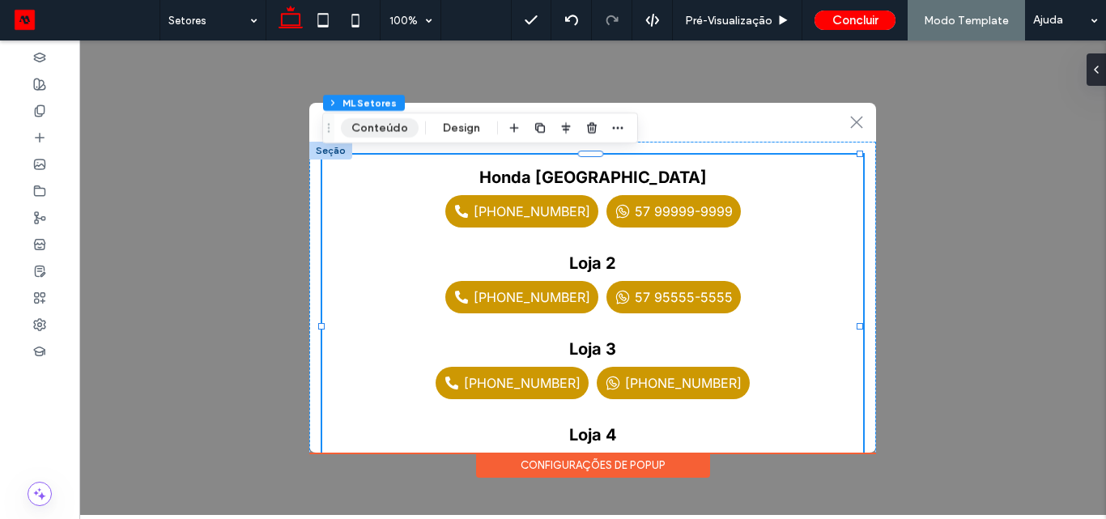
click at [369, 130] on button "Conteúdo" at bounding box center [380, 127] width 78 height 19
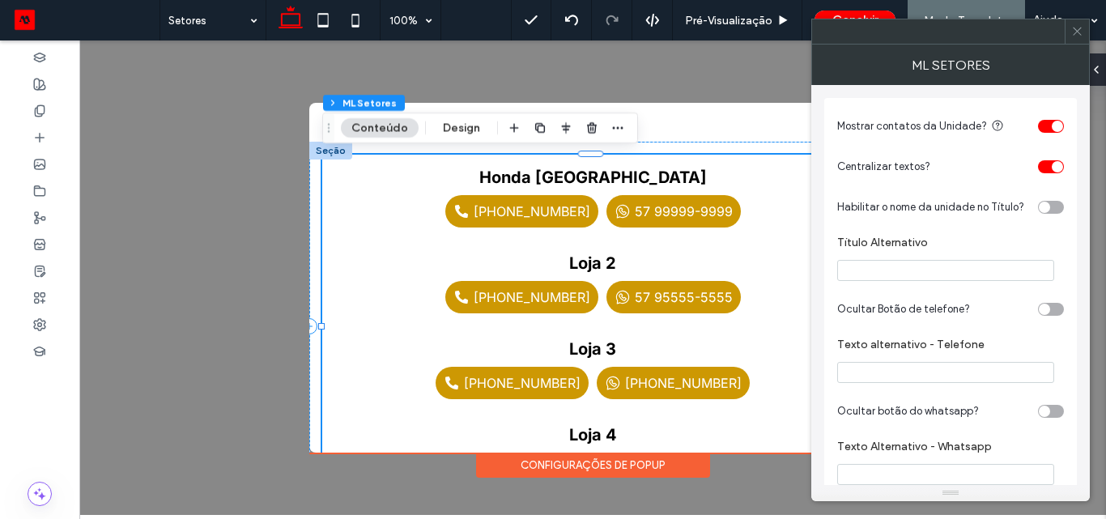
scroll to position [75, 0]
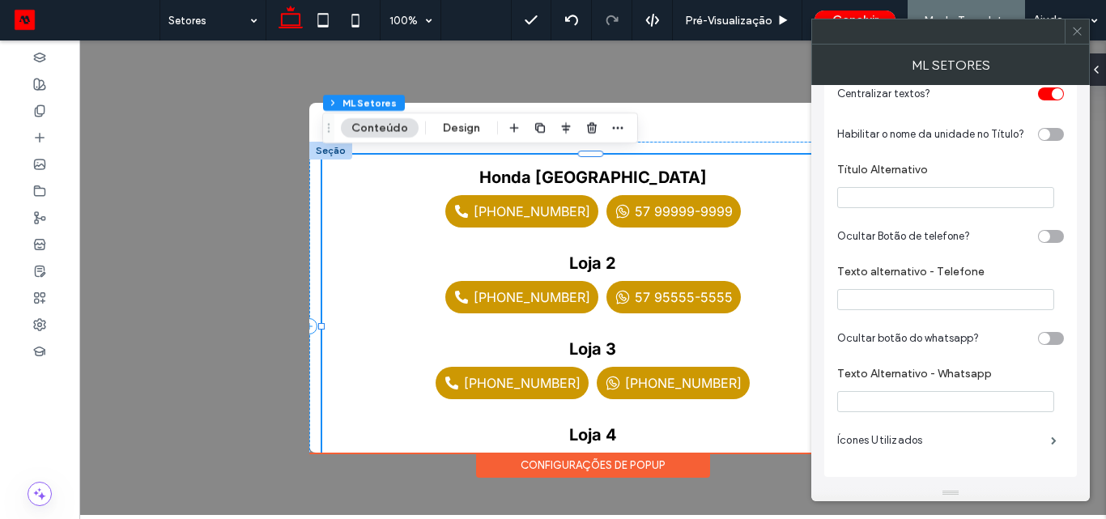
click at [972, 296] on input "Texto alternativo - Telefone" at bounding box center [945, 299] width 217 height 21
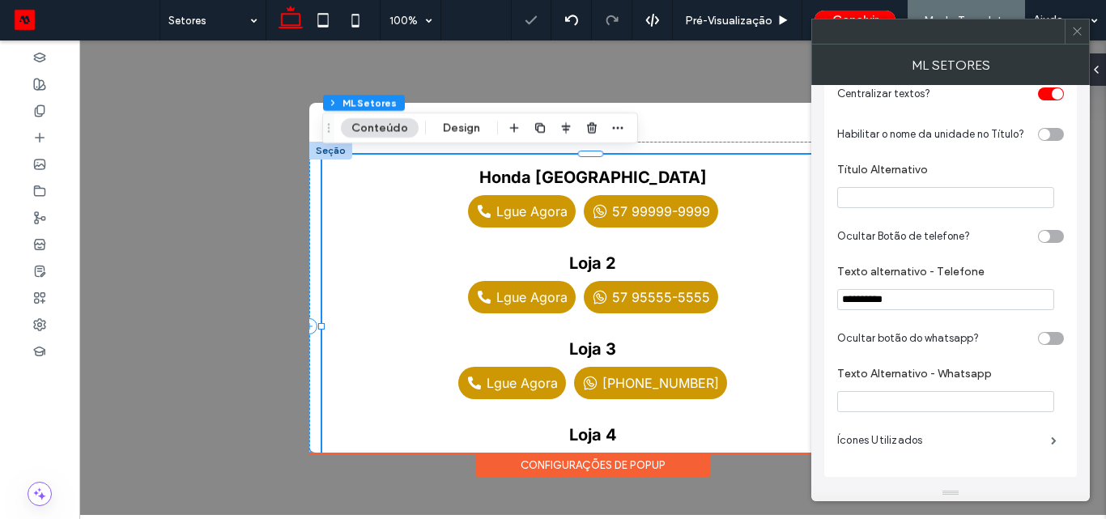
type input "**********"
click at [937, 403] on input "Texto Alternativo - Whatsapp" at bounding box center [945, 401] width 217 height 21
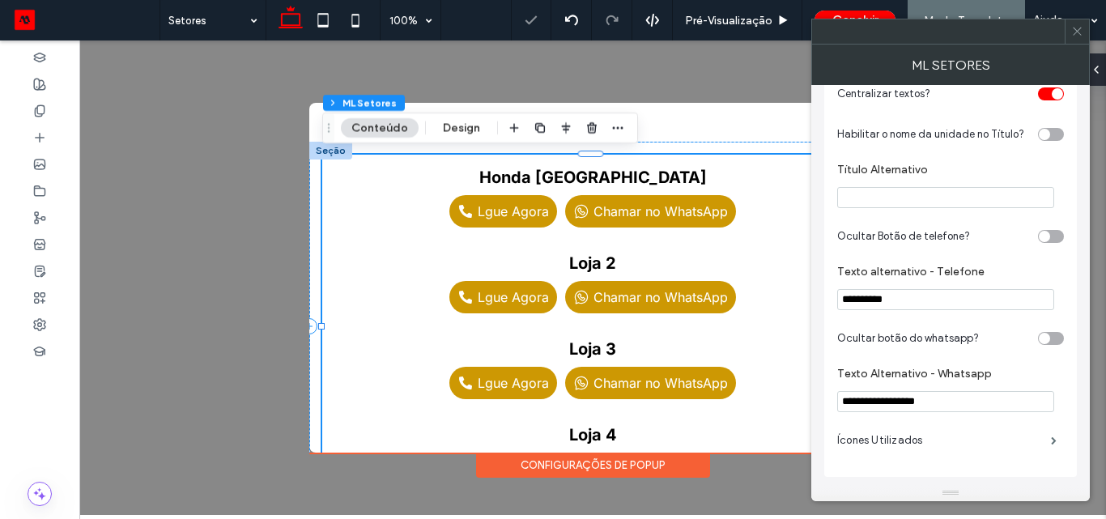
type input "**********"
click at [1076, 34] on icon at bounding box center [1077, 31] width 12 height 12
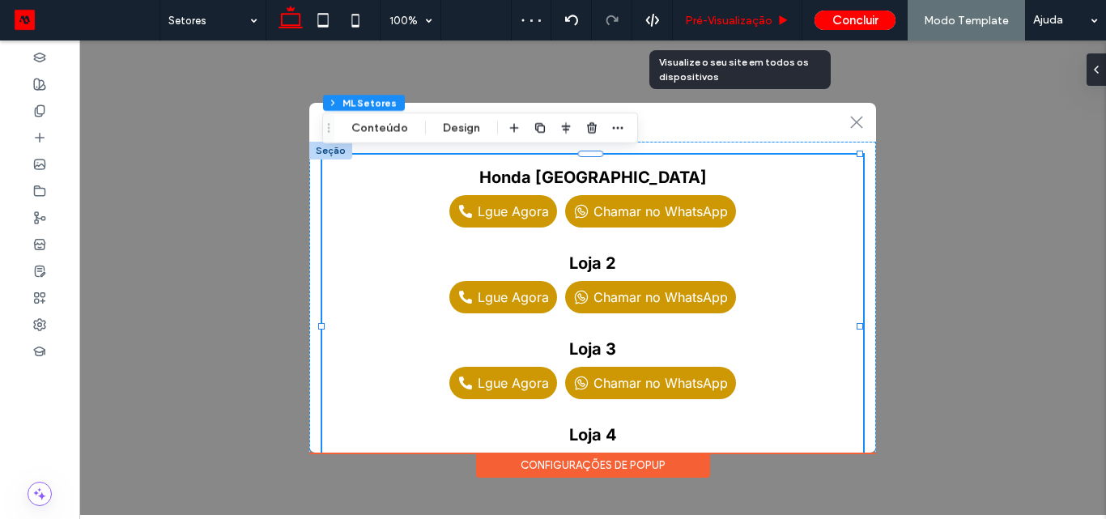
click at [772, 21] on span "Pré-Visualizaçāo" at bounding box center [728, 21] width 87 height 14
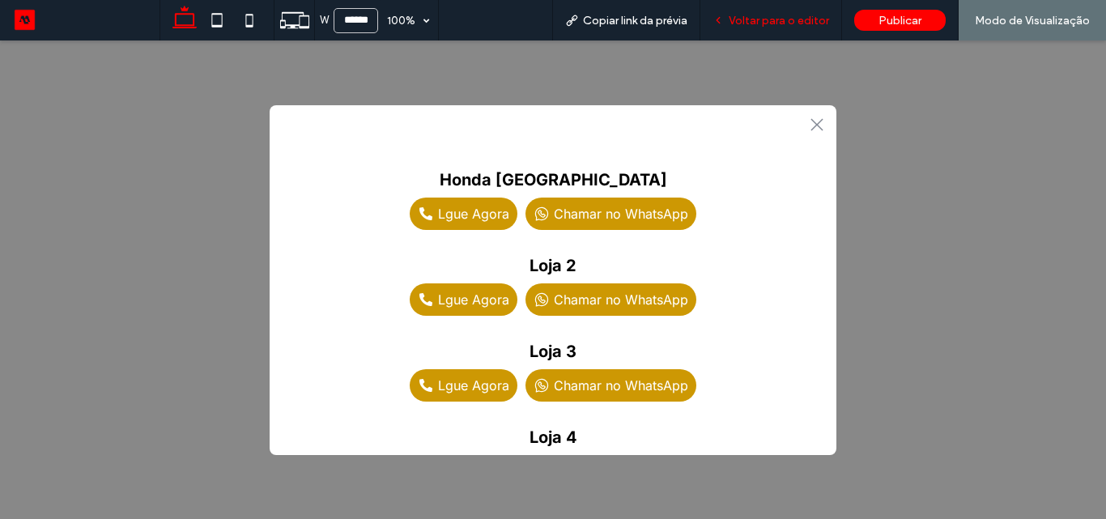
click at [790, 23] on span "Voltar para o editor" at bounding box center [779, 21] width 100 height 14
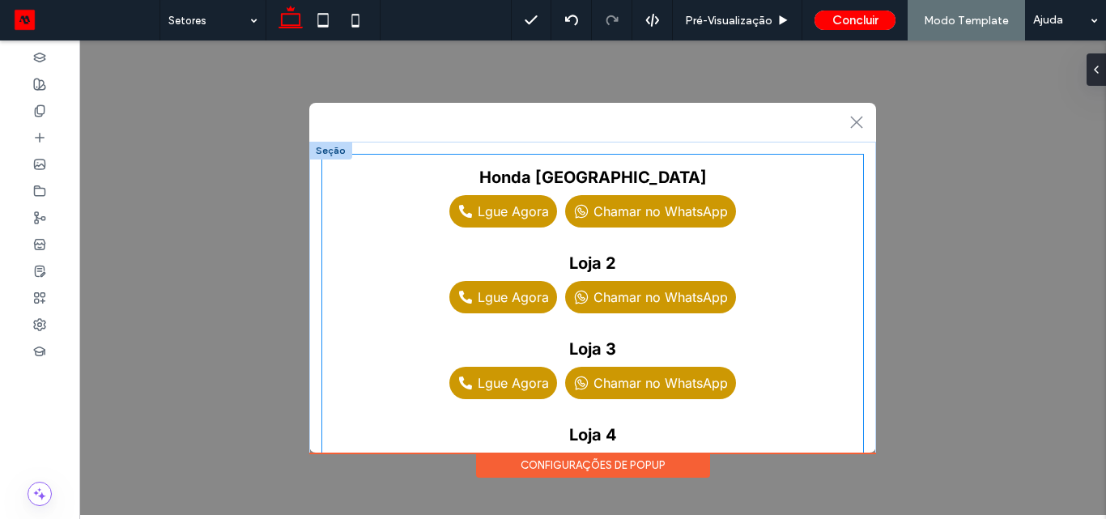
click at [496, 159] on div "Honda [GEOGRAPHIC_DATA] Lgue Agora Chamar no WhatsApp" at bounding box center [592, 198] width 541 height 86
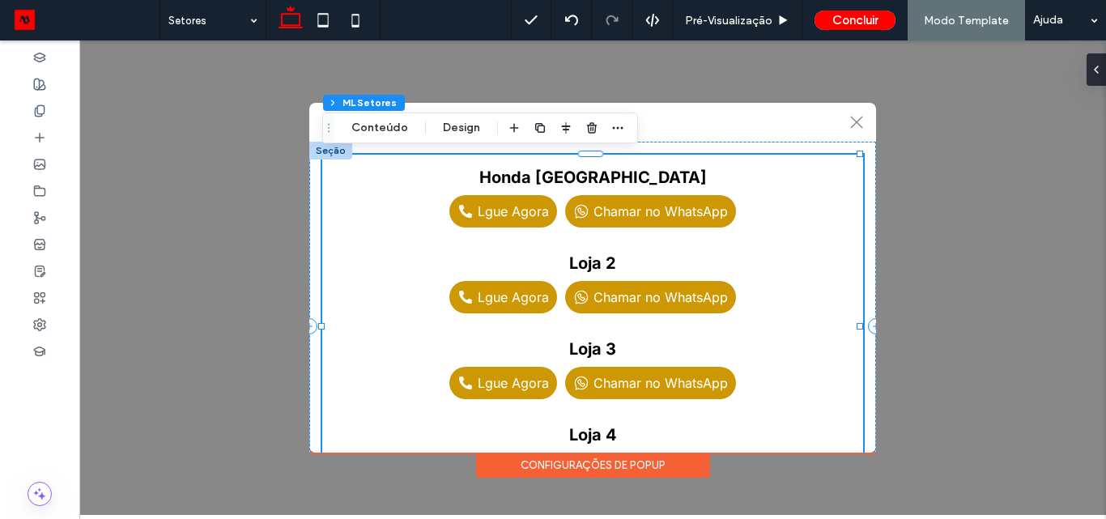
click at [487, 171] on div "Honda [GEOGRAPHIC_DATA] Lgue Agora Chamar no WhatsApp" at bounding box center [592, 198] width 541 height 86
click at [468, 117] on div "Pop-up Seção [PERSON_NAME] Setores Conteúdo Design" at bounding box center [480, 128] width 316 height 31
click at [468, 121] on button "Design" at bounding box center [461, 127] width 58 height 19
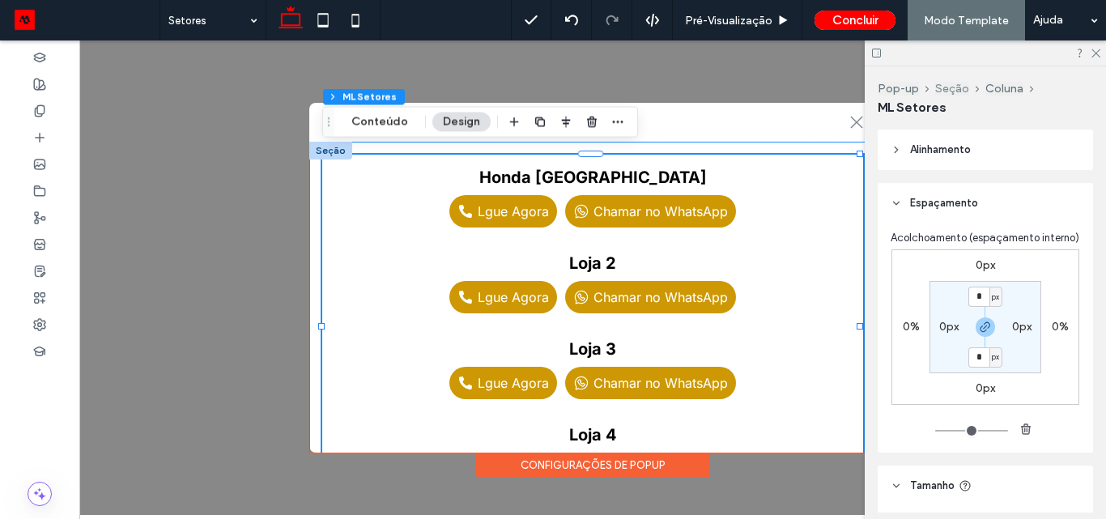
click at [952, 83] on button "Seção" at bounding box center [952, 89] width 34 height 14
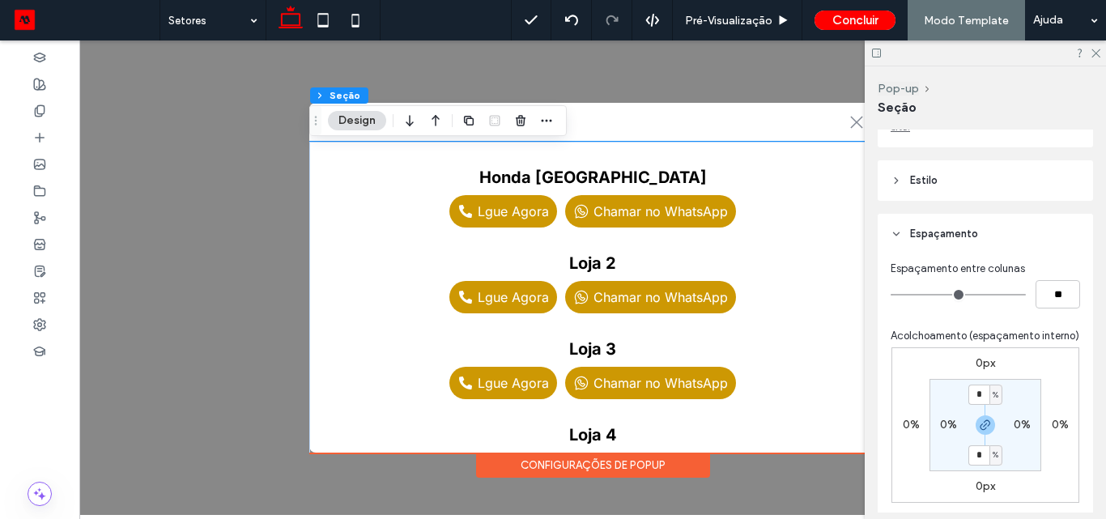
scroll to position [243, 0]
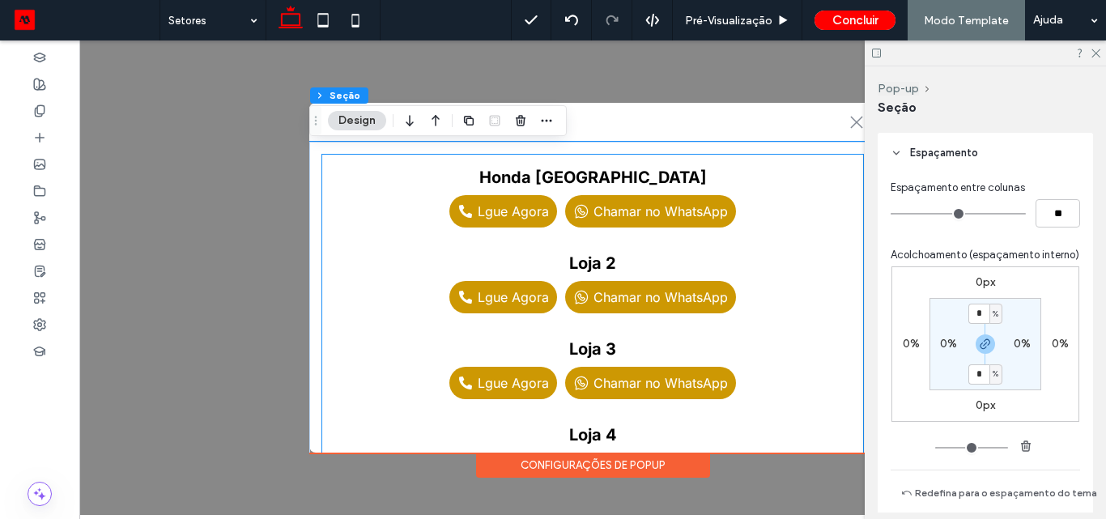
click at [785, 167] on div "Honda [GEOGRAPHIC_DATA] Lgue Agora Chamar no WhatsApp" at bounding box center [592, 198] width 541 height 86
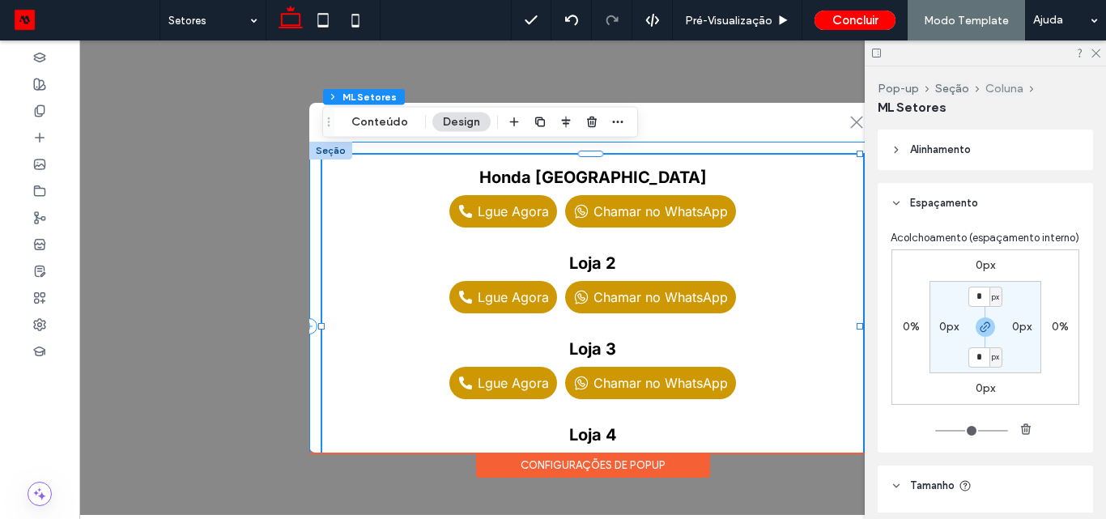
click at [998, 83] on button "Coluna" at bounding box center [1004, 89] width 38 height 14
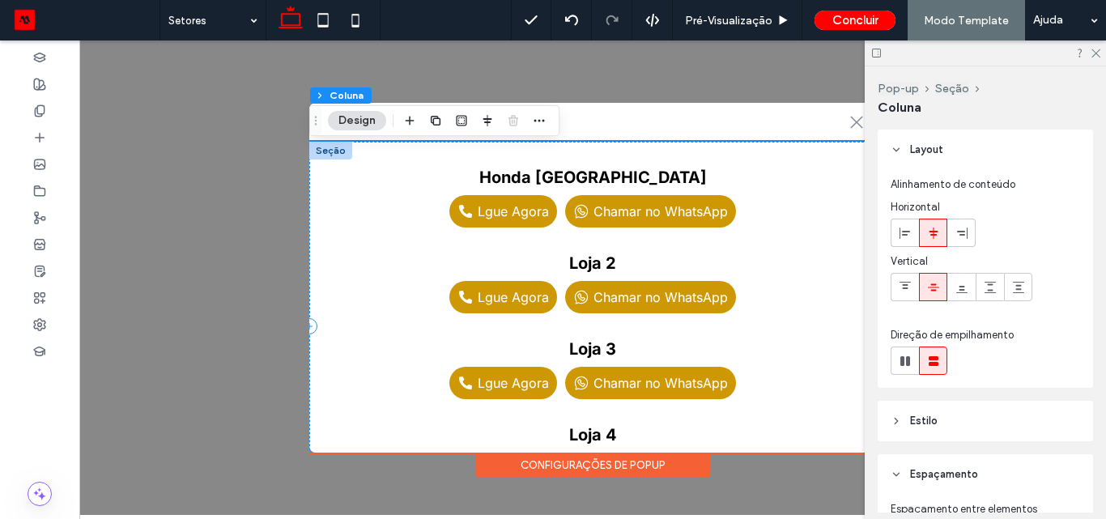
scroll to position [324, 0]
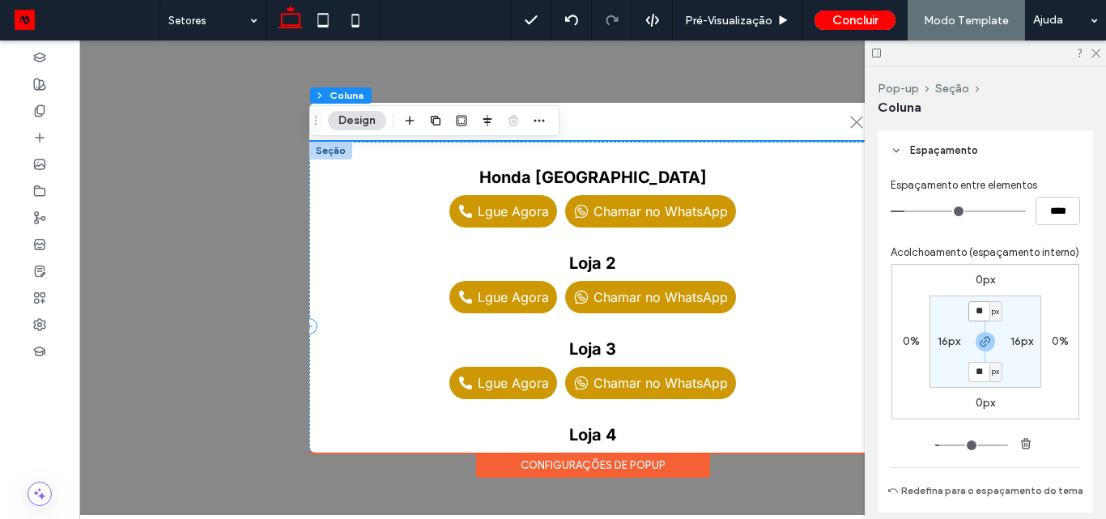
click at [978, 321] on input "**" at bounding box center [978, 311] width 21 height 20
type input "*"
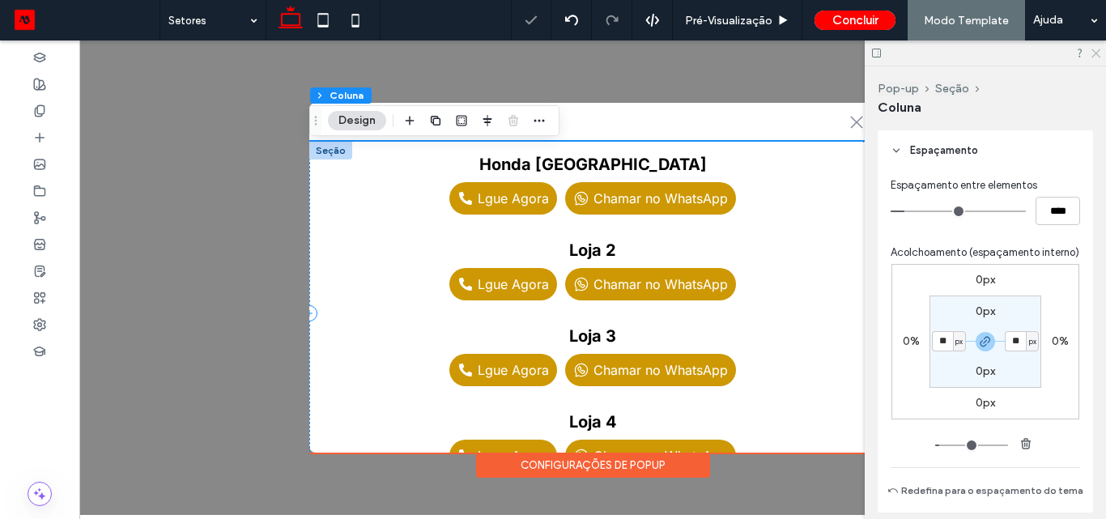
click at [1099, 53] on icon at bounding box center [1095, 52] width 11 height 11
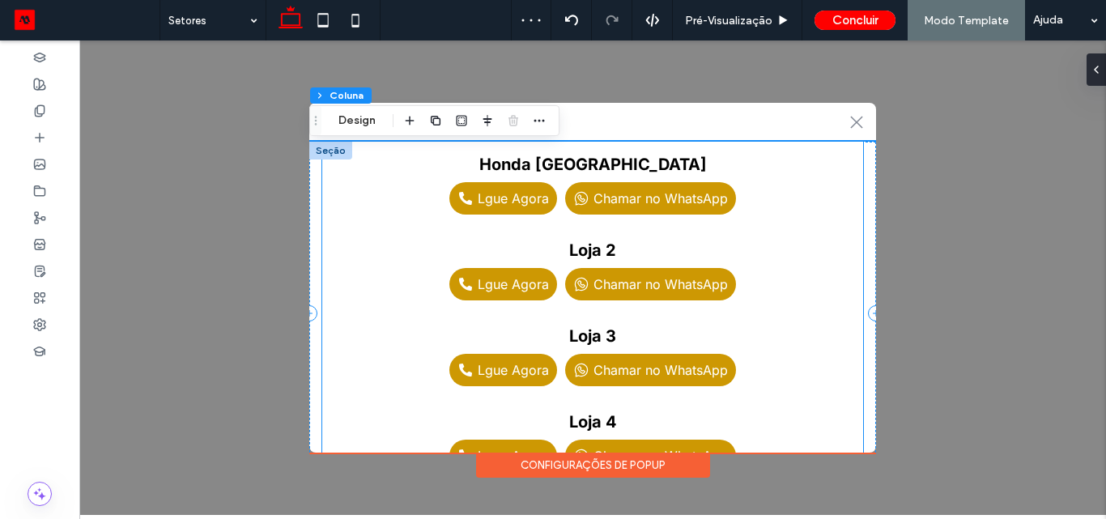
scroll to position [44, 0]
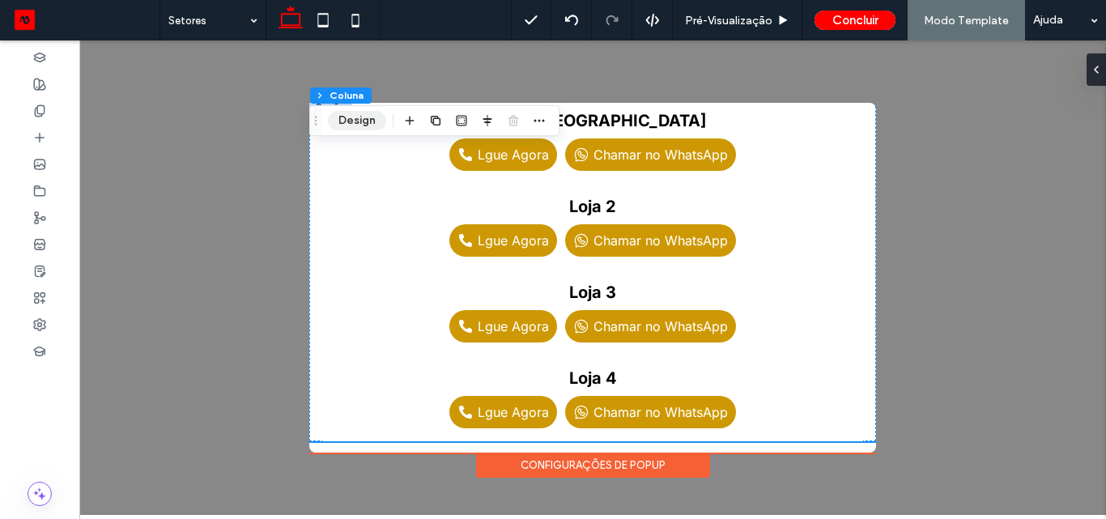
click at [355, 121] on button "Design" at bounding box center [357, 120] width 58 height 19
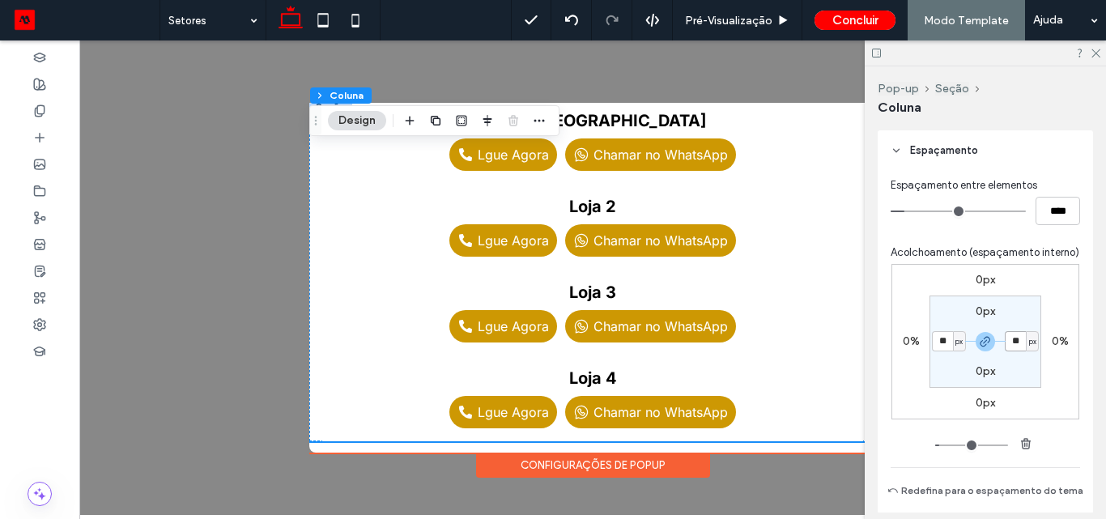
click at [1009, 351] on input "**" at bounding box center [1015, 341] width 21 height 20
type input "*"
click at [1097, 53] on icon at bounding box center [1095, 52] width 11 height 11
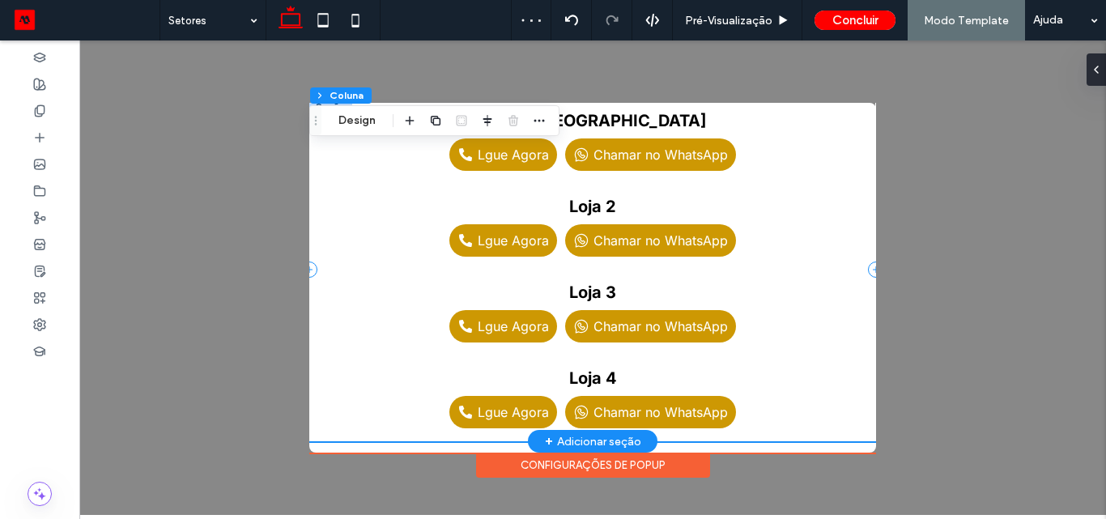
scroll to position [0, 0]
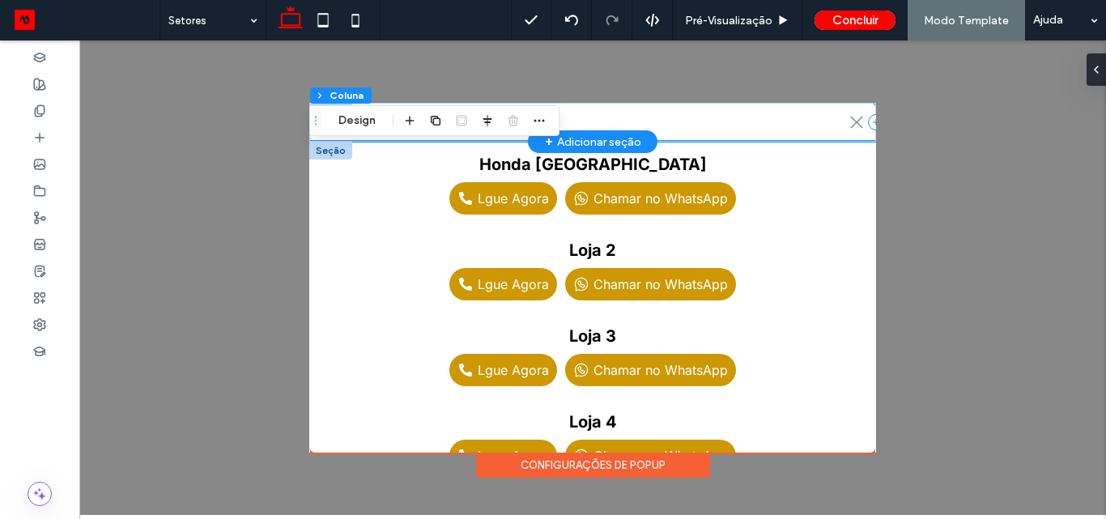
click at [787, 116] on div ".st0-1091118977{fill-rule:evenodd;clip-rule:evenodd;}" at bounding box center [592, 122] width 567 height 39
click at [360, 123] on button "Design" at bounding box center [357, 120] width 58 height 19
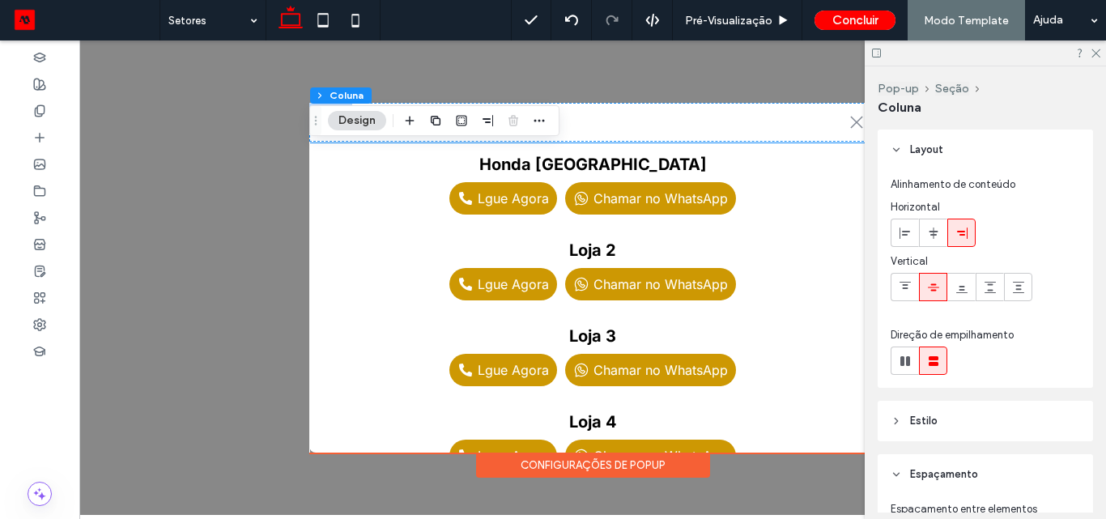
click at [919, 87] on span at bounding box center [927, 89] width 16 height 13
click at [913, 87] on button "Pop-up" at bounding box center [898, 89] width 41 height 14
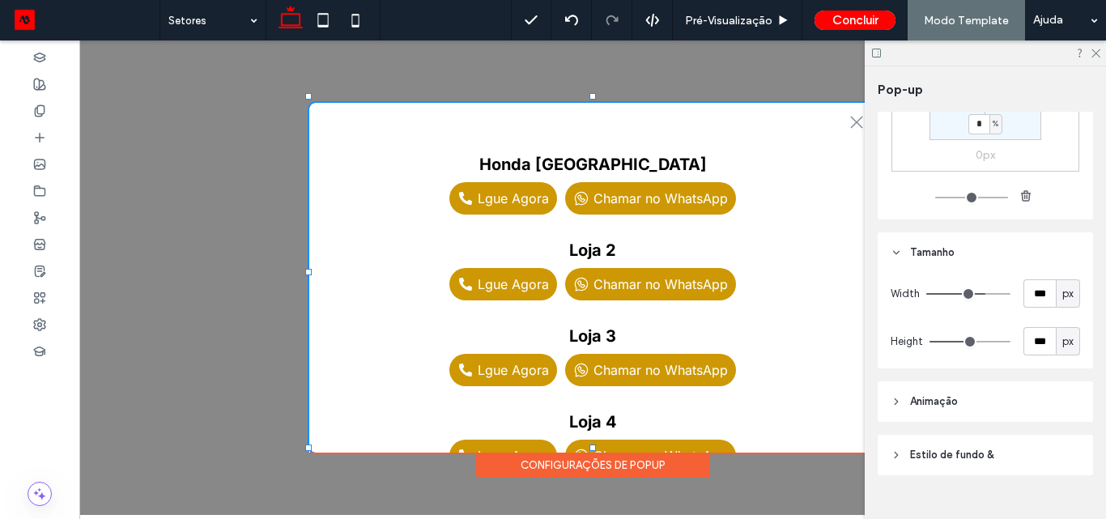
scroll to position [206, 0]
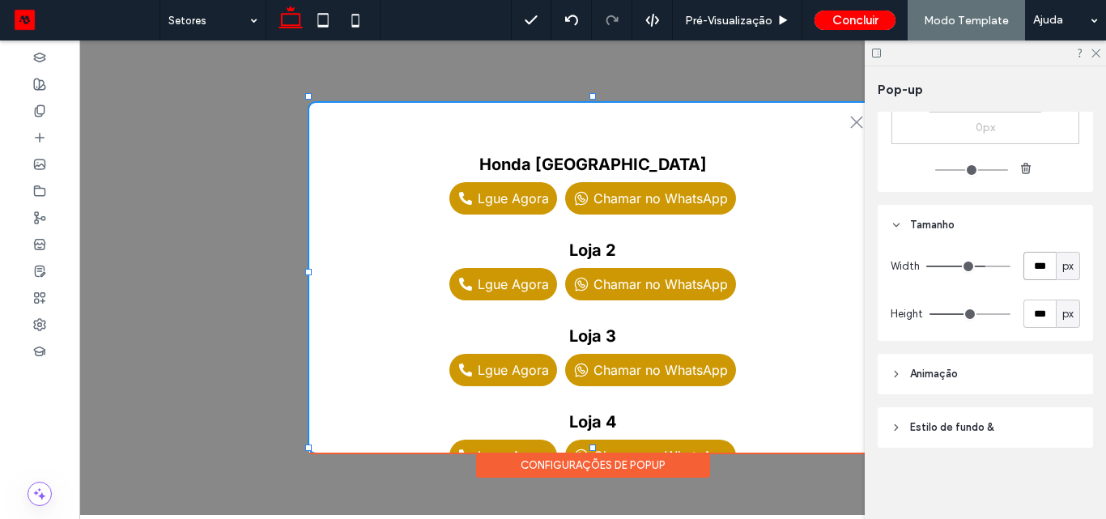
click at [1038, 270] on input "***" at bounding box center [1039, 266] width 32 height 28
type input "***"
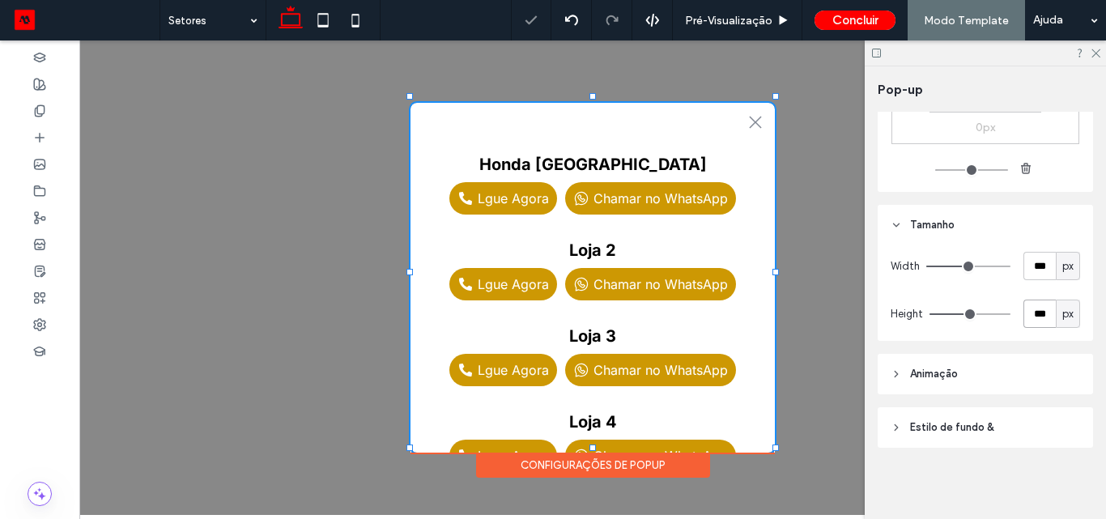
click at [1032, 318] on input "***" at bounding box center [1039, 314] width 32 height 28
type input "***"
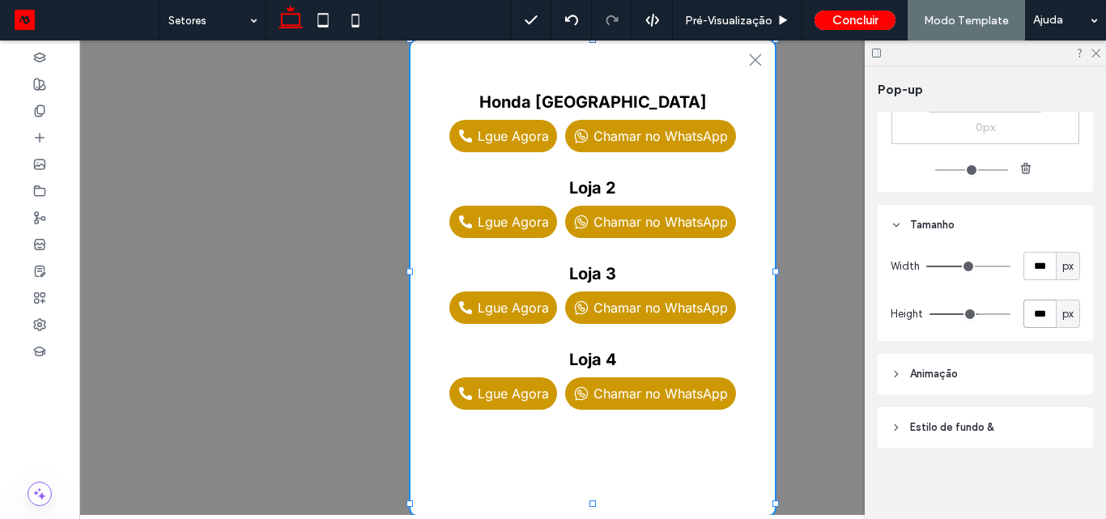
type input "***"
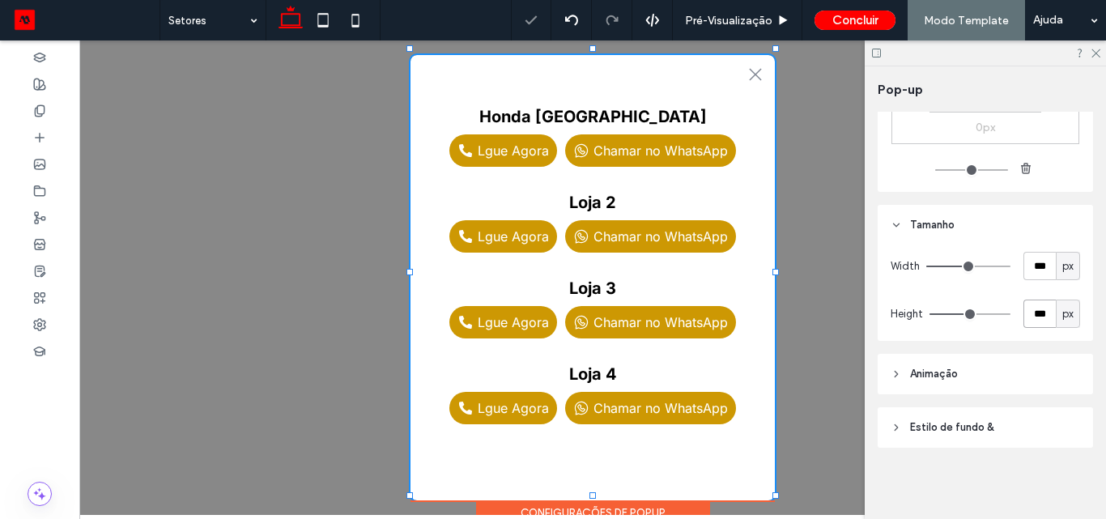
type input "***"
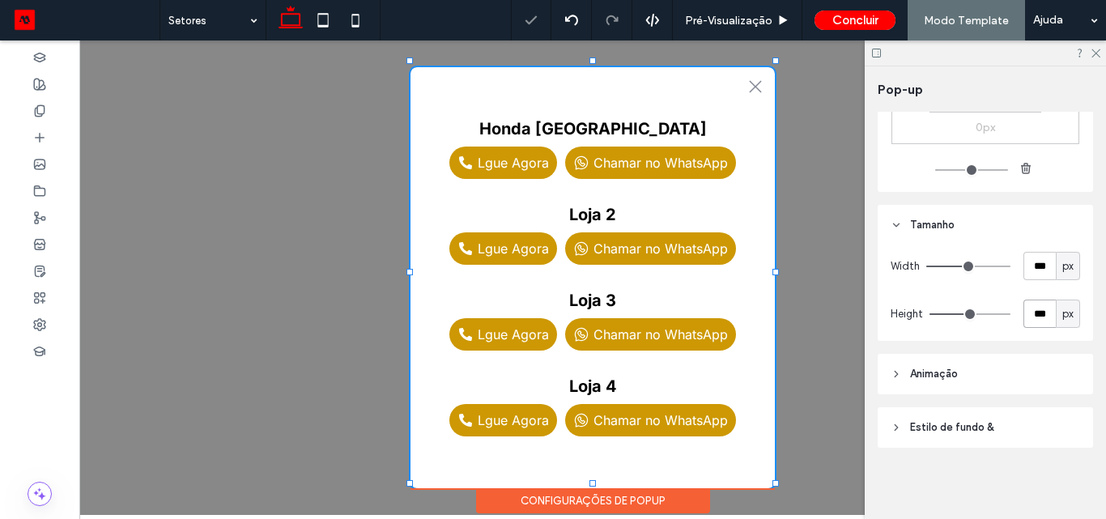
type input "***"
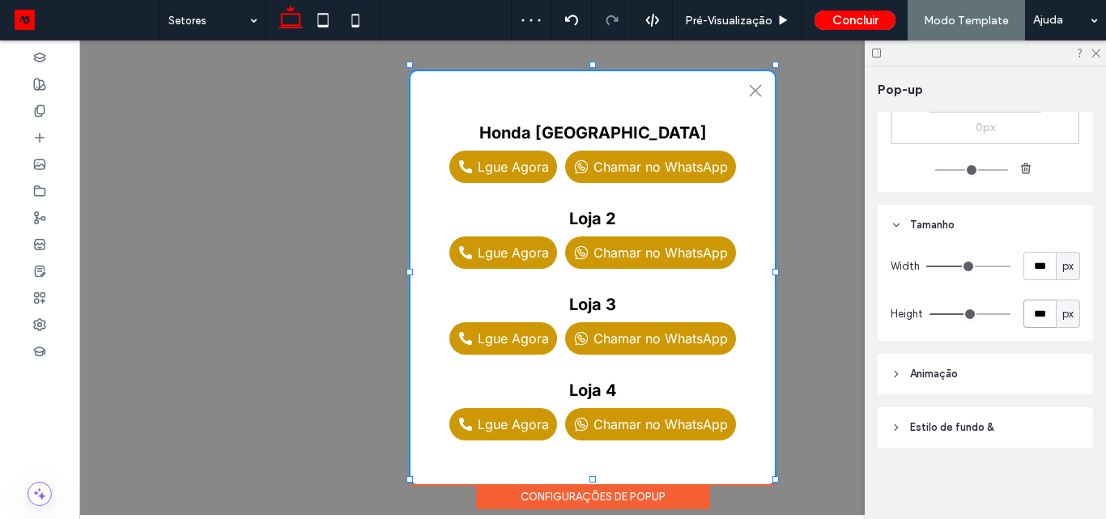
type input "***"
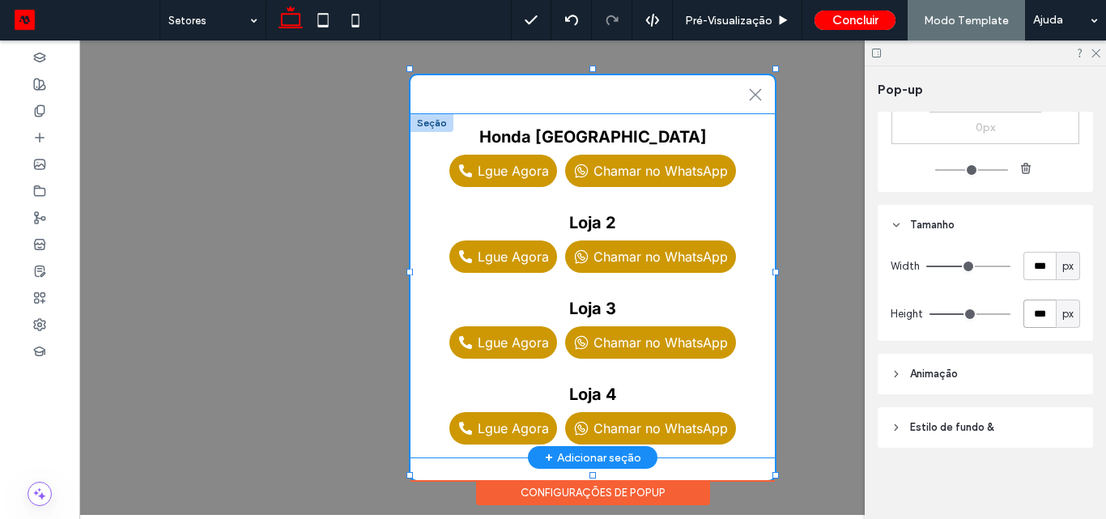
click at [670, 143] on div "Honda [GEOGRAPHIC_DATA] Lgue Agora Chamar no WhatsApp" at bounding box center [593, 157] width 364 height 86
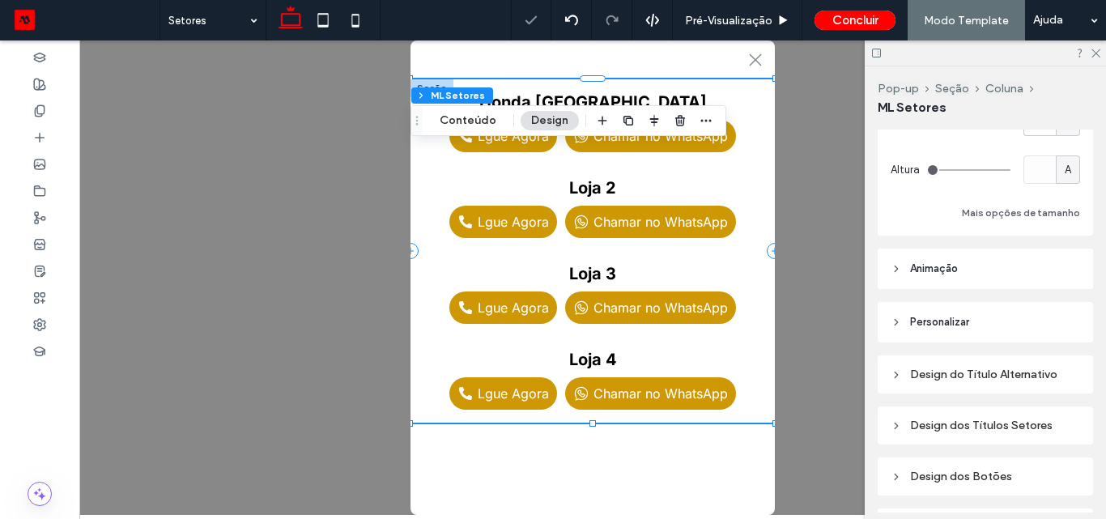
scroll to position [528, 0]
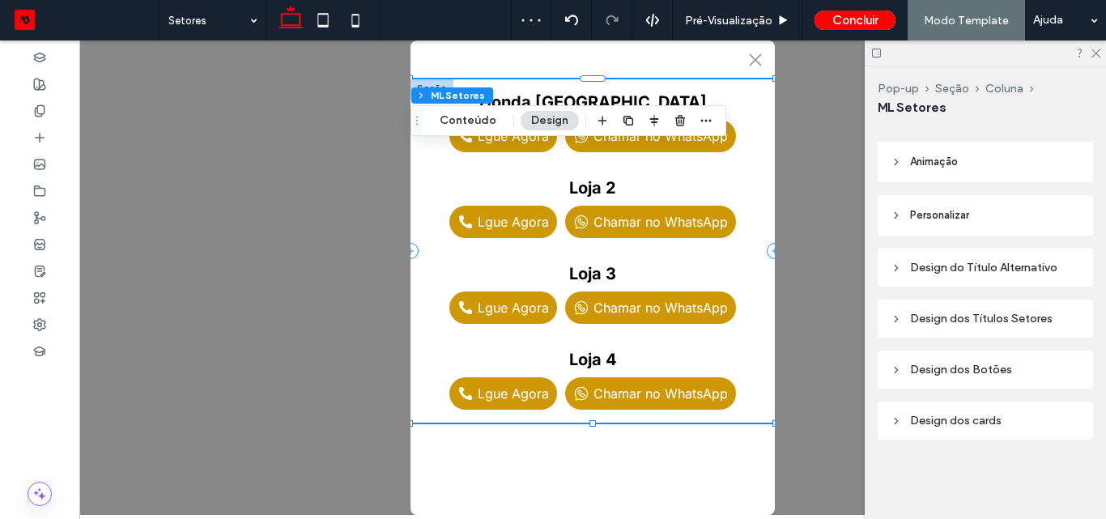
click at [993, 323] on div "Design dos Títulos Setores" at bounding box center [985, 319] width 189 height 14
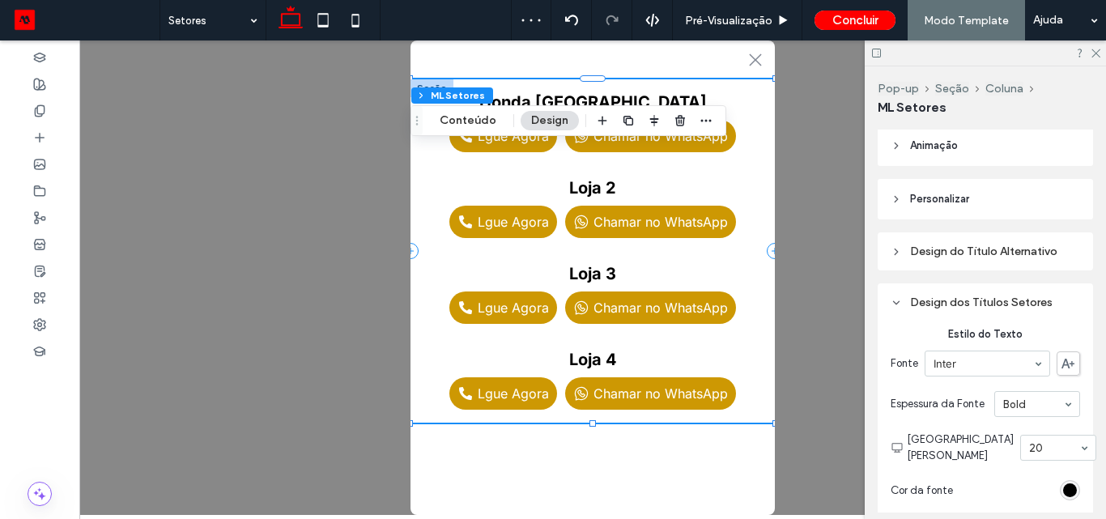
scroll to position [609, 0]
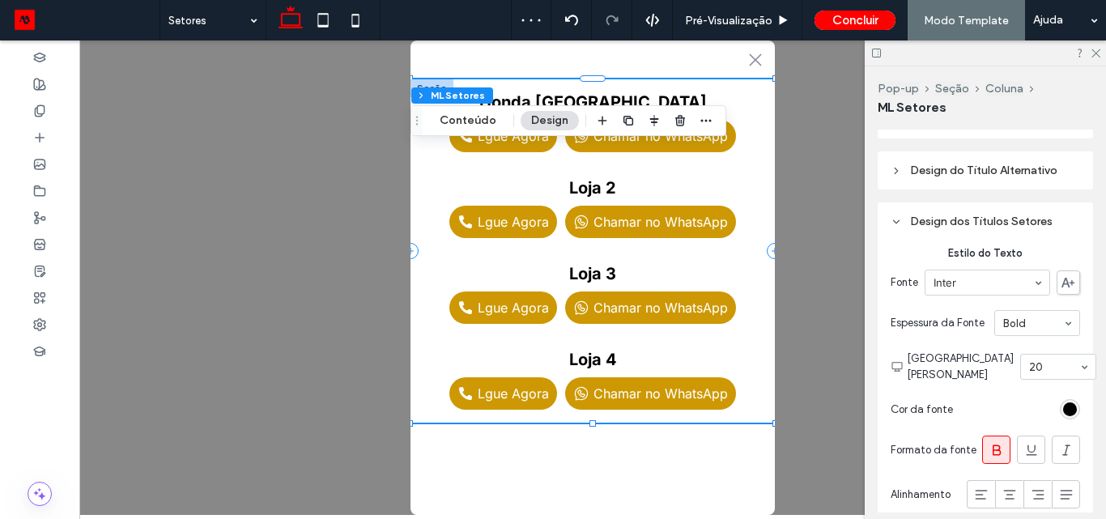
click at [1020, 370] on div "20" at bounding box center [1058, 367] width 76 height 26
type input "**"
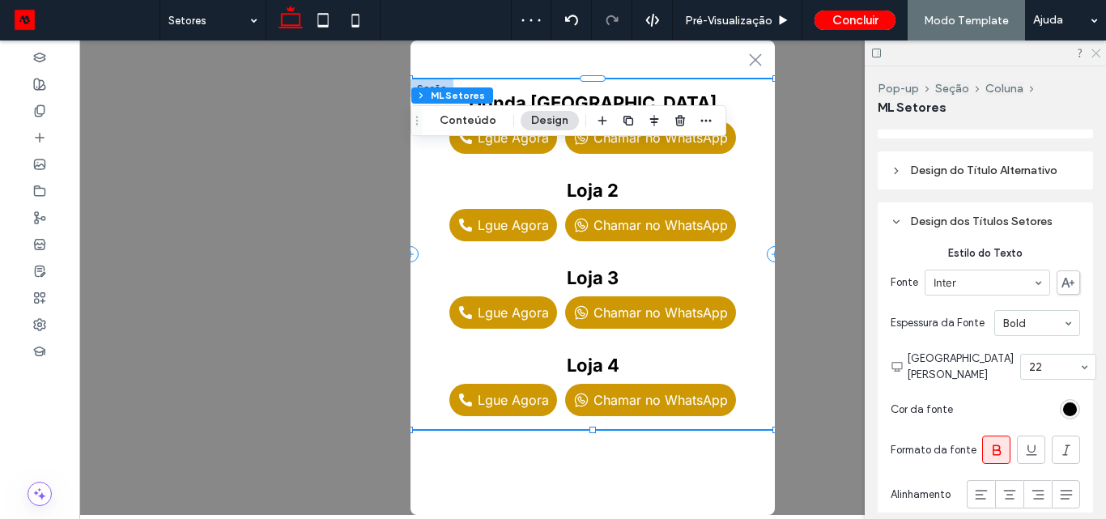
click at [1100, 51] on icon at bounding box center [1095, 52] width 11 height 11
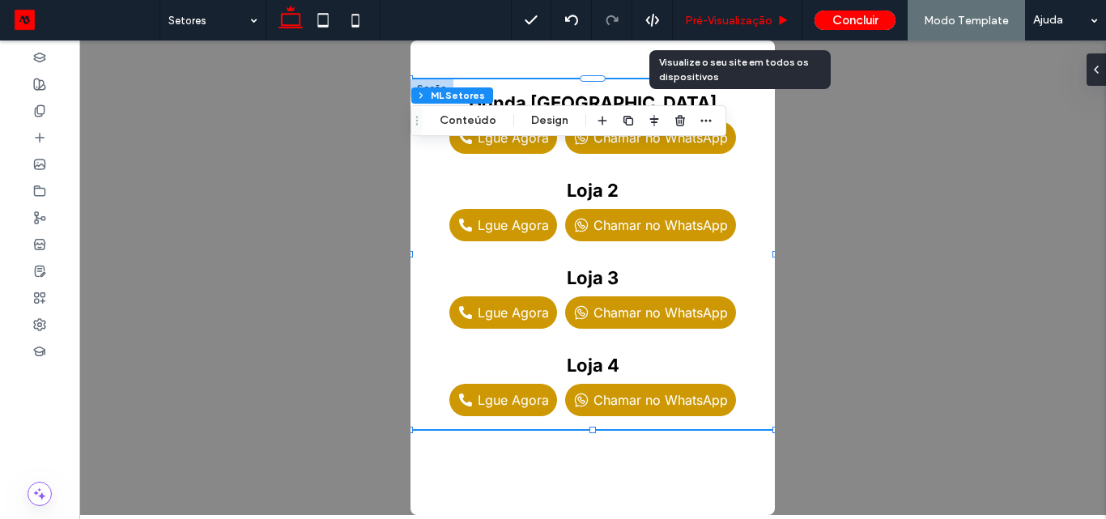
click at [716, 21] on span "Pré-Visualizaçāo" at bounding box center [728, 21] width 87 height 14
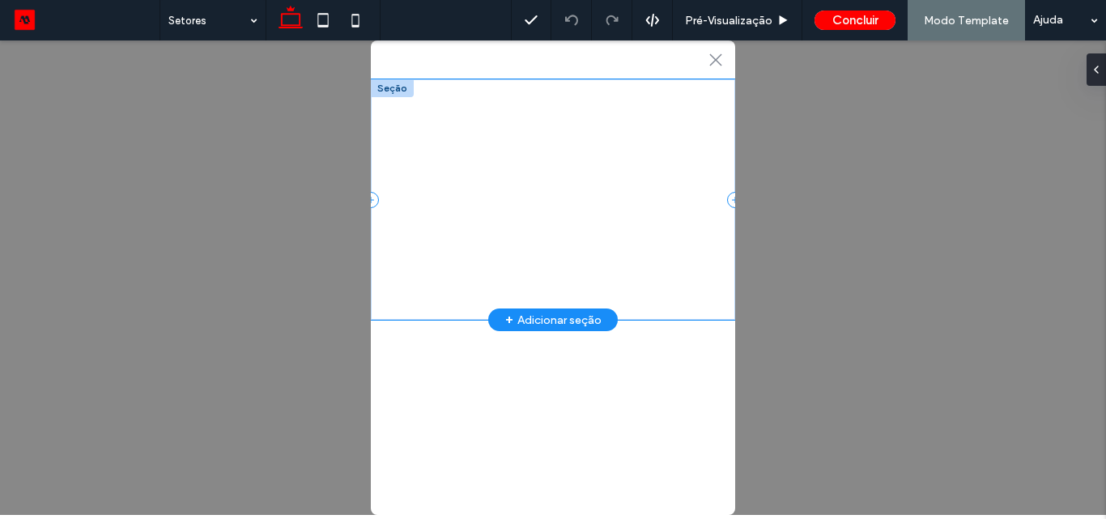
click at [547, 157] on div at bounding box center [553, 199] width 364 height 240
click at [561, 207] on div at bounding box center [553, 199] width 364 height 240
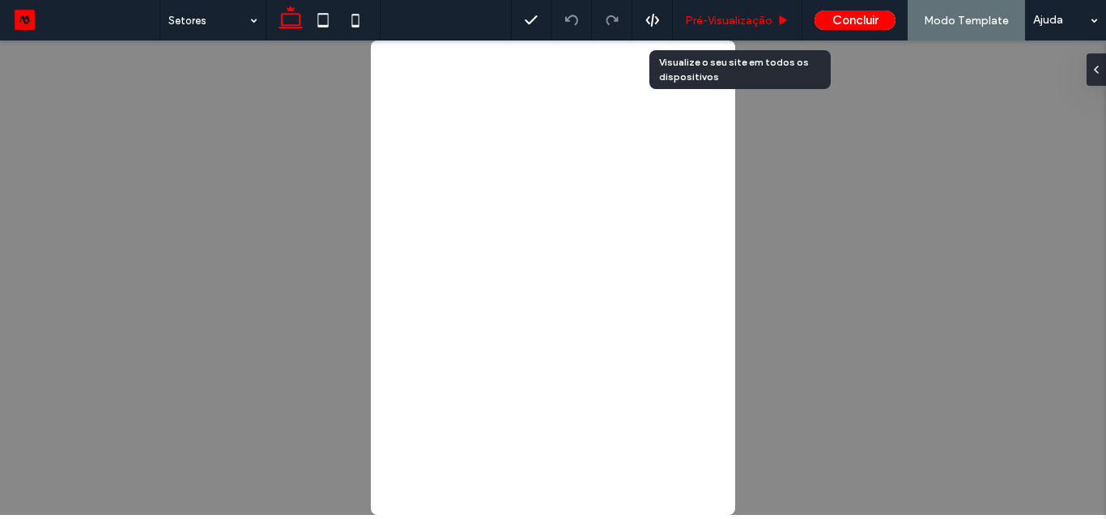
click at [755, 14] on span "Pré-Visualizaçāo" at bounding box center [728, 21] width 87 height 14
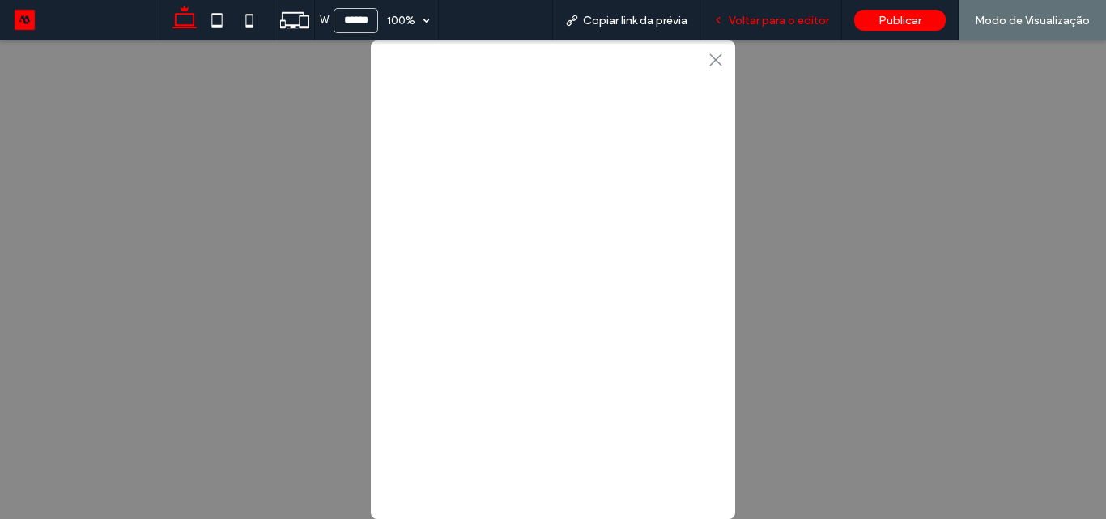
click at [734, 22] on span "Voltar para o editor" at bounding box center [779, 21] width 100 height 14
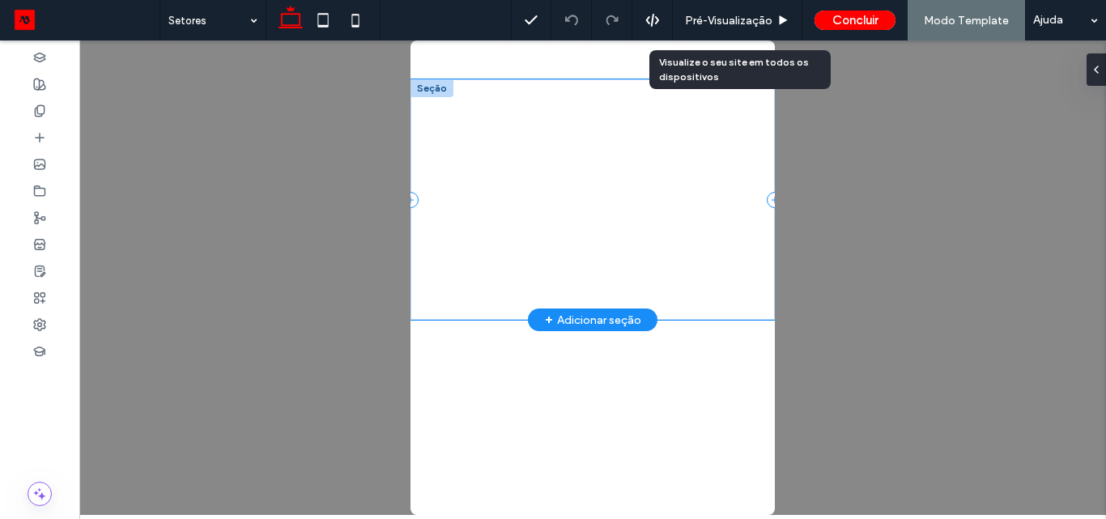
click at [579, 185] on div at bounding box center [593, 199] width 364 height 240
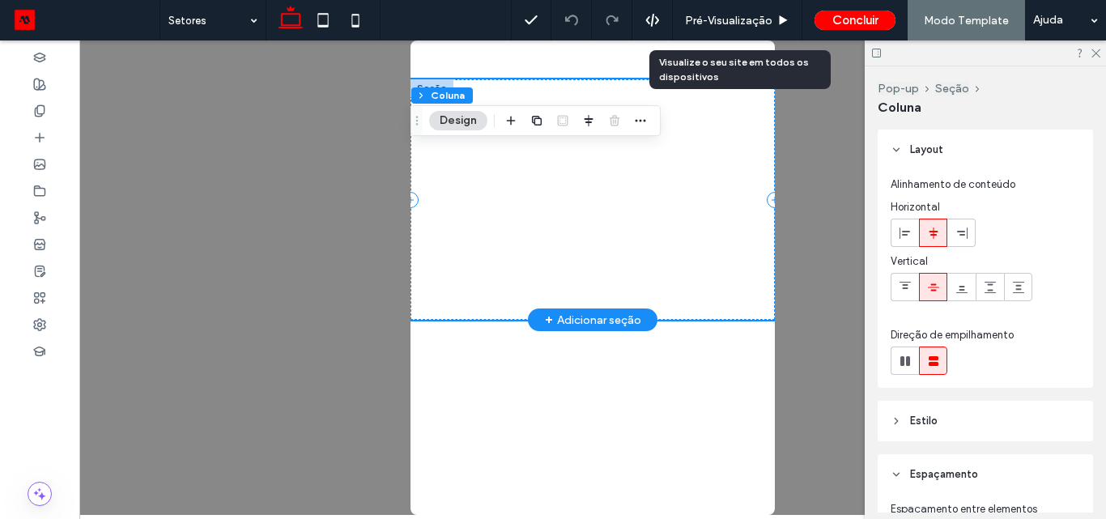
click at [695, 104] on div at bounding box center [593, 199] width 364 height 240
click at [633, 84] on div at bounding box center [593, 199] width 364 height 240
click at [604, 83] on div at bounding box center [593, 199] width 364 height 240
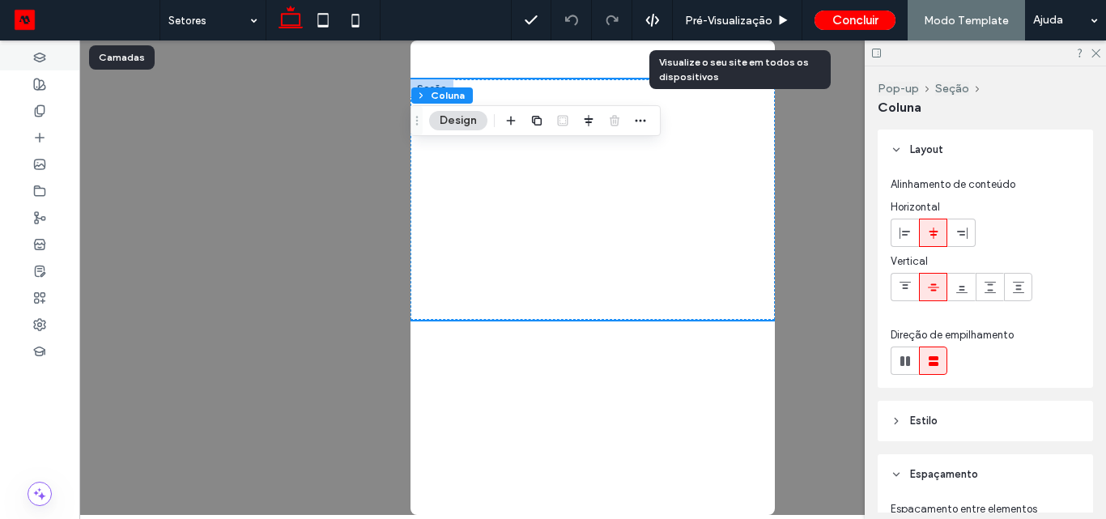
click at [60, 59] on div at bounding box center [39, 57] width 79 height 27
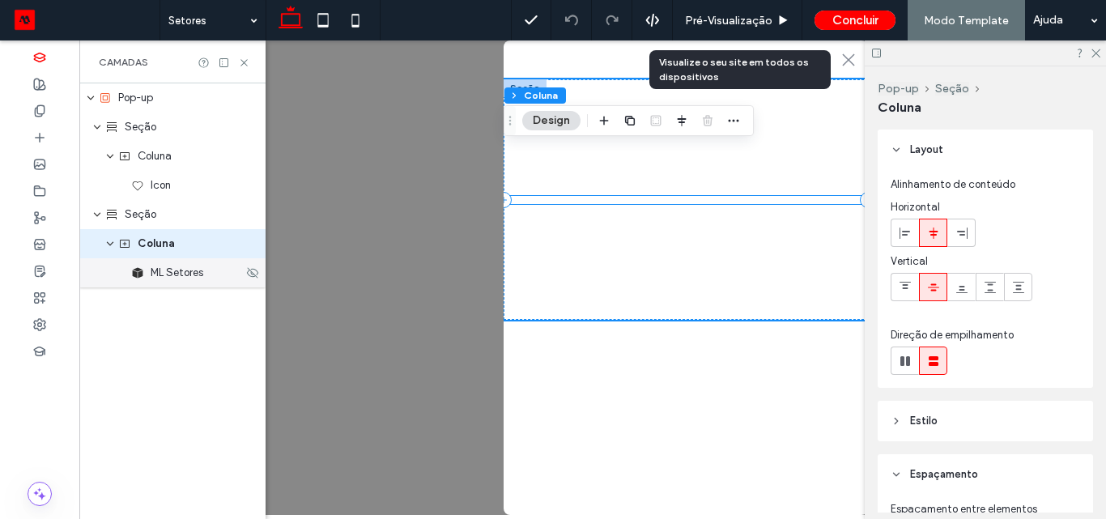
click at [181, 270] on span "ML Setores" at bounding box center [177, 273] width 53 height 16
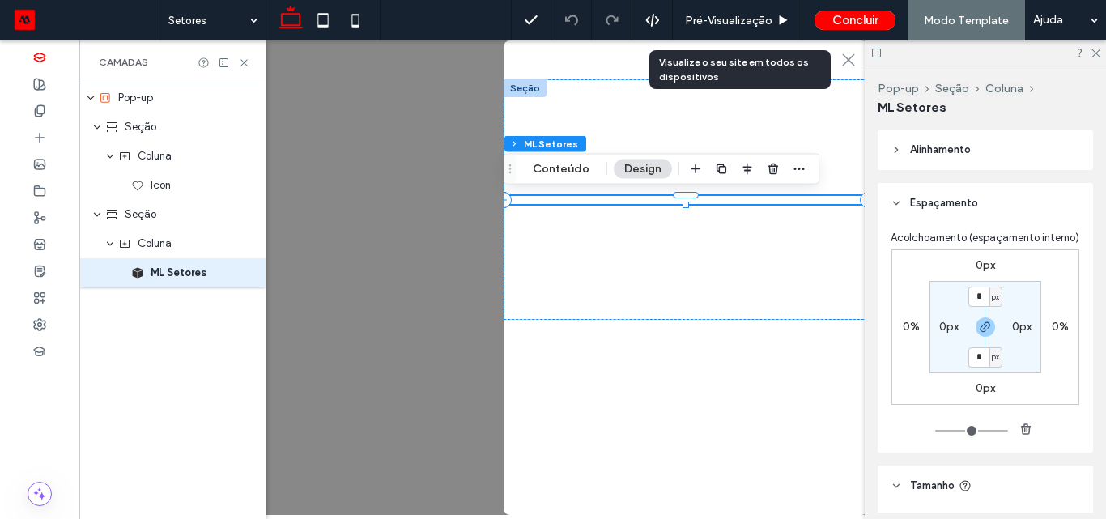
click at [959, 151] on span "Alinhamento" at bounding box center [940, 150] width 61 height 16
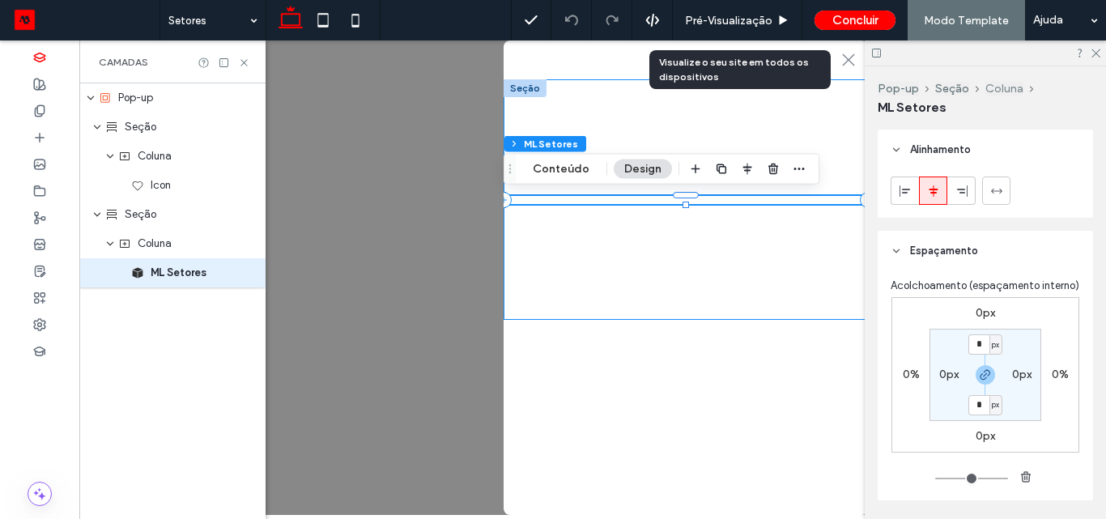
click at [998, 93] on button "Coluna" at bounding box center [1004, 89] width 38 height 14
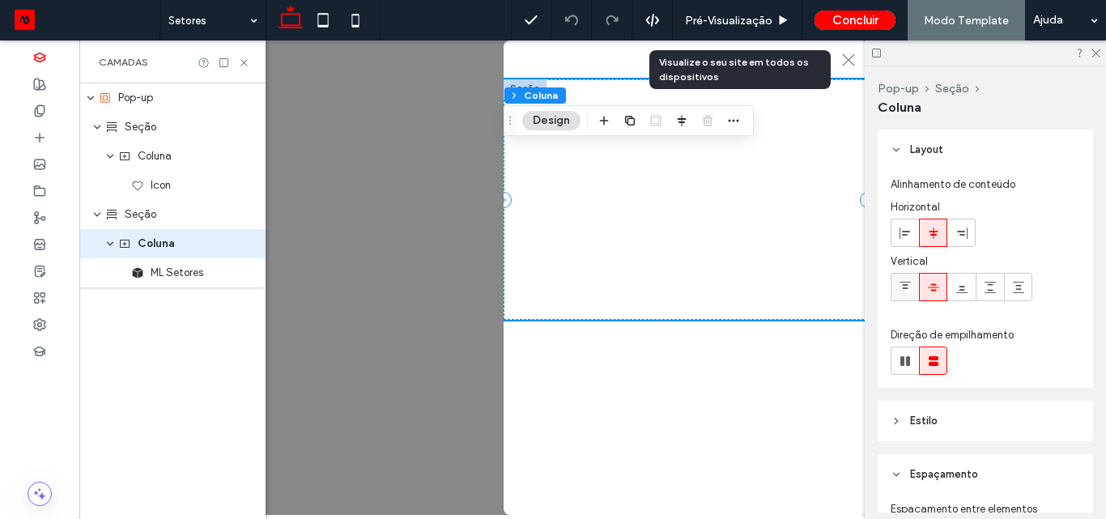
click at [907, 290] on icon at bounding box center [905, 287] width 13 height 13
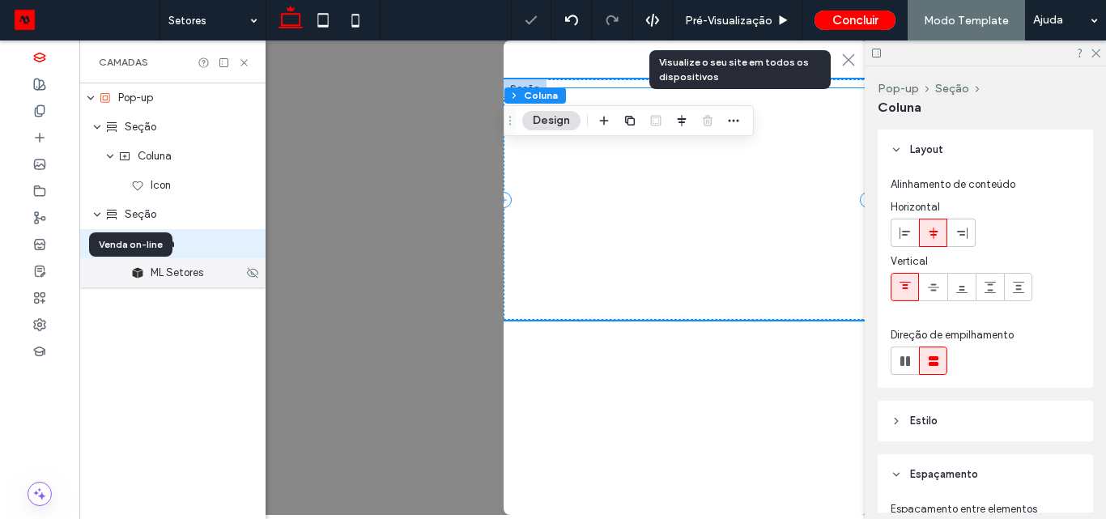
click at [195, 275] on span "ML Setores" at bounding box center [177, 273] width 53 height 16
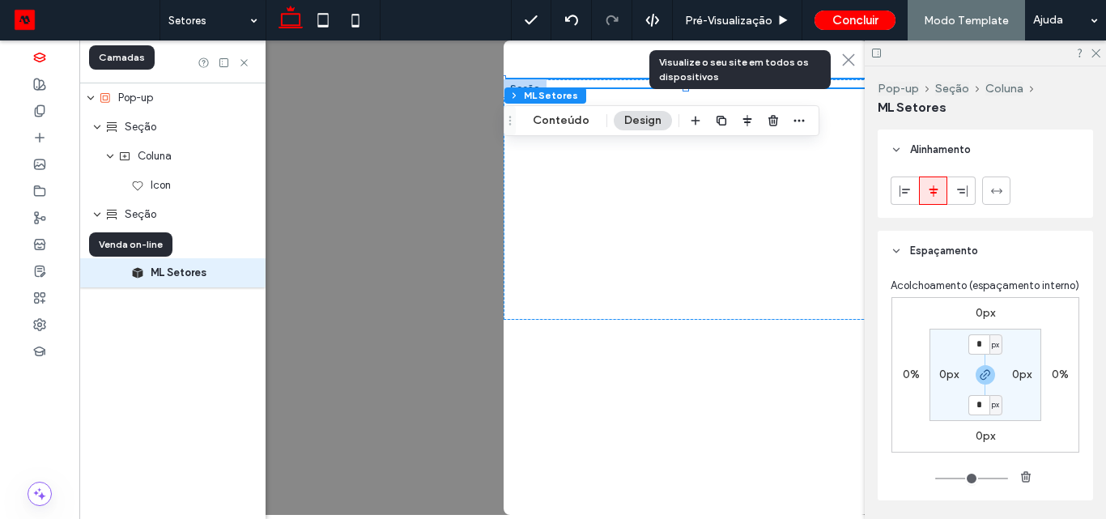
click at [40, 61] on use at bounding box center [39, 57] width 11 height 9
click at [40, 107] on icon at bounding box center [39, 110] width 13 height 13
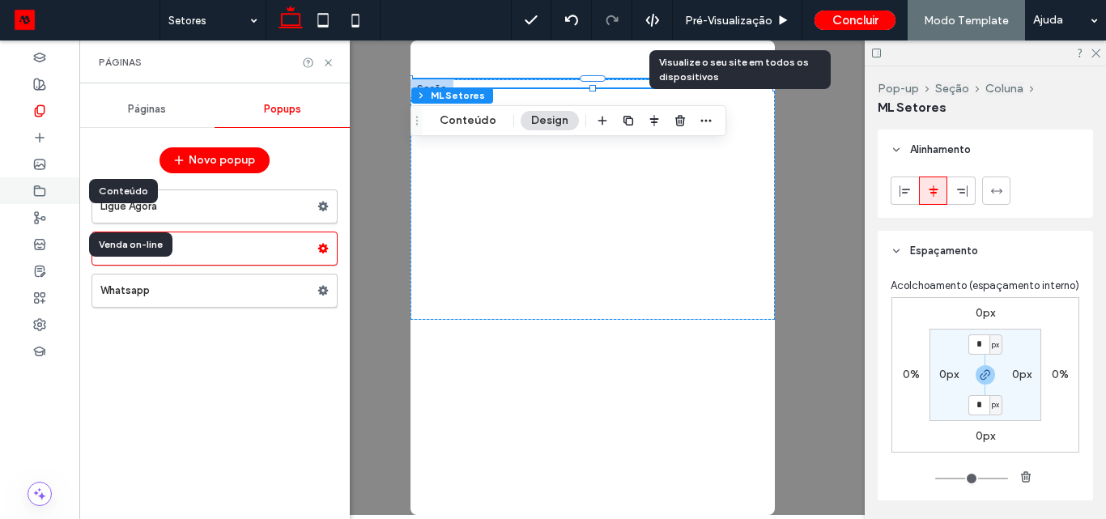
click at [44, 194] on icon at bounding box center [39, 191] width 13 height 13
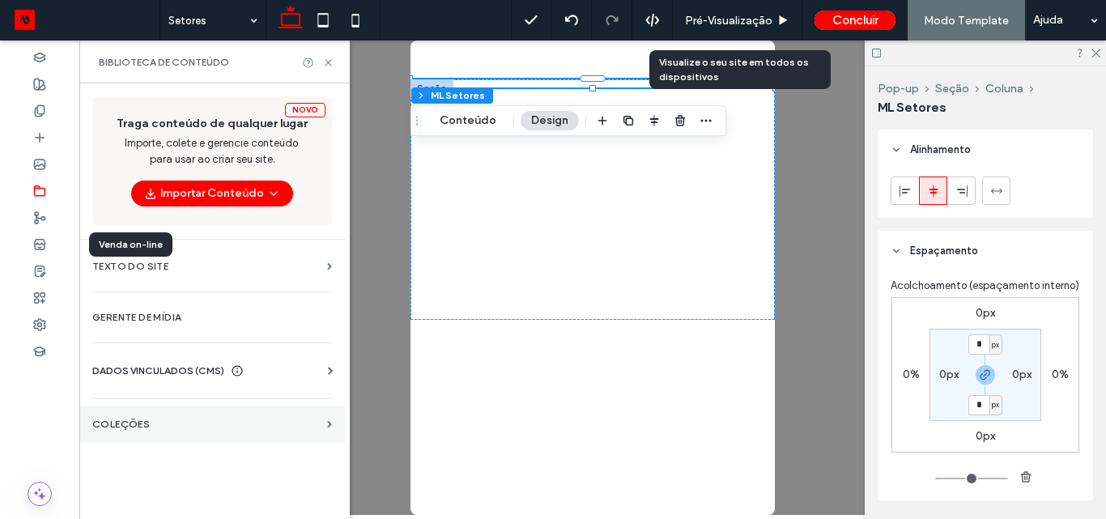
click at [154, 421] on label "COLEÇÕES" at bounding box center [206, 424] width 228 height 11
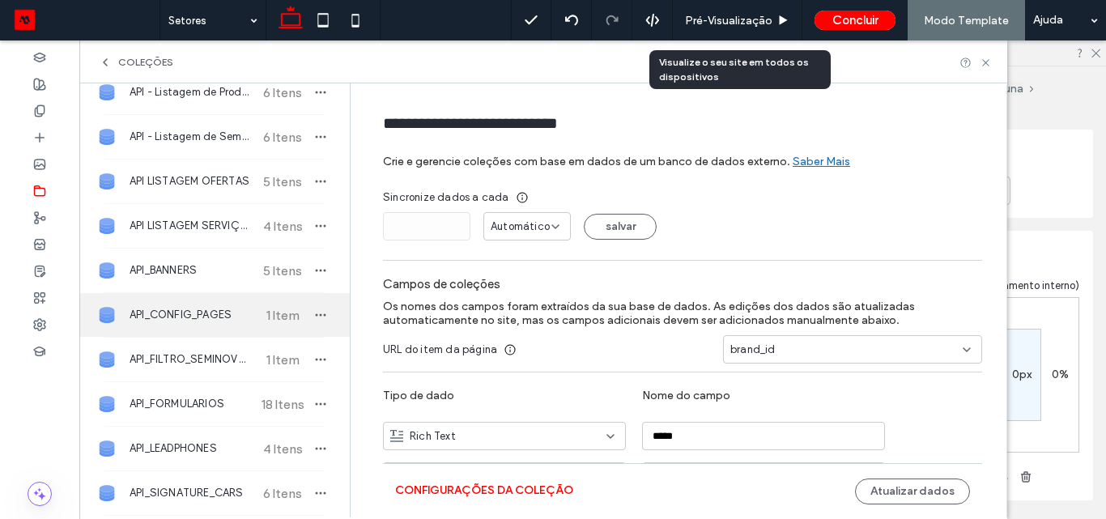
scroll to position [138, 0]
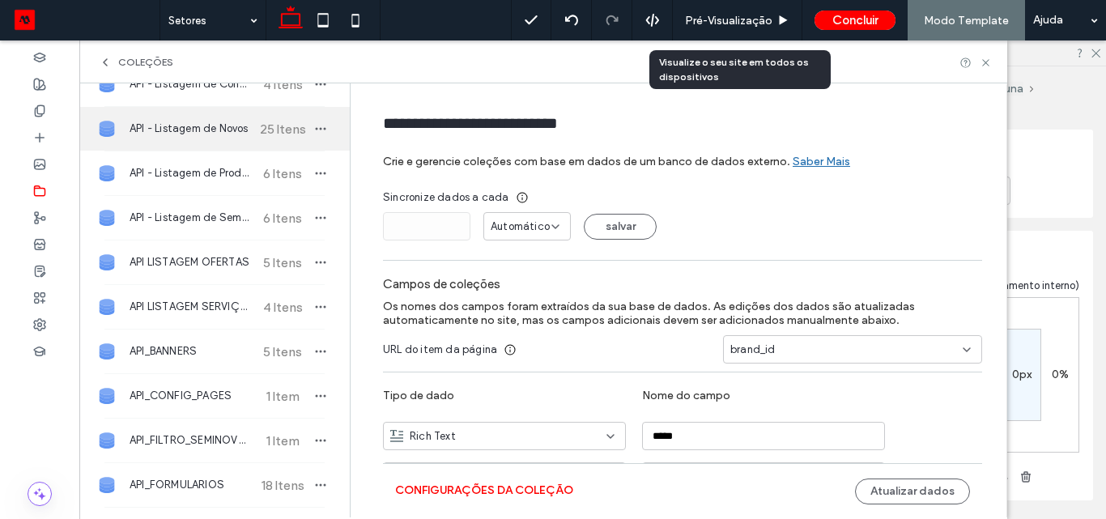
click at [190, 130] on span "API - Listagem de Novos" at bounding box center [190, 129] width 121 height 16
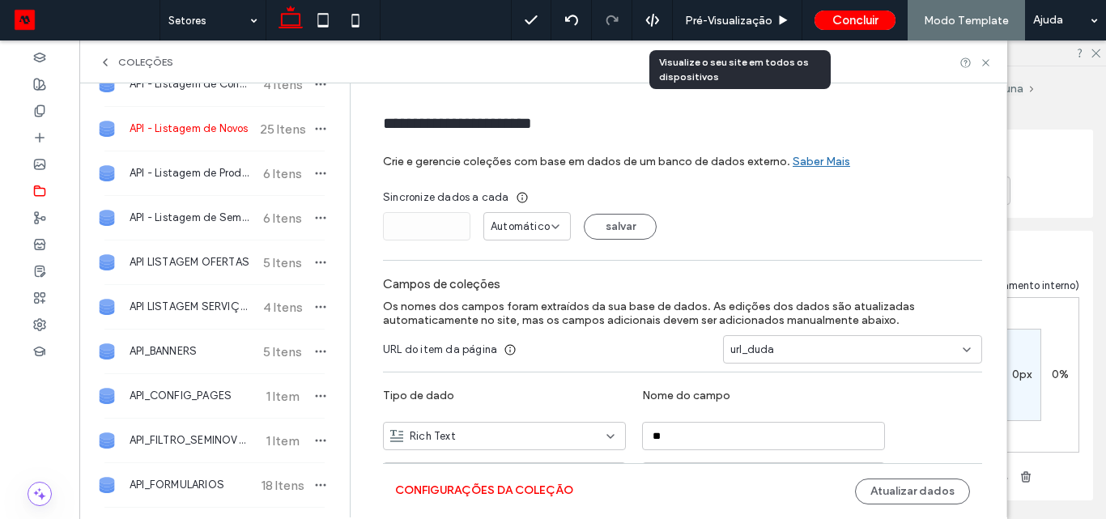
scroll to position [0, 0]
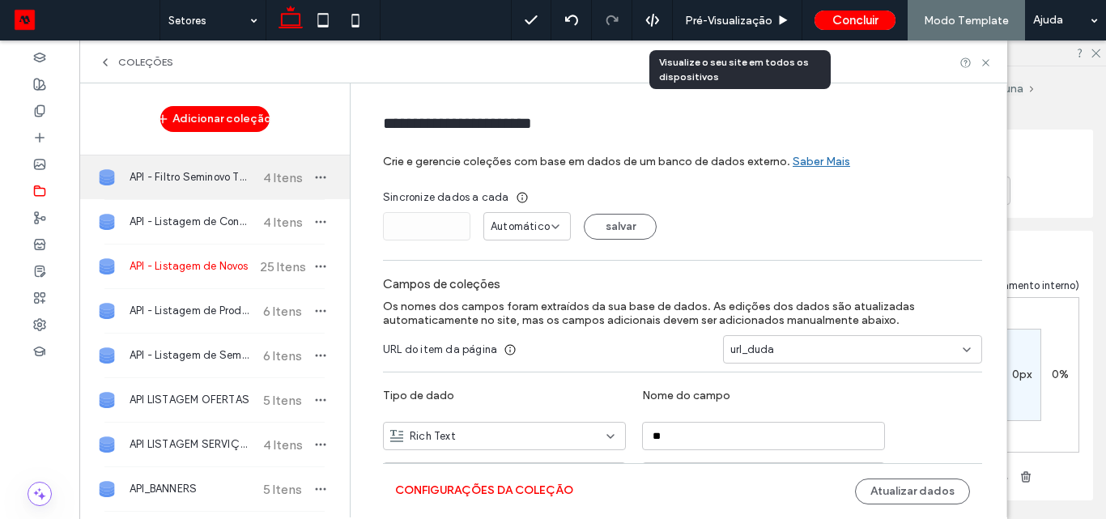
click at [208, 182] on span "API - Filtro Seminovo Teste" at bounding box center [190, 177] width 121 height 16
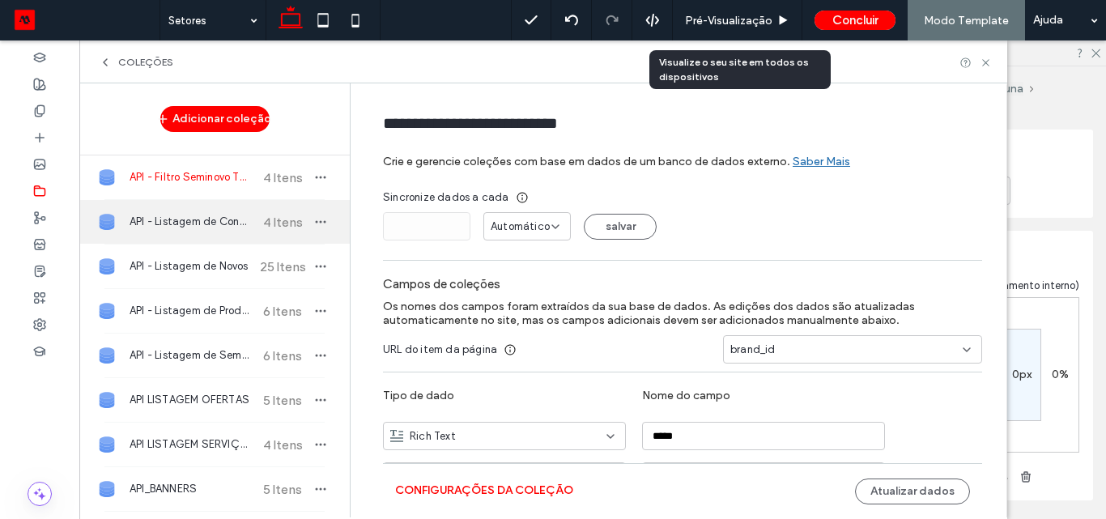
click at [207, 220] on span "API - Listagem de Consórcio" at bounding box center [190, 222] width 121 height 16
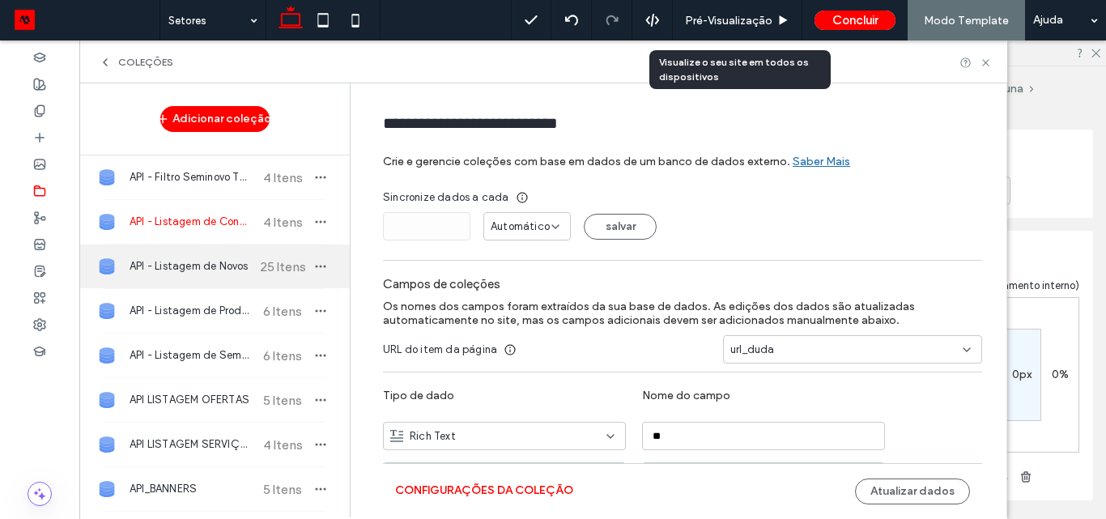
click at [198, 267] on span "API - Listagem de Novos" at bounding box center [190, 266] width 121 height 16
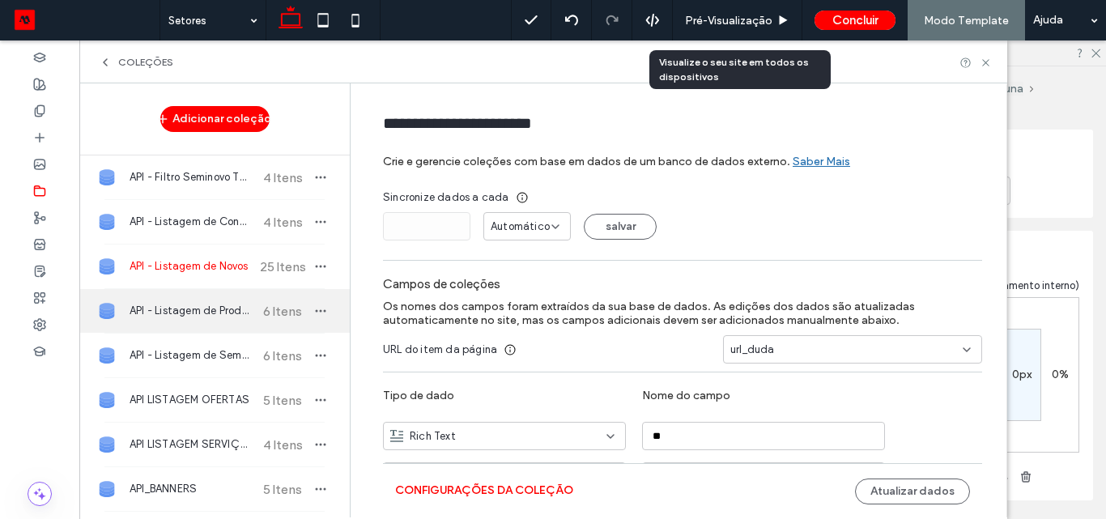
click at [190, 319] on div "API - Listagem de Produtos 6 Itens" at bounding box center [214, 311] width 270 height 44
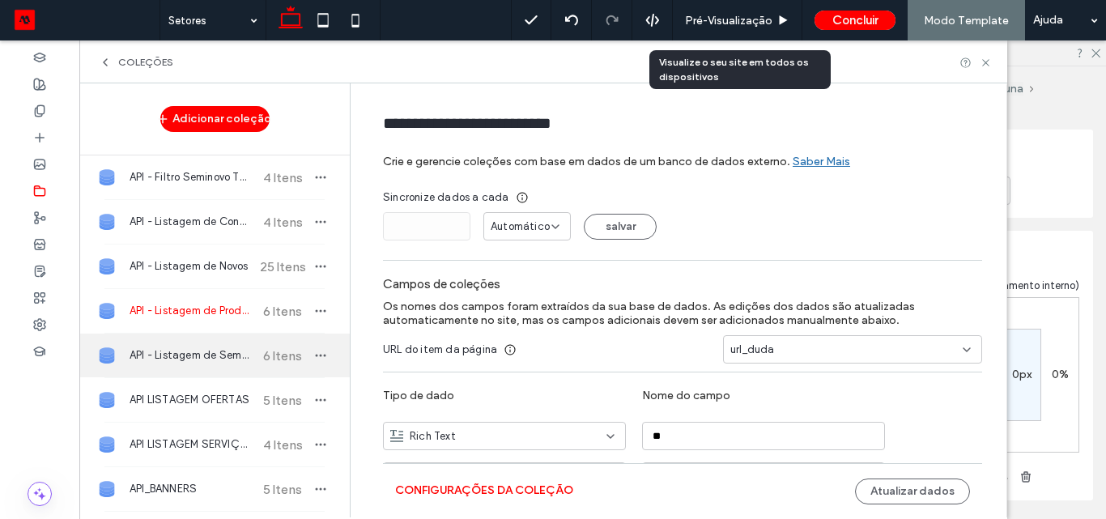
click at [191, 362] on span "API - Listagem de Seminovos" at bounding box center [190, 355] width 121 height 16
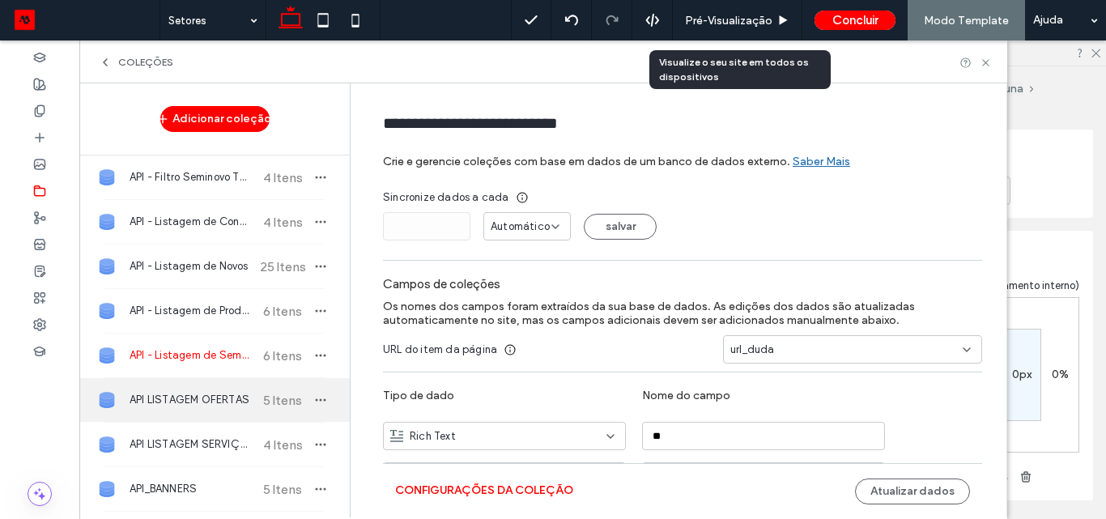
click at [192, 396] on span "API LISTAGEM OFERTAS" at bounding box center [190, 400] width 121 height 16
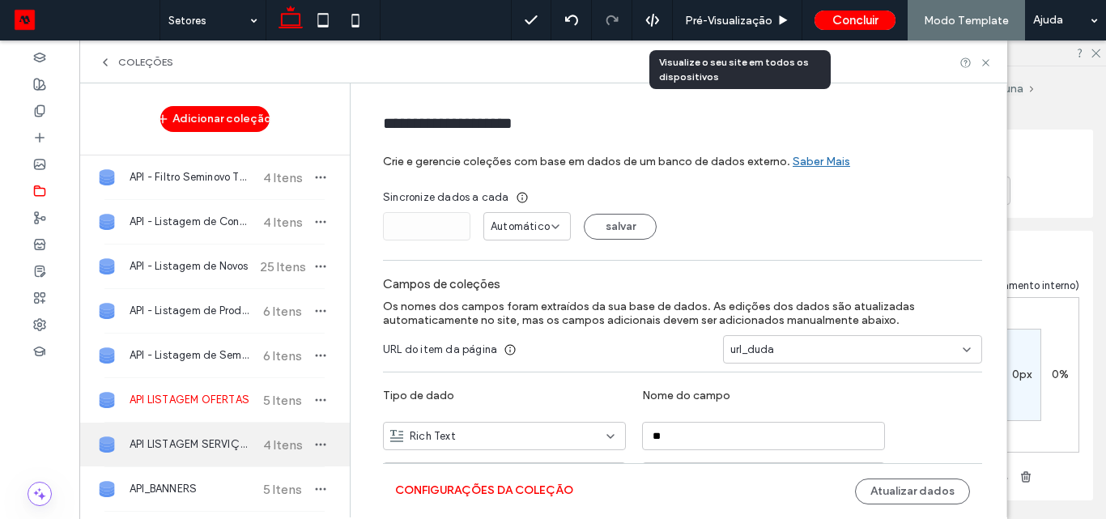
click at [190, 434] on div "API LISTAGEM SERVIÇOS 4 Itens" at bounding box center [214, 445] width 270 height 44
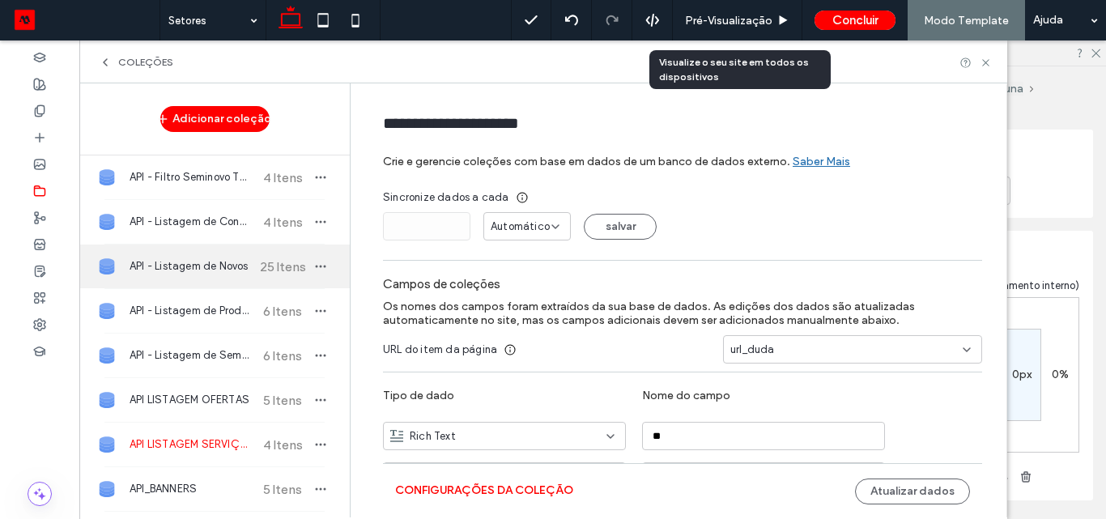
scroll to position [162, 0]
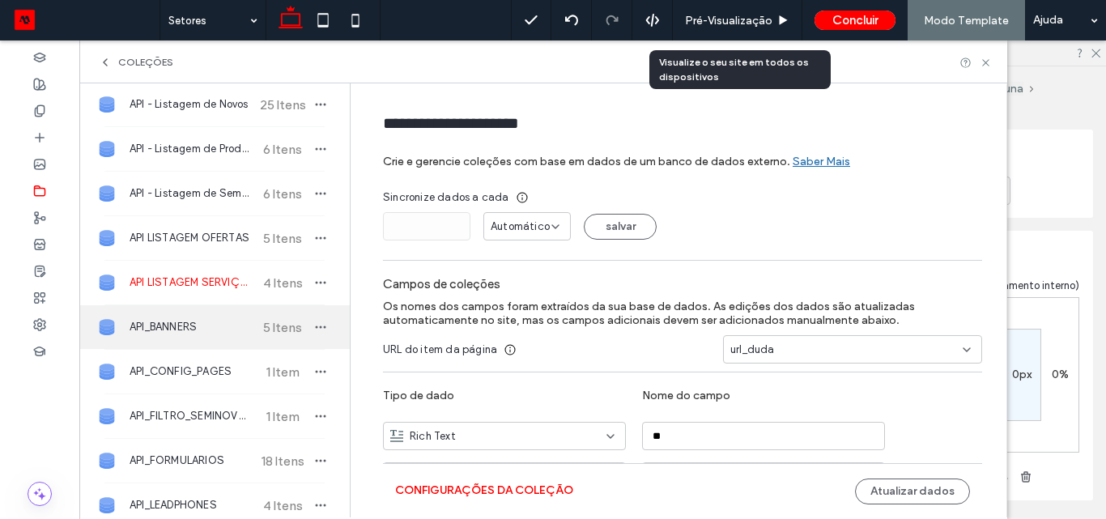
click at [189, 328] on span "API_BANNERS" at bounding box center [190, 327] width 121 height 16
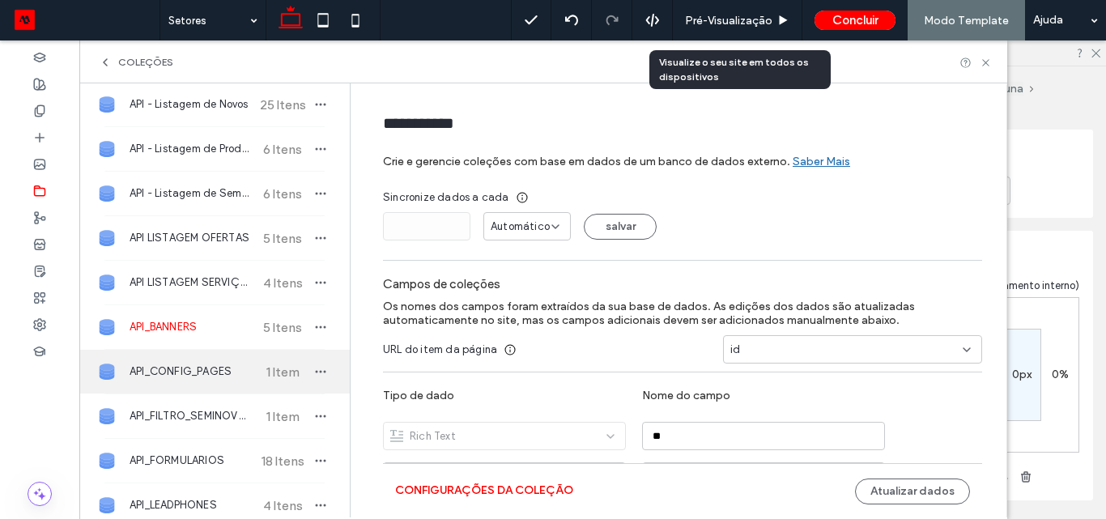
click at [189, 367] on span "API_CONFIG_PAGES" at bounding box center [190, 372] width 121 height 16
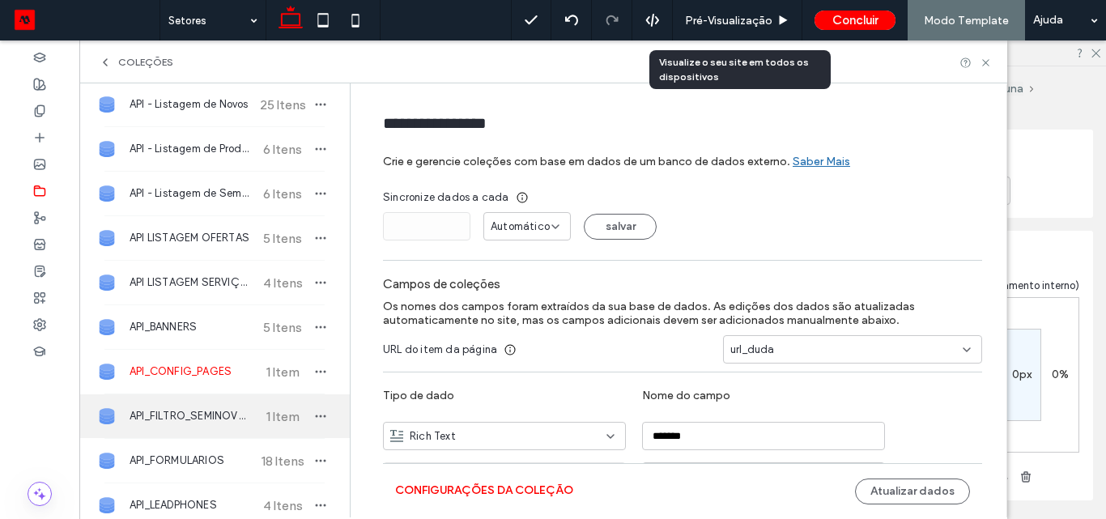
click at [201, 406] on div "API_FILTRO_SEMINOVOS 1 Item" at bounding box center [214, 416] width 270 height 44
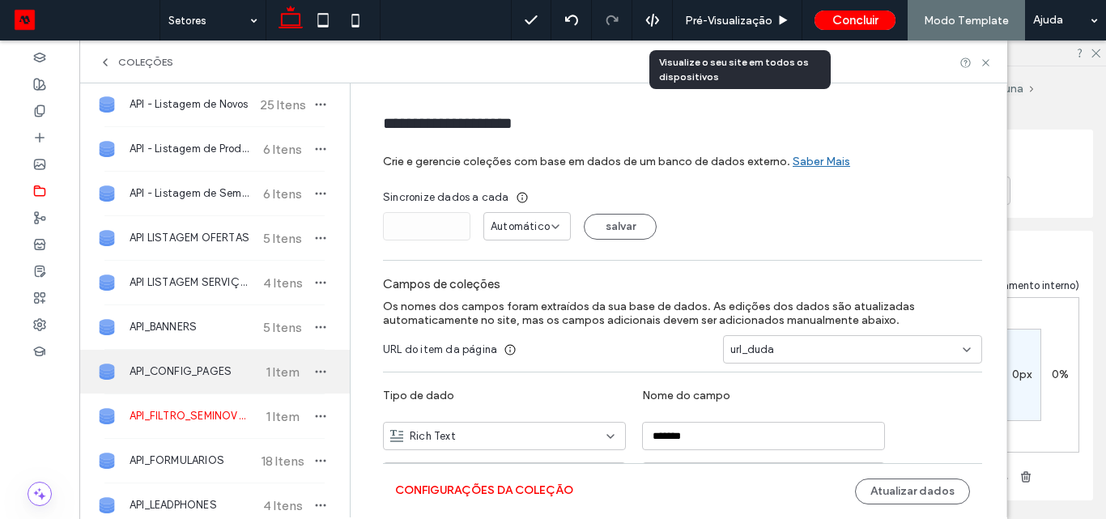
scroll to position [219, 0]
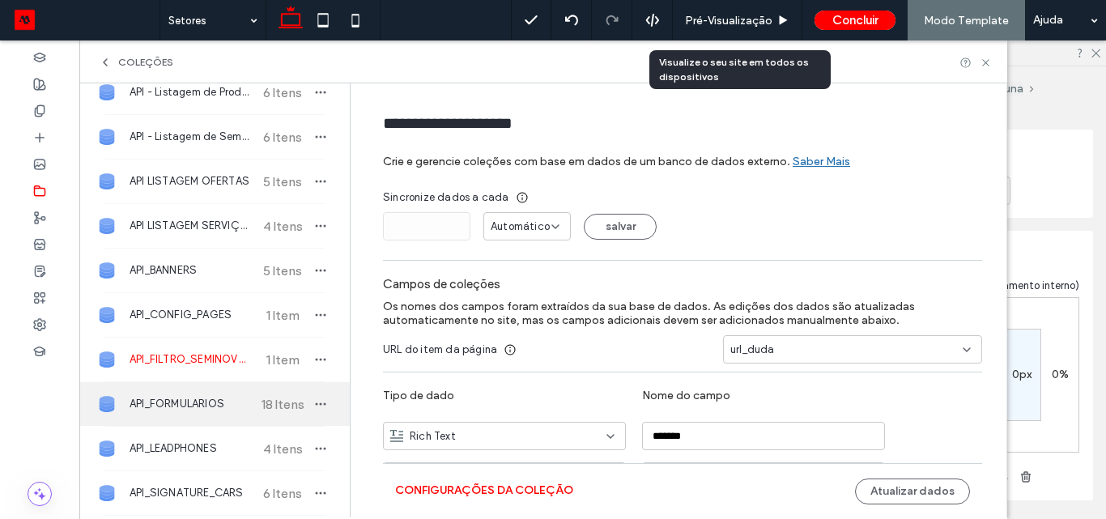
click at [202, 411] on span "API_FORMULARIOS" at bounding box center [190, 404] width 121 height 16
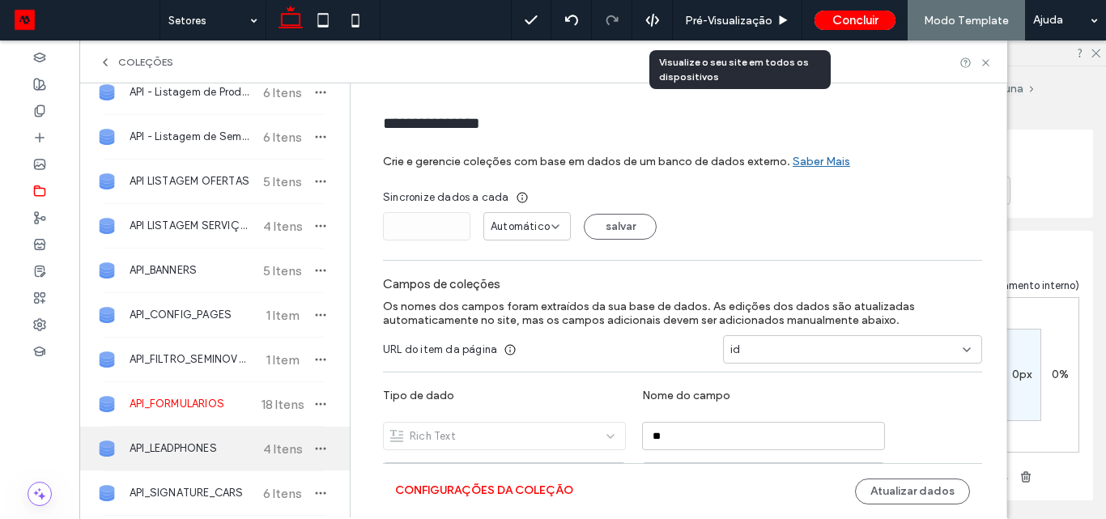
click at [202, 449] on span "API_LEADPHONES" at bounding box center [190, 448] width 121 height 16
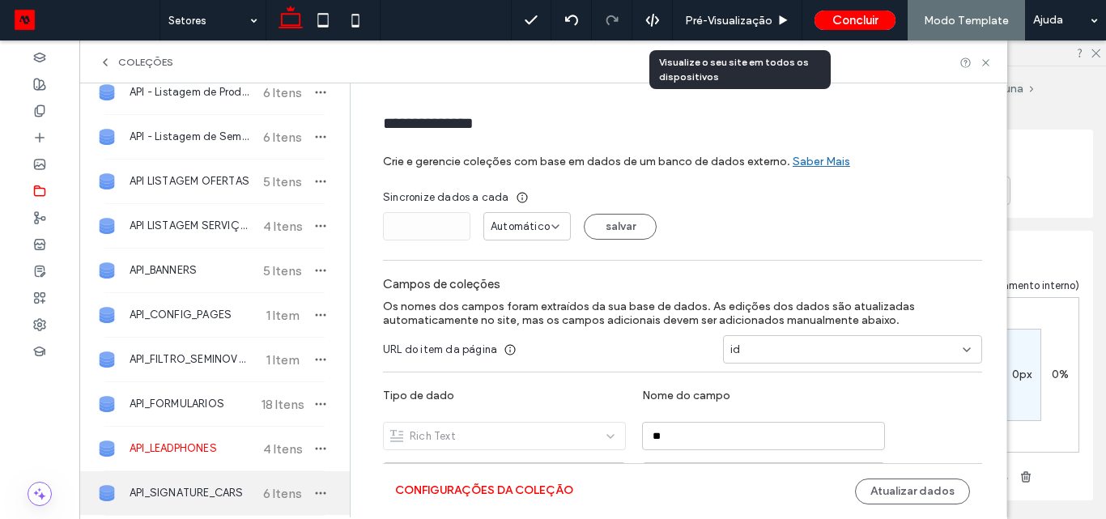
click at [201, 483] on div "API_SIGNATURE_CARS 6 Itens" at bounding box center [214, 493] width 270 height 44
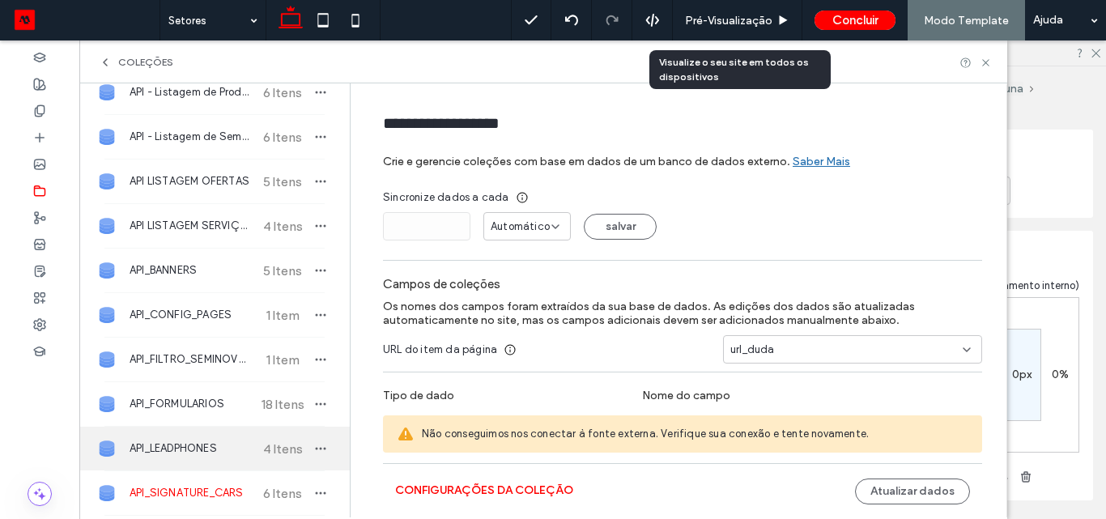
click at [211, 430] on div "API_LEADPHONES 4 Itens" at bounding box center [214, 449] width 270 height 44
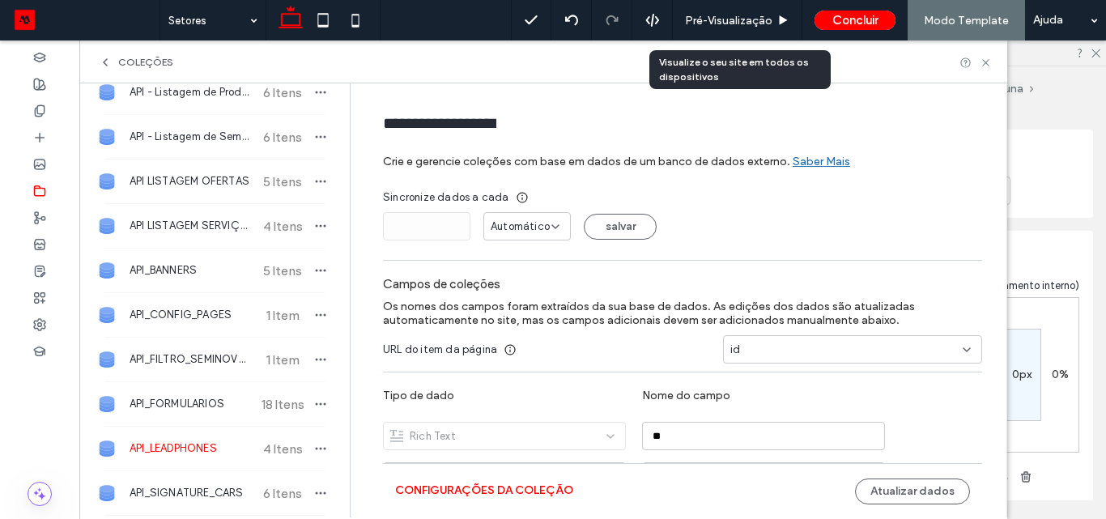
type input "**********"
click at [989, 64] on icon at bounding box center [986, 63] width 12 height 12
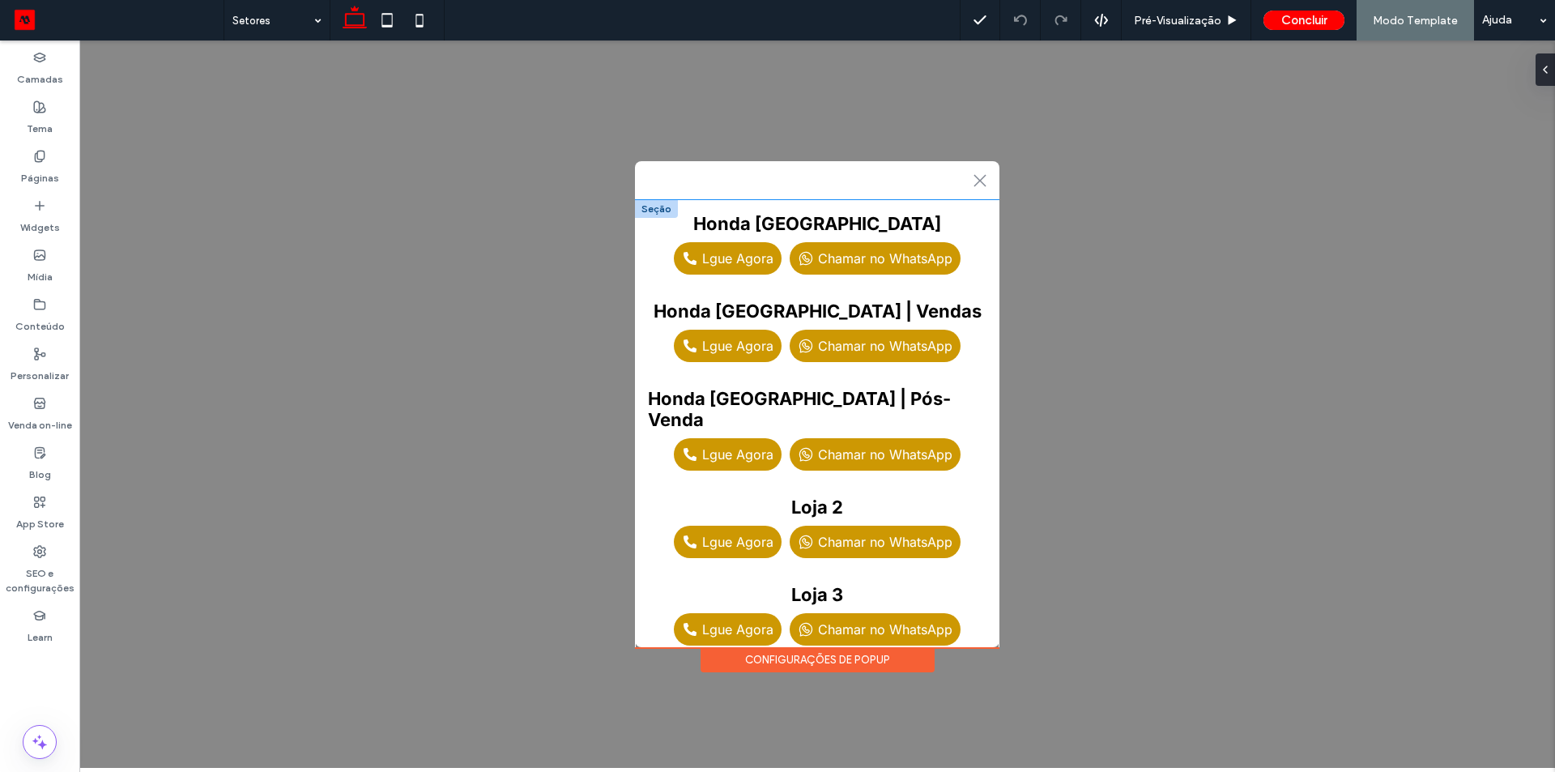
click at [834, 258] on link "Chamar no WhatsApp" at bounding box center [874, 258] width 171 height 32
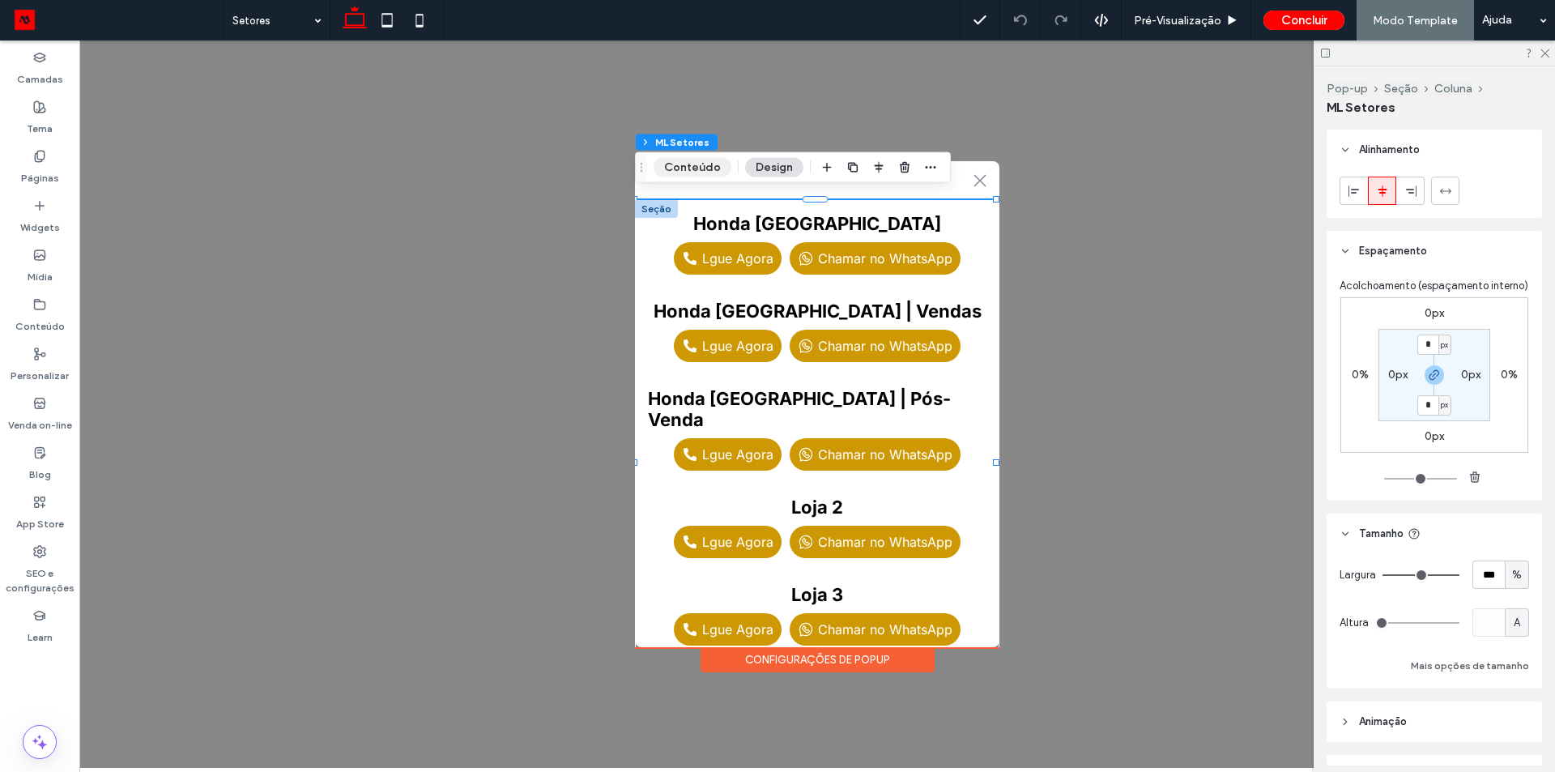
click at [688, 173] on button "Conteúdo" at bounding box center [692, 167] width 78 height 19
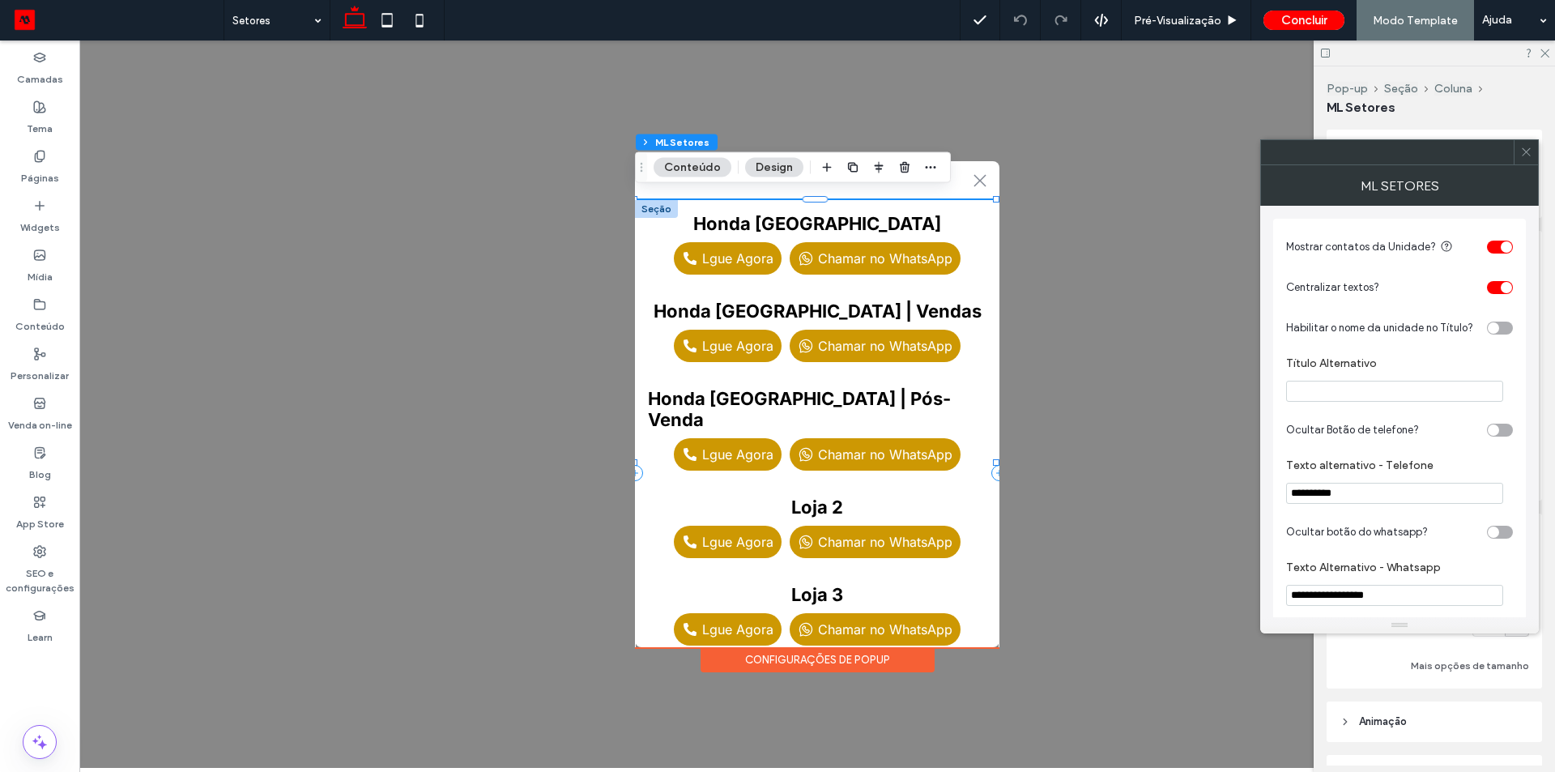
click at [1500, 245] on div "toggle" at bounding box center [1500, 246] width 26 height 13
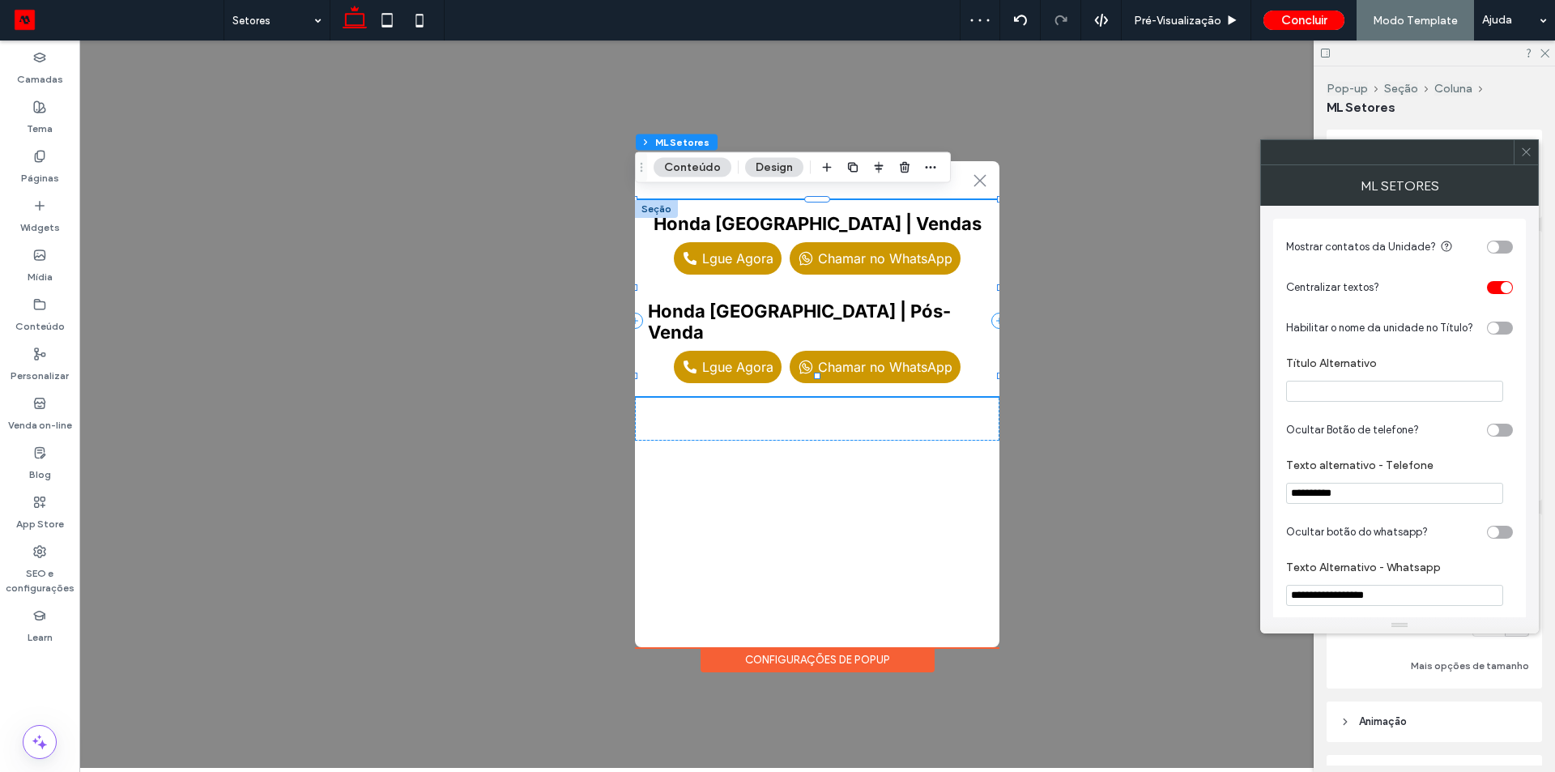
click at [1500, 245] on div "toggle" at bounding box center [1500, 246] width 26 height 13
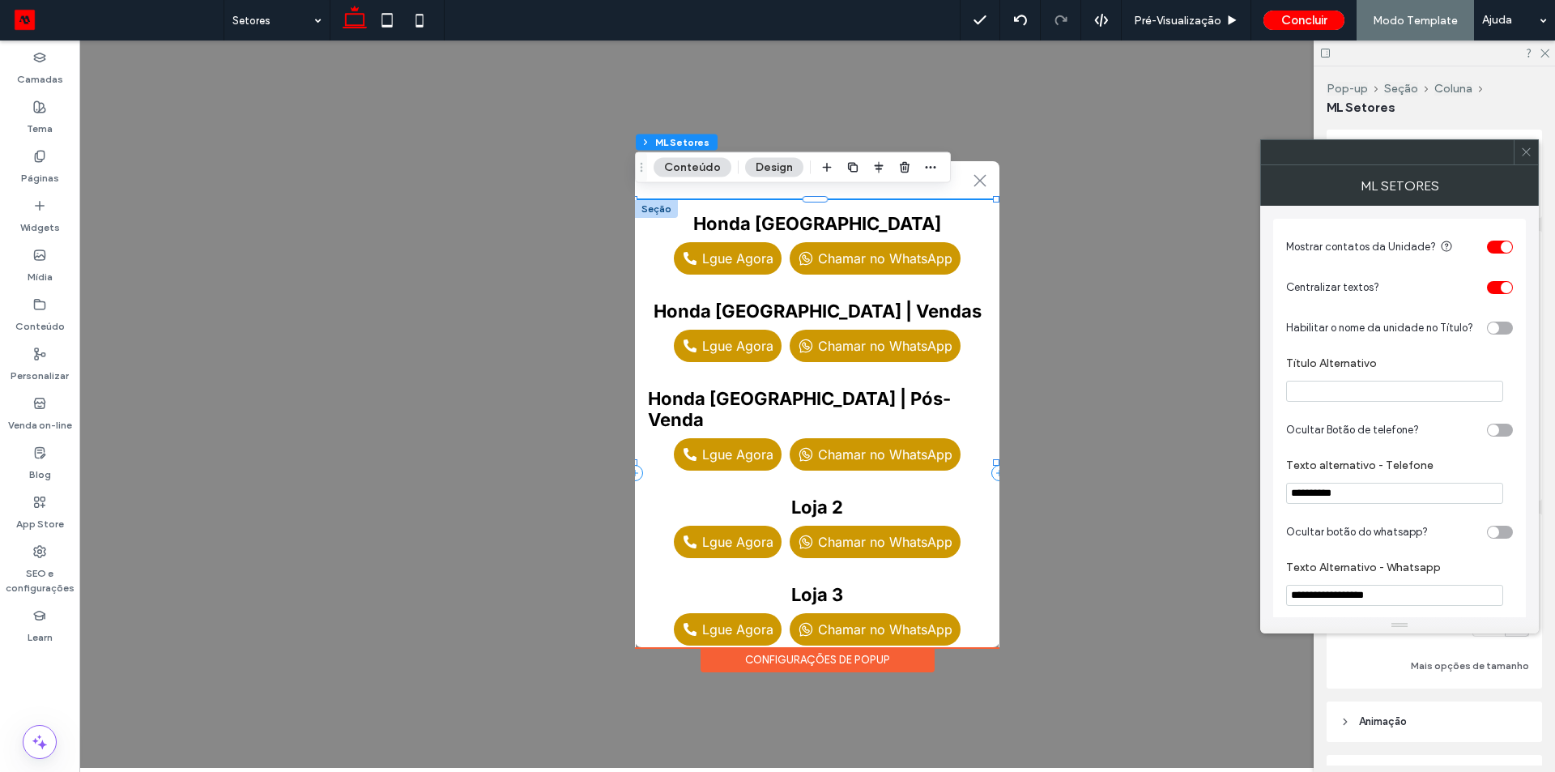
click at [1499, 338] on section "Habilitar o nome da unidade no Título?" at bounding box center [1399, 328] width 227 height 40
click at [1501, 324] on div "toggle" at bounding box center [1500, 327] width 26 height 13
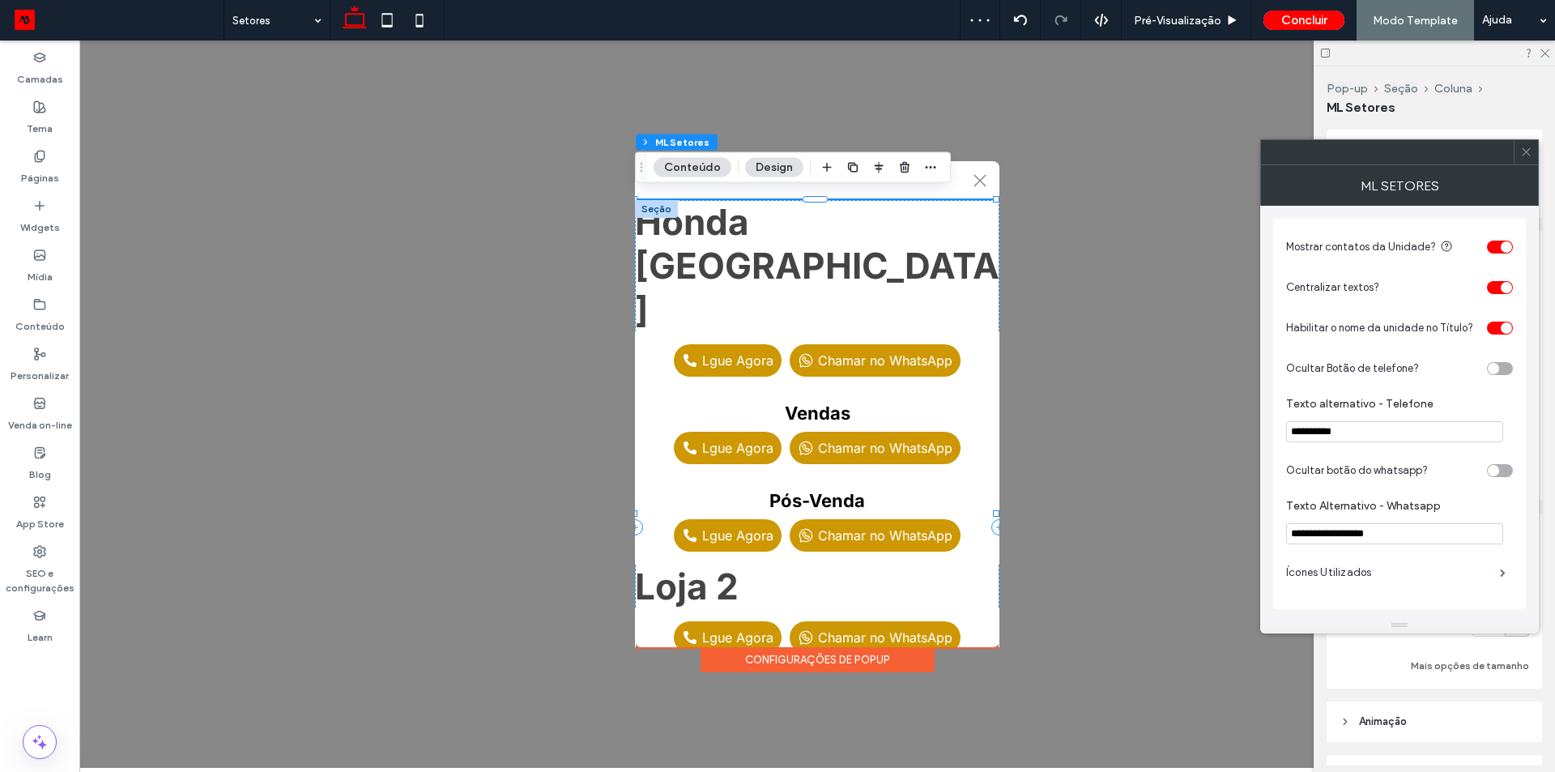
click at [1495, 249] on div "toggle" at bounding box center [1500, 246] width 26 height 13
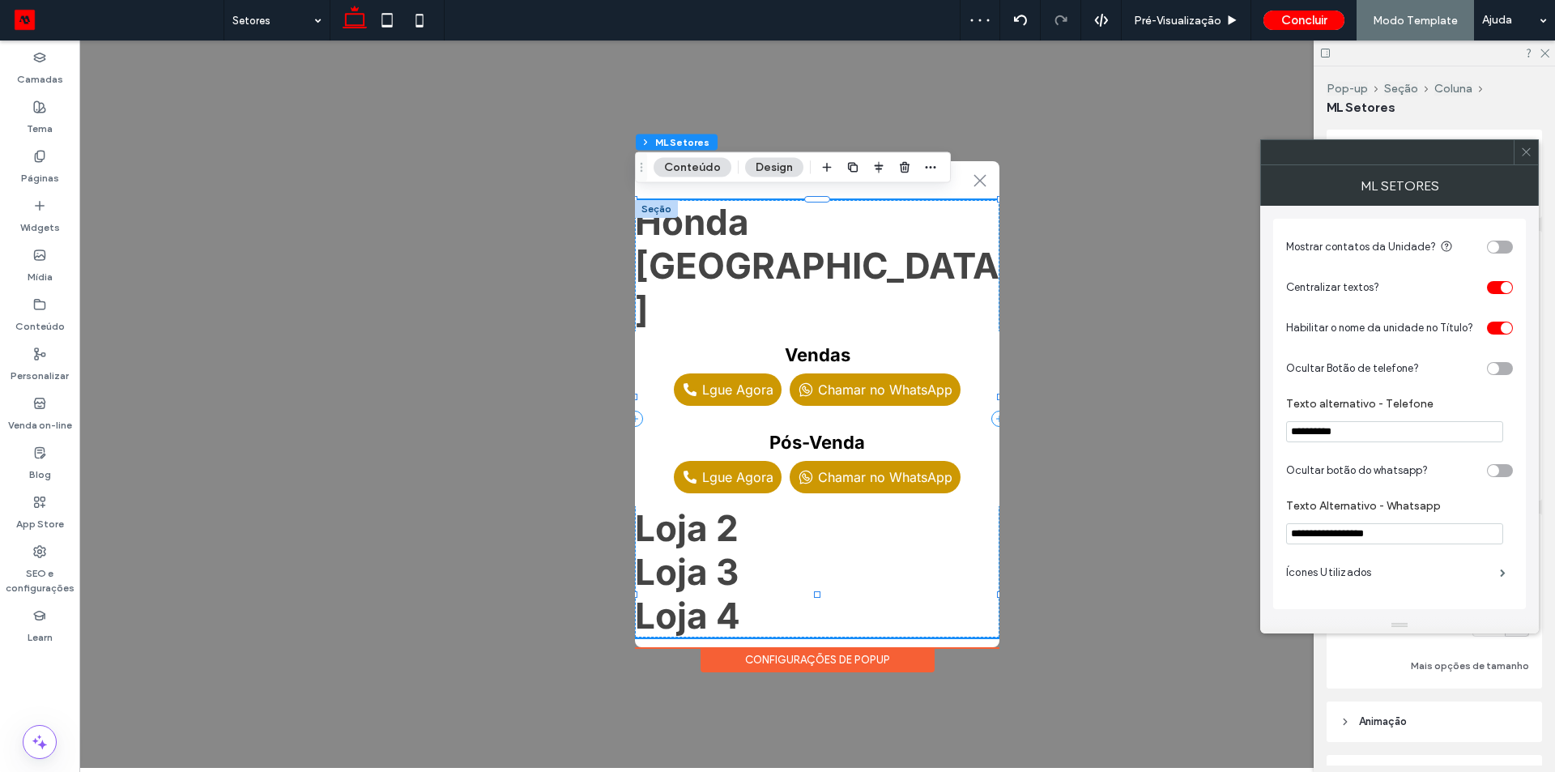
click at [1495, 249] on div "toggle" at bounding box center [1492, 246] width 11 height 11
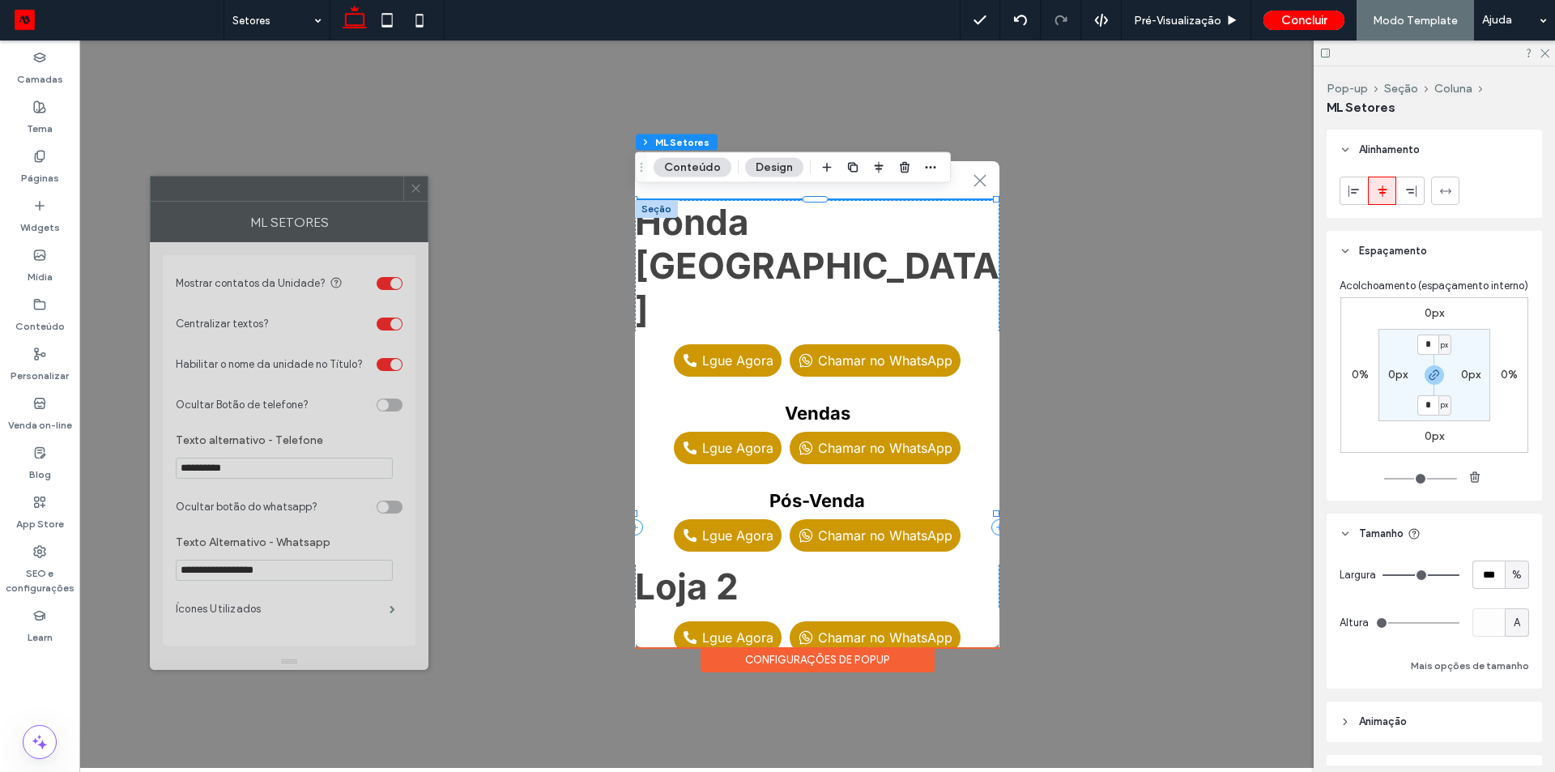
drag, startPoint x: 1491, startPoint y: 154, endPoint x: 381, endPoint y: 190, distance: 1110.7
click at [381, 190] on div at bounding box center [277, 189] width 253 height 24
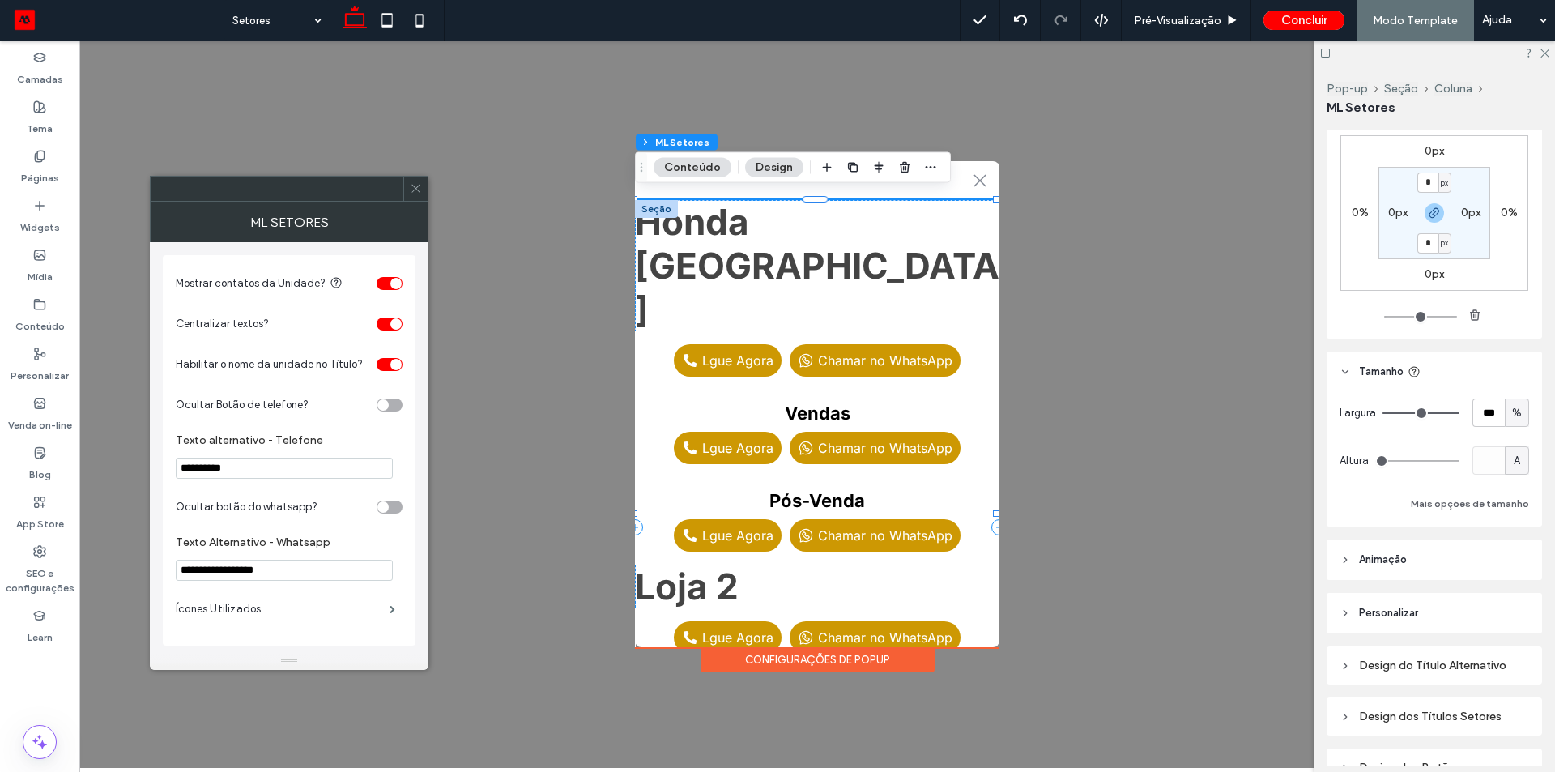
scroll to position [323, 0]
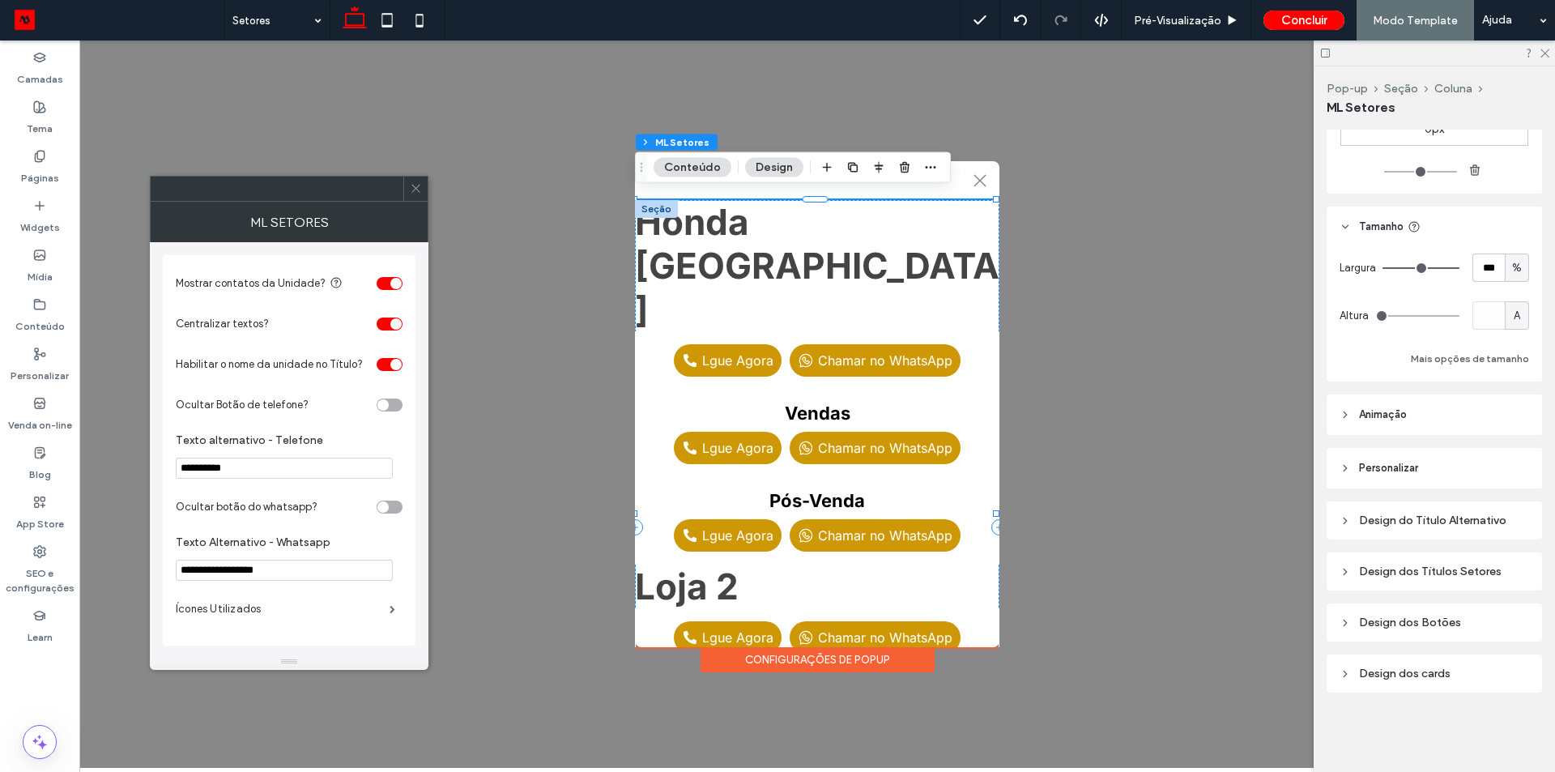
click at [1438, 516] on div "Design do Título Alternativo" at bounding box center [1433, 520] width 189 height 14
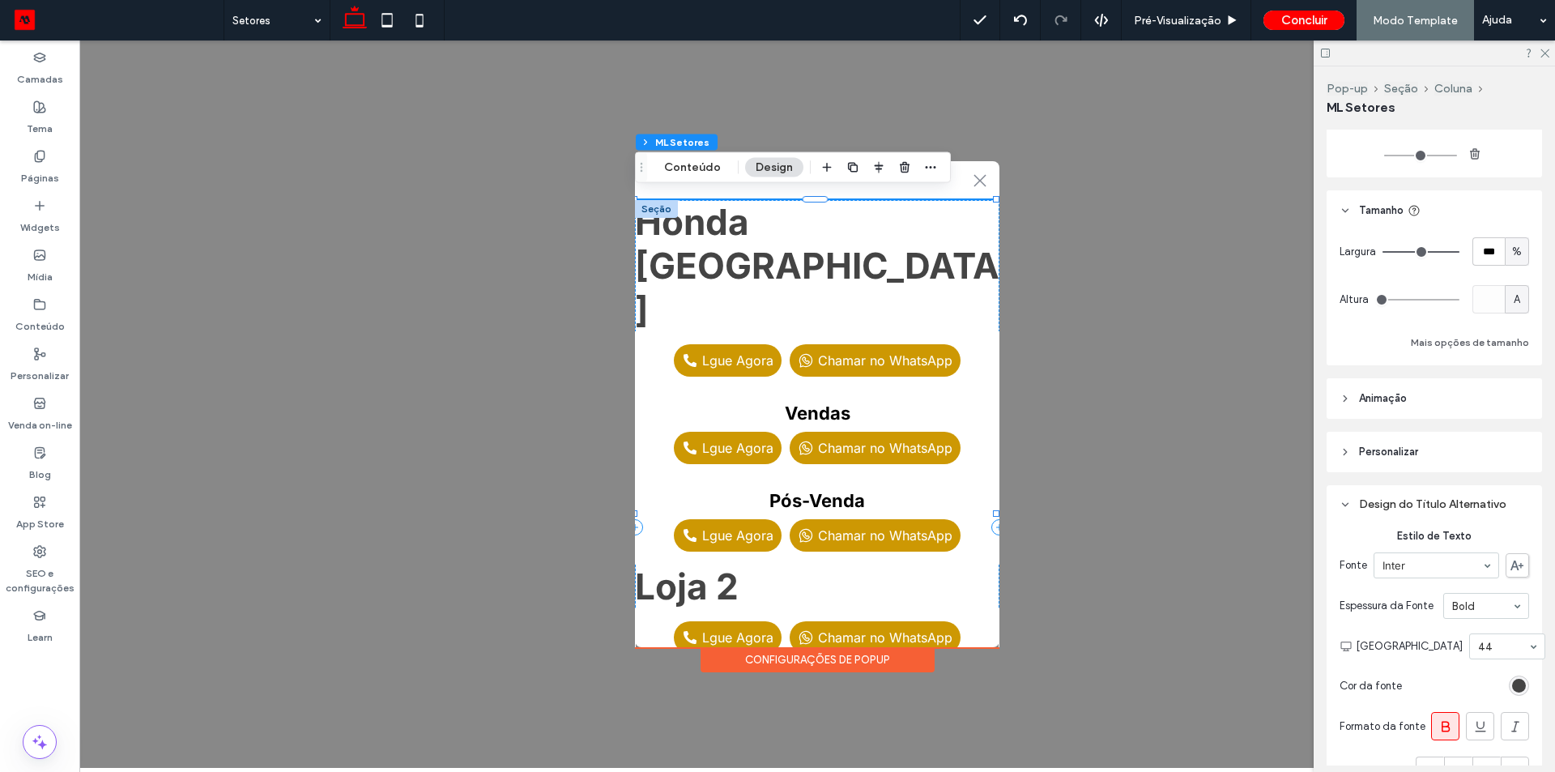
click at [1438, 511] on div "Design do Título Alternativo" at bounding box center [1433, 504] width 189 height 14
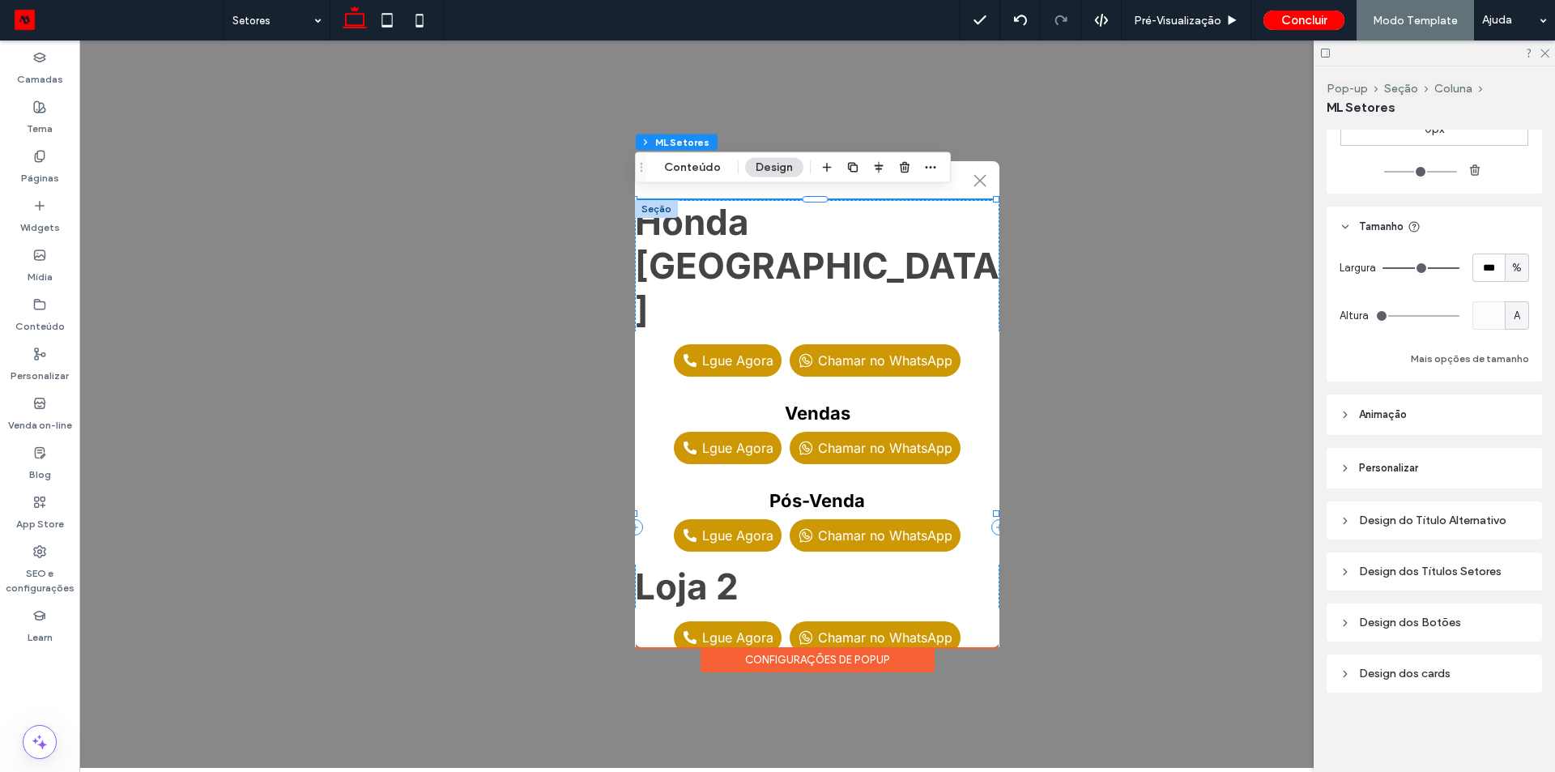
click at [1439, 571] on div "Design dos Títulos Setores" at bounding box center [1433, 571] width 189 height 14
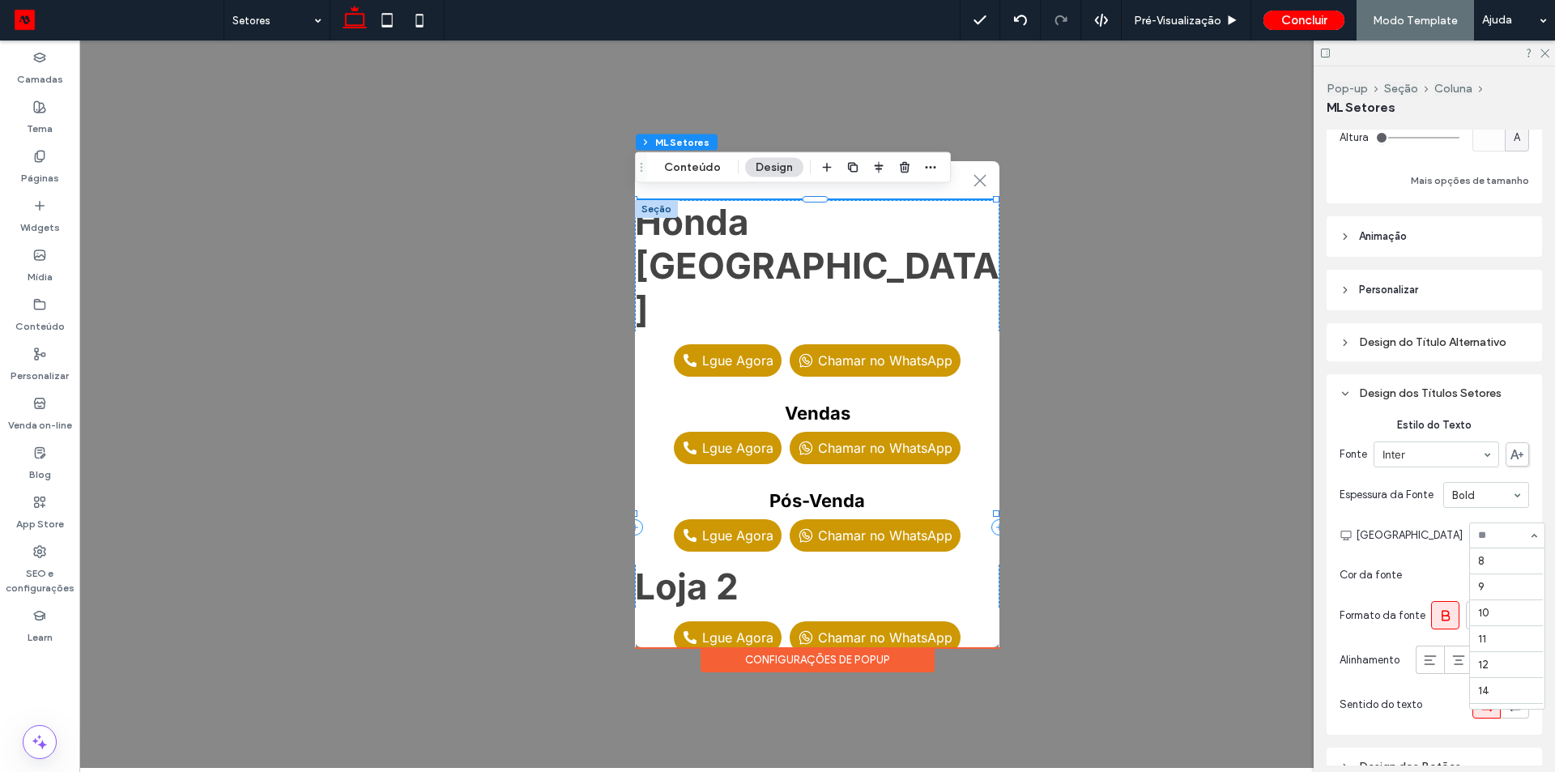
scroll to position [207, 0]
type input "**"
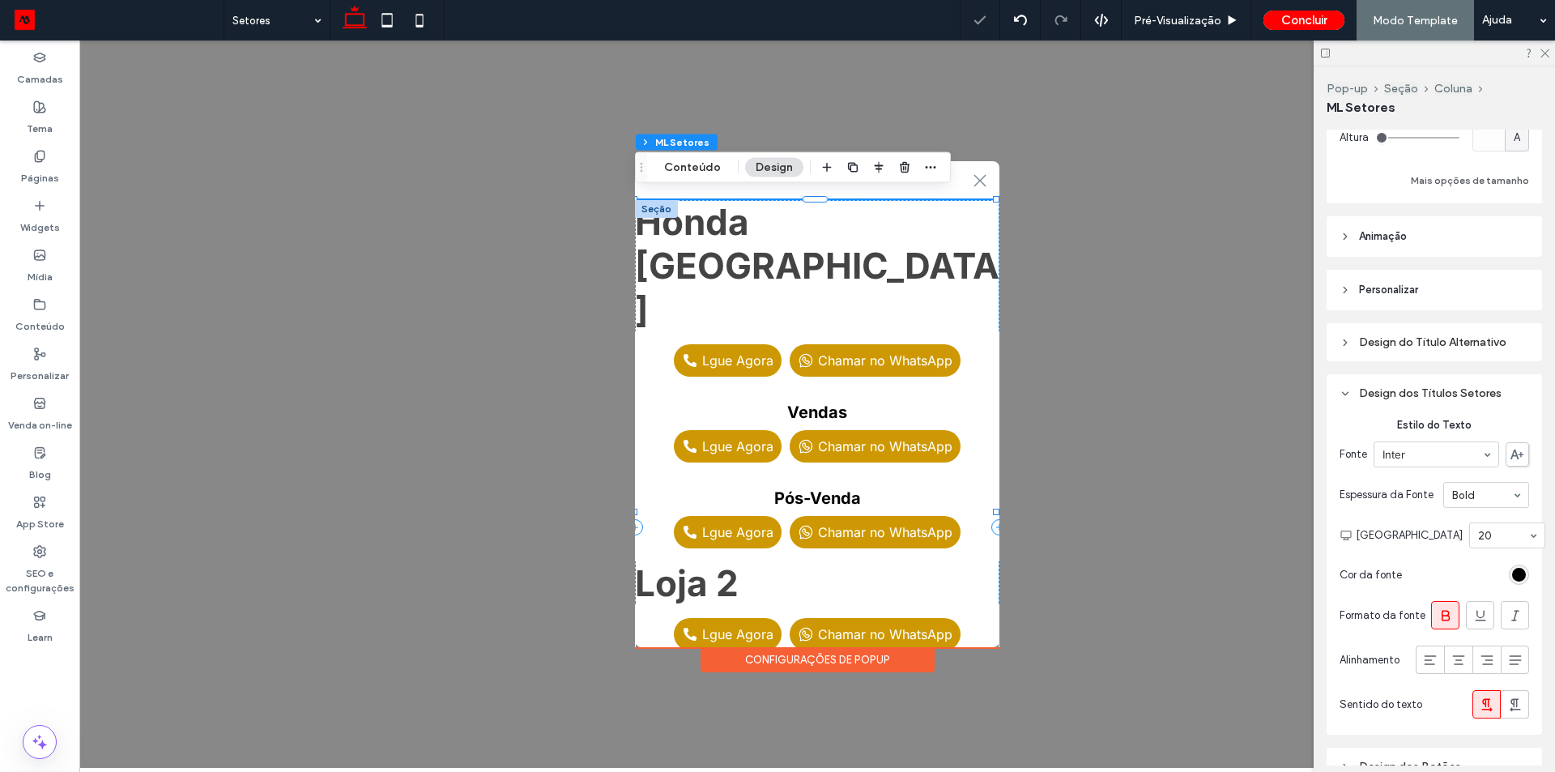
click at [1481, 541] on input at bounding box center [1503, 535] width 50 height 11
type input "**"
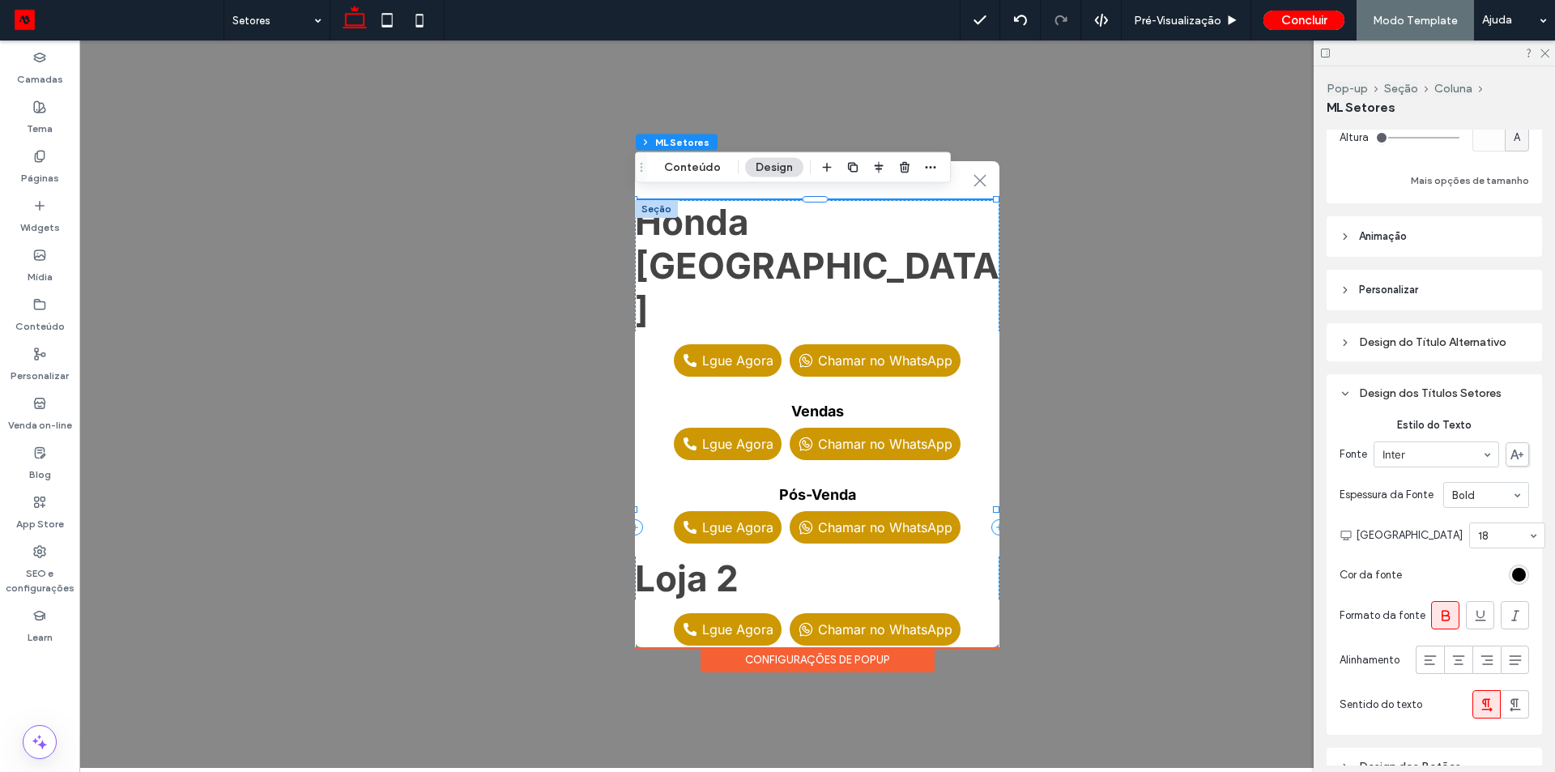
click at [1427, 349] on div "Design do Título Alternativo" at bounding box center [1433, 342] width 189 height 14
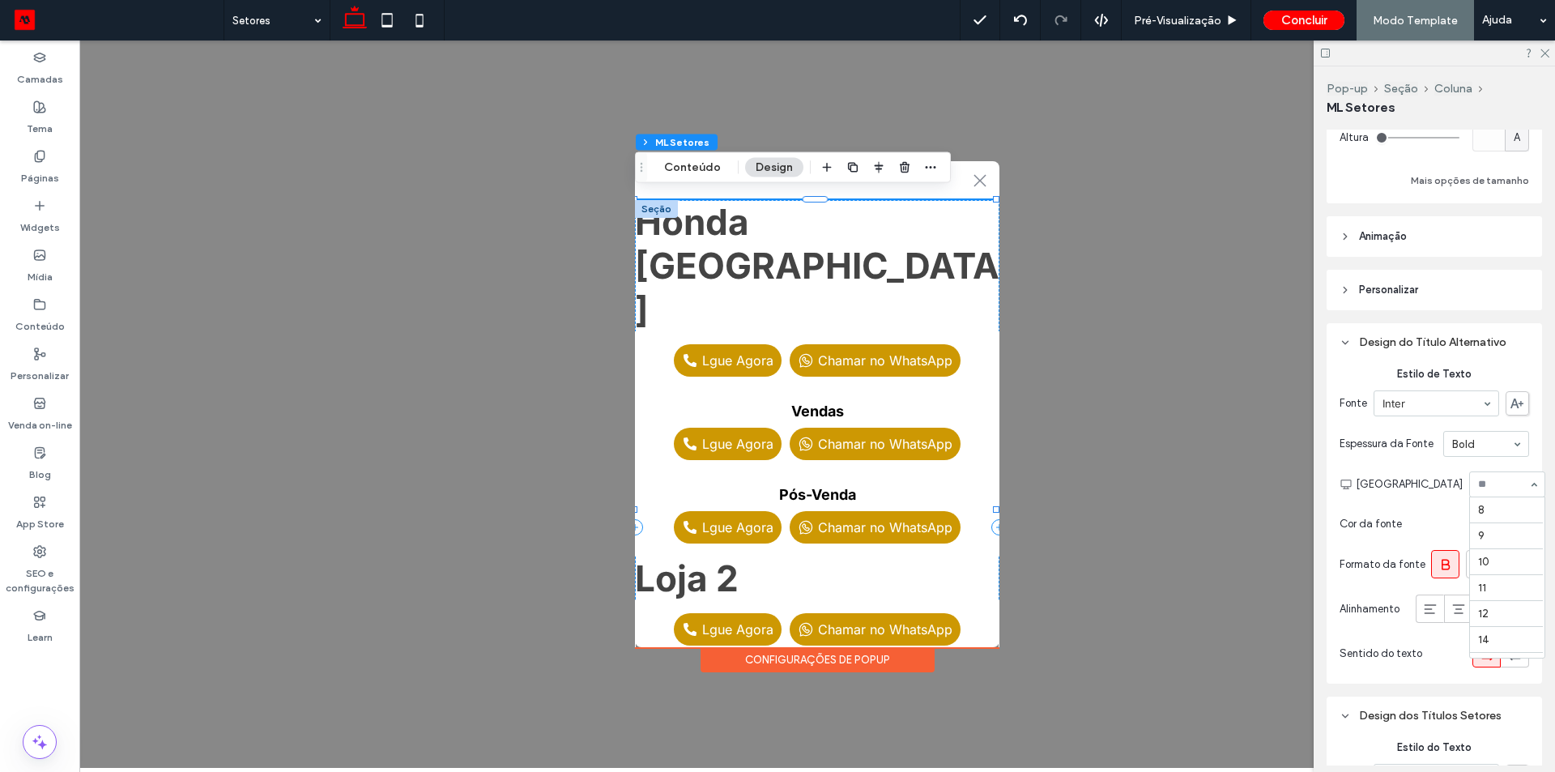
scroll to position [331, 0]
type input "**"
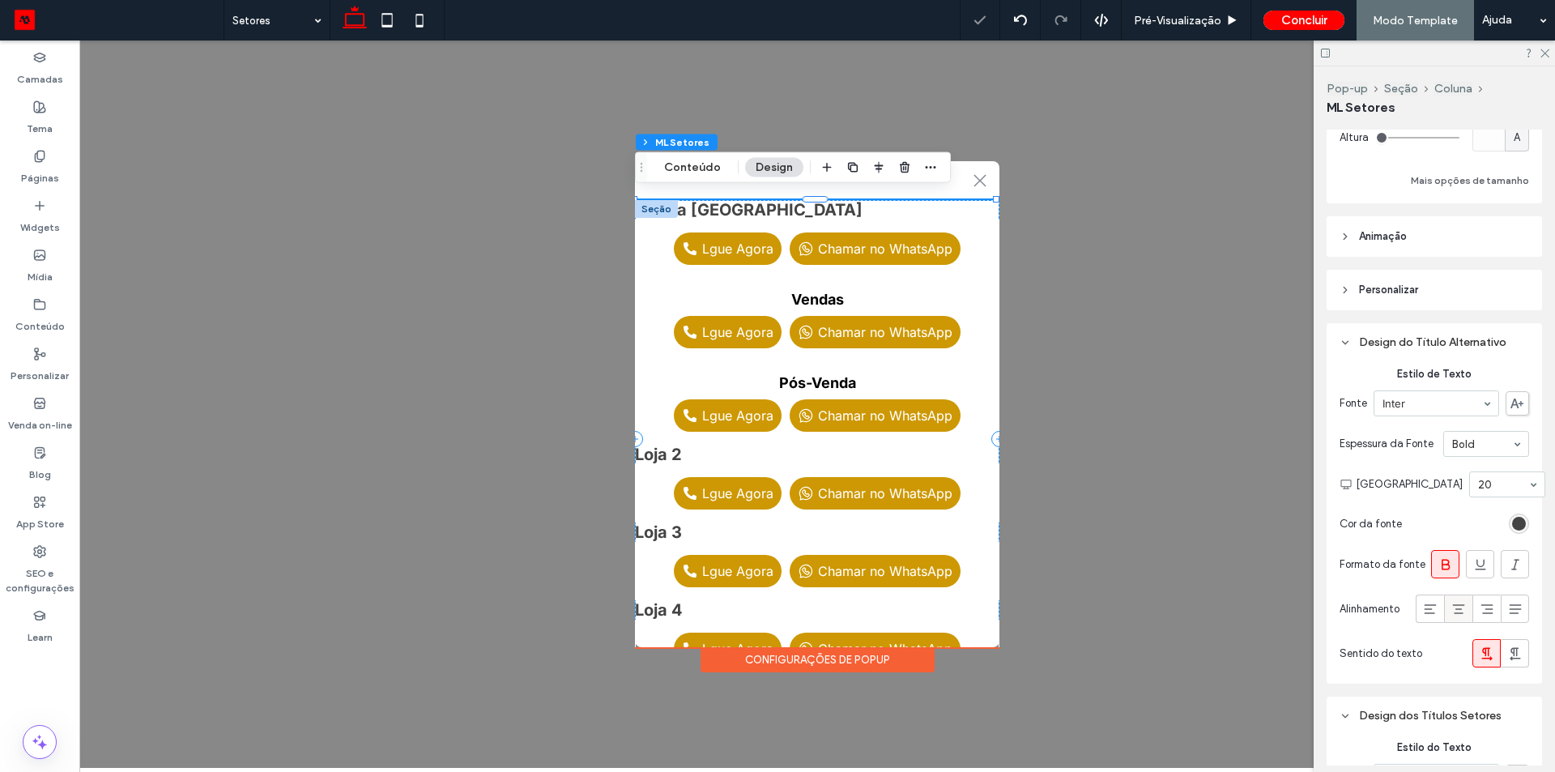
click at [1450, 617] on icon at bounding box center [1458, 609] width 16 height 16
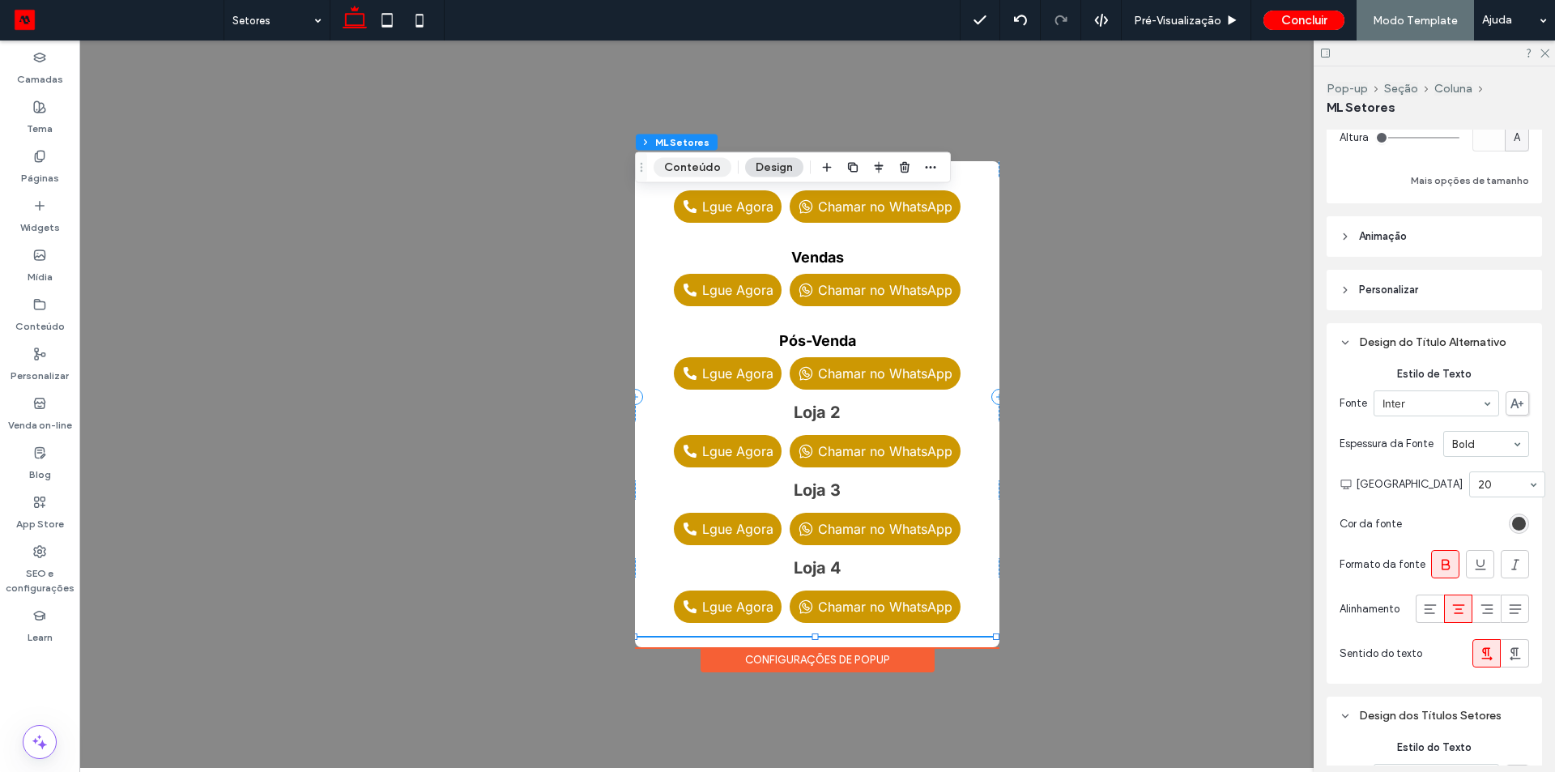
click at [688, 163] on button "Conteúdo" at bounding box center [692, 167] width 78 height 19
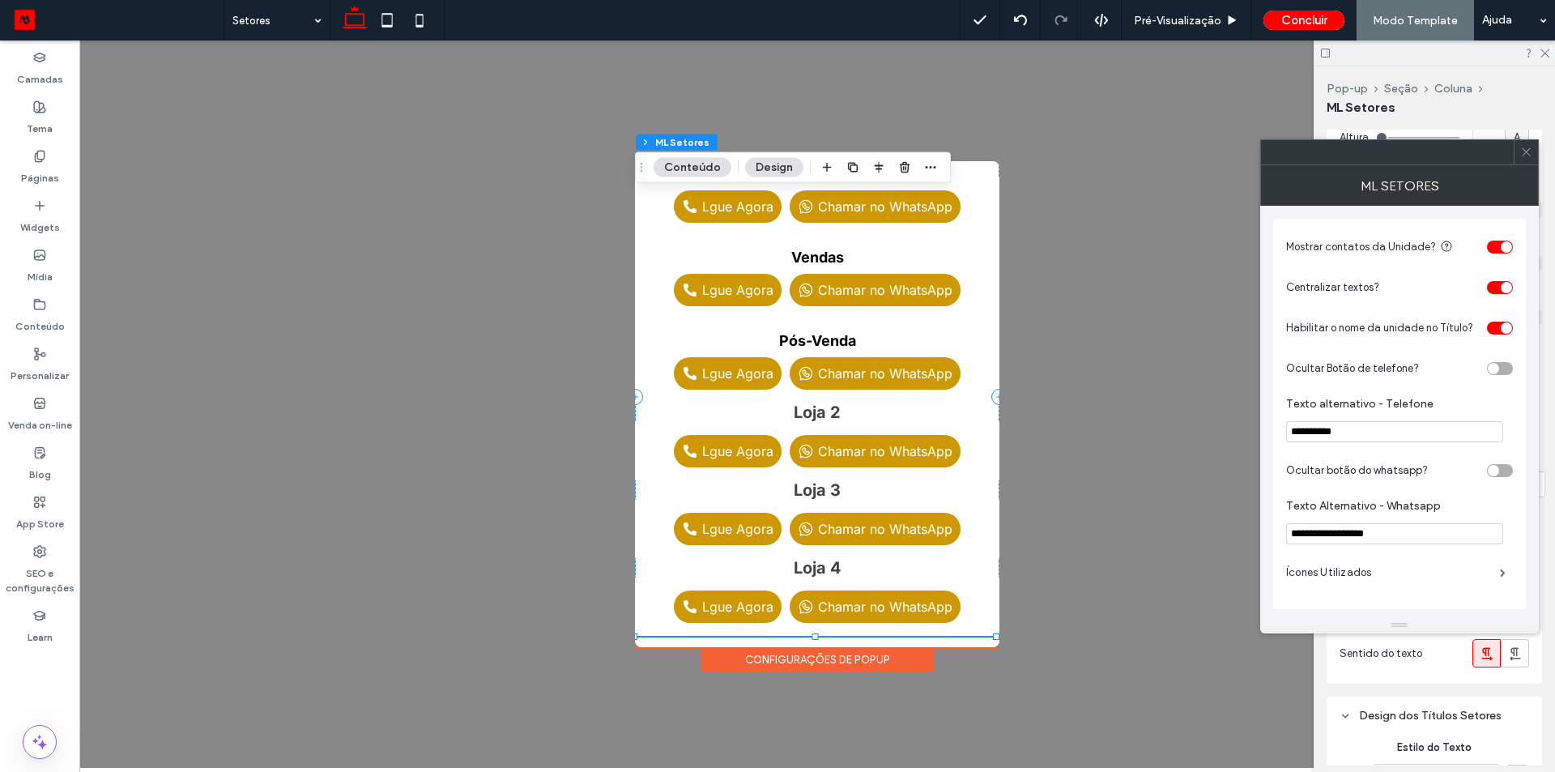
click at [1344, 531] on input "**********" at bounding box center [1394, 533] width 217 height 21
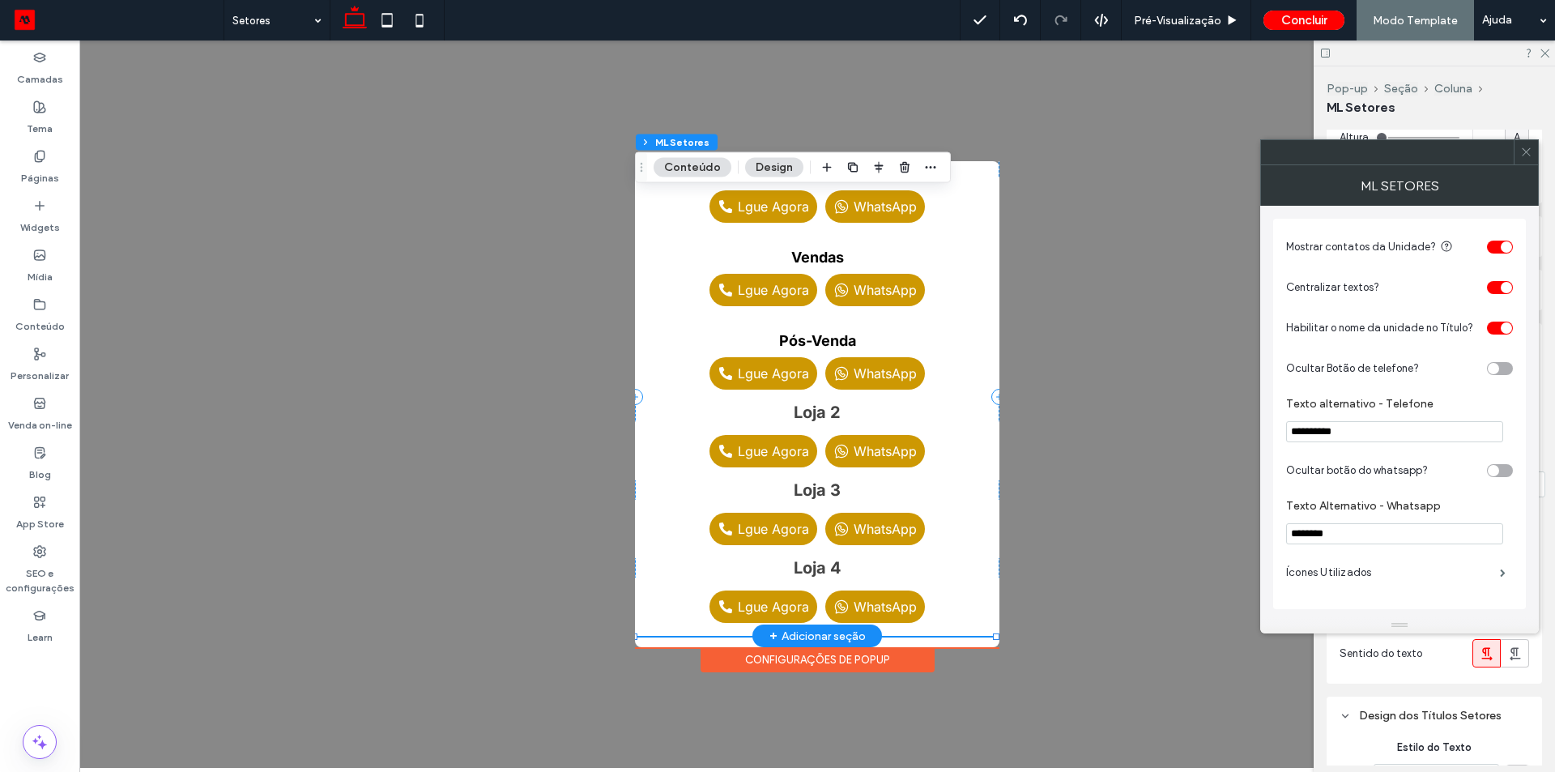
scroll to position [0, 0]
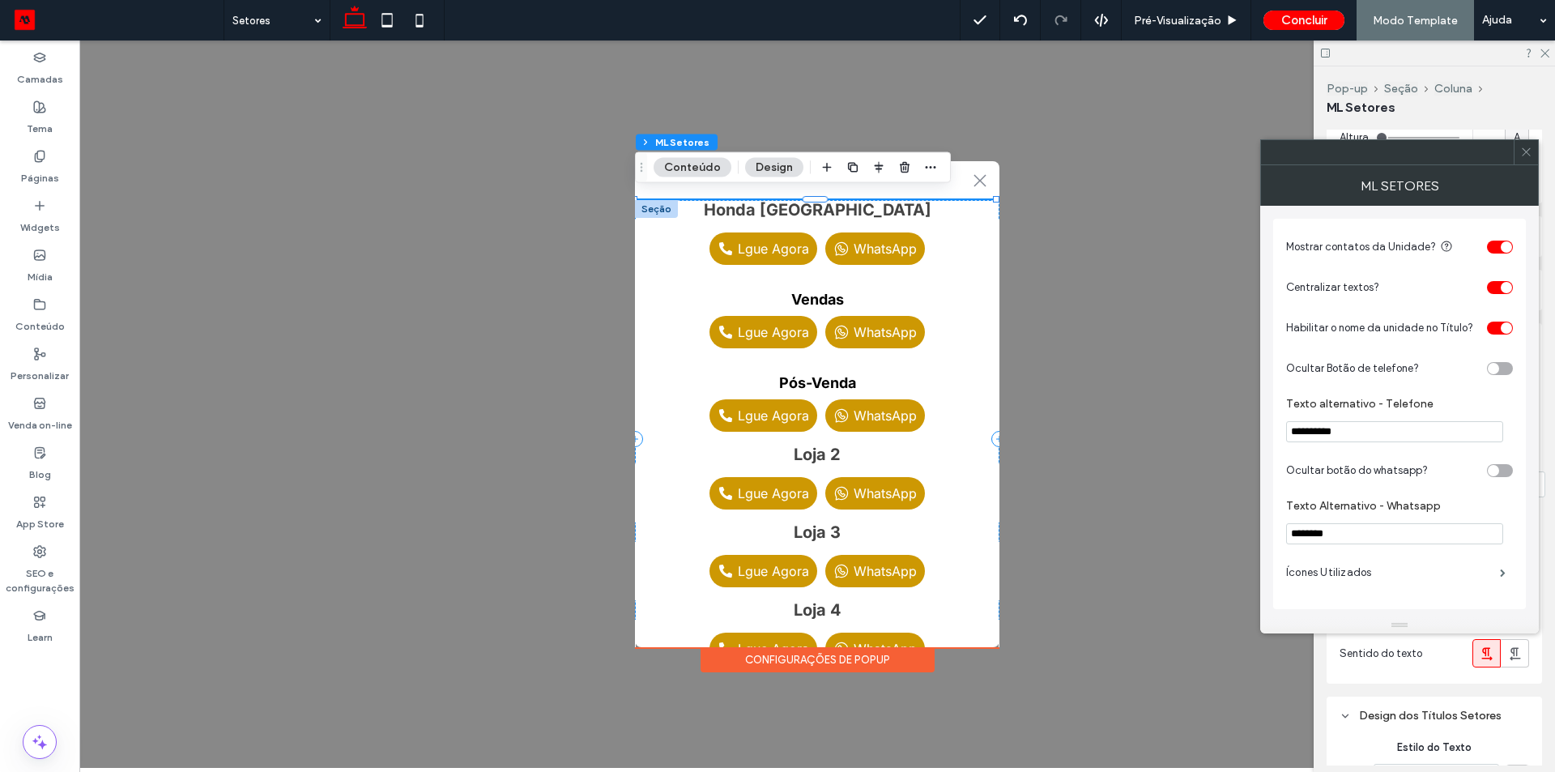
type input "********"
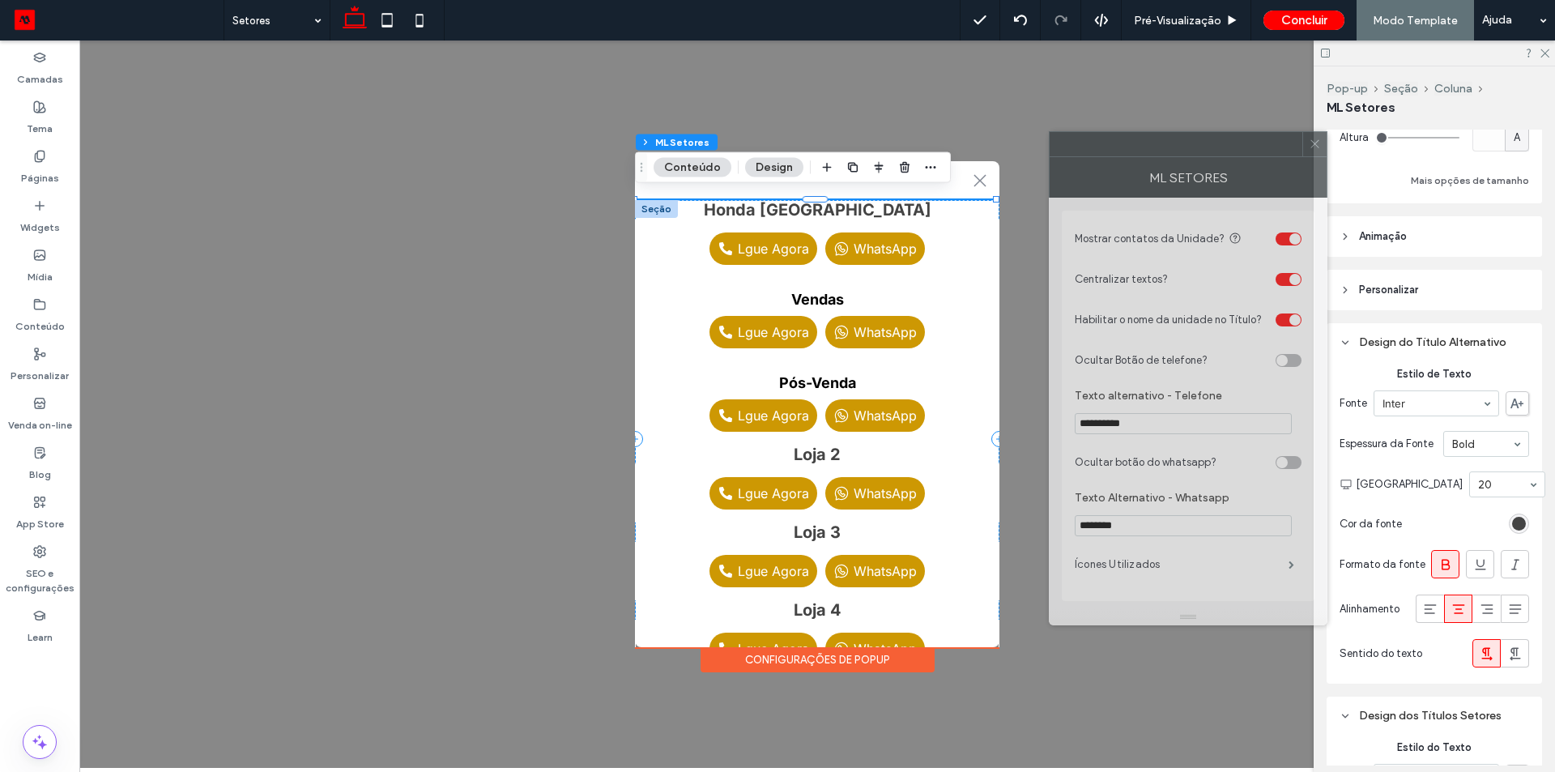
drag, startPoint x: 1491, startPoint y: 151, endPoint x: 1266, endPoint y: 137, distance: 224.7
click at [1268, 139] on div at bounding box center [1175, 144] width 253 height 24
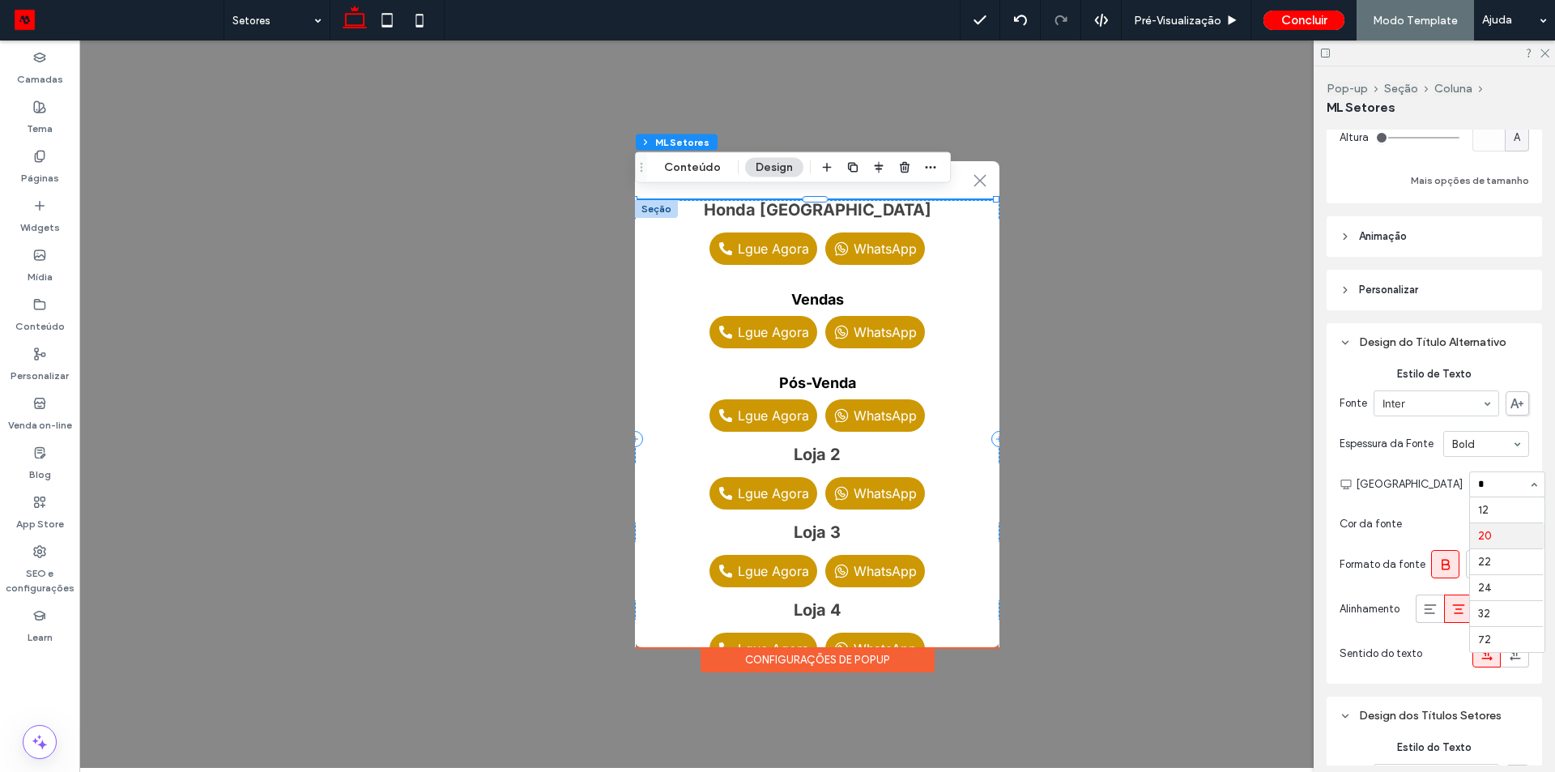
type input "**"
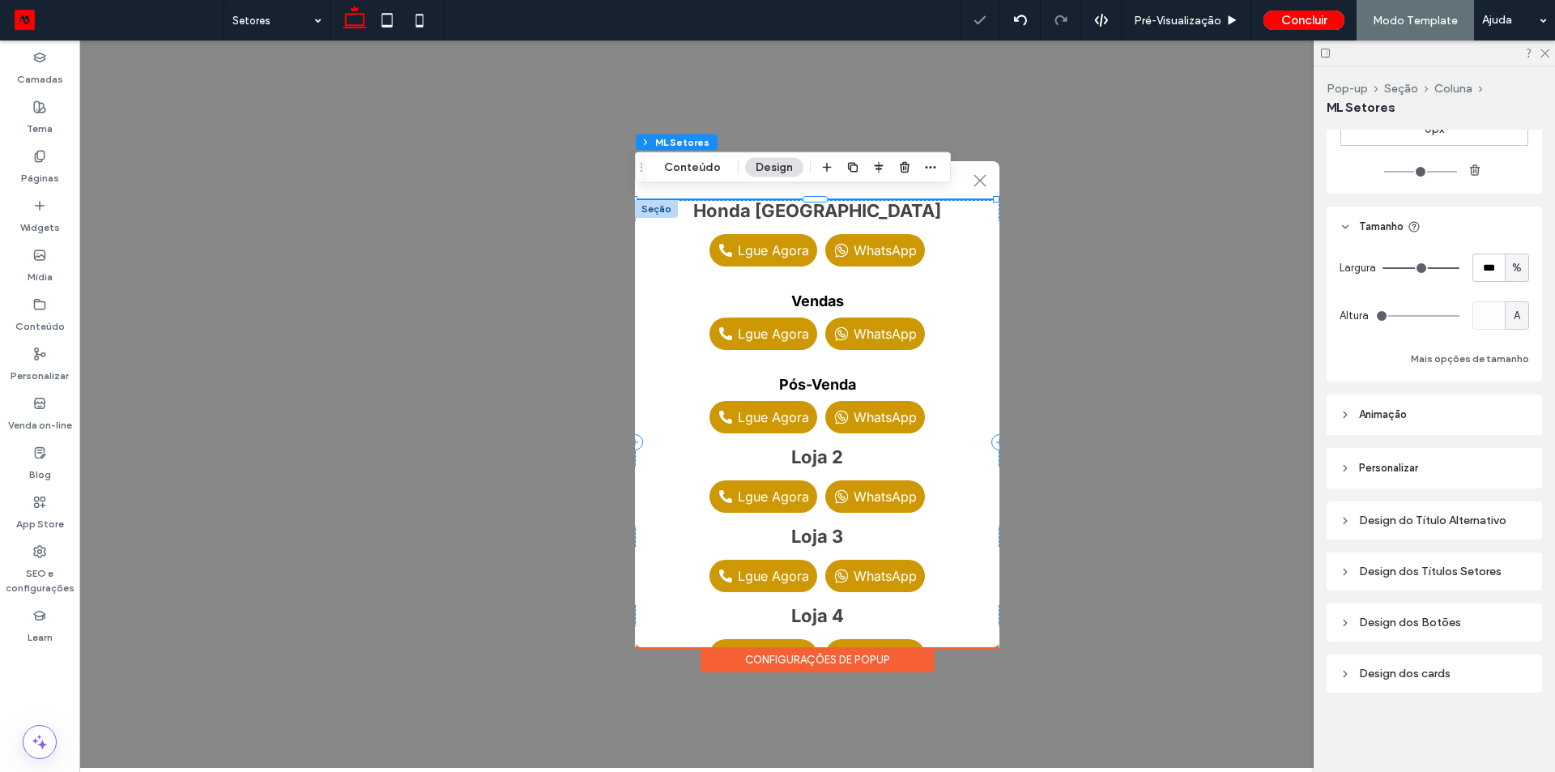
scroll to position [323, 0]
click at [1442, 572] on div "Design dos Títulos Setores" at bounding box center [1433, 571] width 189 height 14
click at [1413, 571] on div "Design dos Títulos Setores" at bounding box center [1433, 571] width 189 height 14
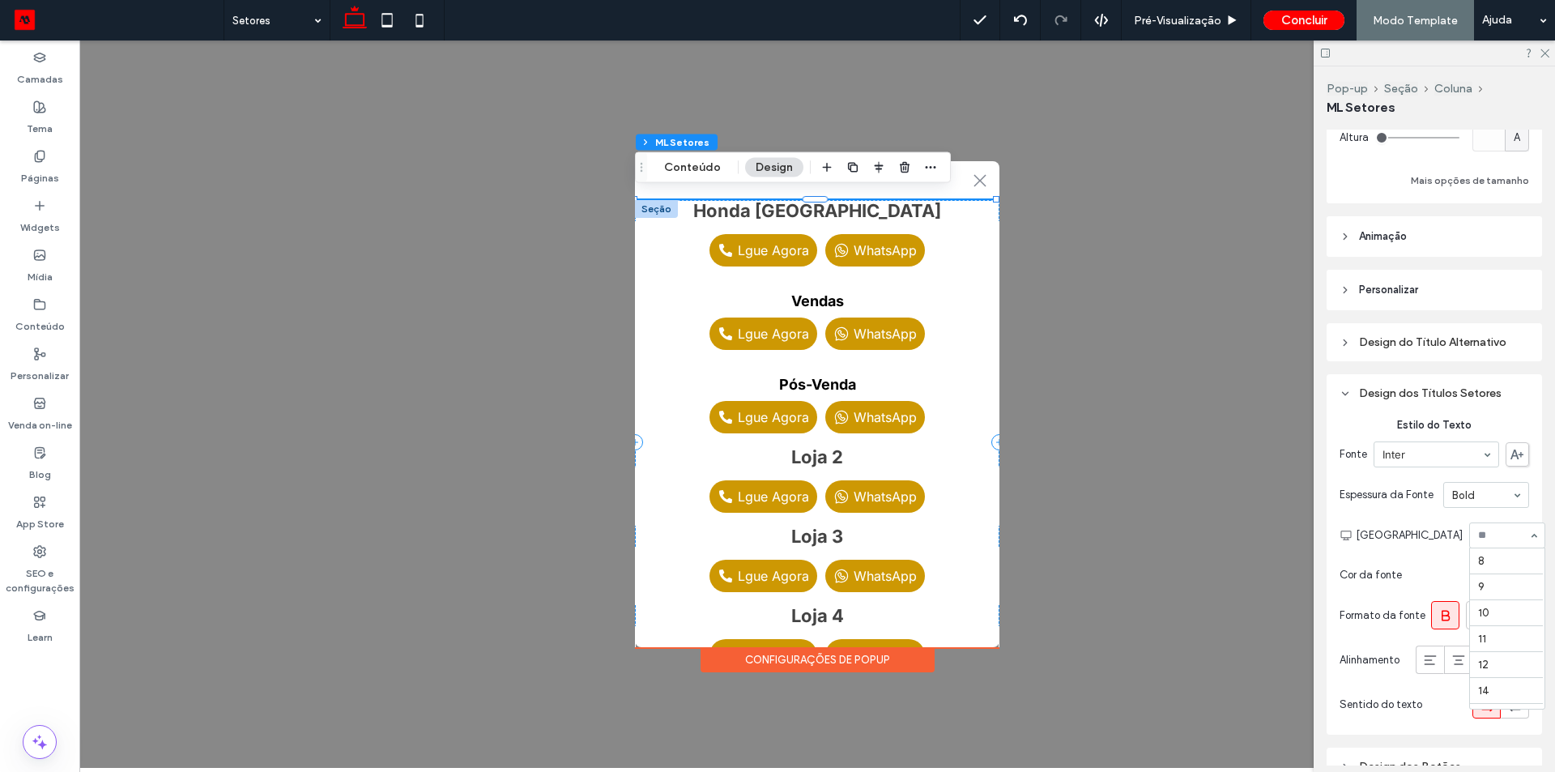
scroll to position [181, 0]
type input "**"
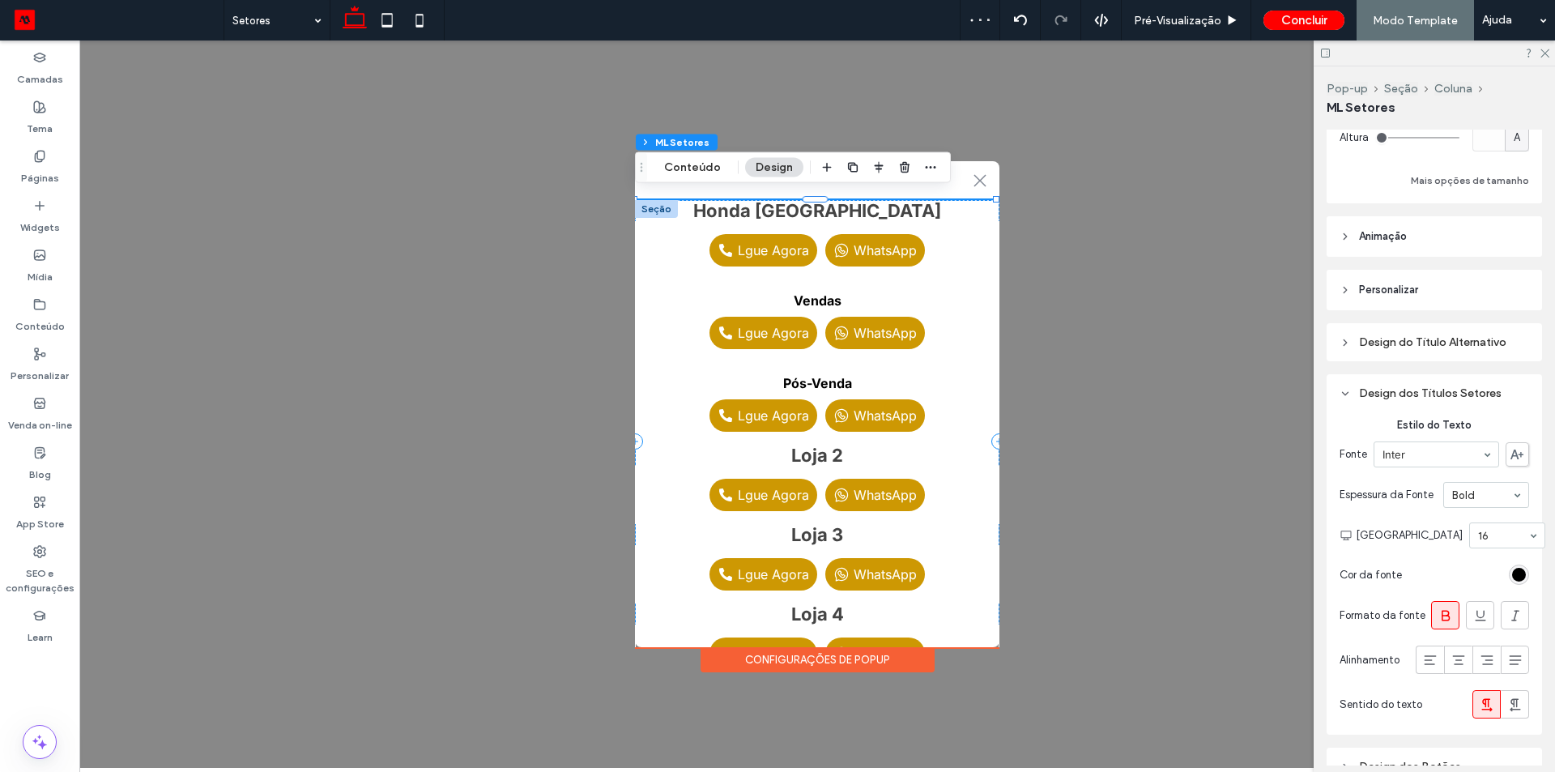
scroll to position [647, 0]
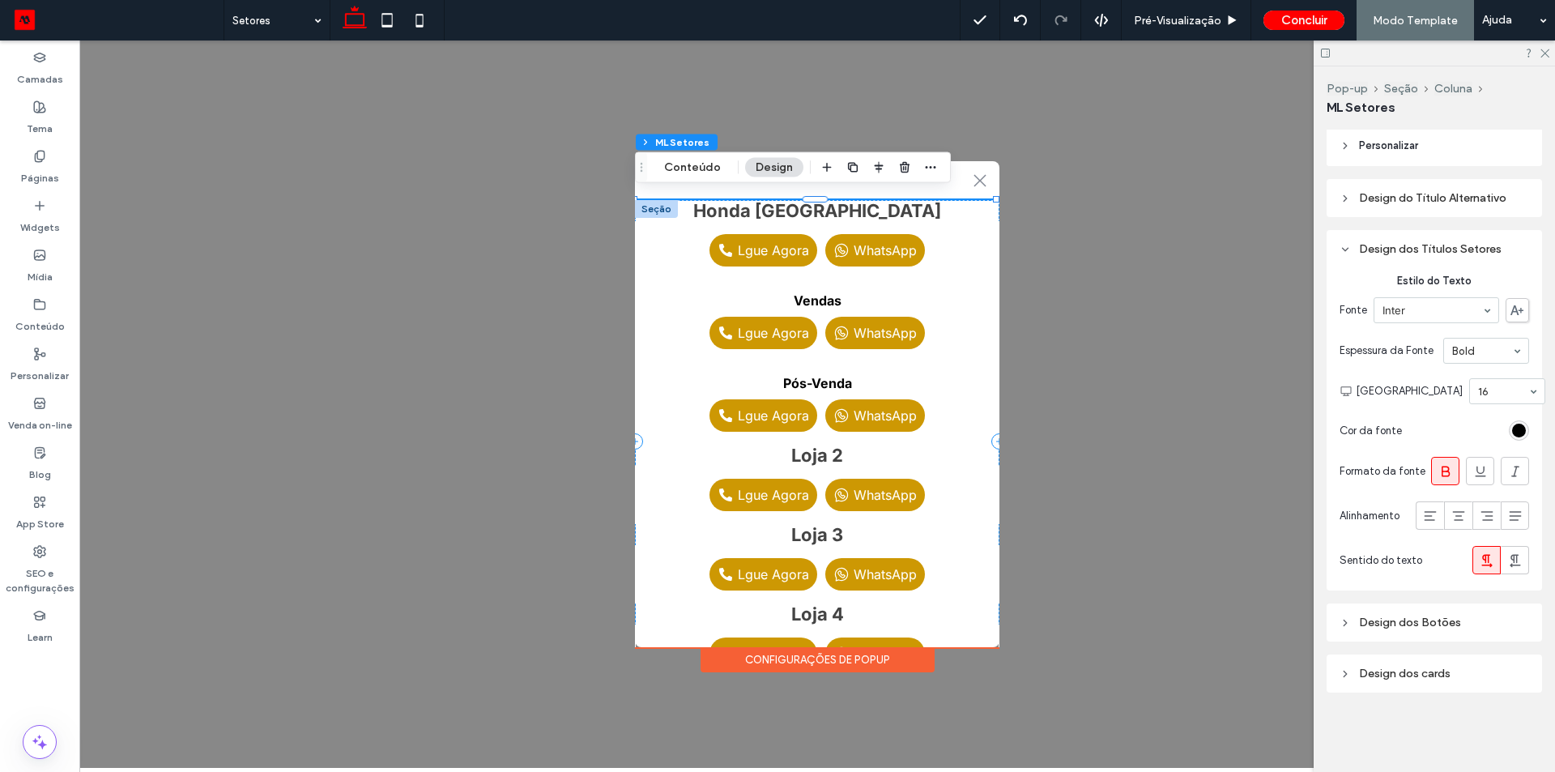
click at [1419, 666] on div "Design dos cards" at bounding box center [1433, 673] width 215 height 38
click at [1416, 692] on div "Design dos cards" at bounding box center [1433, 673] width 215 height 38
click at [1415, 670] on div "Design dos cards" at bounding box center [1433, 673] width 189 height 22
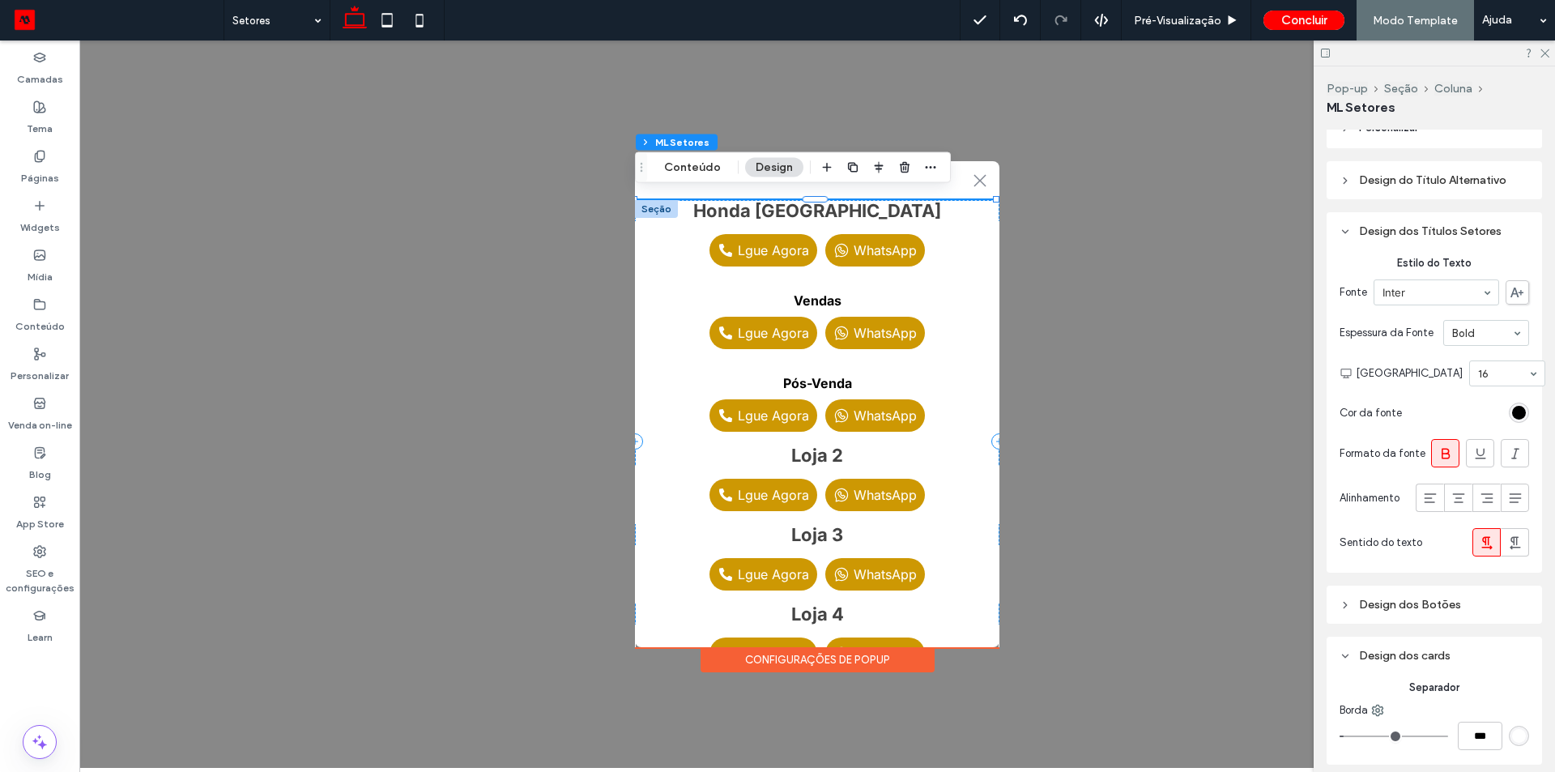
scroll to position [742, 0]
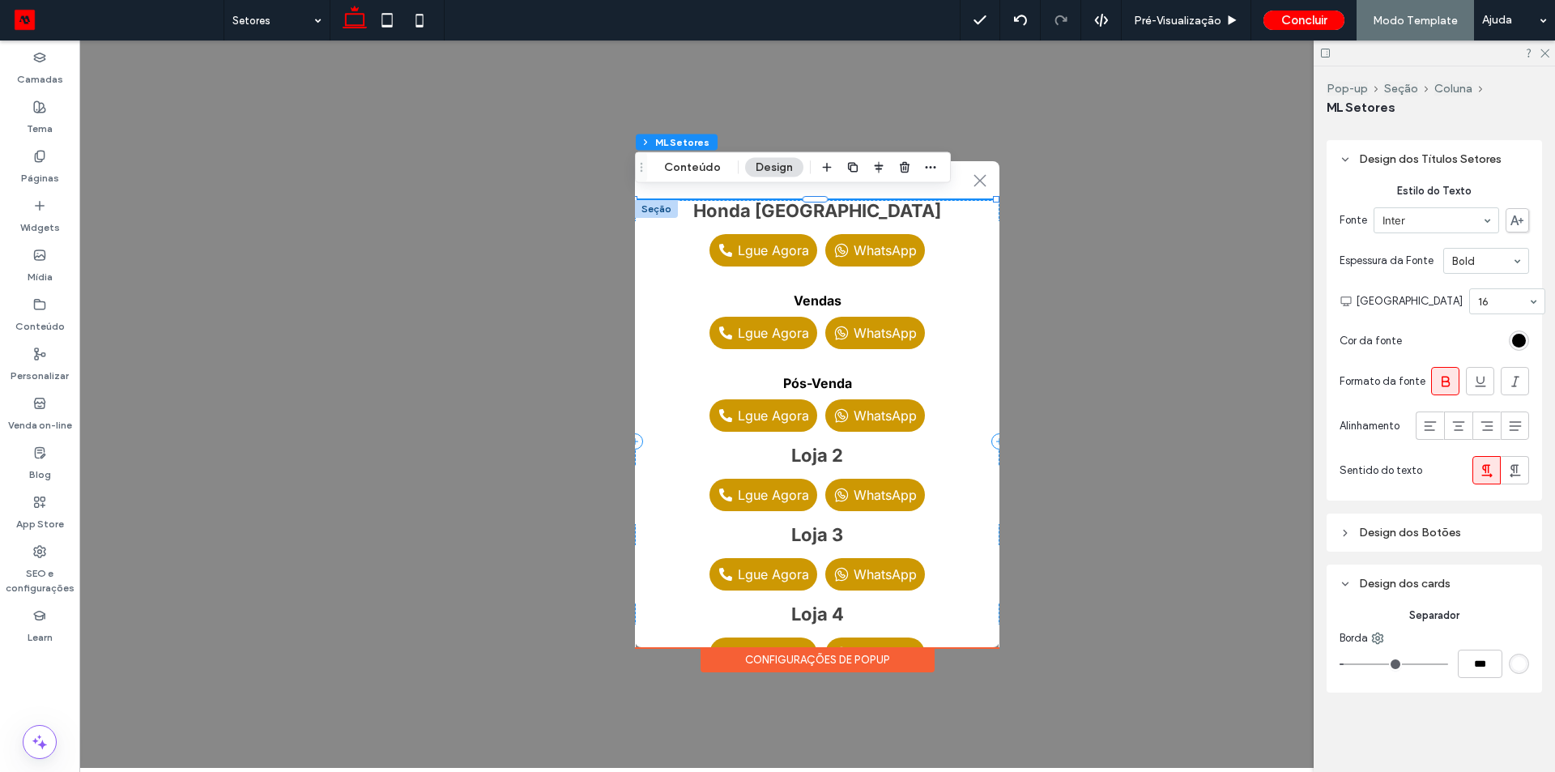
click at [1512, 665] on div "rgb(255, 255, 255)" at bounding box center [1519, 664] width 14 height 14
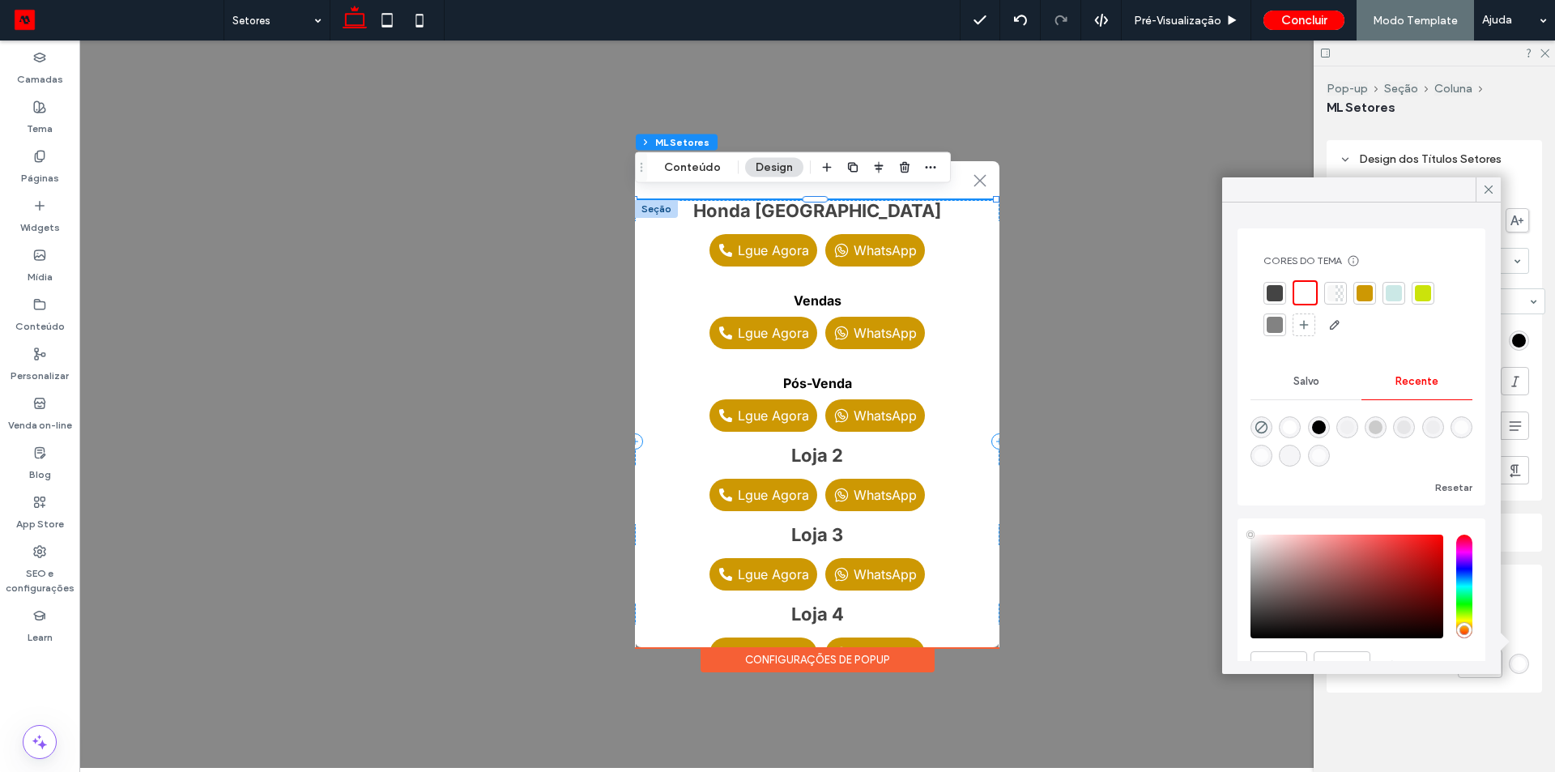
click at [1365, 287] on div at bounding box center [1364, 293] width 16 height 16
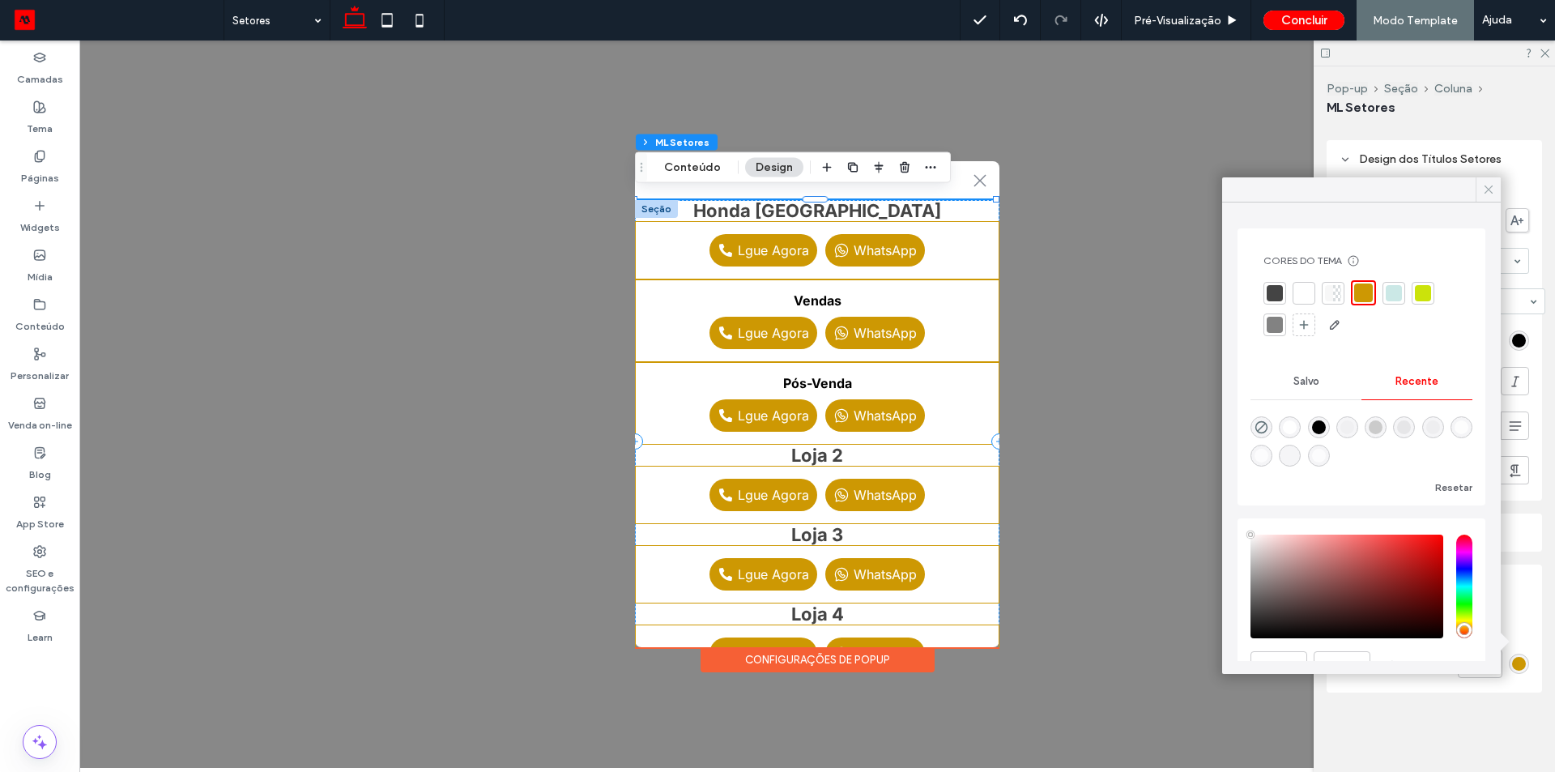
click at [1495, 192] on div at bounding box center [1487, 189] width 25 height 24
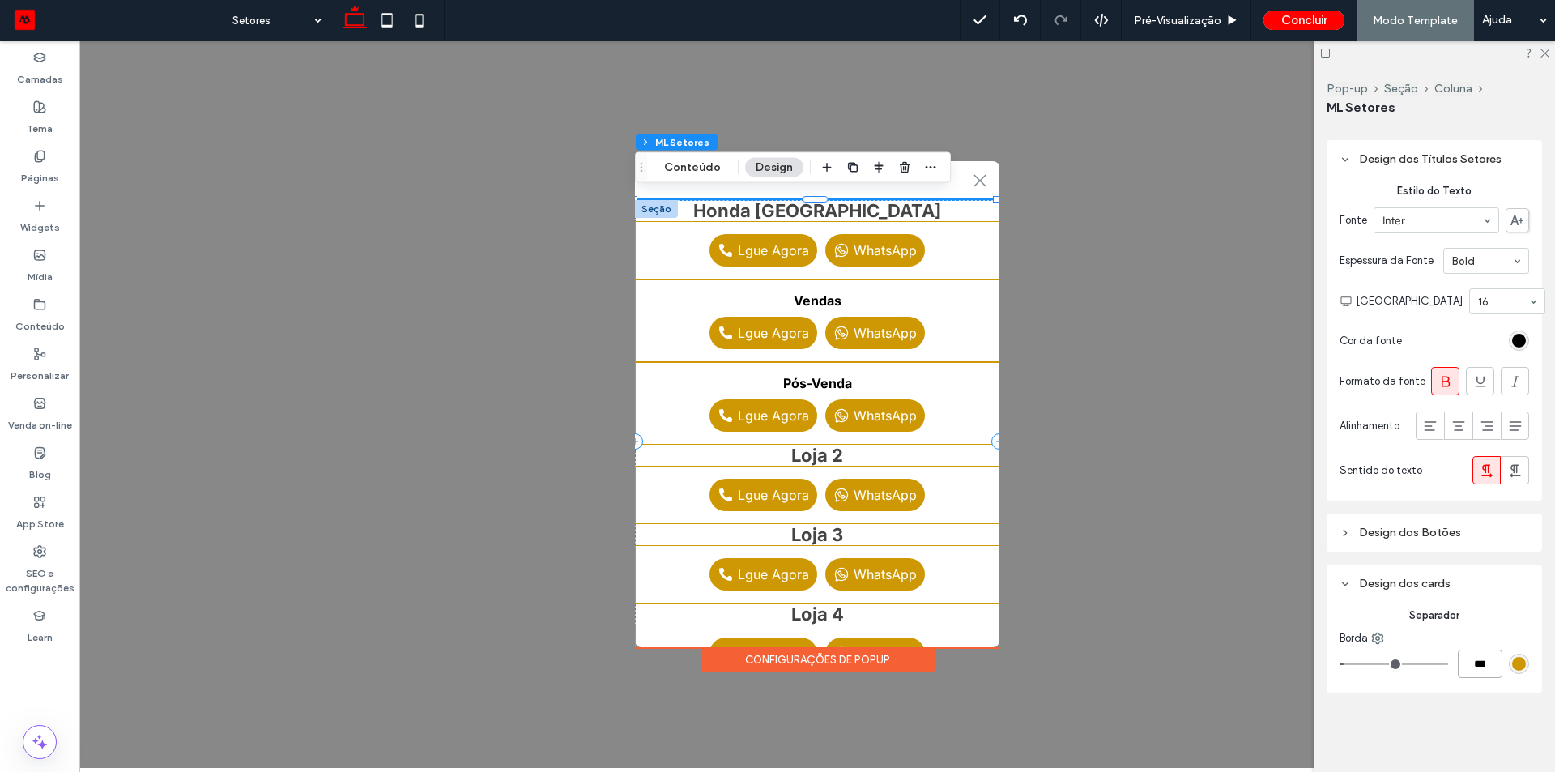
click at [1466, 657] on input "***" at bounding box center [1479, 663] width 45 height 28
type input "*"
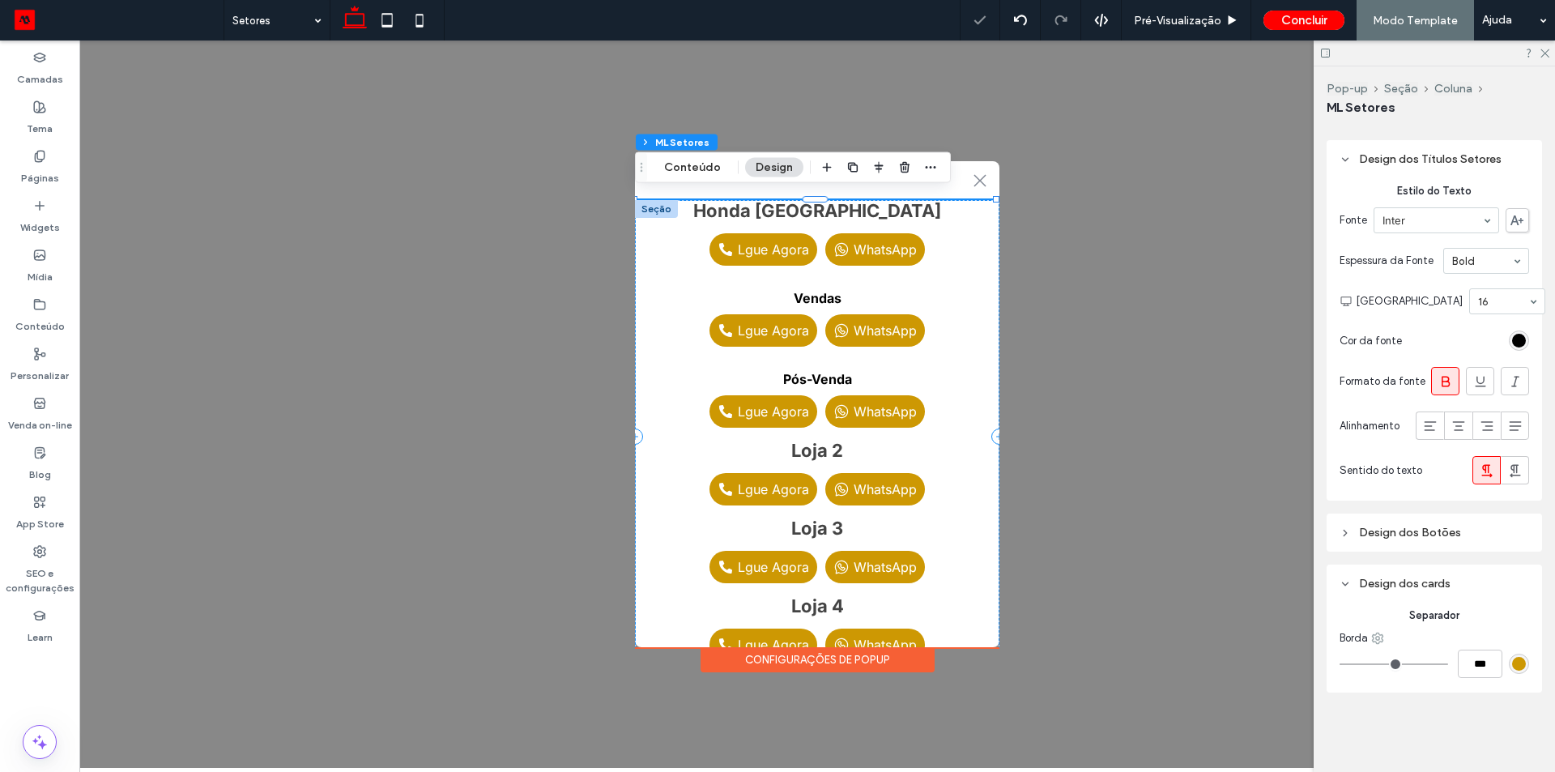
click at [1376, 639] on use at bounding box center [1377, 638] width 11 height 11
click at [1432, 513] on span "Parte Superior" at bounding box center [1437, 510] width 67 height 16
click at [1415, 640] on use at bounding box center [1416, 638] width 11 height 11
click at [1384, 538] on div "Parte Inferior" at bounding box center [1350, 540] width 144 height 31
click at [1465, 659] on input "***" at bounding box center [1479, 663] width 45 height 28
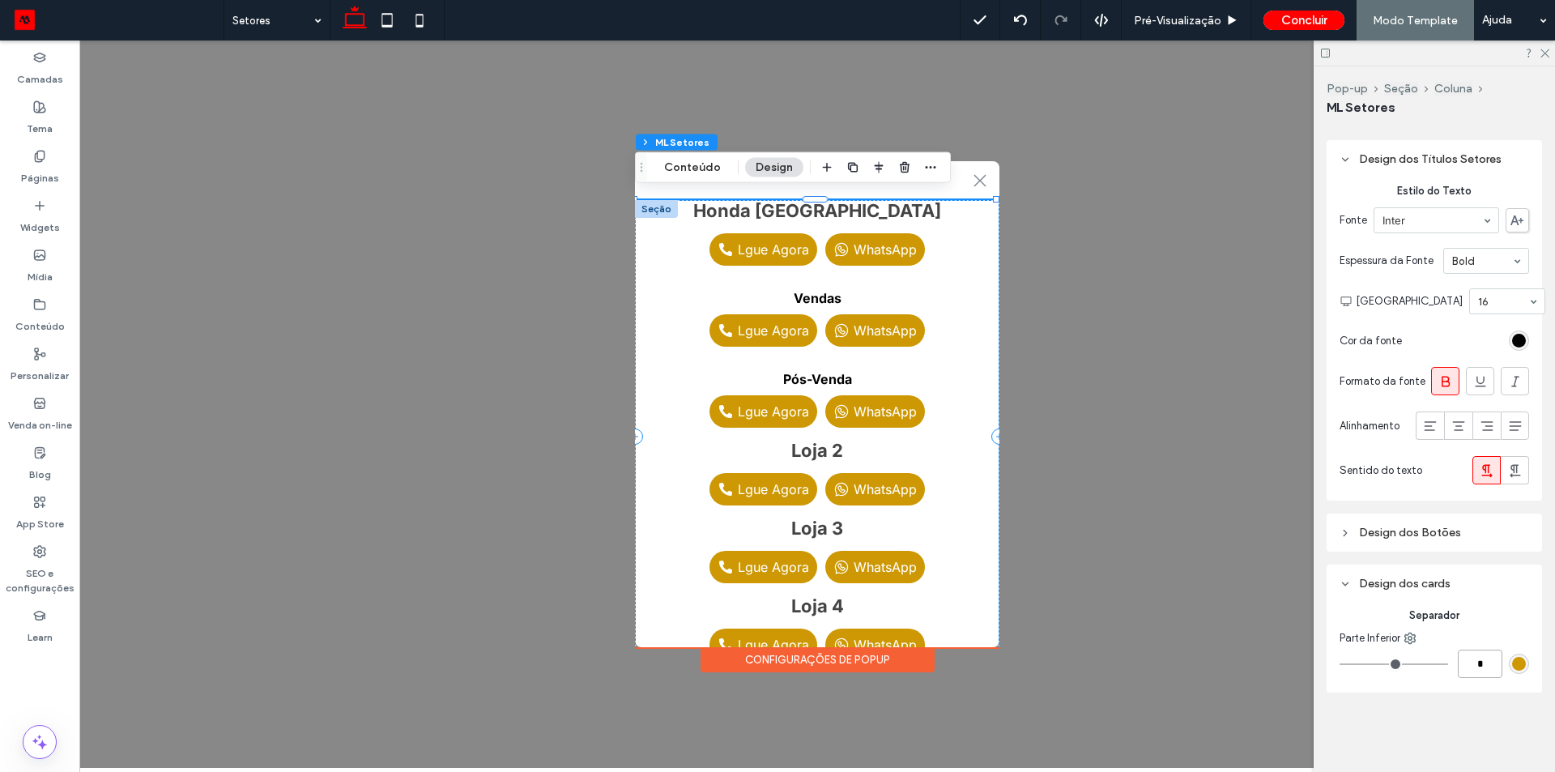
type input "*"
type input "***"
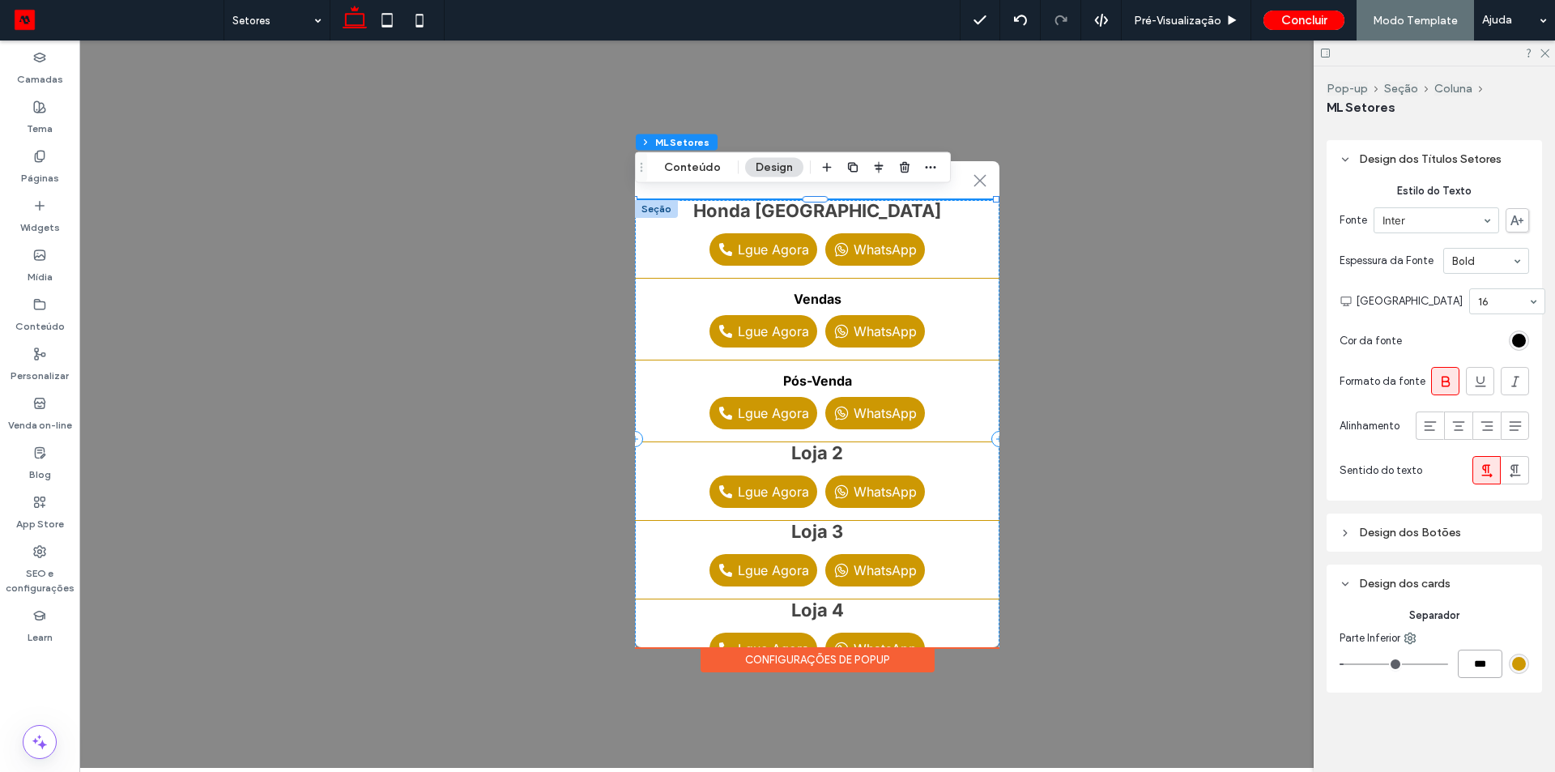
scroll to position [42, 0]
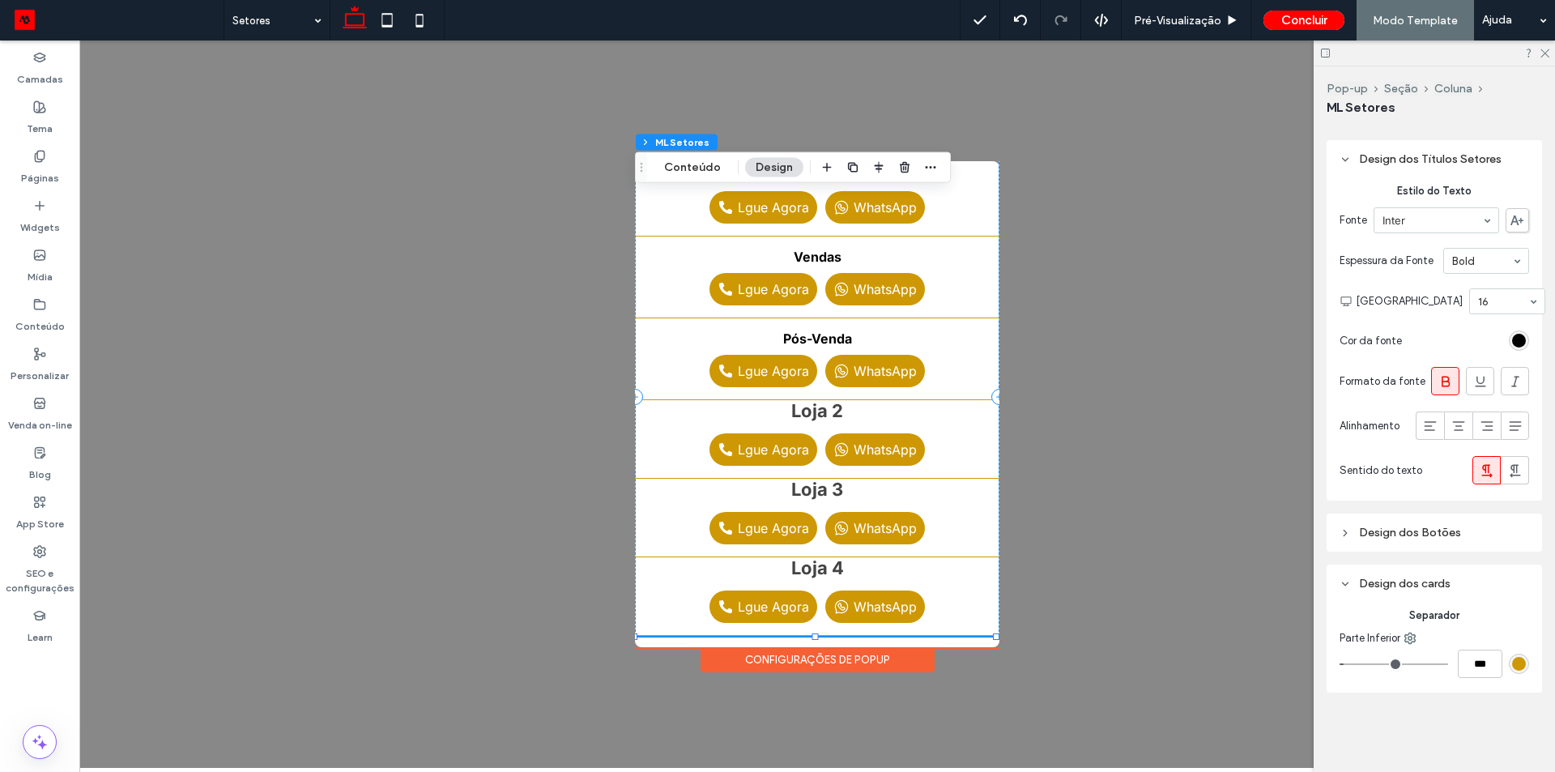
click at [1211, 339] on div ".st0-1091118977{fill-rule:evenodd;clip-rule:evenodd;} Honda [GEOGRAPHIC_DATA] L…" at bounding box center [816, 403] width 1475 height 727
click at [1188, 20] on span "Pré-Visualizaçāo" at bounding box center [1177, 21] width 87 height 14
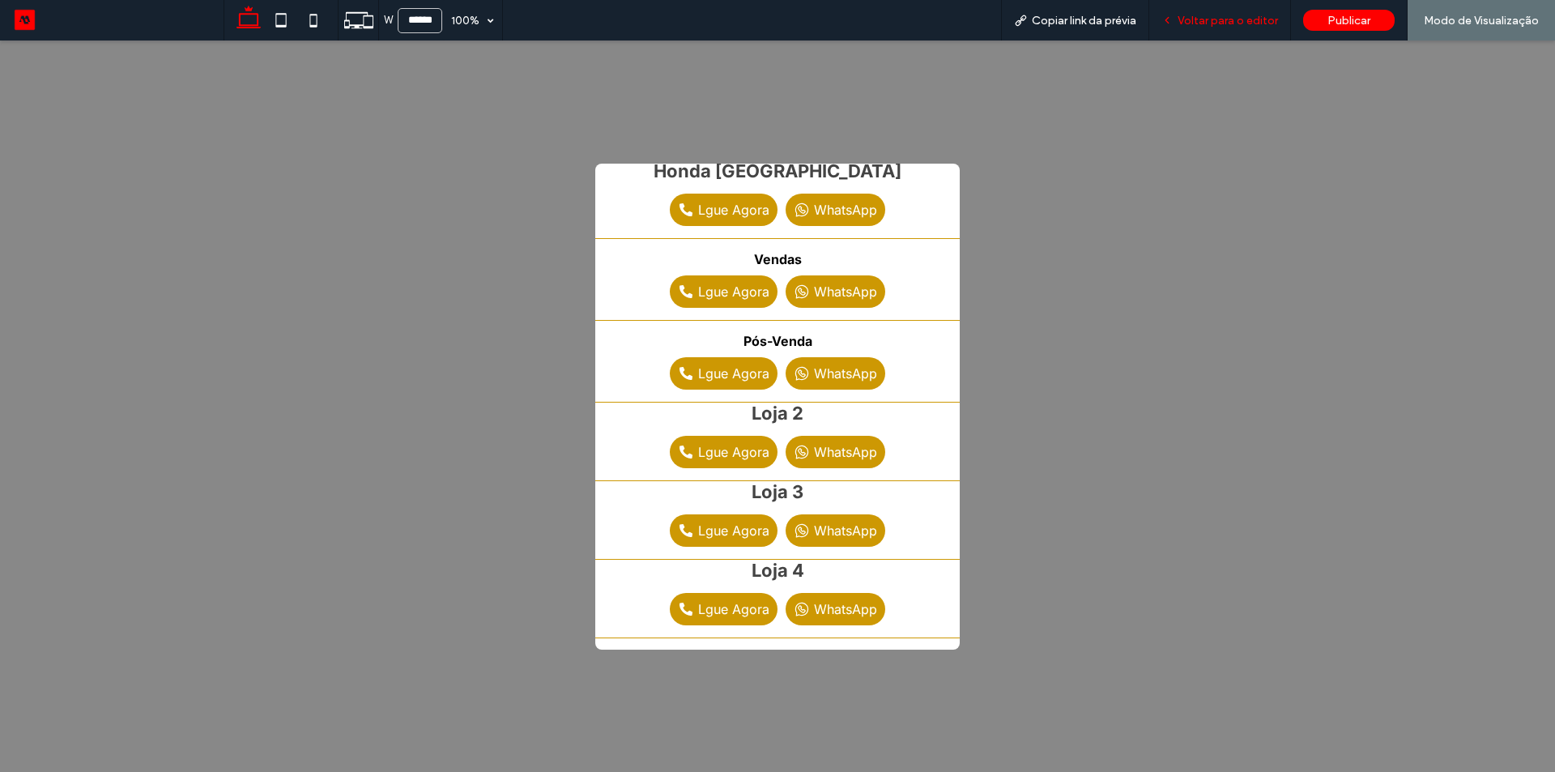
click at [1236, 12] on div "Voltar para o editor" at bounding box center [1220, 20] width 142 height 40
click at [1240, 22] on span "Voltar para o editor" at bounding box center [1227, 21] width 100 height 14
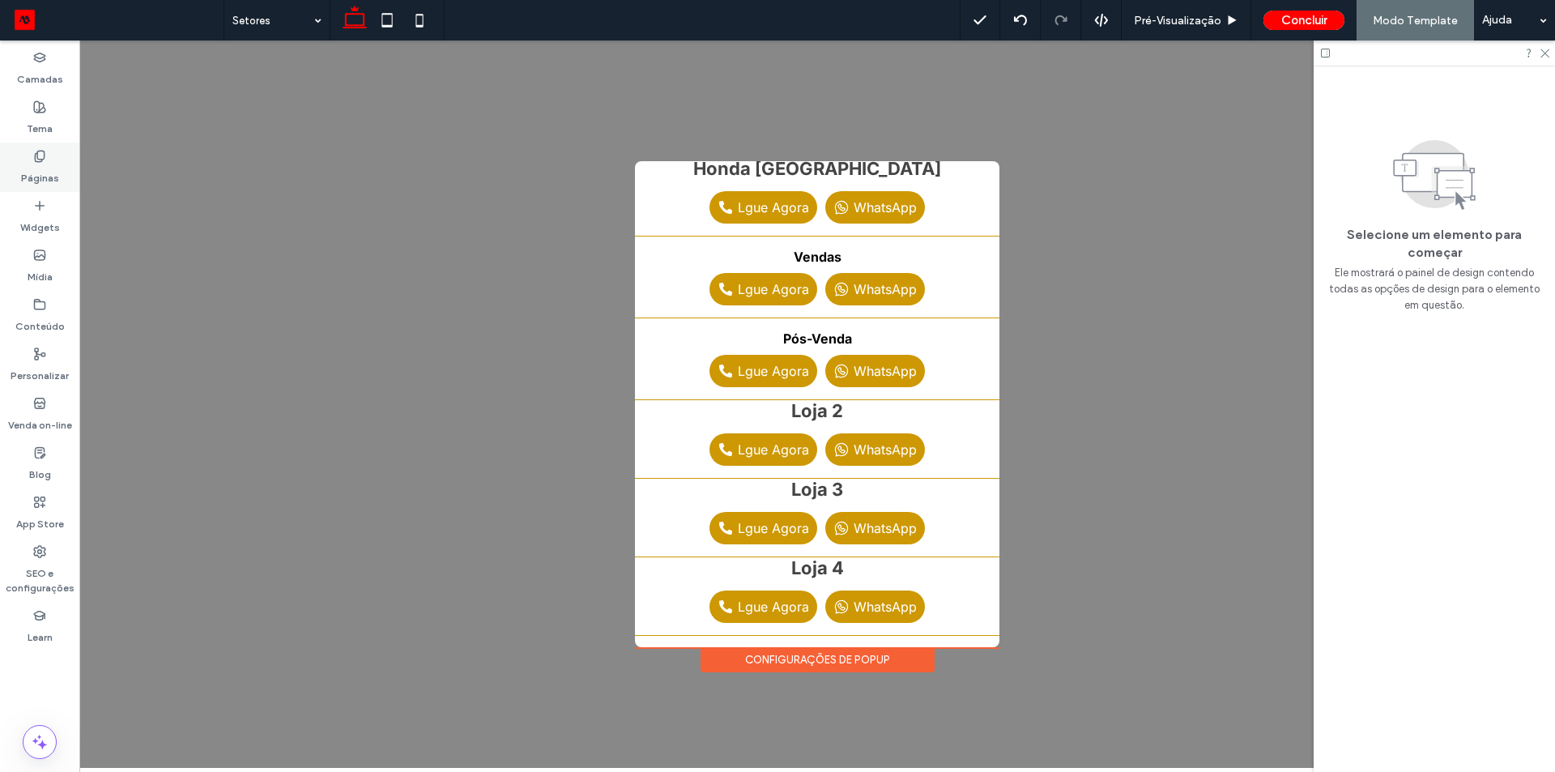
click at [32, 157] on div "Páginas" at bounding box center [39, 167] width 79 height 49
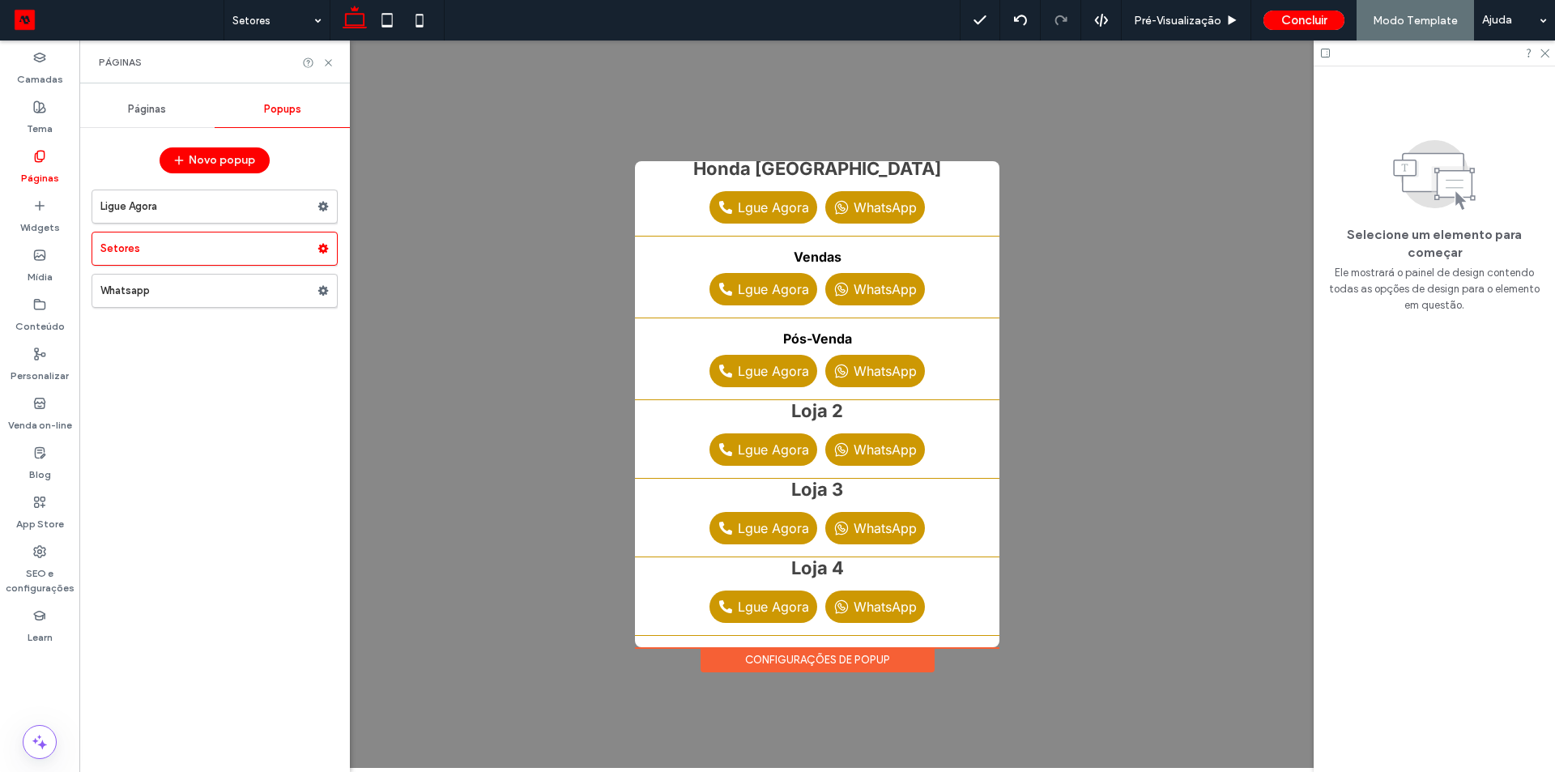
click at [152, 115] on span "Páginas" at bounding box center [147, 109] width 38 height 13
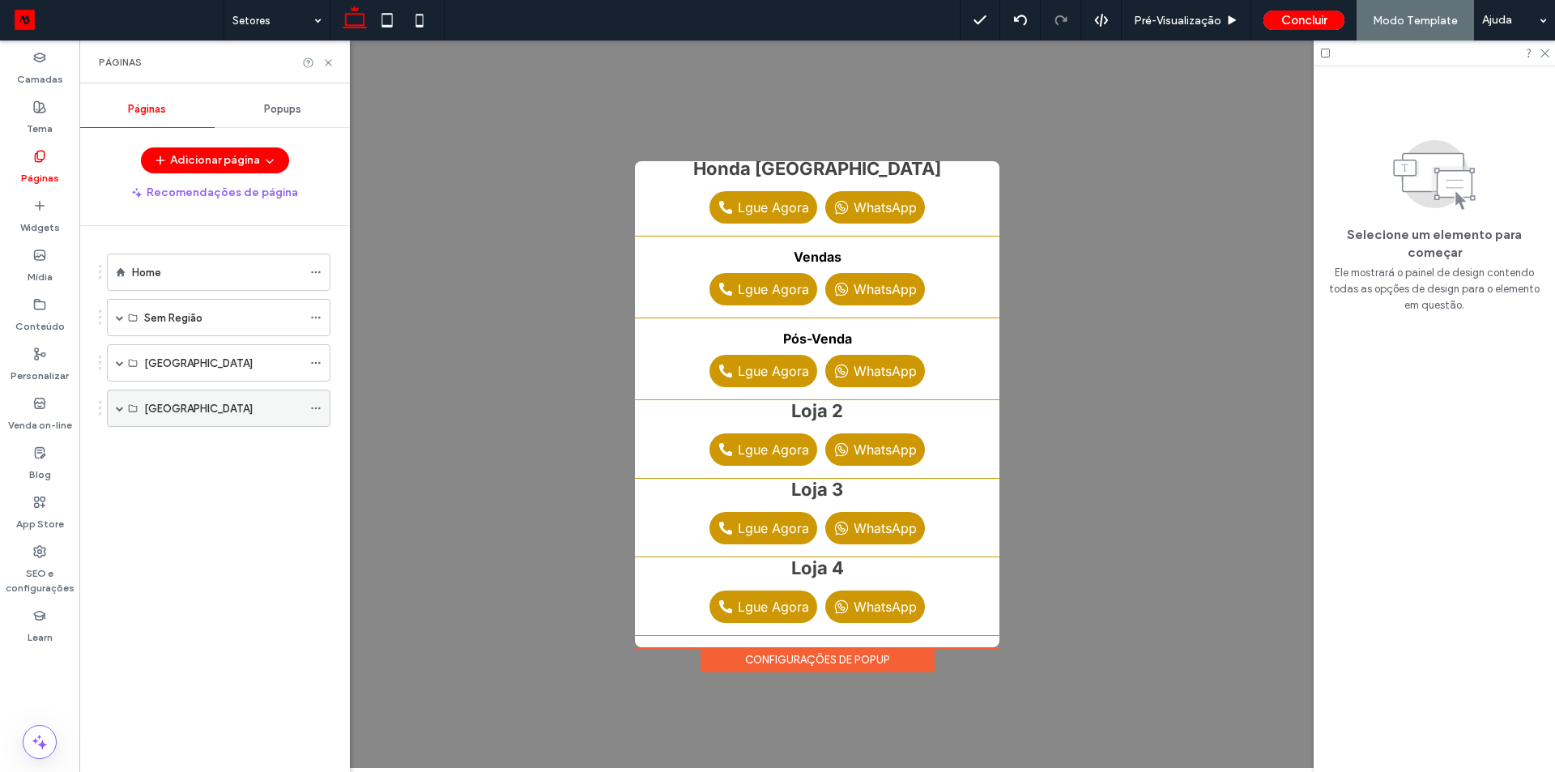
click at [121, 404] on span at bounding box center [120, 408] width 8 height 8
click at [313, 440] on icon at bounding box center [315, 445] width 11 height 11
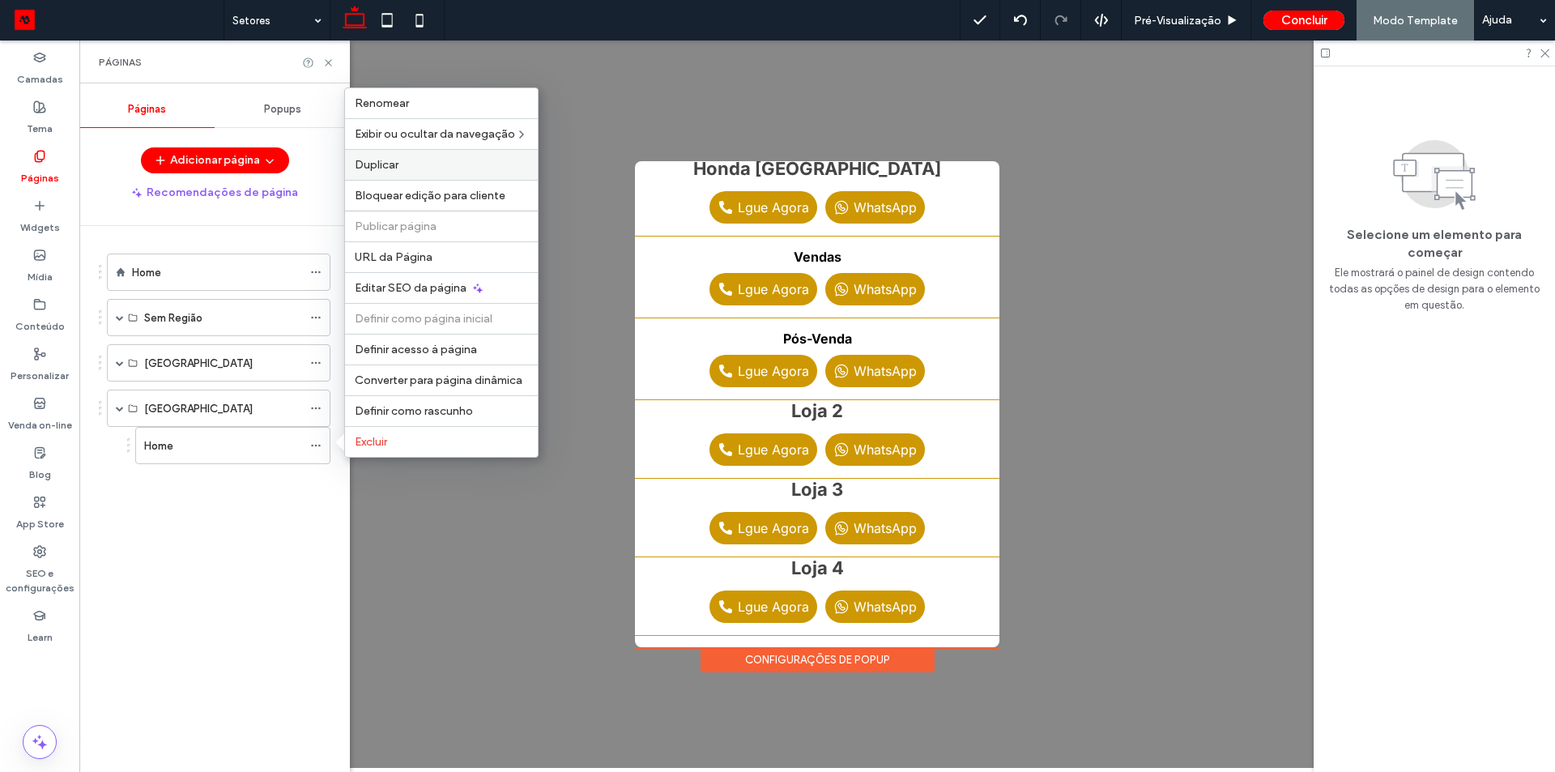
click at [397, 163] on span "Duplicar" at bounding box center [377, 165] width 44 height 14
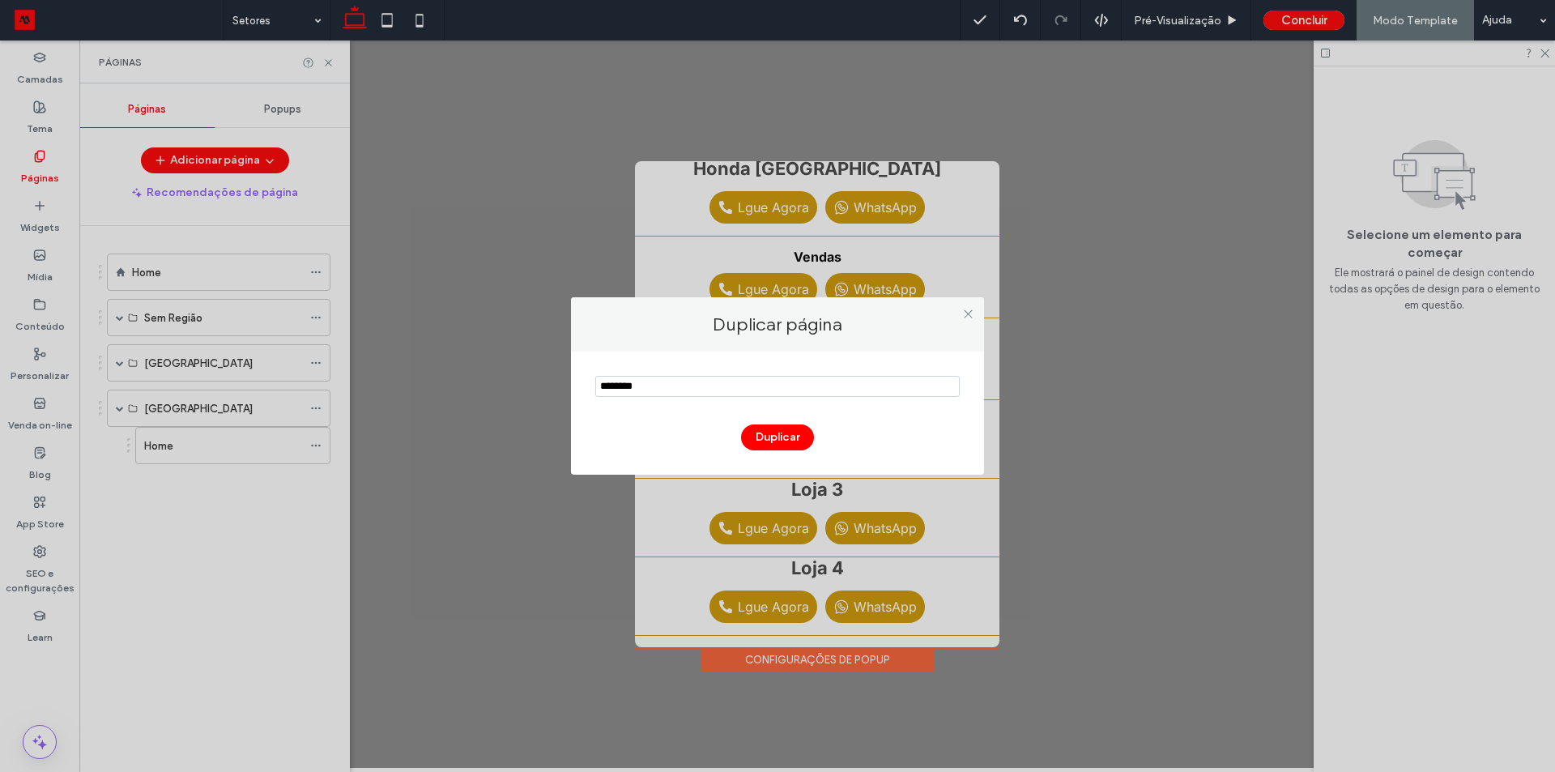
type input "********"
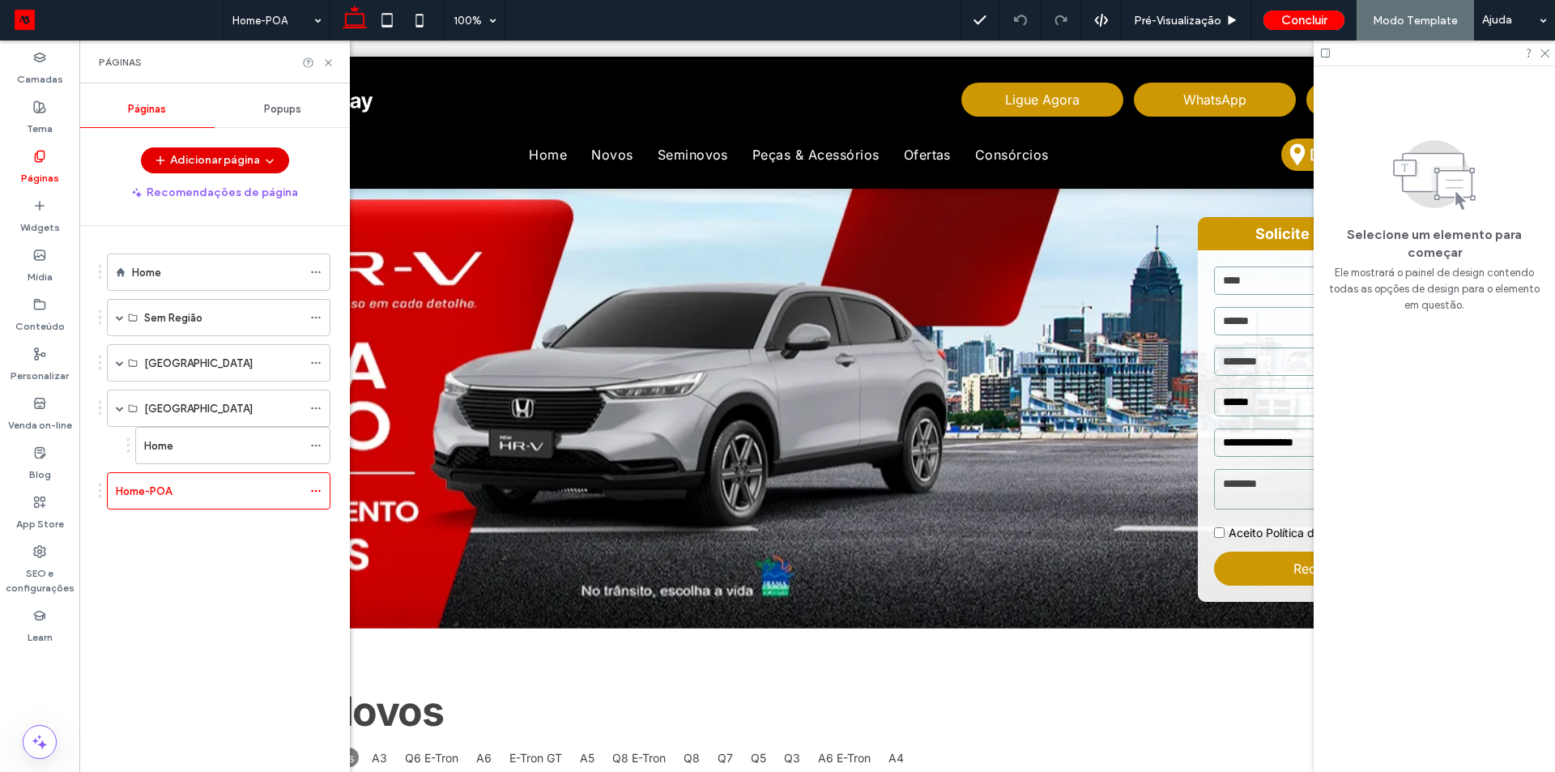
click at [227, 164] on button "Adicionar página" at bounding box center [215, 160] width 148 height 26
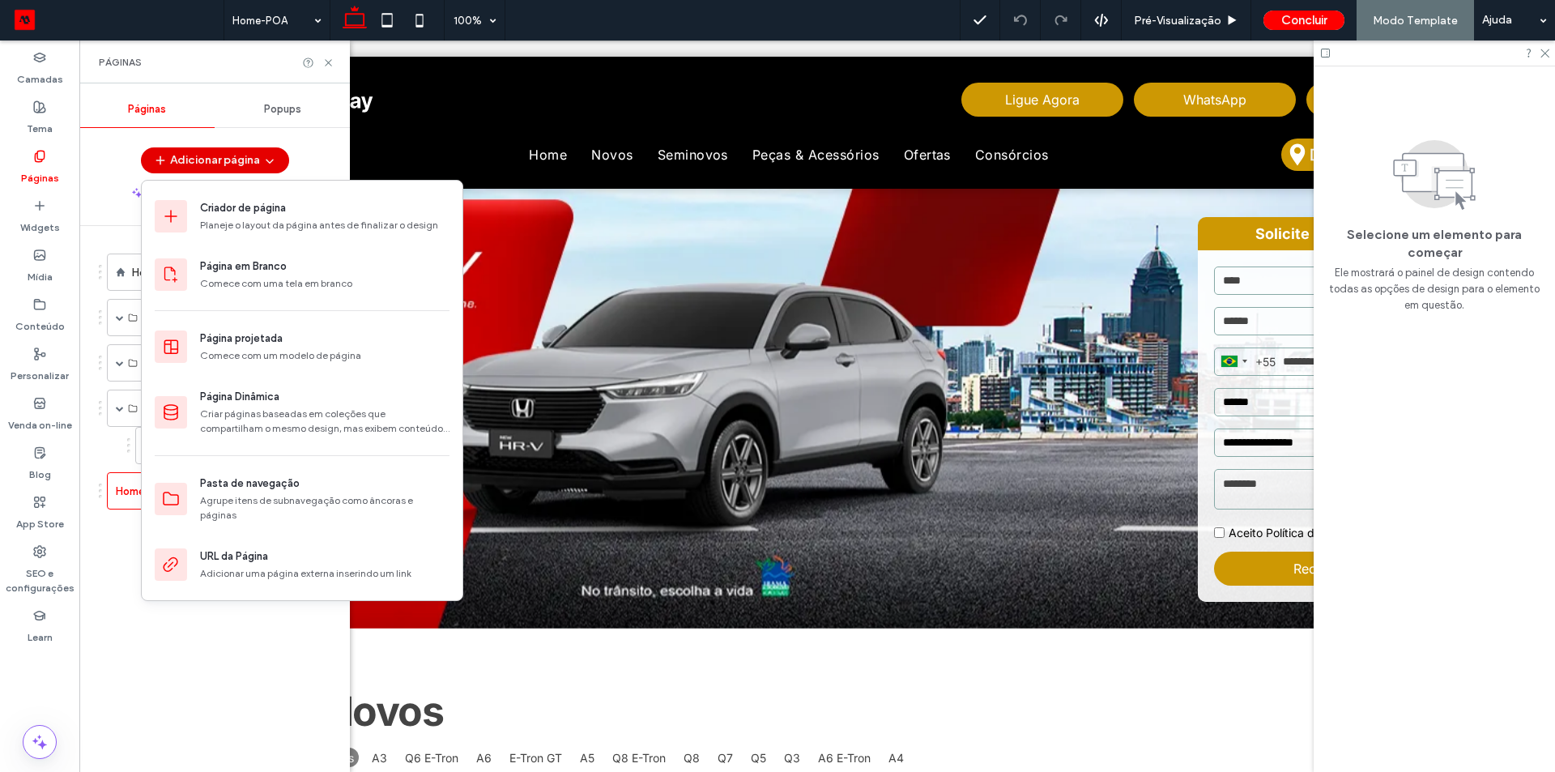
click at [228, 161] on button "Adicionar página" at bounding box center [215, 160] width 148 height 26
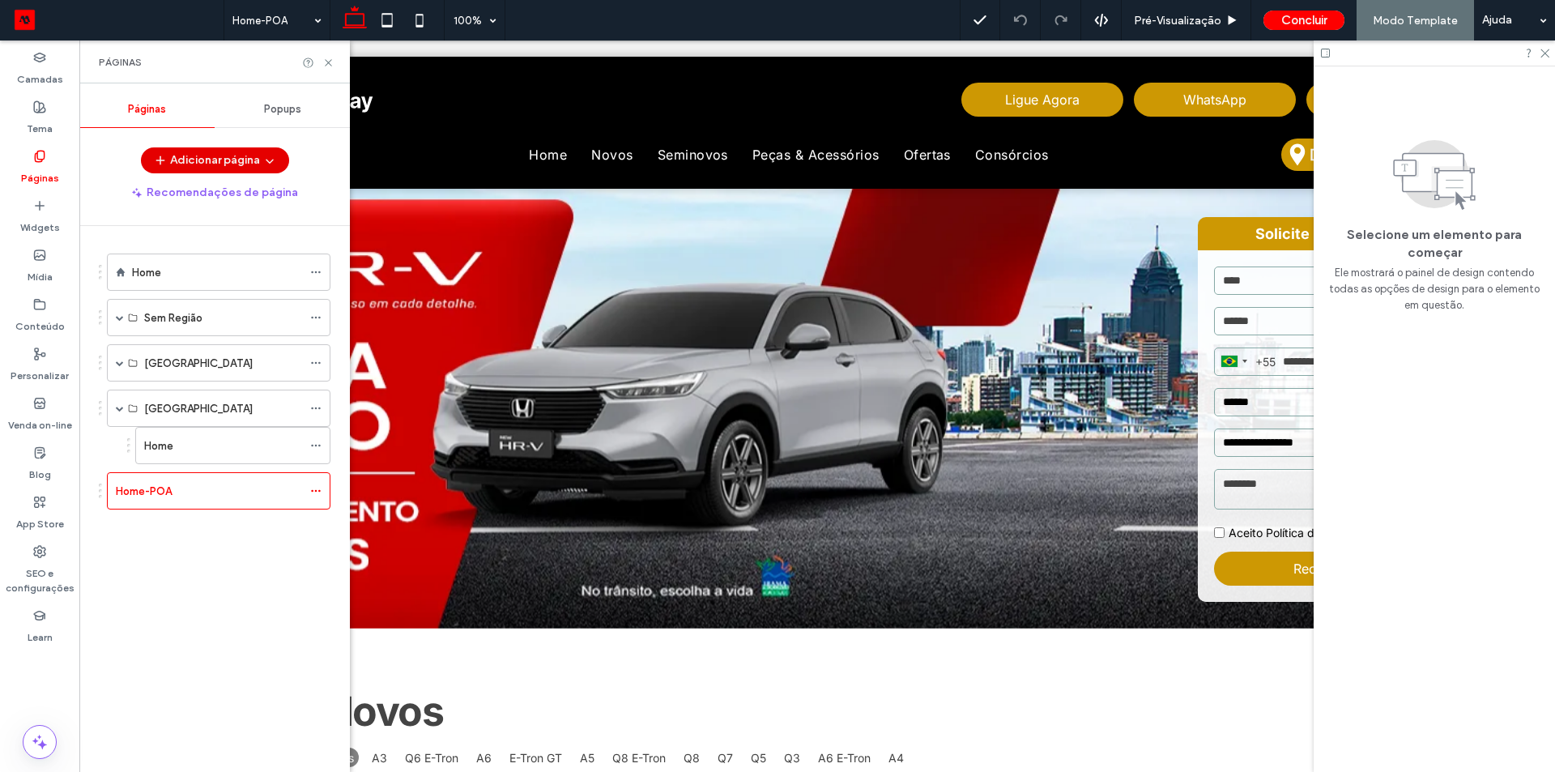
click at [228, 160] on button "Adicionar página" at bounding box center [215, 160] width 148 height 26
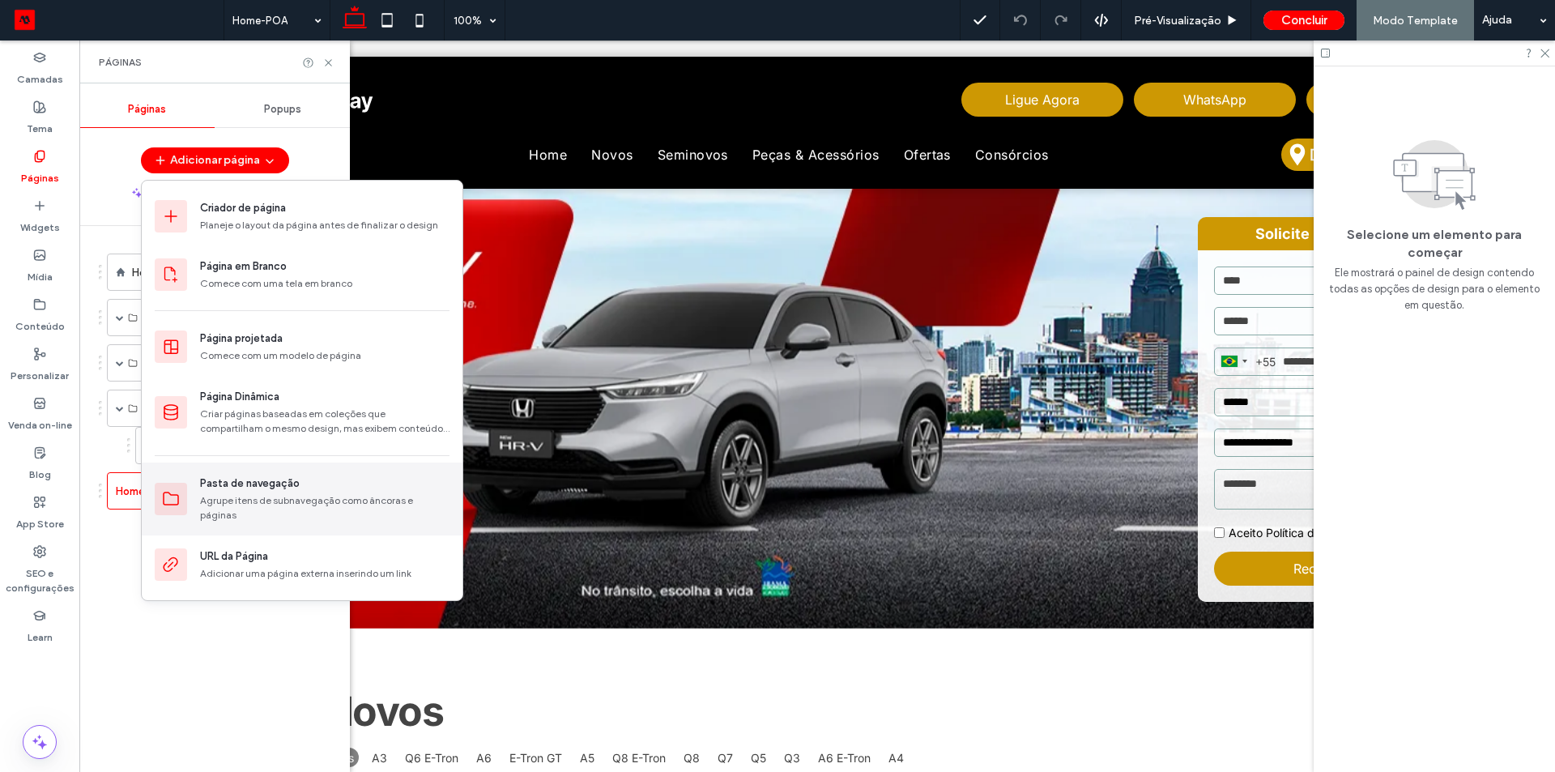
click at [231, 487] on div "Pasta de navegação" at bounding box center [250, 483] width 100 height 16
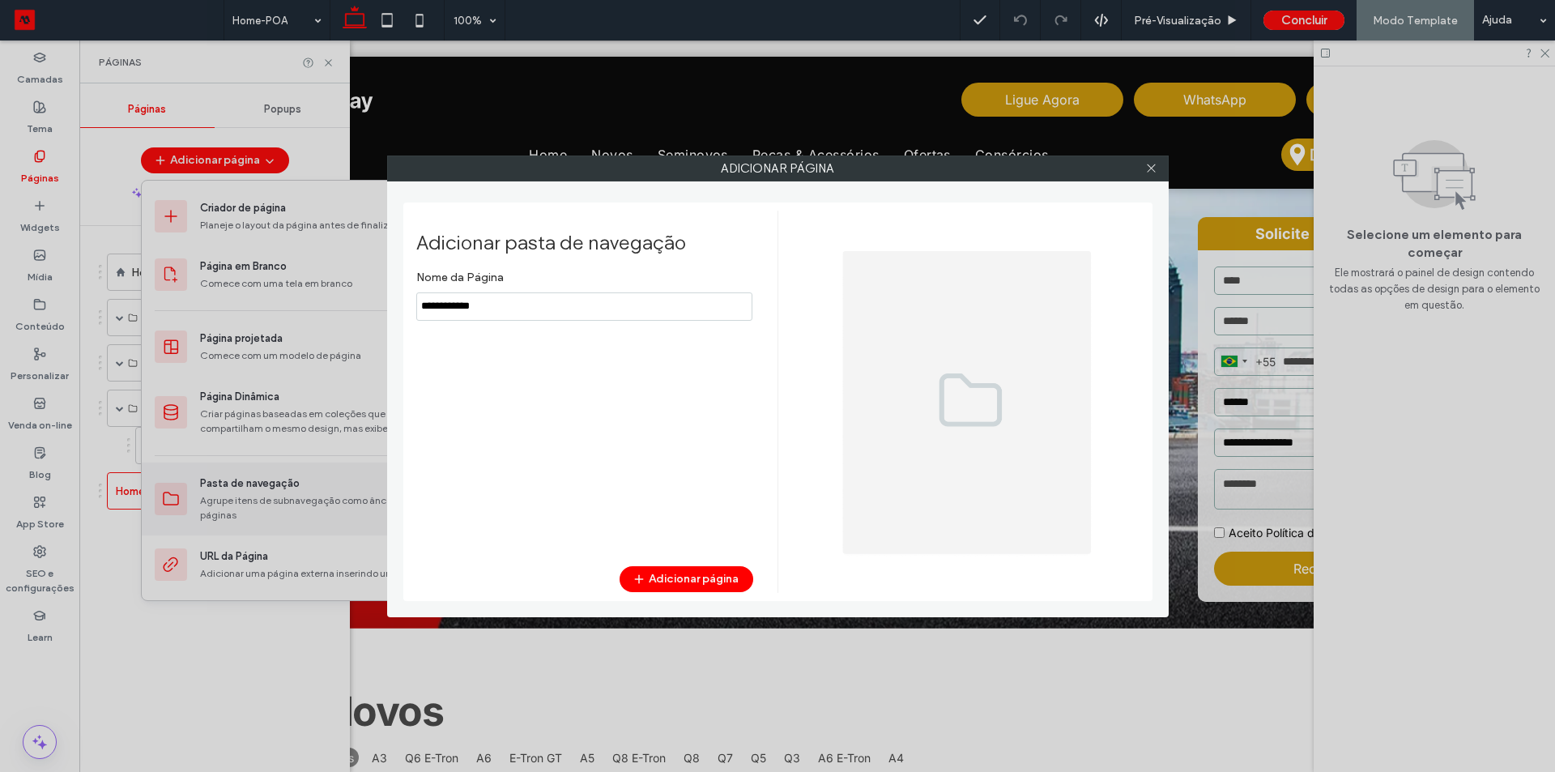
type input "**********"
click at [700, 580] on button "Adicionar página" at bounding box center [686, 579] width 134 height 26
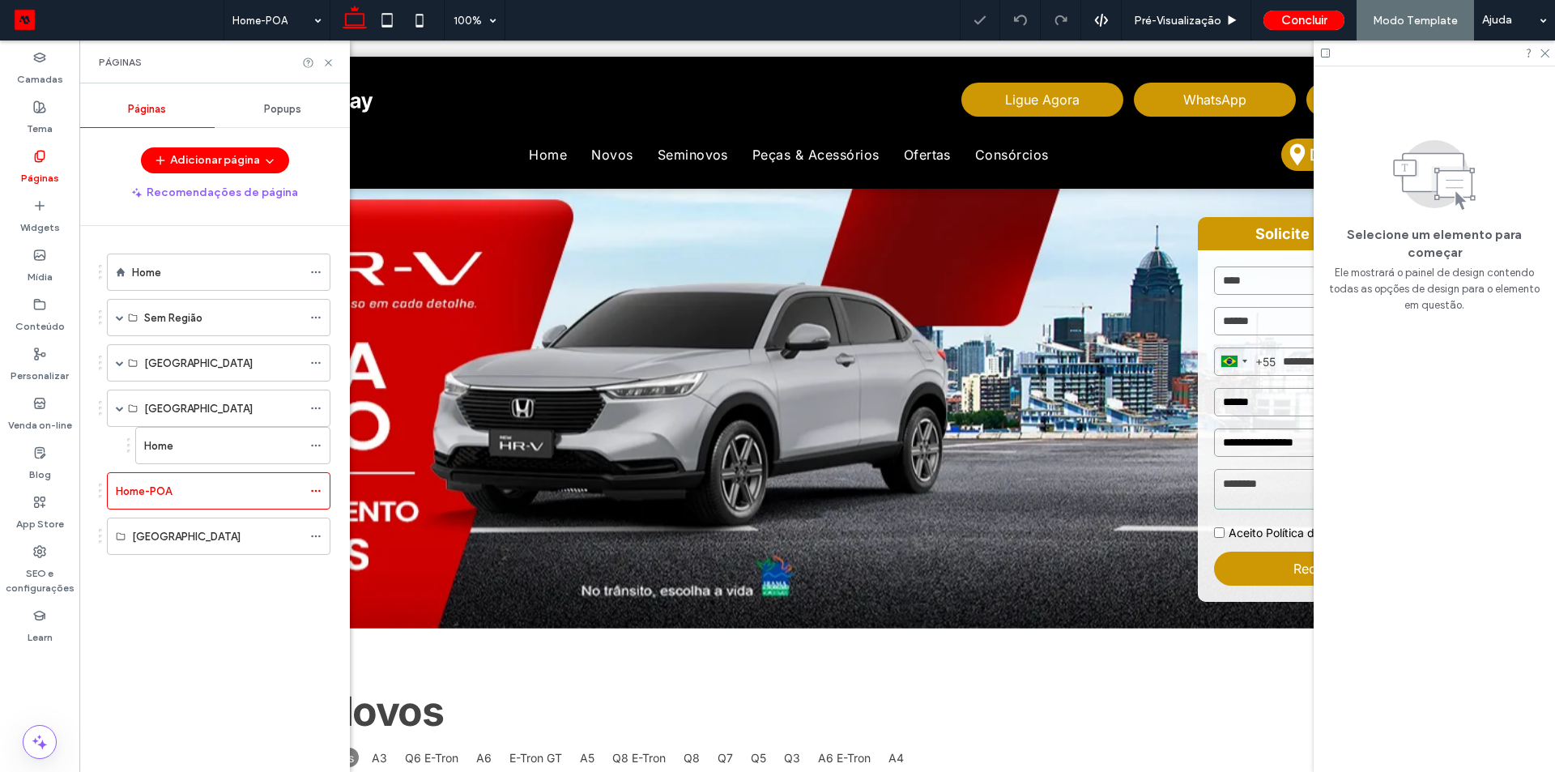
click at [257, 613] on div "Home Sem Região Novos Interna-[GEOGRAPHIC_DATA] Seminovos Interna-[GEOGRAPHIC_D…" at bounding box center [224, 495] width 251 height 538
drag, startPoint x: 229, startPoint y: 500, endPoint x: 262, endPoint y: 543, distance: 54.4
click at [278, 526] on div "Home-POA" at bounding box center [223, 528] width 158 height 17
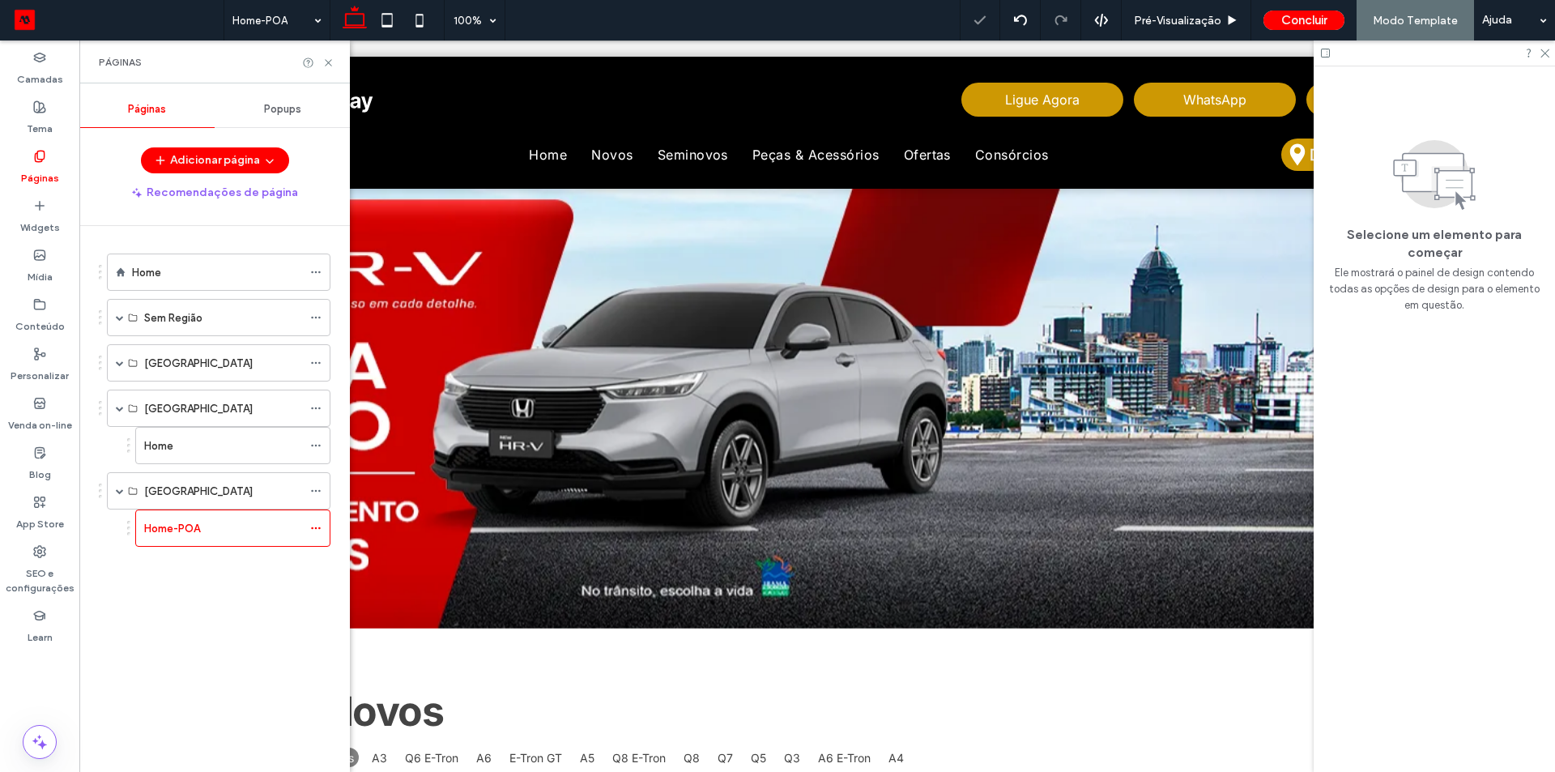
click at [318, 525] on icon at bounding box center [315, 527] width 11 height 11
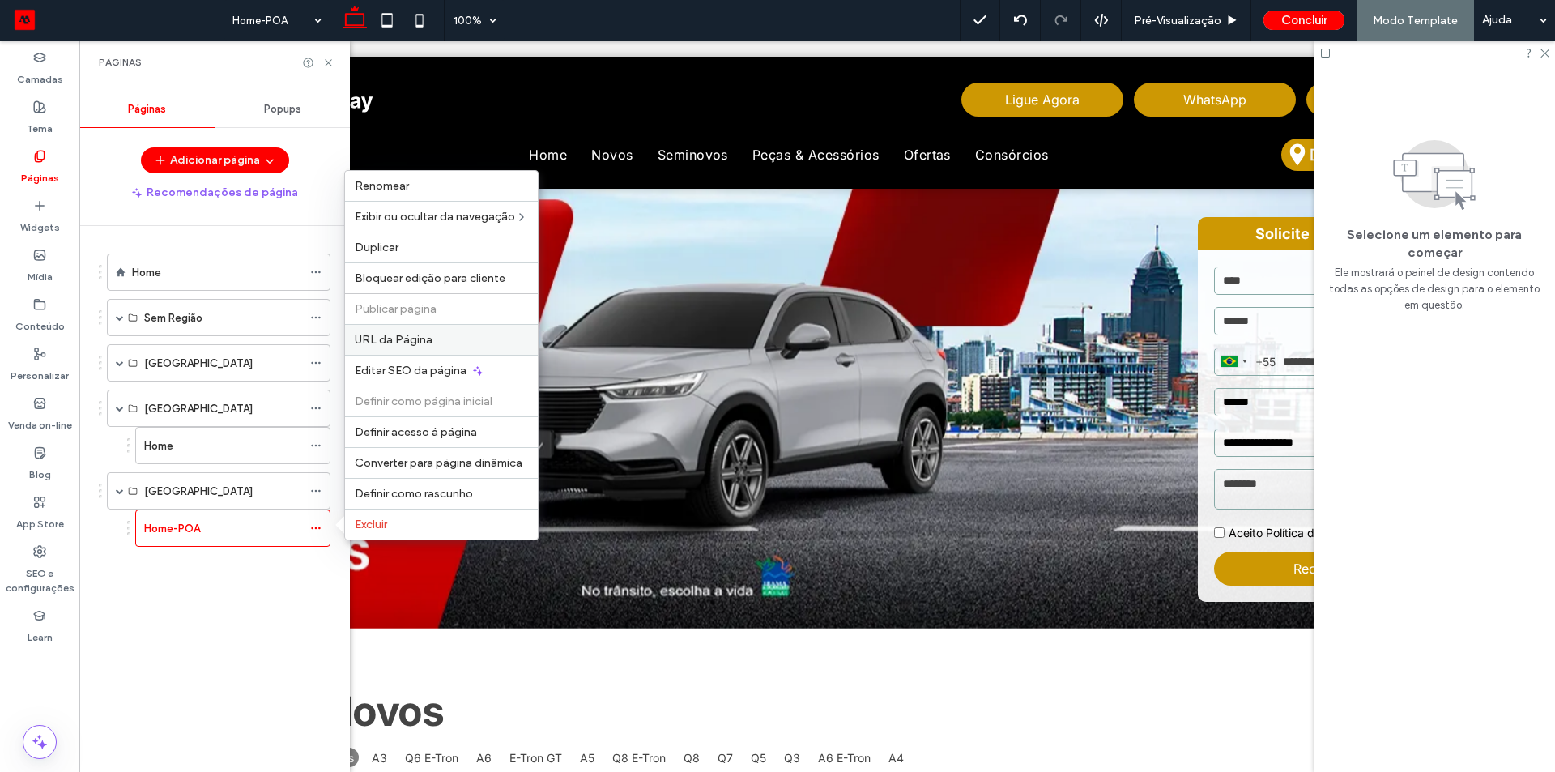
click at [411, 341] on span "URL da Página" at bounding box center [394, 340] width 78 height 14
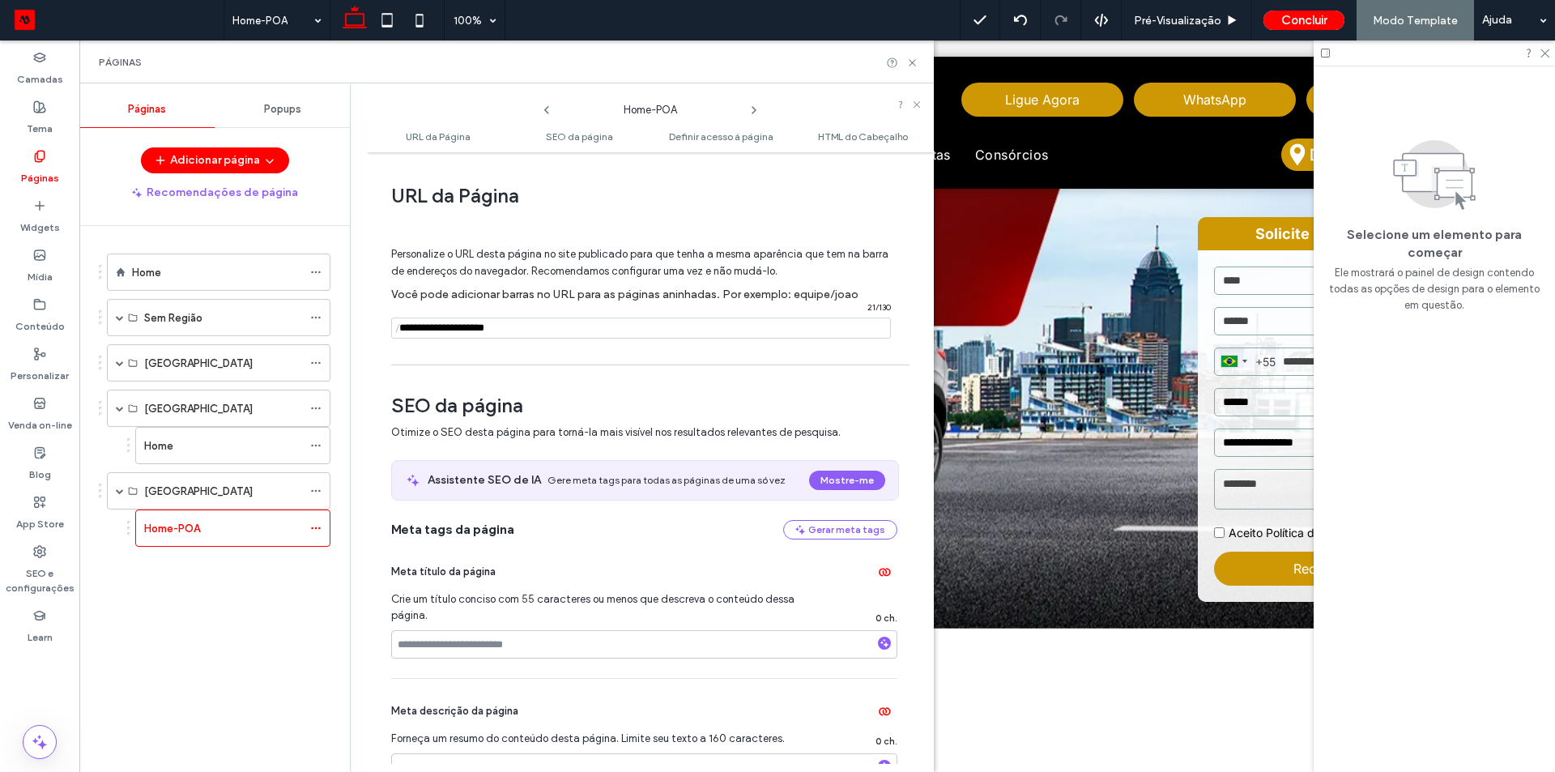
click at [446, 329] on input "notEmpty" at bounding box center [641, 327] width 500 height 21
paste input "**"
type input "**********"
click at [315, 446] on icon at bounding box center [315, 445] width 11 height 11
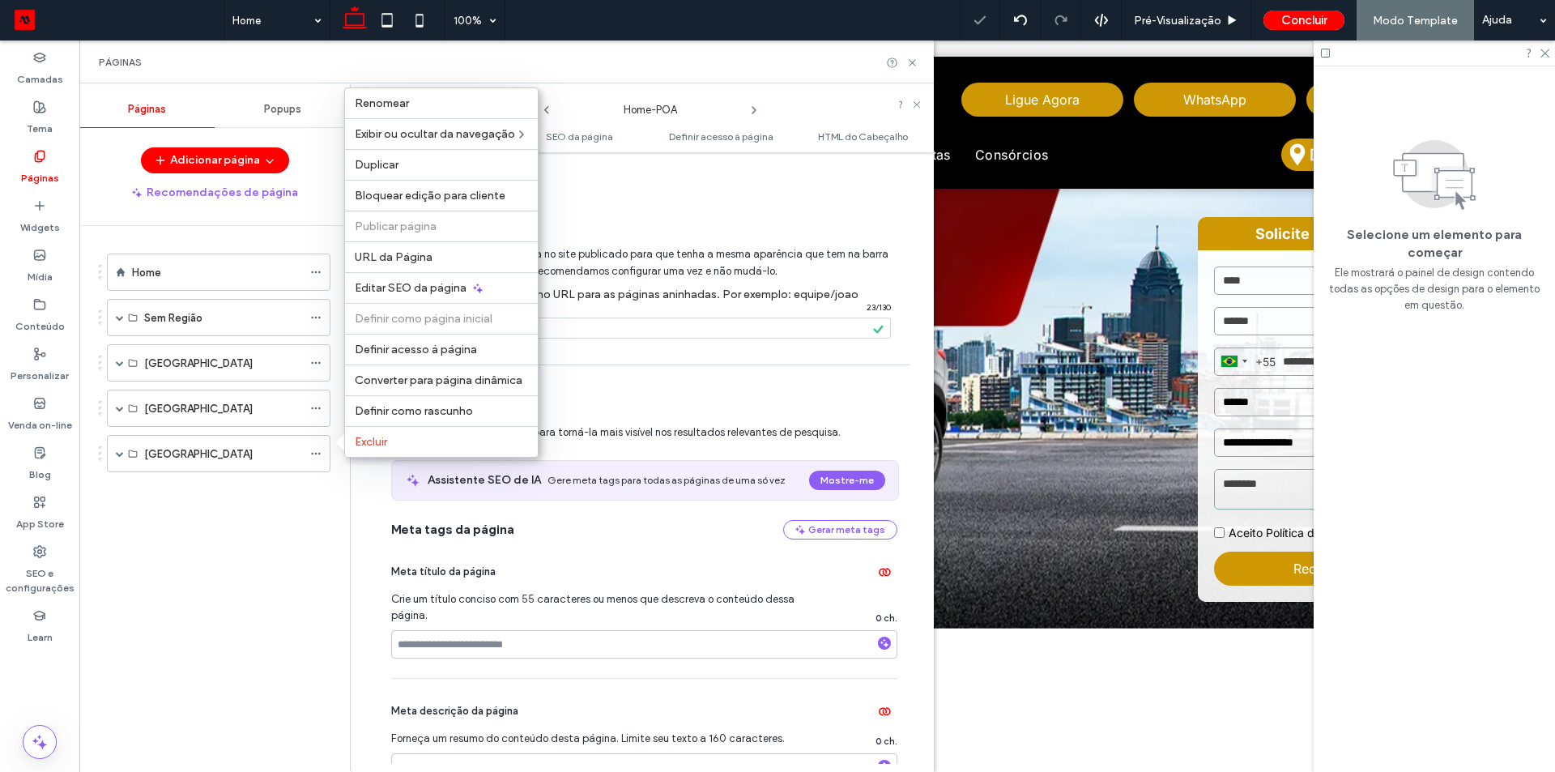
click at [420, 262] on div at bounding box center [777, 386] width 1555 height 772
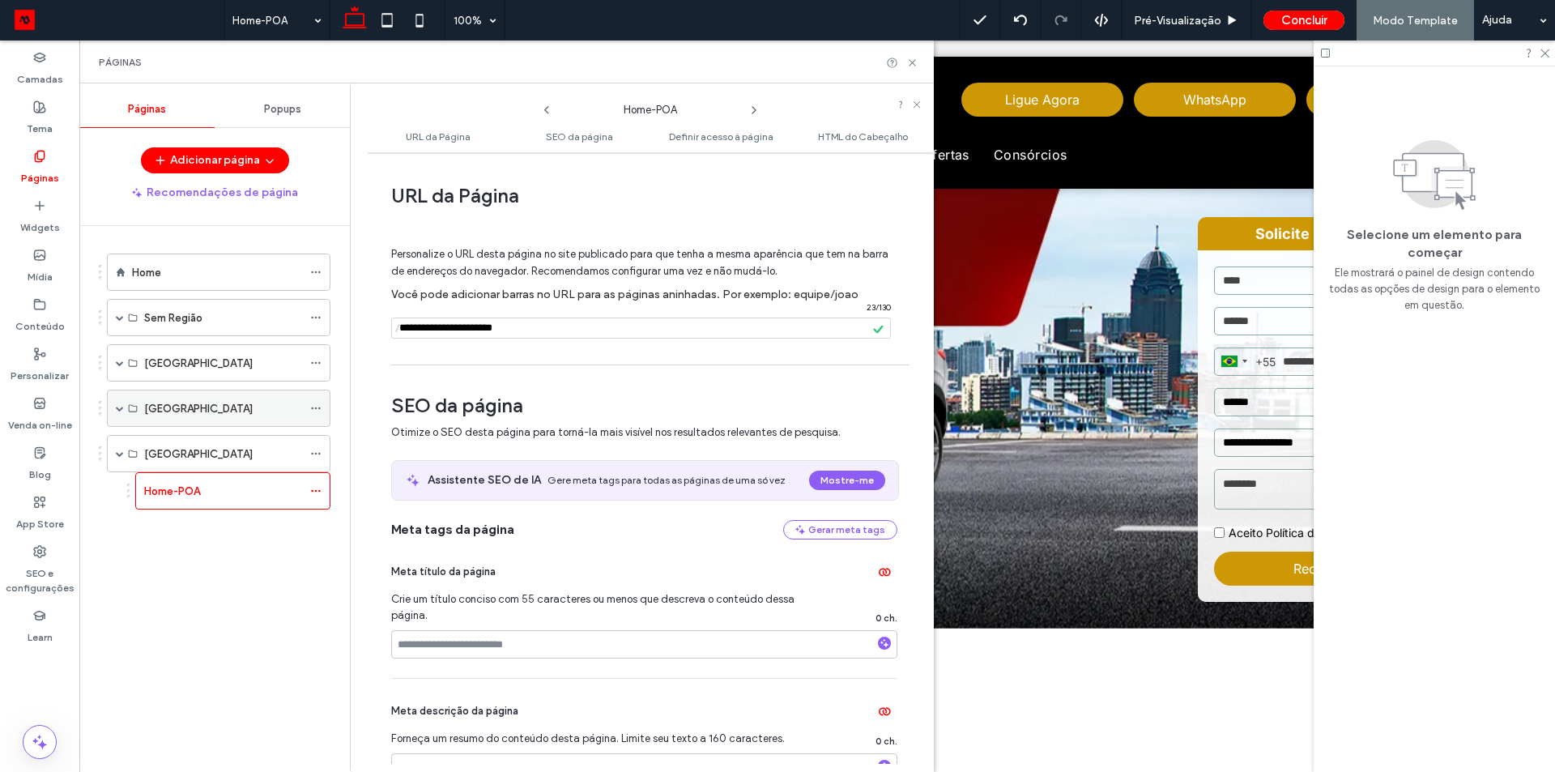
click at [116, 411] on span at bounding box center [120, 408] width 8 height 8
click at [316, 439] on span at bounding box center [315, 445] width 11 height 24
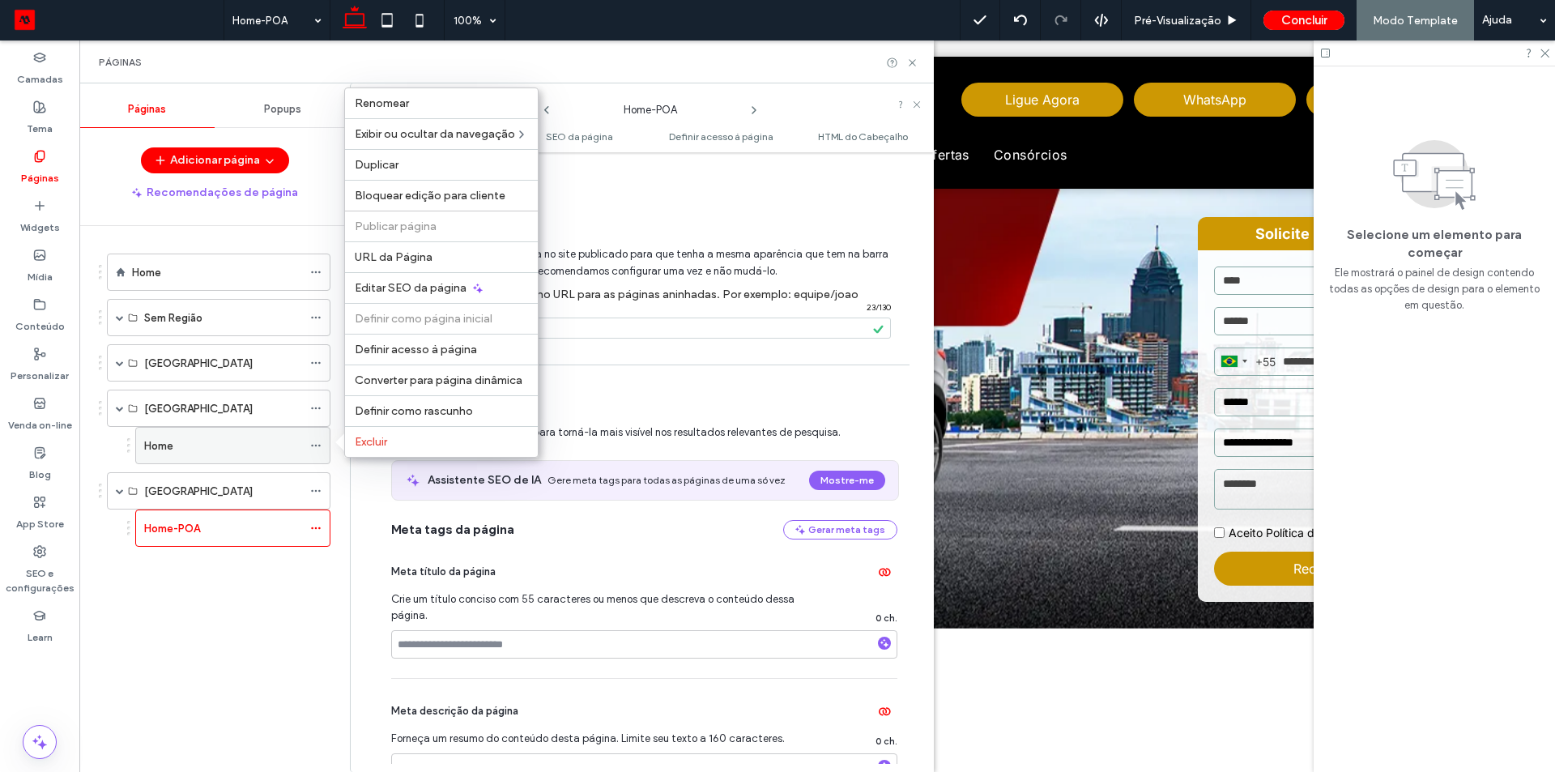
click at [316, 445] on use at bounding box center [315, 446] width 9 height 2
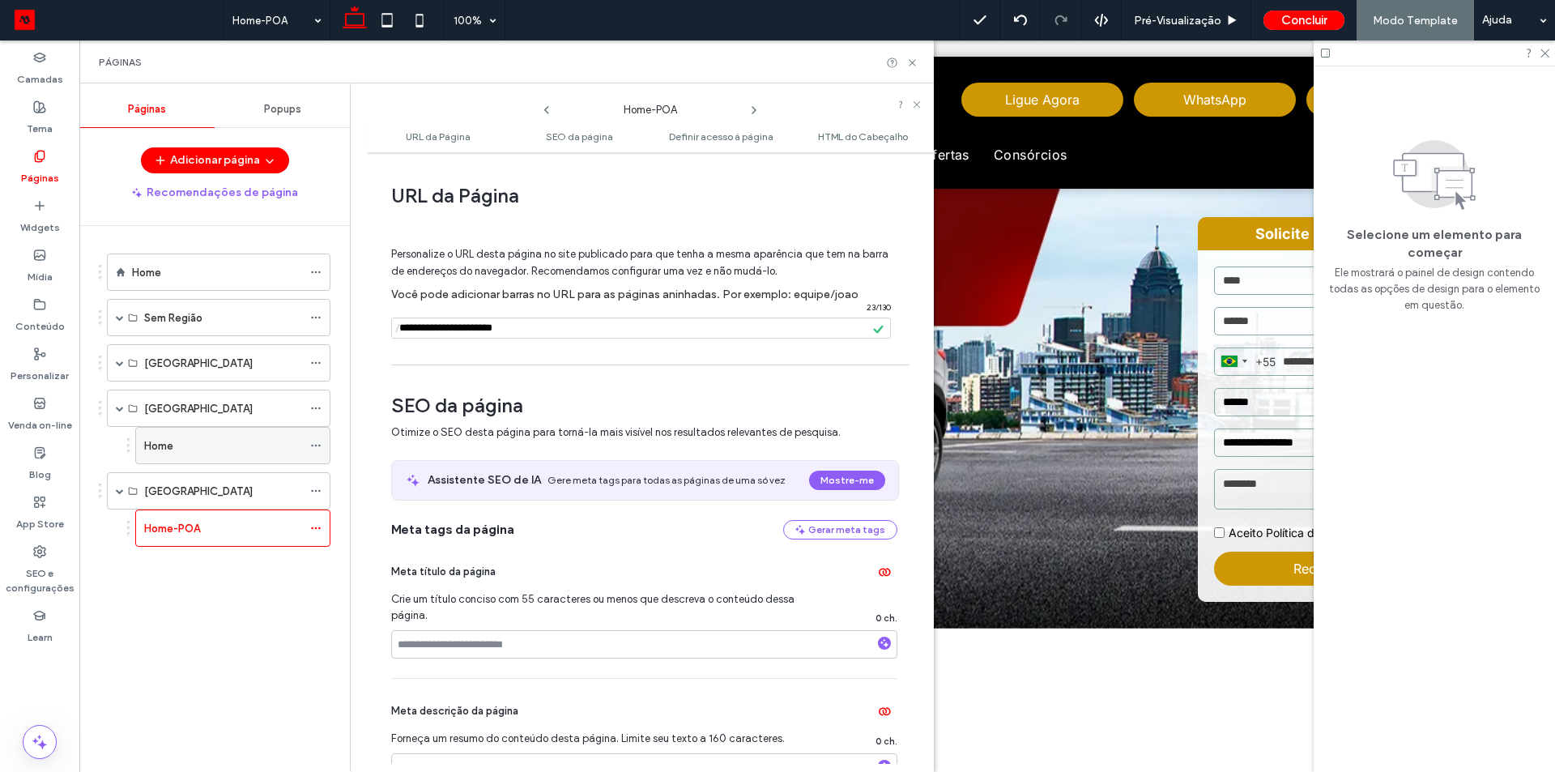
click at [316, 445] on use at bounding box center [315, 446] width 9 height 2
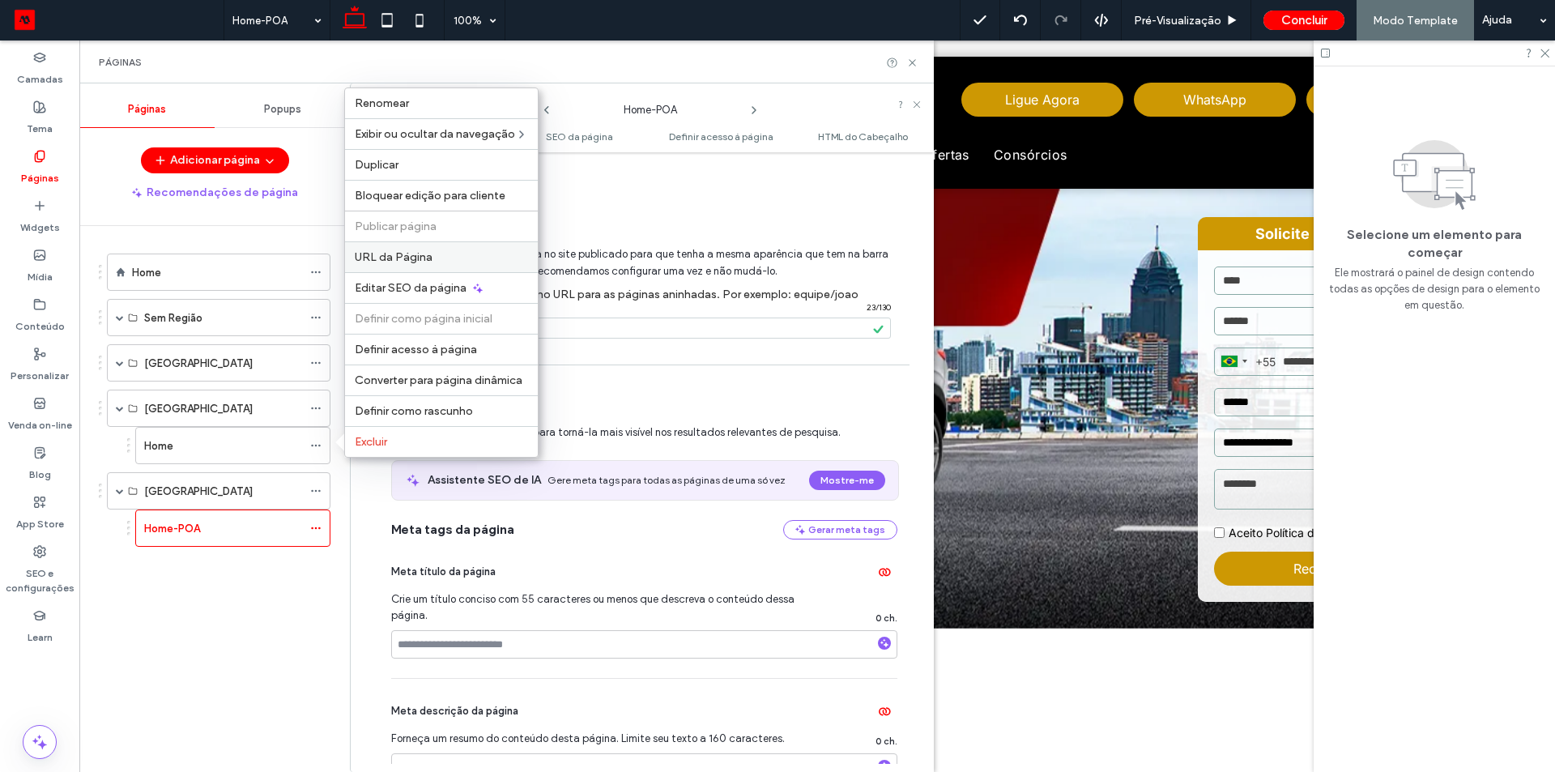
click at [410, 262] on span "URL da Página" at bounding box center [394, 257] width 78 height 14
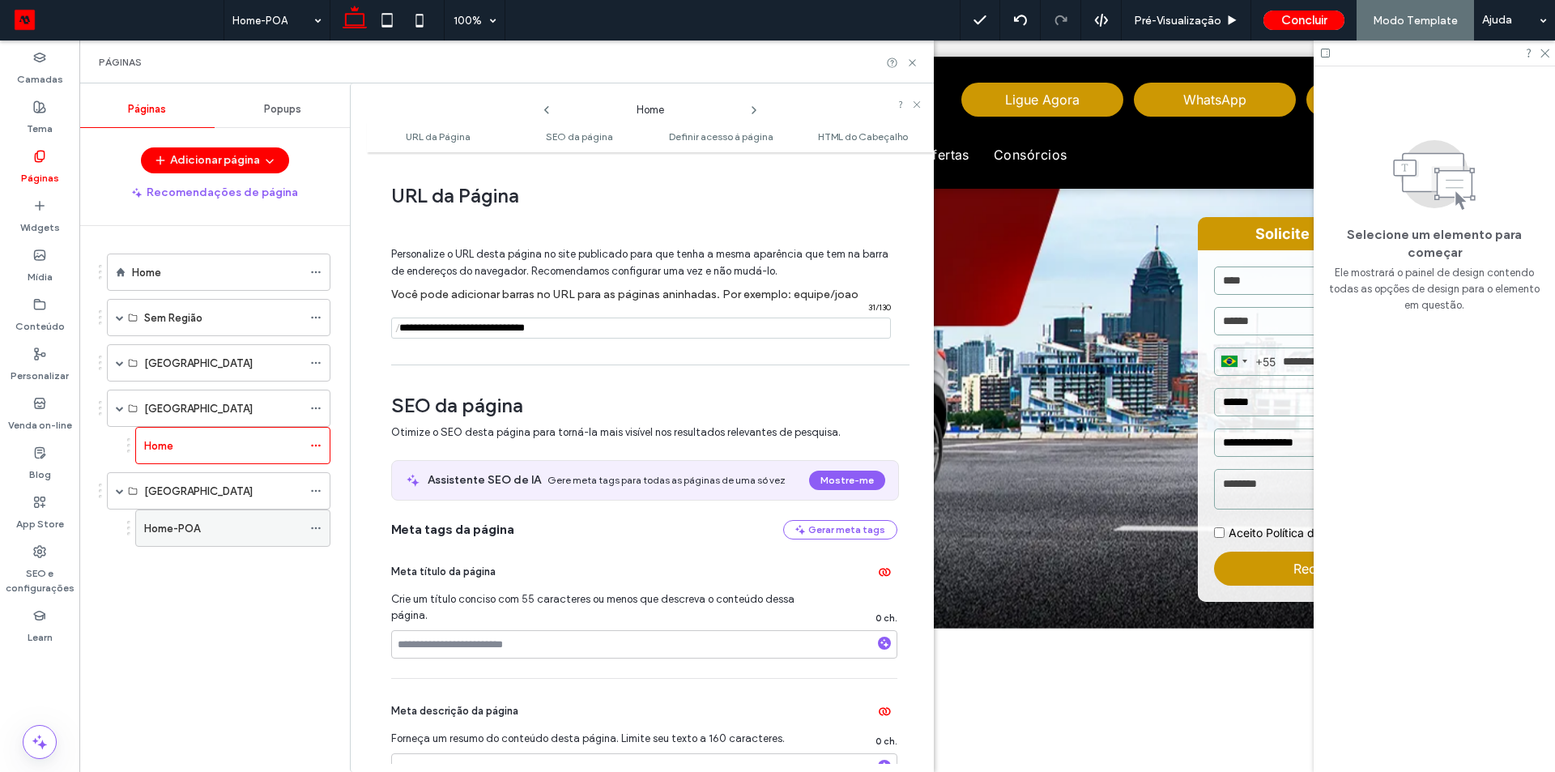
click at [218, 530] on div "Home-POA" at bounding box center [223, 528] width 158 height 17
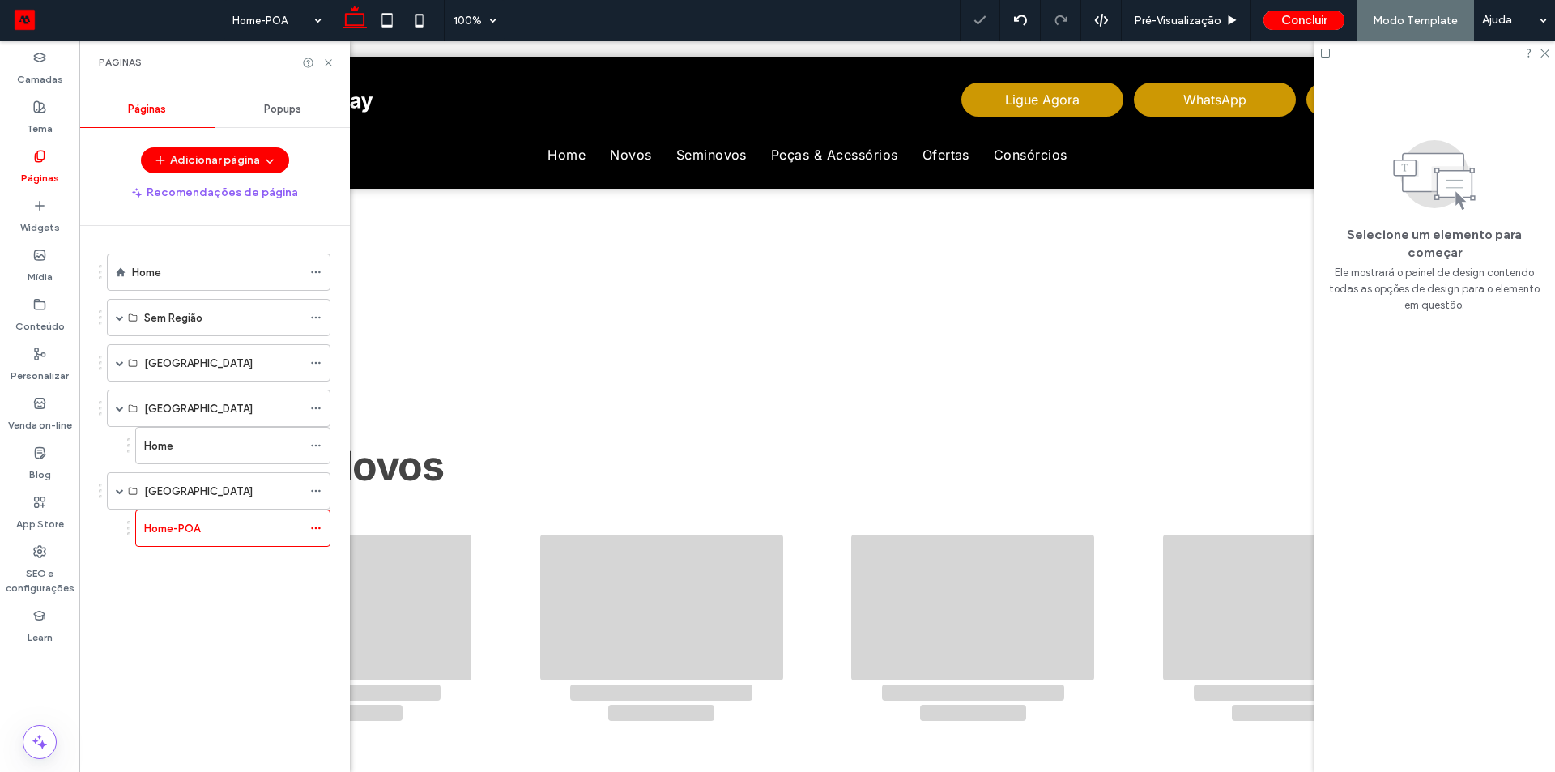
click at [317, 528] on icon at bounding box center [315, 527] width 11 height 11
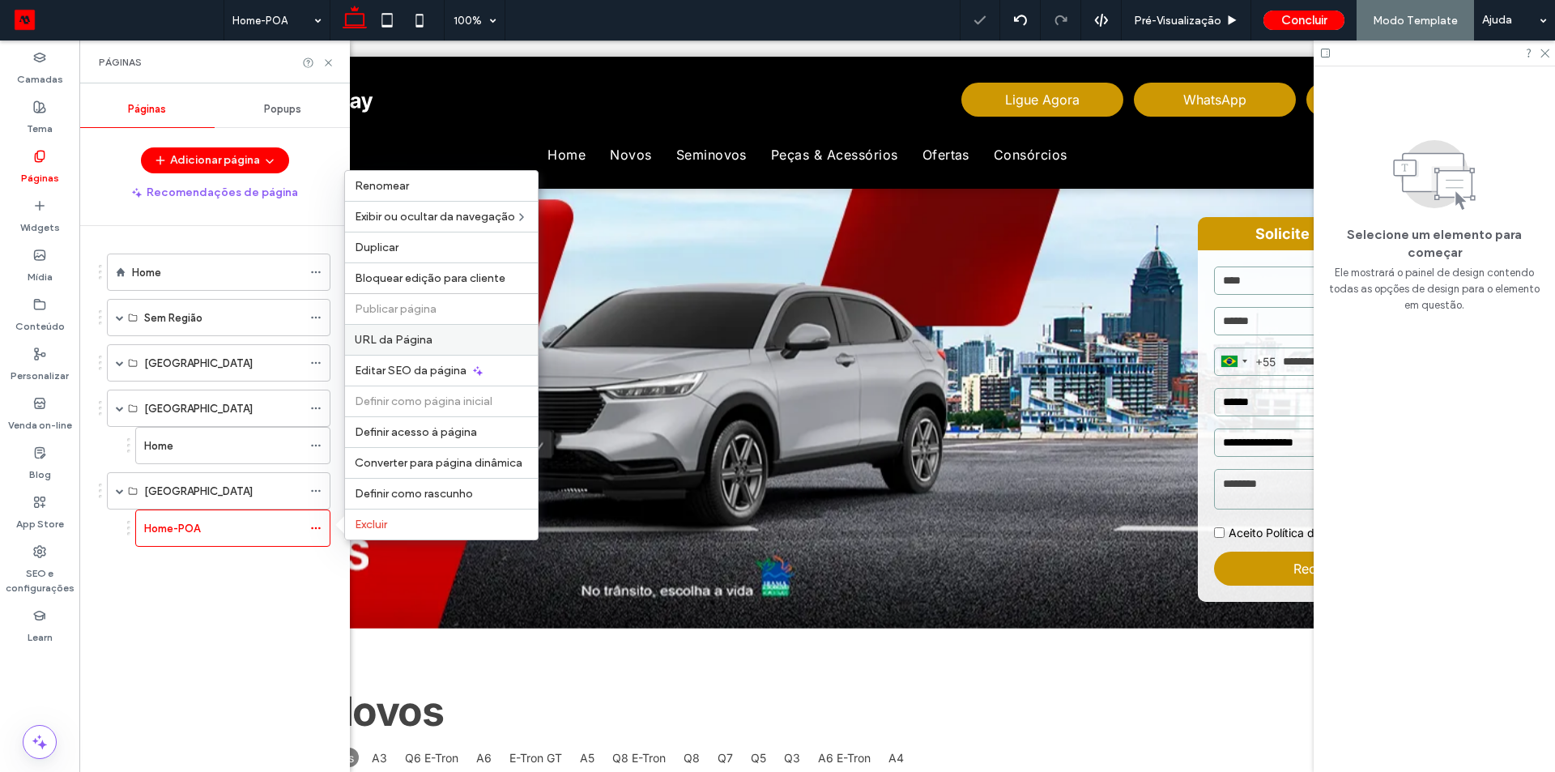
click at [431, 343] on label "URL da Página" at bounding box center [441, 340] width 173 height 14
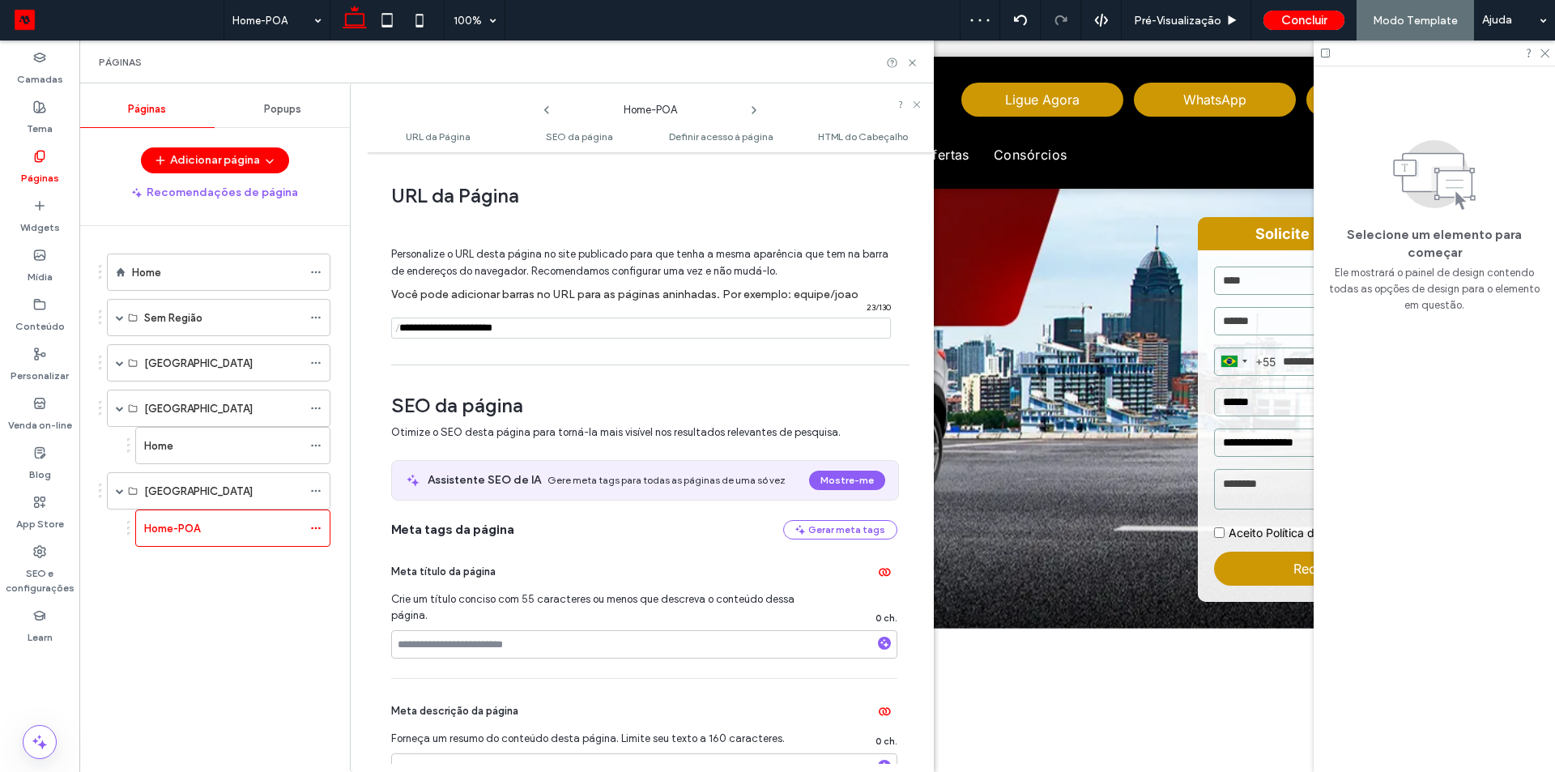
click at [438, 326] on input "notEmpty" at bounding box center [641, 327] width 500 height 21
paste input "**********"
type input "**********"
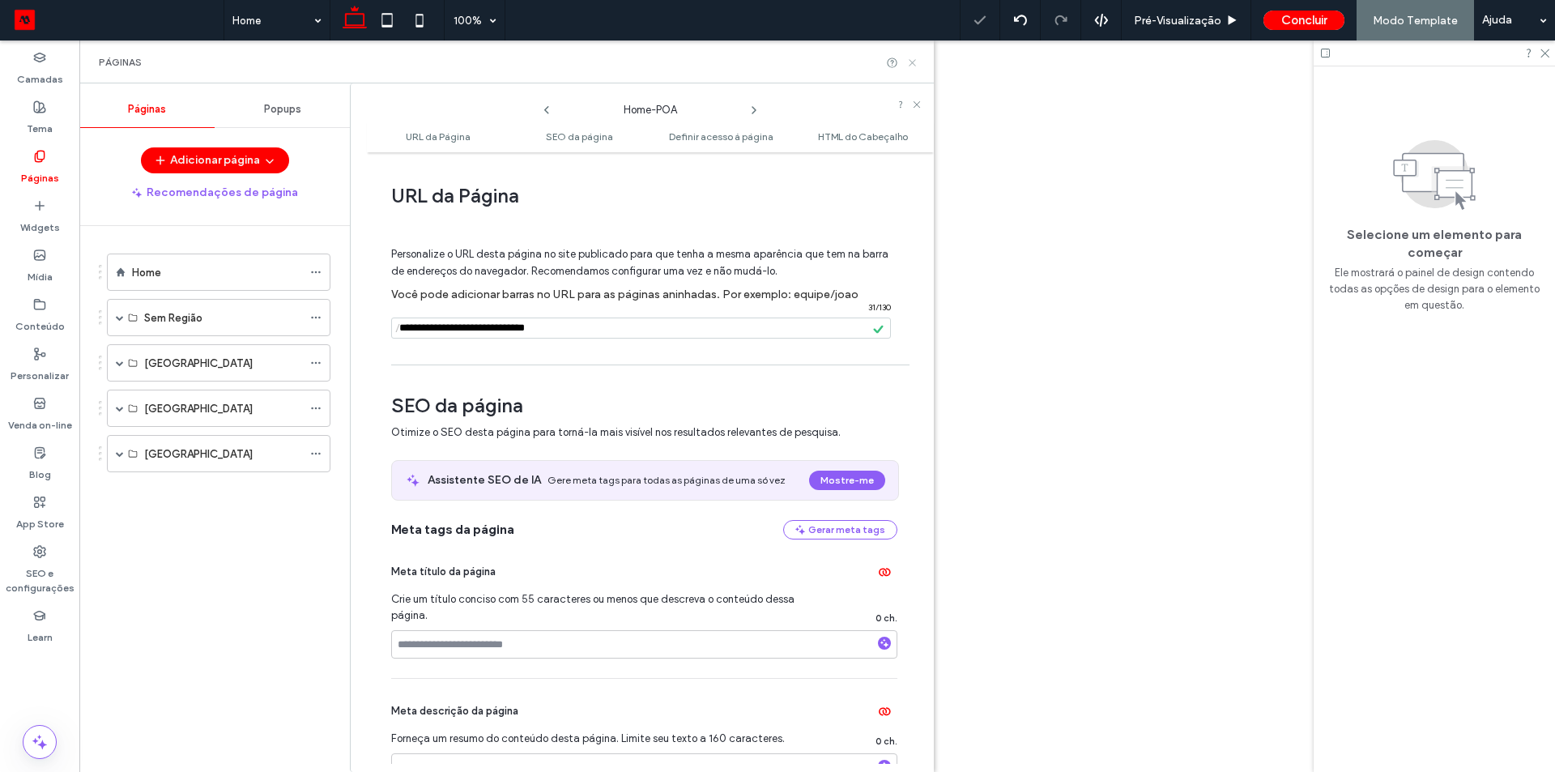
click at [910, 62] on icon at bounding box center [912, 63] width 12 height 12
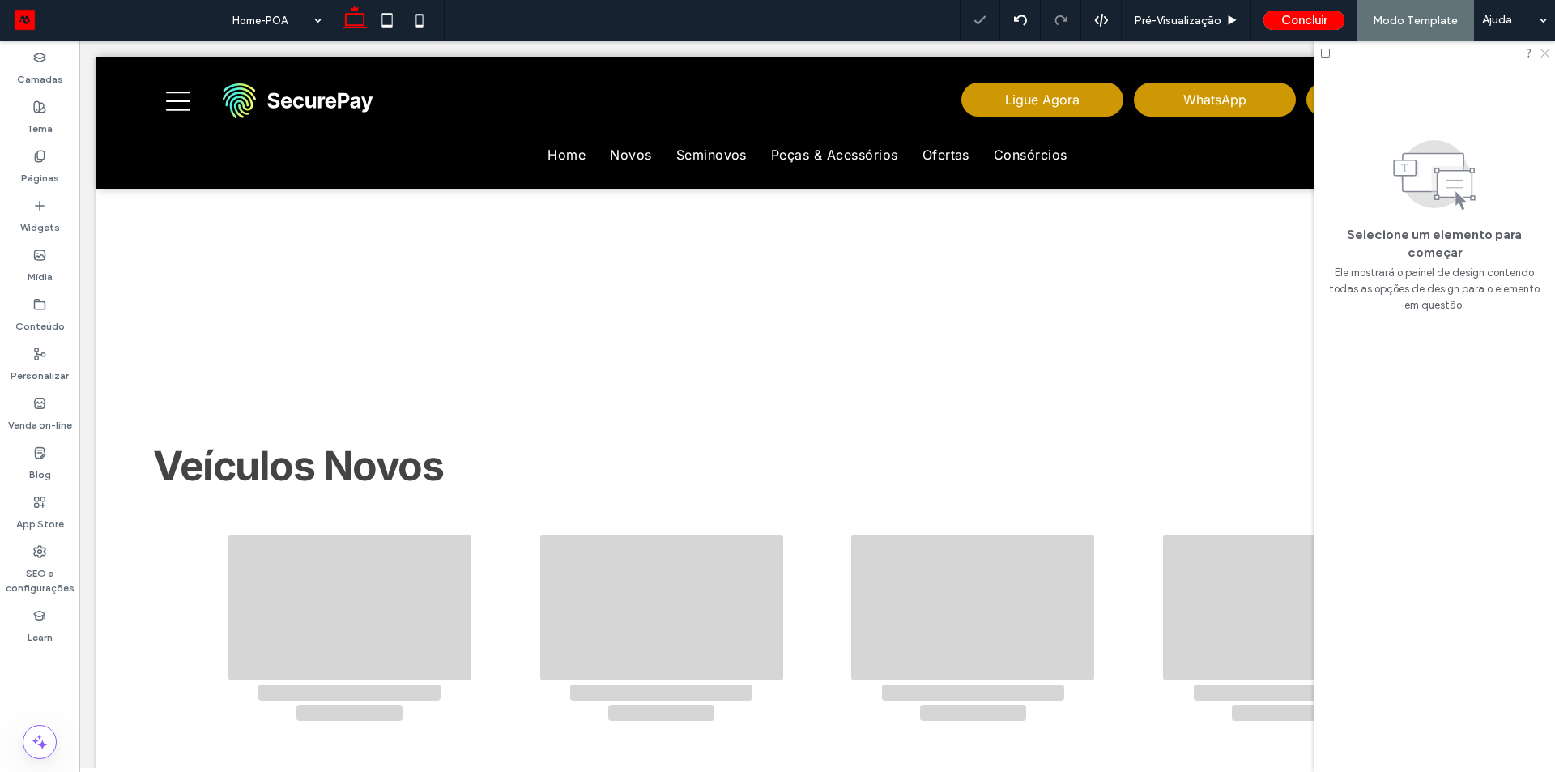
click at [1544, 52] on icon at bounding box center [1543, 52] width 11 height 11
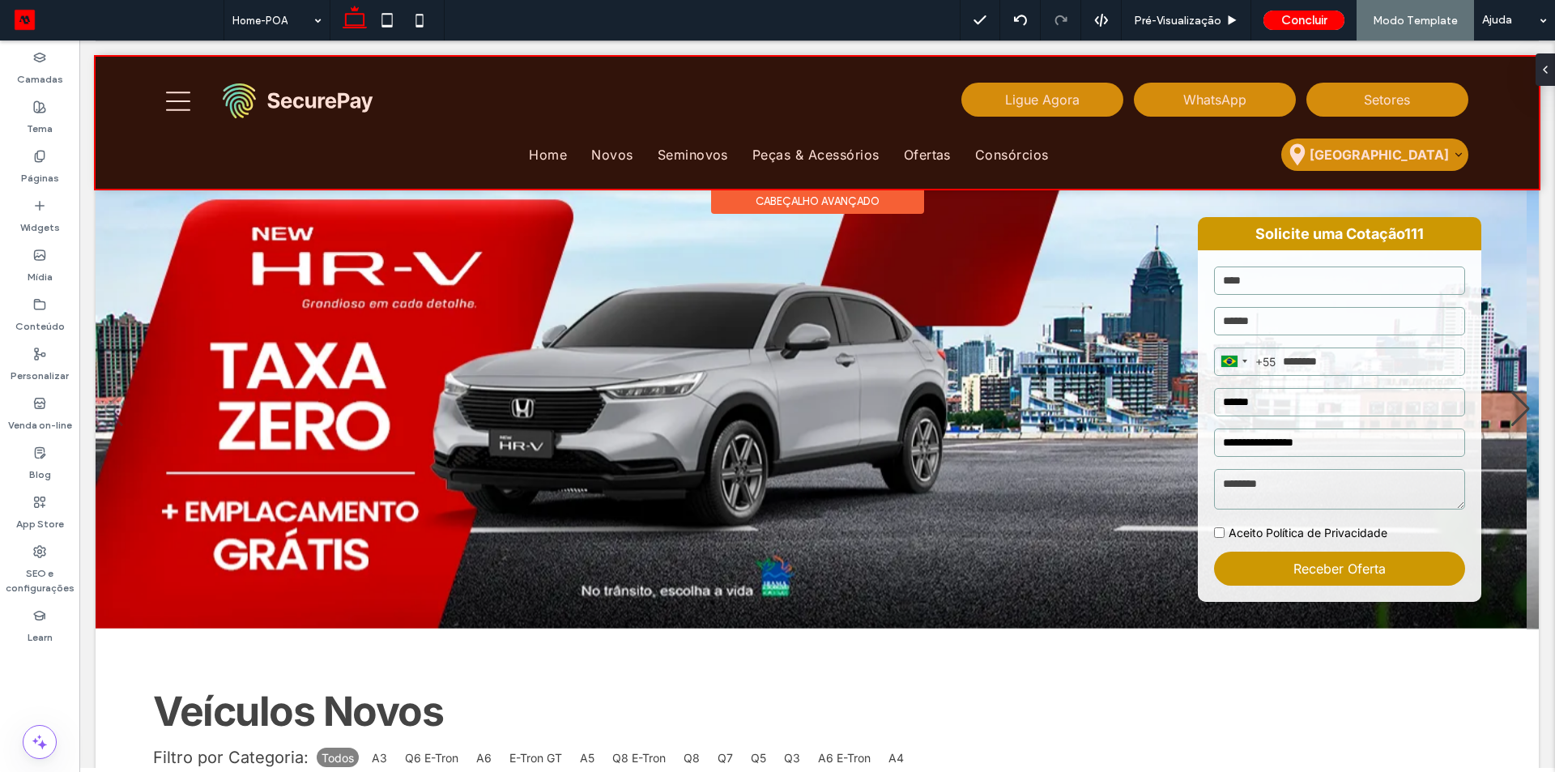
click at [281, 99] on div at bounding box center [817, 123] width 1443 height 132
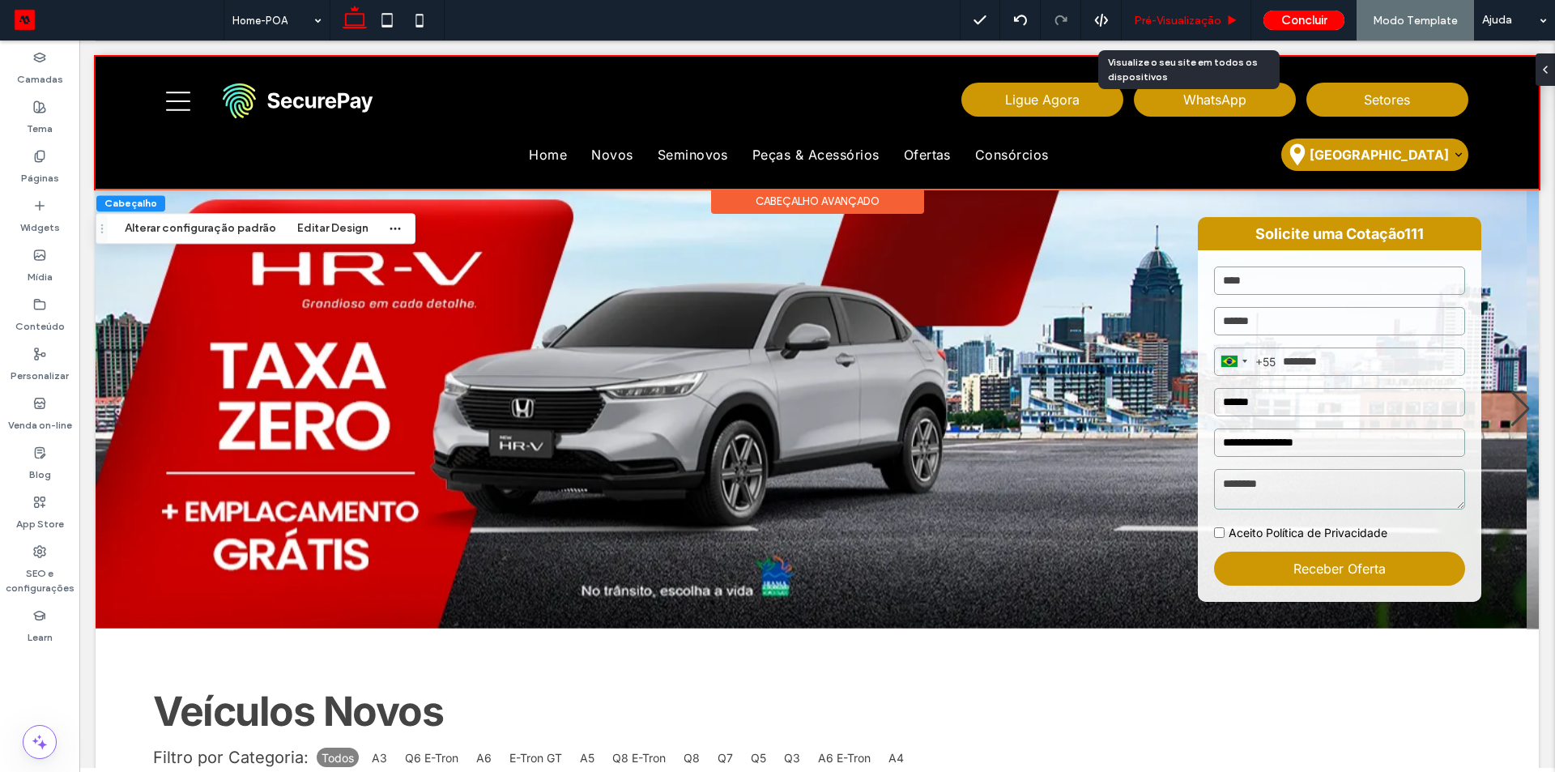
click at [1210, 21] on span "Pré-Visualizaçāo" at bounding box center [1177, 21] width 87 height 14
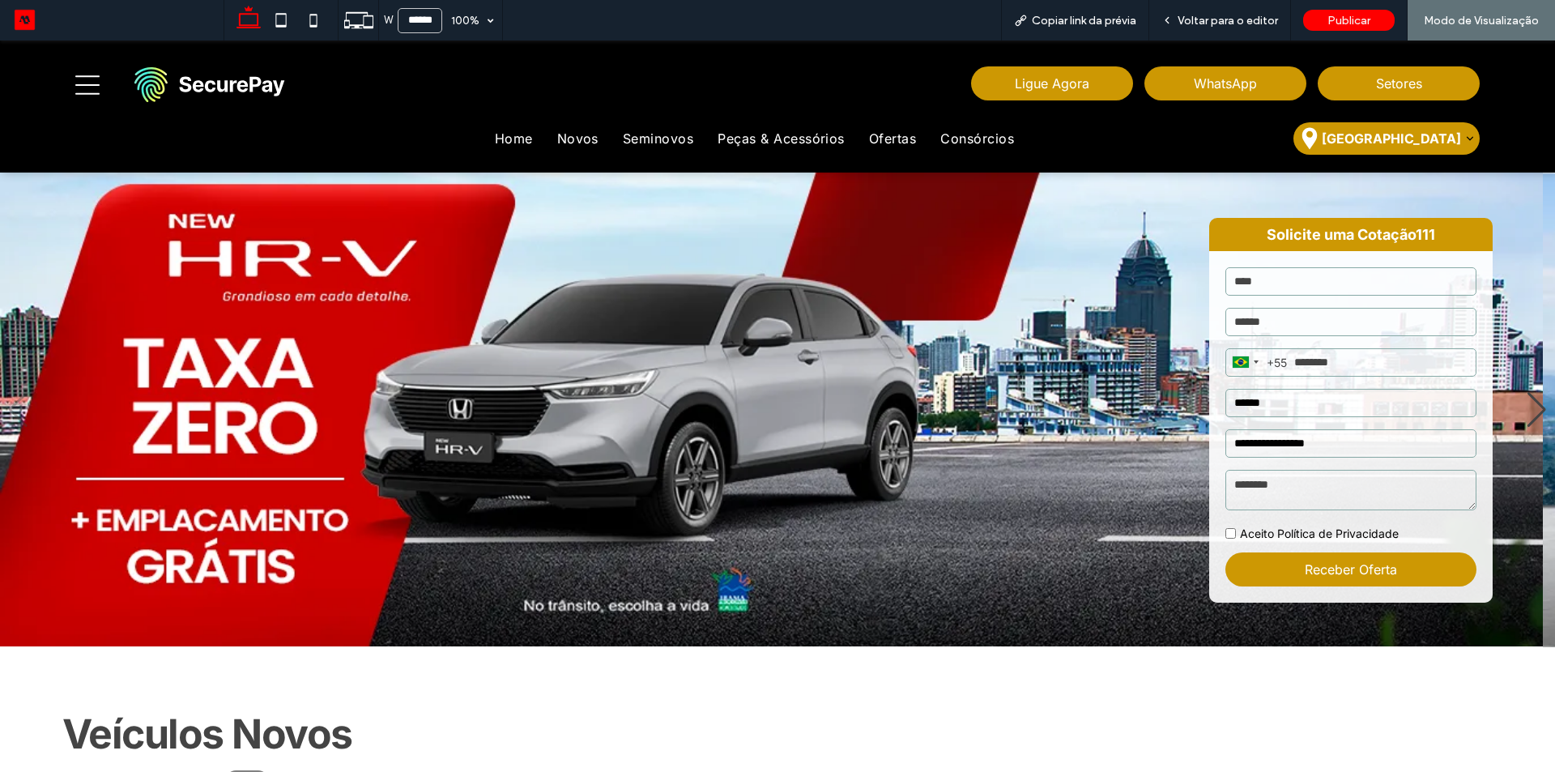
click at [267, 78] on img at bounding box center [209, 84] width 152 height 36
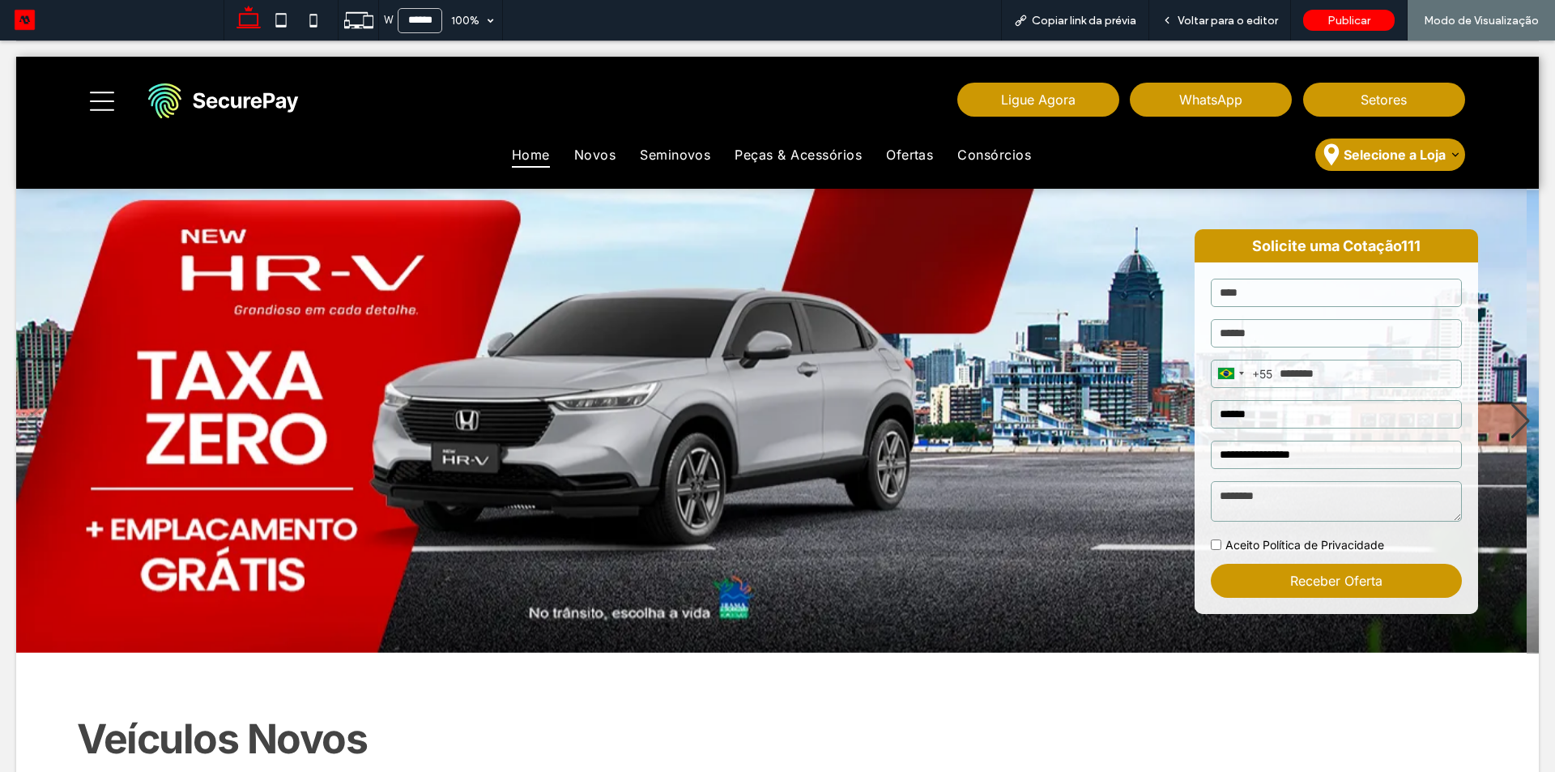
click at [1381, 163] on div at bounding box center [777, 386] width 1555 height 772
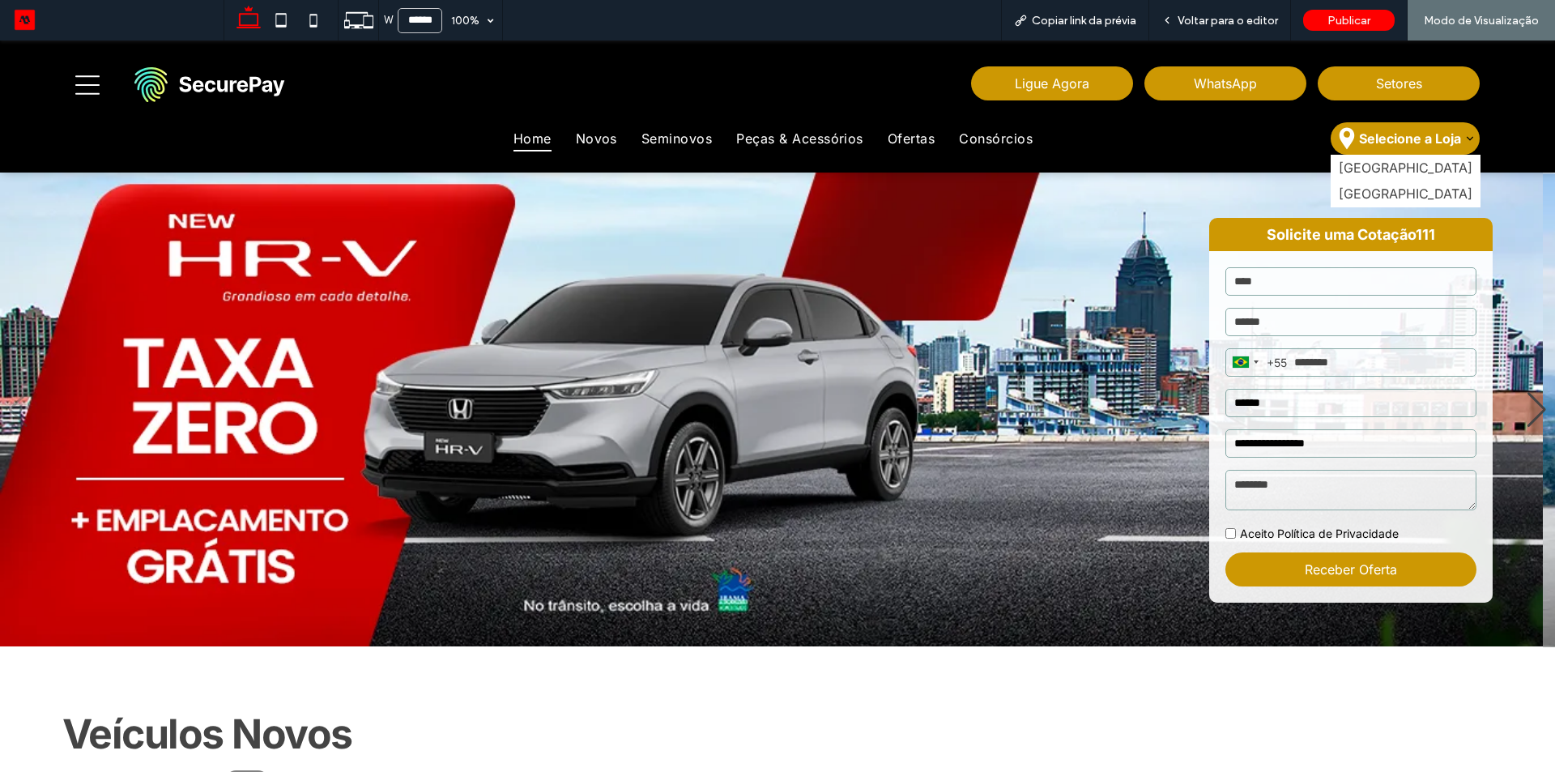
click at [1408, 138] on span "Selecione a Loja" at bounding box center [1410, 138] width 102 height 16
click at [178, 85] on img at bounding box center [209, 84] width 152 height 36
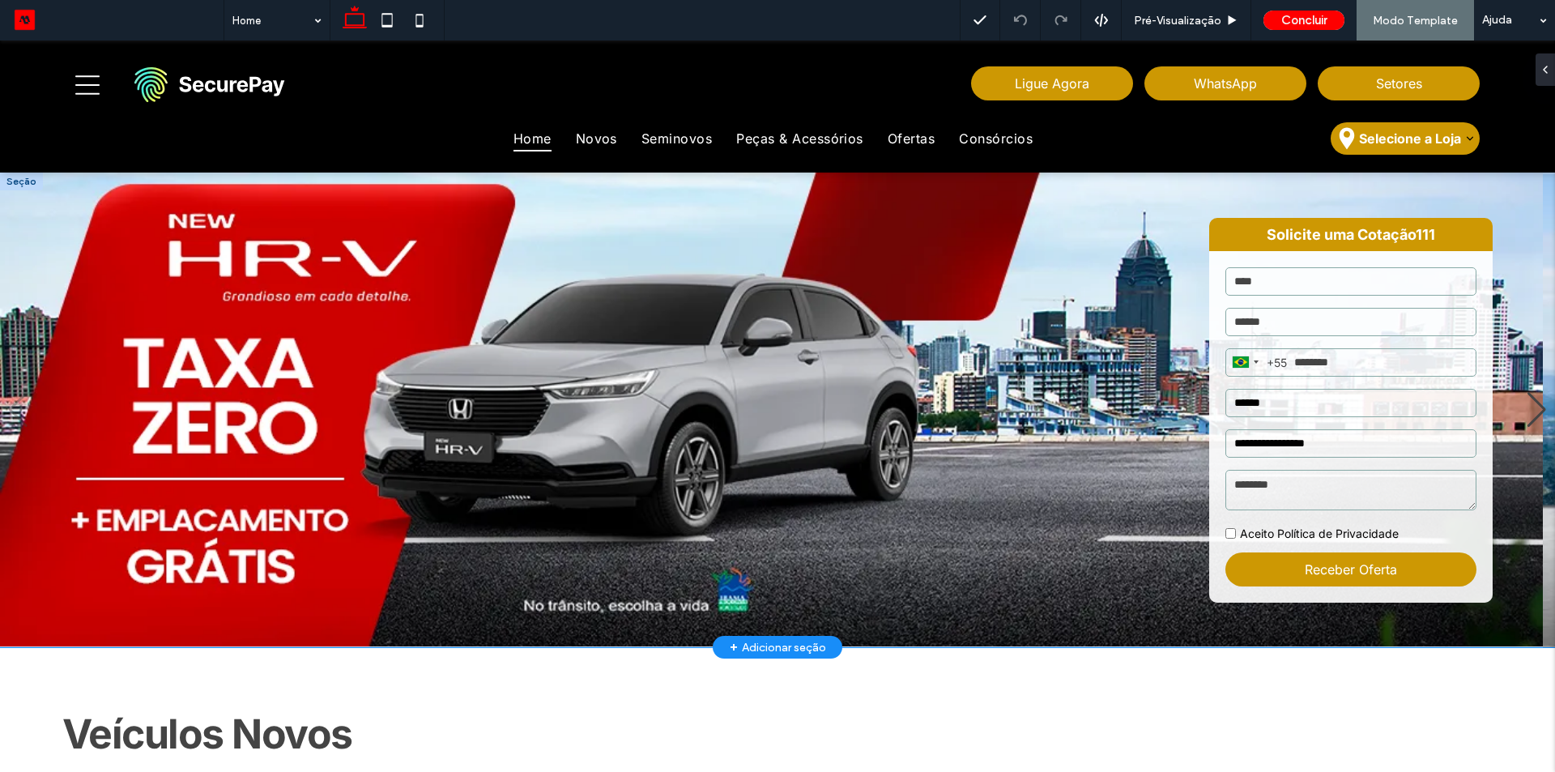
click at [1309, 447] on select "**********" at bounding box center [1350, 443] width 251 height 28
click at [1313, 440] on select "**********" at bounding box center [1350, 443] width 251 height 28
click at [1244, 440] on select "**********" at bounding box center [1350, 443] width 251 height 28
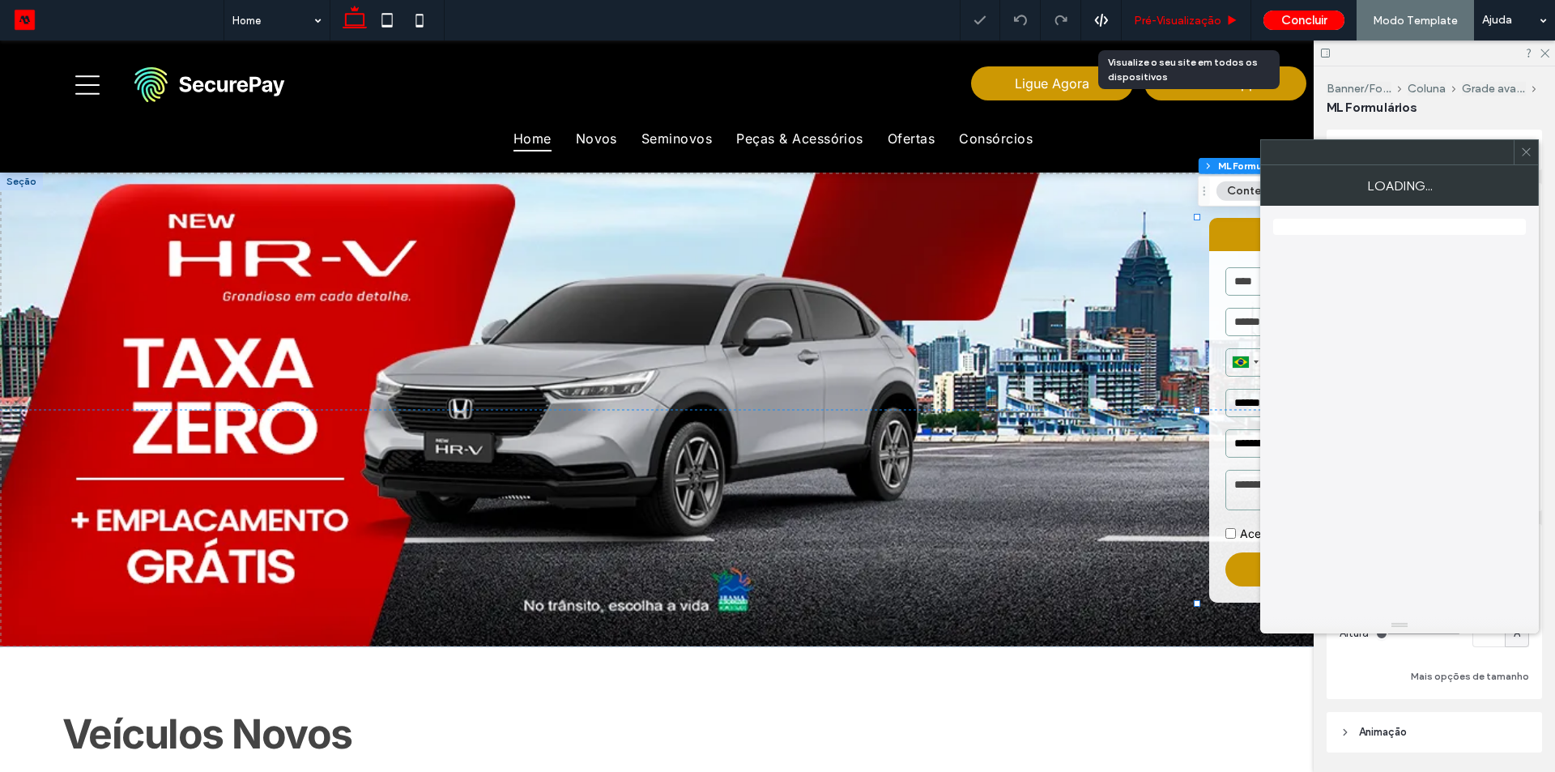
click at [1169, 12] on div "Pré-Visualizaçāo" at bounding box center [1186, 20] width 130 height 40
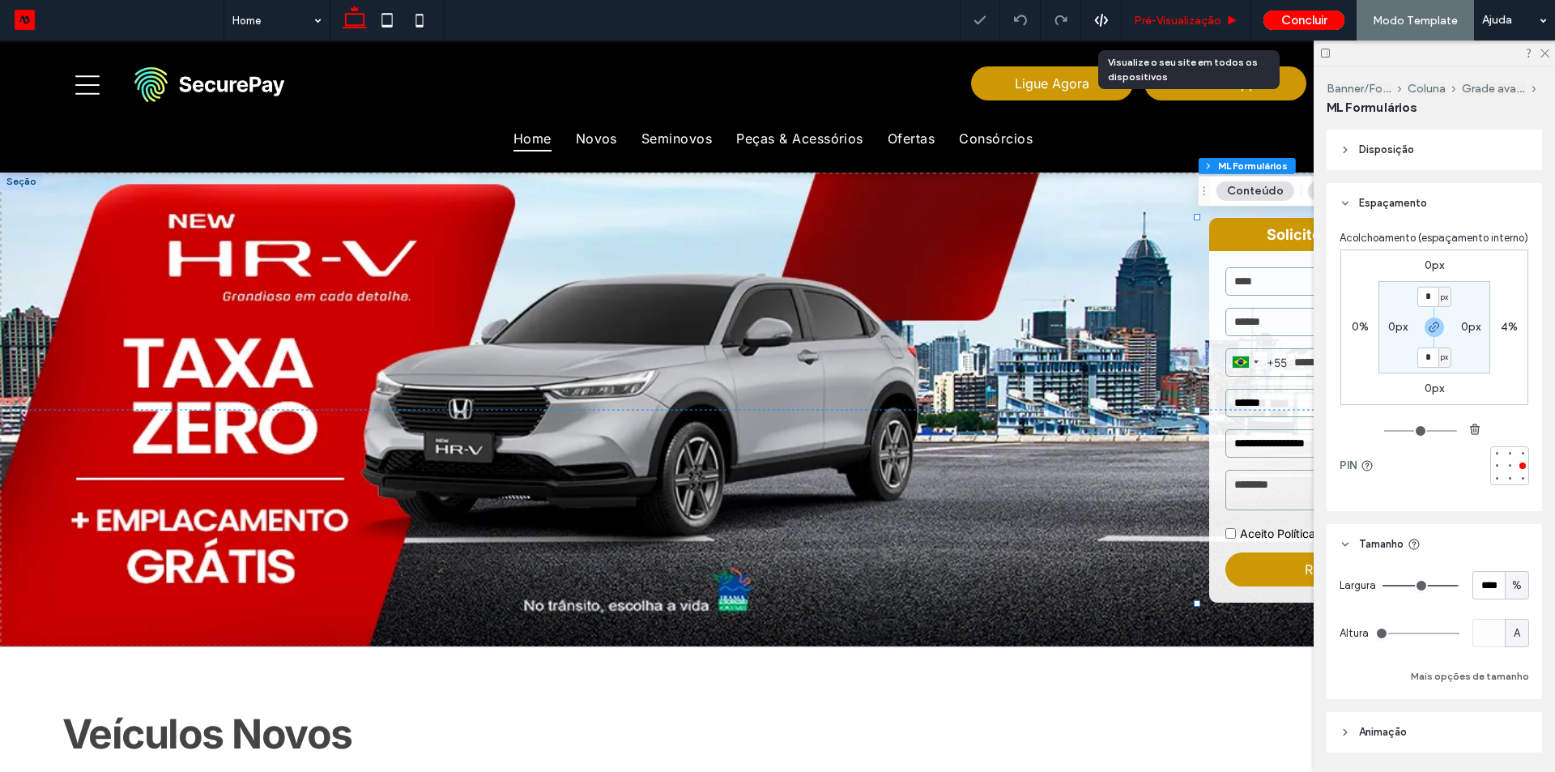
click at [1169, 14] on span "Pré-Visualizaçāo" at bounding box center [1177, 21] width 87 height 14
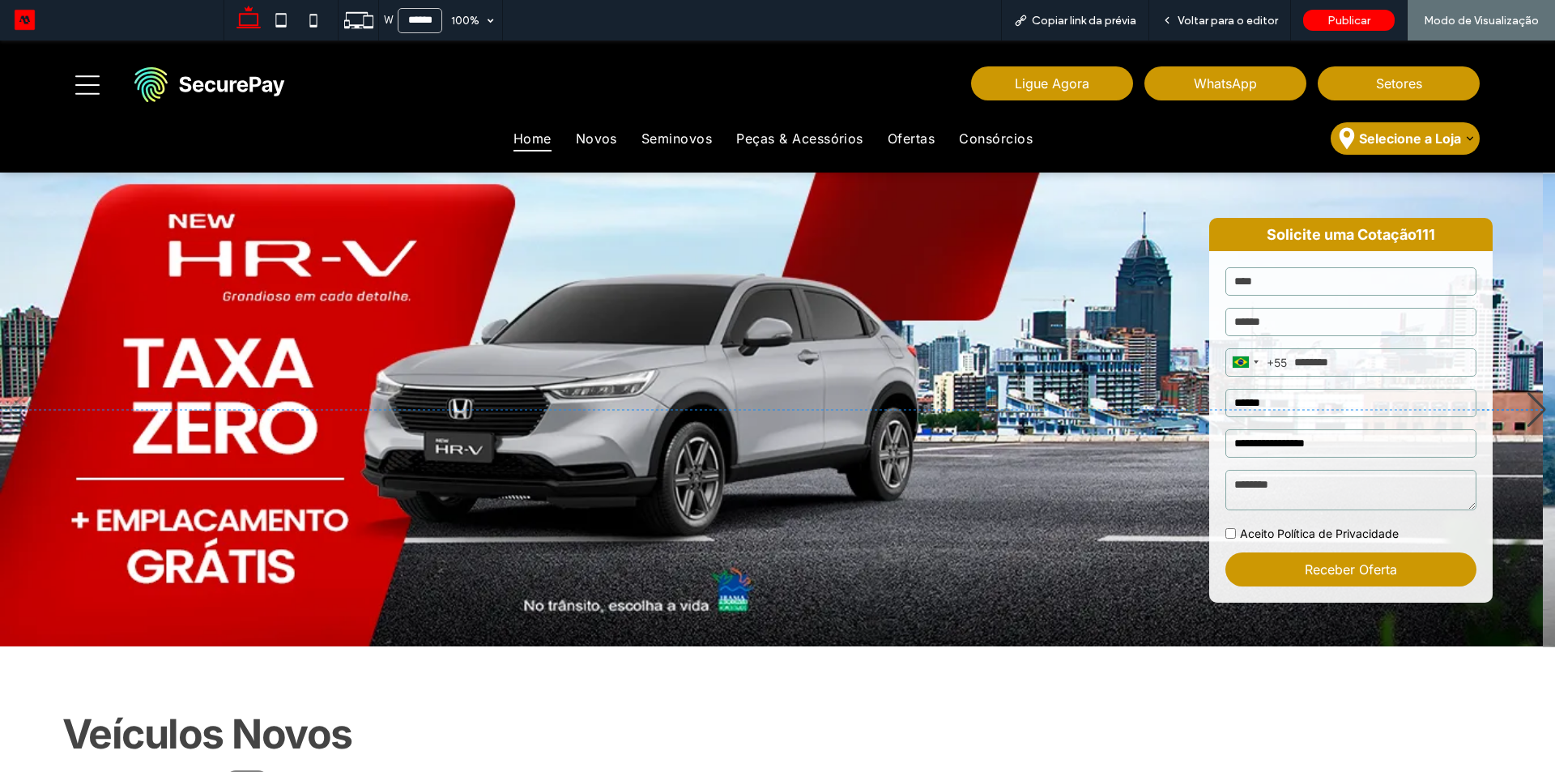
click at [1261, 446] on select "**********" at bounding box center [1350, 443] width 251 height 28
click at [1432, 79] on link "Setores" at bounding box center [1398, 83] width 162 height 34
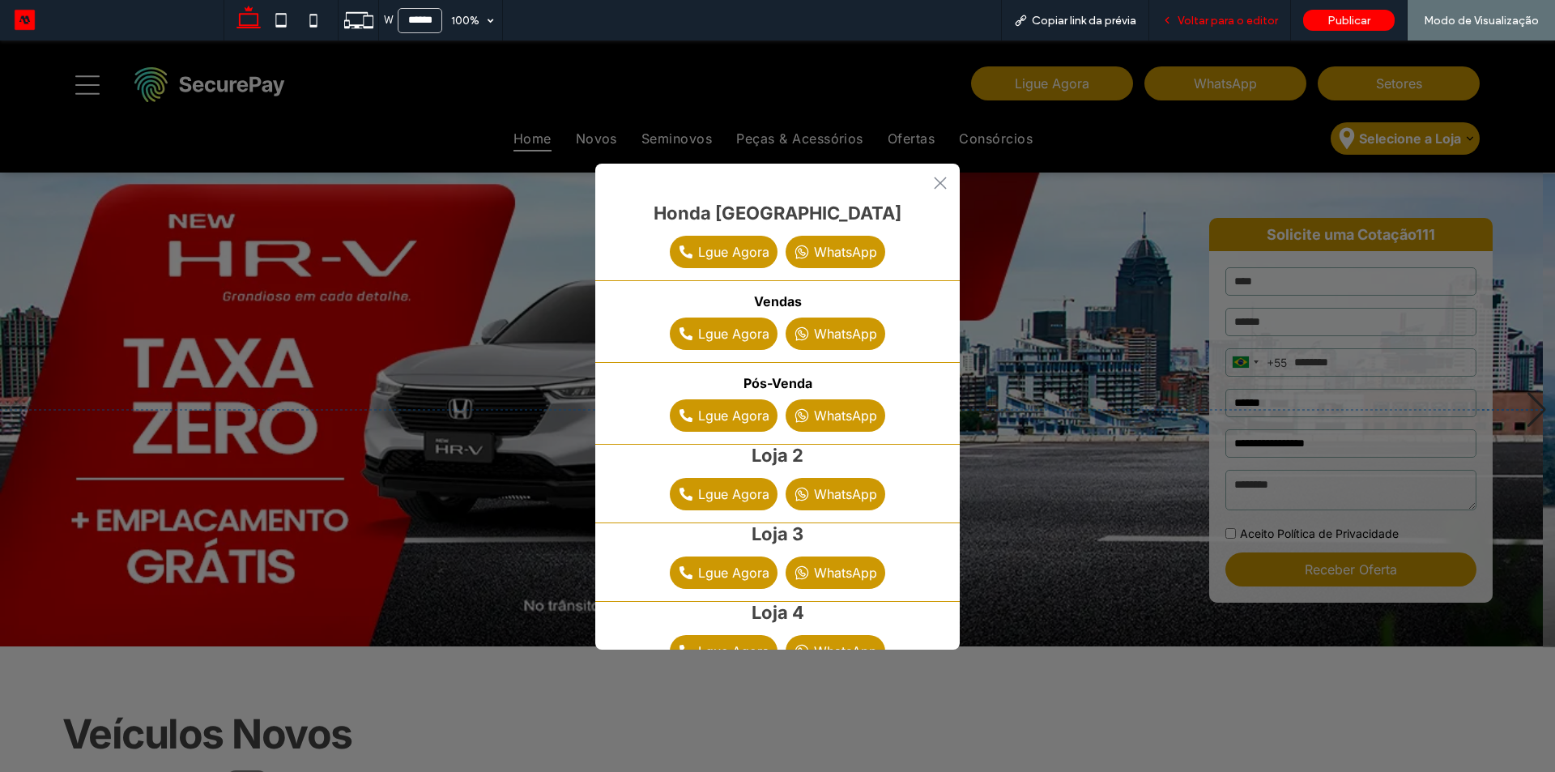
click at [1215, 9] on div "Voltar para o editor" at bounding box center [1220, 20] width 142 height 40
click at [1204, 16] on span "Voltar para o editor" at bounding box center [1227, 21] width 100 height 14
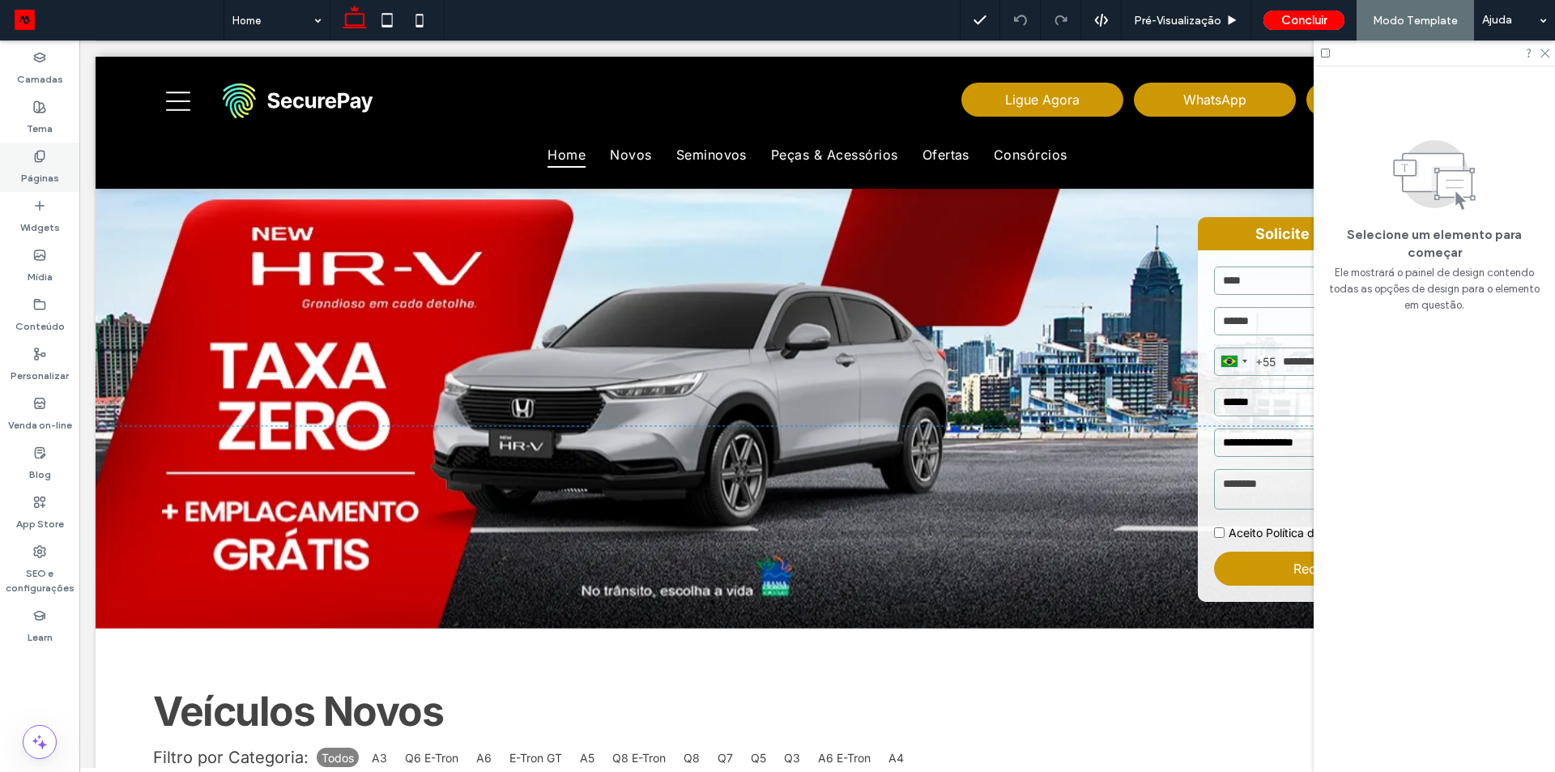
click at [37, 165] on label "Páginas" at bounding box center [40, 174] width 38 height 23
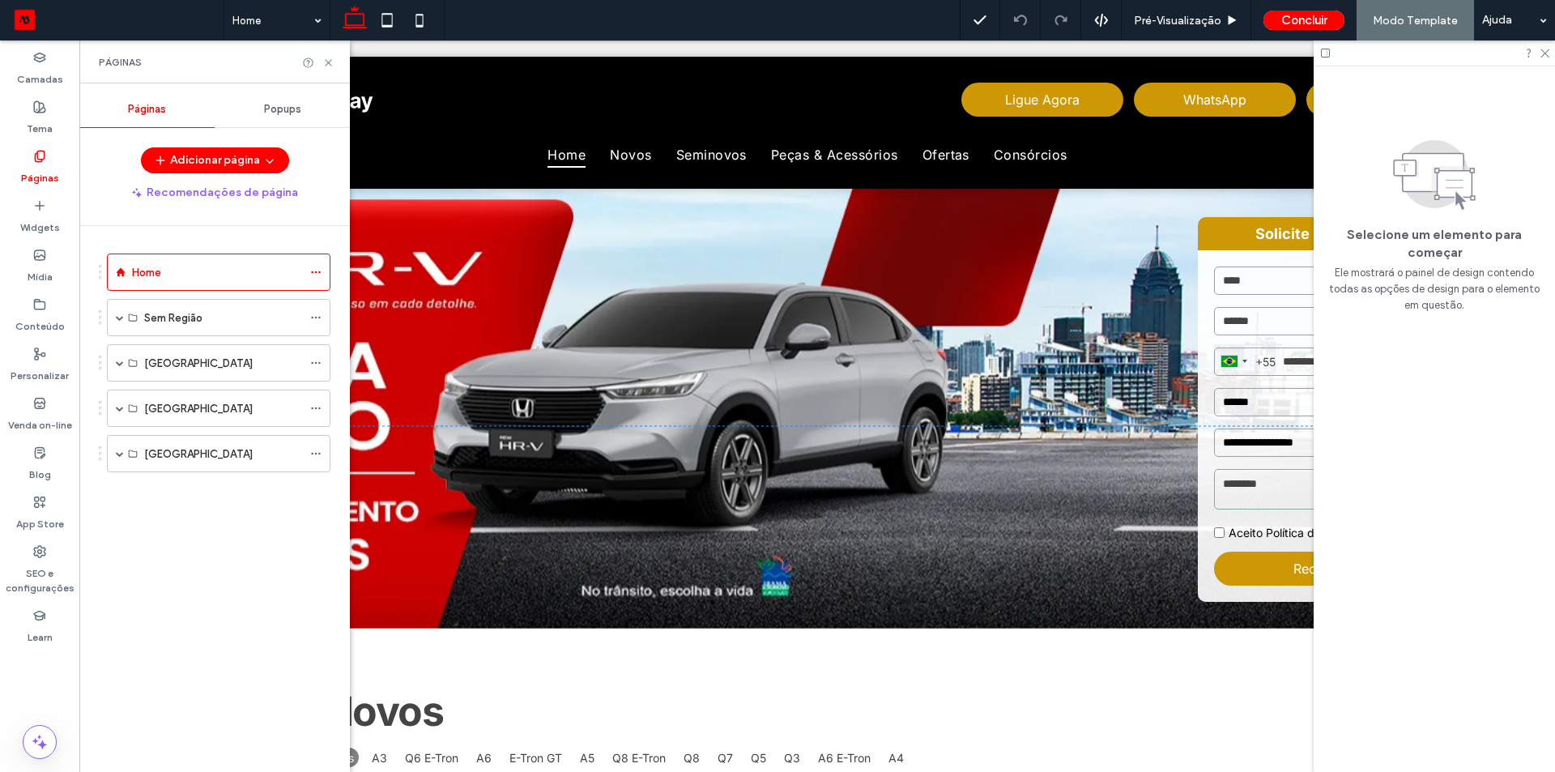
click at [268, 114] on span "Popups" at bounding box center [282, 109] width 37 height 13
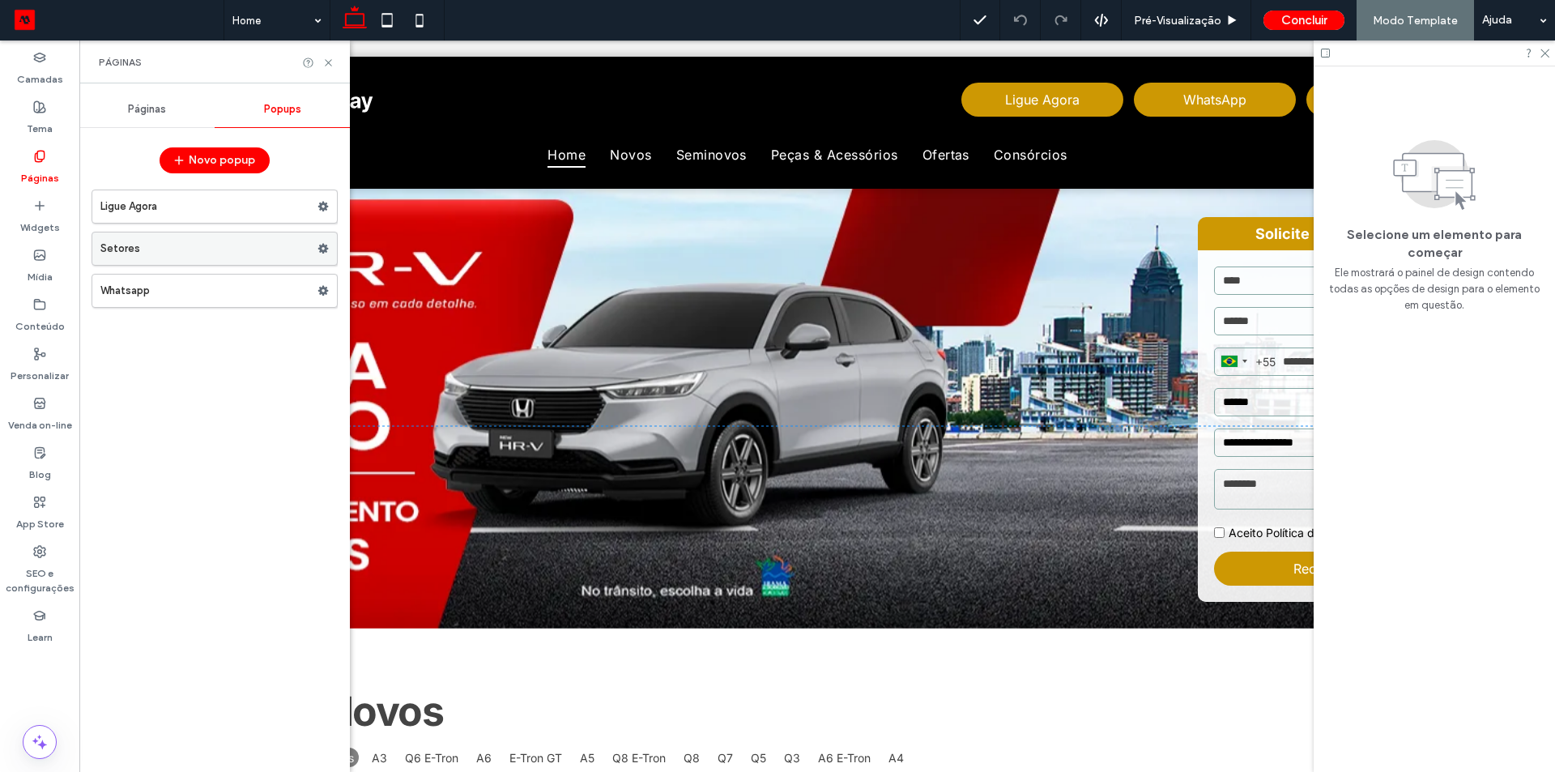
click at [208, 243] on label "Setores" at bounding box center [208, 248] width 217 height 32
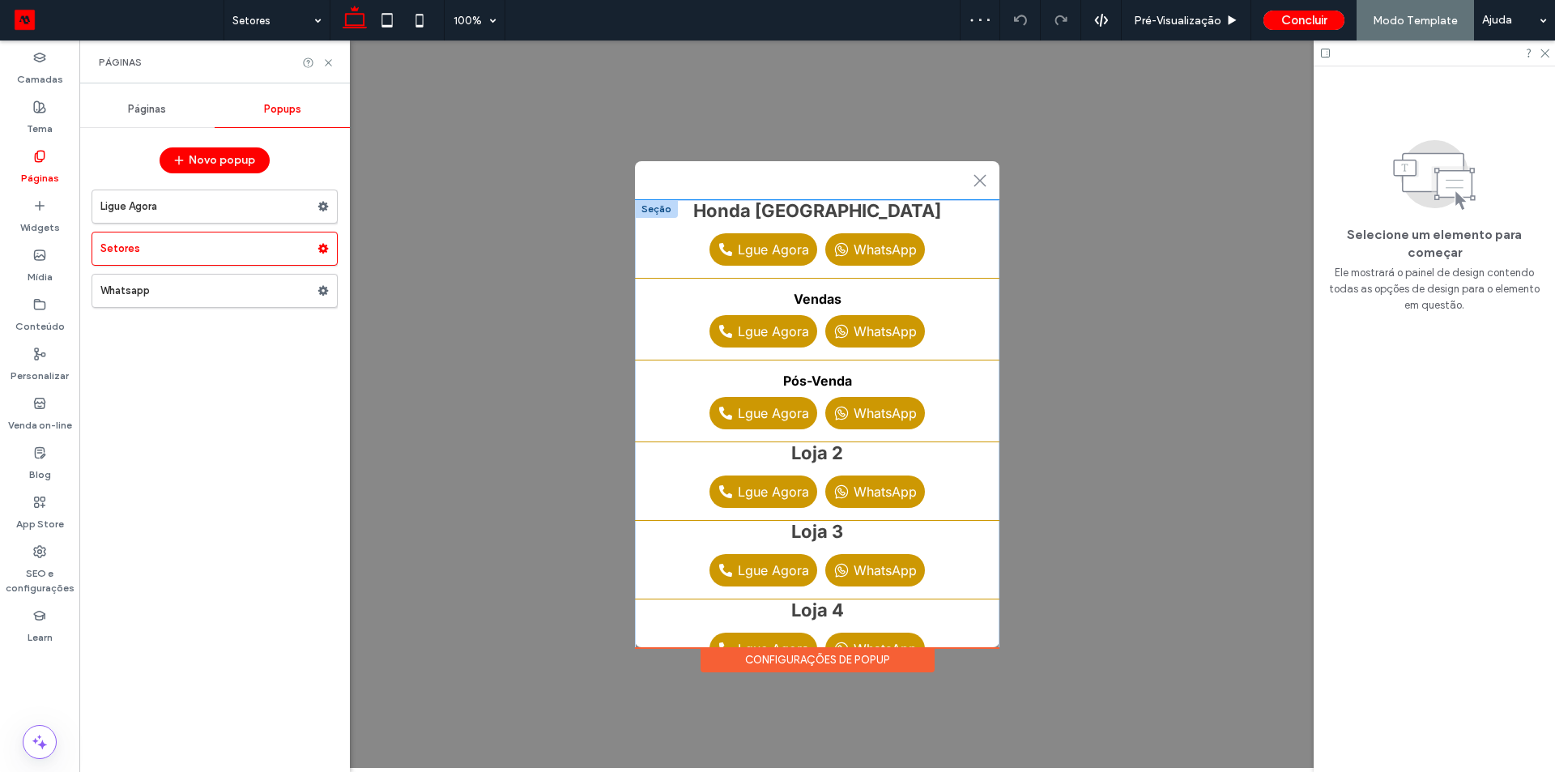
click at [908, 523] on h3 "Loja 3" at bounding box center [817, 531] width 364 height 21
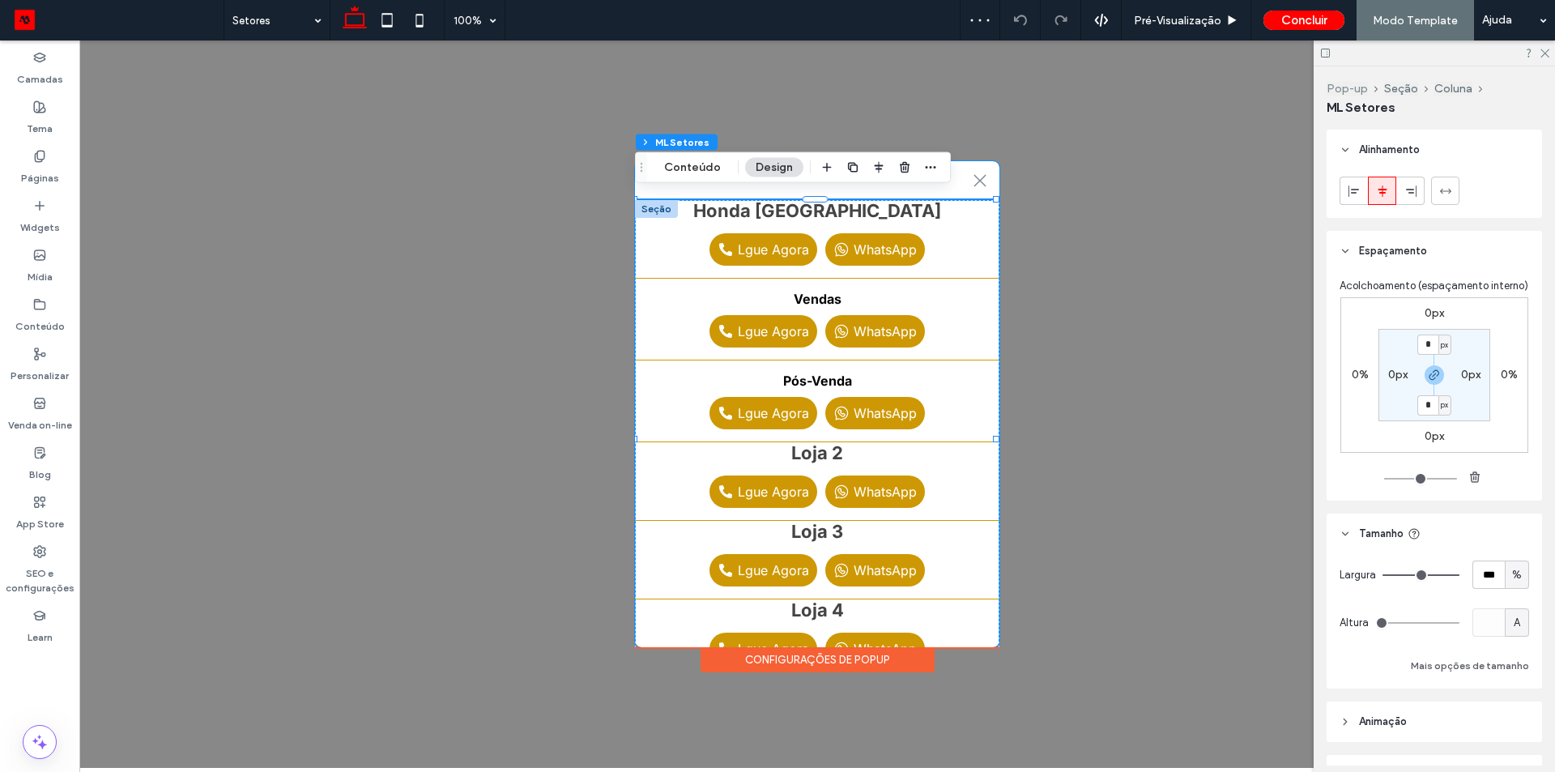
click at [1359, 87] on button "Pop-up" at bounding box center [1346, 89] width 41 height 14
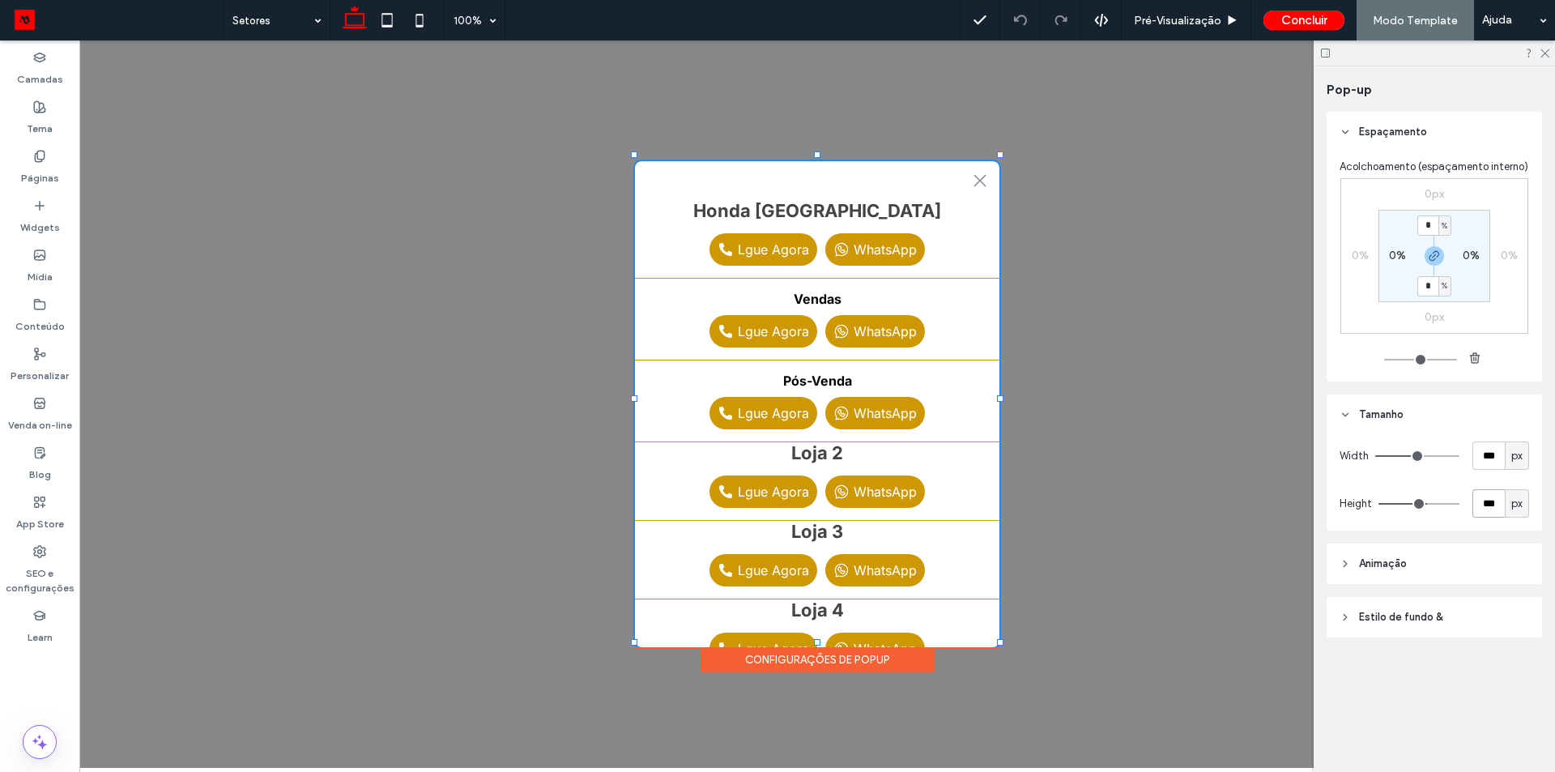
click at [1486, 510] on input "***" at bounding box center [1488, 503] width 32 height 28
type input "***"
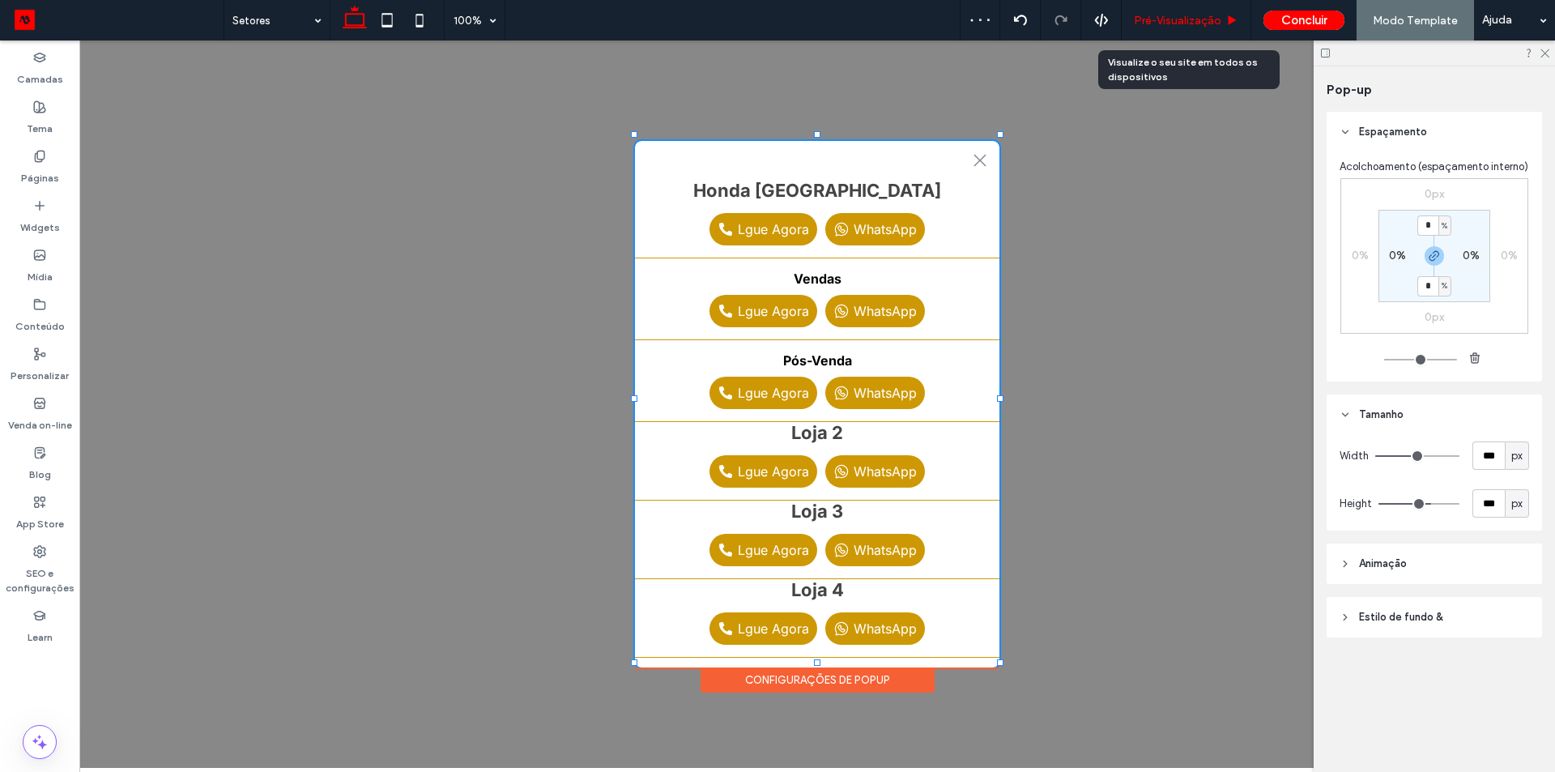
click at [1188, 24] on span "Pré-Visualizaçāo" at bounding box center [1177, 21] width 87 height 14
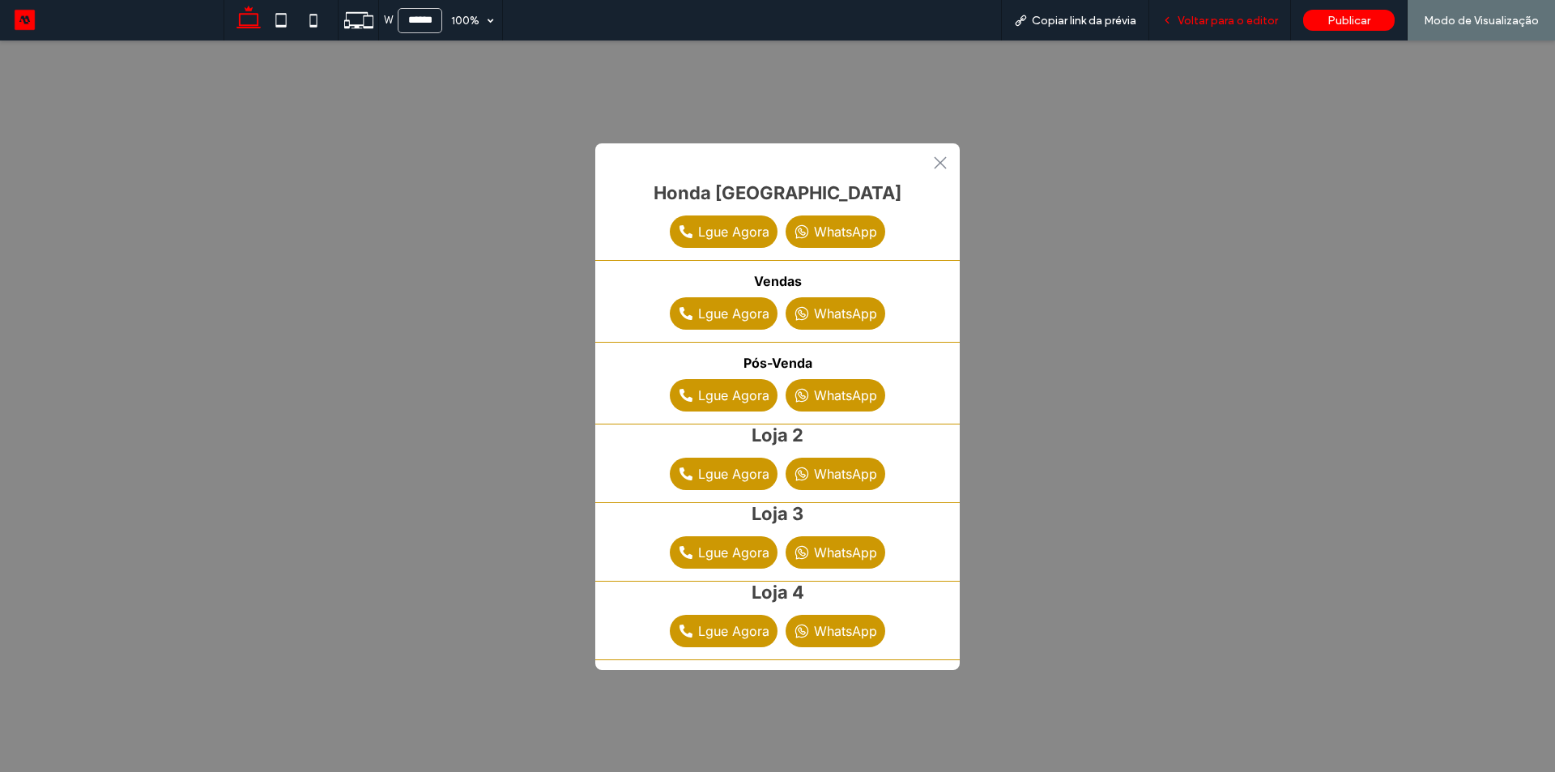
click at [1241, 18] on span "Voltar para o editor" at bounding box center [1227, 21] width 100 height 14
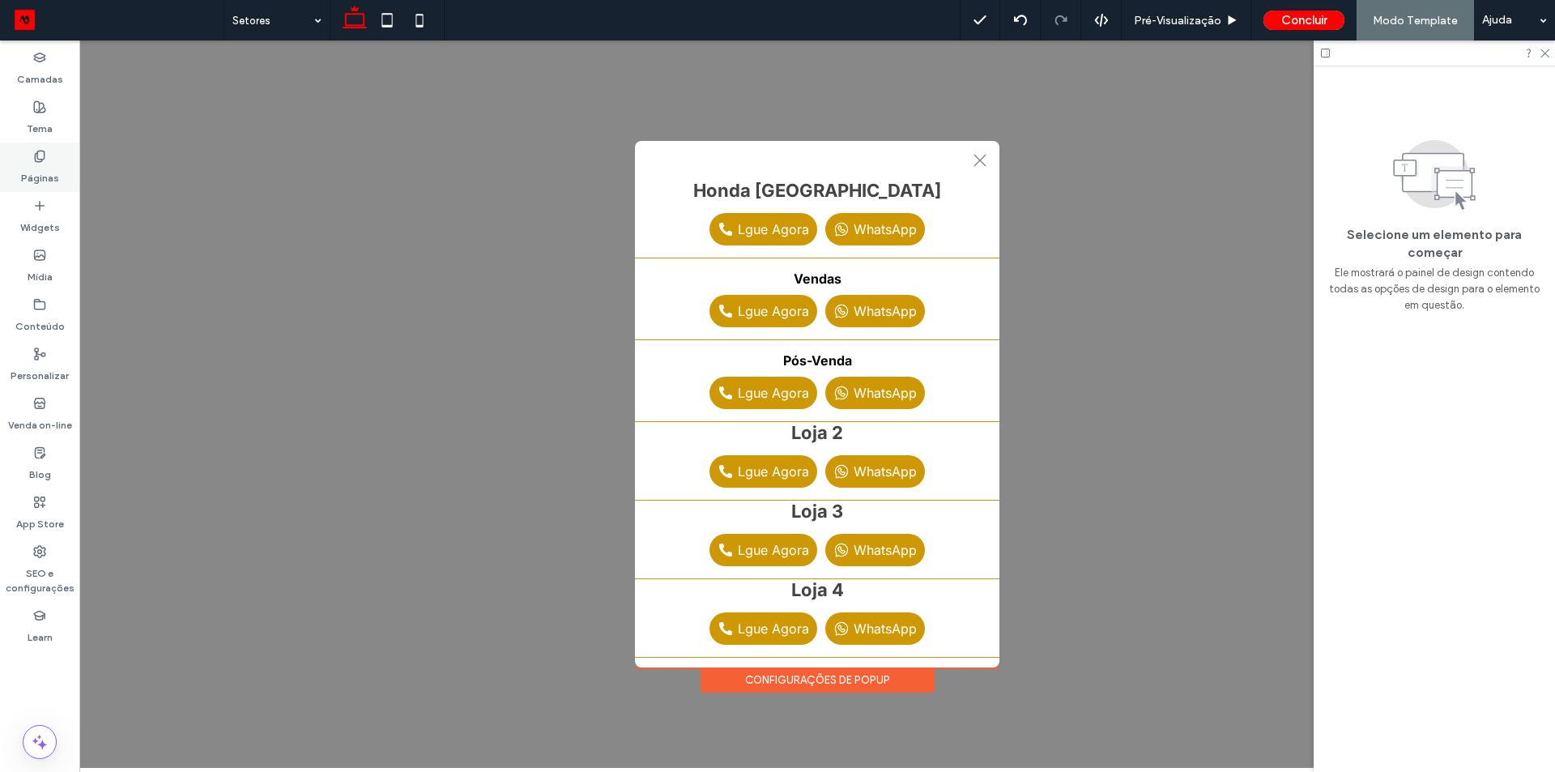
click at [41, 164] on label "Páginas" at bounding box center [40, 174] width 38 height 23
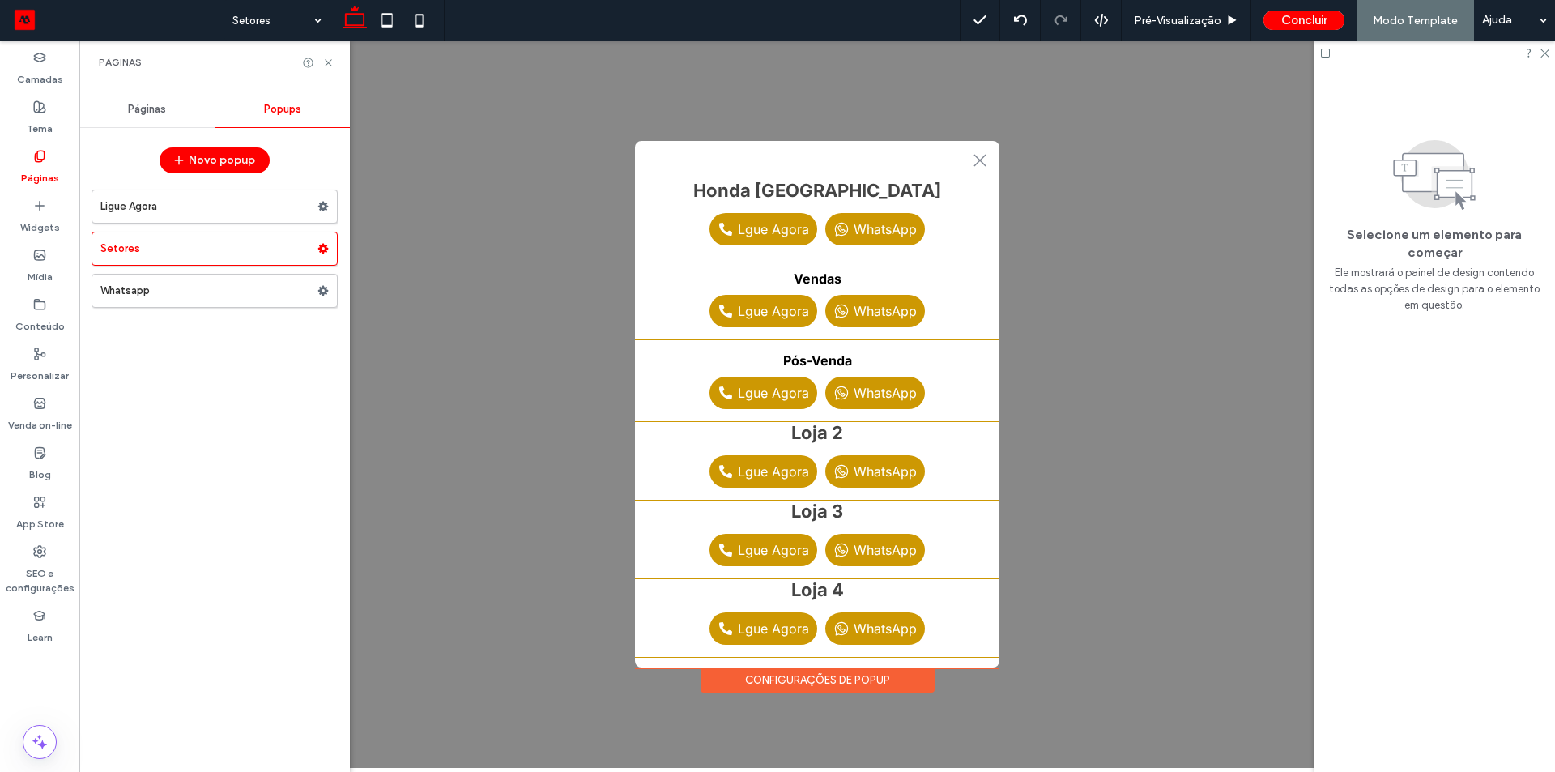
click at [142, 111] on span "Páginas" at bounding box center [147, 109] width 38 height 13
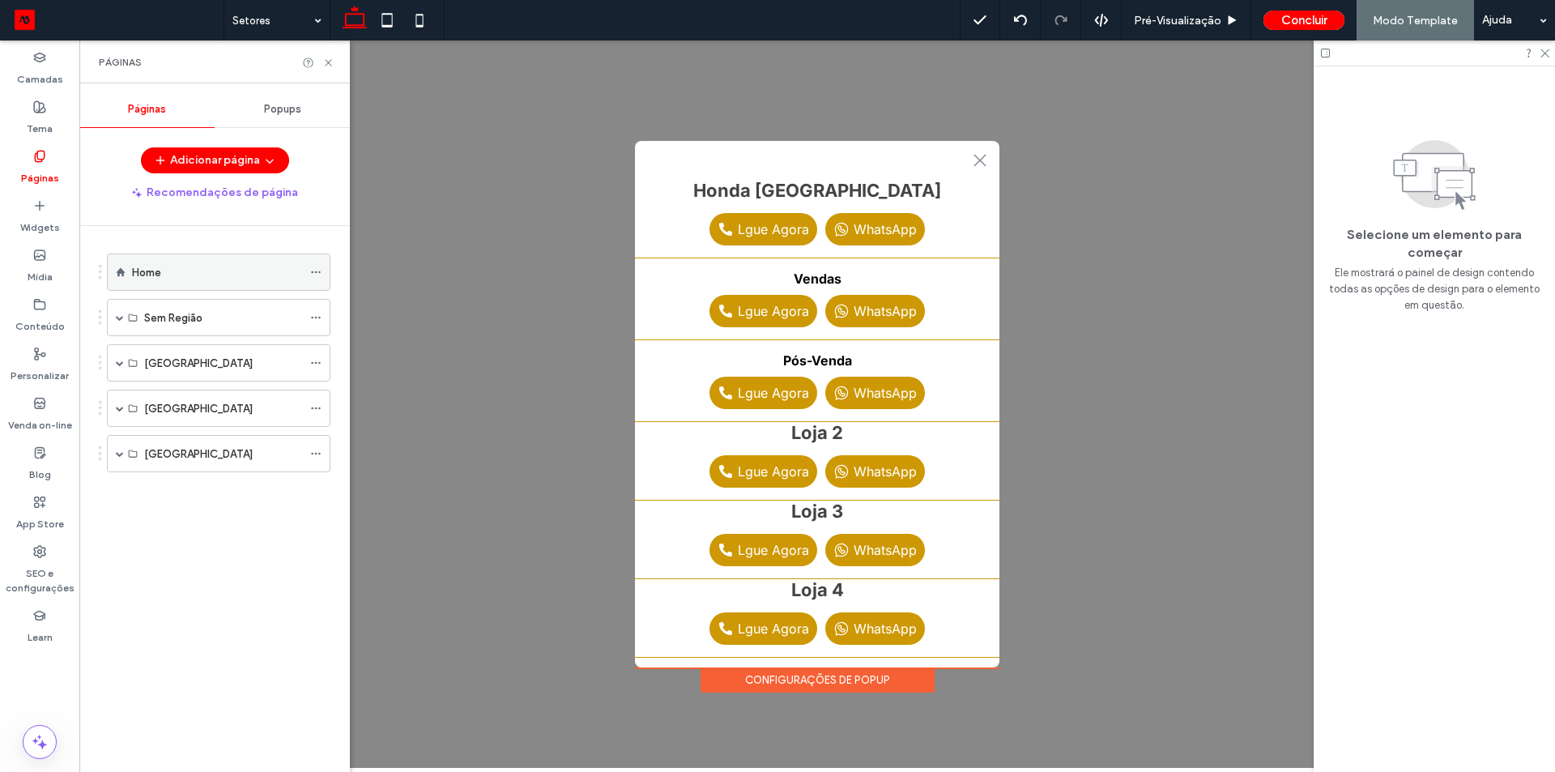
click at [157, 260] on div "Home" at bounding box center [217, 272] width 170 height 36
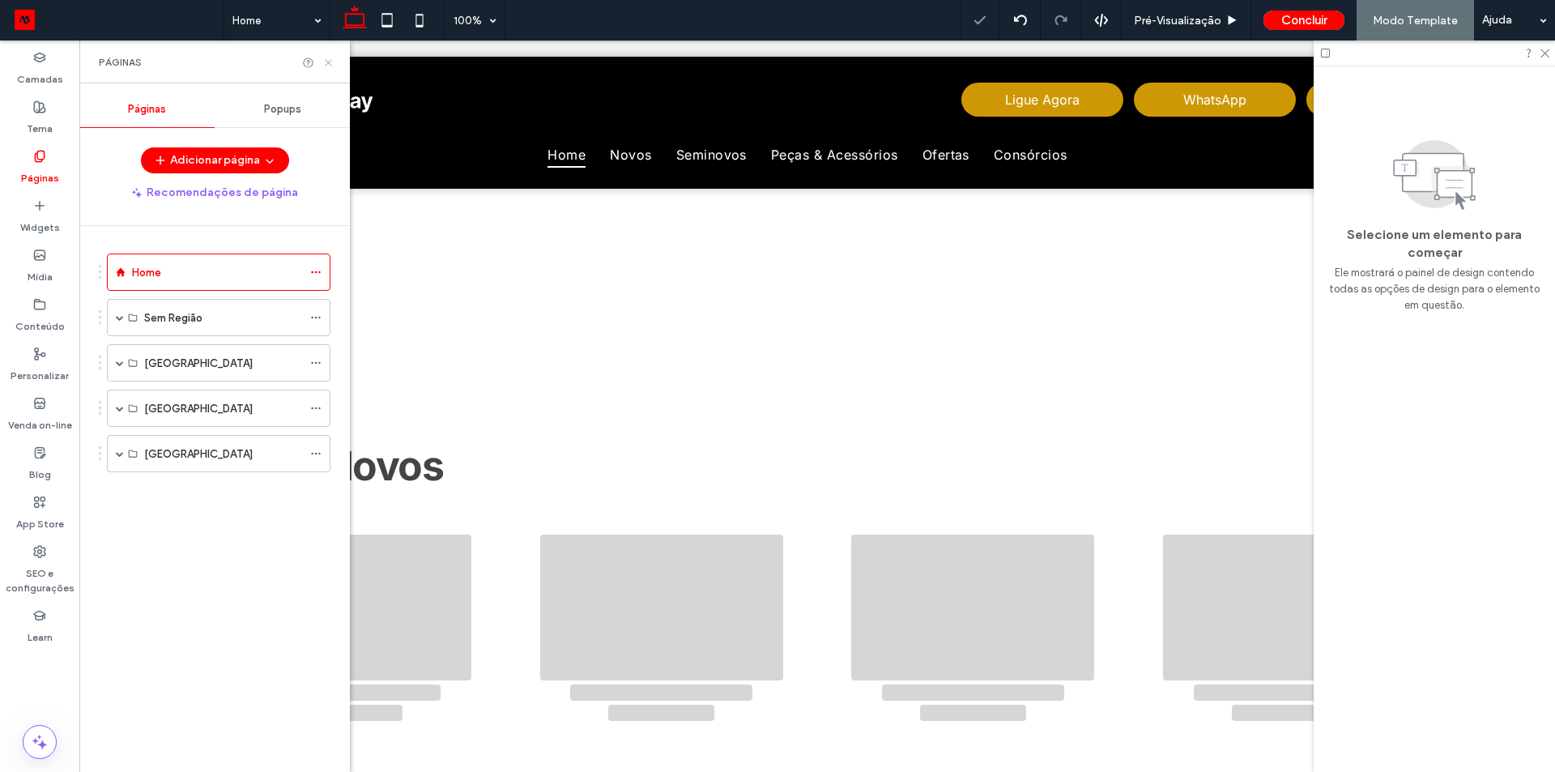
click at [330, 57] on icon at bounding box center [328, 63] width 12 height 12
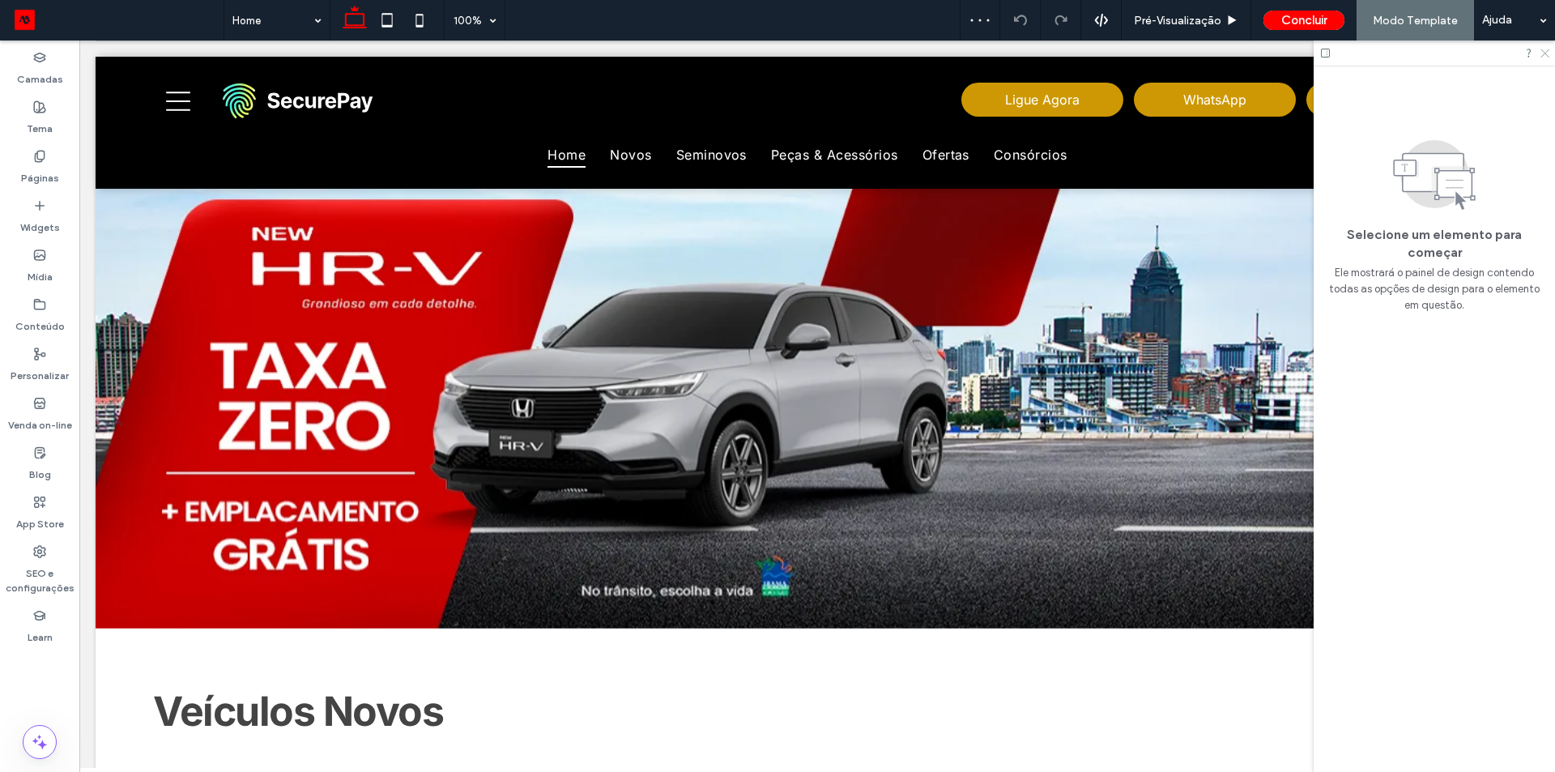
click at [1547, 53] on icon at bounding box center [1543, 52] width 11 height 11
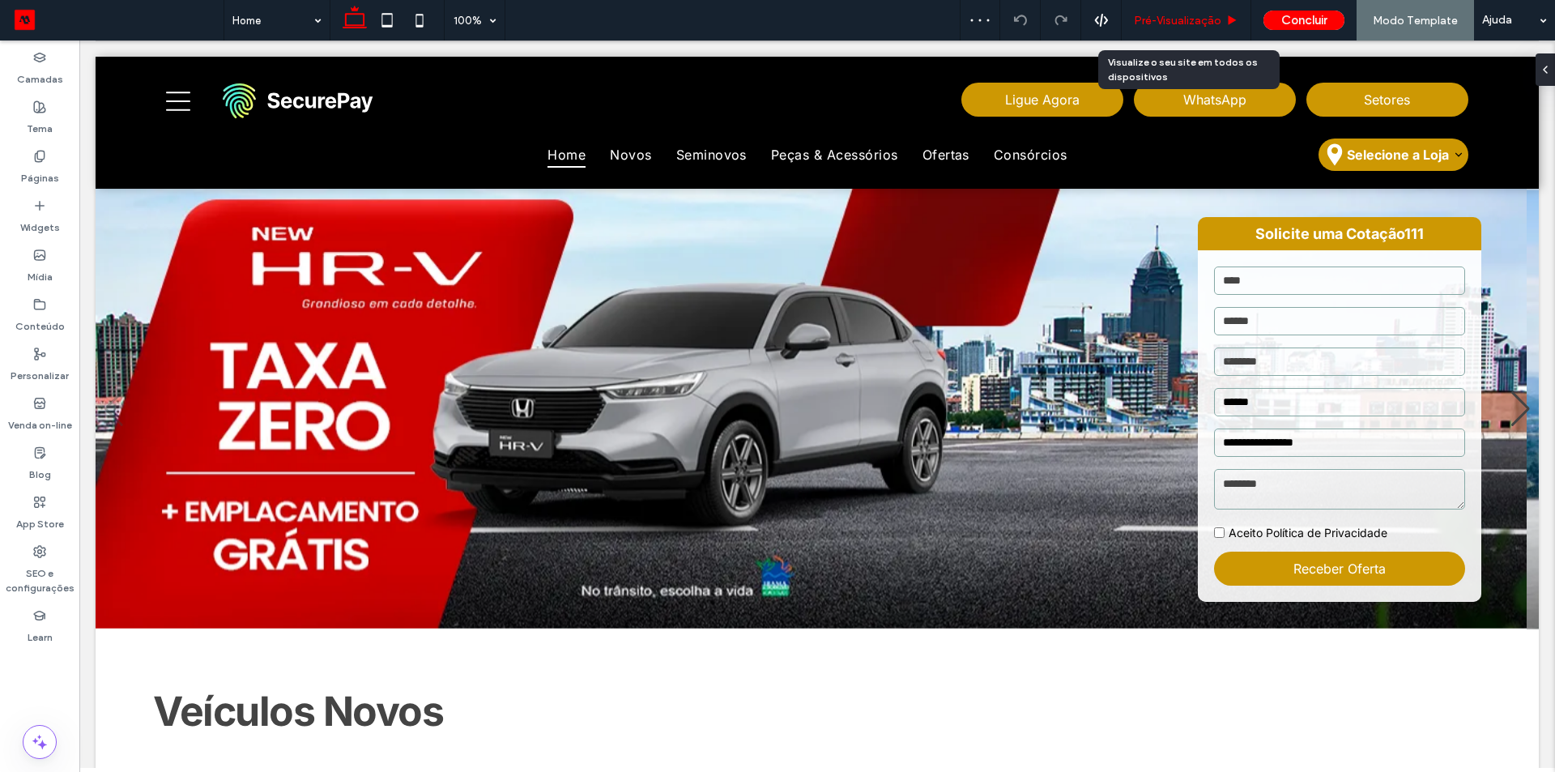
click at [1208, 14] on span "Pré-Visualizaçāo" at bounding box center [1177, 21] width 87 height 14
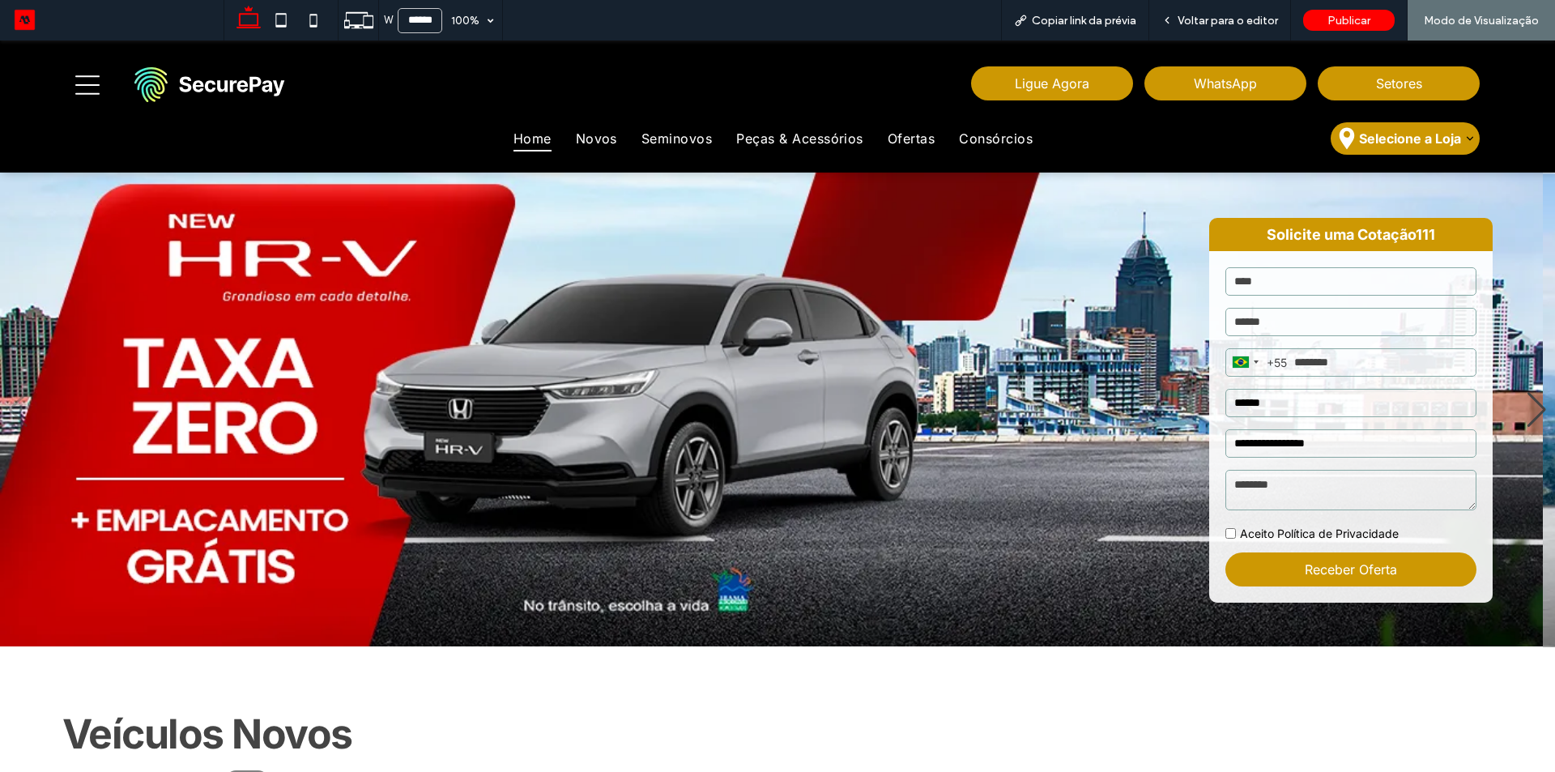
click at [1396, 131] on span "Selecione a Loja" at bounding box center [1410, 138] width 102 height 16
click at [1392, 138] on span "Selecione a Loja" at bounding box center [1410, 138] width 102 height 16
click at [1232, 15] on span "Voltar para o editor" at bounding box center [1227, 21] width 100 height 14
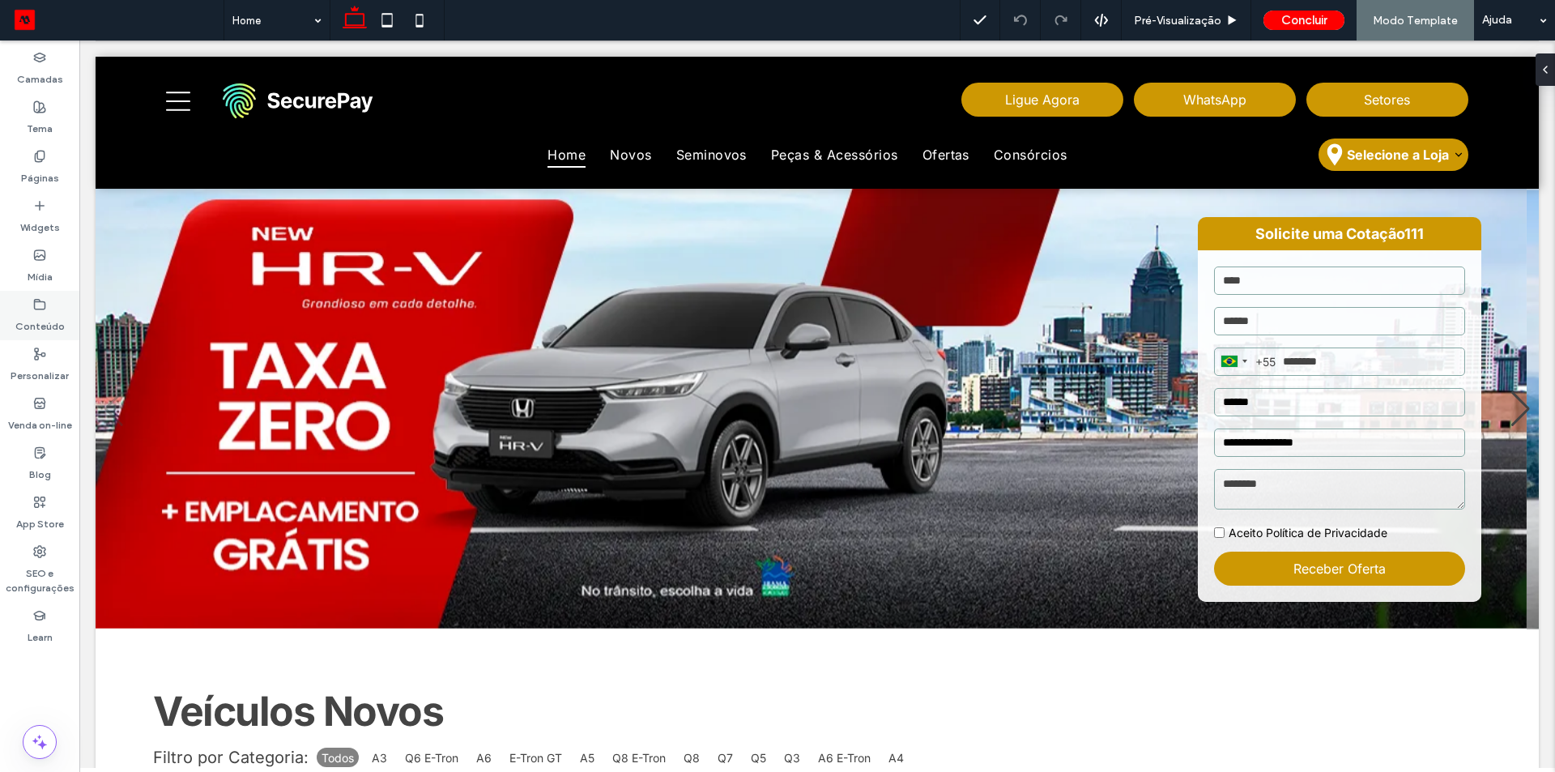
click at [40, 317] on label "Conteúdo" at bounding box center [39, 322] width 49 height 23
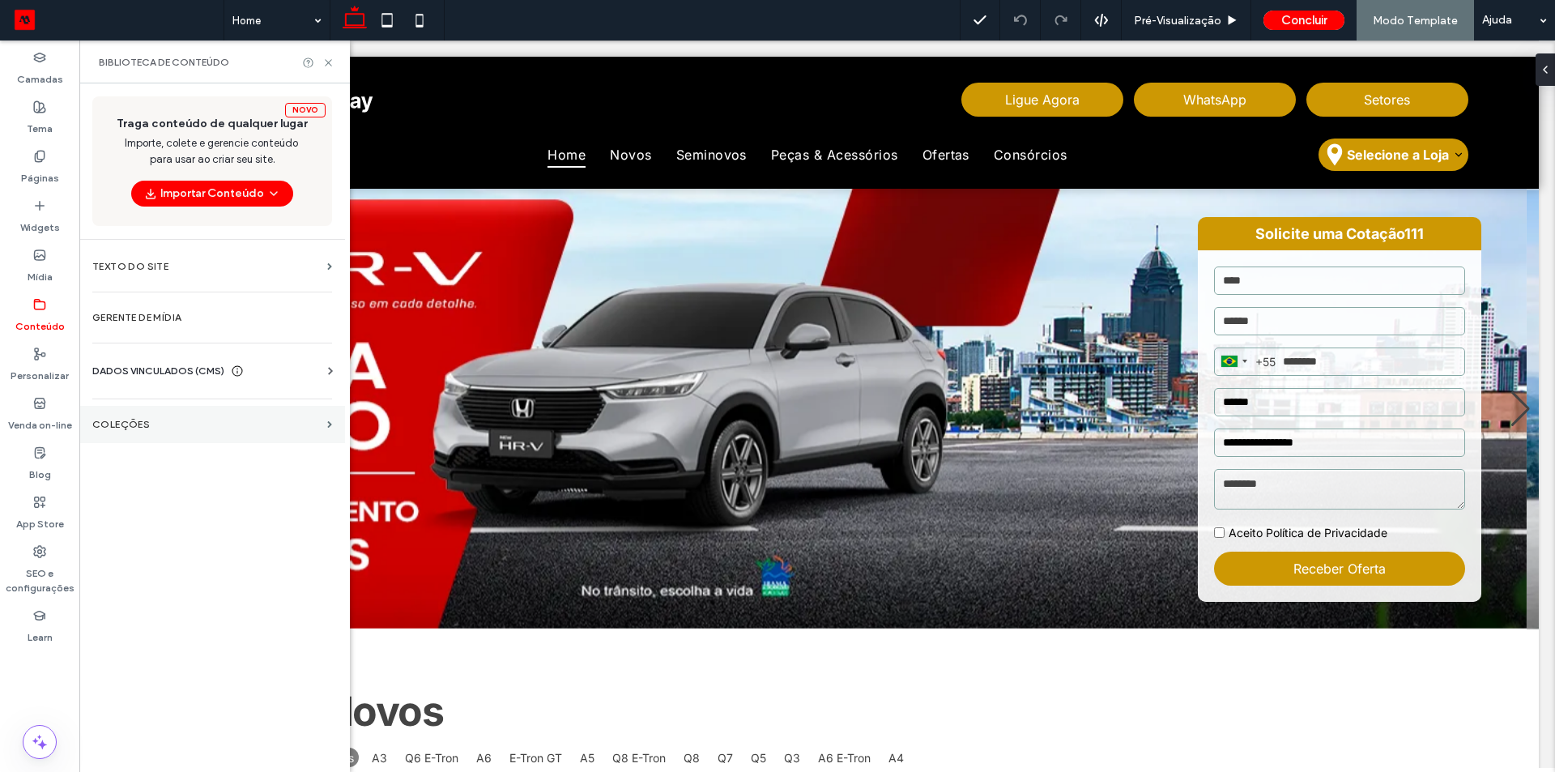
click at [147, 423] on label "COLEÇÕES" at bounding box center [206, 424] width 228 height 11
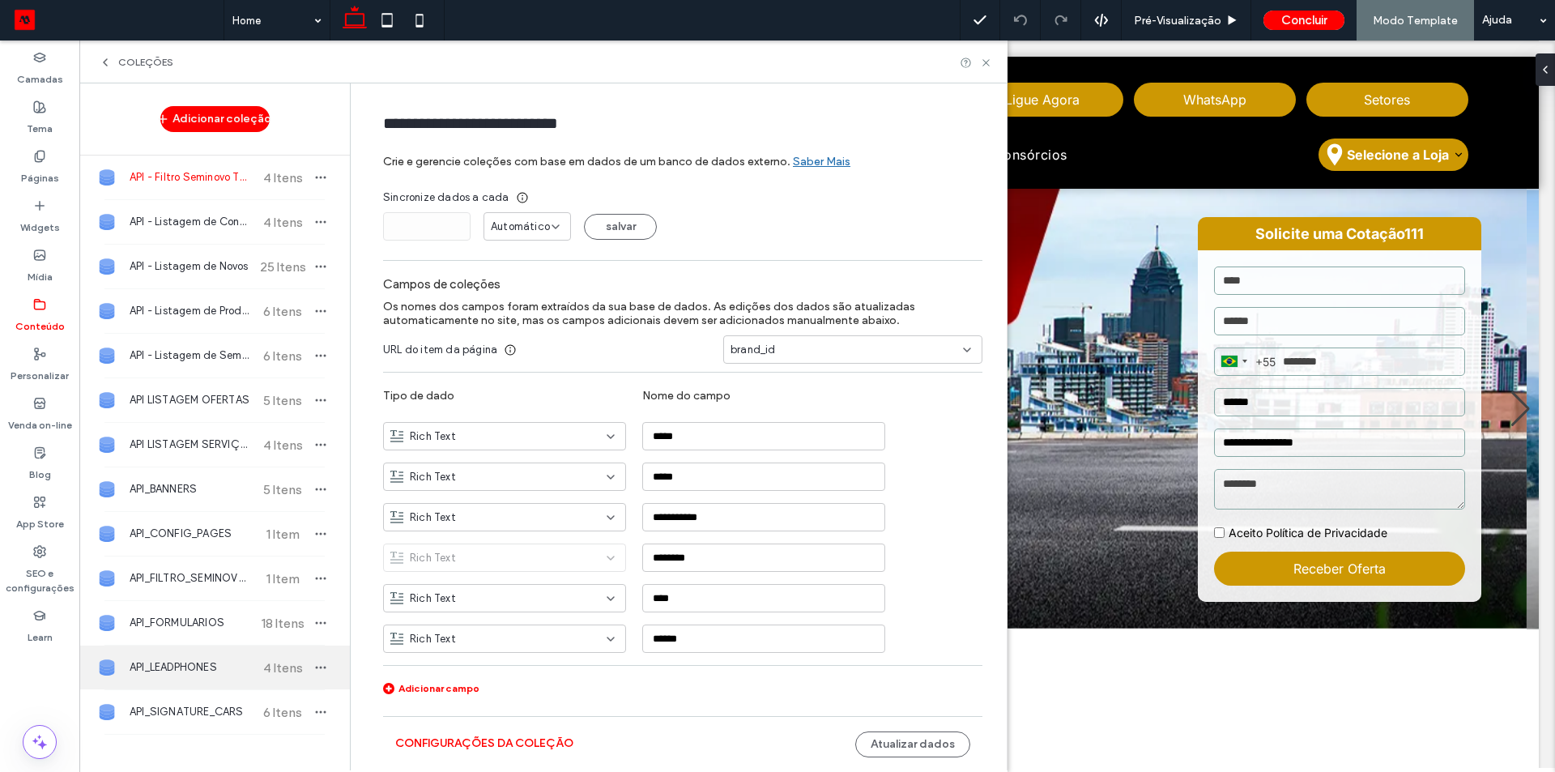
click at [196, 672] on span "API_LEADPHONES" at bounding box center [190, 667] width 121 height 16
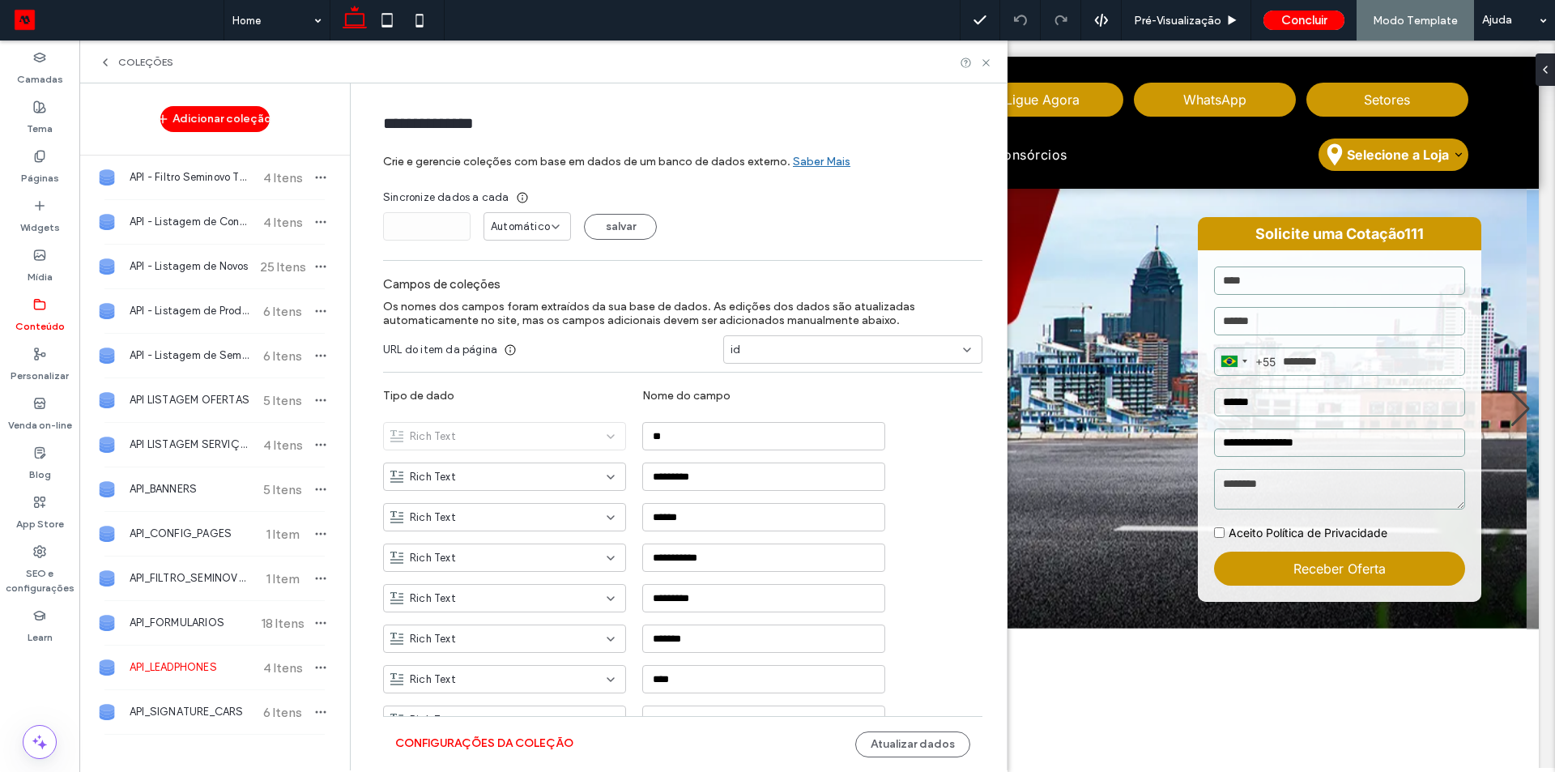
type input "**********"
click at [453, 742] on button "Configurações da coleção" at bounding box center [484, 743] width 178 height 26
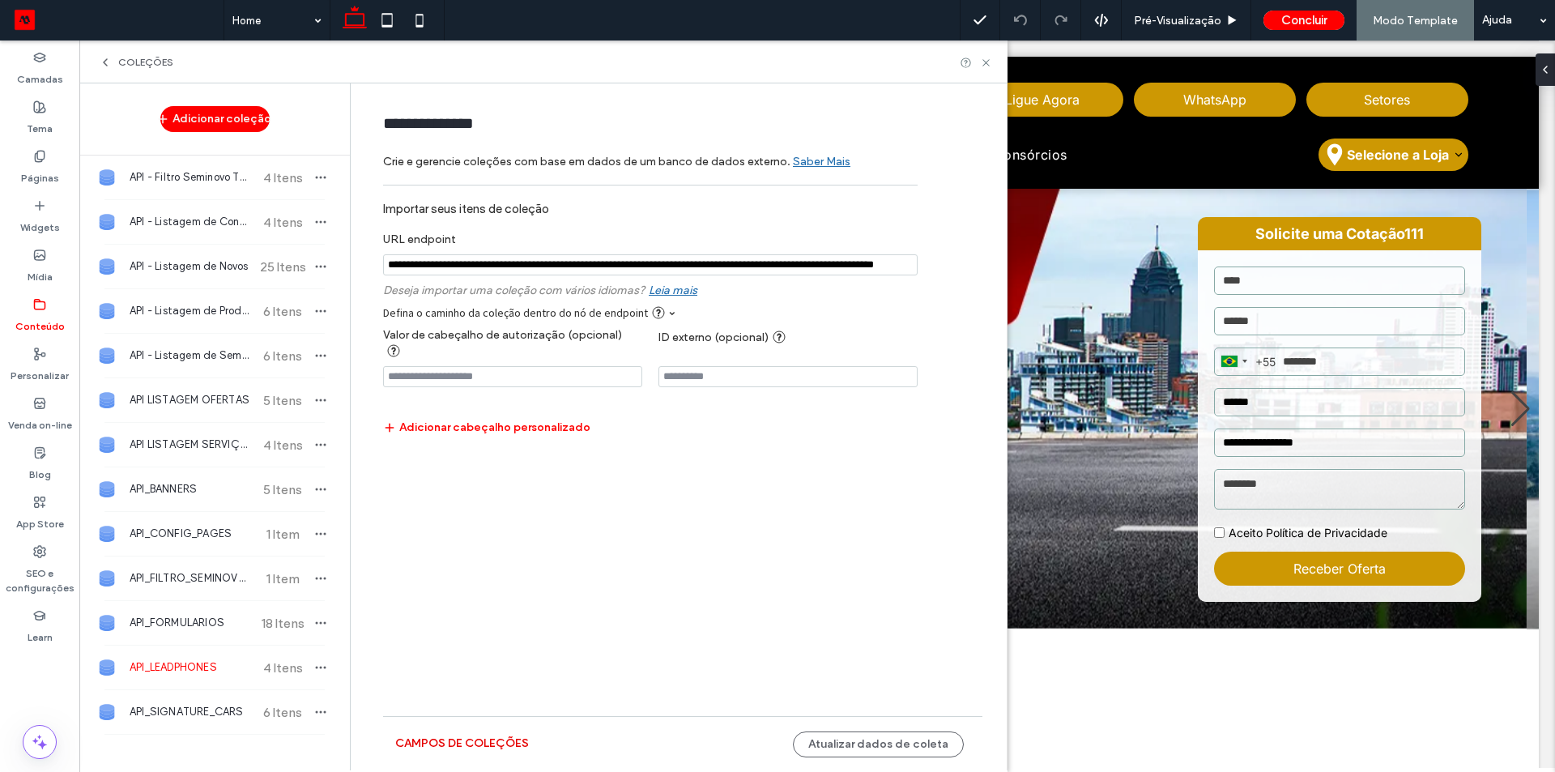
click at [427, 734] on button "Campos de coleções" at bounding box center [462, 743] width 134 height 26
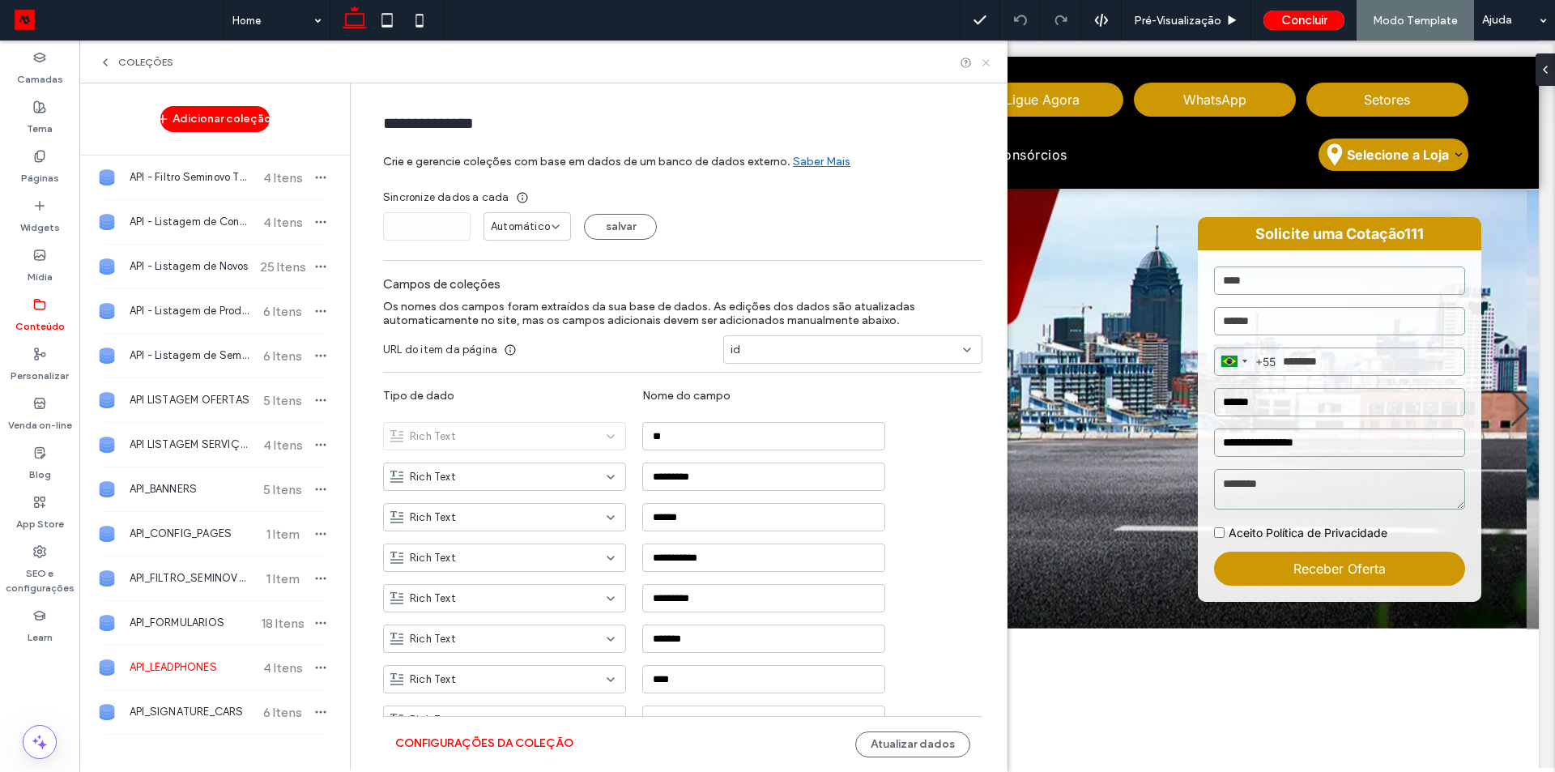
click at [984, 60] on use at bounding box center [985, 62] width 6 height 6
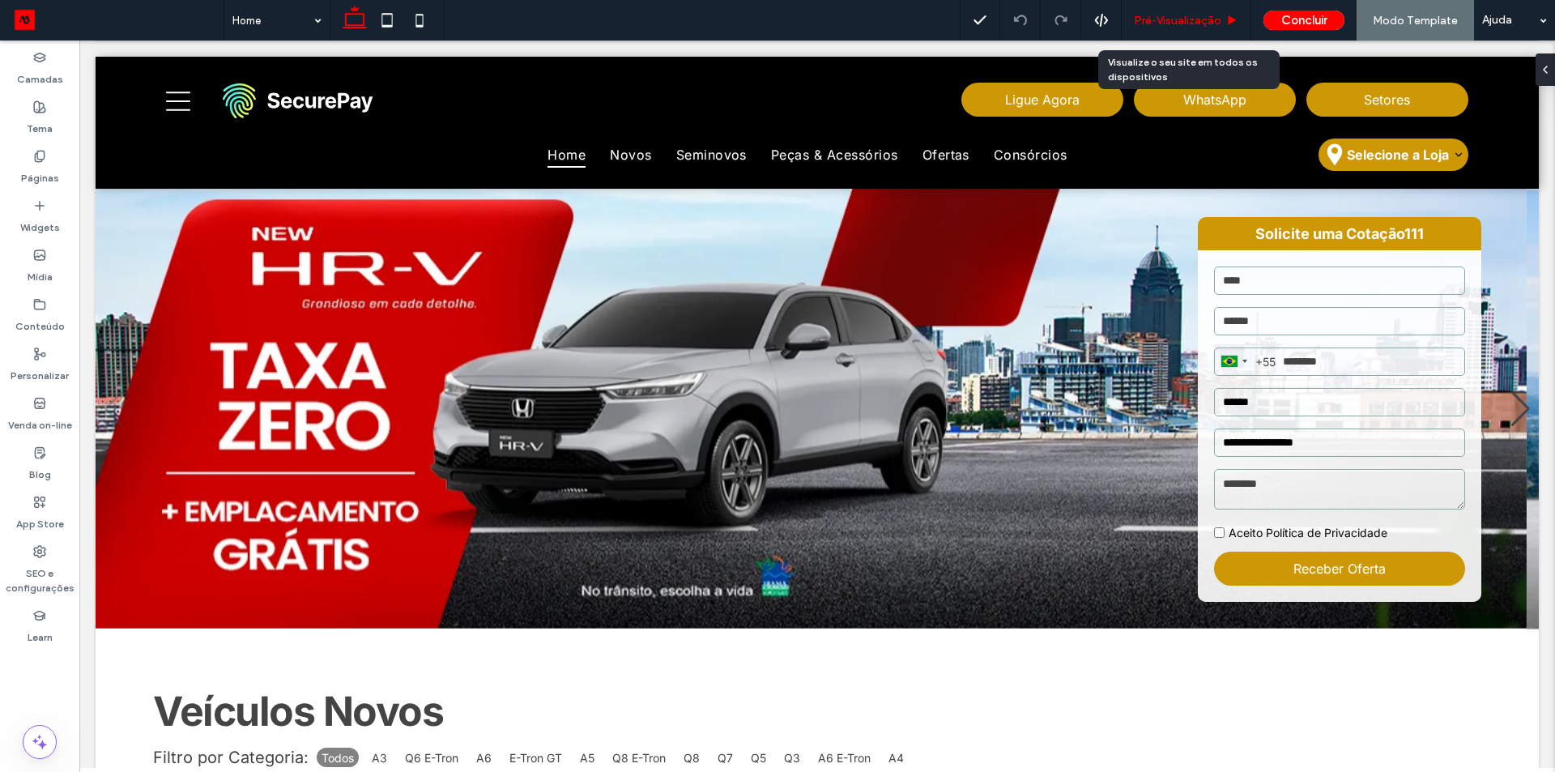
click at [1201, 19] on span "Pré-Visualizaçāo" at bounding box center [1177, 21] width 87 height 14
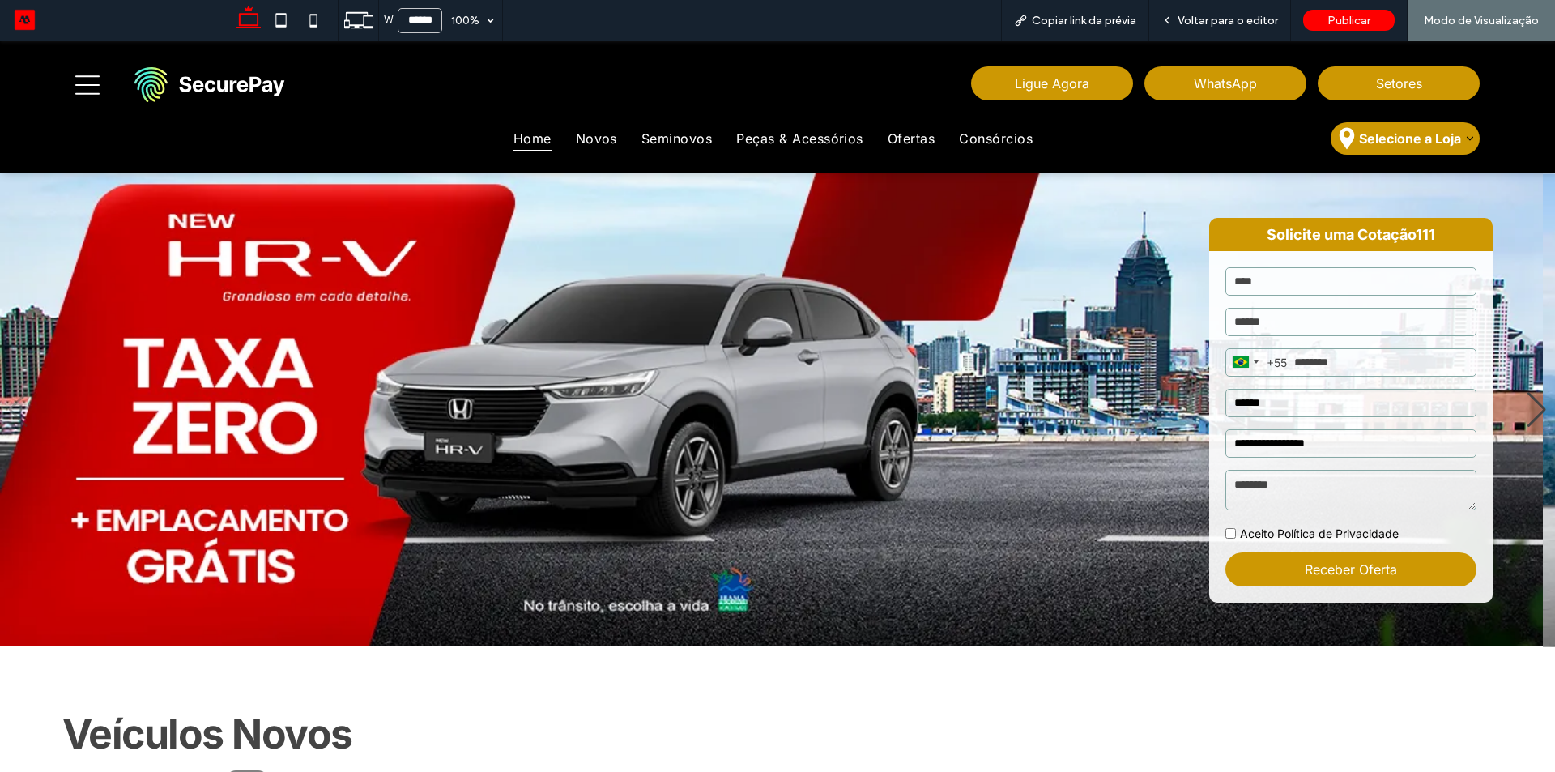
click at [1418, 147] on strong "Selecione a Loja" at bounding box center [1397, 138] width 126 height 24
click at [1213, 23] on span "Voltar para o editor" at bounding box center [1227, 21] width 100 height 14
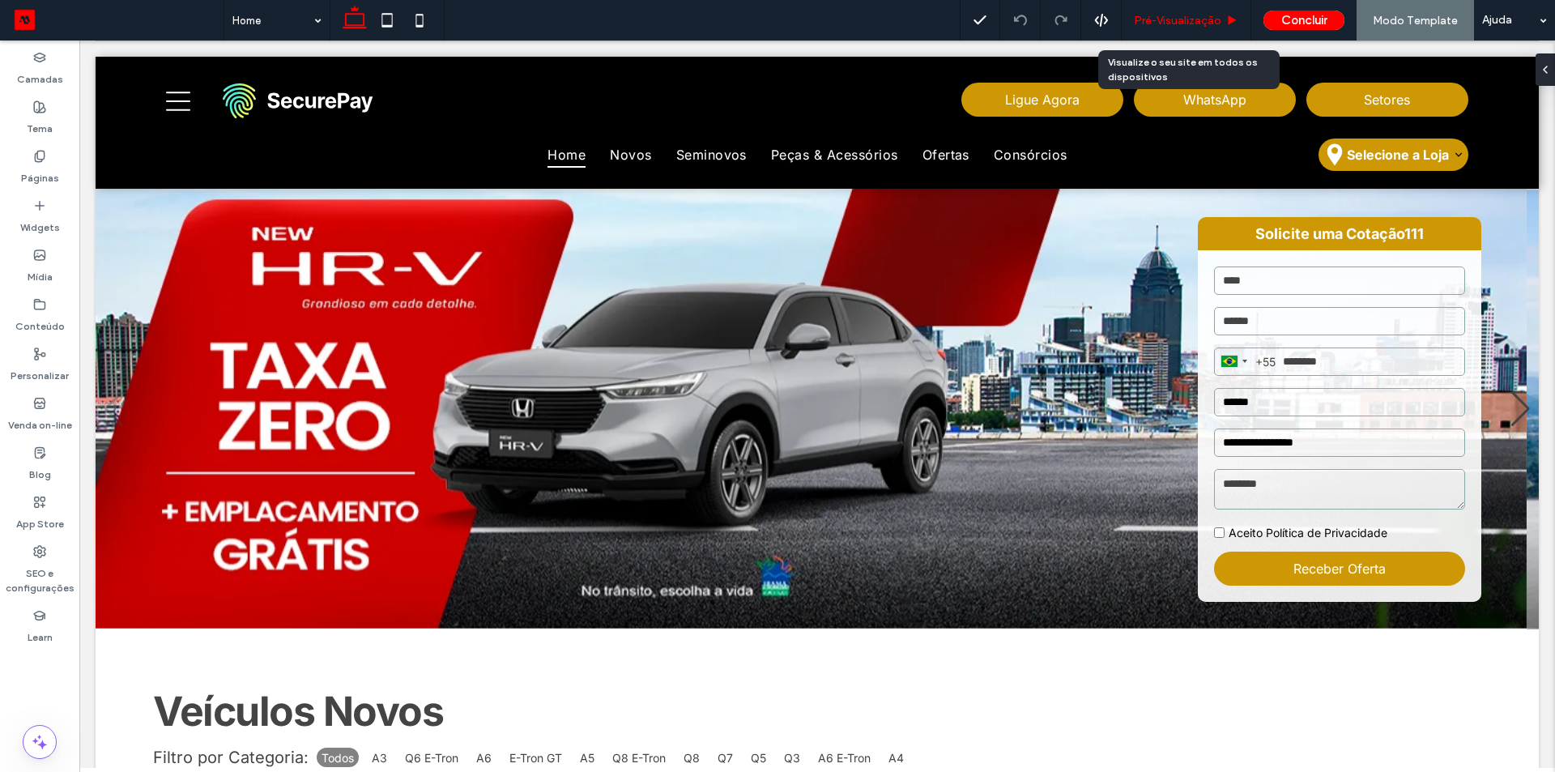
click at [1212, 23] on span "Pré-Visualizaçāo" at bounding box center [1177, 21] width 87 height 14
